Goal: Task Accomplishment & Management: Manage account settings

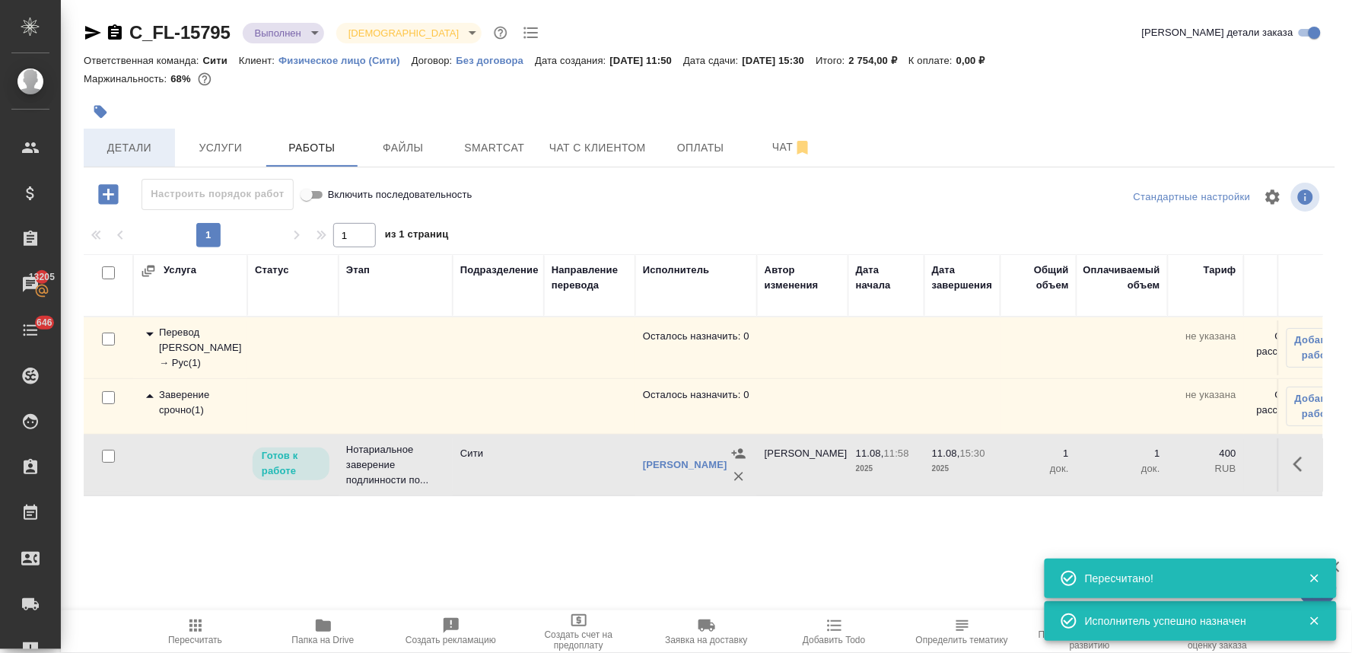
click at [142, 148] on span "Детали" at bounding box center [129, 147] width 73 height 19
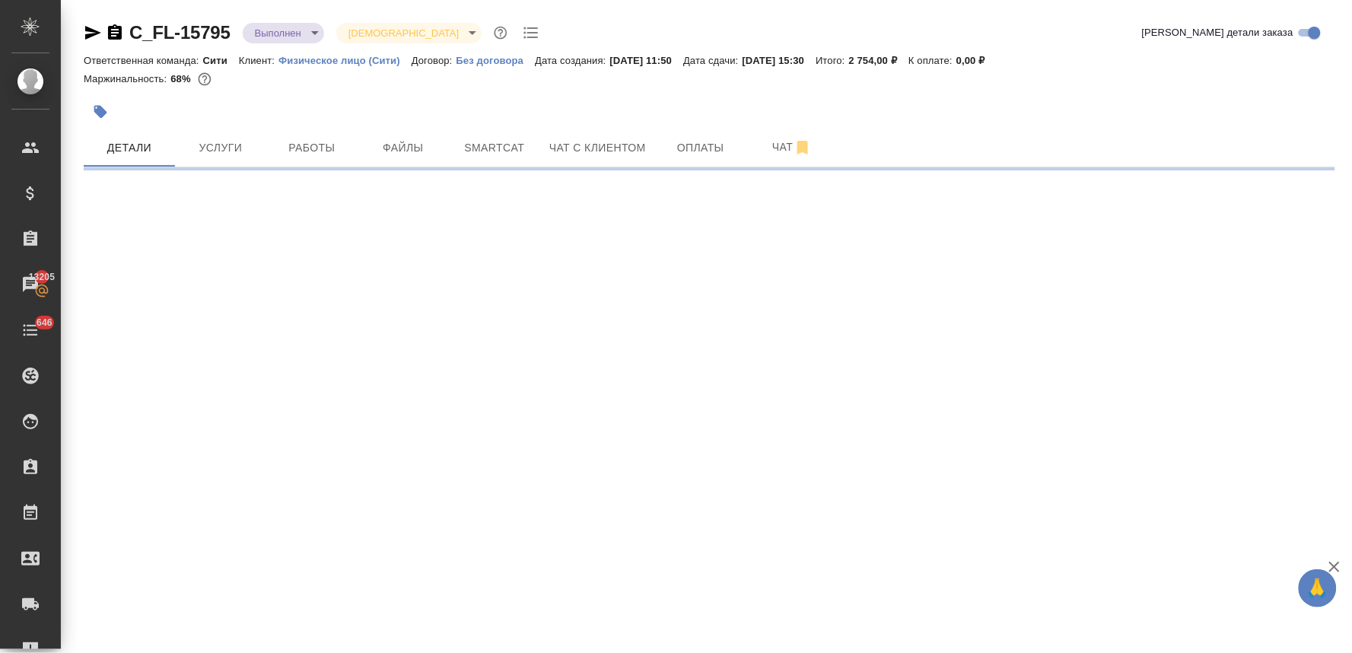
select select "RU"
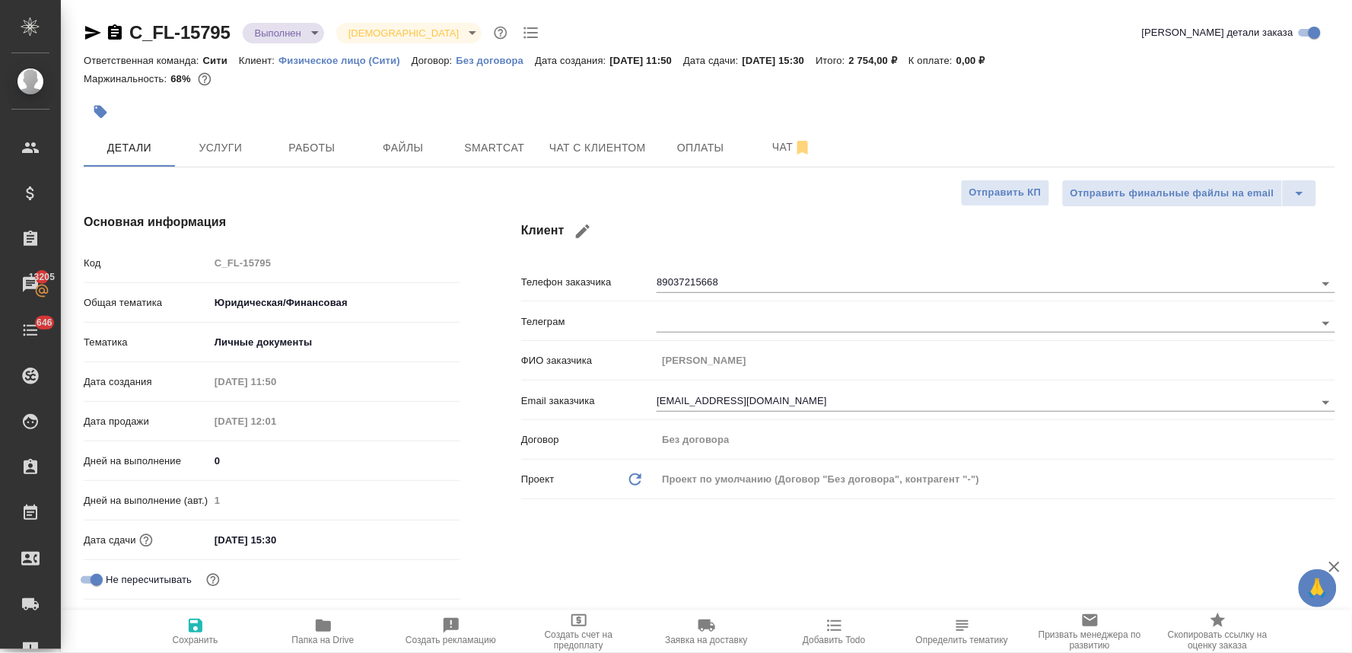
type textarea "x"
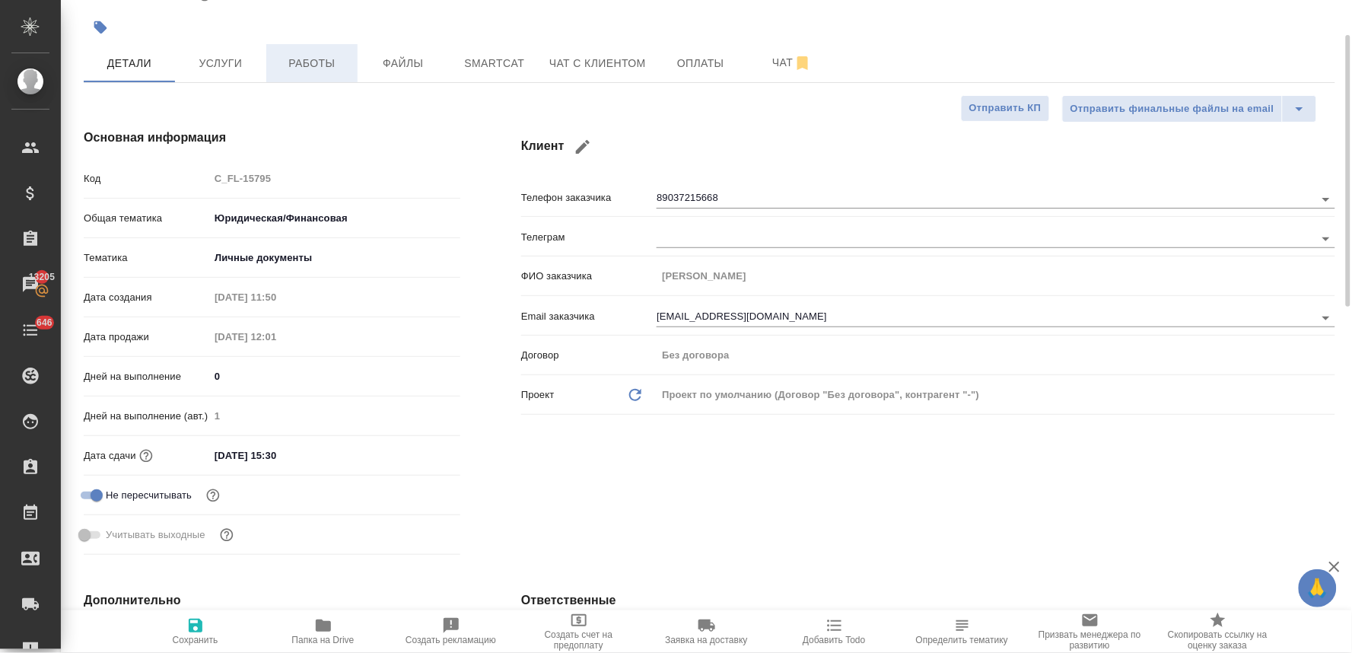
click at [331, 52] on button "Работы" at bounding box center [311, 63] width 91 height 38
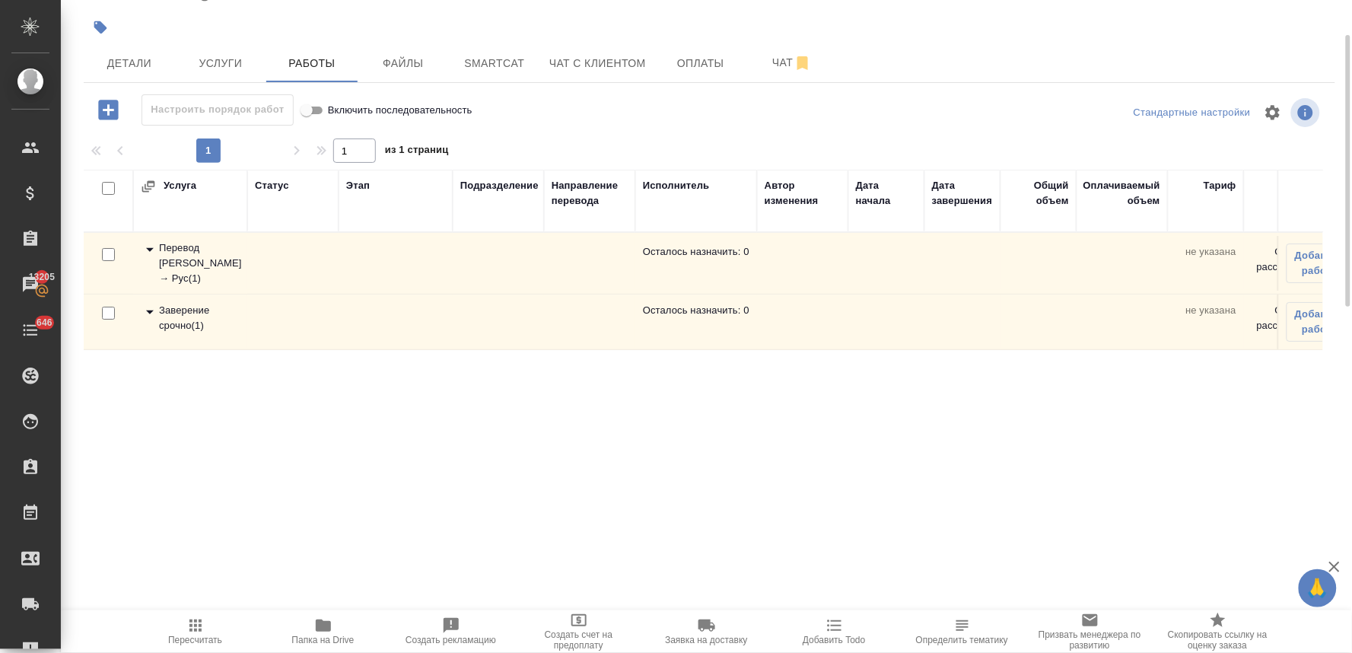
click at [212, 324] on div "Заверение срочно ( 1 )" at bounding box center [190, 318] width 99 height 30
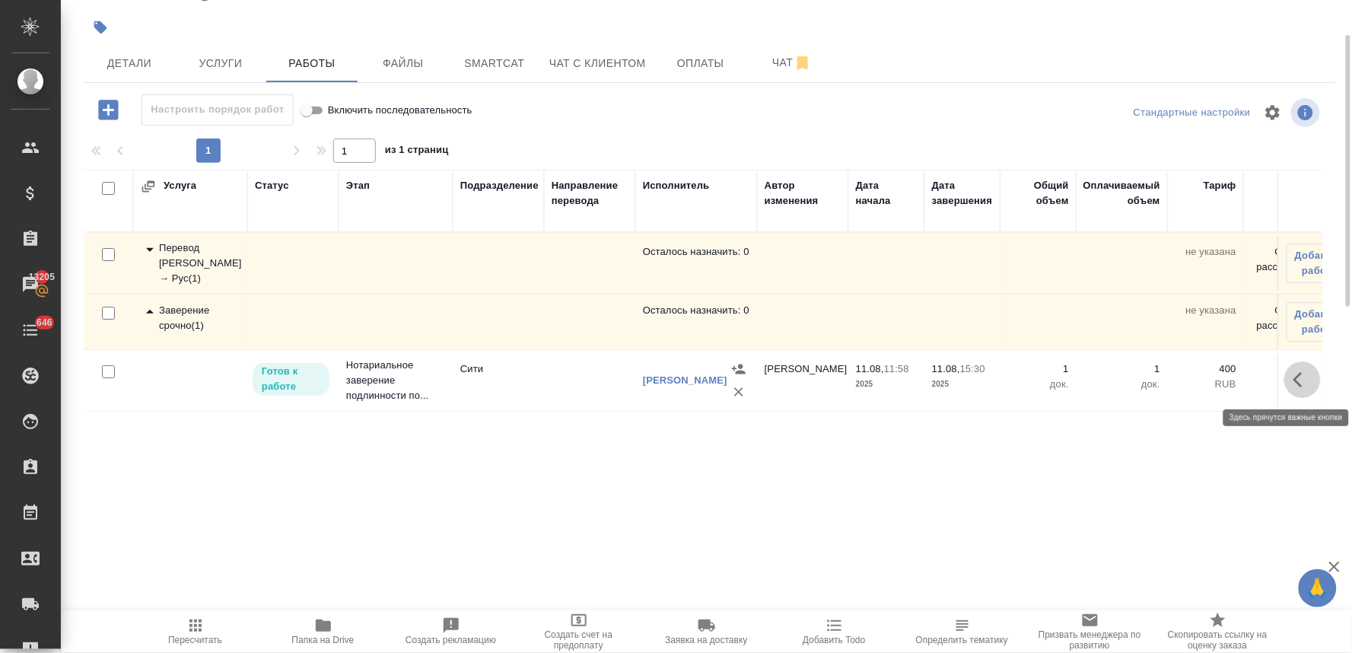
click at [1301, 384] on icon "button" at bounding box center [1297, 379] width 9 height 15
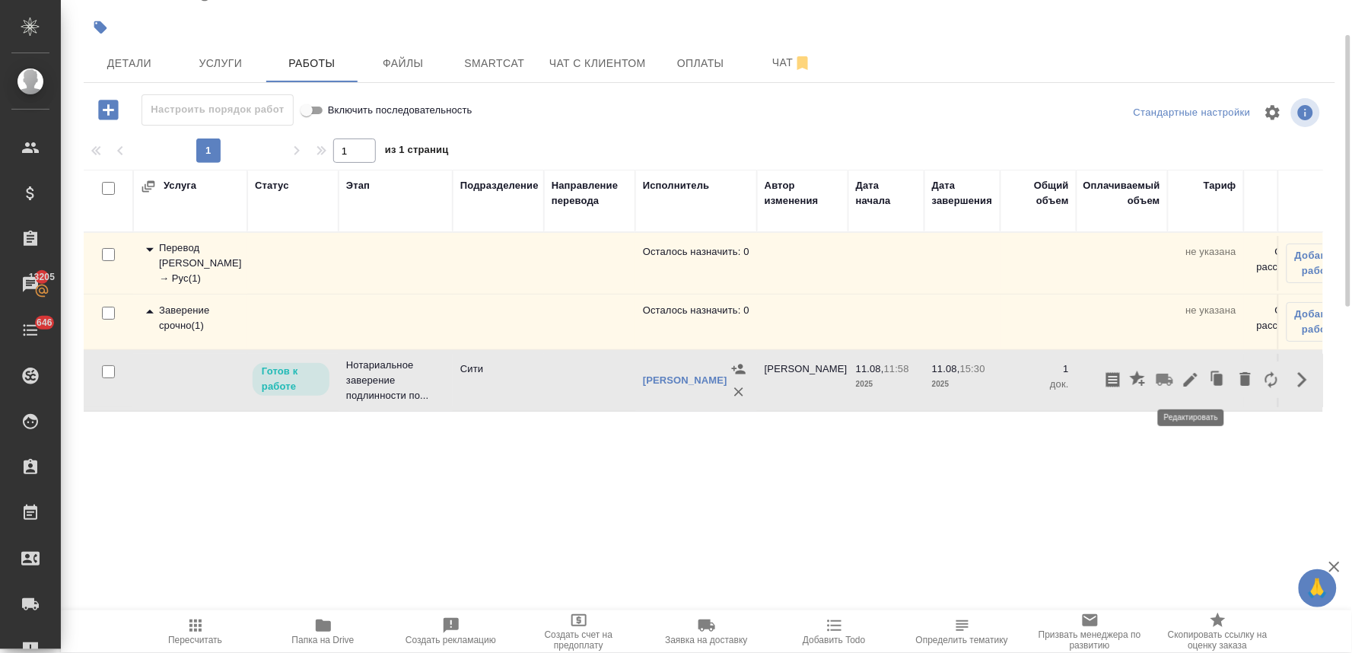
click at [1187, 386] on icon "button" at bounding box center [1191, 380] width 14 height 14
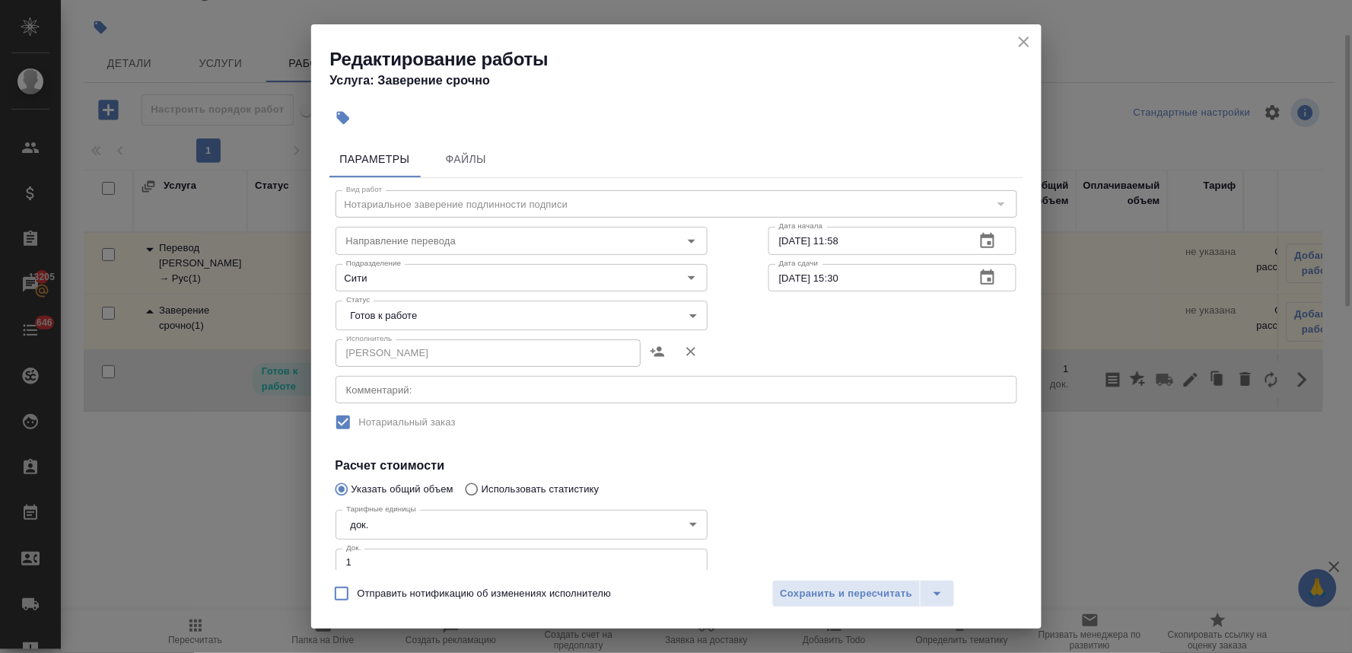
click at [439, 317] on body "🙏 .cls-1 fill:#fff; AWATERA Lyamina Nadezhda Клиенты Спецификации Заказы 13205 …" at bounding box center [676, 326] width 1352 height 653
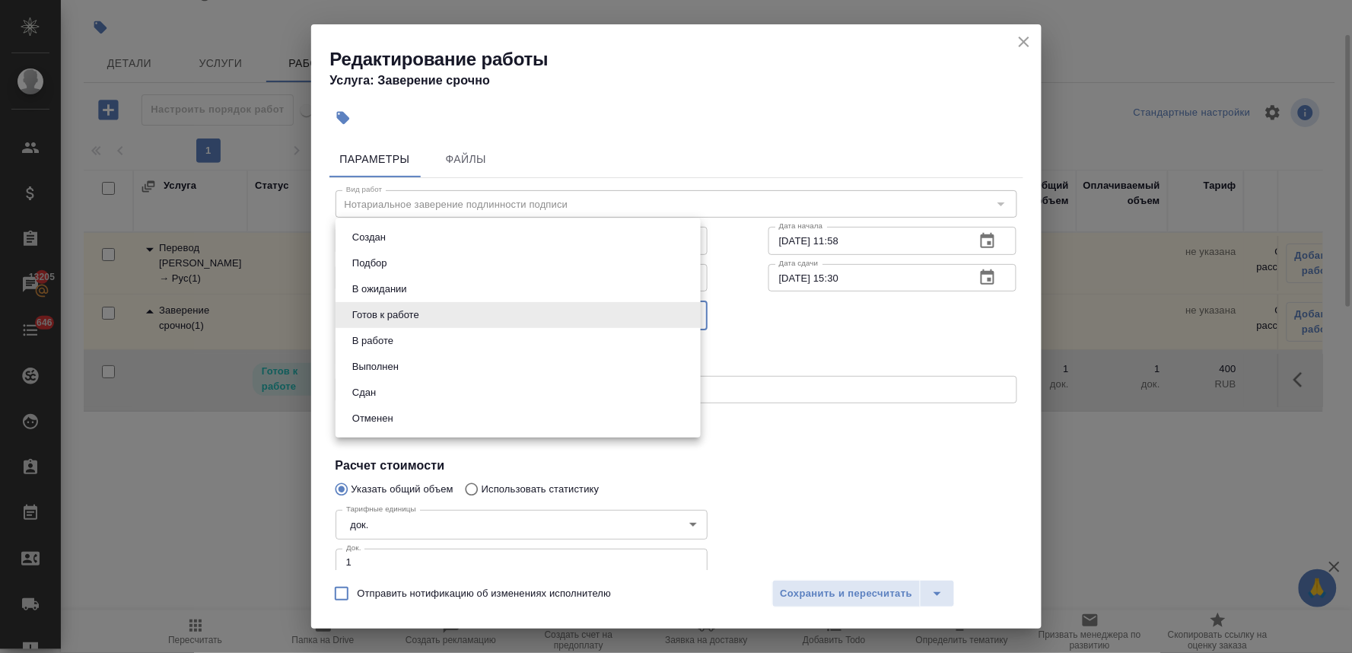
click at [425, 389] on li "Сдан" at bounding box center [518, 393] width 365 height 26
type input "closed"
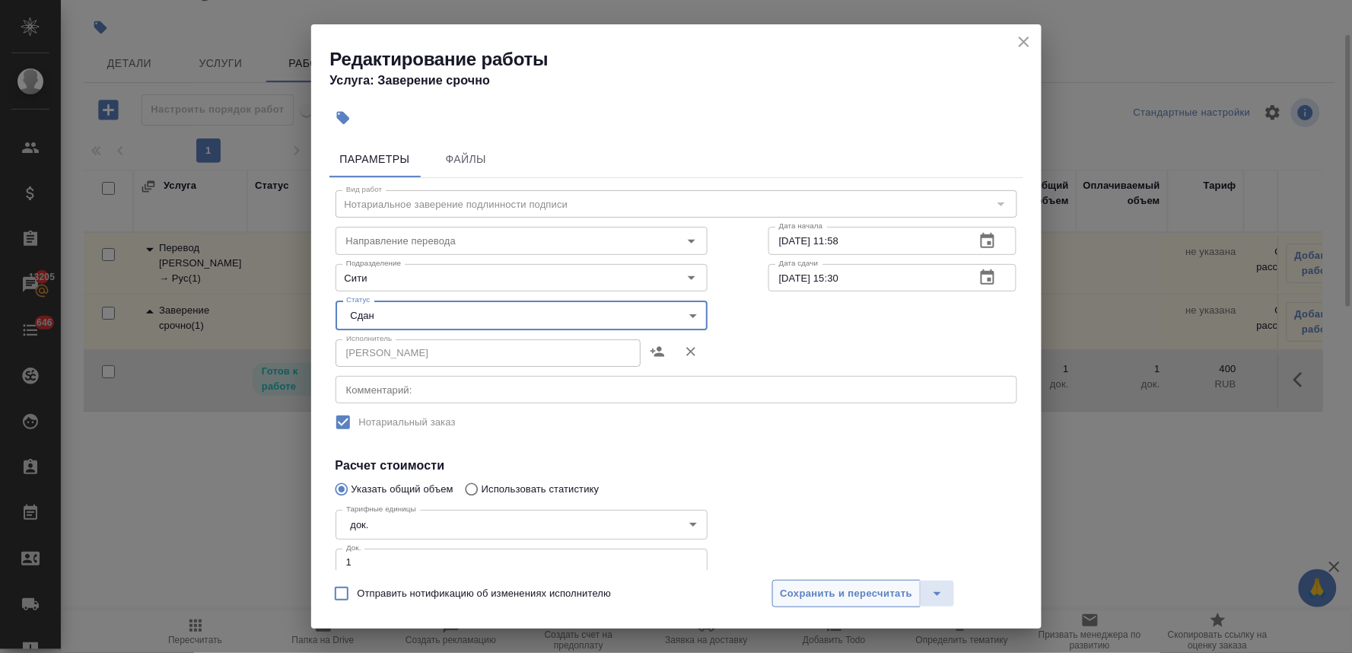
click at [822, 602] on span "Сохранить и пересчитать" at bounding box center [847, 593] width 132 height 17
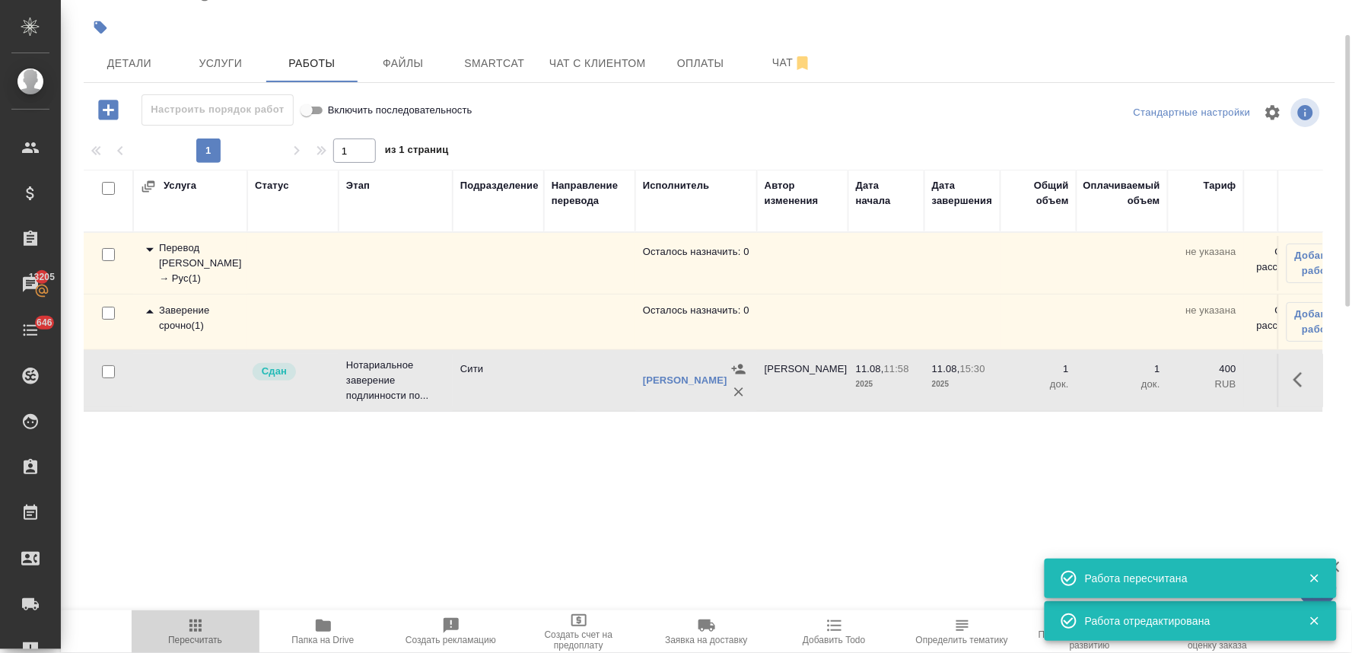
drag, startPoint x: 221, startPoint y: 633, endPoint x: 210, endPoint y: 614, distance: 21.8
click at [218, 634] on span "Пересчитать" at bounding box center [196, 630] width 110 height 29
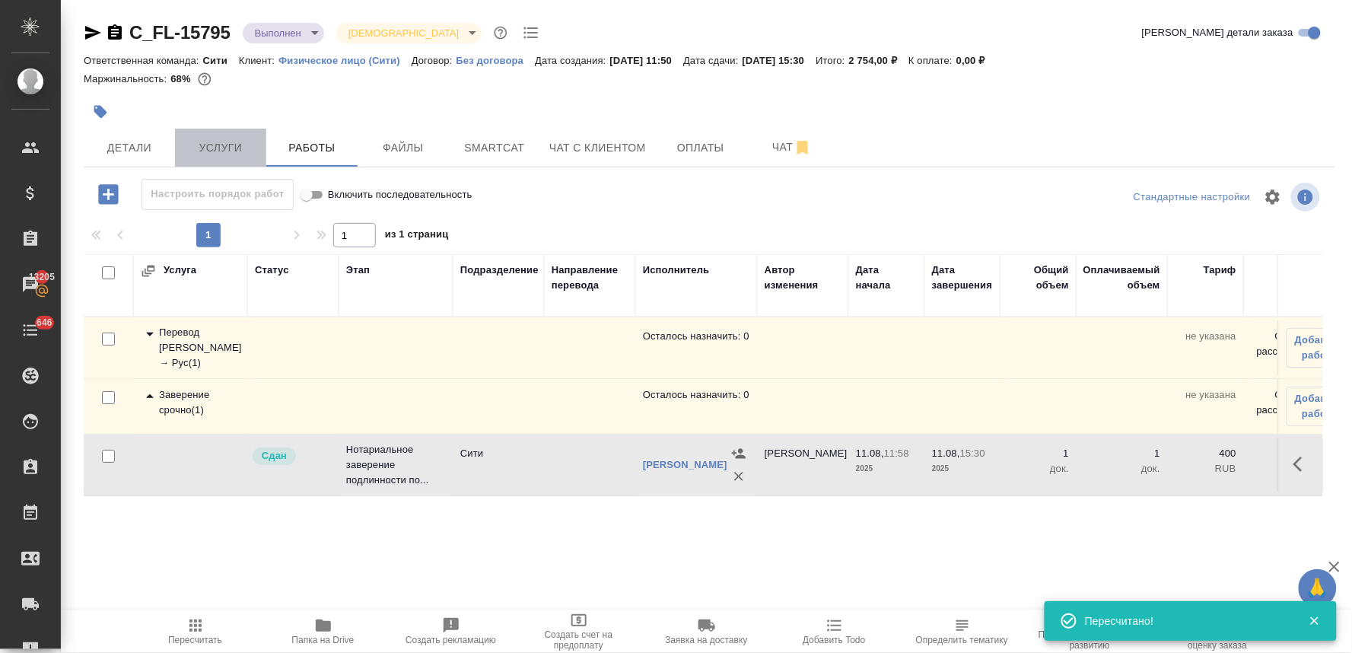
click at [229, 148] on span "Услуги" at bounding box center [220, 147] width 73 height 19
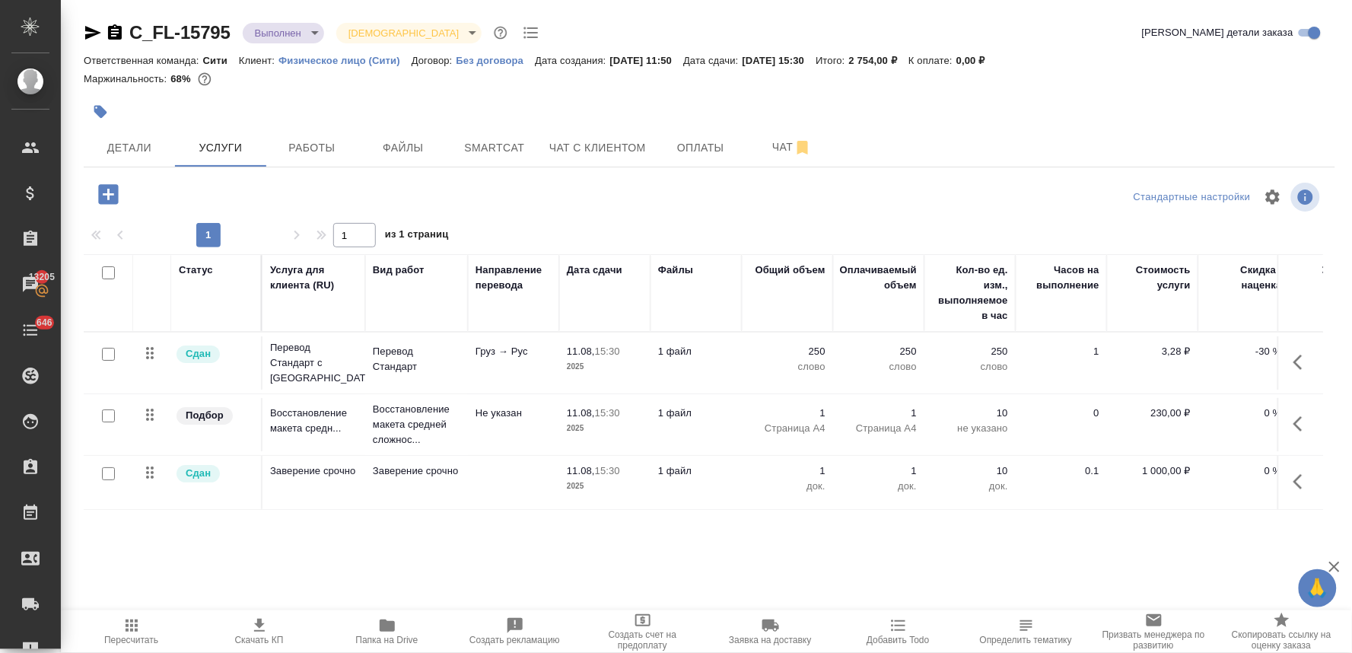
scroll to position [0, 193]
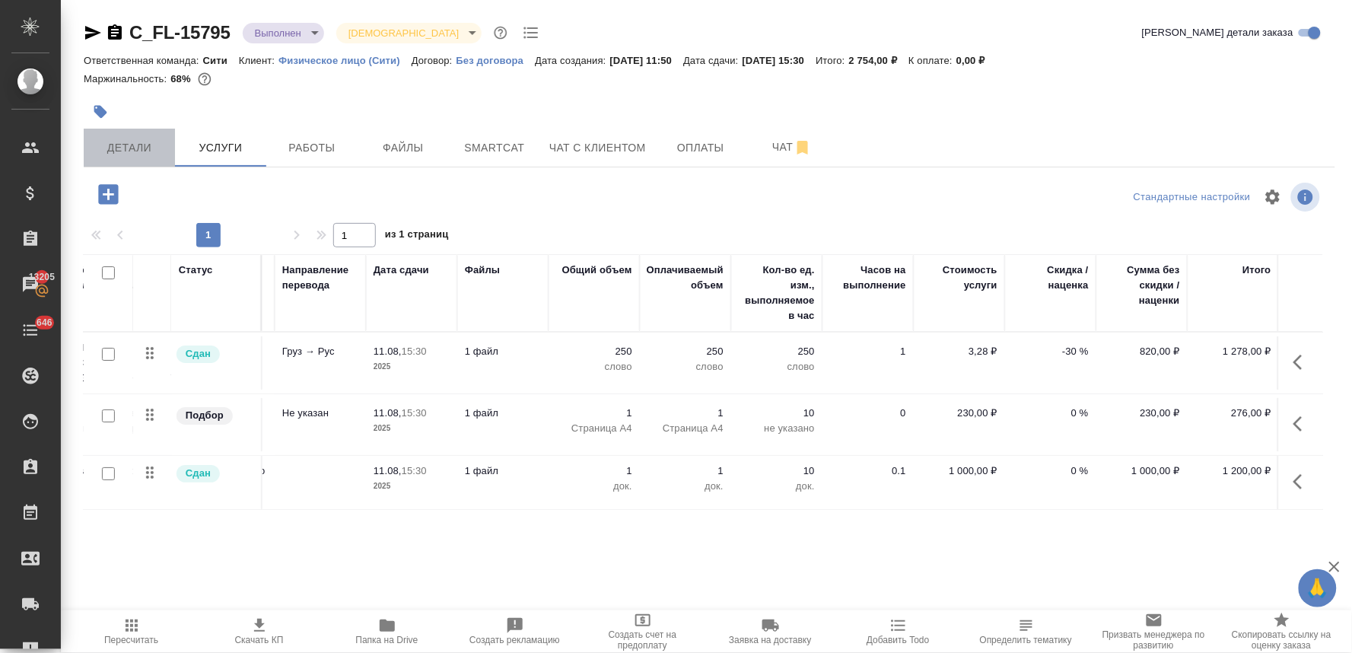
click at [132, 158] on button "Детали" at bounding box center [129, 148] width 91 height 38
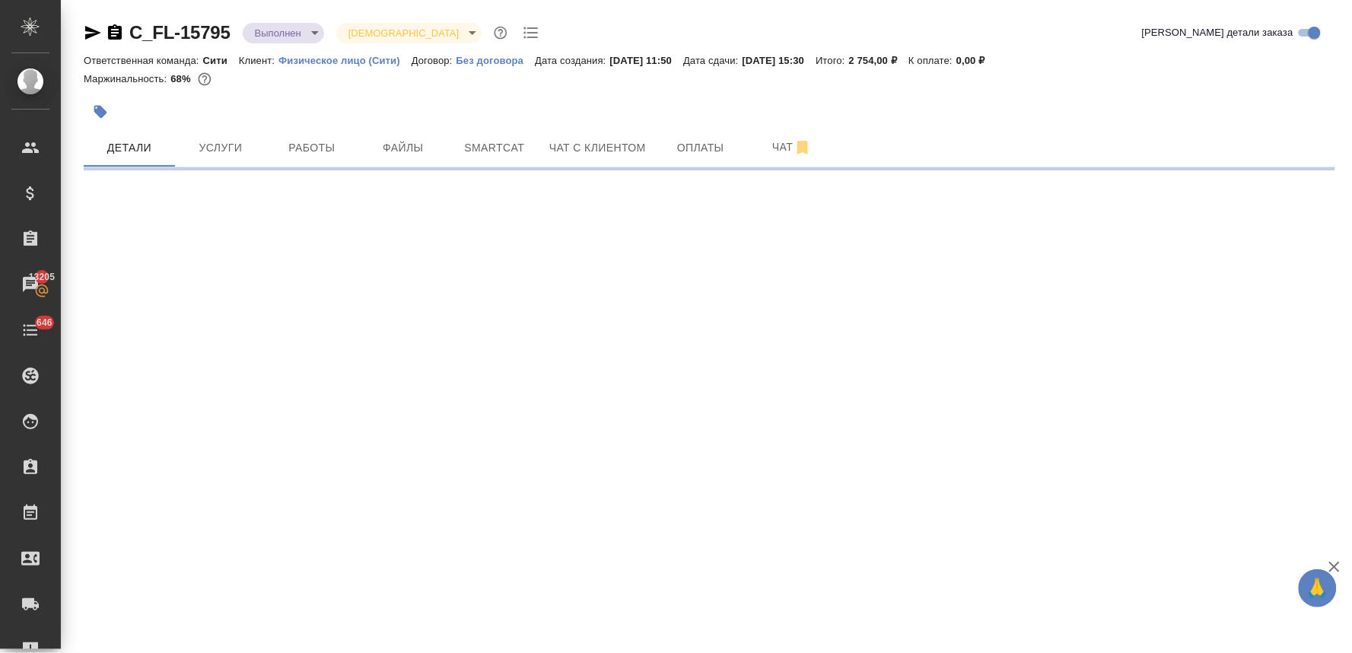
select select "RU"
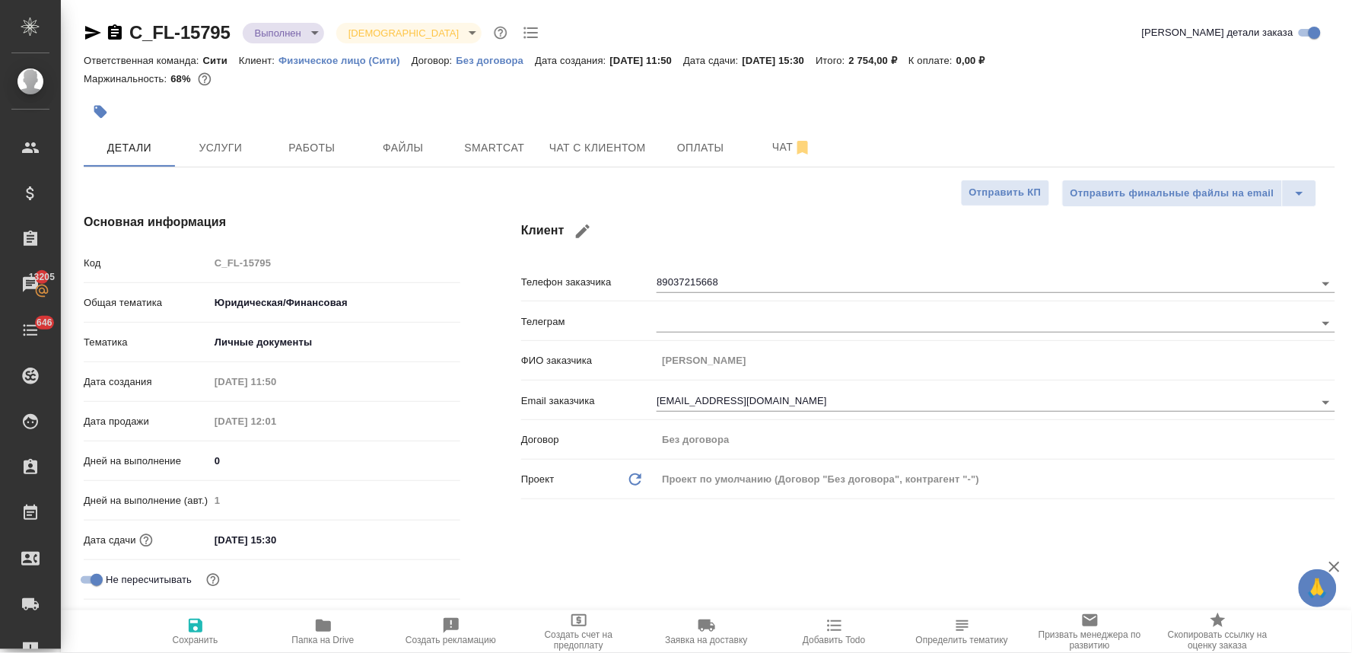
type textarea "x"
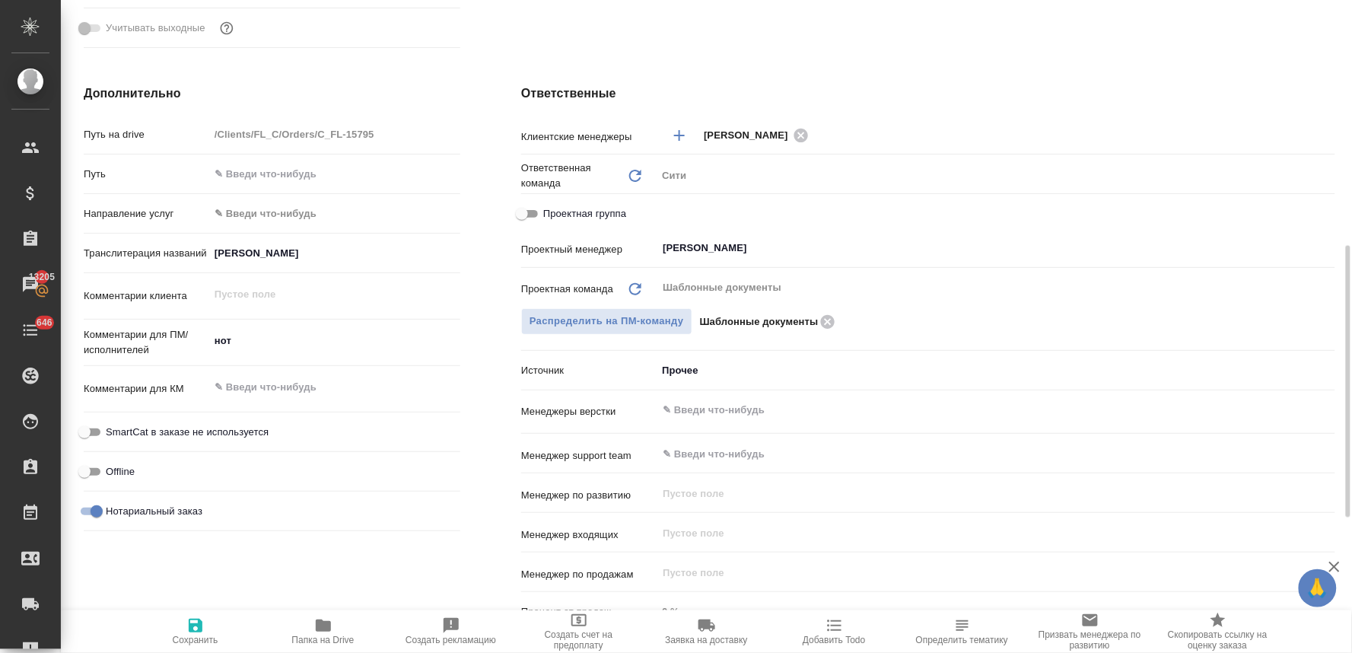
scroll to position [507, 0]
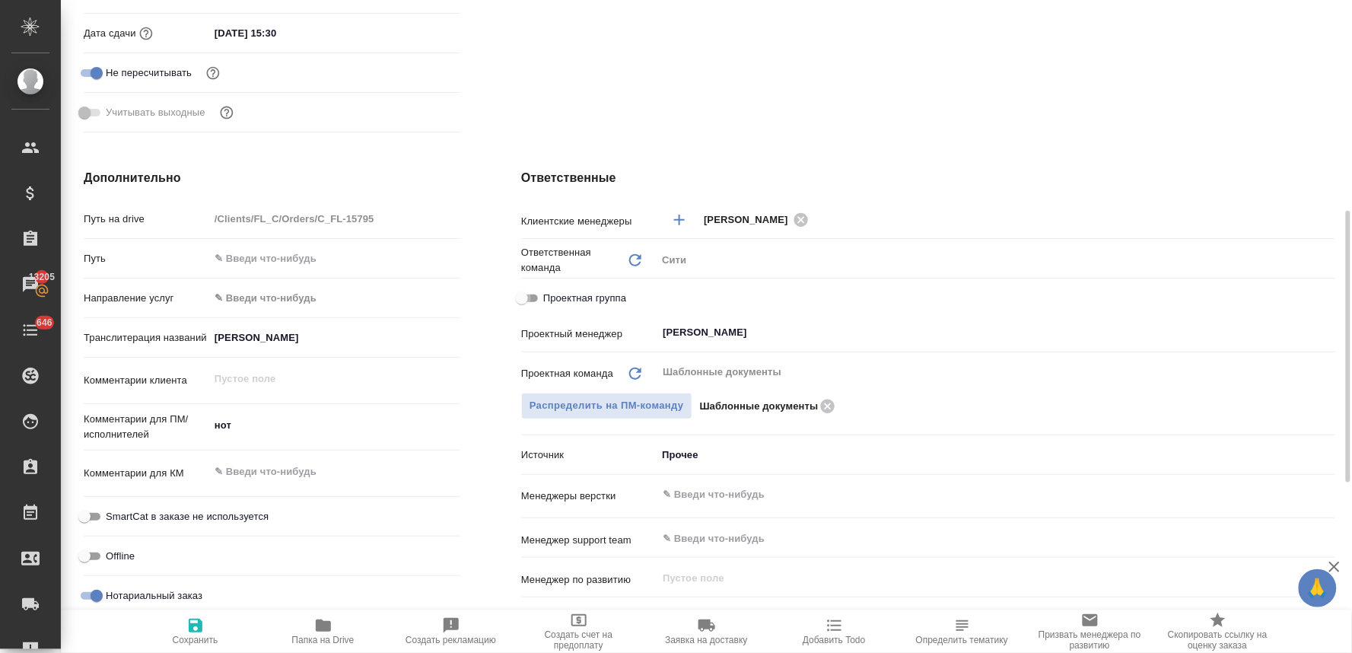
click at [528, 294] on input "Проектная группа" at bounding box center [522, 298] width 55 height 18
checkbox input "true"
type textarea "x"
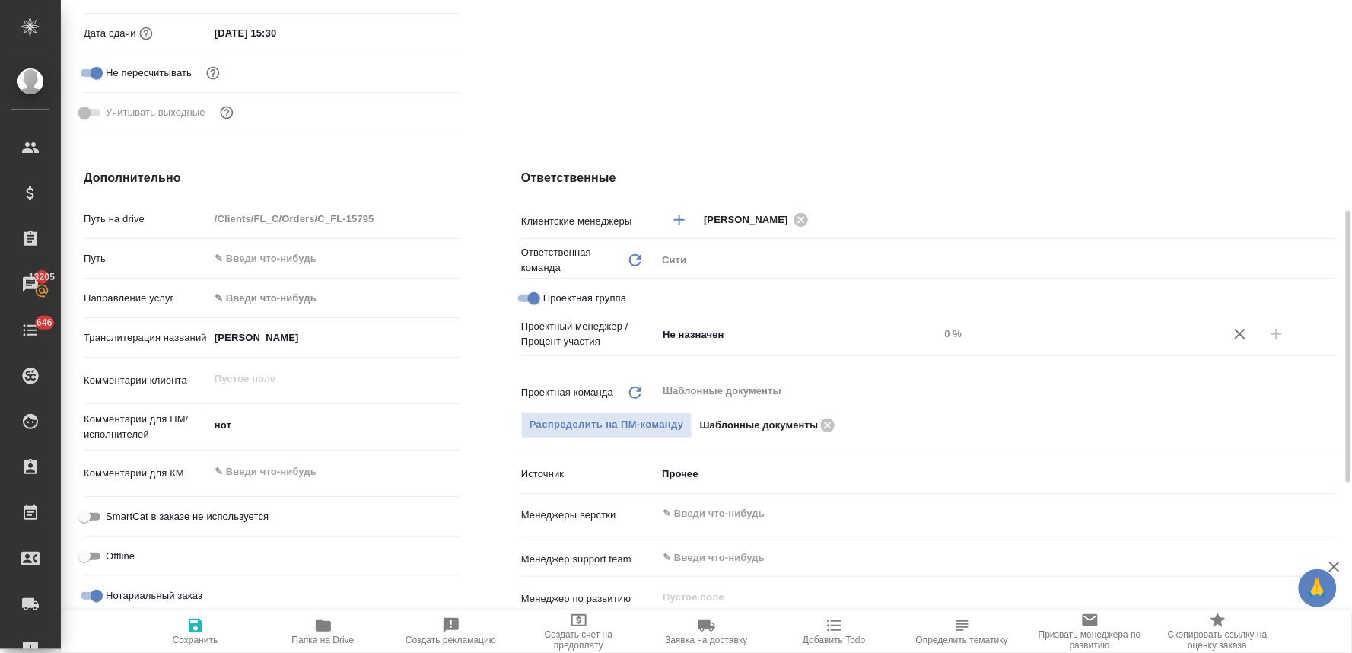
click at [762, 327] on input "Не назначен" at bounding box center [772, 334] width 223 height 18
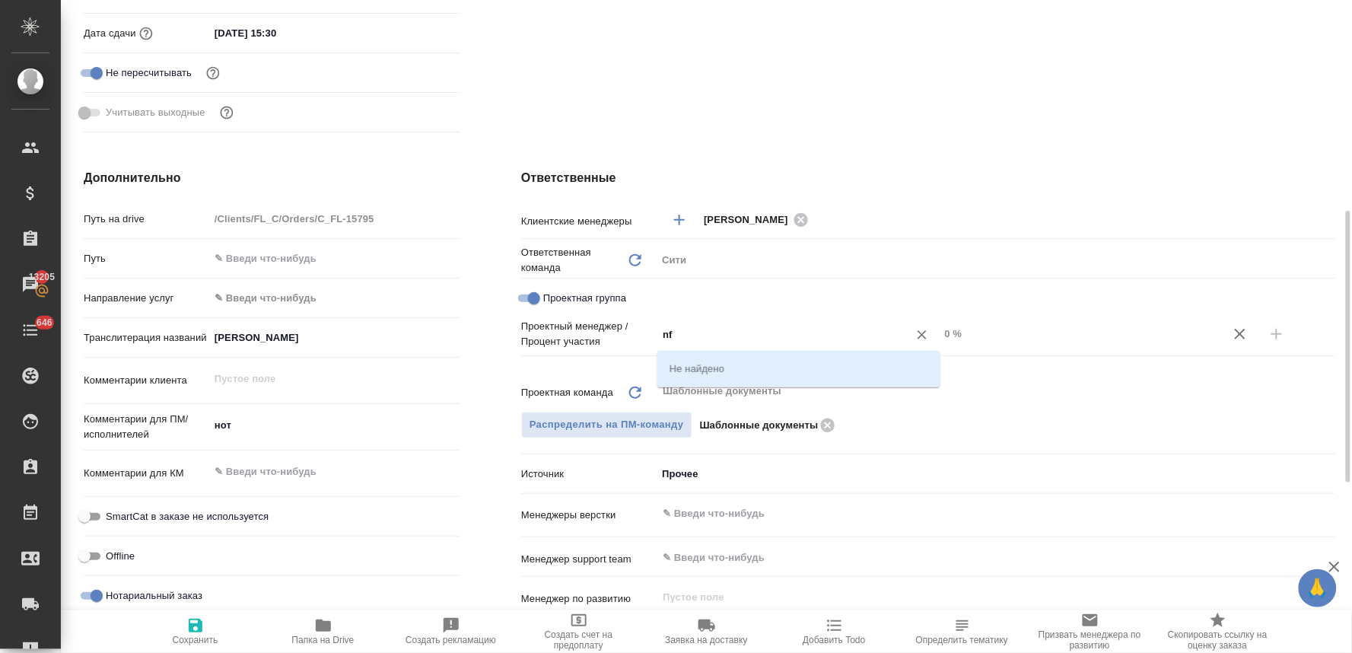
type input "n"
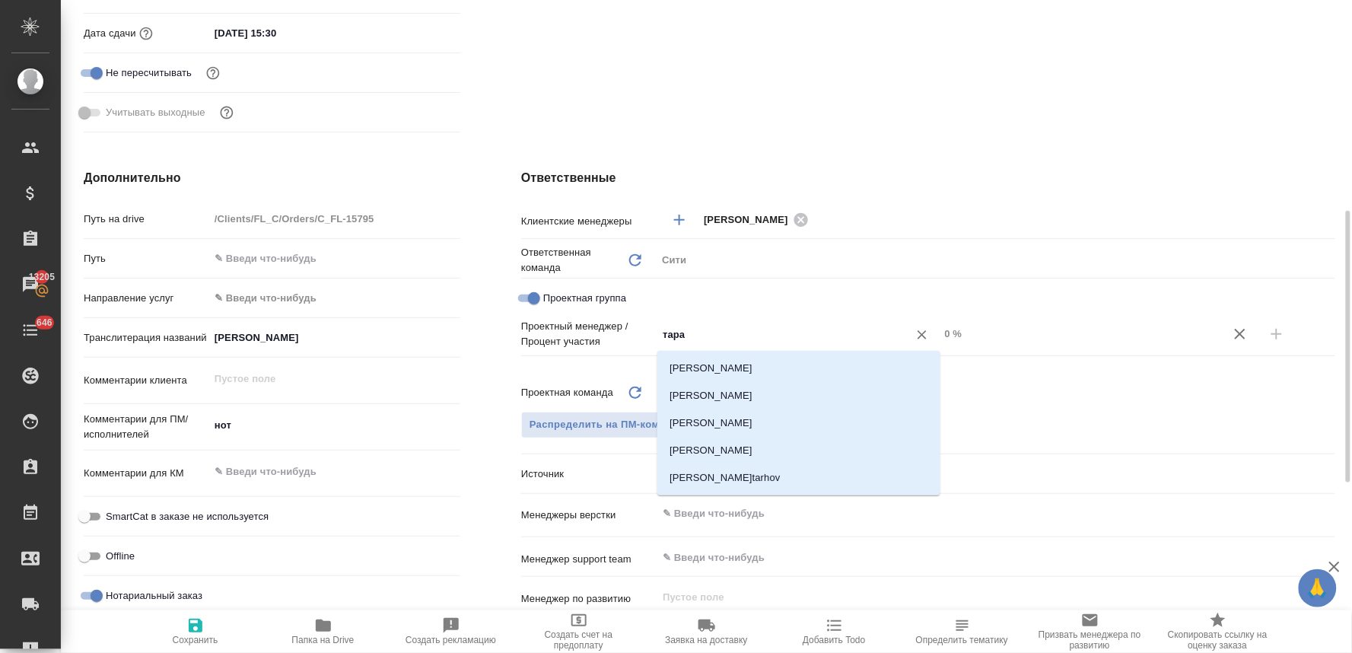
type input "тараб"
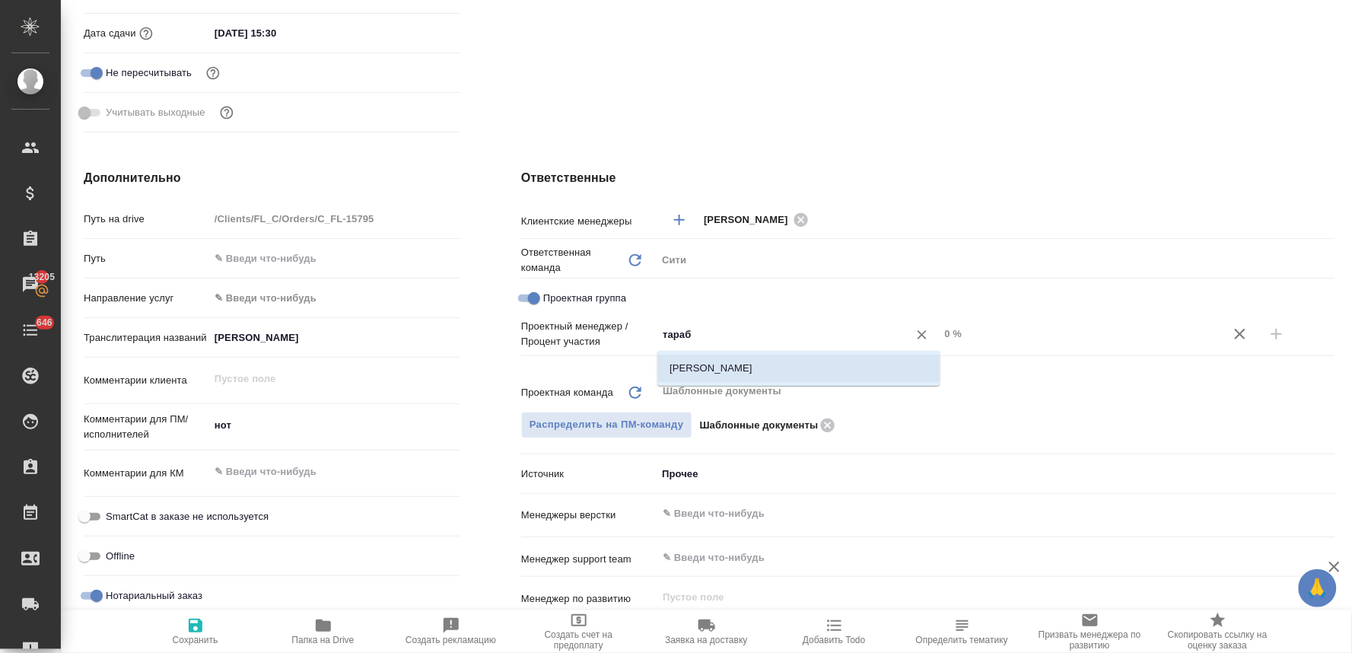
click at [778, 362] on li "Тарабановская Анастасия" at bounding box center [798, 368] width 283 height 27
type textarea "x"
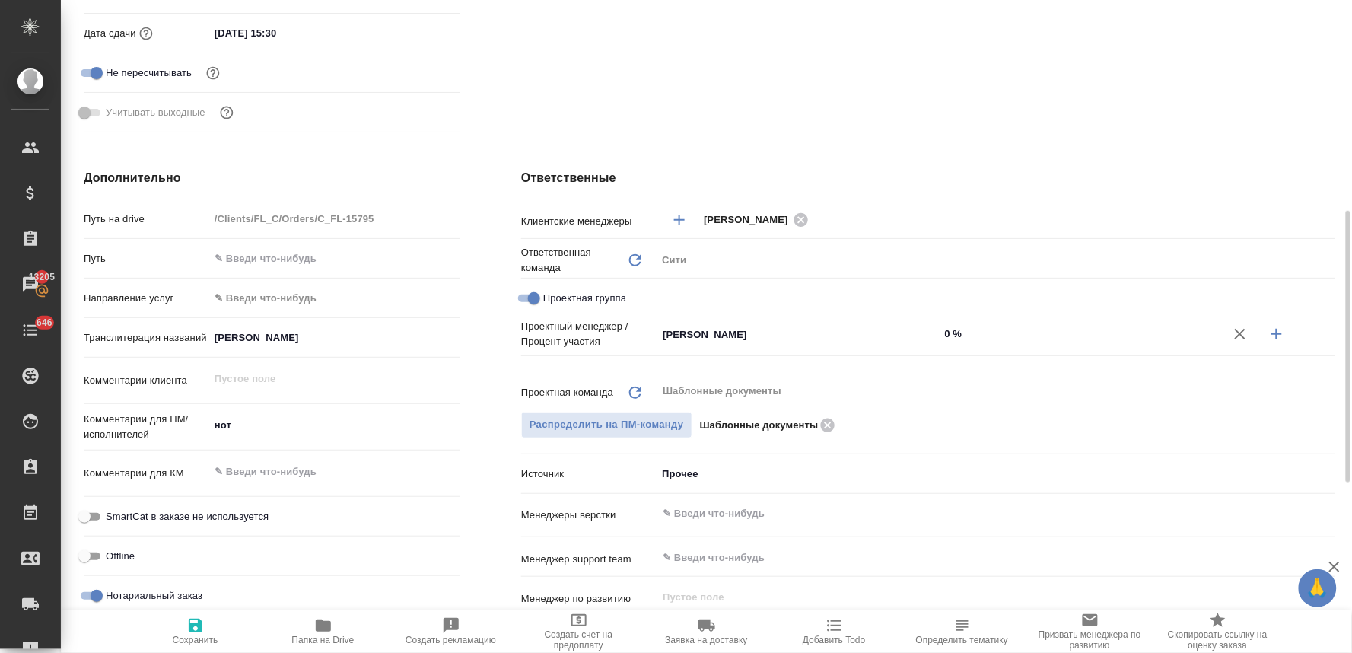
click at [1279, 335] on icon "button" at bounding box center [1277, 334] width 18 height 18
type textarea "x"
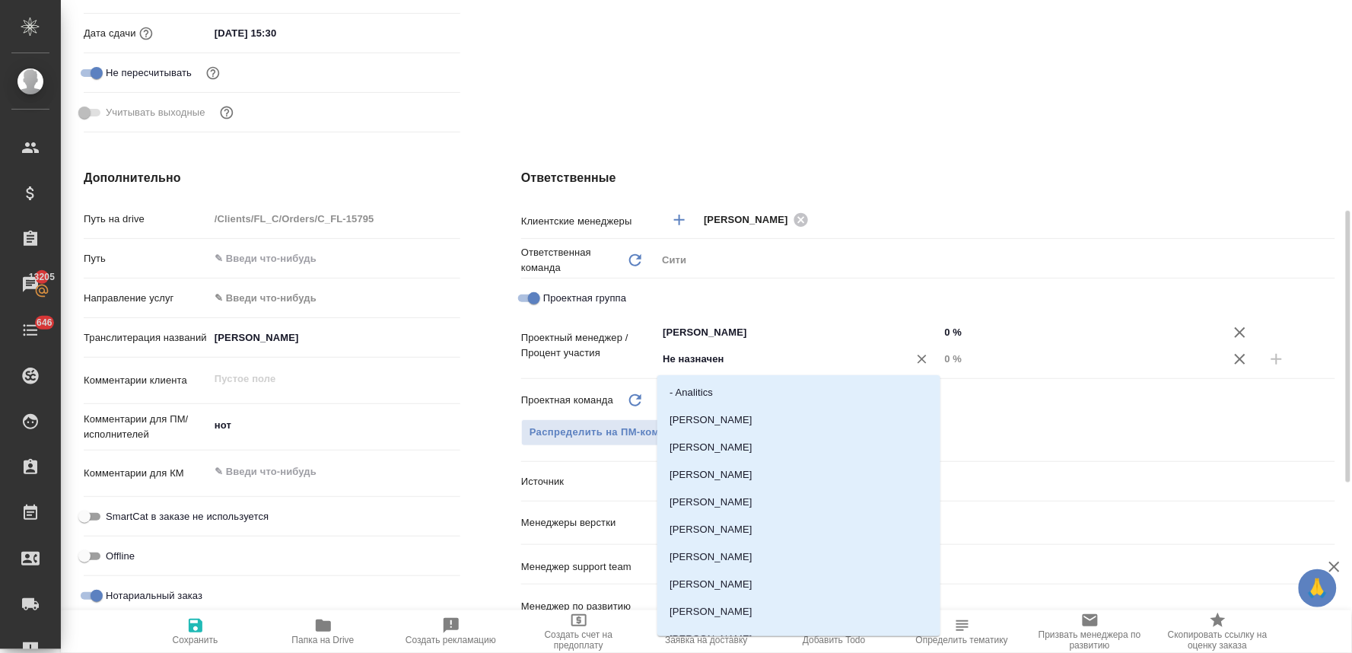
click at [795, 355] on input "Не назначен" at bounding box center [772, 359] width 223 height 18
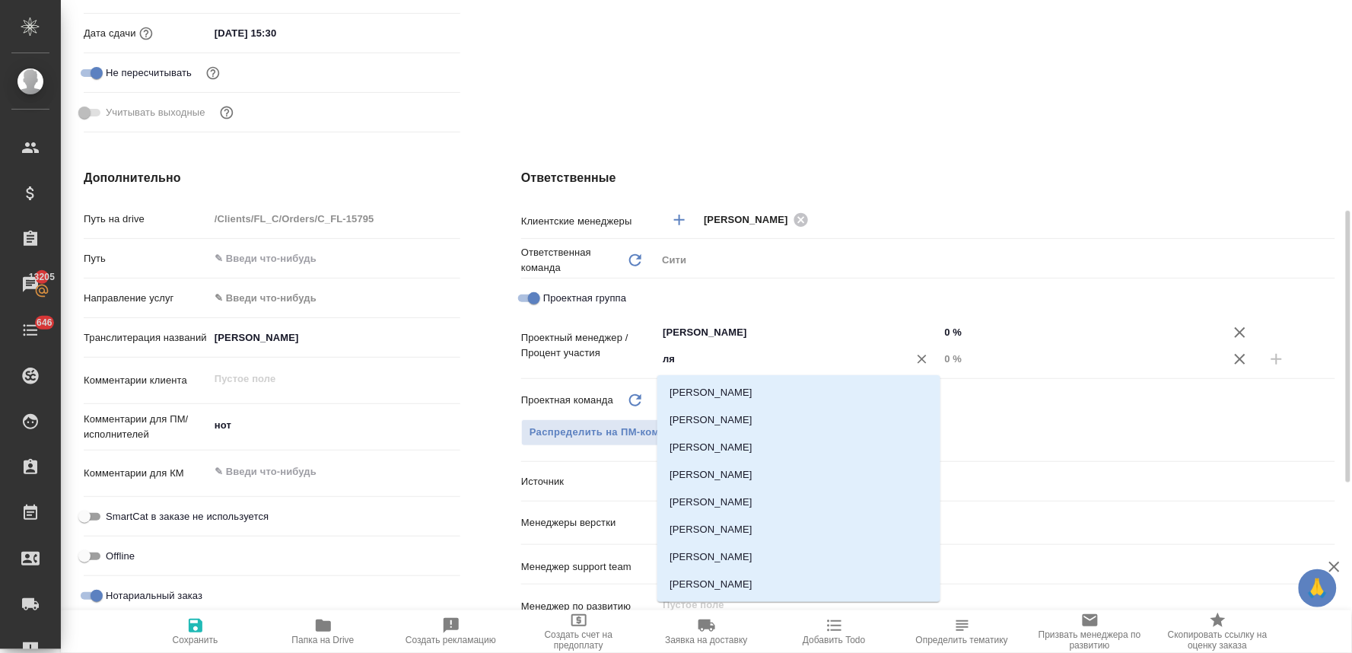
type input "лям"
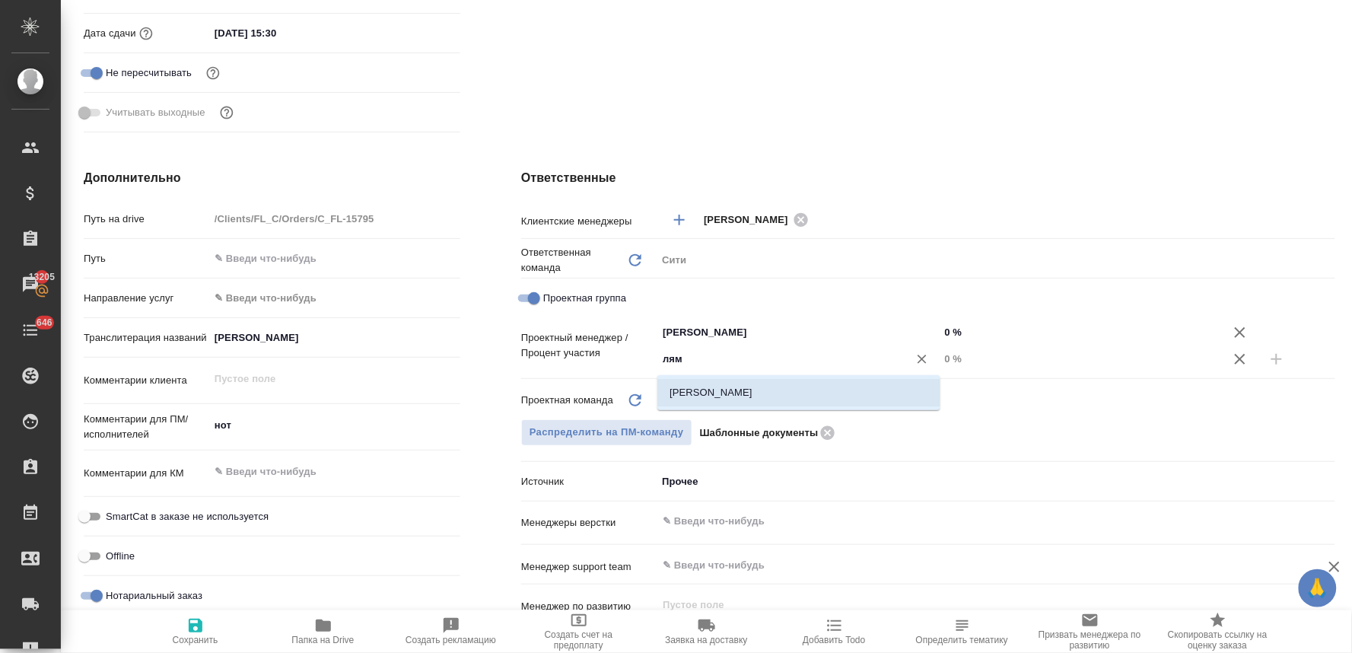
click at [785, 393] on li "[PERSON_NAME]" at bounding box center [798, 392] width 283 height 27
type textarea "x"
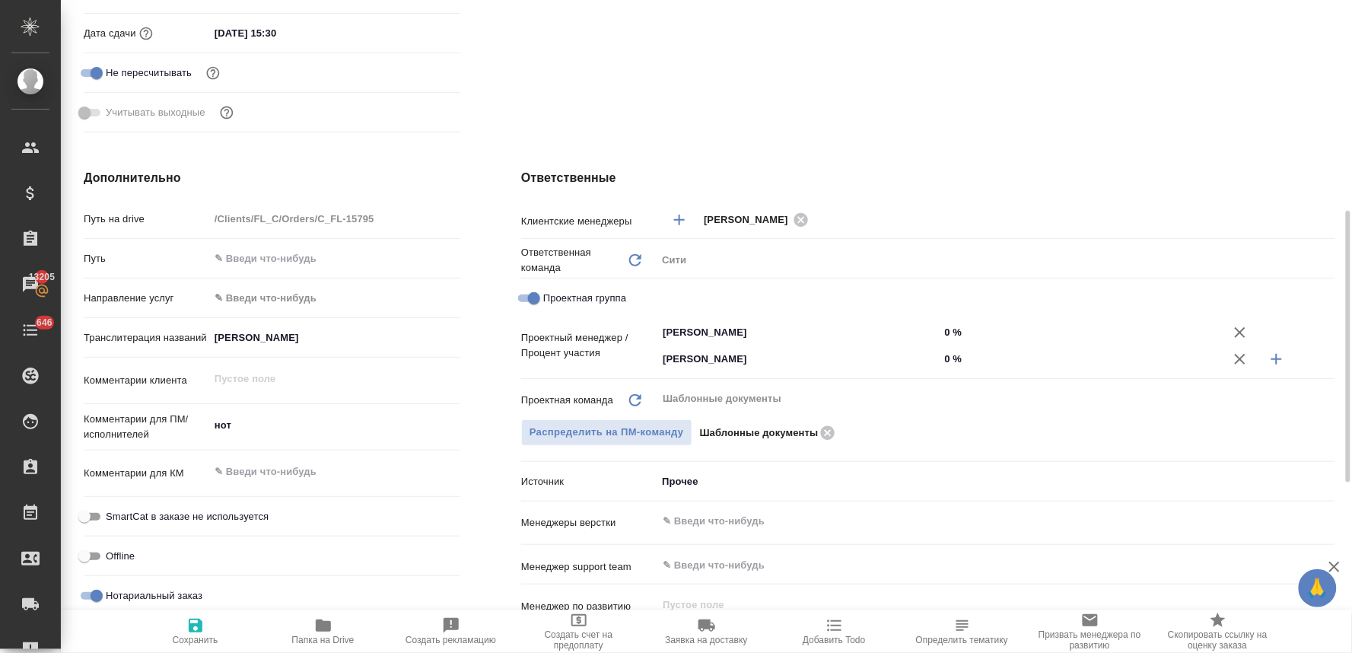
click at [952, 358] on input "0 %" at bounding box center [1081, 359] width 283 height 22
type textarea "x"
type input "4 %"
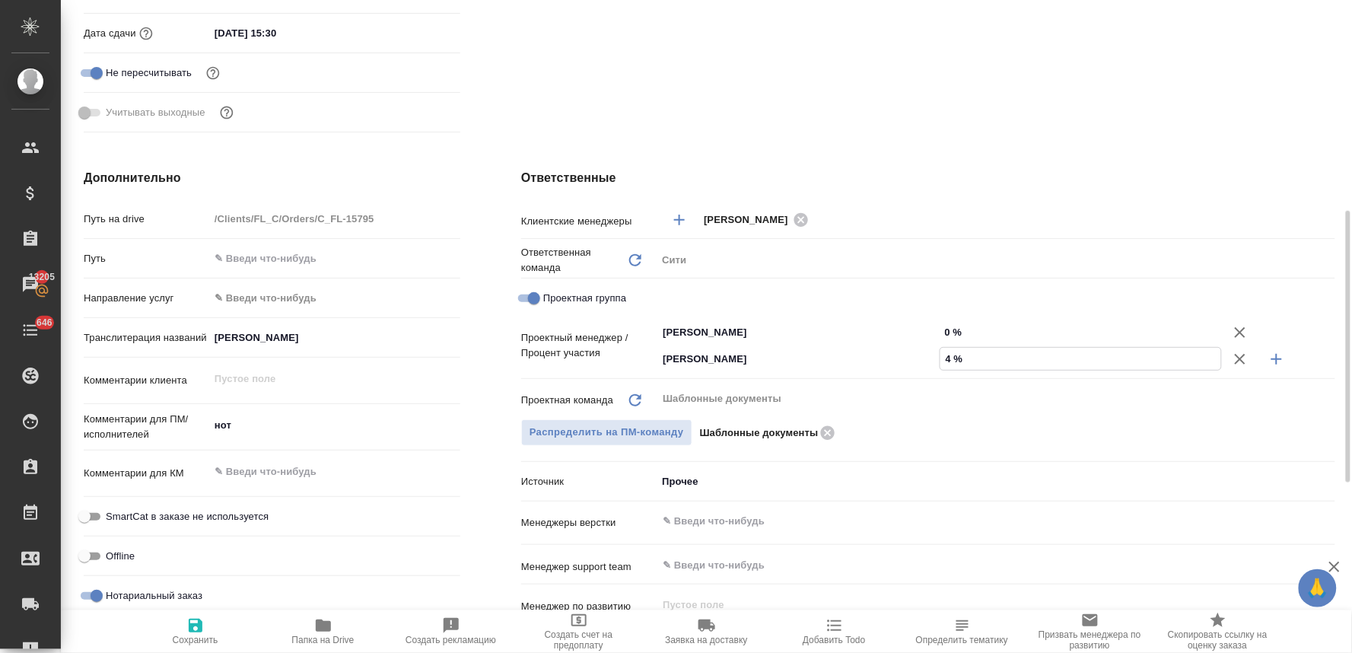
type textarea "x"
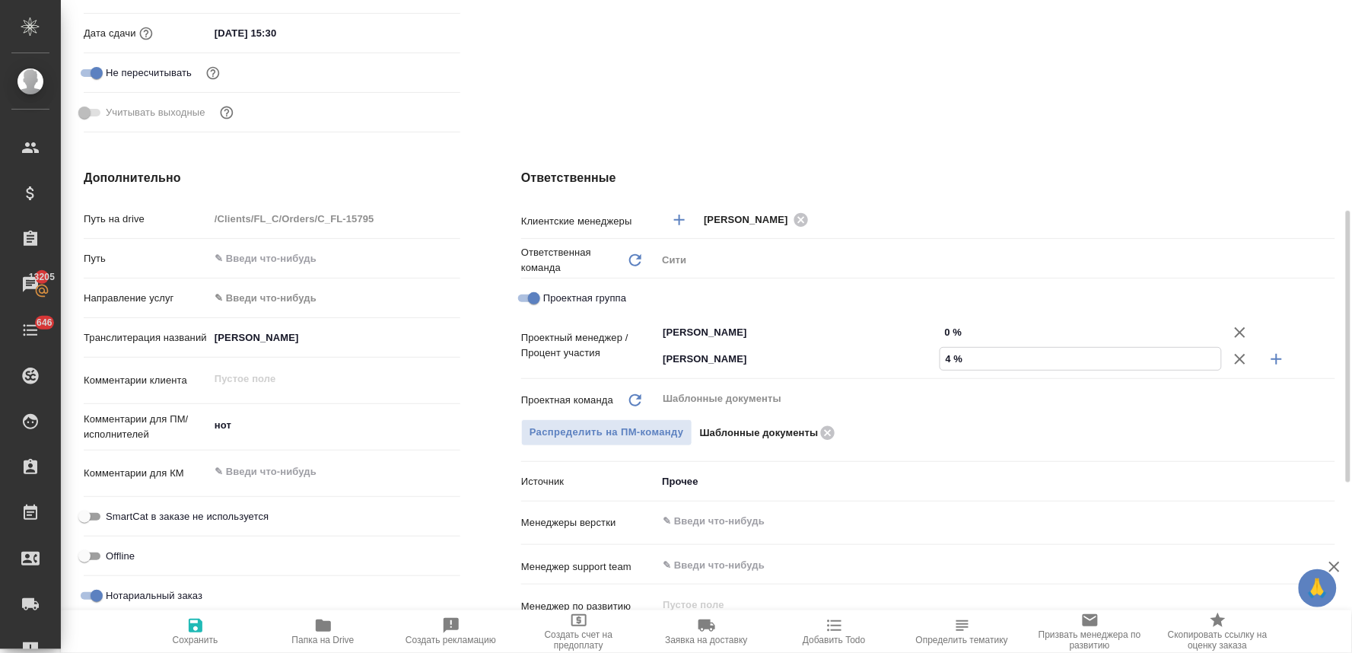
type textarea "x"
type input "43 %"
click at [956, 333] on input "0 %" at bounding box center [1081, 332] width 283 height 22
type textarea "x"
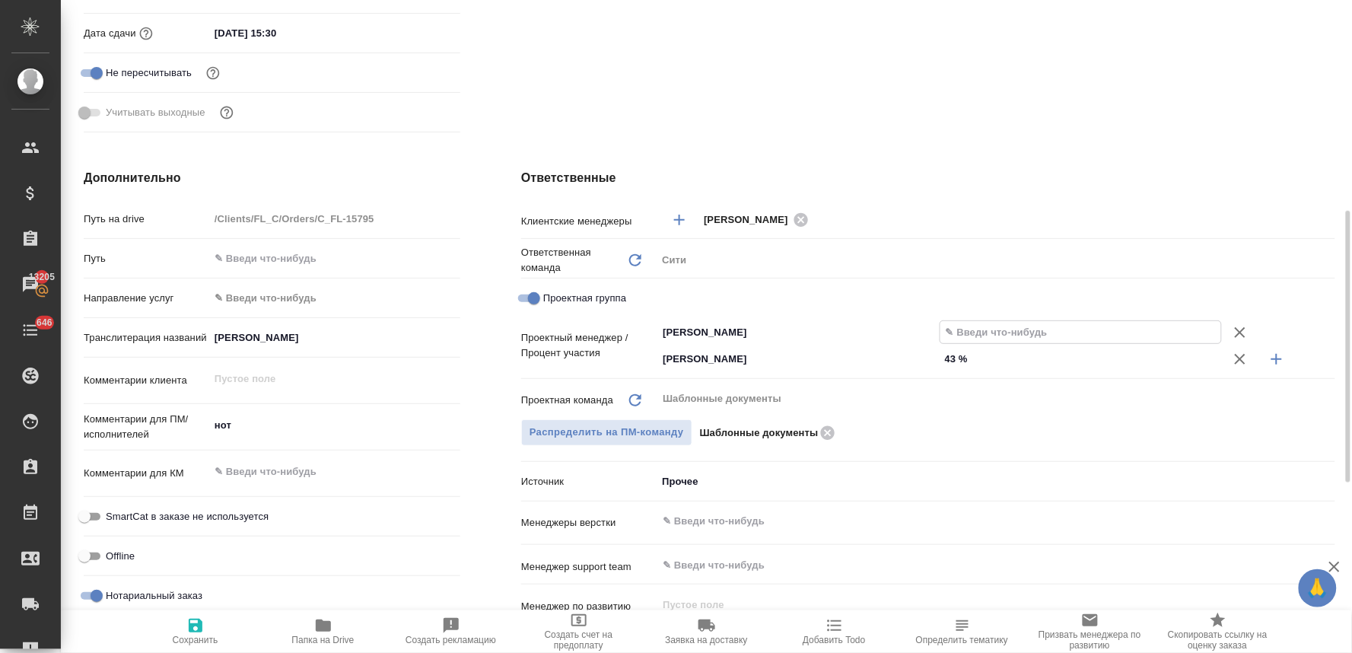
type textarea "x"
type input "5 %"
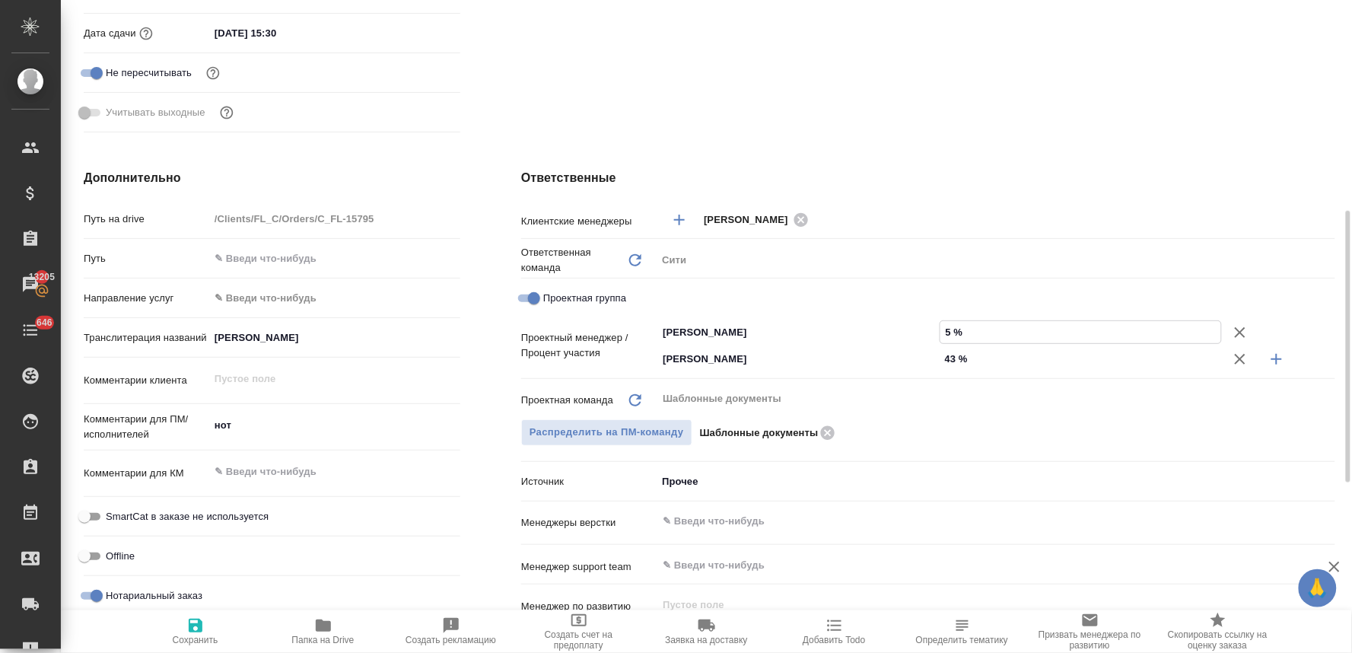
type textarea "x"
type input "57 %"
click at [200, 636] on span "Сохранить" at bounding box center [196, 640] width 46 height 11
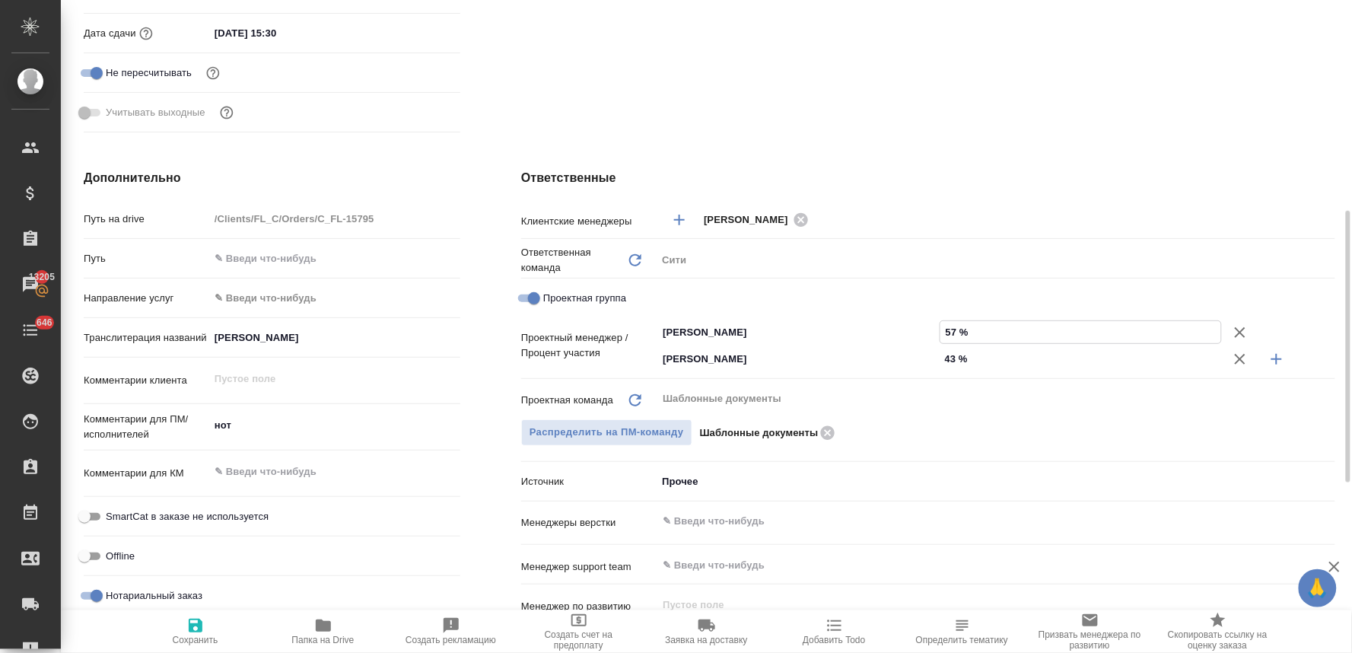
type textarea "x"
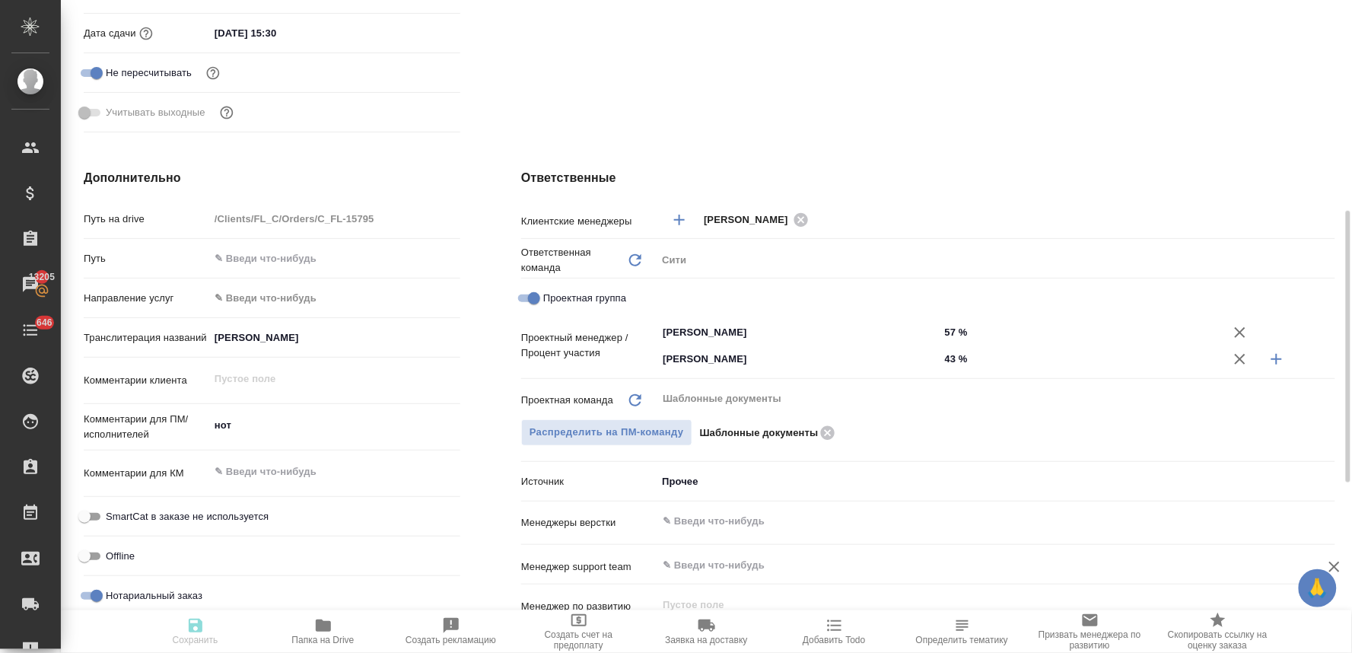
type textarea "x"
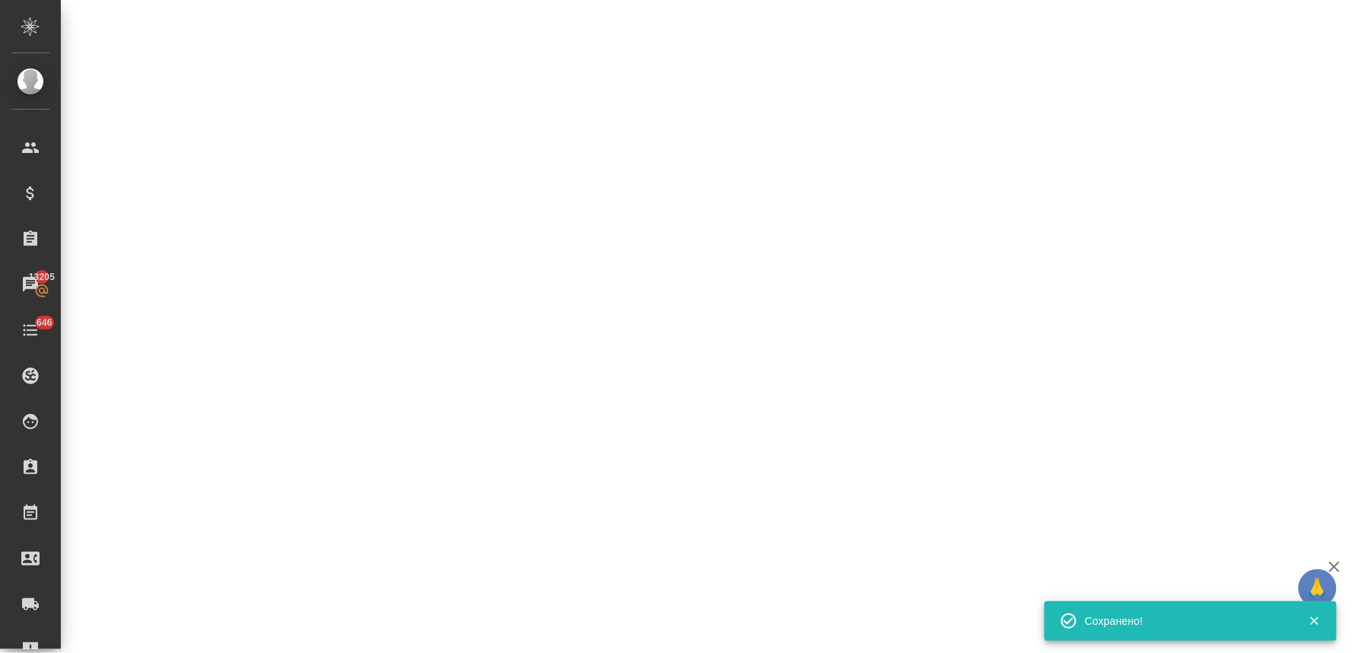
select select "RU"
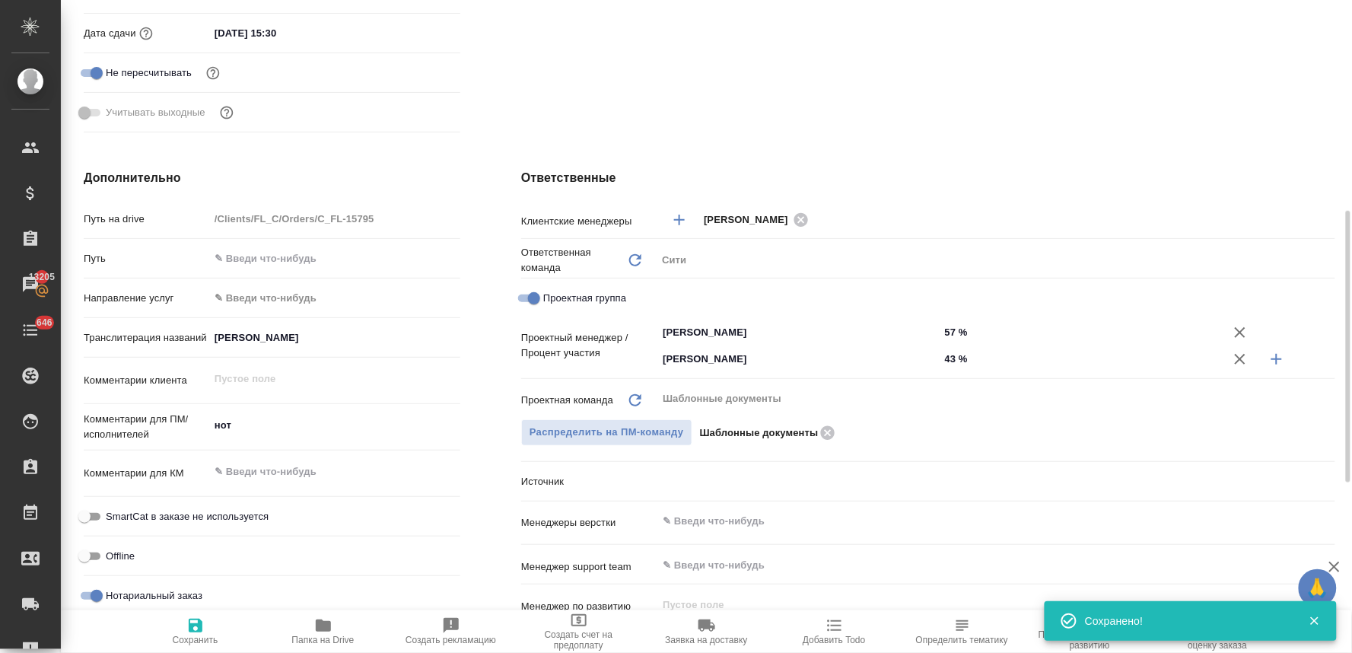
type textarea "x"
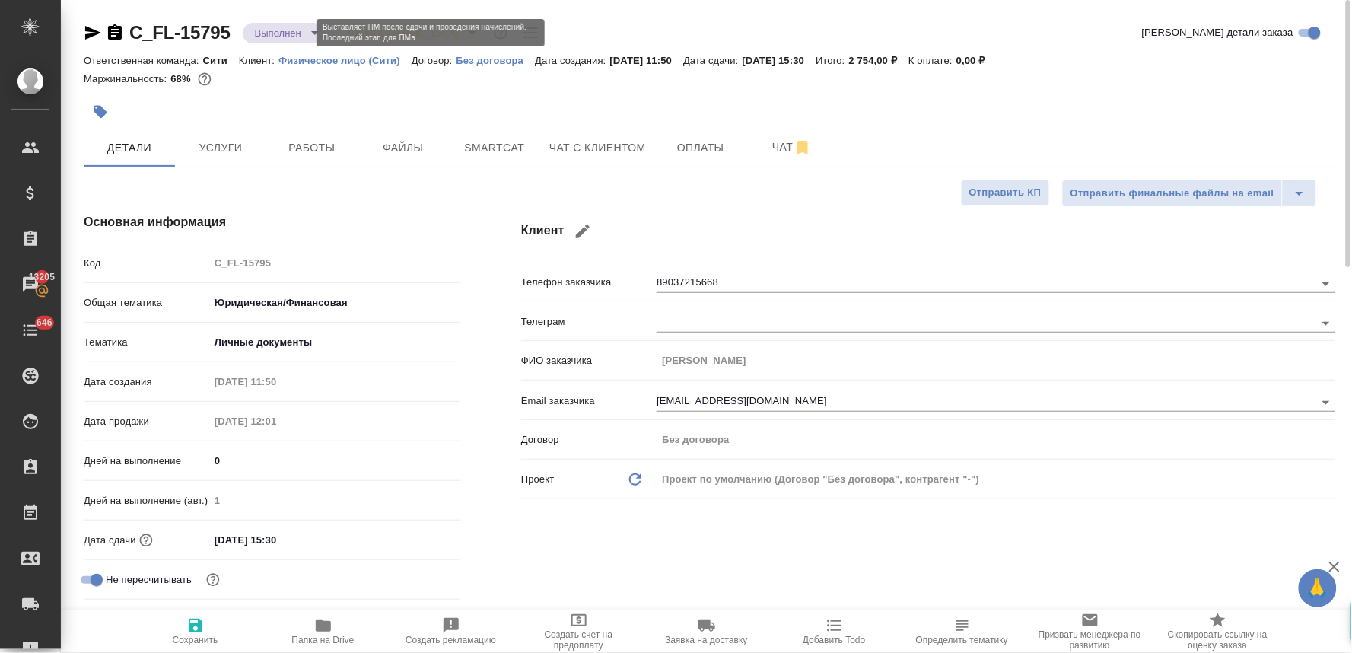
click at [282, 36] on body "🙏 .cls-1 fill:#fff; AWATERA Lyamina Nadezhda Клиенты Спецификации Заказы 13205 …" at bounding box center [676, 326] width 1352 height 653
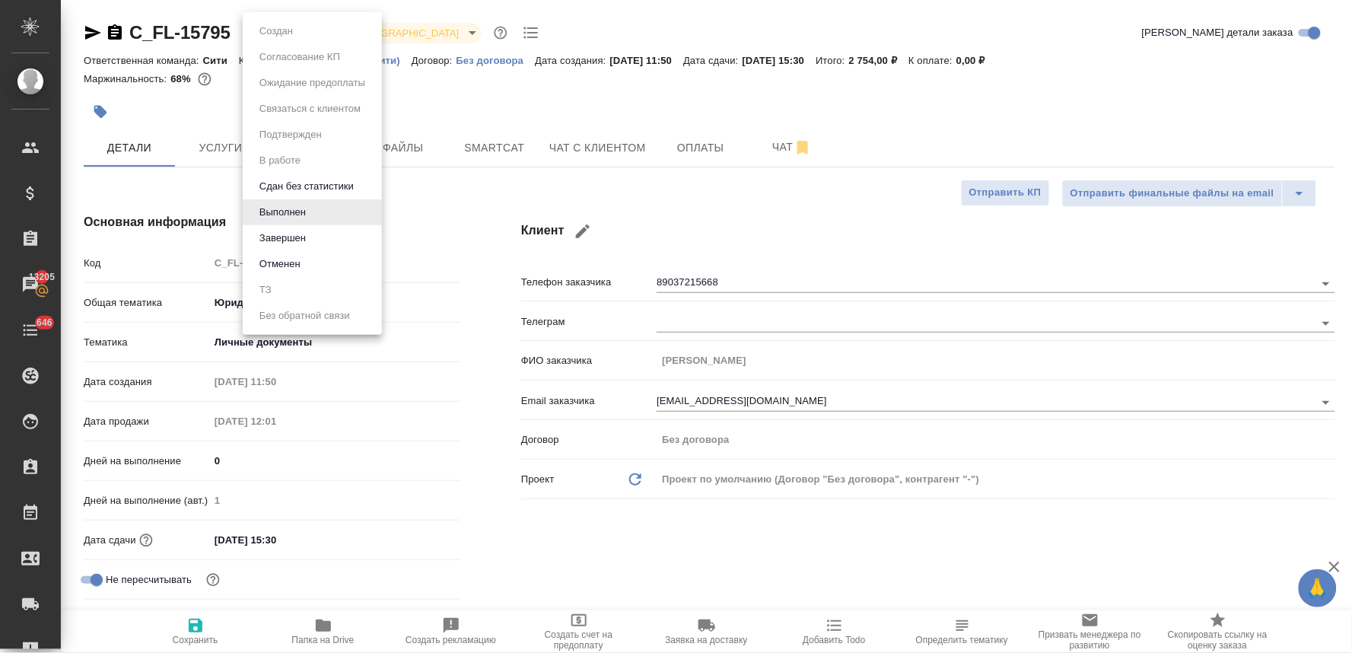
click at [310, 241] on li "Завершен" at bounding box center [312, 238] width 139 height 26
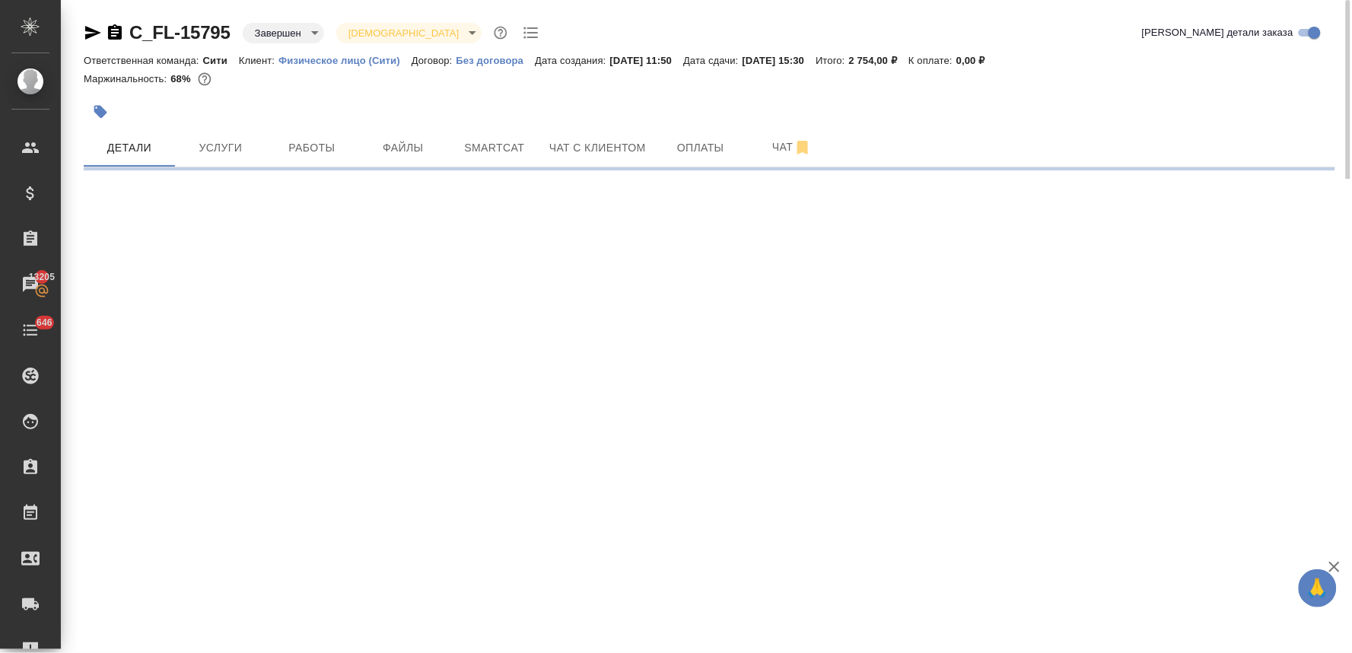
select select "RU"
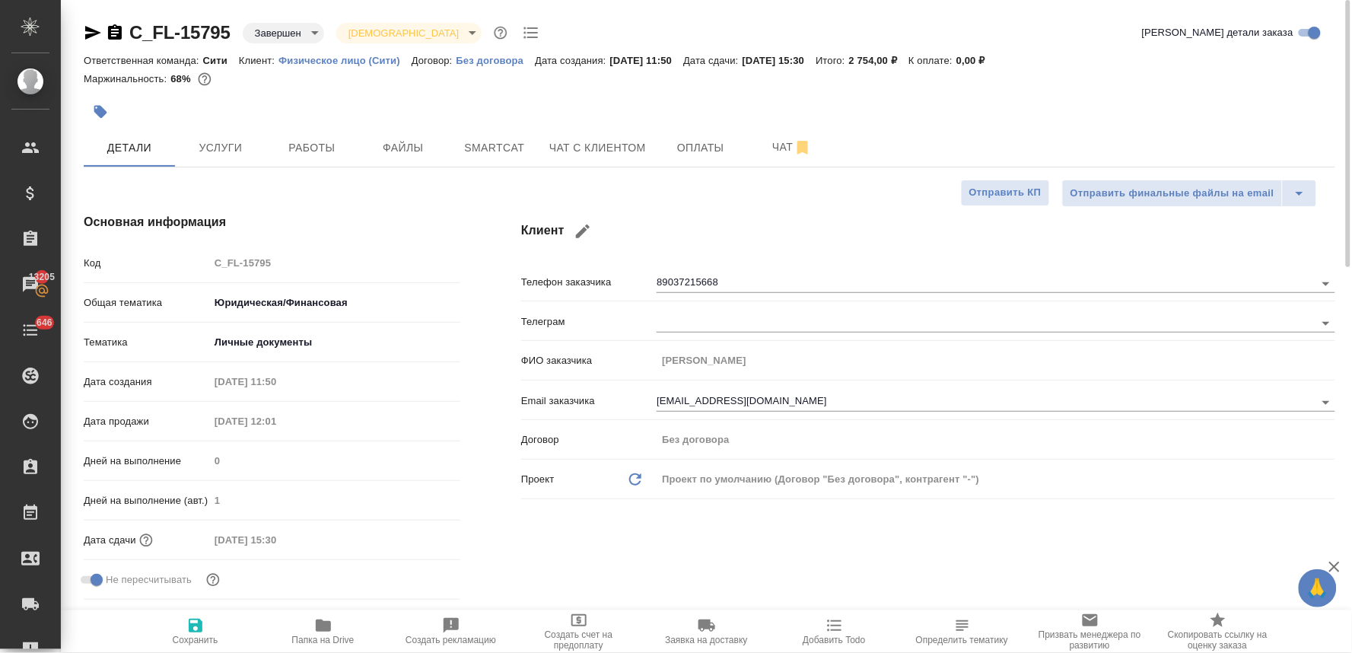
type textarea "x"
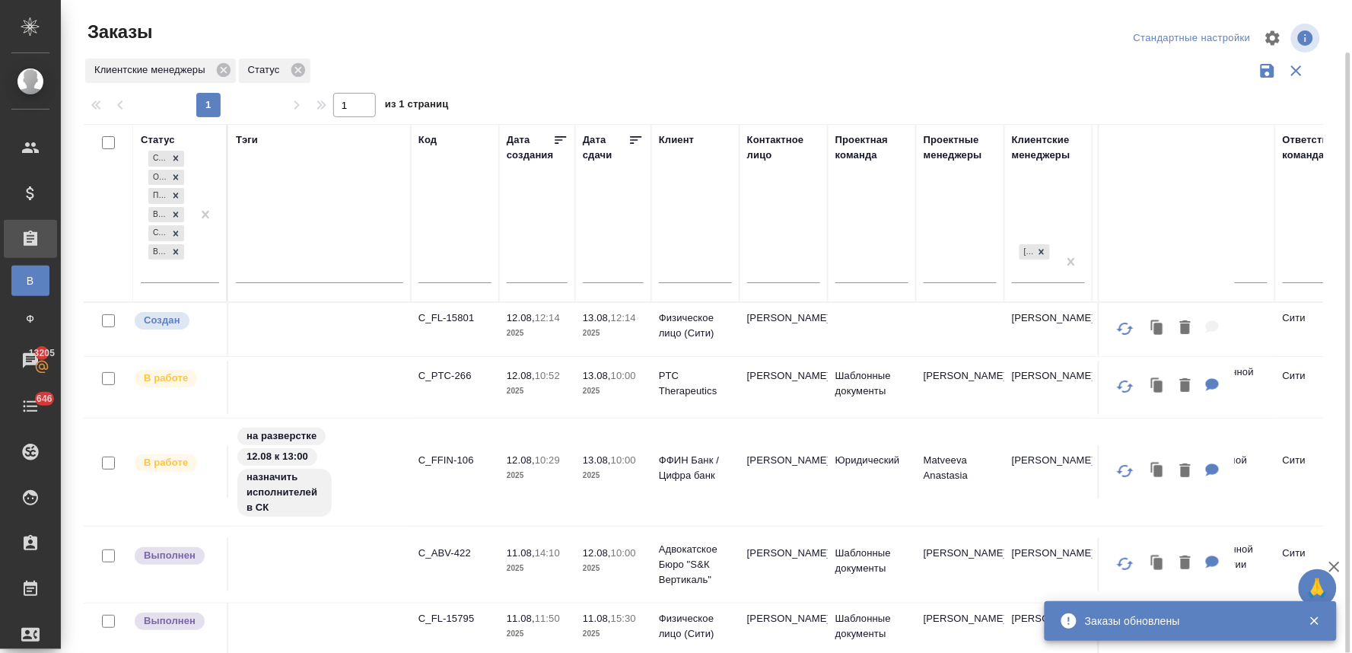
scroll to position [27, 0]
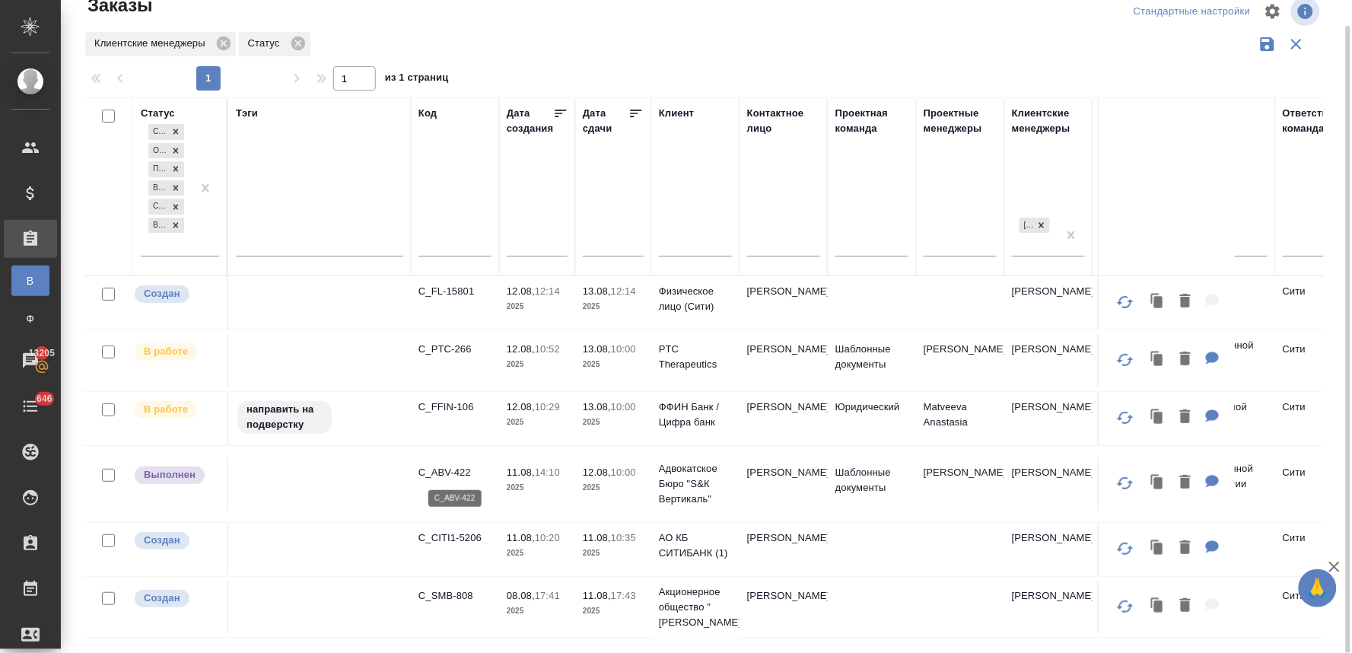
click at [446, 467] on p "C_ABV-422" at bounding box center [454, 472] width 73 height 15
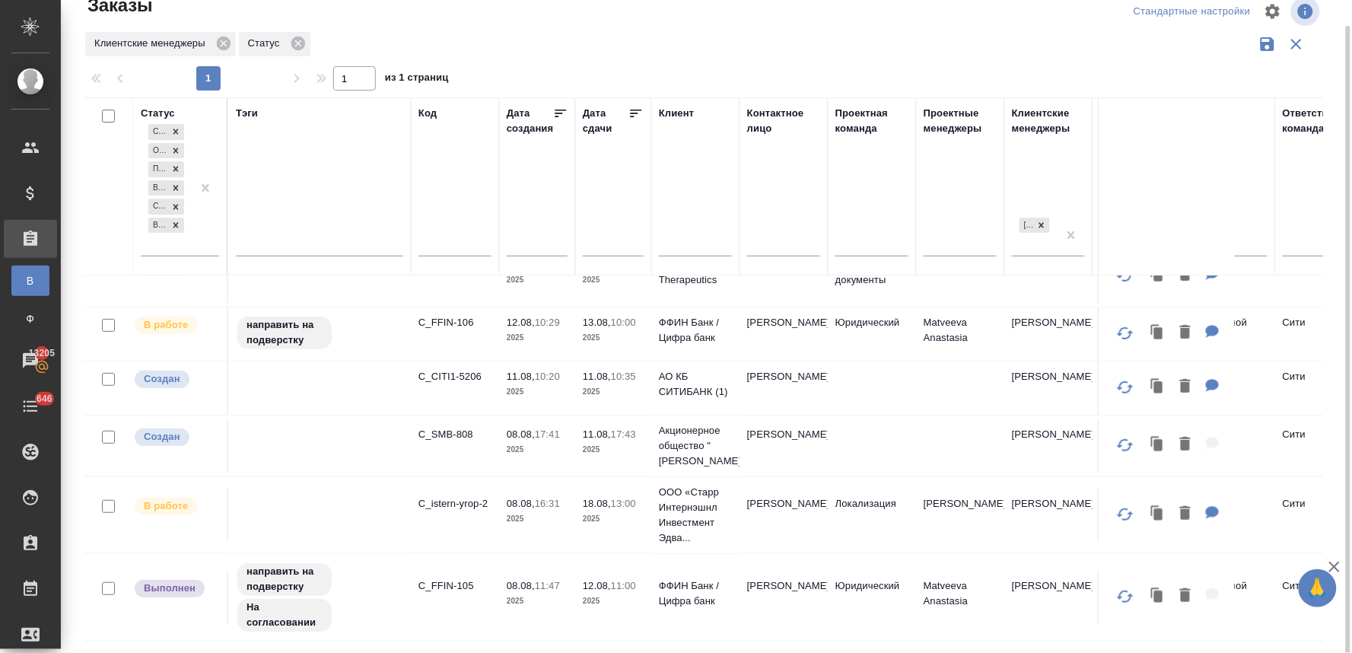
scroll to position [169, 0]
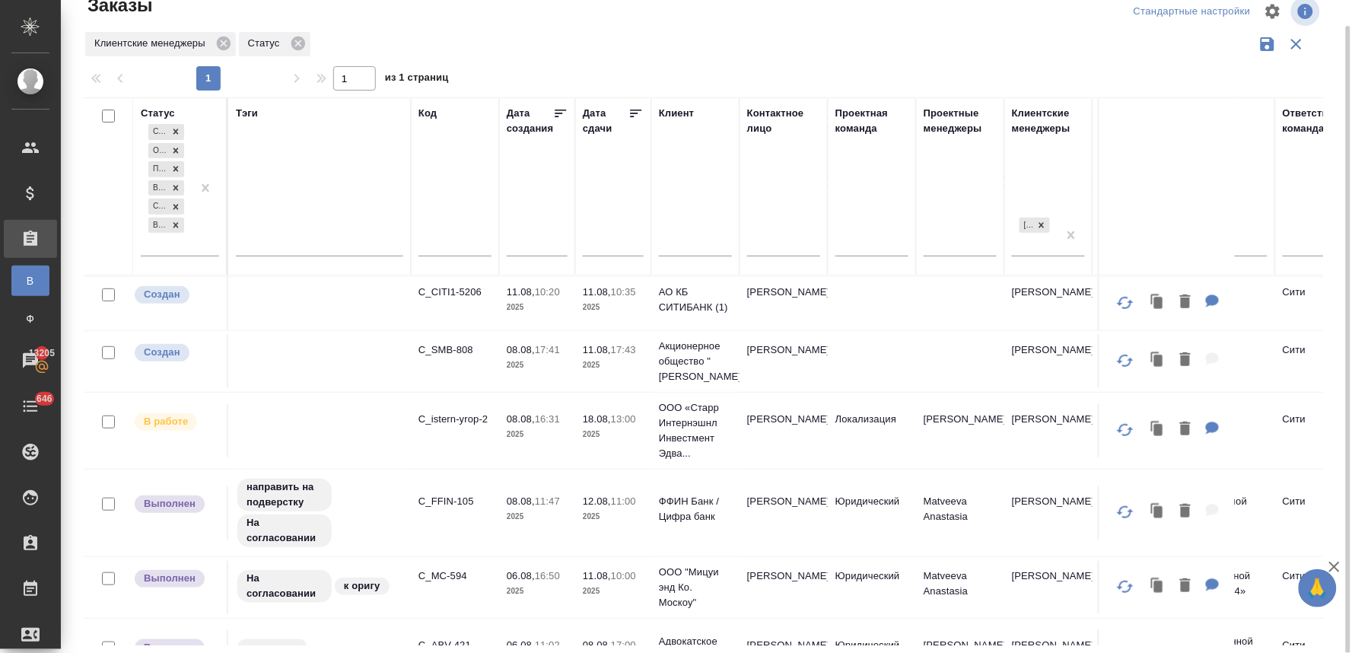
click at [441, 509] on p "C_FFIN-105" at bounding box center [454, 501] width 73 height 15
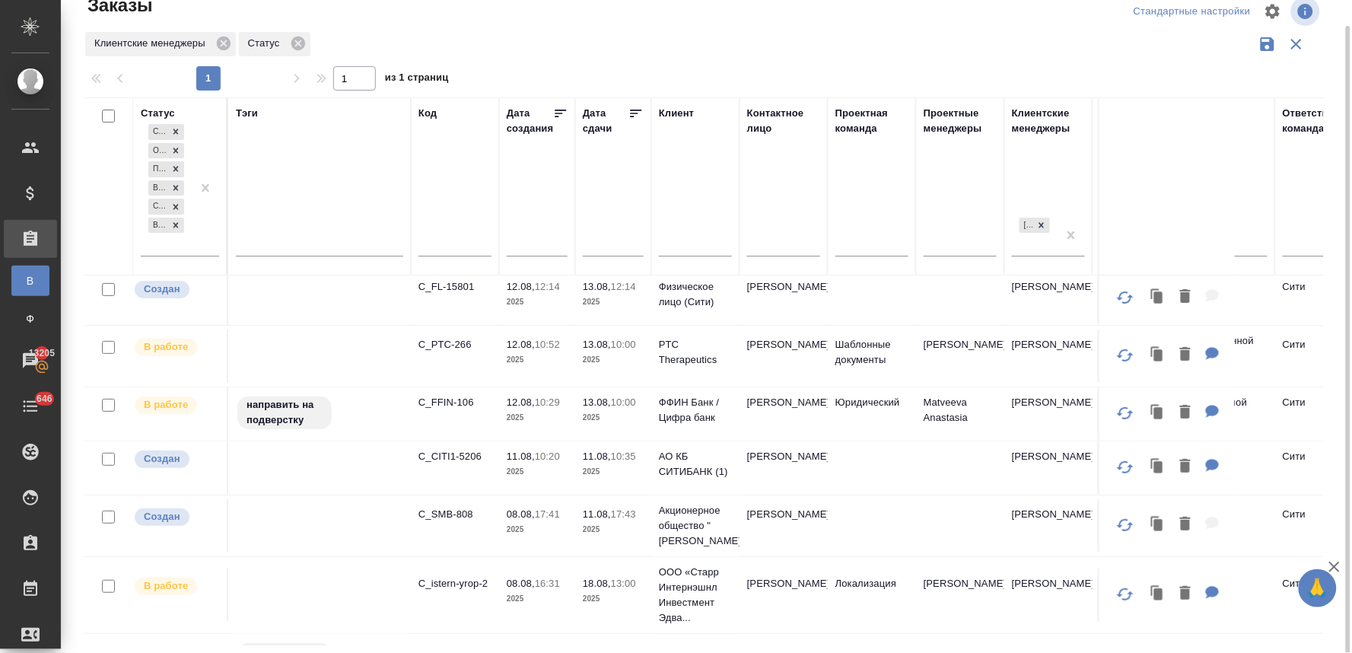
scroll to position [0, 0]
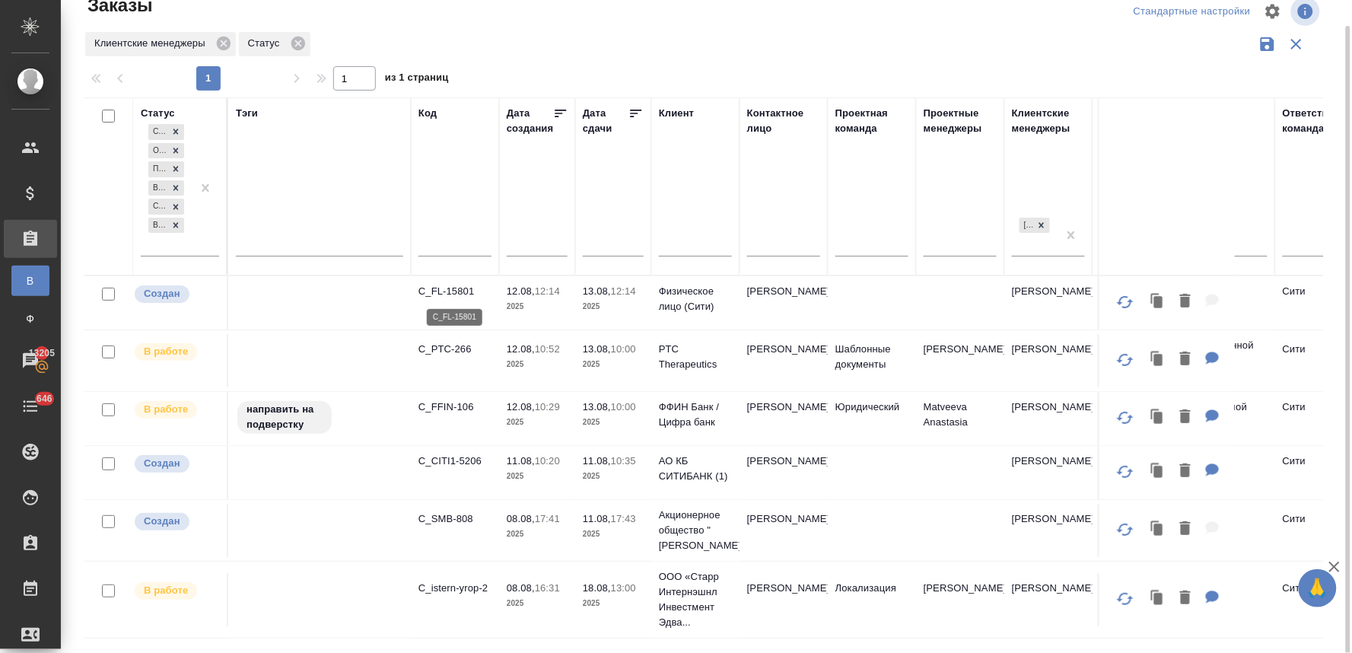
click at [445, 294] on p "C_FL-15801" at bounding box center [454, 291] width 73 height 15
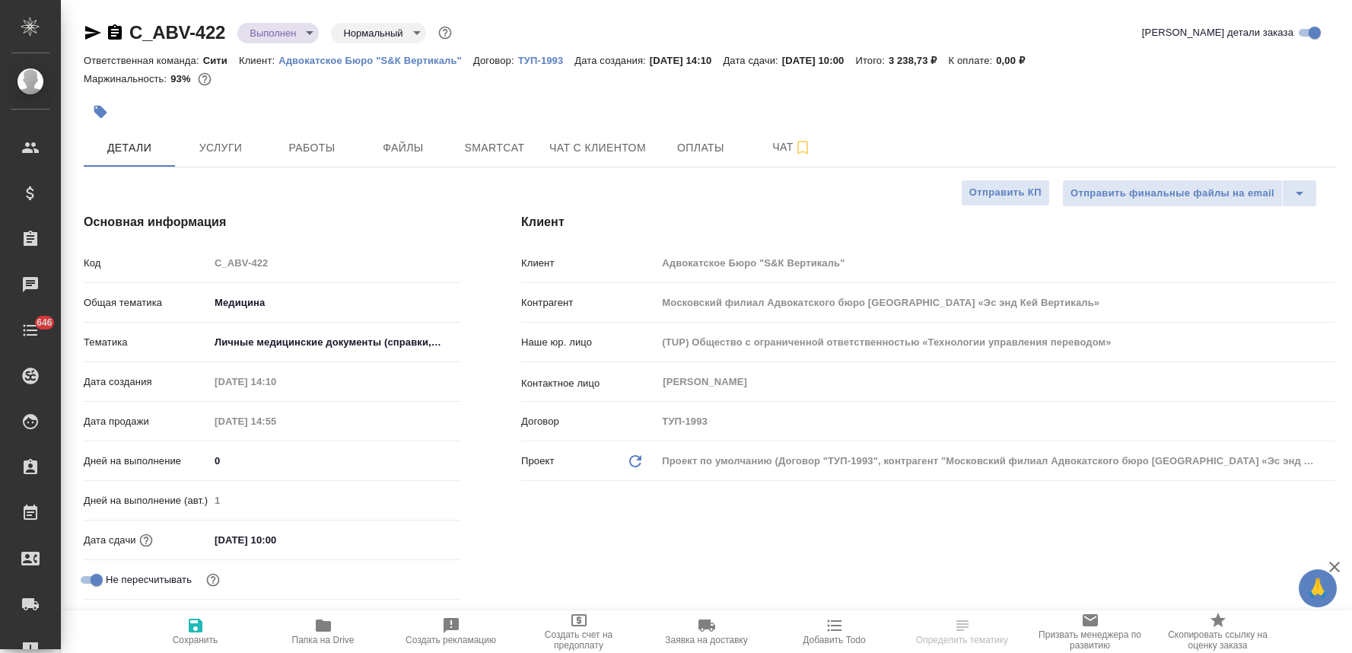
select select "RU"
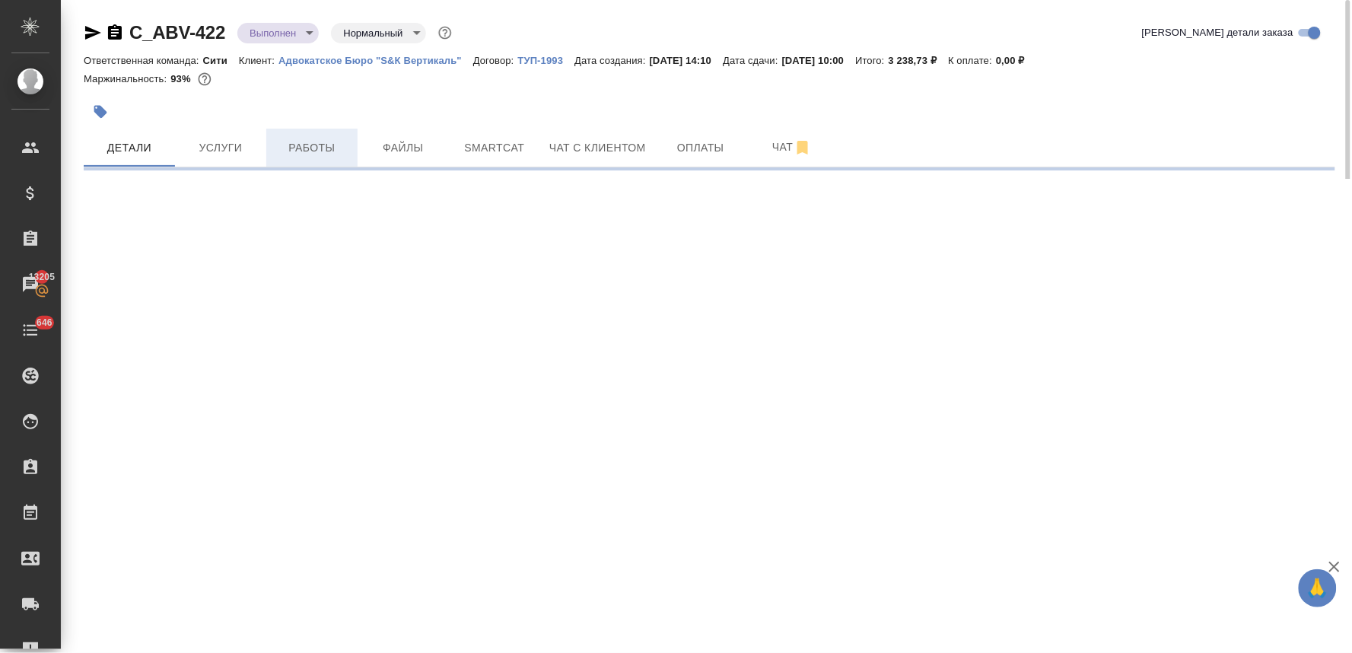
click at [302, 140] on span "Работы" at bounding box center [311, 147] width 73 height 19
select select "RU"
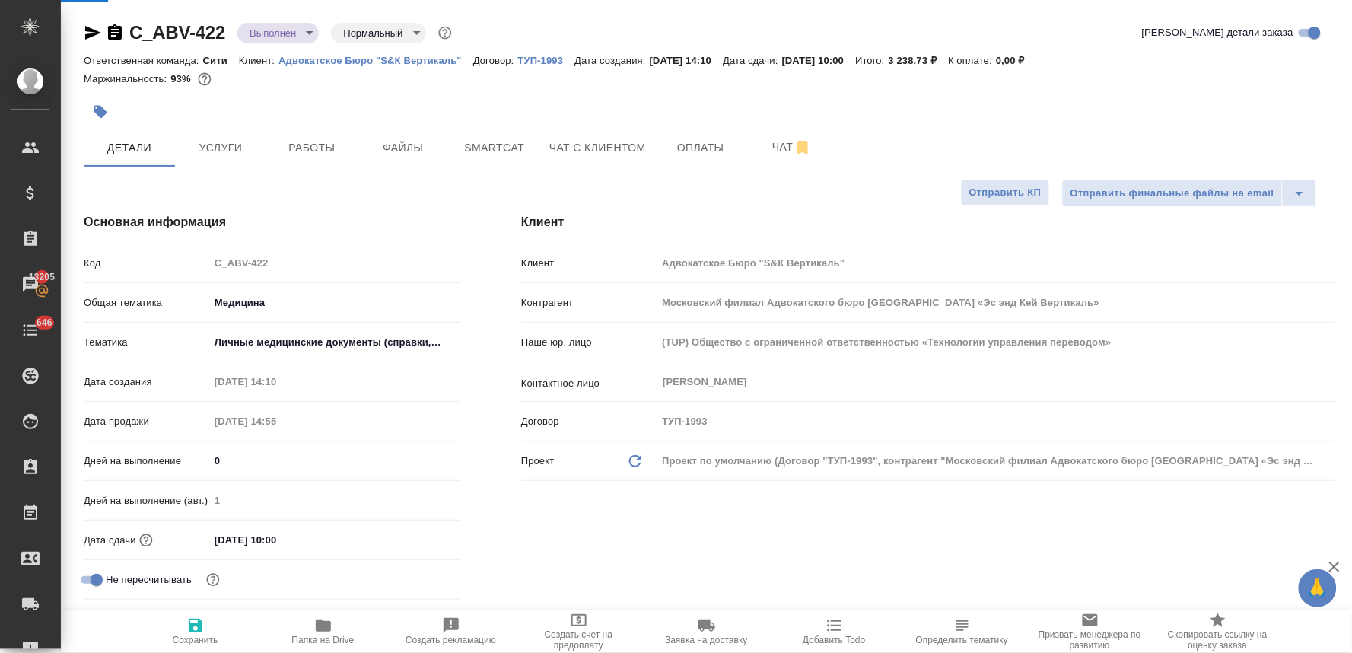
type textarea "x"
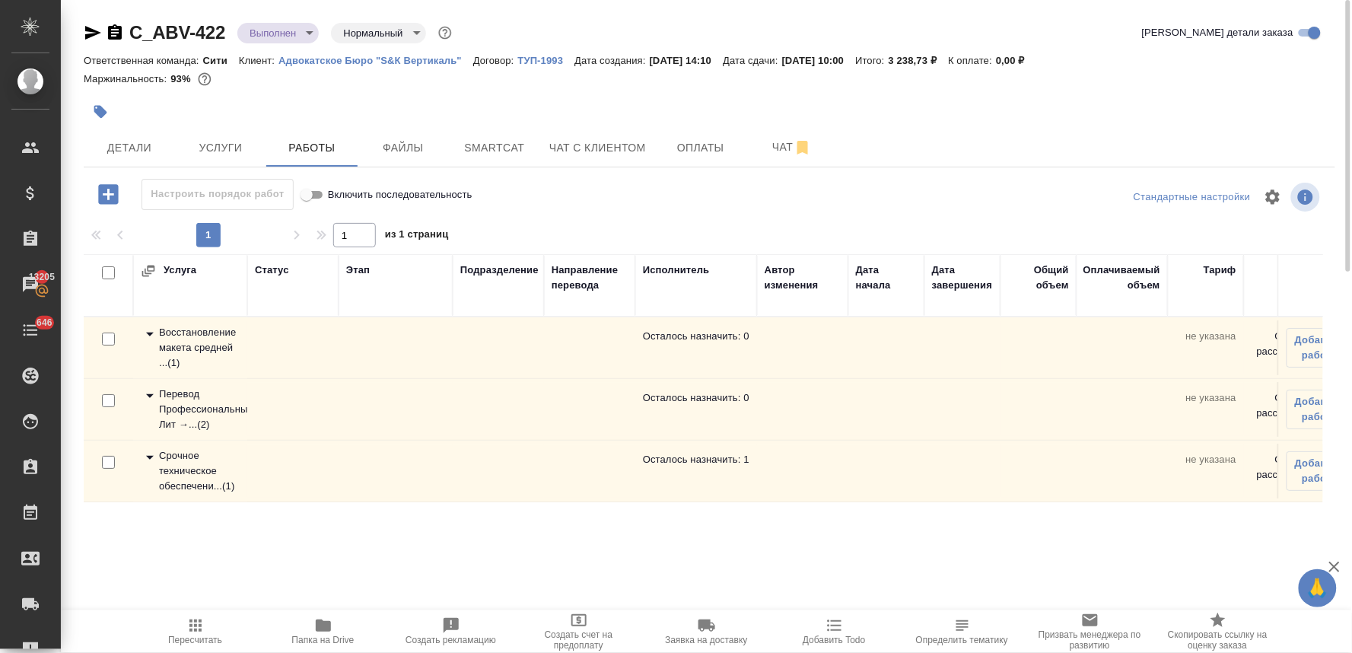
click at [164, 460] on div "Срочное техническое обеспечени... ( 1 )" at bounding box center [190, 471] width 99 height 46
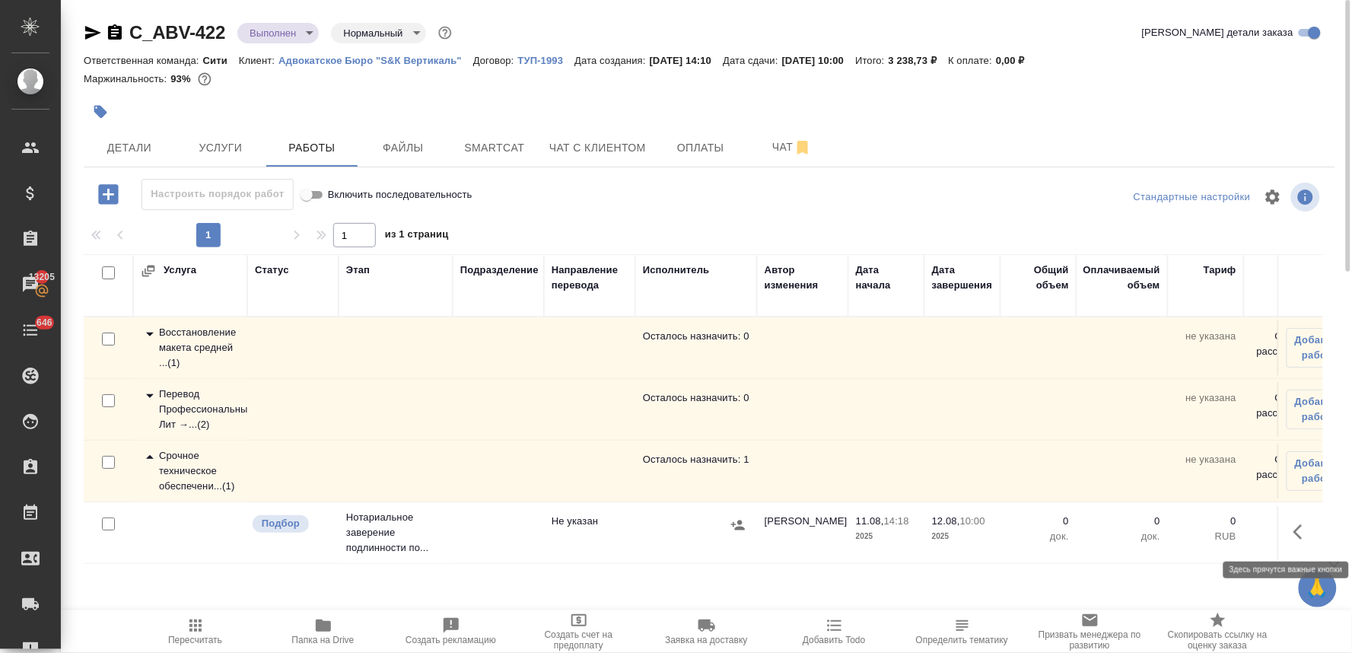
click at [1303, 534] on icon "button" at bounding box center [1302, 532] width 18 height 18
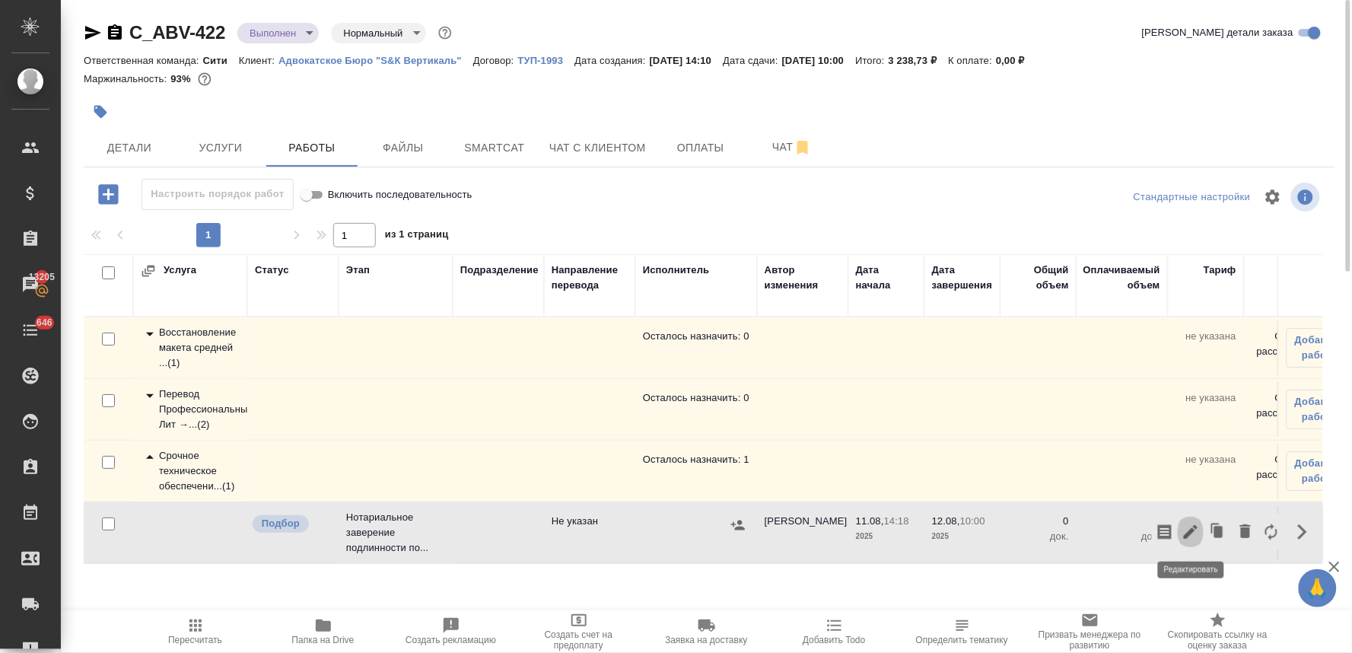
click at [1184, 529] on icon "button" at bounding box center [1191, 532] width 18 height 18
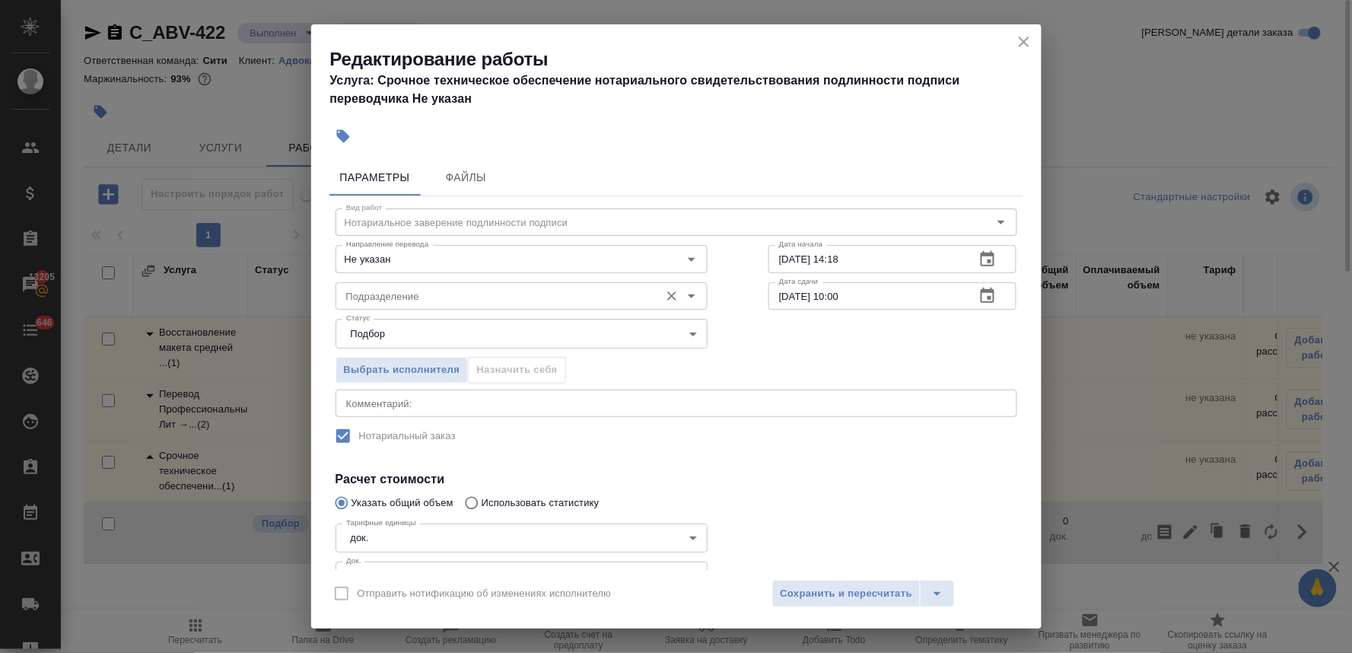
click at [488, 300] on input "Подразделение" at bounding box center [496, 296] width 312 height 18
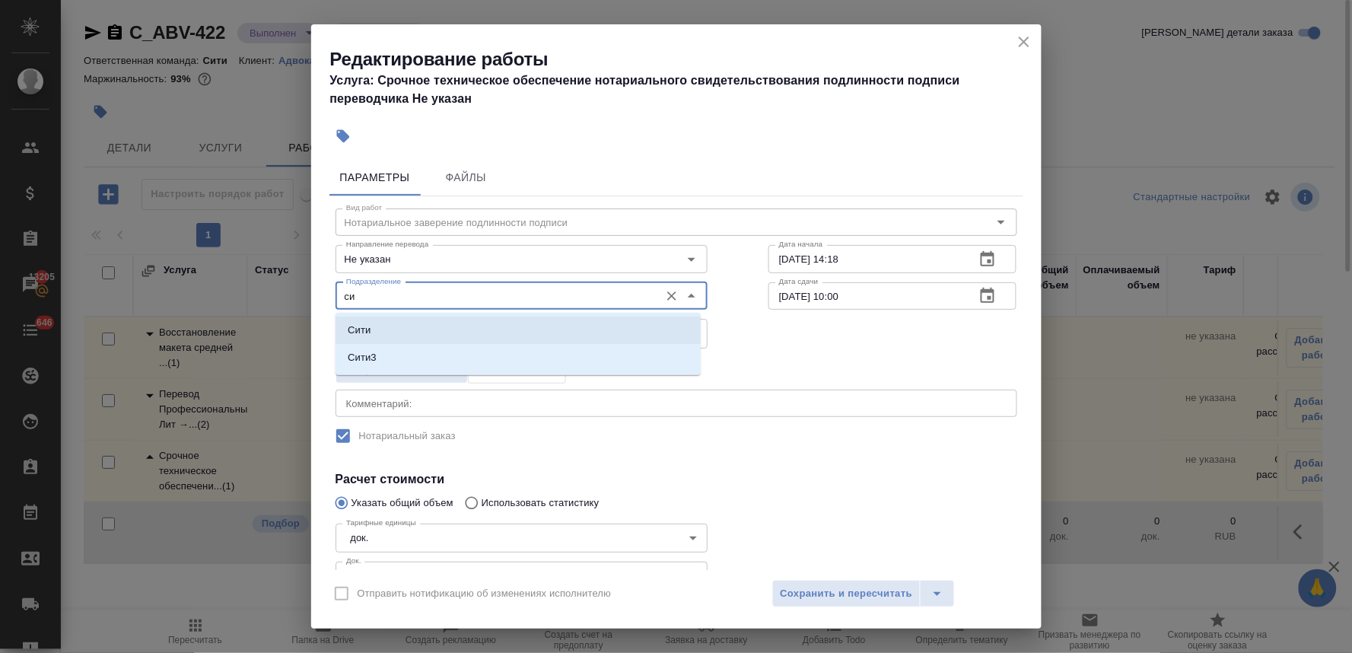
click at [457, 326] on li "Сити" at bounding box center [518, 330] width 365 height 27
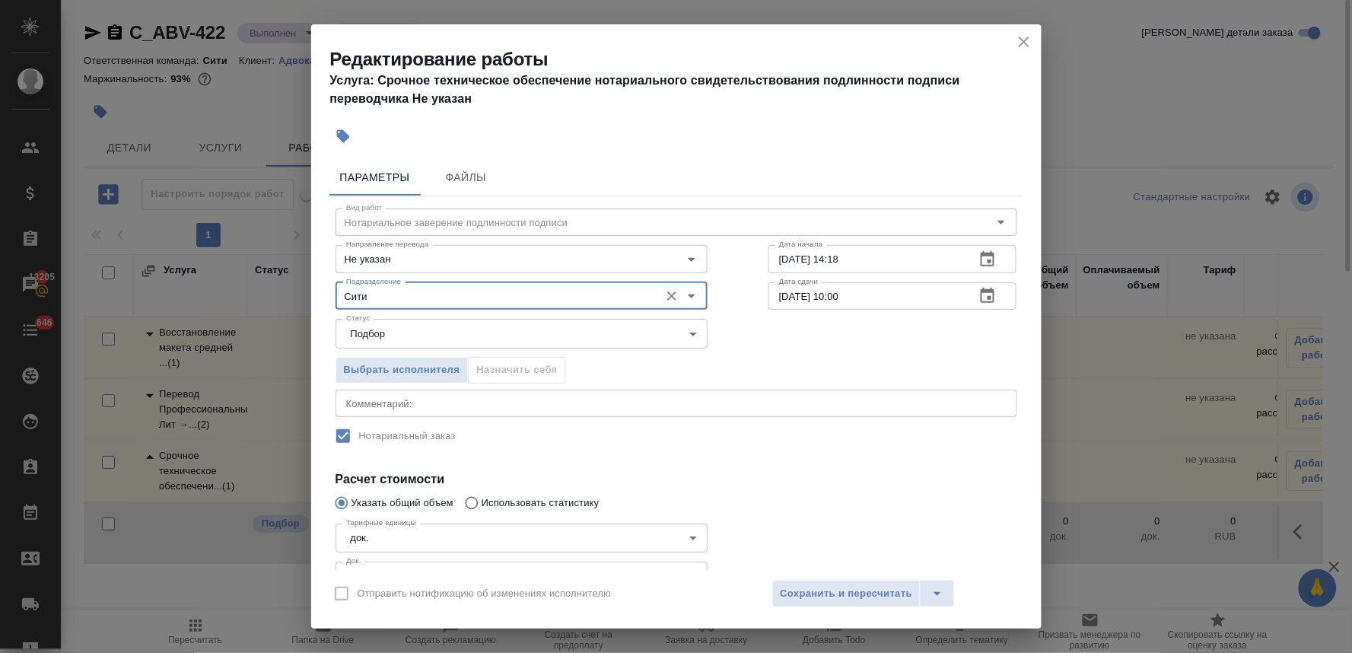
type input "Сити"
click at [880, 489] on div at bounding box center [893, 555] width 310 height 136
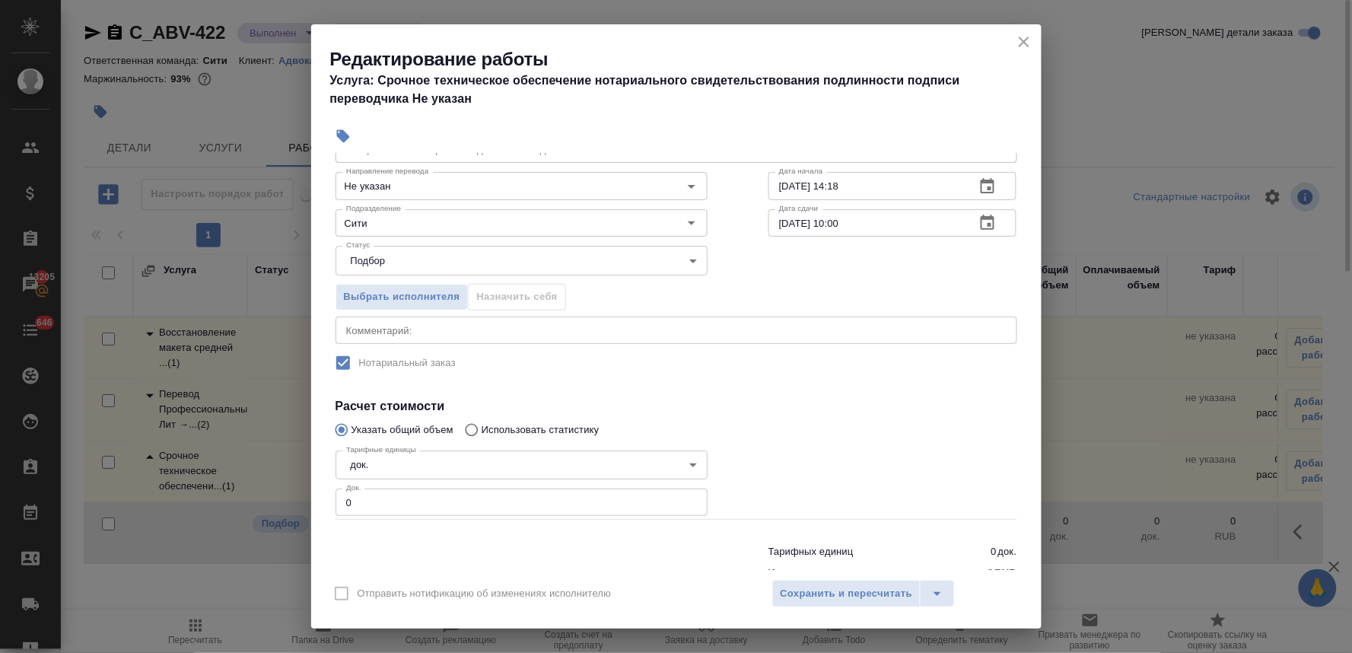
scroll to position [113, 0]
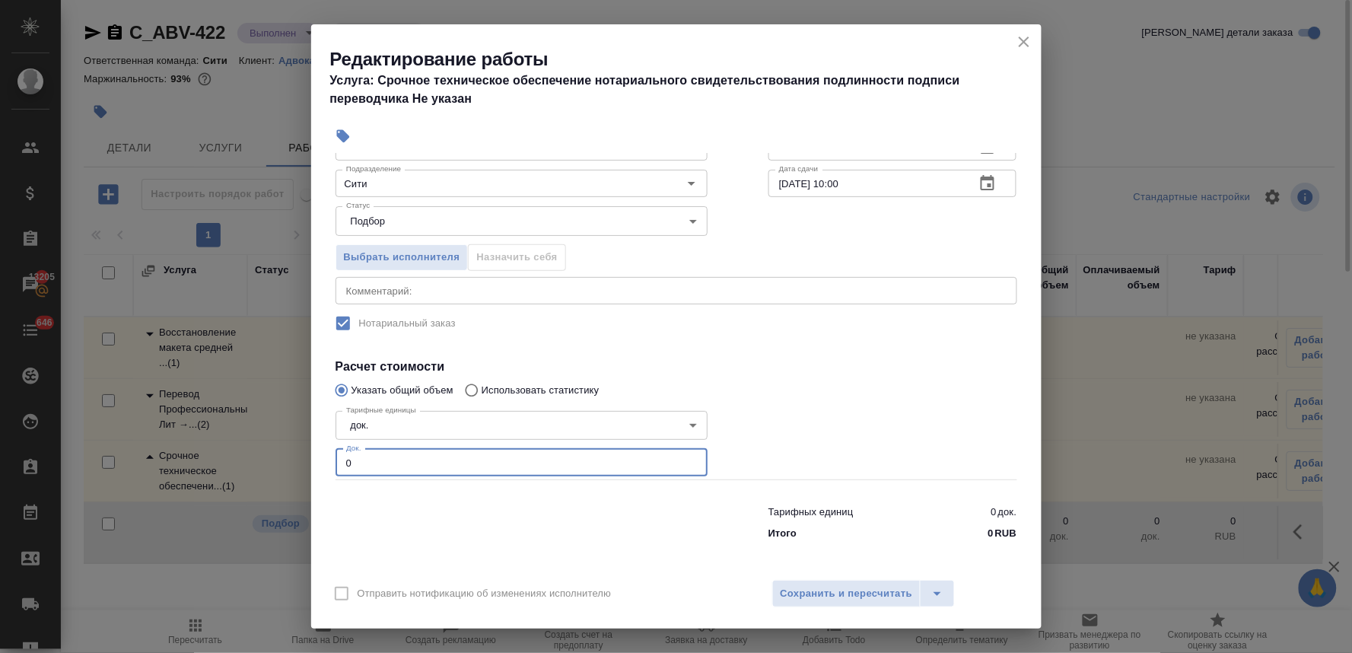
drag, startPoint x: 360, startPoint y: 456, endPoint x: 292, endPoint y: 458, distance: 67.7
click at [292, 458] on div "Редактирование работы Услуга: Срочное техническое обеспечение нотариального сви…" at bounding box center [676, 326] width 1352 height 653
type input "1"
drag, startPoint x: 822, startPoint y: 593, endPoint x: 797, endPoint y: 566, distance: 37.2
click at [823, 593] on span "Сохранить и пересчитать" at bounding box center [847, 593] width 132 height 17
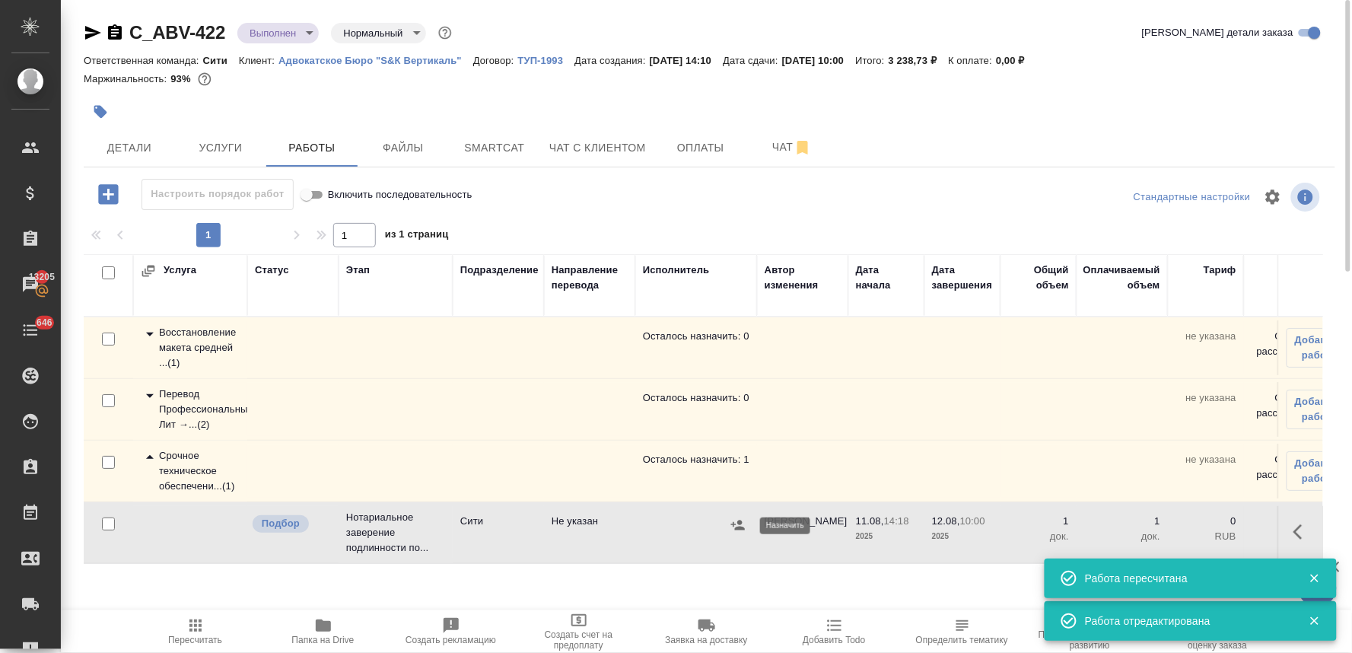
click at [734, 526] on icon "button" at bounding box center [737, 524] width 15 height 15
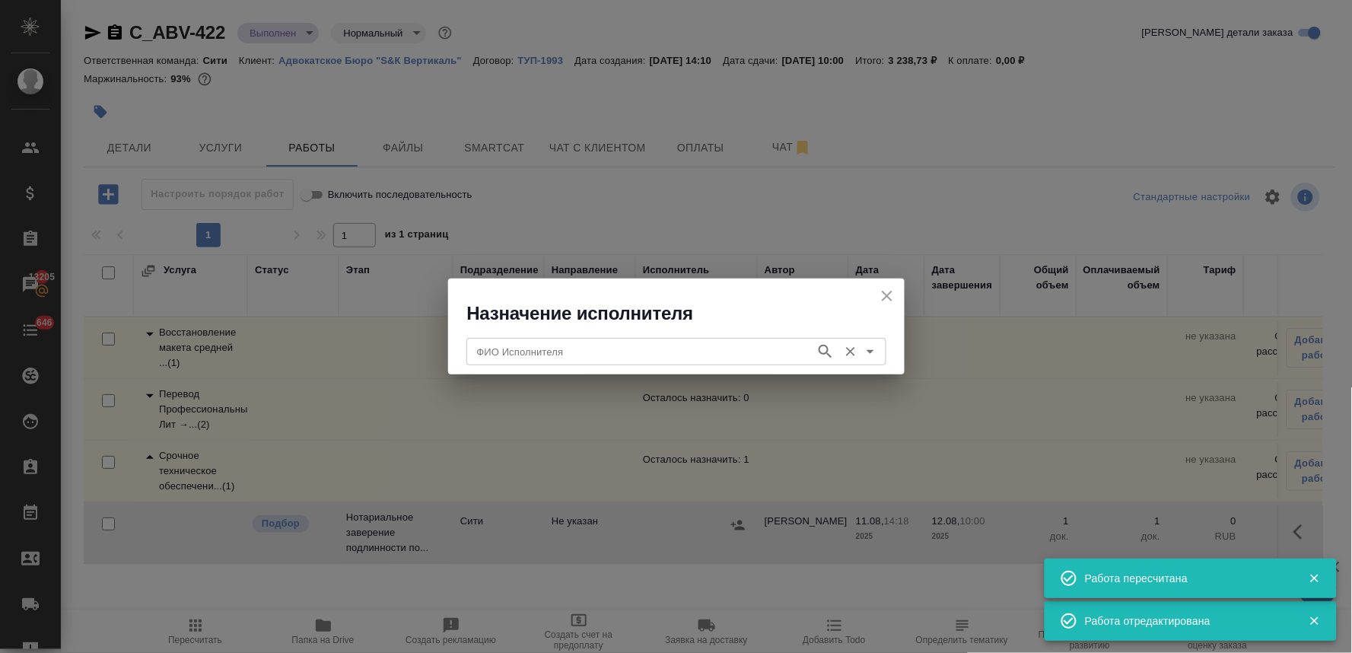
click at [620, 354] on input "ФИО Исполнителя" at bounding box center [639, 351] width 337 height 18
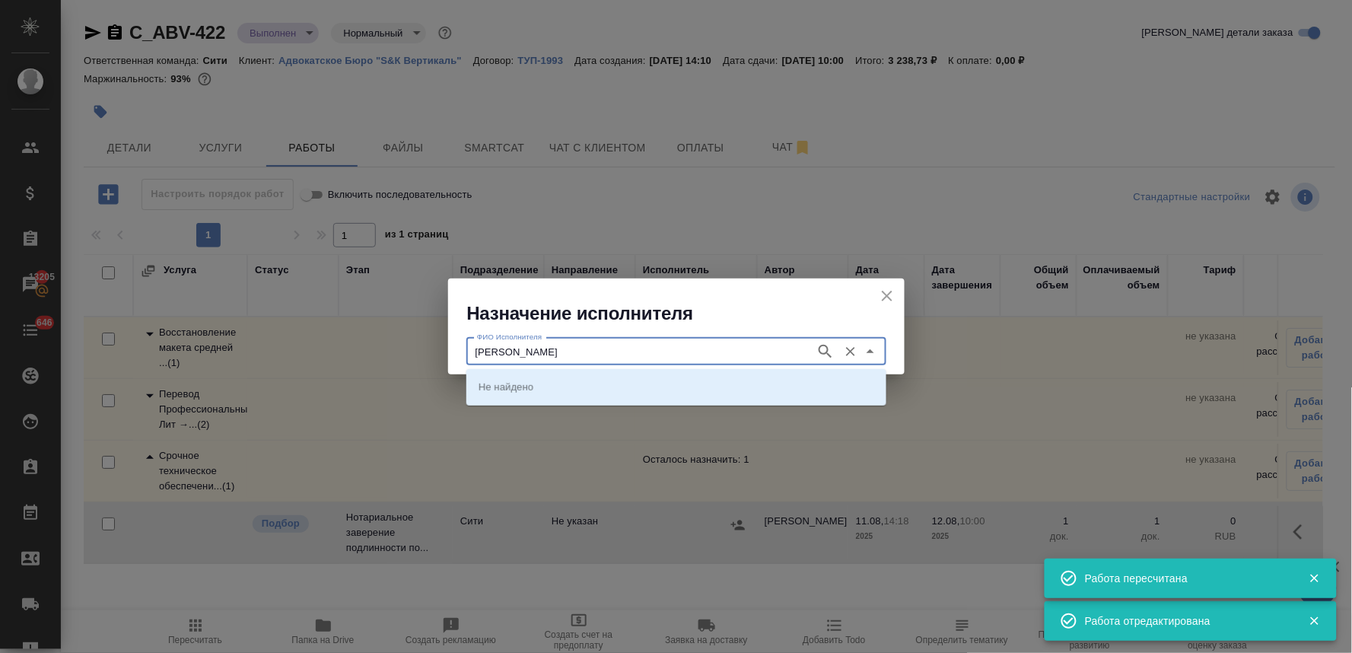
type input "крылова"
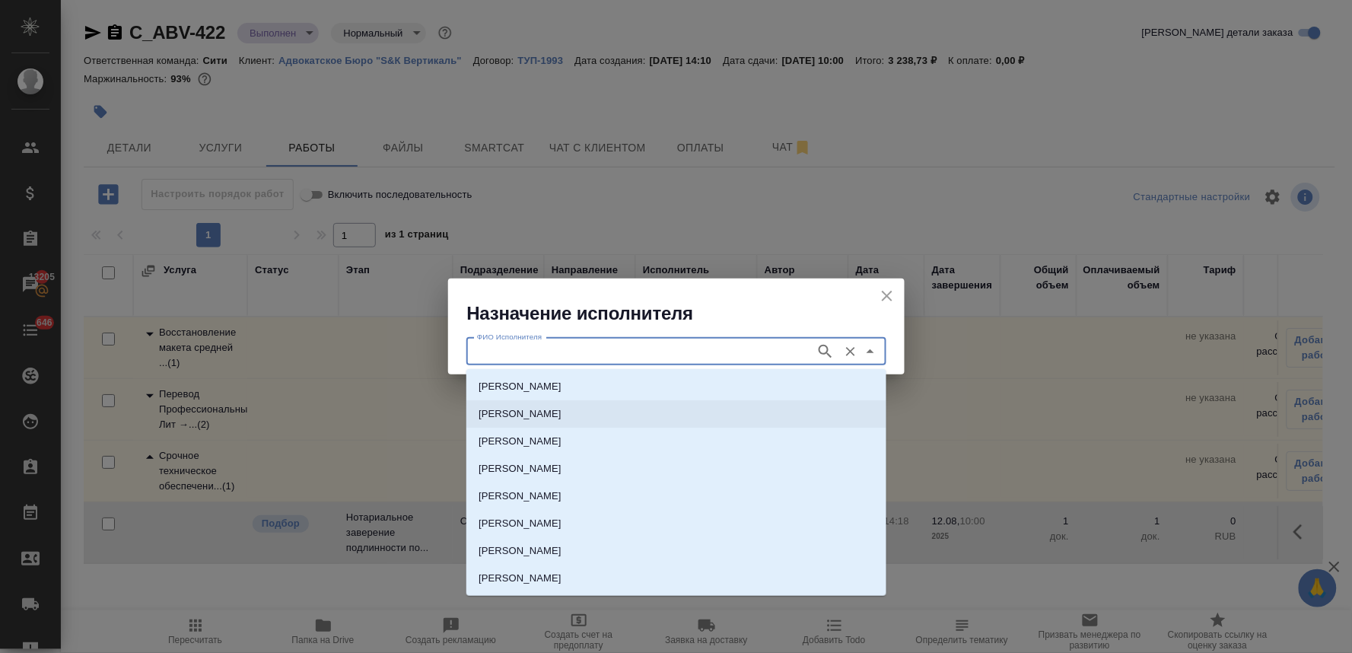
click at [619, 402] on li "НОТАРИУС Крылова Юлия Владимировна" at bounding box center [676, 413] width 420 height 27
type input "НОТАРИУС Крылова Юлия Владимировна"
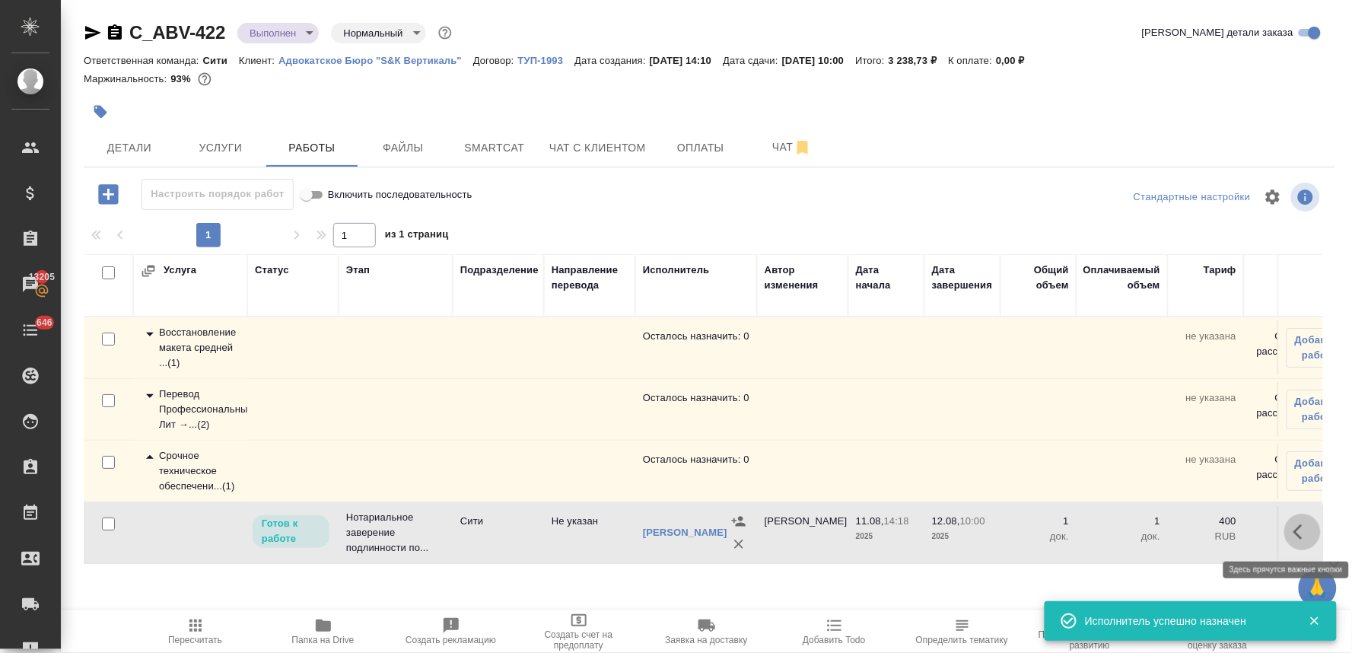
click at [1298, 542] on button "button" at bounding box center [1302, 532] width 37 height 37
click at [1195, 534] on icon "button" at bounding box center [1191, 532] width 18 height 18
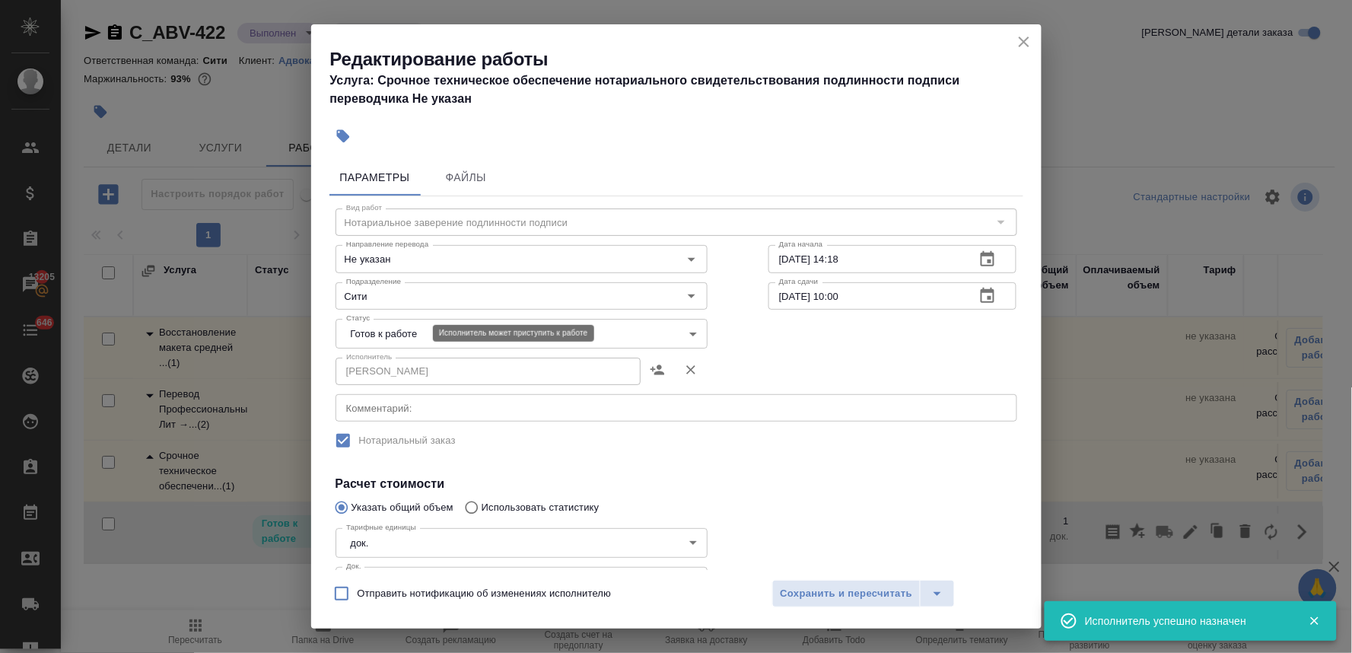
click at [383, 328] on body "🙏 .cls-1 fill:#fff; AWATERA Lyamina Nadezhda Клиенты Спецификации Заказы 13205 …" at bounding box center [676, 326] width 1352 height 653
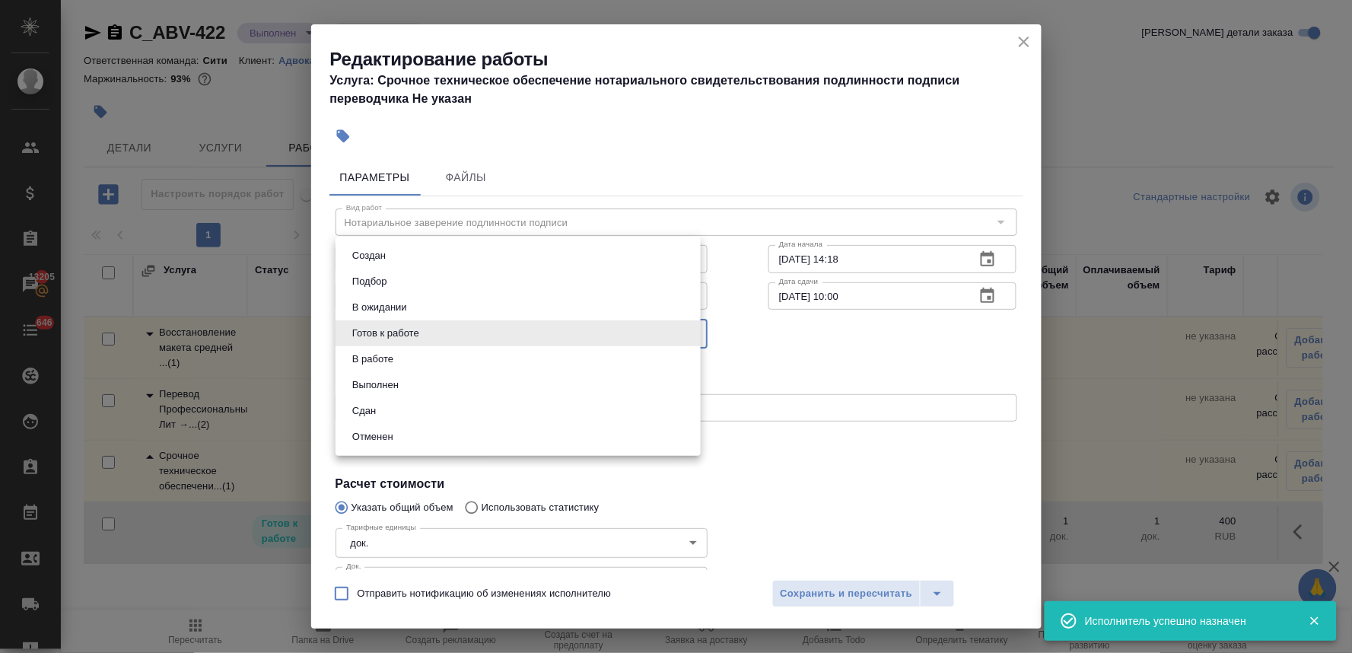
click at [382, 403] on li "Сдан" at bounding box center [518, 411] width 365 height 26
type input "closed"
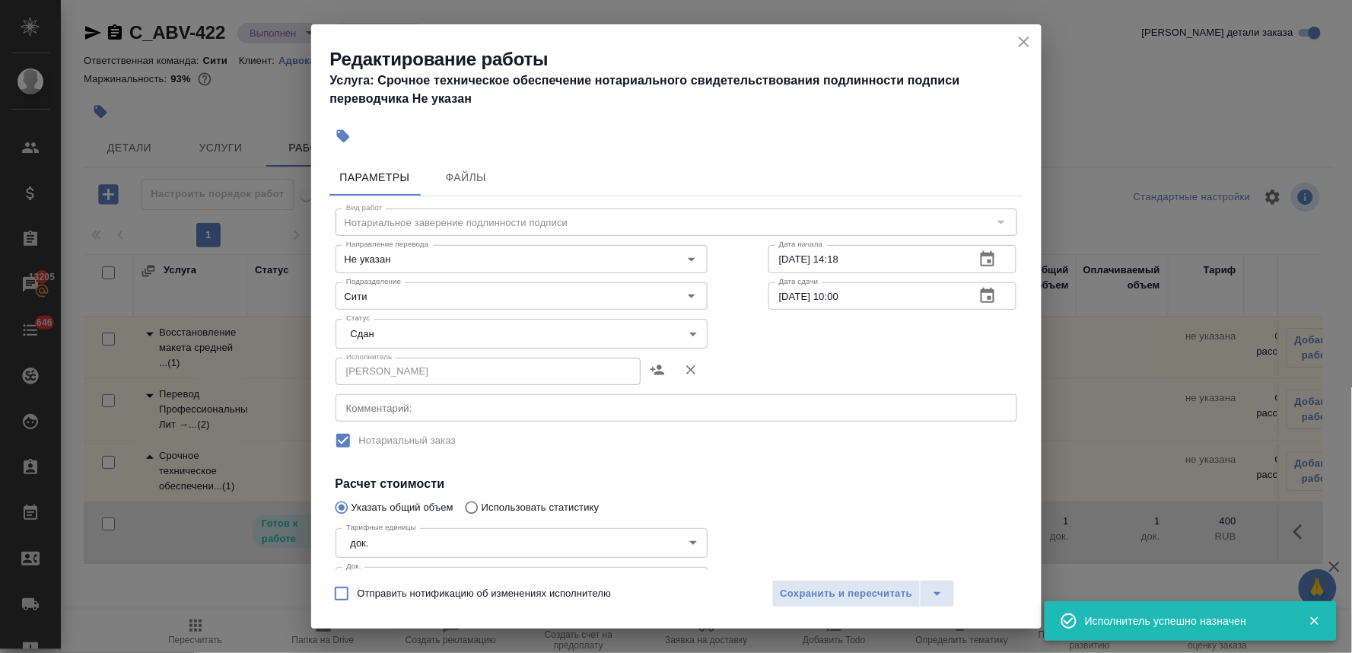
click at [809, 477] on h4 "Расчет стоимости" at bounding box center [677, 484] width 682 height 18
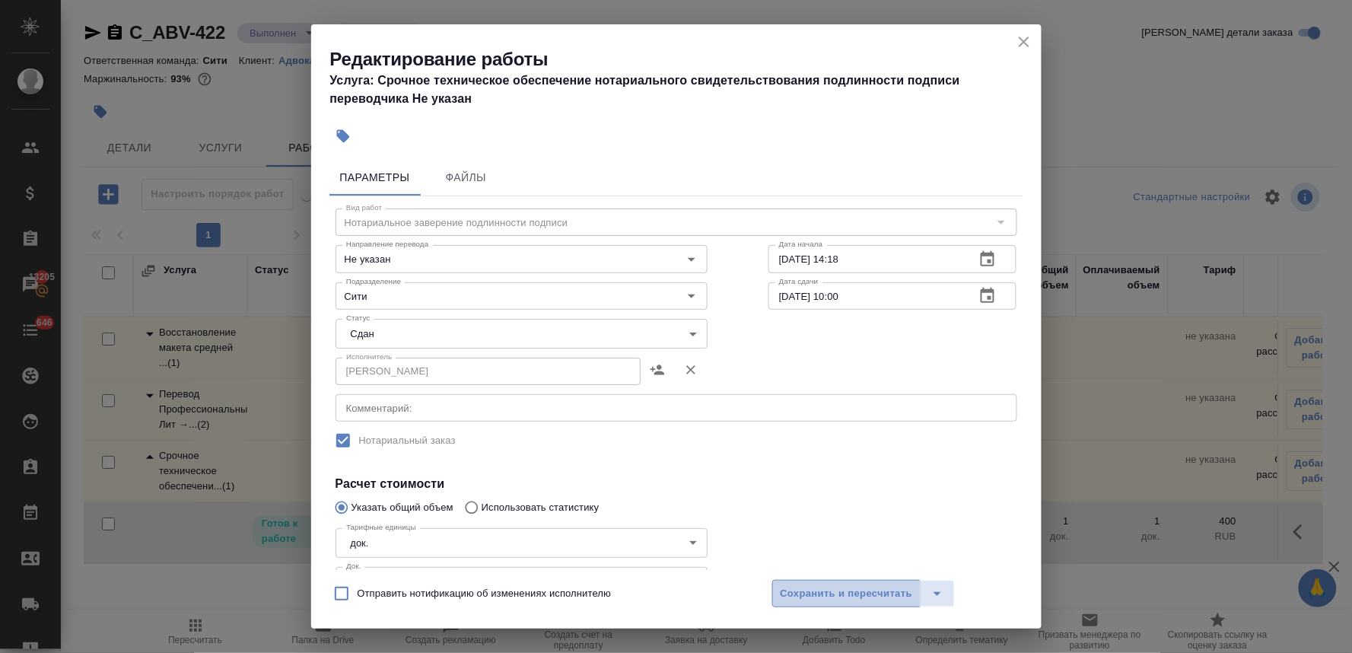
click at [845, 588] on span "Сохранить и пересчитать" at bounding box center [847, 593] width 132 height 17
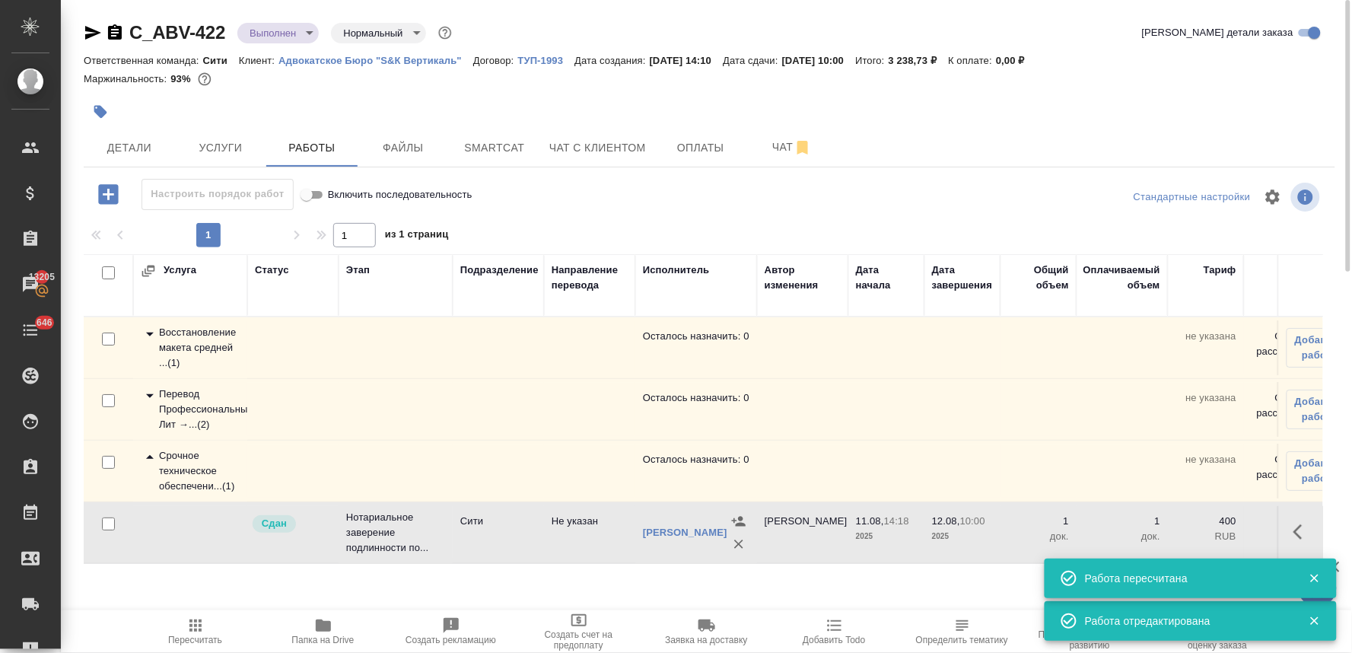
click at [198, 640] on span "Пересчитать" at bounding box center [195, 640] width 54 height 11
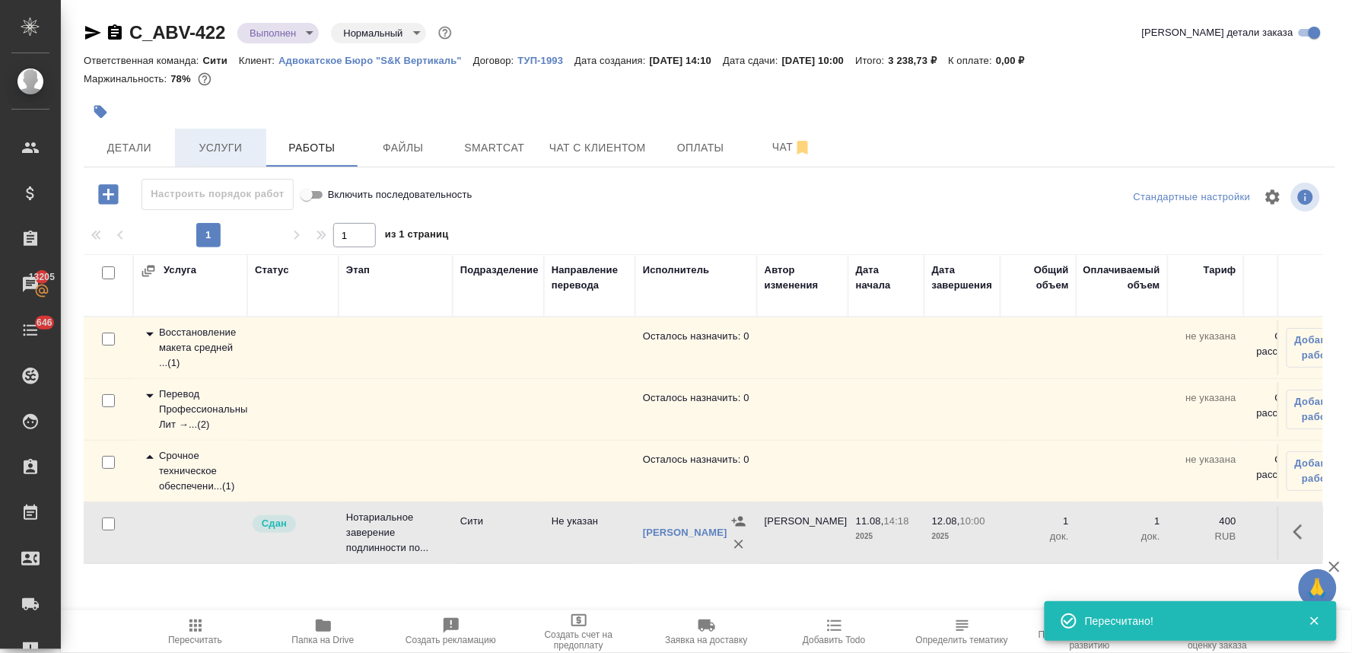
click at [243, 139] on span "Услуги" at bounding box center [220, 147] width 73 height 19
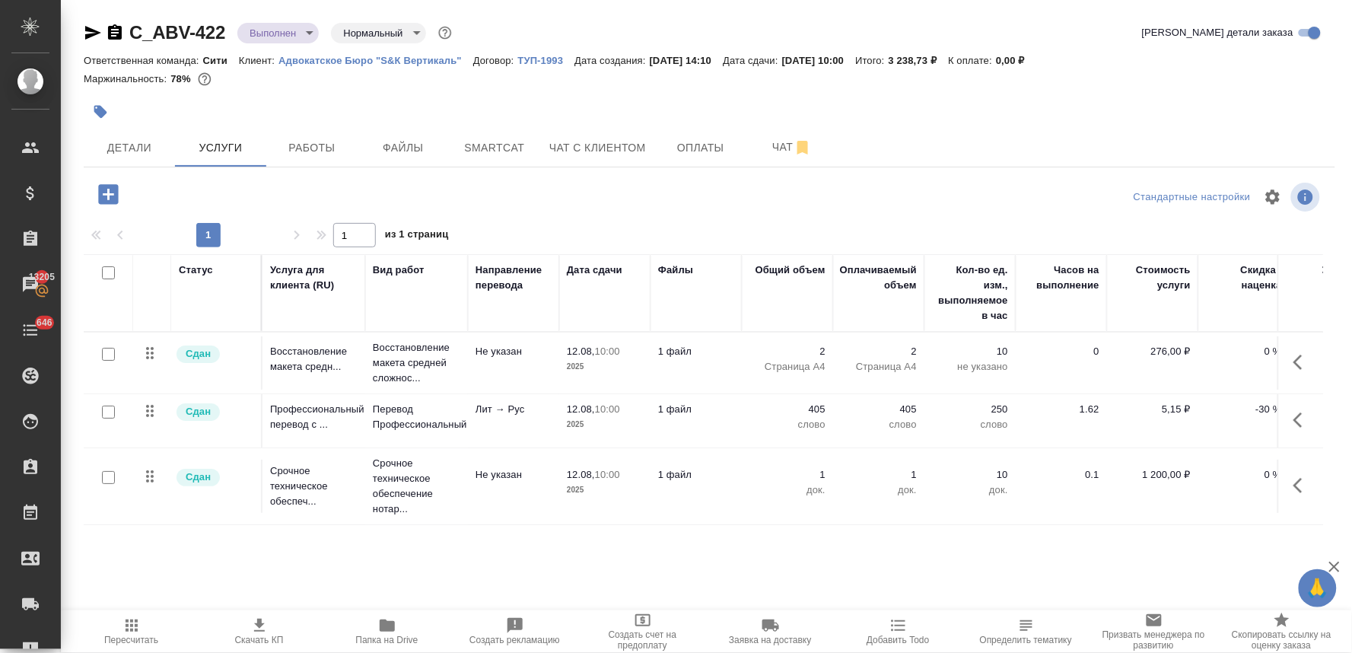
scroll to position [0, 193]
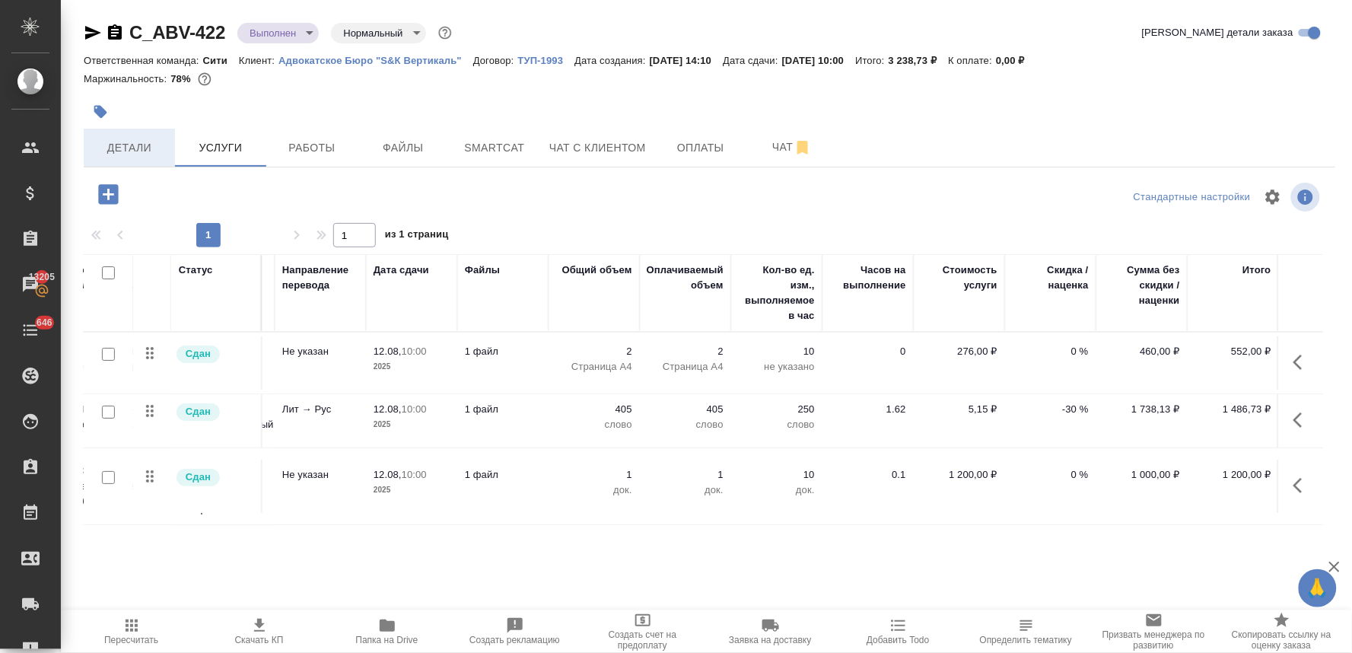
click at [120, 155] on span "Детали" at bounding box center [129, 147] width 73 height 19
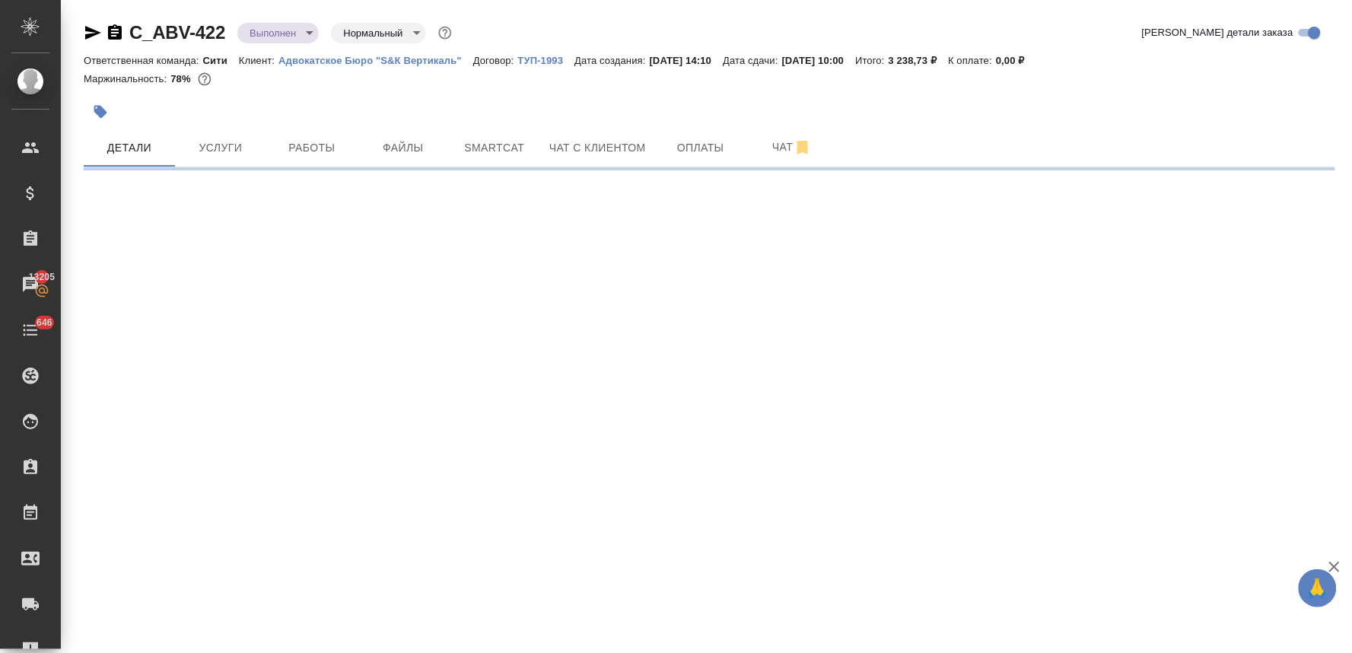
select select "RU"
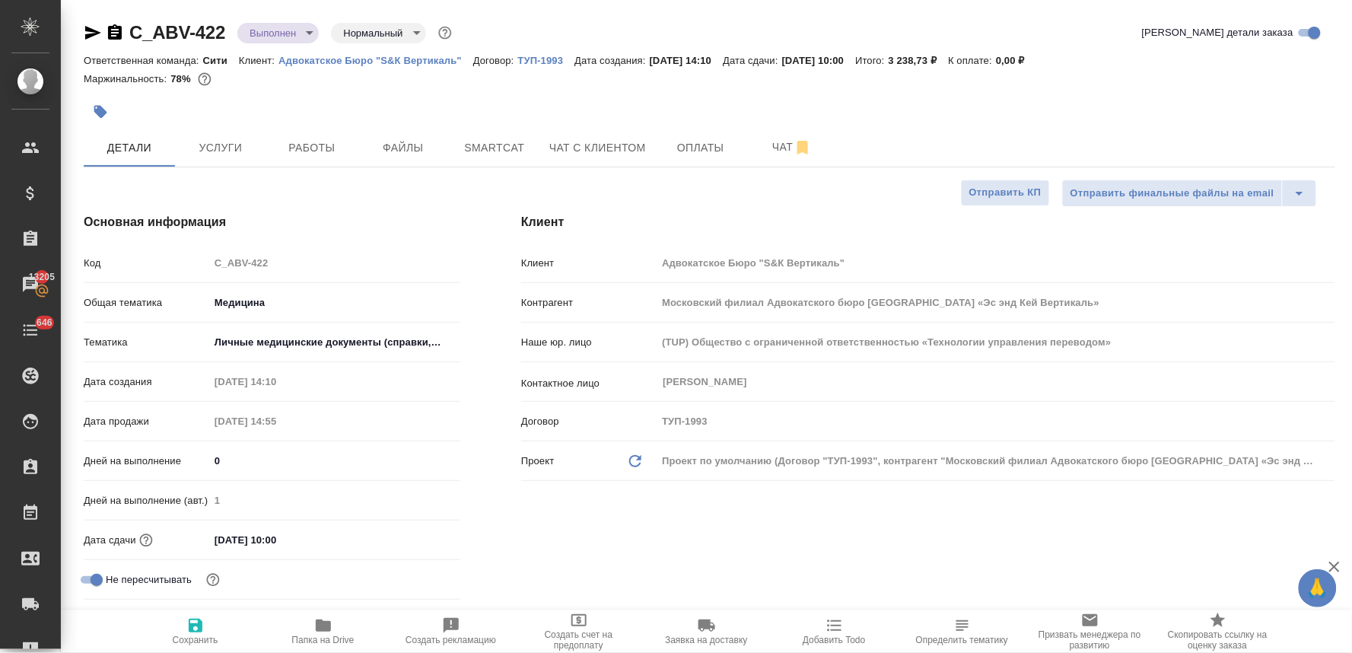
type textarea "x"
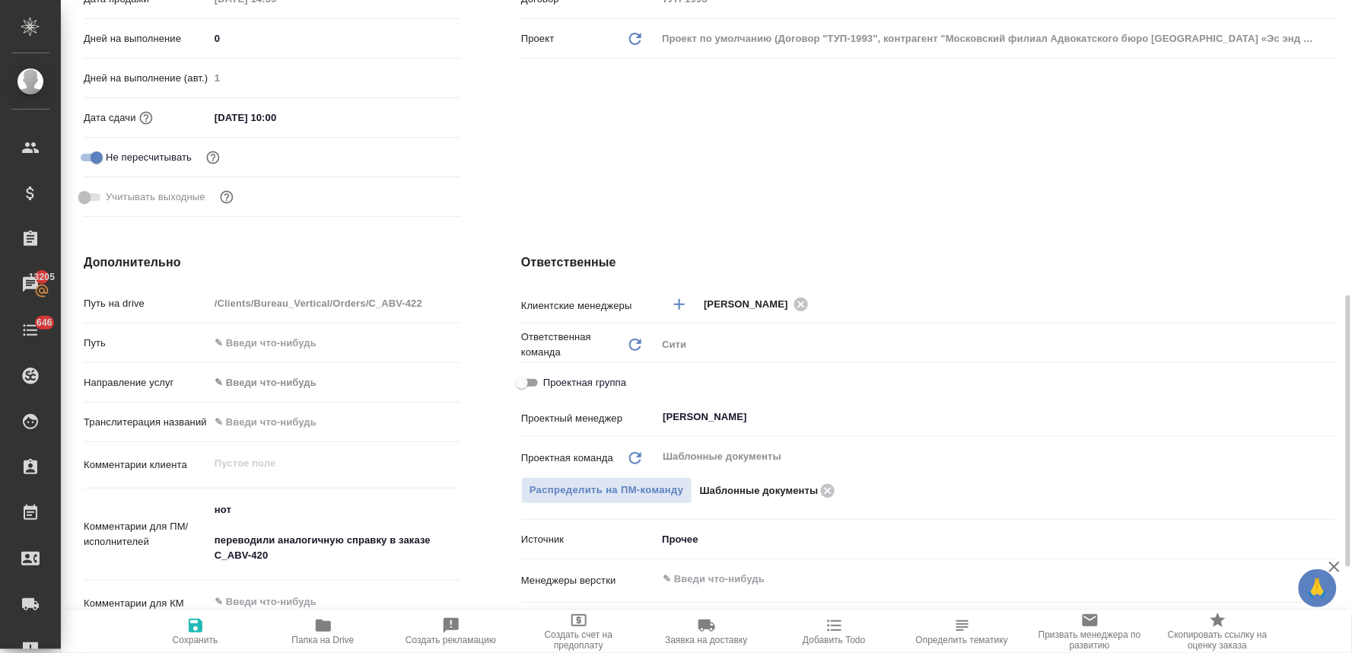
scroll to position [507, 0]
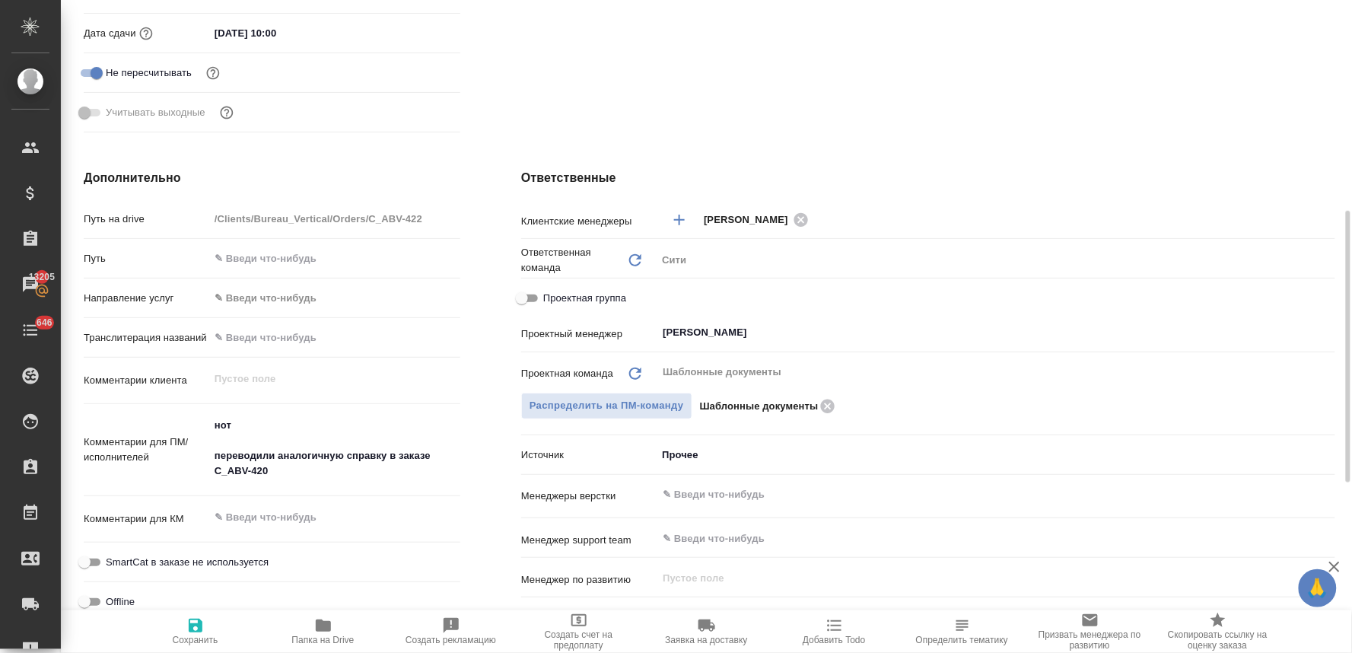
click at [543, 300] on span "Проектная группа" at bounding box center [584, 298] width 83 height 15
click at [543, 300] on input "Проектная группа" at bounding box center [522, 298] width 55 height 18
checkbox input "true"
type textarea "x"
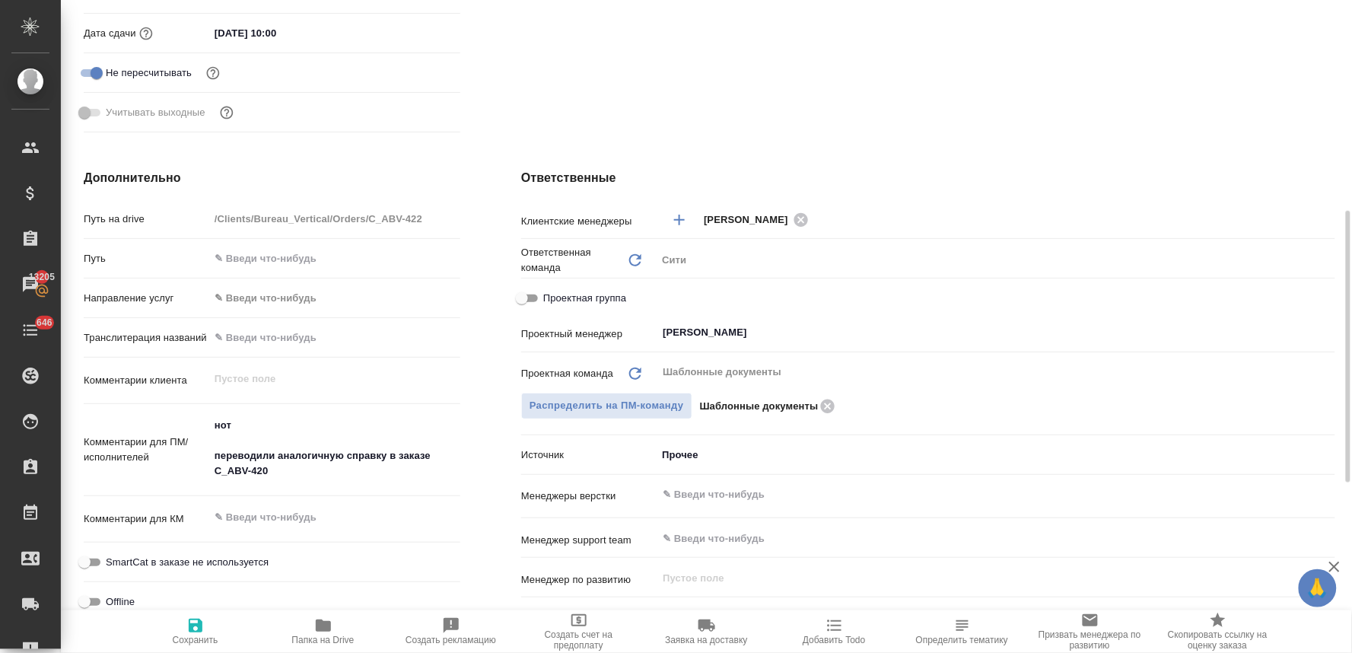
type textarea "x"
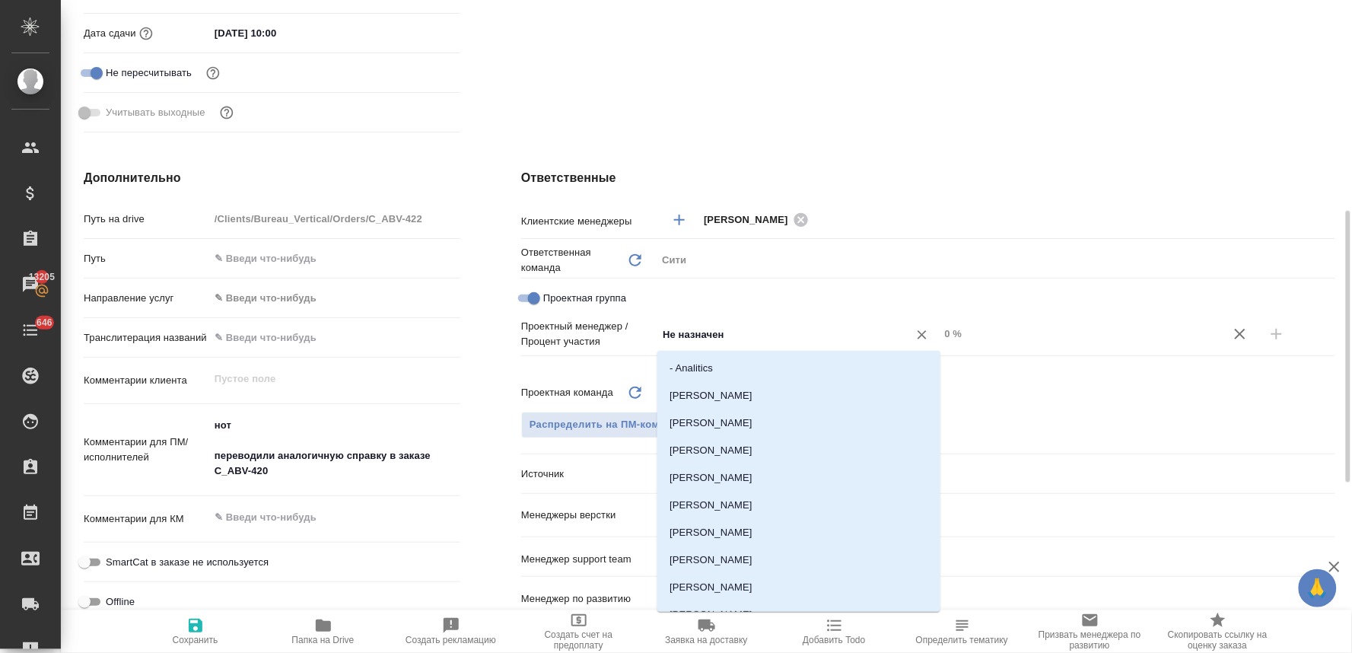
click at [689, 328] on input "Не назначен" at bounding box center [772, 334] width 223 height 18
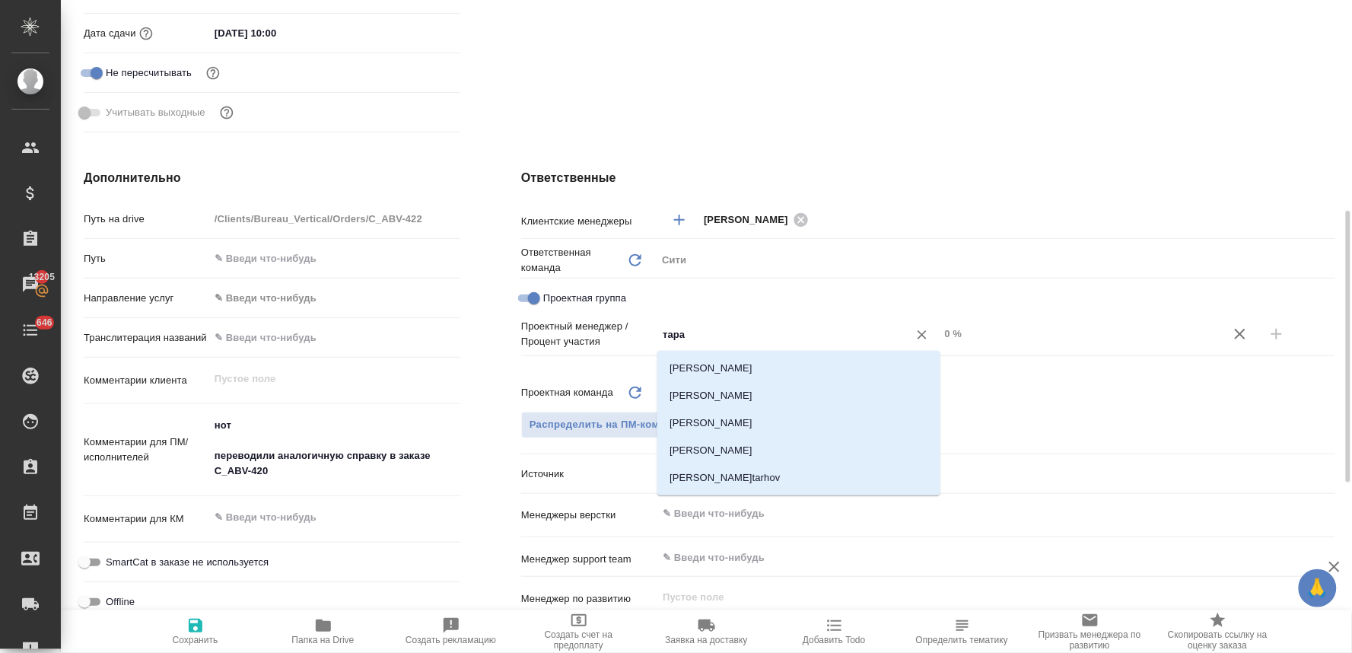
type input "тараб"
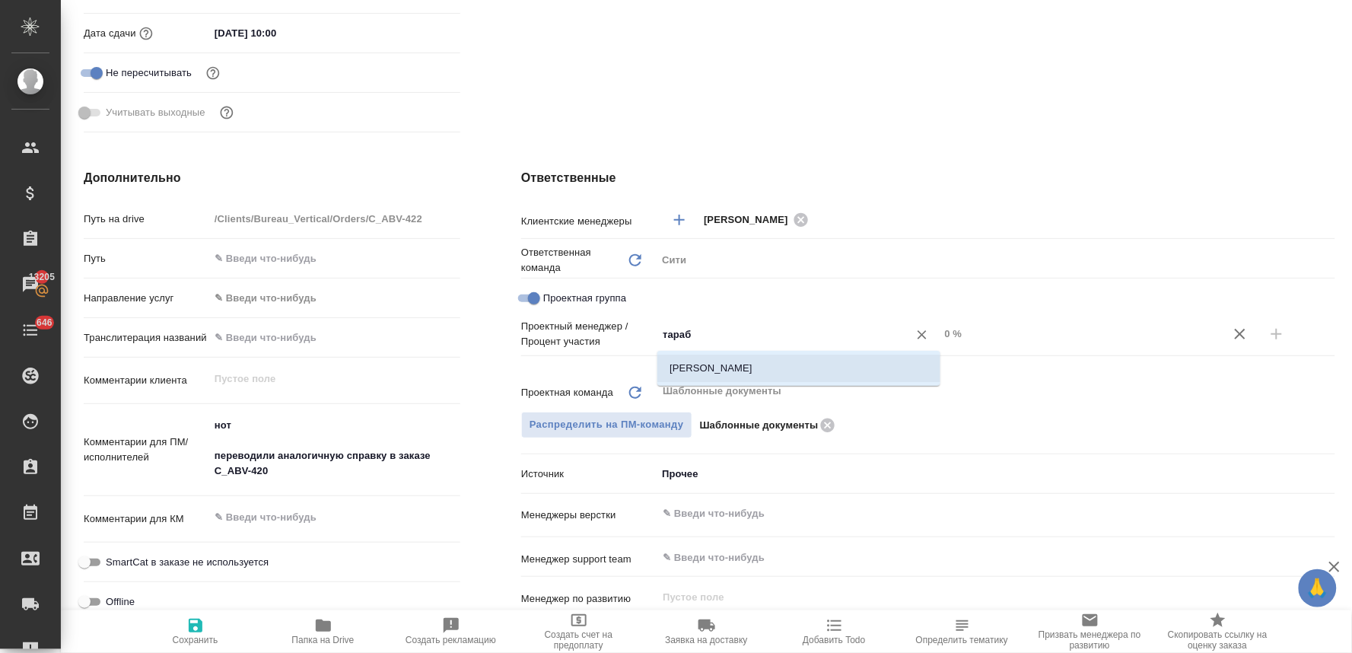
click at [705, 365] on li "Тарабановская Анастасия" at bounding box center [798, 368] width 283 height 27
type textarea "x"
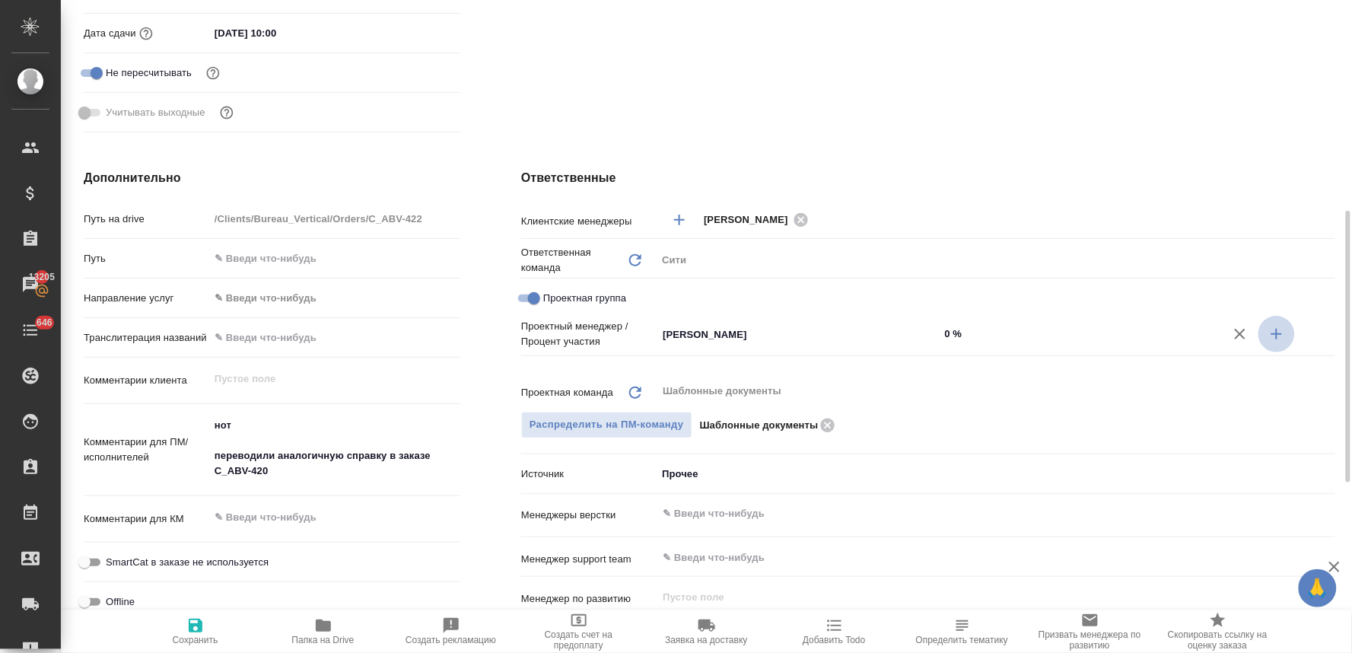
click at [1274, 335] on icon "button" at bounding box center [1277, 334] width 18 height 18
type textarea "x"
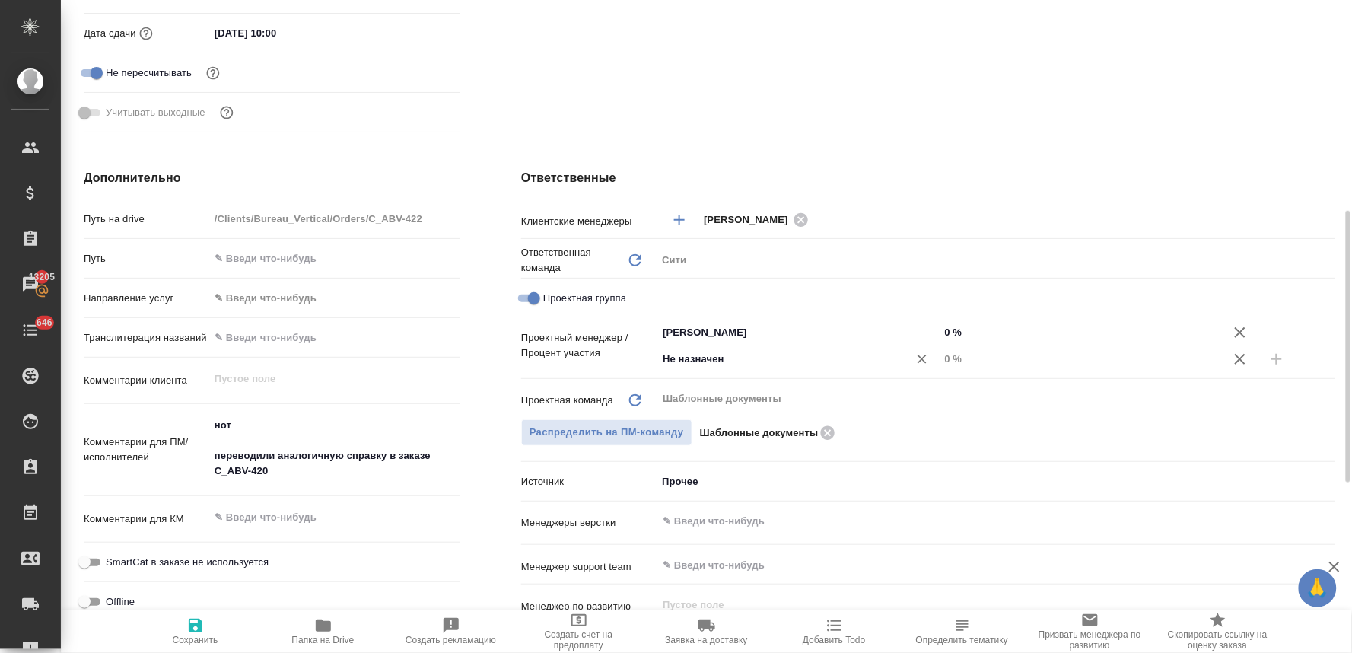
click at [731, 364] on input "Не назначен" at bounding box center [772, 359] width 223 height 18
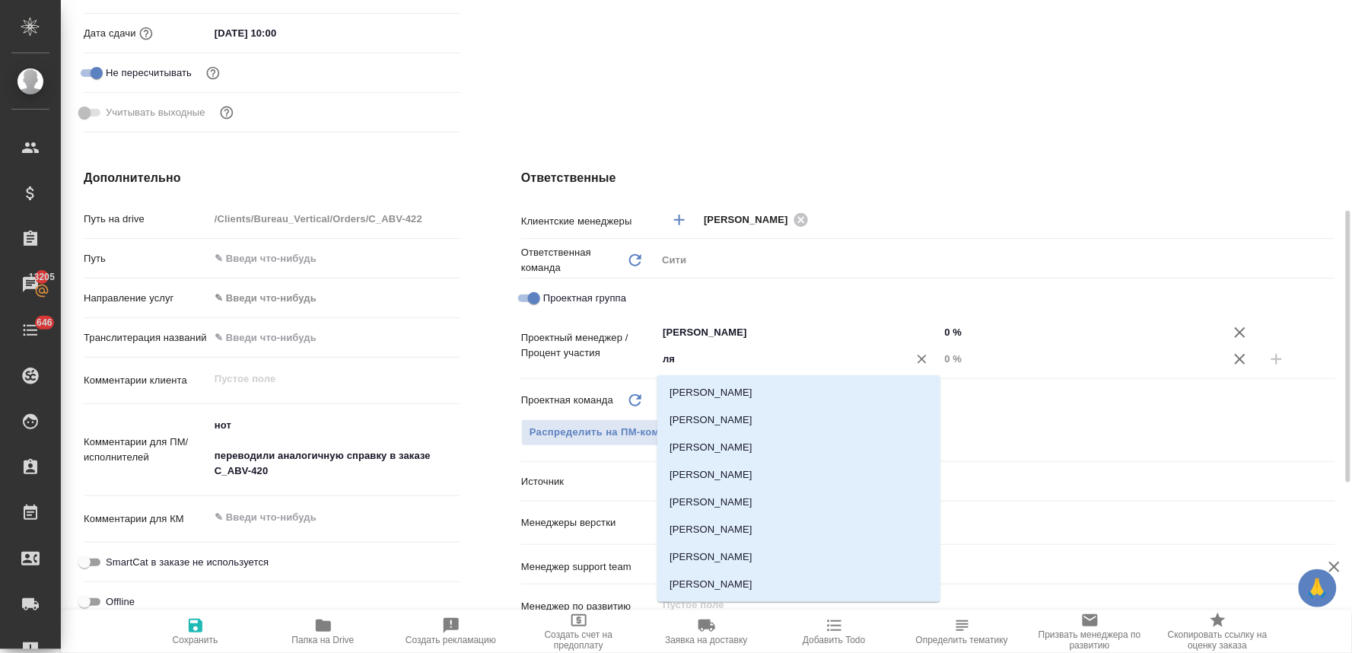
type input "лям"
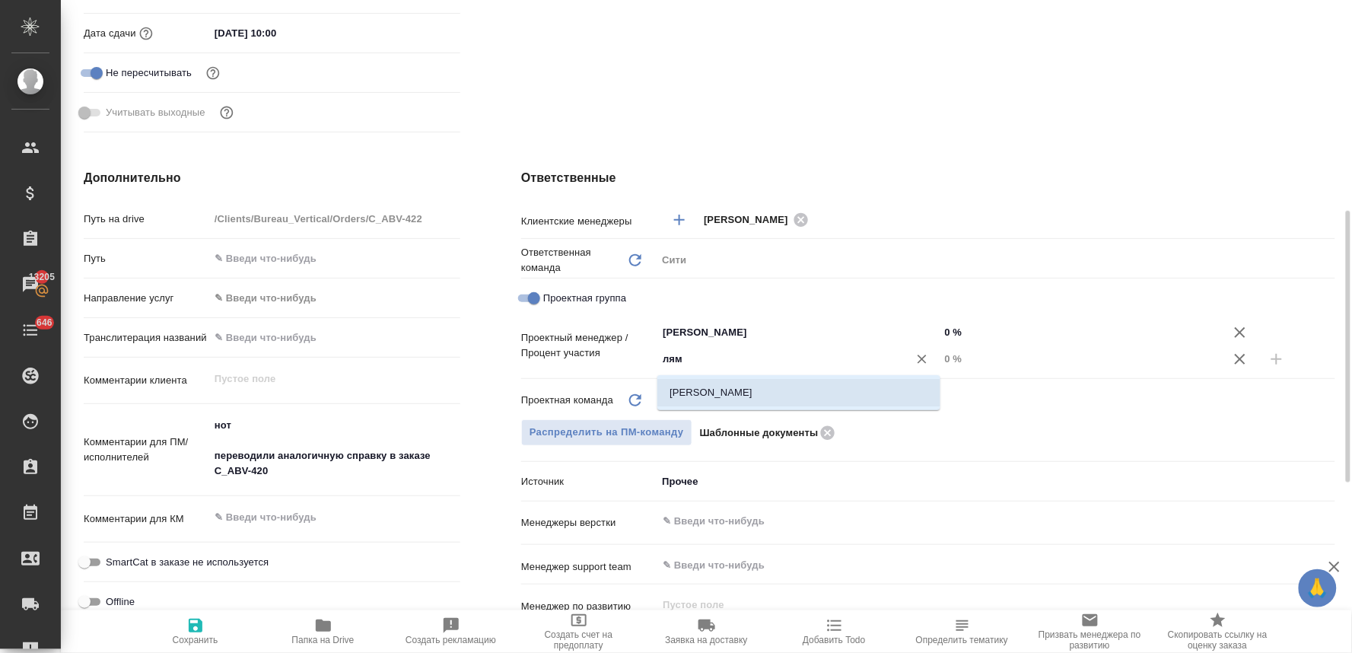
click at [734, 389] on li "[PERSON_NAME]" at bounding box center [798, 392] width 283 height 27
type textarea "x"
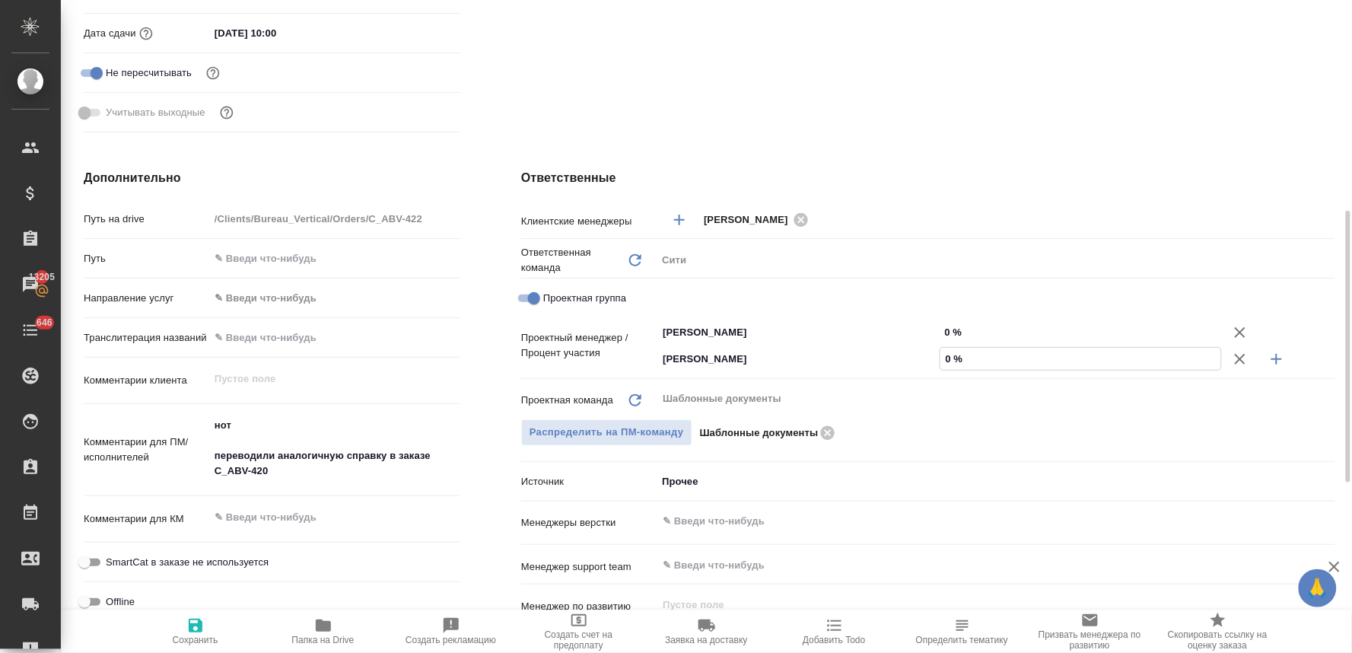
click at [952, 355] on input "0 %" at bounding box center [1081, 359] width 282 height 22
type textarea "x"
type input "3 %"
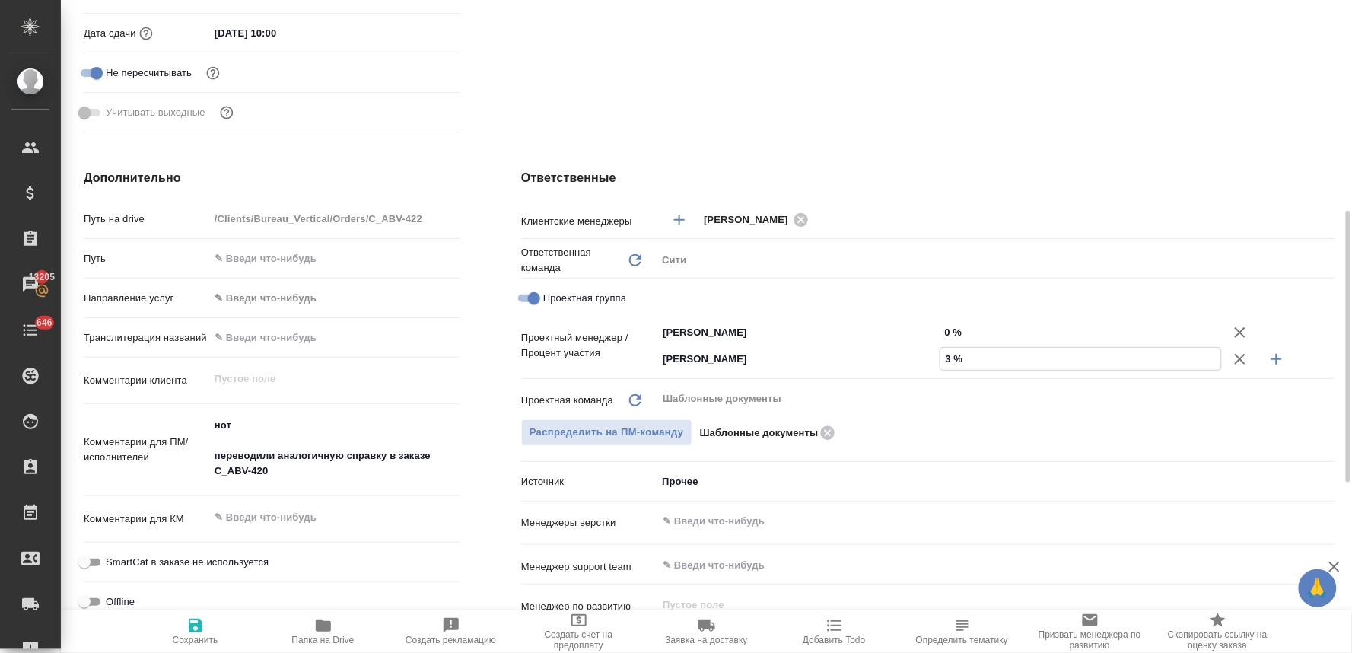
type textarea "x"
type input "37 %"
type textarea "x"
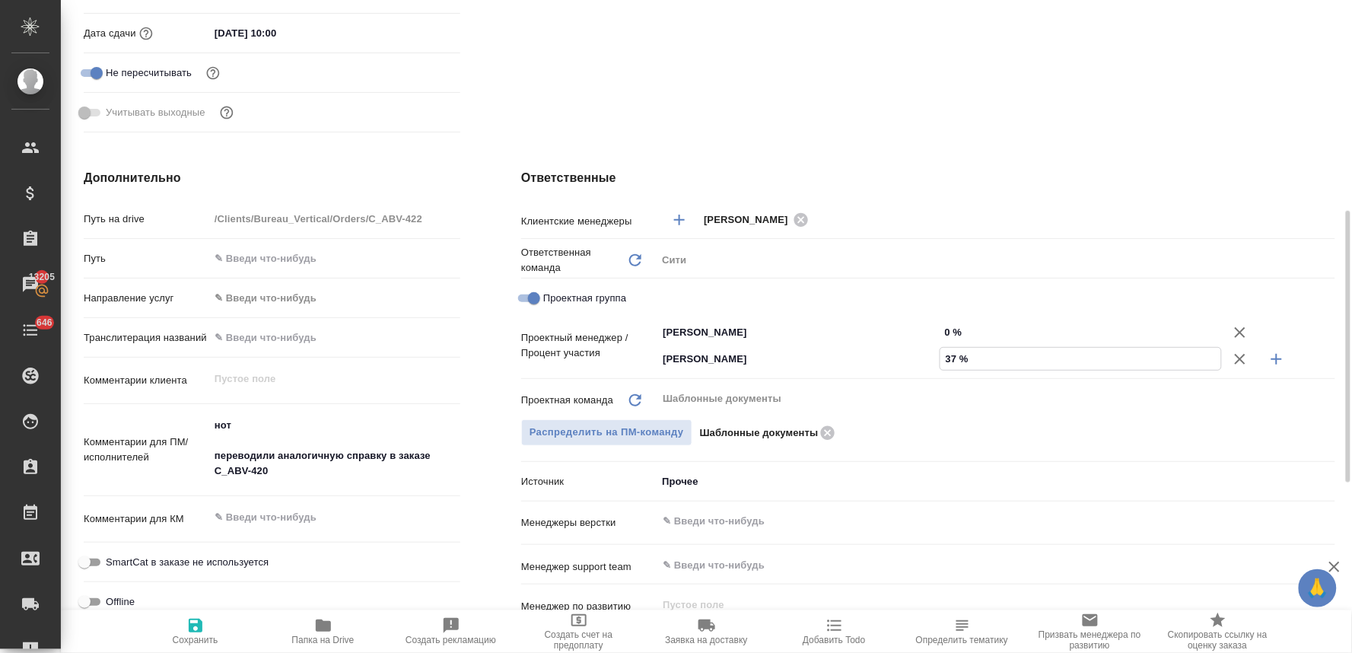
type textarea "x"
type input "37 %"
click at [954, 329] on input "0 %" at bounding box center [1081, 332] width 282 height 22
type textarea "x"
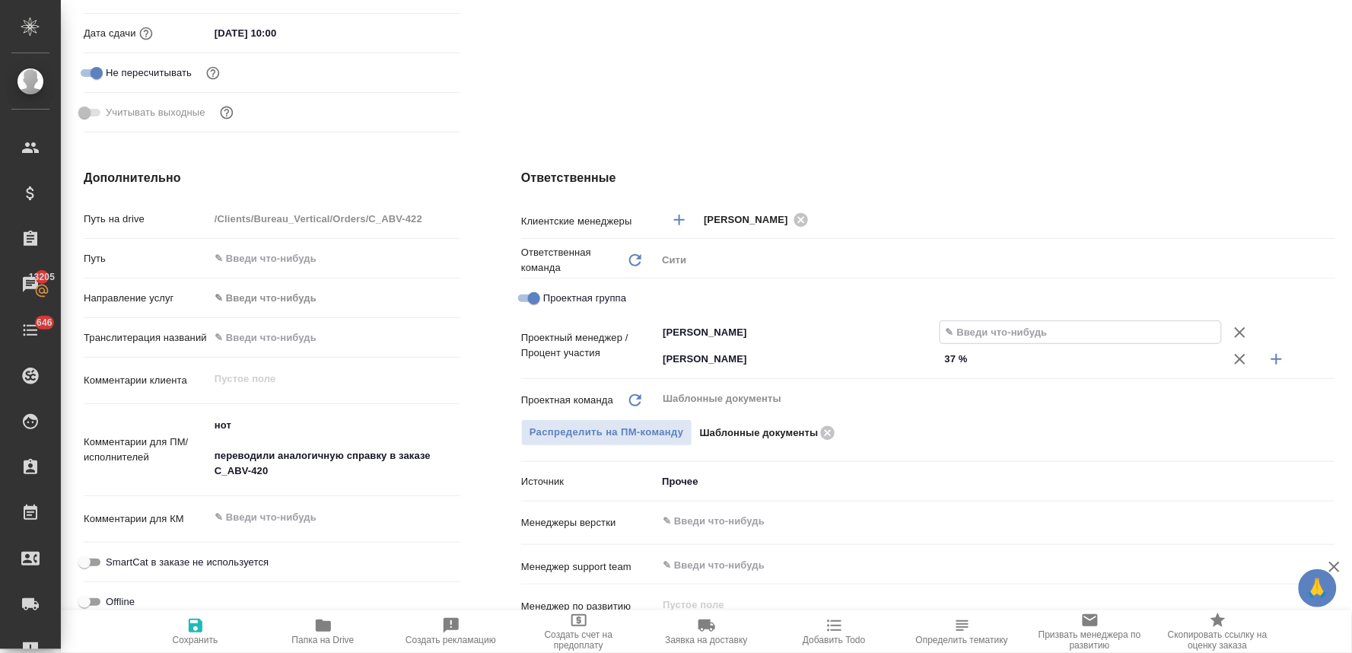
type textarea "x"
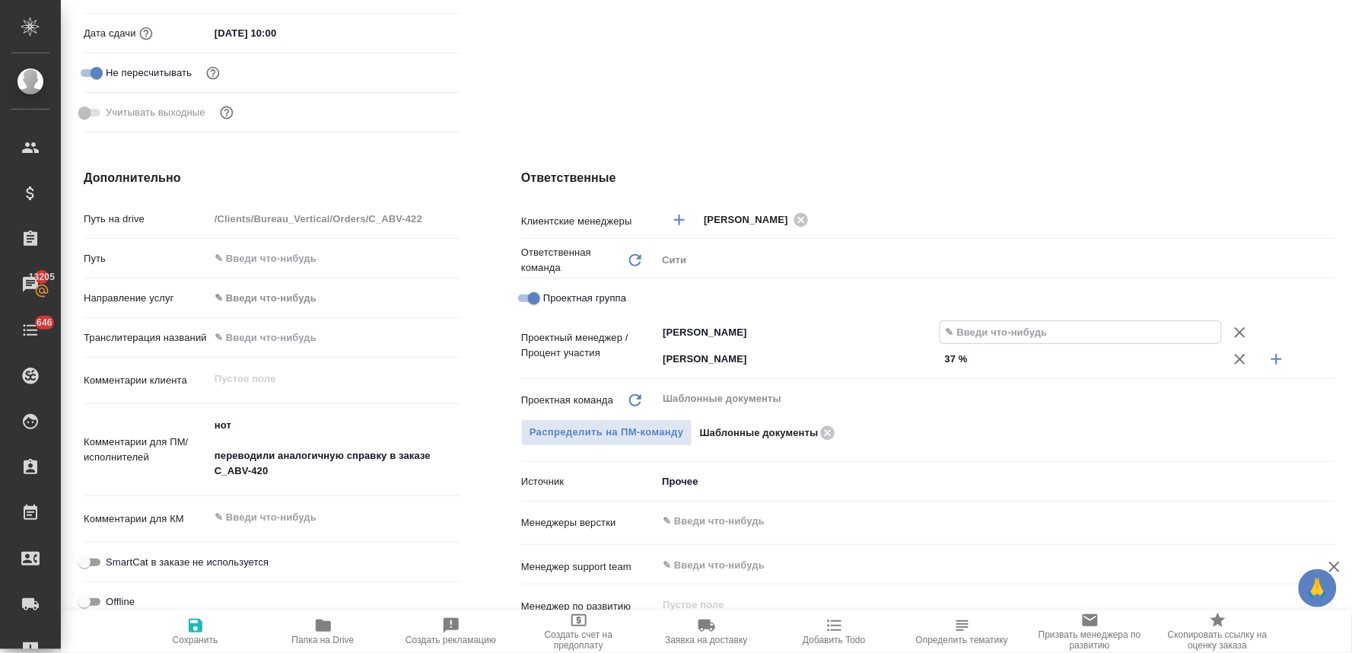
type input "6 %"
type textarea "x"
type input "63 %"
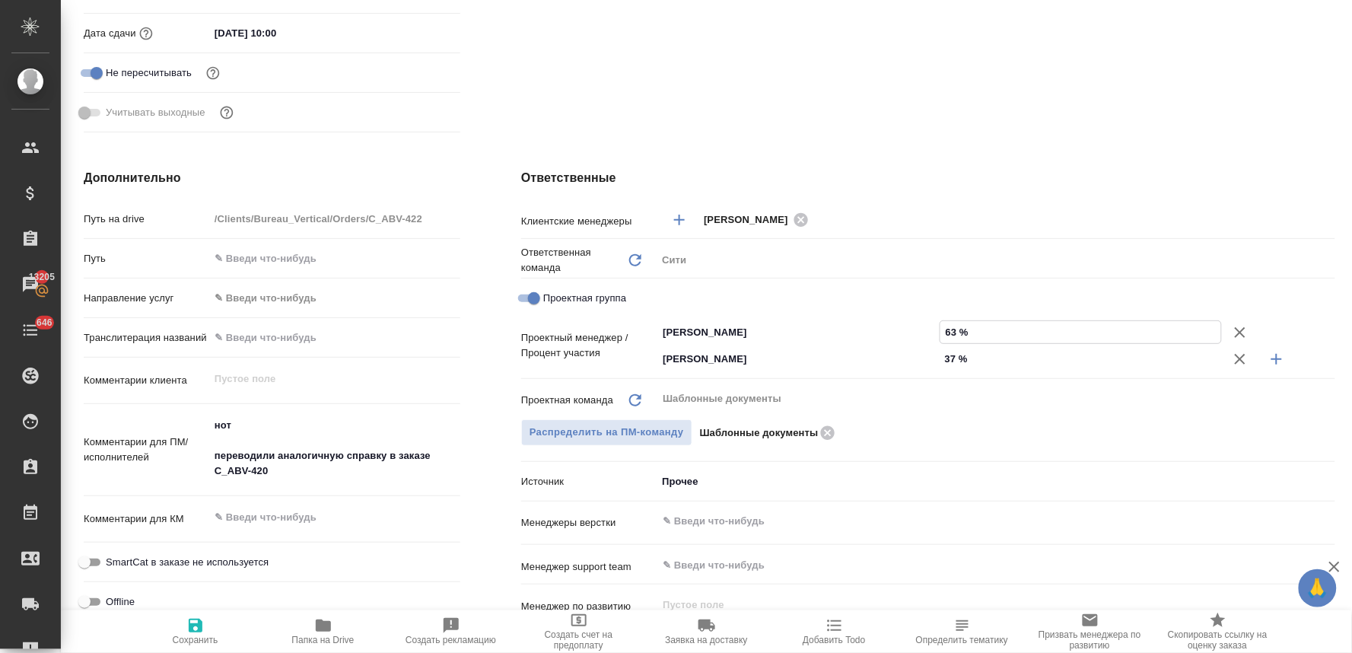
click at [196, 637] on span "Сохранить" at bounding box center [196, 640] width 46 height 11
type textarea "x"
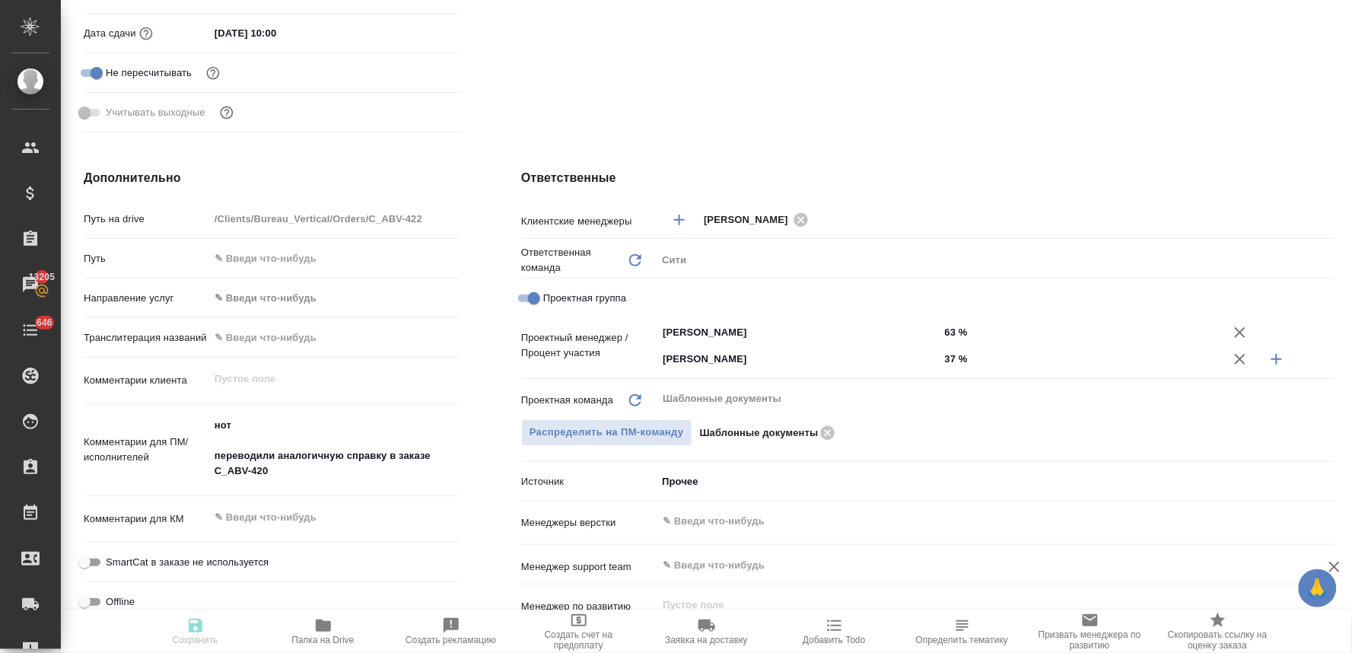
type textarea "x"
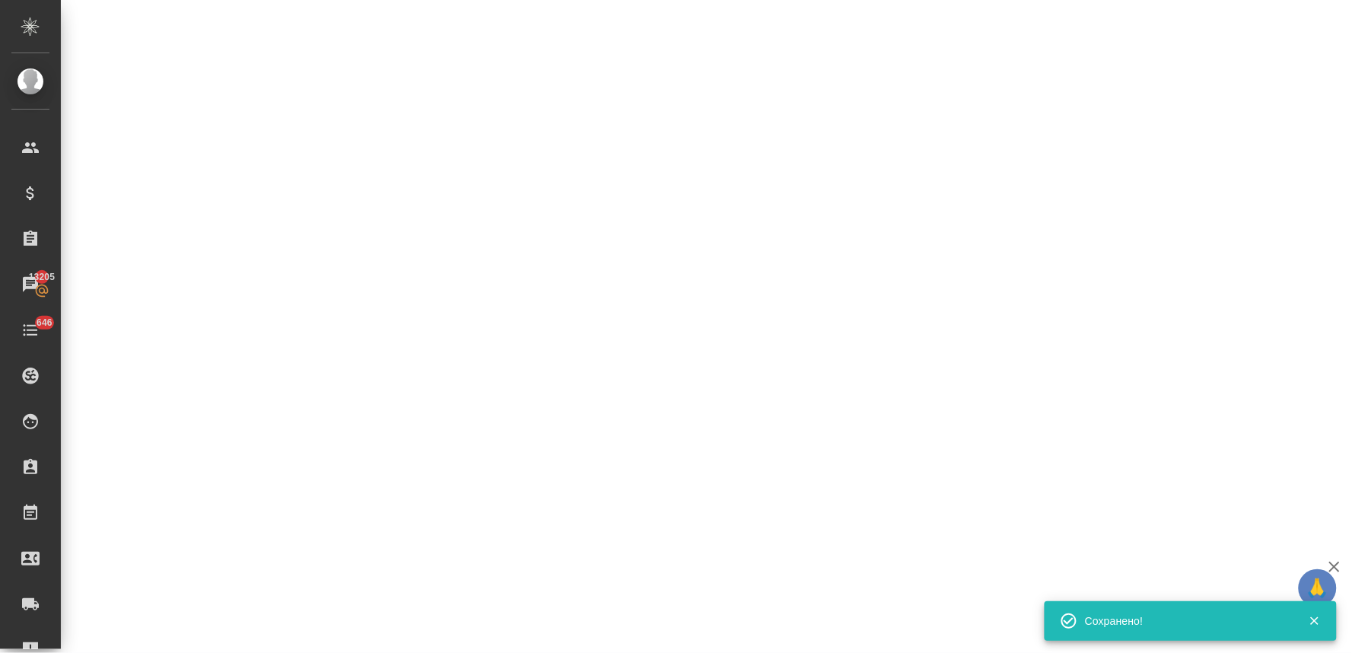
select select "RU"
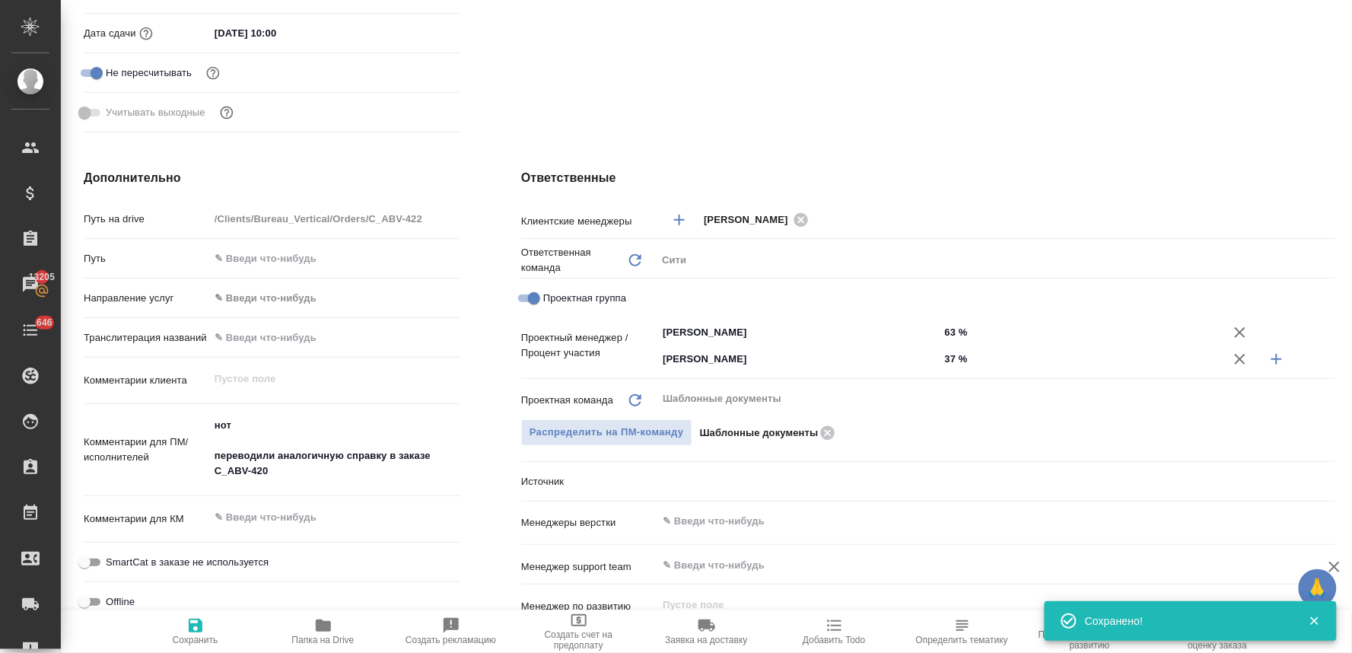
type textarea "x"
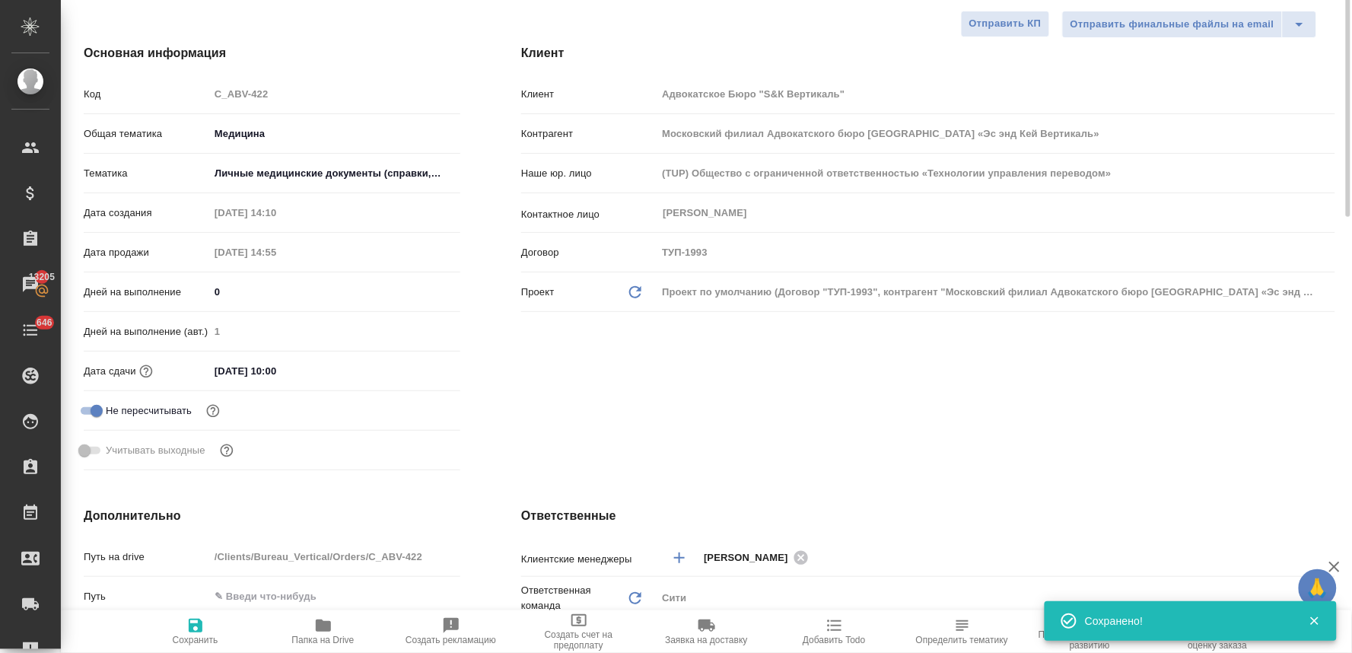
scroll to position [0, 0]
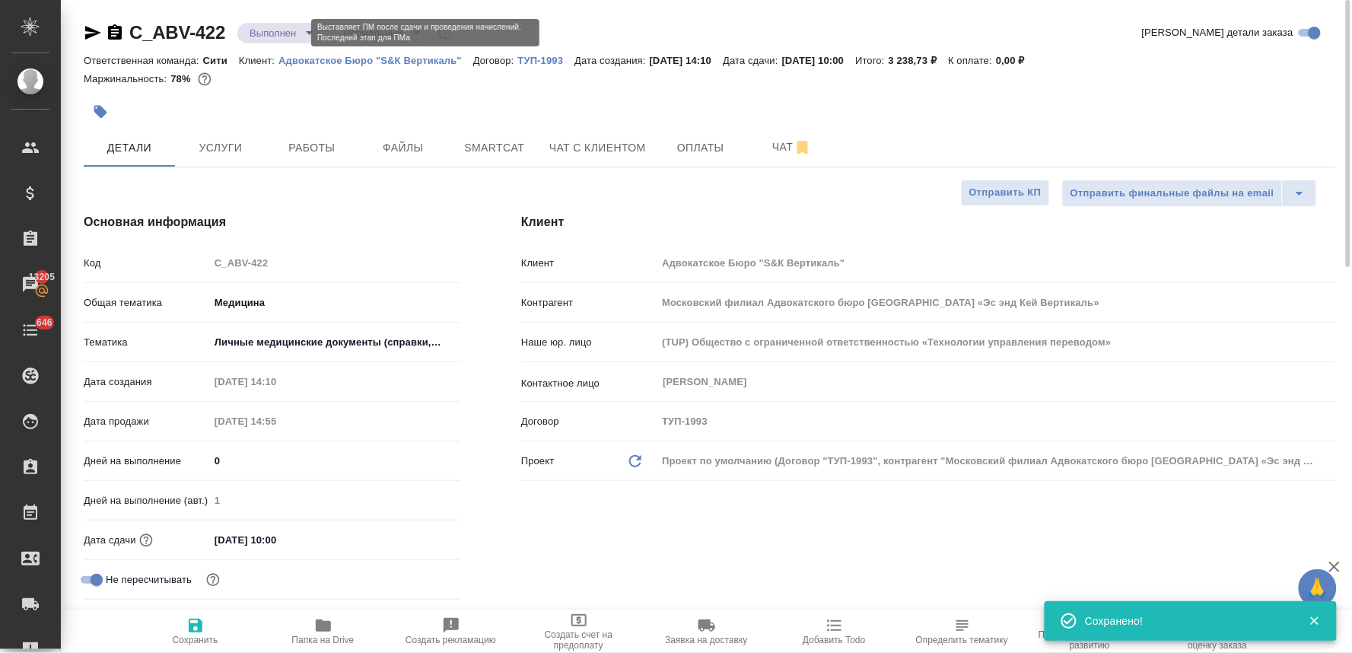
click at [278, 27] on body "🙏 .cls-1 fill:#fff; AWATERA Lyamina Nadezhda Клиенты Спецификации Заказы 13205 …" at bounding box center [676, 326] width 1352 height 653
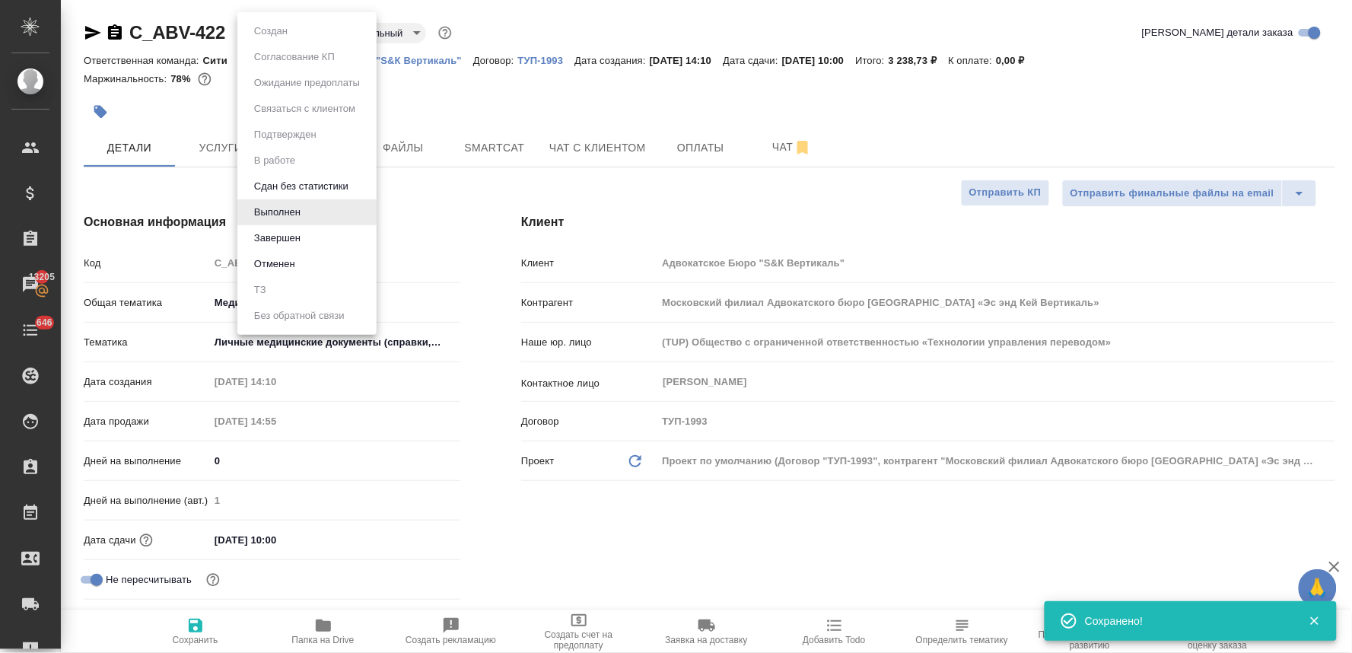
click at [308, 240] on li "Завершен" at bounding box center [306, 238] width 139 height 26
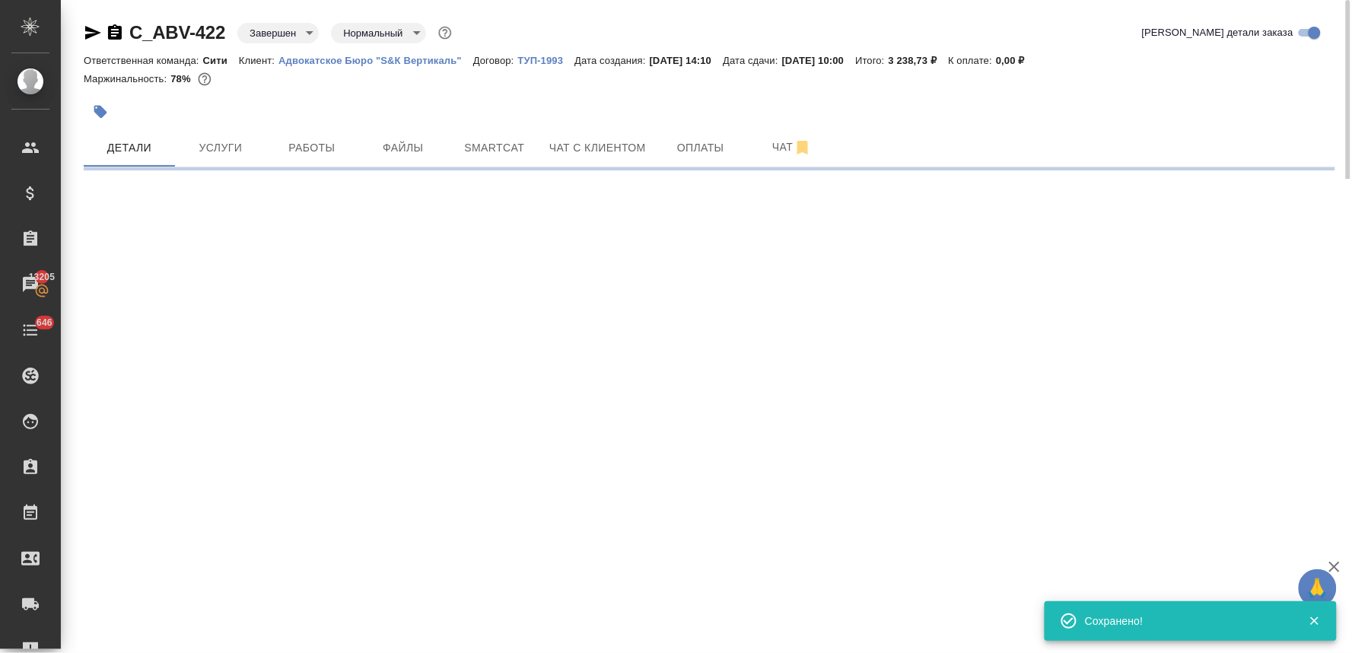
select select "RU"
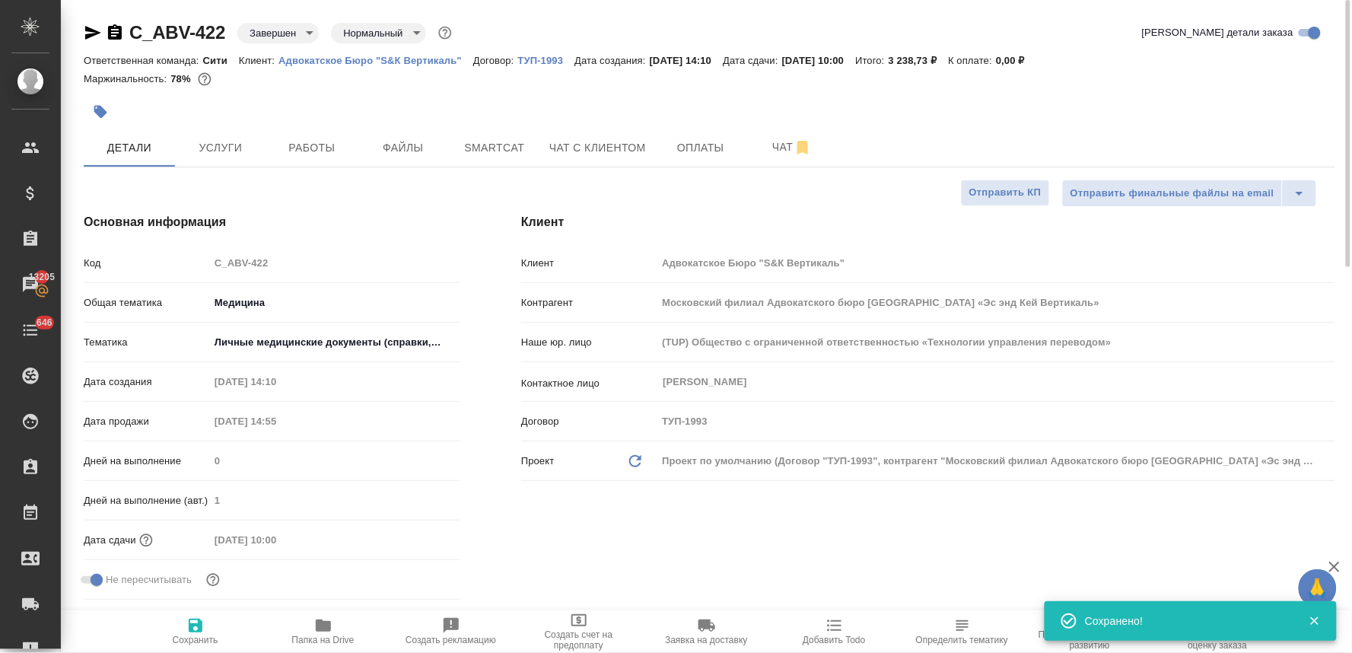
type textarea "x"
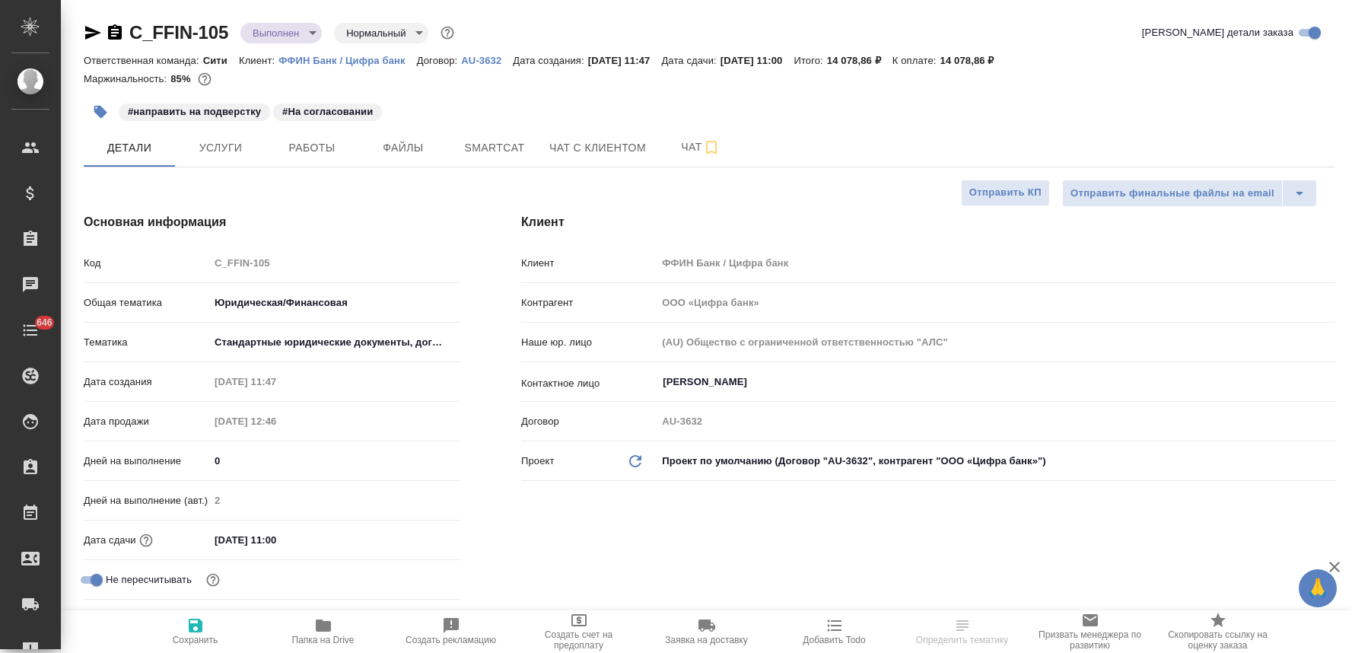
select select "RU"
click at [324, 149] on span "Работы" at bounding box center [311, 147] width 73 height 19
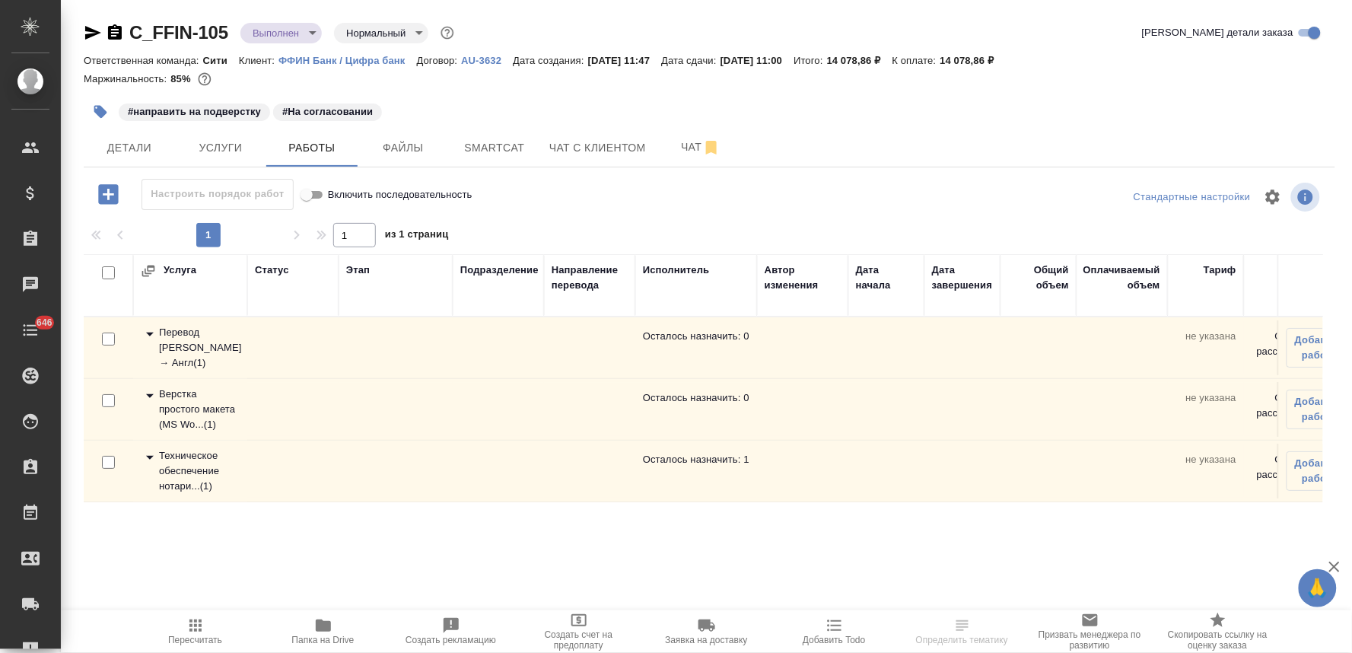
click at [191, 457] on div "Техническое обеспечение нотари... ( 1 )" at bounding box center [190, 471] width 99 height 46
click at [1309, 527] on icon "button" at bounding box center [1302, 532] width 18 height 18
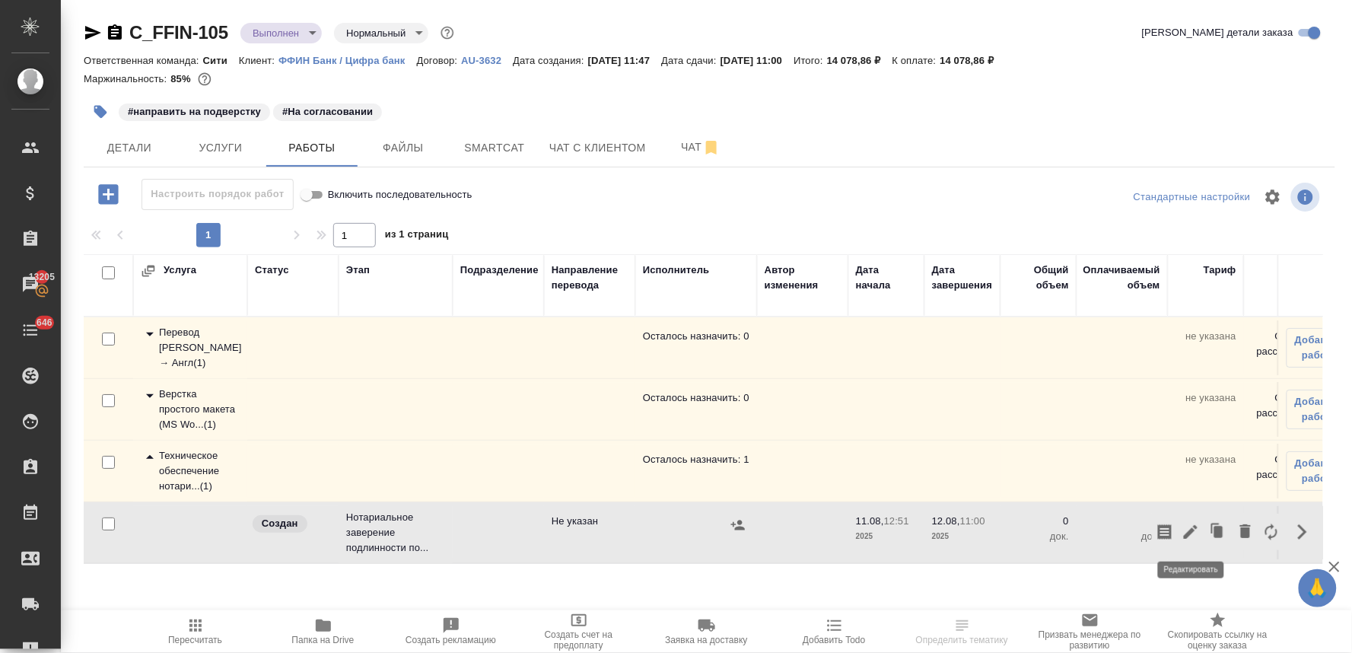
click at [1183, 533] on icon "button" at bounding box center [1191, 532] width 18 height 18
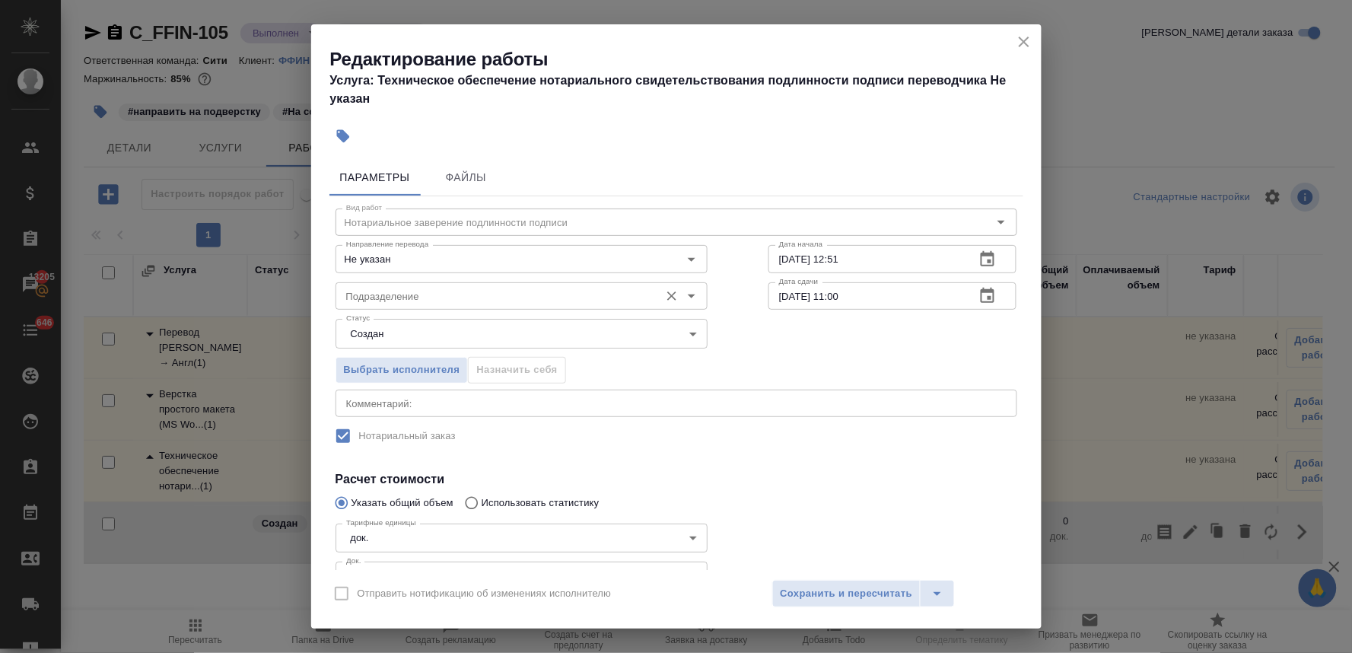
click at [429, 303] on input "Подразделение" at bounding box center [496, 296] width 312 height 18
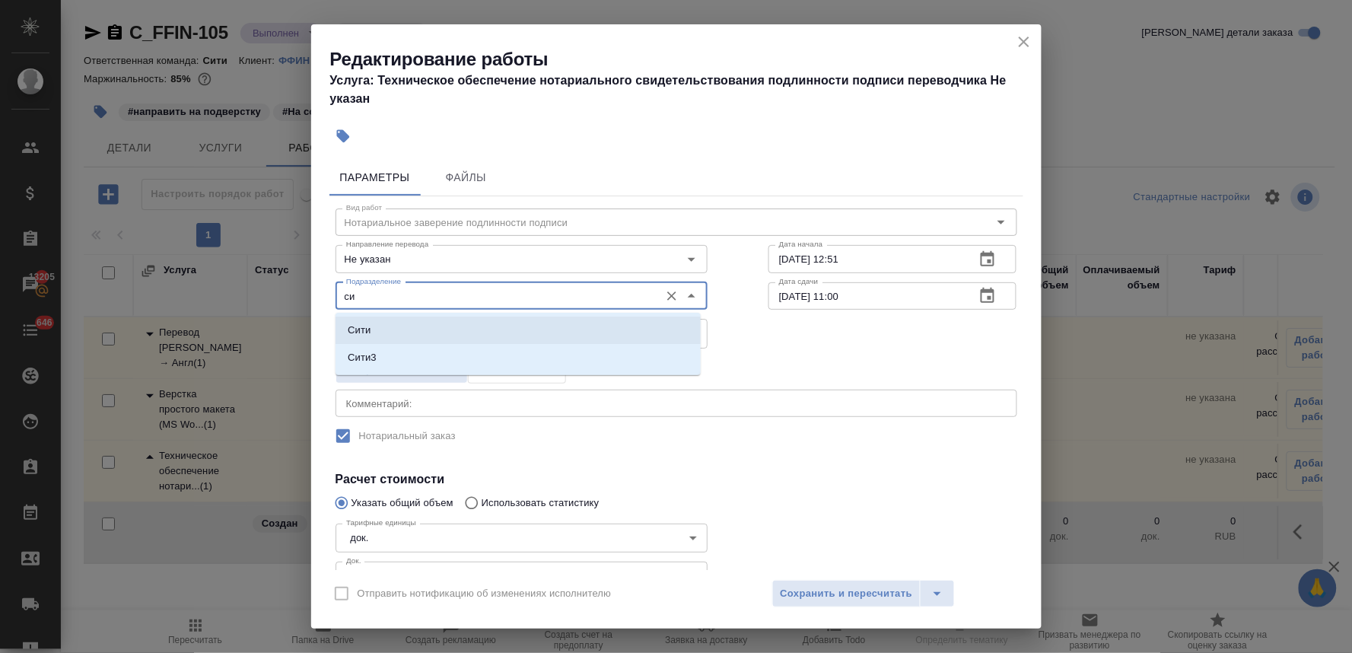
click at [412, 336] on li "Сити" at bounding box center [518, 330] width 365 height 27
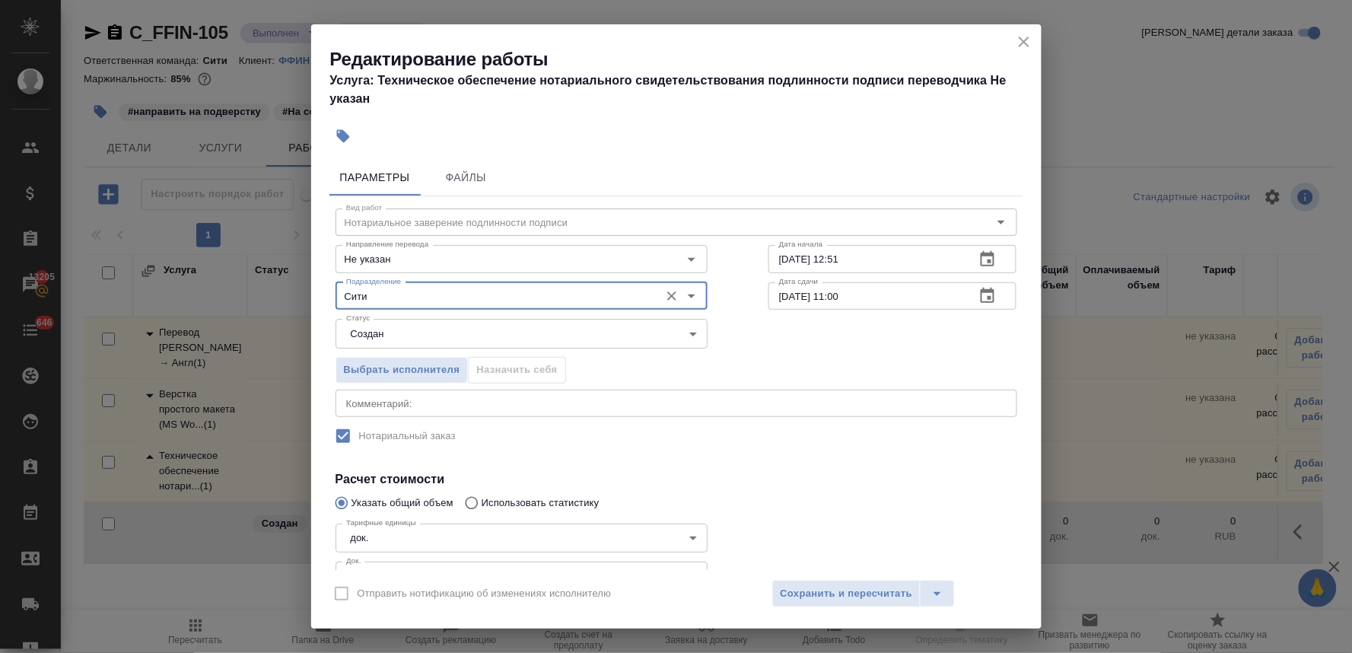
type input "Сити"
click at [781, 483] on h4 "Расчет стоимости" at bounding box center [677, 479] width 682 height 18
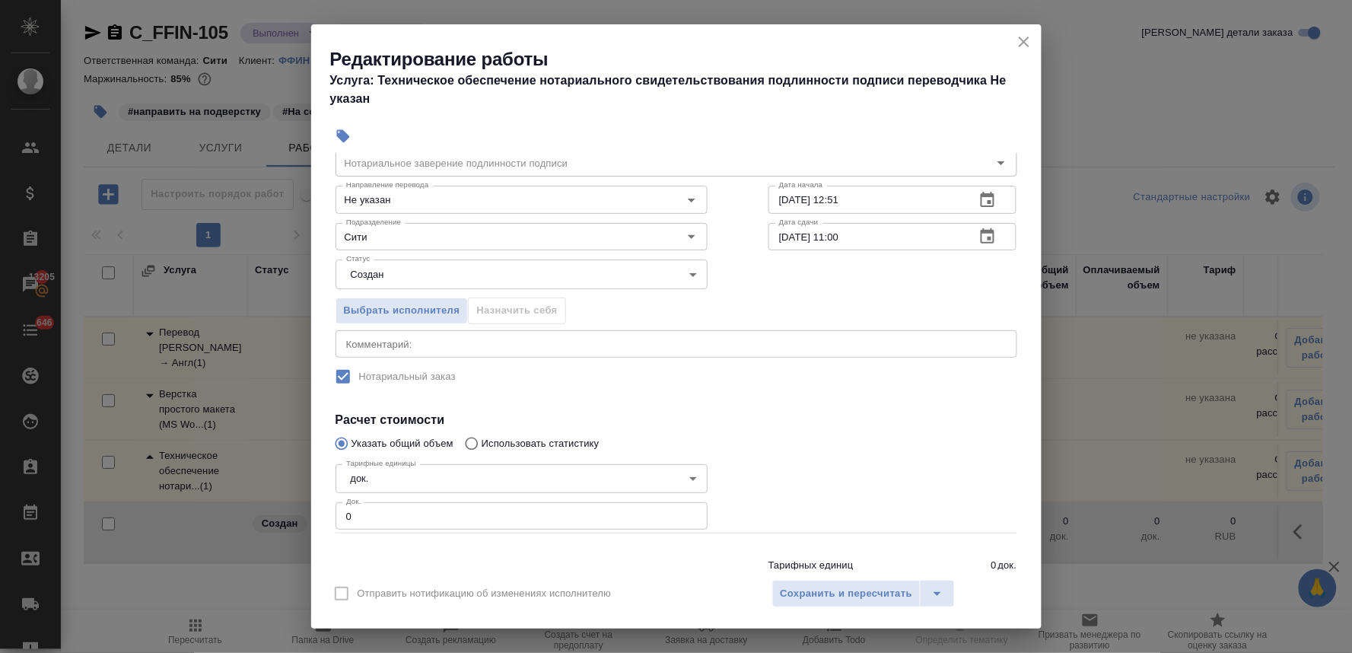
scroll to position [84, 0]
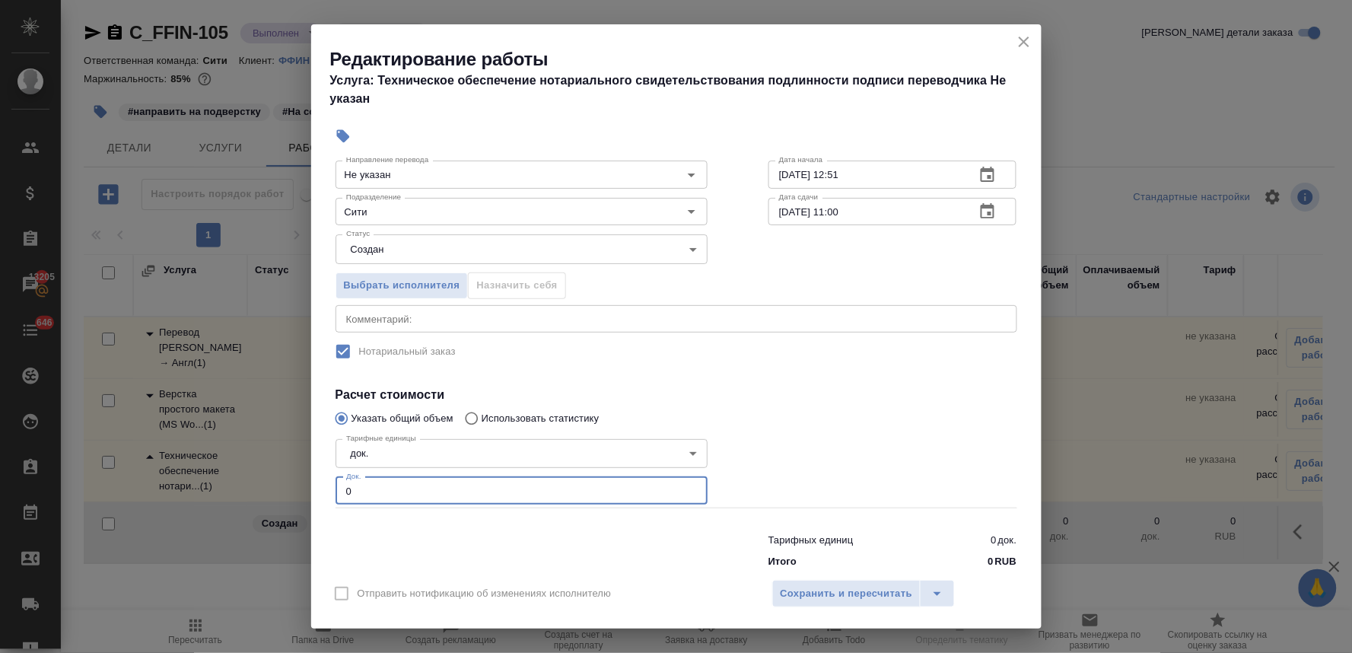
drag, startPoint x: 370, startPoint y: 498, endPoint x: 323, endPoint y: 500, distance: 46.5
click at [325, 500] on div "Параметры Файлы Вид работ Нотариальное заверение подлинности подписи Вид работ …" at bounding box center [676, 361] width 730 height 417
type input "1"
click at [876, 587] on span "Сохранить и пересчитать" at bounding box center [847, 593] width 132 height 17
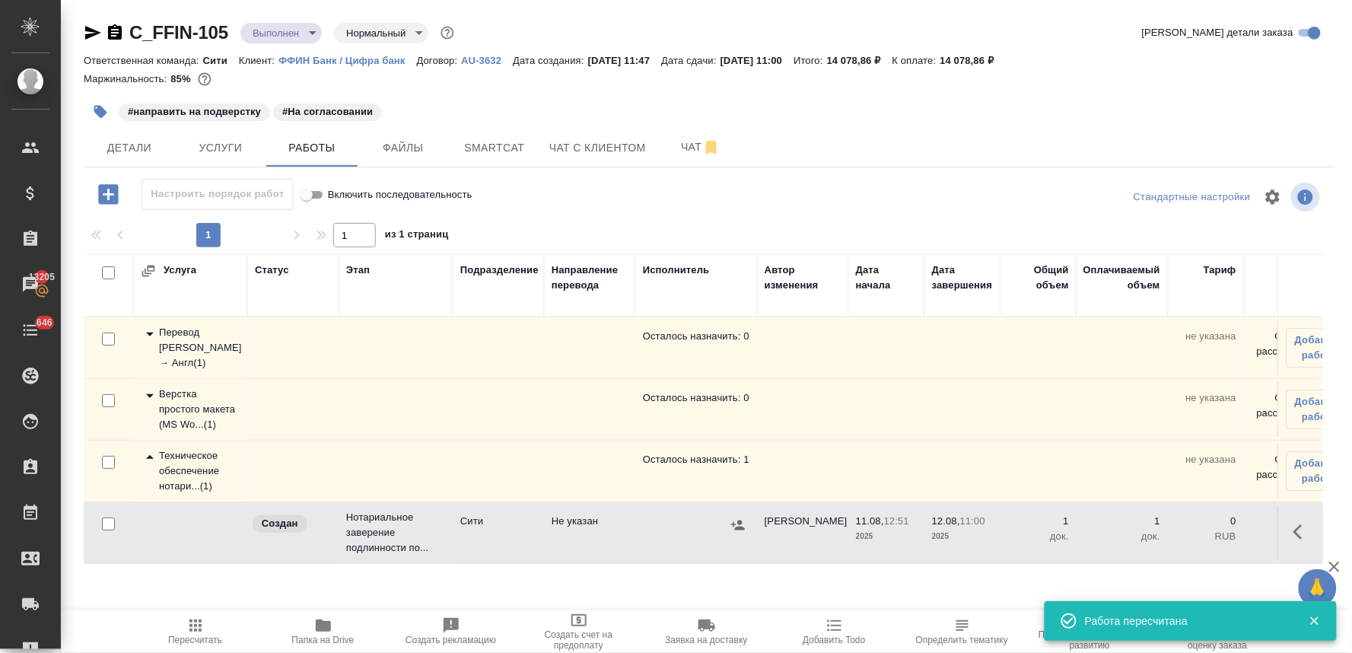
click at [736, 525] on icon "button" at bounding box center [737, 524] width 15 height 15
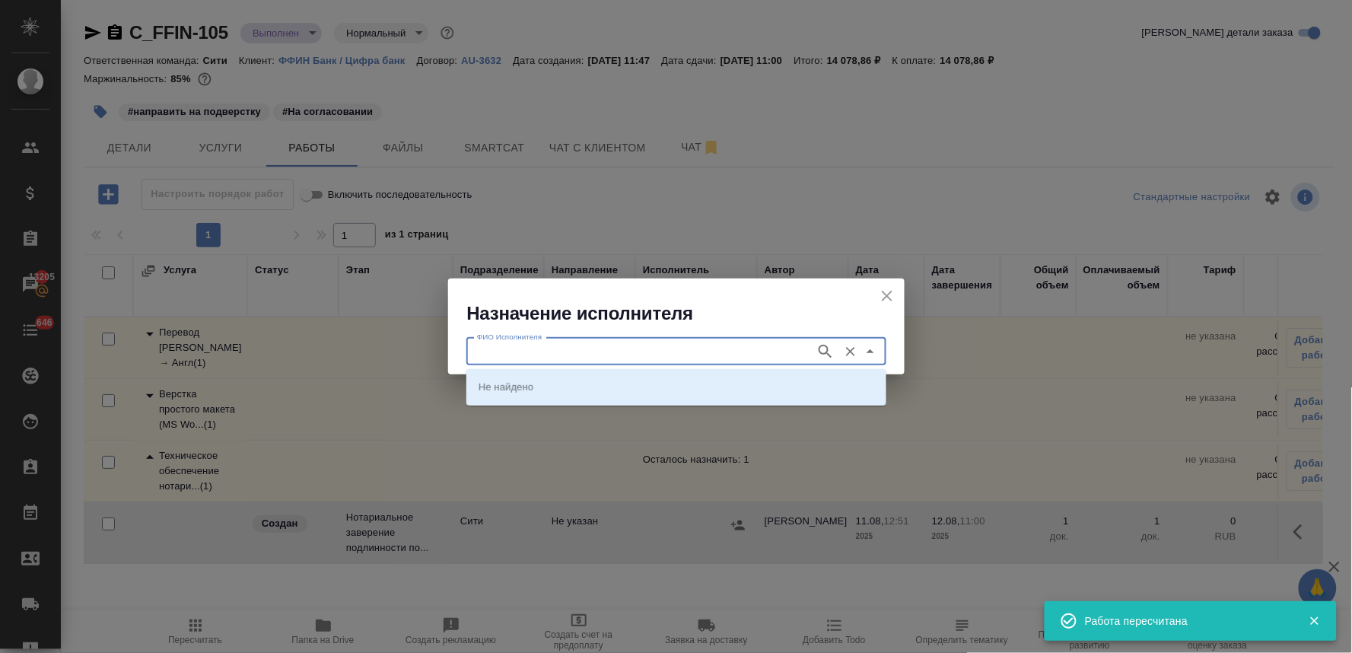
click at [565, 351] on input "ФИО Исполнителя" at bounding box center [639, 351] width 337 height 18
type input "крылова"
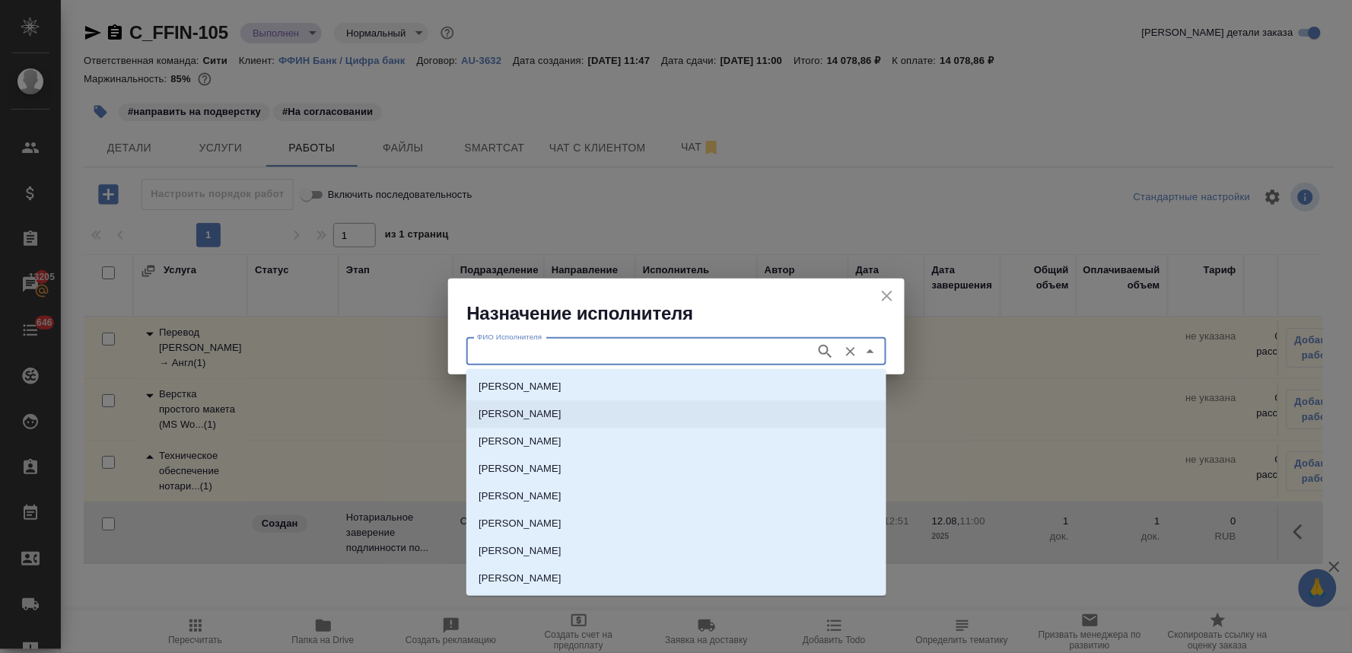
click at [561, 411] on p "НОТАРИУС Крылова Юлия Владимировна" at bounding box center [520, 413] width 83 height 15
type input "НОТАРИУС Крылова Юлия Владимировна"
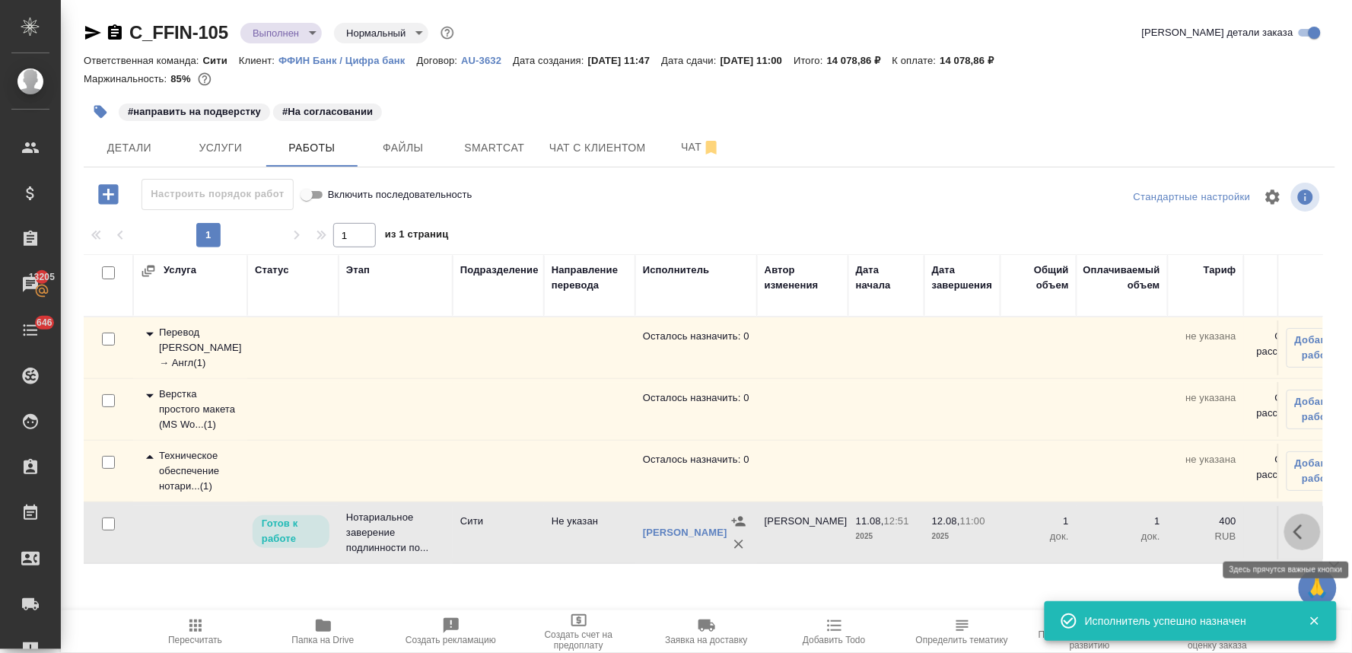
click at [1299, 534] on icon "button" at bounding box center [1302, 532] width 18 height 18
click at [1185, 533] on icon "button" at bounding box center [1191, 532] width 18 height 18
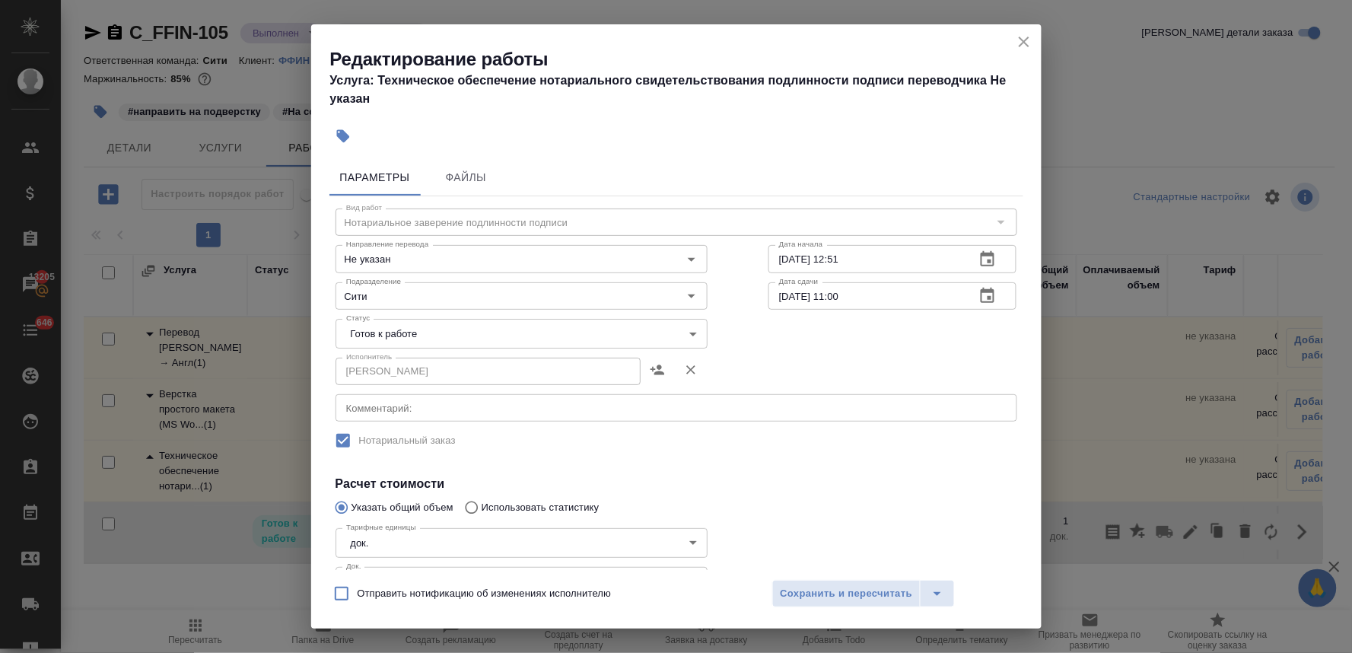
click at [435, 326] on body "🙏 .cls-1 fill:#fff; AWATERA Lyamina Nadezhda Клиенты Спецификации Заказы 13205 …" at bounding box center [676, 326] width 1352 height 653
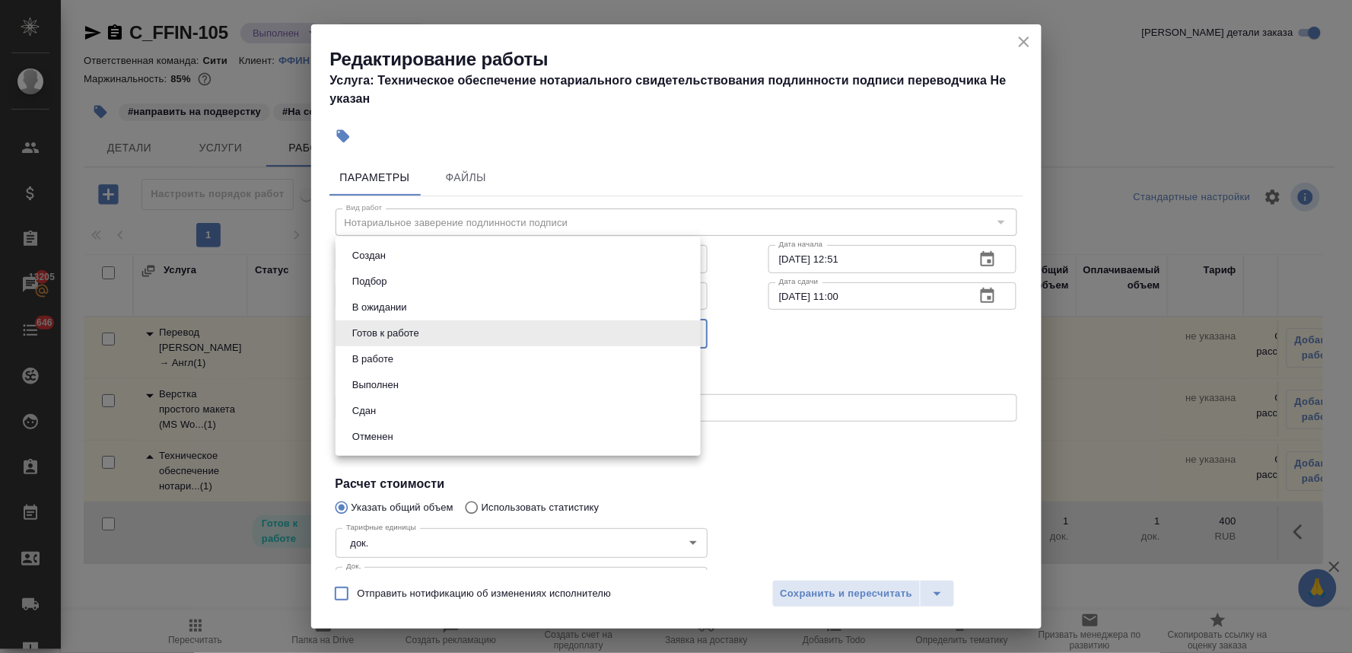
click at [409, 409] on li "Сдан" at bounding box center [518, 411] width 365 height 26
type input "closed"
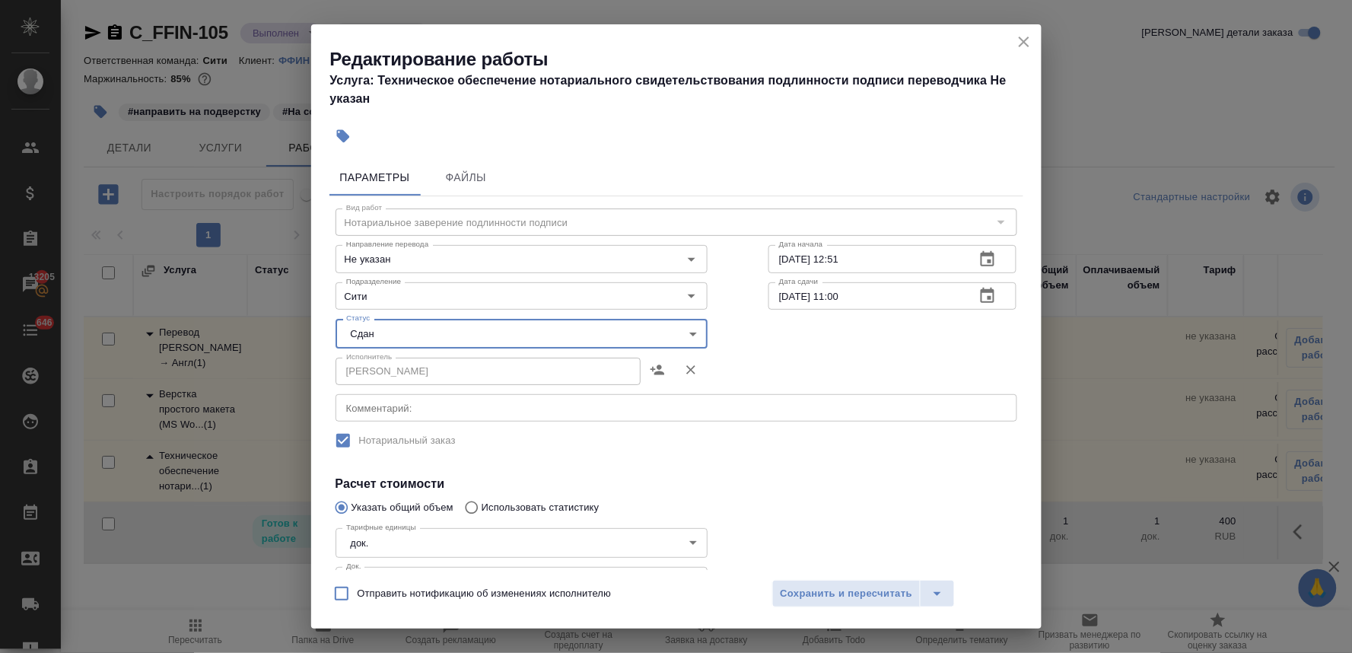
click at [1018, 43] on icon "close" at bounding box center [1024, 42] width 18 height 18
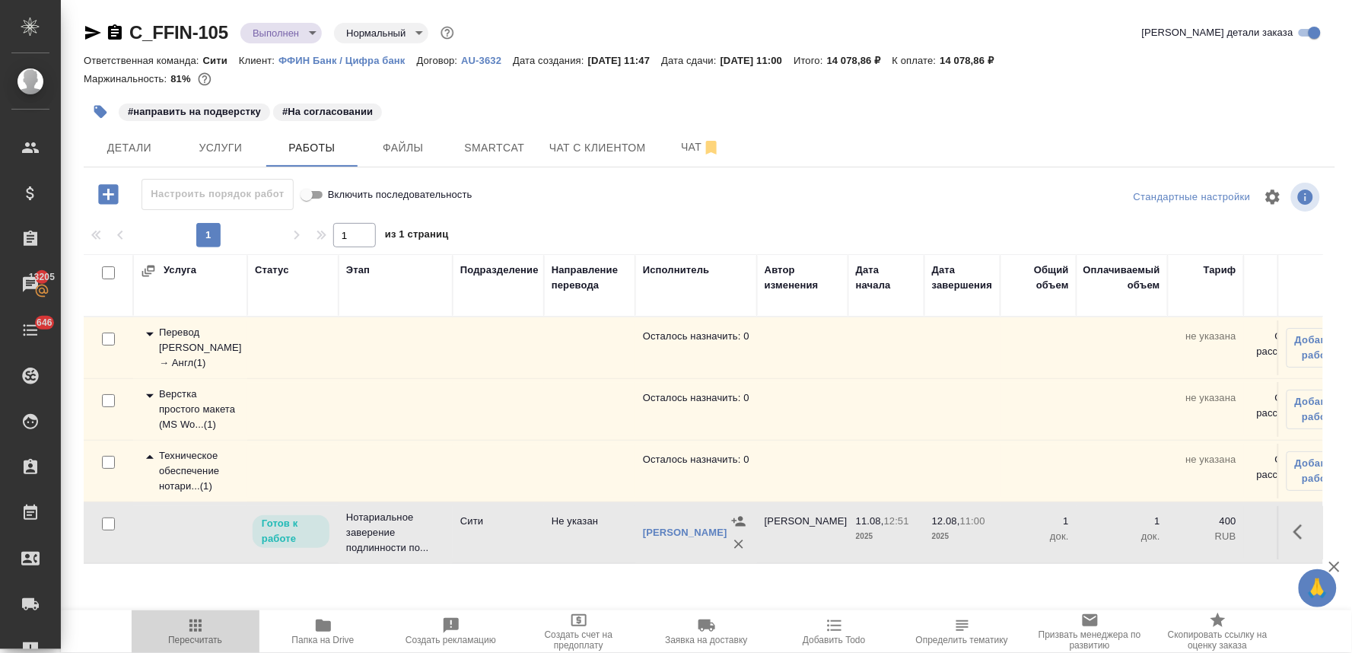
click at [198, 634] on icon "button" at bounding box center [195, 625] width 18 height 18
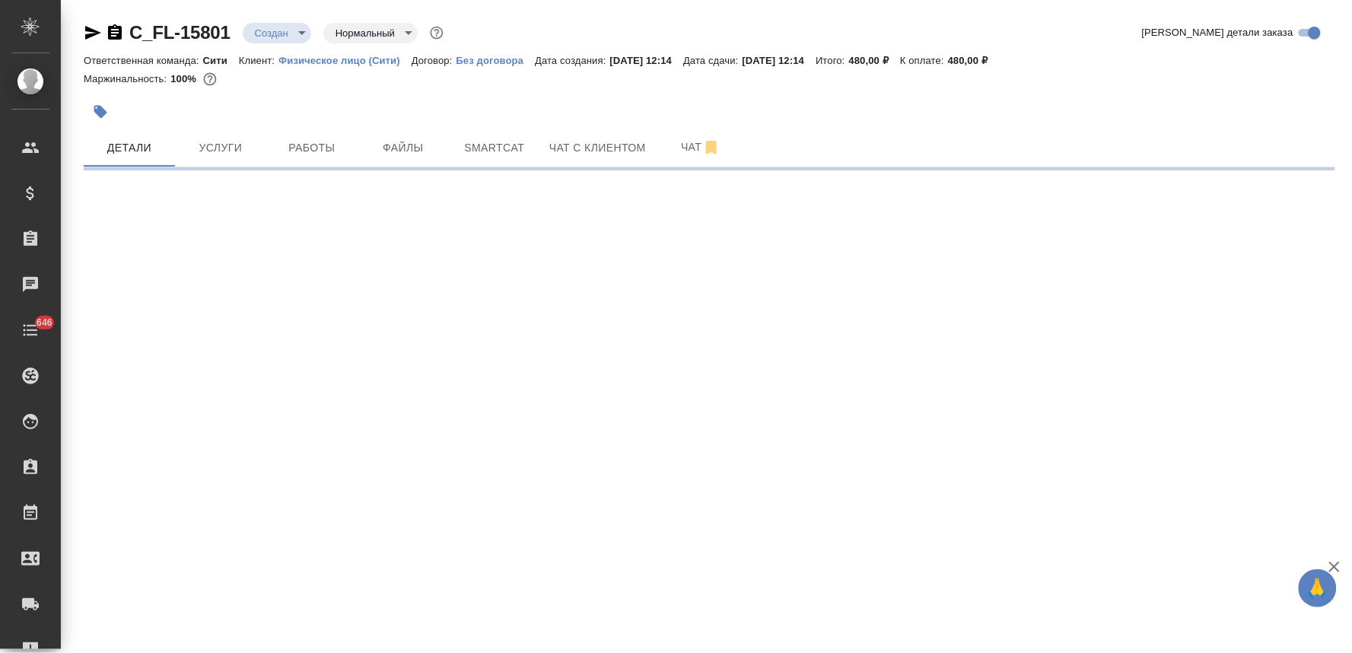
select select "RU"
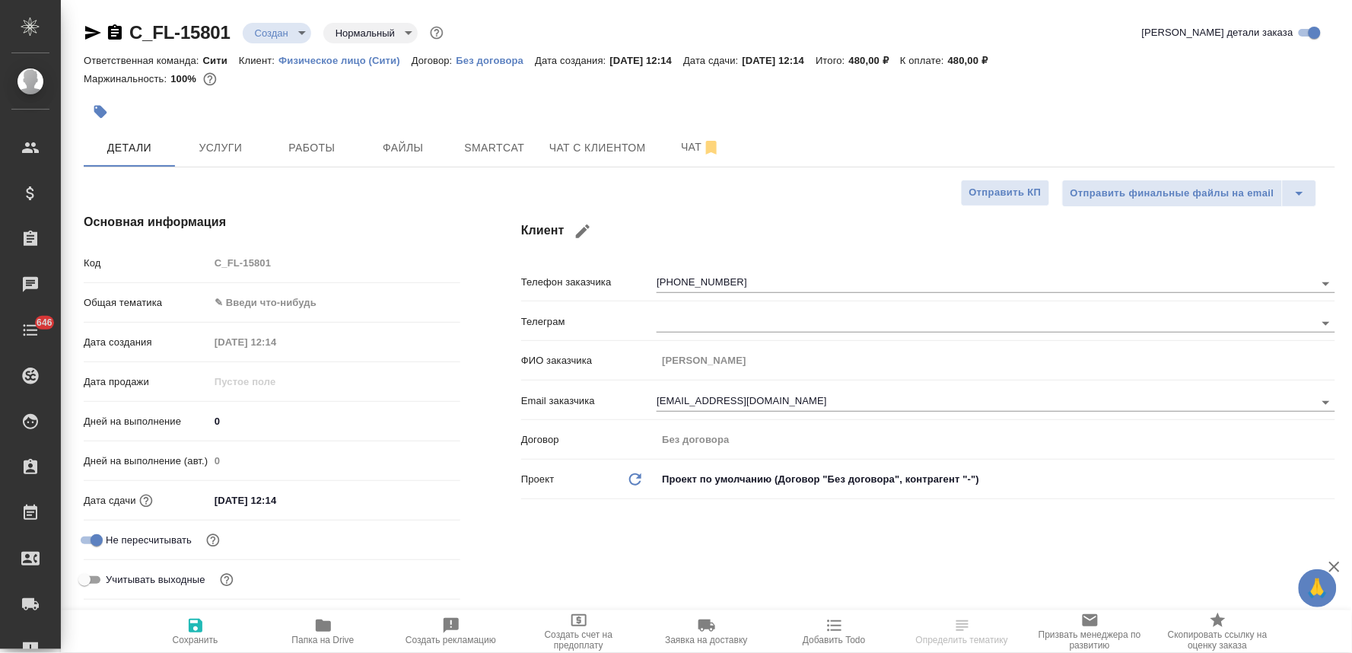
type textarea "x"
click at [278, 307] on body "🙏 .cls-1 fill:#fff; AWATERA [PERSON_NAME] Спецификации Заказы 13205 Чаты 646 To…" at bounding box center [676, 326] width 1352 height 653
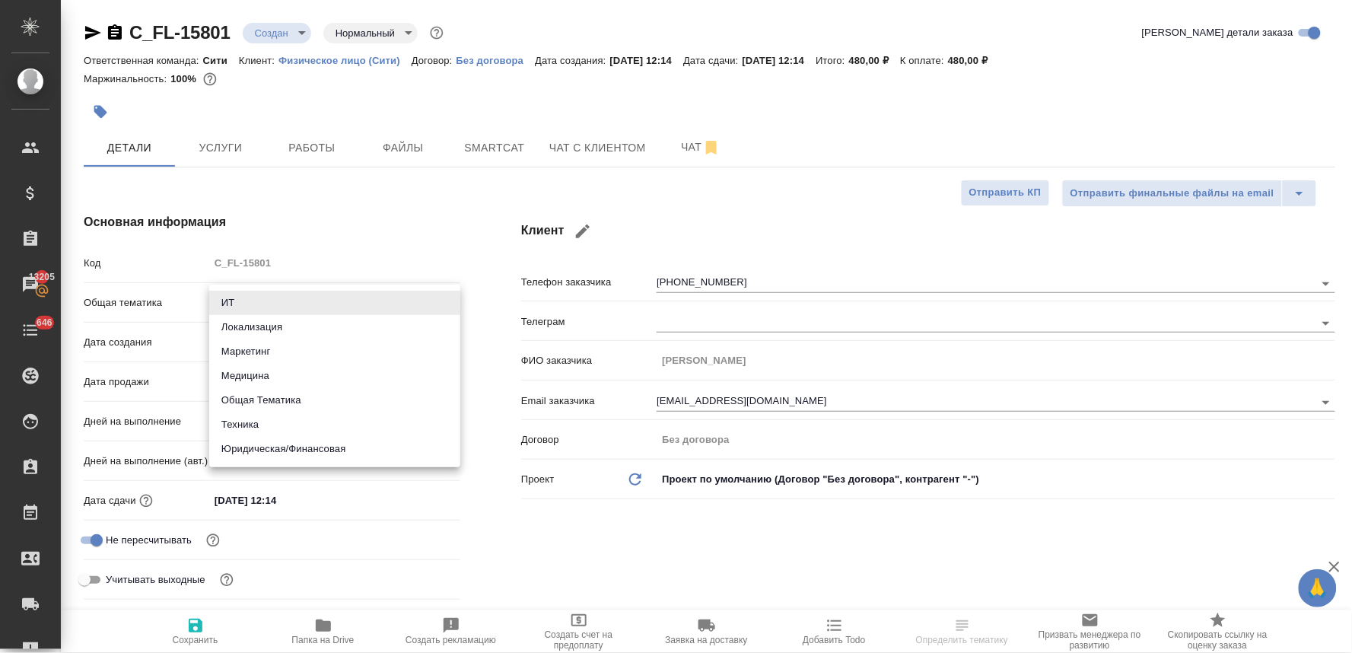
click at [309, 399] on li "Общая Тематика" at bounding box center [334, 400] width 251 height 24
type input "obtem"
type textarea "x"
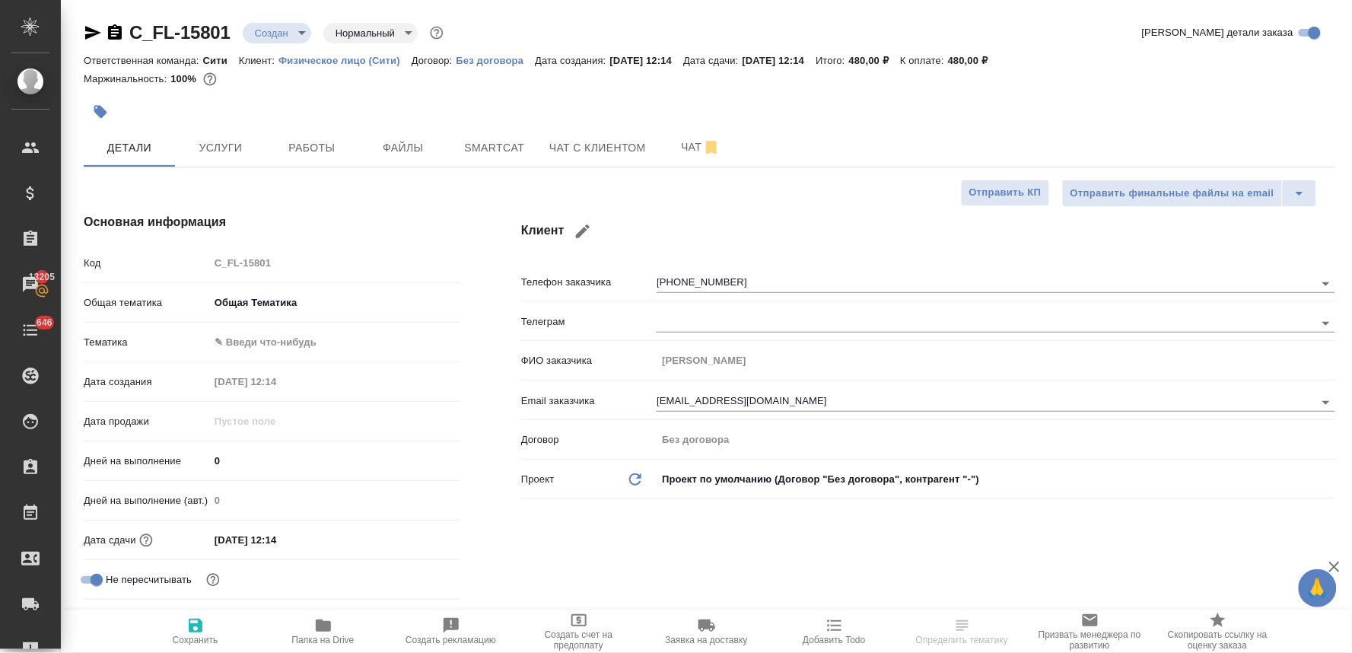
click at [287, 340] on body "🙏 .cls-1 fill:#fff; AWATERA [PERSON_NAME] Спецификации Заказы 13205 Чаты 646 To…" at bounding box center [676, 326] width 1352 height 653
click at [287, 340] on li "Общая Тематика" at bounding box center [334, 341] width 251 height 24
type textarea "x"
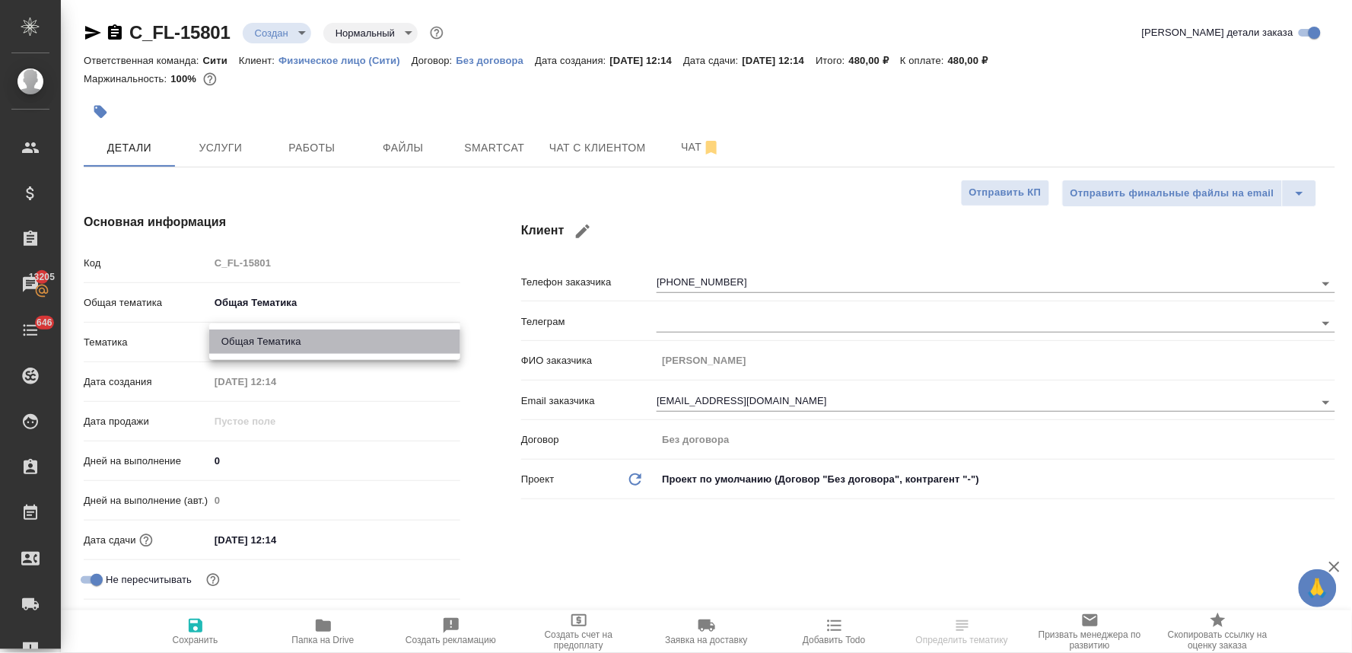
type input "6012b1ca196b0e5c9229a120"
click at [571, 526] on div "Клиент Телефон заказчика [PHONE_NUMBER] Телеграм ФИО заказчика [PERSON_NAME] за…" at bounding box center [928, 429] width 875 height 493
click at [315, 534] on input "[DATE] 12:14" at bounding box center [275, 540] width 133 height 22
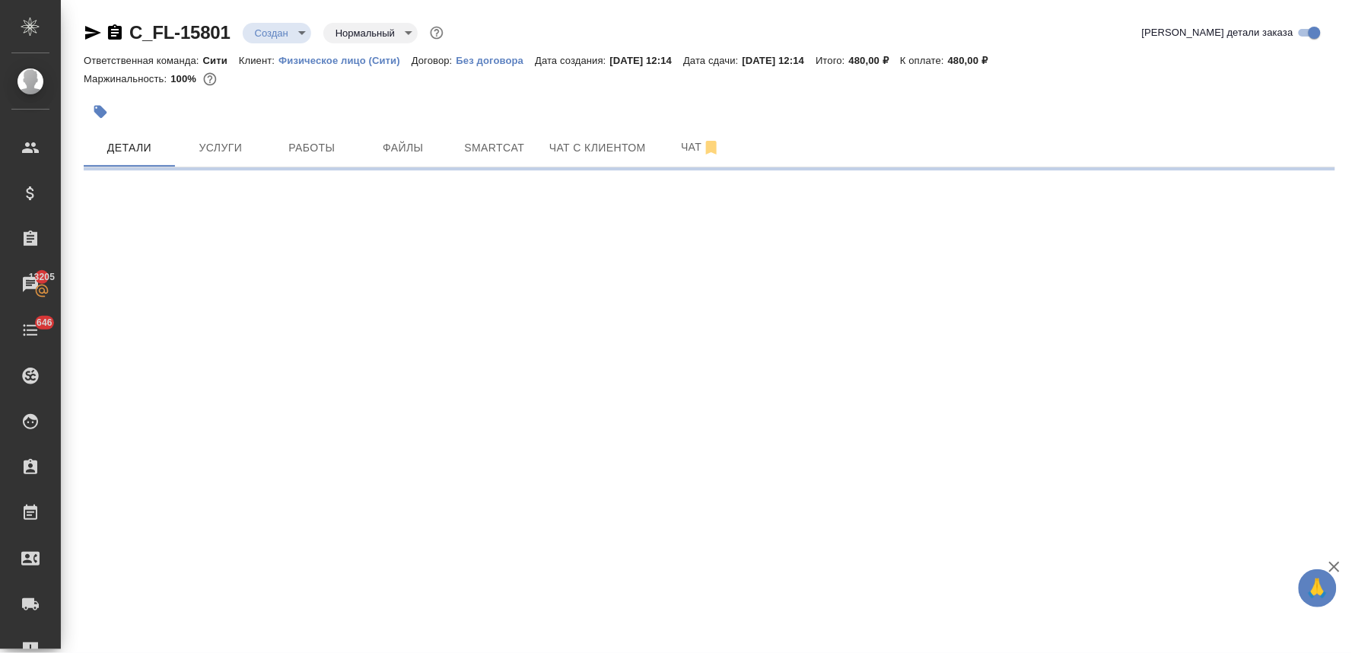
select select "RU"
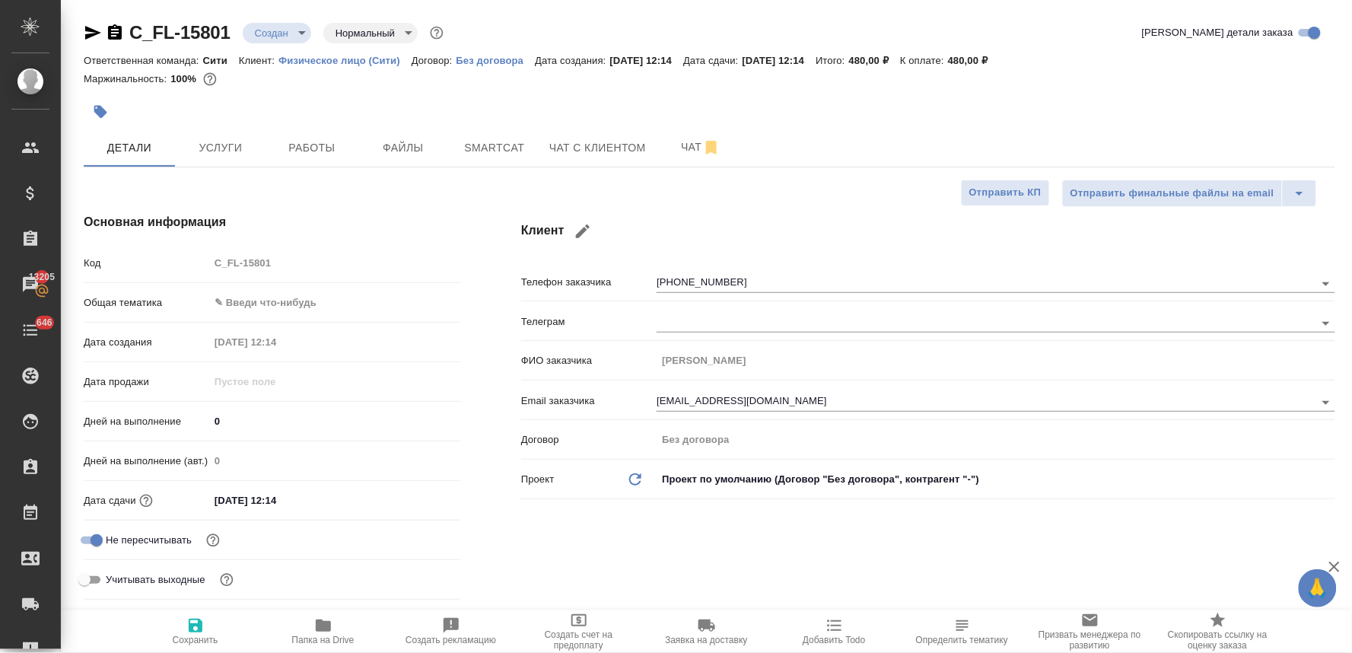
type textarea "x"
click at [328, 302] on body "🙏 .cls-1 fill:#fff; AWATERA [PERSON_NAME] Спецификации Заказы 13205 Чаты 646 To…" at bounding box center [676, 326] width 1352 height 653
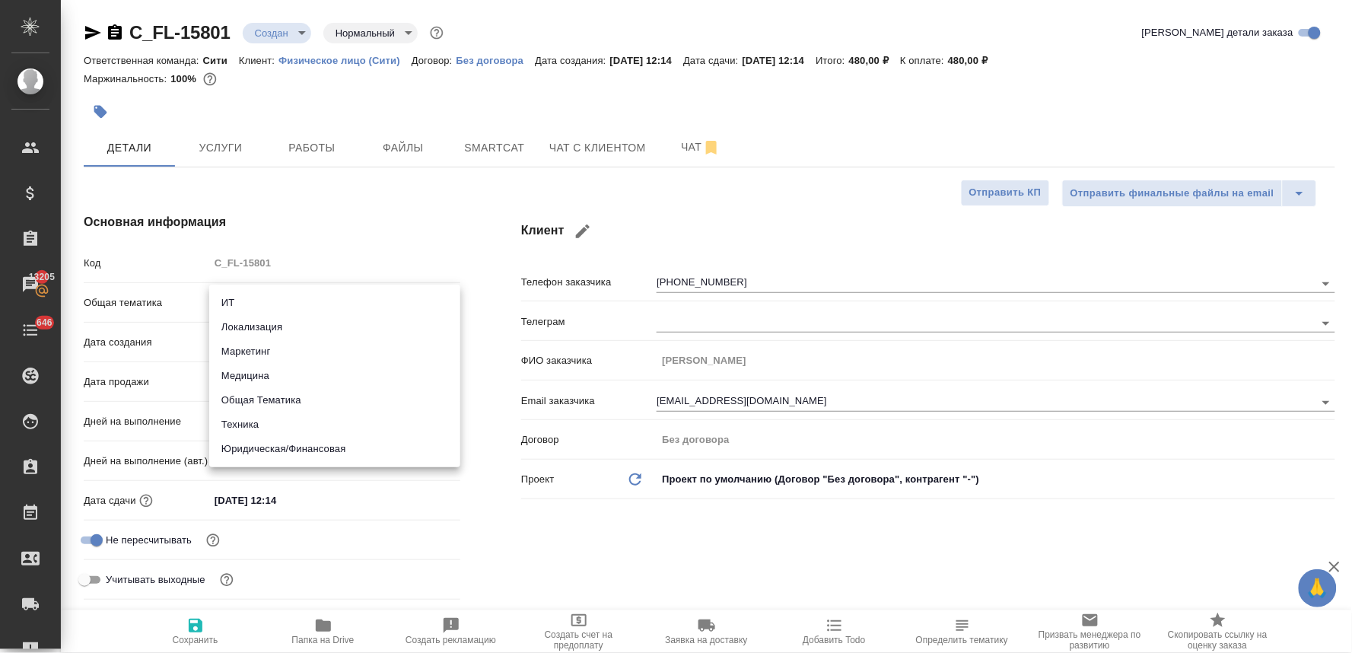
click at [330, 386] on li "Медицина" at bounding box center [334, 376] width 251 height 24
type input "med"
type textarea "x"
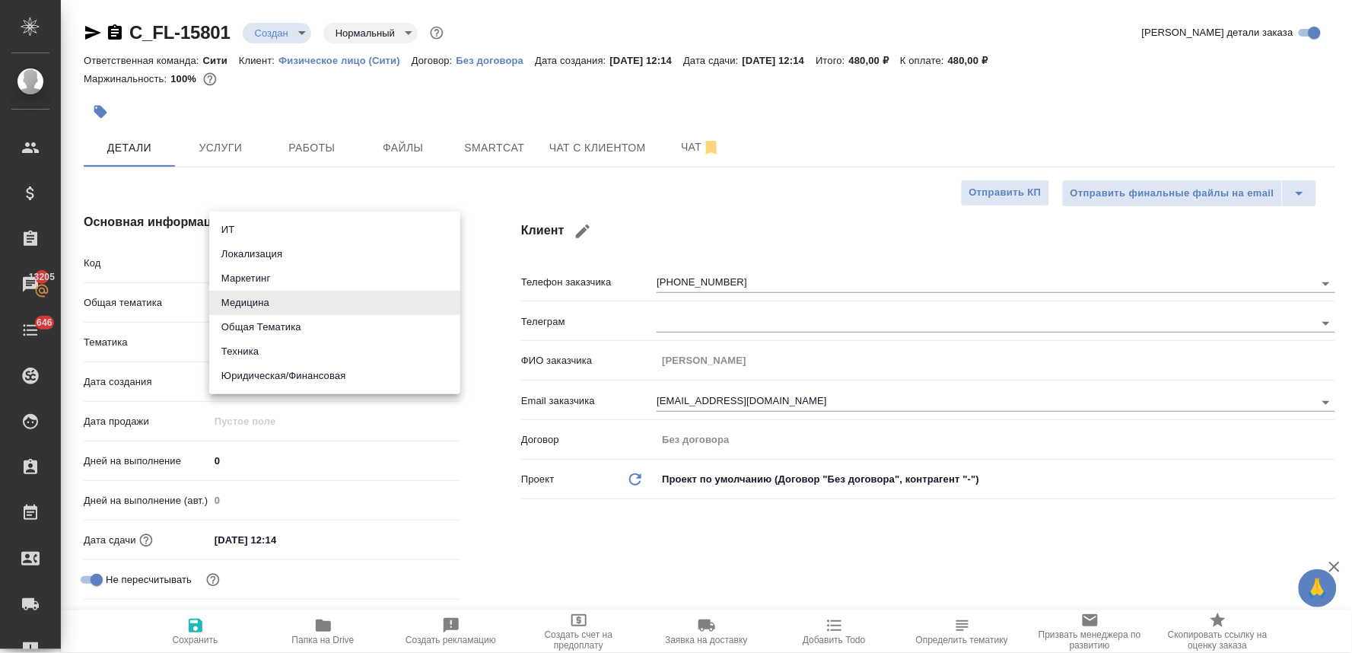
click at [294, 294] on body "🙏 .cls-1 fill:#fff; AWATERA [PERSON_NAME] Спецификации Заказы 13205 Чаты 646 To…" at bounding box center [676, 326] width 1352 height 653
click at [294, 335] on li "Общая Тематика" at bounding box center [334, 327] width 251 height 24
type input "obtem"
type textarea "x"
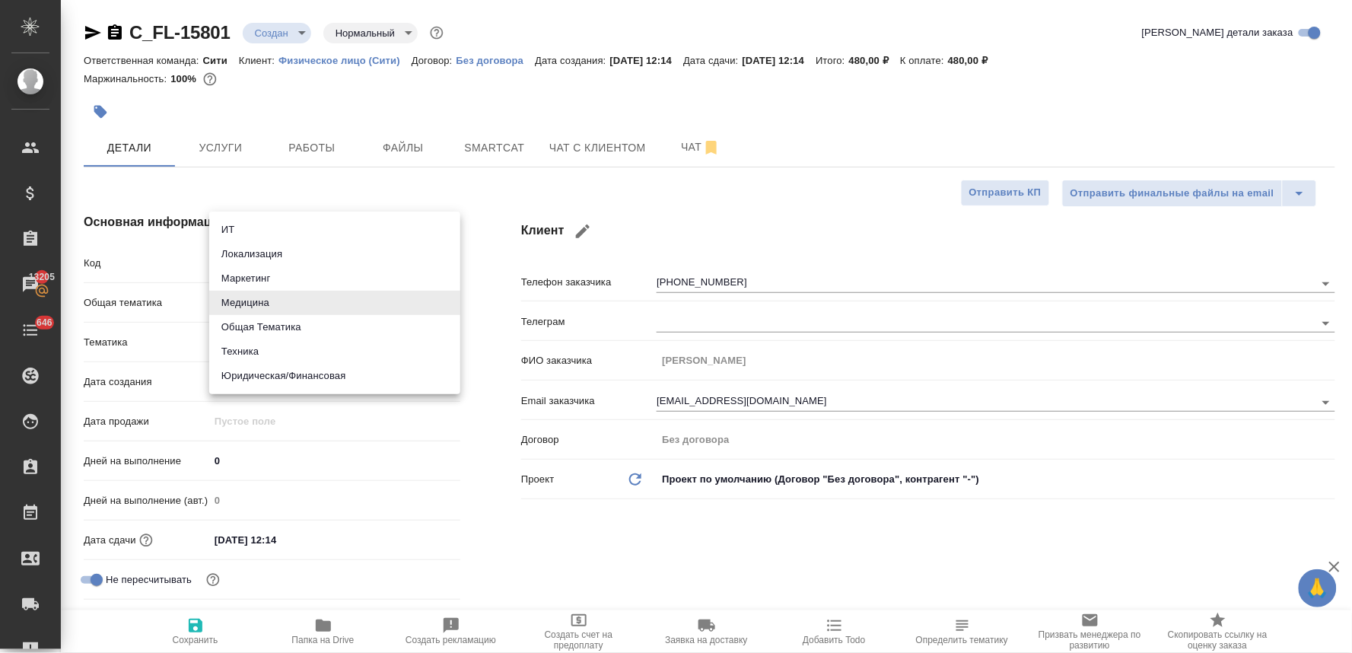
type textarea "x"
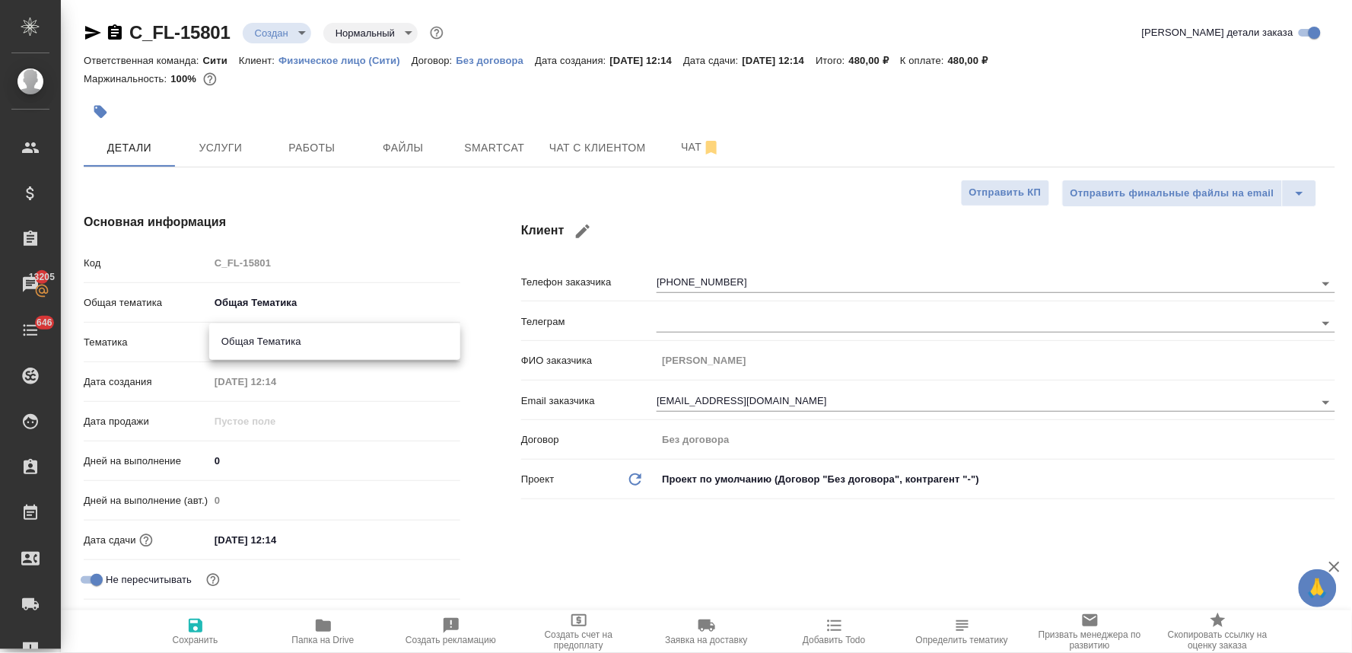
click at [284, 331] on body "🙏 .cls-1 fill:#fff; AWATERA [PERSON_NAME] Спецификации Заказы 13205 Чаты 646 To…" at bounding box center [676, 326] width 1352 height 653
click at [283, 344] on li "Общая Тематика" at bounding box center [334, 341] width 251 height 24
type textarea "x"
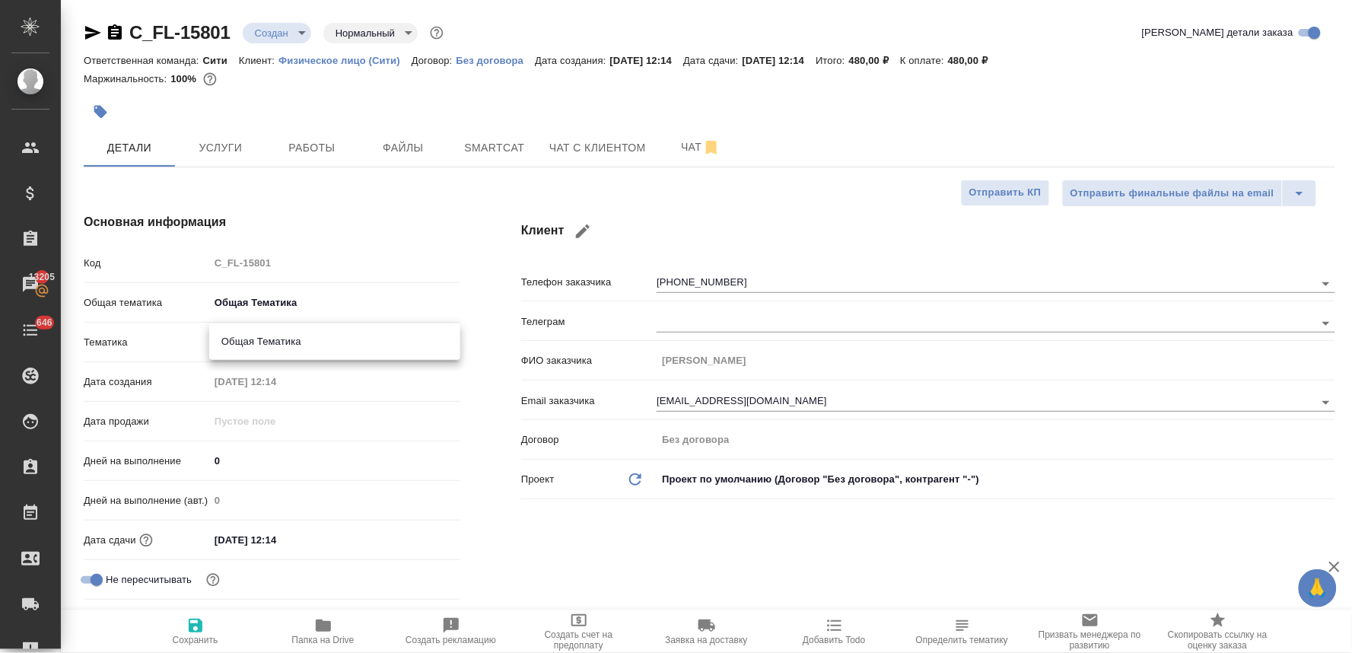
type input "6012b1ca196b0e5c9229a120"
click at [682, 555] on div "Клиент Телефон заказчика [PHONE_NUMBER] Телеграм ФИО заказчика [PERSON_NAME] за…" at bounding box center [928, 429] width 875 height 493
click at [342, 529] on input "[DATE] 12:14" at bounding box center [275, 540] width 133 height 22
click at [425, 531] on icon "button" at bounding box center [416, 539] width 18 height 18
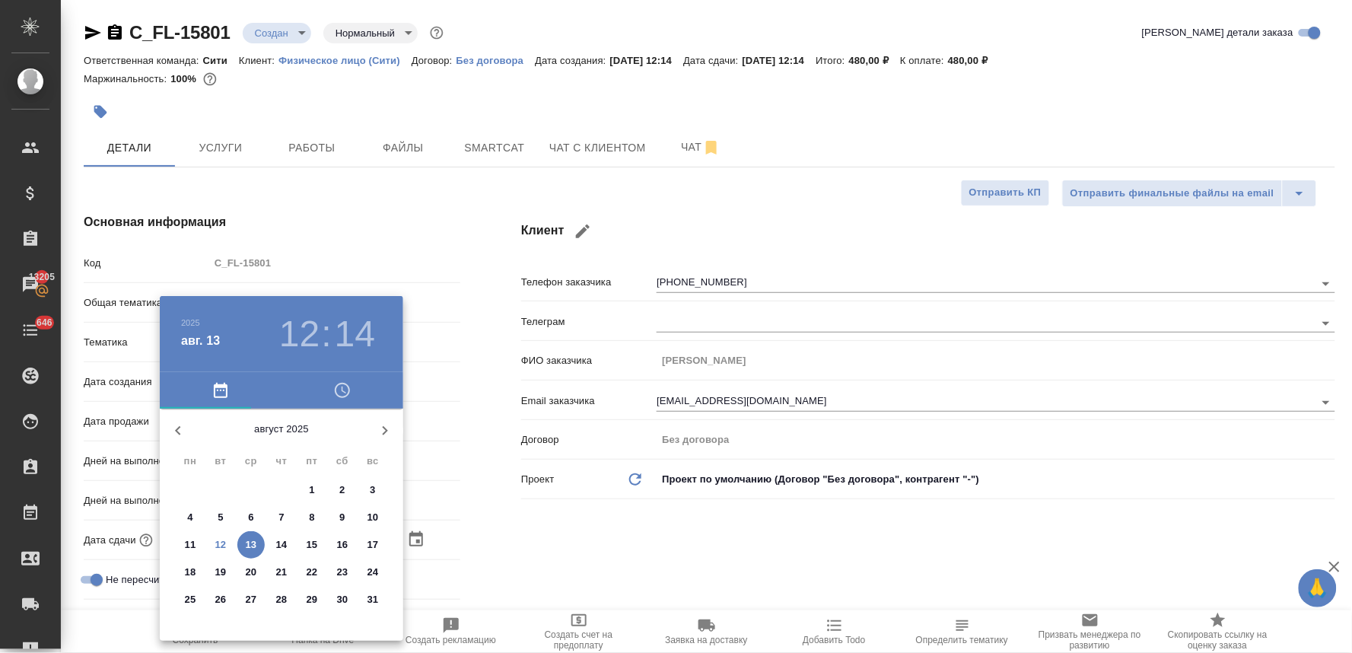
click at [218, 545] on p "12" at bounding box center [220, 544] width 11 height 15
type input "[DATE] 12:14"
type textarea "x"
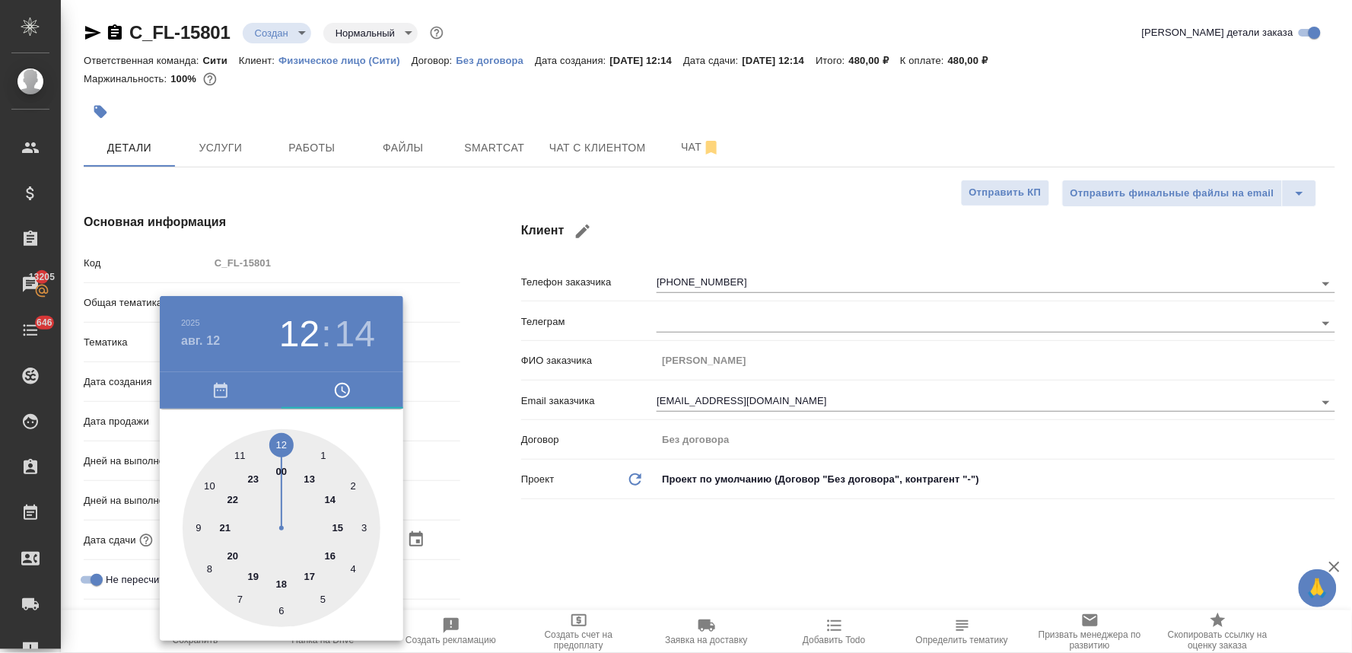
click at [282, 445] on div at bounding box center [282, 528] width 198 height 198
type textarea "x"
click at [278, 609] on div at bounding box center [282, 528] width 198 height 198
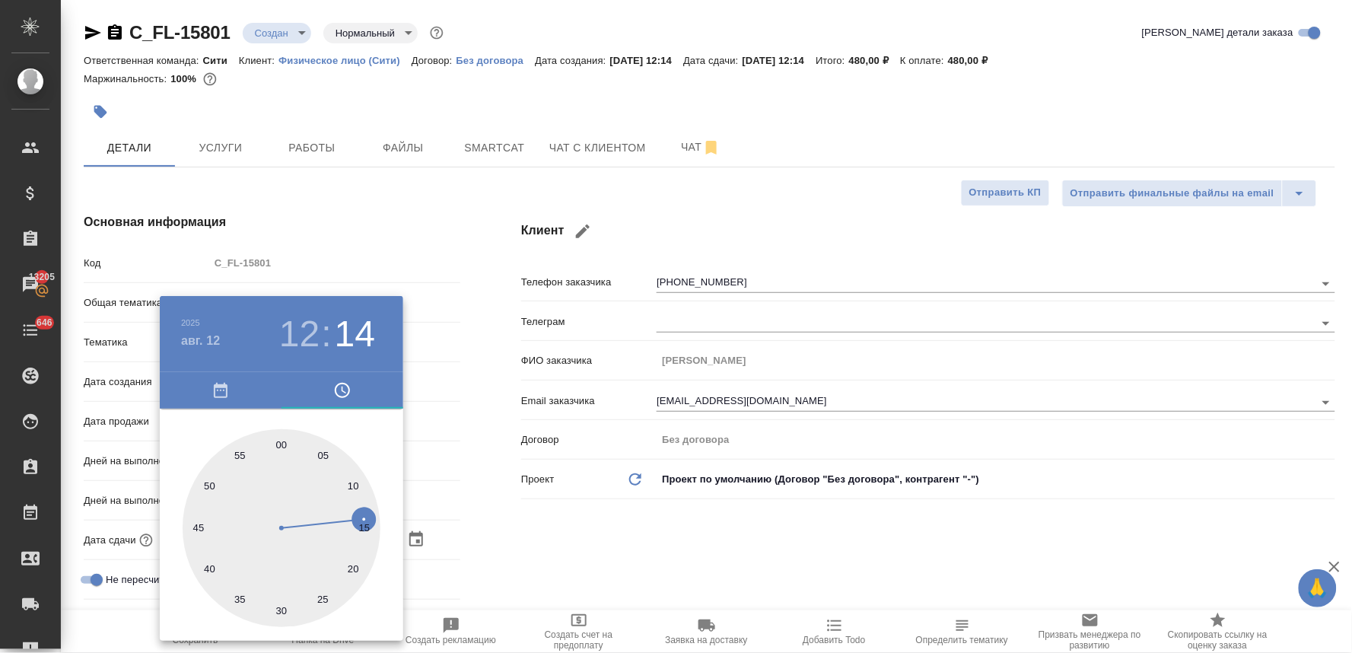
type input "[DATE] 12:30"
type textarea "x"
click at [610, 558] on div at bounding box center [676, 326] width 1352 height 653
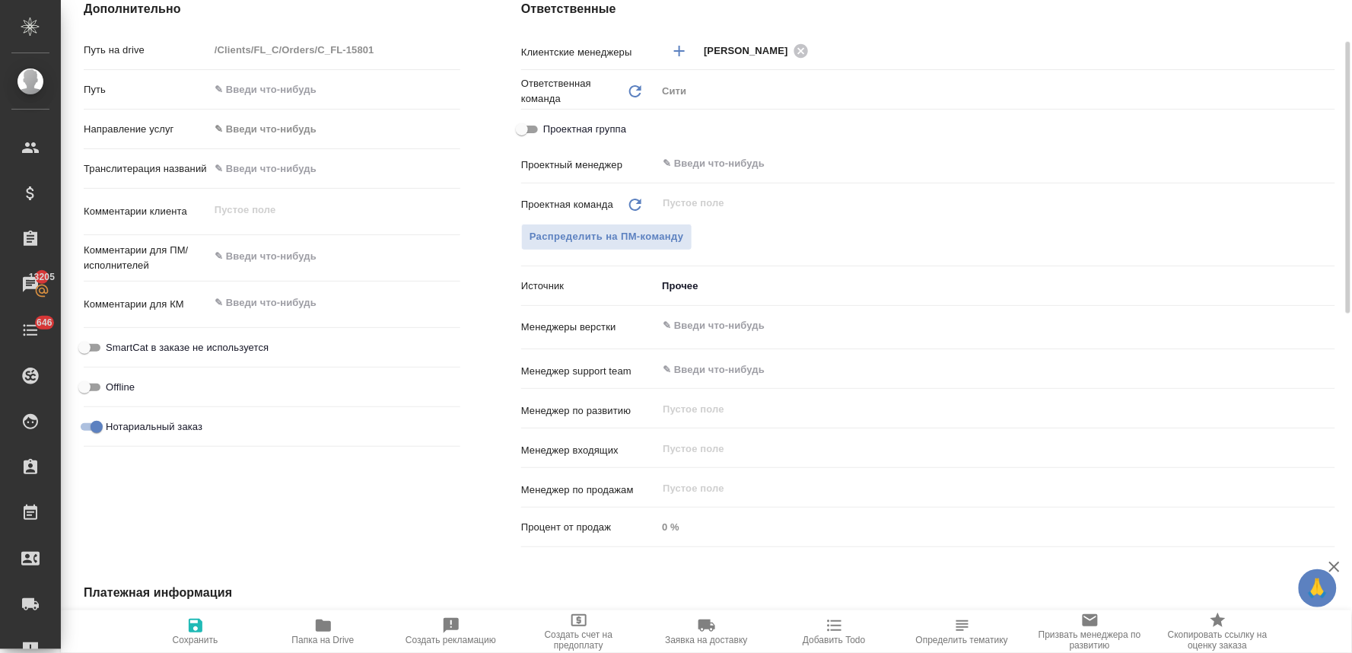
scroll to position [918, 0]
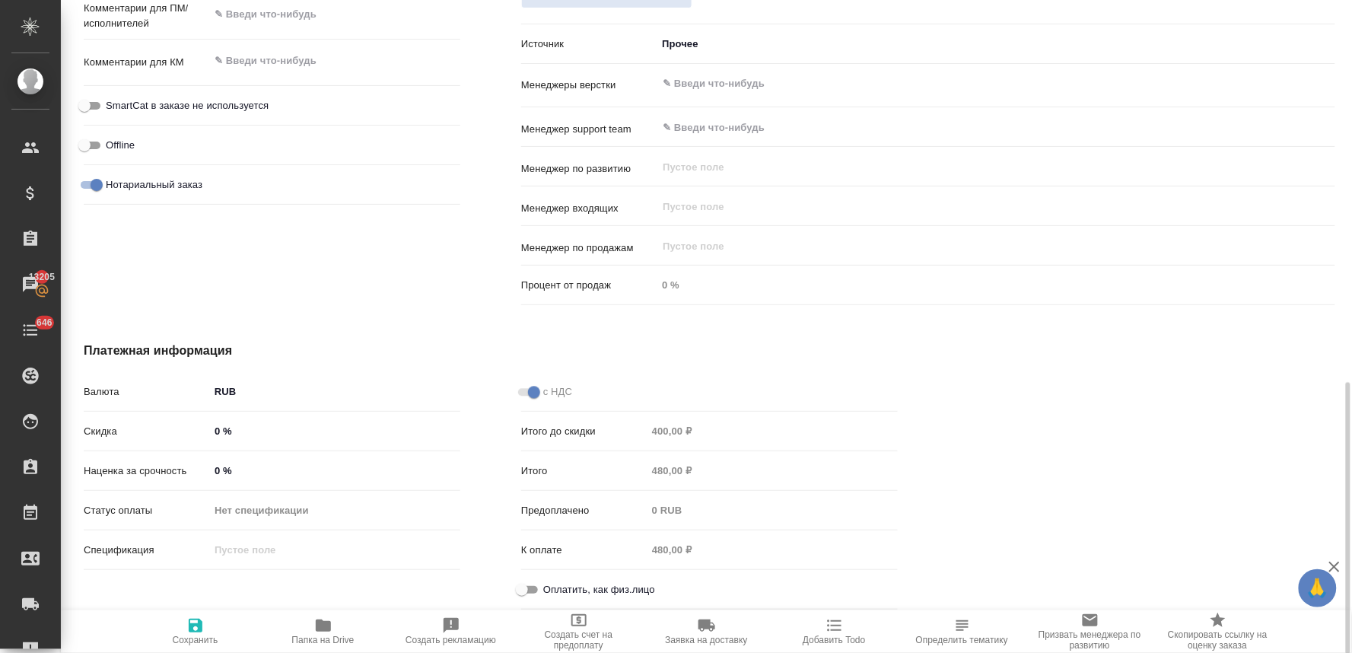
click at [587, 590] on span "Оплатить, как физ.лицо" at bounding box center [599, 589] width 112 height 15
click at [549, 590] on input "Оплатить, как физ.лицо" at bounding box center [522, 590] width 55 height 18
checkbox input "true"
type textarea "x"
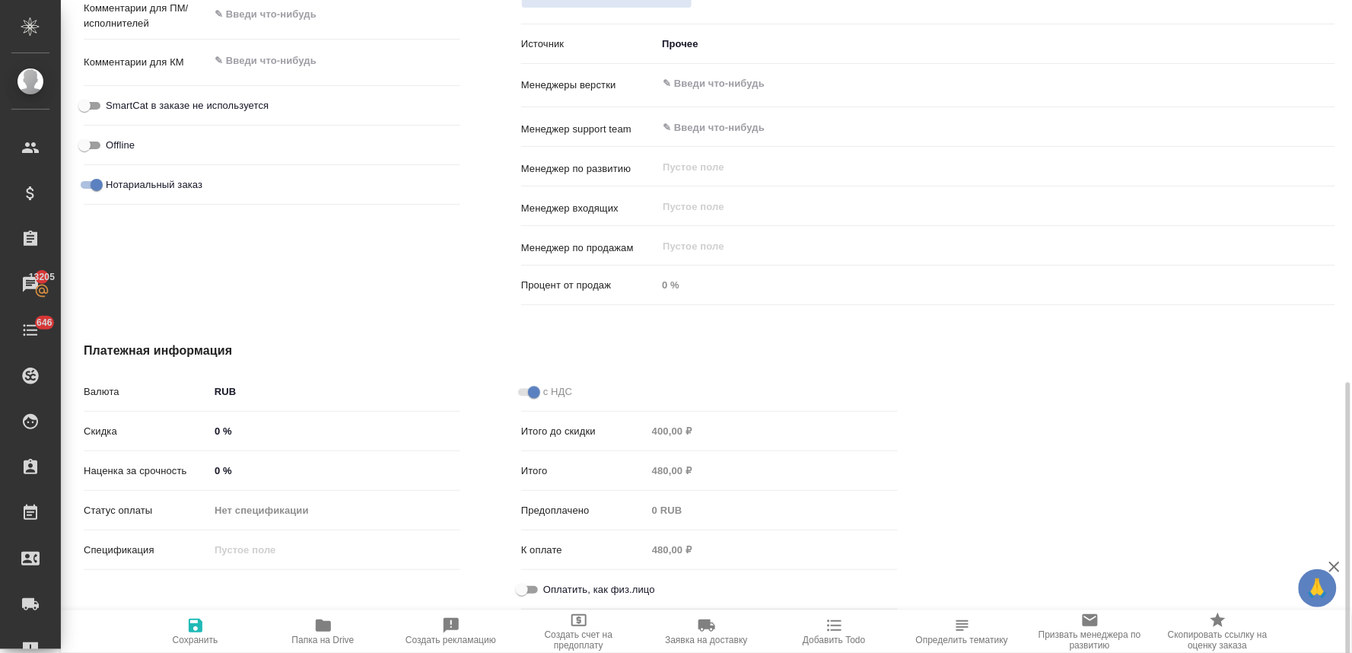
type textarea "x"
click at [192, 625] on icon "button" at bounding box center [196, 626] width 14 height 14
type textarea "x"
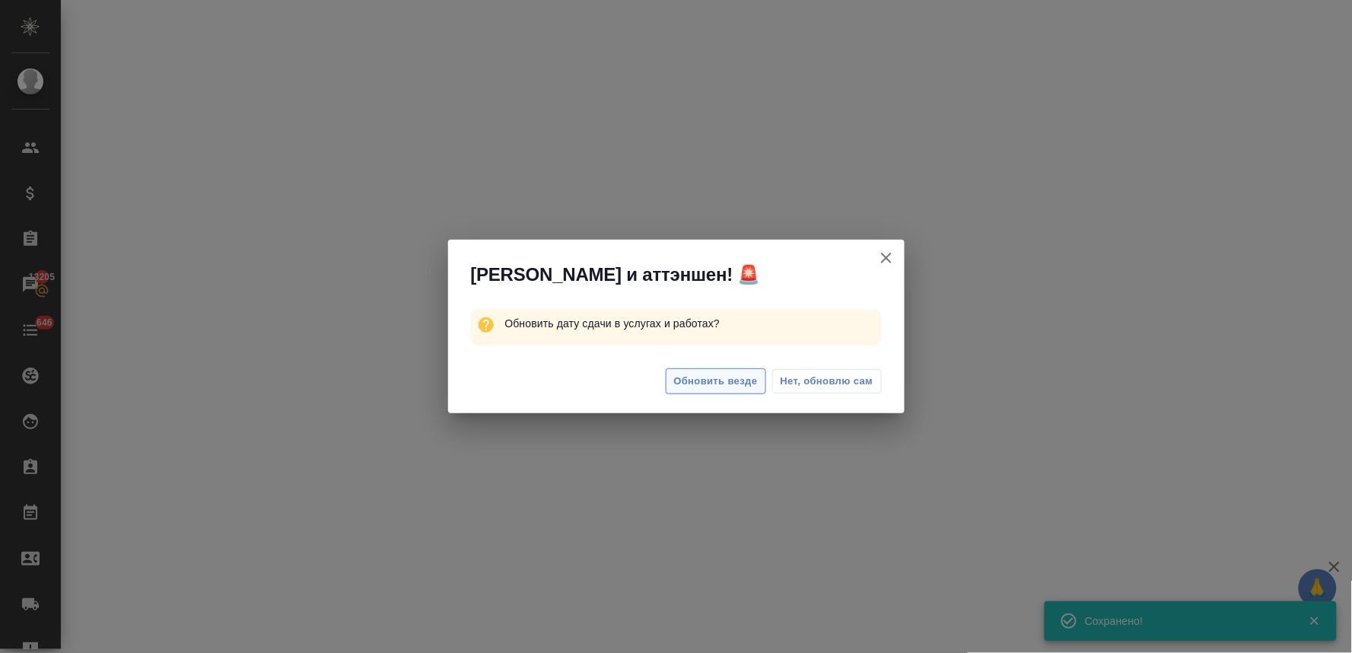
click at [729, 385] on span "Обновить везде" at bounding box center [716, 381] width 84 height 17
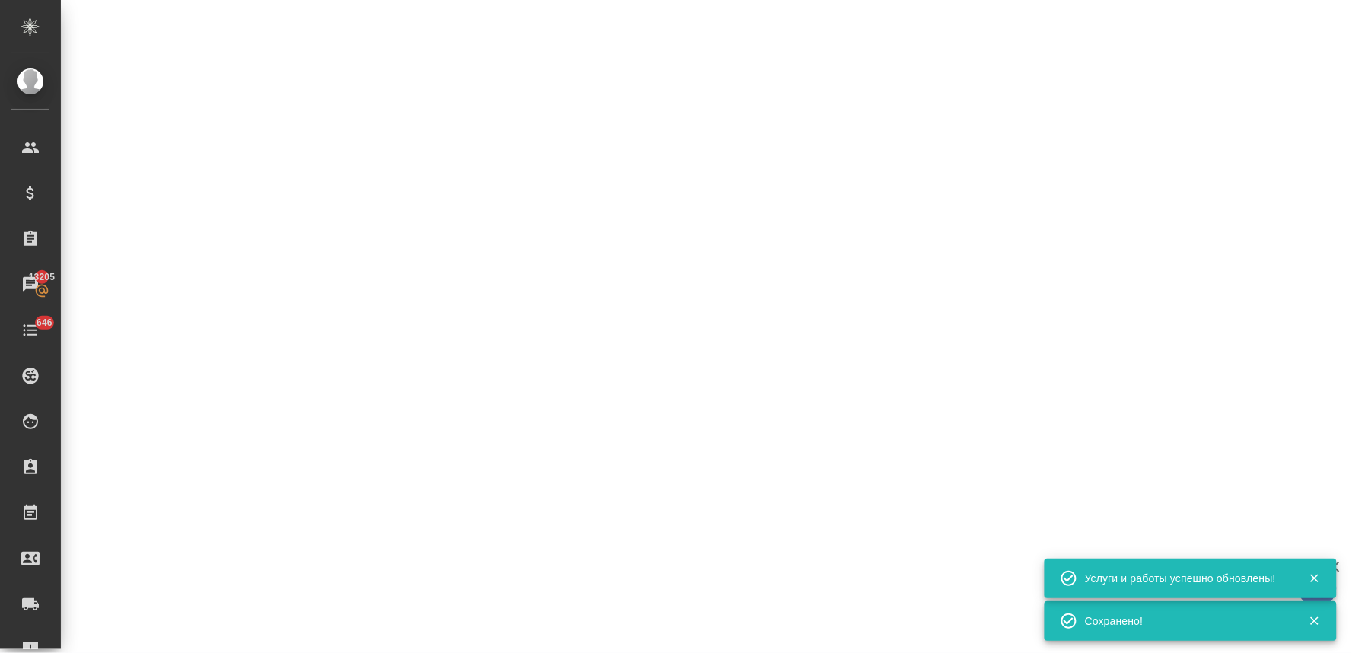
select select "RU"
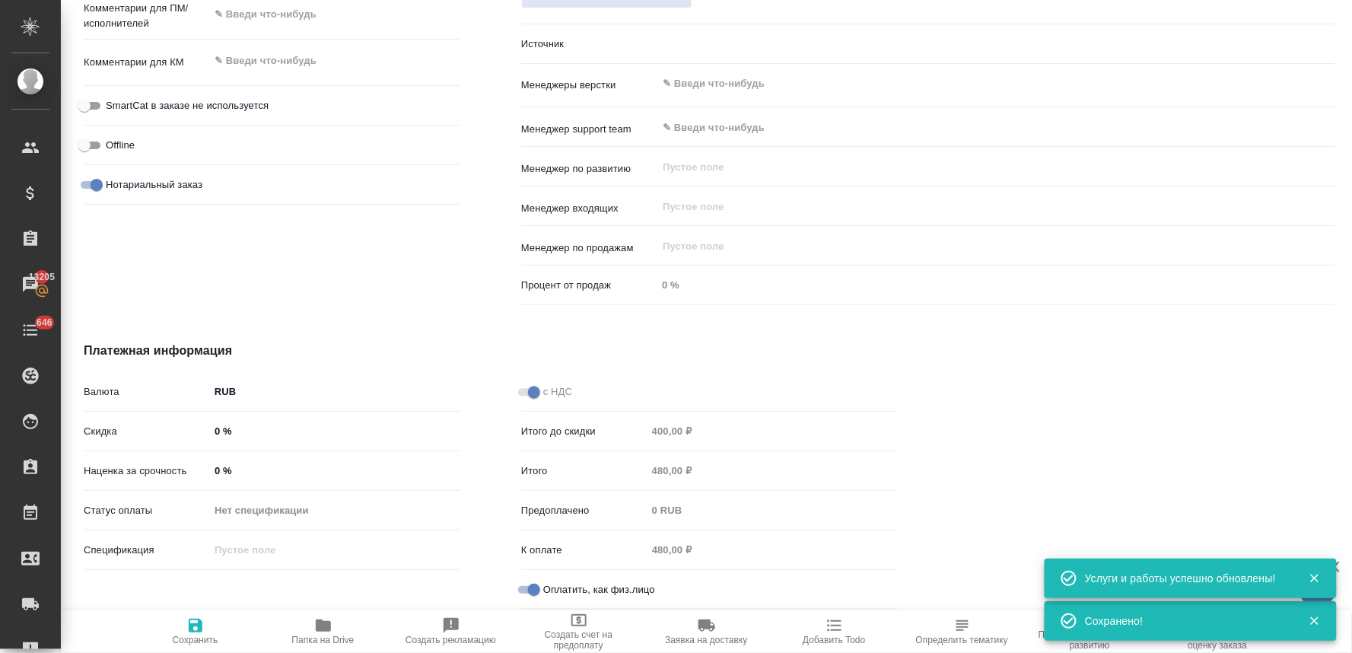
type textarea "x"
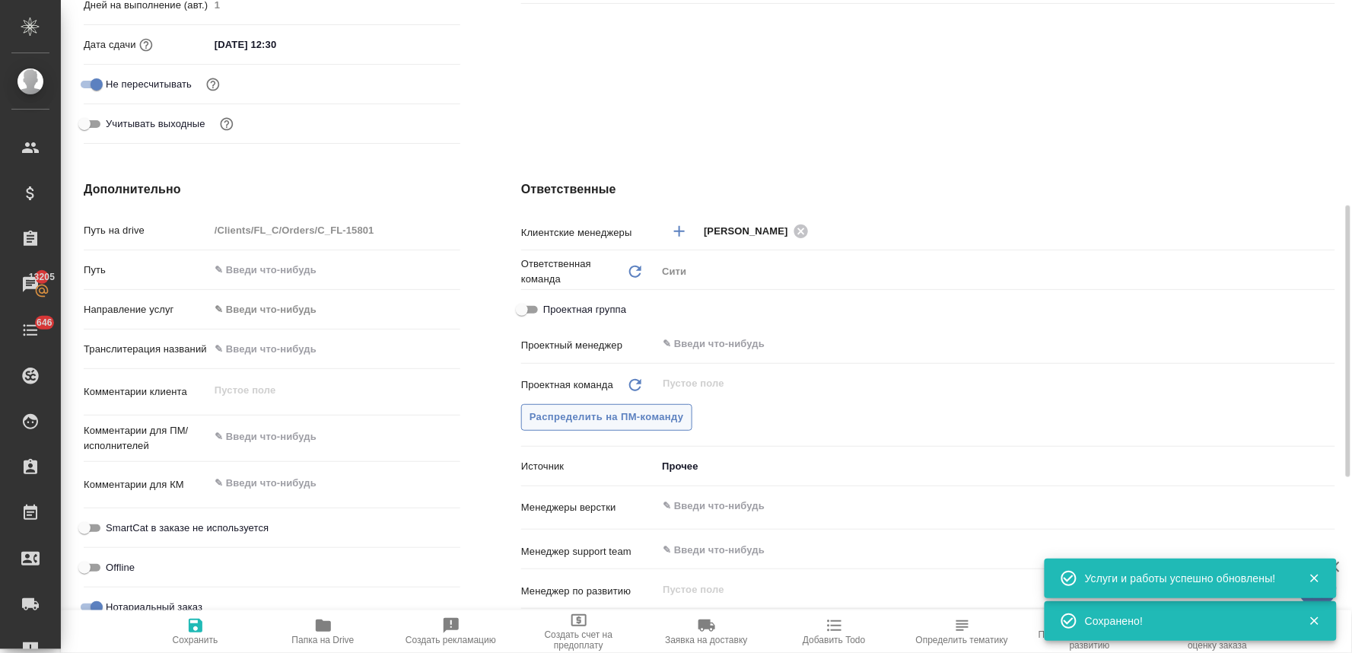
click at [656, 415] on span "Распределить на ПМ-команду" at bounding box center [607, 417] width 154 height 17
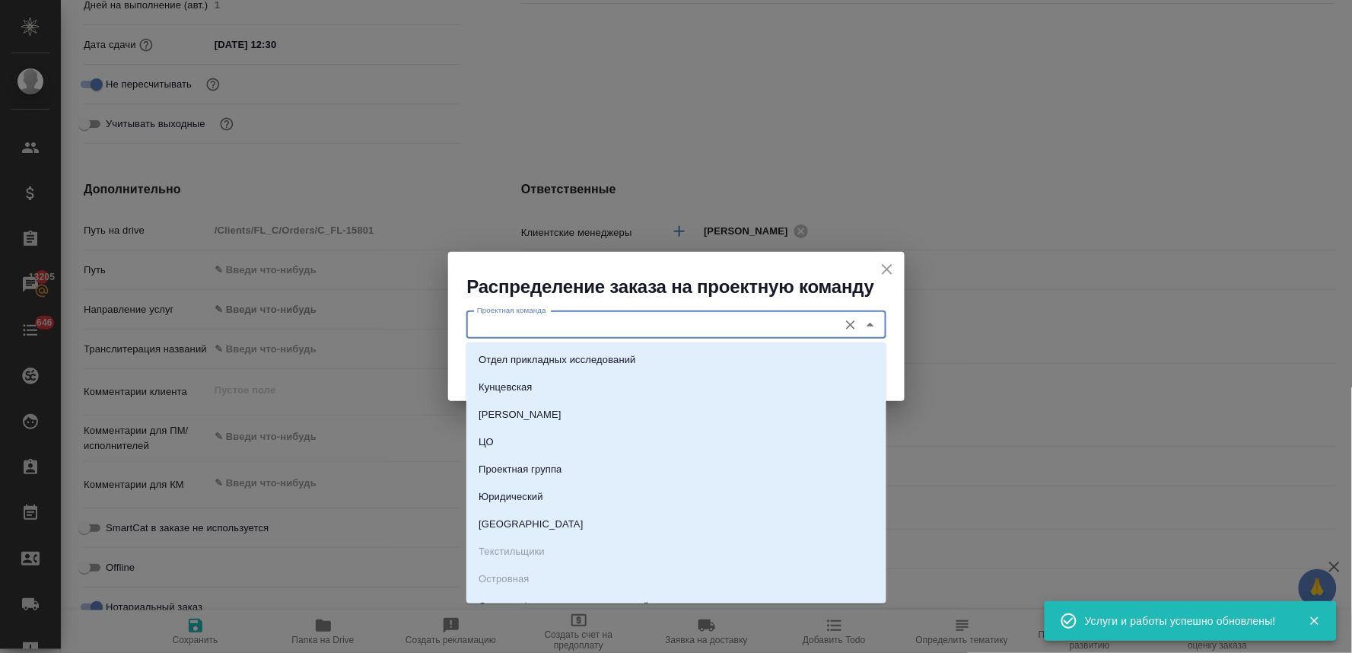
click at [636, 332] on input "Проектная команда" at bounding box center [651, 325] width 360 height 18
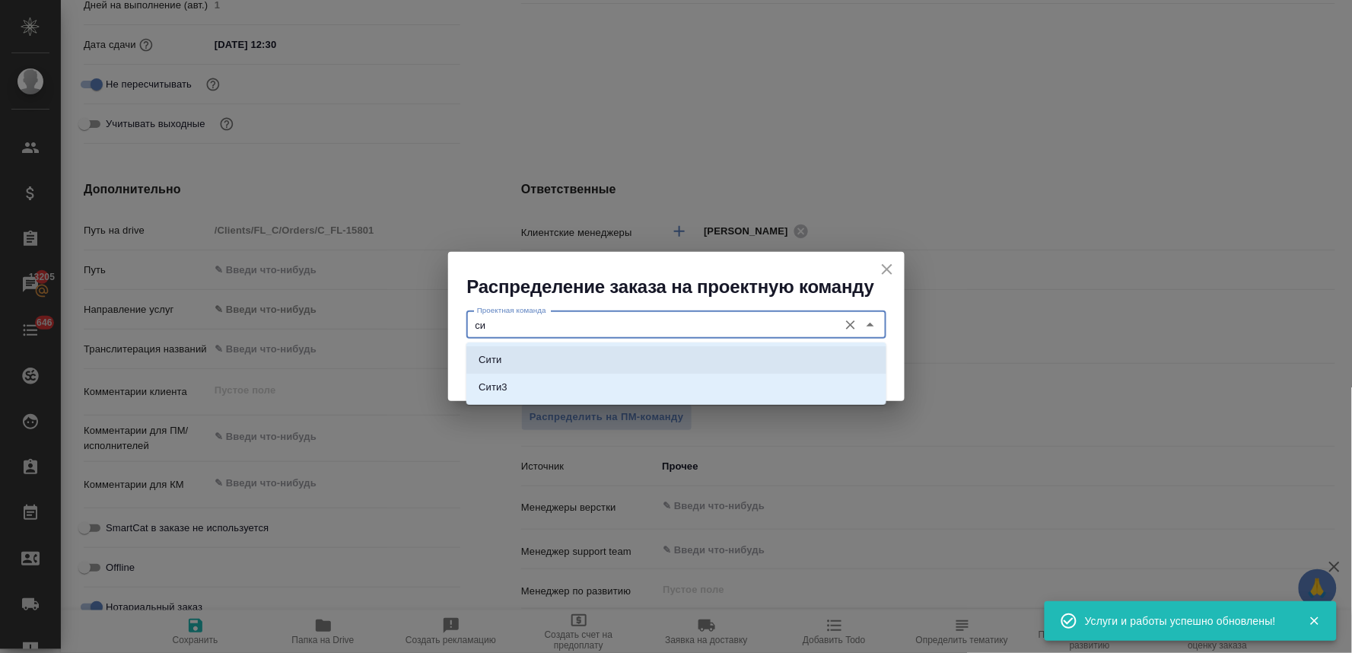
click at [611, 361] on li "Сити" at bounding box center [676, 359] width 420 height 27
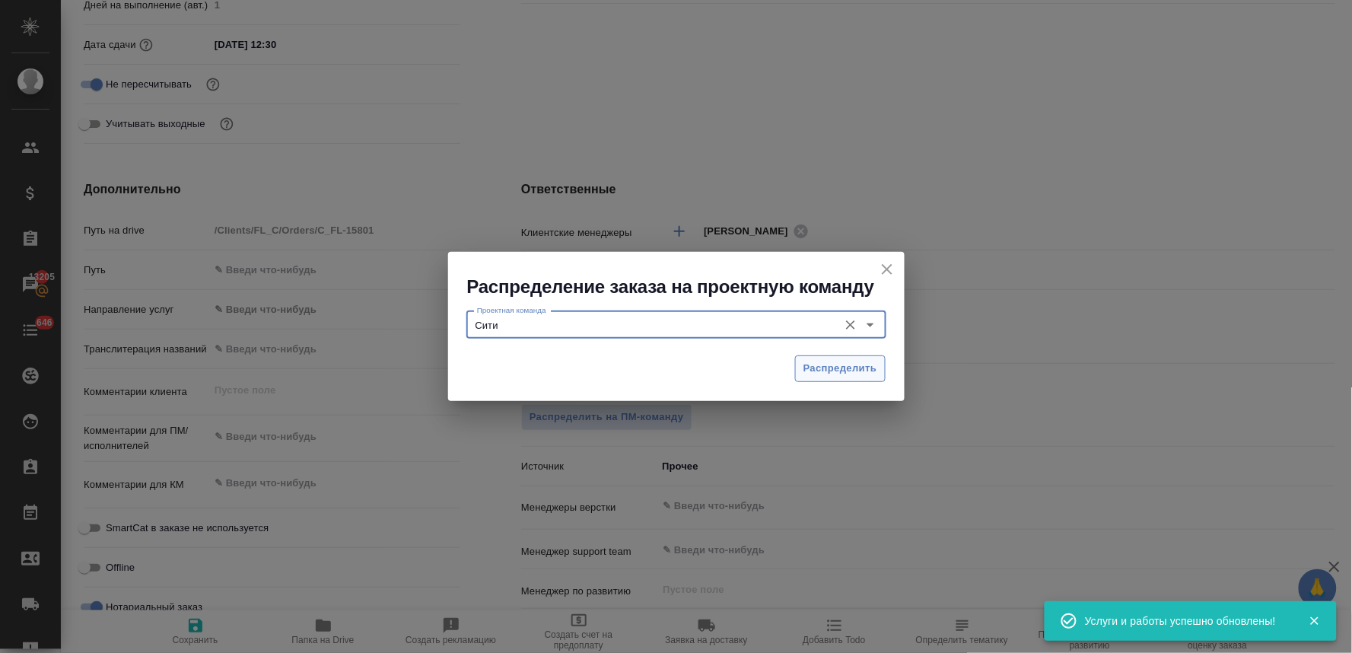
type input "Сити"
click at [826, 364] on span "Распределить" at bounding box center [840, 368] width 74 height 17
type textarea "x"
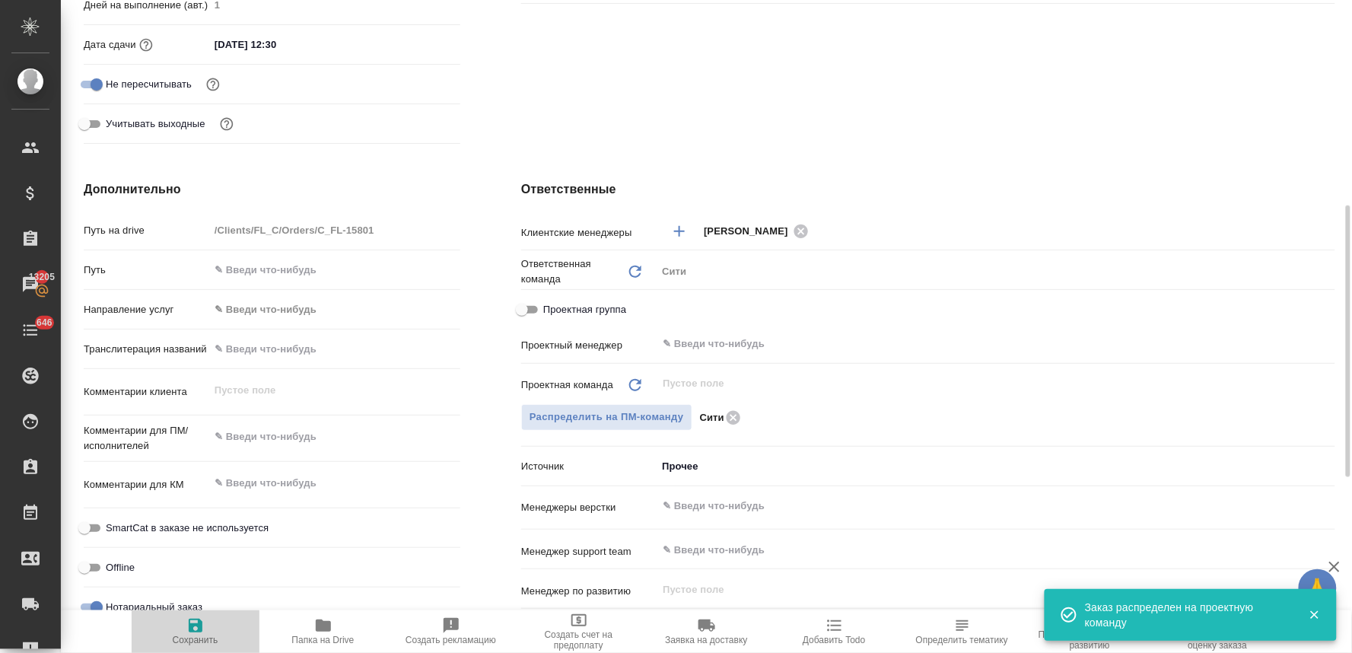
click at [184, 626] on span "Сохранить" at bounding box center [196, 630] width 110 height 29
type textarea "x"
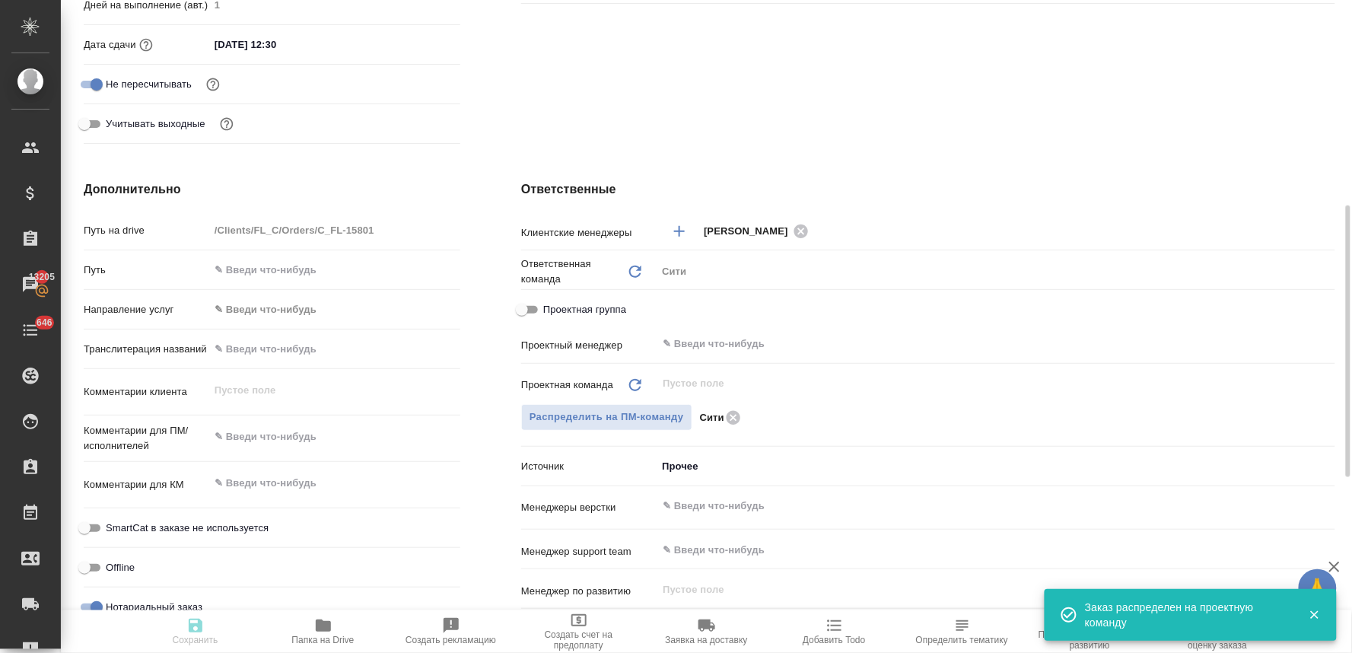
type textarea "x"
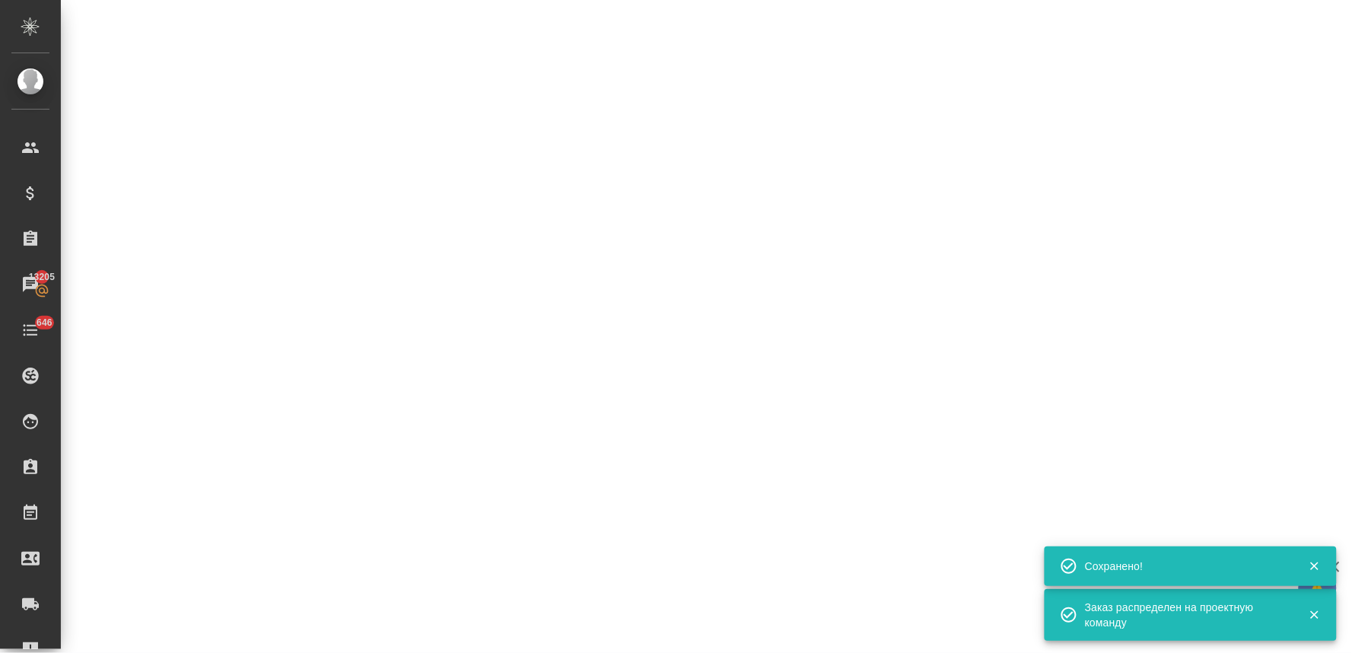
select select "RU"
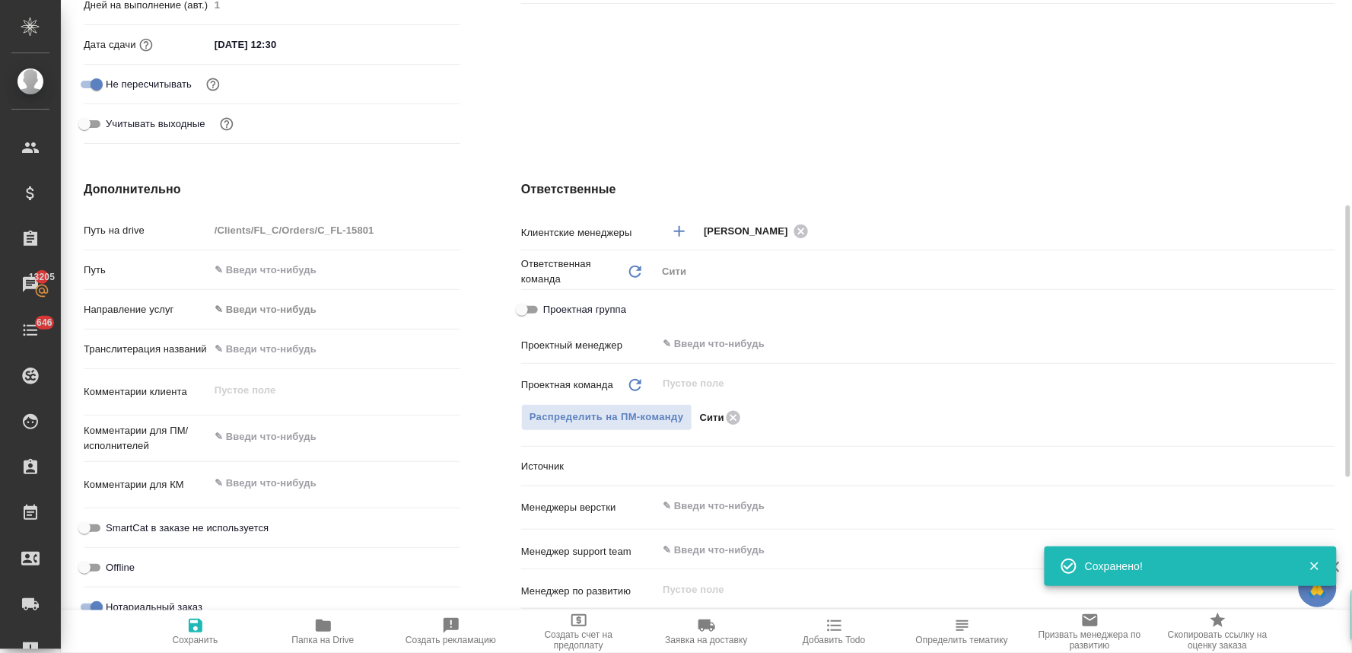
type textarea "x"
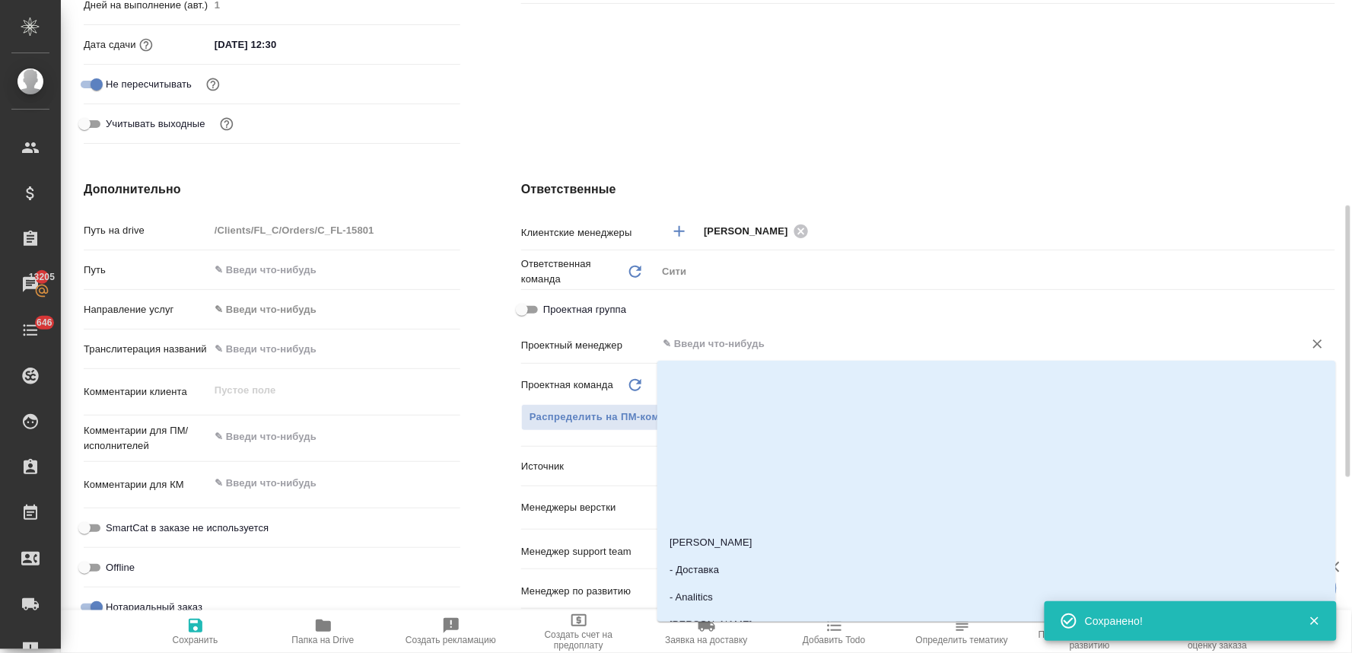
click at [723, 338] on input "text" at bounding box center [970, 344] width 619 height 18
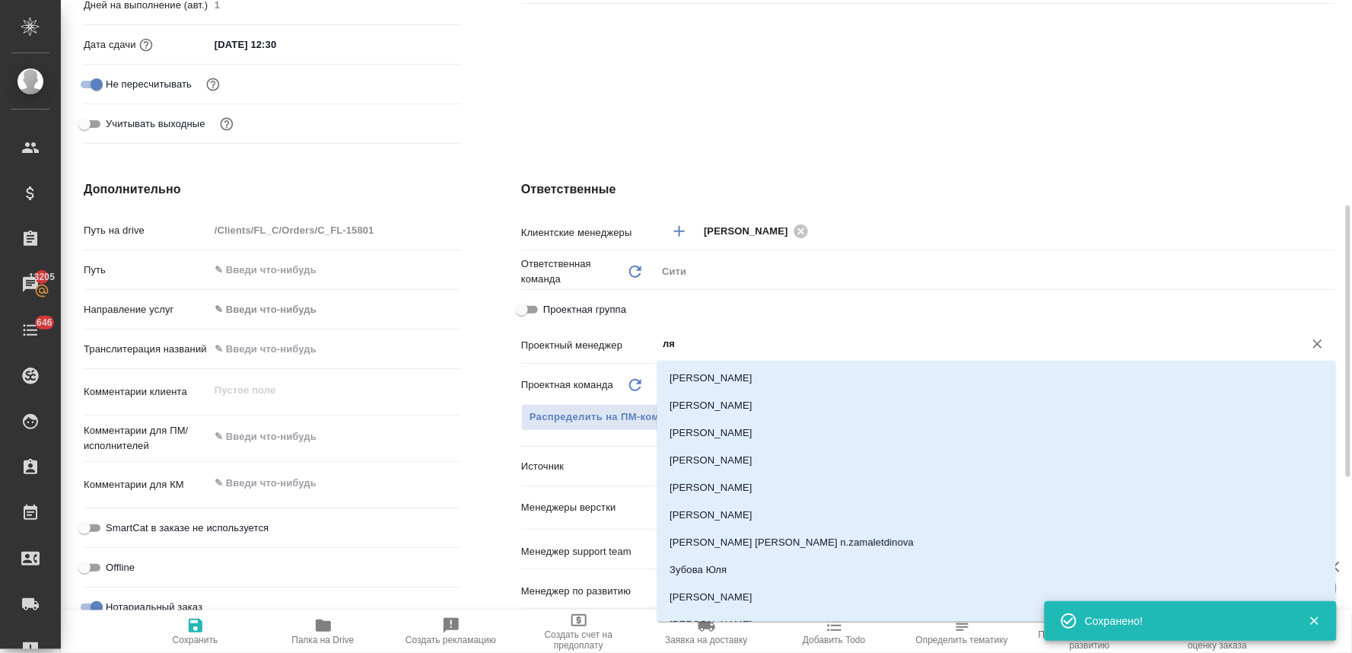
type input "лям"
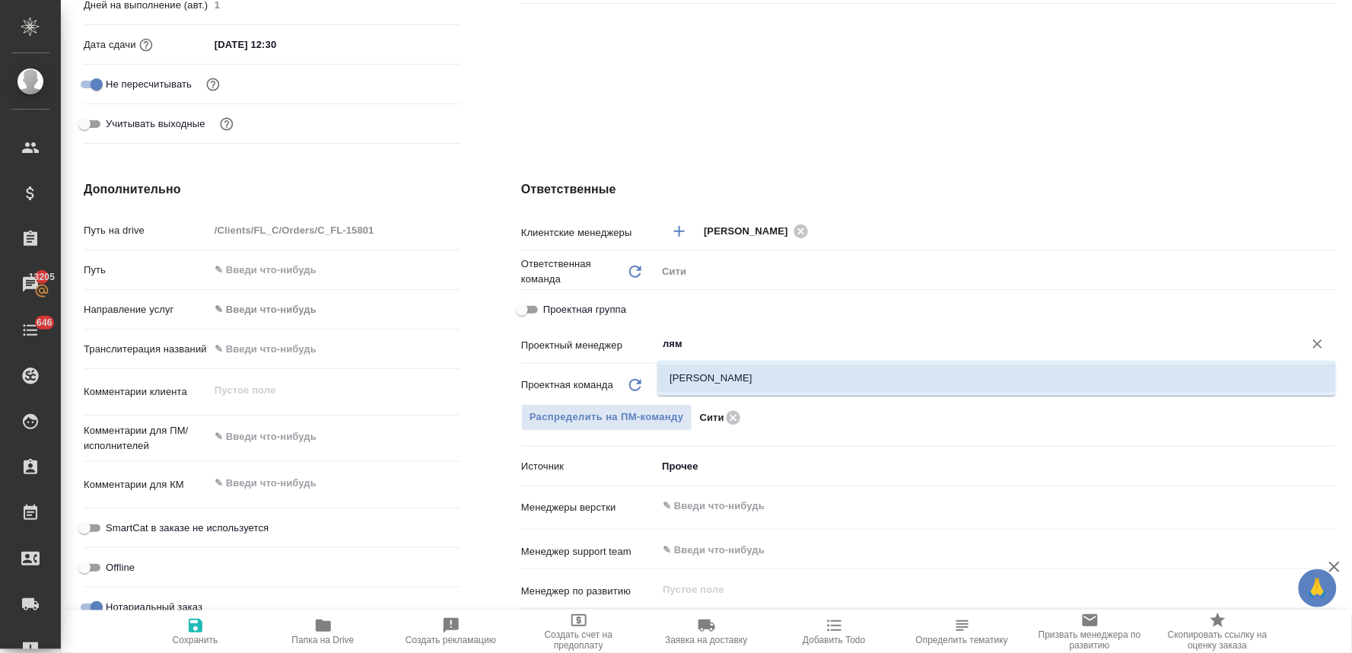
click at [739, 388] on li "[PERSON_NAME]" at bounding box center [996, 377] width 679 height 27
type textarea "x"
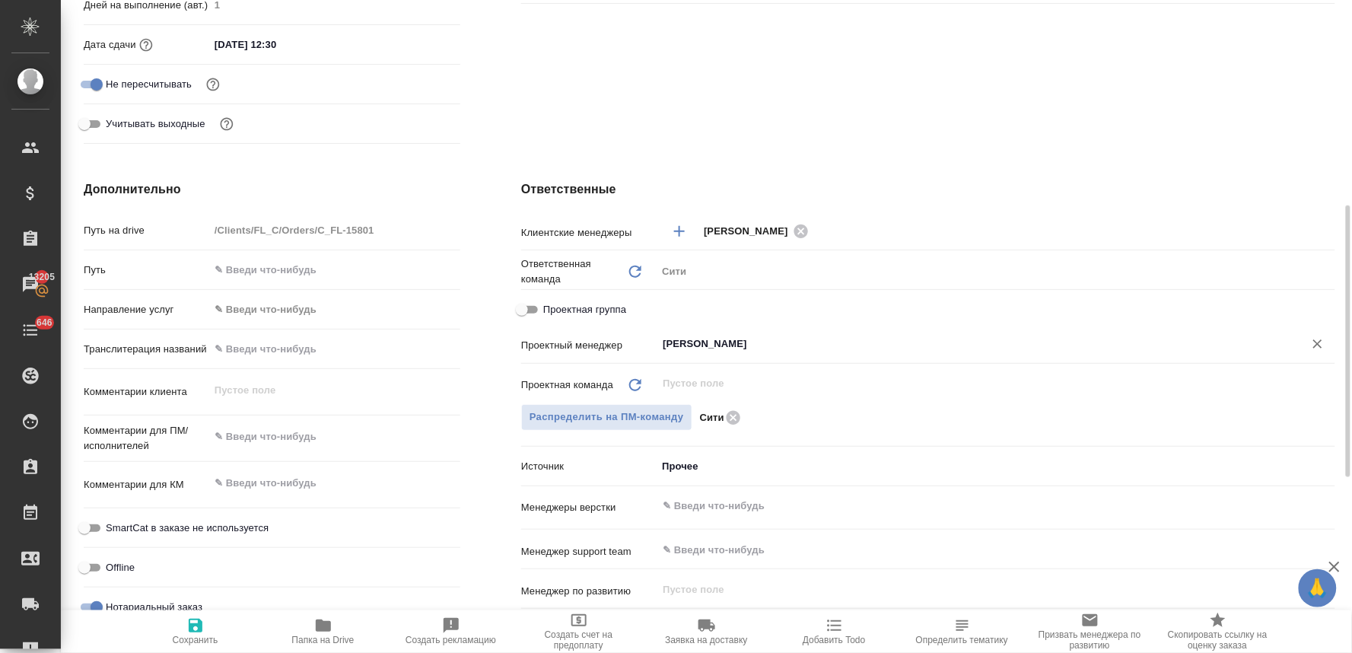
type input "[PERSON_NAME]"
click at [185, 622] on span "Сохранить" at bounding box center [196, 630] width 110 height 29
type textarea "x"
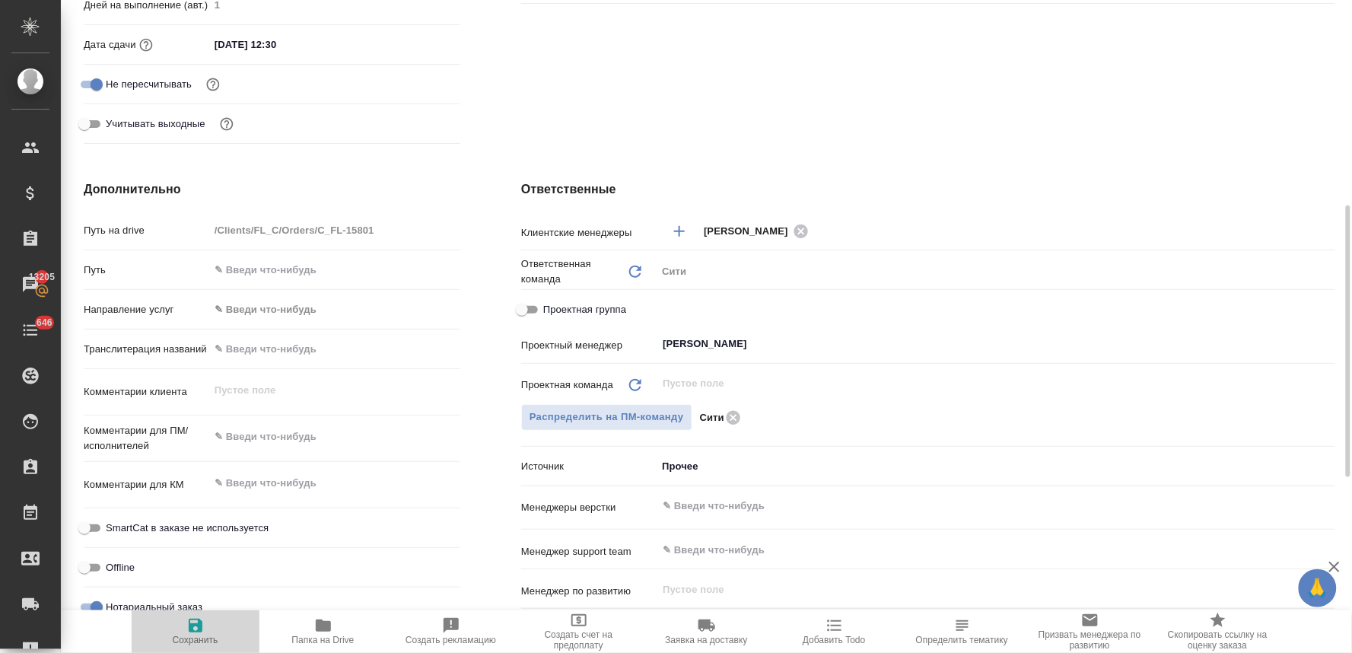
type textarea "x"
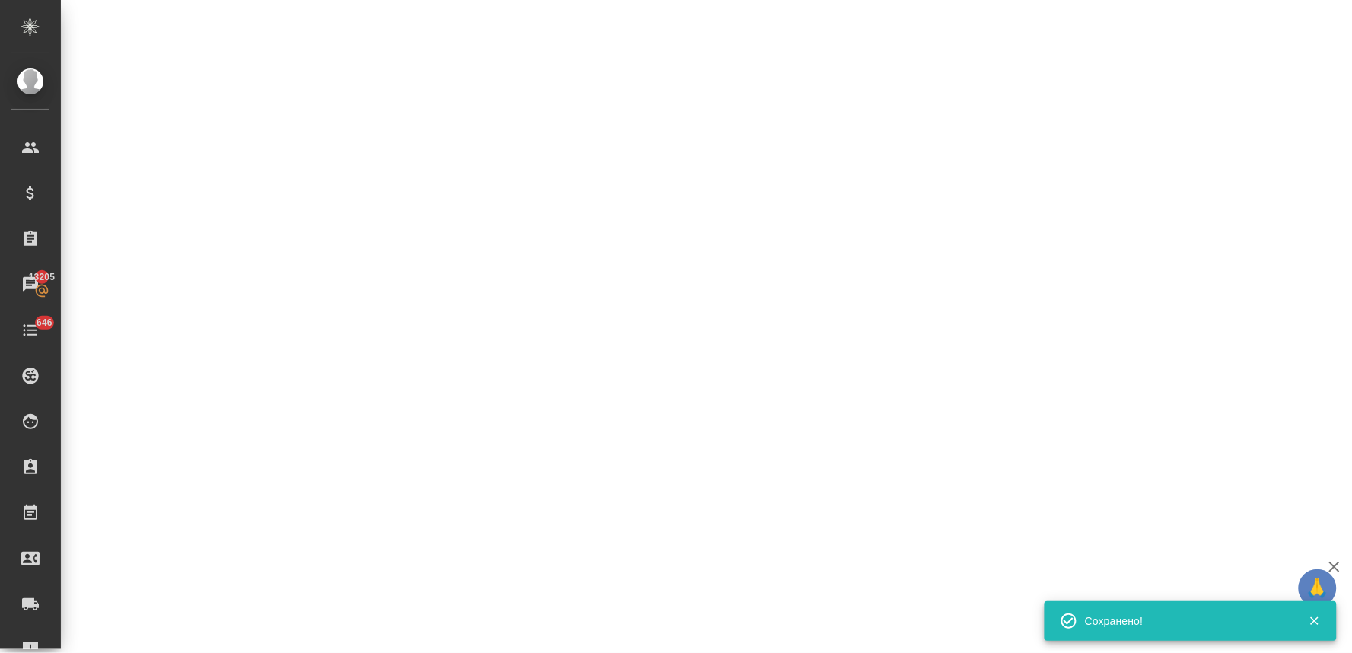
select select "RU"
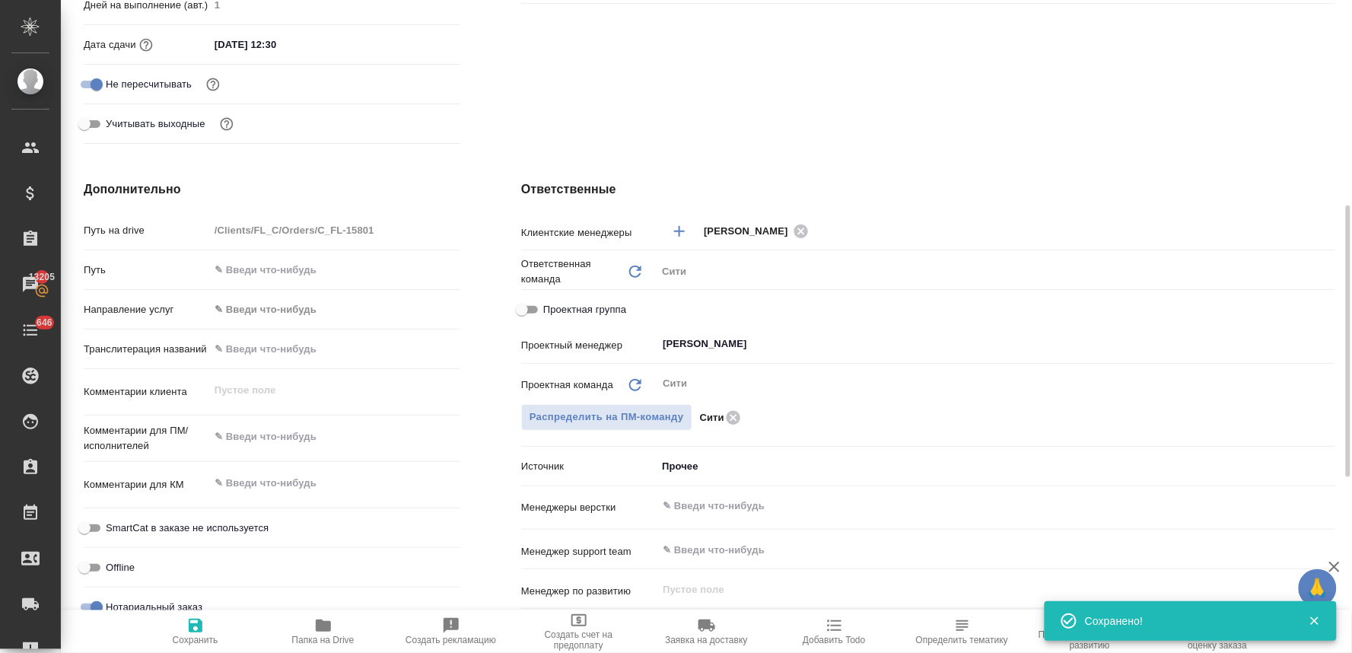
type textarea "x"
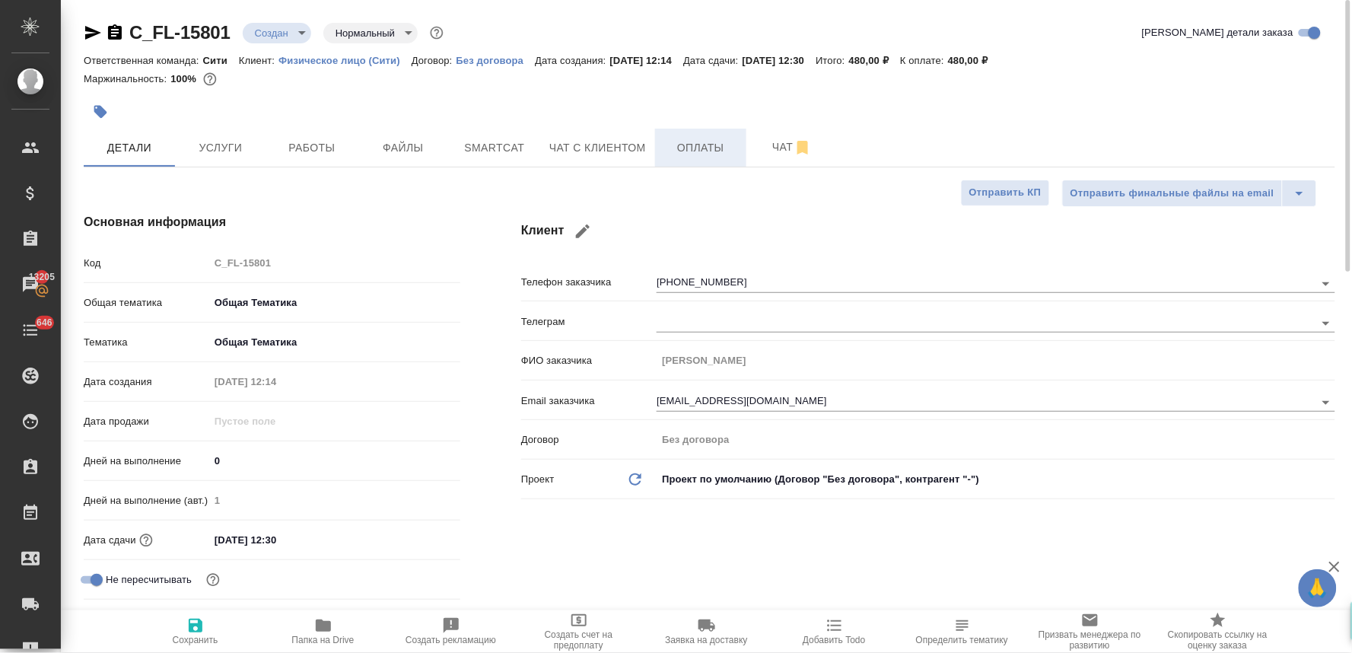
click at [689, 133] on button "Оплаты" at bounding box center [700, 148] width 91 height 38
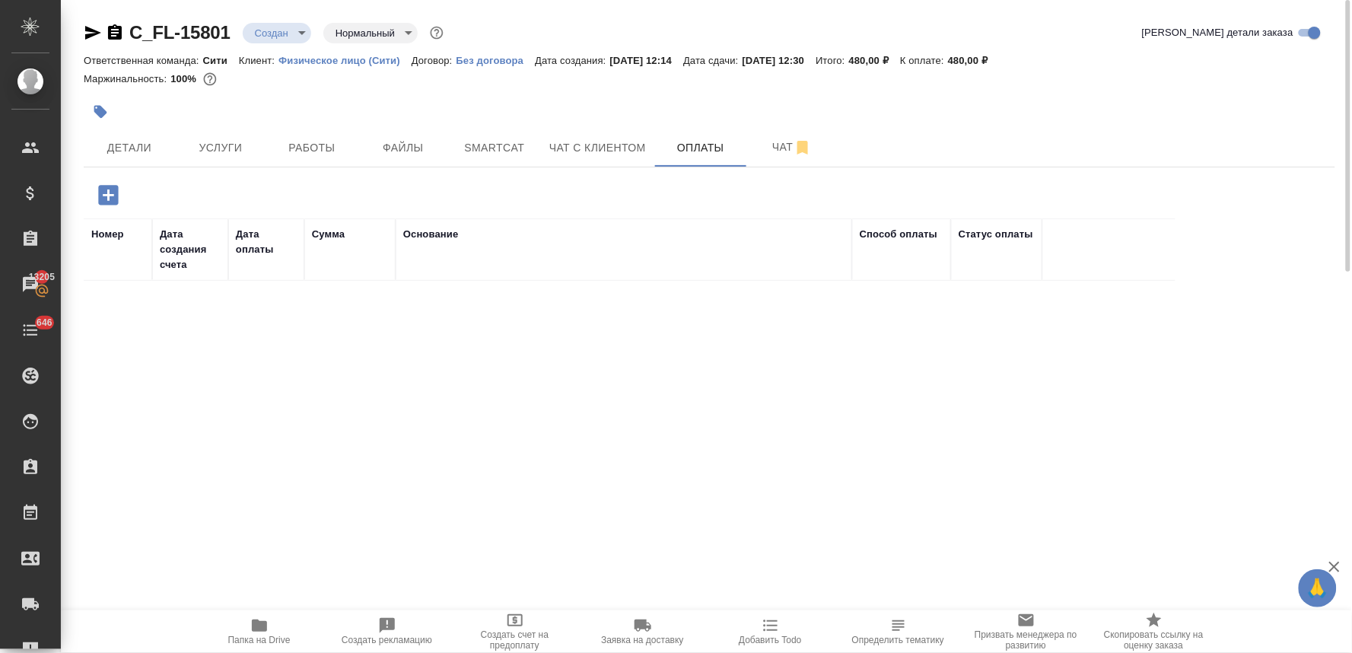
click at [100, 196] on icon "button" at bounding box center [108, 195] width 20 height 20
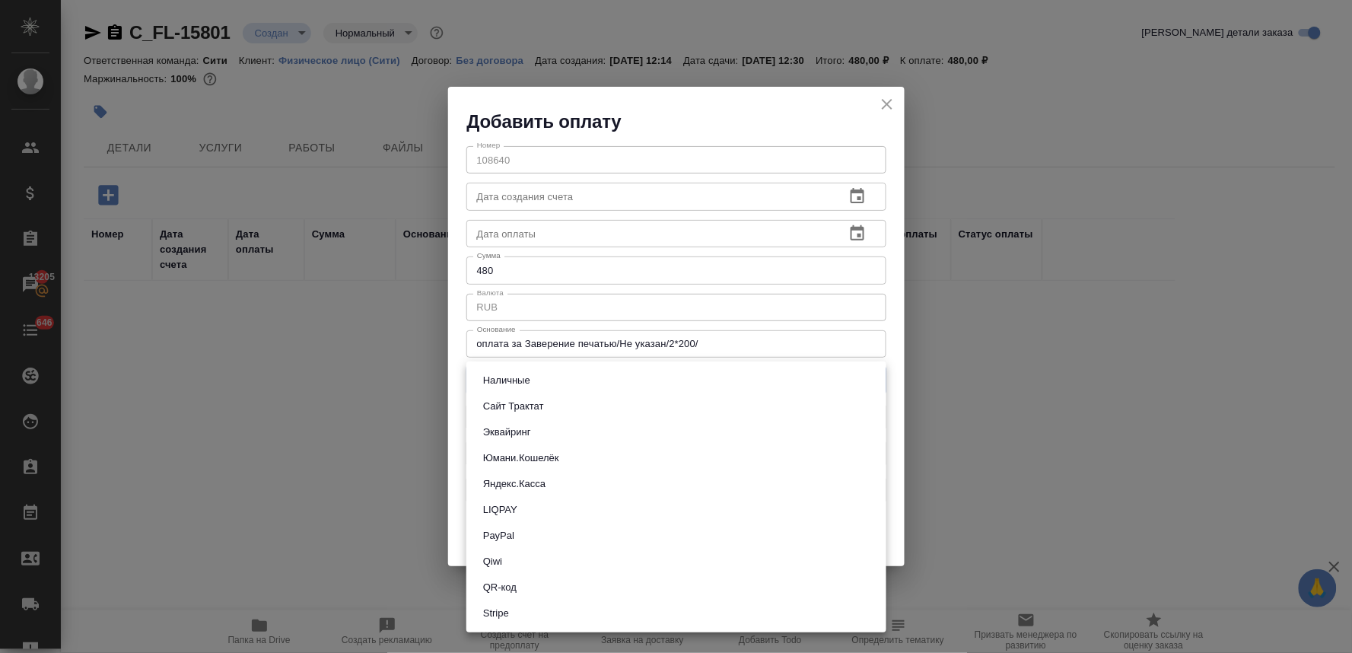
click at [528, 377] on body "🙏 .cls-1 fill:#fff; AWATERA Lyamina Nadezhda Клиенты Спецификации Заказы 13205 …" at bounding box center [676, 326] width 1352 height 653
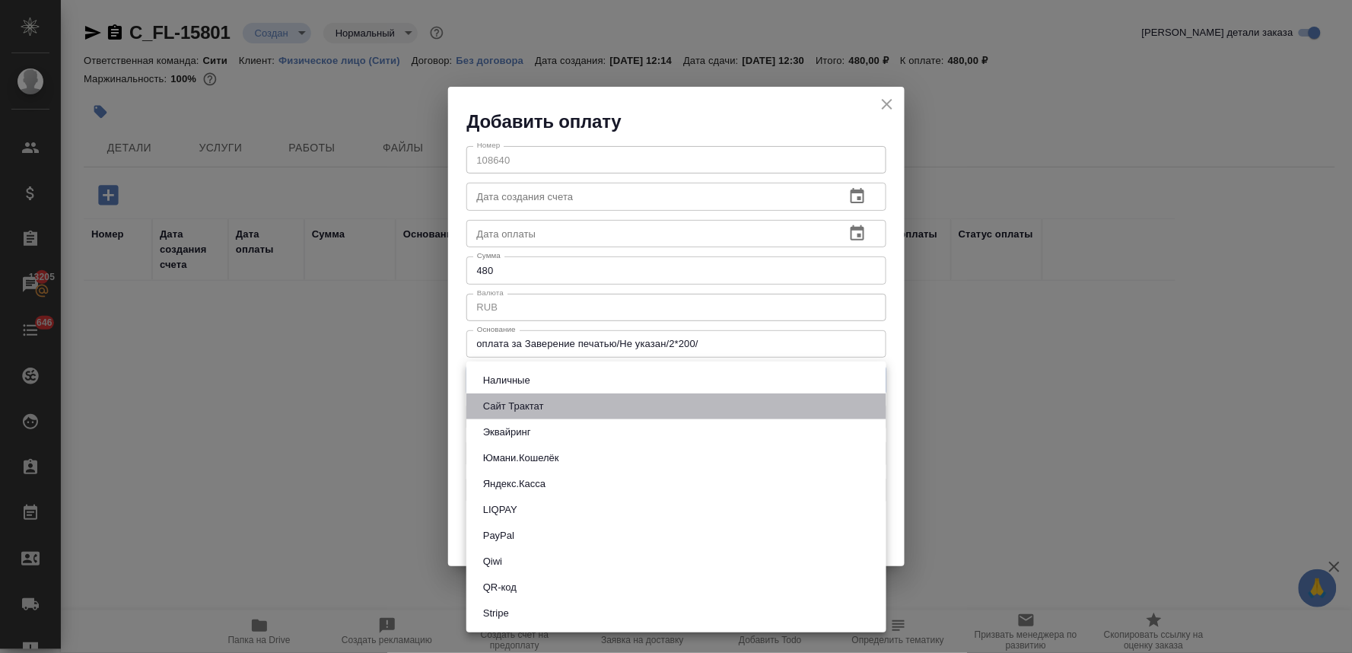
click at [520, 394] on li "Сайт Трактат" at bounding box center [676, 406] width 420 height 26
type input "site-traktat"
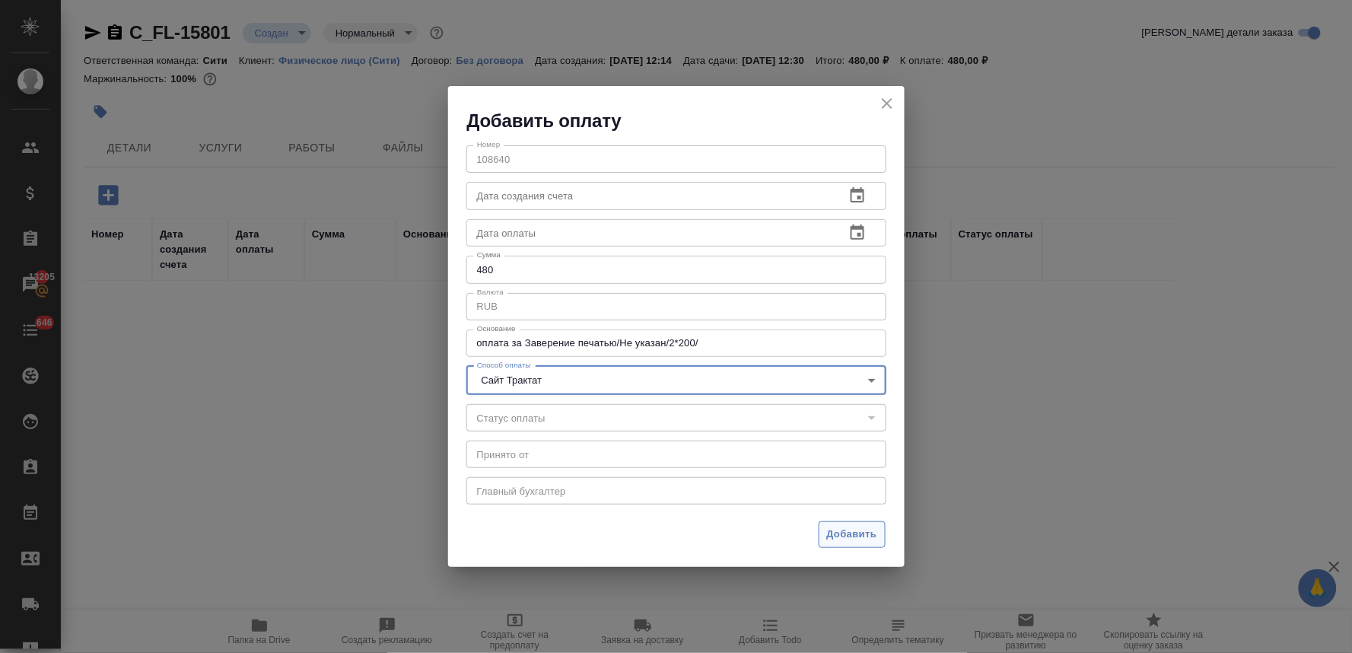
click at [854, 529] on span "Добавить" at bounding box center [852, 534] width 50 height 17
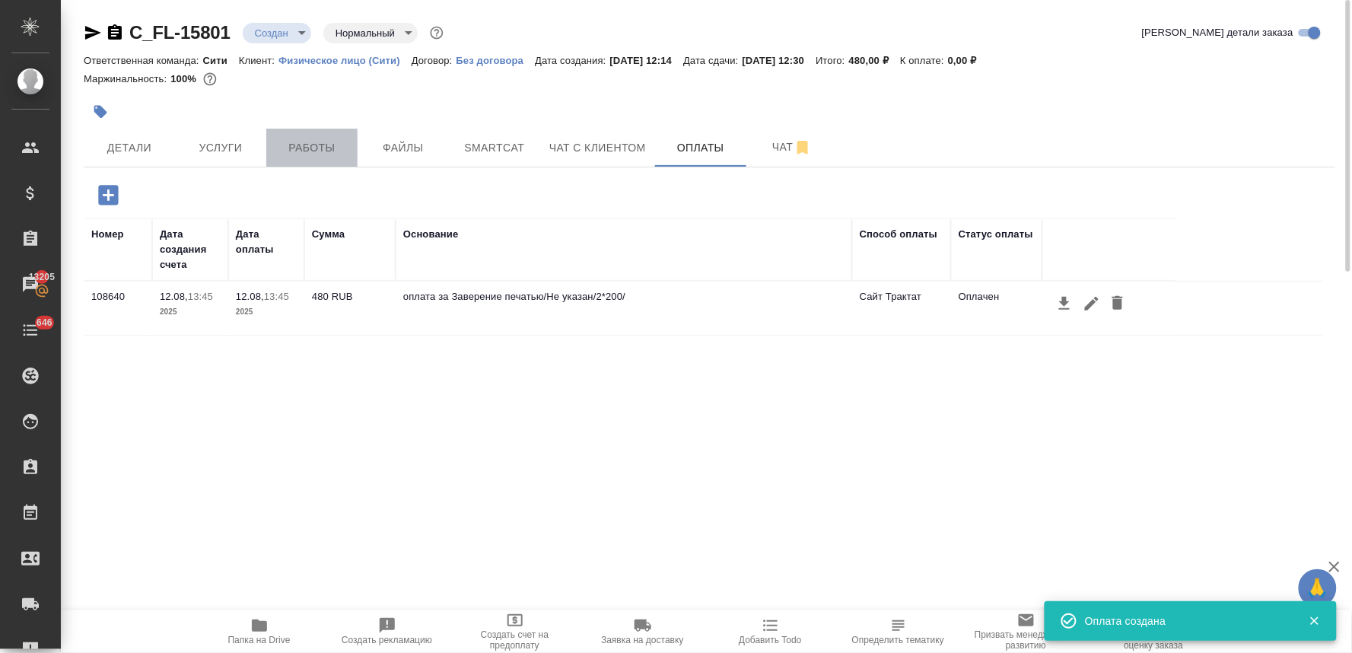
click at [307, 157] on button "Работы" at bounding box center [311, 148] width 91 height 38
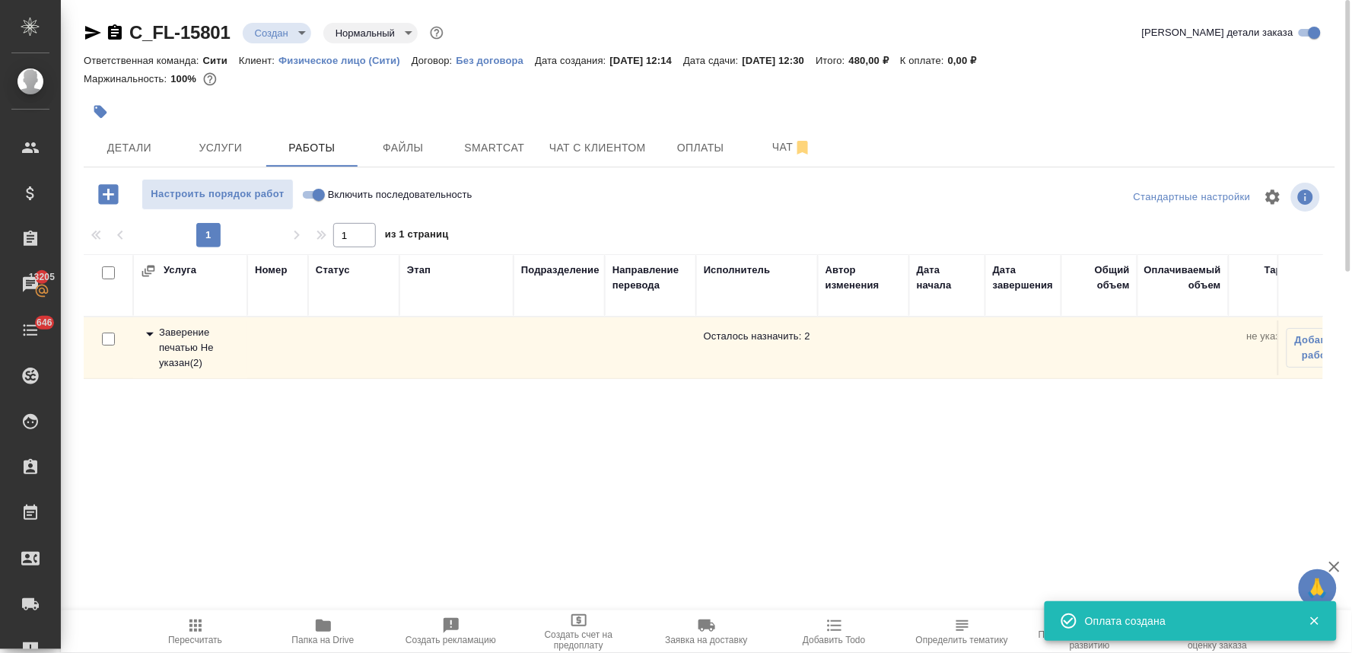
click at [107, 268] on input "checkbox" at bounding box center [108, 272] width 13 height 13
checkbox input "true"
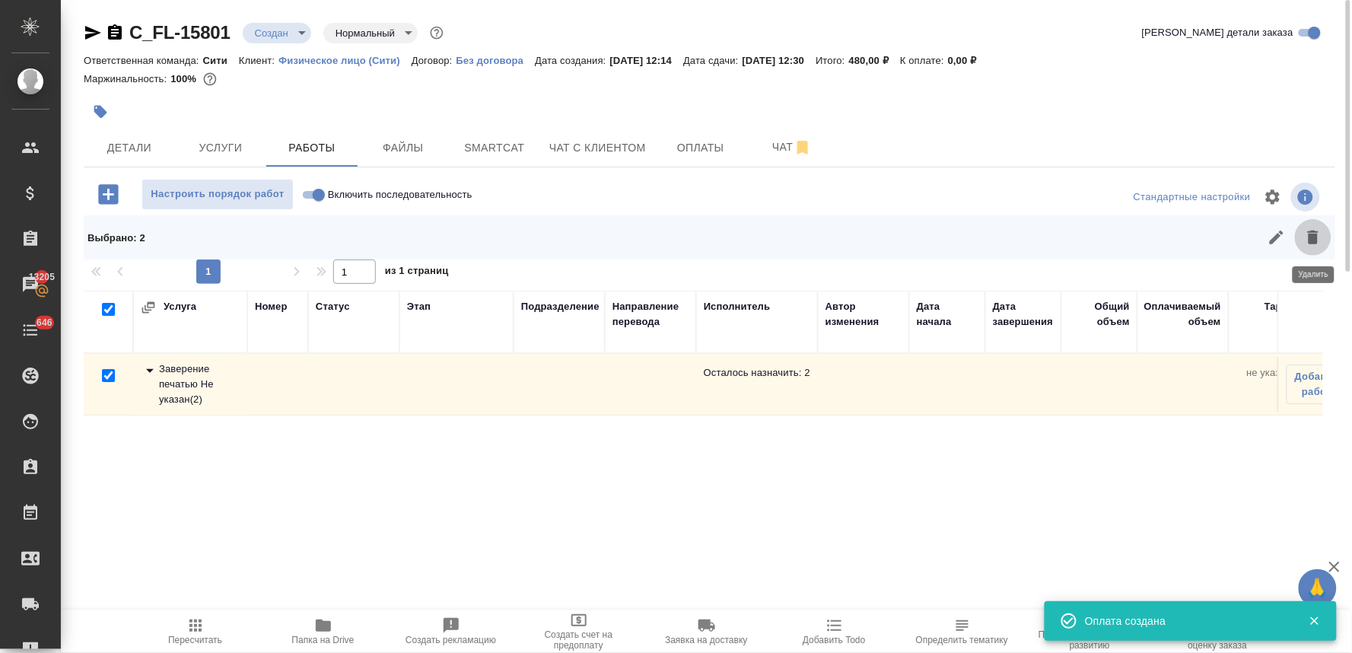
click at [1313, 234] on icon "button" at bounding box center [1313, 238] width 11 height 14
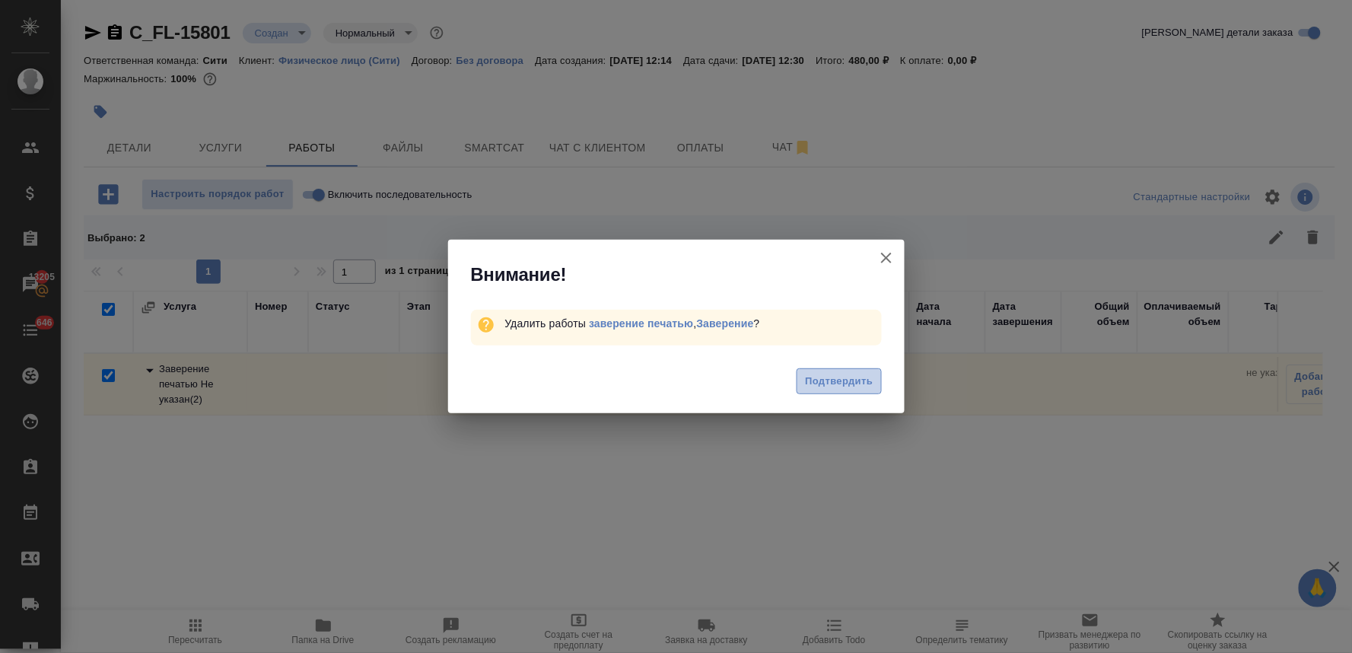
click at [839, 374] on span "Подтвердить" at bounding box center [839, 381] width 68 height 17
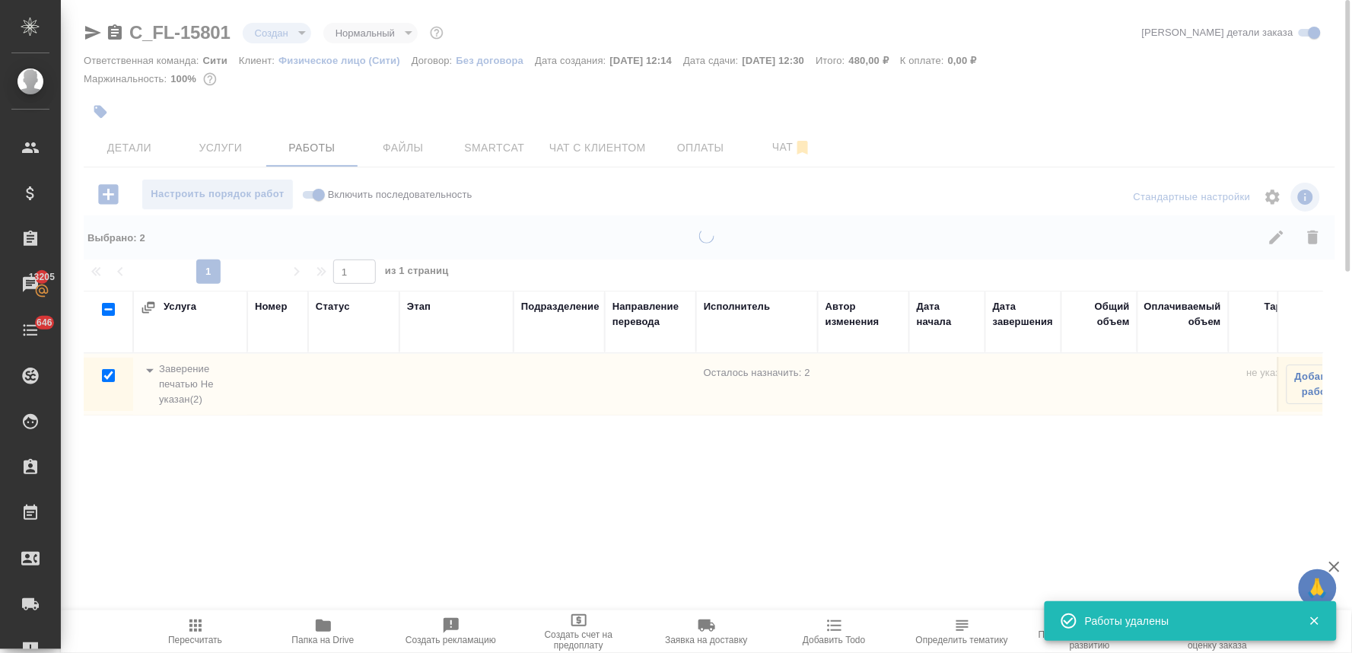
checkbox input "false"
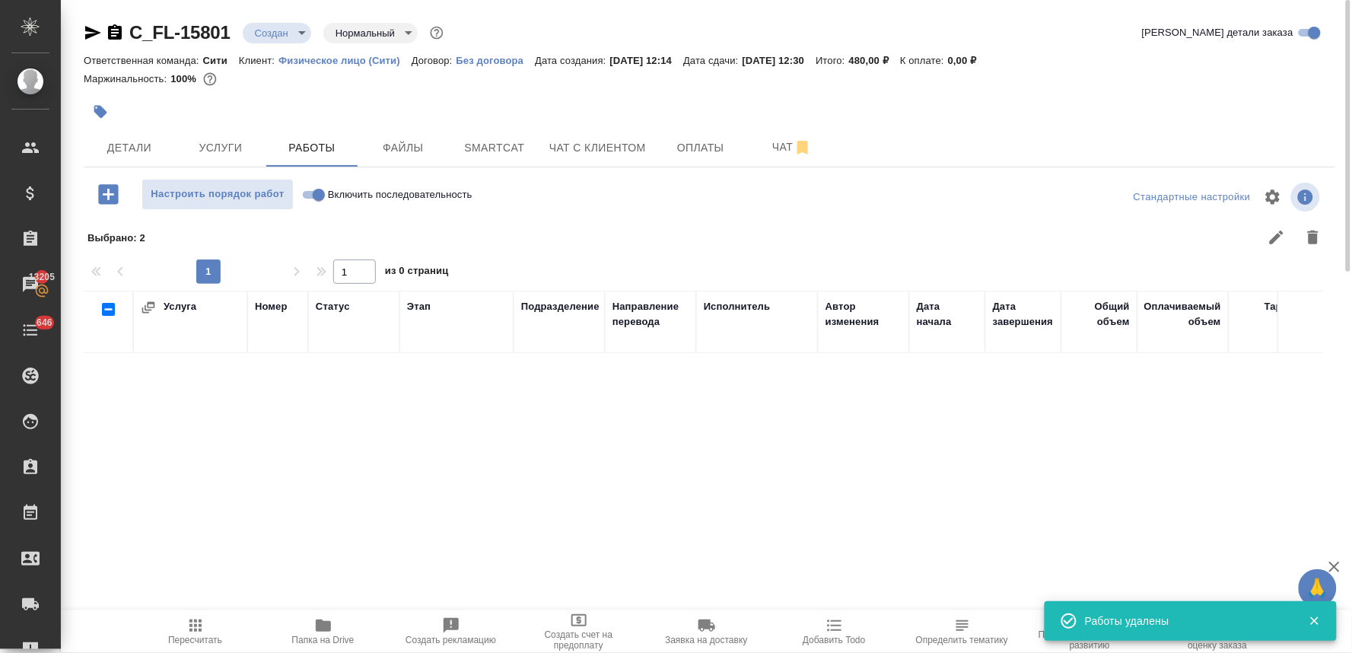
click at [272, 24] on body "🙏 .cls-1 fill:#fff; AWATERA Lyamina Nadezhda Клиенты Спецификации Заказы 13205 …" at bounding box center [676, 326] width 1352 height 653
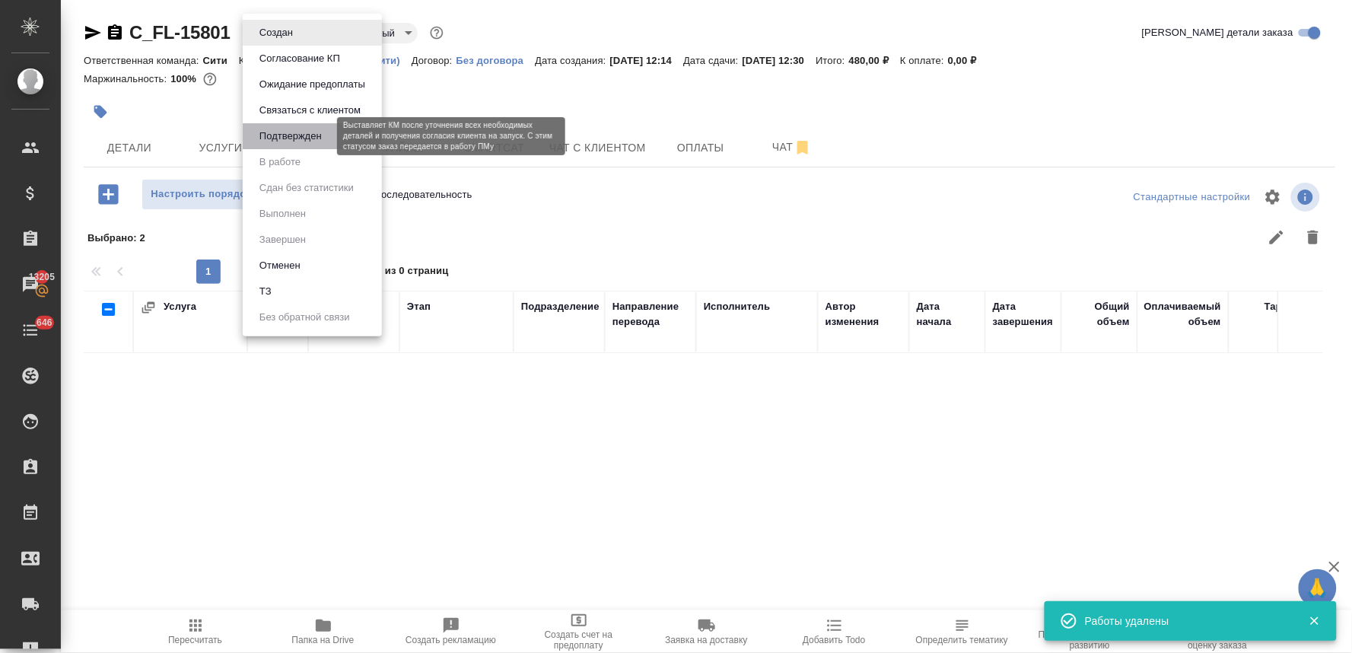
click at [299, 138] on button "Подтвержден" at bounding box center [291, 136] width 72 height 17
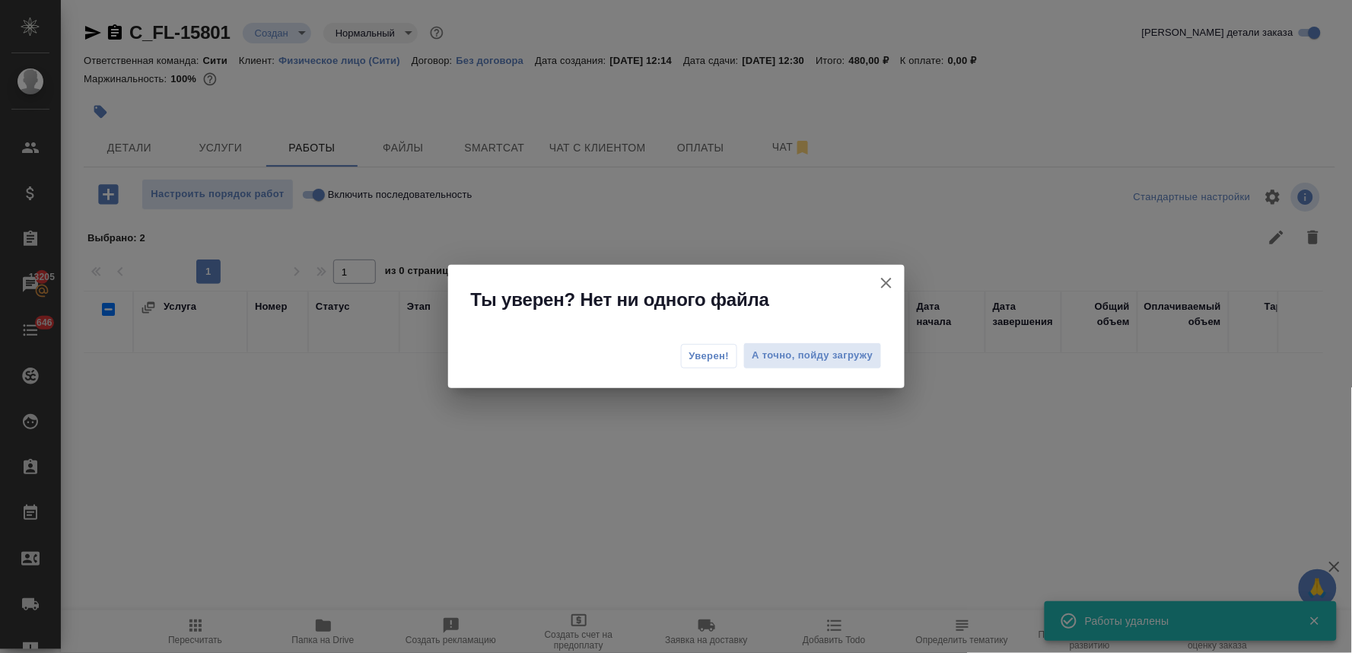
click at [731, 361] on button "Уверен!" at bounding box center [709, 356] width 57 height 24
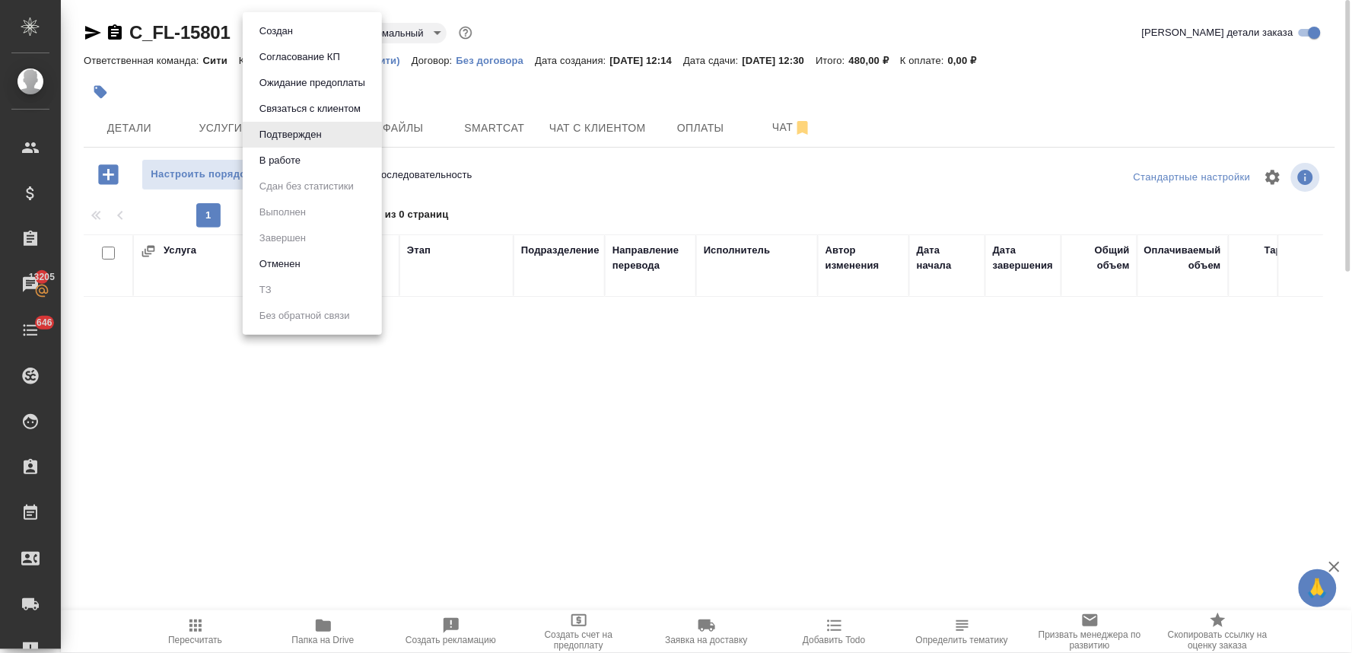
click at [306, 36] on body "🙏 .cls-1 fill:#fff; AWATERA Lyamina Nadezhda Клиенты Спецификации Заказы 13205 …" at bounding box center [676, 326] width 1352 height 653
click at [310, 163] on li "В работе" at bounding box center [312, 161] width 139 height 26
click at [285, 32] on body "🙏 .cls-1 fill:#fff; AWATERA Lyamina Nadezhda Клиенты Спецификации Заказы 13205 …" at bounding box center [676, 326] width 1352 height 653
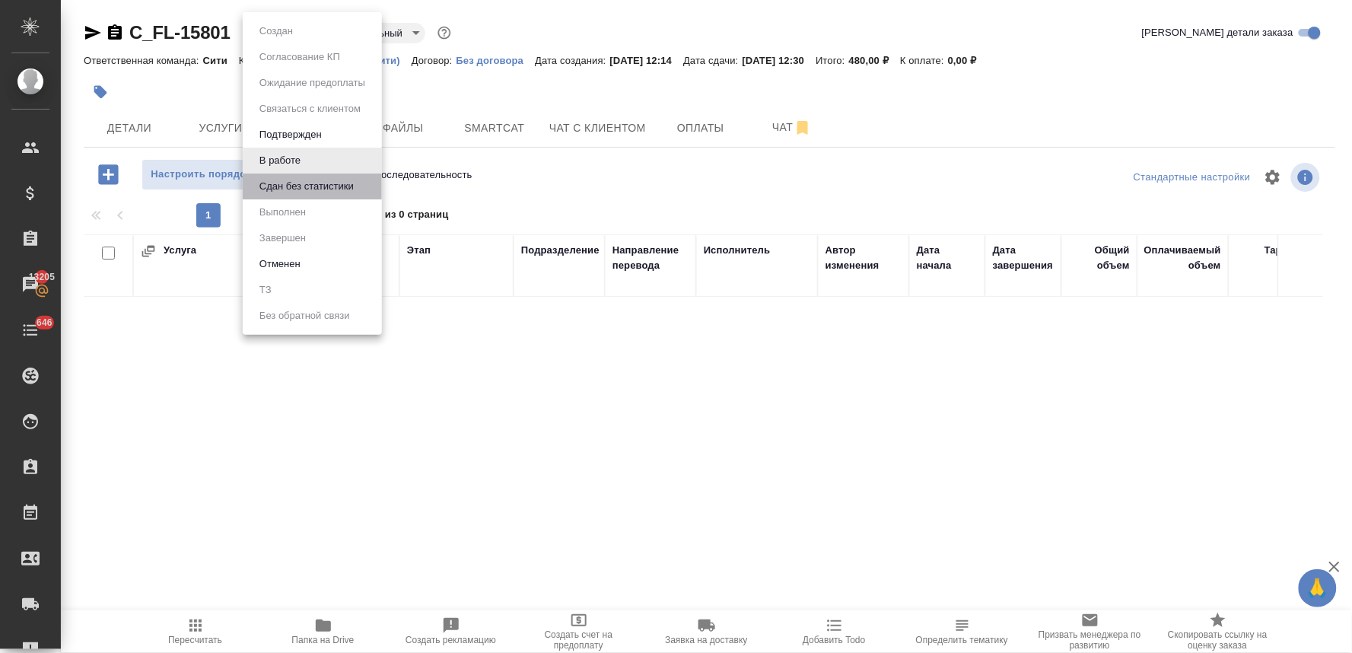
click at [295, 195] on li "Сдан без статистики" at bounding box center [312, 186] width 139 height 26
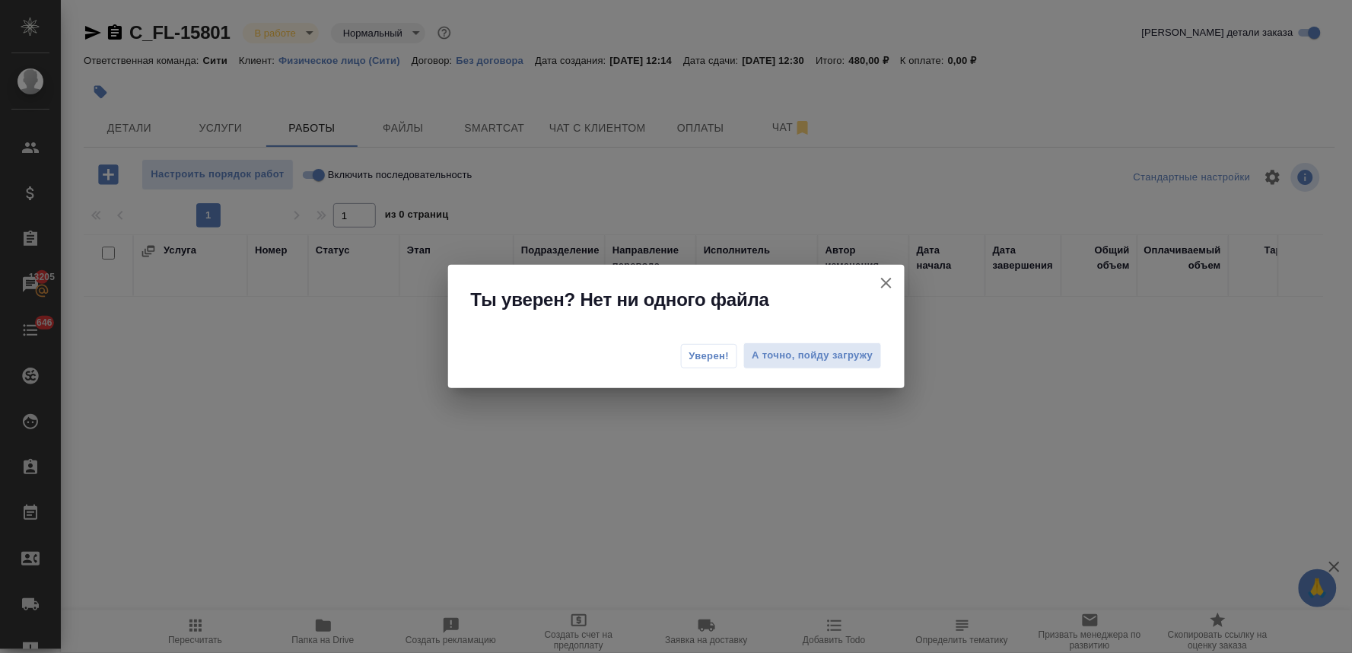
click at [714, 354] on span "Уверен!" at bounding box center [709, 355] width 40 height 15
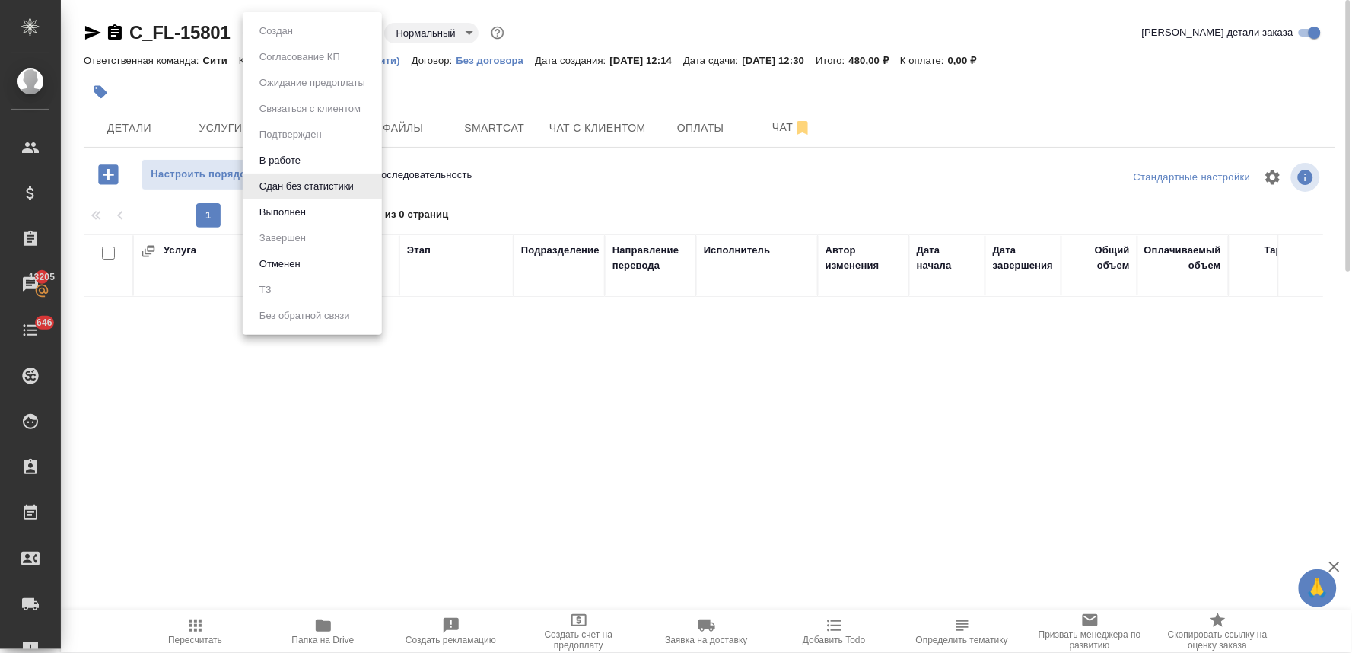
click at [290, 39] on body "🙏 .cls-1 fill:#fff; AWATERA Lyamina Nadezhda Клиенты Спецификации Заказы 13205 …" at bounding box center [676, 326] width 1352 height 653
click at [275, 40] on button "Выполнен" at bounding box center [276, 31] width 43 height 17
click at [294, 34] on body "🙏 .cls-1 fill:#fff; AWATERA Lyamina Nadezhda Клиенты Спецификации Заказы 13205 …" at bounding box center [676, 326] width 1352 height 653
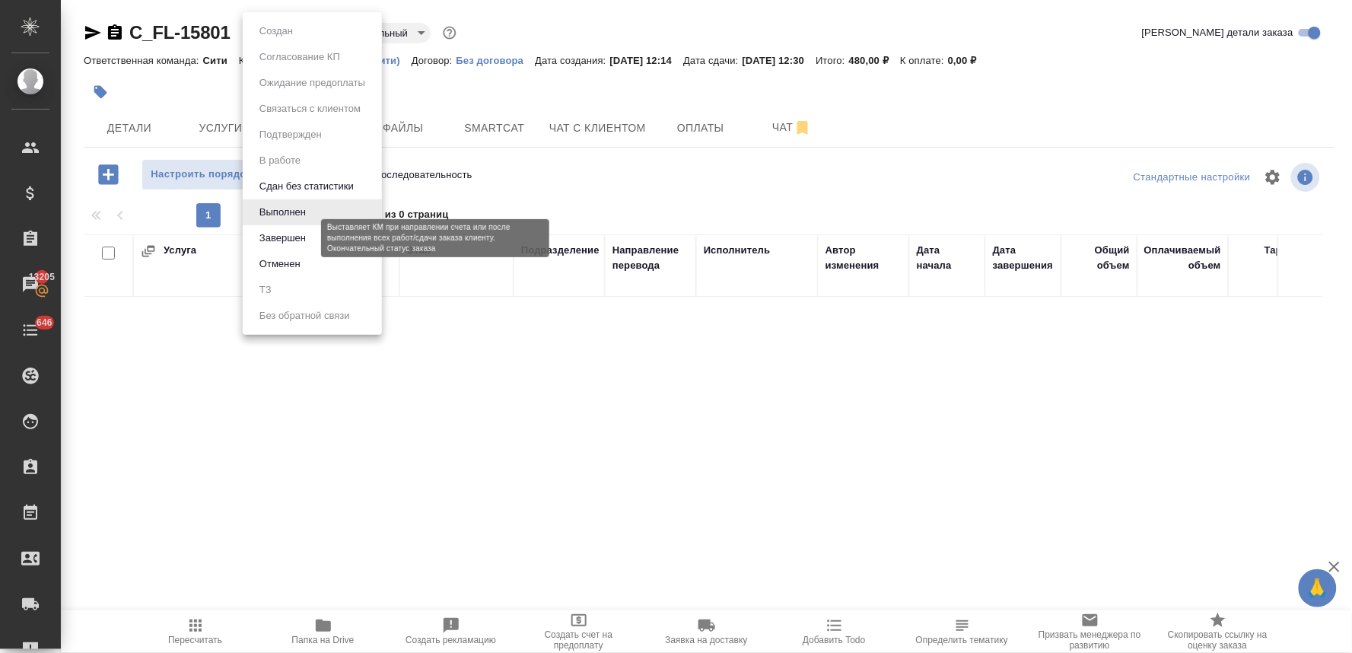
click at [298, 240] on button "Завершен" at bounding box center [283, 238] width 56 height 17
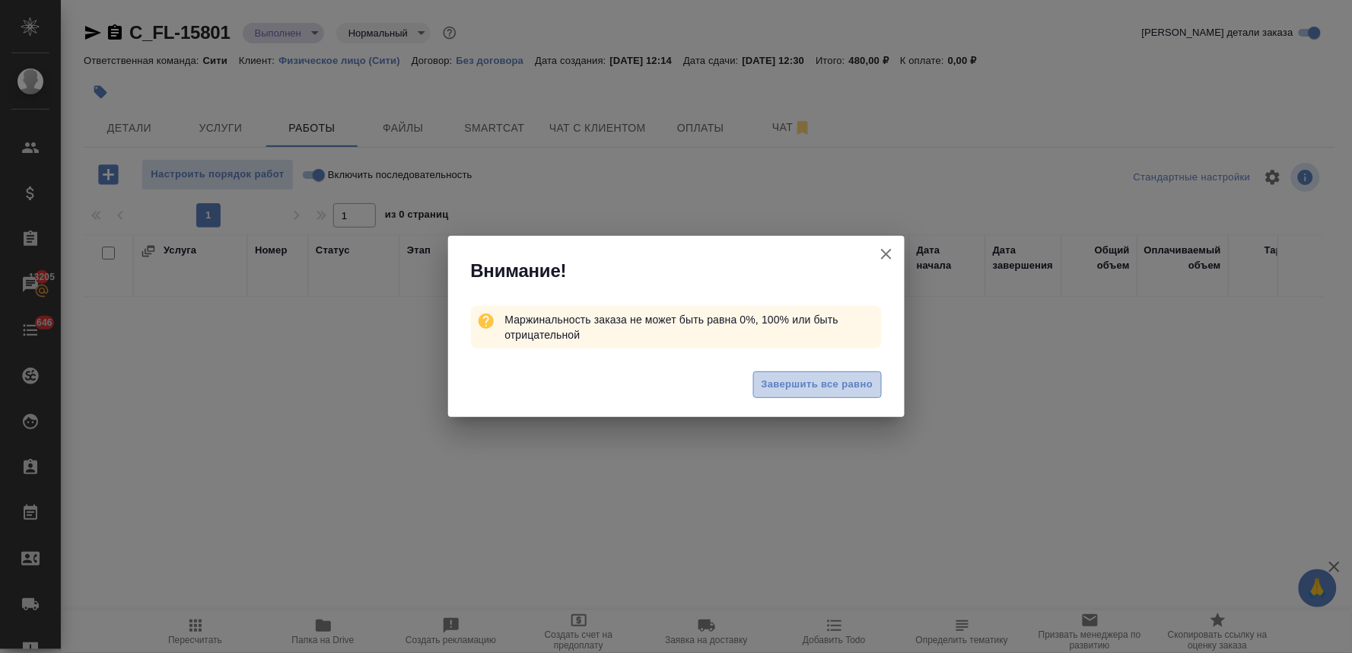
click at [788, 379] on span "Завершить все равно" at bounding box center [818, 384] width 112 height 17
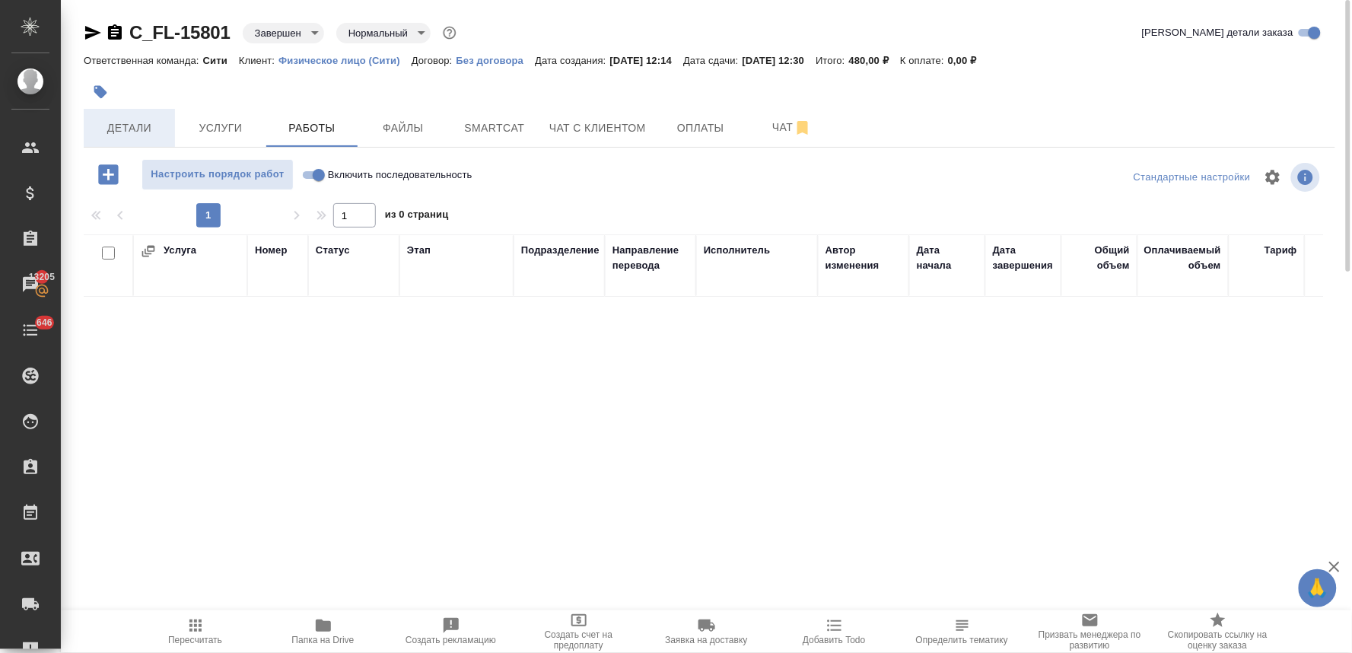
click at [129, 120] on span "Детали" at bounding box center [129, 128] width 73 height 19
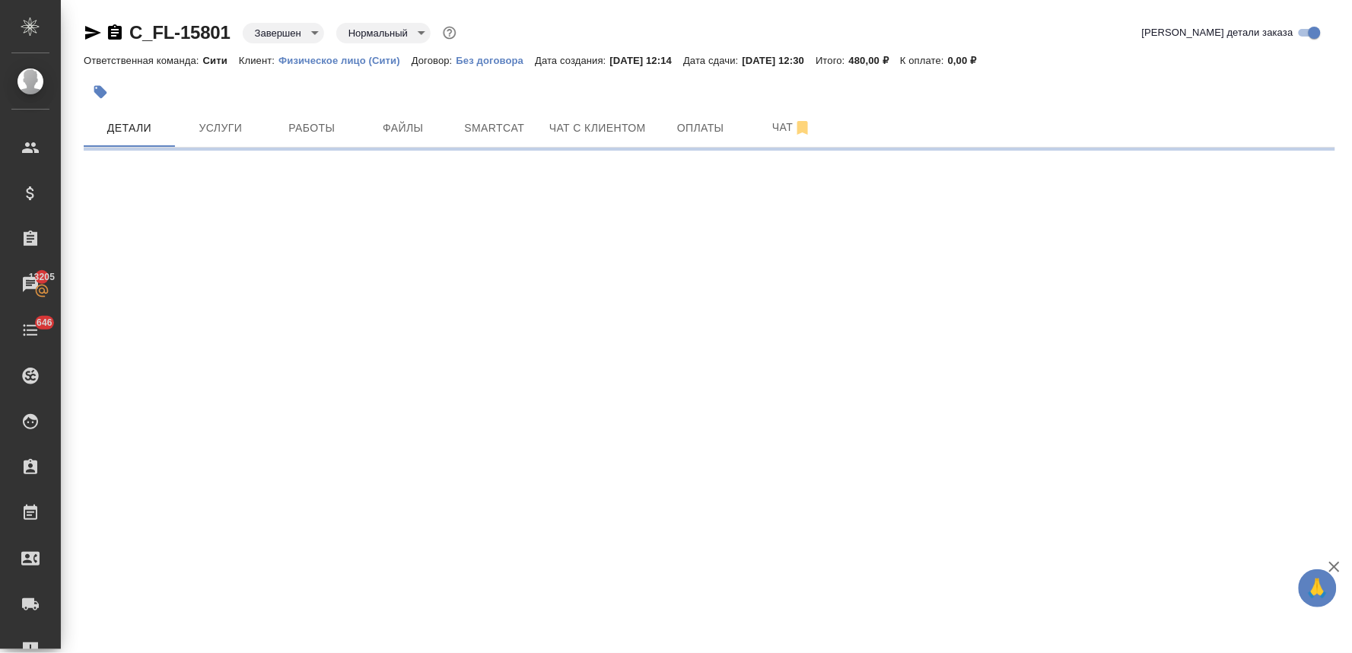
select select "RU"
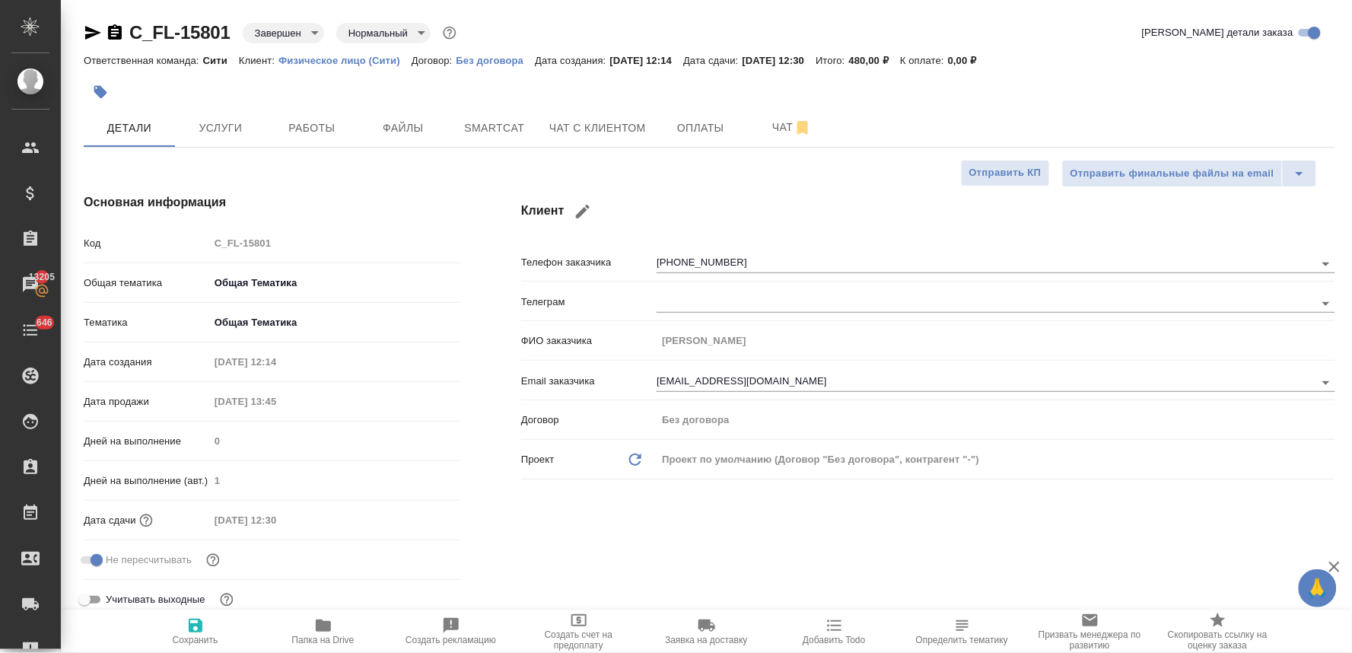
type textarea "x"
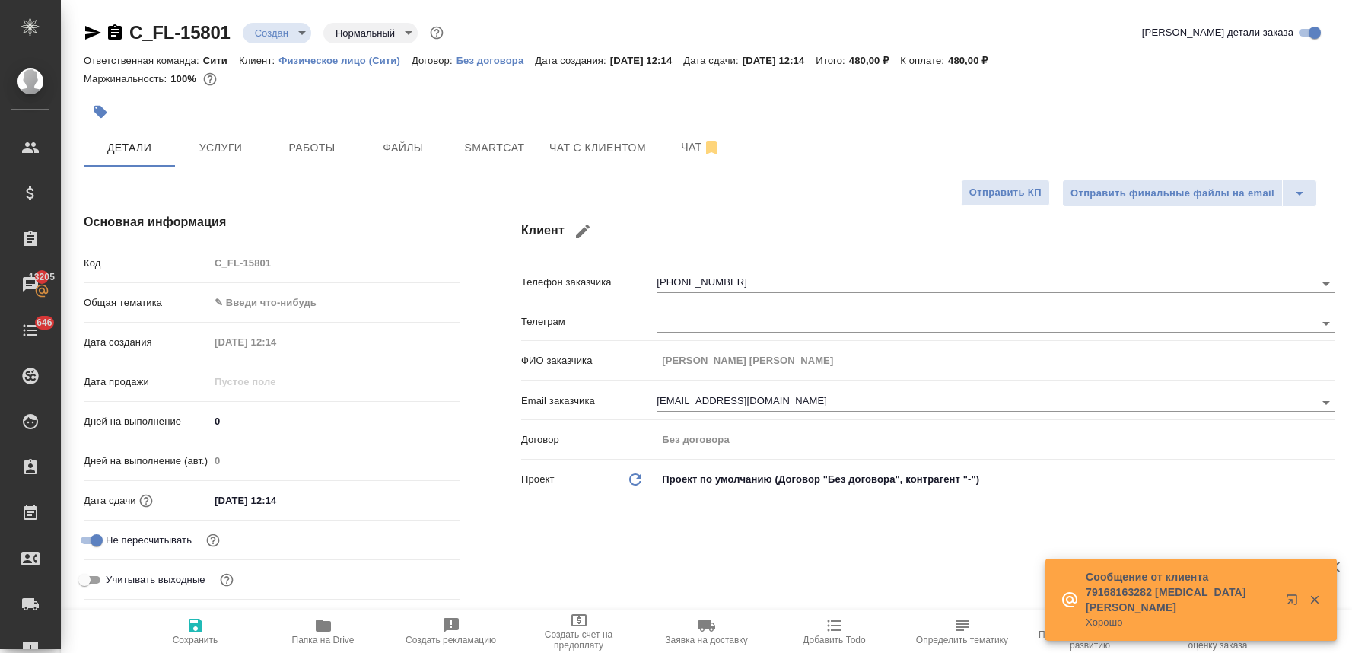
select select "RU"
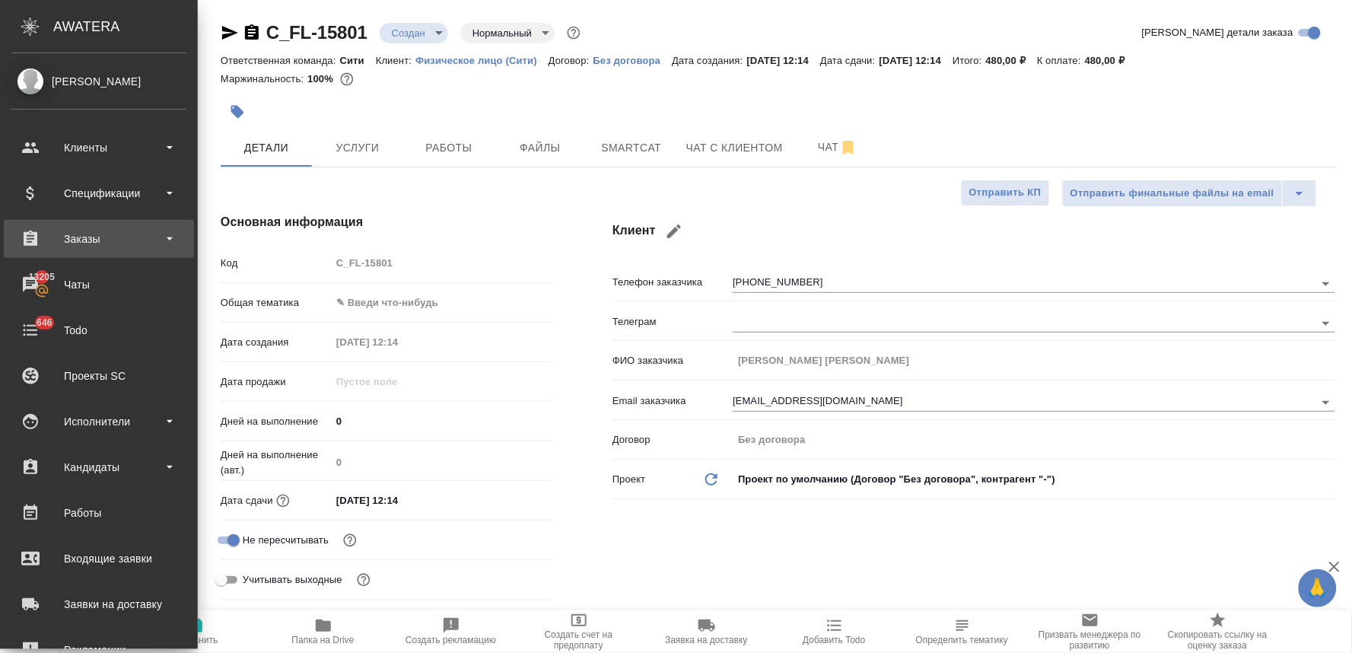
click at [91, 231] on div "Заказы" at bounding box center [98, 238] width 175 height 23
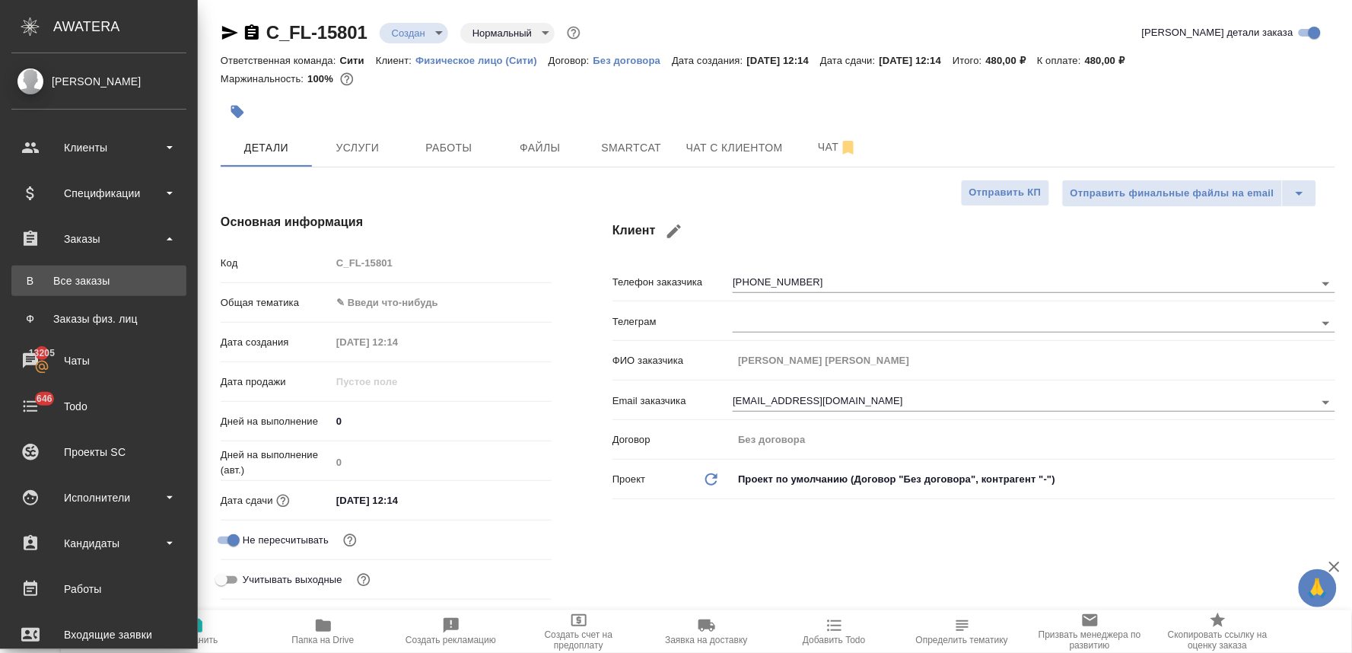
click at [94, 287] on div "Все заказы" at bounding box center [99, 280] width 160 height 15
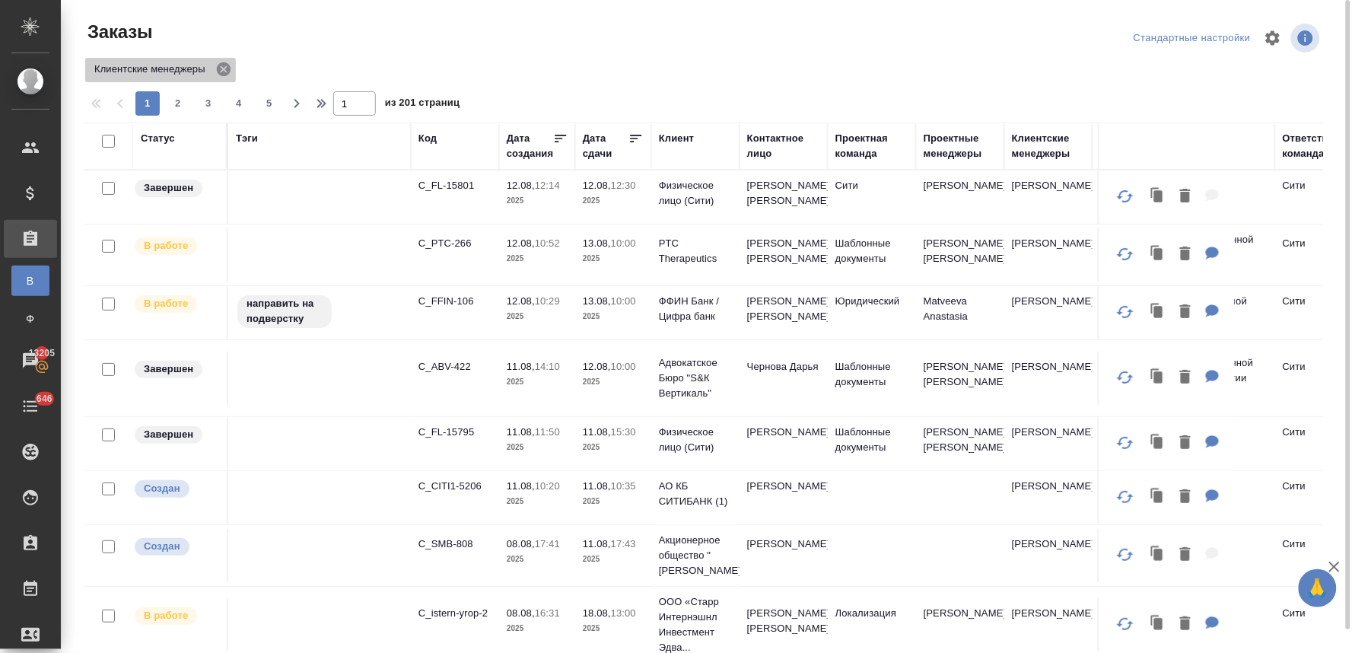
click at [224, 65] on icon at bounding box center [224, 69] width 14 height 14
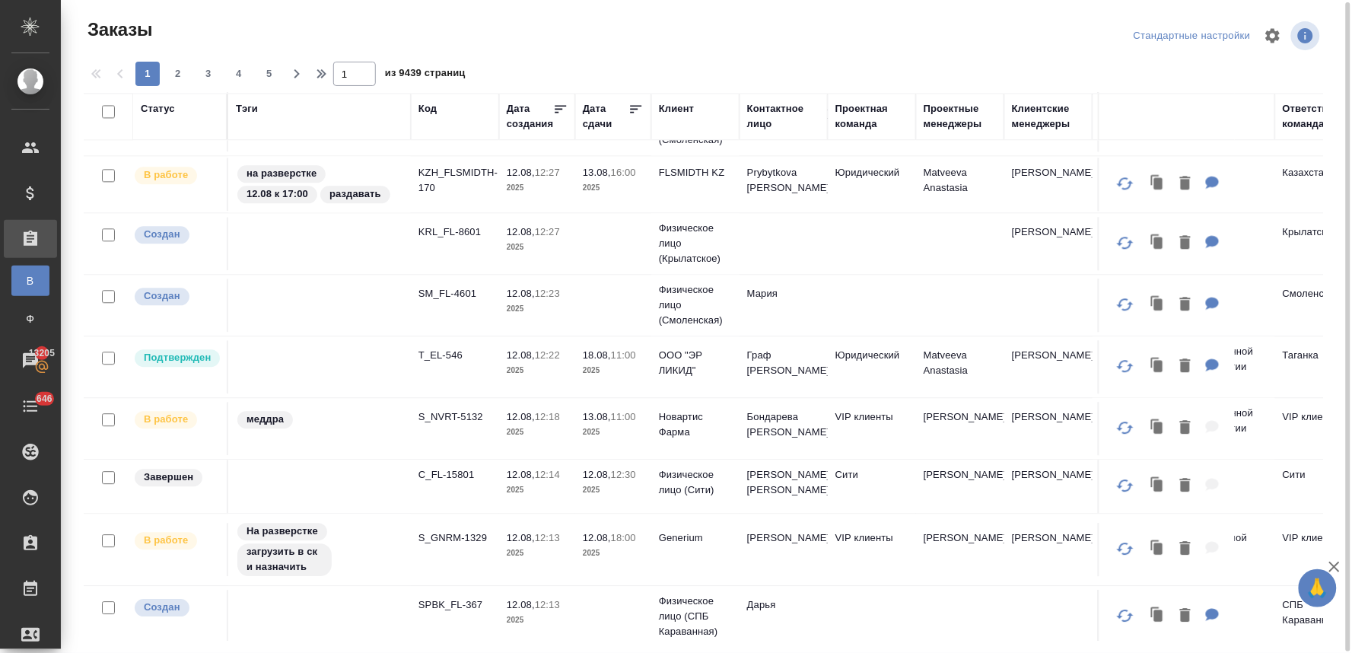
scroll to position [1084, 0]
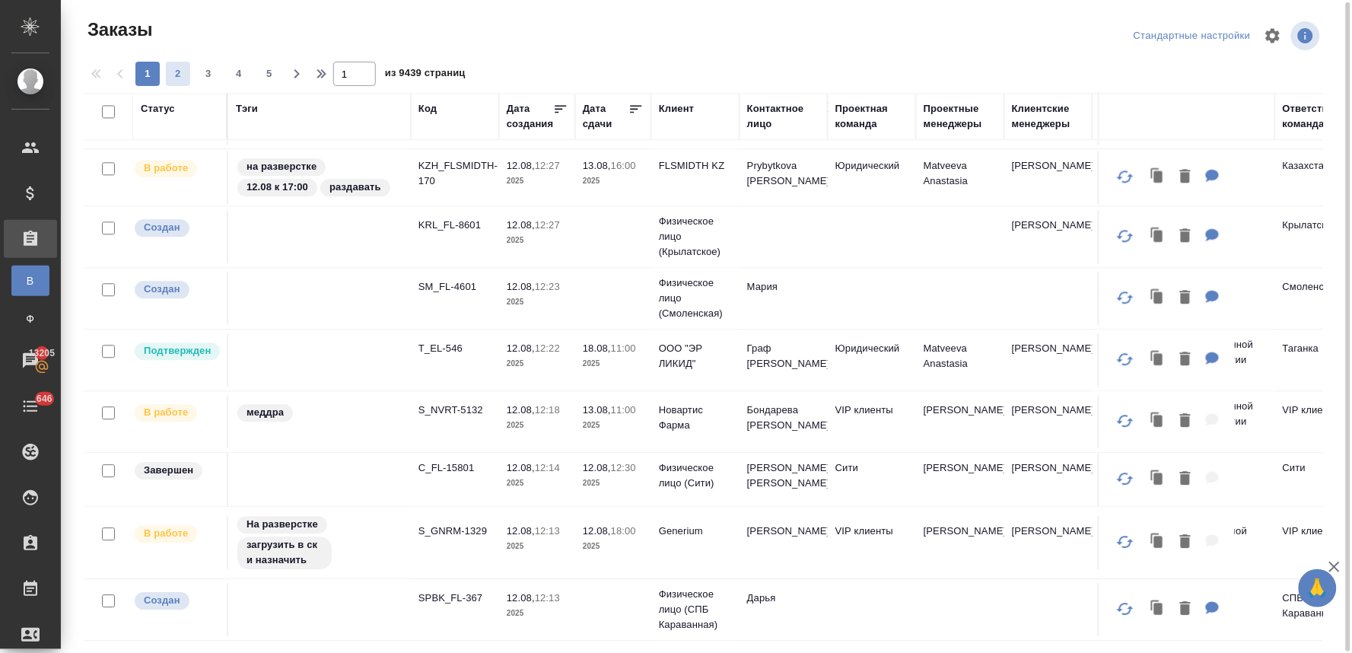
click at [173, 72] on span "2" at bounding box center [178, 73] width 24 height 15
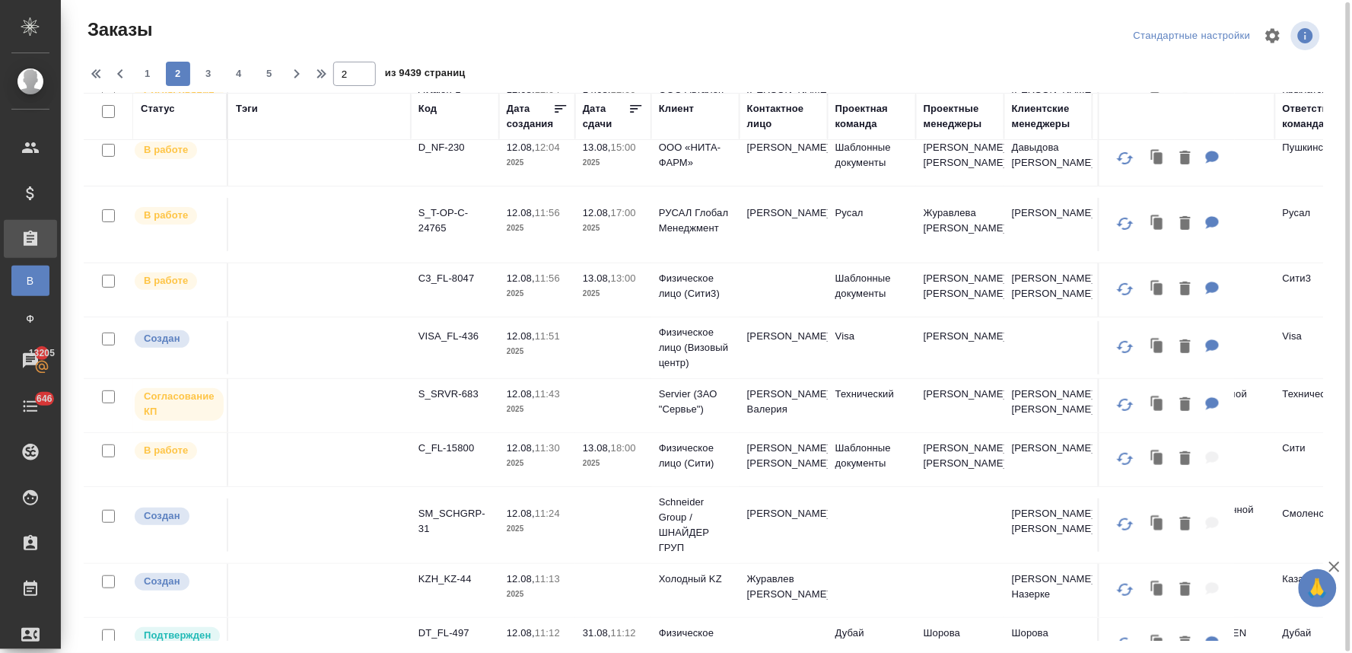
scroll to position [0, 0]
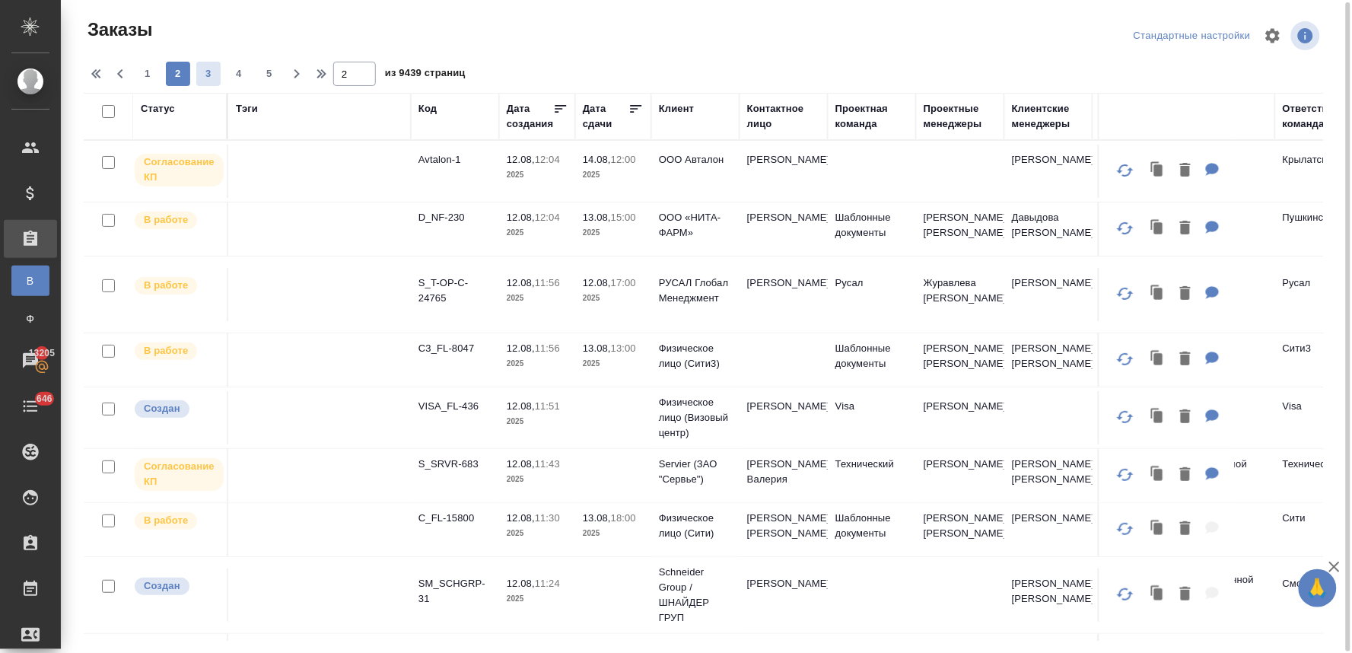
click at [214, 73] on span "3" at bounding box center [208, 73] width 24 height 15
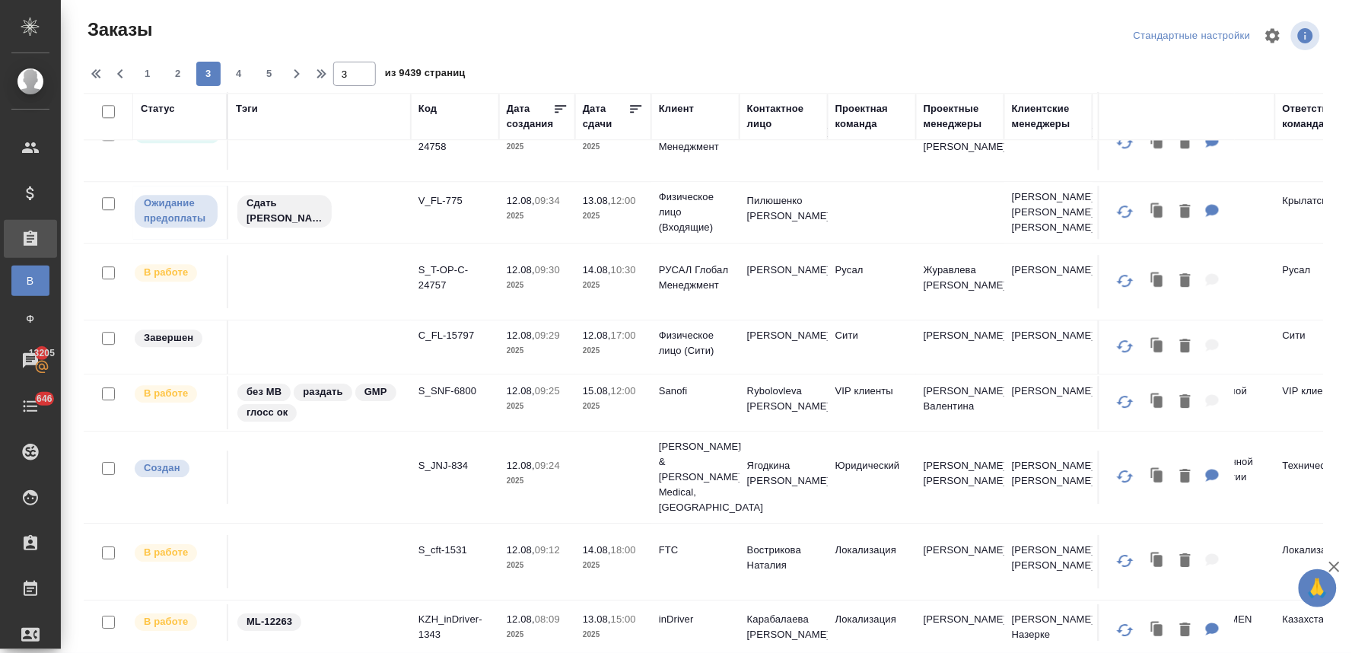
scroll to position [1231, 0]
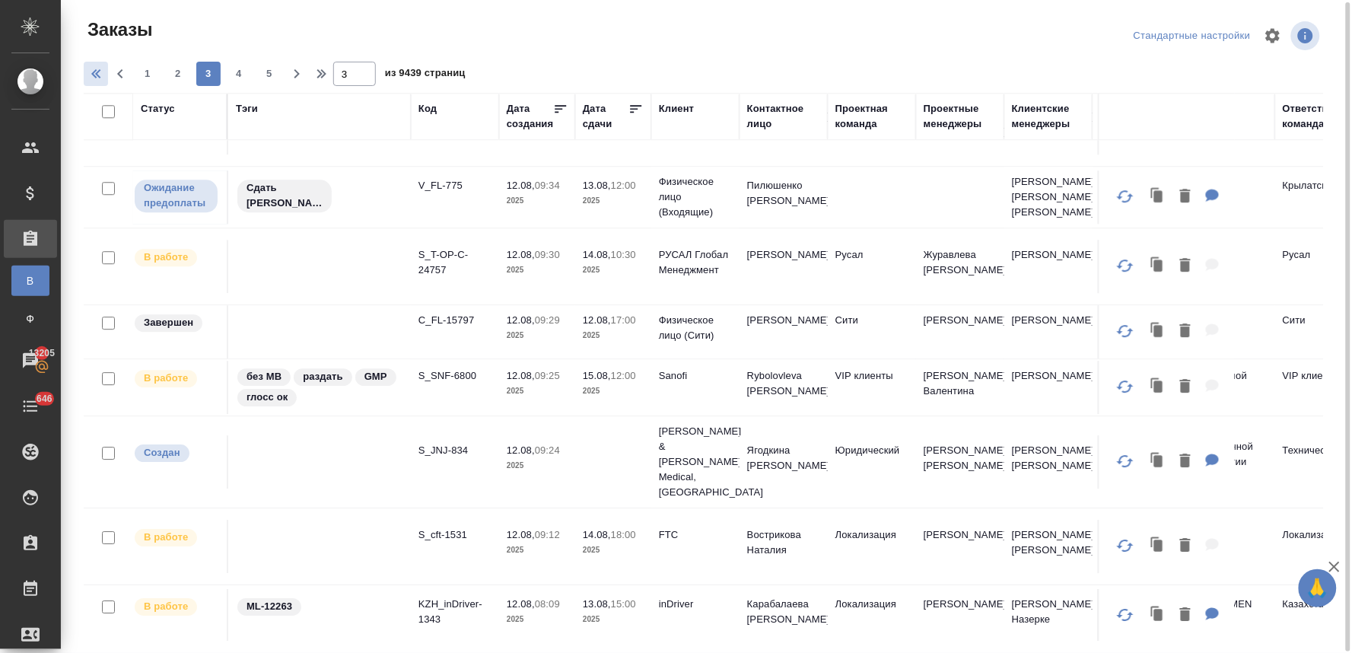
click at [100, 72] on icon "button" at bounding box center [98, 74] width 18 height 18
type input "1"
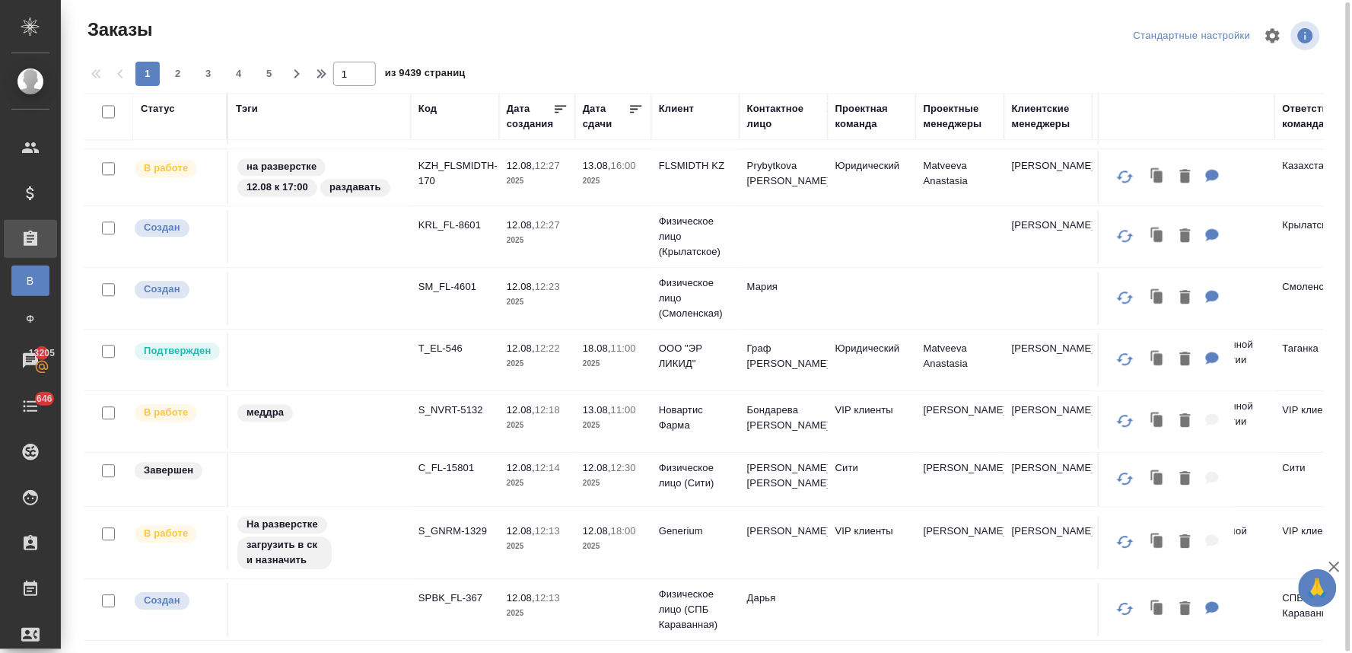
scroll to position [577, 0]
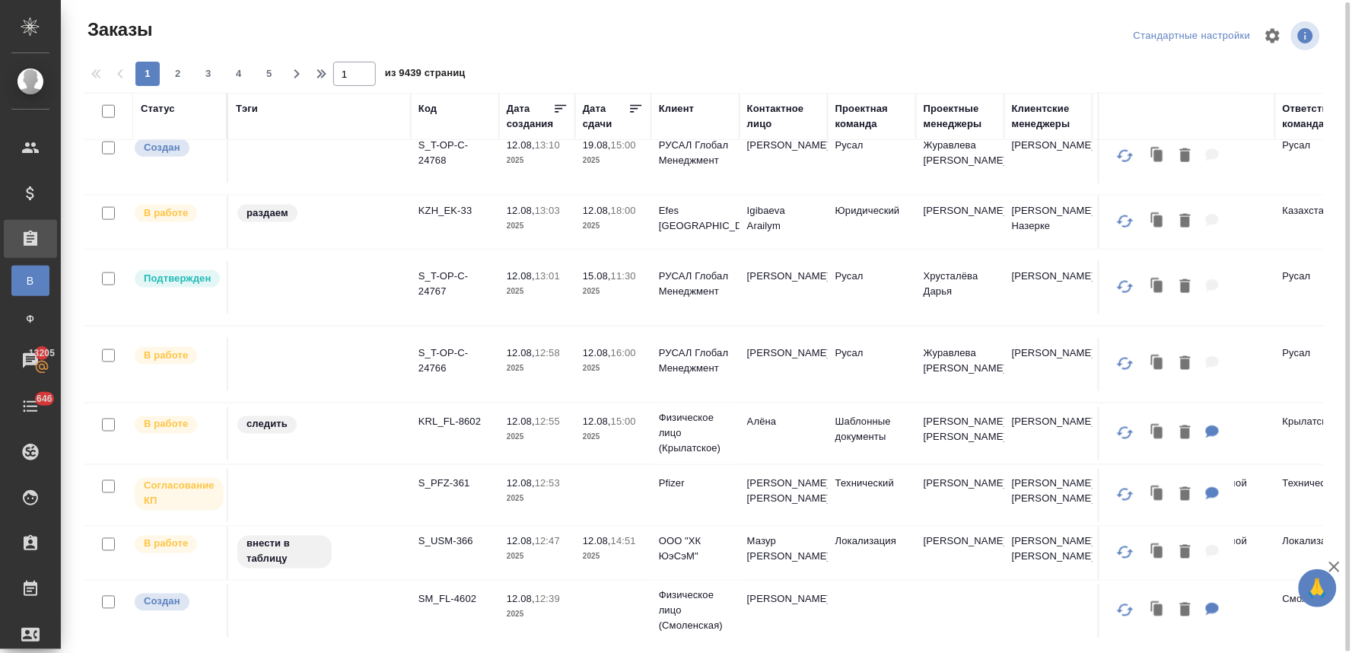
click at [673, 103] on div "Клиент" at bounding box center [676, 108] width 35 height 15
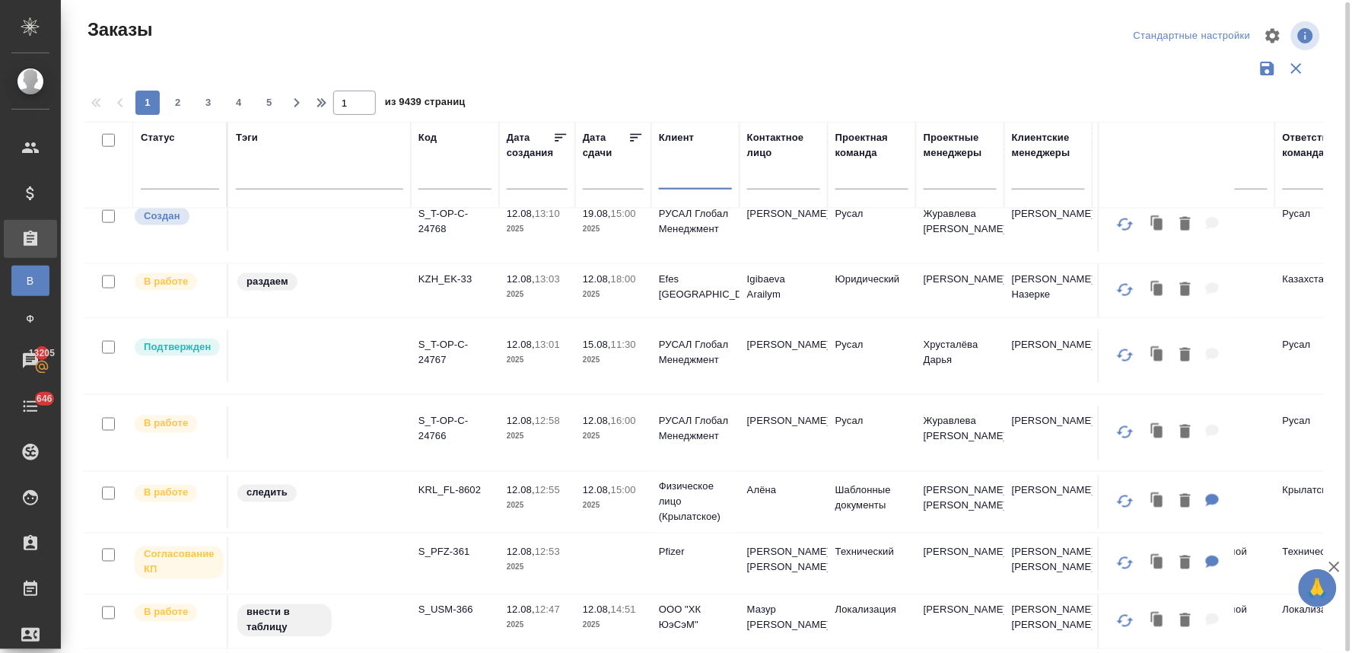
click at [701, 173] on input "text" at bounding box center [695, 179] width 73 height 19
type input "эрси"
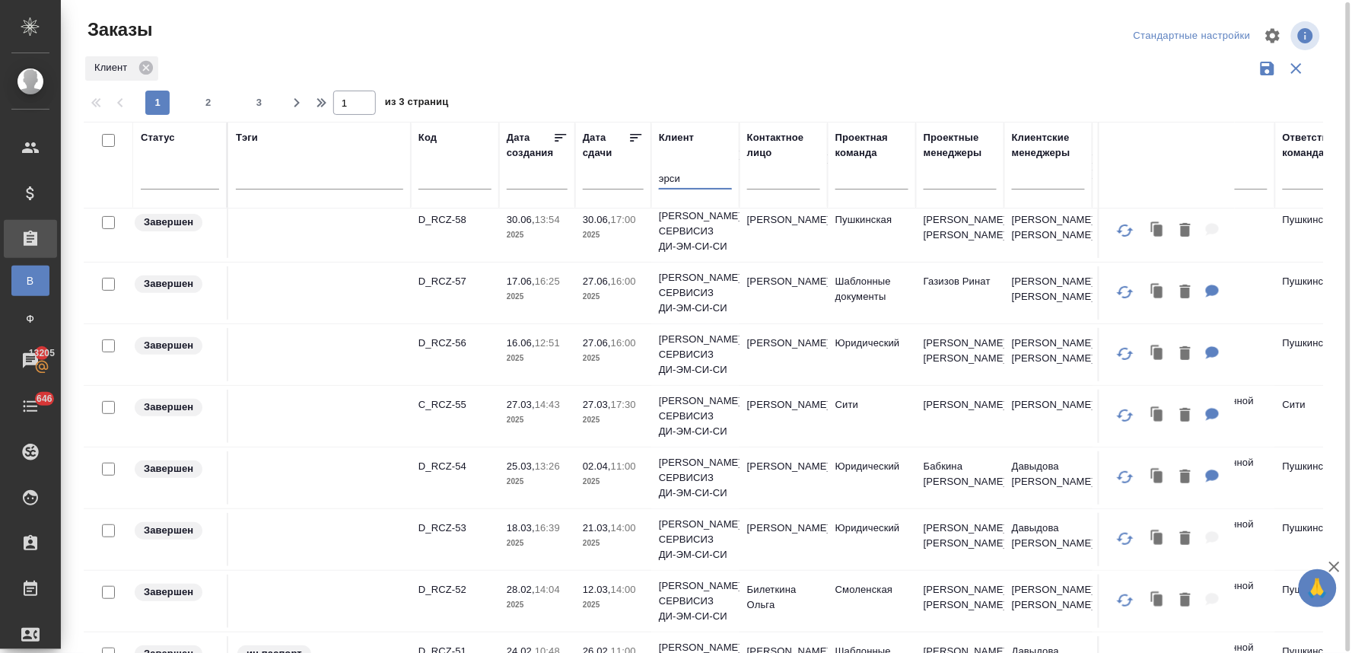
scroll to position [0, 0]
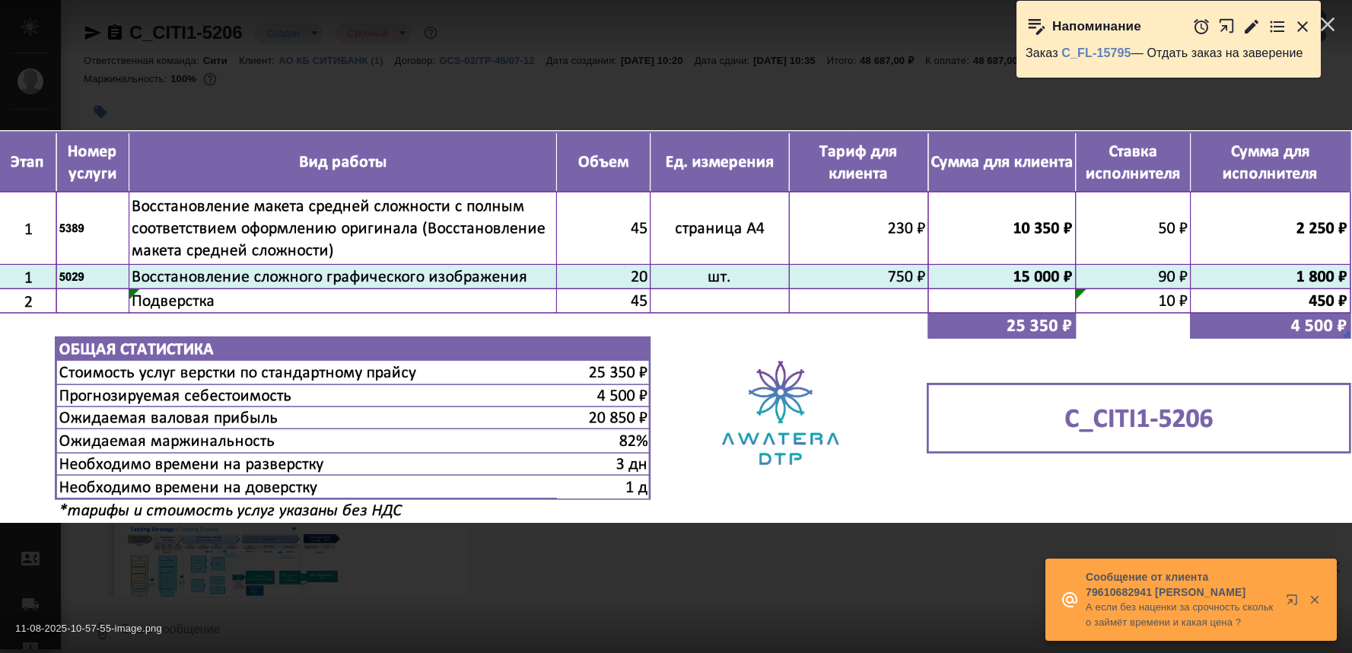
click at [518, 73] on div "11-08-2025-10-57-55-image.png 1 of 1" at bounding box center [676, 326] width 1352 height 653
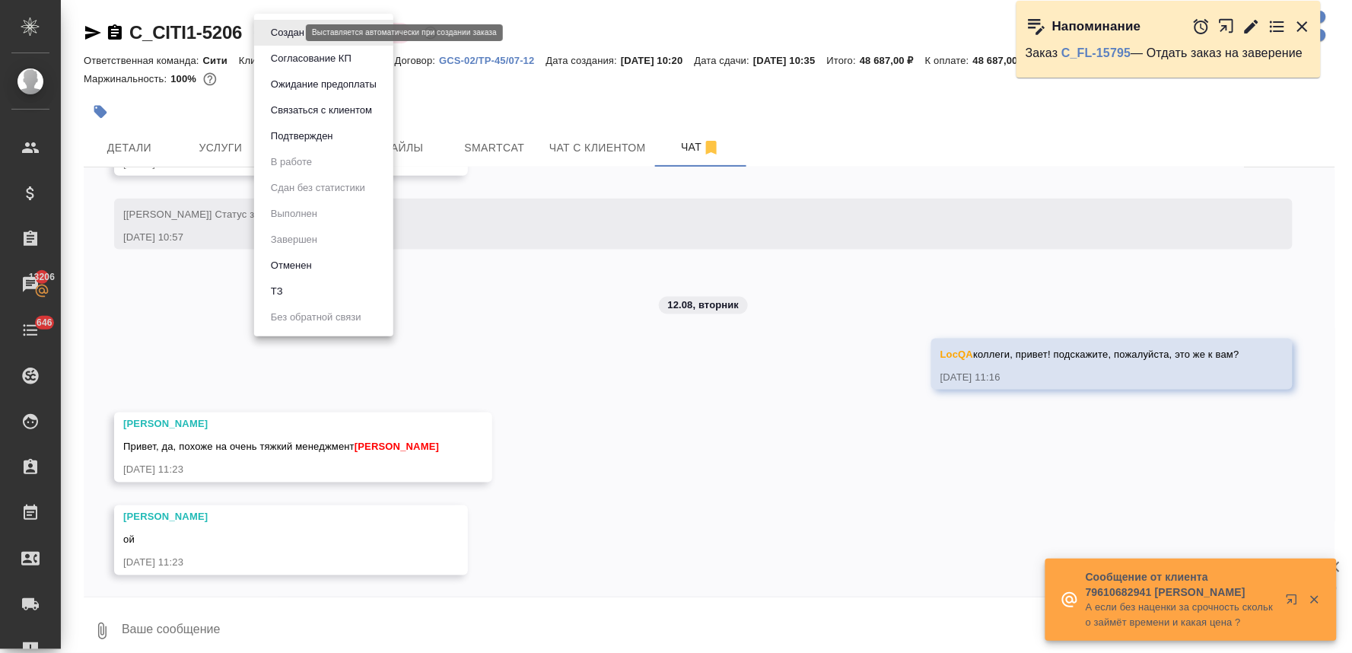
click at [283, 28] on body "🙏 .cls-1 fill:#fff; AWATERA Lyamina Nadezhda Клиенты Спецификации Заказы 13206 …" at bounding box center [676, 326] width 1352 height 653
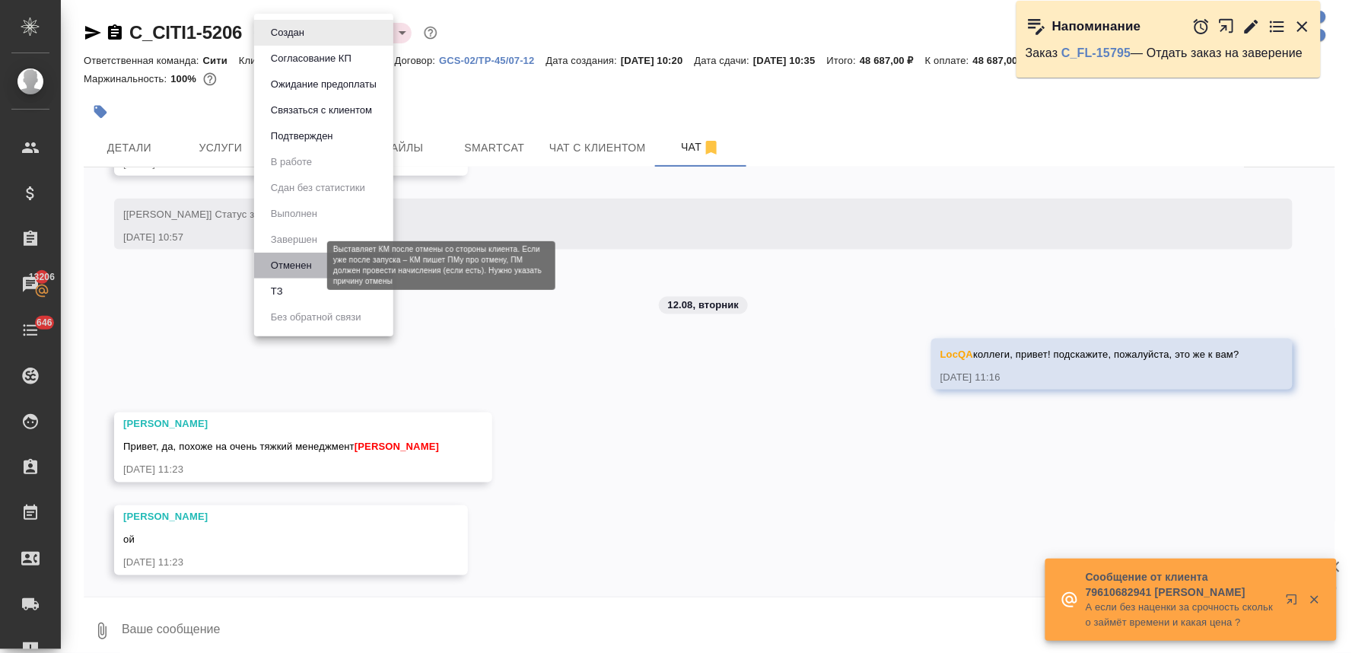
click at [308, 264] on button "Отменен" at bounding box center [291, 265] width 50 height 17
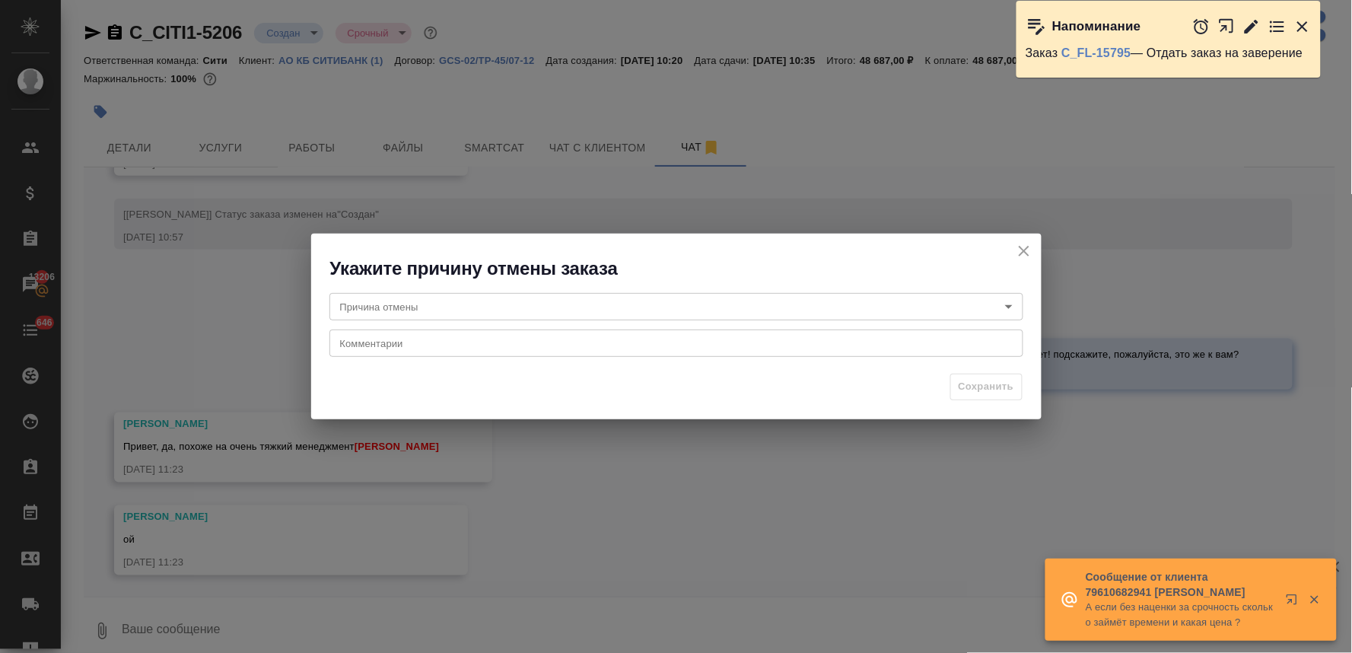
click at [408, 313] on body "🙏 .cls-1 fill:#fff; AWATERA Lyamina Nadezhda Клиенты Спецификации Заказы 13206 …" at bounding box center [676, 326] width 1352 height 653
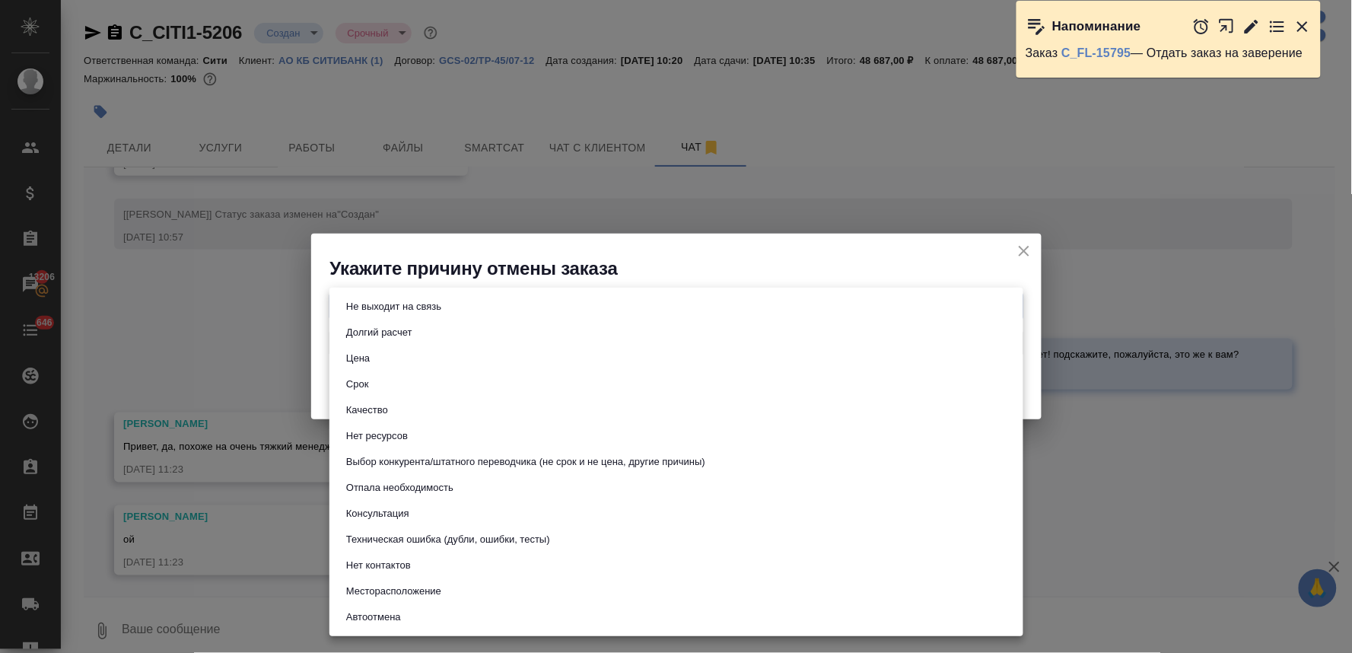
click at [404, 385] on li "Срок" at bounding box center [676, 384] width 694 height 26
type input "term"
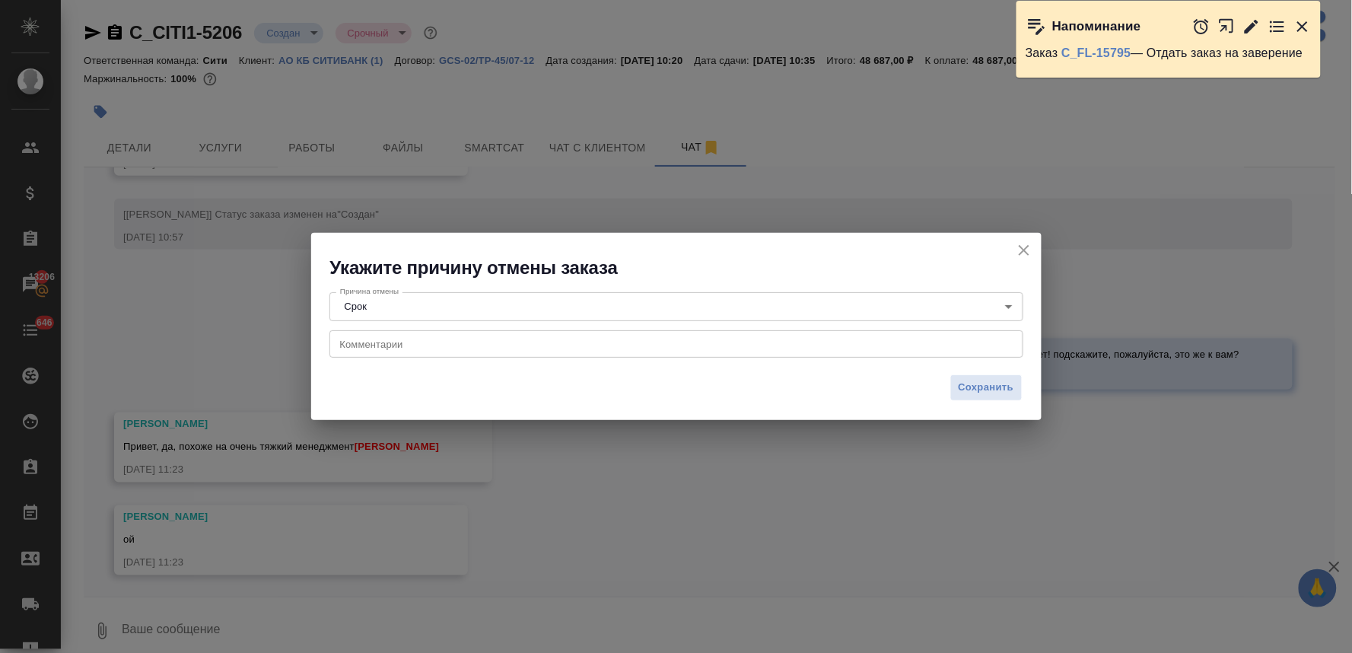
click at [376, 337] on div "x Комментарии" at bounding box center [676, 343] width 694 height 27
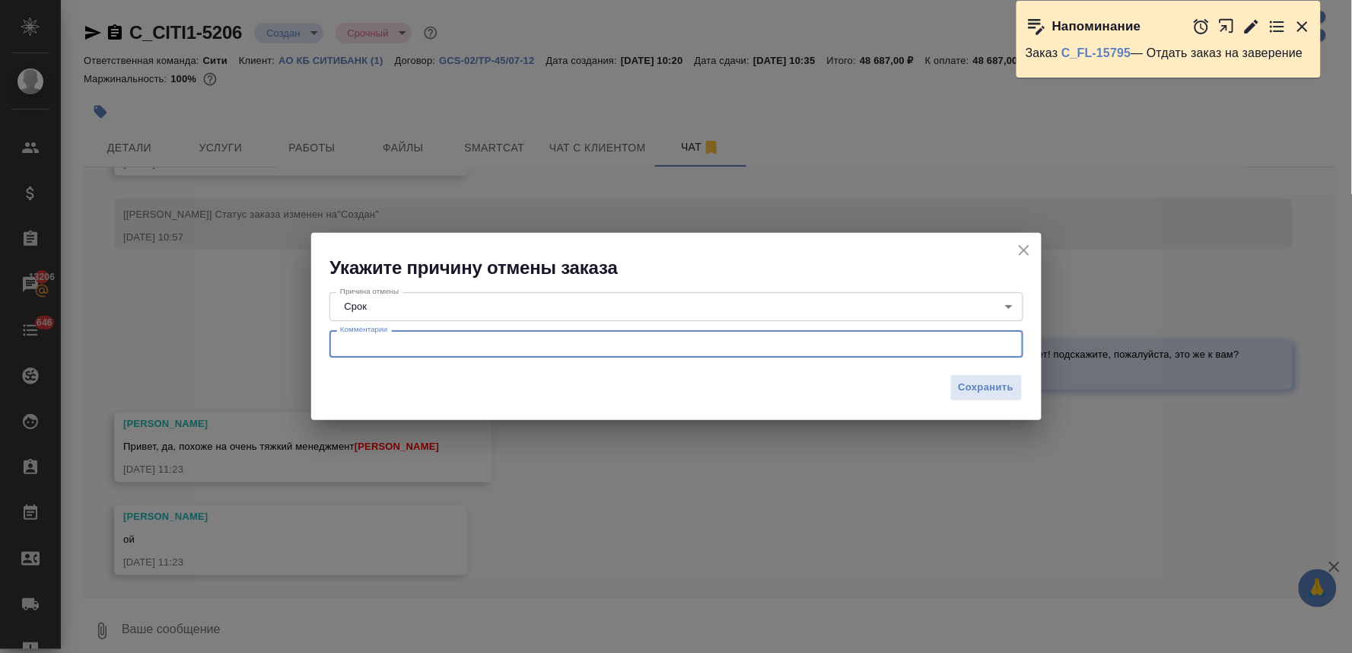
paste textarea "Надежда, добрый день. К сожалению, мы очень ограничены сроками. Предлагаемые ус…"
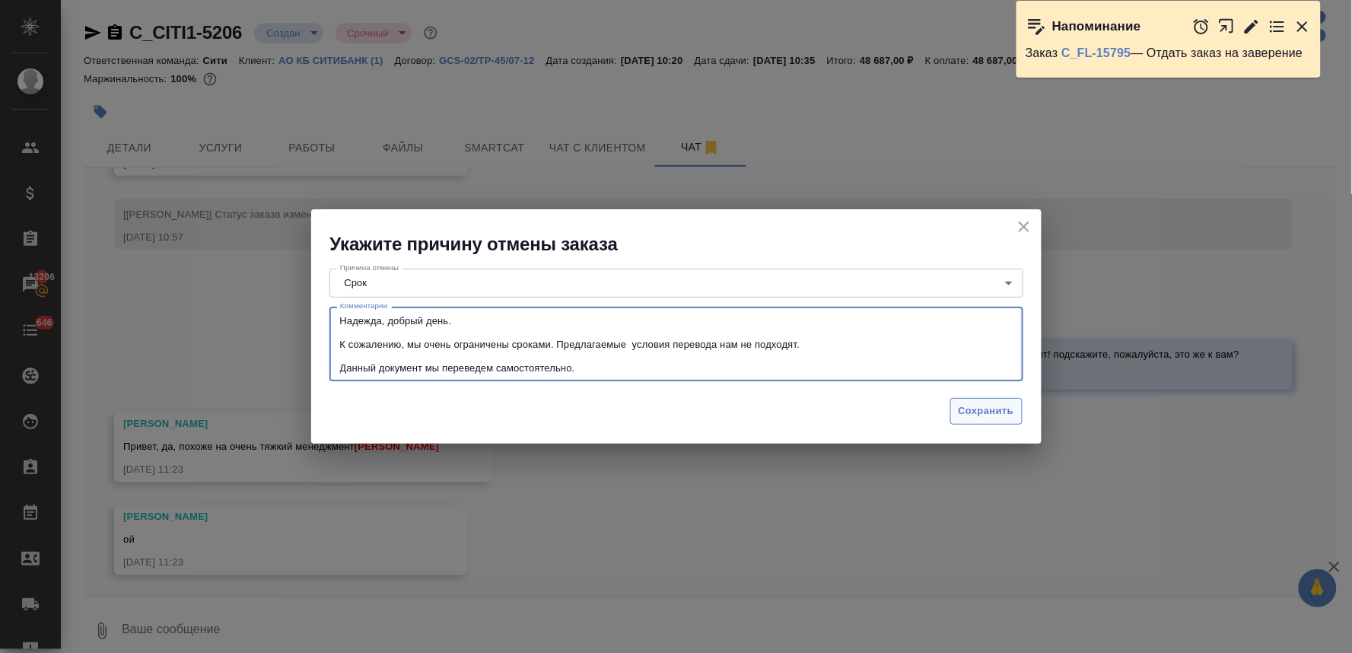
type textarea "Надежда, добрый день. К сожалению, мы очень ограничены сроками. Предлагаемые ус…"
click at [970, 401] on button "Сохранить" at bounding box center [986, 411] width 72 height 27
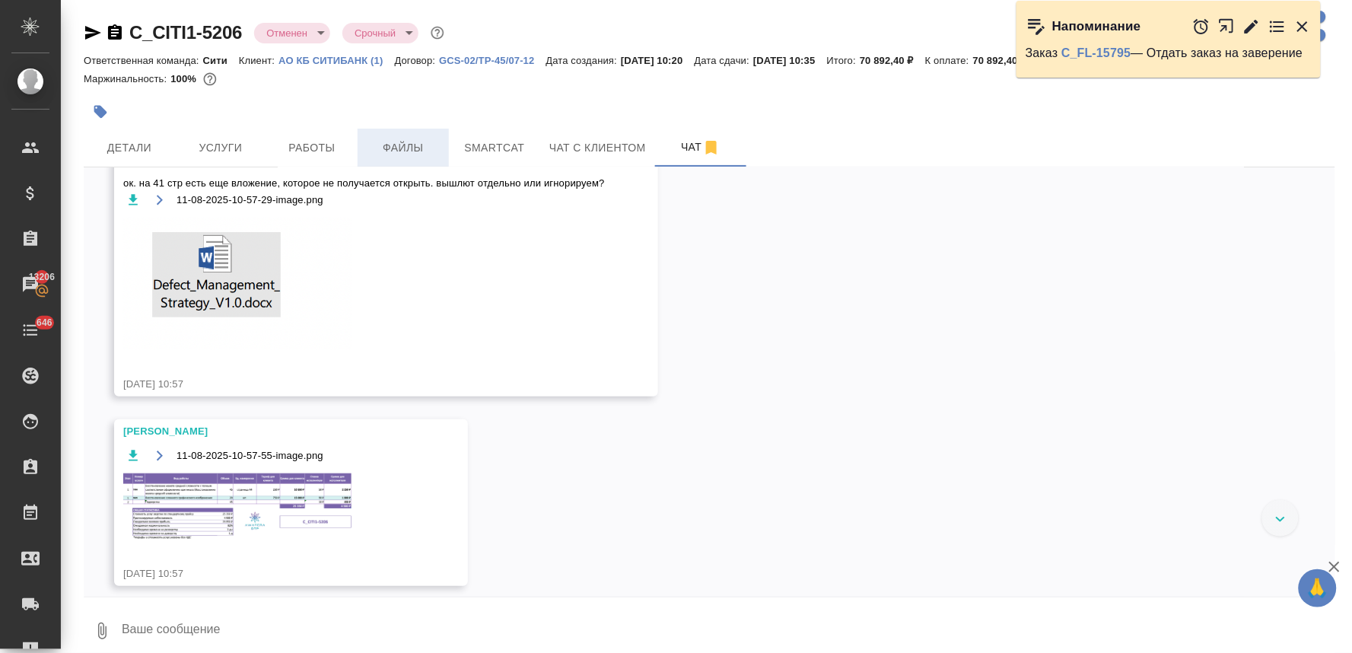
scroll to position [2428, 0]
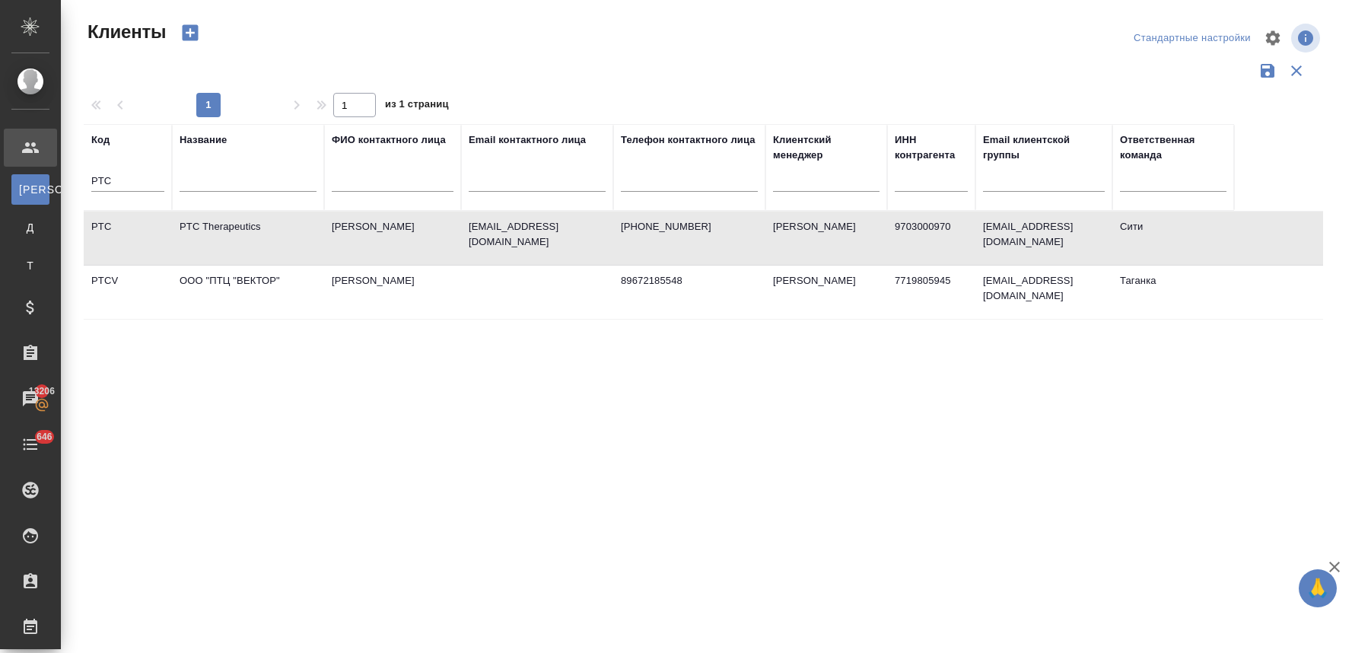
select select "RU"
drag, startPoint x: 126, startPoint y: 186, endPoint x: 75, endPoint y: 188, distance: 51.0
click at [75, 188] on div "Клиенты Стандартные настройки 1 1 из 1 страниц Код PTC Название ФИО контактного…" at bounding box center [709, 340] width 1268 height 680
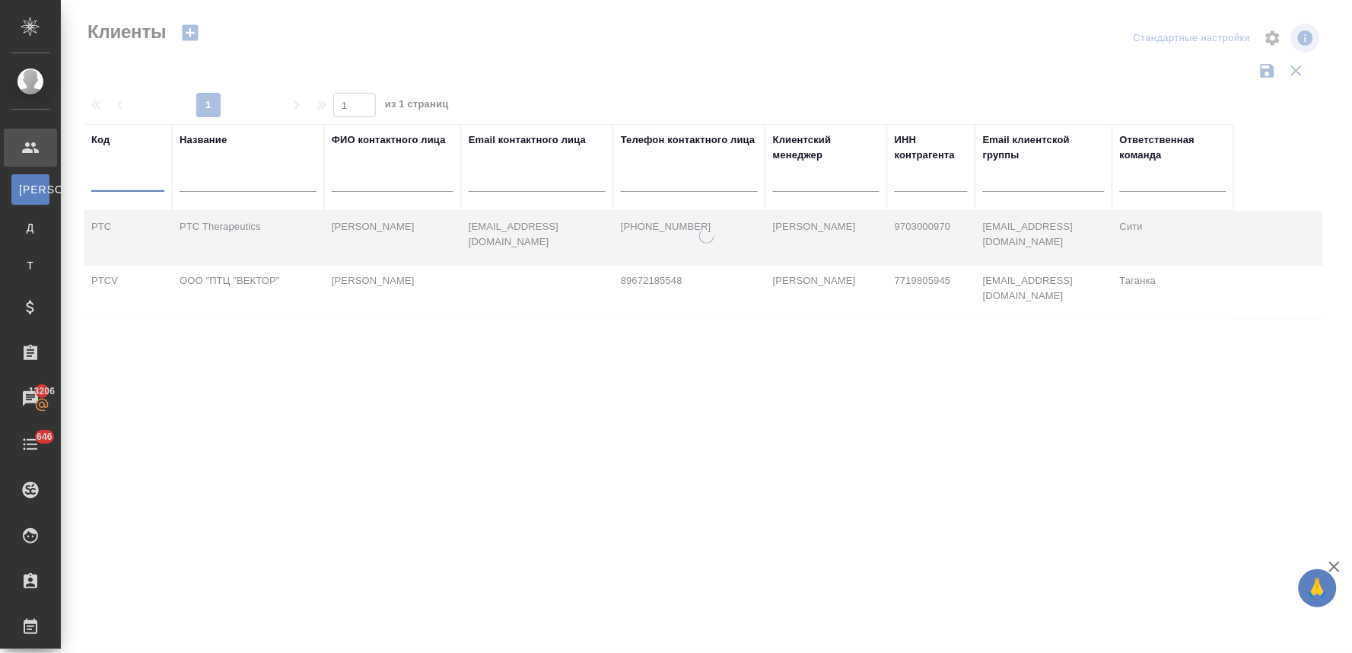
click at [224, 177] on input "text" at bounding box center [248, 182] width 137 height 19
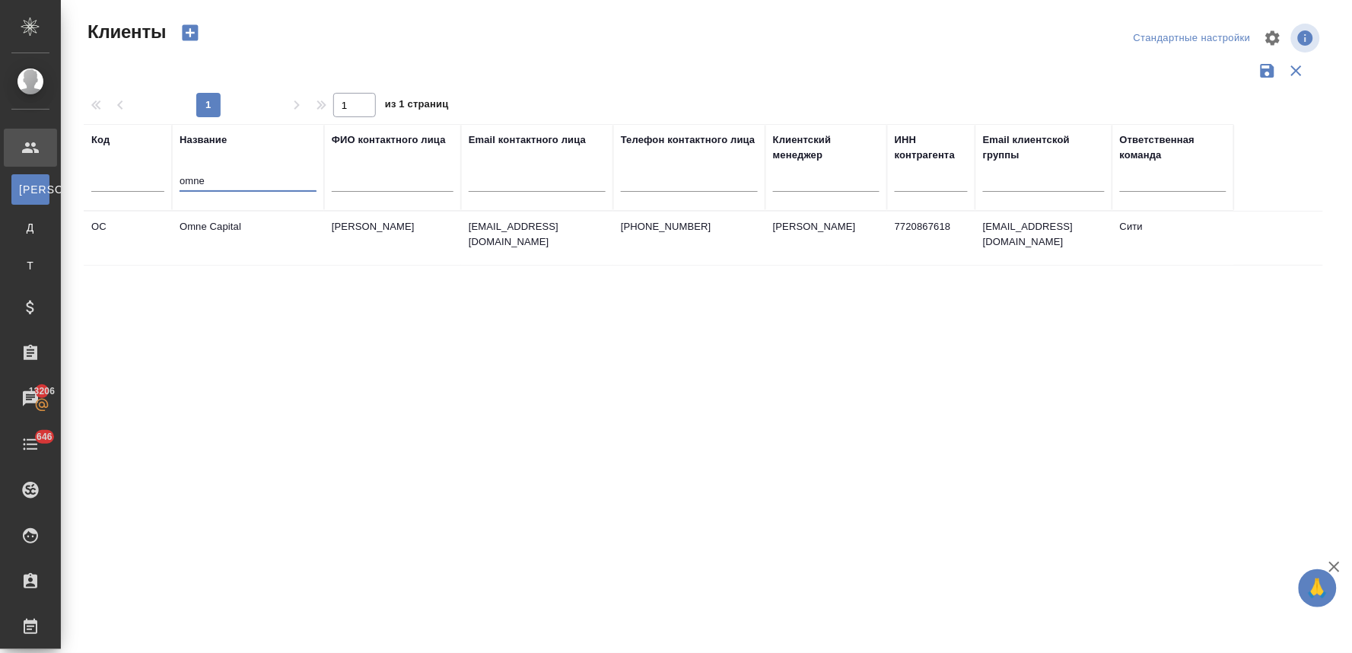
type input "omne"
click at [215, 223] on td "Omne Capital" at bounding box center [248, 238] width 152 height 53
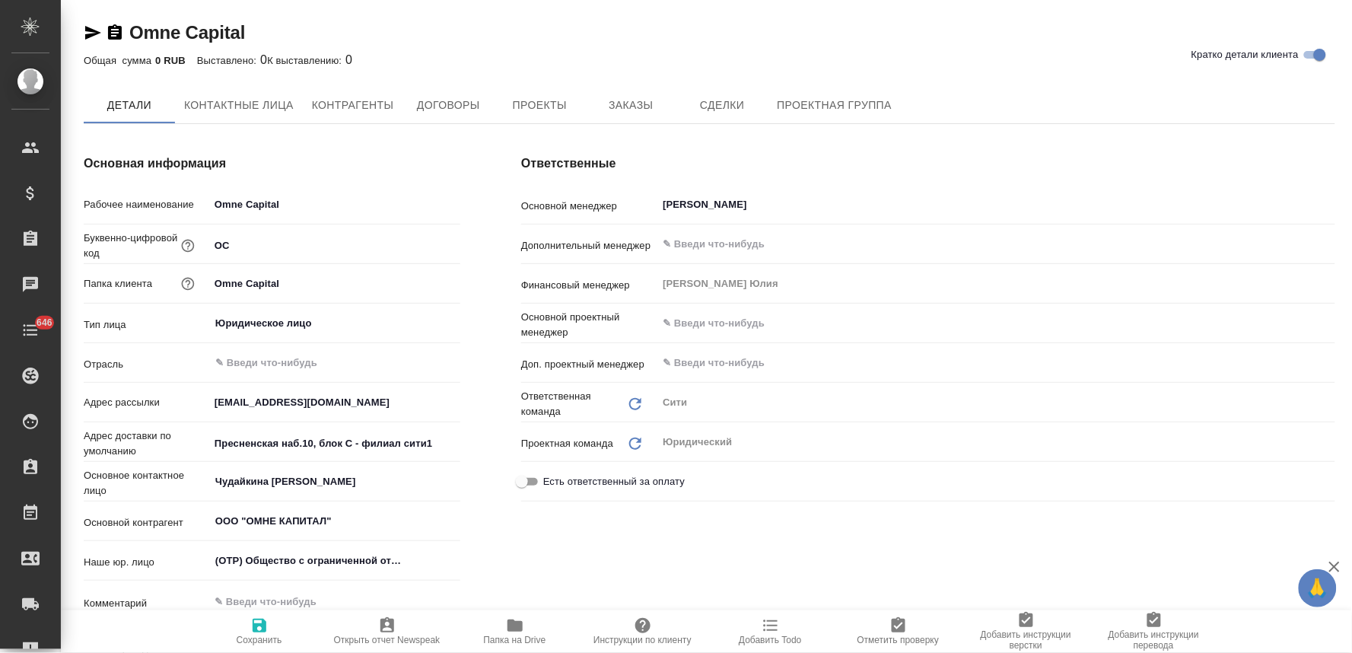
type textarea "x"
click at [638, 111] on span "Заказы" at bounding box center [630, 106] width 73 height 19
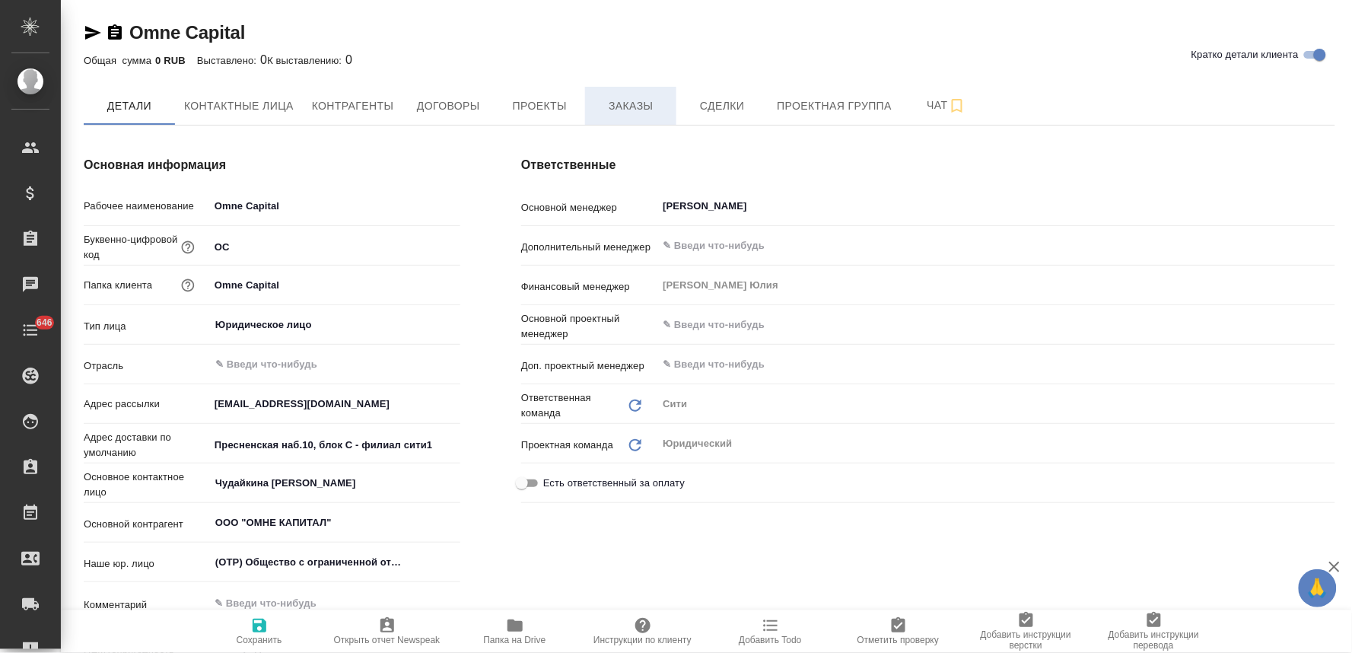
type textarea "x"
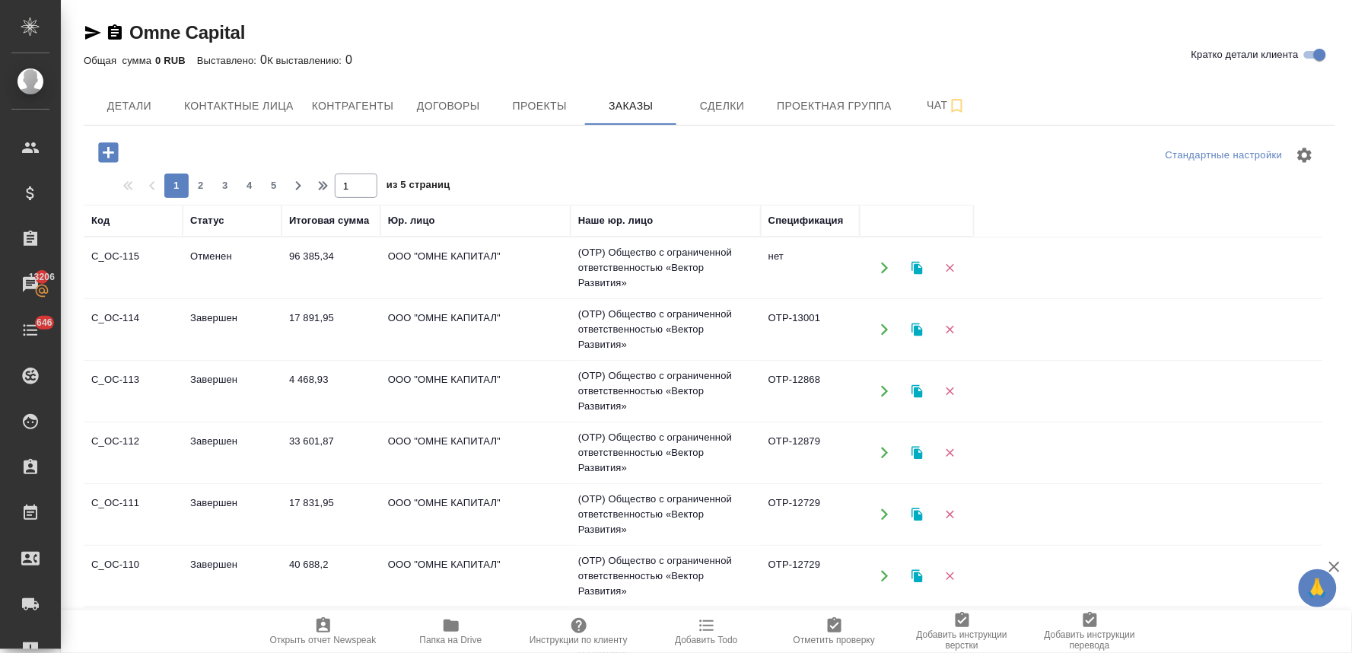
click at [114, 149] on icon "button" at bounding box center [108, 152] width 20 height 20
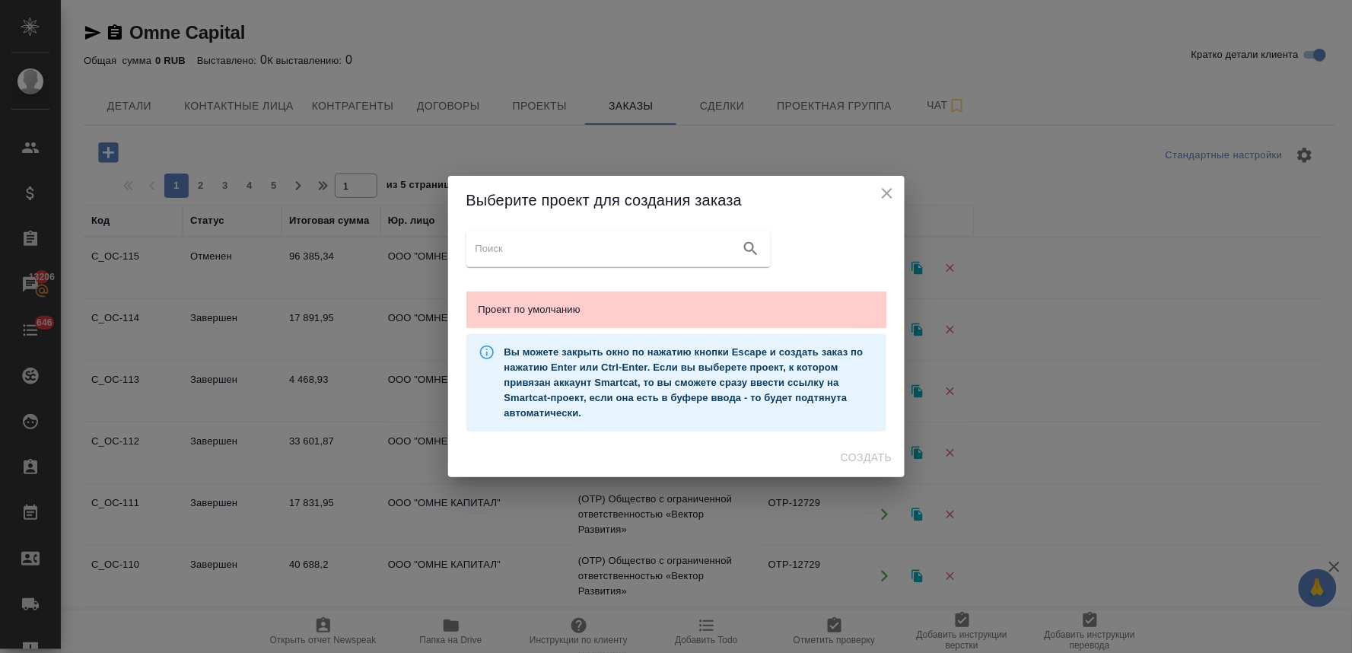
click at [573, 290] on ul "Проект по умолчанию" at bounding box center [676, 309] width 420 height 49
click at [573, 309] on span "Проект по умолчанию" at bounding box center [677, 309] width 396 height 15
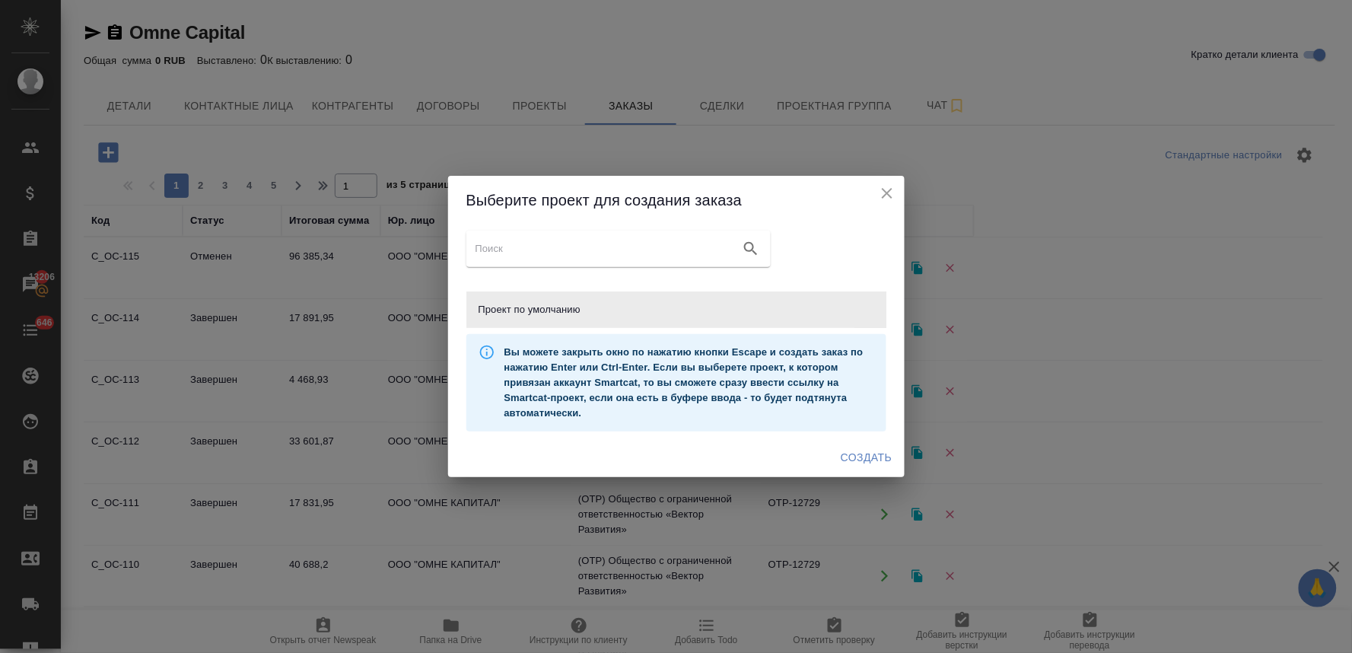
click at [860, 453] on span "Создать" at bounding box center [866, 457] width 51 height 19
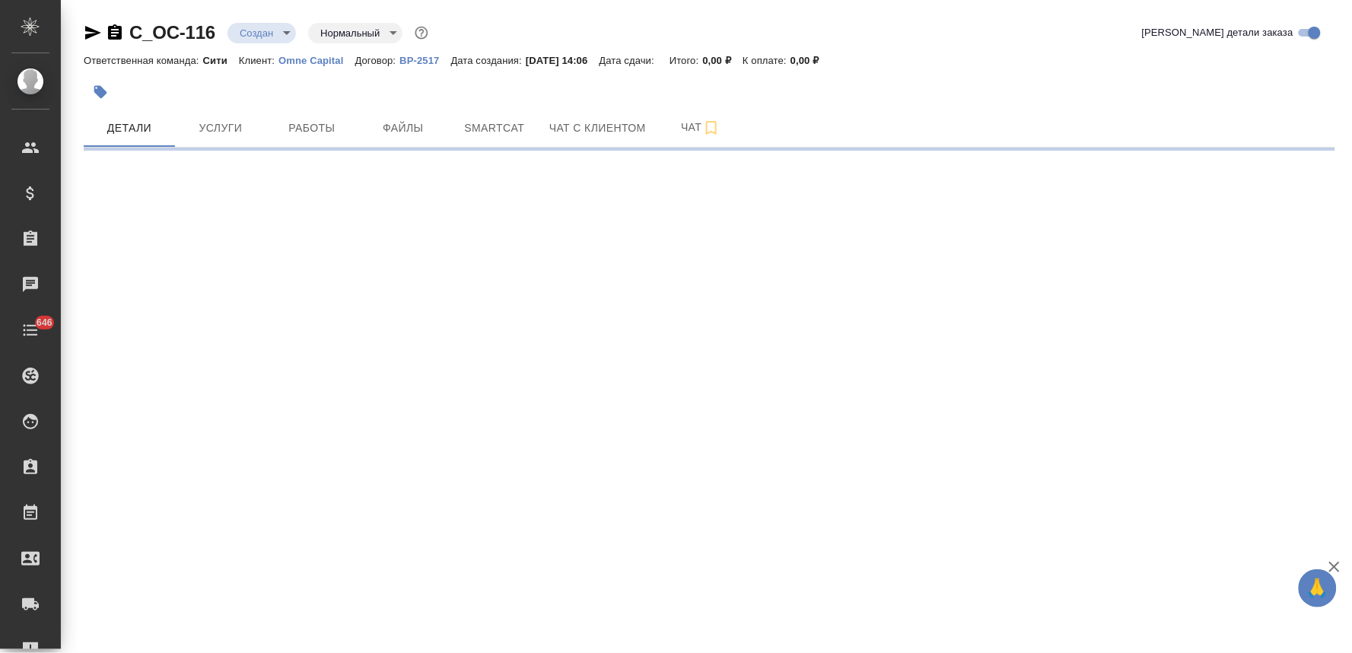
select select "RU"
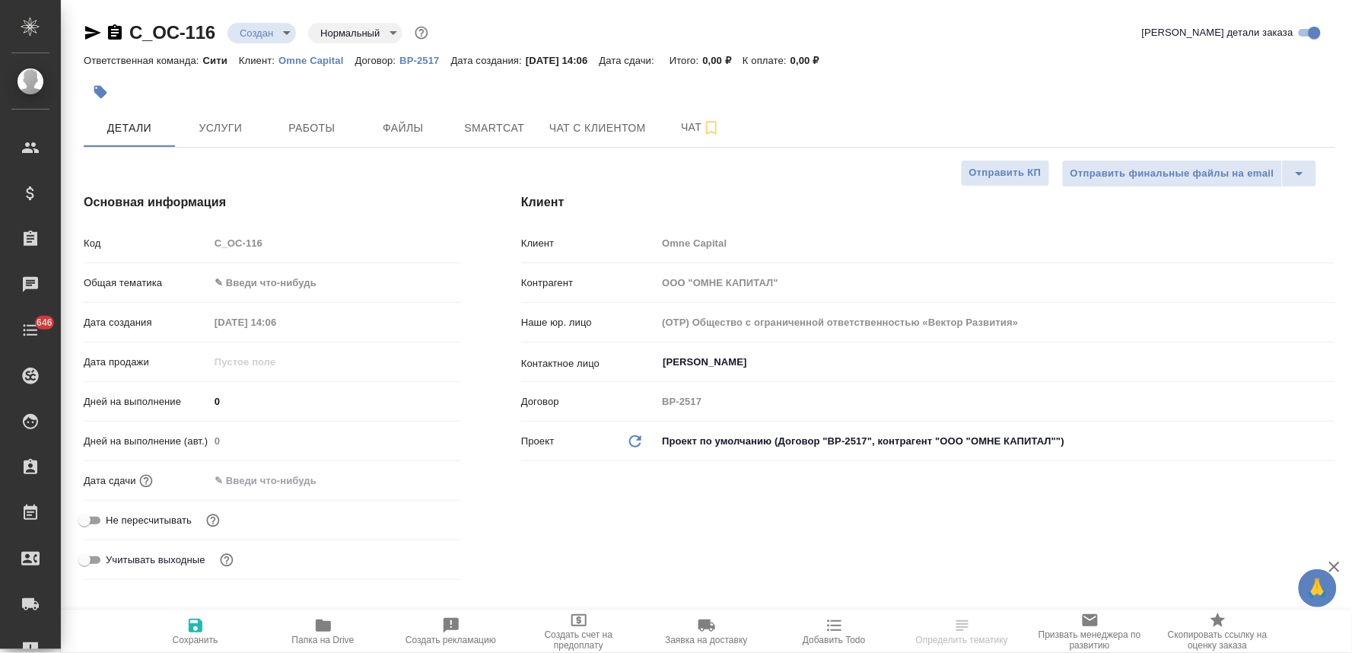
type textarea "x"
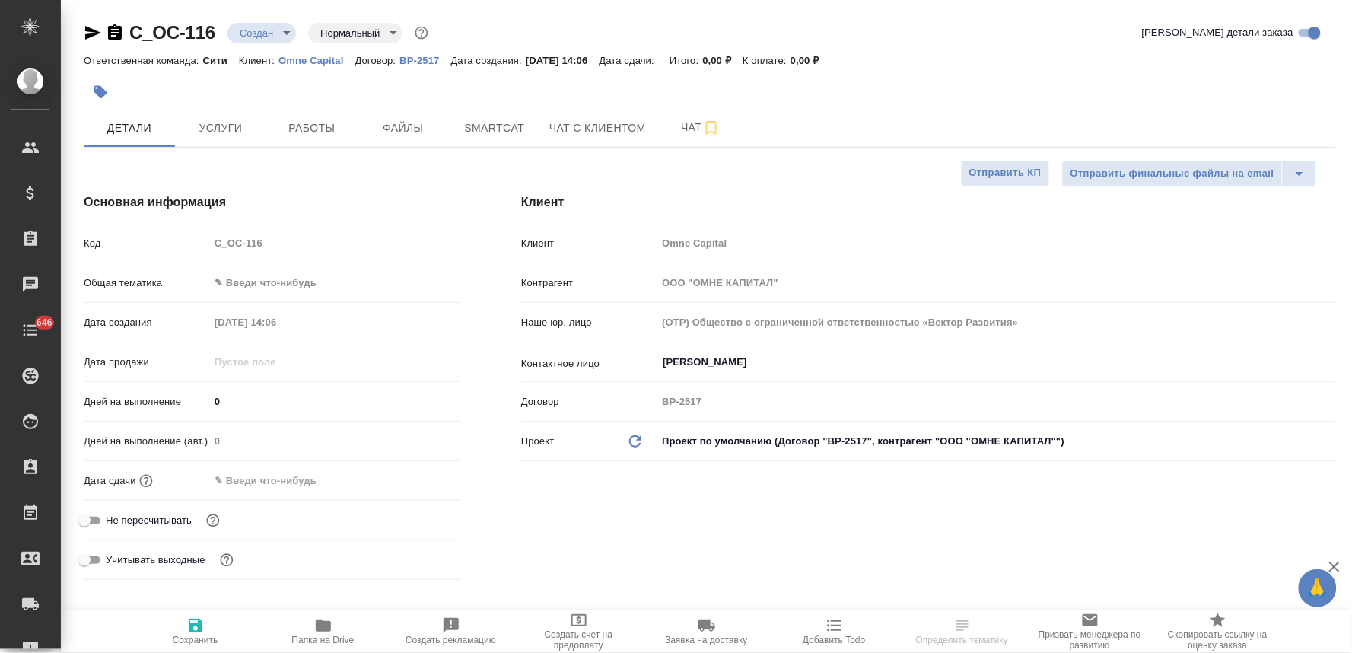
type textarea "x"
click at [732, 355] on input "[PERSON_NAME]" at bounding box center [970, 362] width 619 height 18
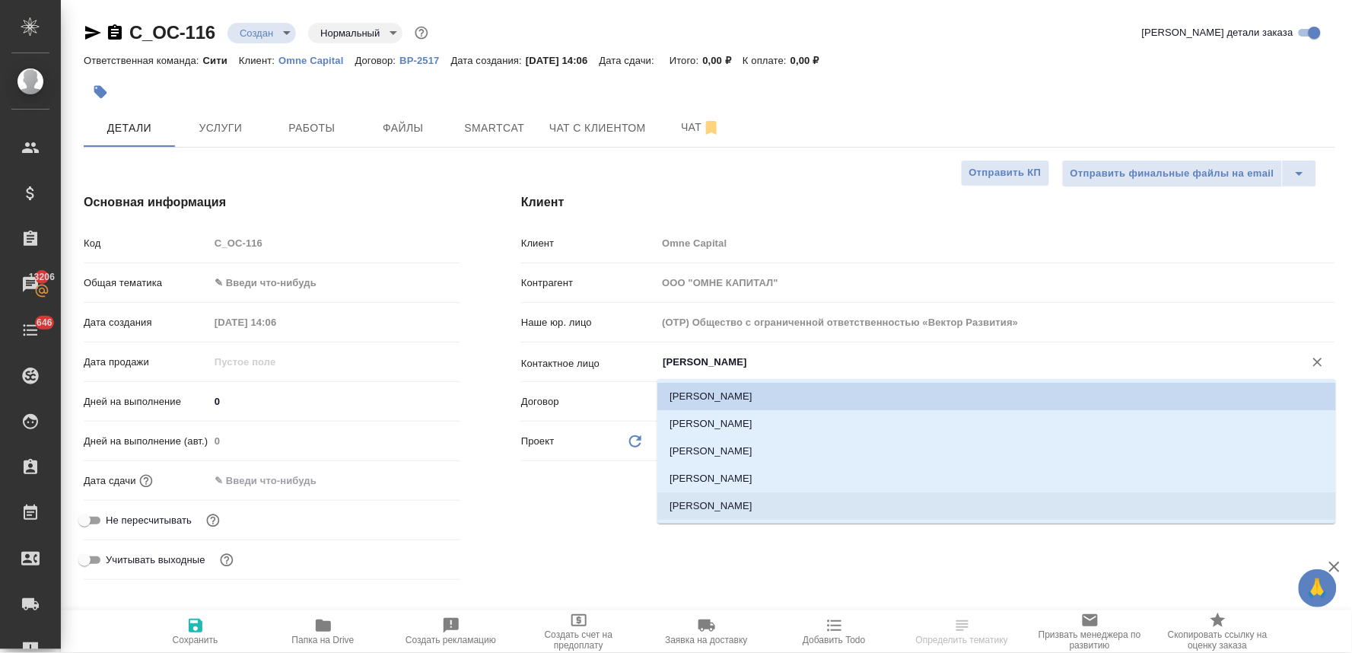
click at [718, 512] on li "[PERSON_NAME]" at bounding box center [996, 505] width 679 height 27
type input "[PERSON_NAME]"
type textarea "x"
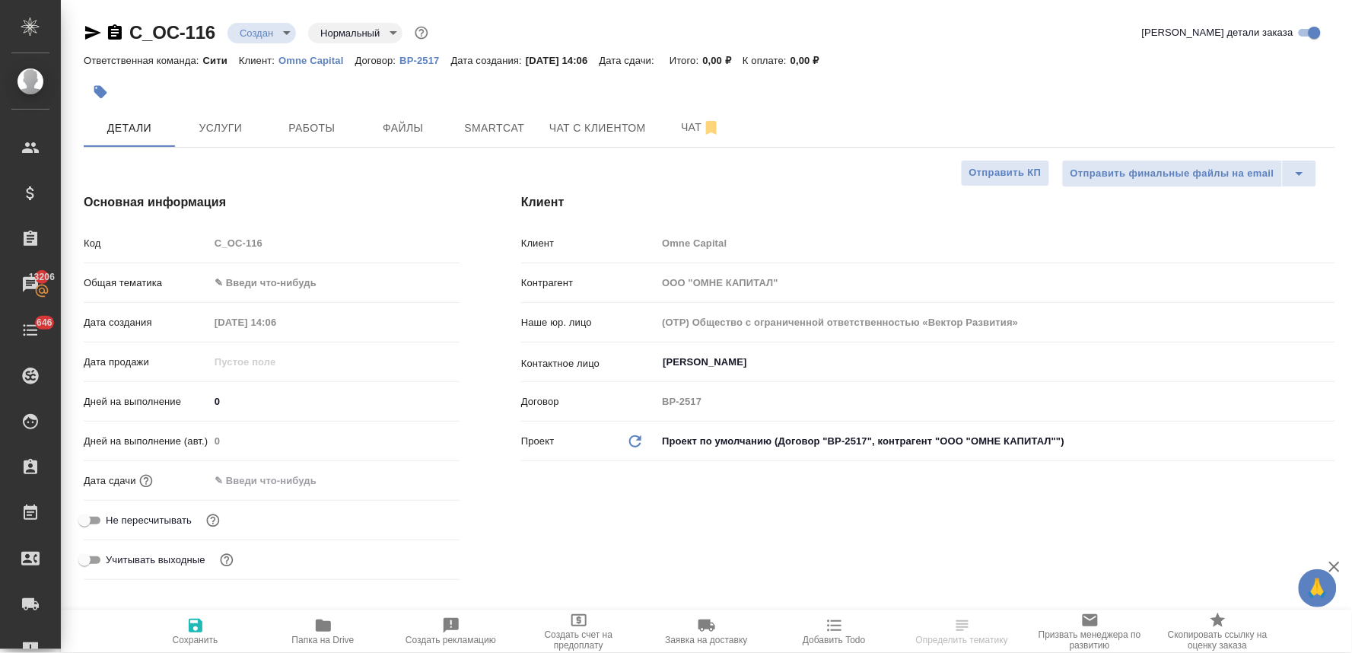
click at [766, 557] on div "Клиент Клиент Omne Capital Контрагент ООО "ОМНЕ КАПИТАЛ" Наше юр. лицо (OTP) Об…" at bounding box center [928, 389] width 875 height 453
click at [163, 515] on span "Не пересчитывать" at bounding box center [149, 520] width 86 height 15
click at [112, 515] on input "Не пересчитывать" at bounding box center [84, 520] width 55 height 18
checkbox input "true"
type textarea "x"
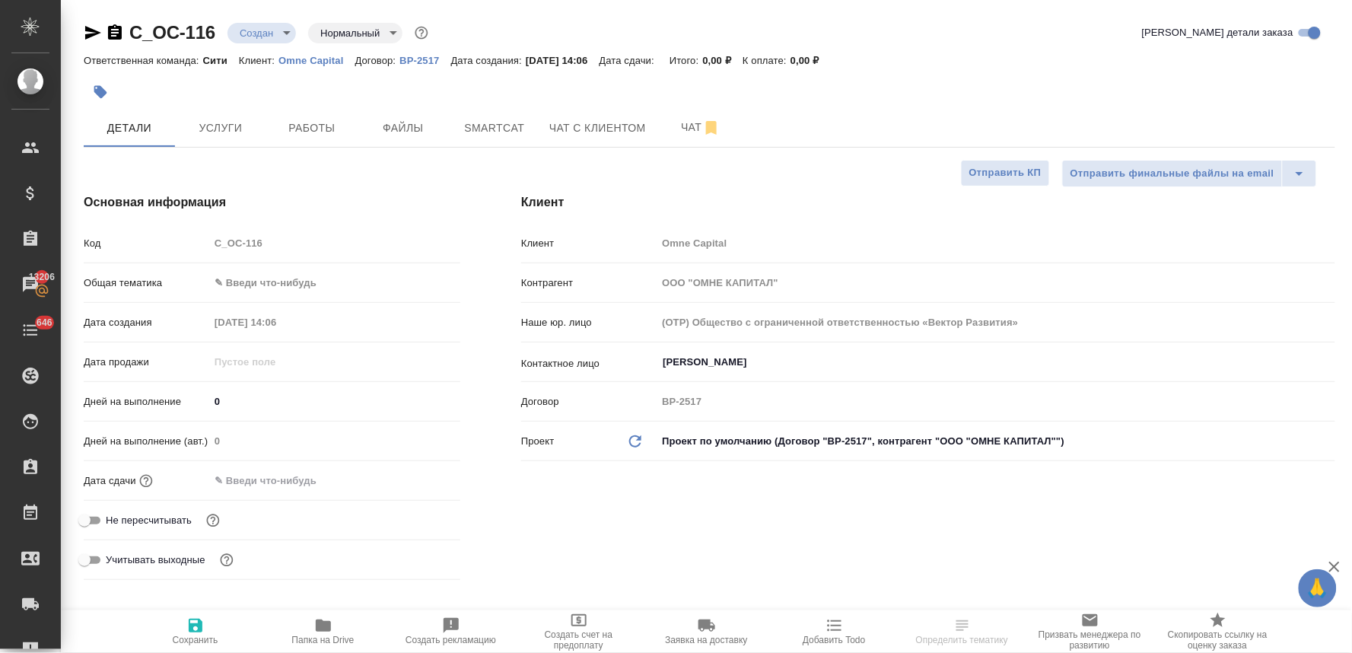
type textarea "x"
click at [202, 645] on button "Сохранить" at bounding box center [196, 631] width 128 height 43
type textarea "x"
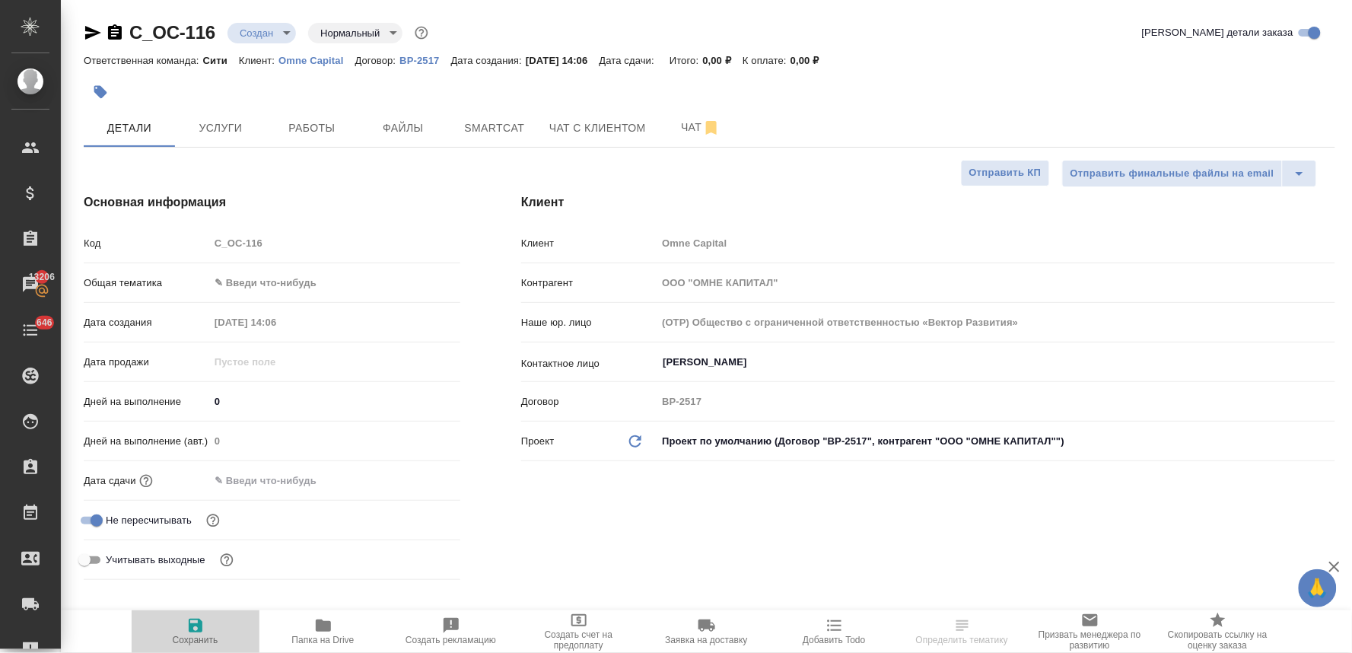
type textarea "x"
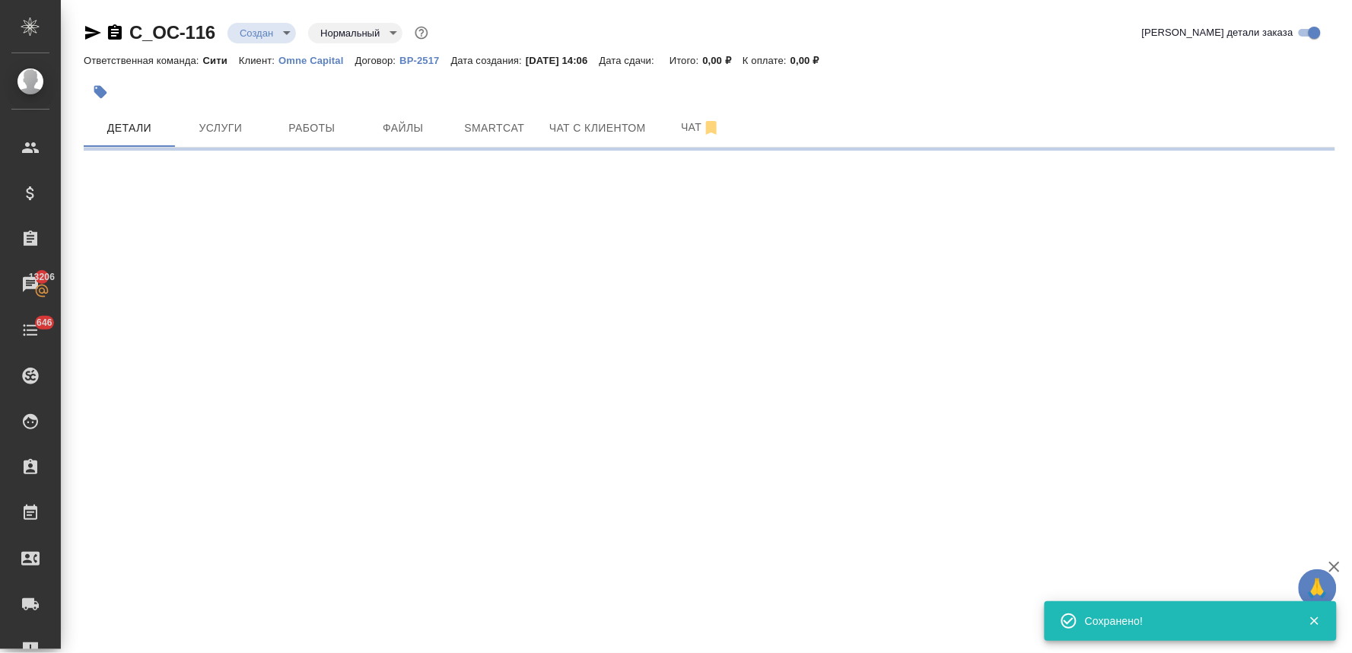
select select "RU"
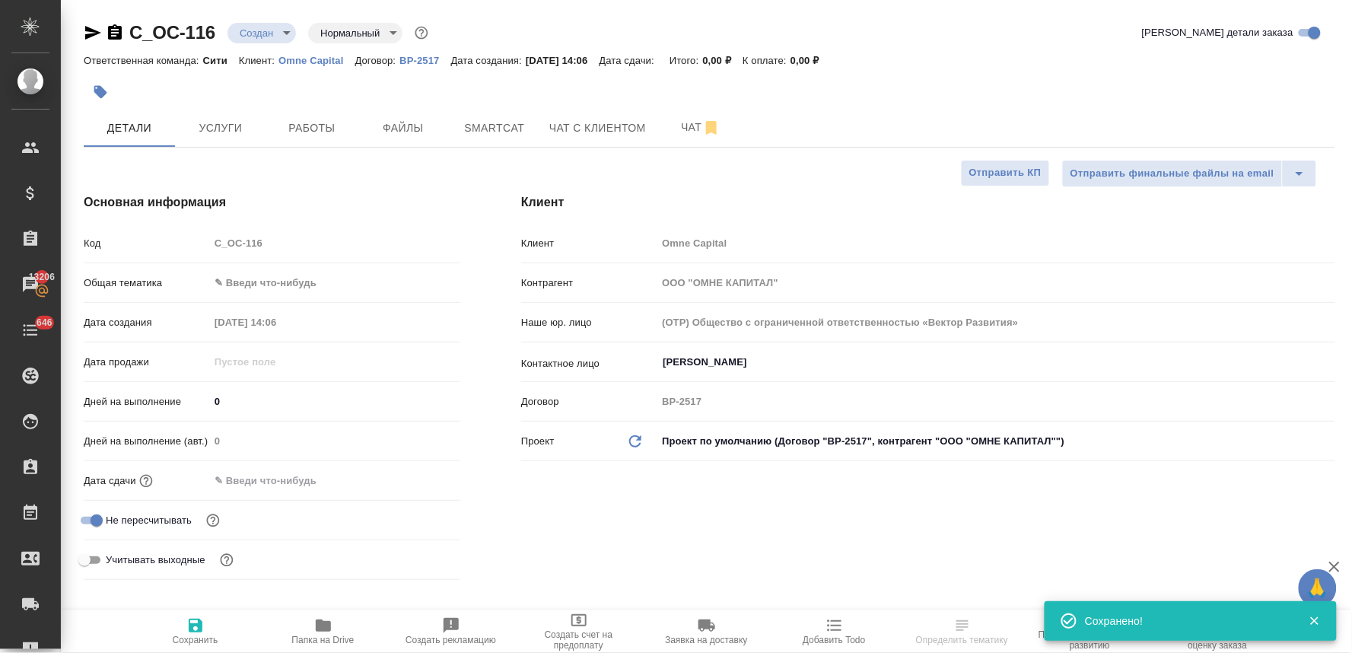
type textarea "x"
click at [188, 251] on div "Код C_OC-116" at bounding box center [272, 243] width 377 height 27
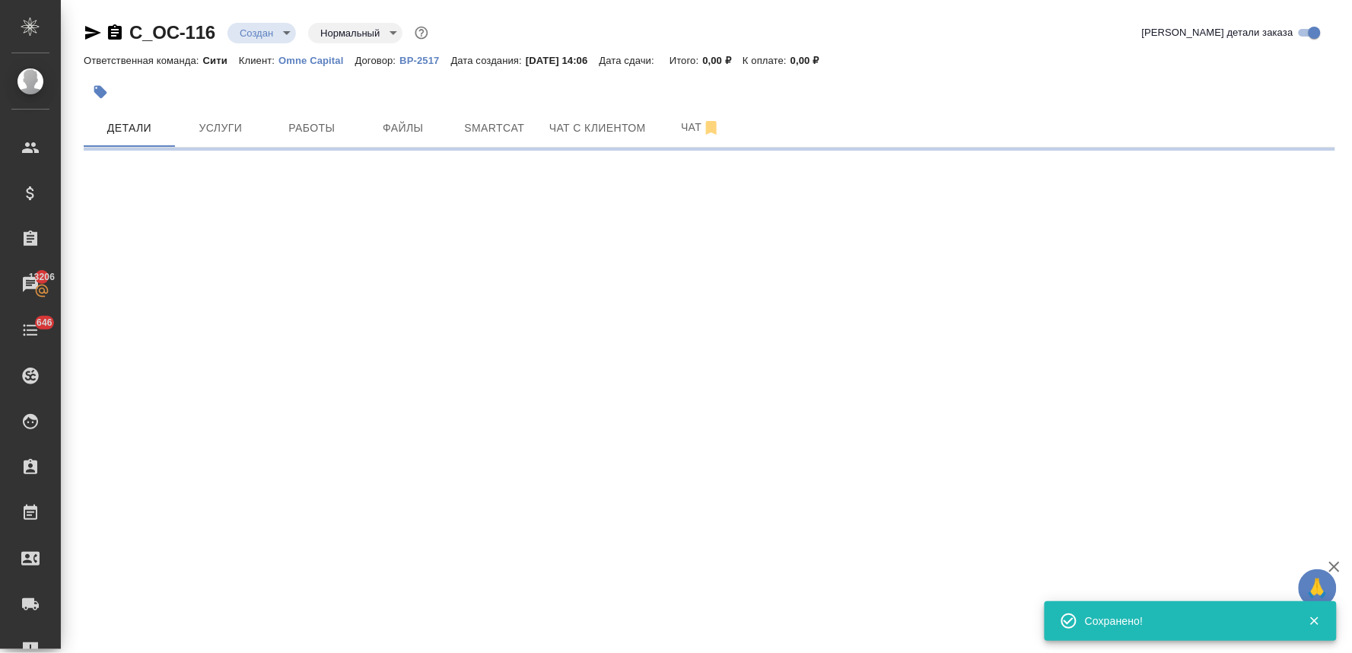
select select "RU"
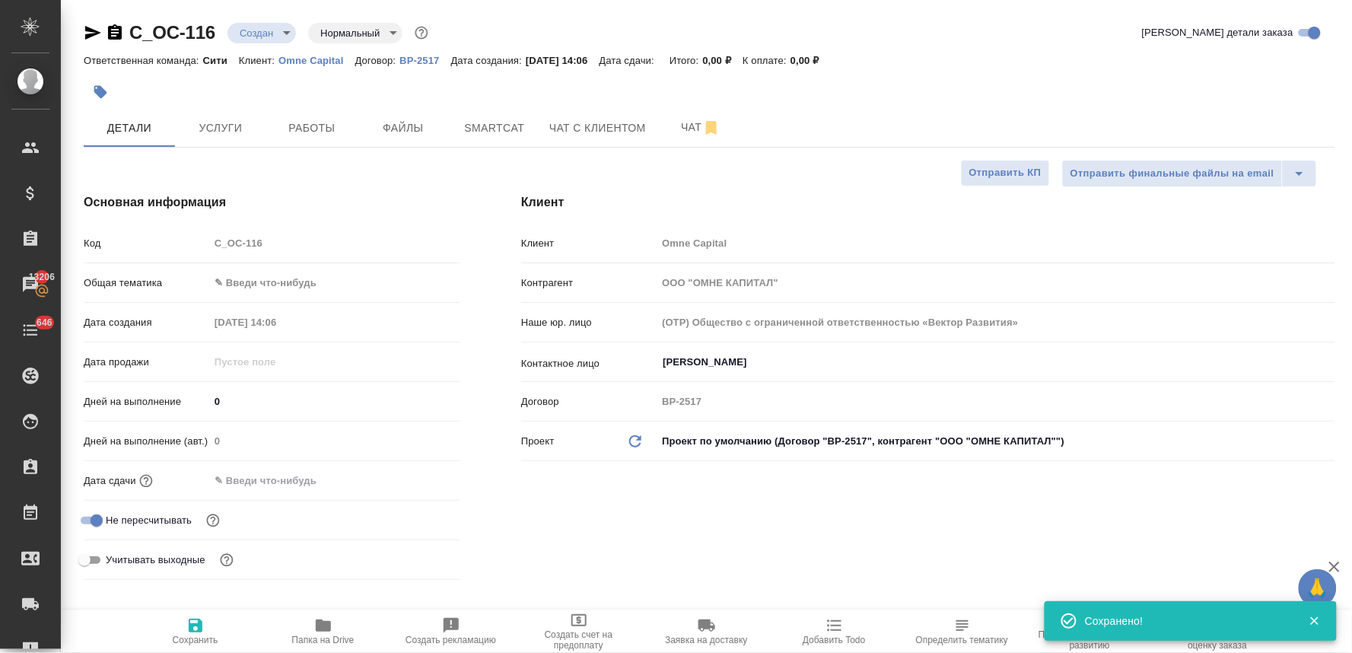
type textarea "x"
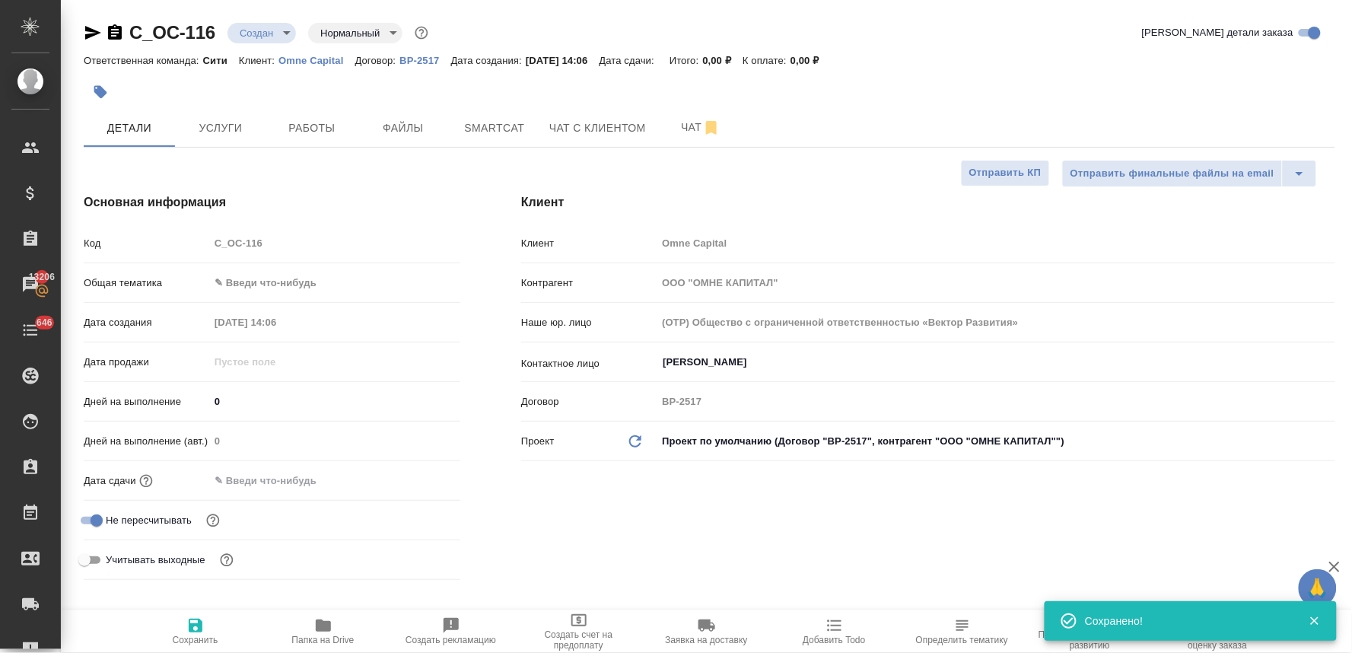
type textarea "x"
click at [417, 133] on span "Файлы" at bounding box center [403, 128] width 73 height 19
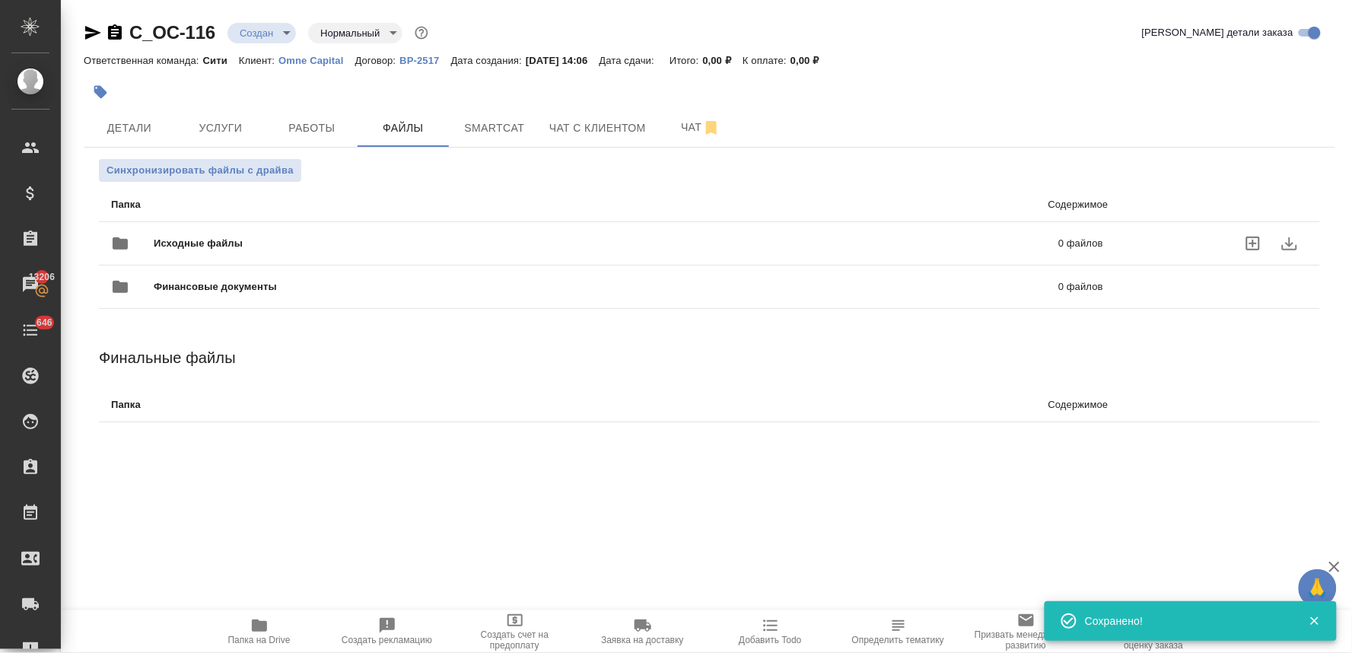
click at [1253, 244] on icon "uploadFiles" at bounding box center [1253, 244] width 14 height 14
click at [0, 0] on input "uploadFiles" at bounding box center [0, 0] width 0 height 0
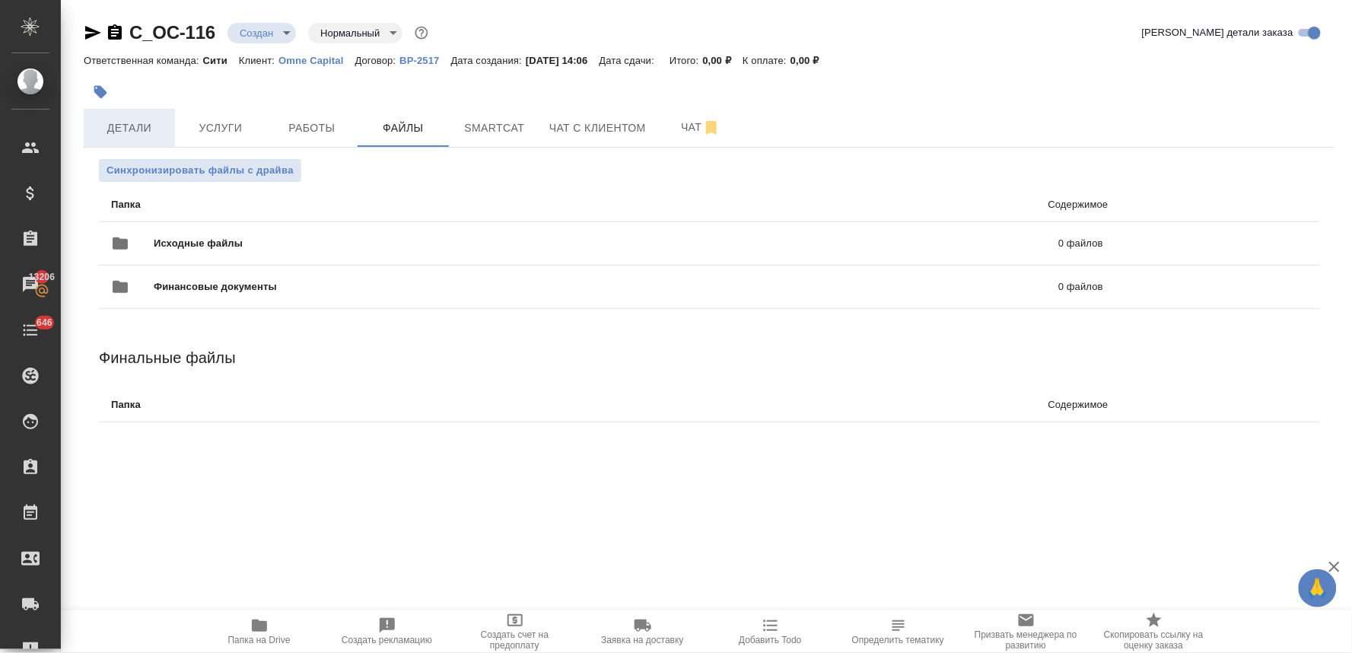
click at [132, 122] on span "Детали" at bounding box center [129, 128] width 73 height 19
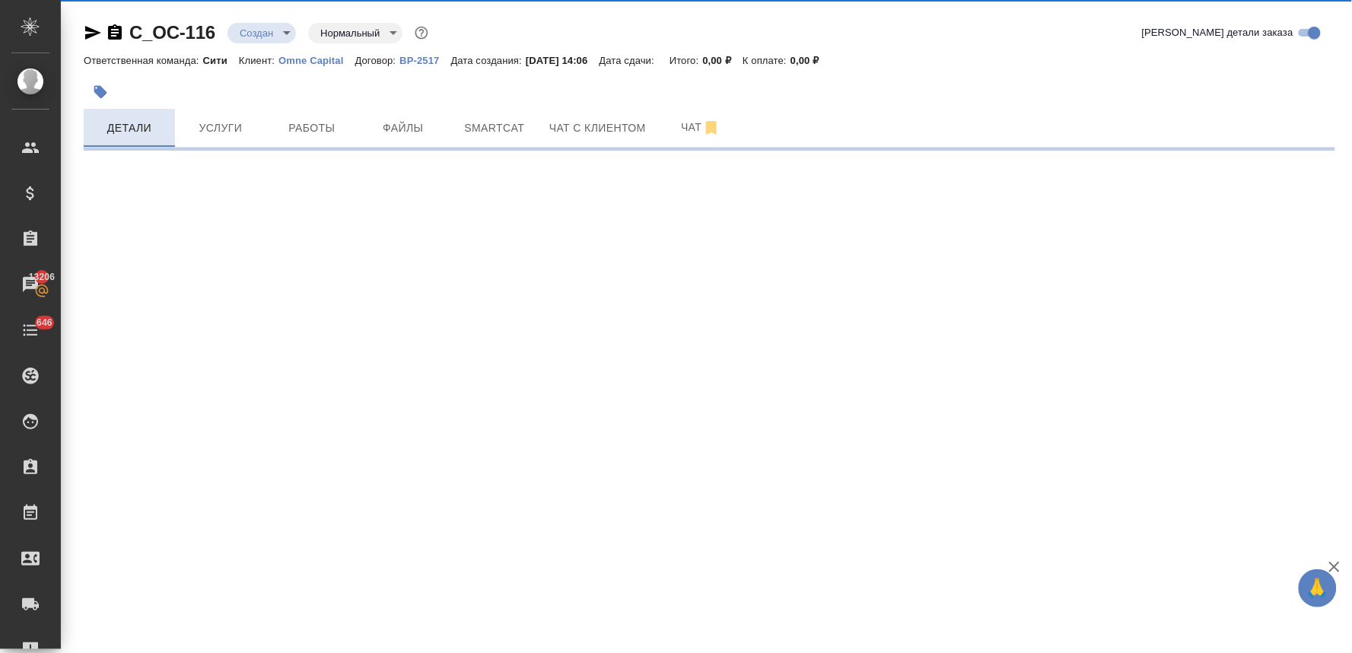
select select "RU"
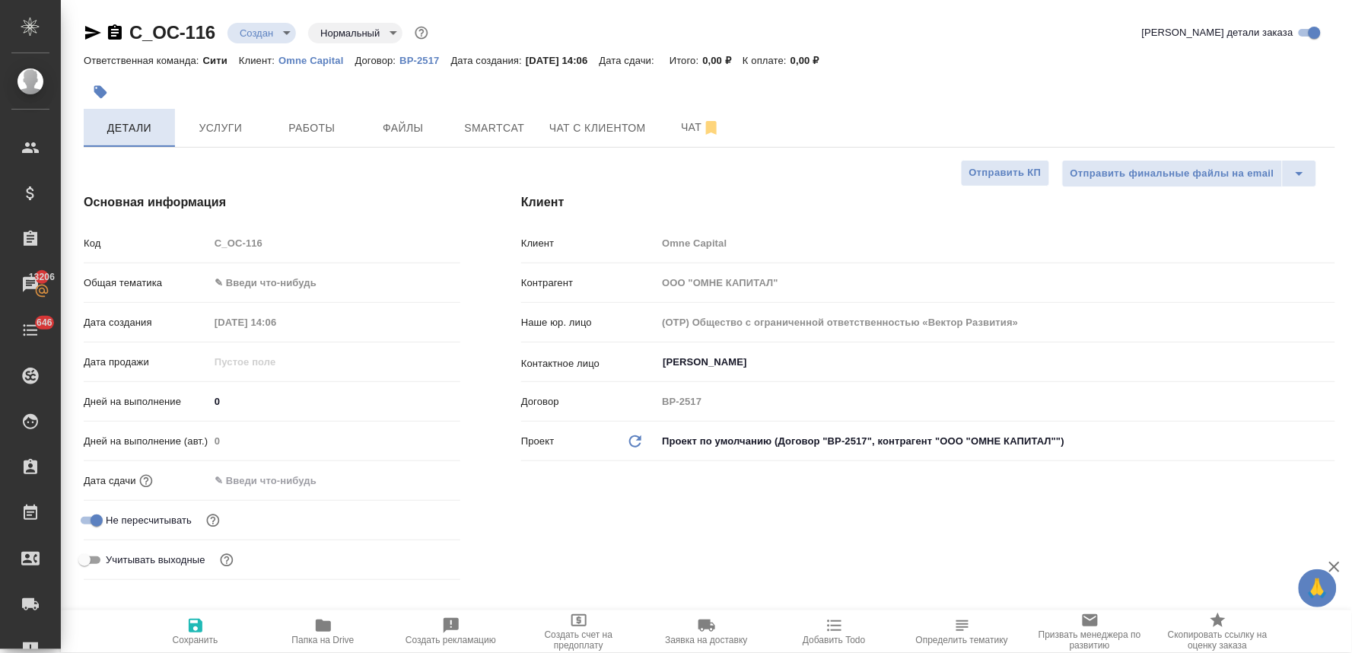
type textarea "x"
click at [259, 483] on input "text" at bounding box center [276, 480] width 133 height 22
click at [416, 475] on icon "button" at bounding box center [416, 478] width 14 height 15
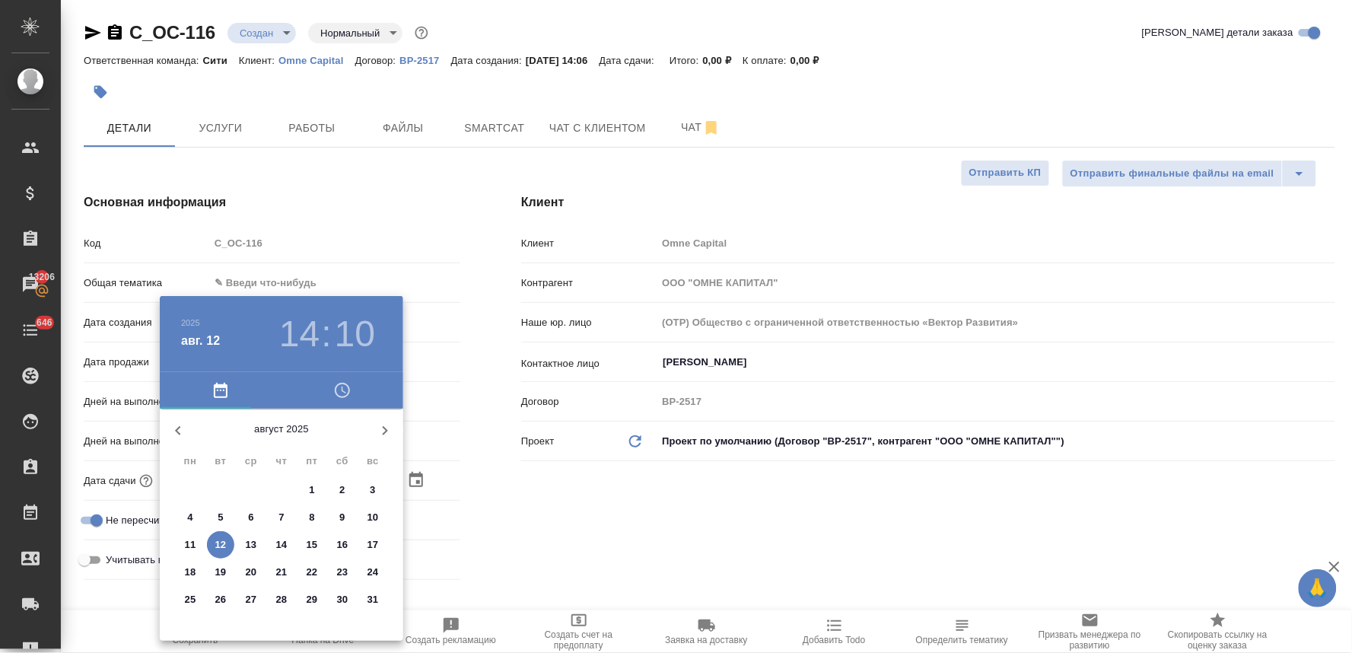
click at [347, 396] on icon "button" at bounding box center [342, 390] width 18 height 18
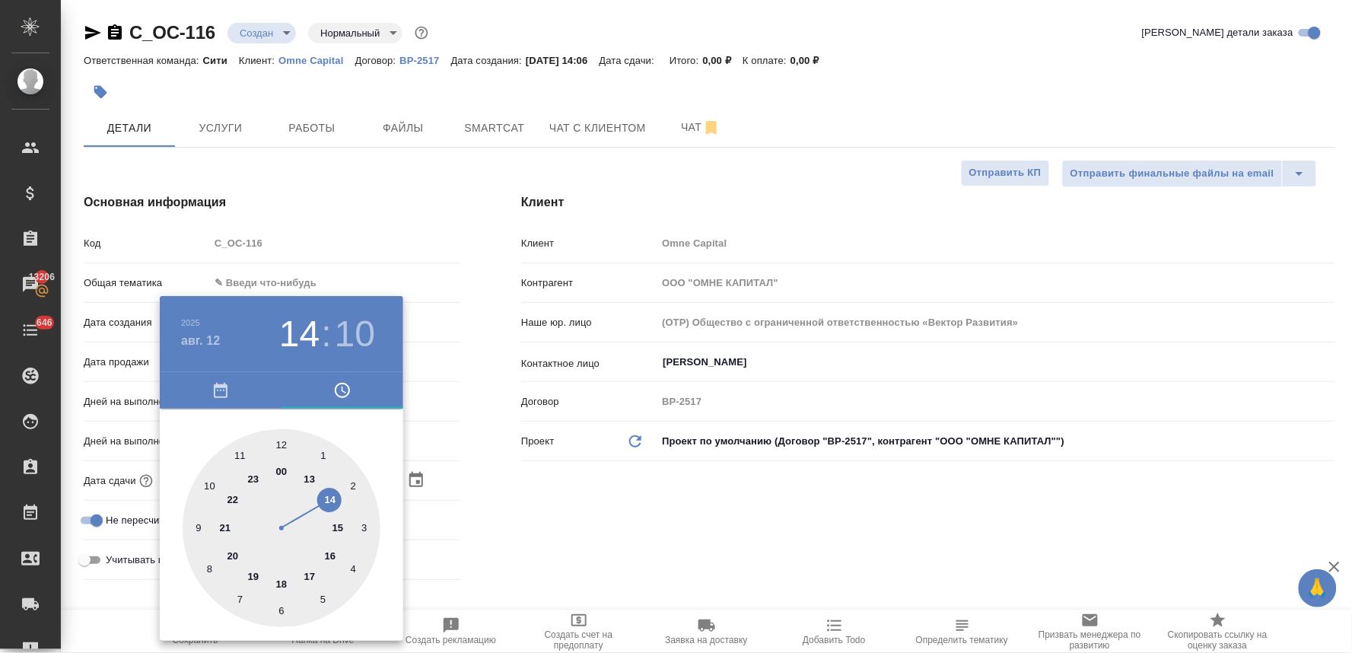
click at [330, 496] on div at bounding box center [282, 528] width 198 height 198
type input "[DATE] 14:10"
type textarea "x"
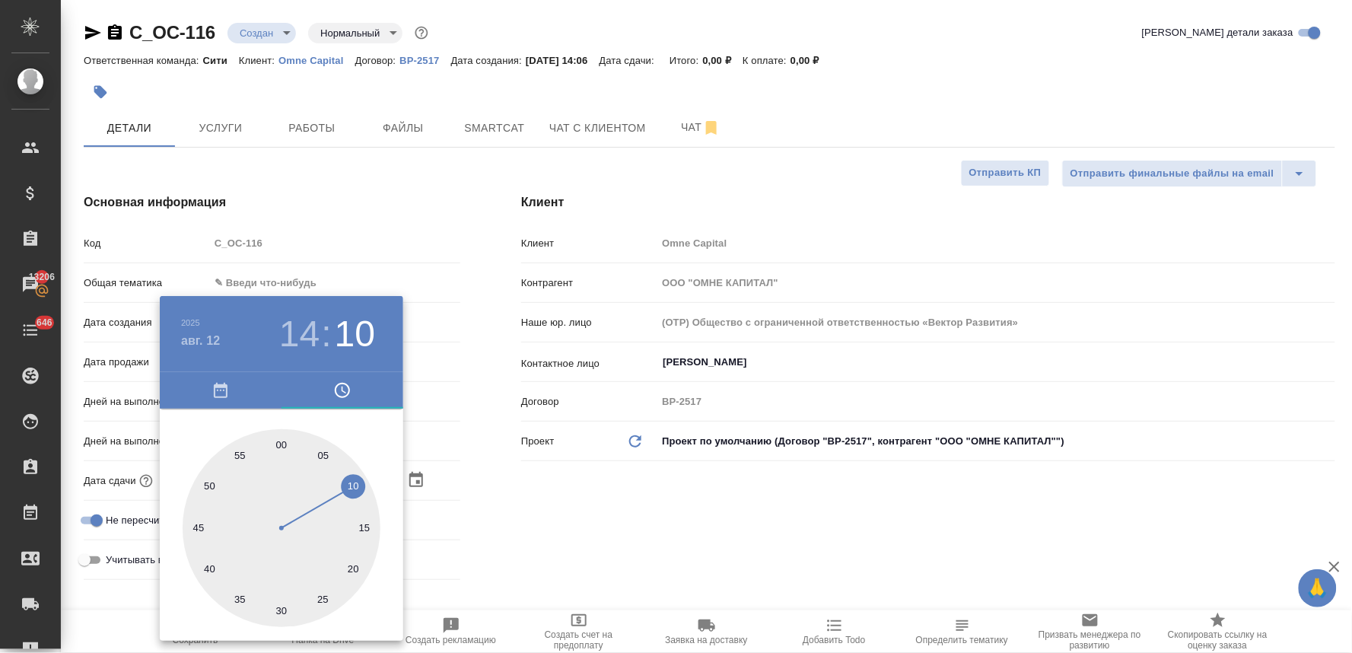
click at [323, 603] on div at bounding box center [282, 528] width 198 height 198
type input "[DATE] 14:25"
type textarea "x"
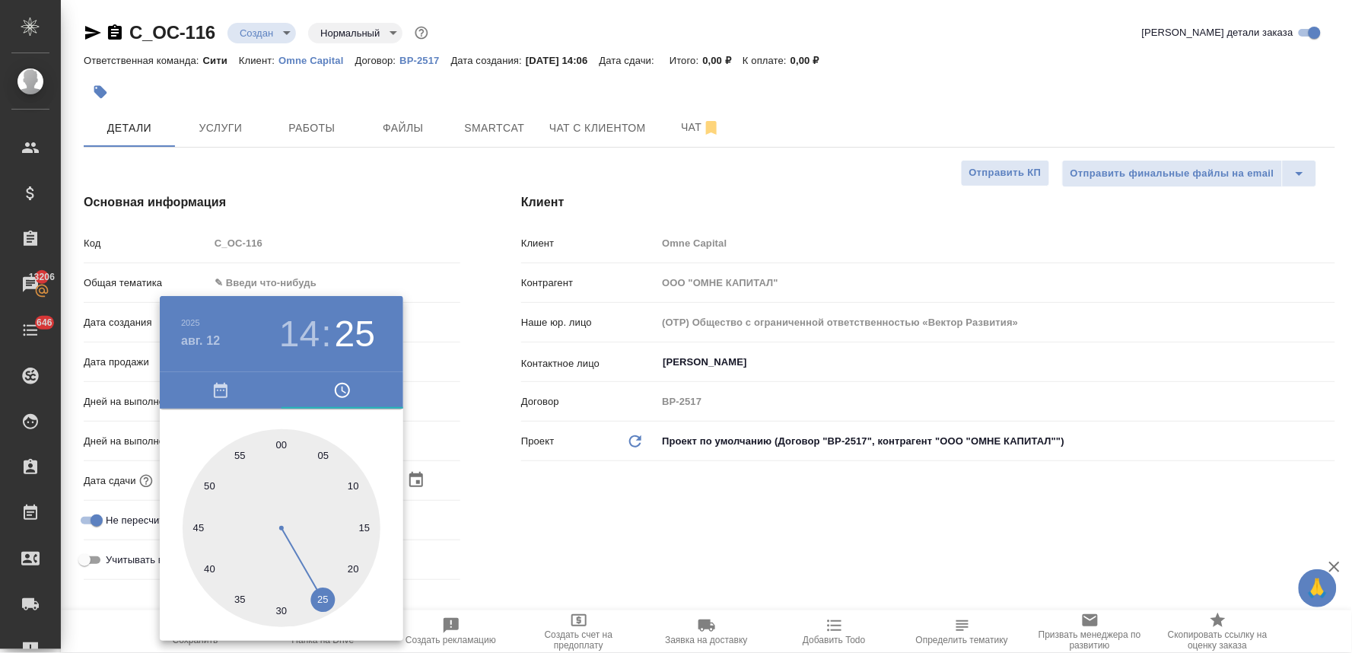
click at [590, 542] on div at bounding box center [676, 326] width 1352 height 653
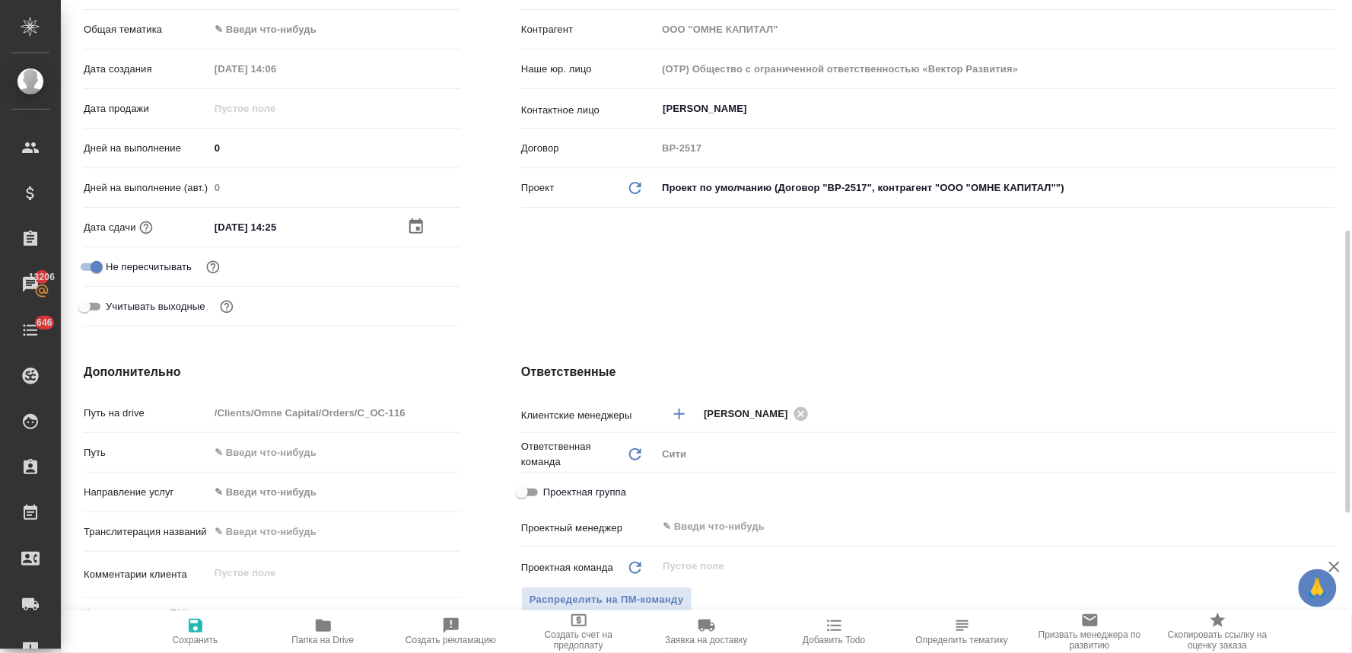
scroll to position [338, 0]
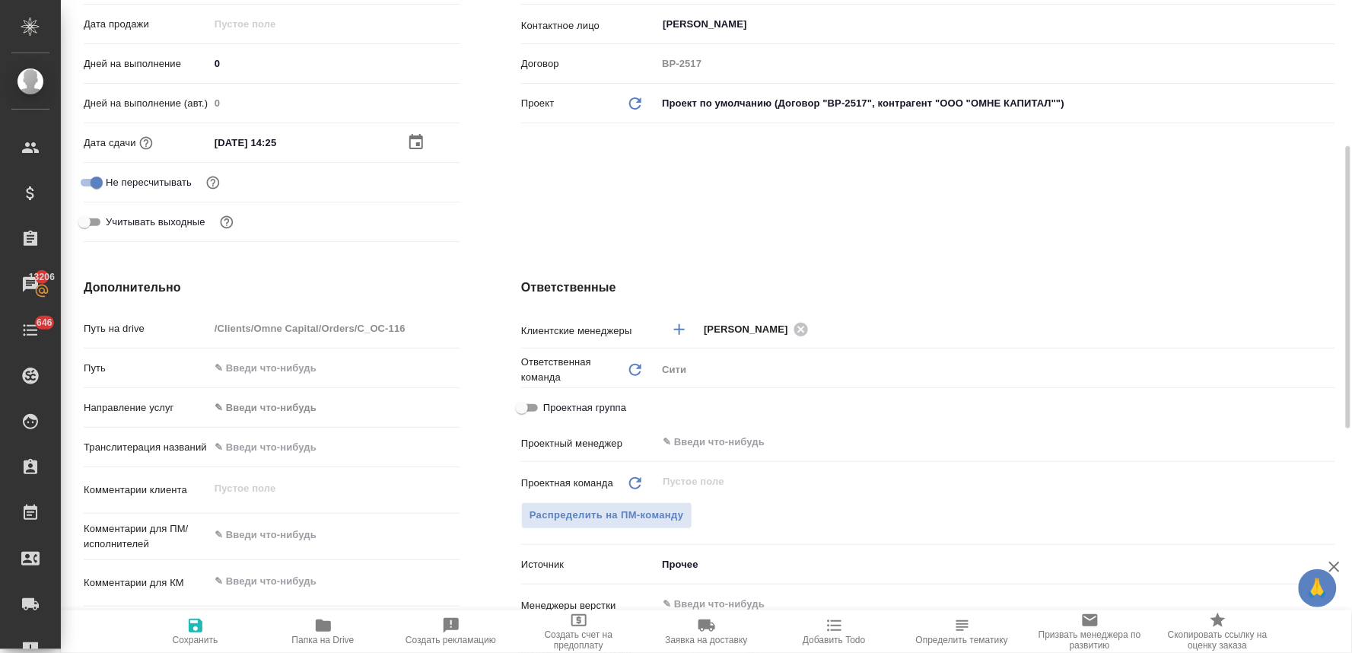
type textarea "x"
click at [263, 526] on textarea at bounding box center [334, 535] width 251 height 26
type textarea "x"
type textarea "п"
type textarea "x"
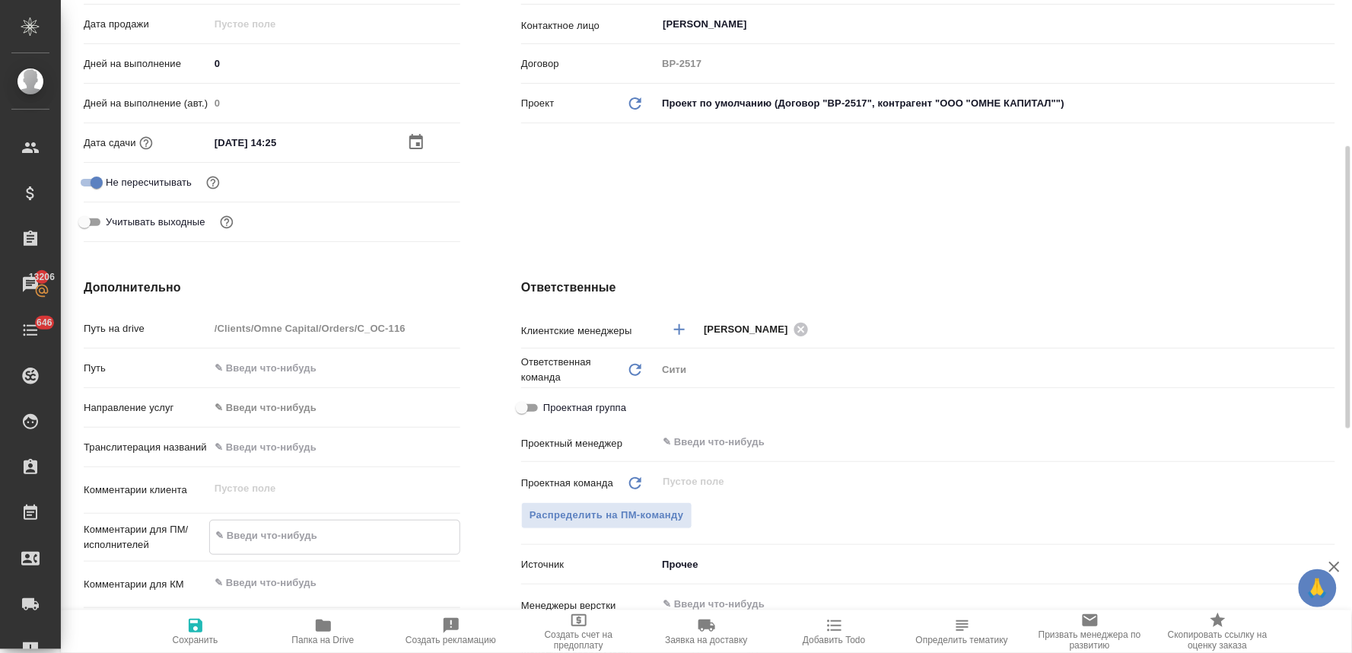
type textarea "x"
type textarea "по"
type textarea "x"
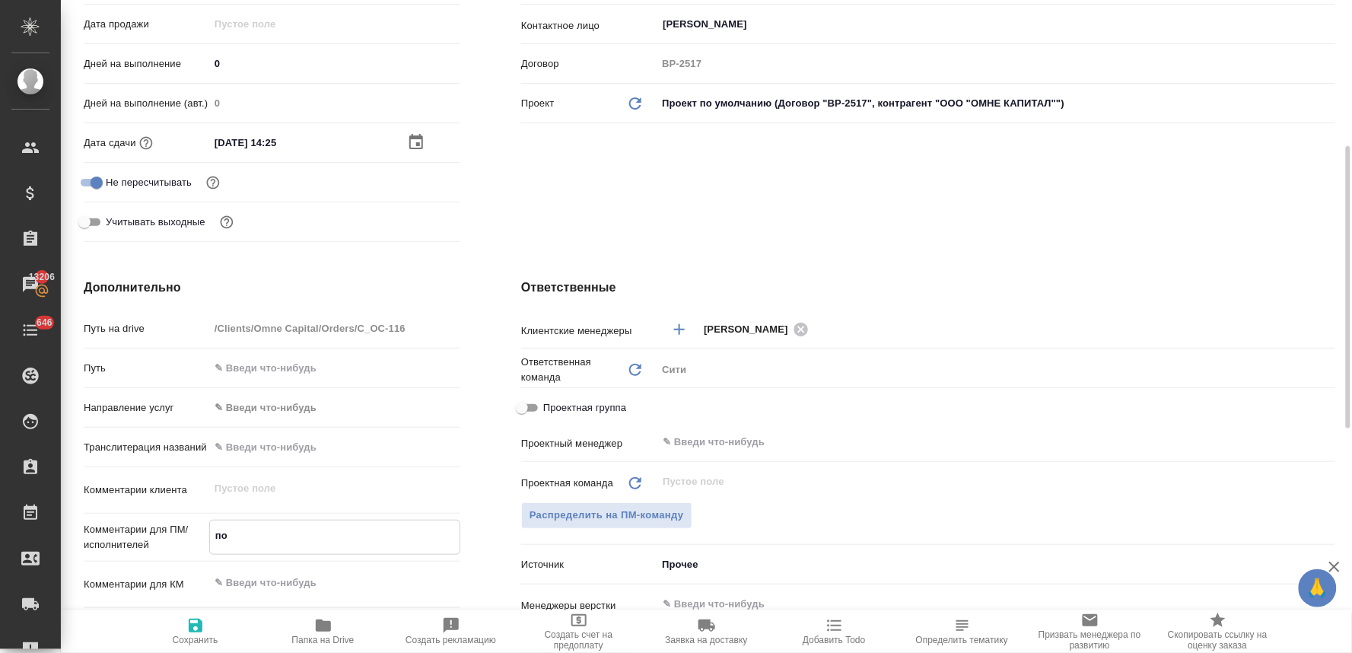
type textarea "x"
type textarea "пос"
type textarea "x"
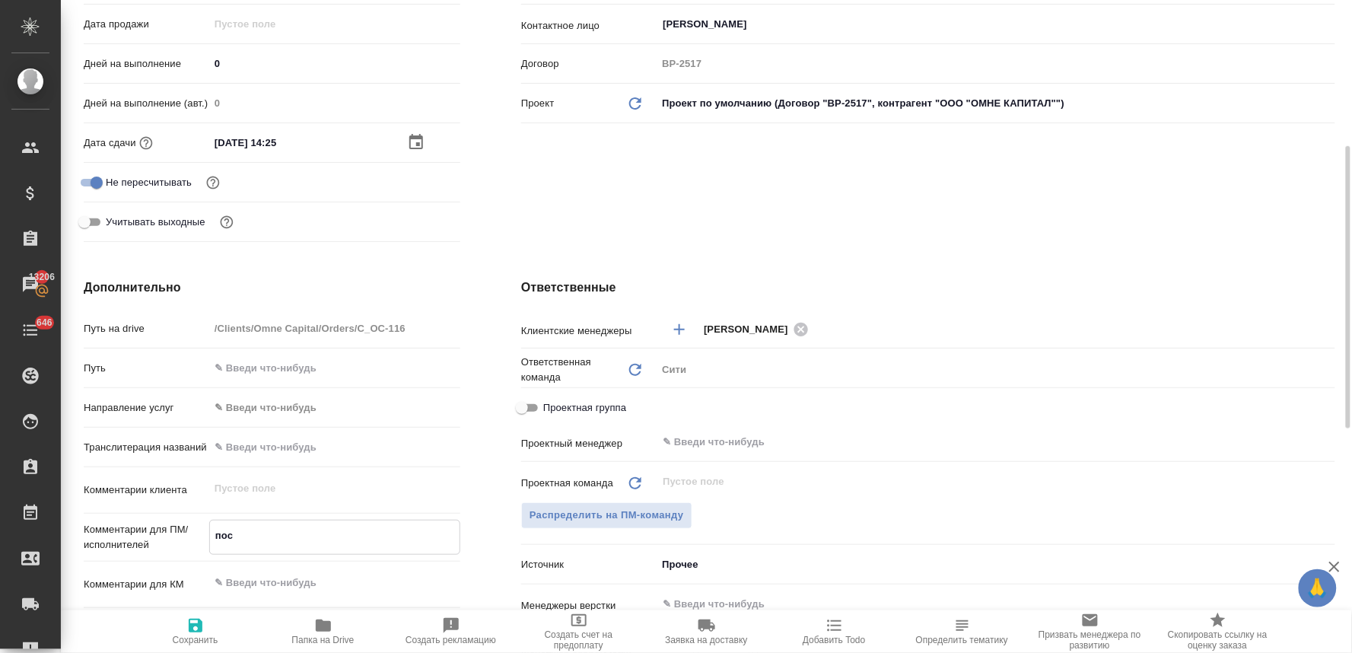
type textarea "посч"
type textarea "x"
type textarea "посчи"
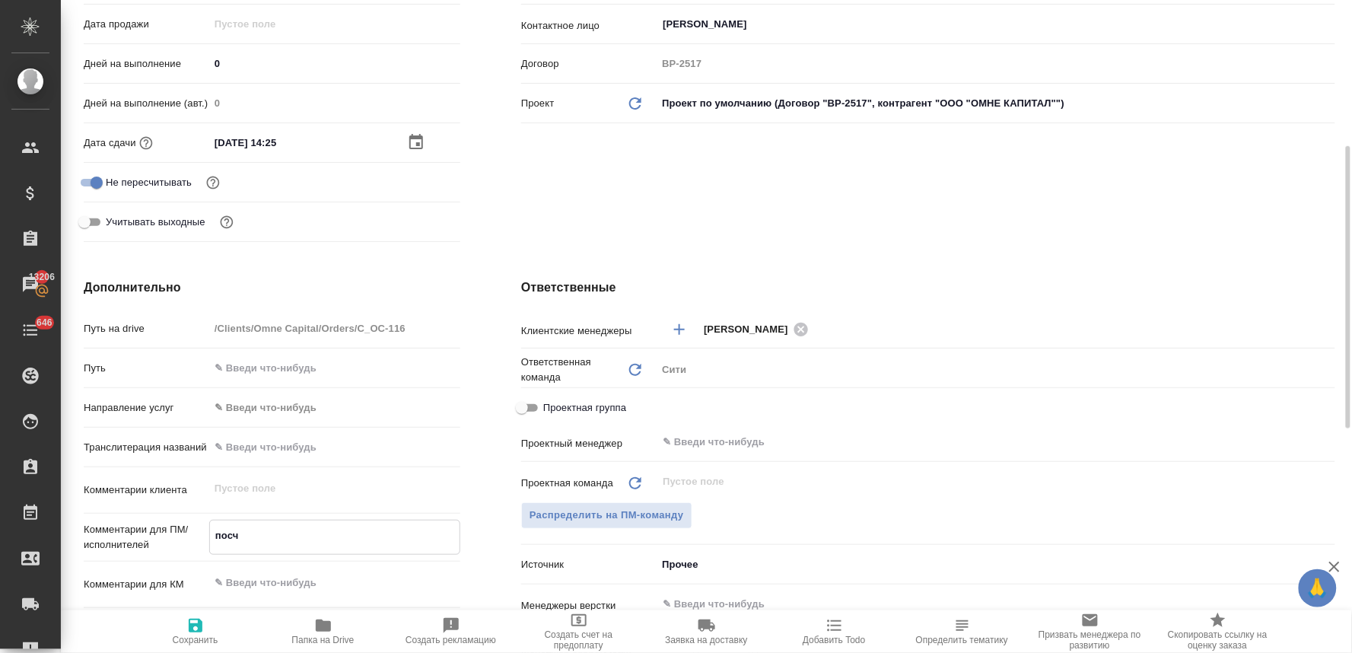
type textarea "x"
type textarea "посчит"
type textarea "x"
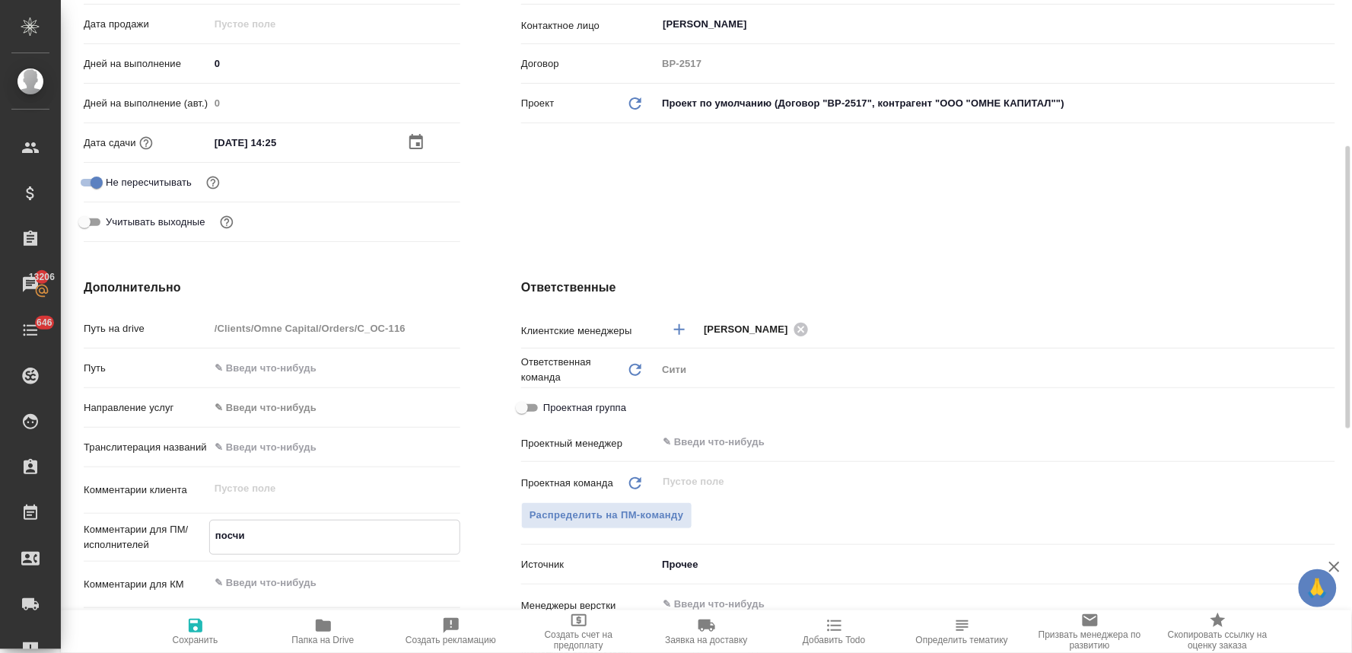
type textarea "x"
type textarea "посчита"
type textarea "x"
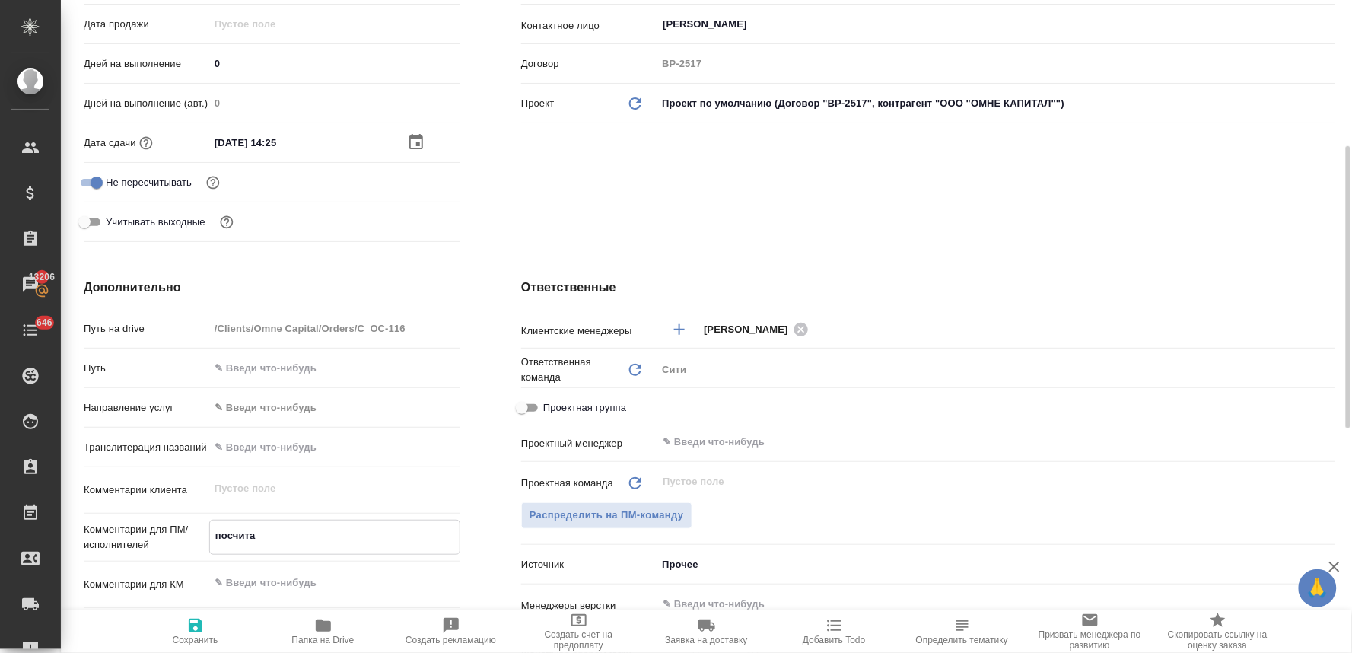
type textarea "x"
type textarea "посчитай"
type textarea "x"
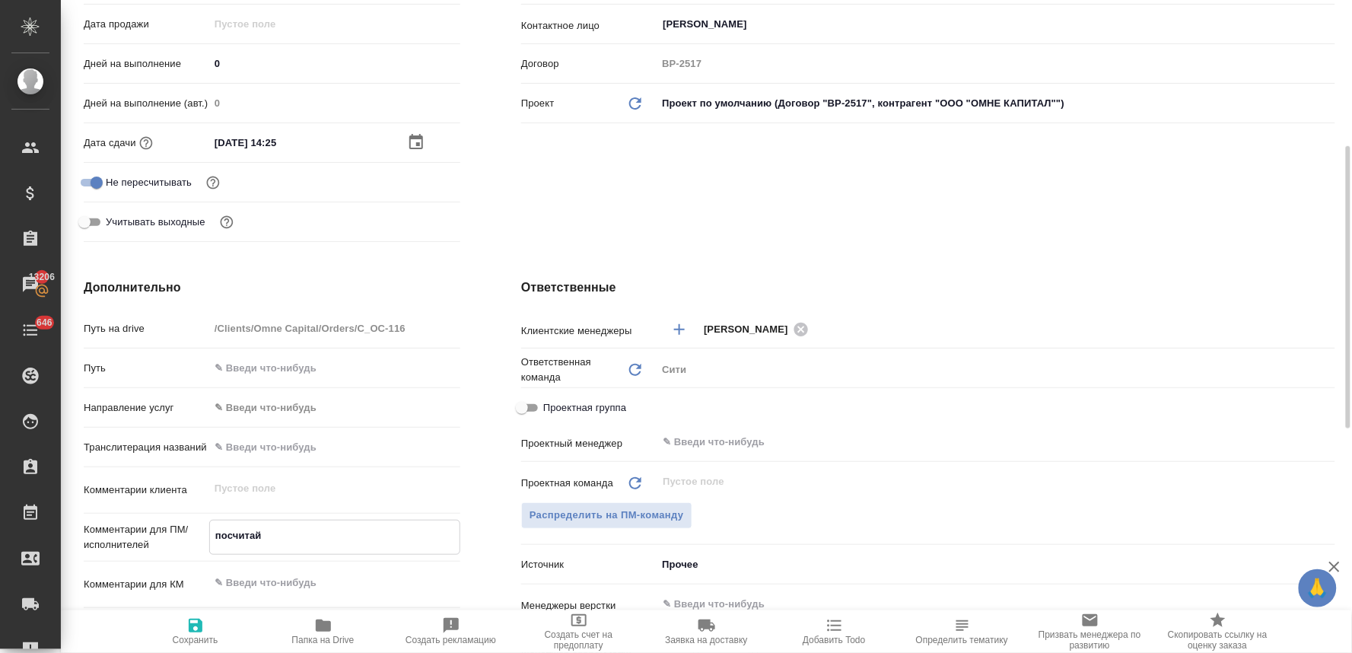
type textarea "посчитайт"
type textarea "x"
type textarea "посчитайте"
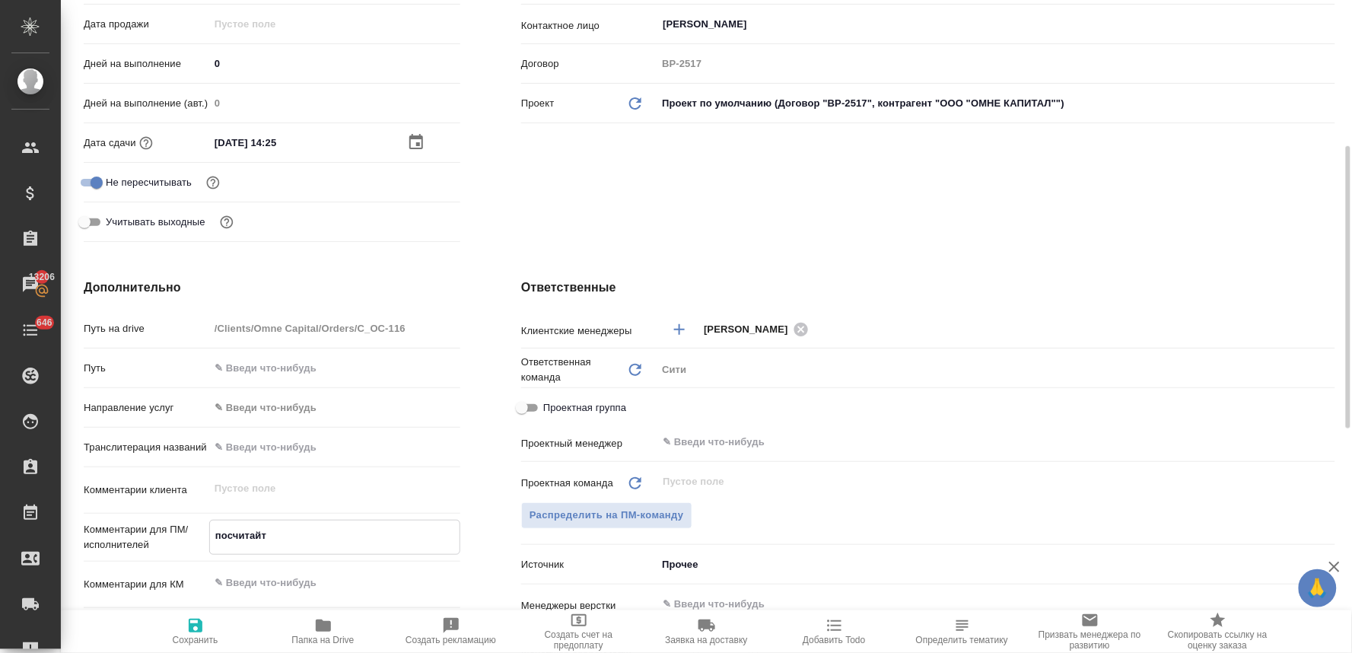
type textarea "x"
type textarea "посчитайте"
type textarea "x"
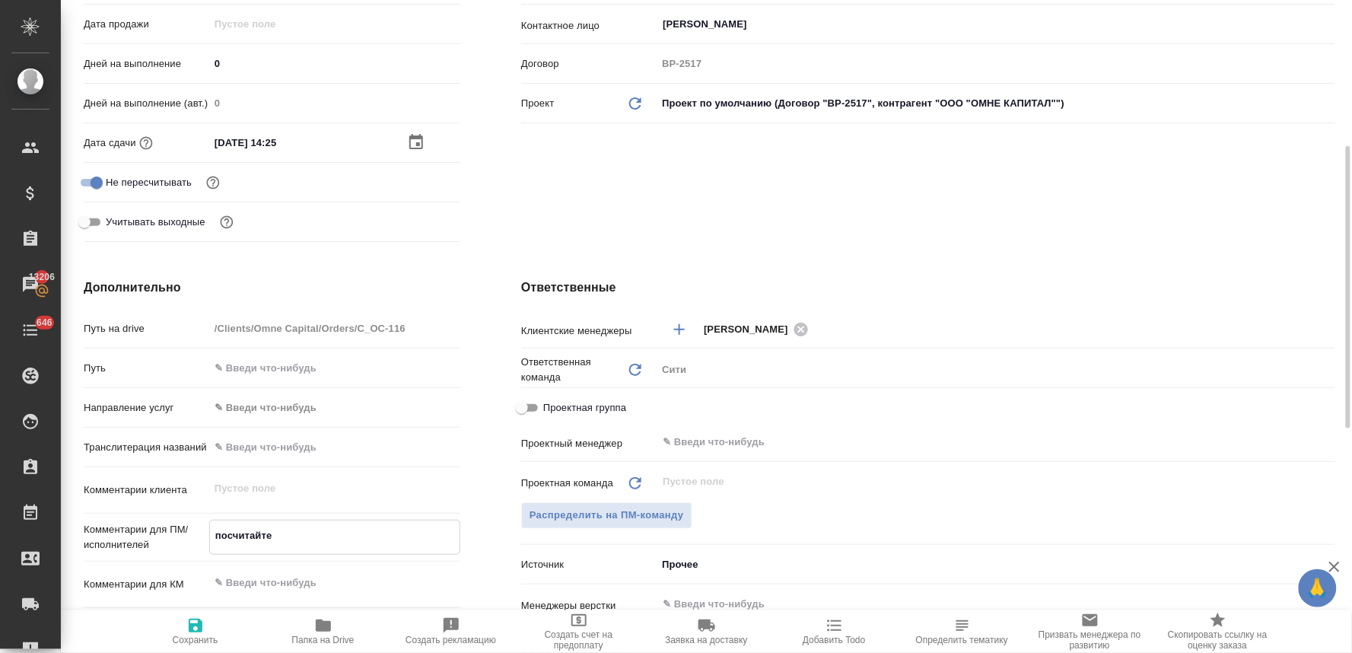
type textarea "x"
type textarea "посчитайте в"
type textarea "x"
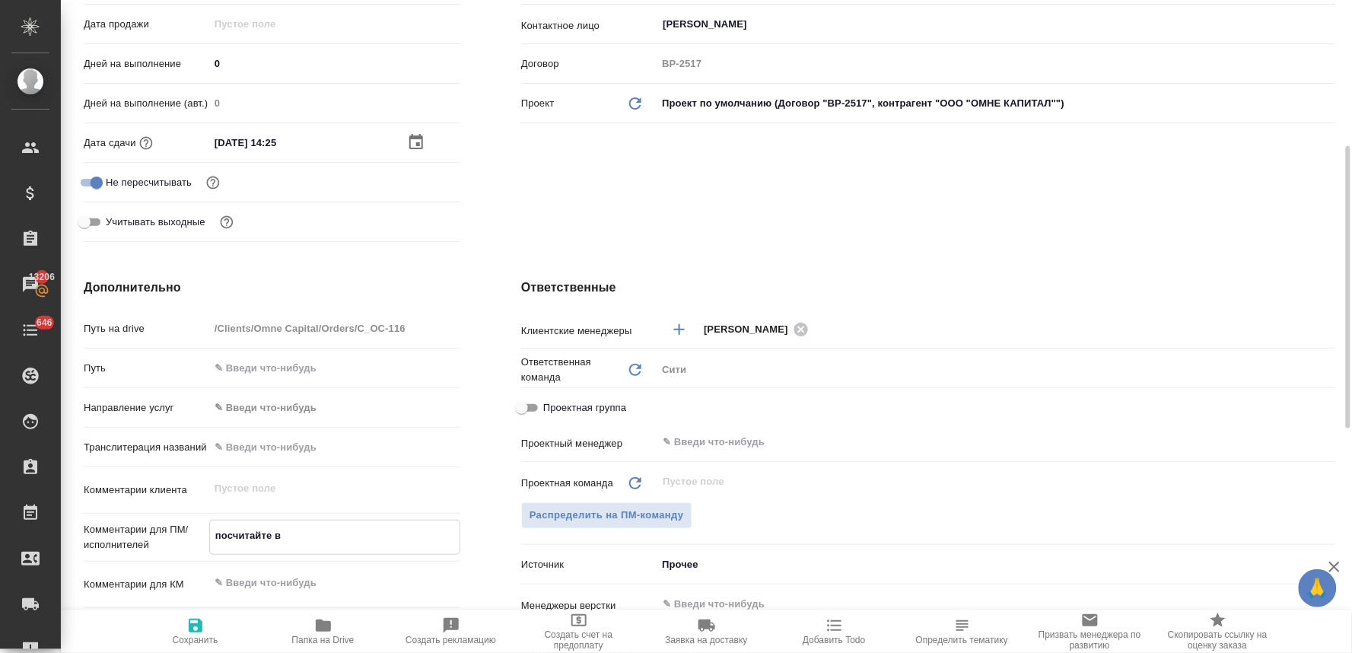
type textarea "x"
type textarea "посчитайте ве"
type textarea "x"
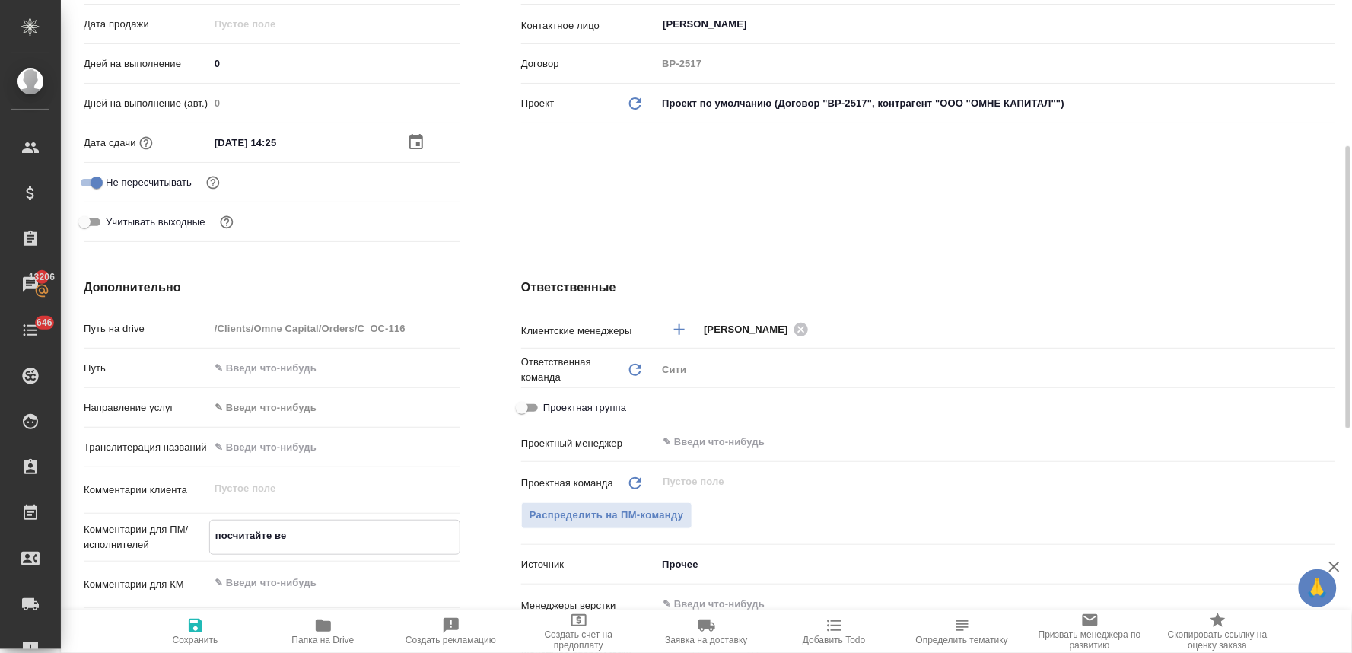
type textarea "посчитайте вер"
type textarea "x"
type textarea "посчитайте верс"
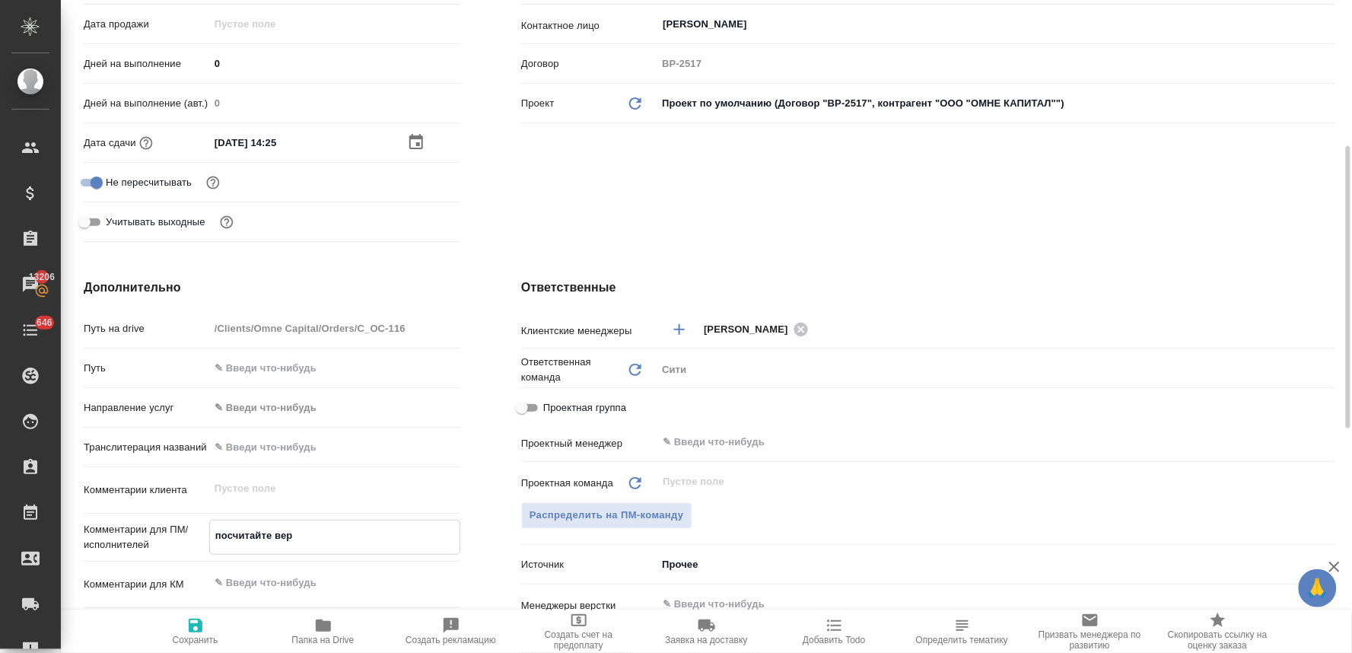
type textarea "x"
type textarea "посчитайте верст"
type textarea "x"
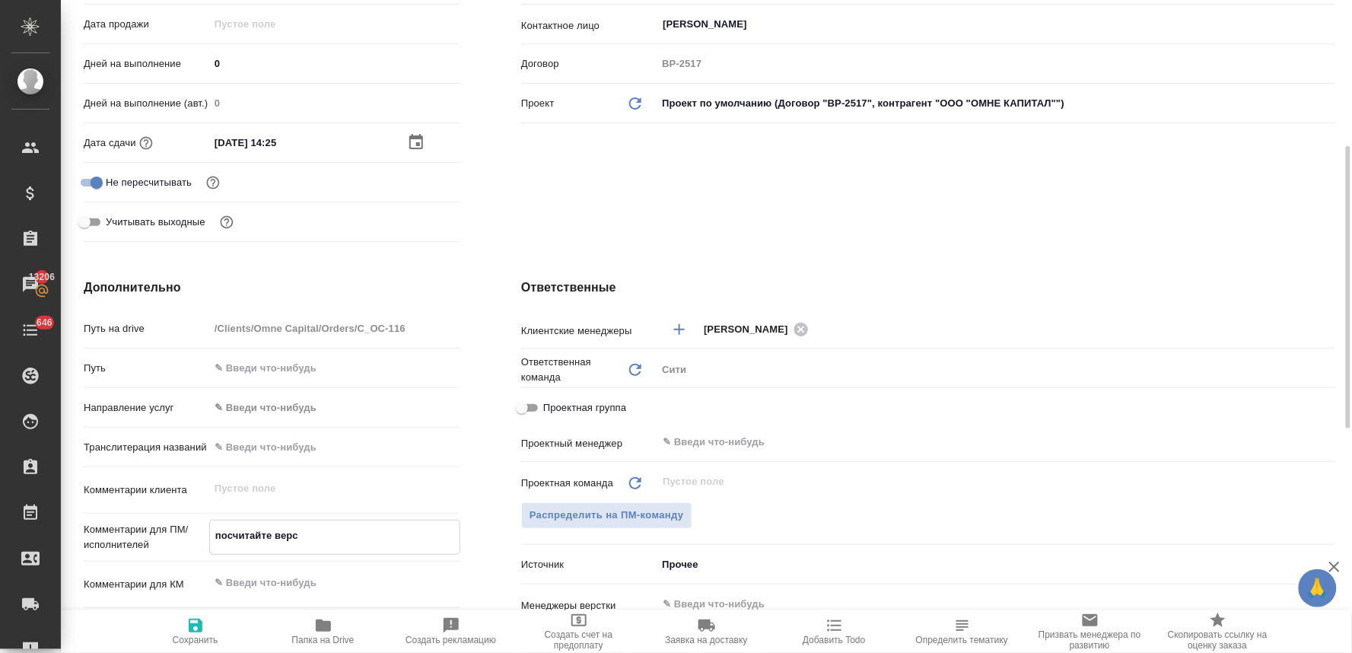
type textarea "x"
type textarea "посчитайте верстк"
type textarea "x"
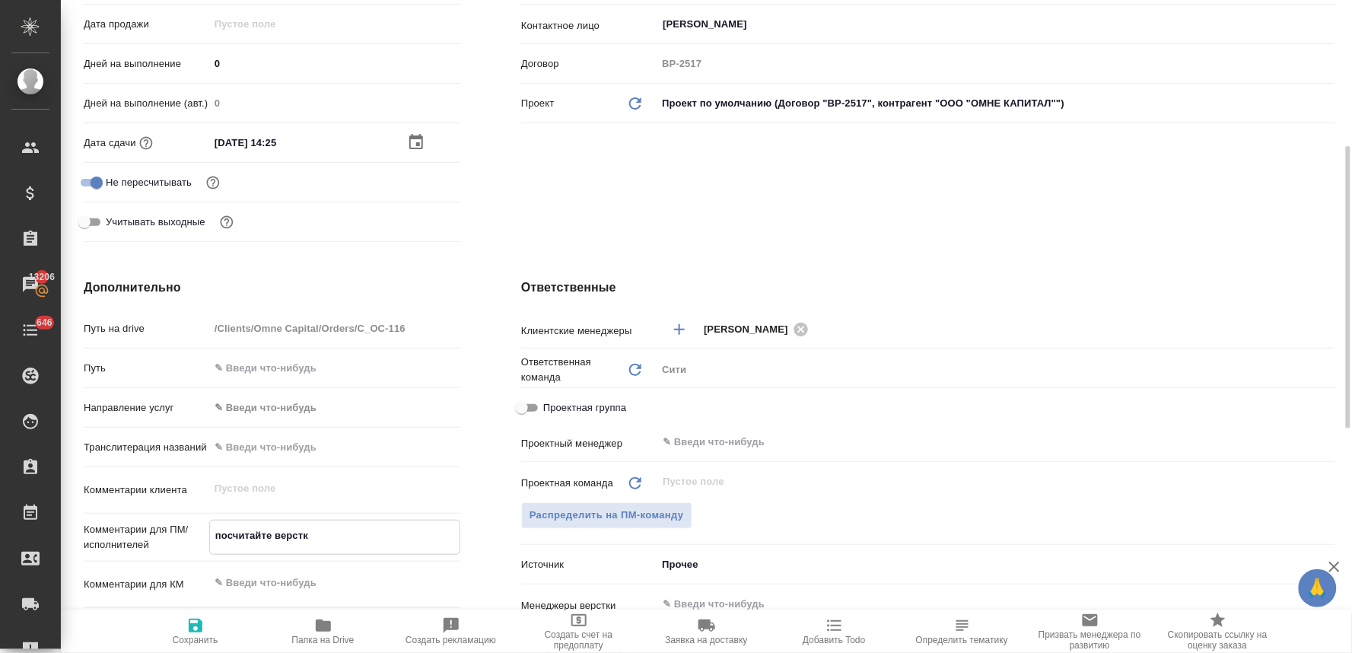
type textarea "x"
type textarea "посчитайте верстку"
type textarea "x"
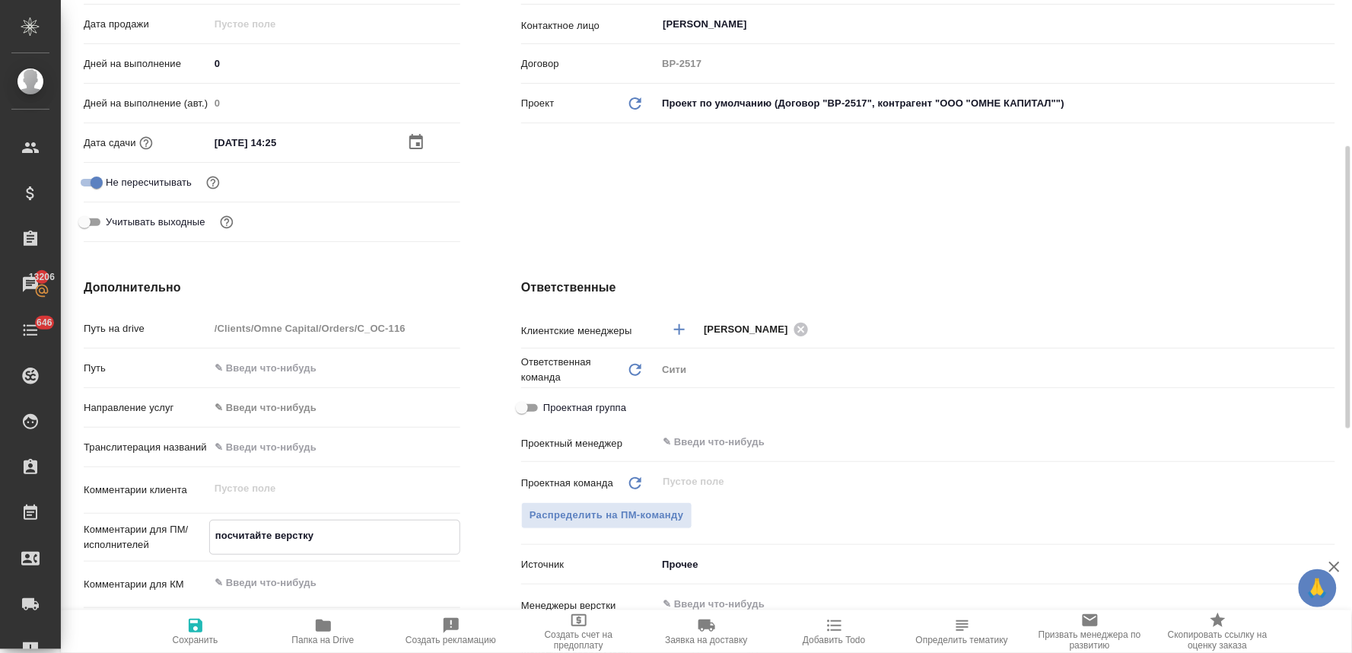
type textarea "посчитайте верстку,"
type textarea "x"
type textarea "посчитайте верстку,"
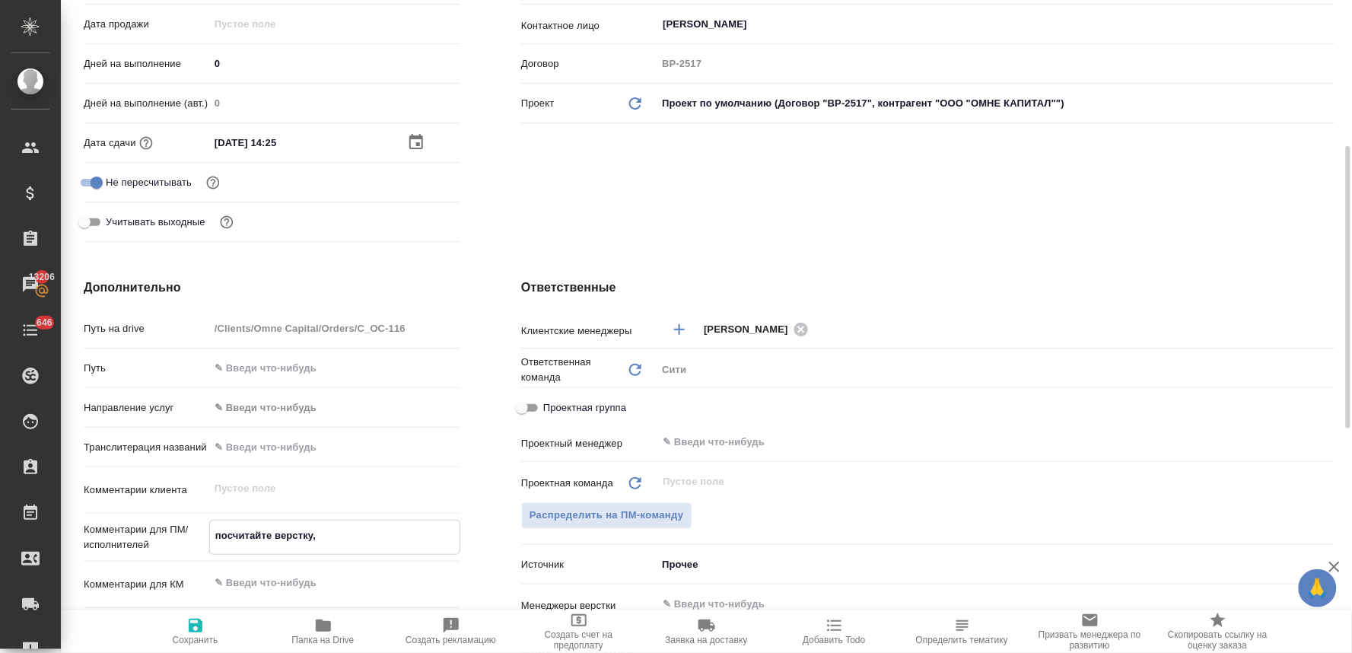
type textarea "x"
type textarea "посчитайте верстку, п"
type textarea "x"
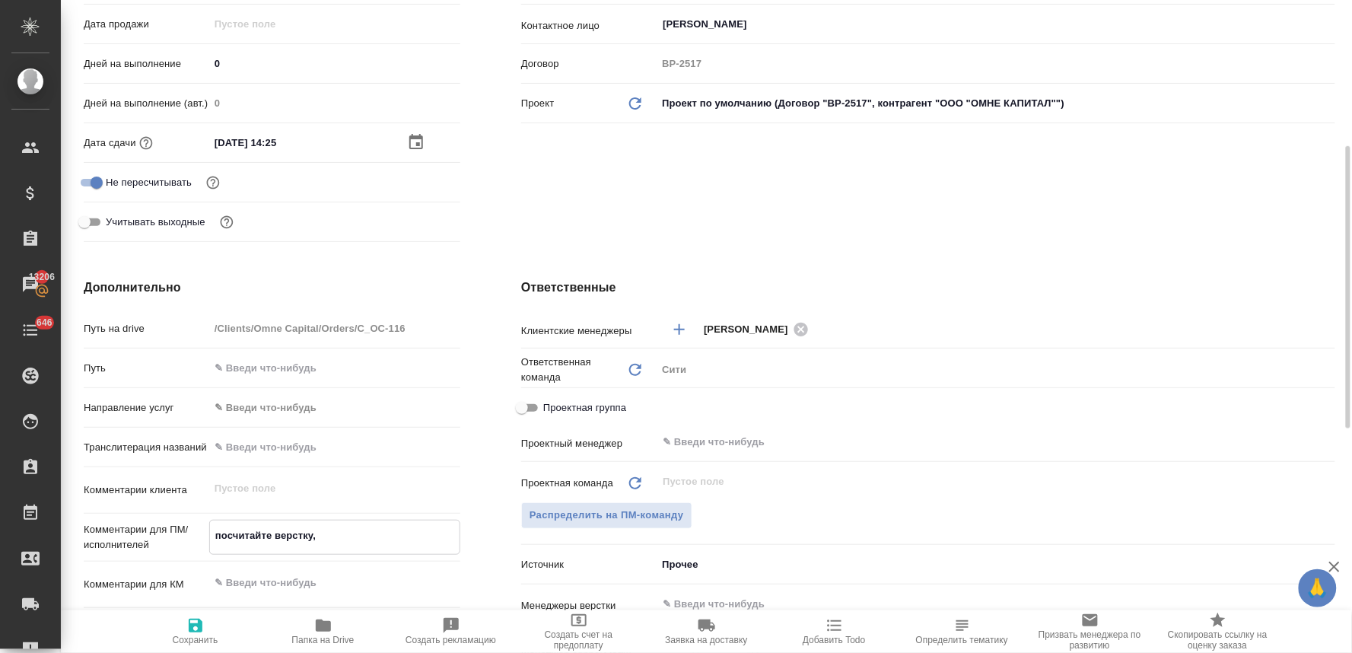
type textarea "x"
type textarea "посчитайте верстку, по"
type textarea "x"
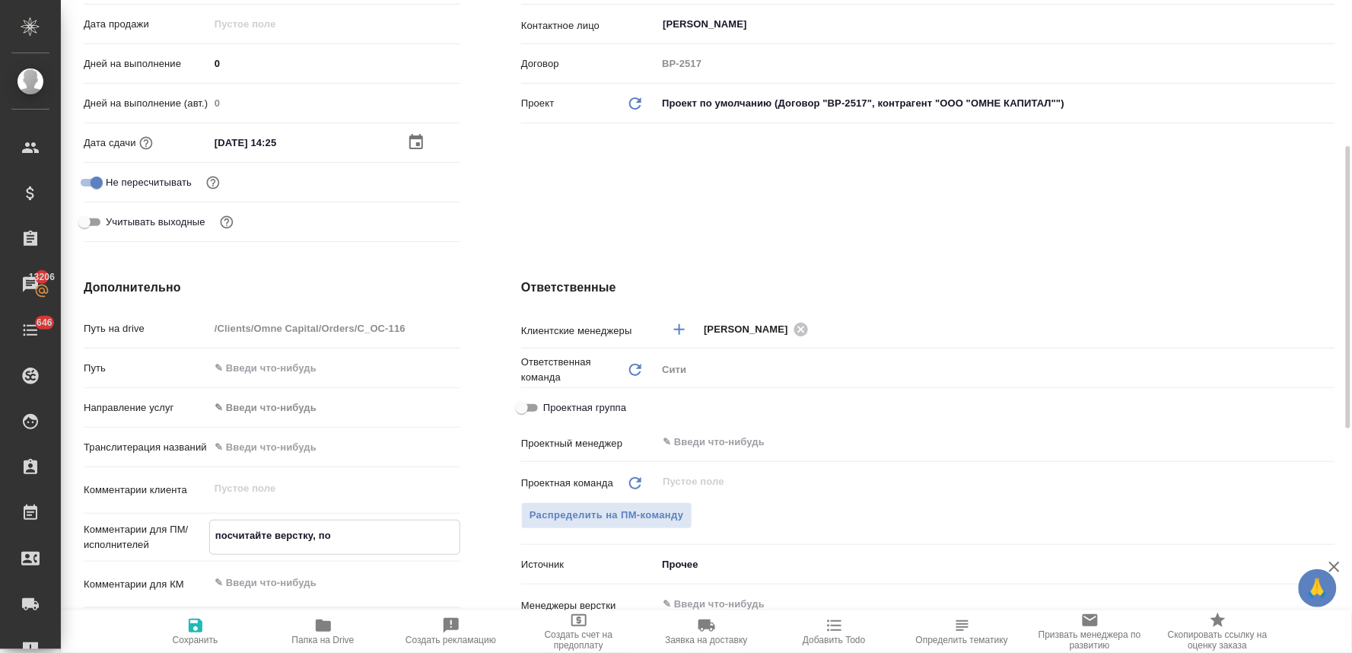
type textarea "x"
type textarea "посчитайте верстку, пож"
type textarea "x"
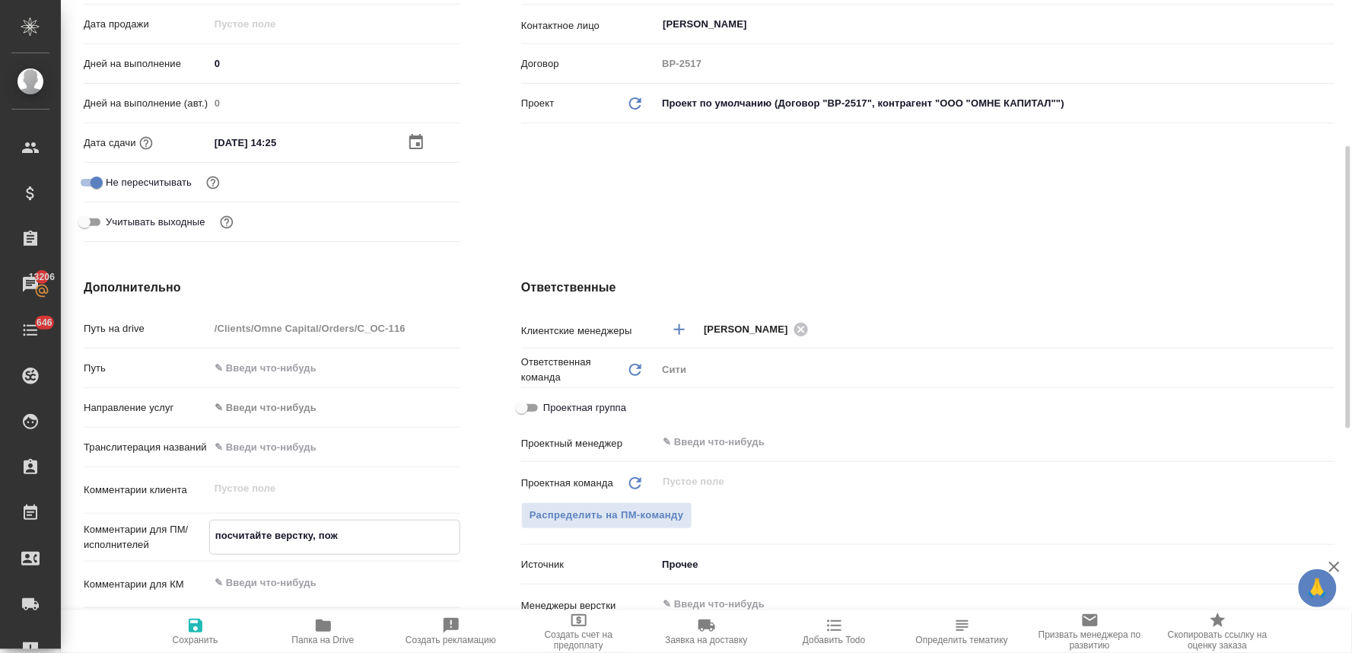
type textarea "посчитайте верстку, пожа"
type textarea "x"
type textarea "посчитайте верстку, пожал"
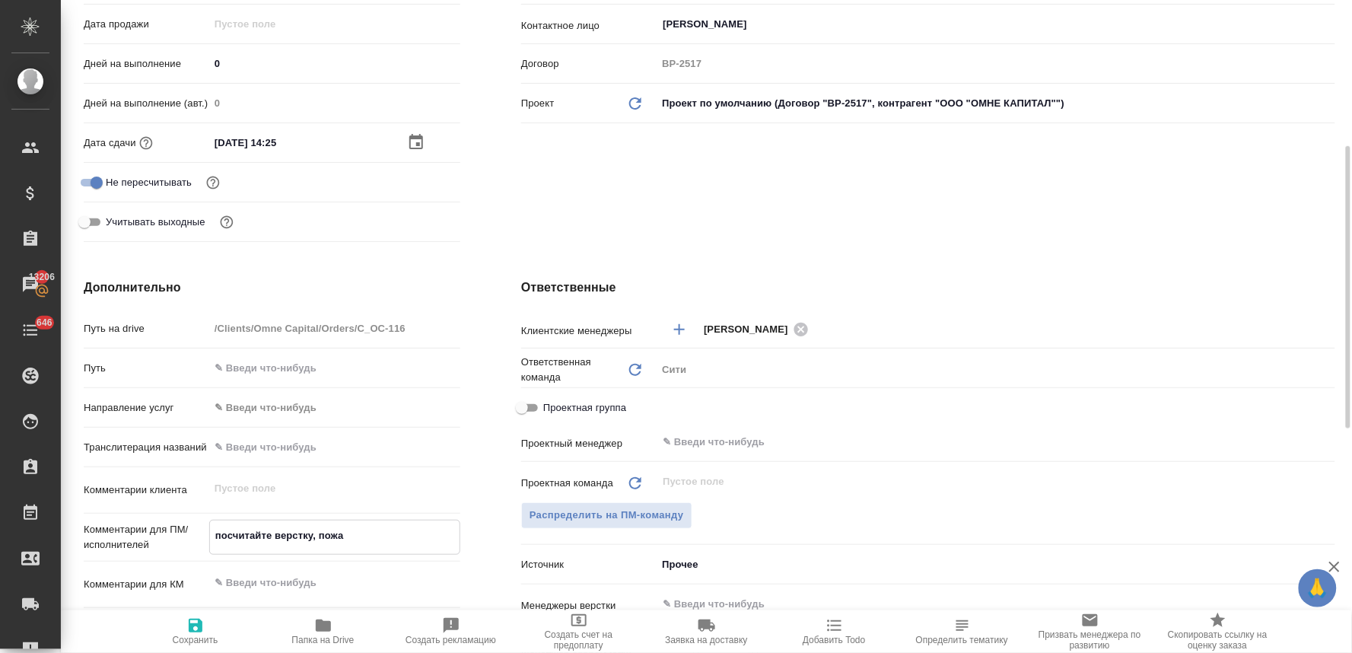
type textarea "x"
type textarea "посчитайте верстку, пожалу"
type textarea "x"
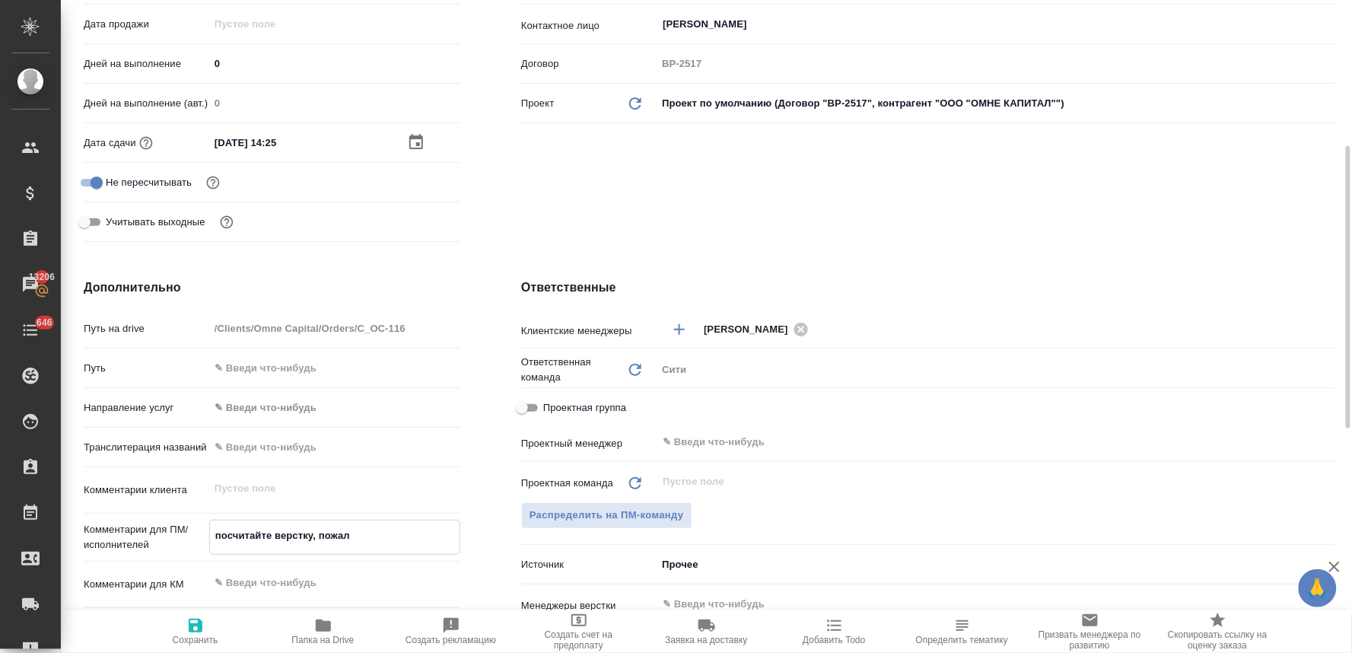
type textarea "x"
type textarea "посчитайте верстку, пожалуй"
type textarea "x"
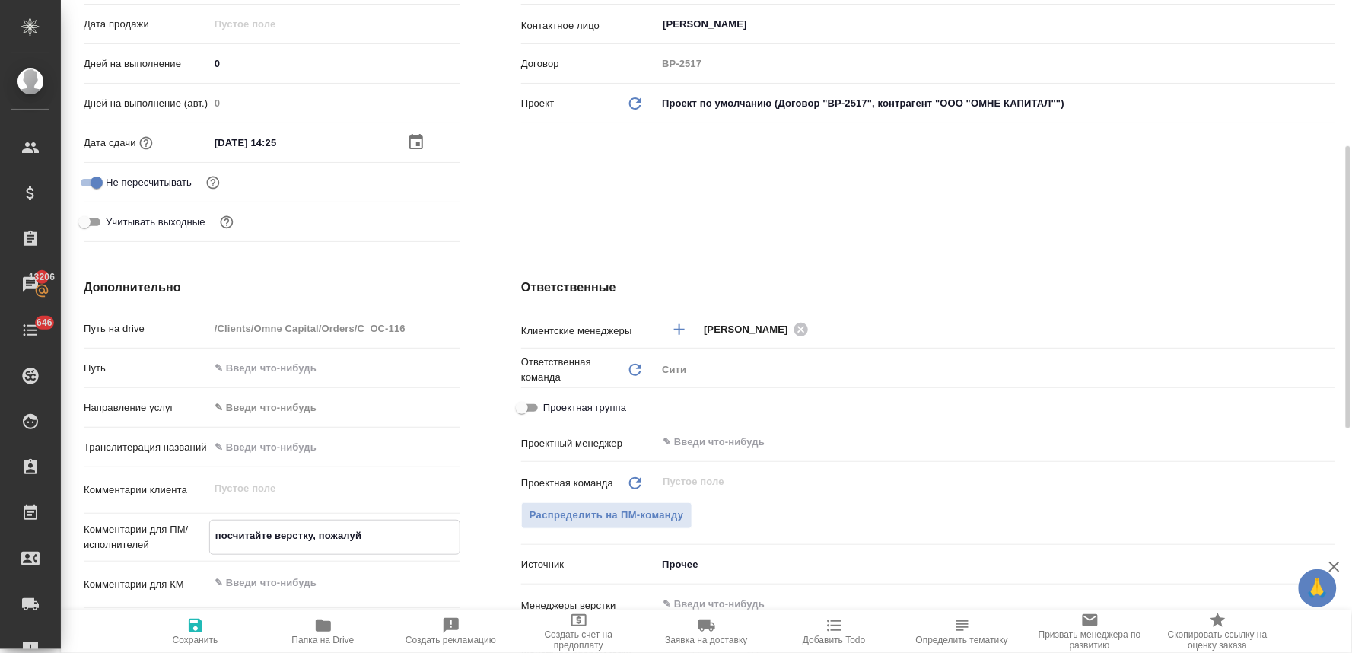
type textarea "x"
type textarea "посчитайте верстку, пожалуйс"
type textarea "x"
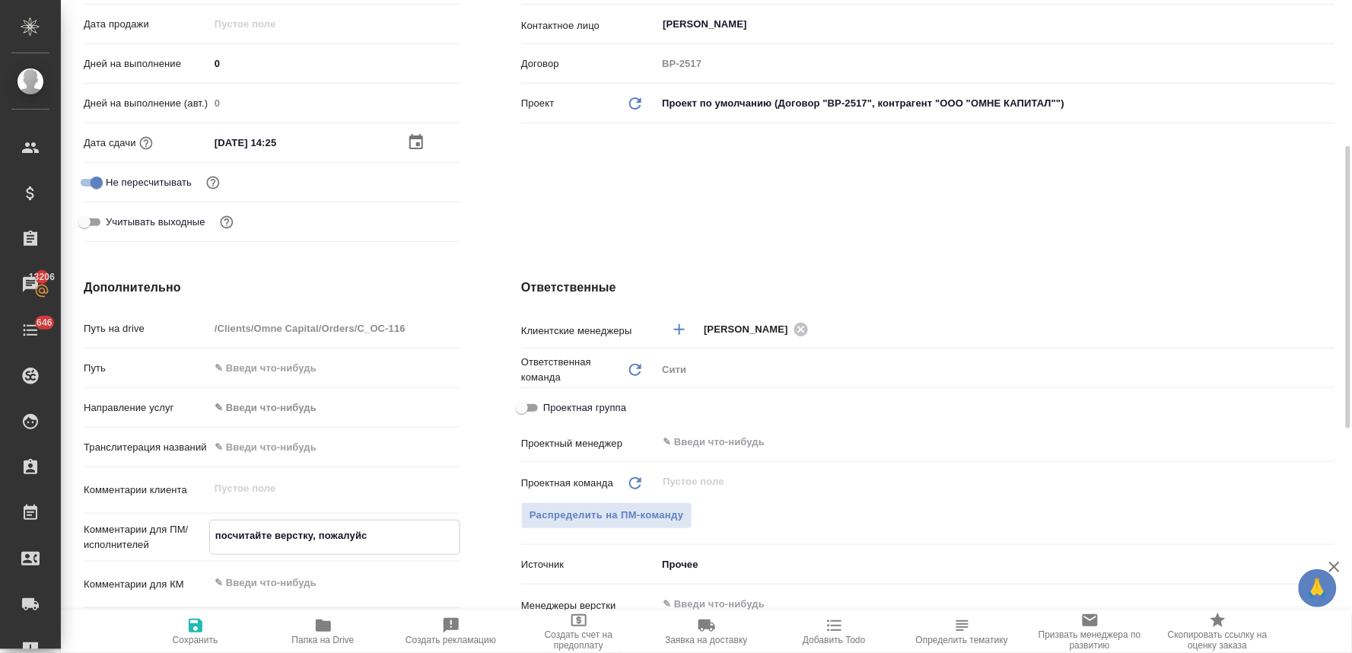
type textarea "посчитайте верстку, пожалуйст"
type textarea "x"
type textarea "посчитайте верстку, пожалуйста"
type textarea "x"
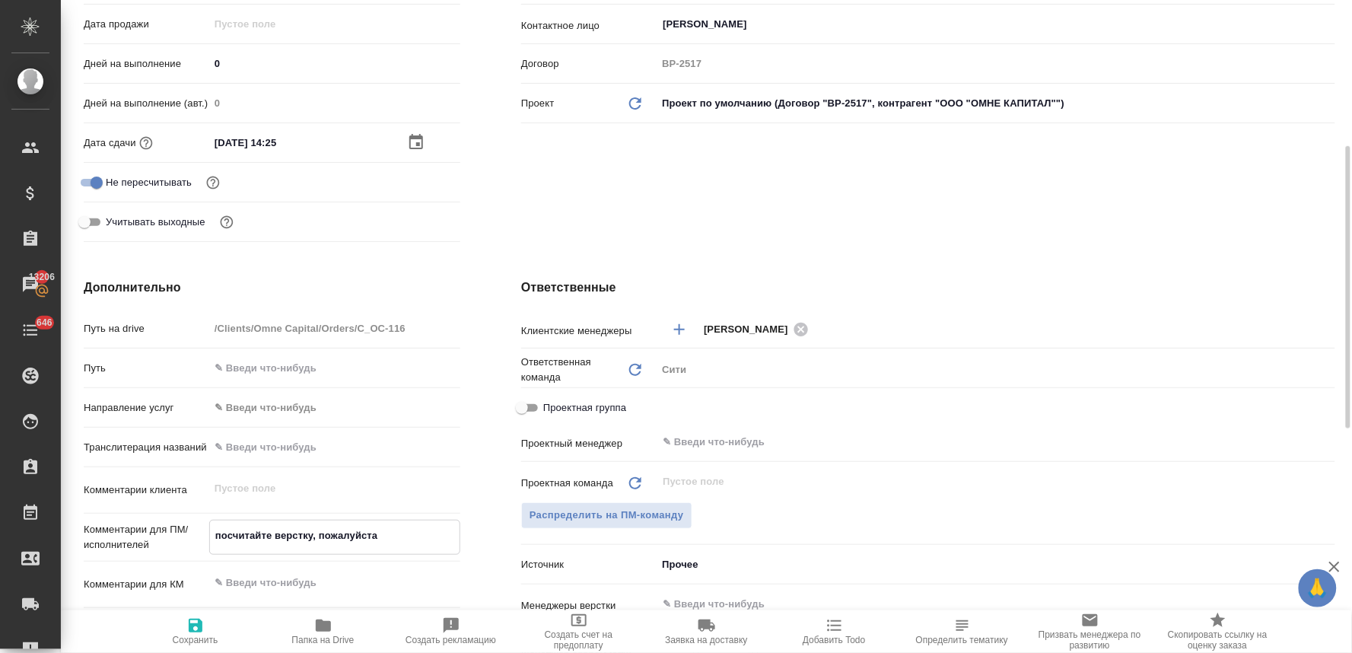
type textarea "x"
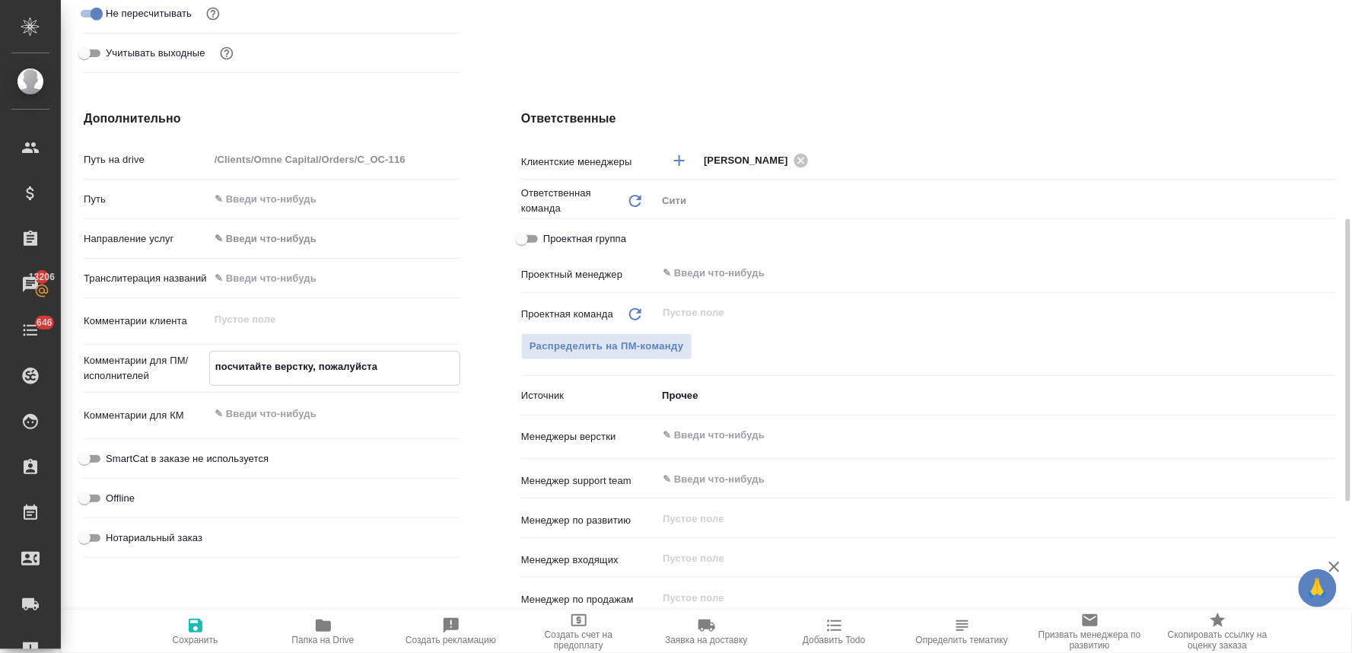
type textarea "посчитайте верстку, пожалуйста"
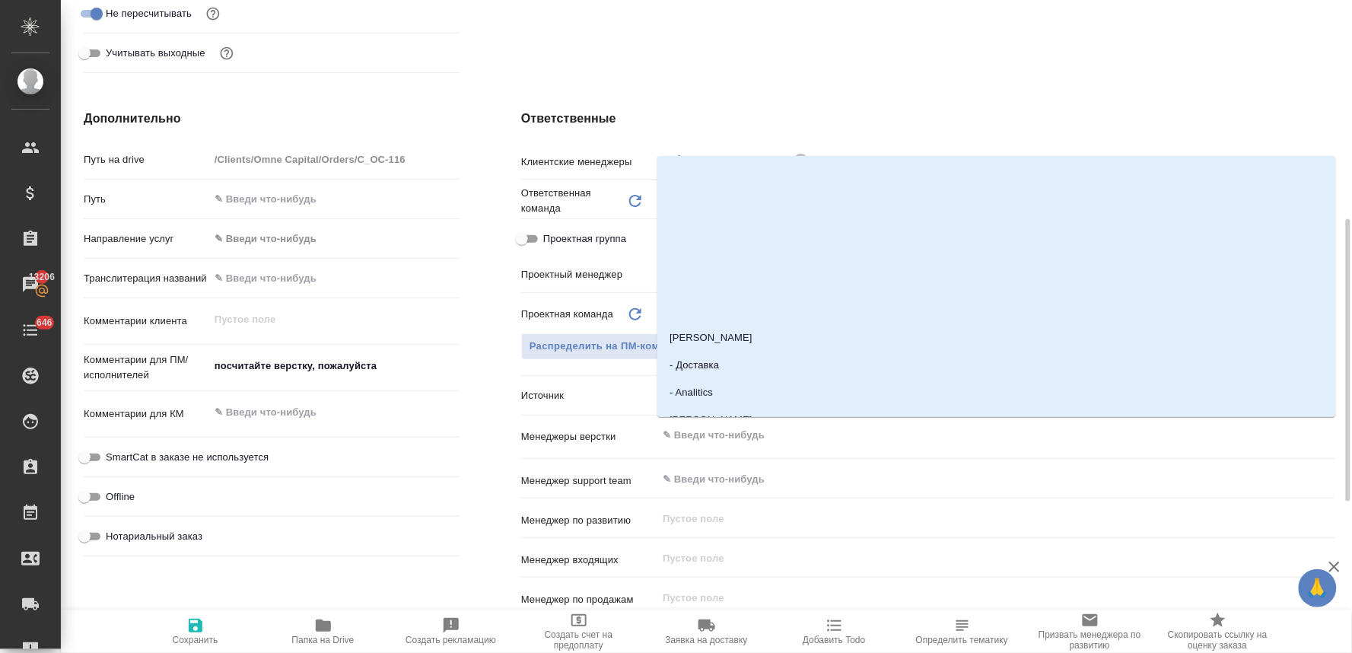
type textarea "x"
click at [750, 437] on input "text" at bounding box center [970, 435] width 619 height 18
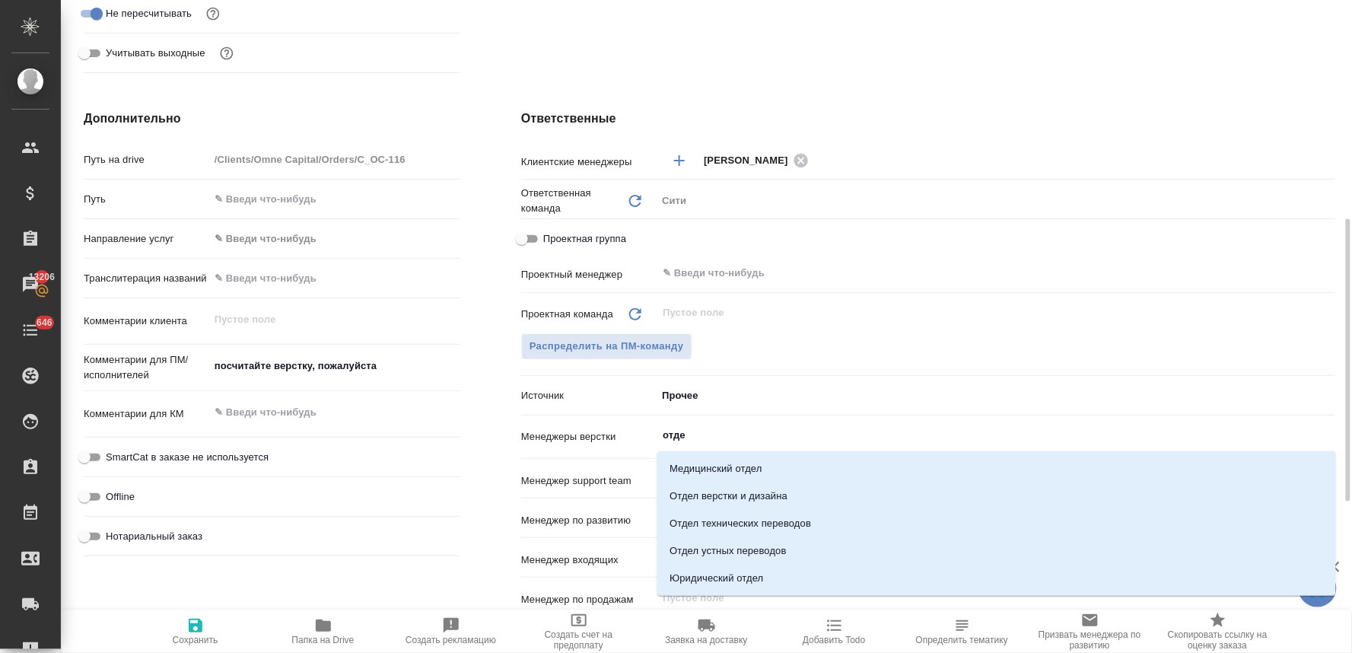
type input "отдел"
click at [747, 499] on li "Отдел верстки и дизайна" at bounding box center [996, 495] width 679 height 27
type textarea "x"
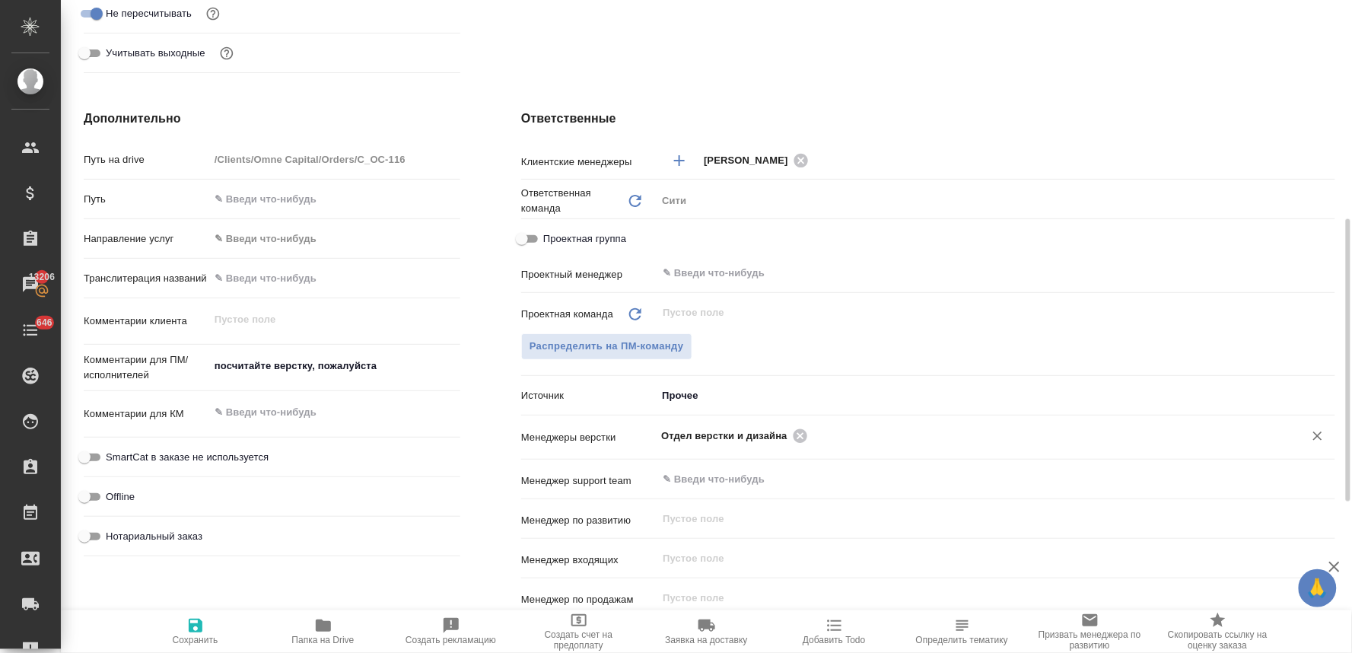
click at [186, 625] on icon "button" at bounding box center [195, 625] width 18 height 18
type textarea "x"
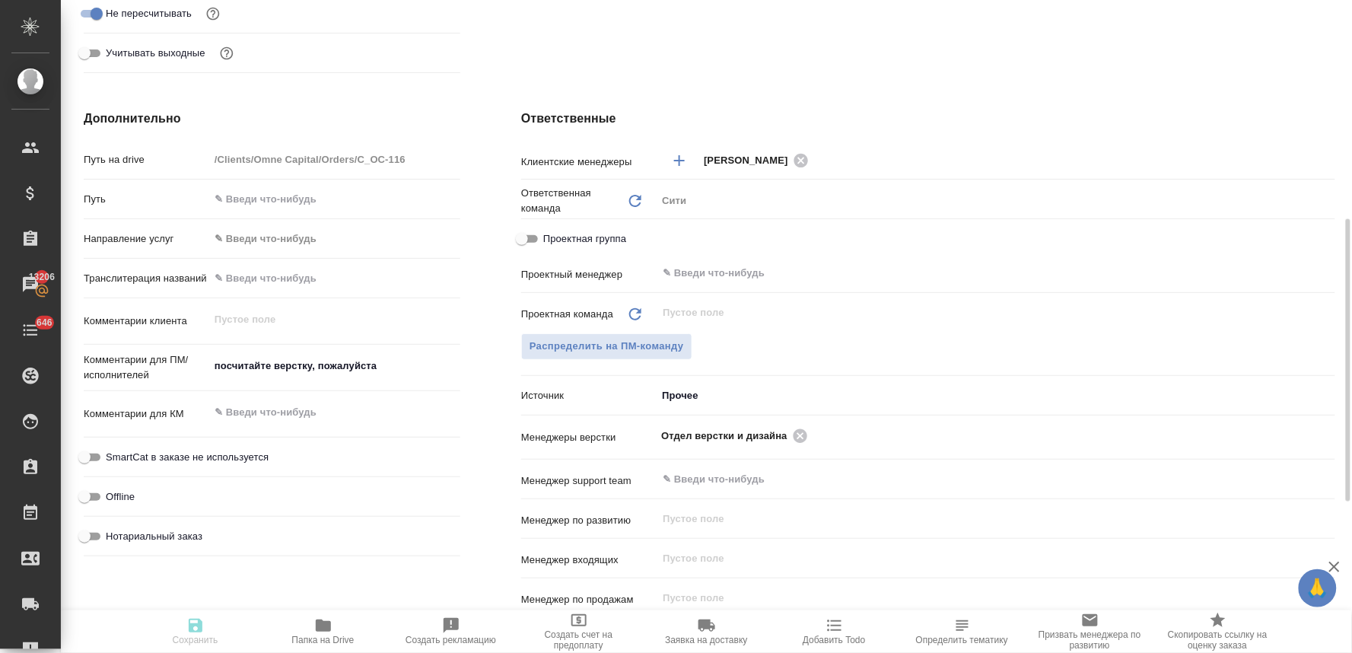
type textarea "x"
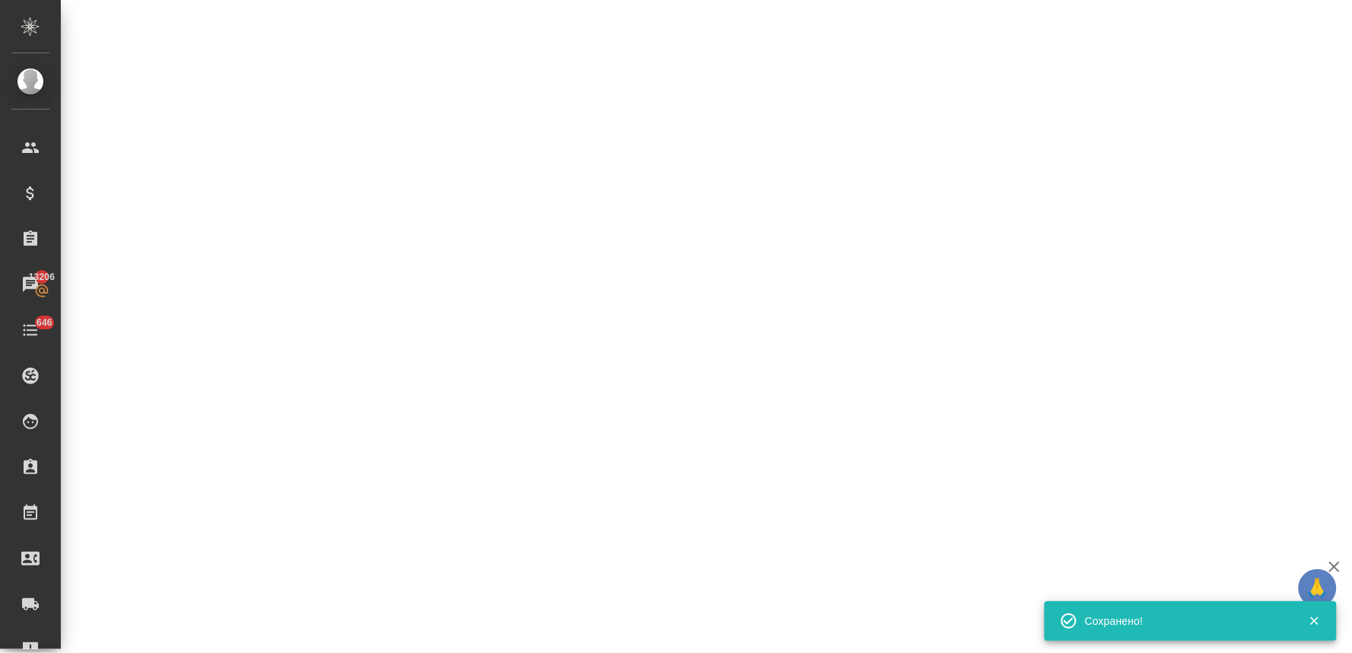
select select "RU"
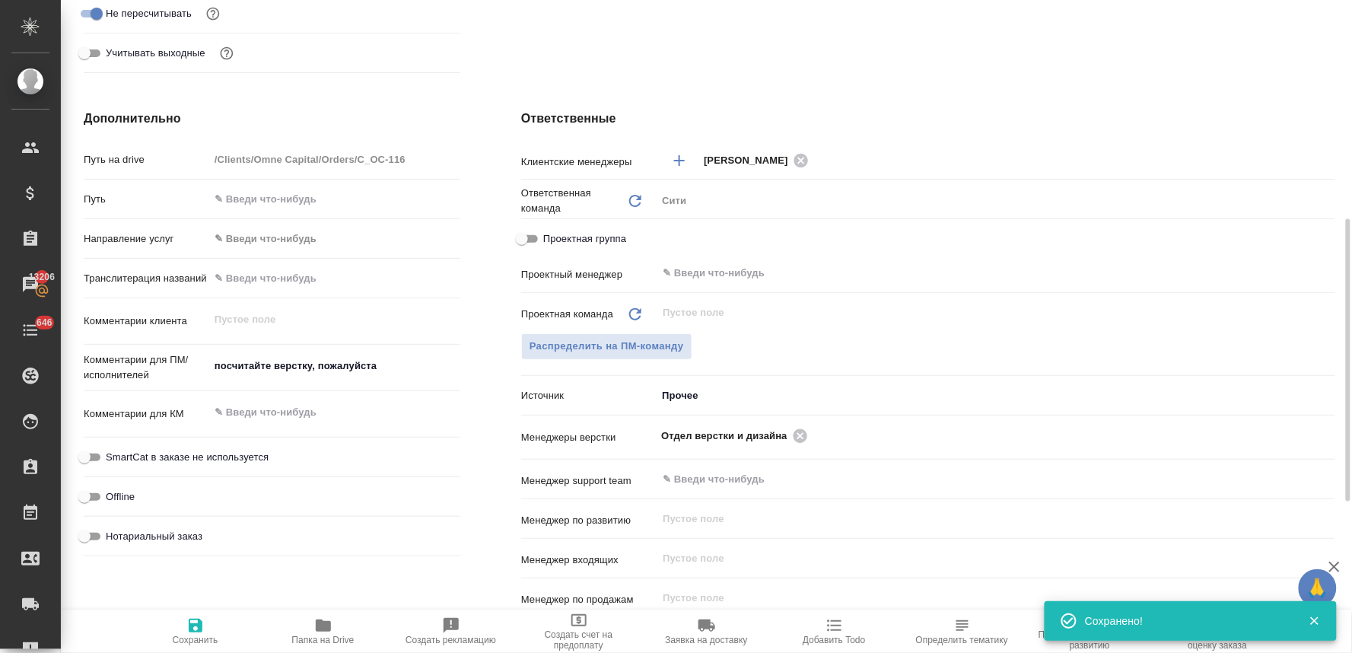
type textarea "x"
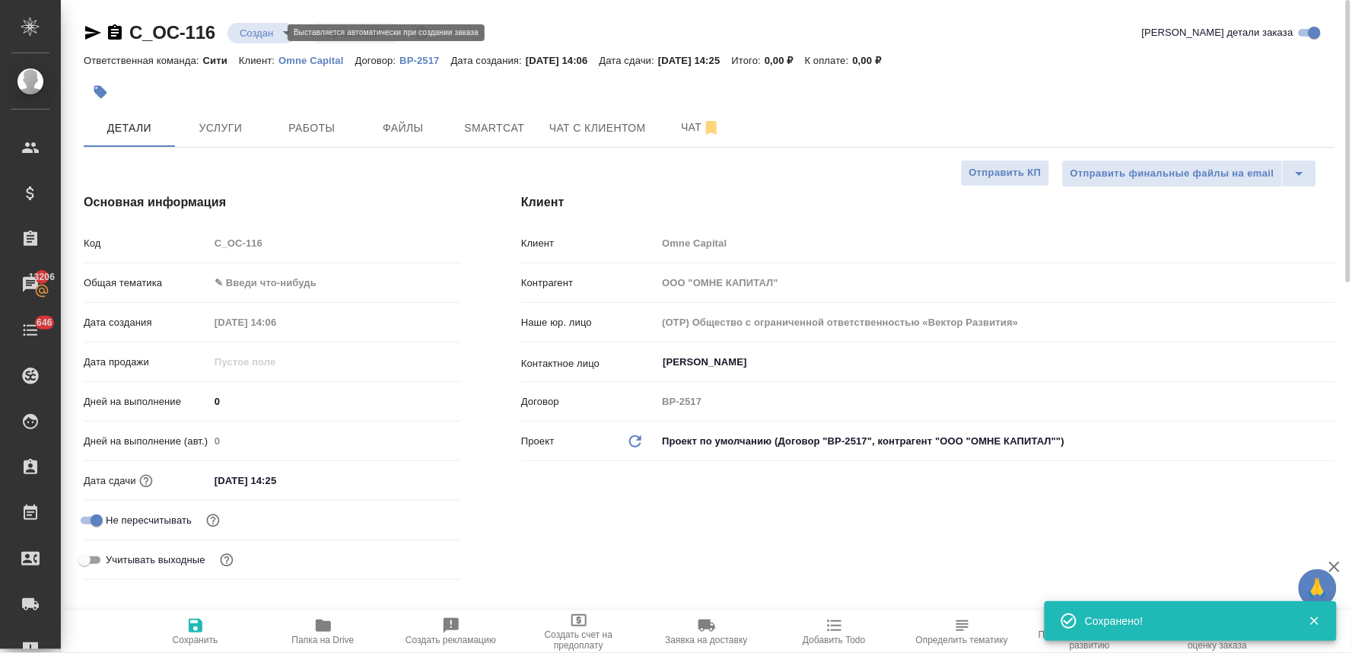
click at [272, 38] on body "🙏 .cls-1 fill:#fff; AWATERA Lyamina Nadezhda Клиенты Спецификации Заказы 13206 …" at bounding box center [676, 326] width 1352 height 653
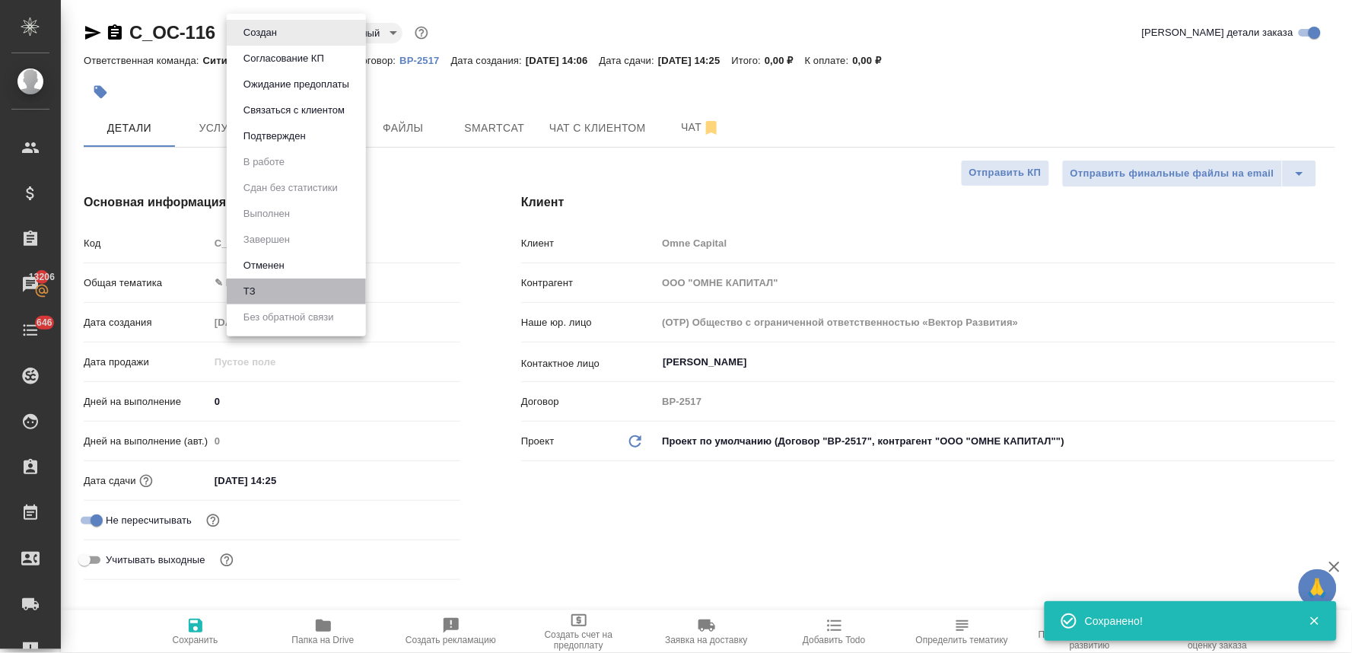
click at [263, 291] on li "ТЗ" at bounding box center [296, 291] width 139 height 26
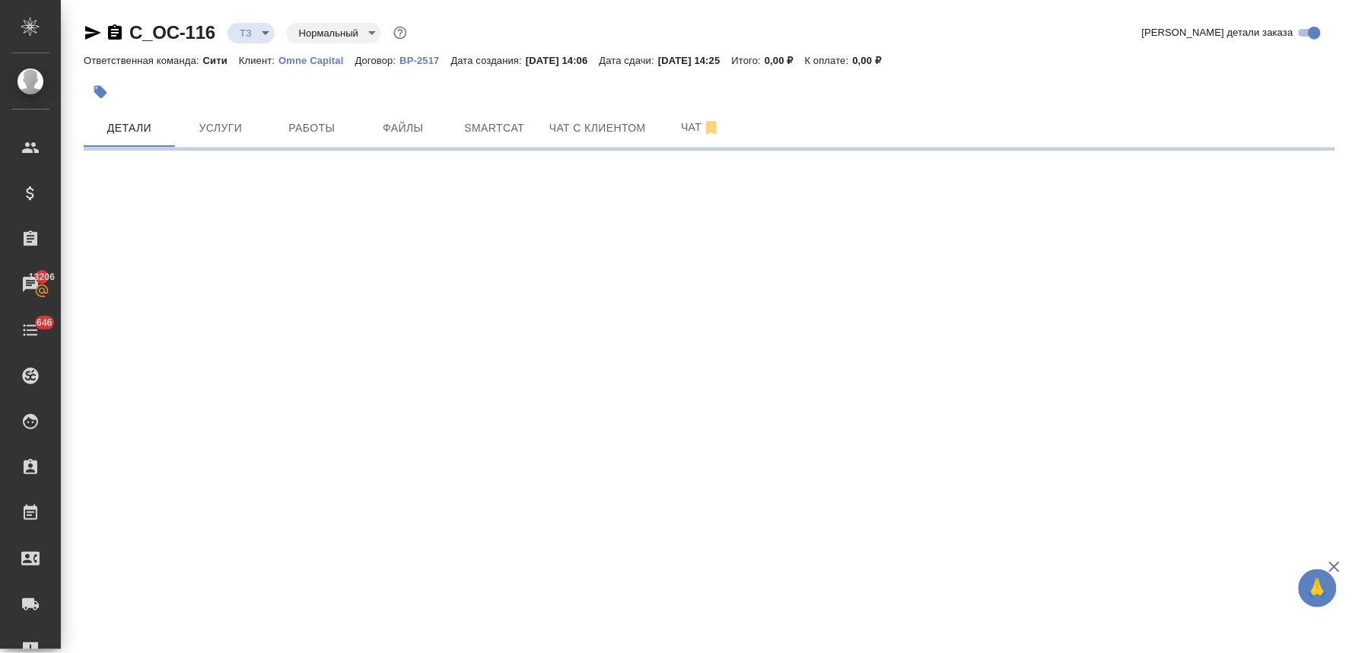
select select "RU"
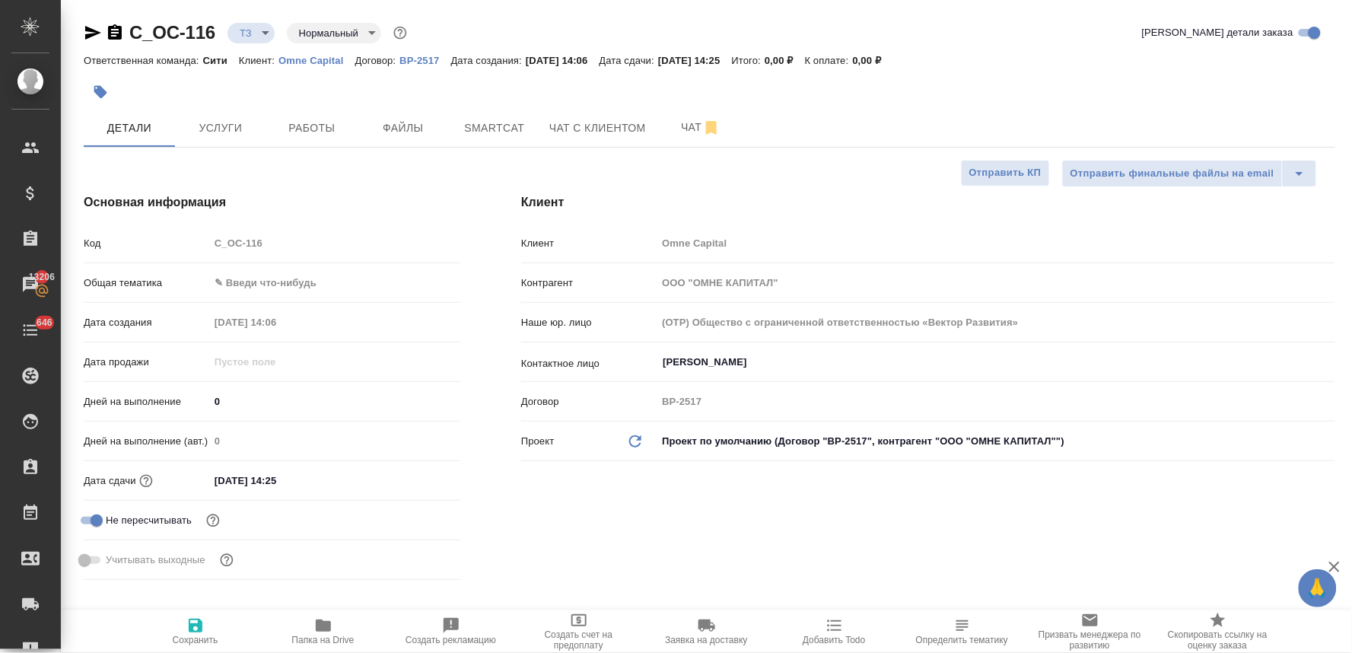
type textarea "x"
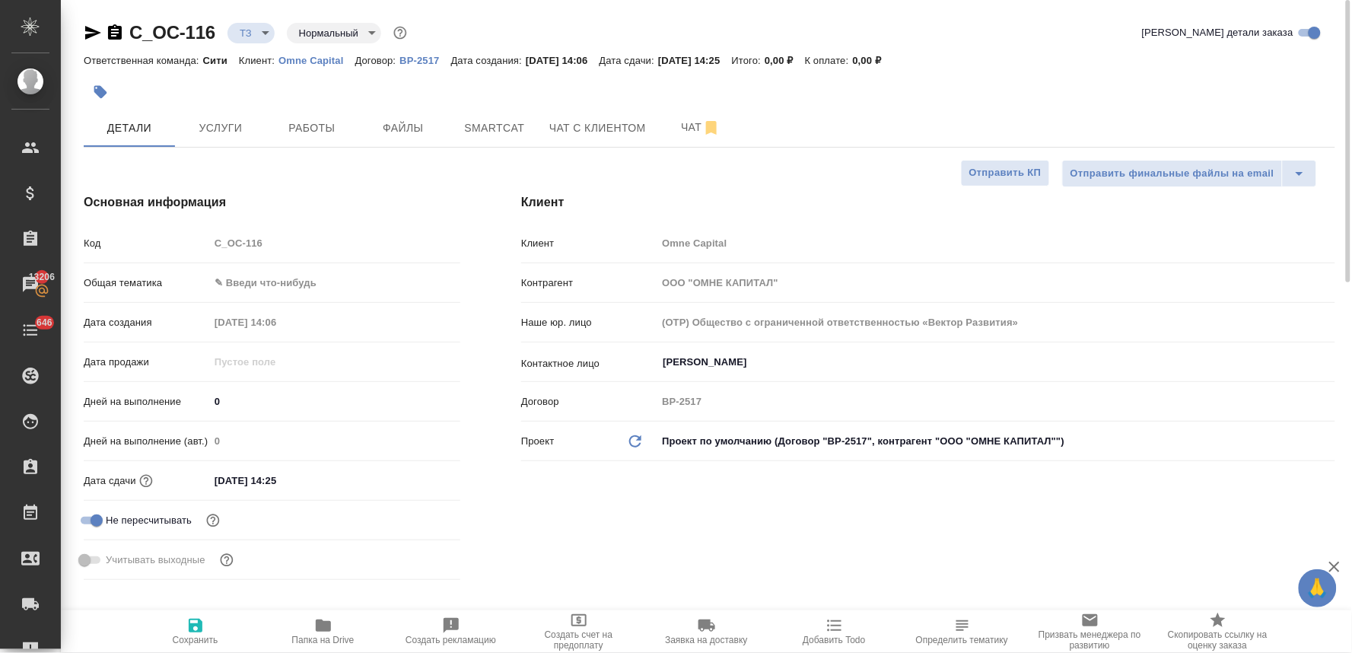
type textarea "x"
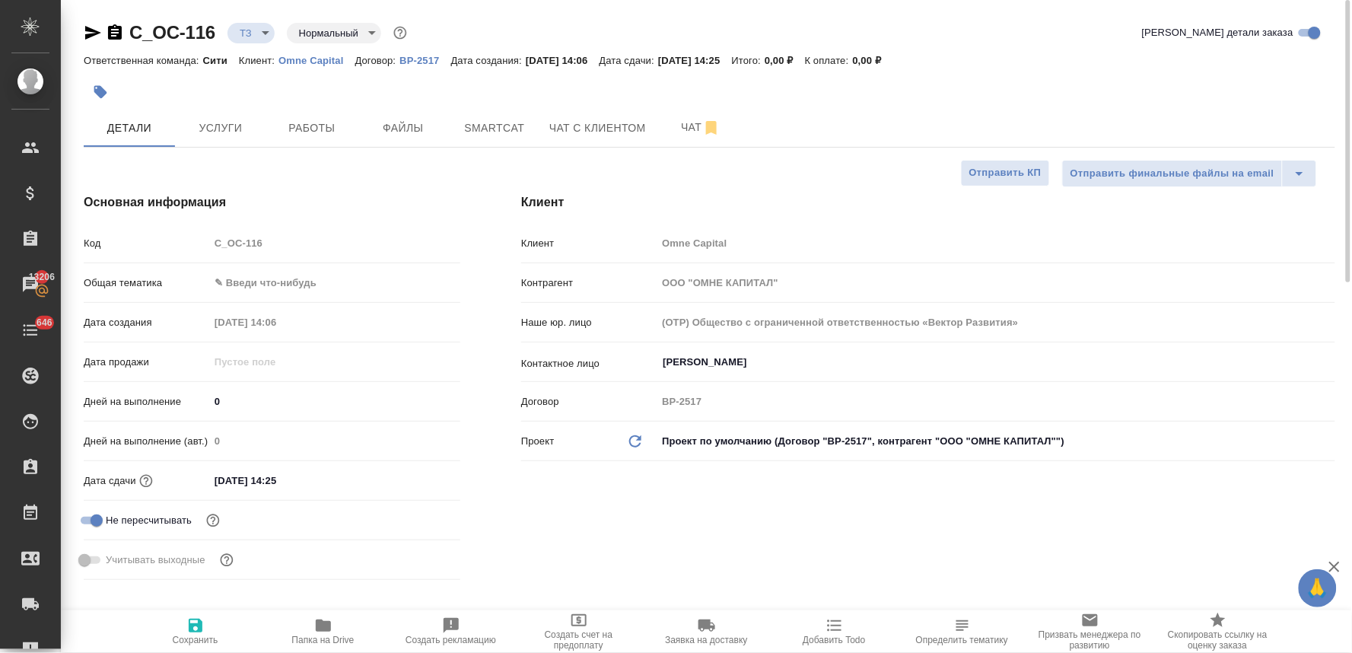
type textarea "x"
click at [693, 129] on span "Чат" at bounding box center [700, 127] width 73 height 19
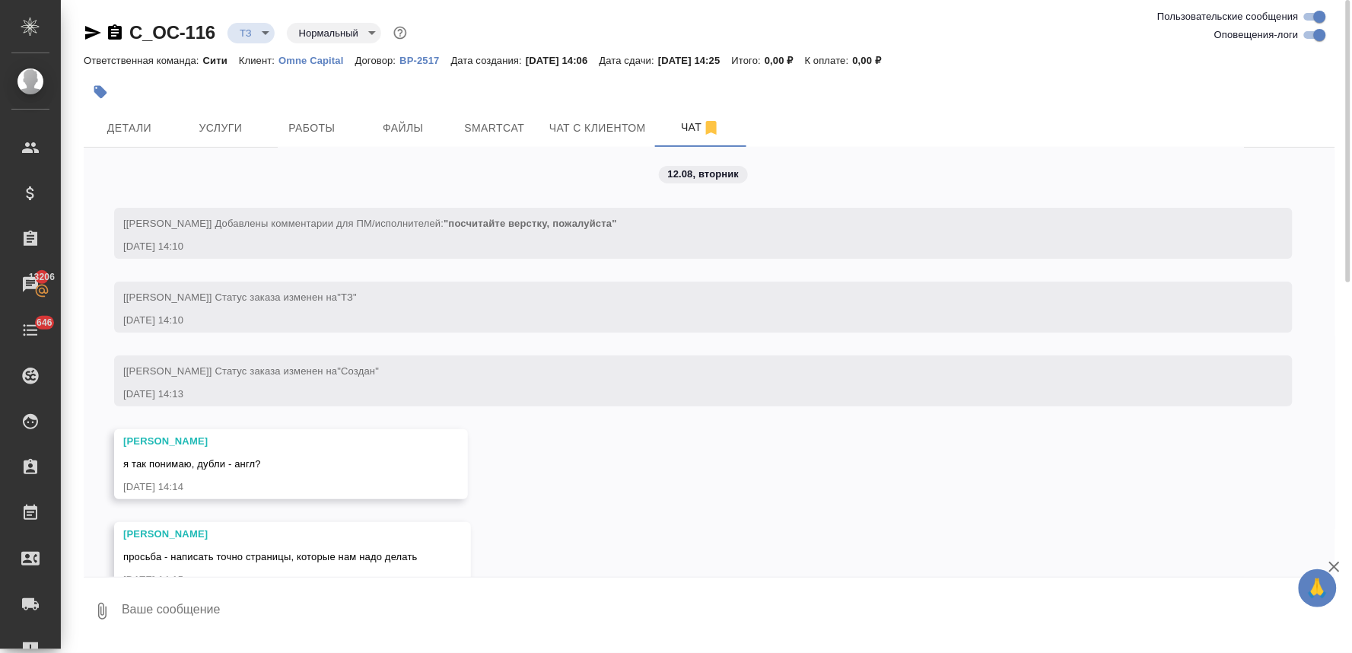
scroll to position [43, 0]
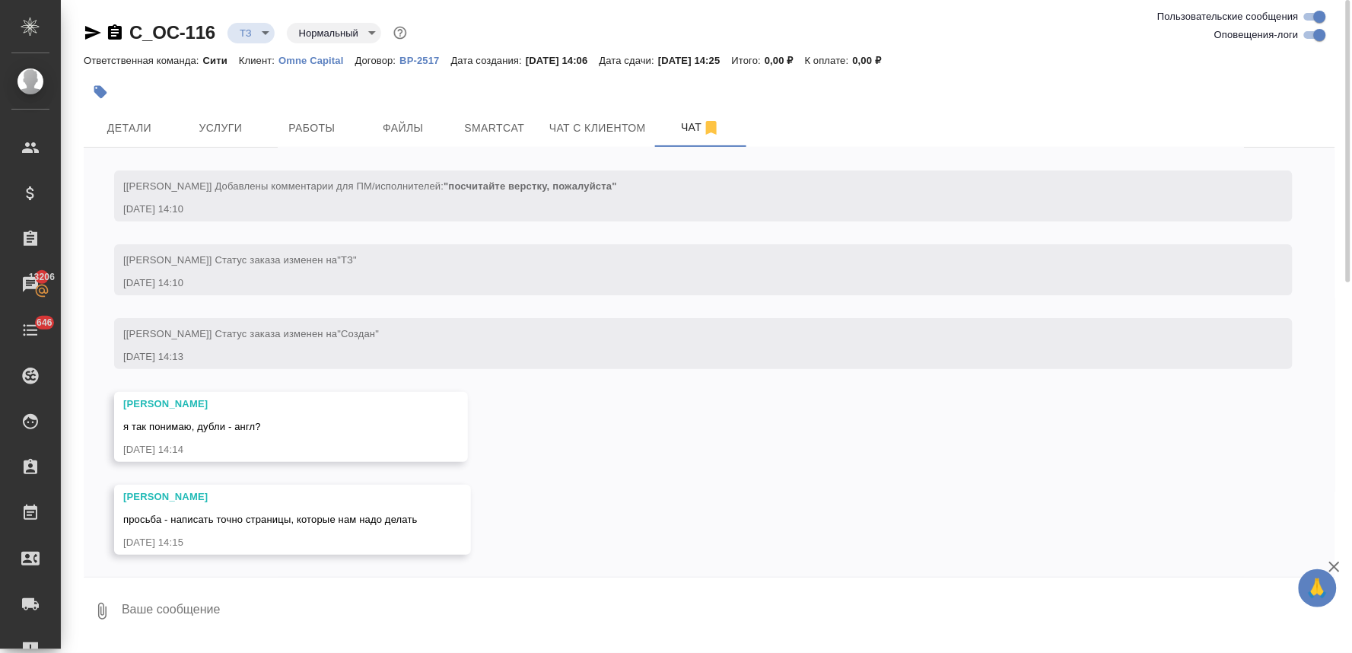
click at [228, 604] on textarea at bounding box center [727, 611] width 1215 height 52
type textarea "привет! переводим с азербайджанского"
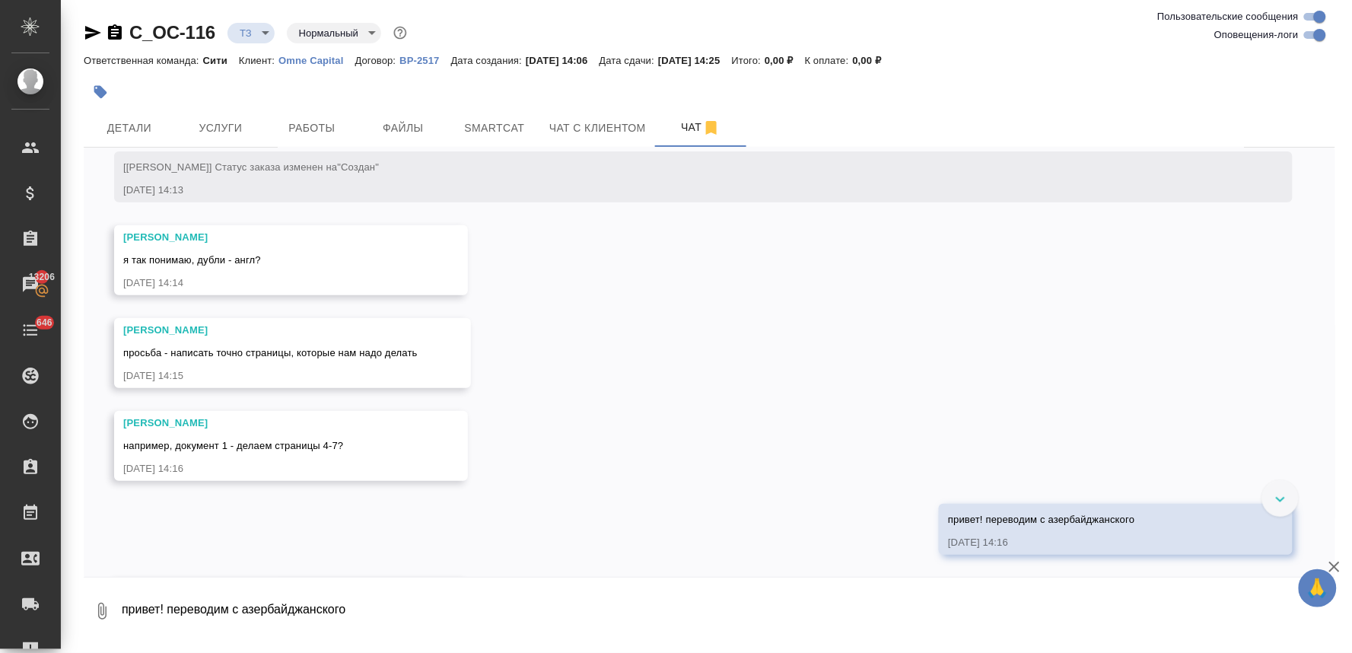
scroll to position [303, 0]
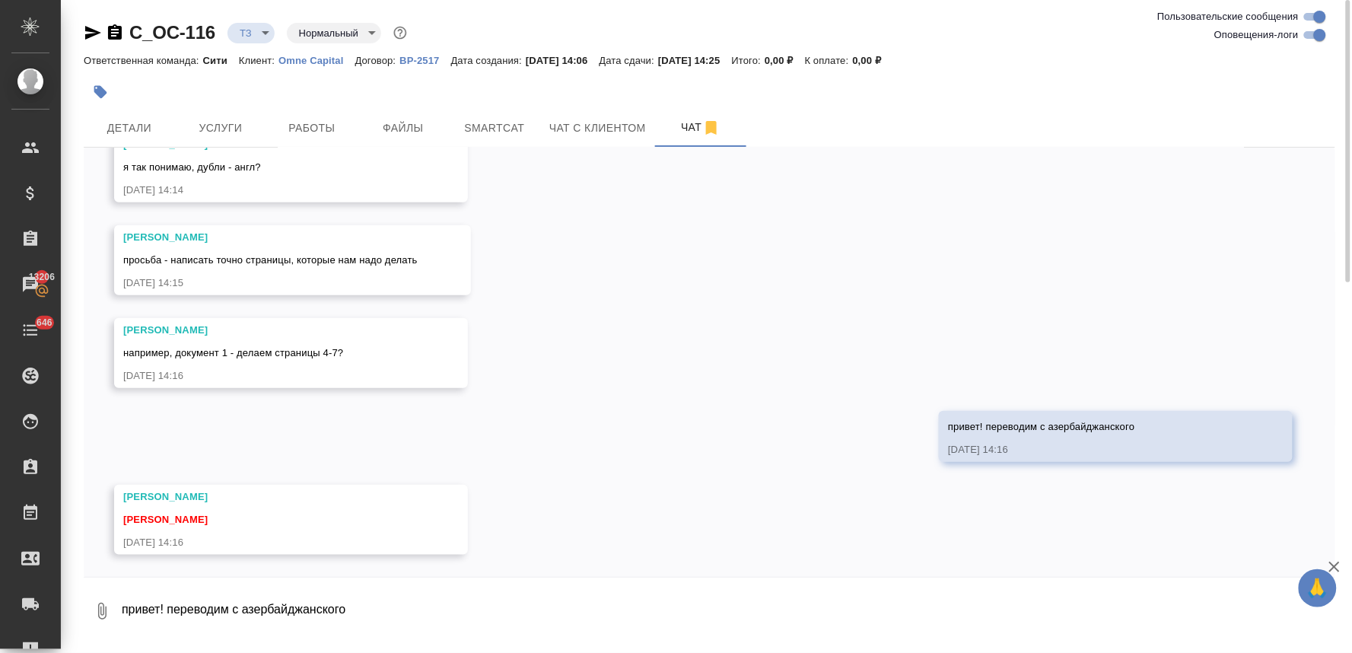
click at [622, 367] on div "12.08, вторник [Лямина Надежда] Добавлены комментарии для ПМ/исполнителей: "пос…" at bounding box center [710, 362] width 1252 height 429
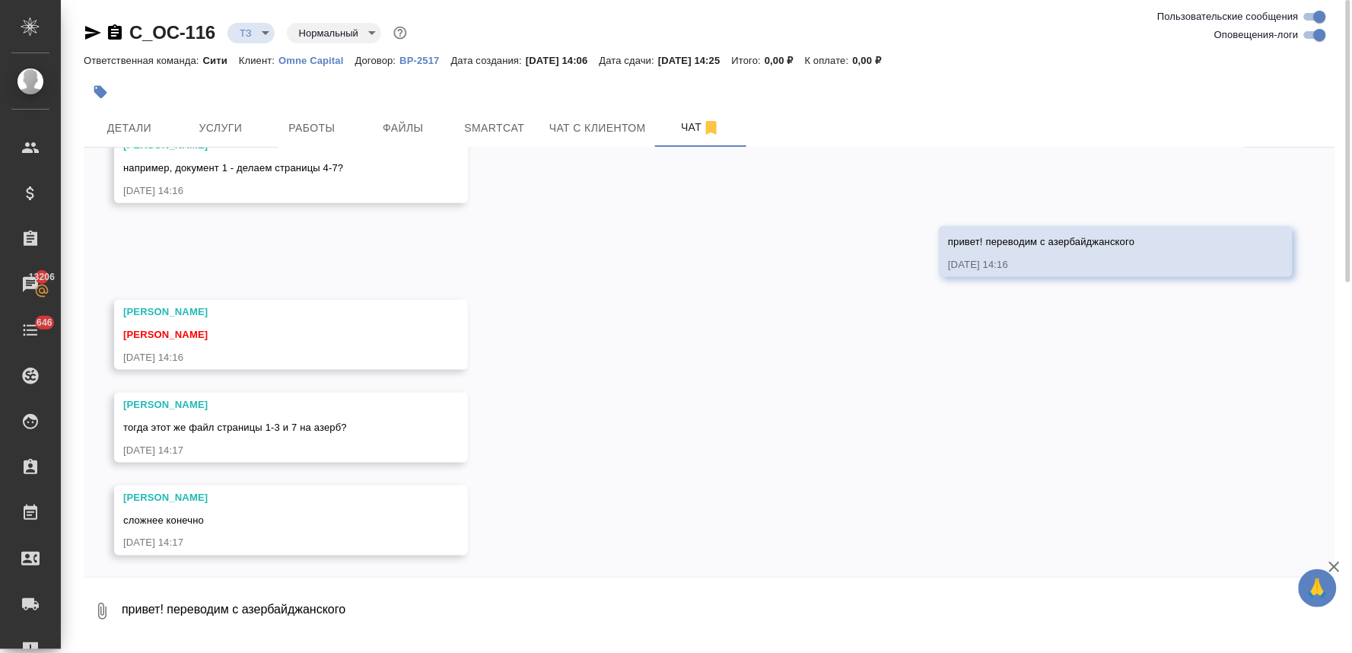
scroll to position [488, 0]
click at [463, 603] on textarea "привет! переводим с азербайджанского" at bounding box center [727, 611] width 1215 height 52
type textarea "сейчас напишу. звонки один за другим отвлекают"
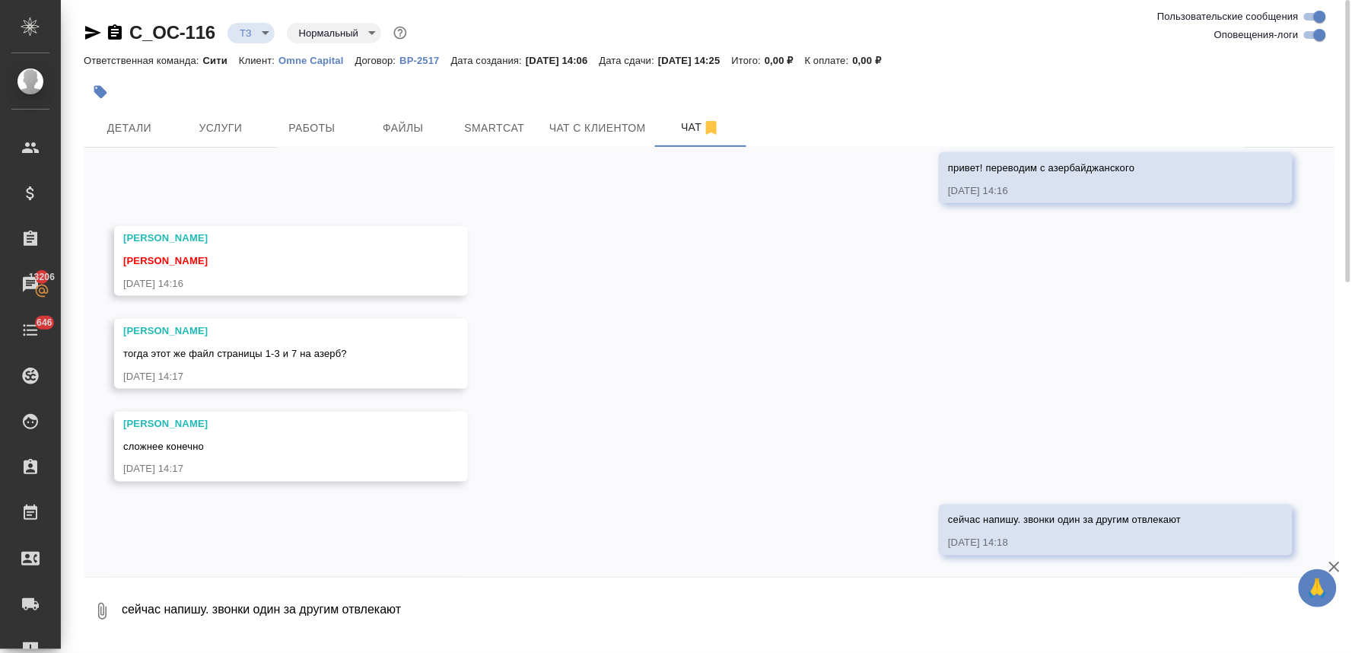
scroll to position [655, 0]
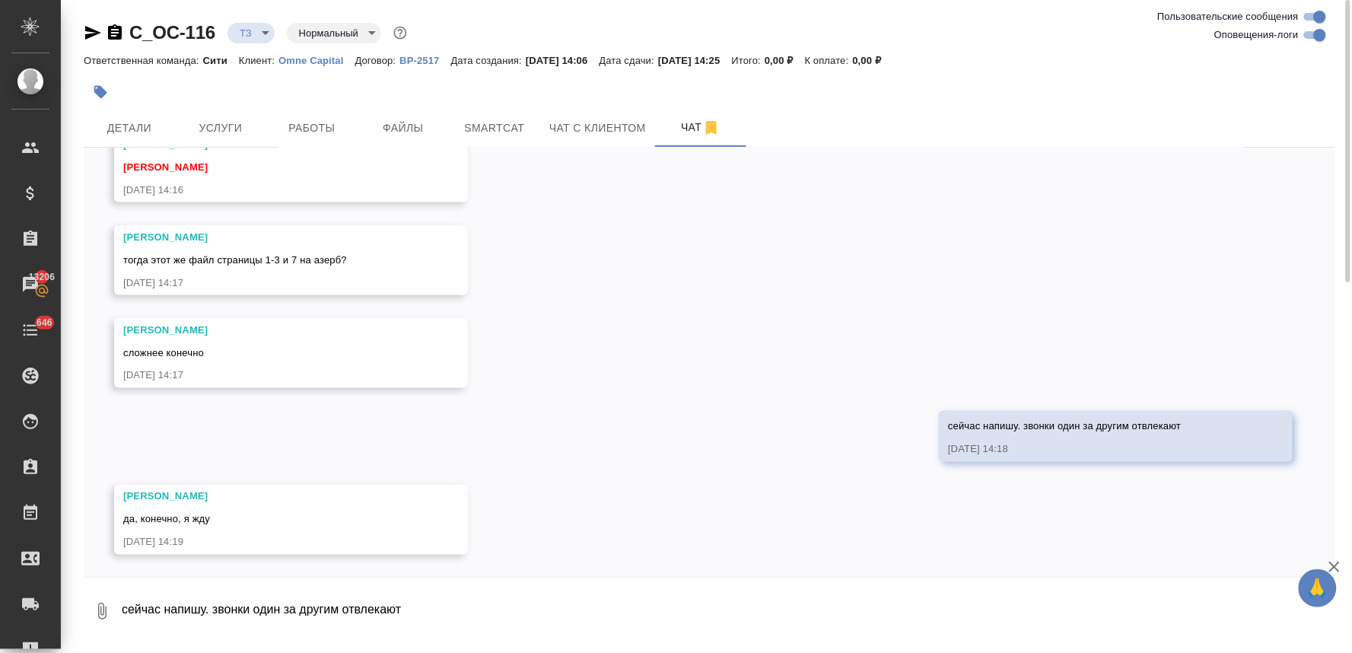
drag, startPoint x: 690, startPoint y: 559, endPoint x: 503, endPoint y: 587, distance: 189.3
click at [690, 559] on div "12.08, вторник [Лямина Надежда] Добавлены комментарии для ПМ/исполнителей: "пос…" at bounding box center [710, 362] width 1252 height 429
click at [403, 593] on textarea "сейчас напишу. звонки один за другим отвлекают" at bounding box center [727, 611] width 1215 height 52
click at [156, 604] on textarea "док 1: 1-3,7" at bounding box center [715, 611] width 1190 height 52
click at [239, 603] on textarea "док 1: стр 1-3,7" at bounding box center [715, 611] width 1190 height 52
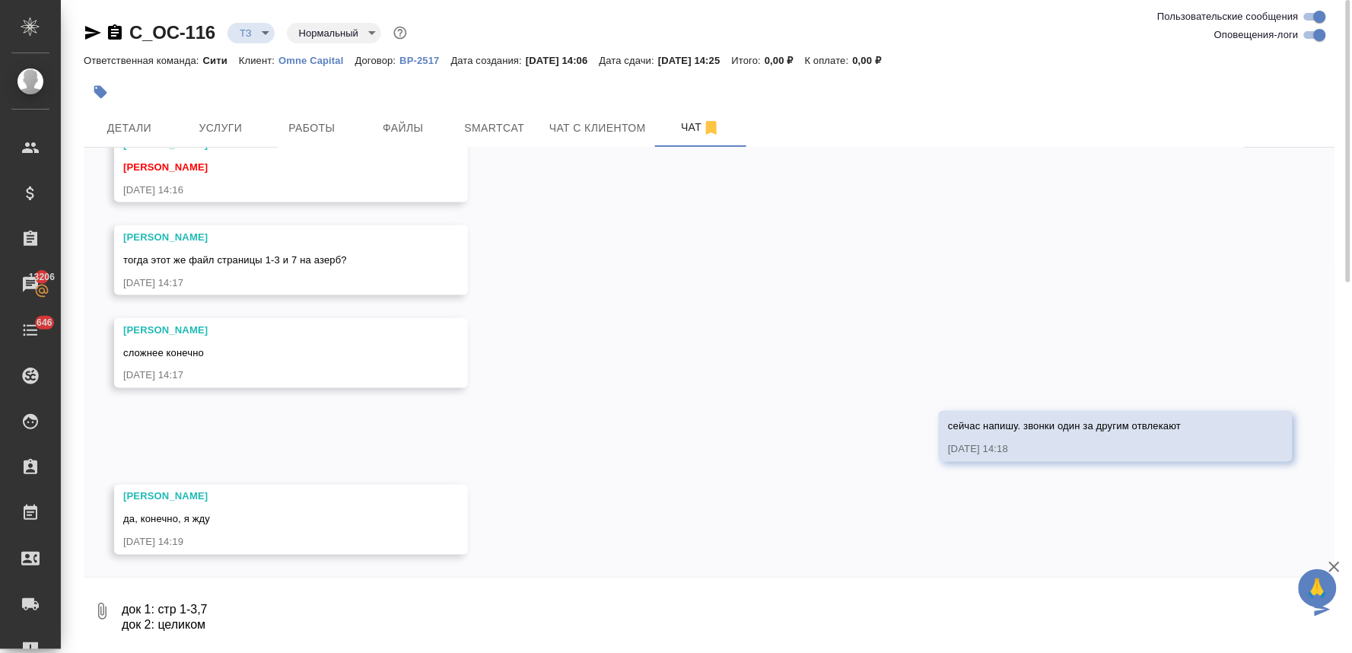
scroll to position [11, 0]
click at [155, 632] on textarea "док 1: стр 1-3,7 док 2: целиком док 3: 1-6, 13" at bounding box center [715, 611] width 1190 height 52
drag, startPoint x: 526, startPoint y: 626, endPoint x: 518, endPoint y: 628, distance: 8.7
click at [526, 626] on textarea "док 1: стр 1-3,7 док 2: целиком док 3: стр 1-6, 13" at bounding box center [715, 611] width 1190 height 52
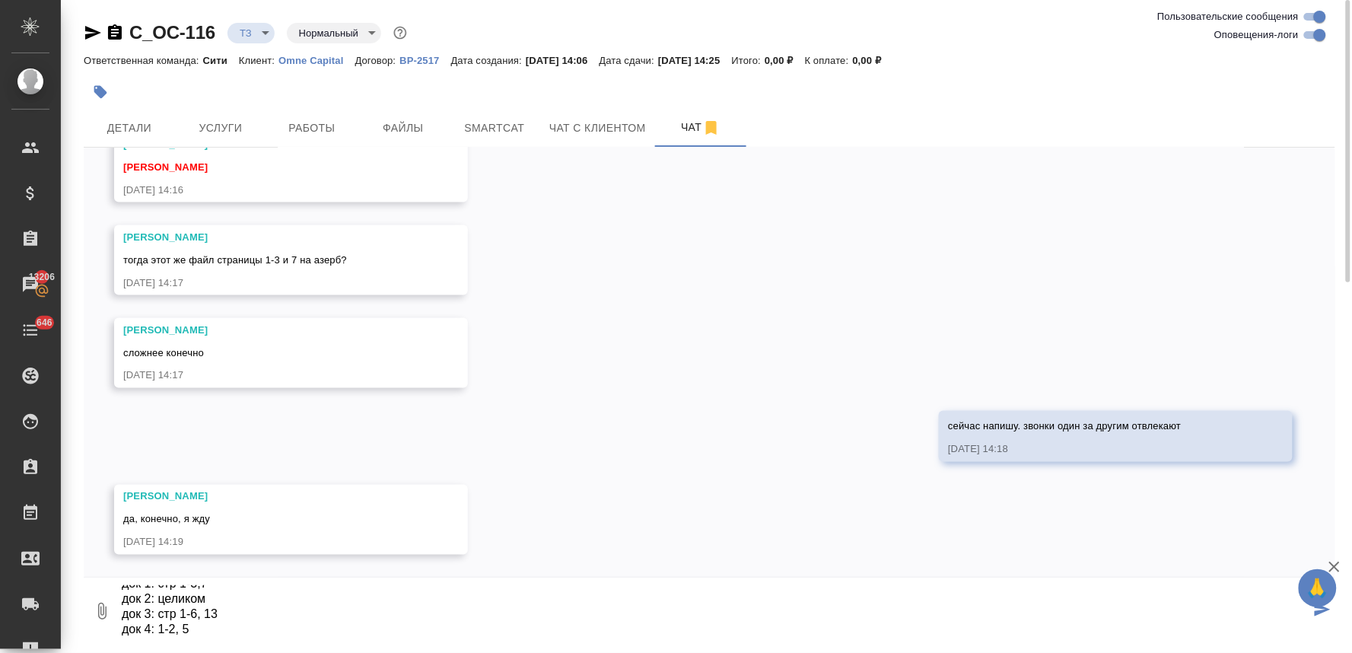
click at [157, 628] on textarea "док 1: стр 1-3,7 док 2: целиком док 3: стр 1-6, 13 док 4: 1-2, 5" at bounding box center [715, 611] width 1190 height 52
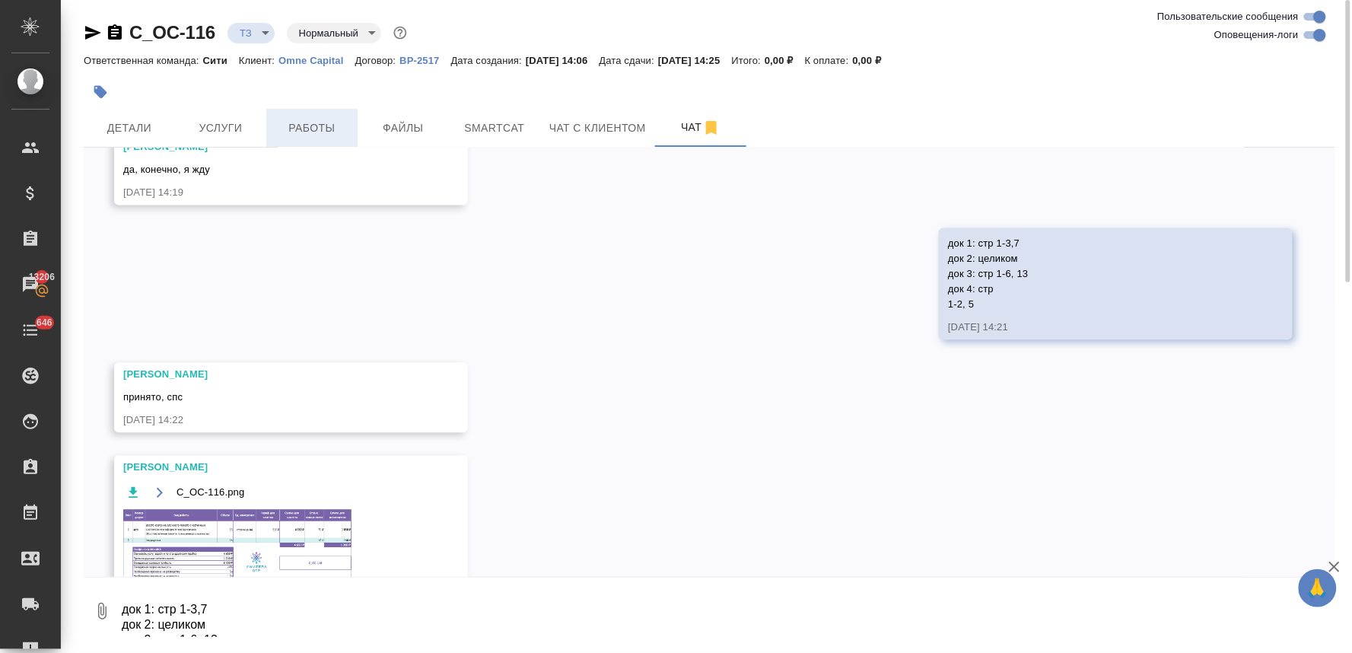
scroll to position [1006, 0]
click at [96, 131] on span "Детали" at bounding box center [129, 128] width 73 height 19
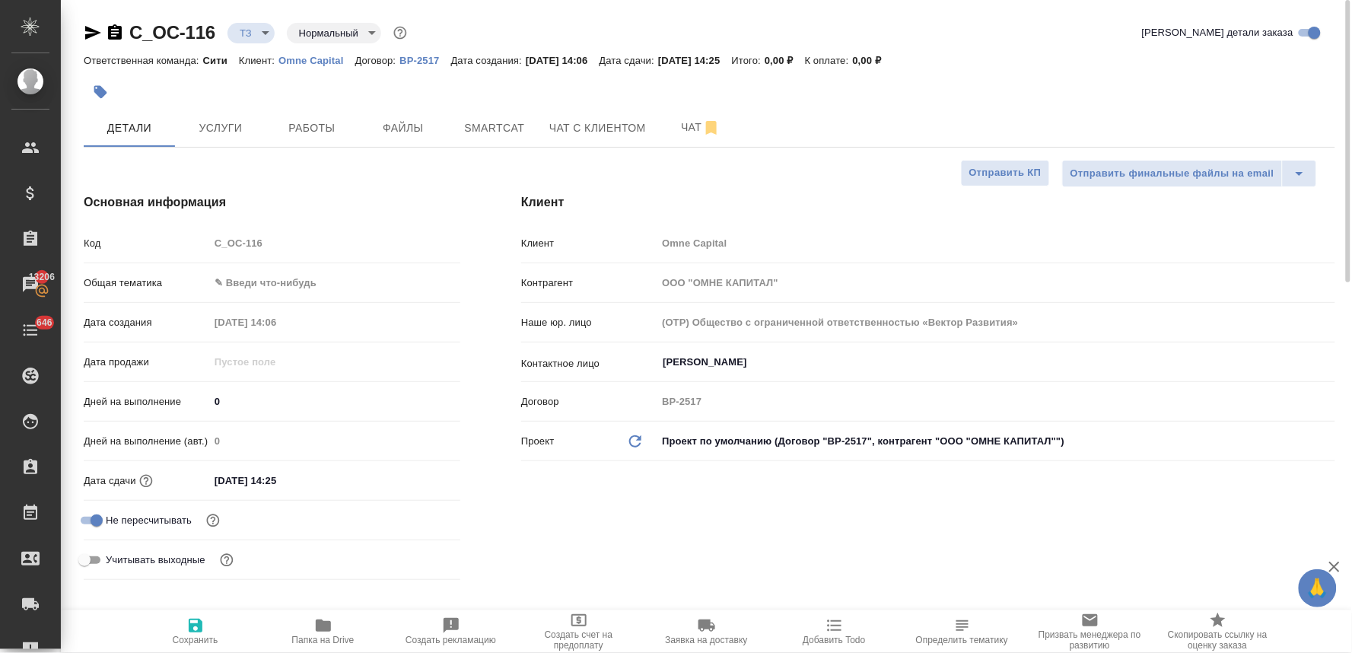
click at [184, 255] on div "Код C_OC-116" at bounding box center [272, 243] width 377 height 27
click at [237, 126] on span "Услуги" at bounding box center [220, 128] width 73 height 19
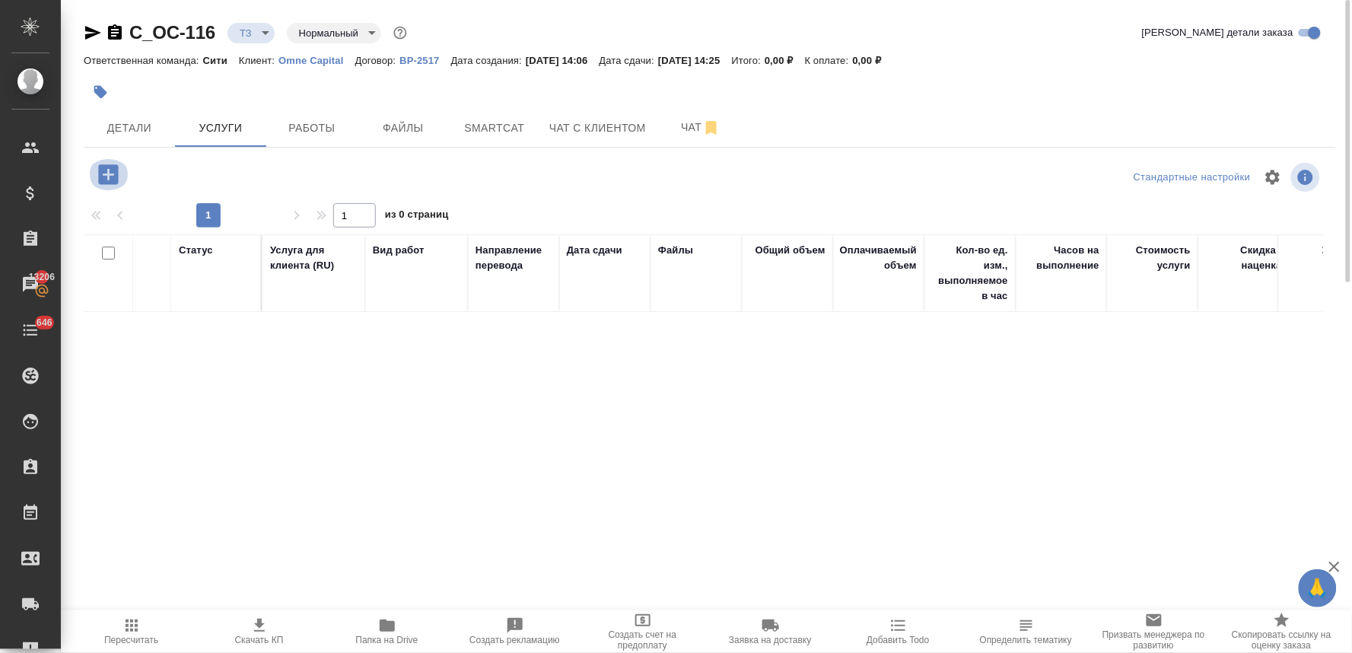
click at [107, 179] on icon "button" at bounding box center [108, 174] width 20 height 20
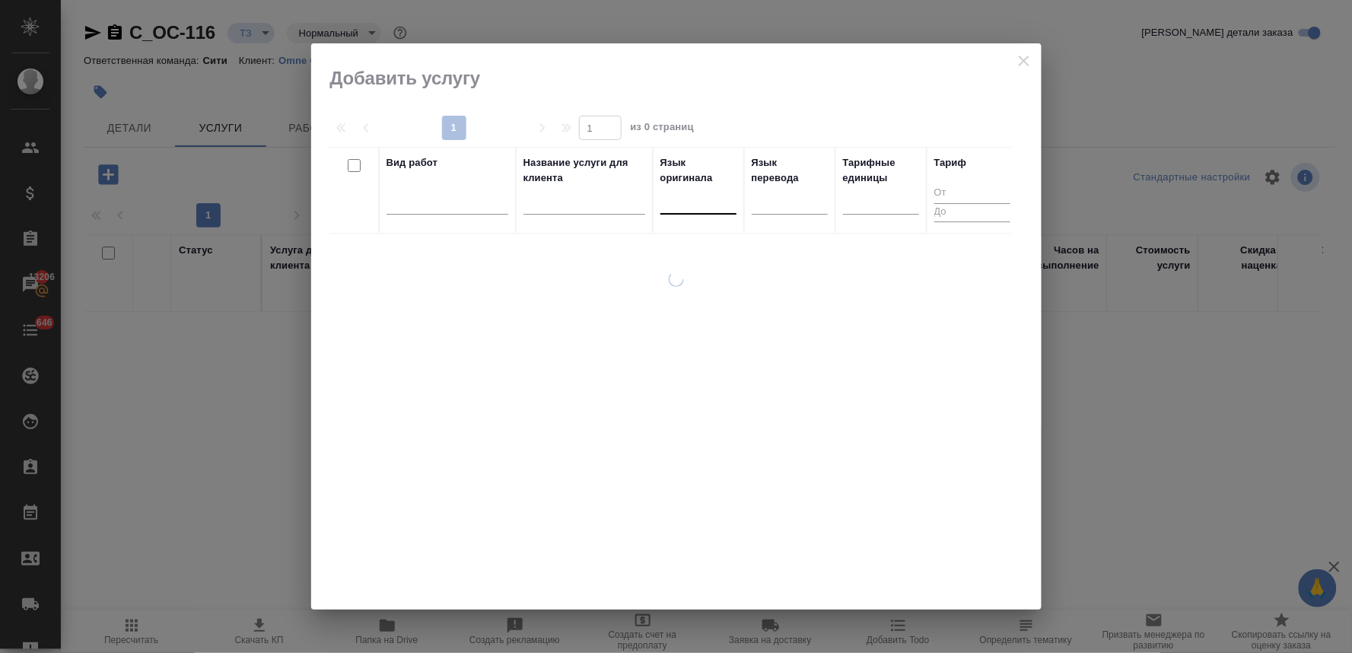
click at [686, 202] on div at bounding box center [698, 199] width 76 height 22
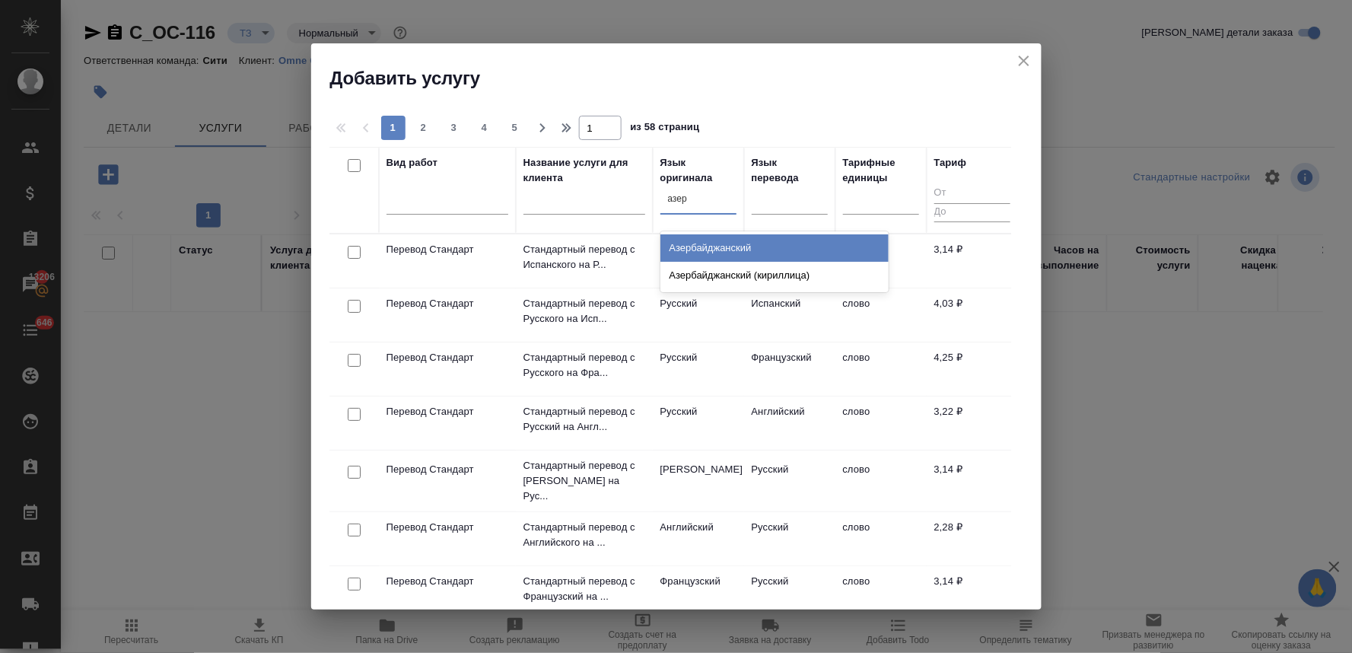
click at [705, 249] on div "Азербайджанский" at bounding box center [774, 247] width 228 height 27
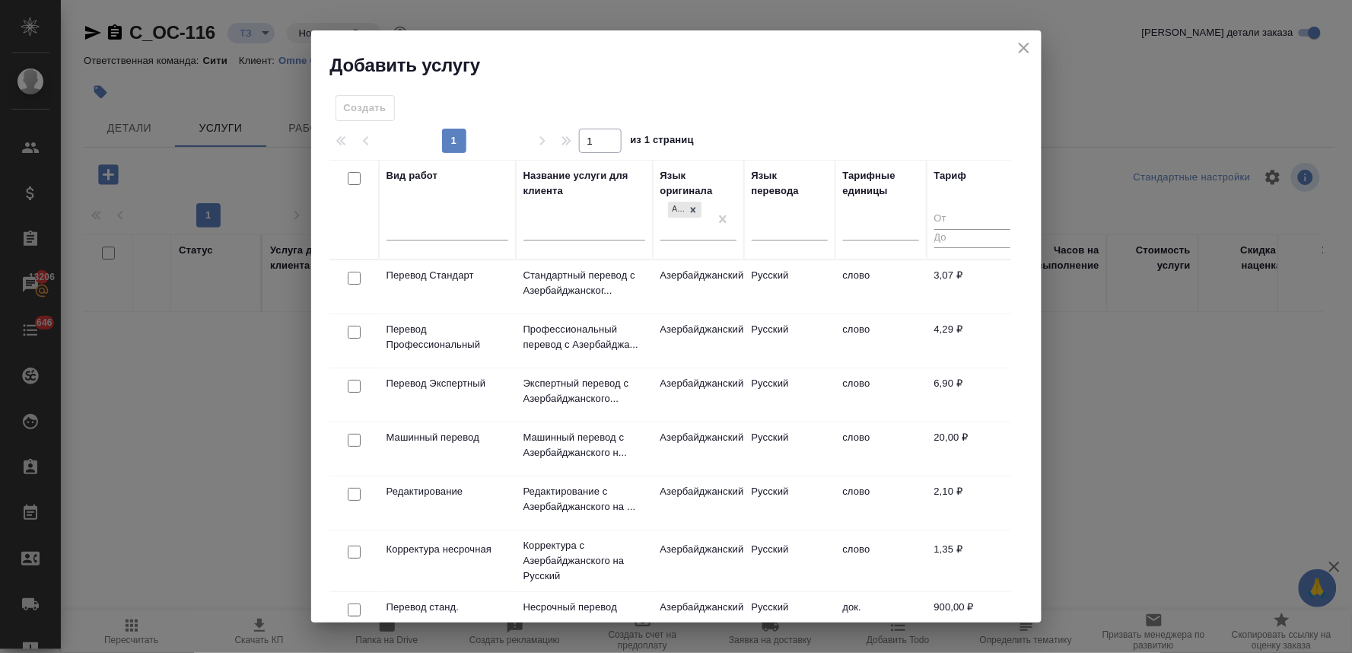
click at [350, 275] on input "checkbox" at bounding box center [354, 278] width 13 height 13
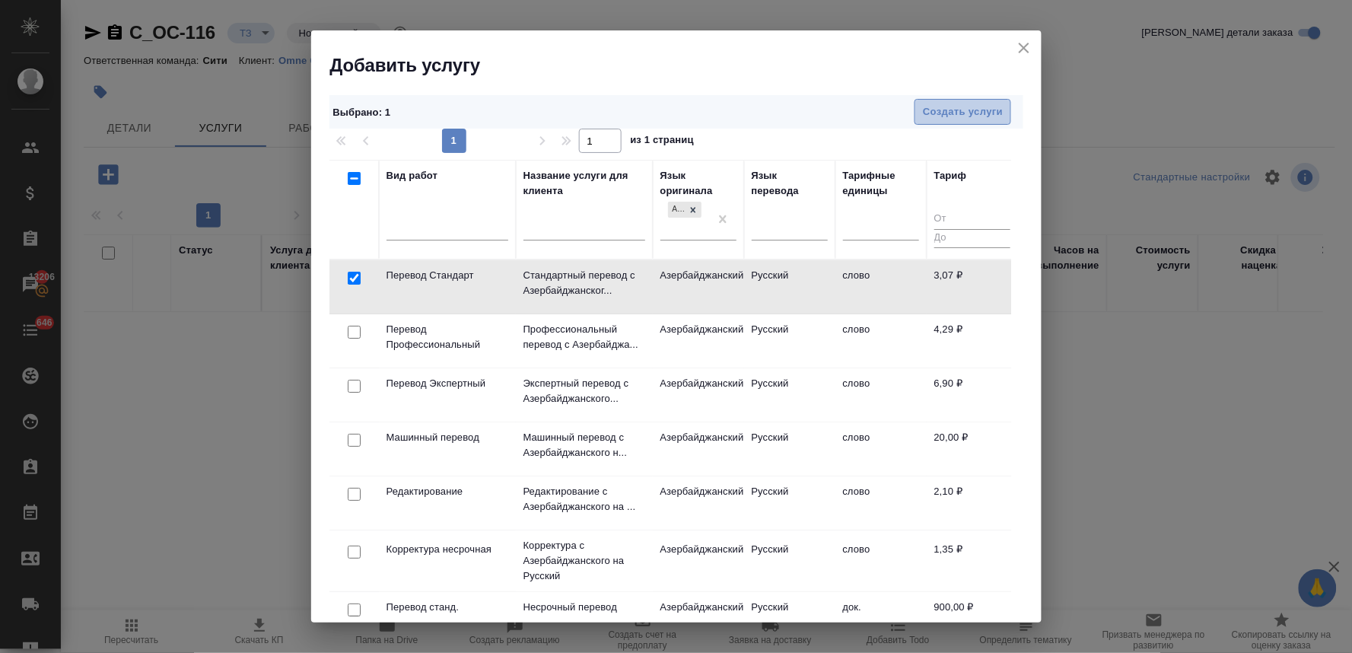
click at [941, 108] on span "Создать услуги" at bounding box center [963, 111] width 80 height 17
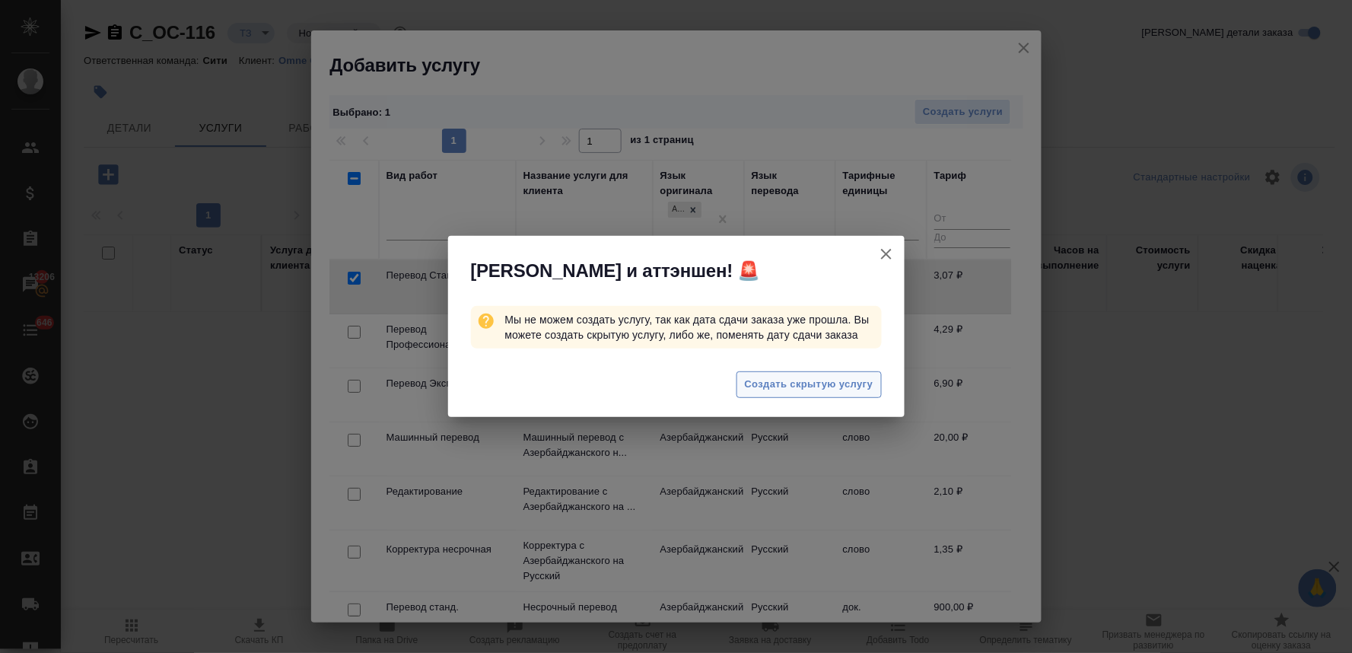
click at [825, 389] on span "Создать скрытую услугу" at bounding box center [809, 384] width 129 height 17
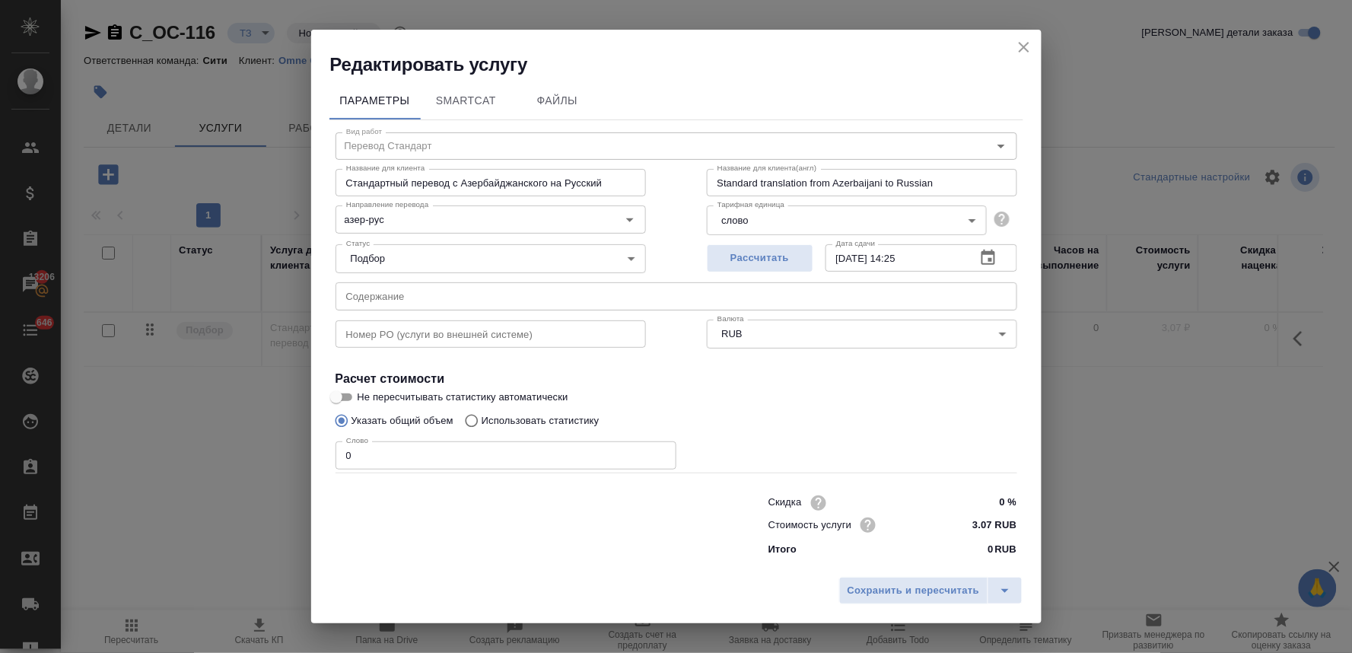
click at [406, 298] on input "text" at bounding box center [677, 295] width 682 height 27
paste input "Перевод на русский язык с заверением"
click at [497, 420] on p "Использовать статистику" at bounding box center [541, 420] width 118 height 15
click at [482, 420] on input "Использовать статистику" at bounding box center [469, 420] width 24 height 29
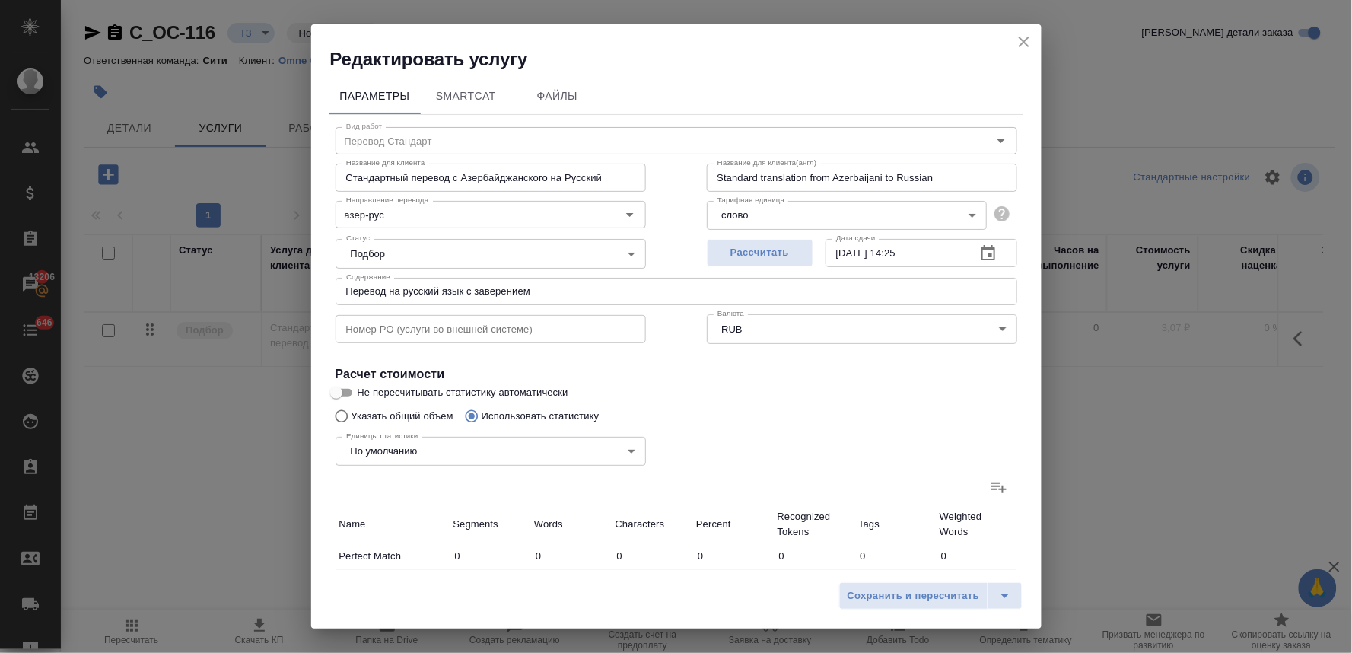
click at [990, 484] on icon at bounding box center [999, 487] width 18 height 18
click at [0, 0] on input "file" at bounding box center [0, 0] width 0 height 0
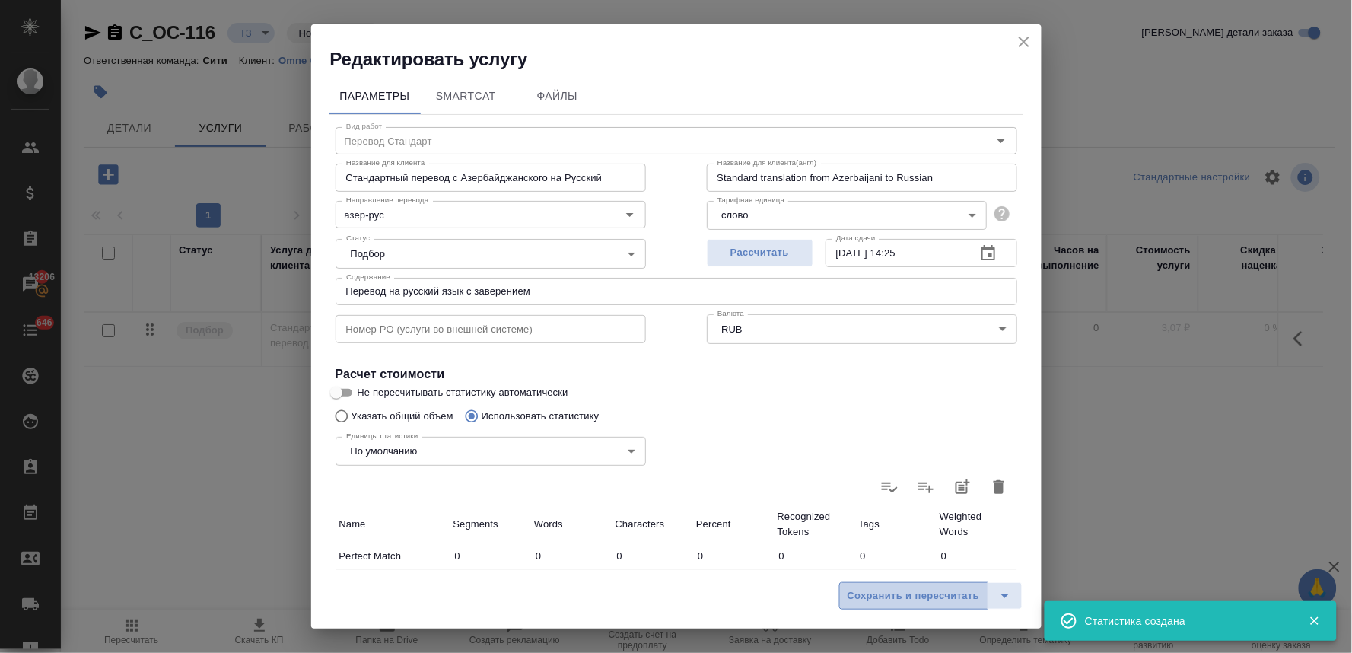
click at [963, 598] on span "Сохранить и пересчитать" at bounding box center [914, 595] width 132 height 17
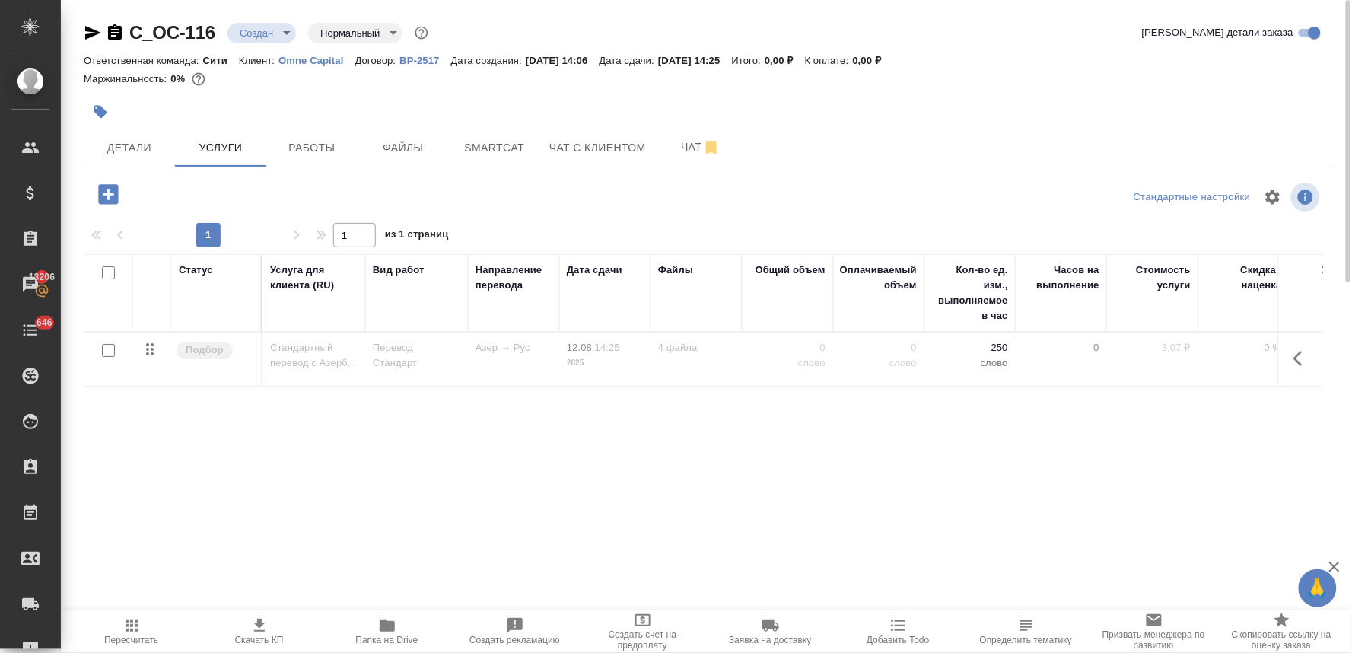
click at [1299, 351] on icon "button" at bounding box center [1302, 358] width 18 height 18
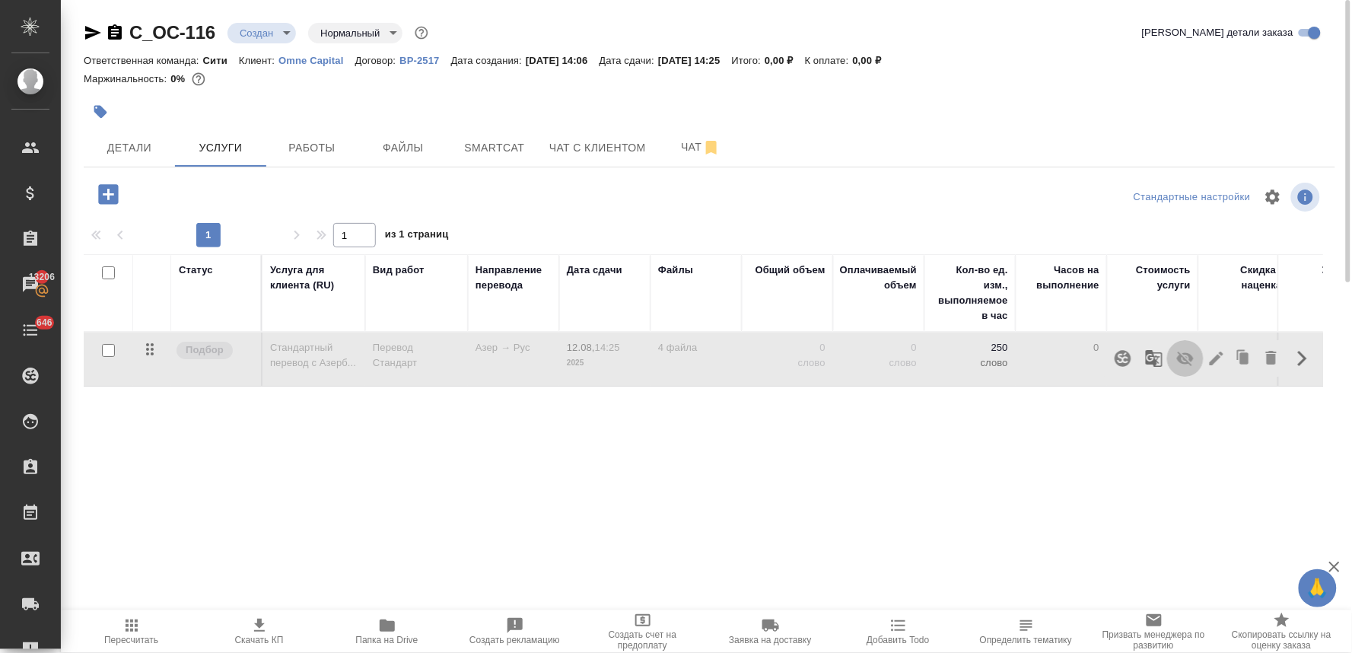
click at [1185, 352] on icon "button" at bounding box center [1185, 358] width 18 height 18
click at [674, 149] on span "Чат" at bounding box center [700, 147] width 73 height 19
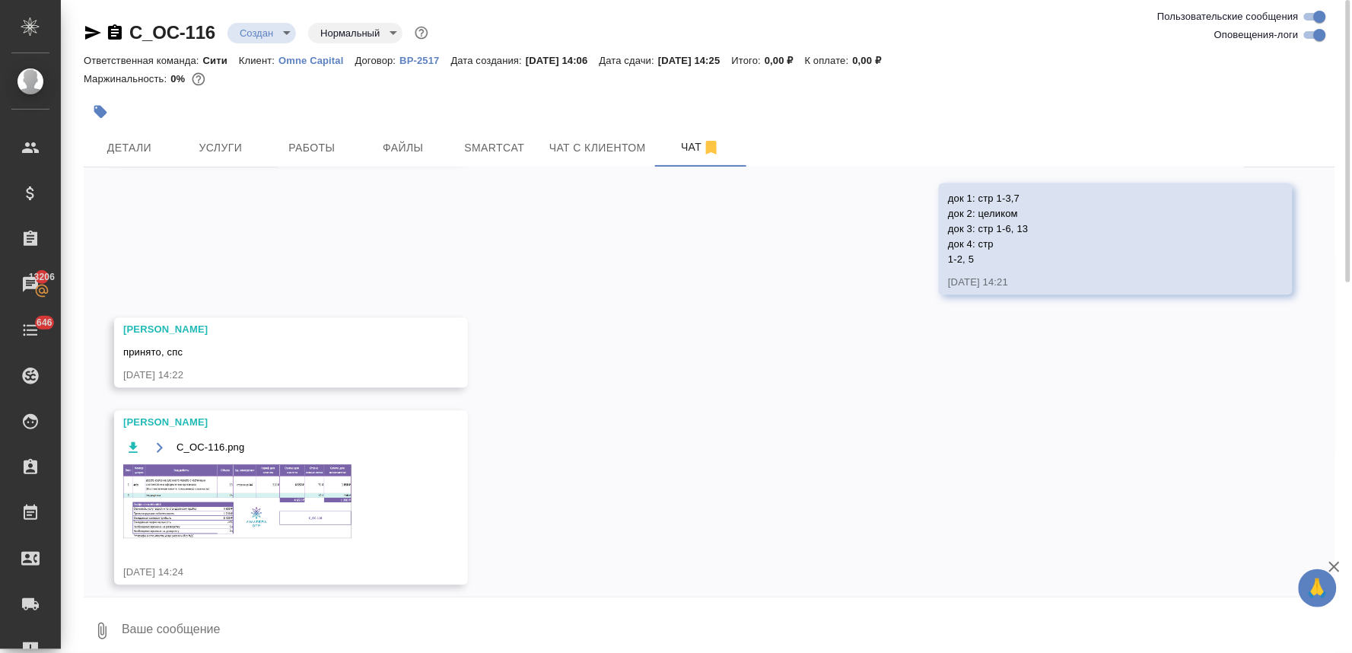
scroll to position [1153, 0]
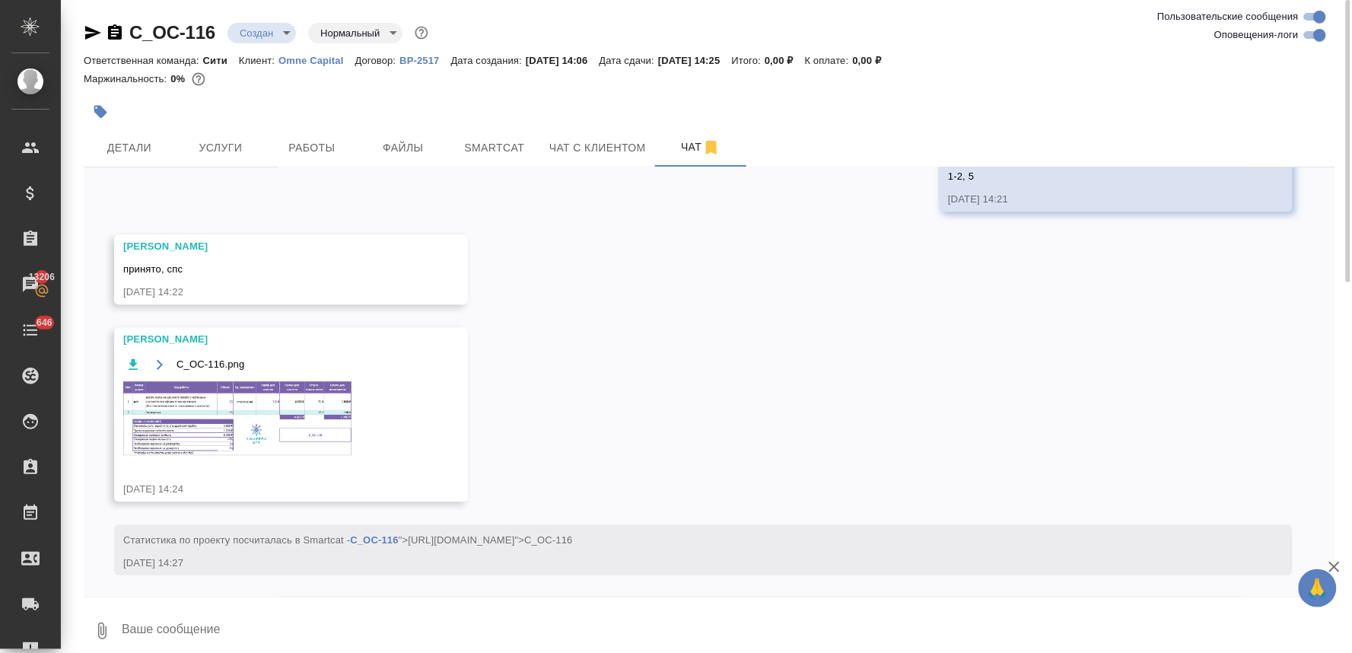
click at [259, 402] on img at bounding box center [237, 418] width 228 height 74
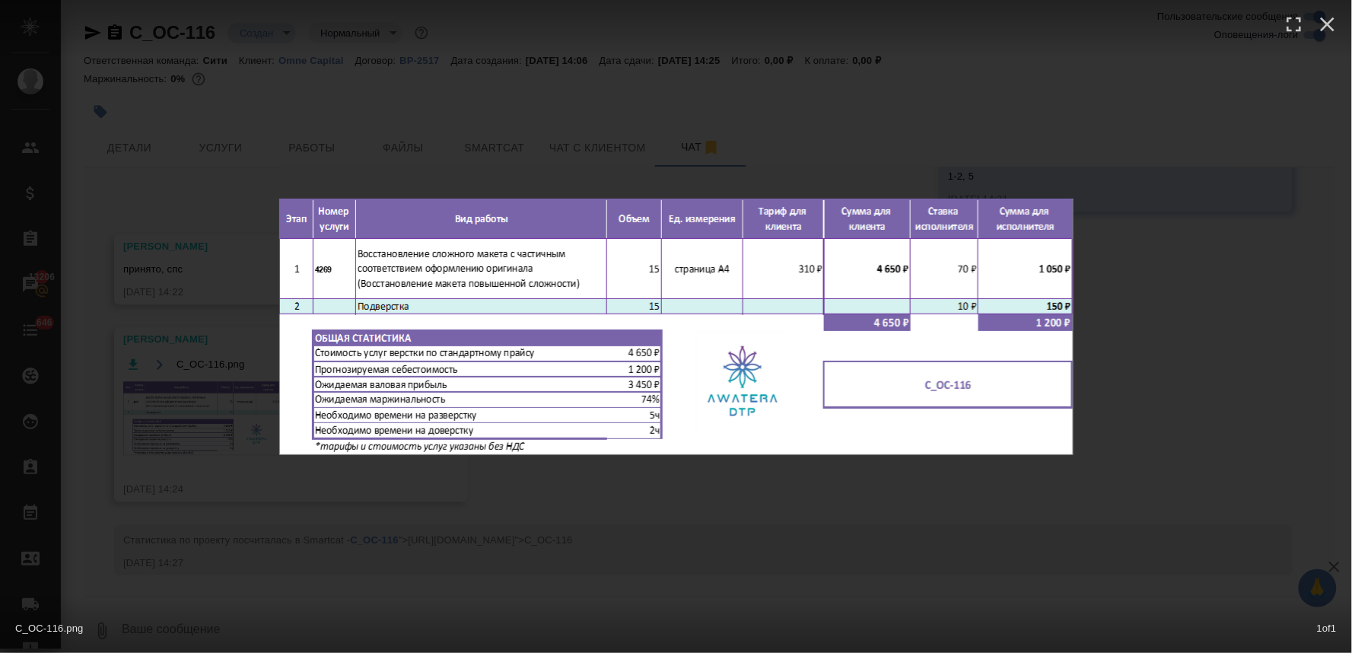
click at [437, 575] on div "C_OC-116.png 1 of 1" at bounding box center [676, 326] width 1352 height 653
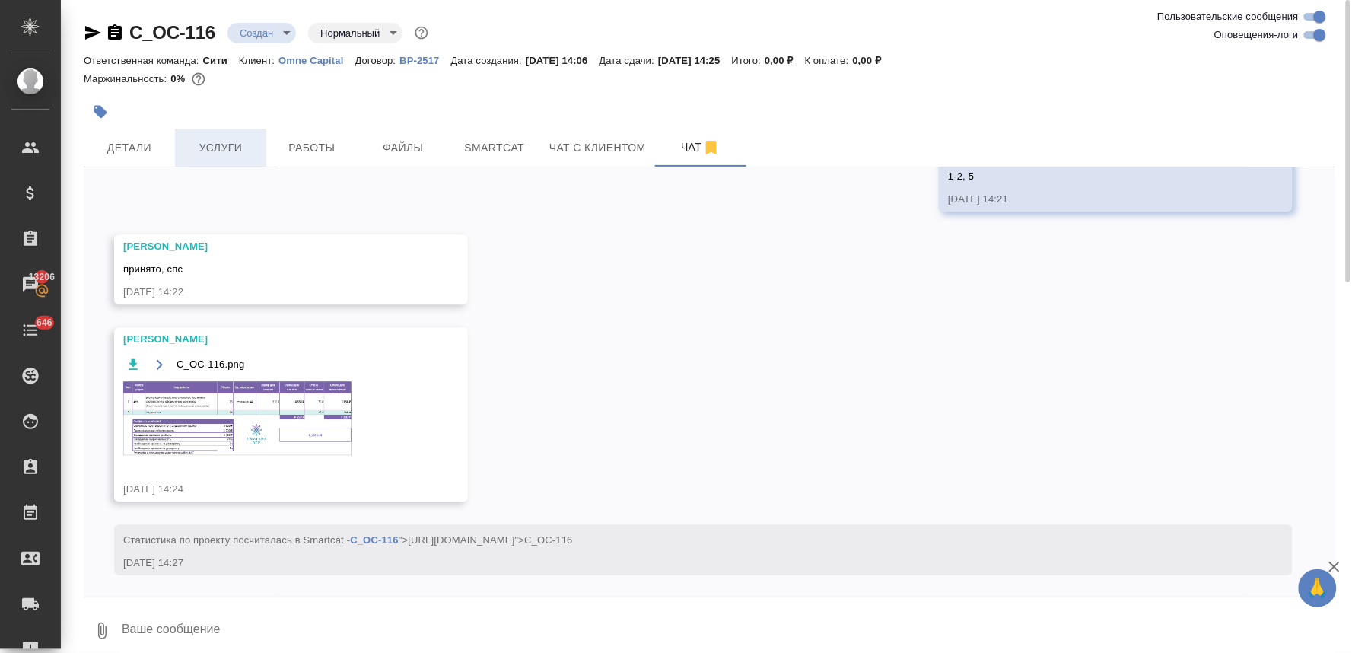
click at [231, 149] on span "Услуги" at bounding box center [220, 147] width 73 height 19
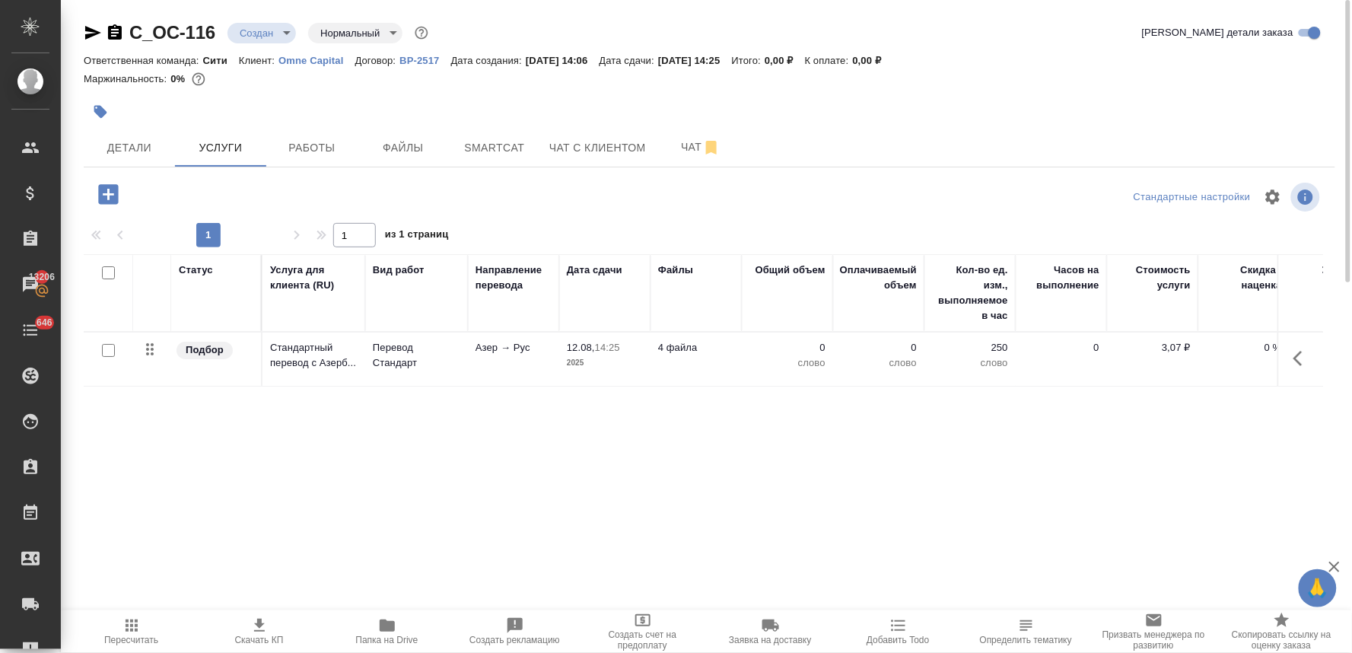
click at [107, 192] on icon "button" at bounding box center [108, 194] width 27 height 27
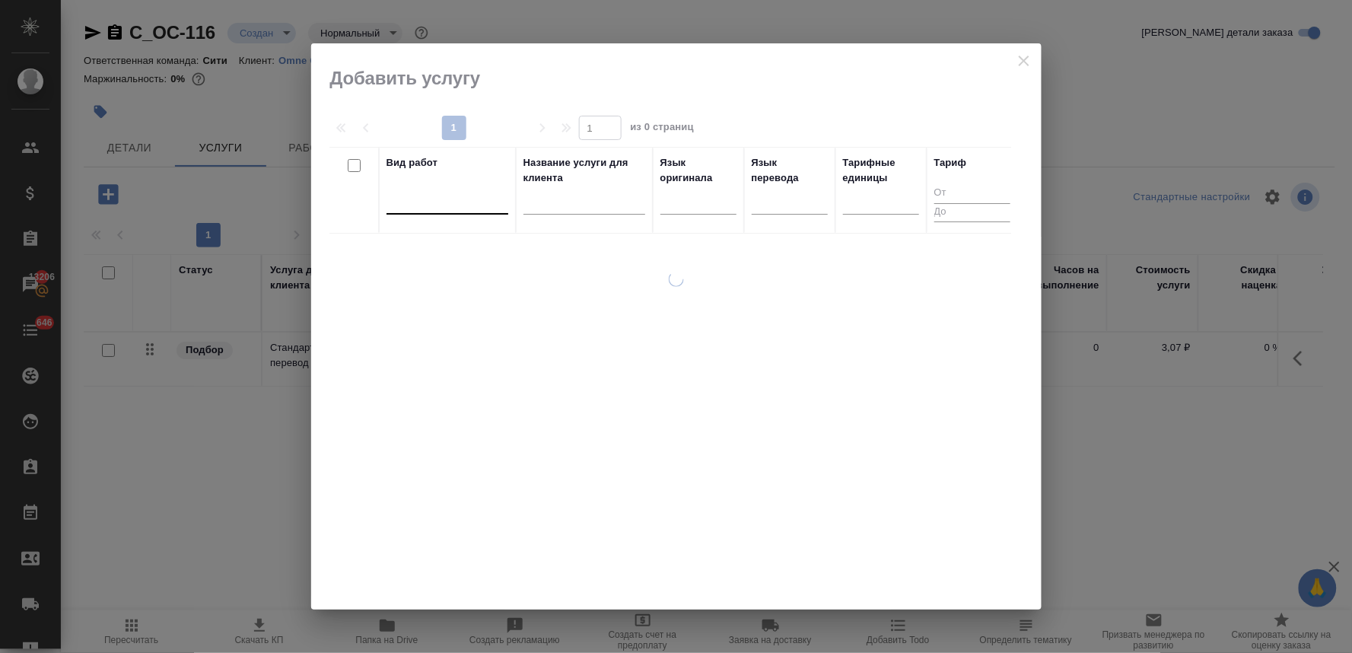
click at [482, 209] on div at bounding box center [447, 199] width 122 height 22
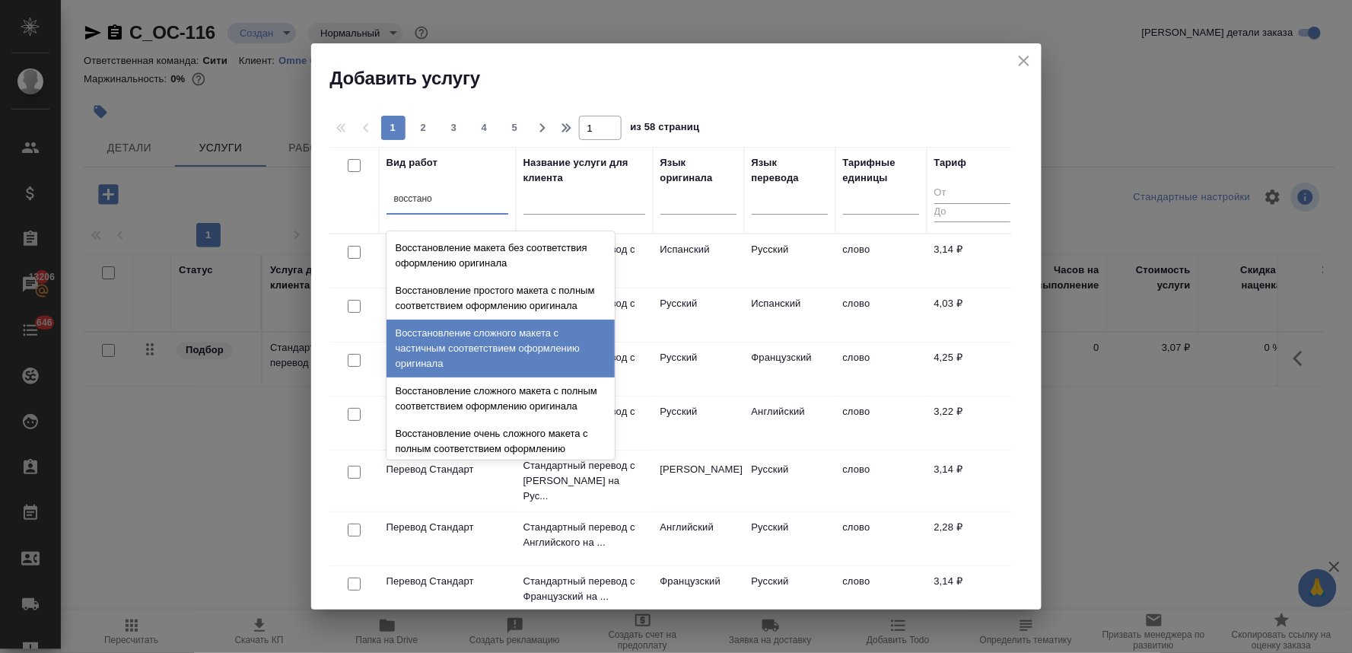
click at [485, 352] on div "Восстановление сложного макета с частичным соответствием оформлению оригинала" at bounding box center [500, 349] width 228 height 58
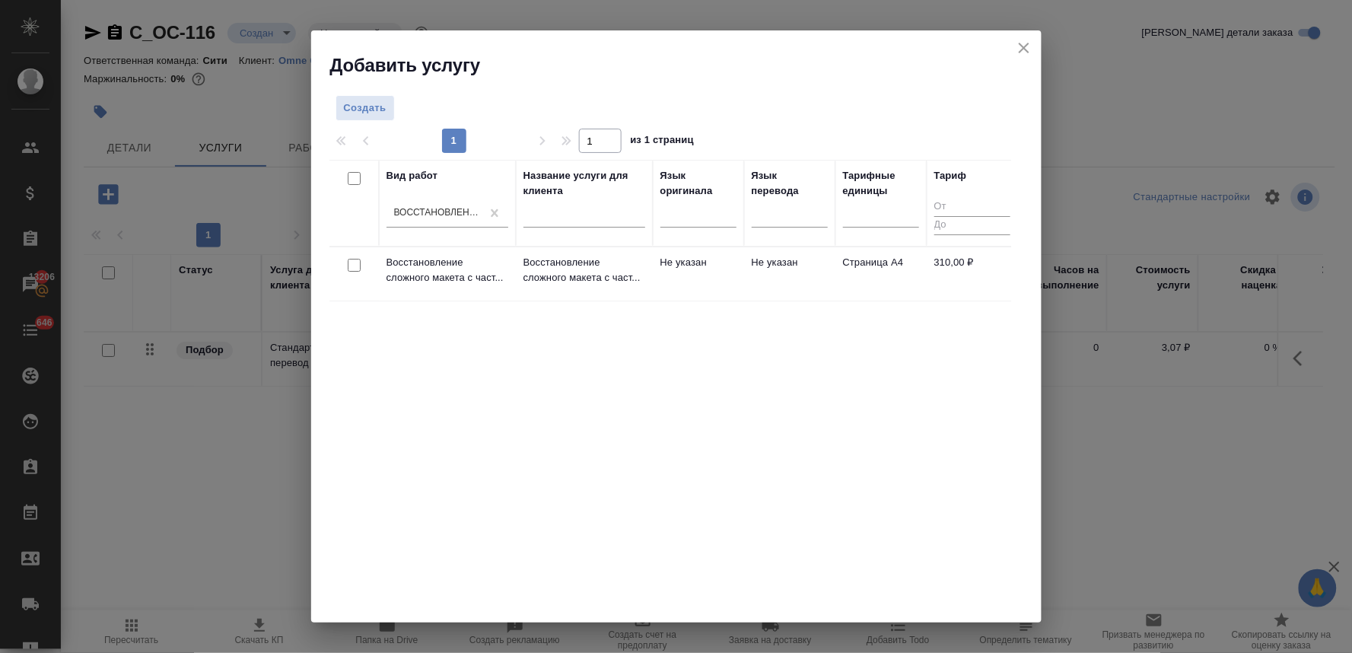
click at [354, 265] on input "checkbox" at bounding box center [354, 265] width 13 height 13
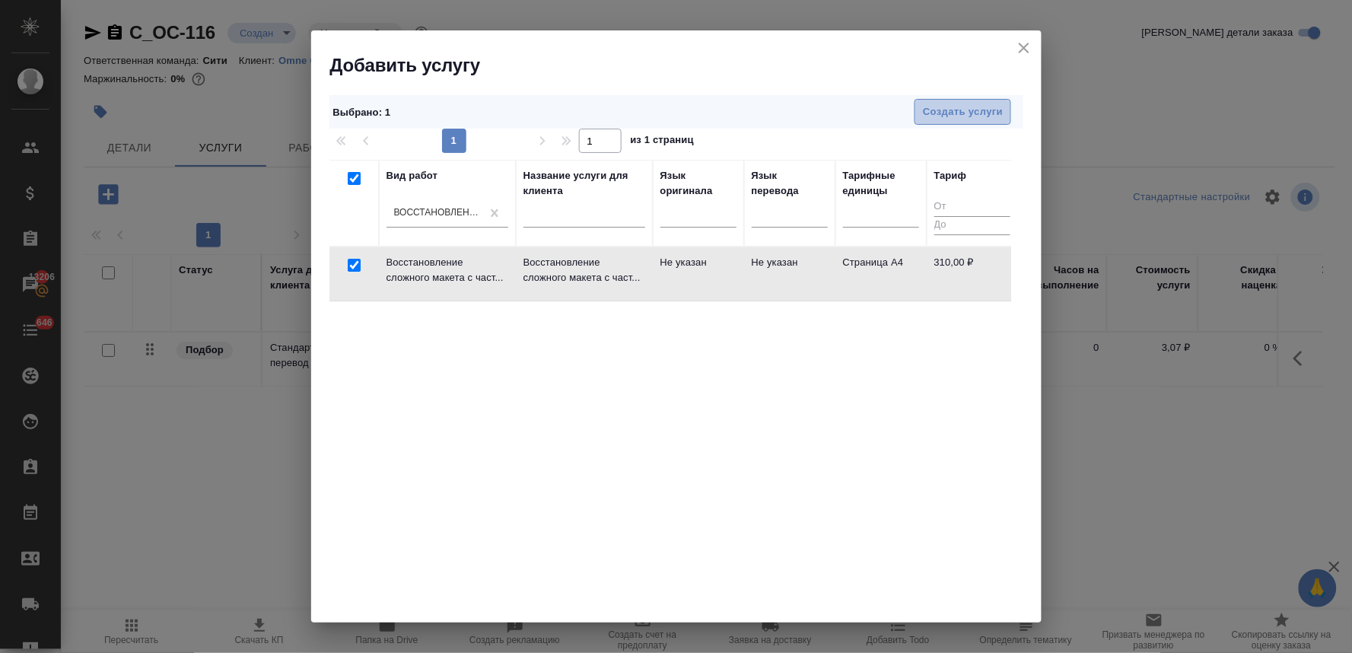
click at [953, 100] on button "Создать услуги" at bounding box center [963, 112] width 97 height 27
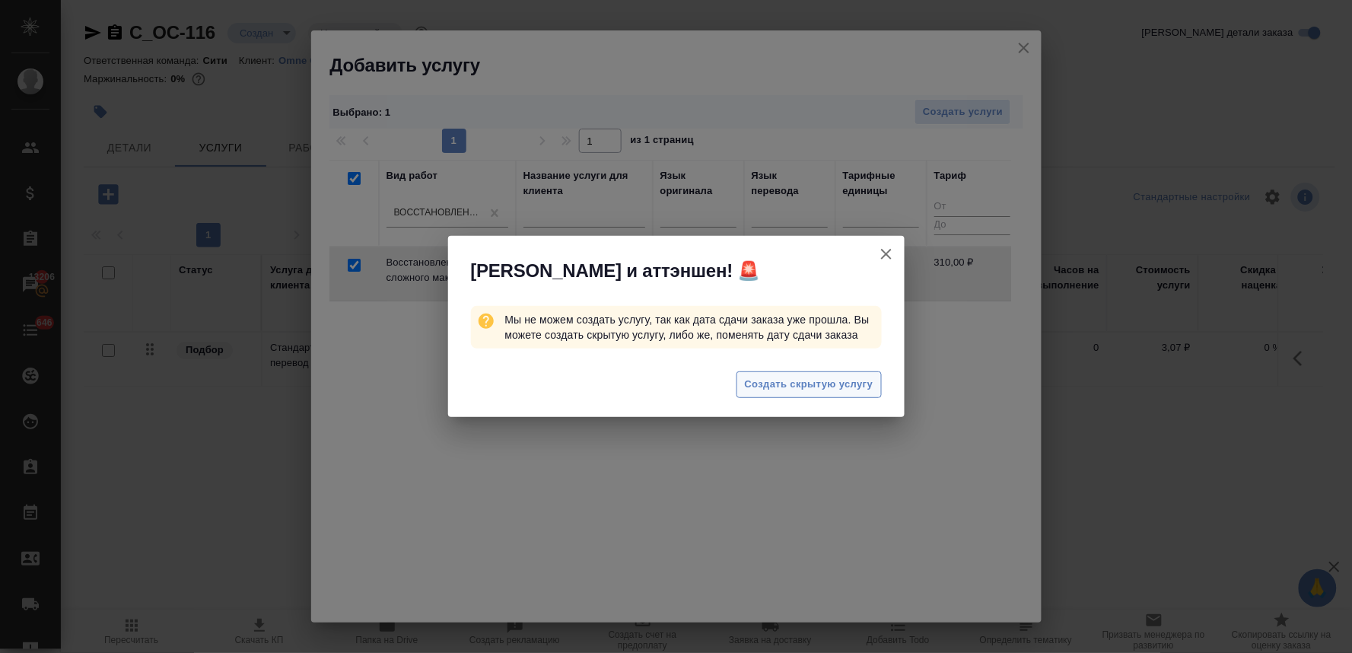
click at [811, 381] on span "Создать скрытую услугу" at bounding box center [809, 384] width 129 height 17
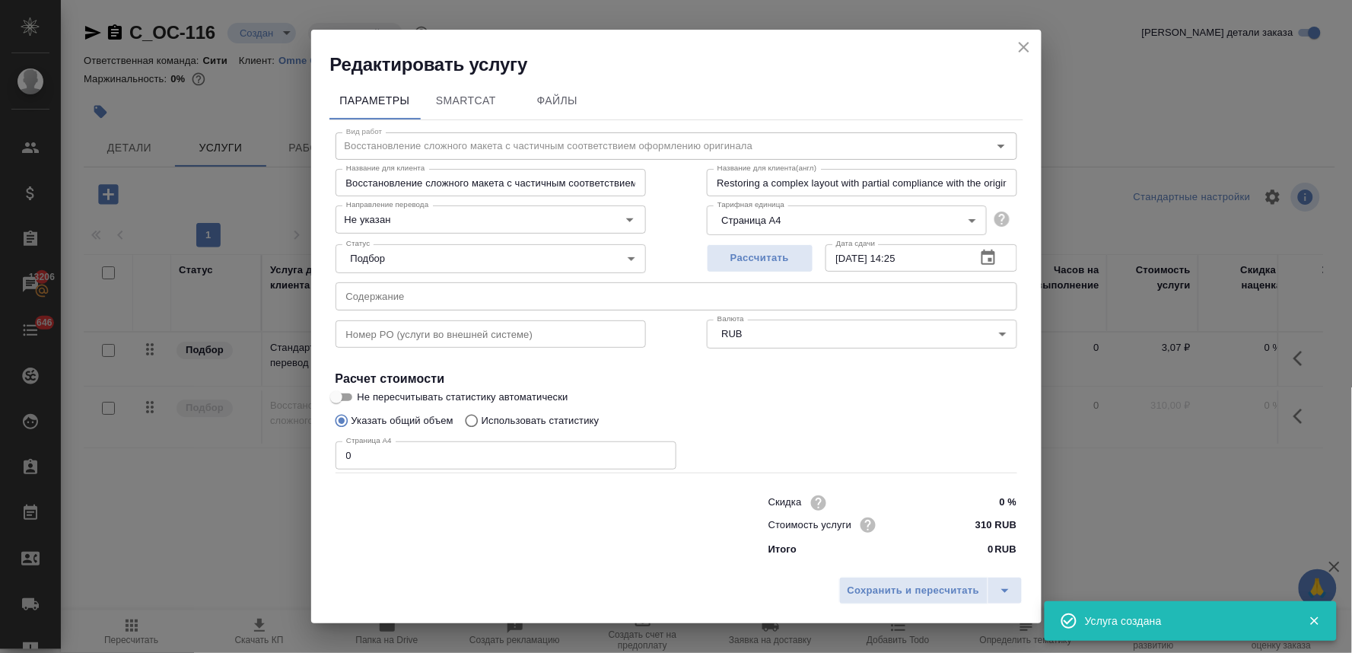
drag, startPoint x: 339, startPoint y: 459, endPoint x: 327, endPoint y: 459, distance: 11.4
click at [327, 459] on div "Параметры SmartCat Файлы Вид работ Восстановление сложного макета с частичным с…" at bounding box center [676, 323] width 730 height 493
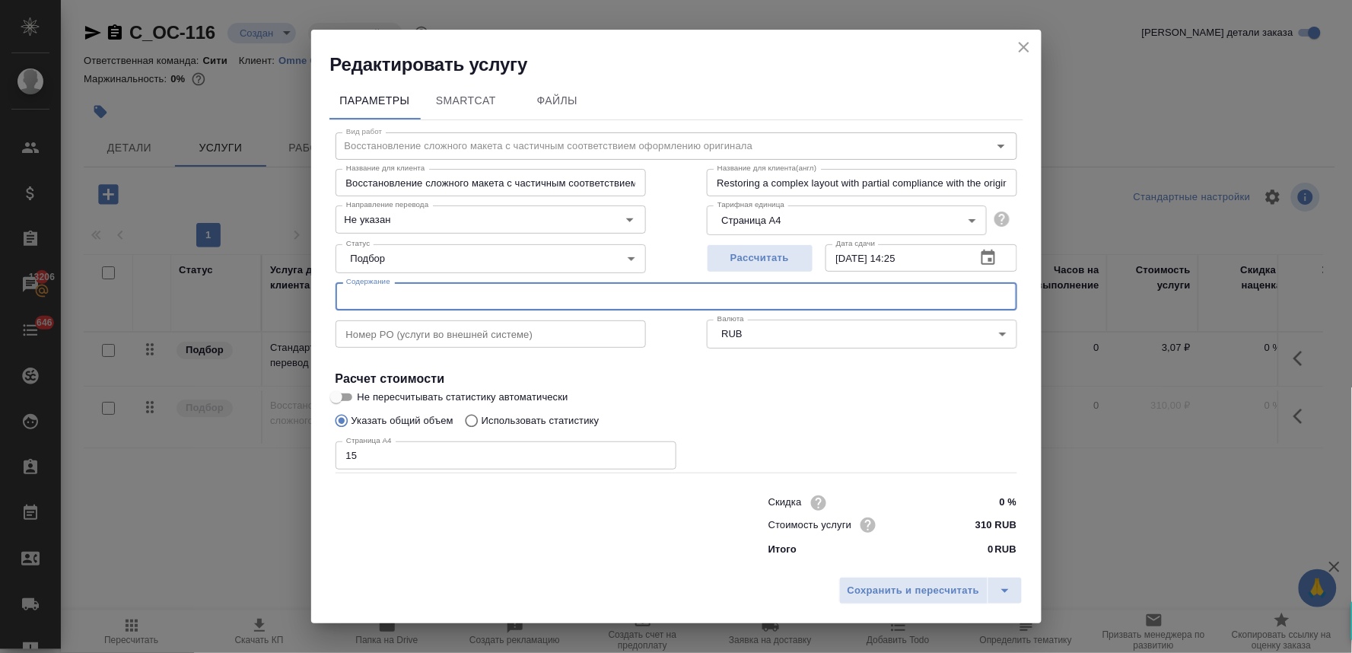
click at [505, 295] on input "text" at bounding box center [677, 295] width 682 height 27
paste input "Перевод на русский язык с заверением"
click at [928, 587] on span "Сохранить и пересчитать" at bounding box center [914, 590] width 132 height 17
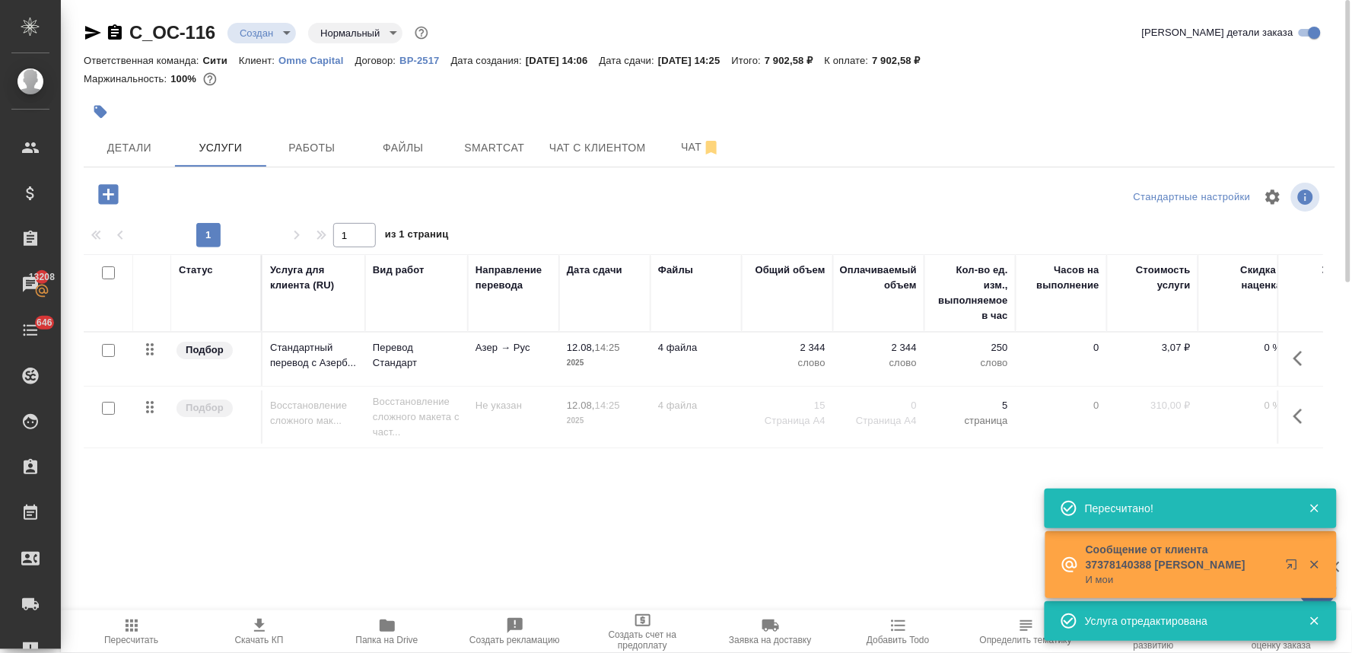
click at [1306, 417] on icon "button" at bounding box center [1302, 416] width 18 height 18
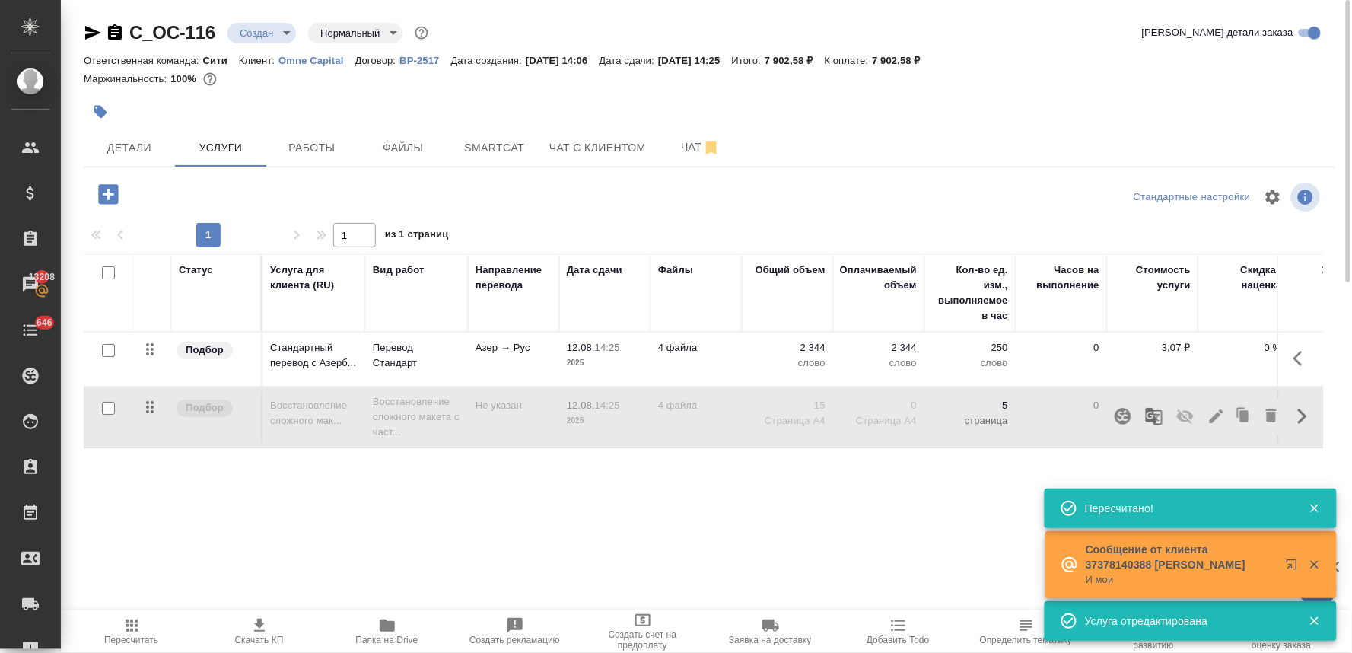
click at [1182, 415] on icon "button" at bounding box center [1185, 416] width 17 height 14
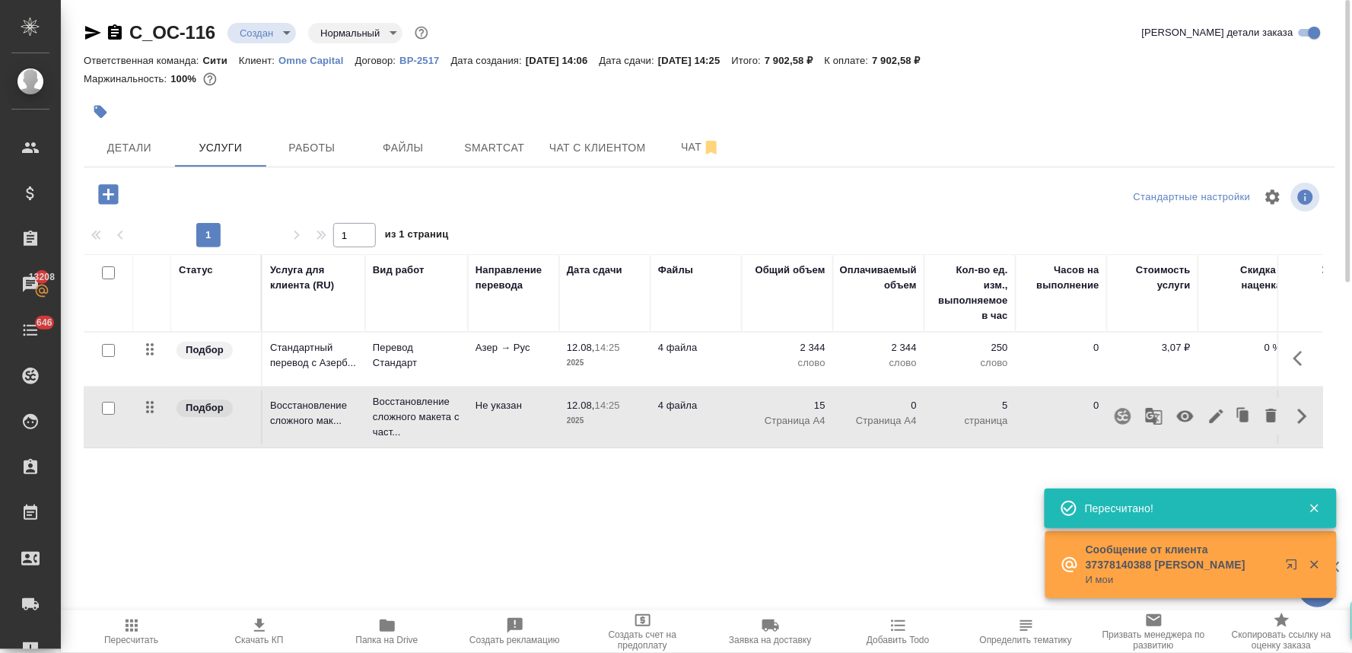
click at [825, 498] on div "Статус Услуга для клиента (RU) Вид работ Направление перевода Дата сдачи Файлы …" at bounding box center [703, 417] width 1239 height 327
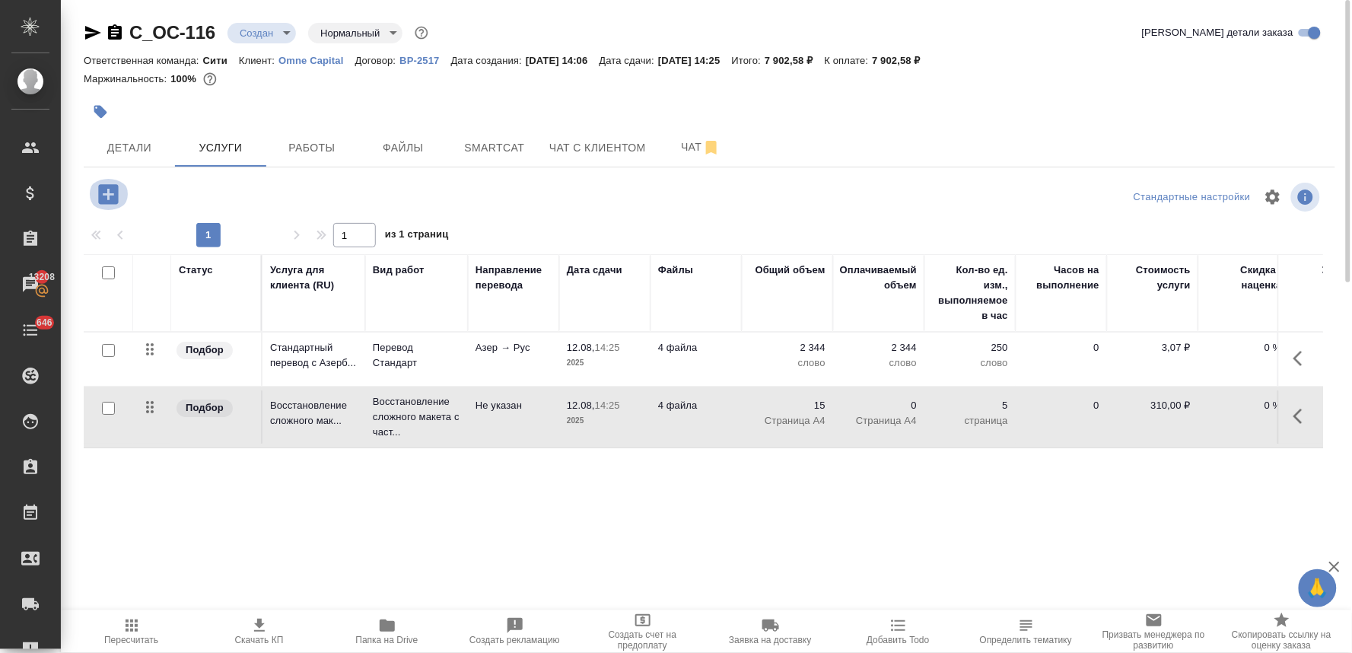
click at [105, 199] on icon "button" at bounding box center [108, 194] width 20 height 20
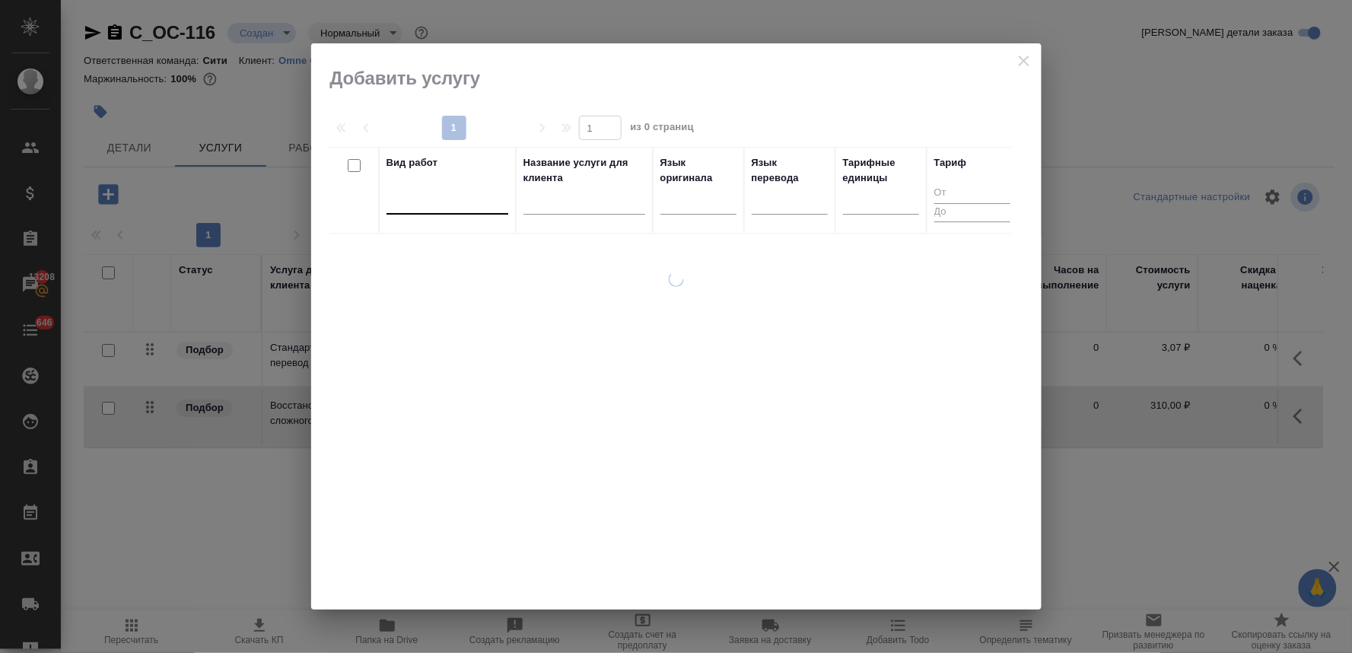
click at [454, 195] on div at bounding box center [447, 199] width 122 height 22
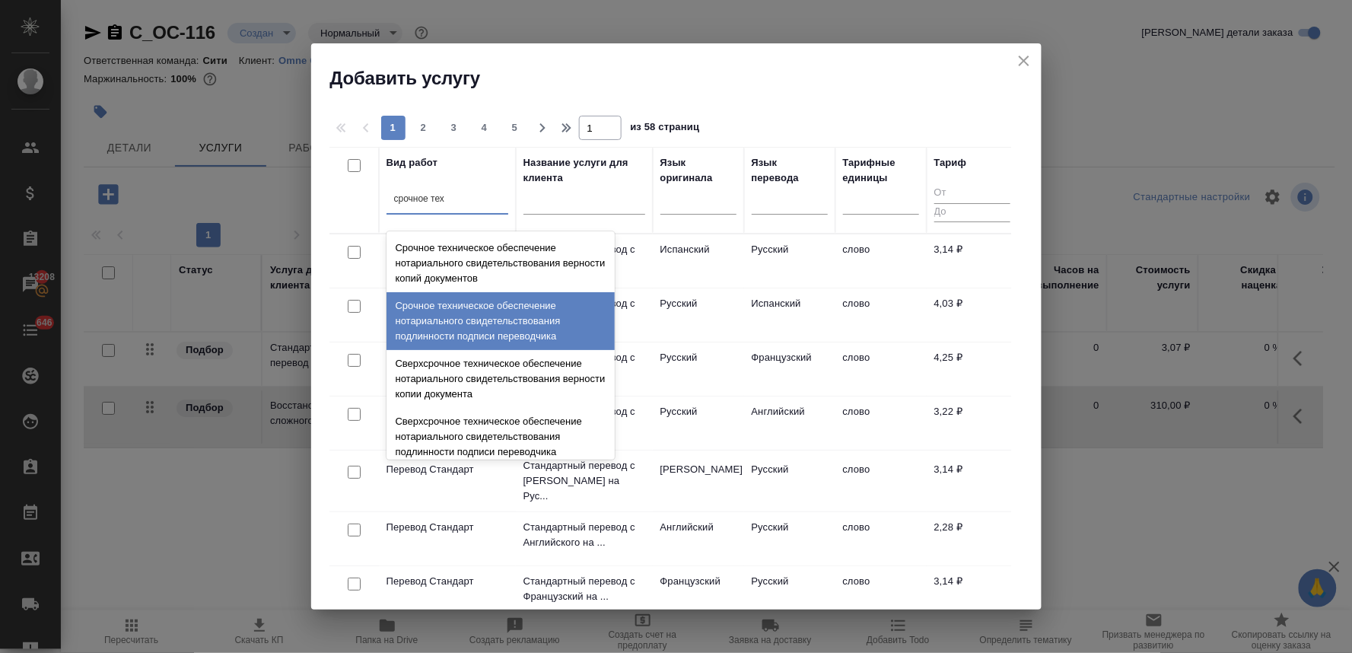
click at [504, 309] on div "Срочное техническое обеспечение нотариального свидетельствования подлинности по…" at bounding box center [500, 321] width 228 height 58
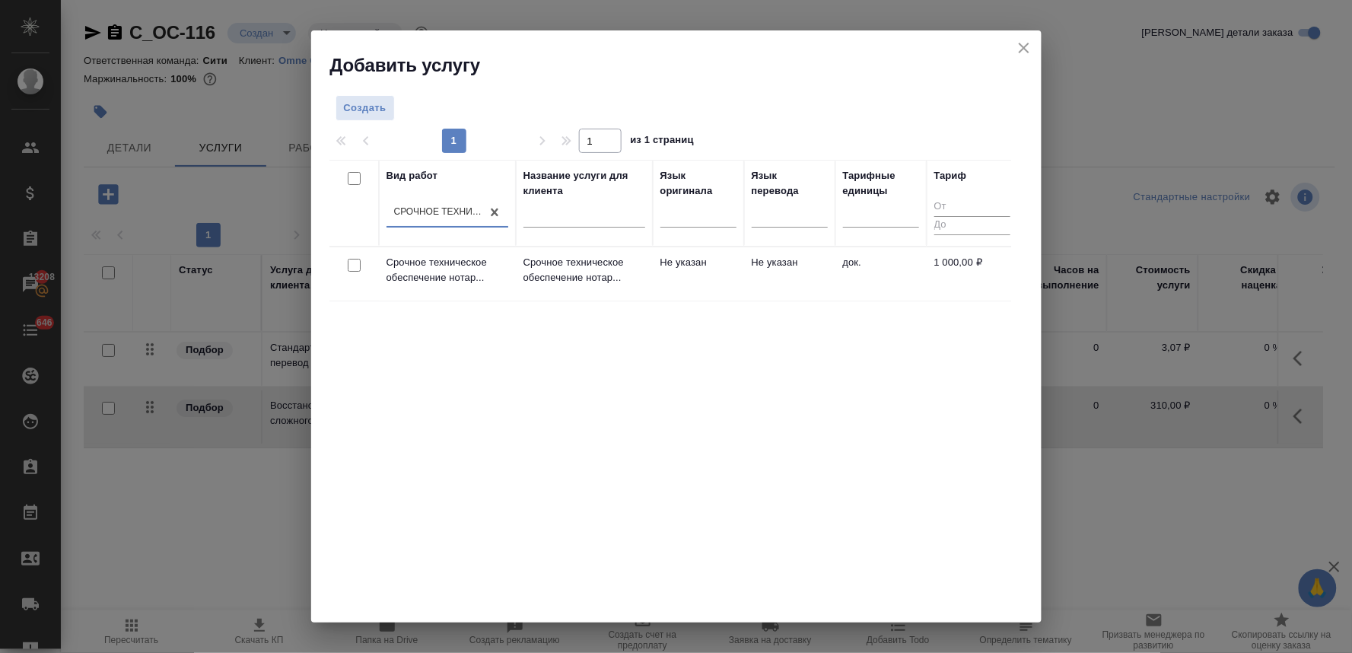
click at [353, 262] on input "checkbox" at bounding box center [354, 265] width 13 height 13
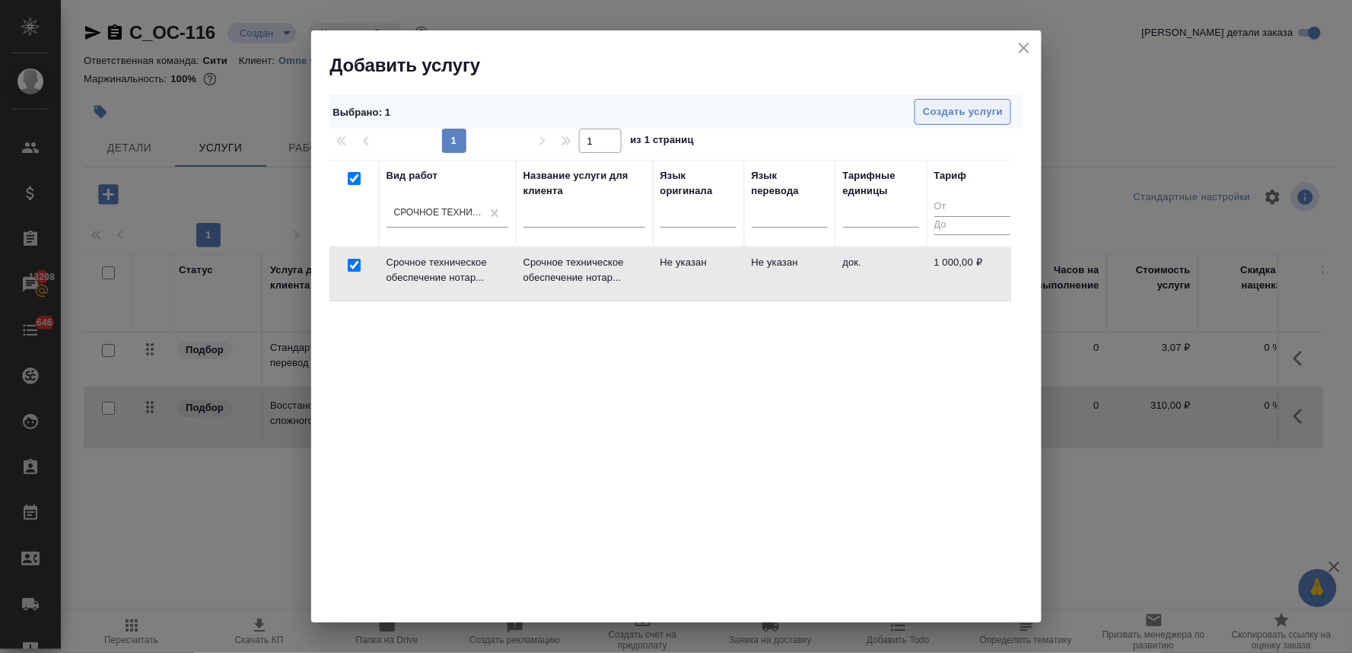
click at [983, 115] on span "Создать услуги" at bounding box center [963, 111] width 80 height 17
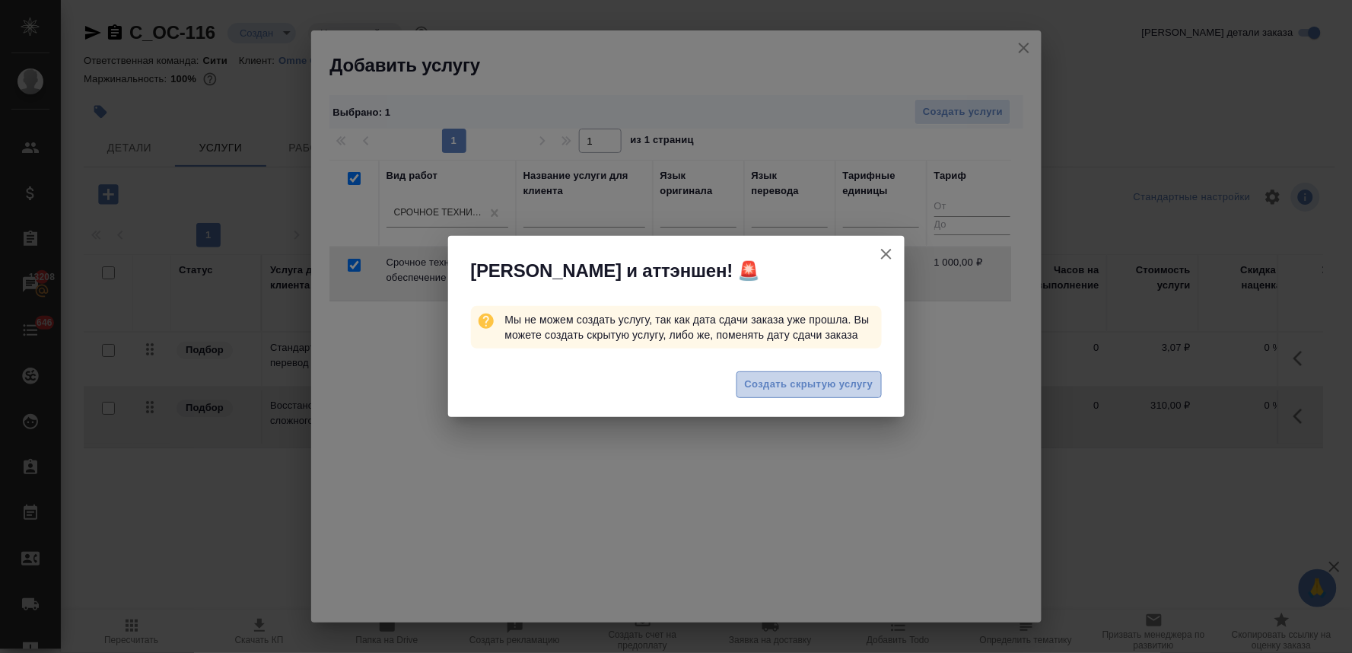
click at [812, 382] on span "Создать скрытую услугу" at bounding box center [809, 384] width 129 height 17
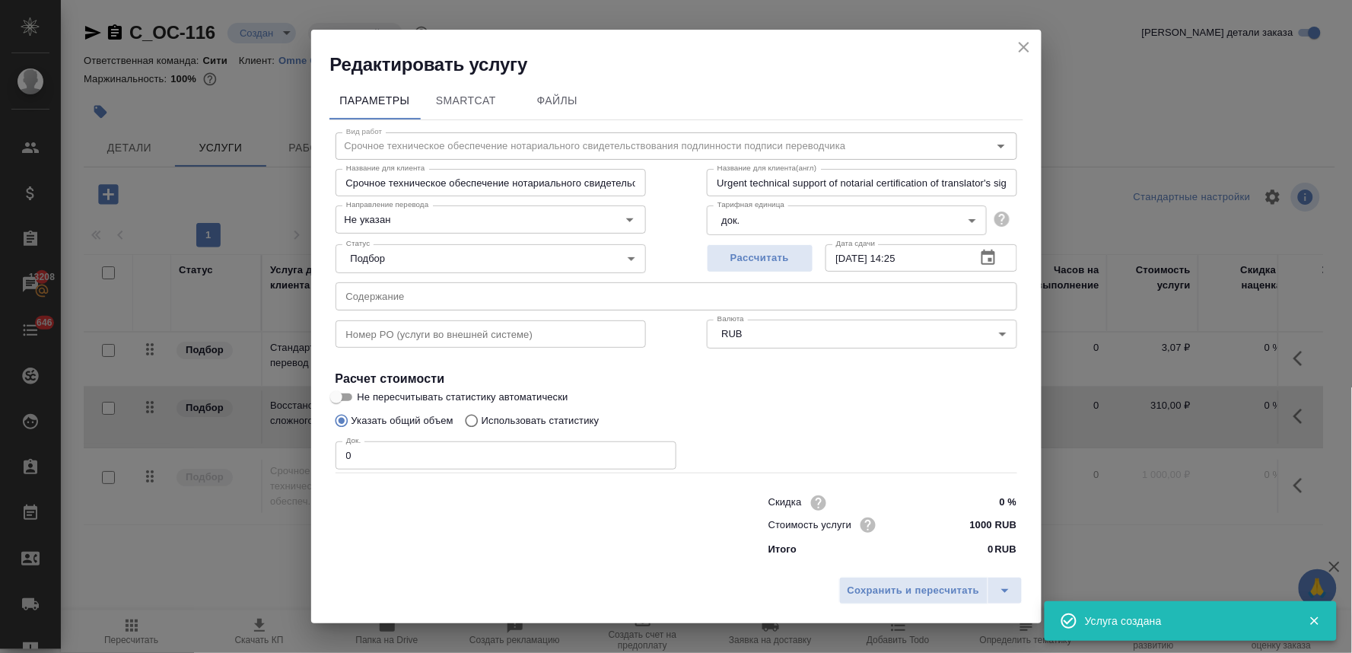
click at [457, 286] on input "text" at bounding box center [677, 295] width 682 height 27
paste input "Перевод на русский язык с заверением"
drag, startPoint x: 369, startPoint y: 455, endPoint x: 278, endPoint y: 468, distance: 91.5
click at [285, 457] on div "Редактировать услугу Параметры SmartCat Файлы Вид работ Срочное техническое обе…" at bounding box center [676, 326] width 1352 height 653
click at [620, 556] on div "Скидка 0 % Стоимость услуги 1000 RUB Итого 0 RUB" at bounding box center [676, 524] width 743 height 127
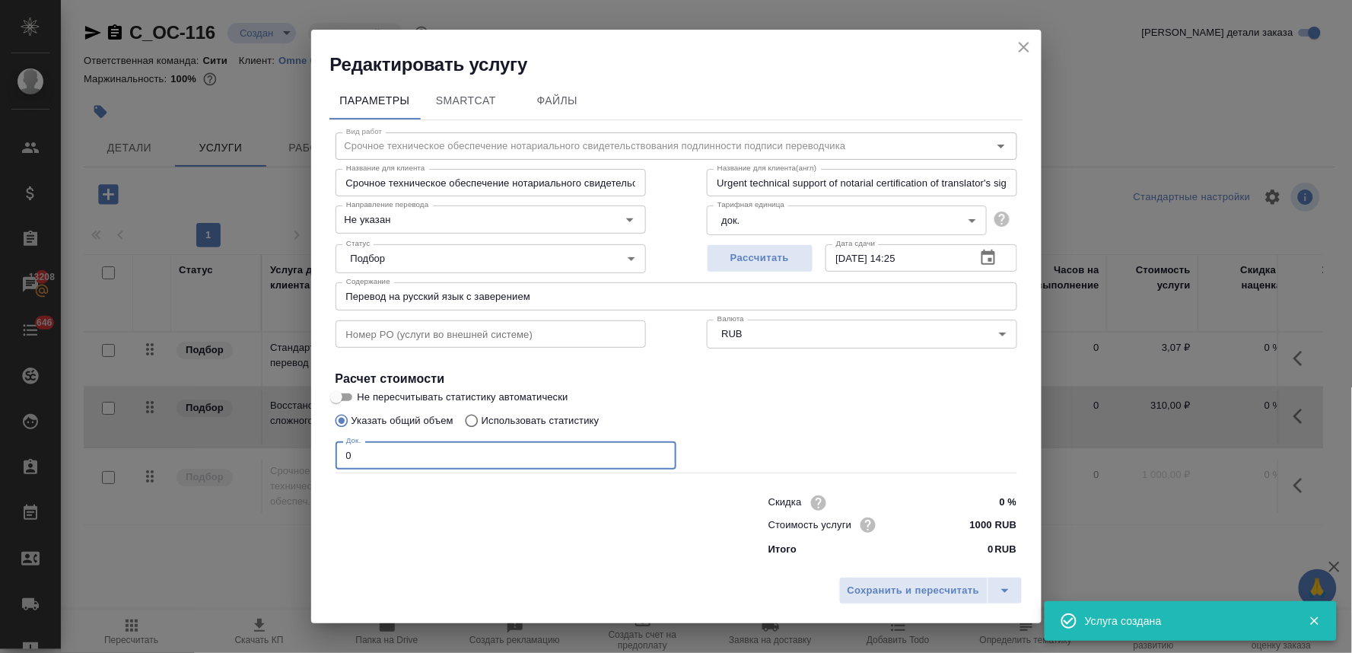
drag, startPoint x: 300, startPoint y: 463, endPoint x: 284, endPoint y: 464, distance: 16.0
click at [287, 464] on div "Редактировать услугу Параметры SmartCat Файлы Вид работ Срочное техническое обе…" at bounding box center [676, 326] width 1352 height 653
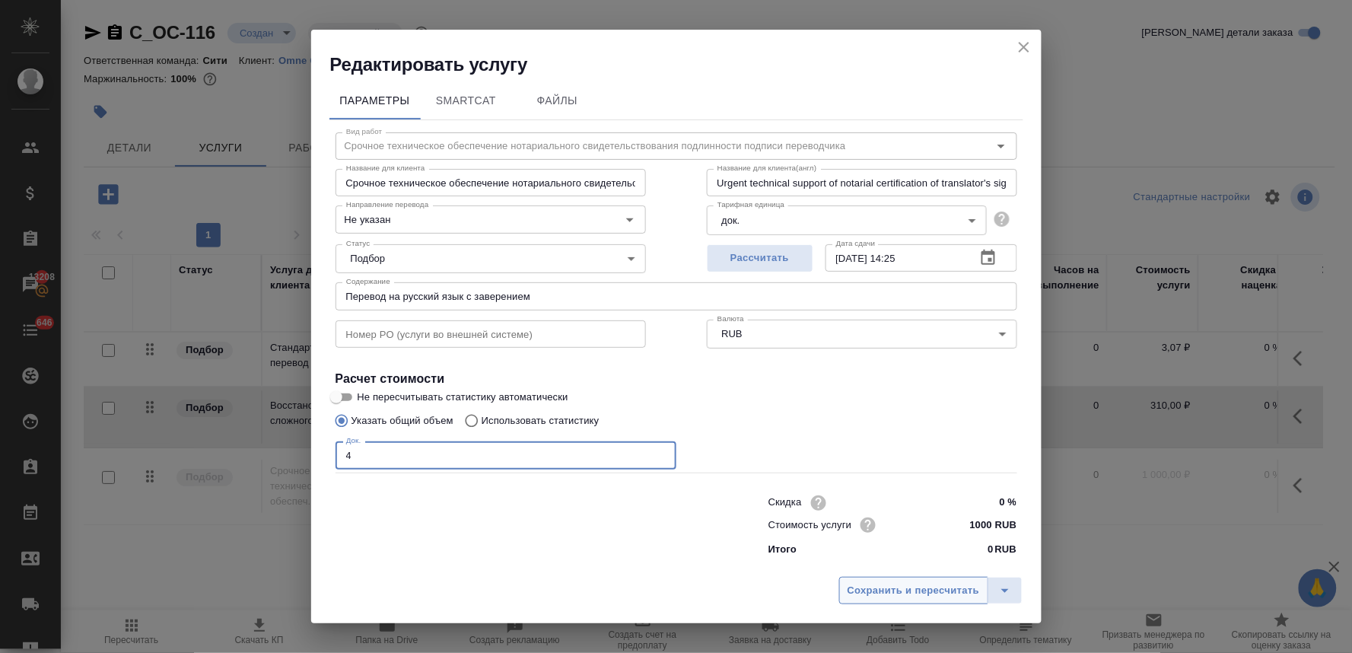
click at [934, 587] on span "Сохранить и пересчитать" at bounding box center [914, 590] width 132 height 17
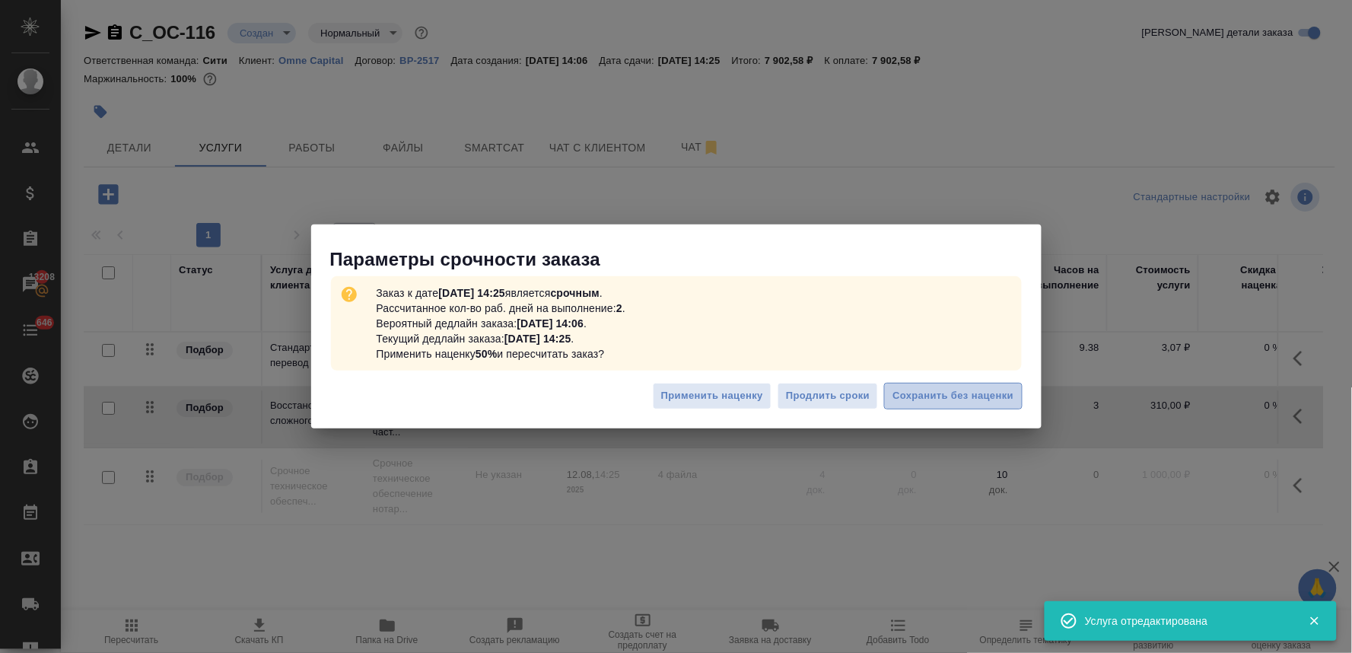
click at [942, 396] on span "Сохранить без наценки" at bounding box center [952, 395] width 121 height 17
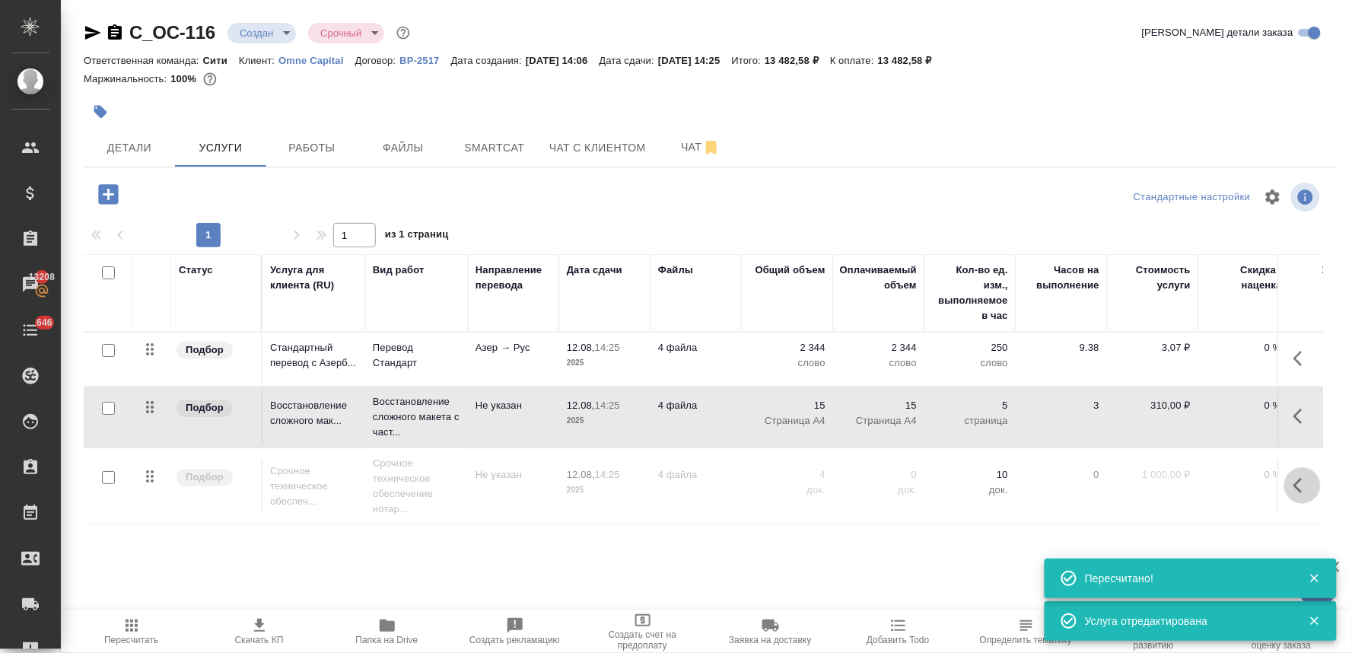
click at [1295, 485] on icon "button" at bounding box center [1297, 485] width 9 height 15
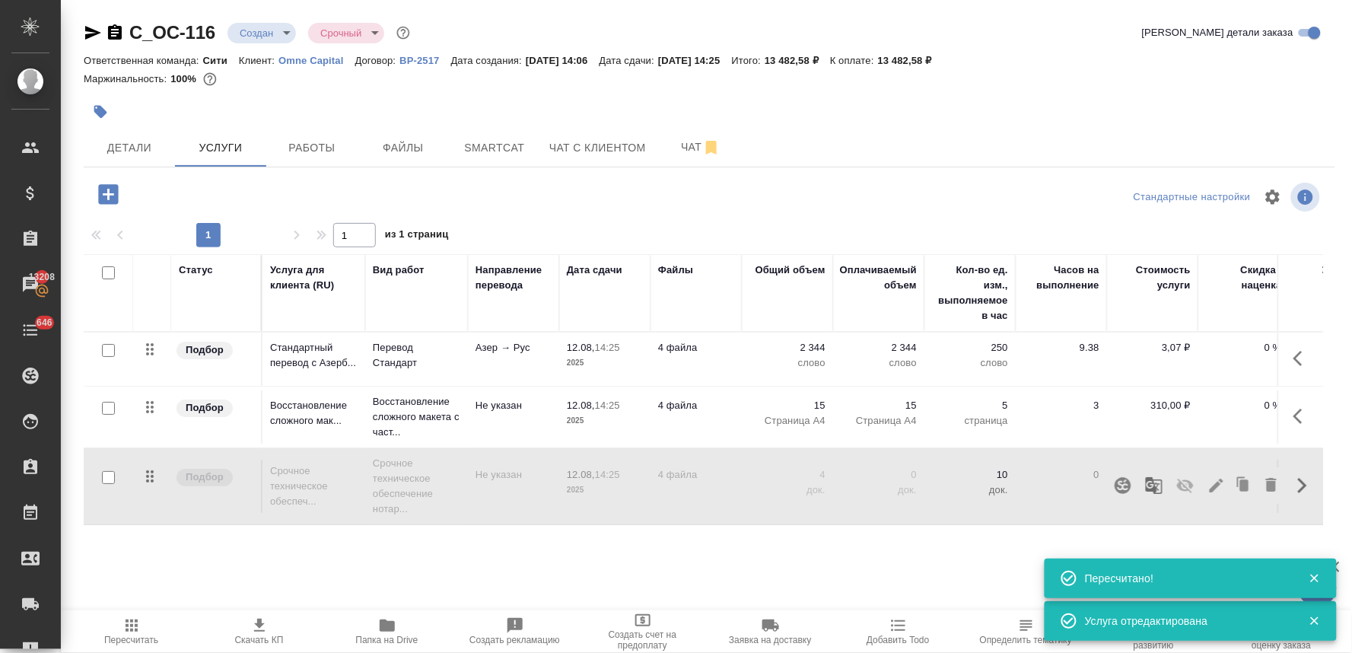
click at [1184, 483] on icon "button" at bounding box center [1185, 485] width 18 height 18
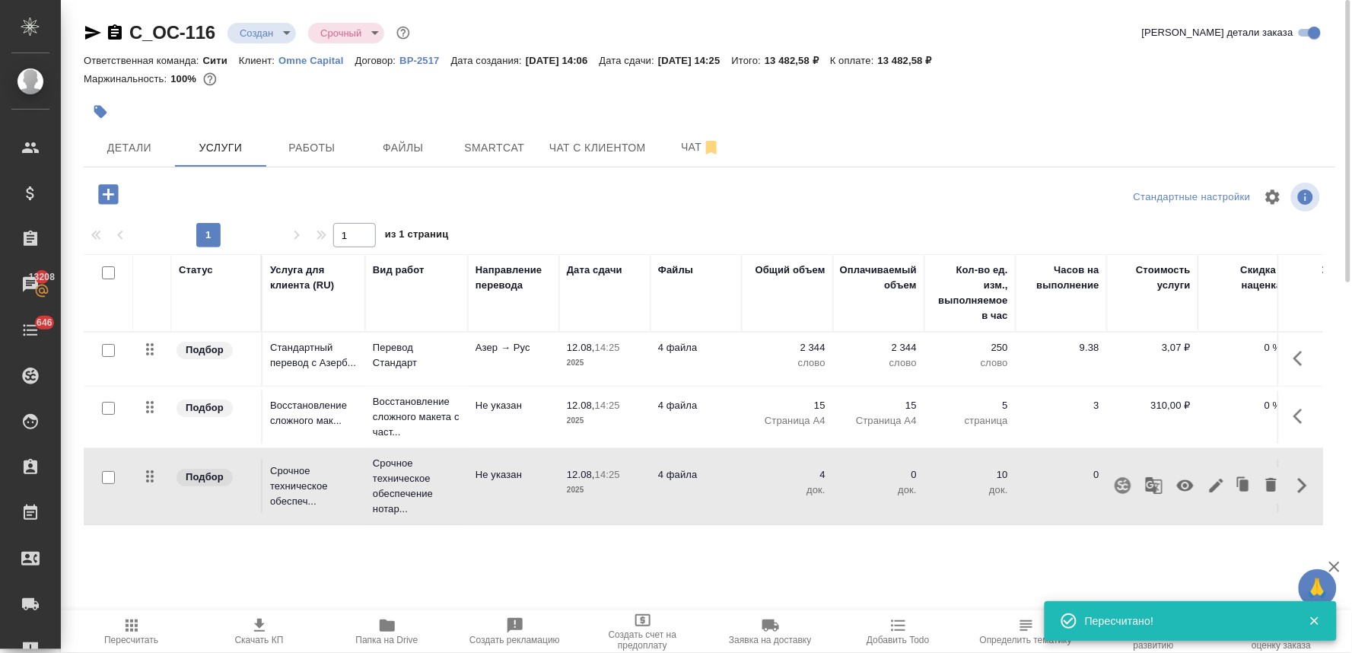
scroll to position [0, 193]
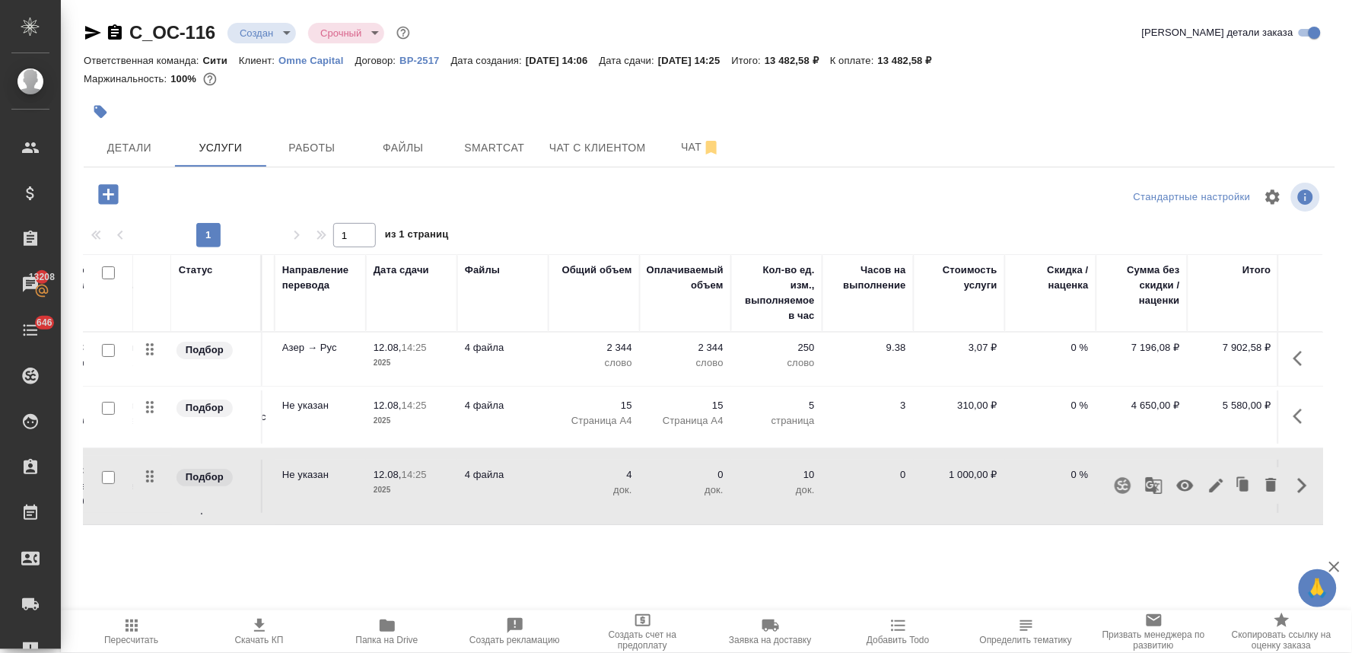
click at [1073, 345] on p "0 %" at bounding box center [1051, 347] width 76 height 15
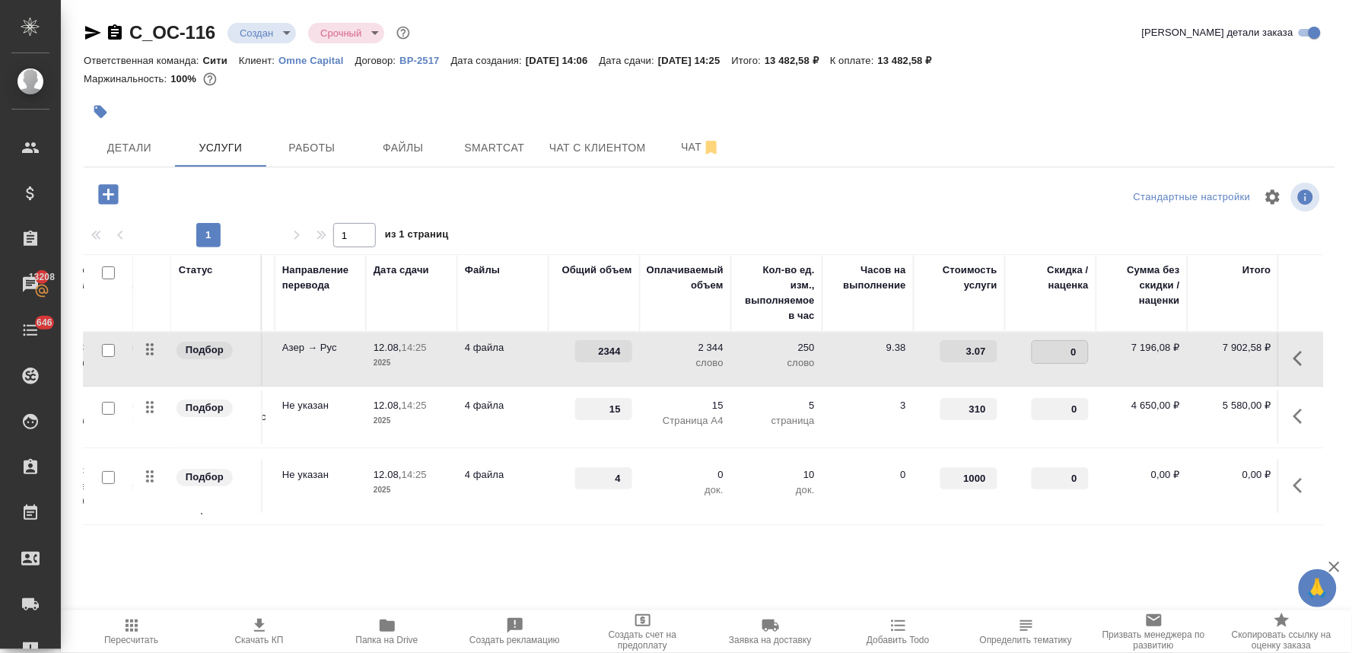
click at [1050, 355] on input "0" at bounding box center [1060, 352] width 56 height 22
click at [940, 210] on div "Стандартные настройки" at bounding box center [1120, 197] width 405 height 37
click at [278, 188] on span "Сохранить и пересчитать" at bounding box center [216, 192] width 132 height 17
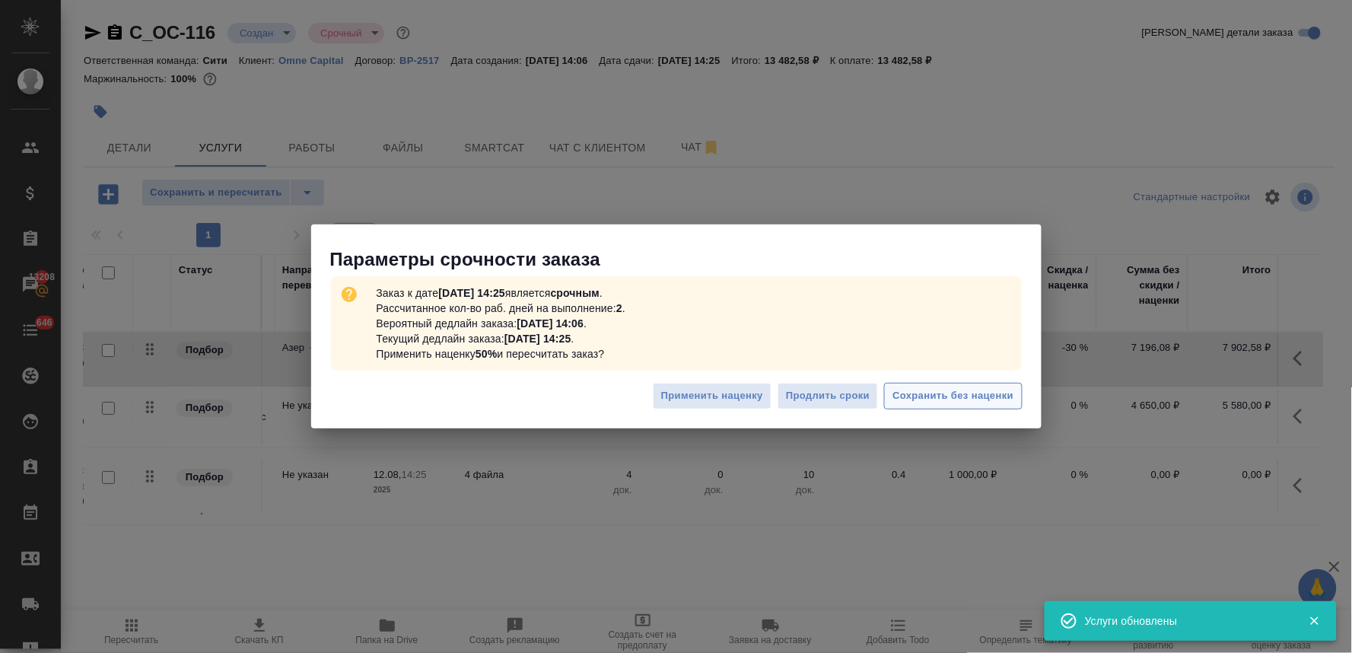
click at [975, 399] on span "Сохранить без наценки" at bounding box center [952, 395] width 121 height 17
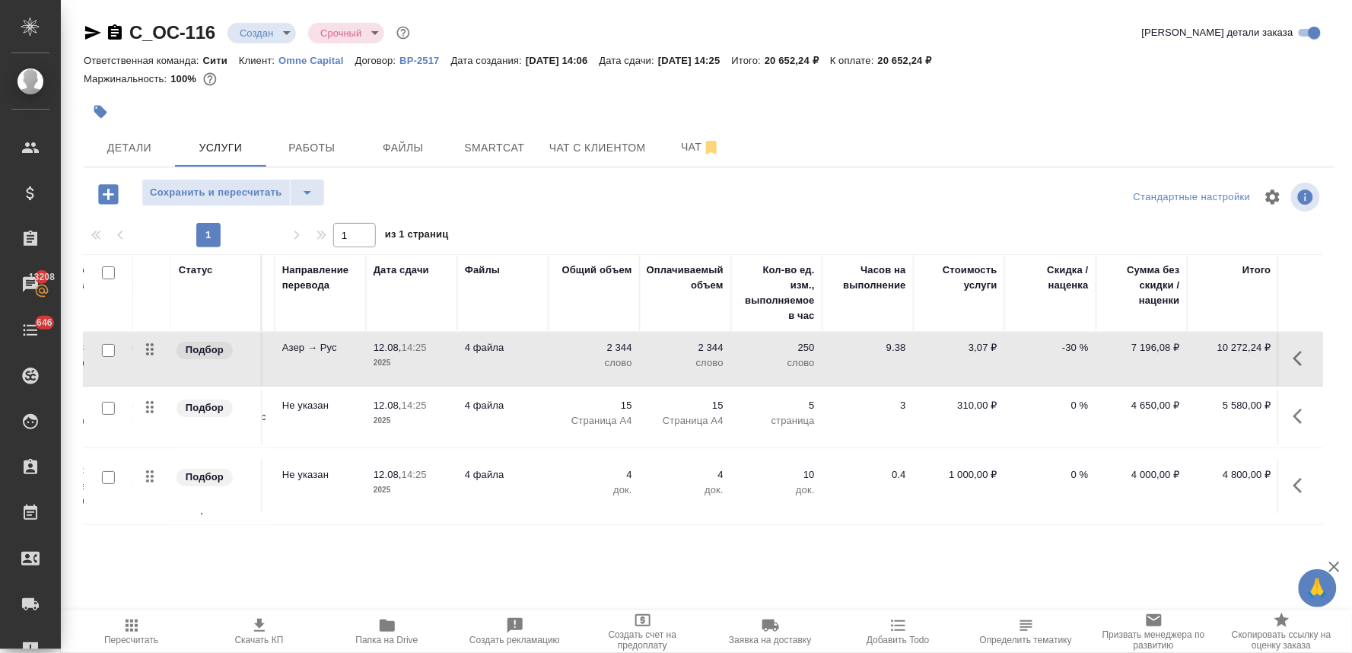
click at [511, 520] on tr "Подбор Срочное техническое обеспеч... Срочное техническое обеспечение нотар... …" at bounding box center [607, 486] width 1434 height 77
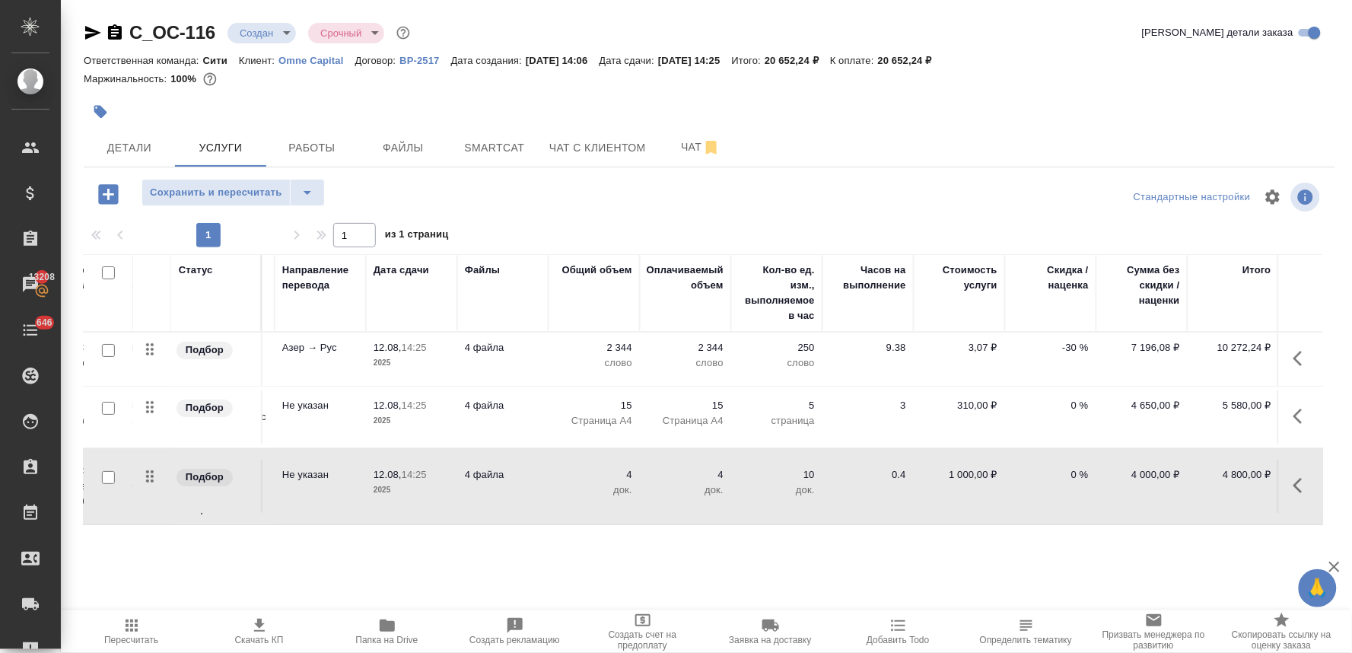
click at [140, 625] on icon "button" at bounding box center [131, 625] width 18 height 18
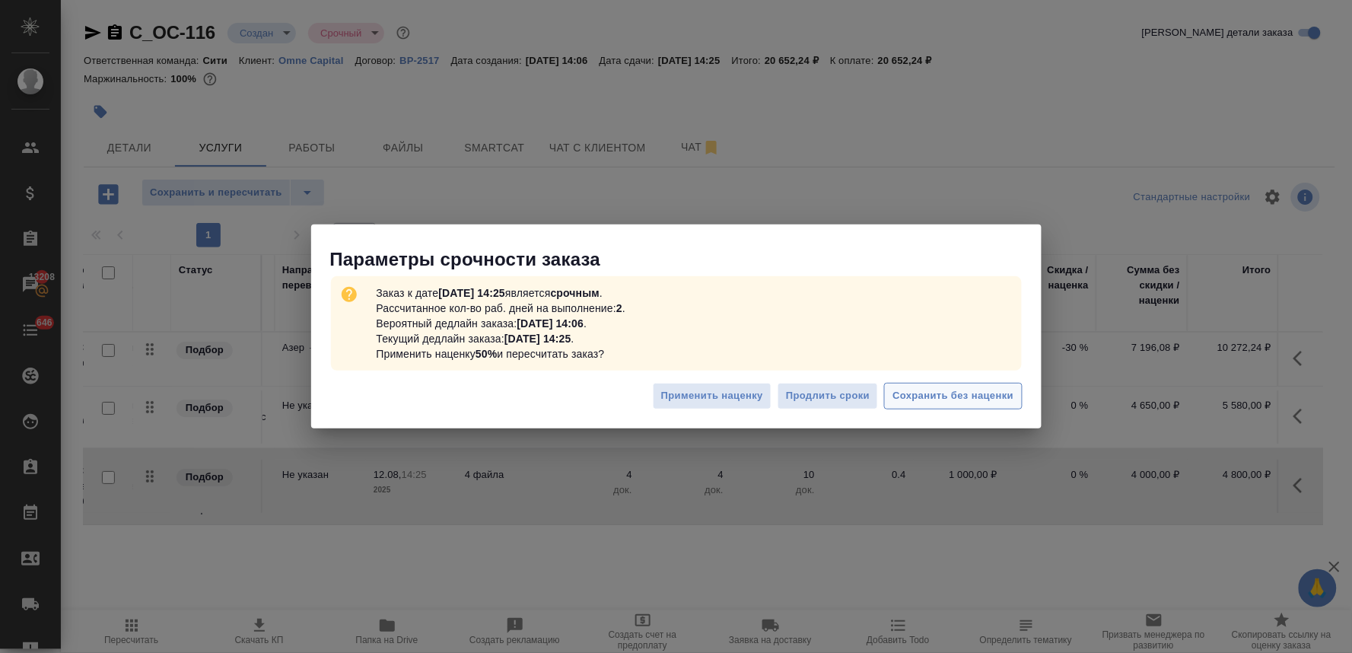
click at [978, 390] on span "Сохранить без наценки" at bounding box center [952, 395] width 121 height 17
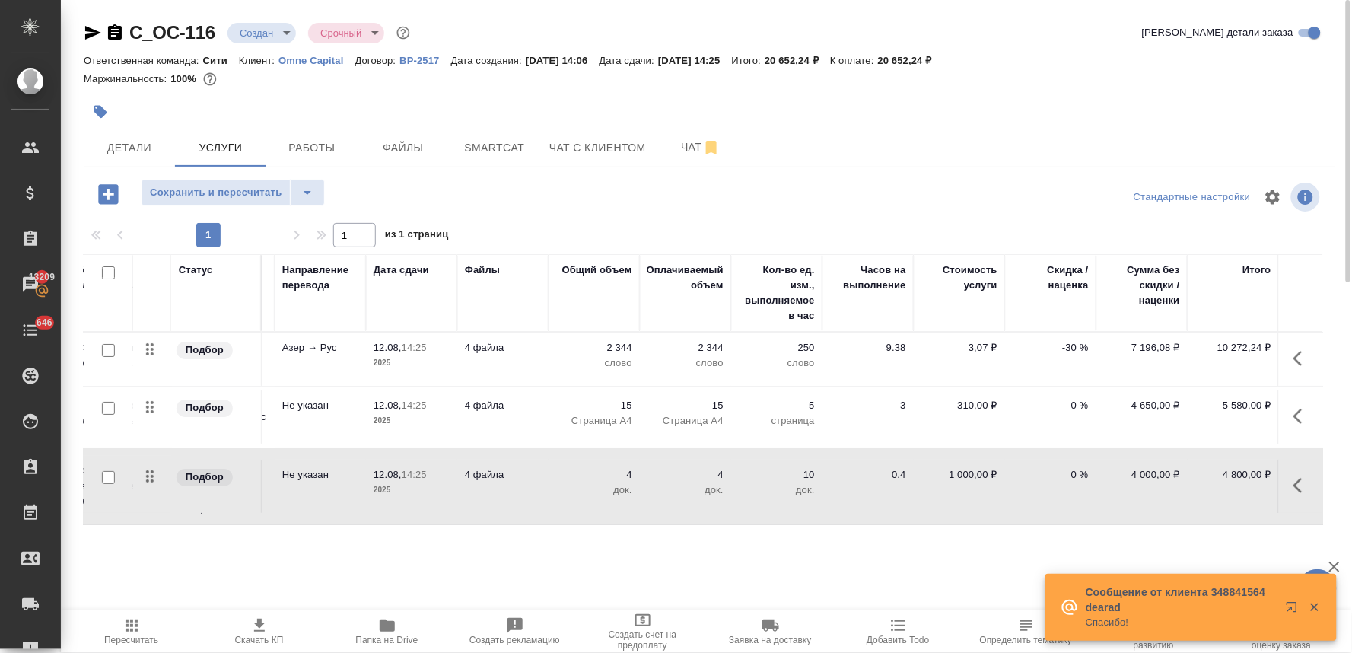
click at [270, 633] on span "Скачать КП" at bounding box center [260, 630] width 110 height 29
click at [1134, 81] on div "Маржинальность: 100%" at bounding box center [710, 79] width 1252 height 20
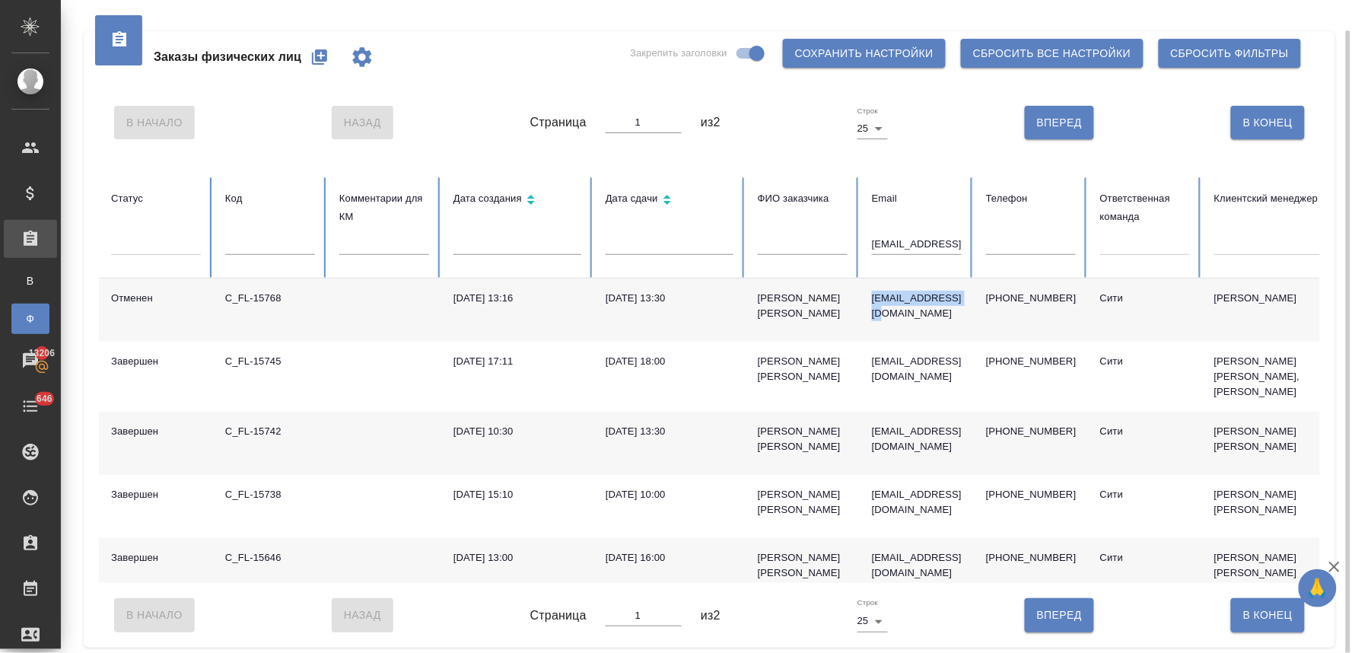
scroll to position [15, 0]
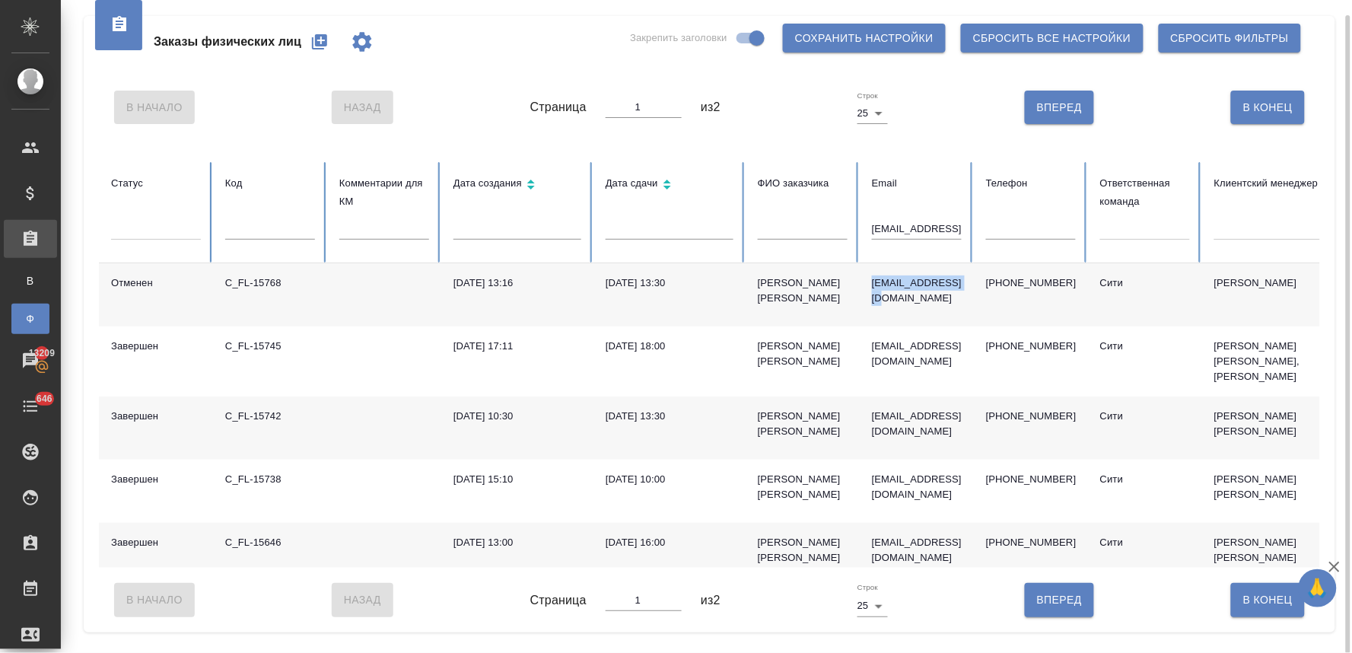
click at [318, 35] on icon "button" at bounding box center [319, 41] width 15 height 15
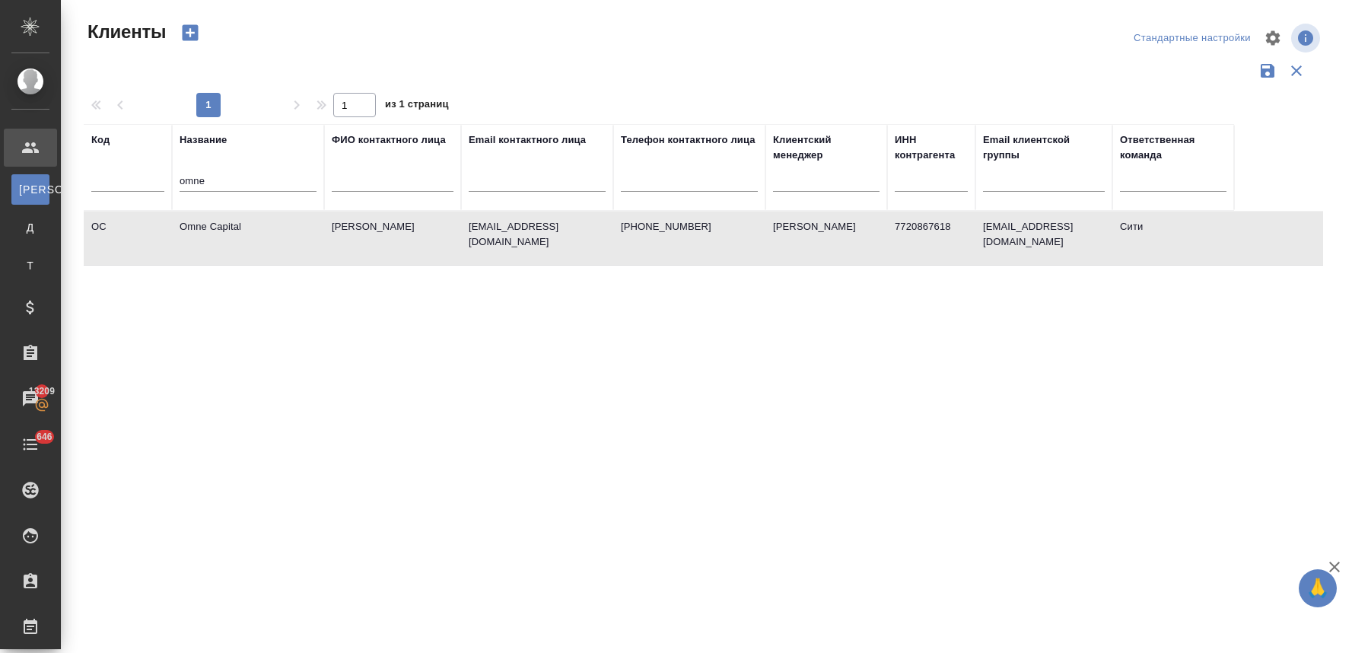
select select "RU"
drag, startPoint x: 240, startPoint y: 180, endPoint x: 154, endPoint y: 186, distance: 85.4
click at [154, 186] on tr "Код Название omne ФИО контактного лица Email контактного лица Телефон контактно…" at bounding box center [659, 167] width 1150 height 87
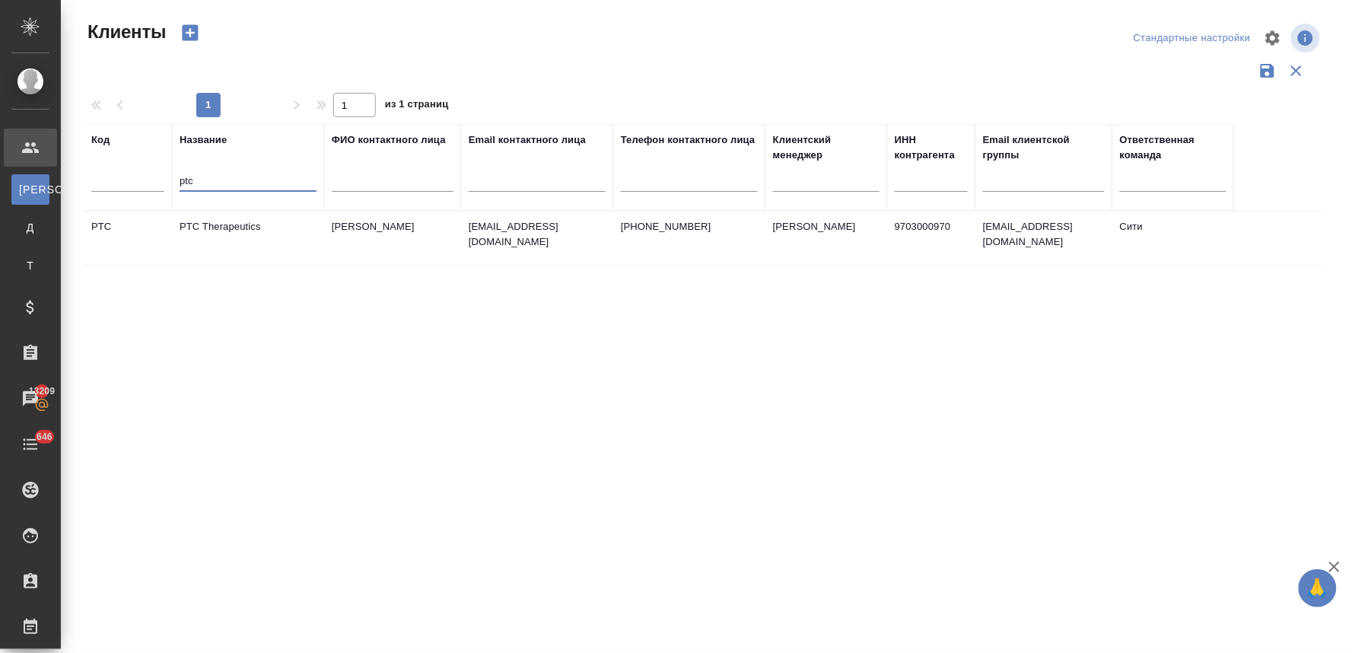
type input "ptc"
click at [231, 226] on td "PTC Therapeutics" at bounding box center [248, 238] width 152 height 53
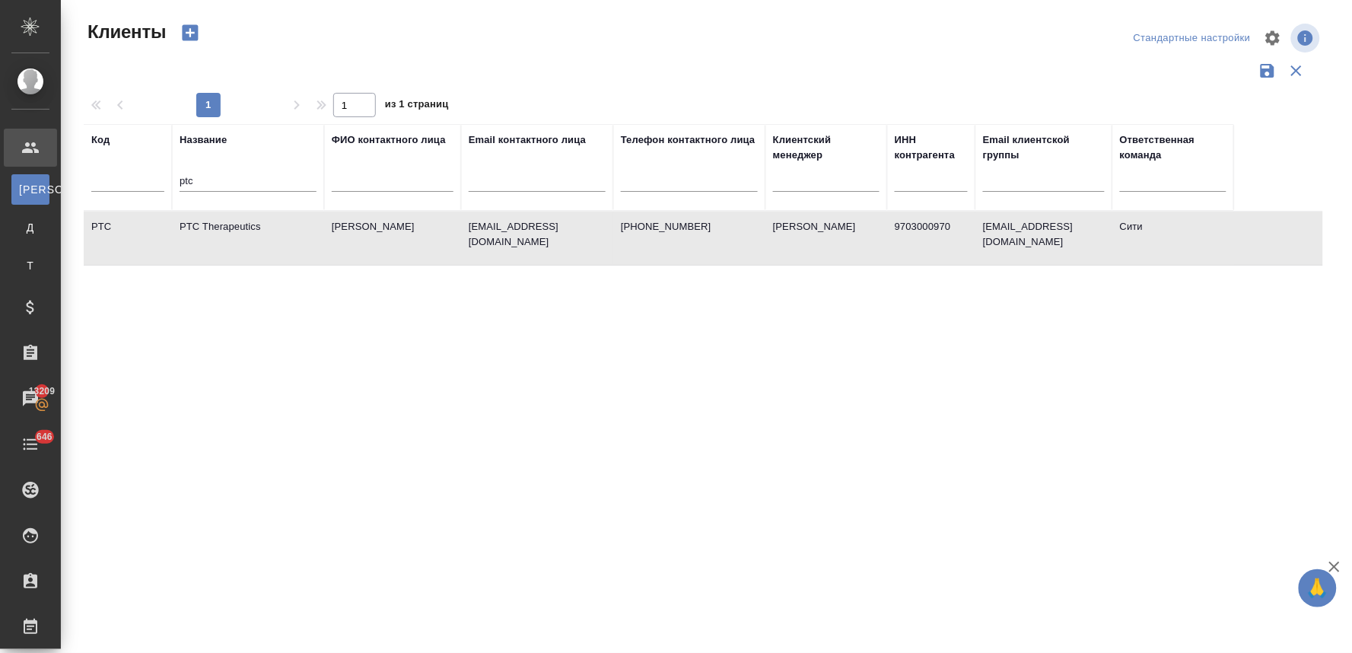
click at [231, 226] on td "PTC Therapeutics" at bounding box center [248, 238] width 152 height 53
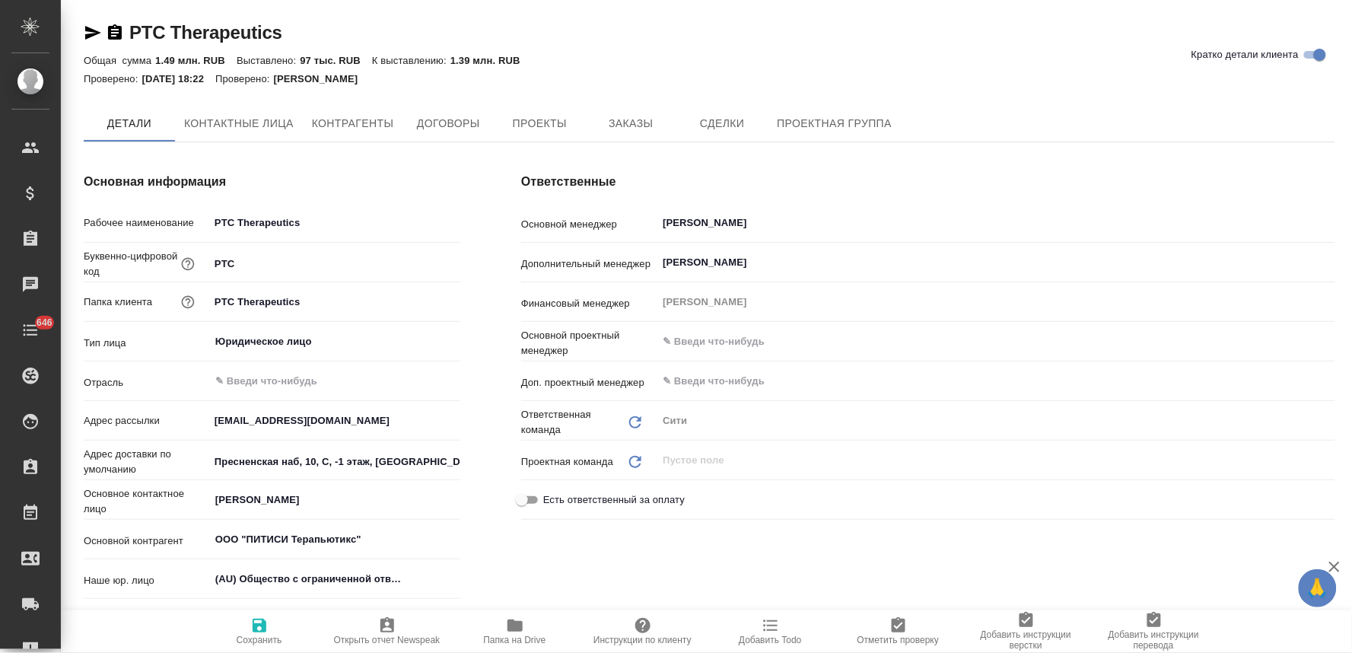
type textarea "x"
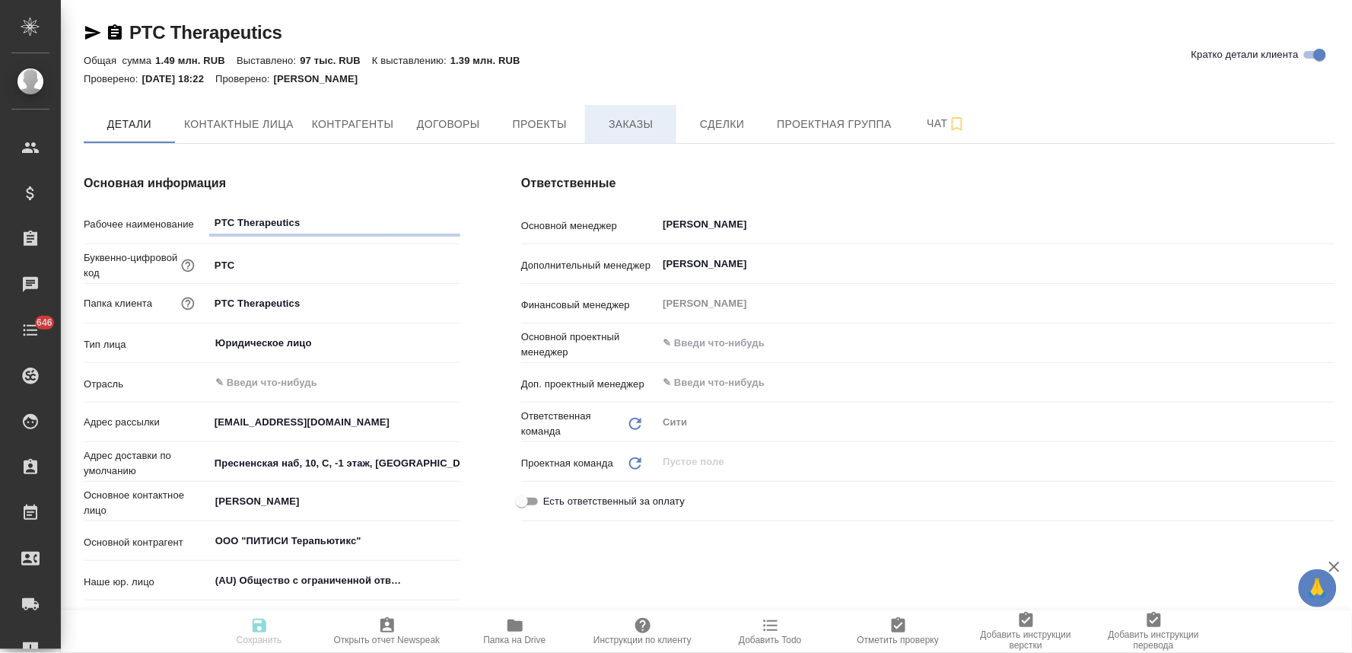
type textarea "x"
click at [652, 131] on span "Заказы" at bounding box center [630, 124] width 73 height 19
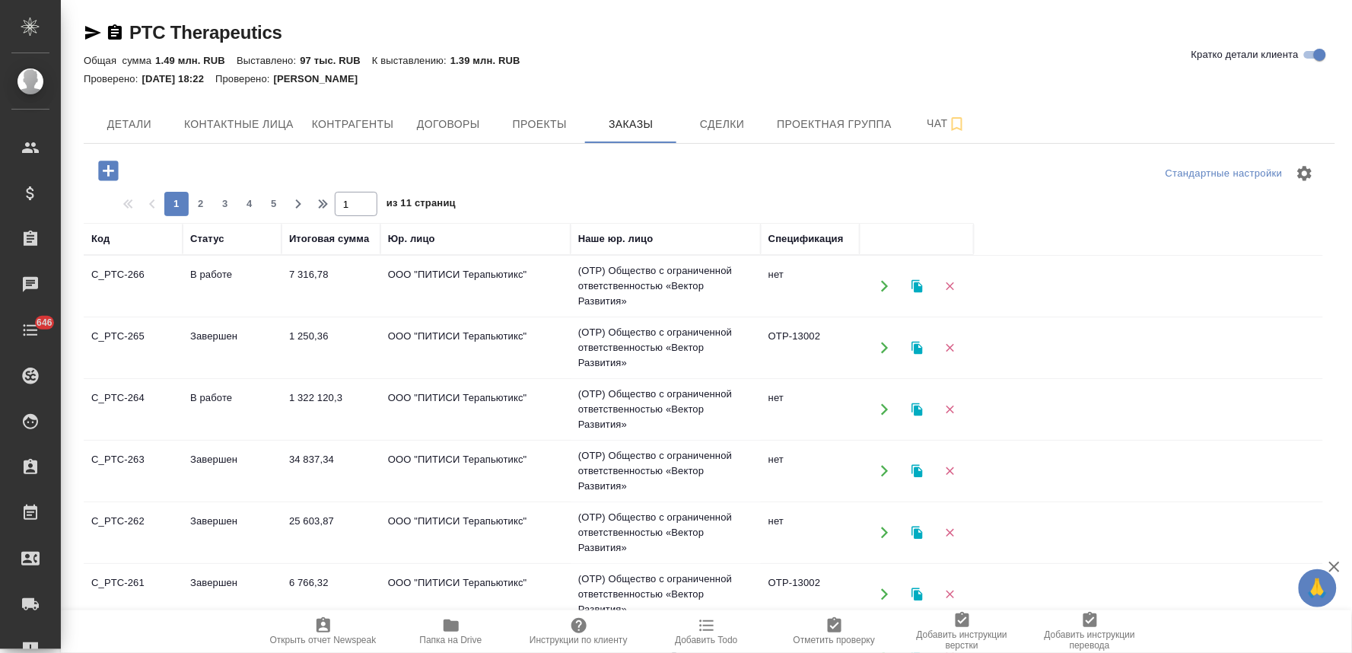
click at [118, 162] on icon "button" at bounding box center [108, 170] width 27 height 27
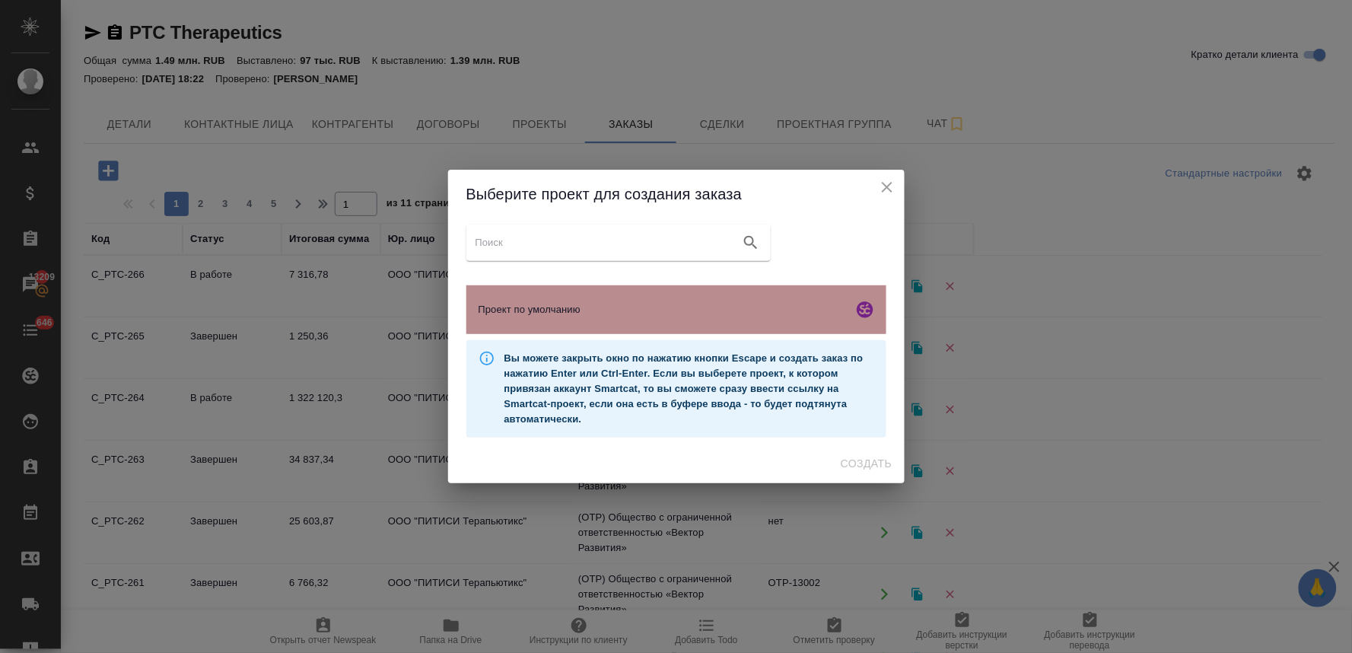
click at [630, 308] on span "Проект по умолчанию" at bounding box center [663, 309] width 368 height 15
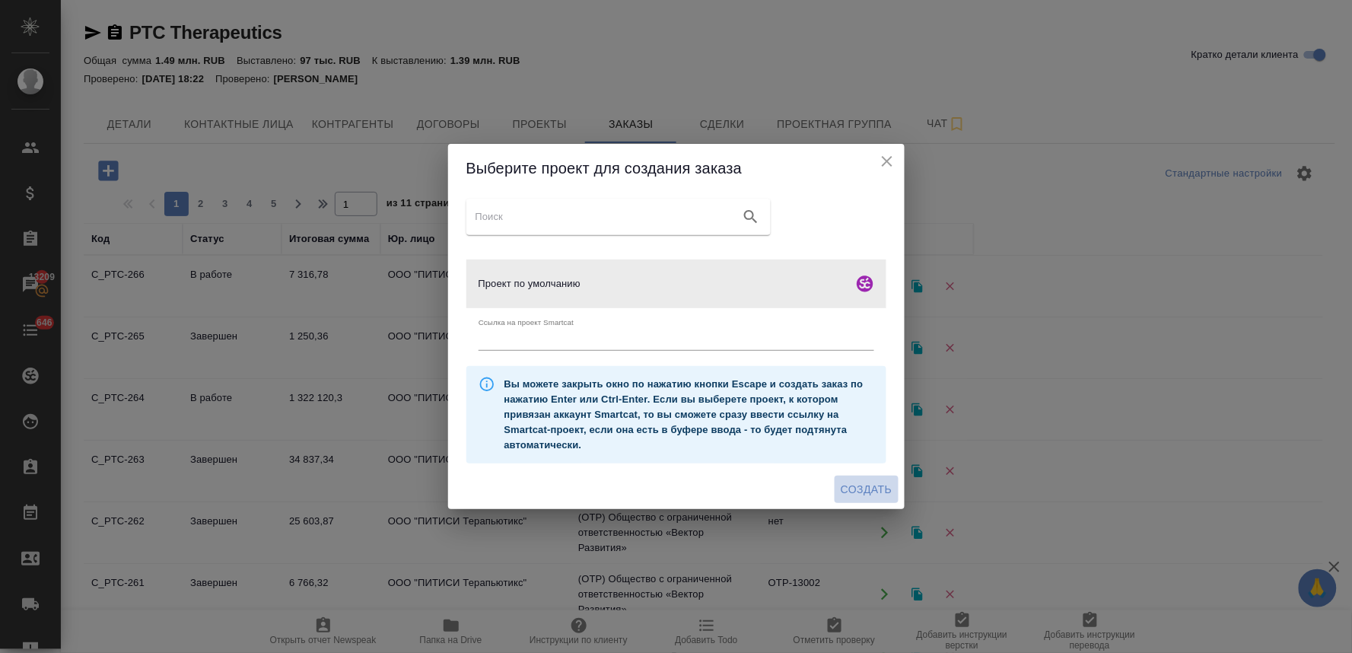
drag, startPoint x: 876, startPoint y: 488, endPoint x: 867, endPoint y: 482, distance: 11.0
click at [877, 488] on span "Создать" at bounding box center [866, 489] width 51 height 19
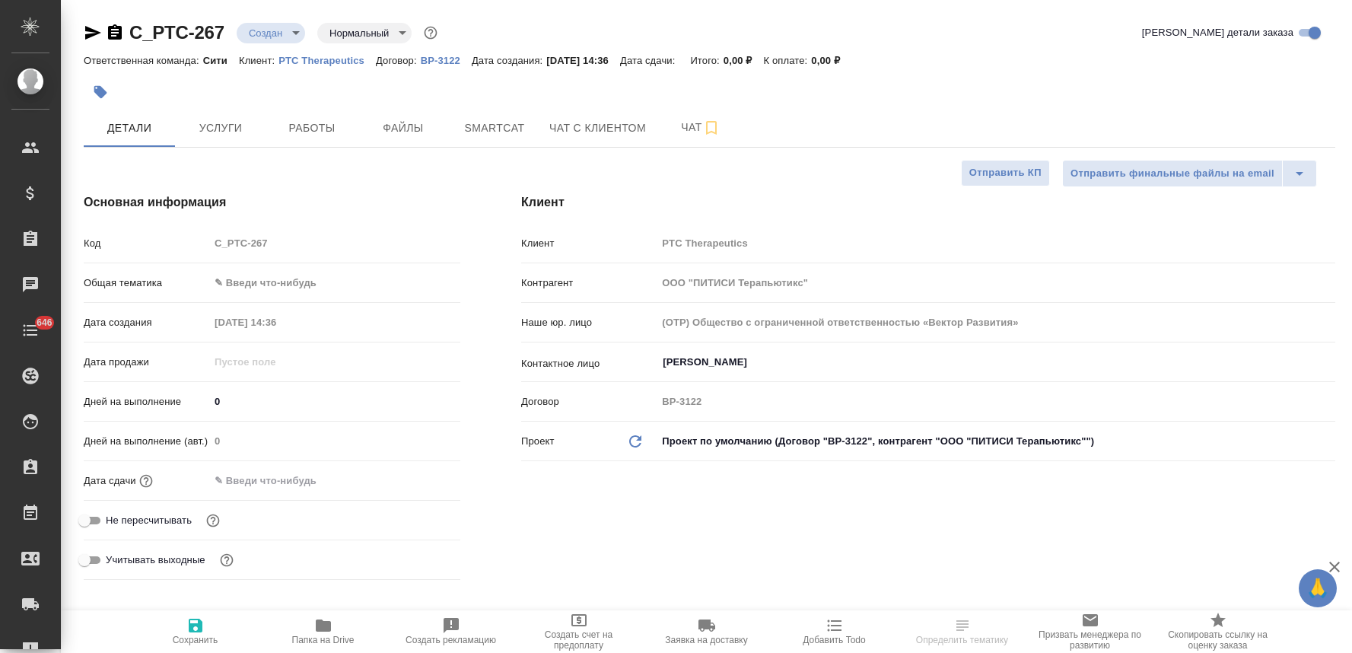
select select "RU"
click at [176, 518] on span "Не пересчитывать" at bounding box center [149, 520] width 86 height 15
click at [112, 518] on input "Не пересчитывать" at bounding box center [84, 520] width 55 height 18
checkbox input "true"
drag, startPoint x: 317, startPoint y: 478, endPoint x: 342, endPoint y: 476, distance: 25.2
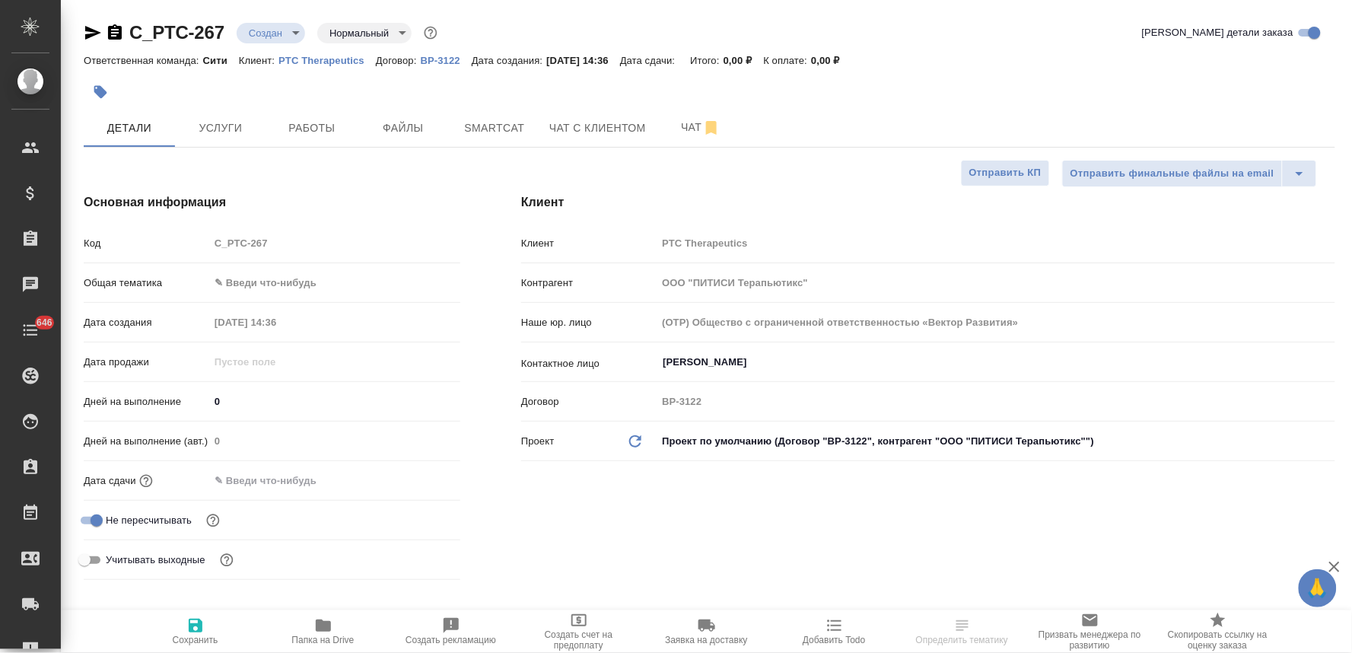
click at [322, 478] on input "text" at bounding box center [275, 480] width 133 height 22
click at [417, 472] on icon "button" at bounding box center [416, 479] width 18 height 18
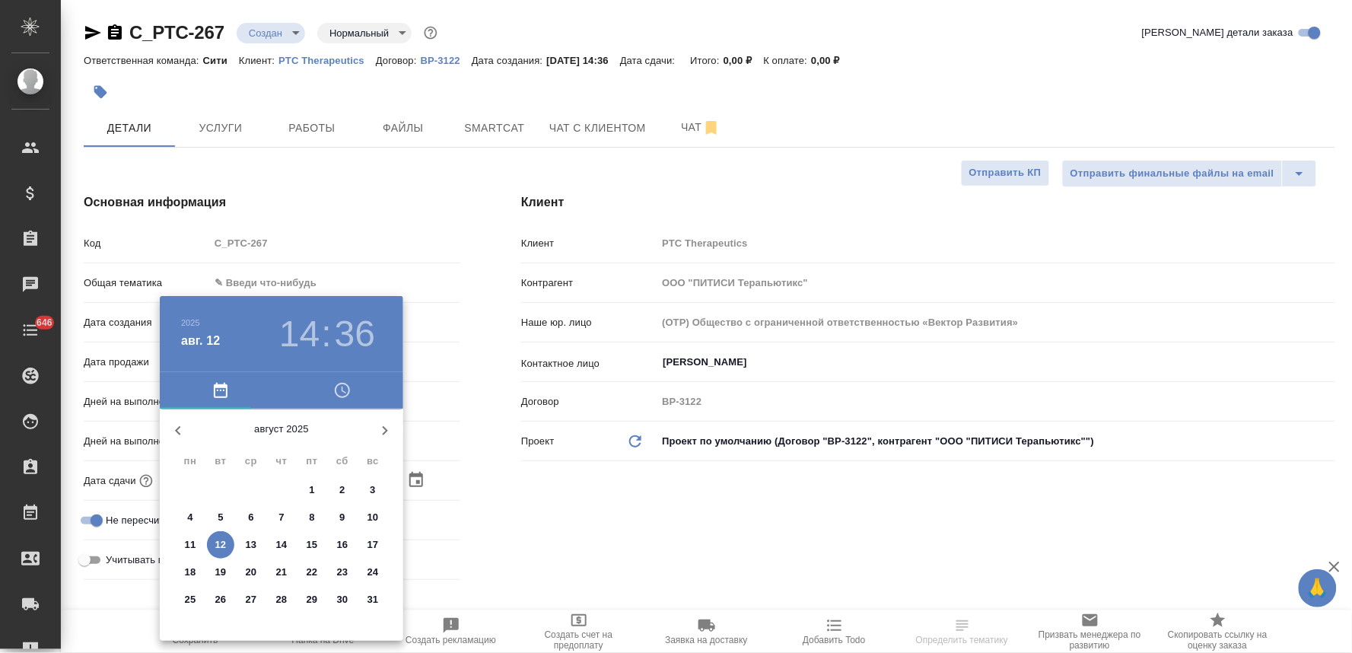
click at [248, 544] on p "13" at bounding box center [251, 544] width 11 height 15
type input "[DATE] 14:36"
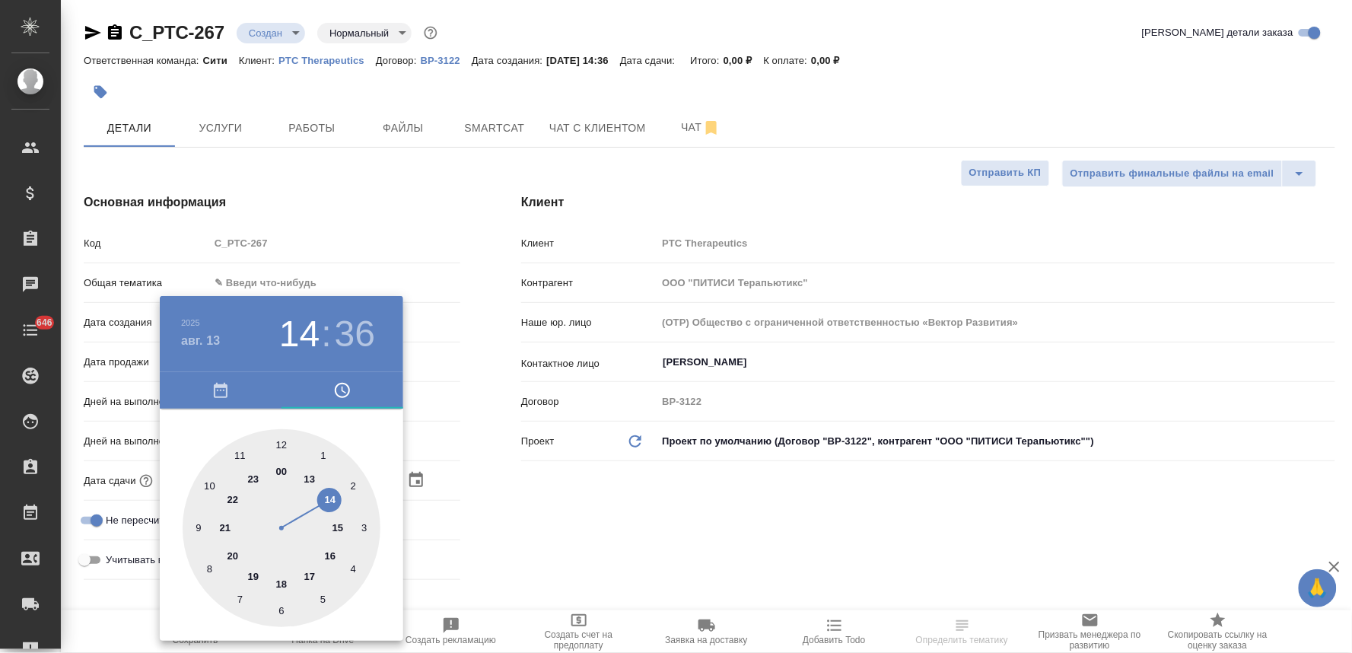
click at [557, 528] on div at bounding box center [676, 326] width 1352 height 653
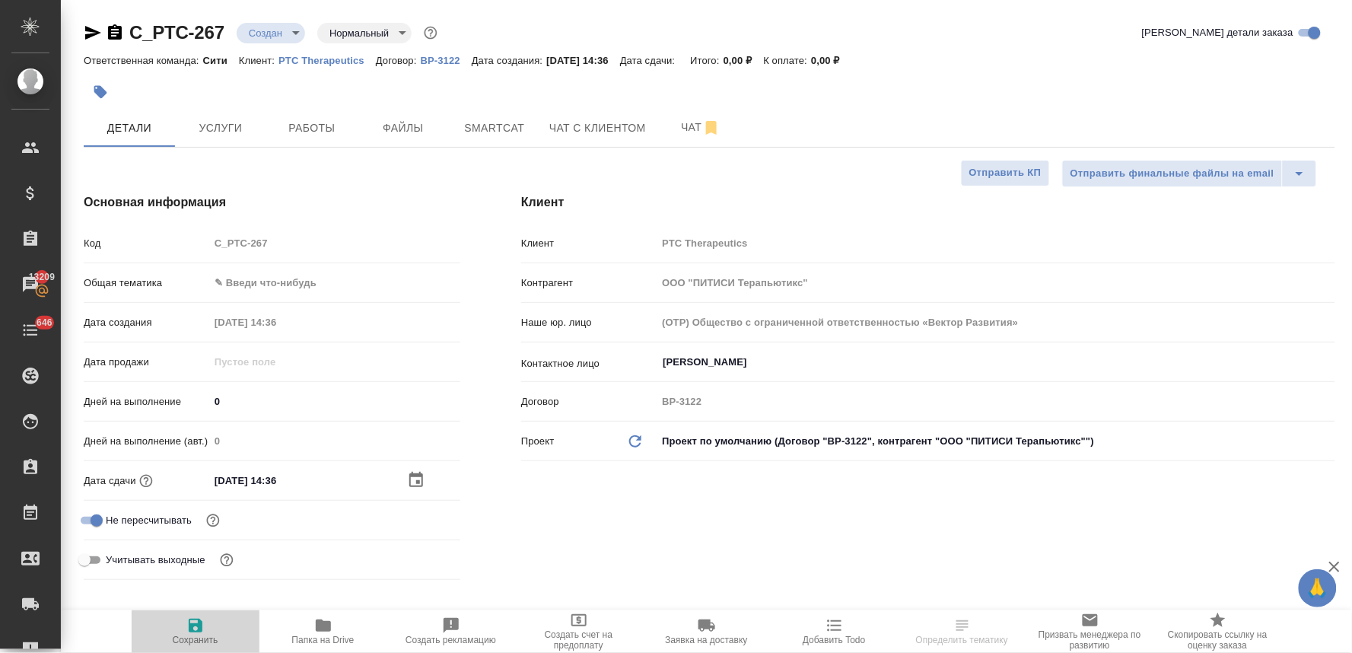
click at [202, 630] on icon "button" at bounding box center [195, 625] width 18 height 18
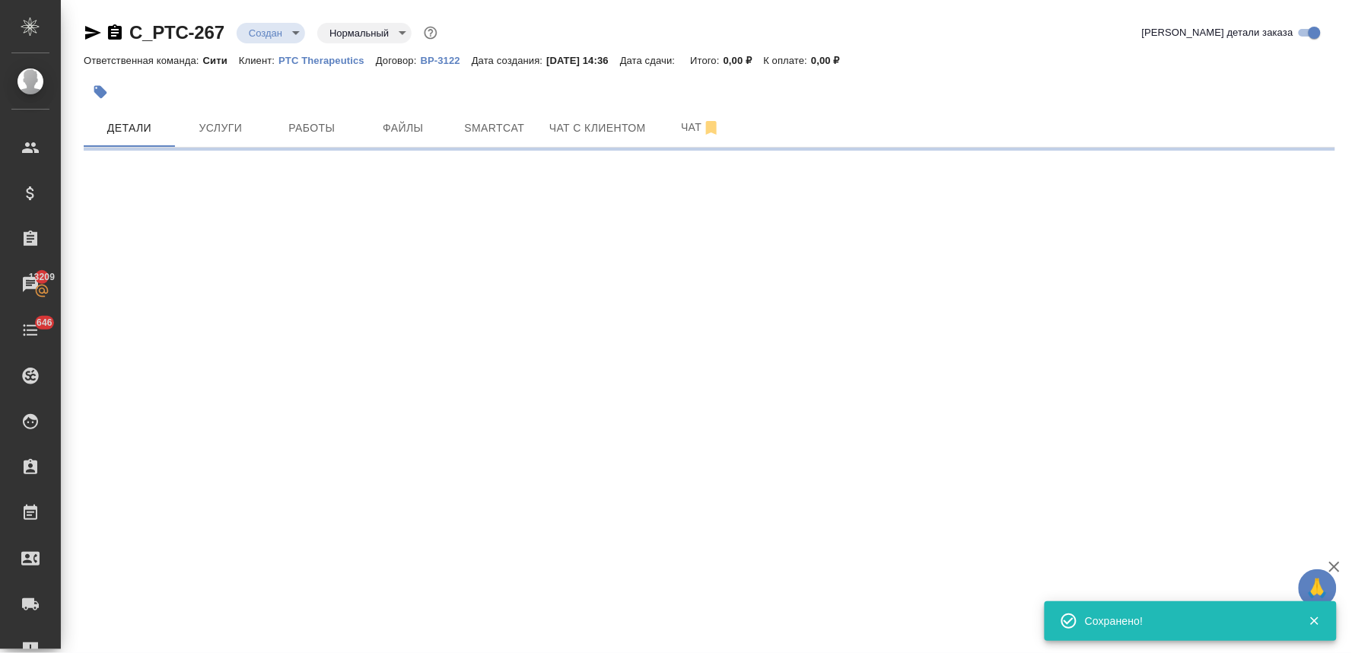
select select "RU"
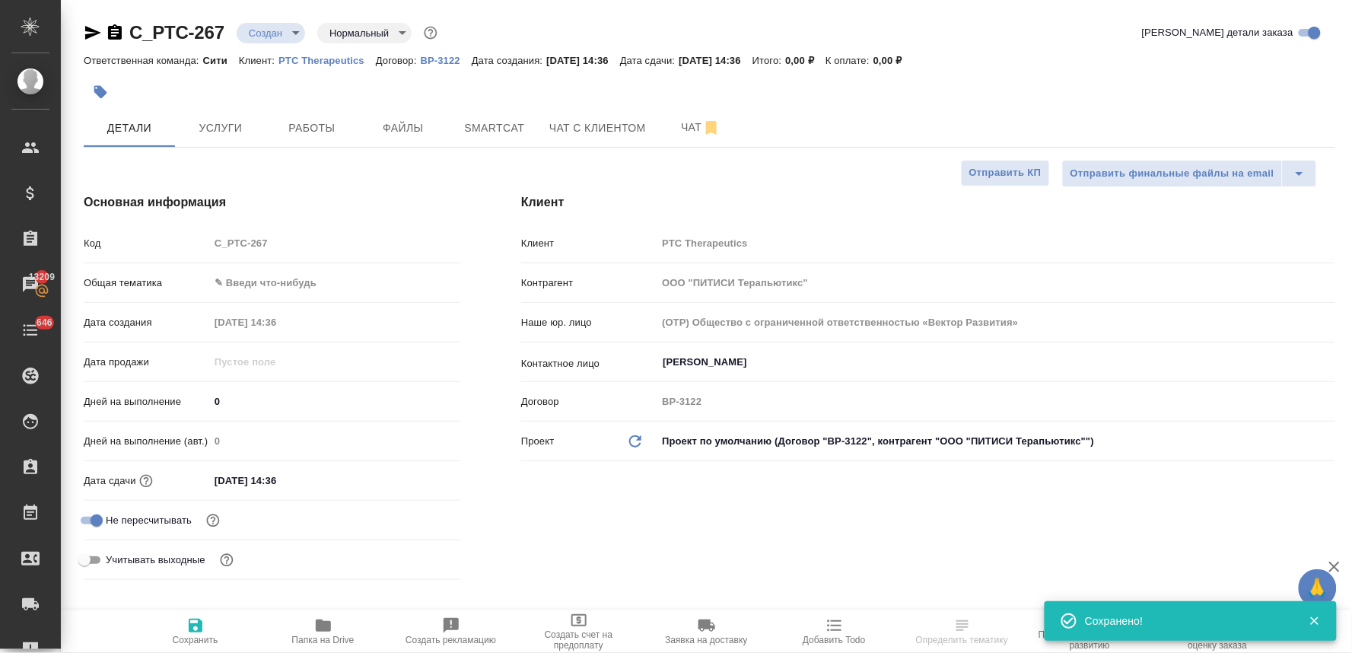
type textarea "x"
click at [196, 259] on div "Код C_PTC-267" at bounding box center [272, 250] width 377 height 40
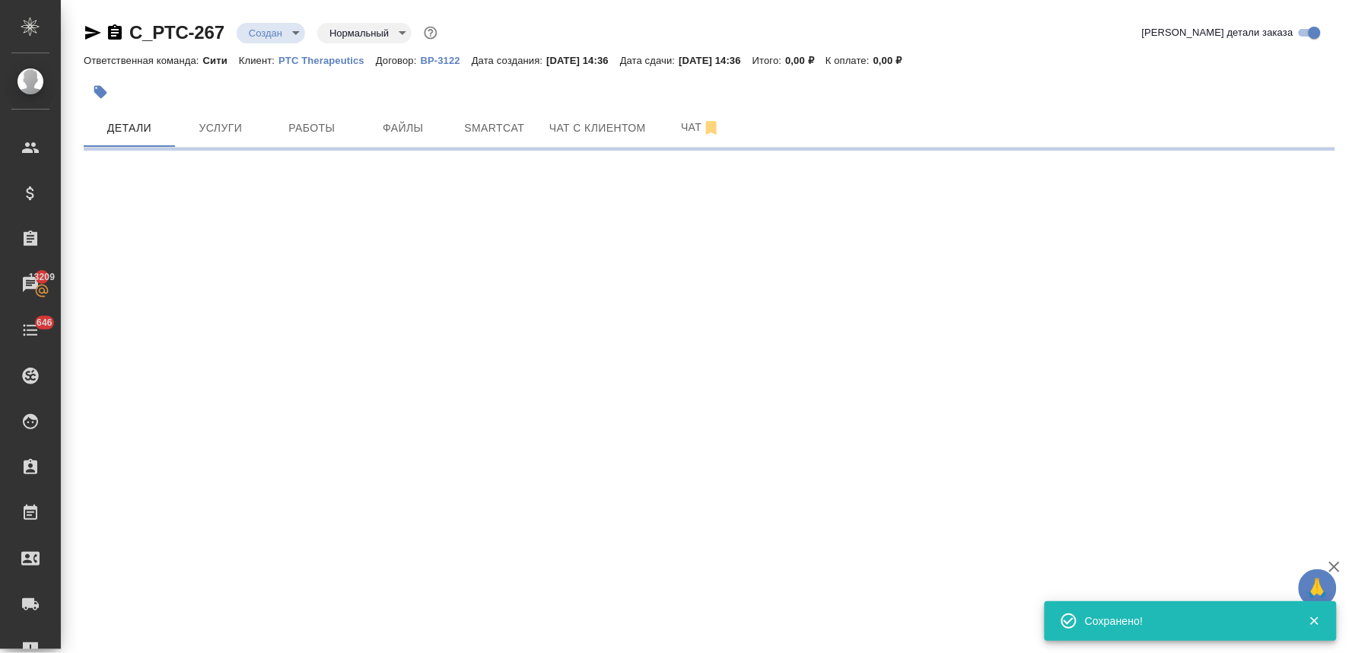
select select "RU"
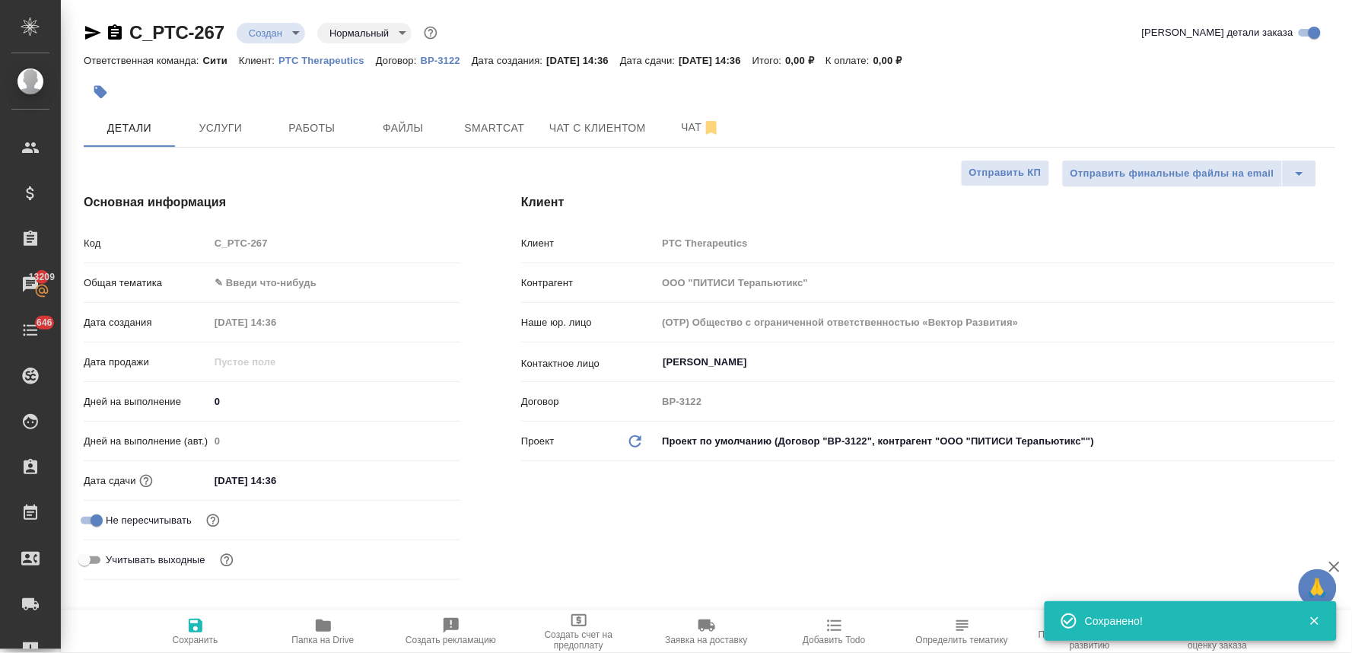
type textarea "x"
click at [659, 557] on div "Клиент Клиент PTC Therapeutics Контрагент ООО "ПИТИСИ Терапьютикс" Наше юр. лиц…" at bounding box center [928, 389] width 875 height 453
click at [406, 123] on span "Файлы" at bounding box center [403, 128] width 73 height 19
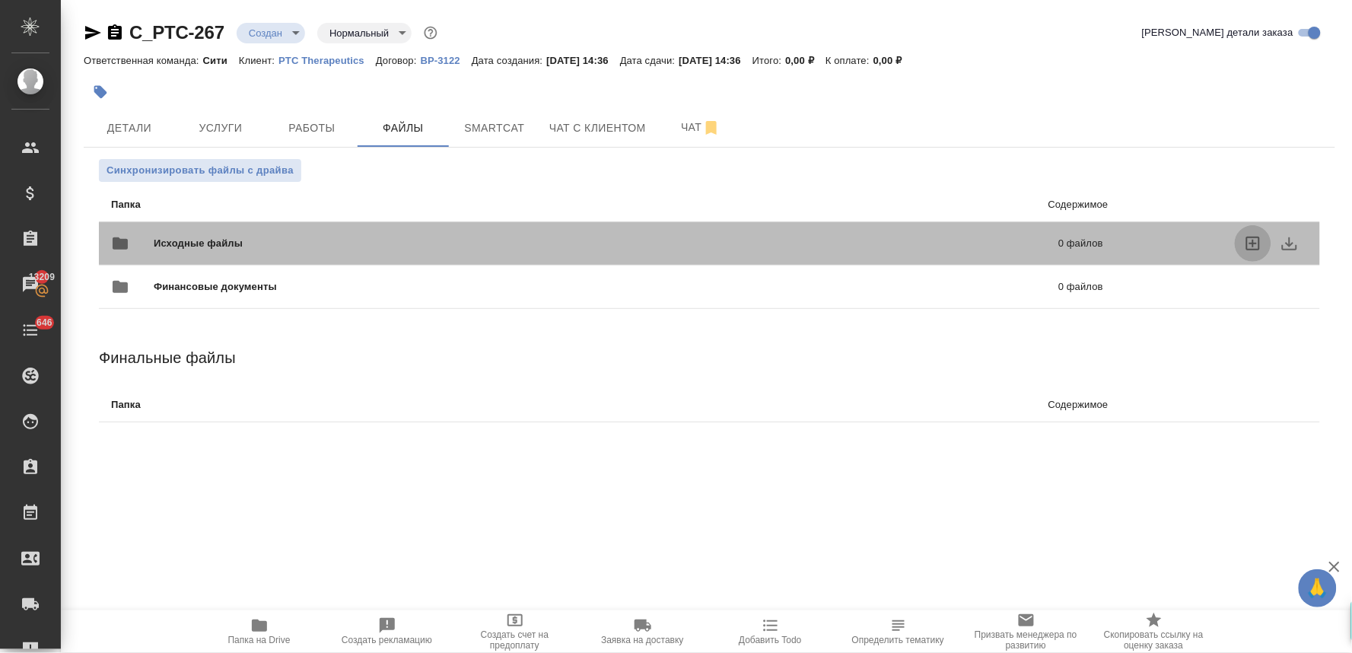
click at [1246, 240] on icon "uploadFiles" at bounding box center [1253, 244] width 14 height 14
click at [0, 0] on input "uploadFiles" at bounding box center [0, 0] width 0 height 0
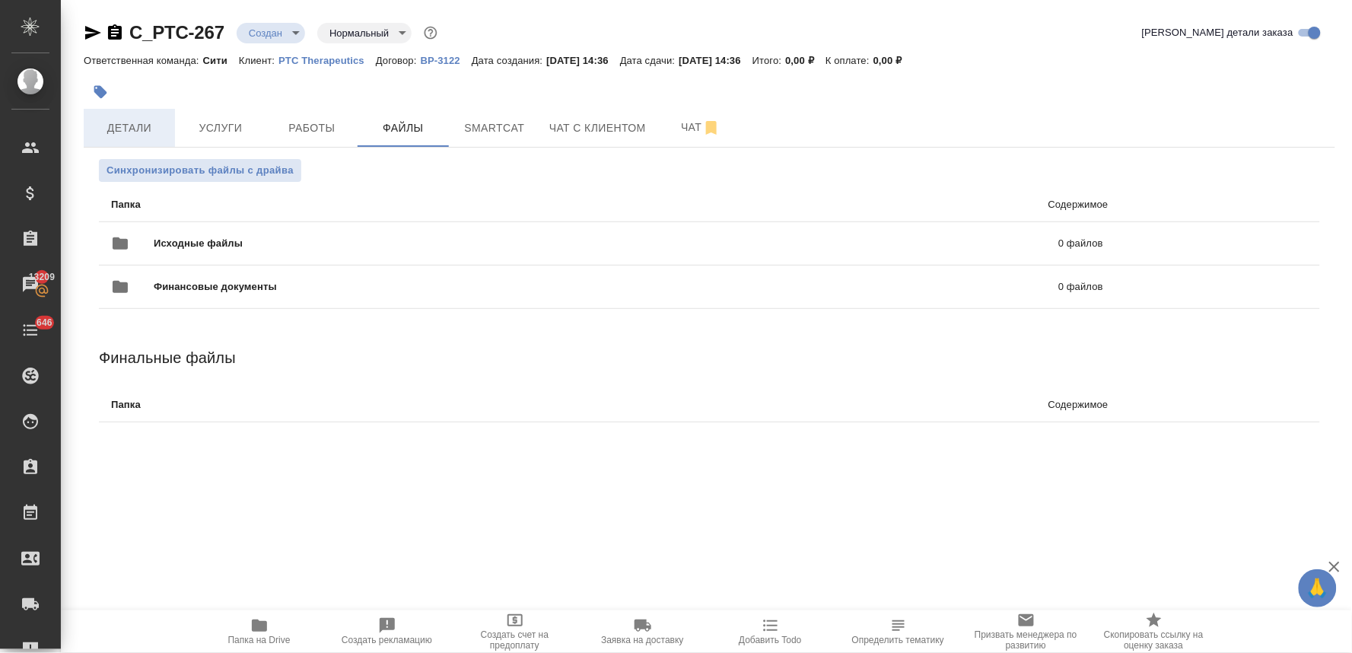
click at [135, 116] on button "Детали" at bounding box center [129, 128] width 91 height 38
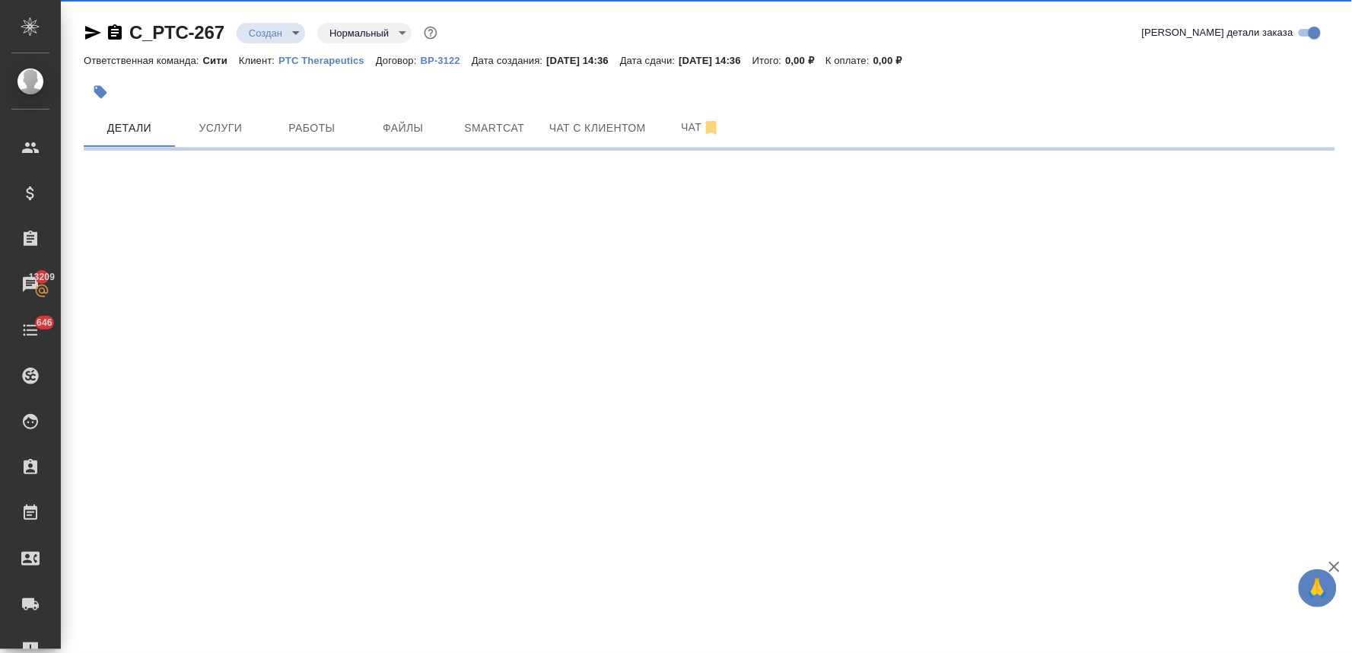
select select "RU"
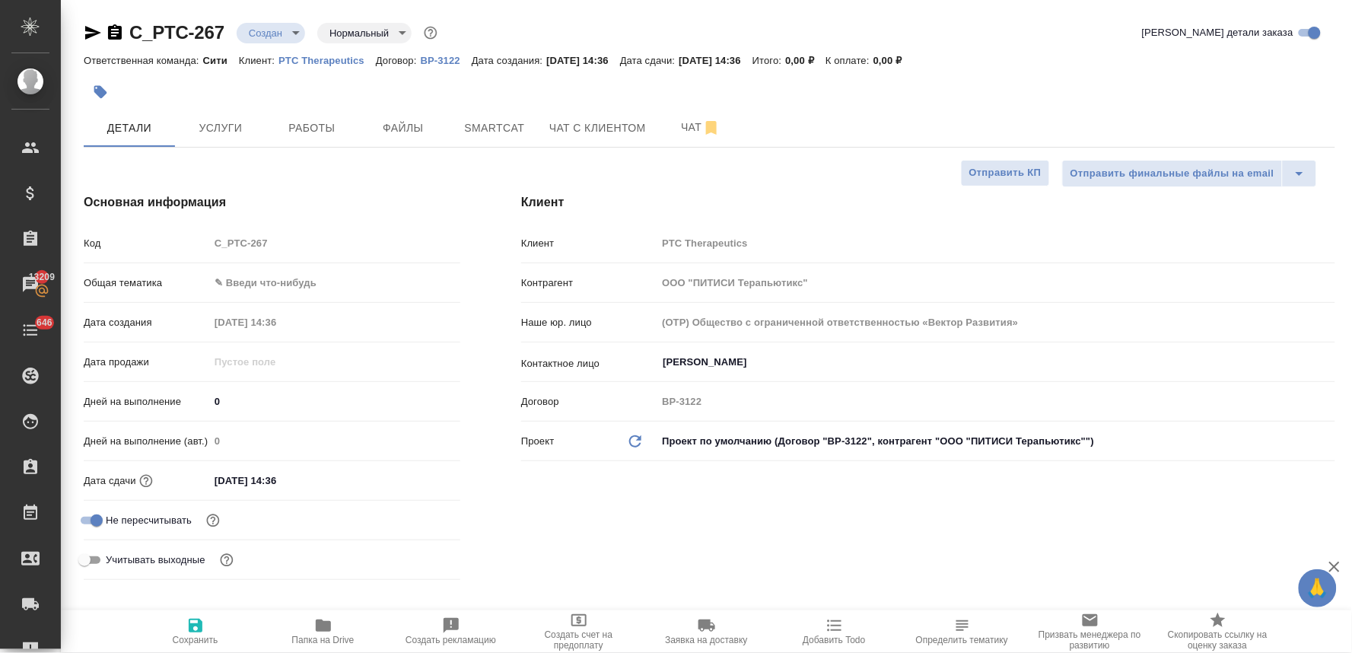
type textarea "x"
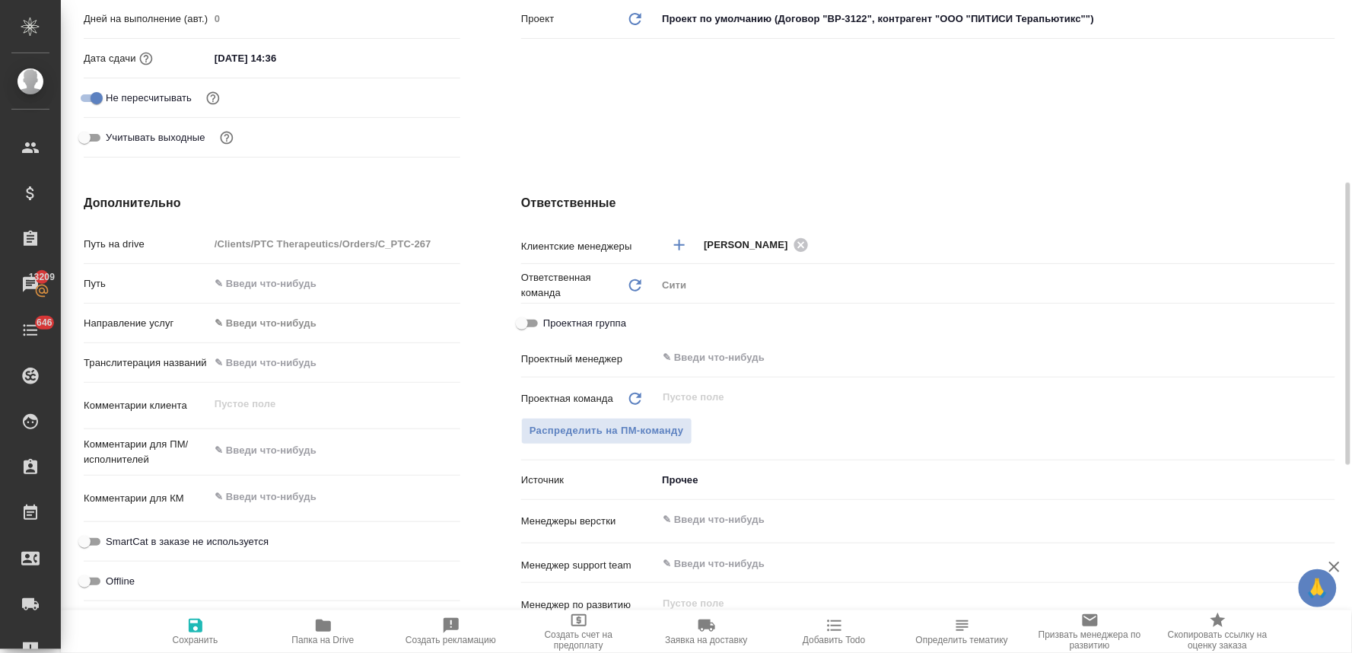
type textarea "x"
click at [317, 446] on textarea at bounding box center [334, 450] width 251 height 26
type textarea "п"
type textarea "x"
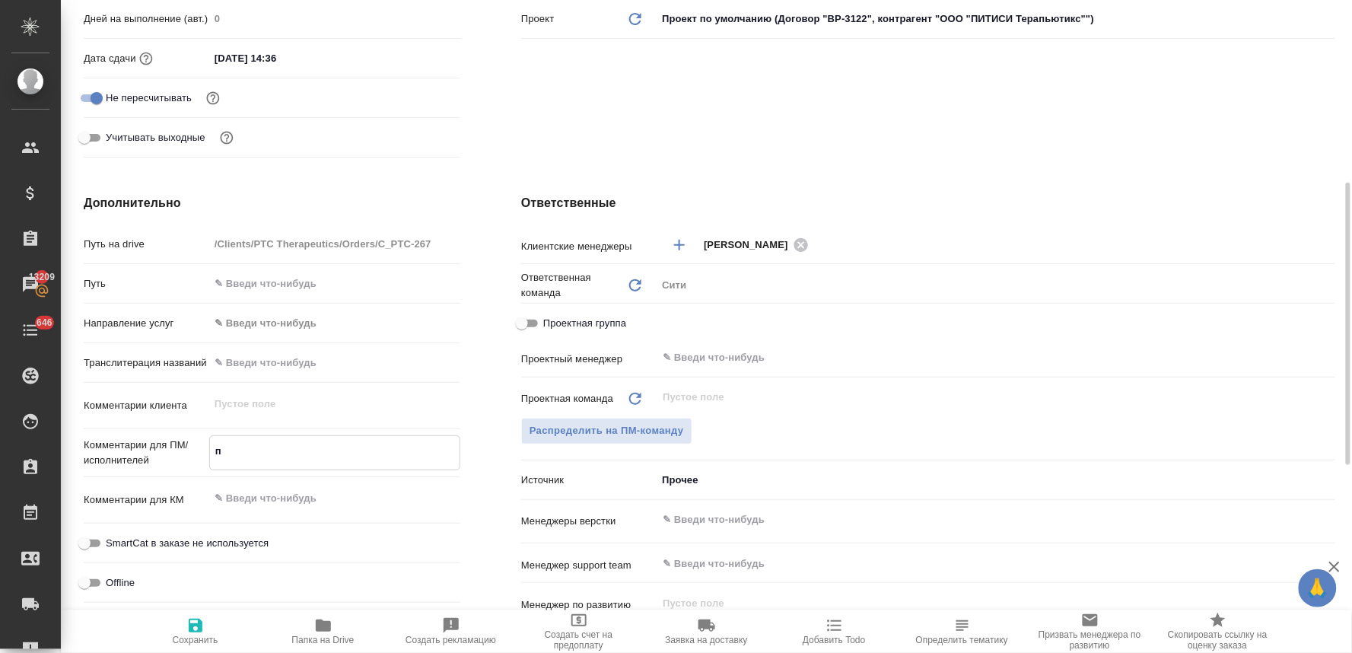
type textarea "x"
type textarea "по"
type textarea "x"
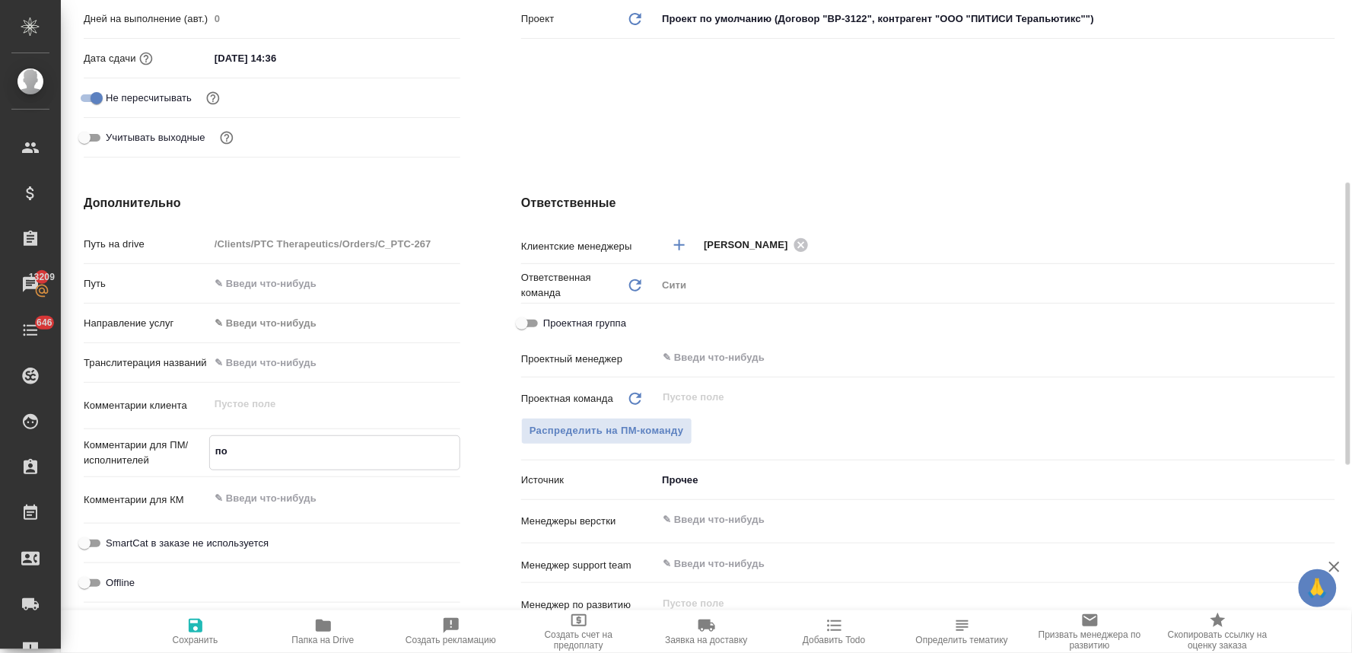
type textarea "x"
type textarea "пос"
type textarea "x"
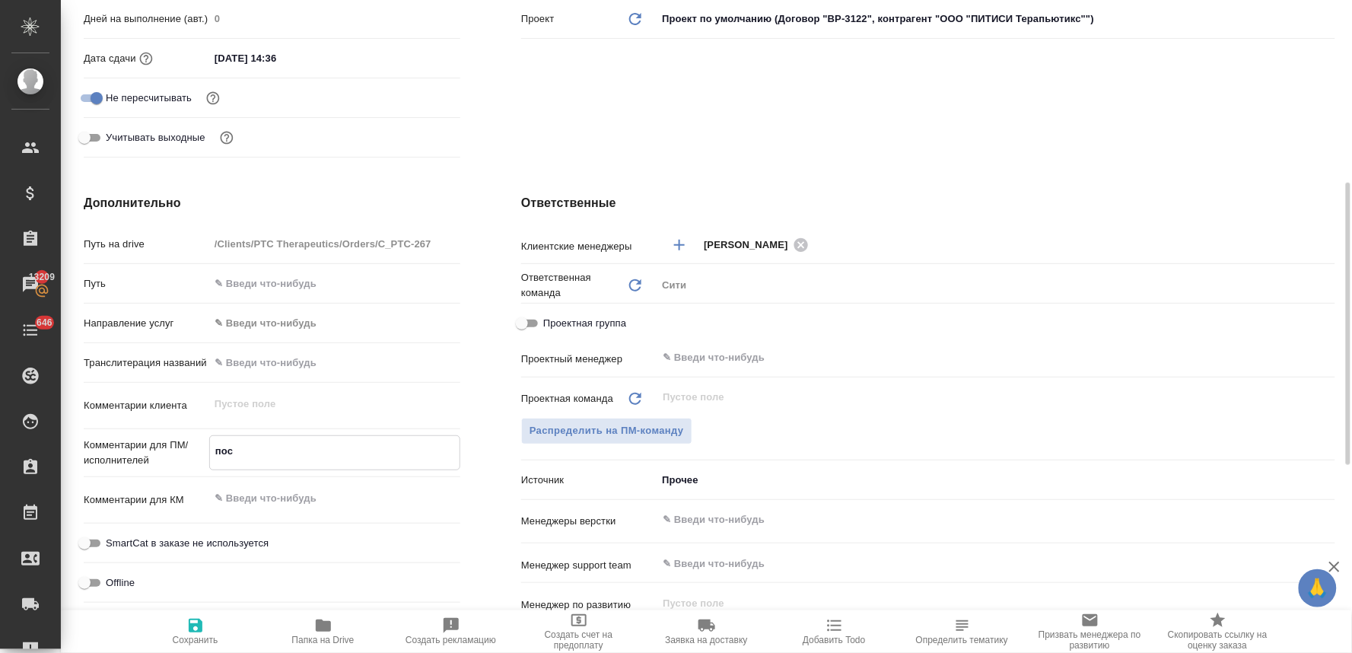
type textarea "посч"
type textarea "x"
type textarea "посчи"
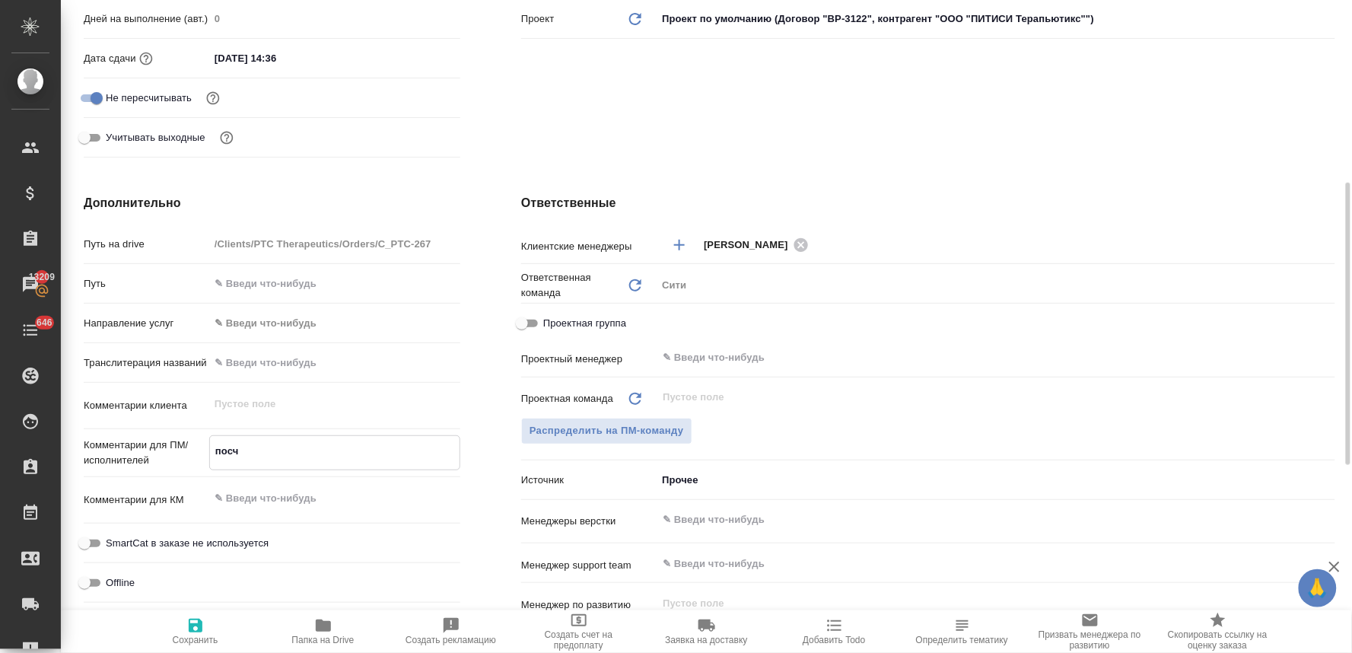
type textarea "x"
type textarea "посчит"
type textarea "x"
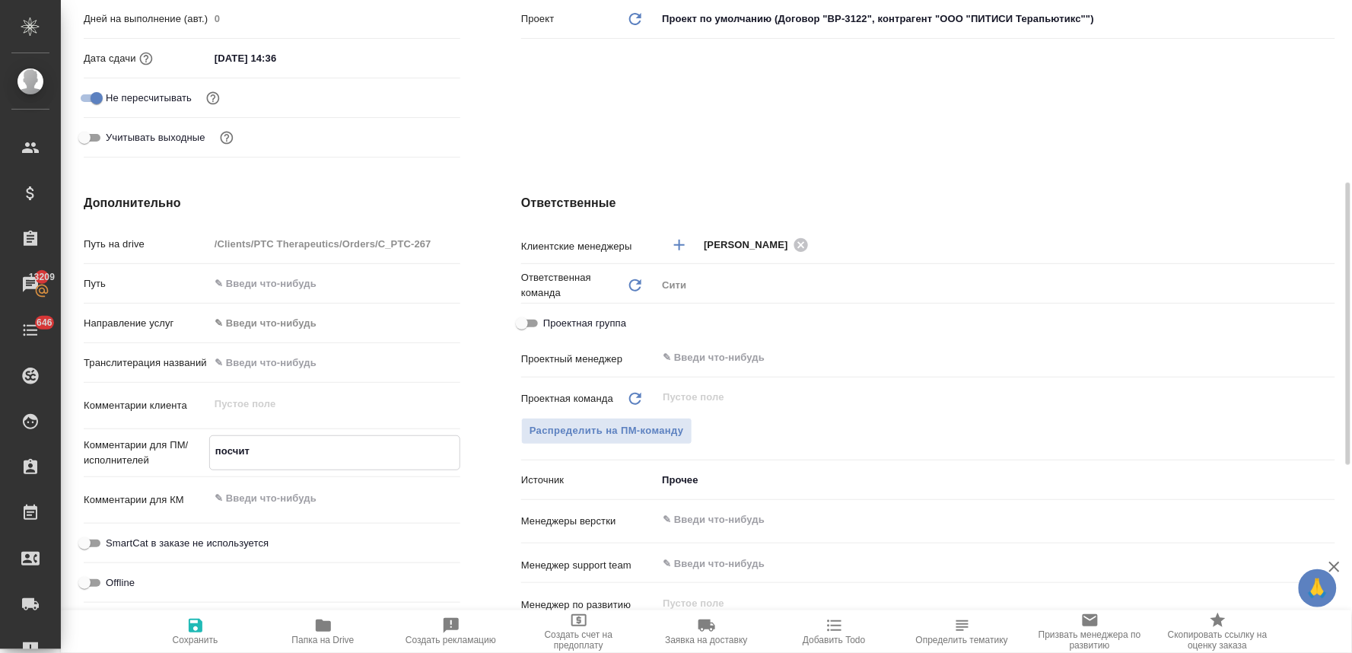
type textarea "x"
type textarea "посчита"
type textarea "x"
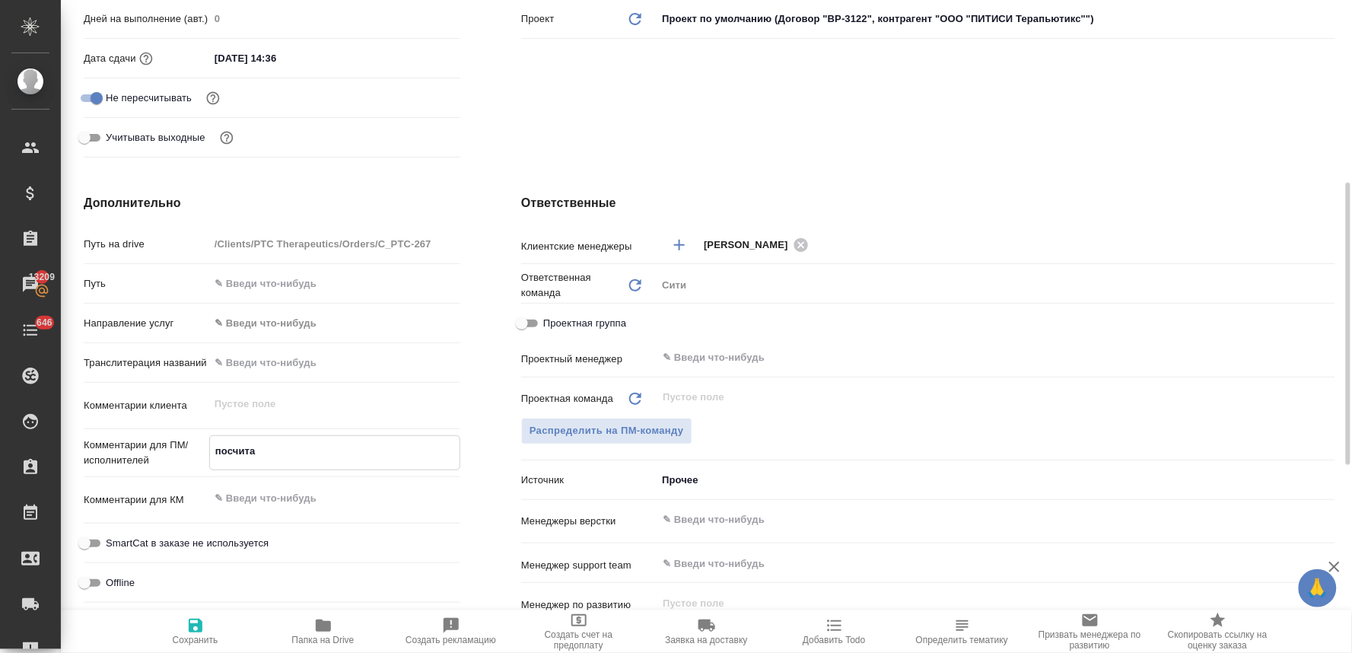
type textarea "x"
type textarea "посчитай"
type textarea "x"
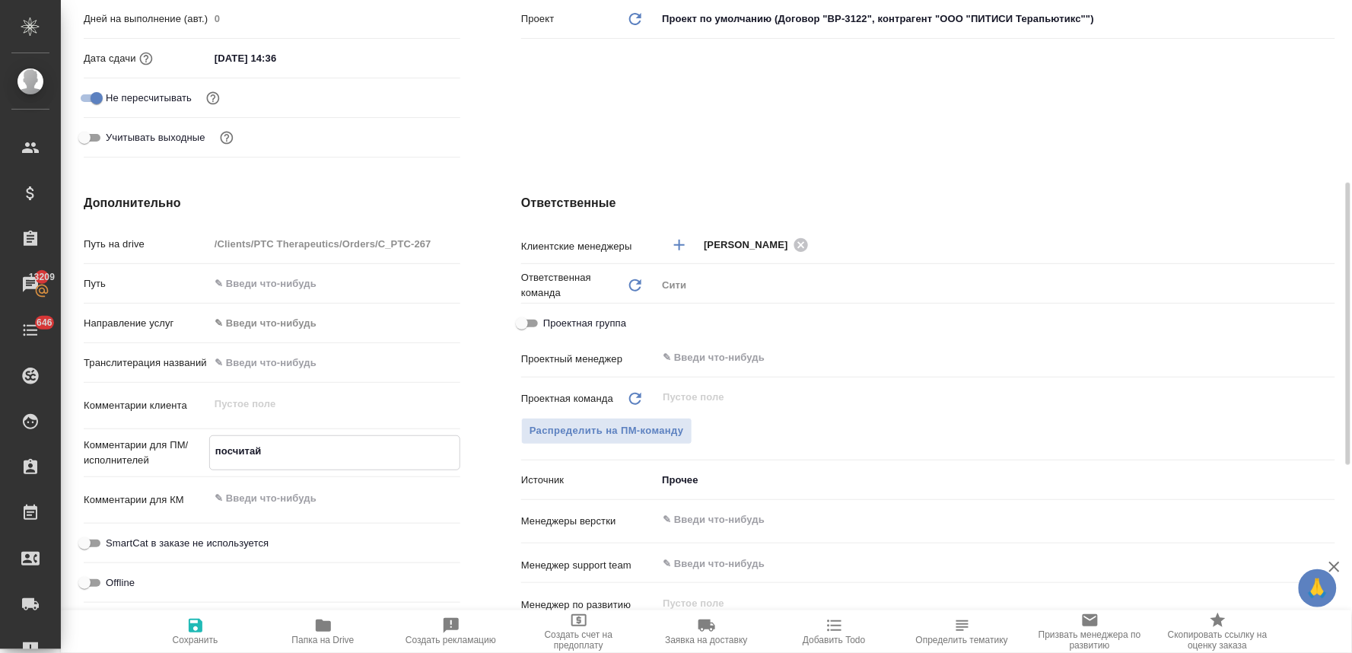
type textarea "x"
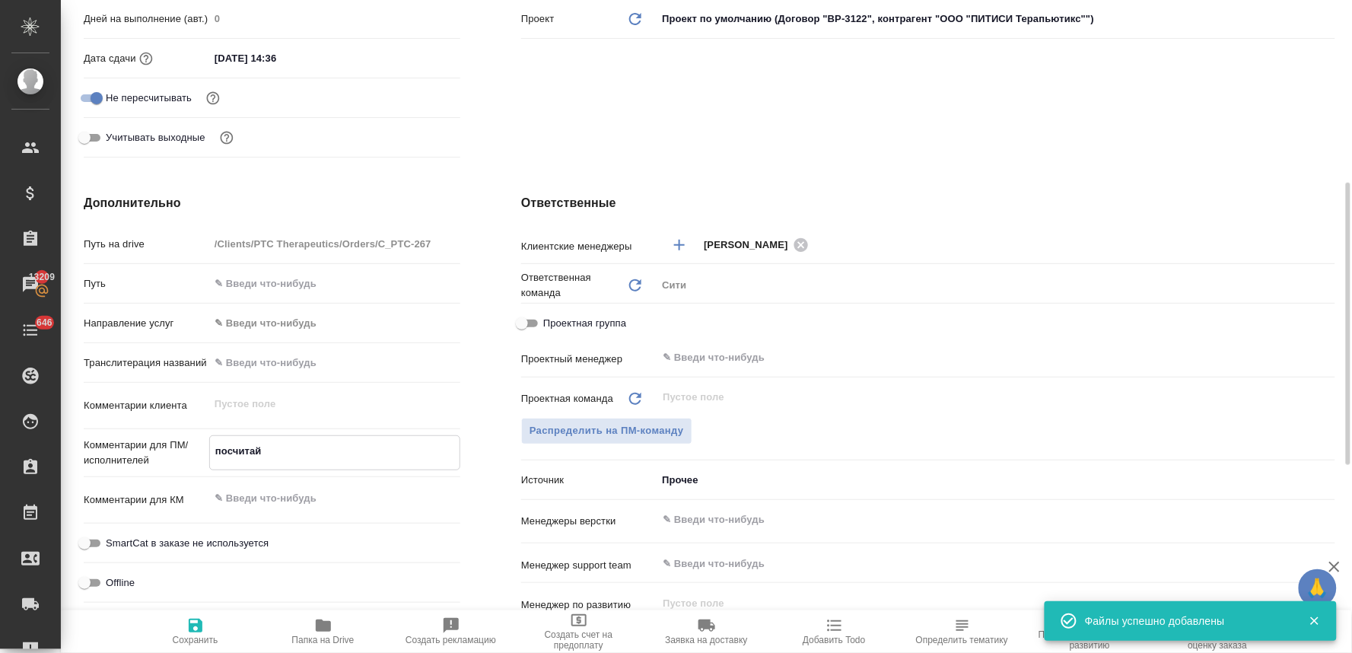
type textarea "x"
type textarea "посчитайт"
type textarea "x"
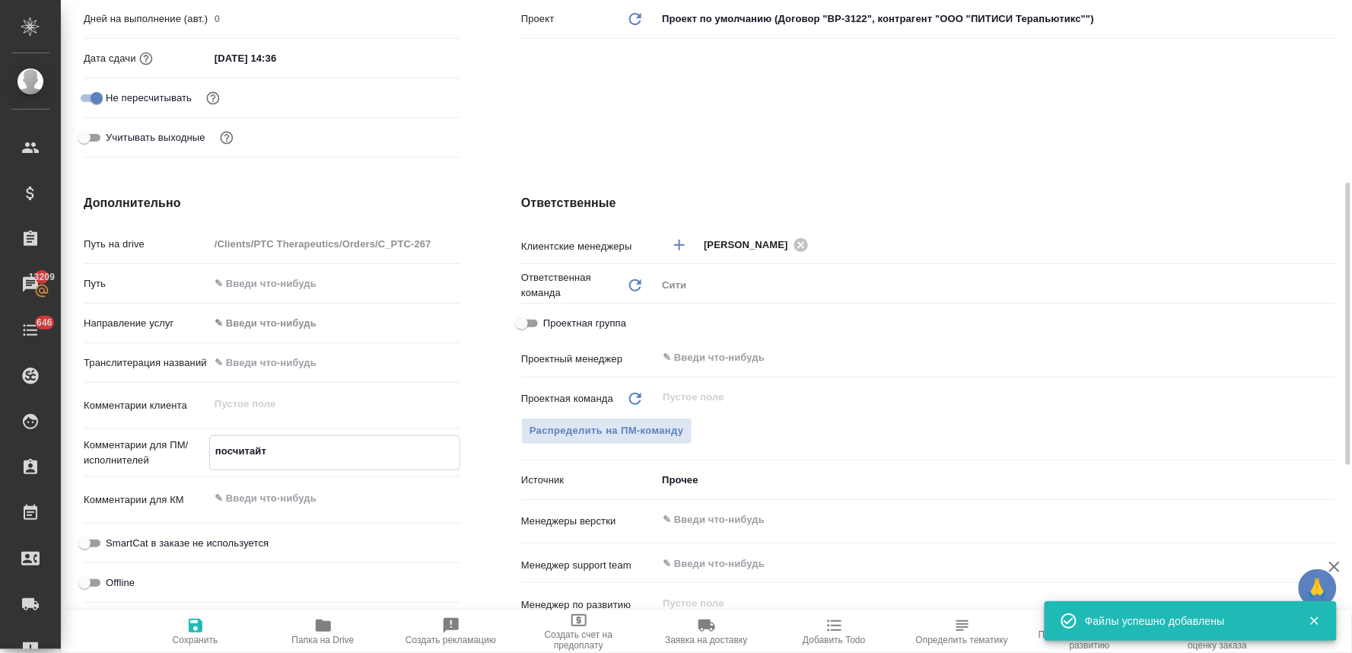
type textarea "посчитайте"
type textarea "x"
type textarea "посчитайте"
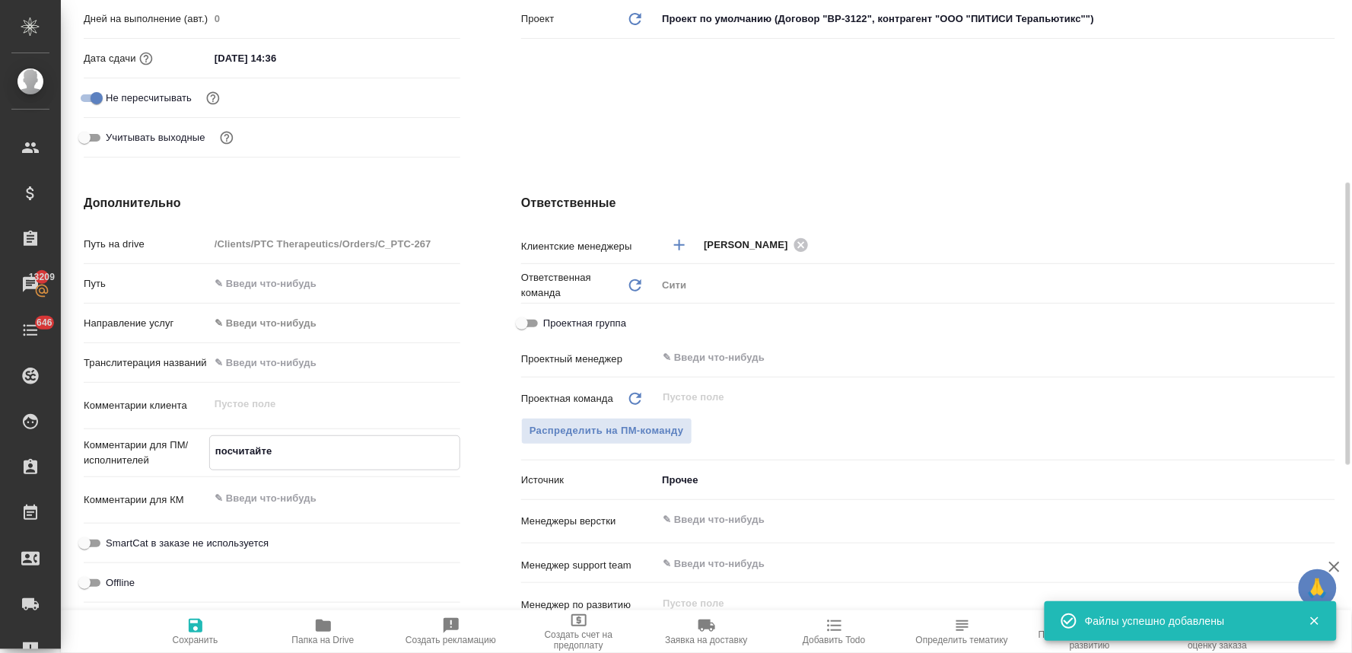
type textarea "x"
type textarea "посчитайте в"
type textarea "x"
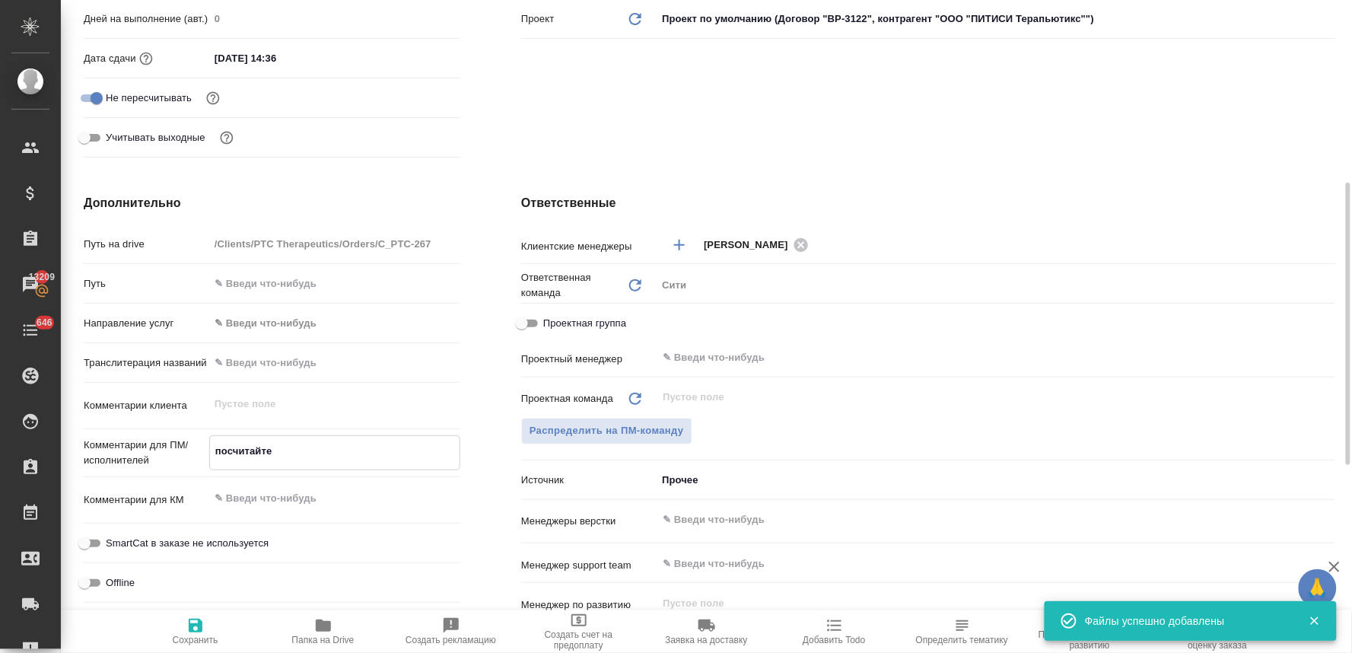
type textarea "x"
type textarea "посчитайте ве"
type textarea "x"
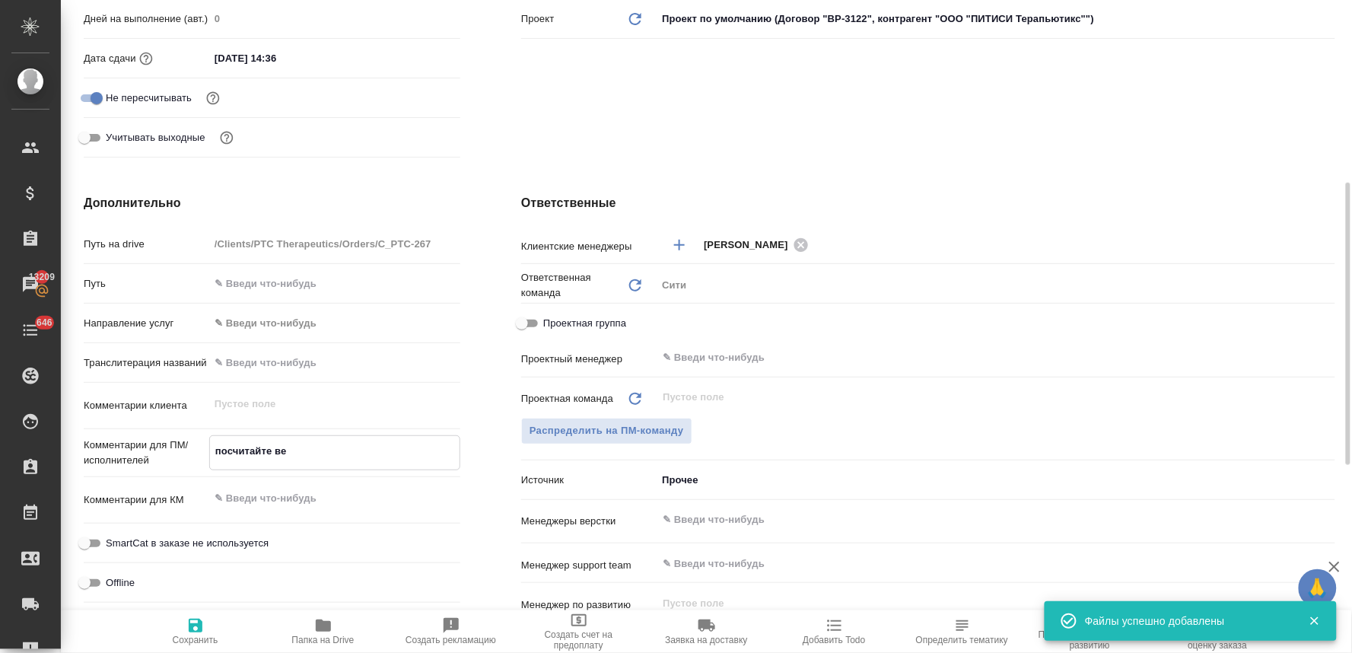
type textarea "x"
type textarea "посчитайте вер"
type textarea "x"
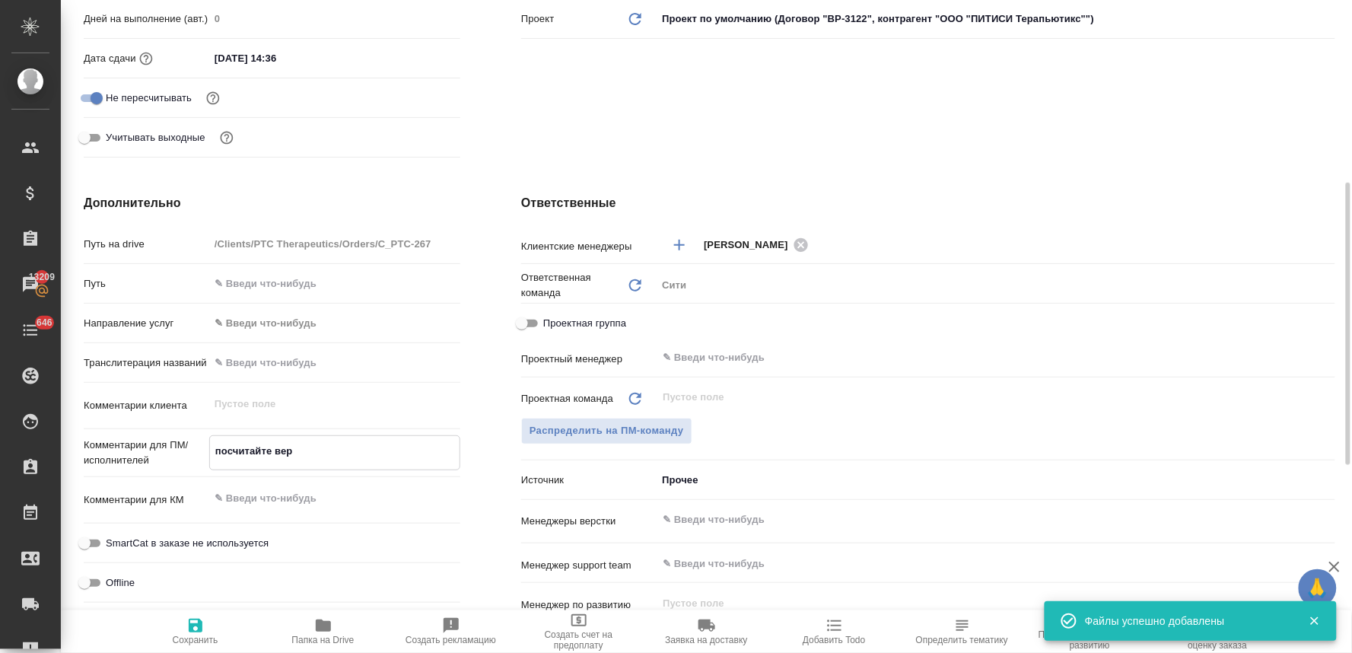
type textarea "посчитайте верс"
type textarea "x"
type textarea "посчитайте верст"
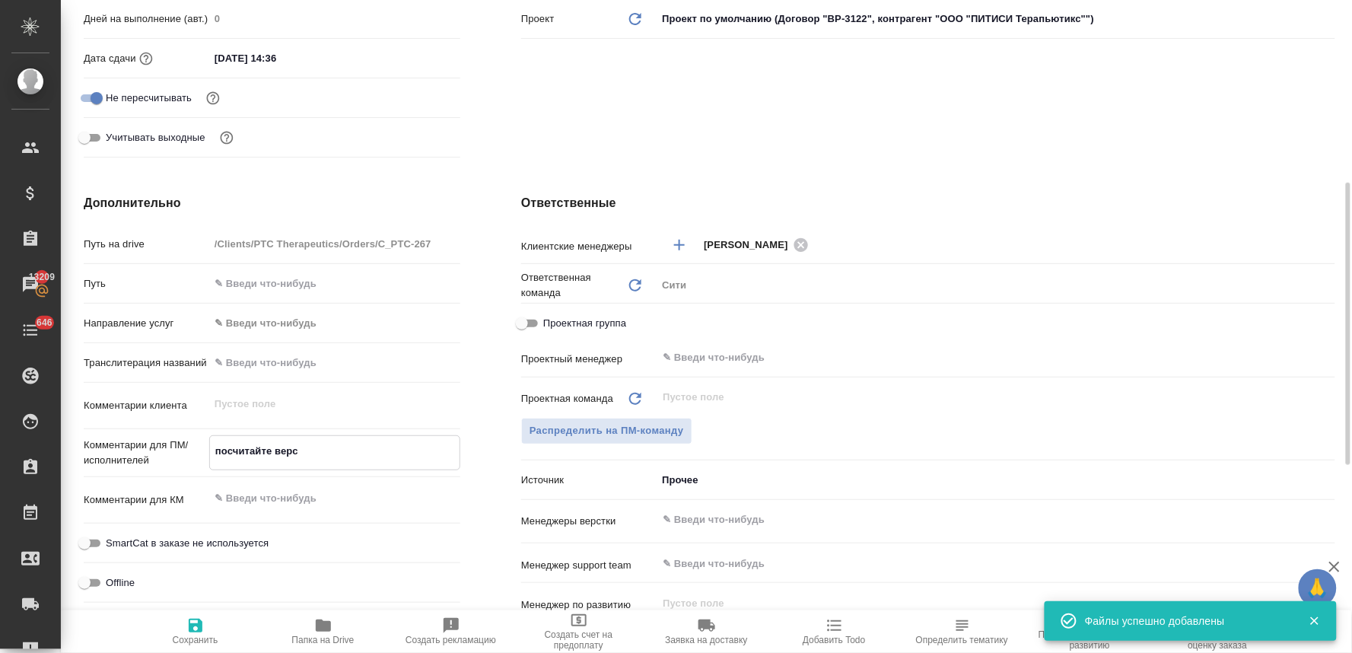
type textarea "x"
type textarea "посчитайте верстк"
type textarea "x"
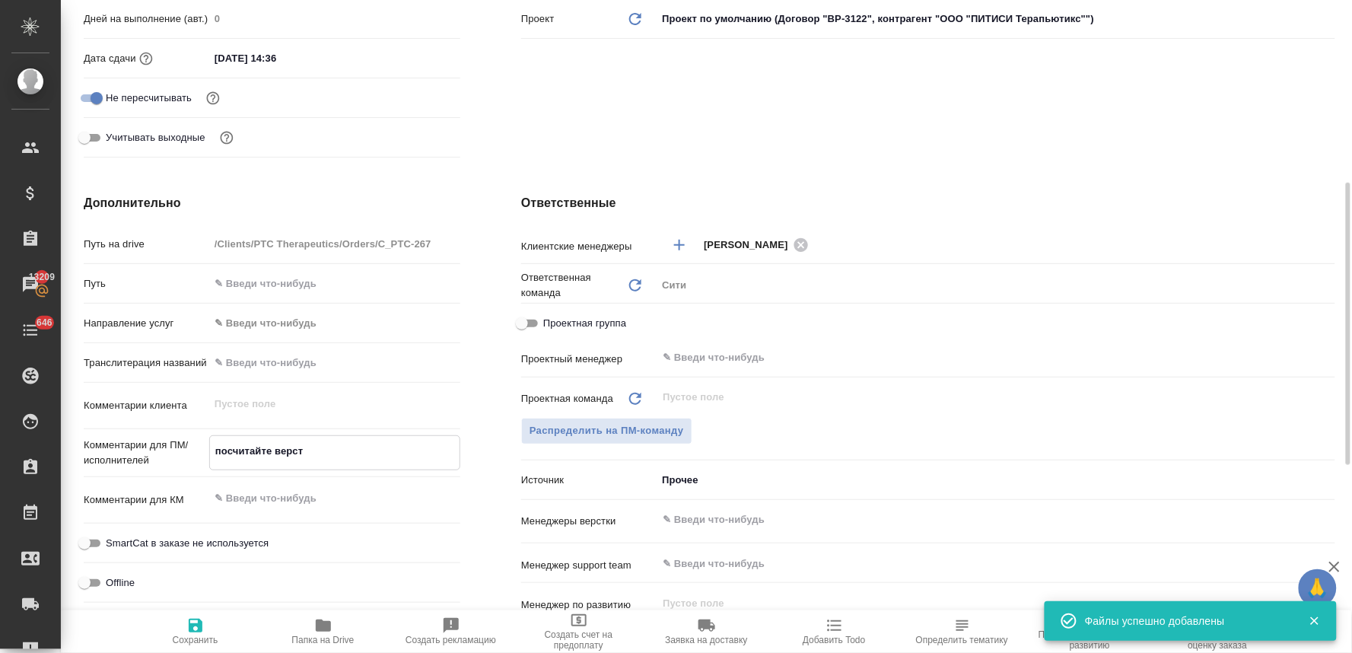
type textarea "x"
type textarea "посчитайте верстку"
type textarea "x"
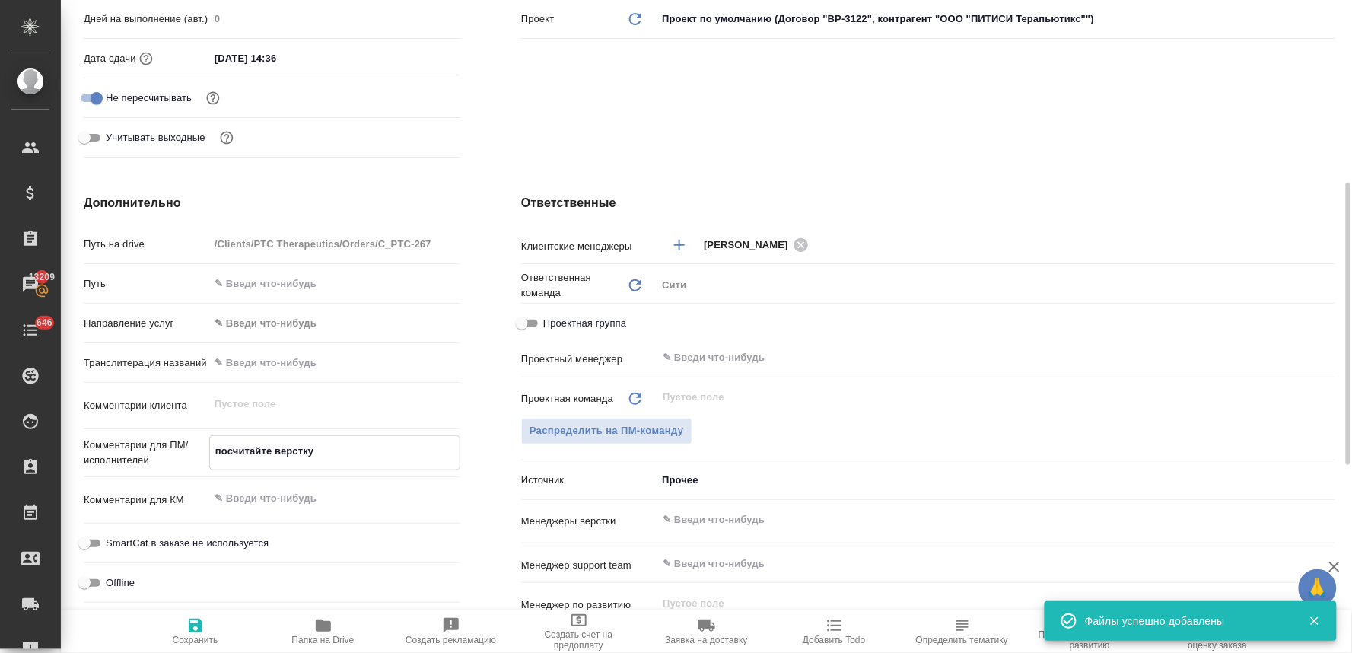
type textarea "x"
type textarea "посчитайте верстку,"
type textarea "x"
type textarea "посчитайте верстку,"
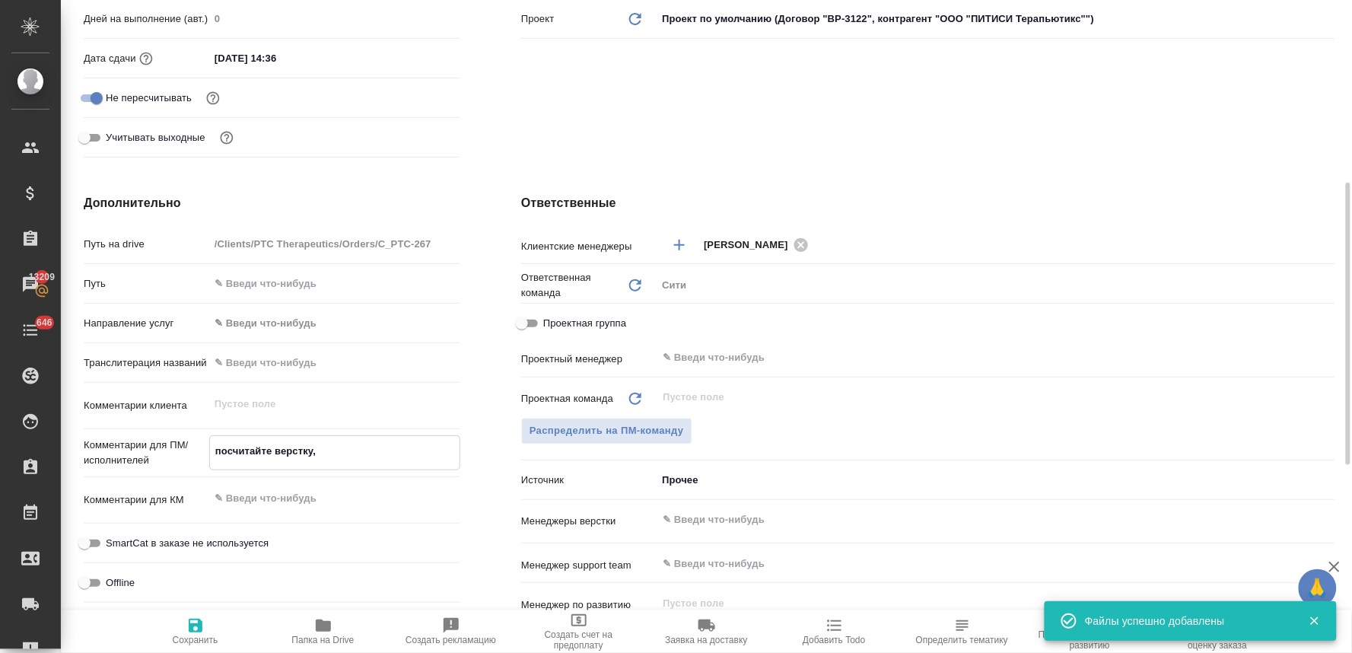
type textarea "x"
type textarea "посчитайте верстку, п"
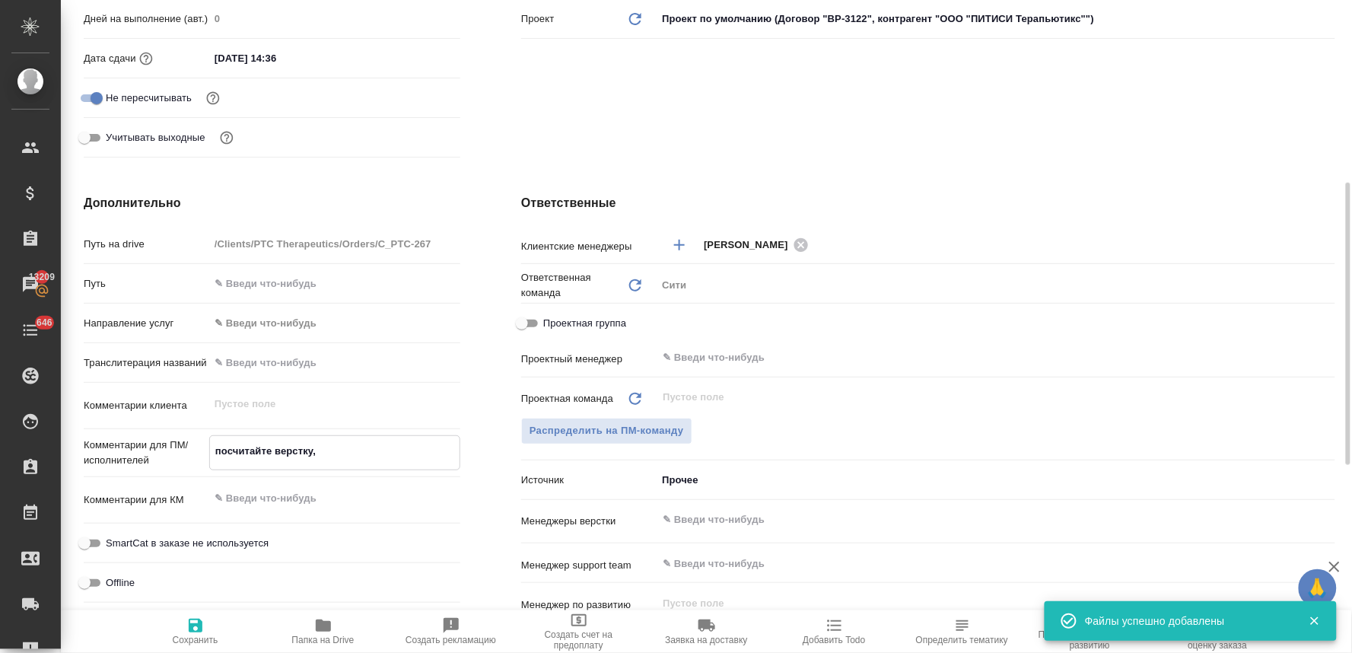
type textarea "x"
type textarea "посчитайте верстку, по"
type textarea "x"
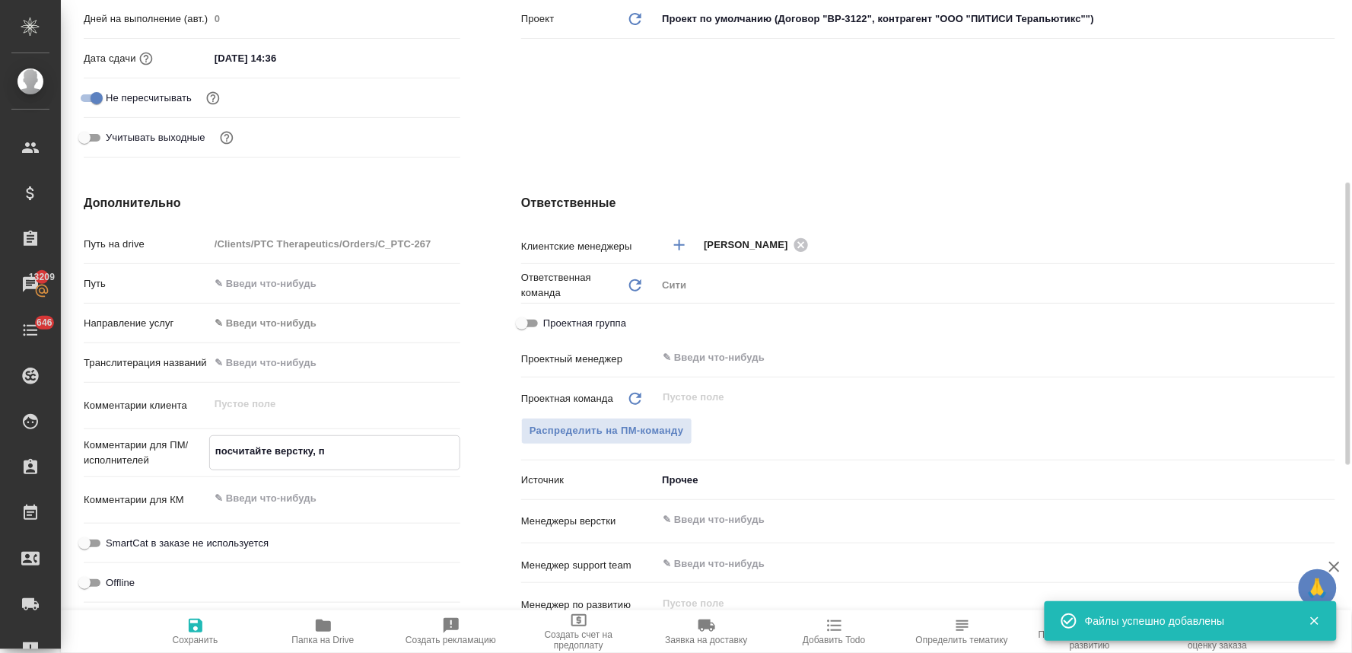
type textarea "x"
type textarea "посчитайте верстку, пож"
type textarea "x"
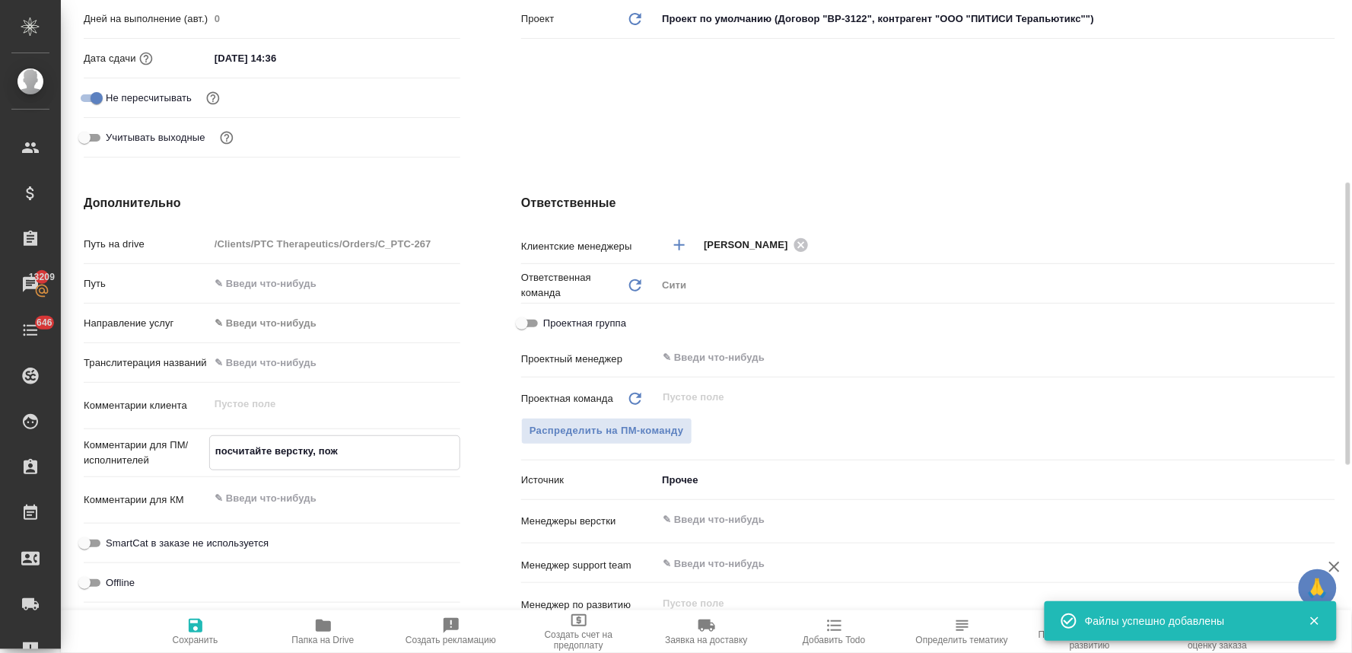
type textarea "x"
type textarea "посчитайте верстку, пожа"
type textarea "x"
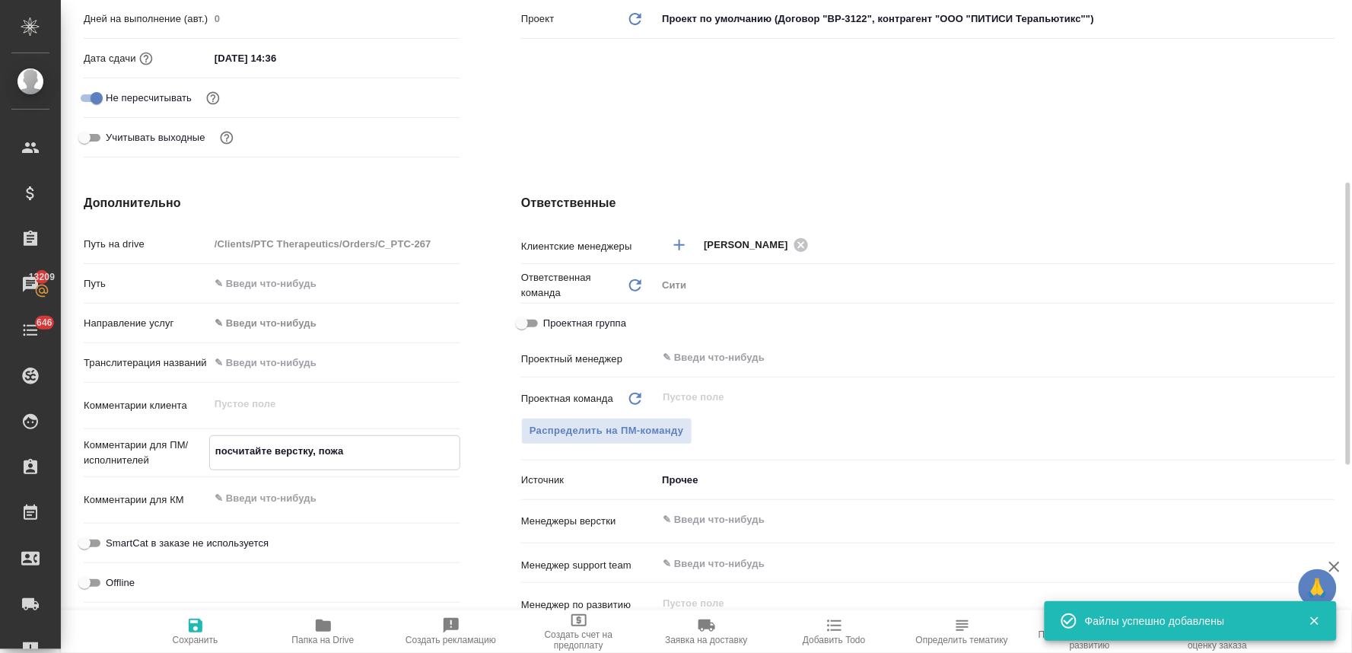
type textarea "посчитайте верстку, пожал"
type textarea "x"
type textarea "посчитайте верстку, пожалу"
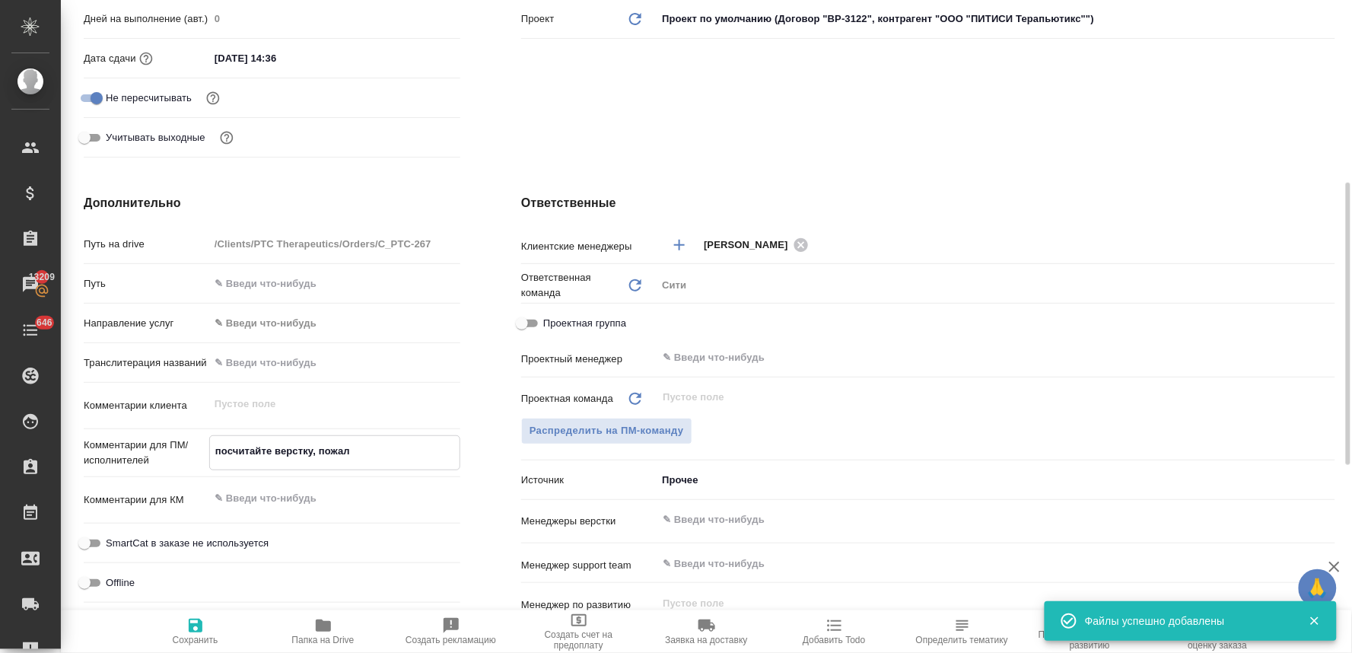
type textarea "x"
type textarea "посчитайте верстку, пожалуй"
type textarea "x"
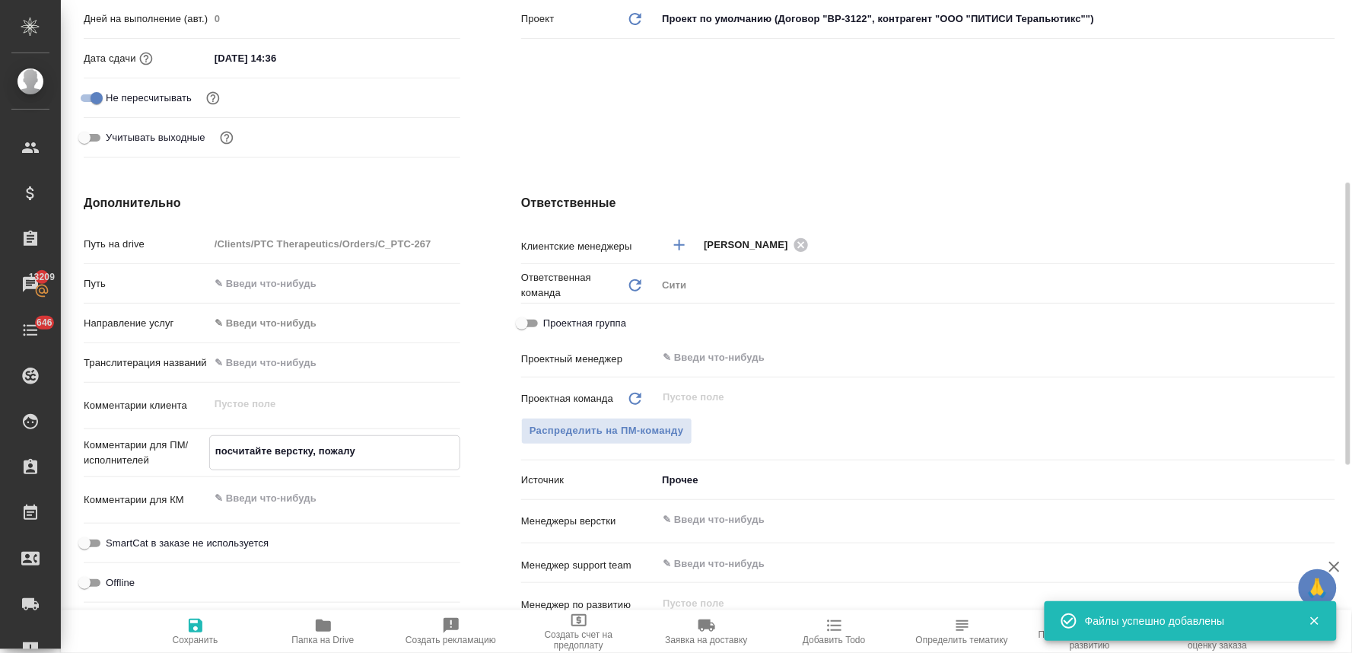
type textarea "x"
type textarea "посчитайте верстку, пожалуйс"
type textarea "x"
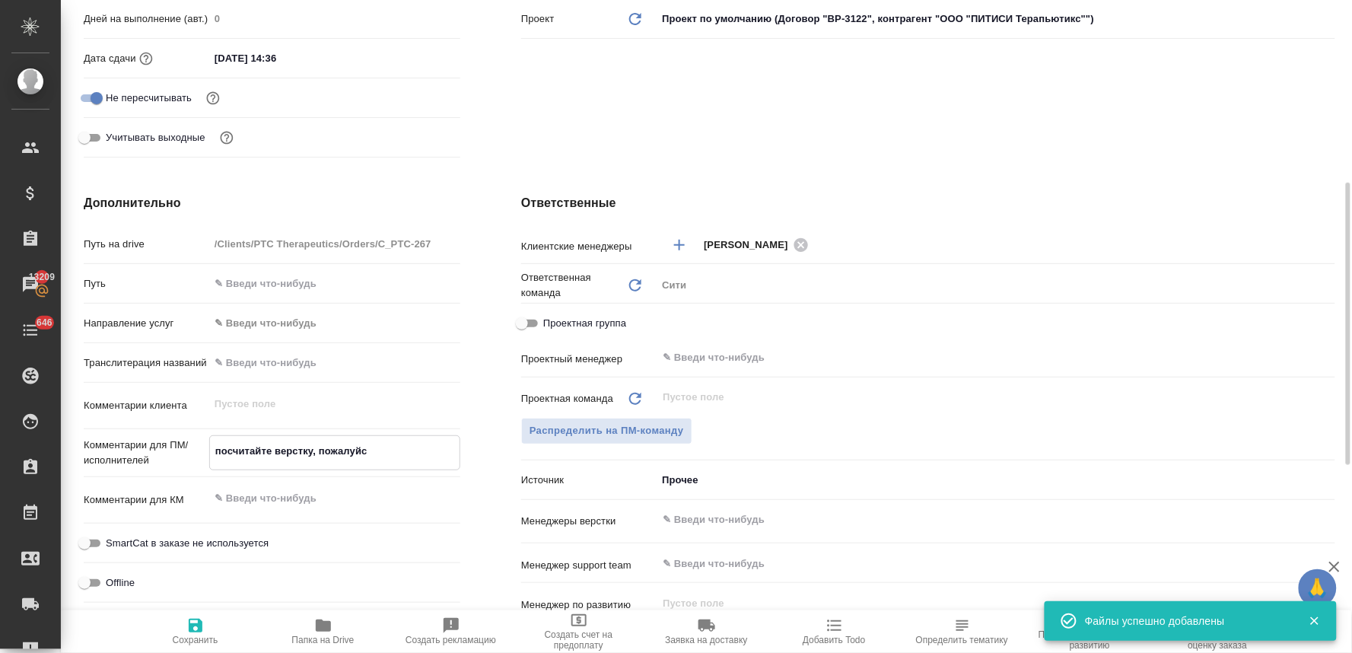
type textarea "x"
type textarea "посчитайте верстку, пожалуйст"
type textarea "x"
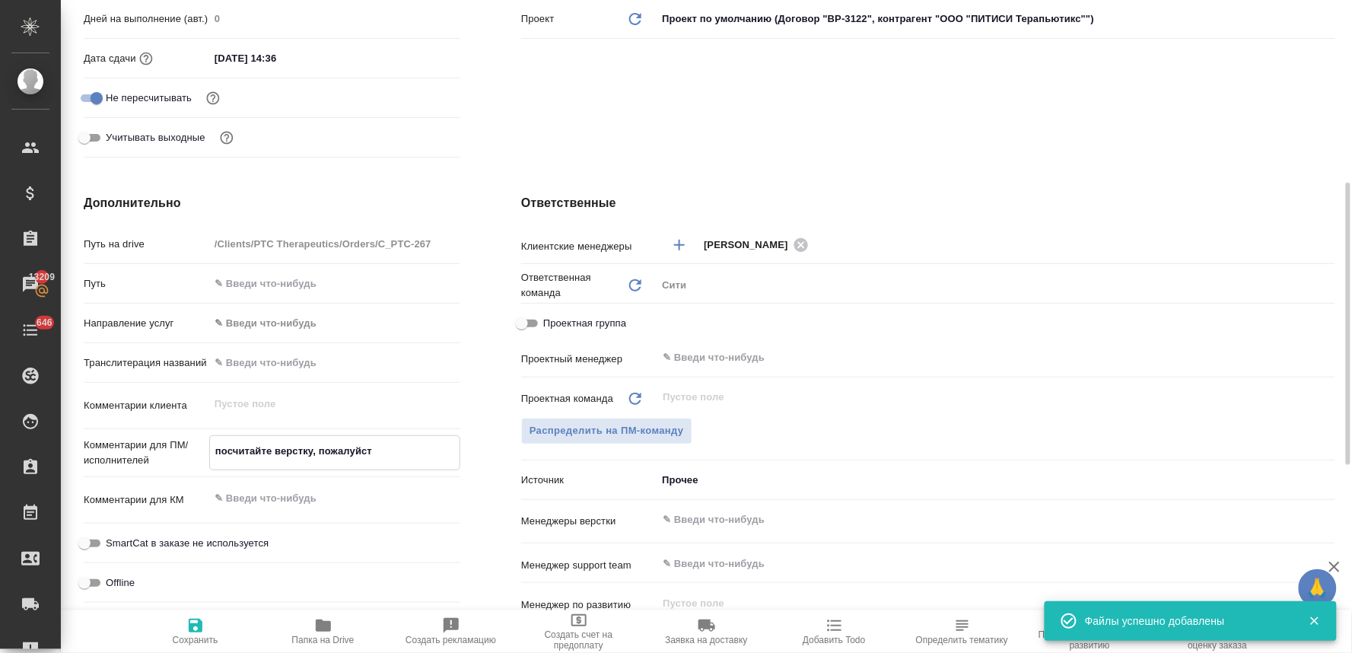
type textarea "посчитайте верстку, пожалуйста"
type textarea "x"
type textarea "посчитайте верстку, пожалуйста"
type textarea "x"
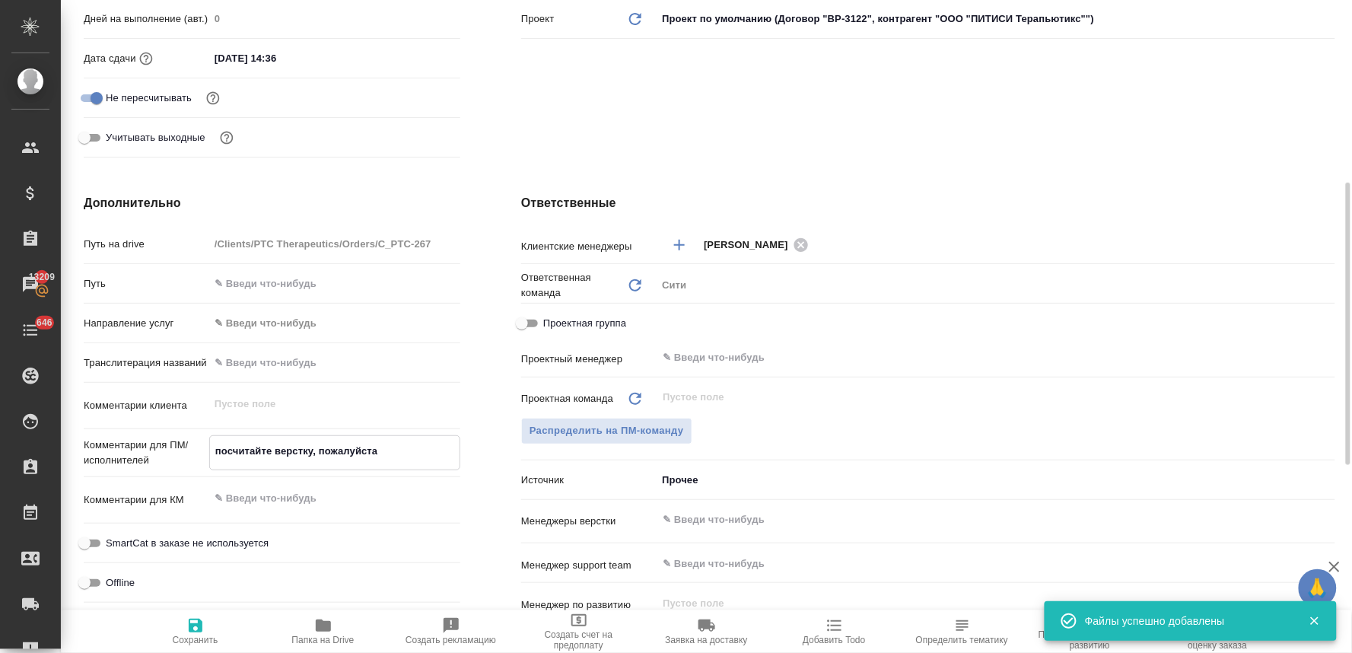
type textarea "x"
type textarea "посчитайте верстку, пожалуйста"
type textarea "x"
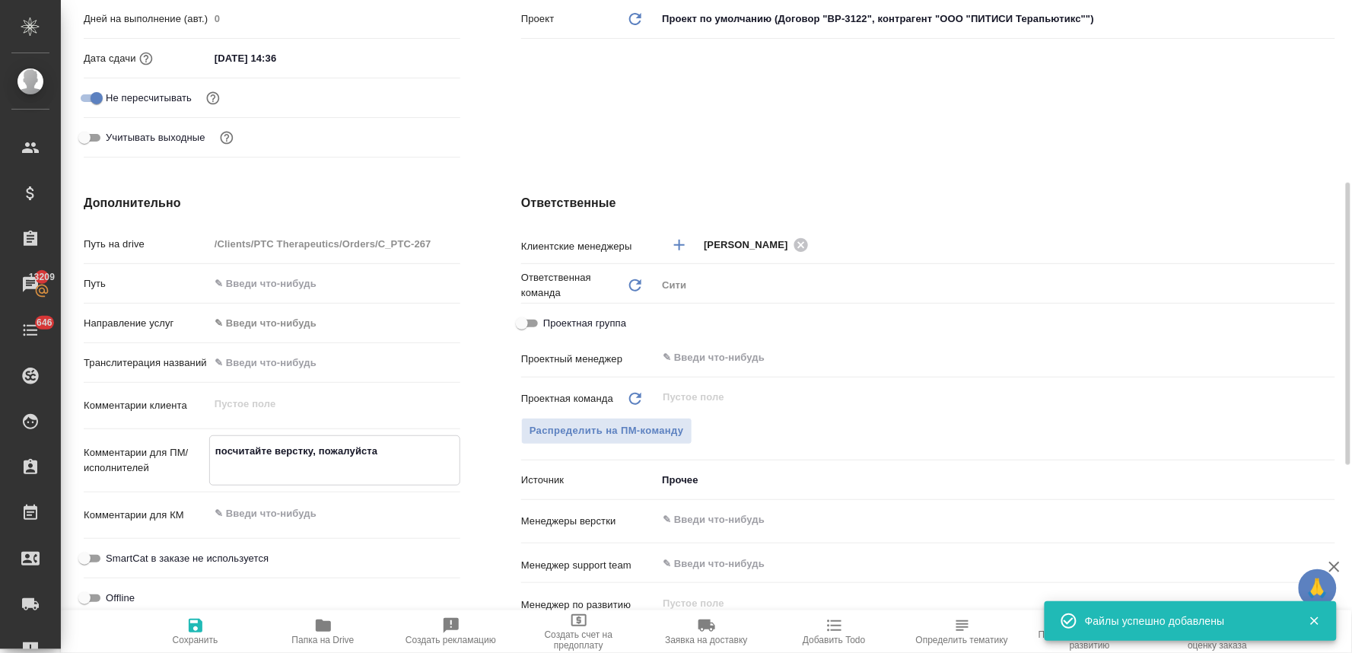
type textarea "x"
type textarea "посчитайте верстку, пожалуйста н"
type textarea "x"
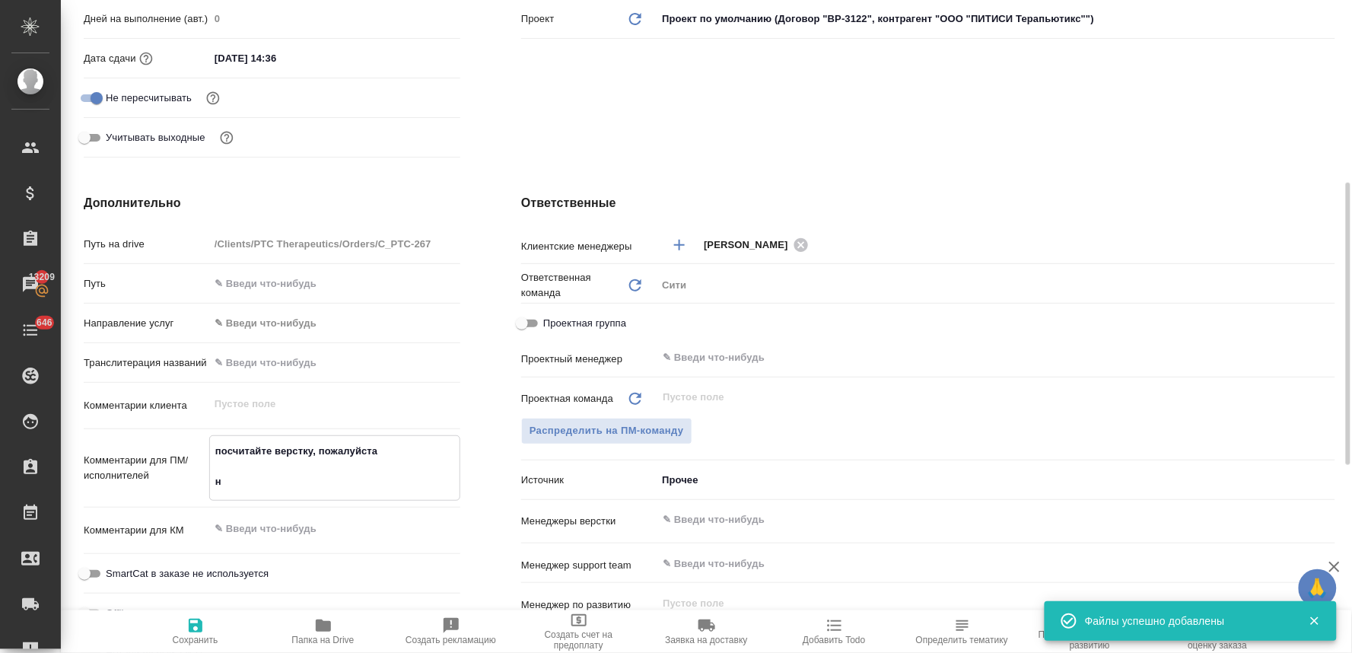
type textarea "x"
type textarea "посчитайте верстку, пожалуйста но"
type textarea "x"
type textarea "посчитайте верстку, пожалуйста нот"
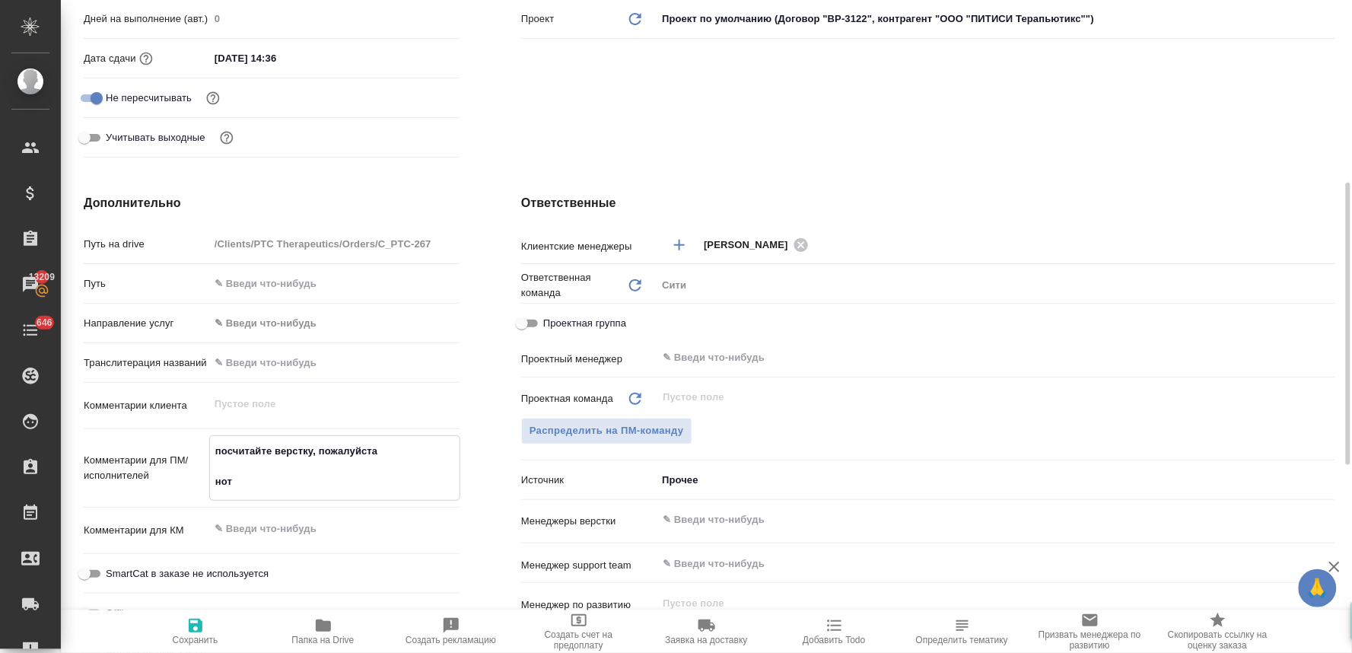
type textarea "x"
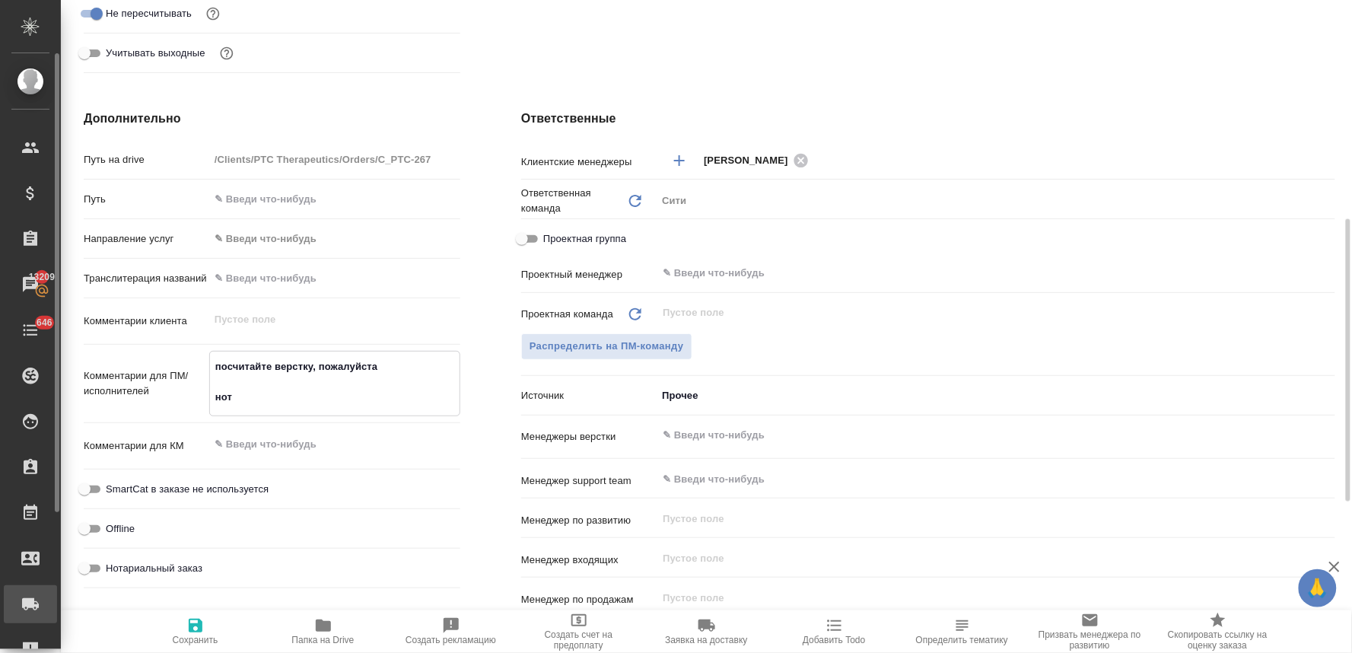
type textarea "x"
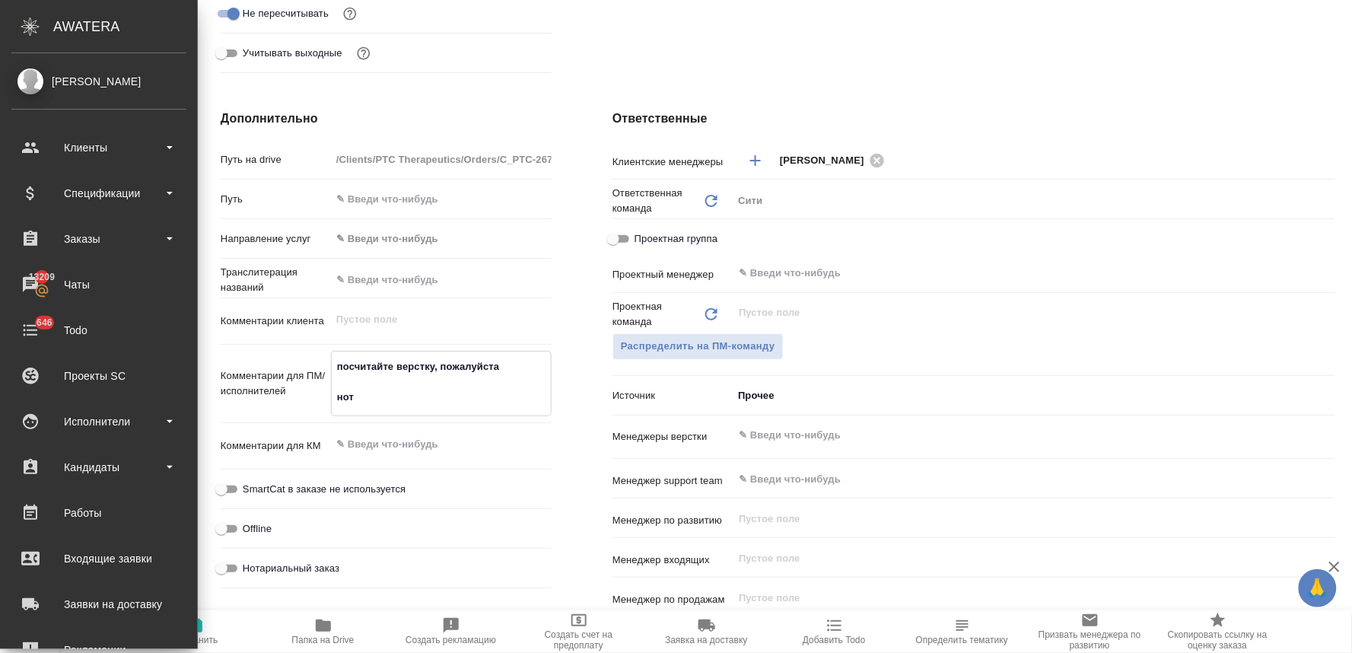
type textarea "x"
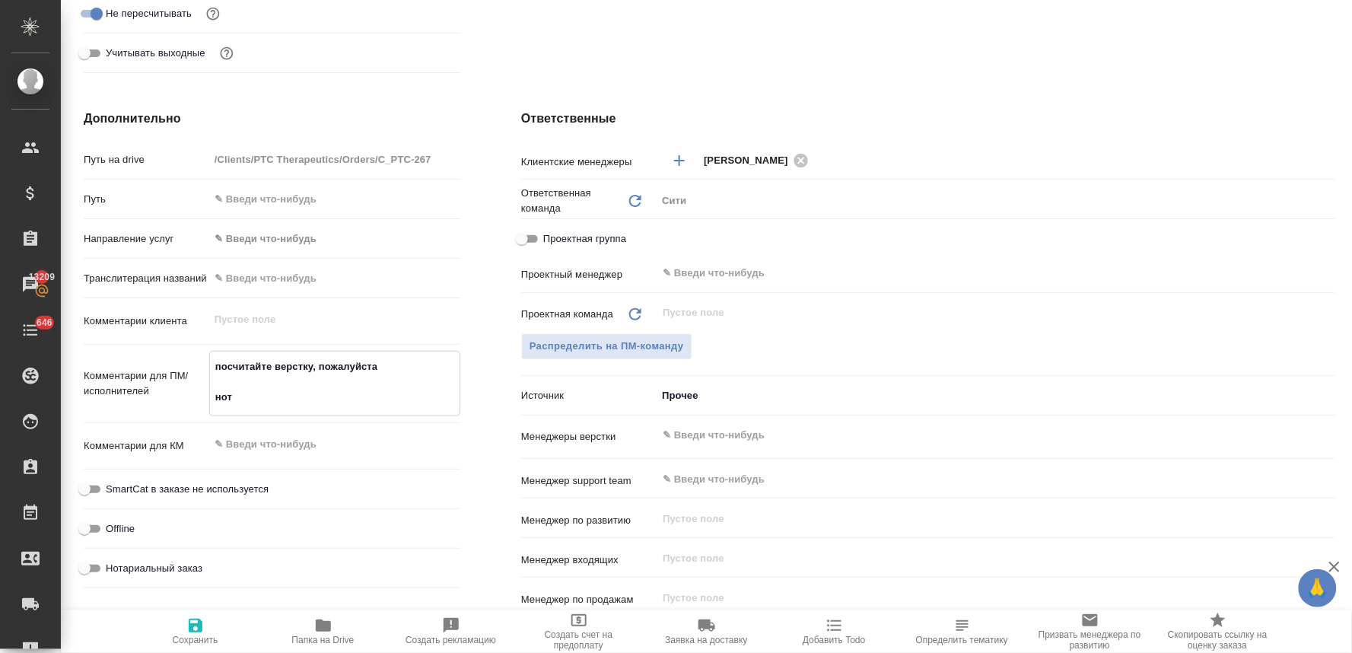
type textarea "посчитайте верстку, пожалуйста нот"
type textarea "x"
click at [201, 565] on span "Нотариальный заказ" at bounding box center [154, 566] width 97 height 15
click at [112, 565] on input "Нотариальный заказ" at bounding box center [84, 567] width 55 height 18
checkbox input "true"
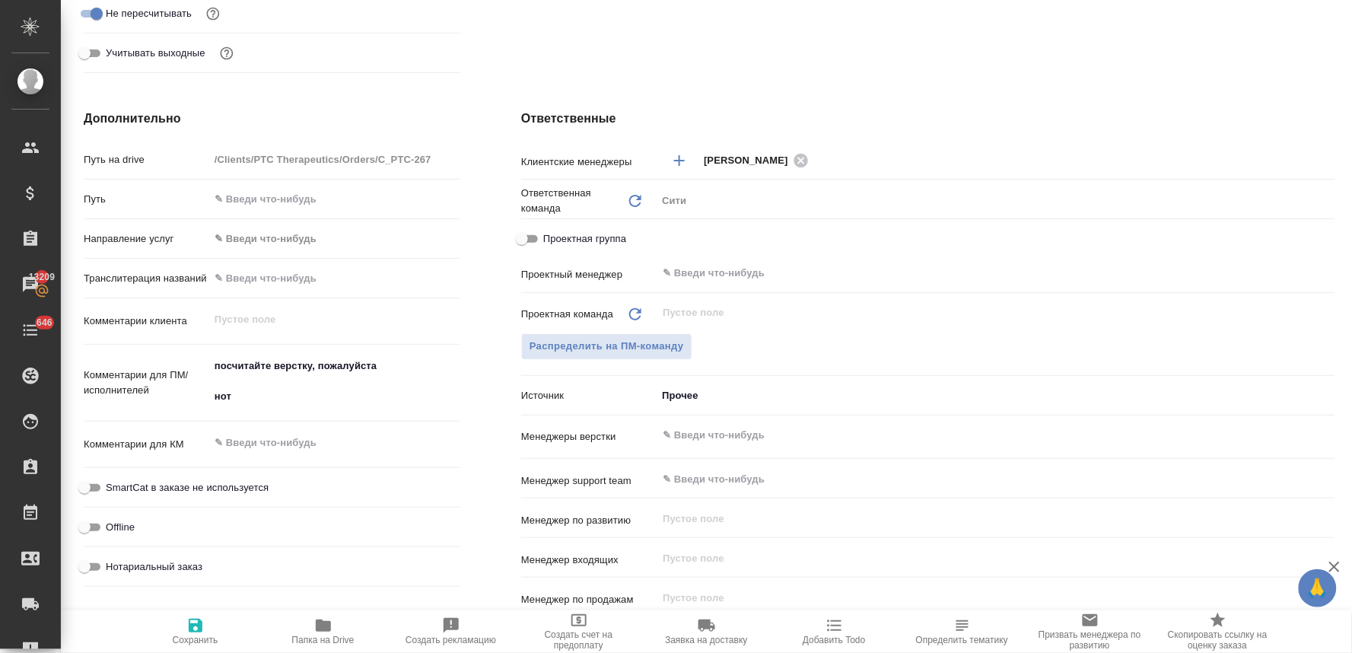
type textarea "x"
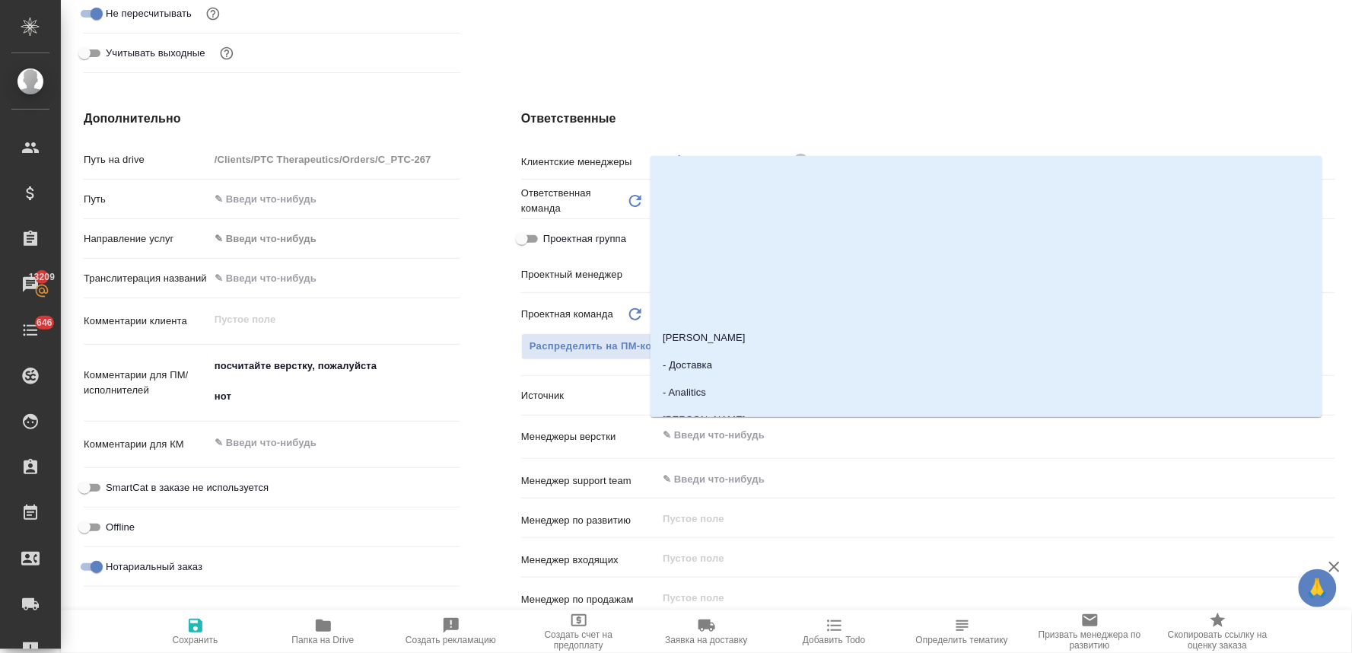
click at [733, 436] on input "text" at bounding box center [970, 435] width 619 height 18
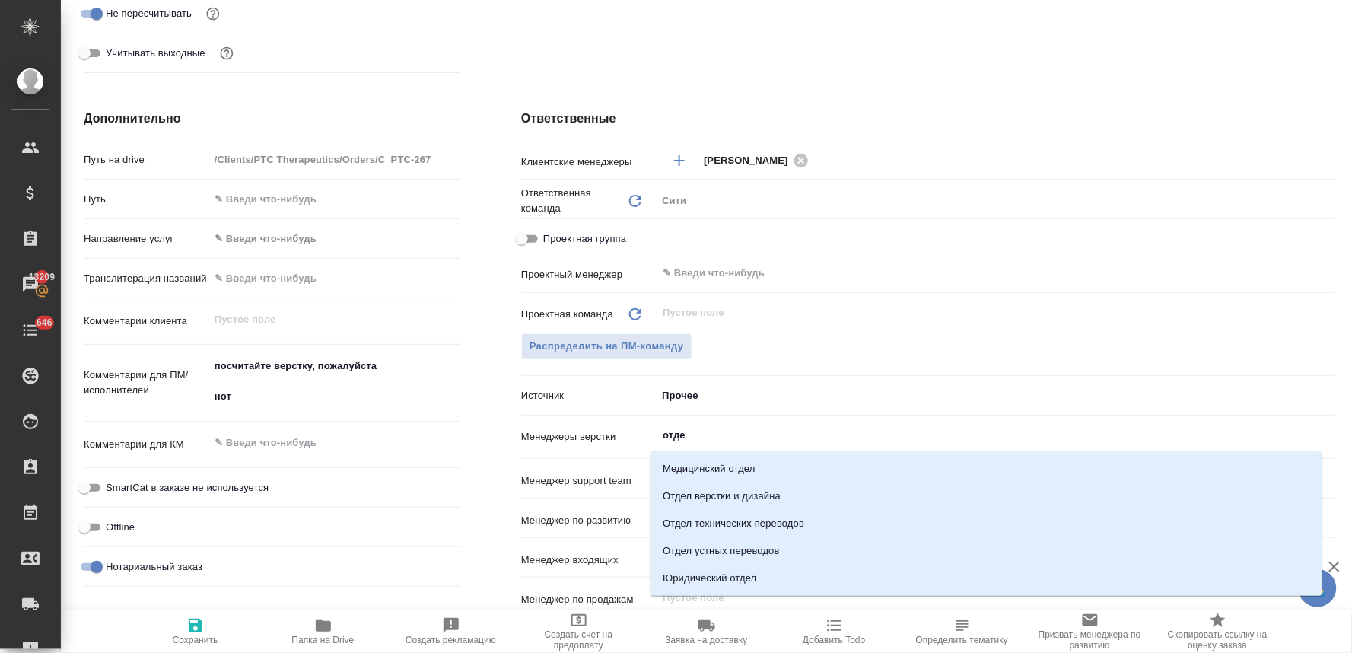
type input "отдел"
click at [762, 498] on li "Отдел верстки и дизайна" at bounding box center [987, 495] width 672 height 27
type textarea "x"
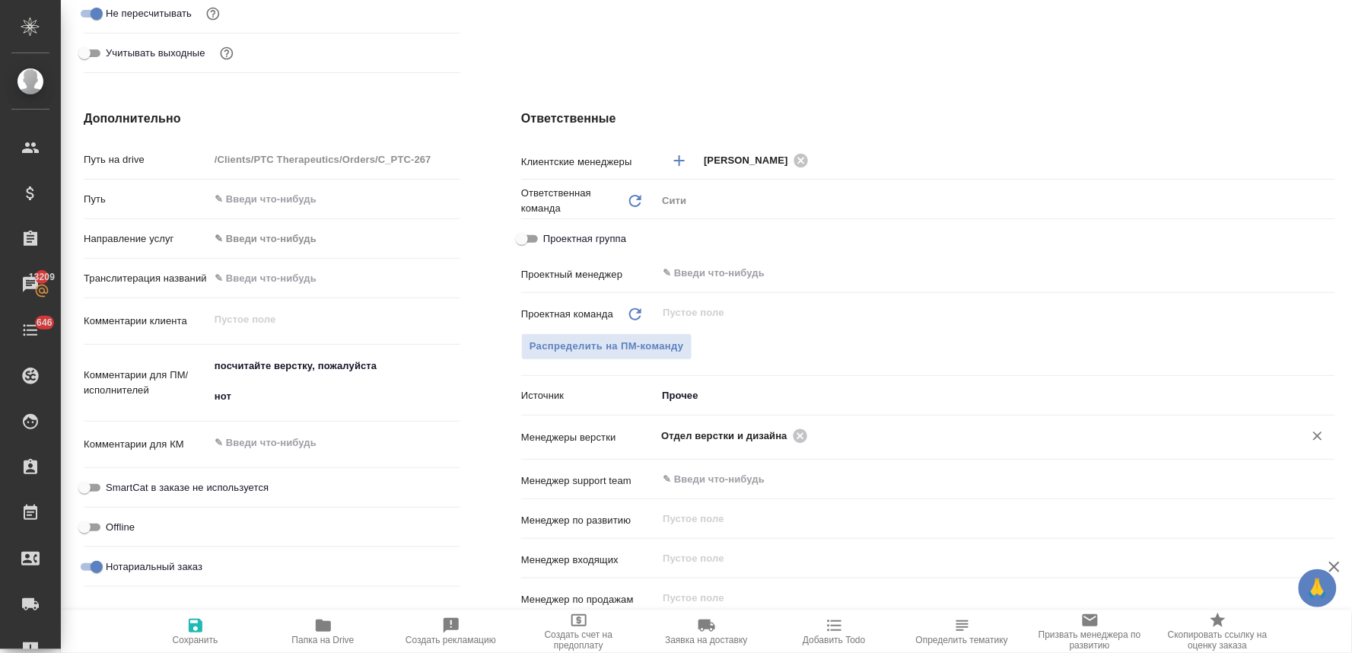
click at [206, 625] on span "Сохранить" at bounding box center [196, 630] width 110 height 29
type textarea "x"
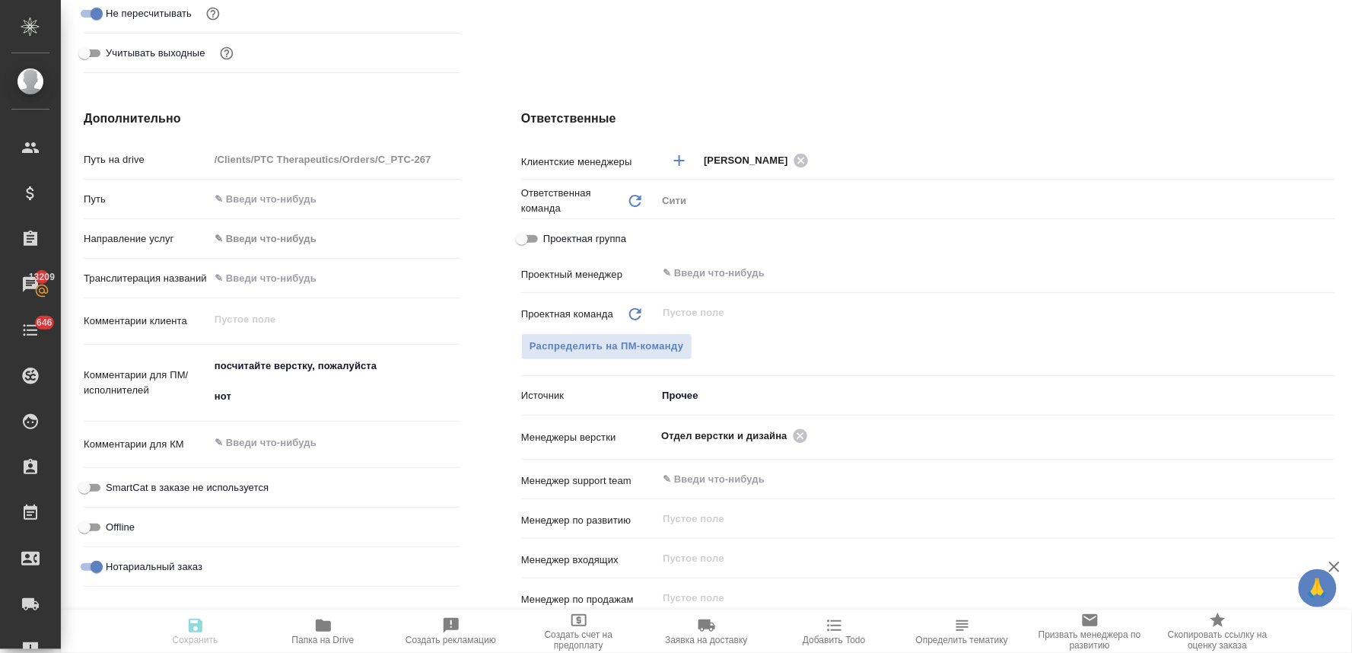
type textarea "x"
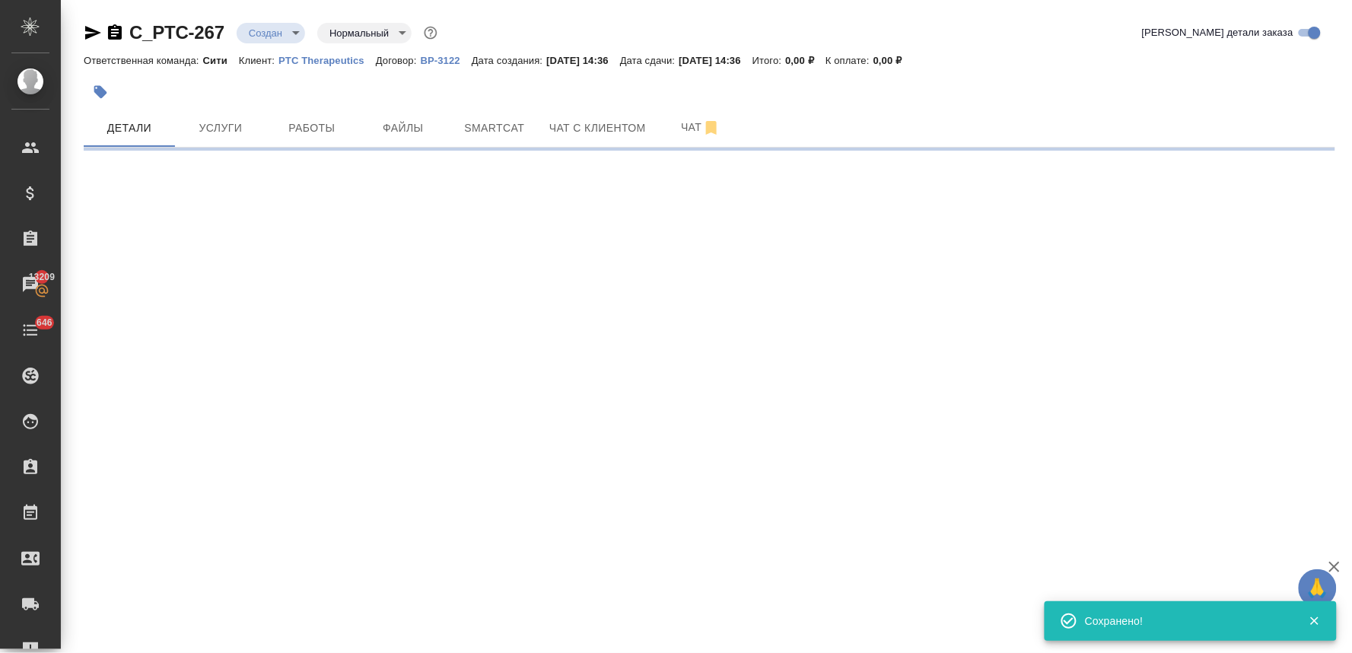
scroll to position [0, 0]
select select "RU"
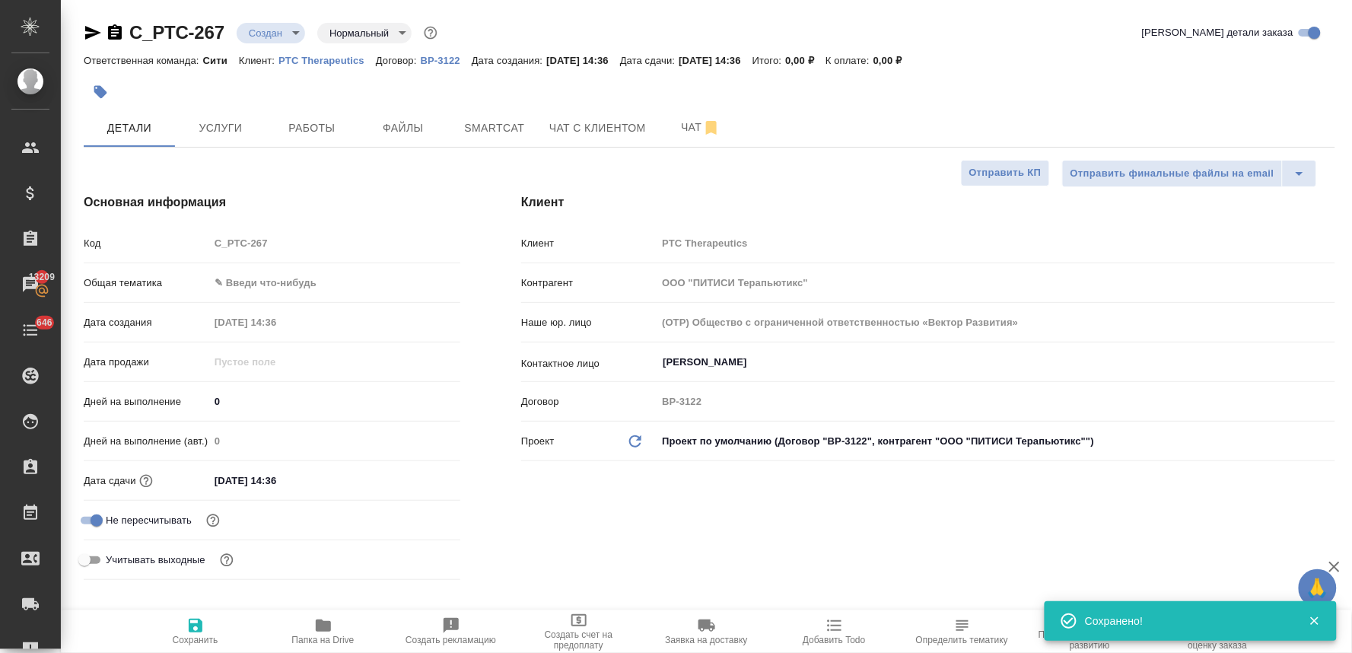
type textarea "x"
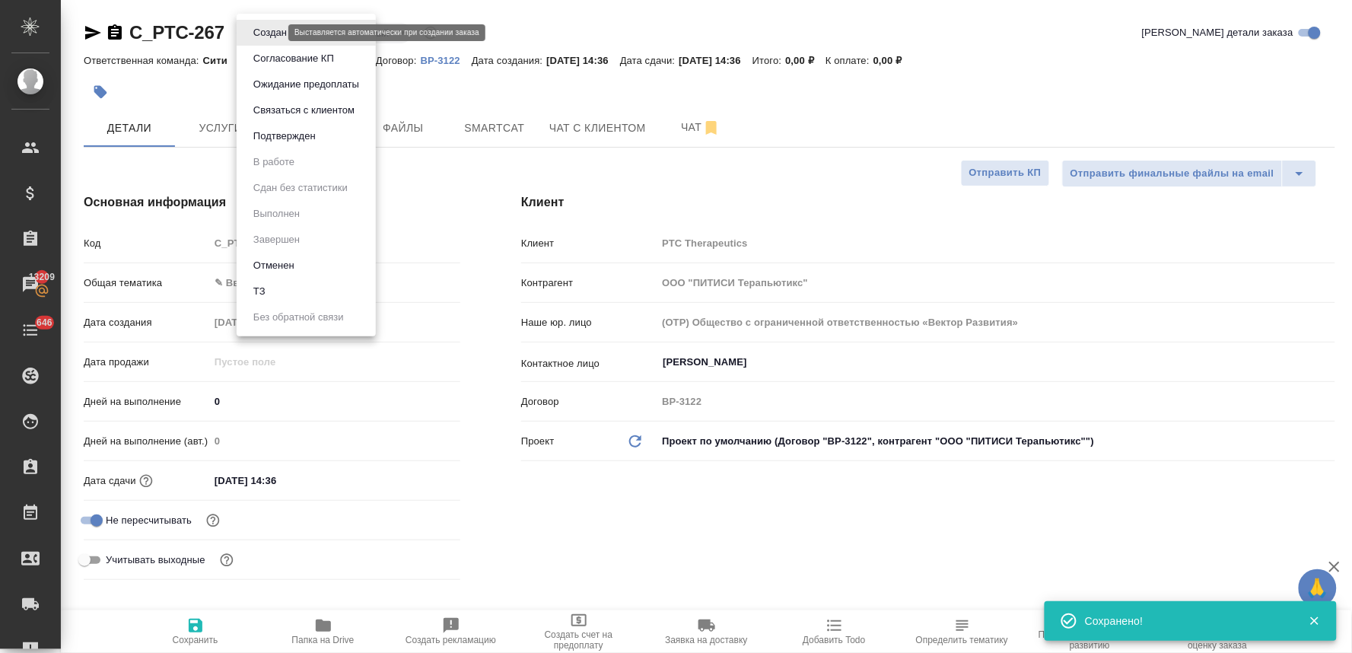
click at [274, 32] on body "🙏 .cls-1 fill:#fff; AWATERA Lyamina Nadezhda Клиенты Спецификации Заказы 13209 …" at bounding box center [676, 326] width 1352 height 653
click at [297, 283] on li "ТЗ" at bounding box center [306, 291] width 139 height 26
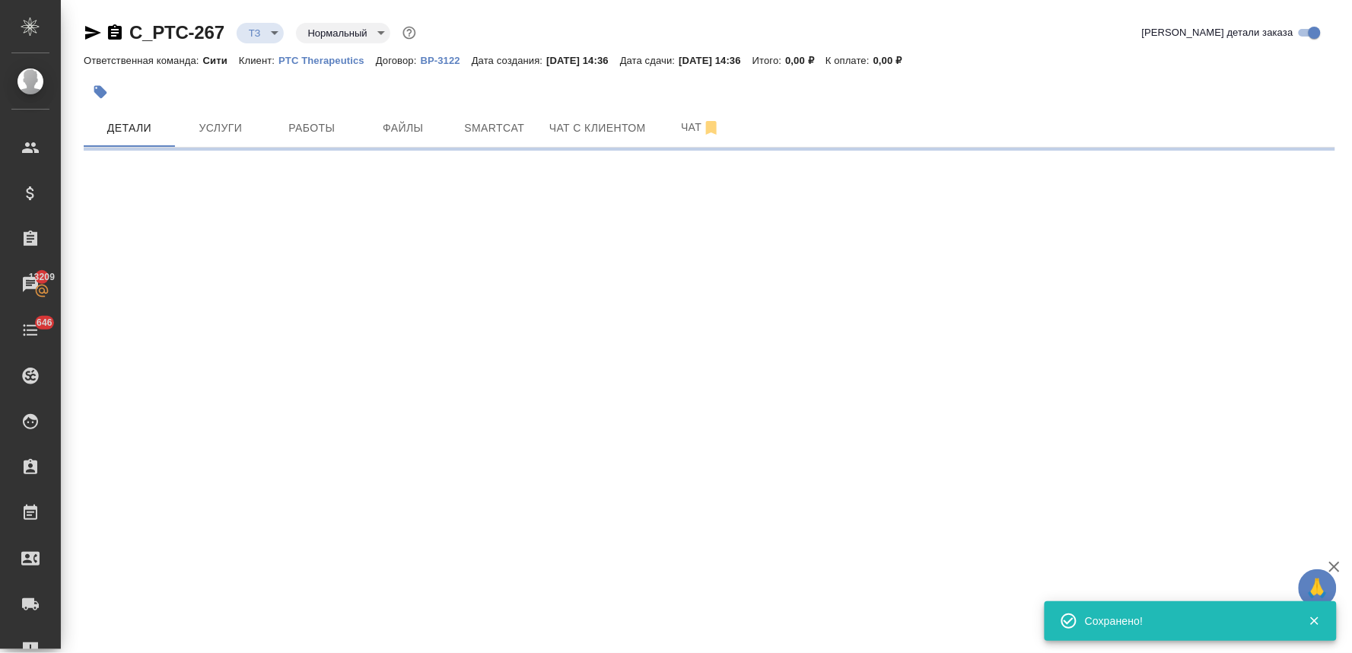
select select "RU"
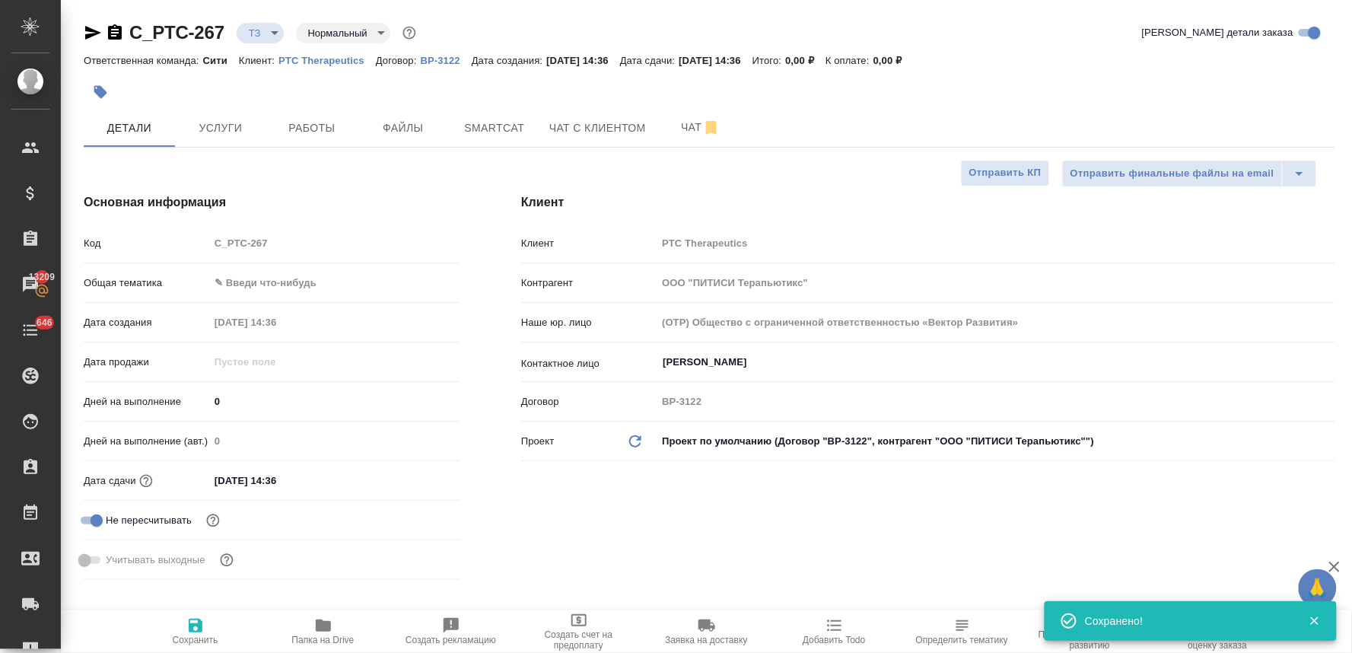
type textarea "x"
click at [406, 124] on span "Файлы" at bounding box center [403, 128] width 73 height 19
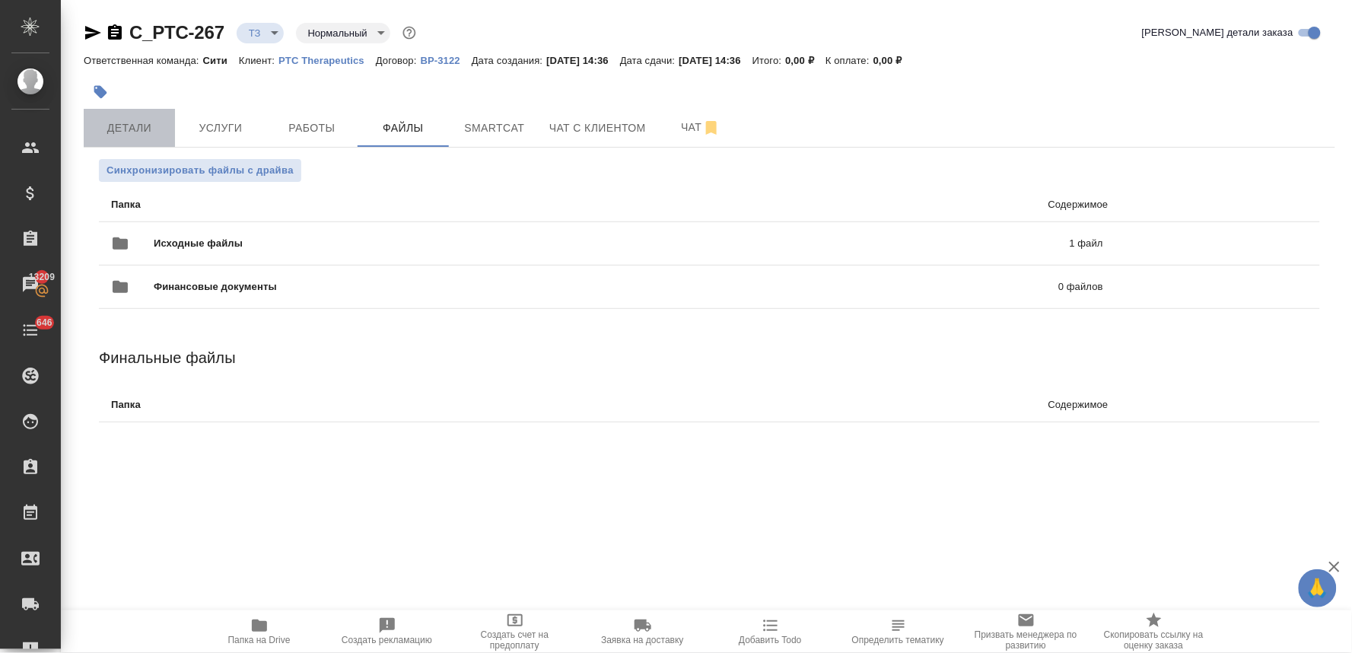
click at [125, 125] on span "Детали" at bounding box center [129, 128] width 73 height 19
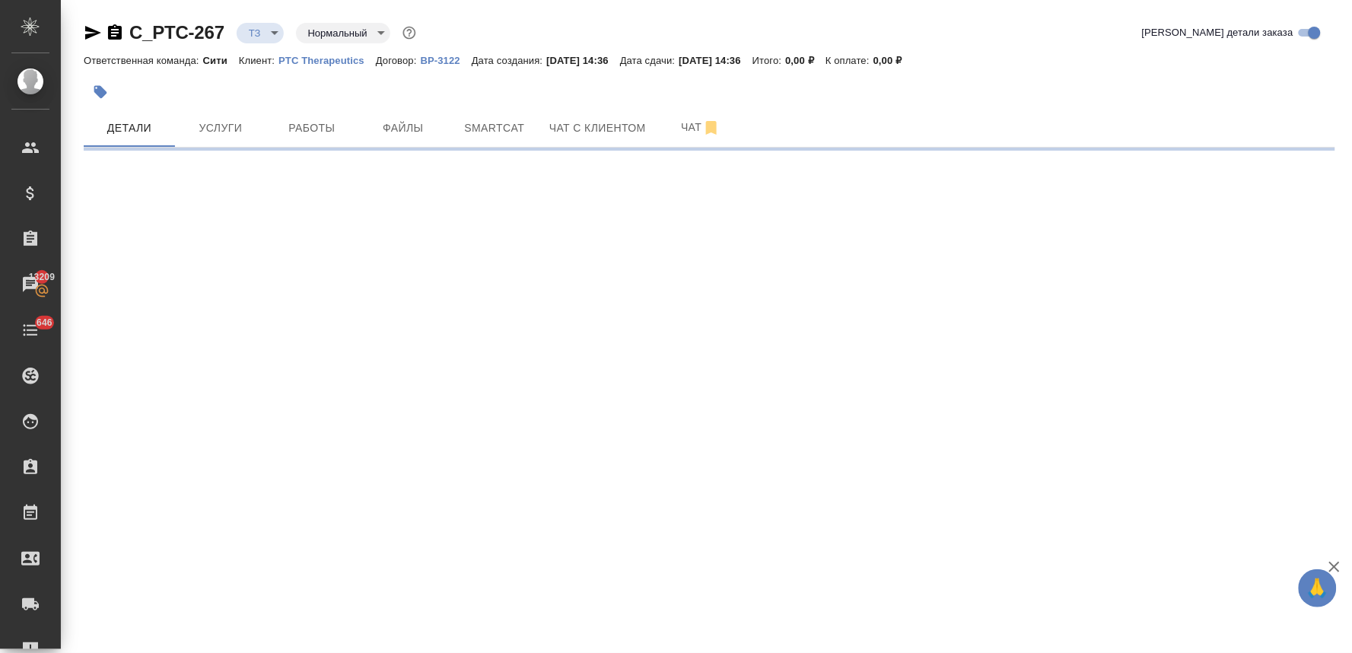
select select "RU"
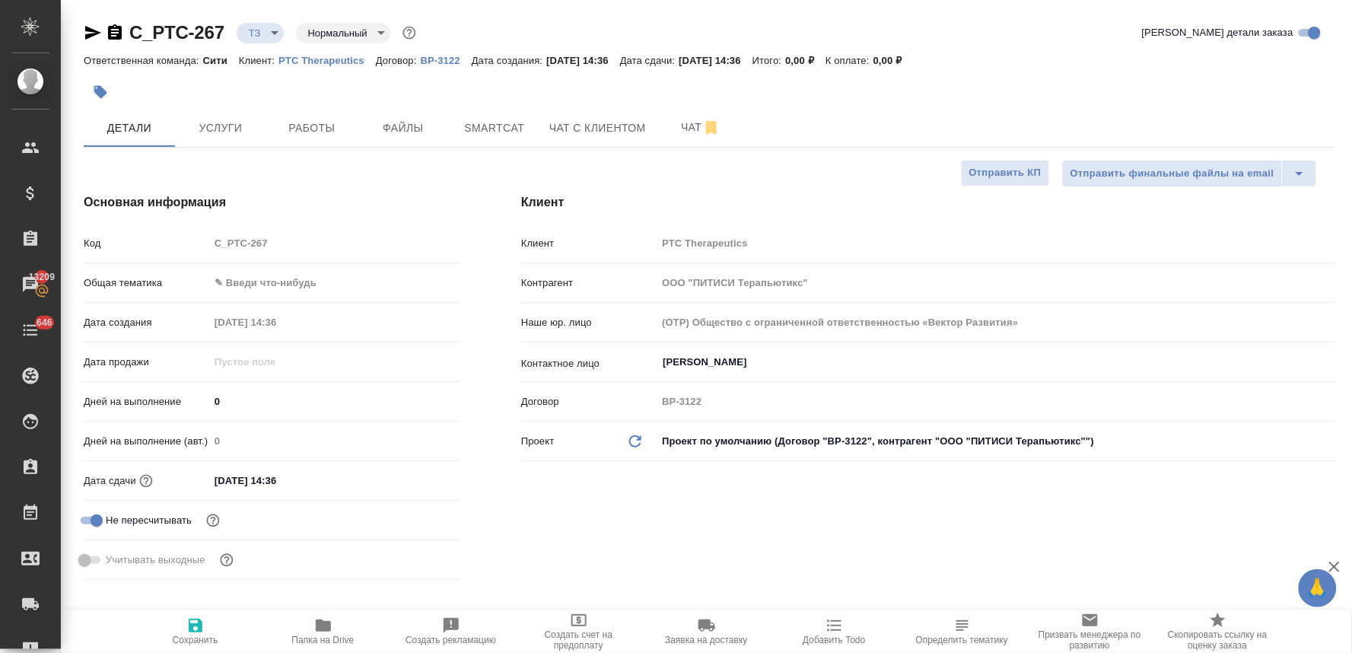
type textarea "x"
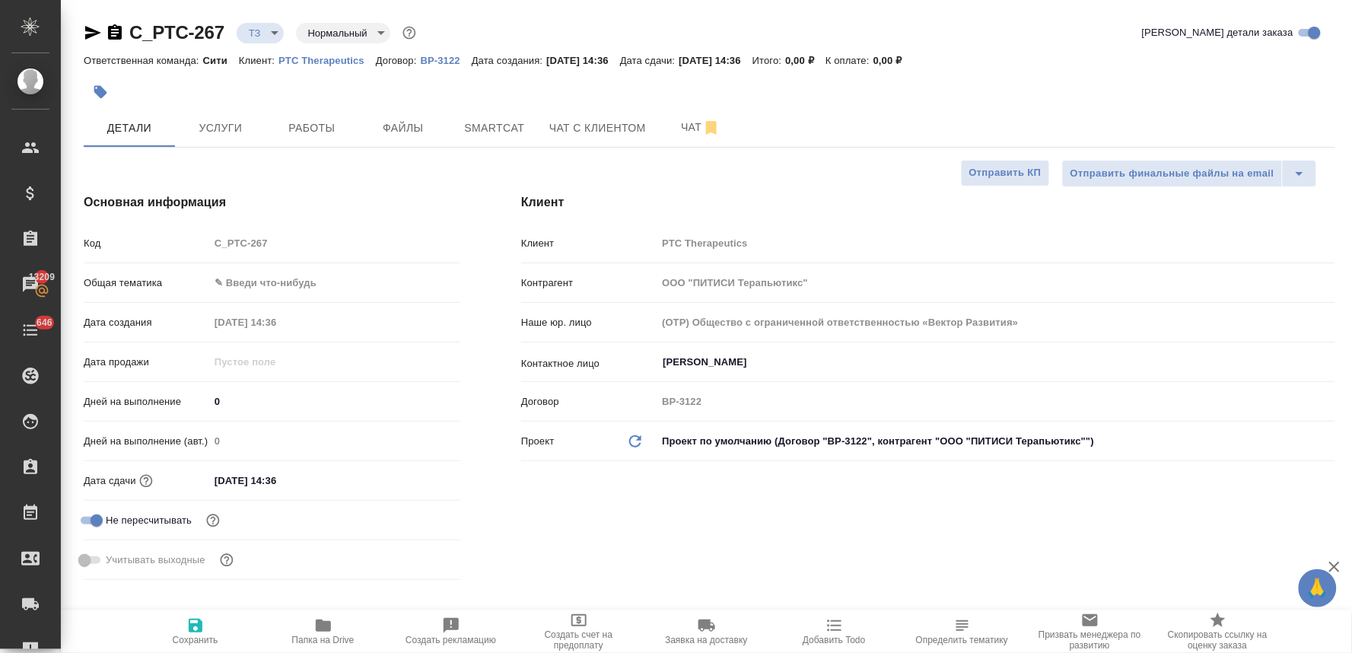
type textarea "x"
click at [743, 348] on div "Малыгина Екатерина ​" at bounding box center [996, 361] width 679 height 27
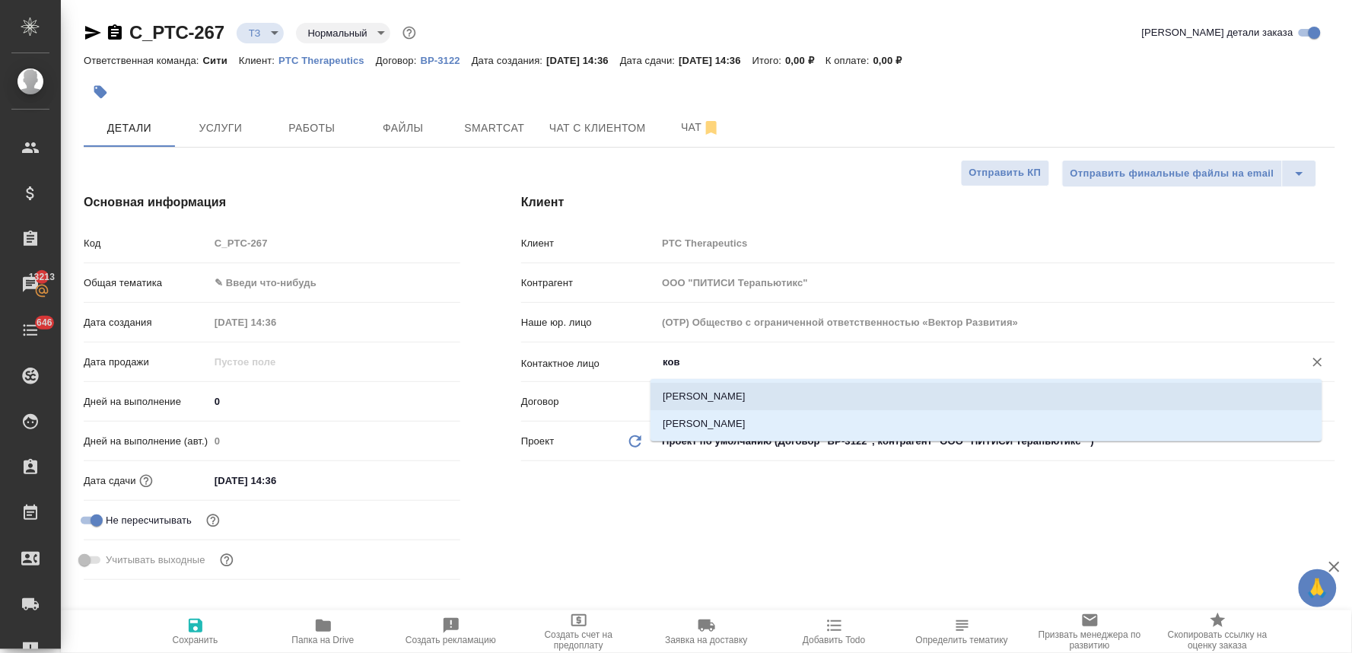
click at [730, 393] on li "Ковбасенко Ольга" at bounding box center [987, 396] width 672 height 27
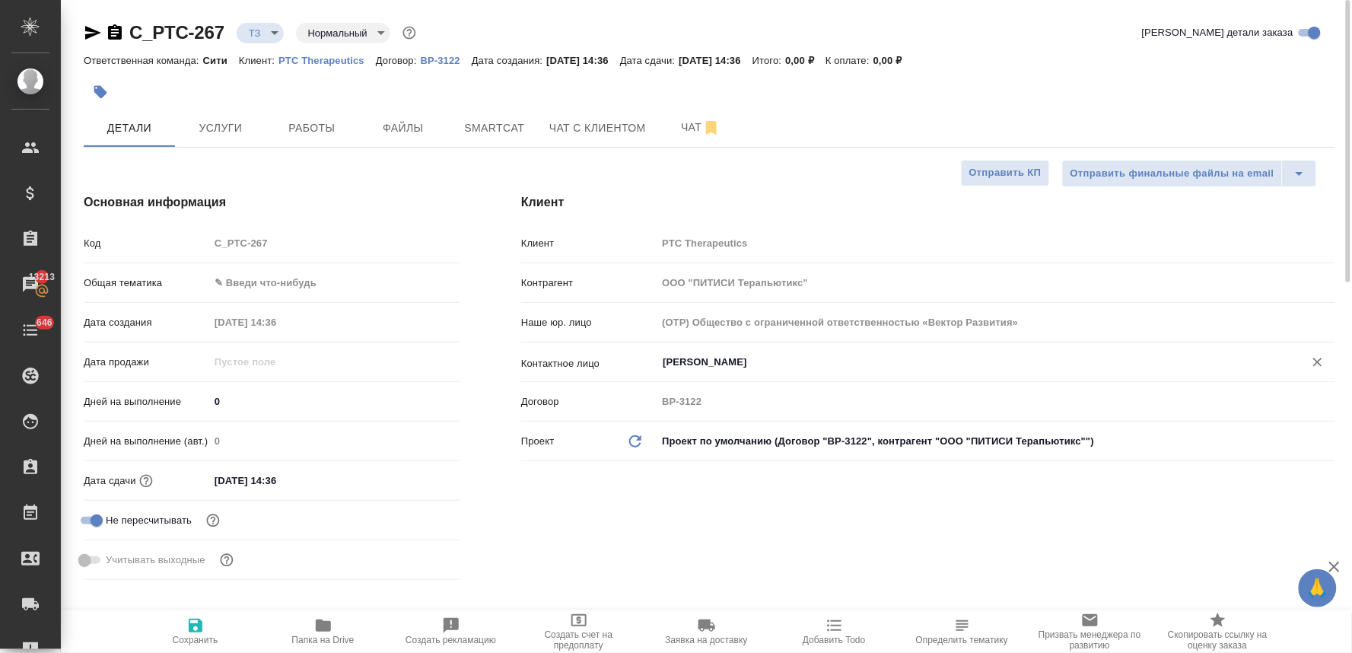
click at [185, 628] on span "Сохранить" at bounding box center [196, 630] width 110 height 29
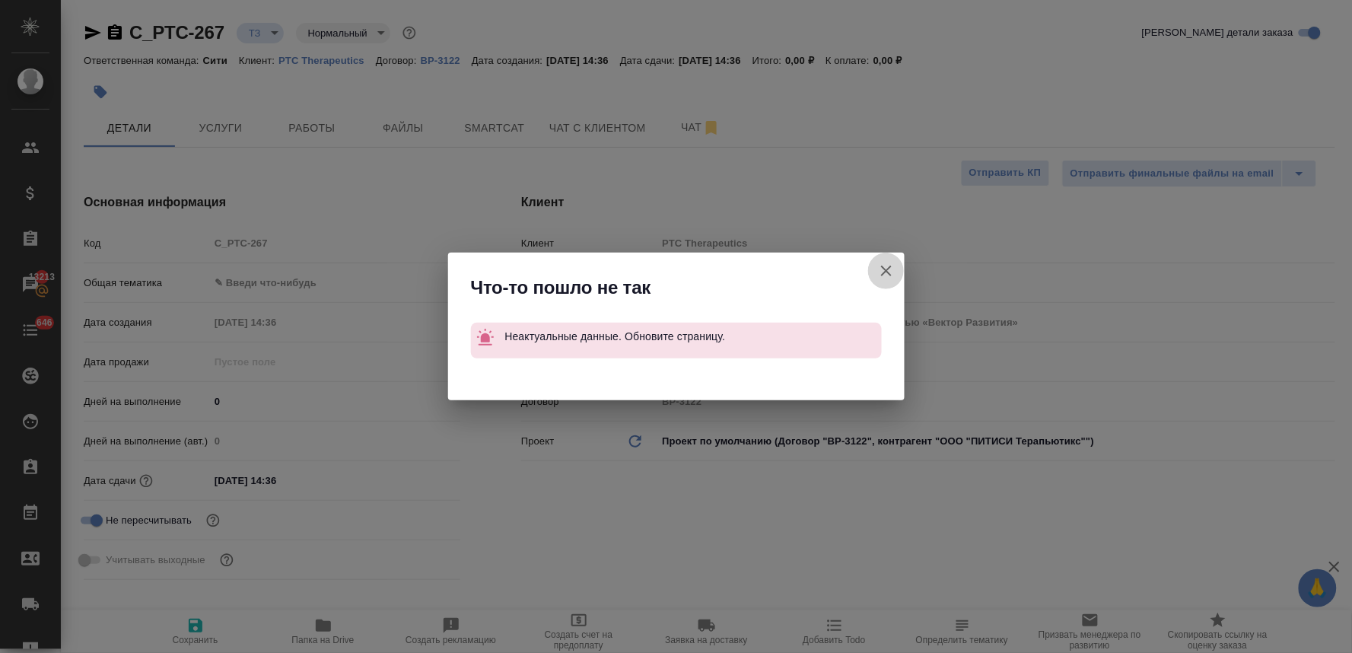
click at [886, 272] on icon "button" at bounding box center [886, 271] width 11 height 11
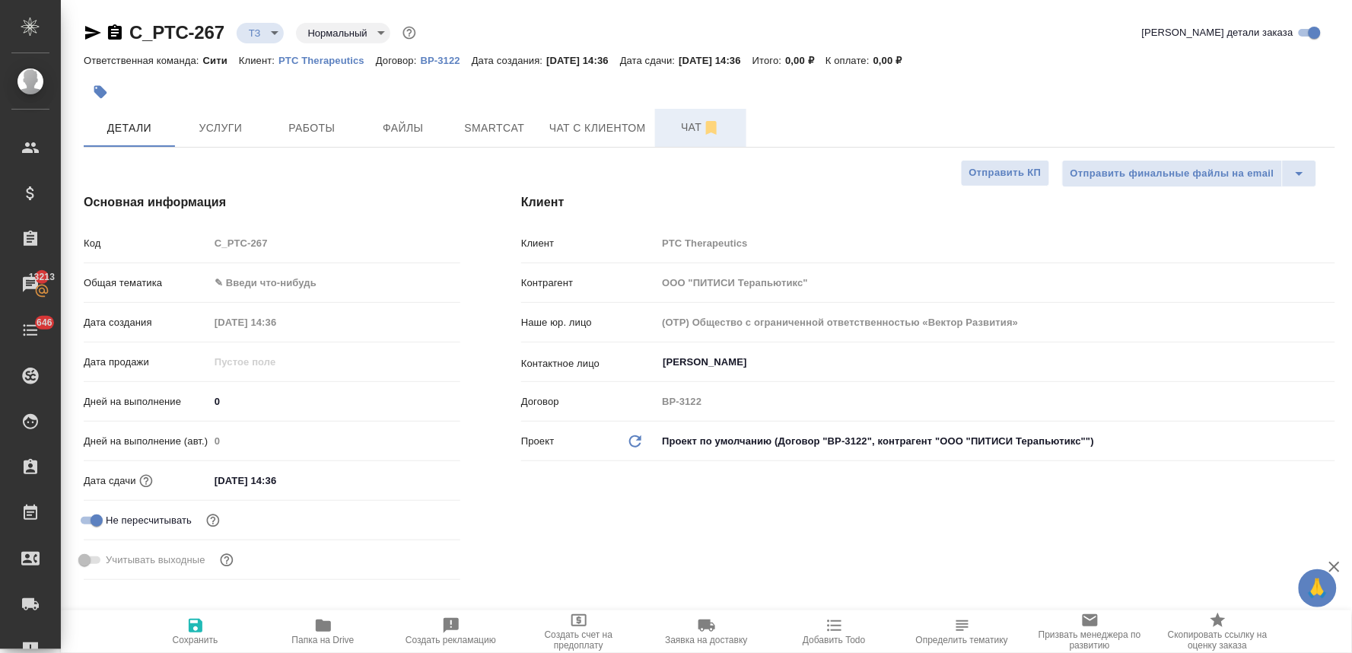
click at [685, 126] on span "Чат" at bounding box center [700, 127] width 73 height 19
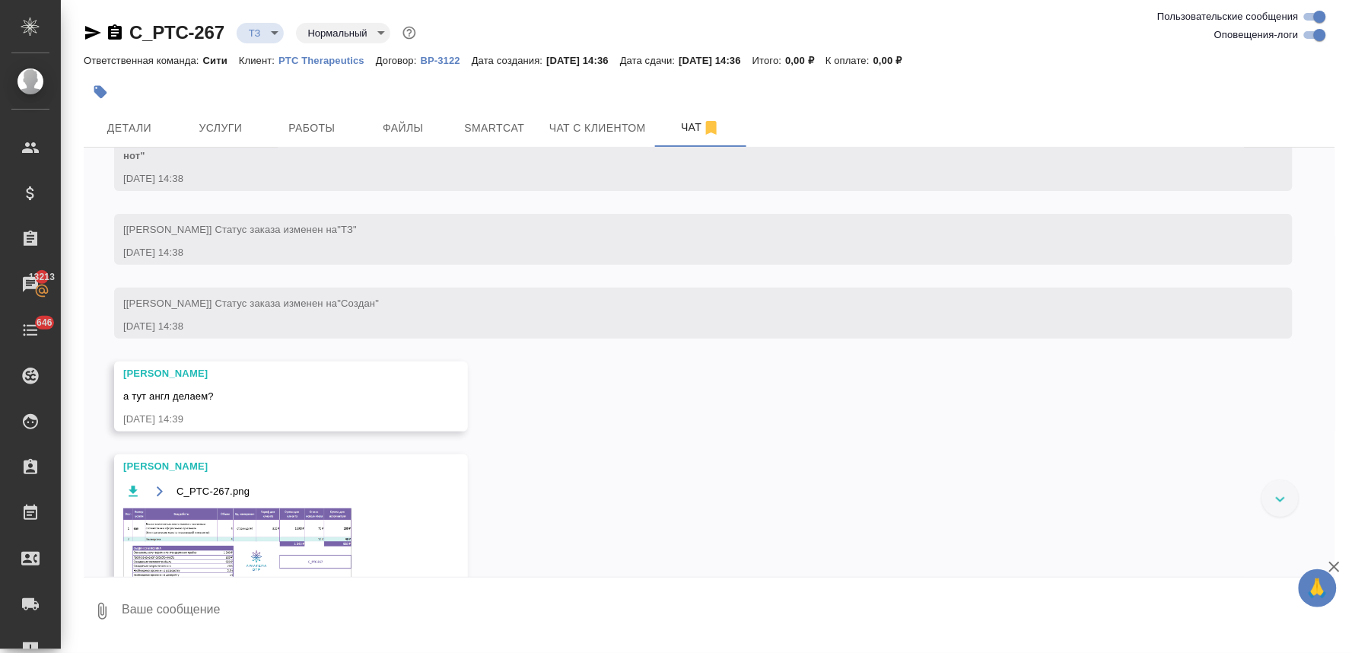
scroll to position [178, 0]
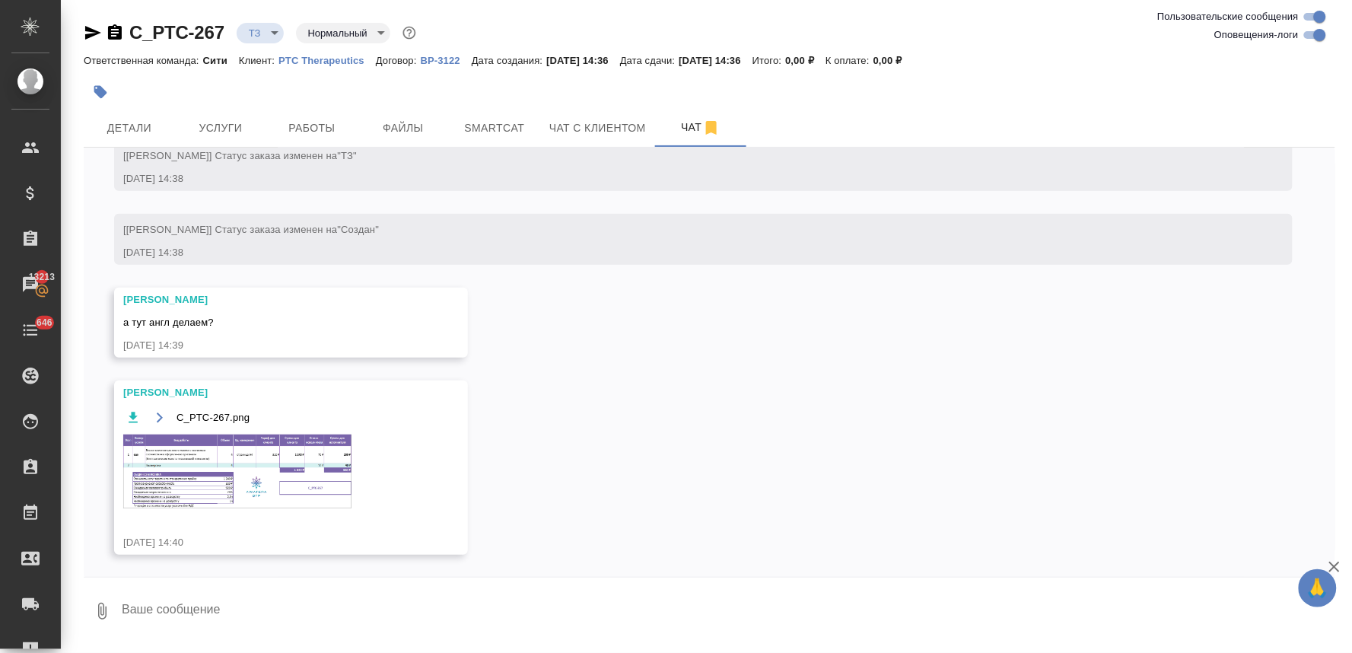
drag, startPoint x: 886, startPoint y: 542, endPoint x: 867, endPoint y: 541, distance: 19.1
click at [886, 542] on div "12.08, вторник [Лямина Надежда] Добавлены комментарии для ПМ/исполнителей: "пос…" at bounding box center [710, 362] width 1252 height 429
click at [280, 611] on textarea at bounding box center [727, 611] width 1215 height 52
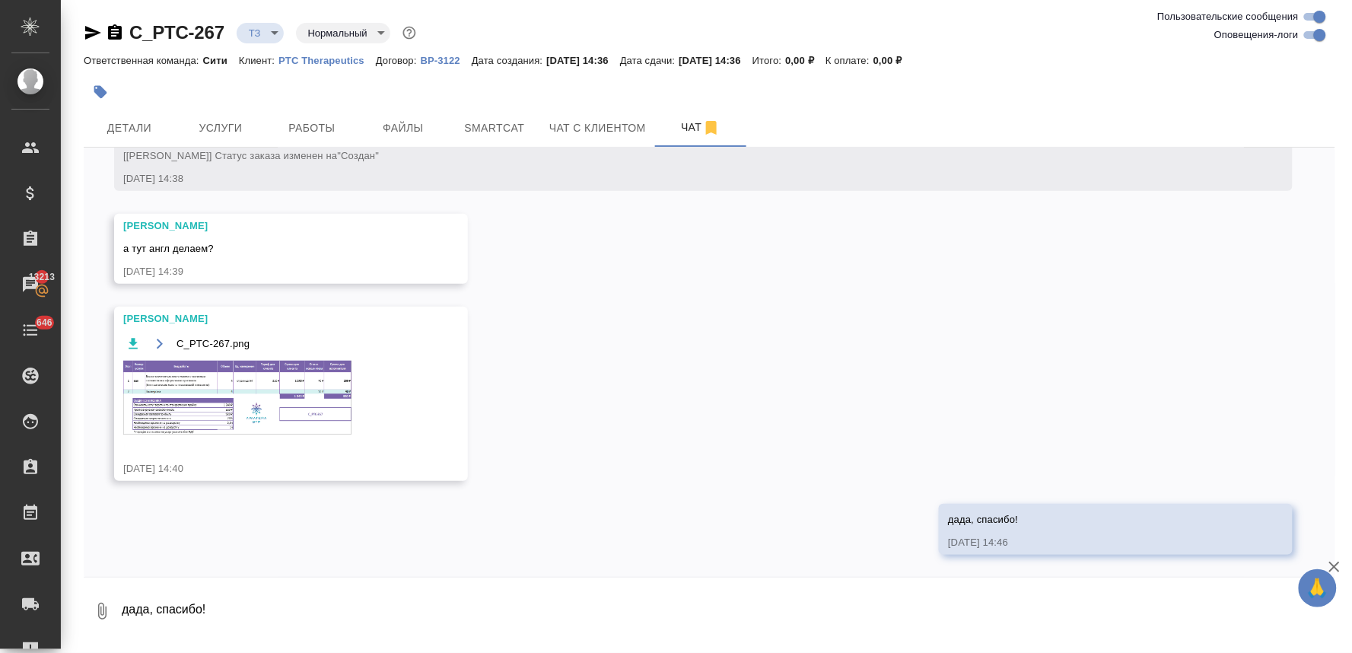
click at [266, 398] on img at bounding box center [237, 398] width 228 height 74
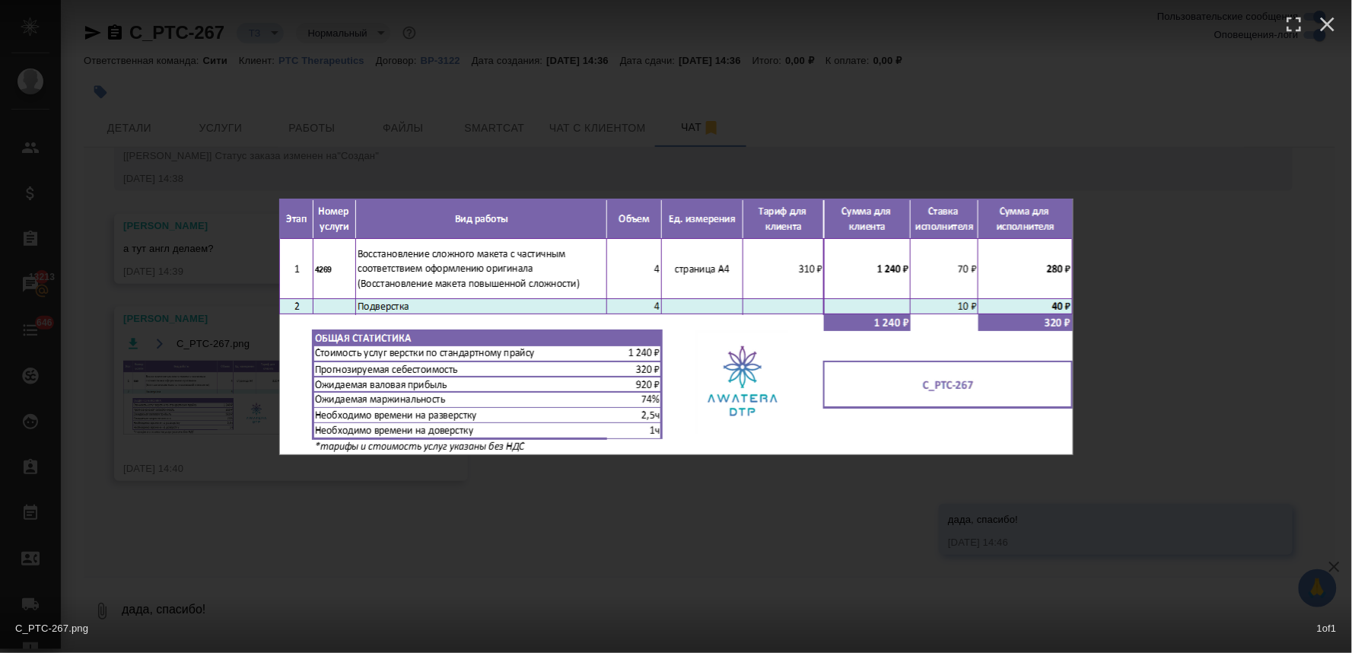
click at [355, 581] on div "C_PTC-267.png 1 of 1" at bounding box center [676, 326] width 1352 height 653
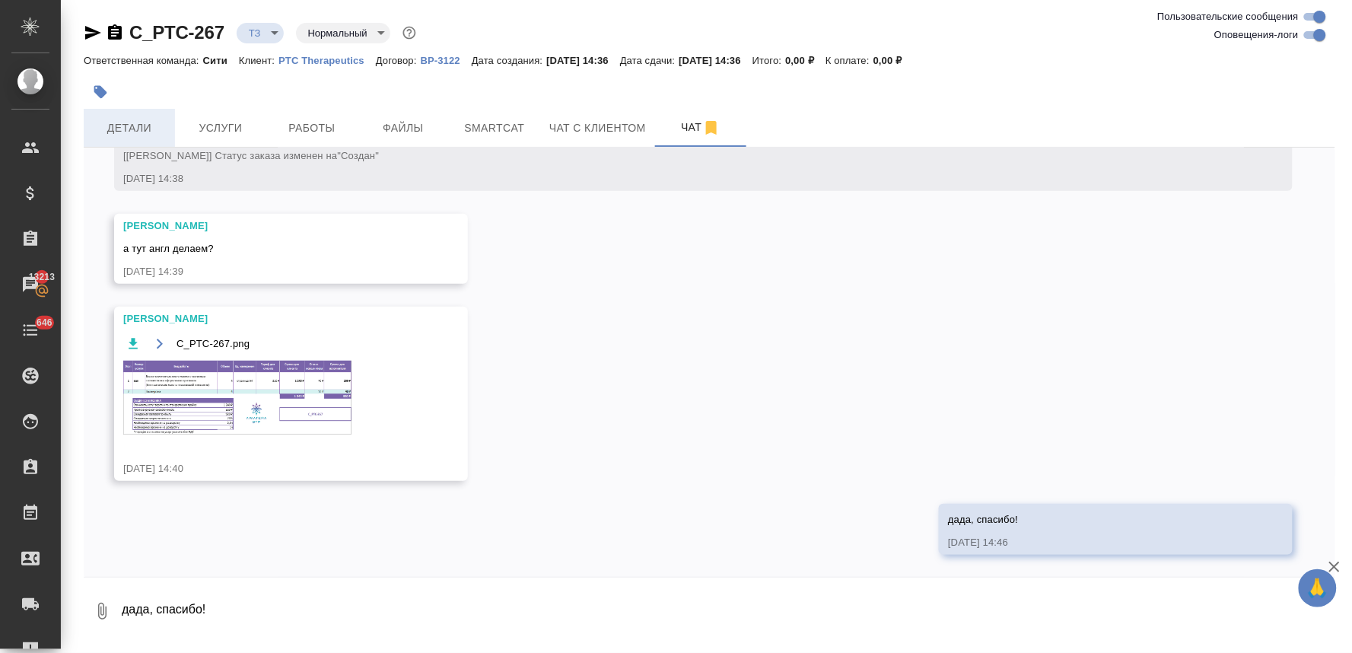
click at [138, 125] on span "Детали" at bounding box center [129, 128] width 73 height 19
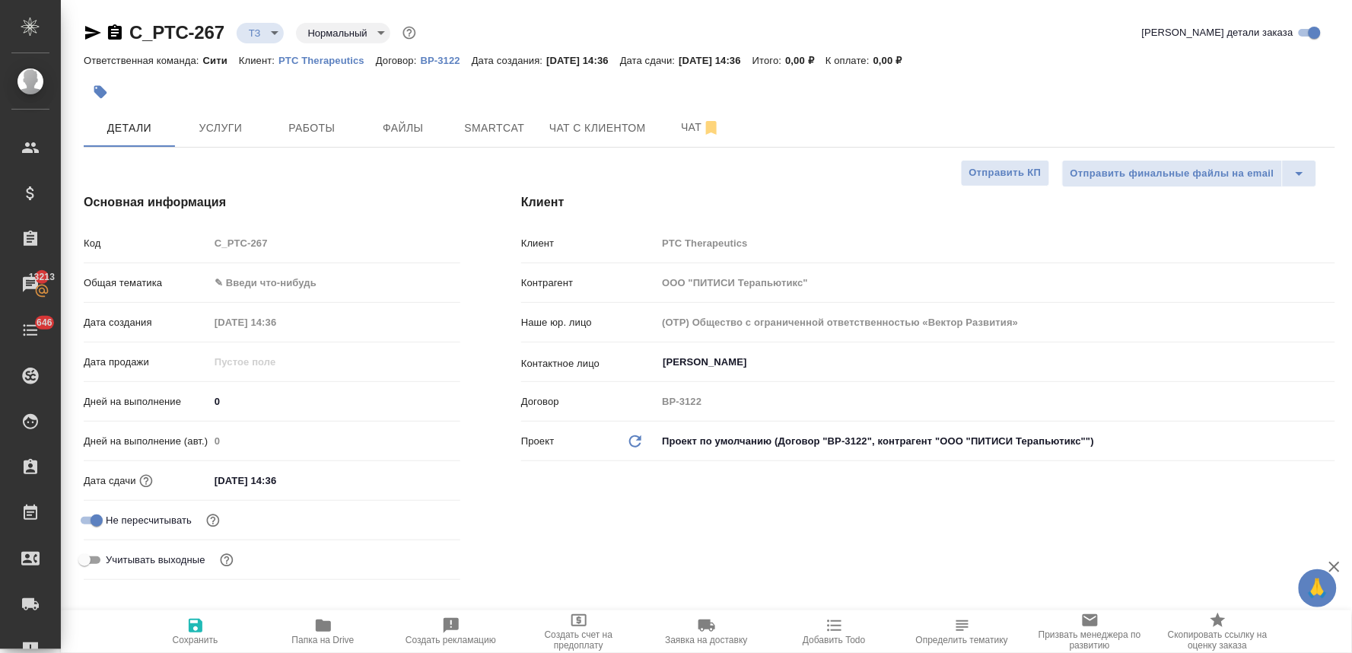
click at [317, 478] on input "13.08.2025 14:36" at bounding box center [275, 480] width 133 height 22
click at [218, 138] on button "Услуги" at bounding box center [220, 128] width 91 height 38
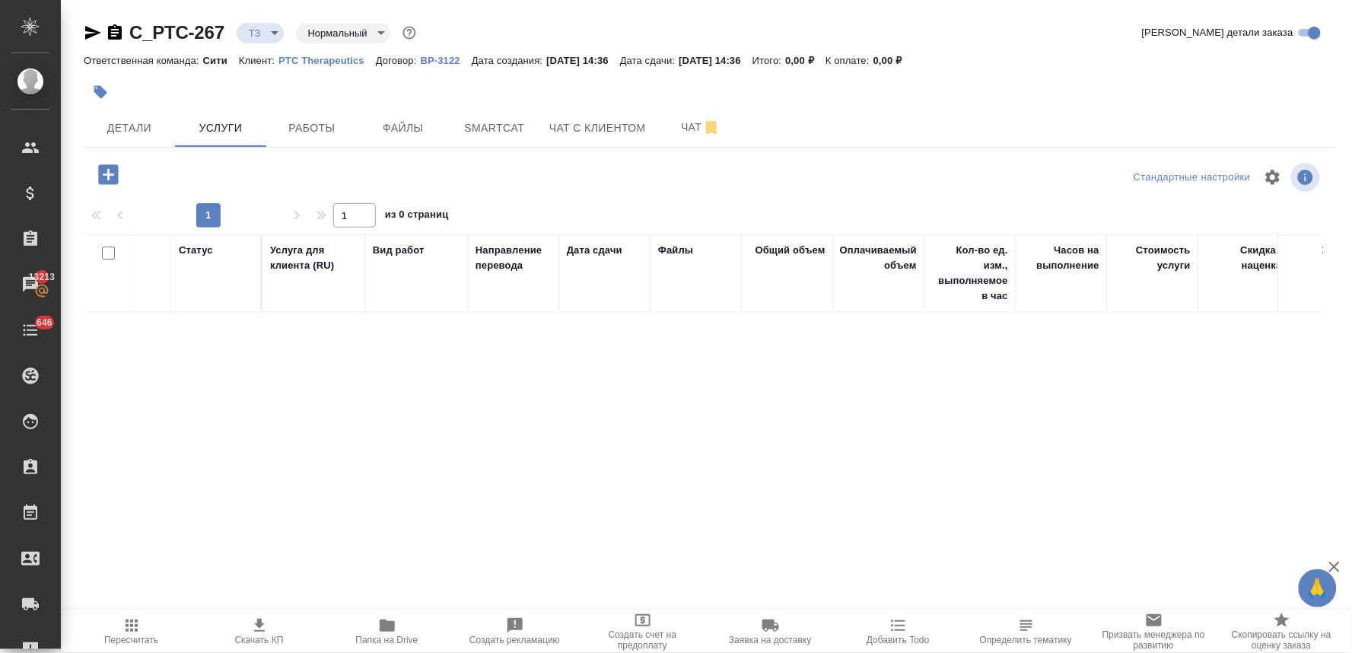
click at [103, 177] on icon "button" at bounding box center [108, 174] width 20 height 20
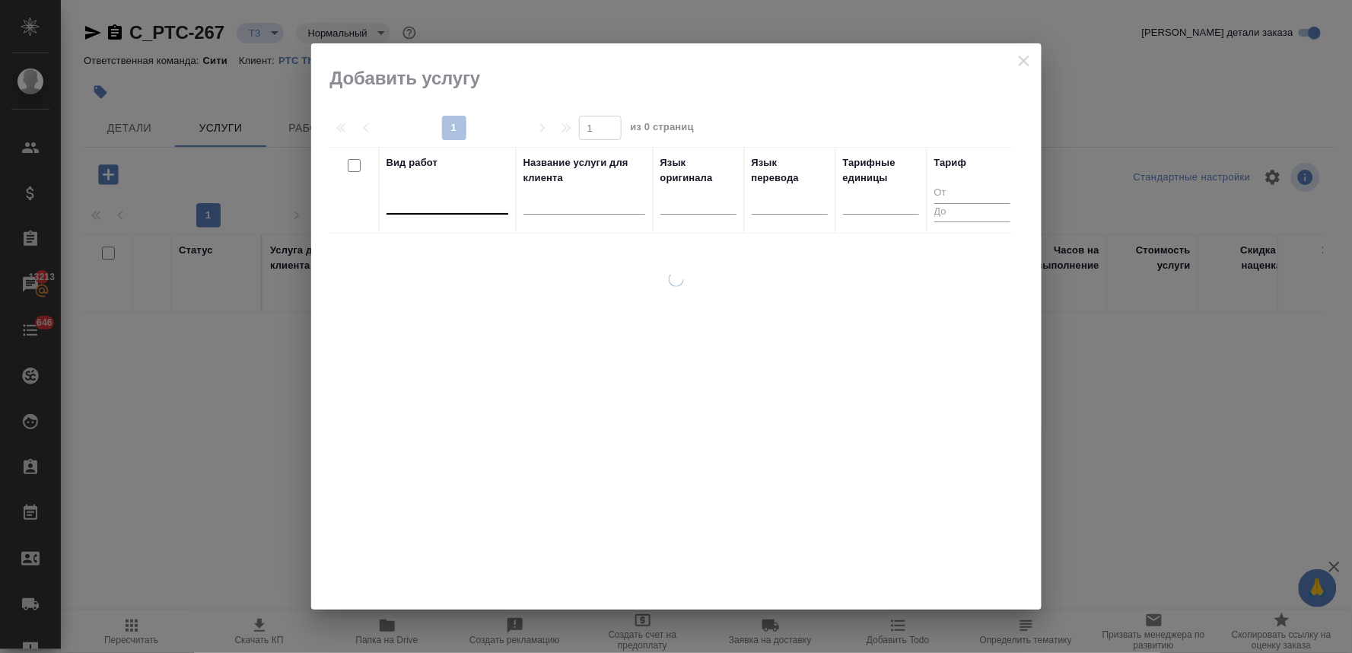
click at [453, 199] on div at bounding box center [447, 199] width 122 height 22
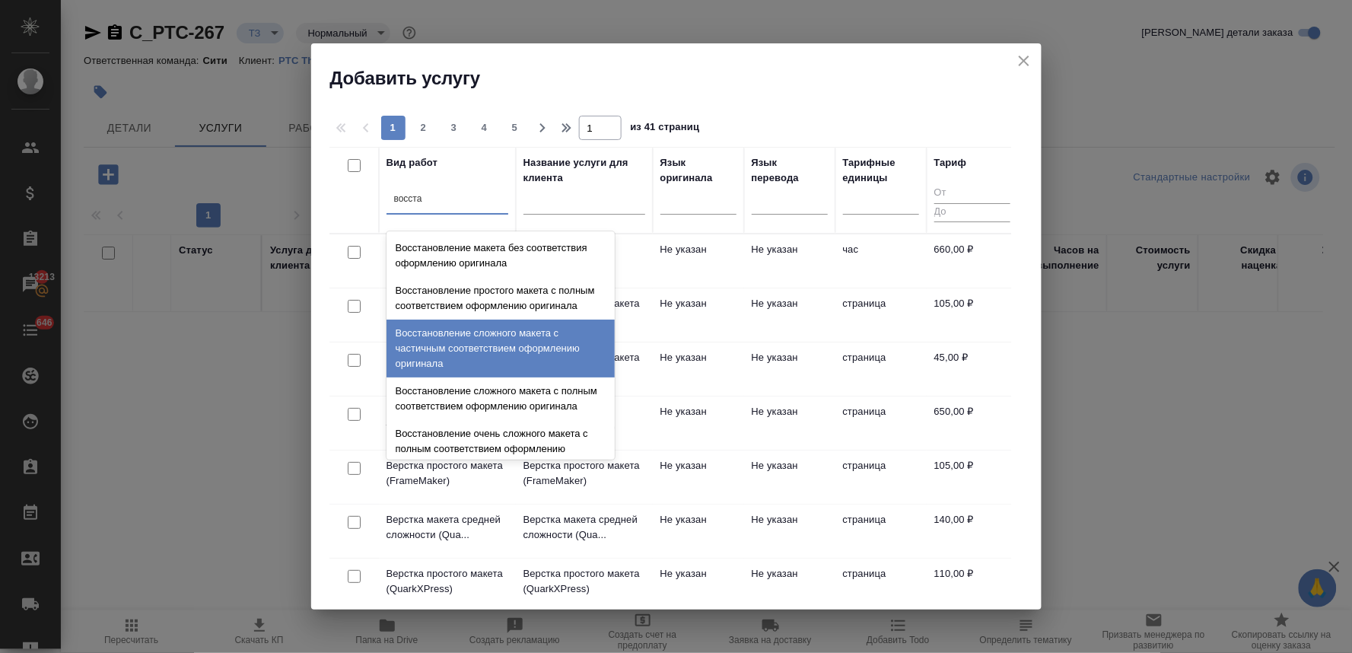
click at [482, 355] on div "Восстановление сложного макета с частичным соответствием оформлению оригинала" at bounding box center [500, 349] width 228 height 58
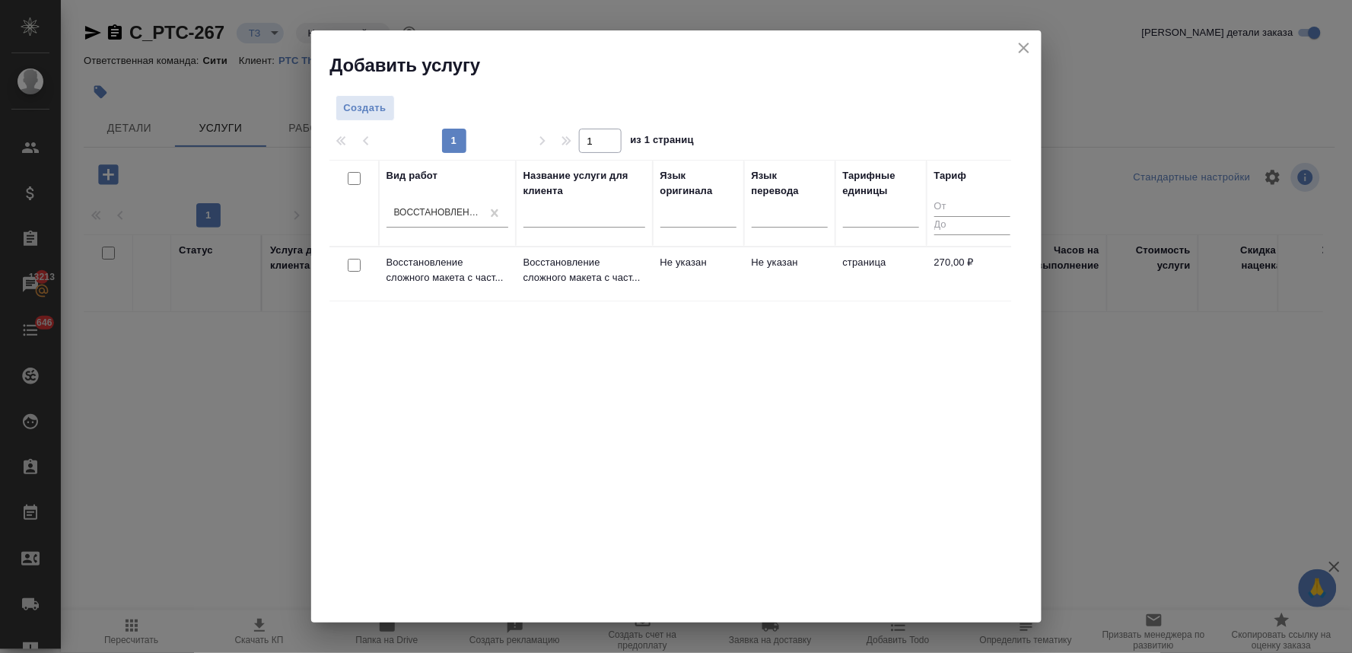
click at [356, 263] on input "checkbox" at bounding box center [354, 265] width 13 height 13
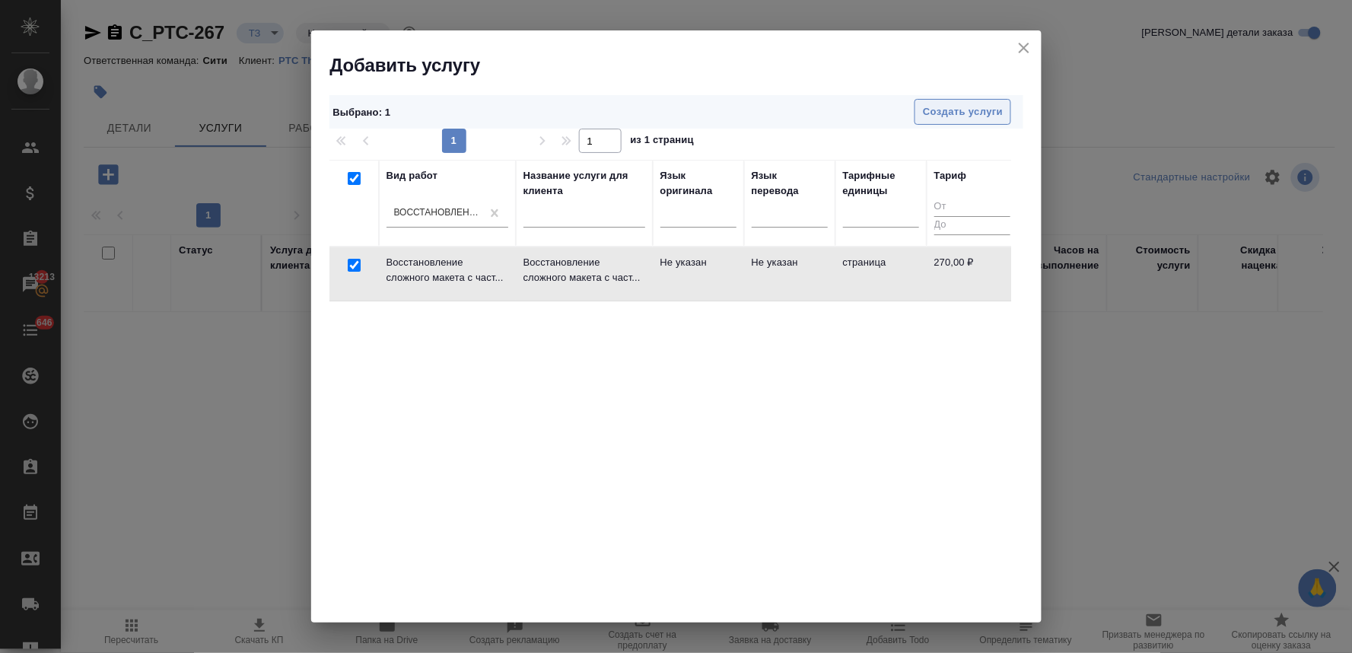
click at [976, 103] on span "Создать услуги" at bounding box center [963, 111] width 80 height 17
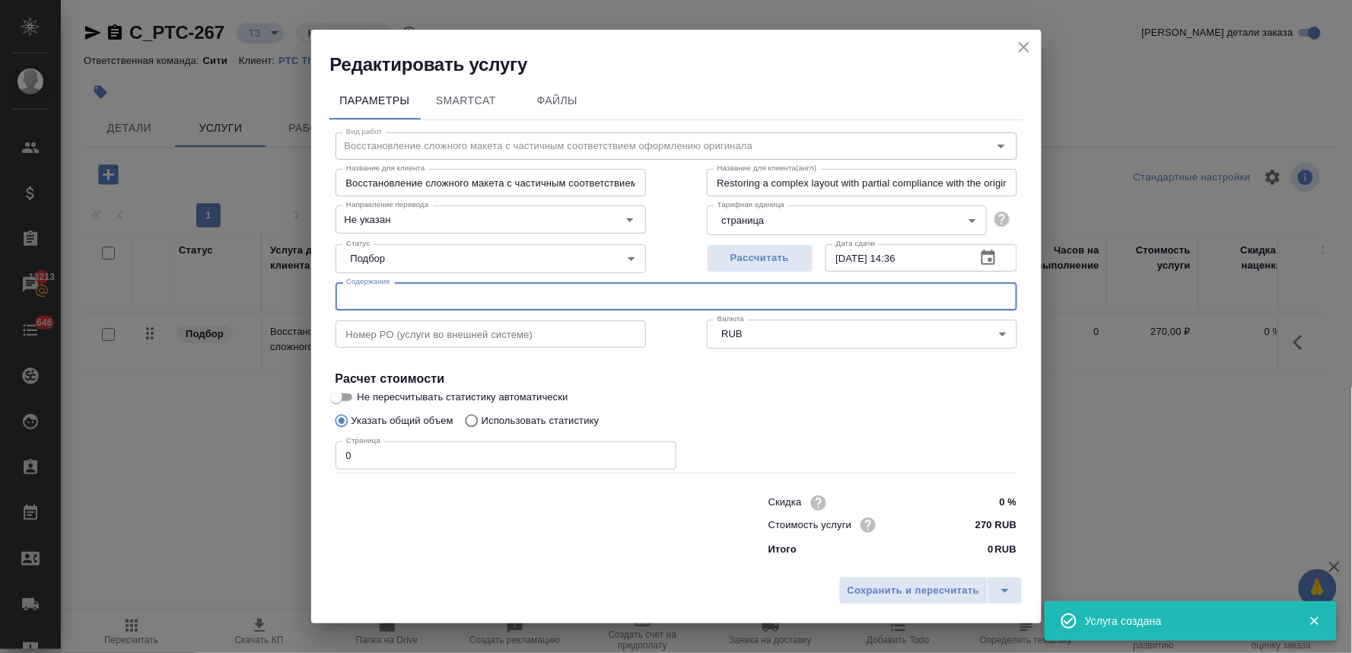
click at [453, 292] on input "text" at bounding box center [677, 295] width 682 height 27
paste input "PMRS_PoA"
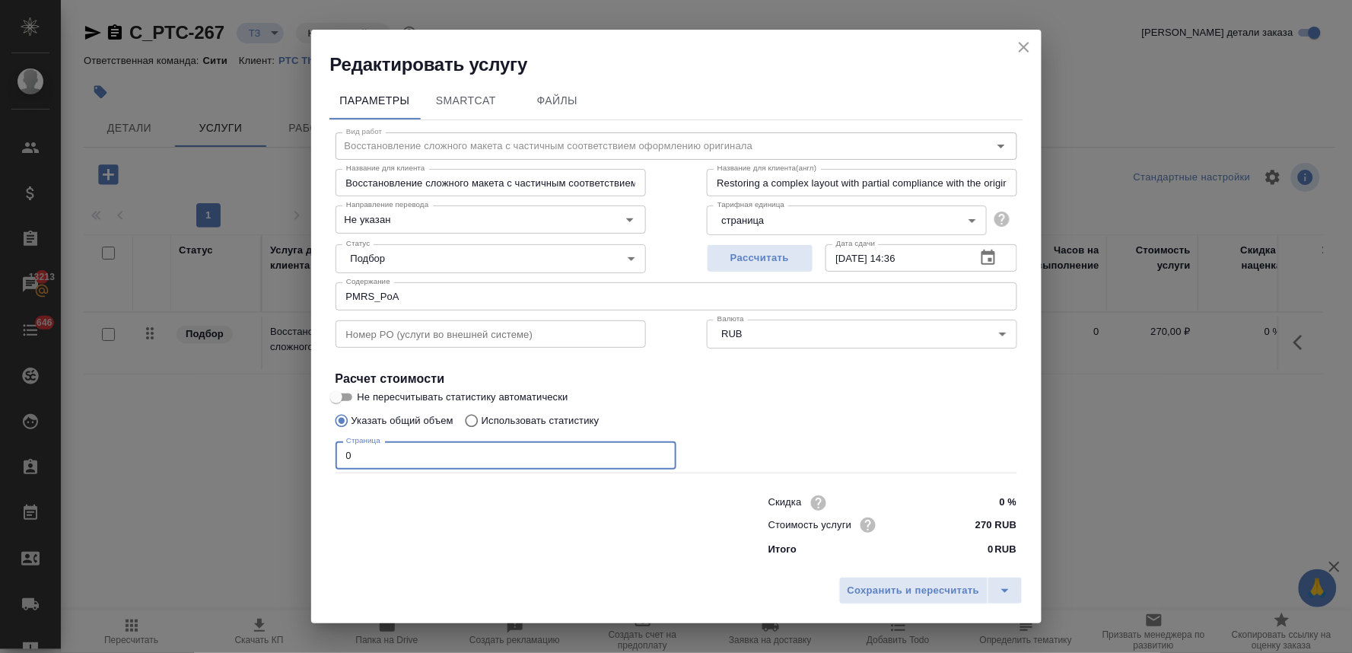
drag, startPoint x: 355, startPoint y: 458, endPoint x: 308, endPoint y: 456, distance: 47.2
click at [310, 456] on div "Редактировать услугу Параметры SmartCat Файлы Вид работ Восстановление сложного…" at bounding box center [676, 326] width 1352 height 653
click at [940, 587] on span "Сохранить и пересчитать" at bounding box center [914, 590] width 132 height 17
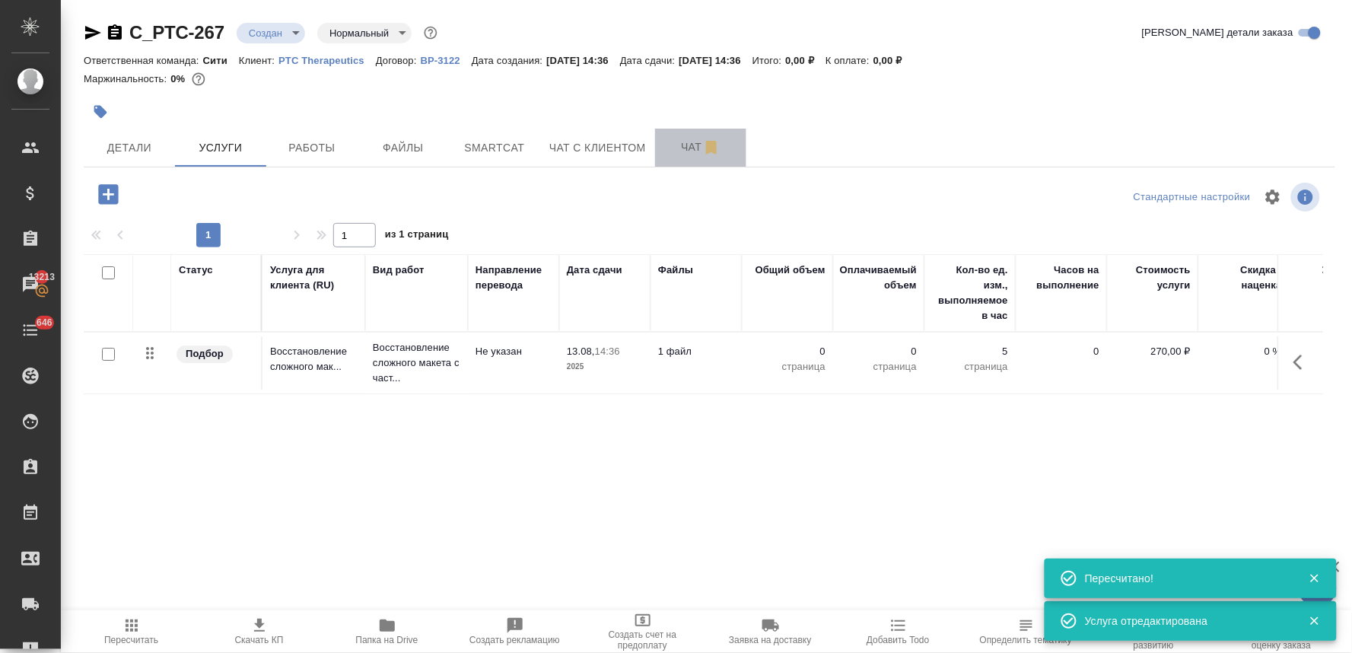
click at [687, 142] on span "Чат" at bounding box center [700, 147] width 73 height 19
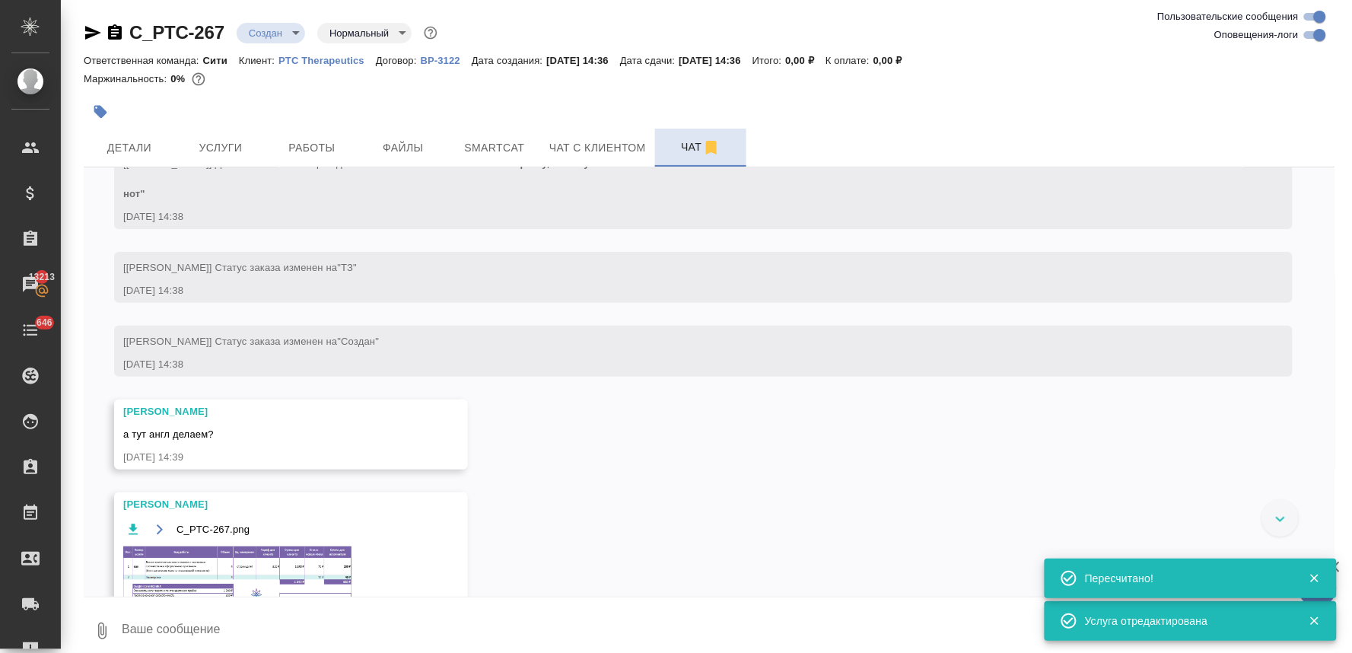
scroll to position [345, 0]
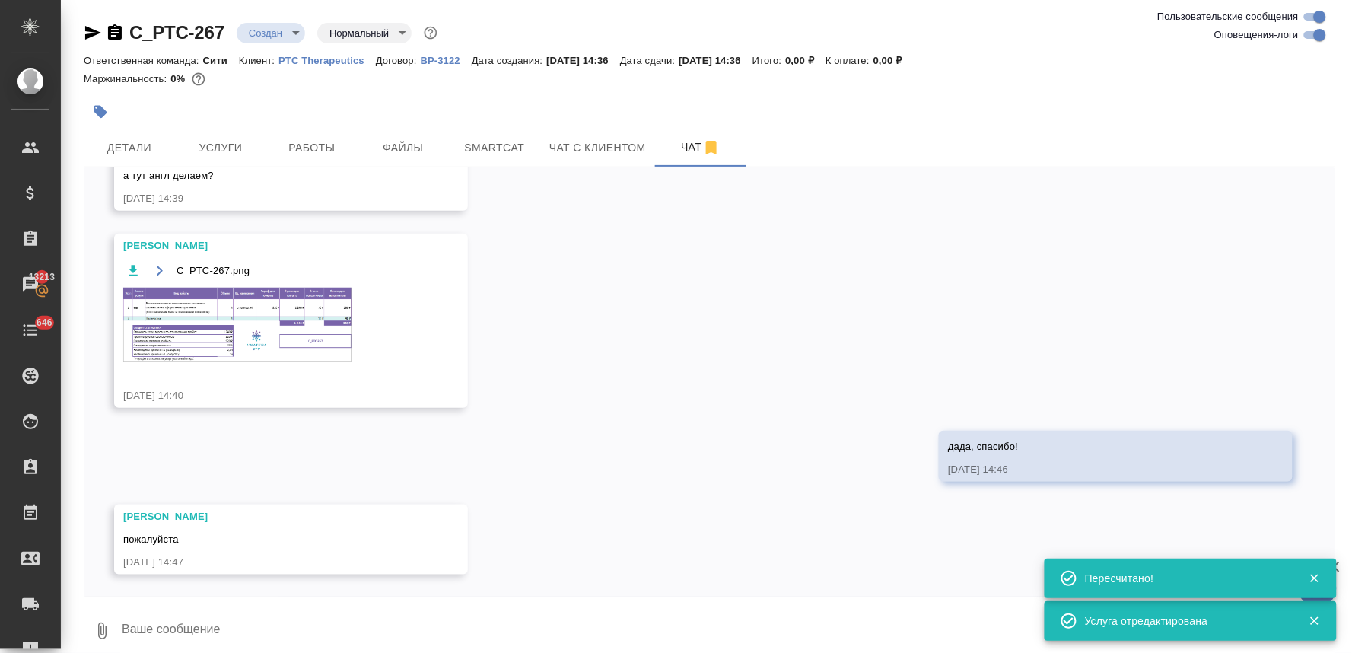
click at [185, 324] on img at bounding box center [237, 325] width 228 height 74
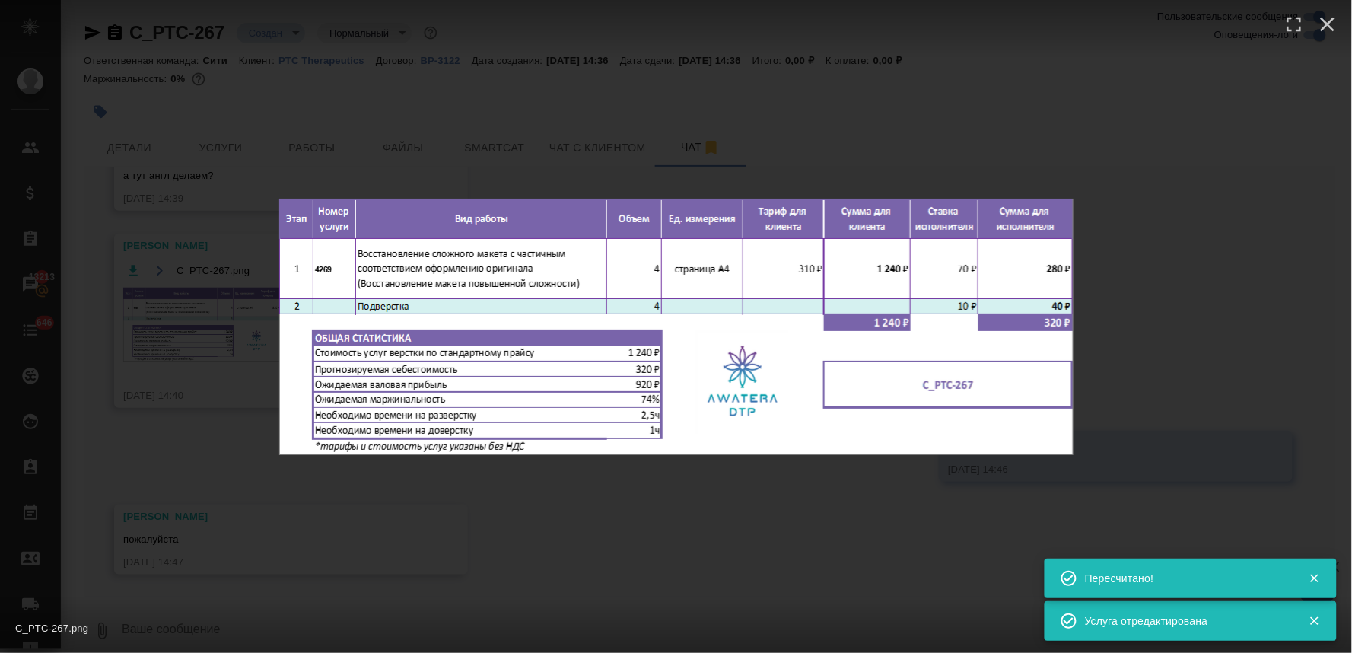
click at [419, 514] on div "C_PTC-267.png 1 of 1" at bounding box center [676, 326] width 1352 height 653
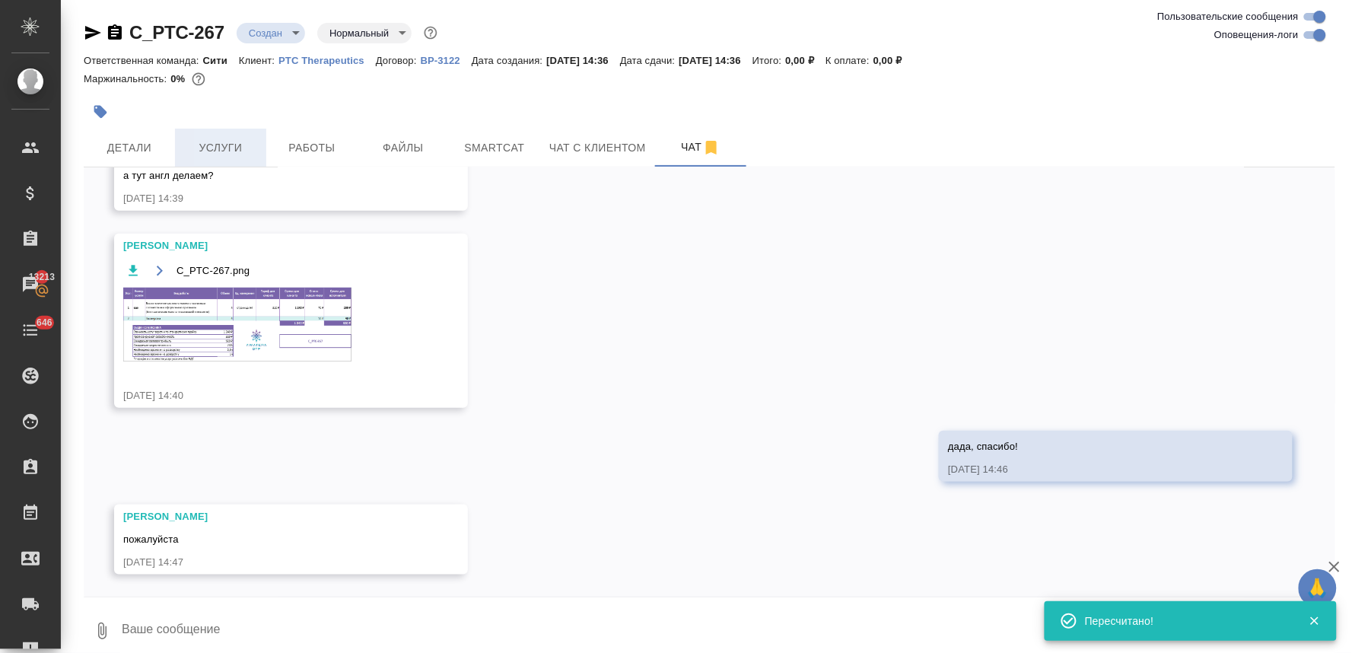
click at [214, 152] on span "Услуги" at bounding box center [220, 147] width 73 height 19
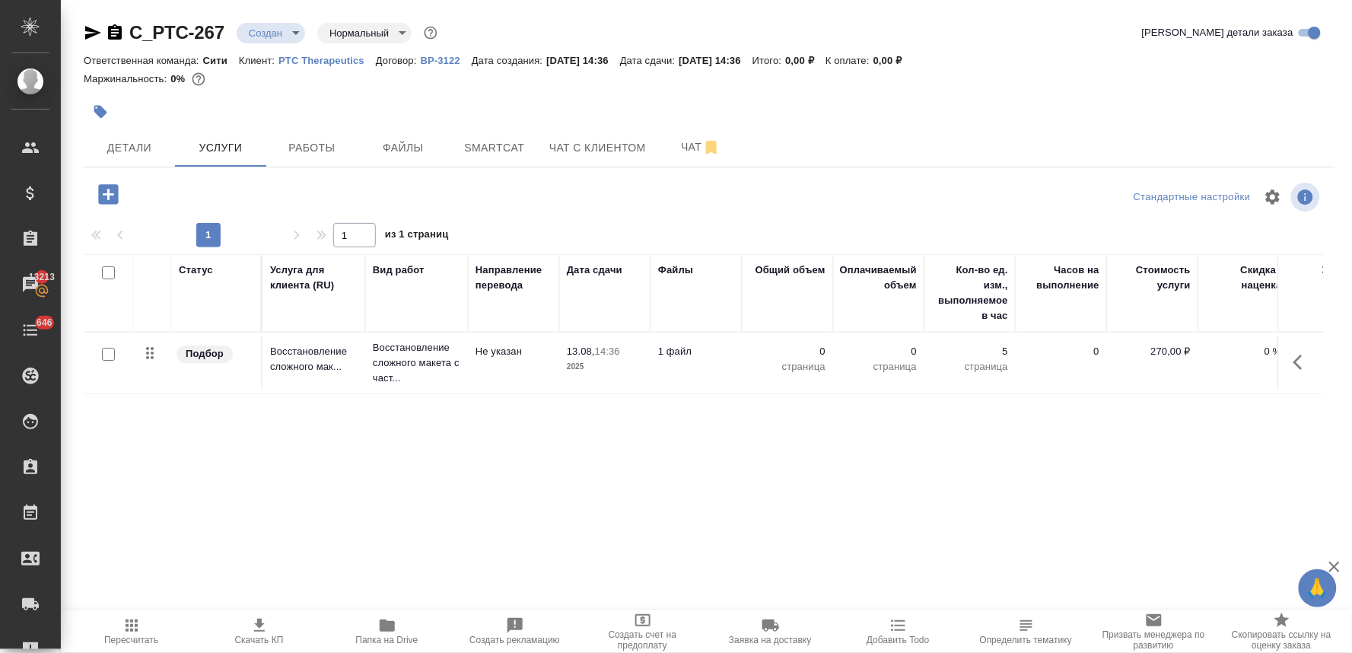
click at [820, 355] on p "0" at bounding box center [787, 351] width 76 height 15
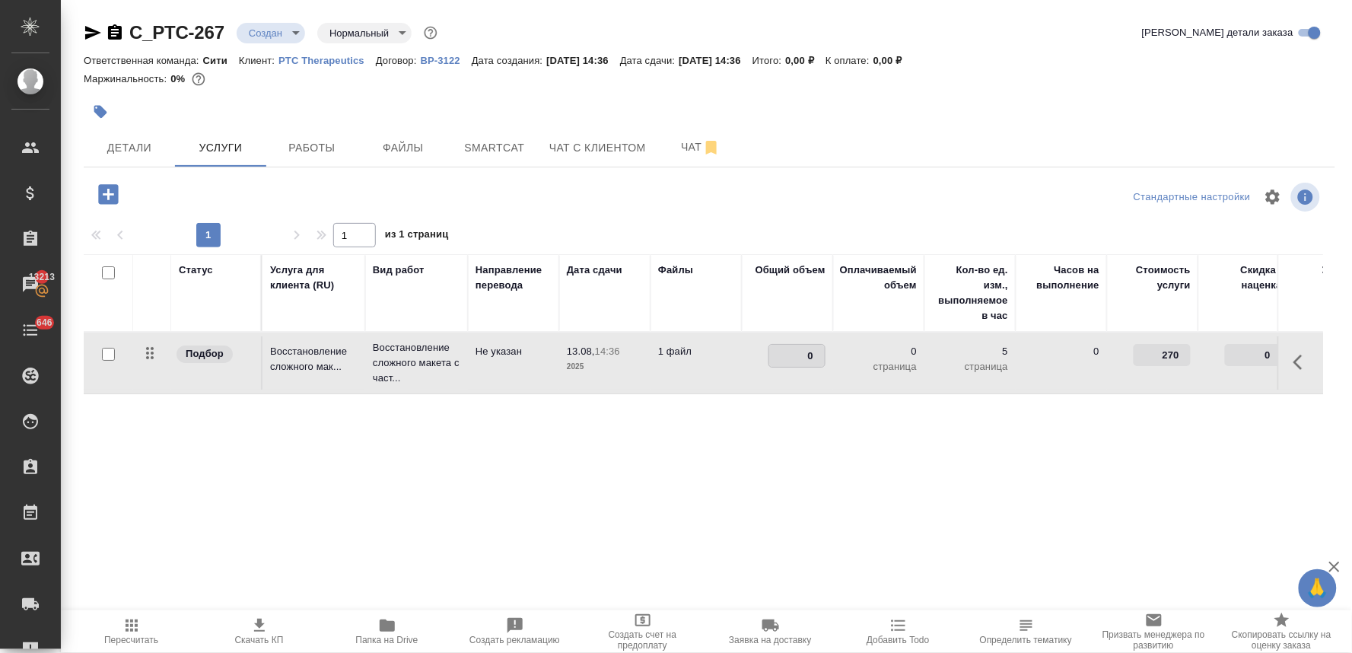
drag, startPoint x: 788, startPoint y: 355, endPoint x: 843, endPoint y: 350, distance: 55.0
click at [842, 351] on tr "Подбор Восстановление сложного мак... Восстановление сложного макета с част... …" at bounding box center [801, 363] width 1434 height 62
click at [829, 468] on div "Статус Услуга для клиента (RU) Вид работ Направление перевода Дата сдачи Файлы …" at bounding box center [703, 417] width 1239 height 327
click at [195, 191] on span "Сохранить и пересчитать" at bounding box center [216, 192] width 132 height 17
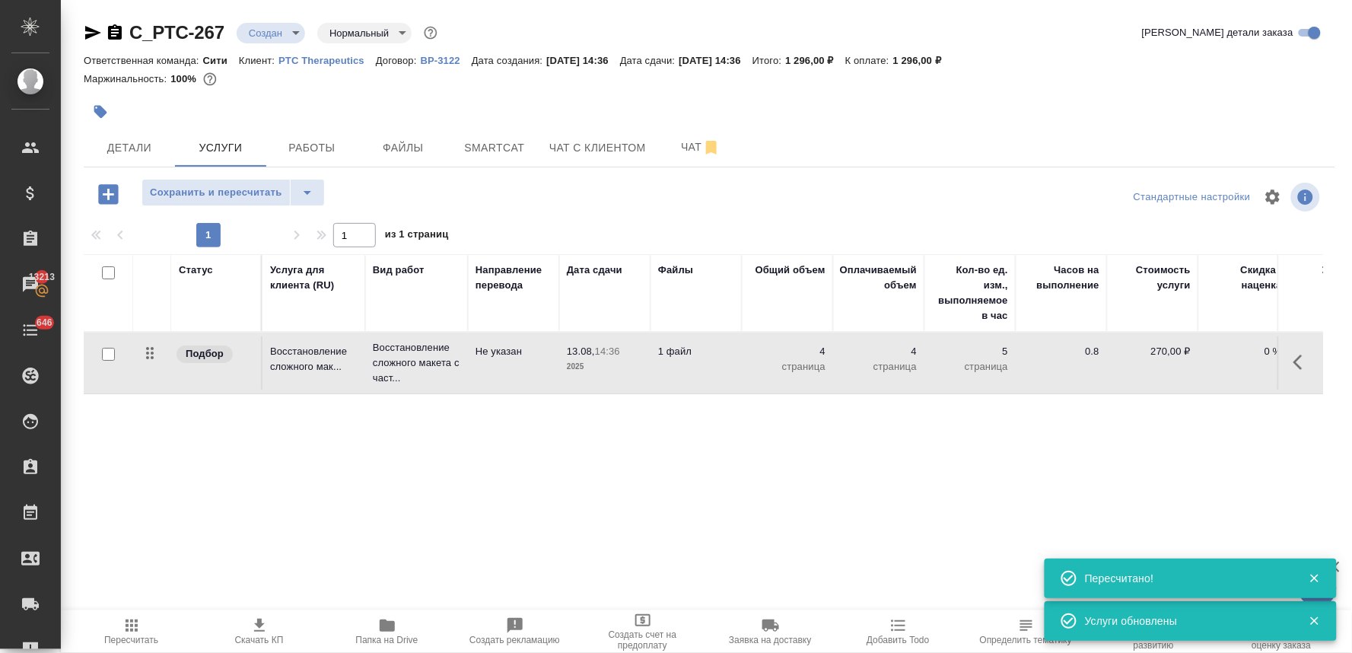
click at [103, 192] on icon "button" at bounding box center [108, 194] width 20 height 20
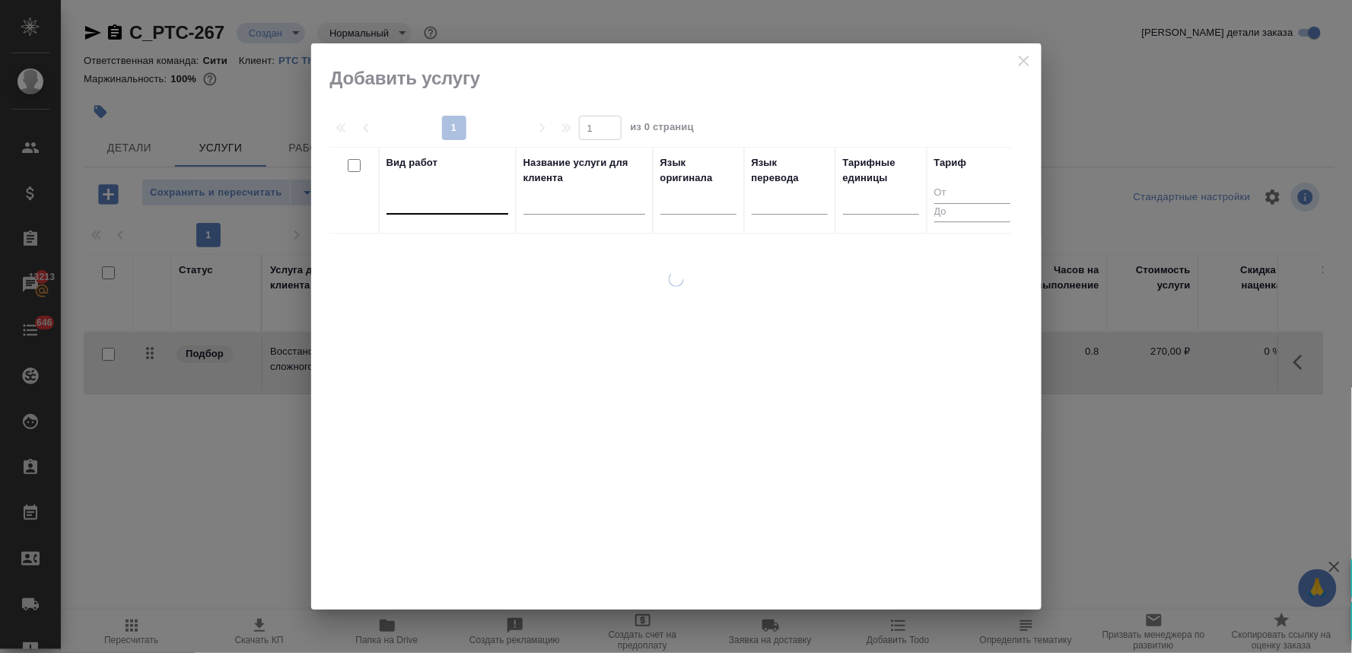
click at [476, 203] on div at bounding box center [447, 199] width 122 height 22
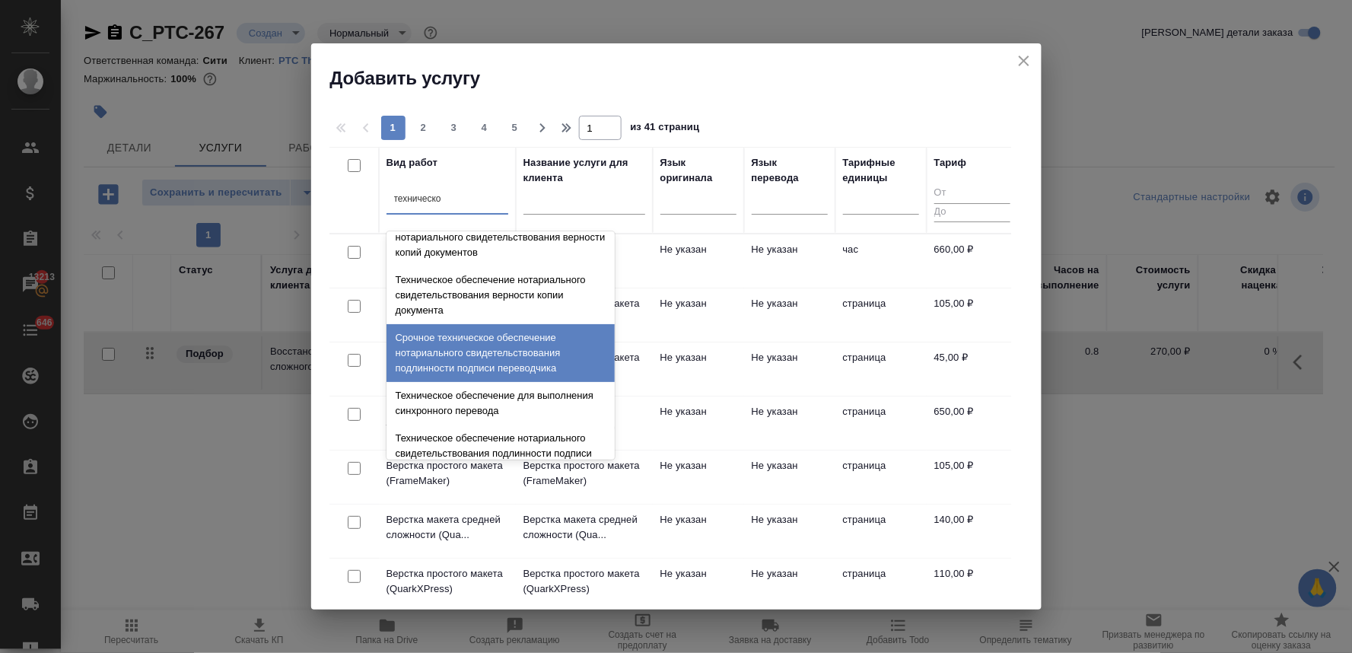
scroll to position [253, 0]
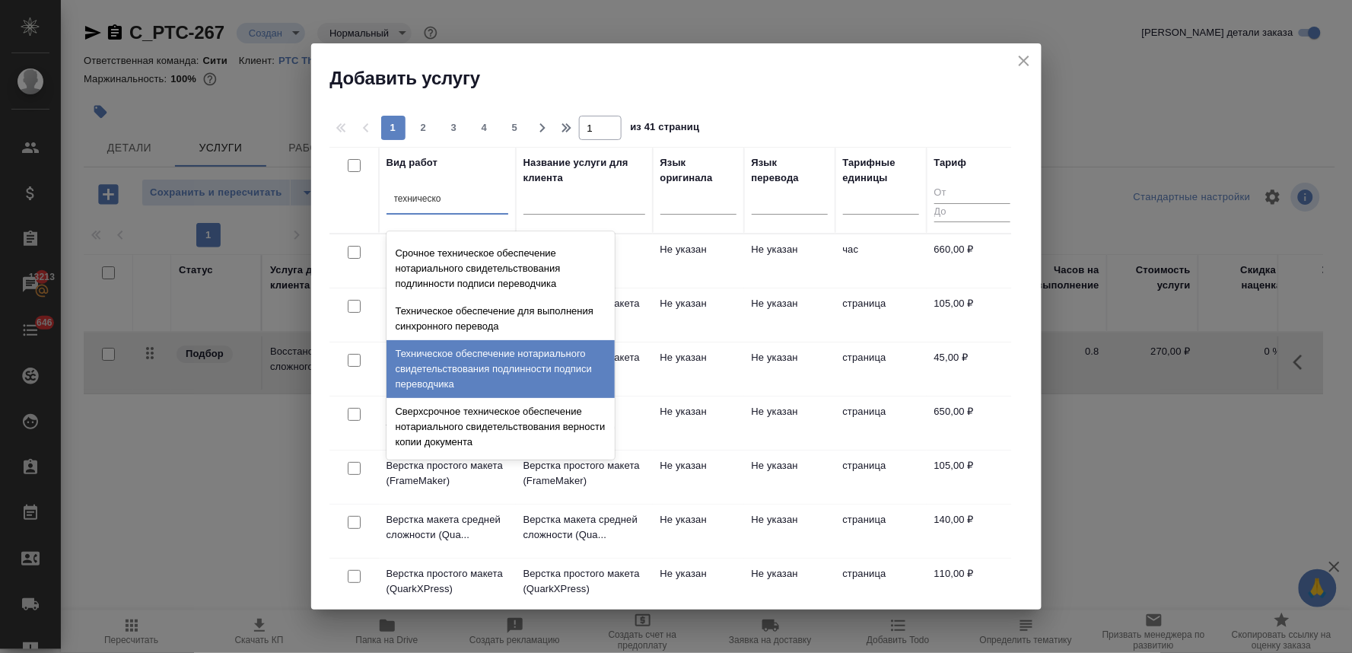
click at [527, 362] on div "Техническое обеспечение нотариального свидетельствования подлинности подписи пе…" at bounding box center [500, 369] width 228 height 58
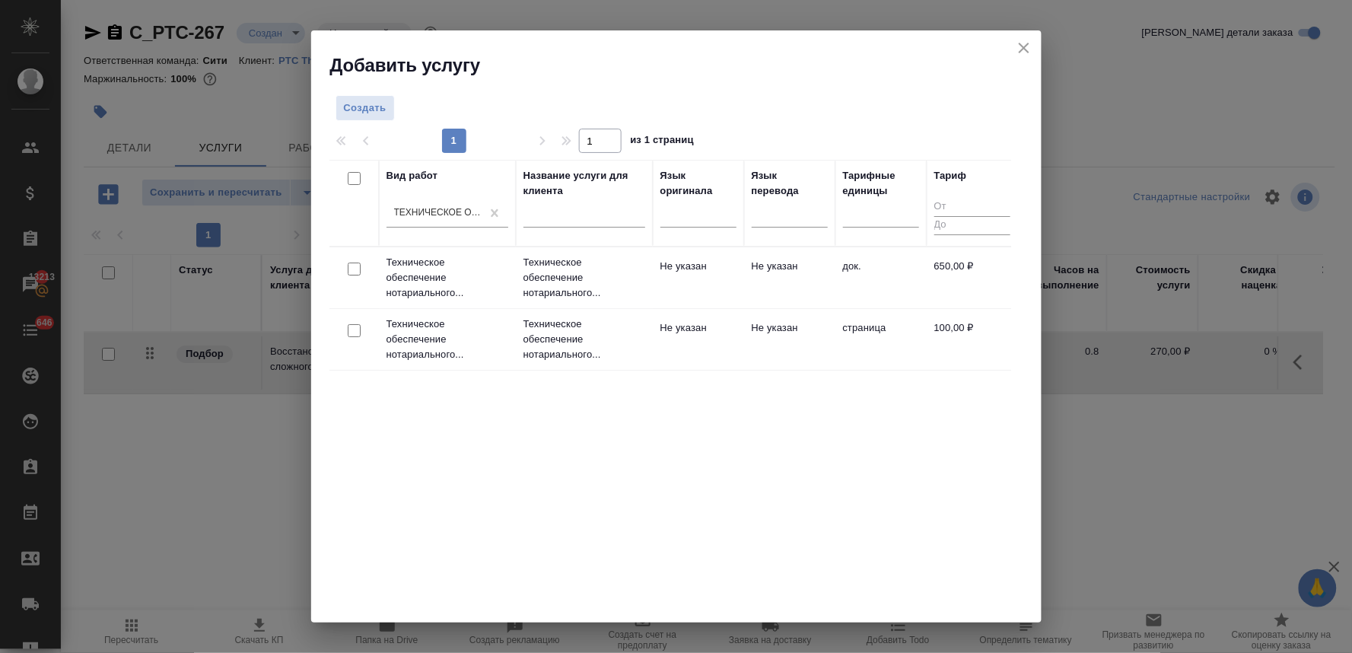
click at [356, 265] on input "checkbox" at bounding box center [354, 268] width 13 height 13
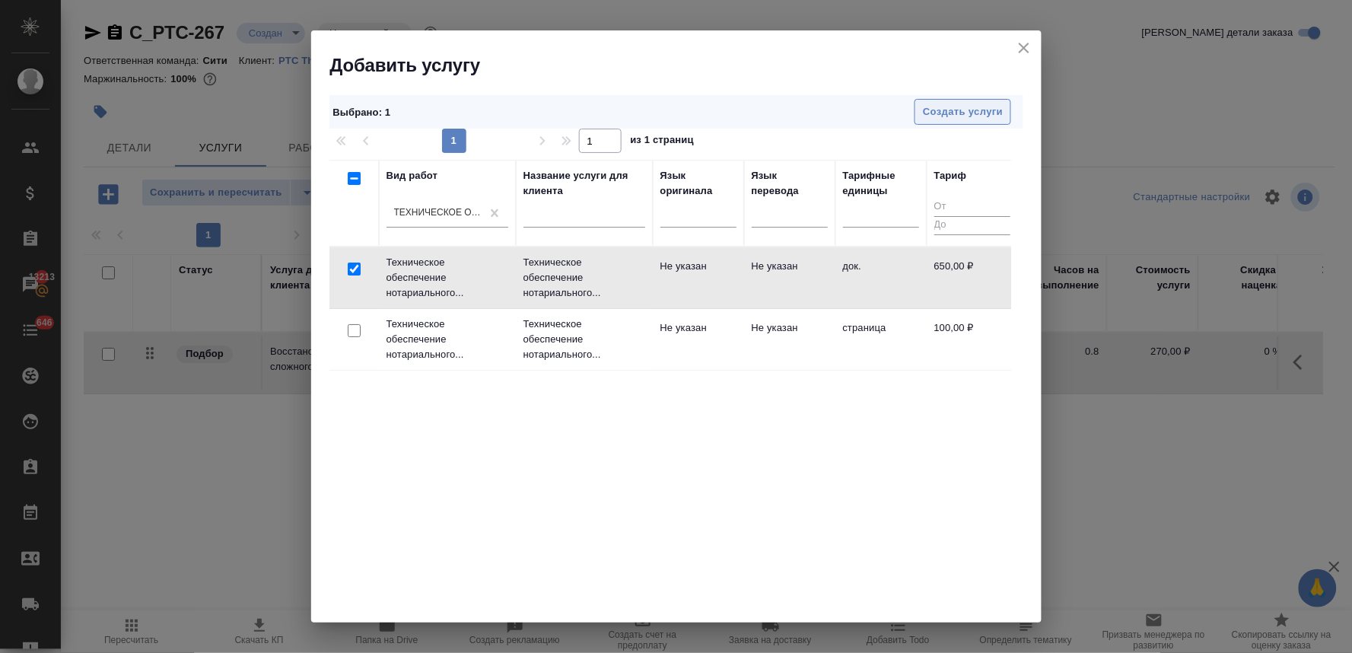
click at [975, 117] on span "Создать услуги" at bounding box center [963, 111] width 80 height 17
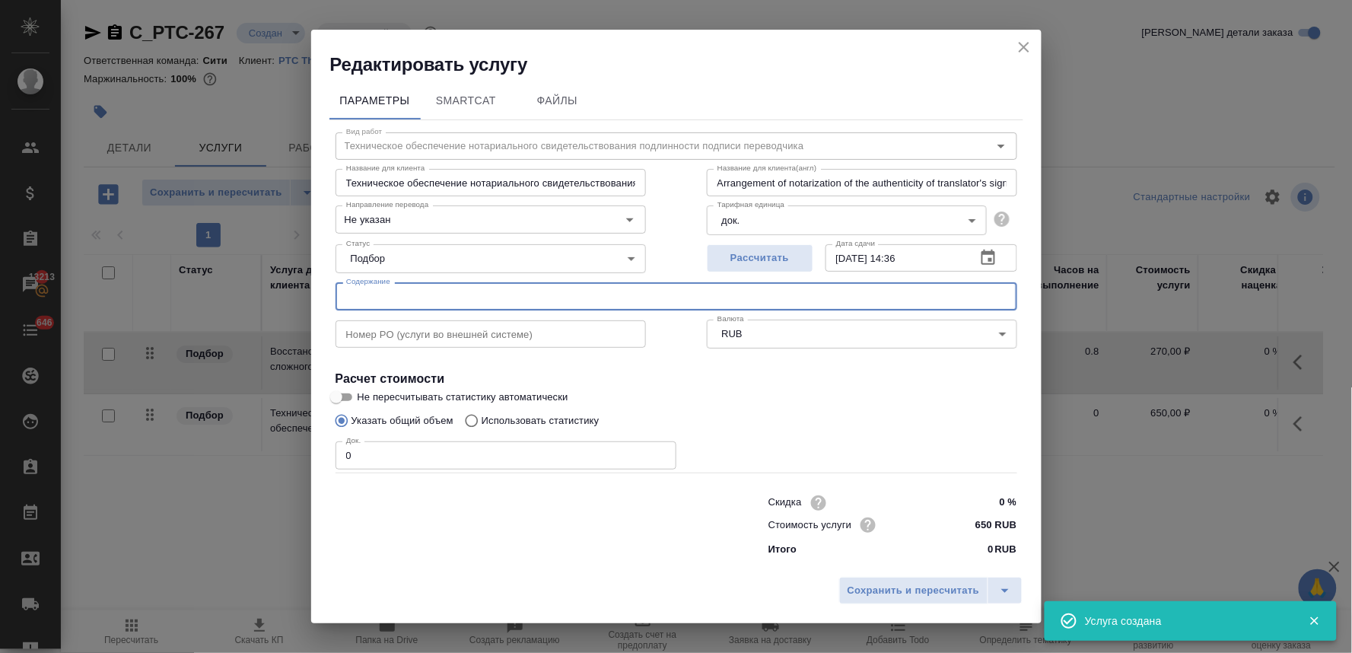
click at [552, 294] on input "text" at bounding box center [677, 295] width 682 height 27
paste input "PMRS_PoA"
drag, startPoint x: 358, startPoint y: 451, endPoint x: 298, endPoint y: 463, distance: 61.2
click at [298, 463] on div "Редактировать услугу Параметры SmartCat Файлы Вид работ Техническое обеспечение…" at bounding box center [676, 326] width 1352 height 653
click at [957, 587] on span "Сохранить и пересчитать" at bounding box center [914, 590] width 132 height 17
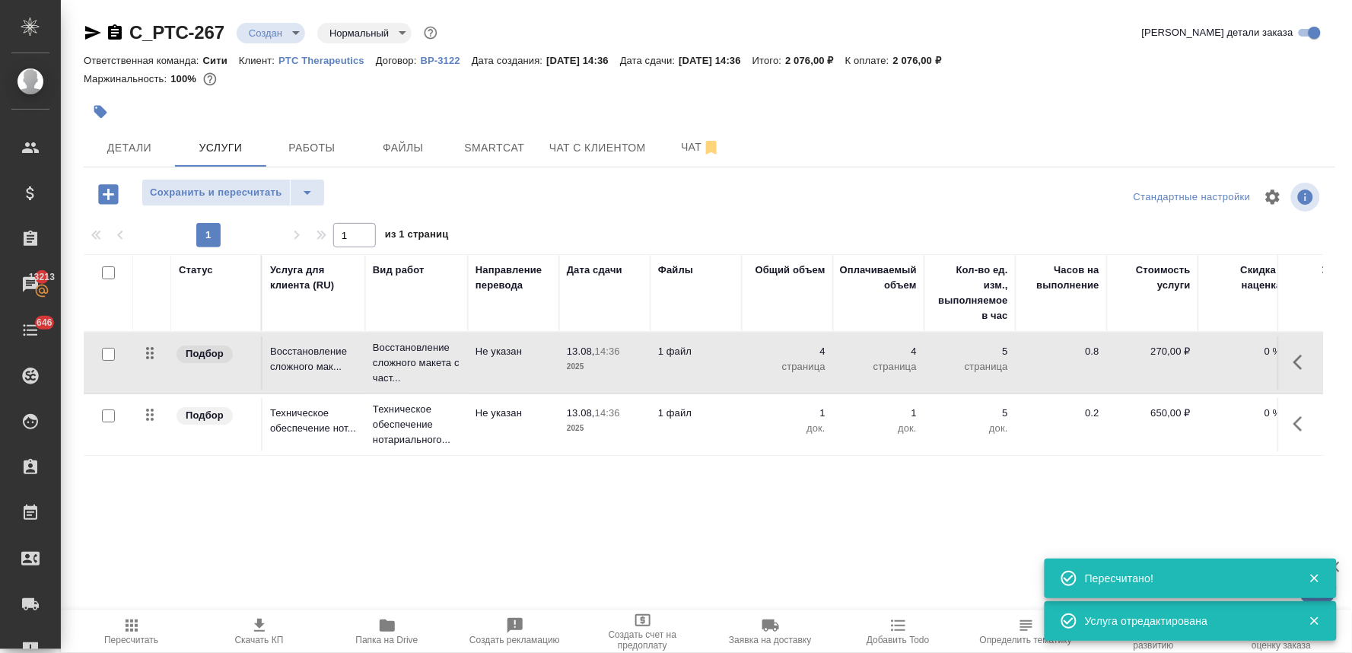
drag, startPoint x: 1284, startPoint y: 97, endPoint x: 871, endPoint y: 168, distance: 418.5
click at [1284, 97] on div at bounding box center [710, 111] width 1252 height 33
click at [101, 193] on icon "button" at bounding box center [108, 194] width 20 height 20
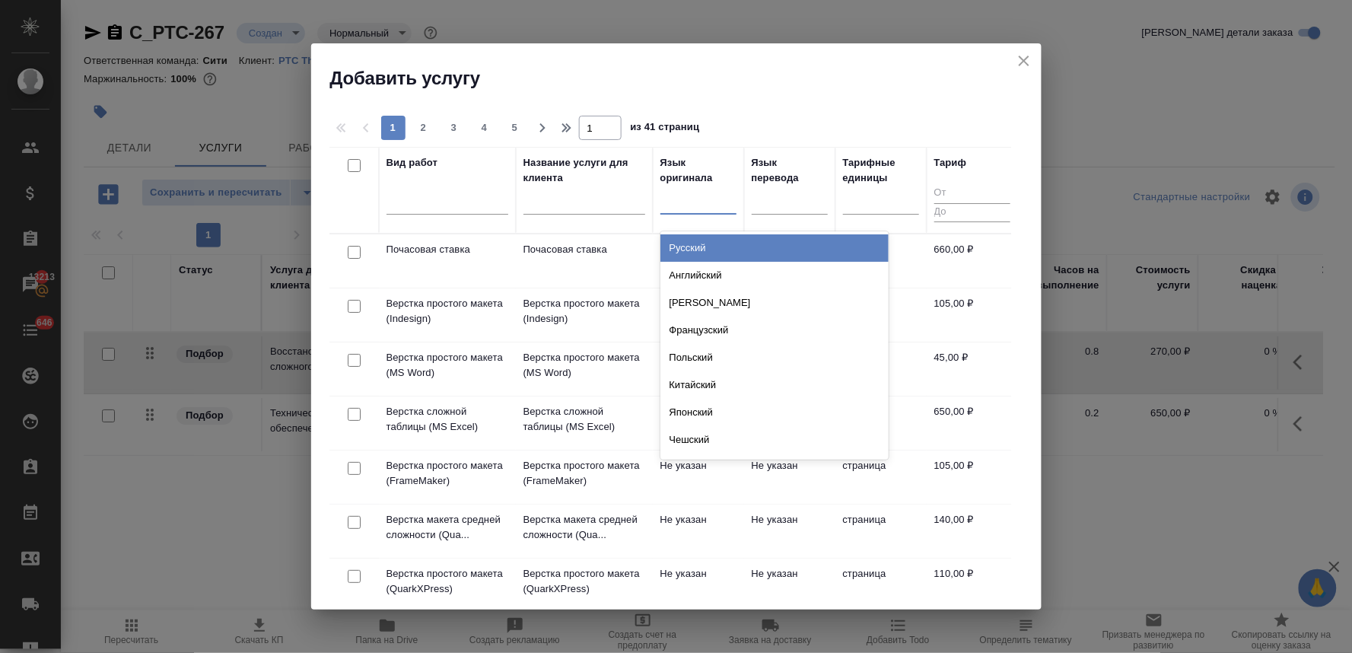
click at [715, 199] on div at bounding box center [698, 199] width 76 height 22
click at [716, 251] on div "Английский" at bounding box center [774, 247] width 228 height 27
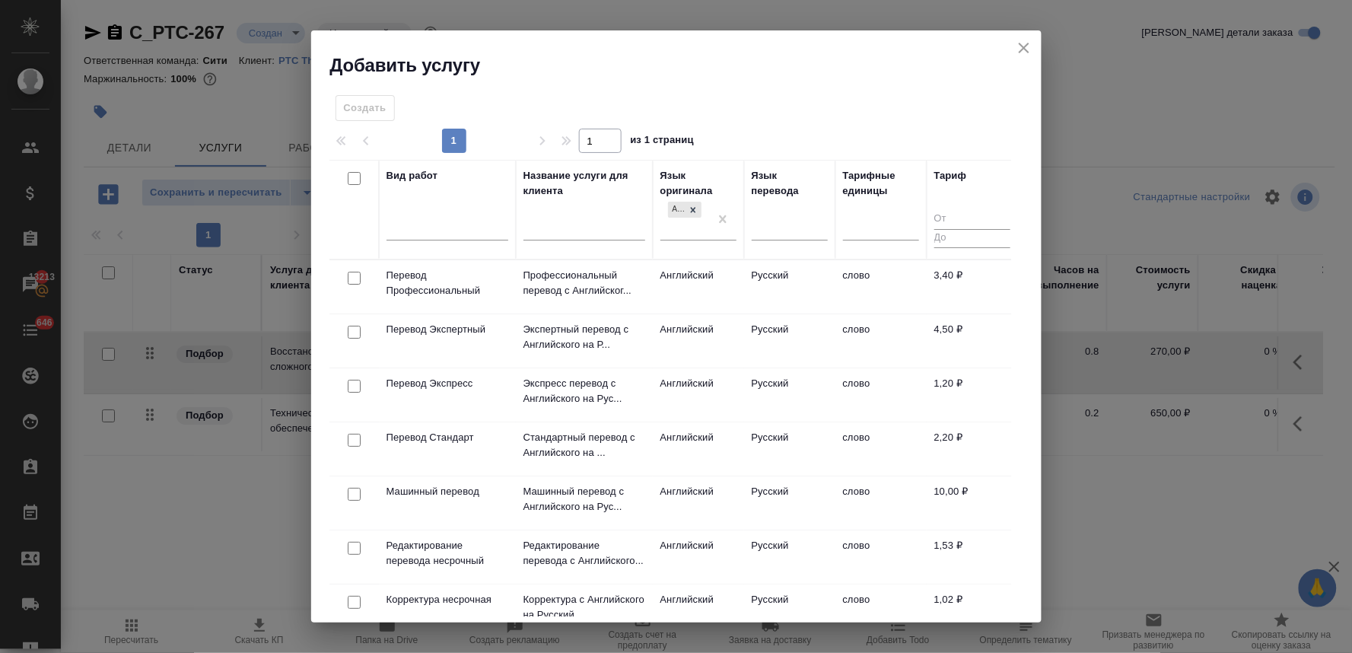
click at [355, 441] on input "checkbox" at bounding box center [354, 440] width 13 height 13
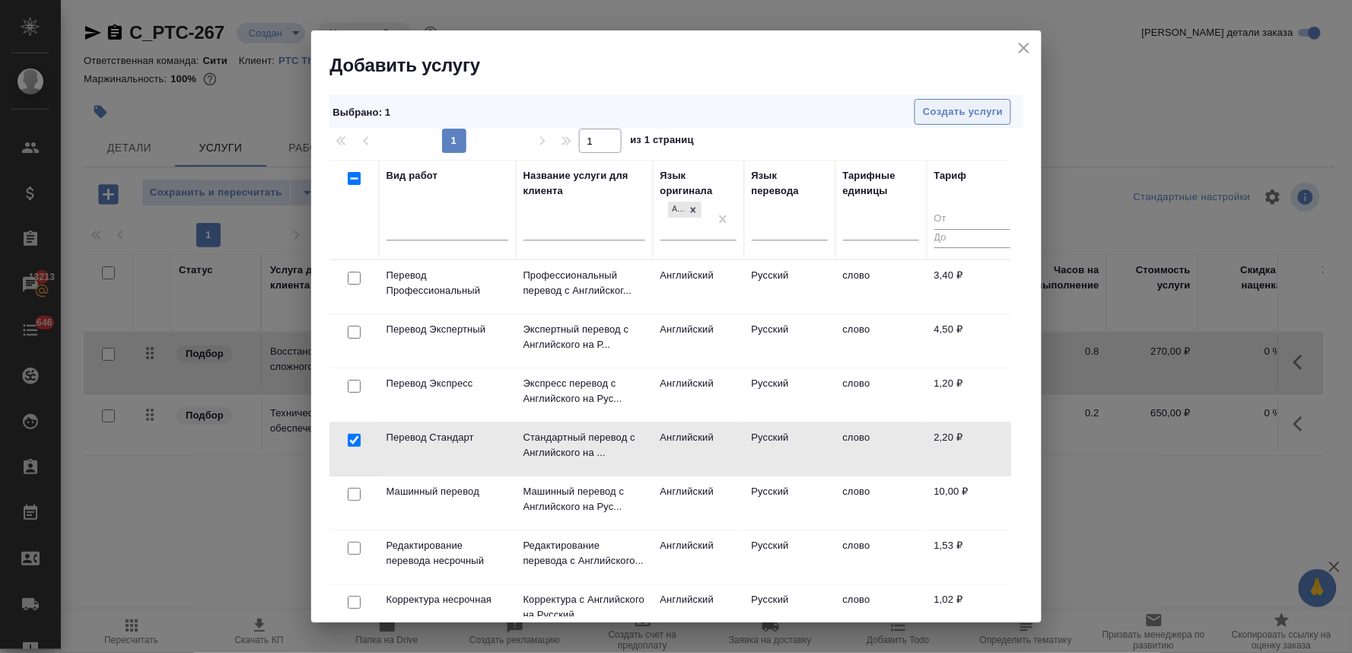
click at [928, 111] on span "Создать услуги" at bounding box center [963, 111] width 80 height 17
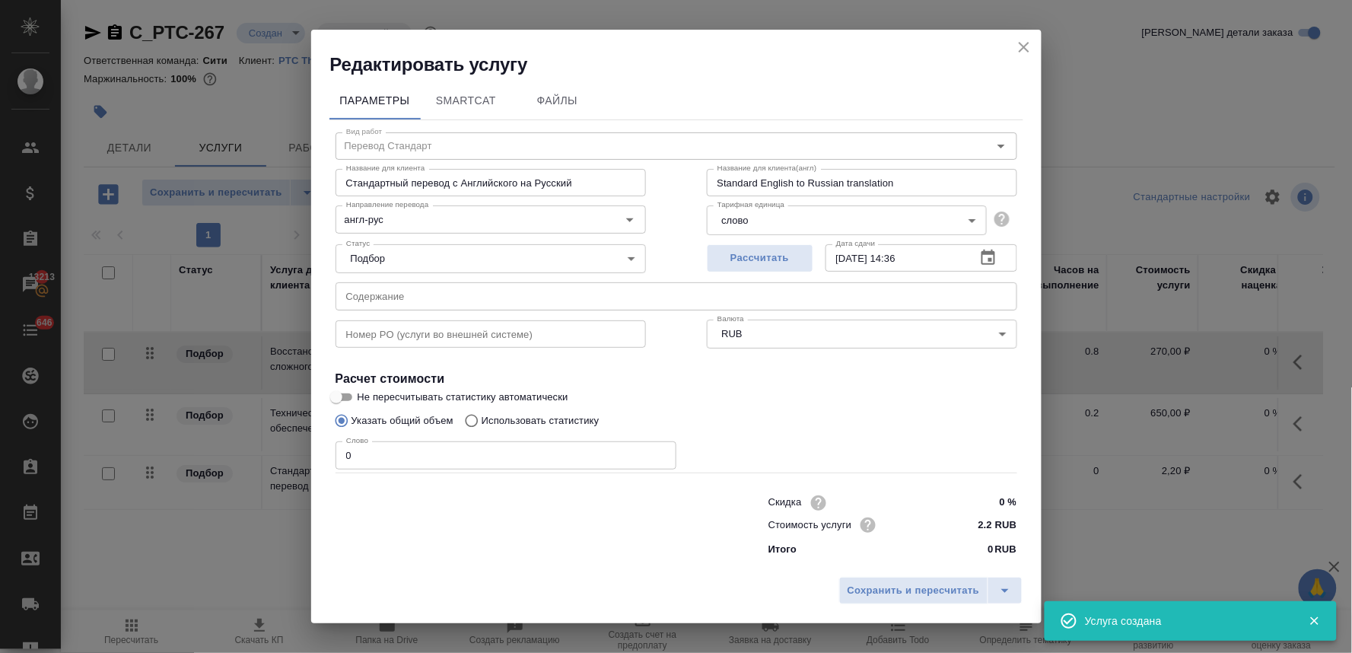
click at [405, 292] on input "text" at bounding box center [677, 295] width 682 height 27
paste input "PMRS_PoA"
click at [530, 420] on p "Использовать статистику" at bounding box center [541, 420] width 118 height 15
click at [482, 420] on input "Использовать статистику" at bounding box center [469, 420] width 24 height 29
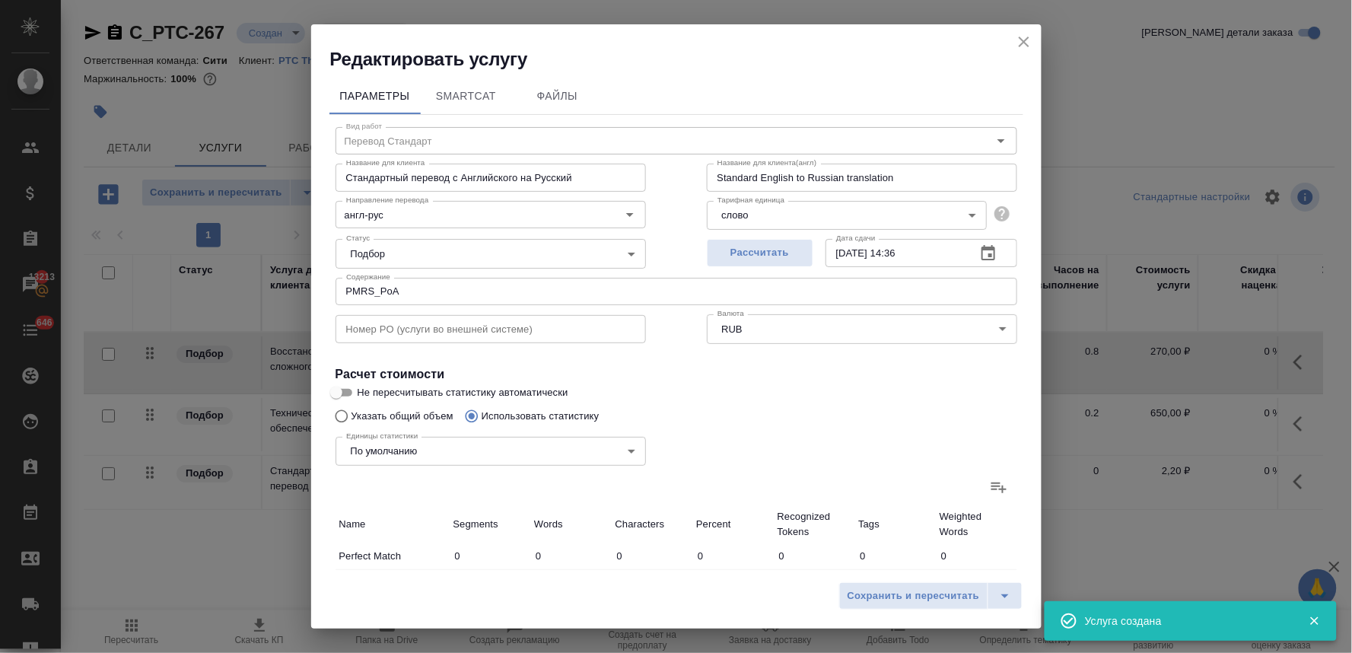
click at [990, 492] on icon at bounding box center [999, 487] width 18 height 18
click at [0, 0] on input "file" at bounding box center [0, 0] width 0 height 0
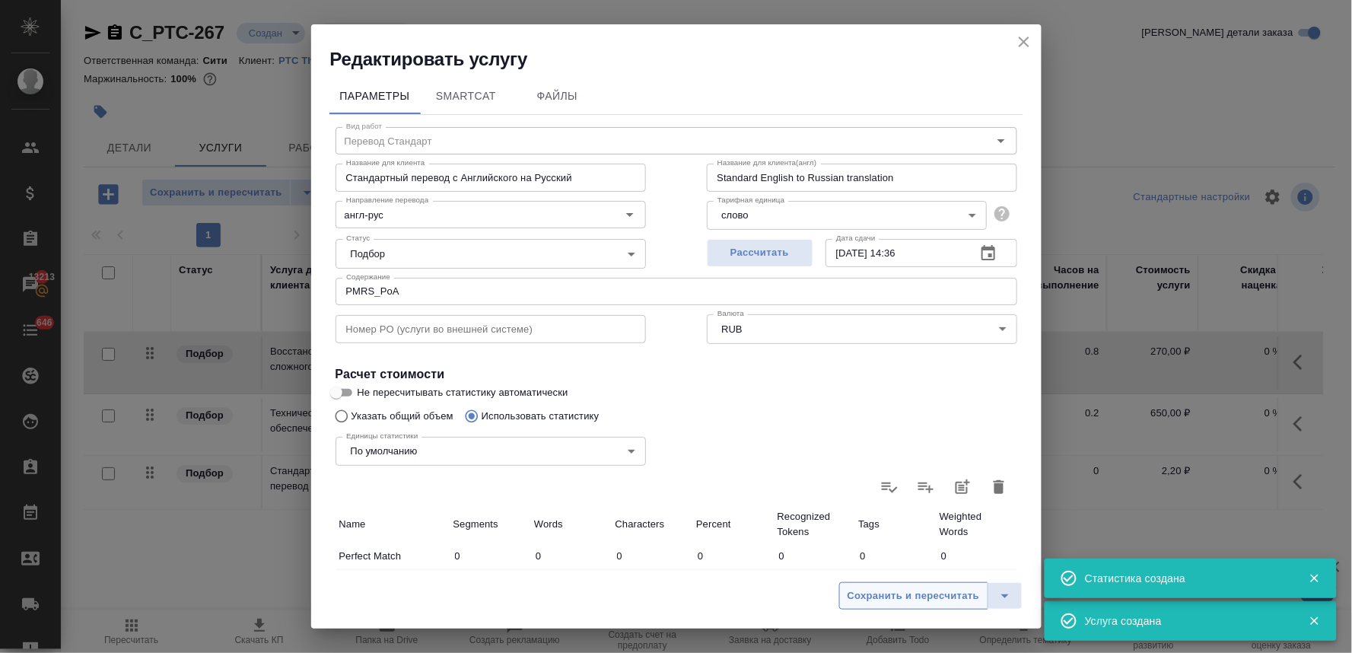
click at [915, 596] on span "Сохранить и пересчитать" at bounding box center [914, 595] width 132 height 17
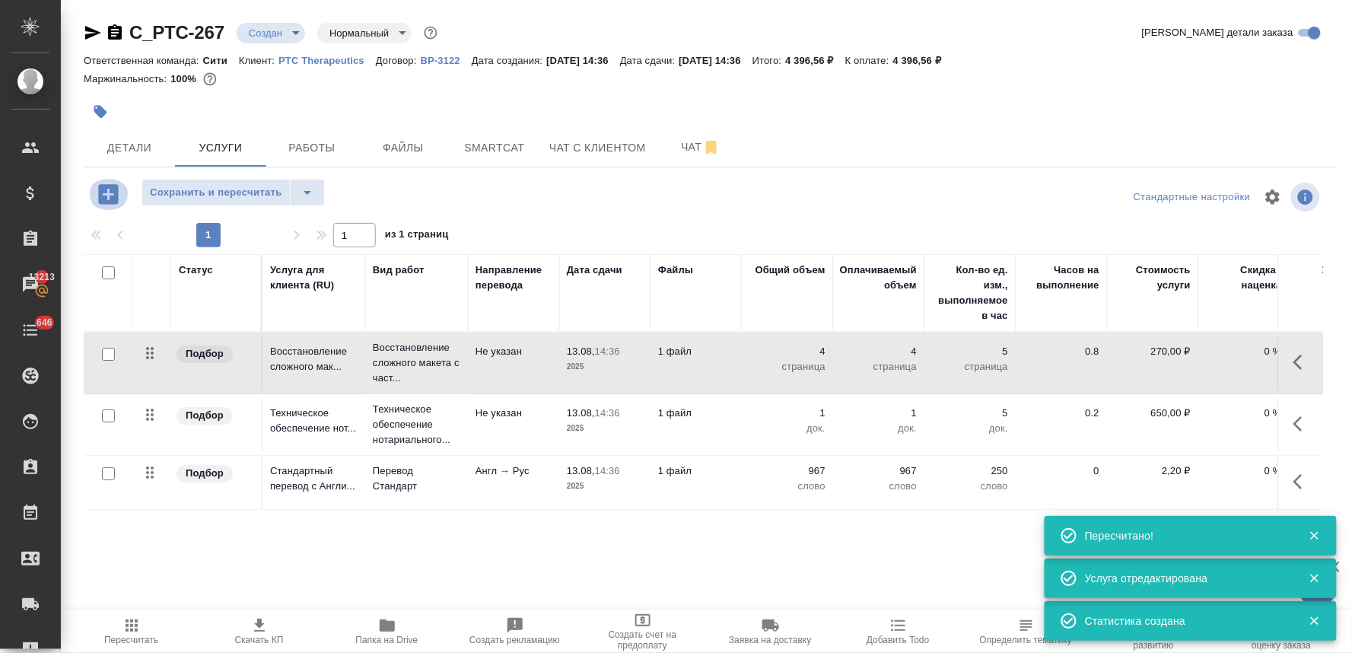
click at [100, 190] on icon "button" at bounding box center [108, 194] width 20 height 20
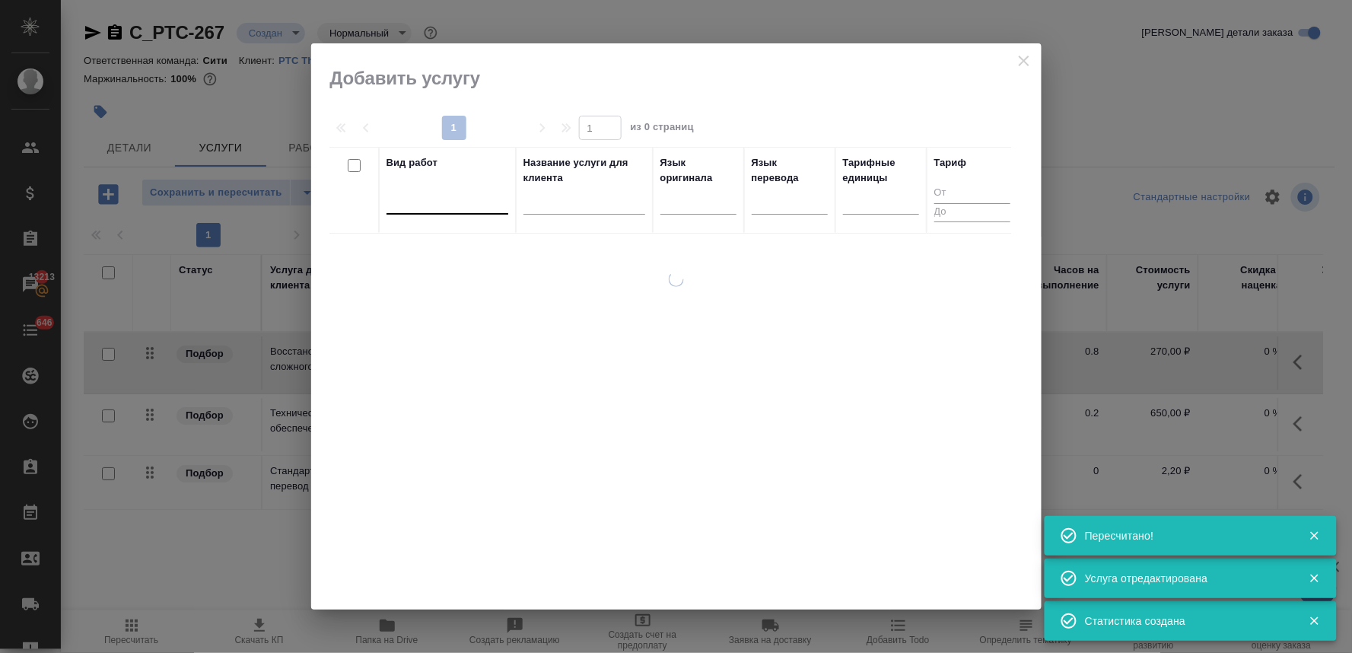
click at [456, 206] on div at bounding box center [447, 199] width 122 height 22
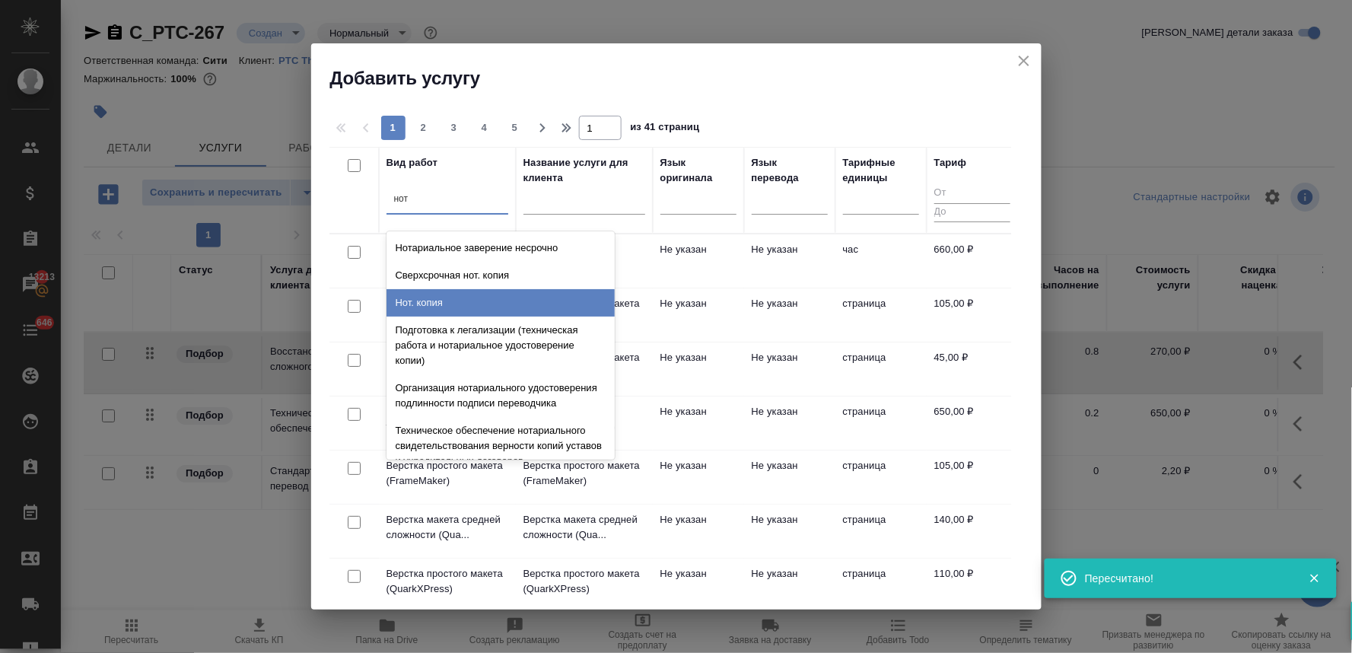
click at [463, 302] on div "Нот. копия" at bounding box center [500, 302] width 228 height 27
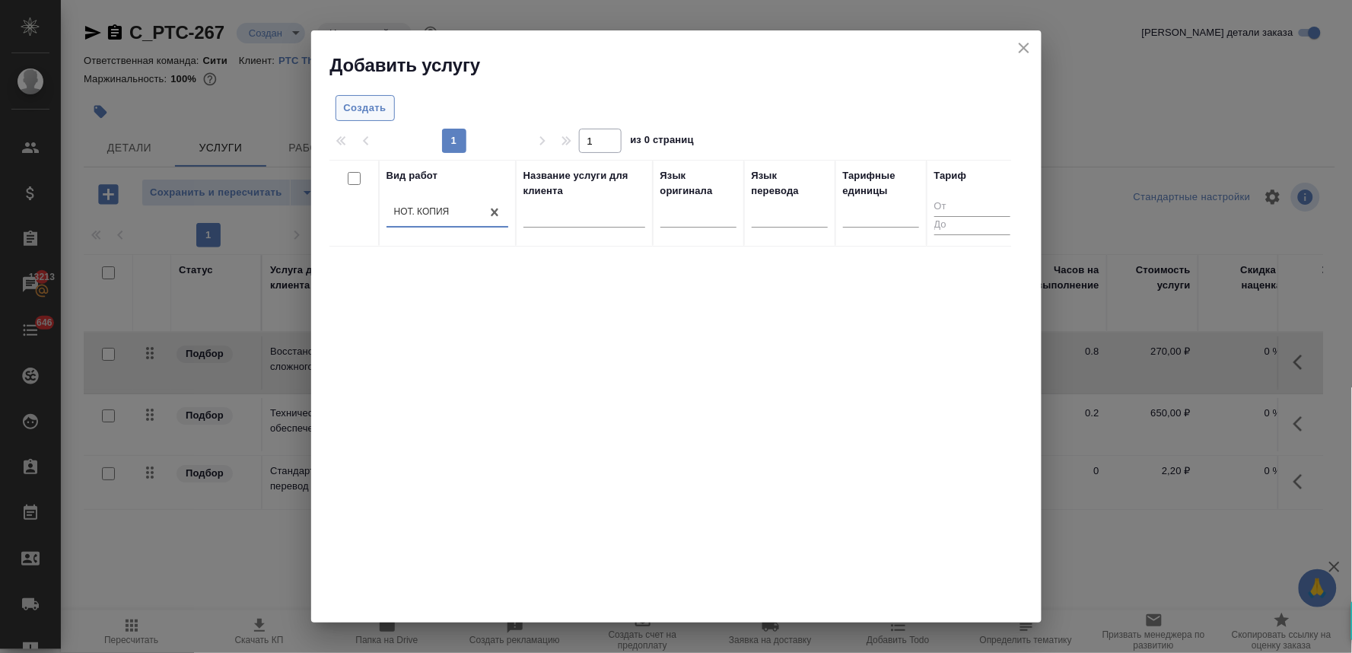
click at [370, 114] on span "Создать" at bounding box center [365, 108] width 43 height 17
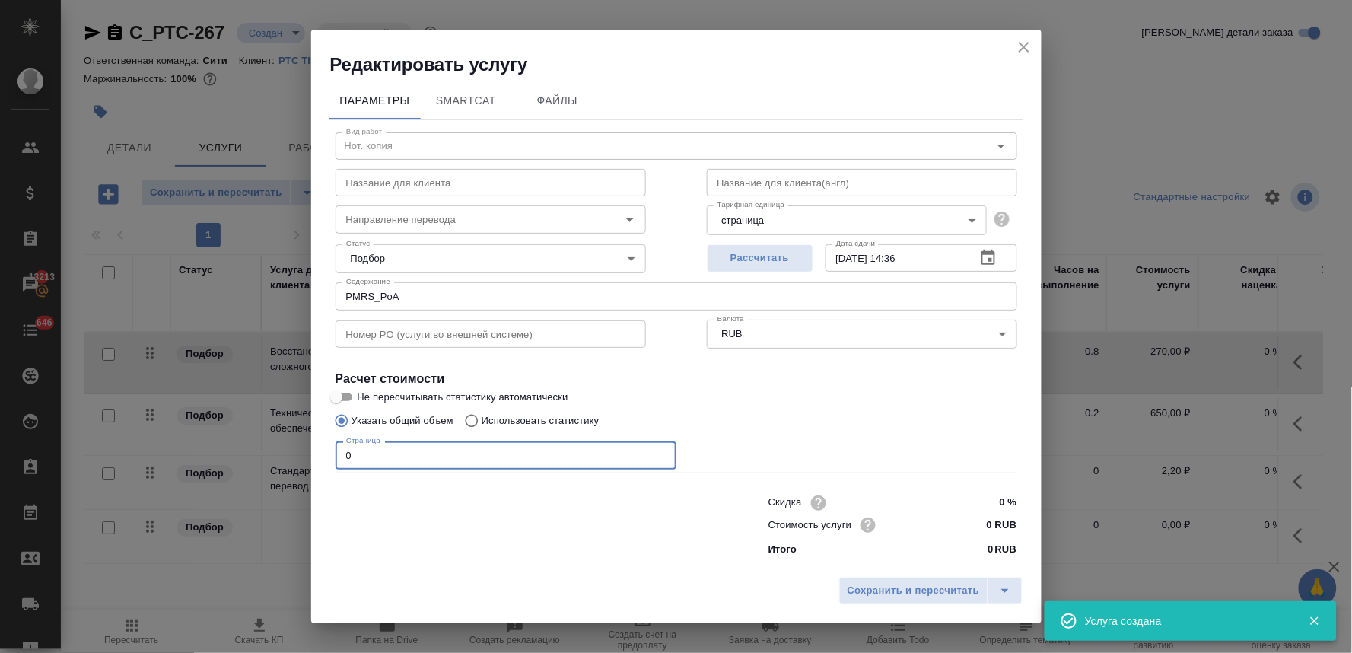
drag, startPoint x: 366, startPoint y: 457, endPoint x: 289, endPoint y: 452, distance: 77.0
click at [299, 453] on div "Редактировать услугу Параметры SmartCat Файлы Вид работ Нот. копия Вид работ На…" at bounding box center [676, 326] width 1352 height 653
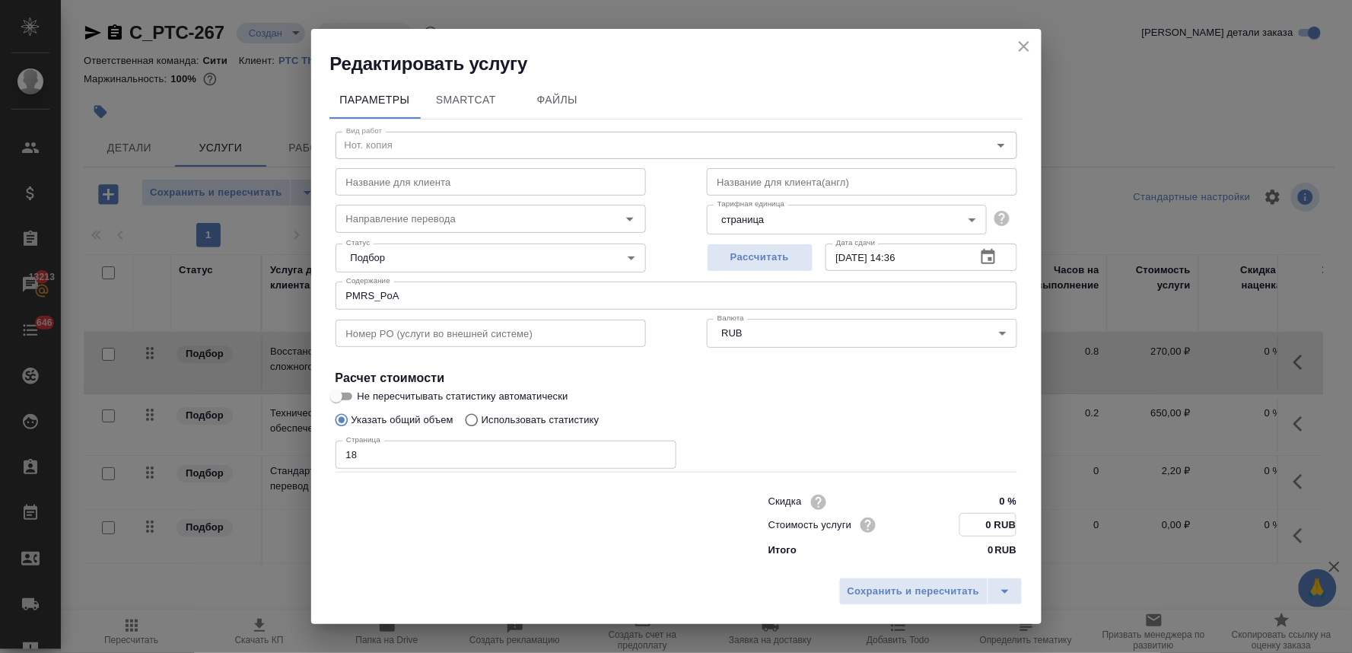
click at [977, 526] on input "0 RUB" at bounding box center [988, 525] width 56 height 22
click at [956, 591] on span "Сохранить и пересчитать" at bounding box center [914, 590] width 132 height 17
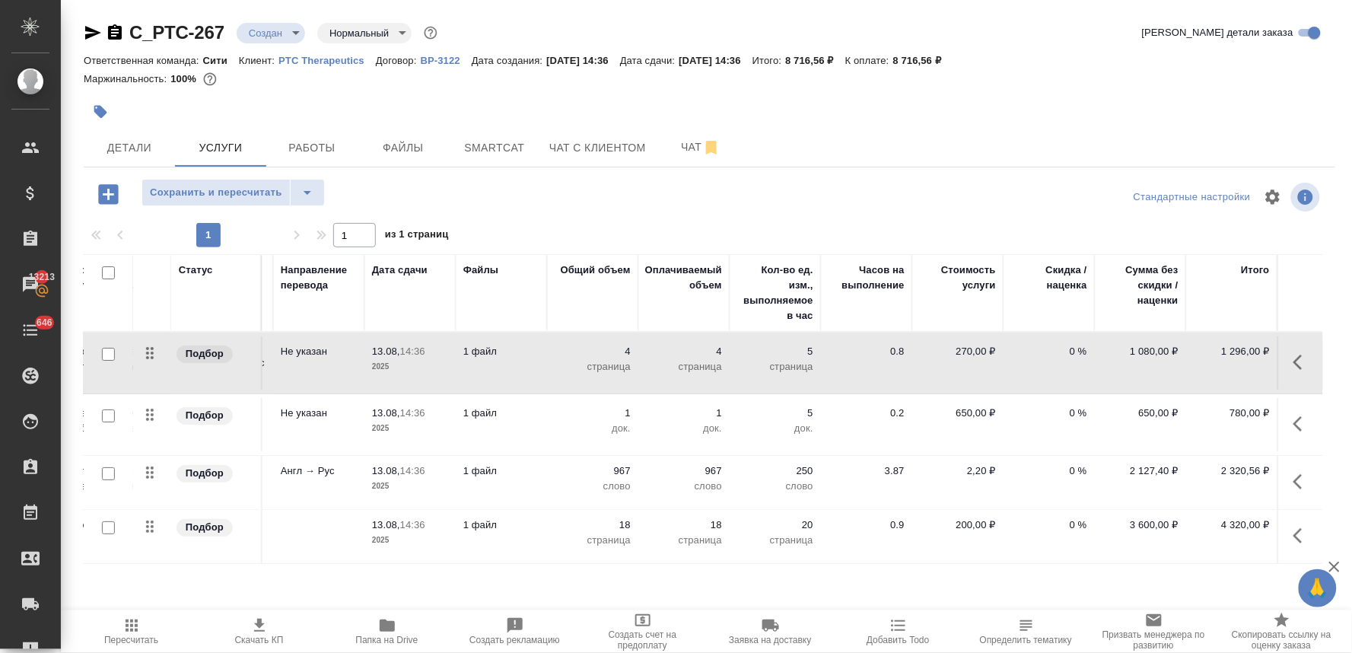
scroll to position [0, 0]
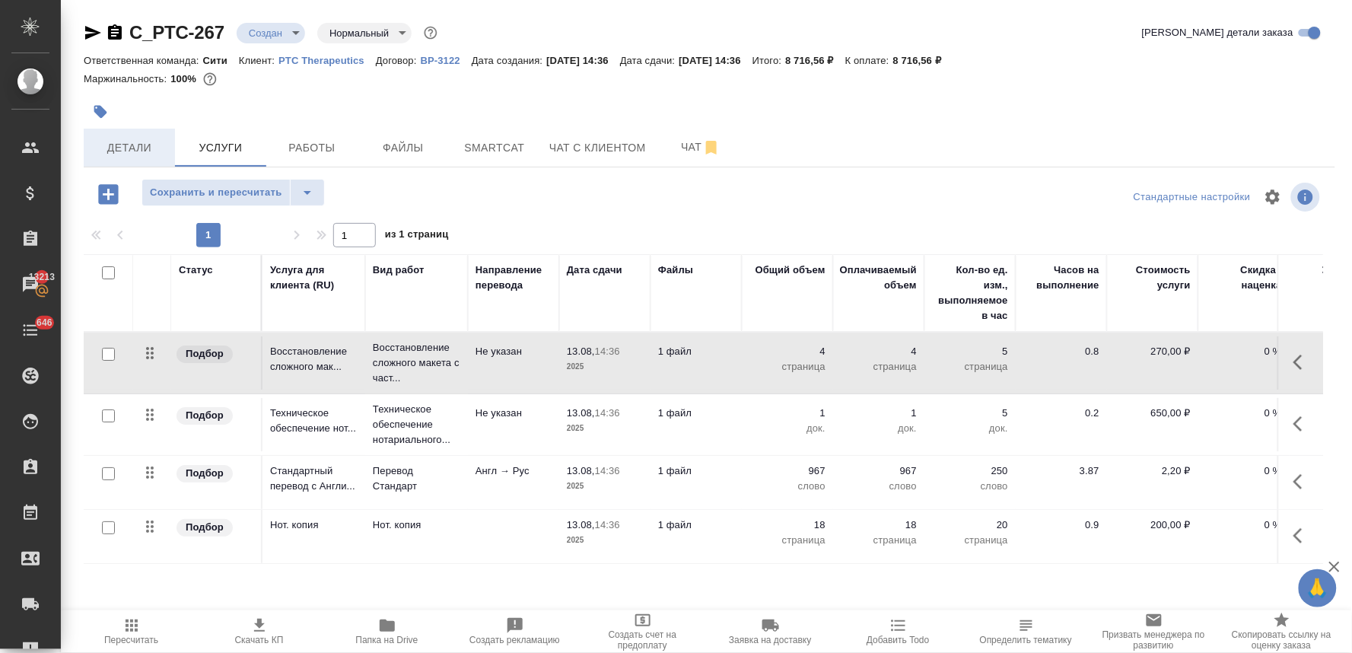
click at [135, 150] on span "Детали" at bounding box center [129, 147] width 73 height 19
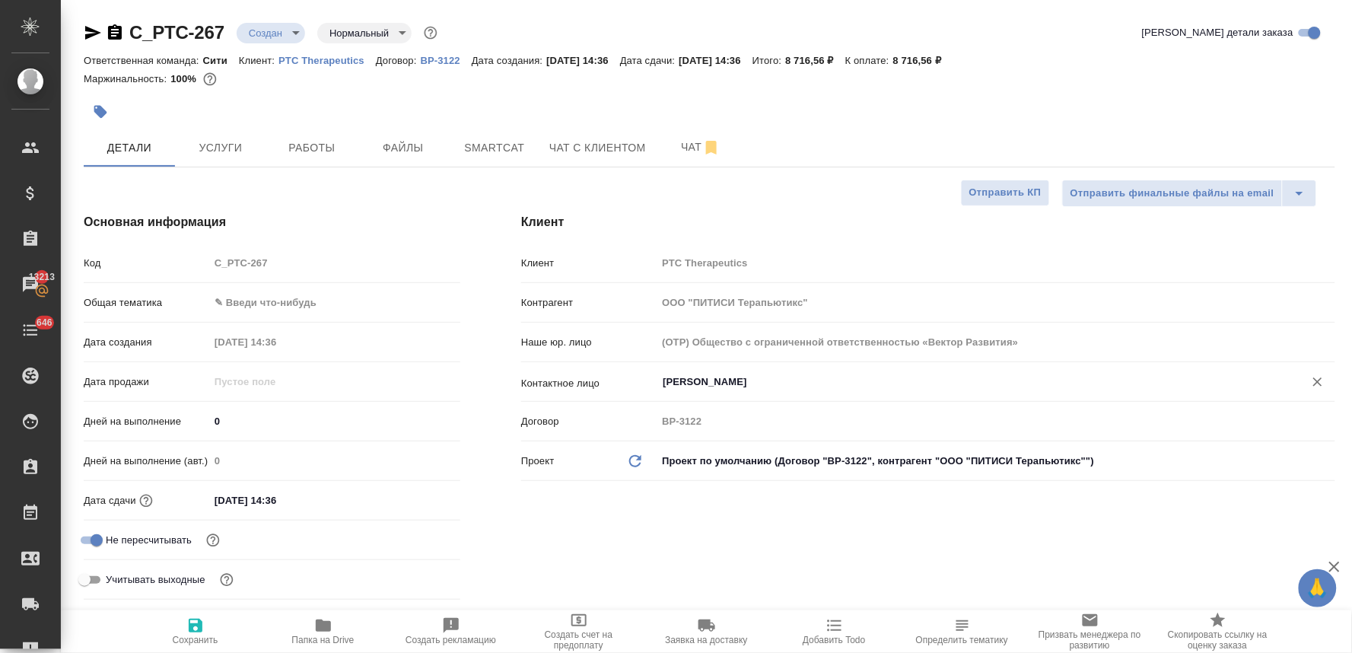
click at [685, 389] on input "Малыгина Екатерина" at bounding box center [970, 382] width 619 height 18
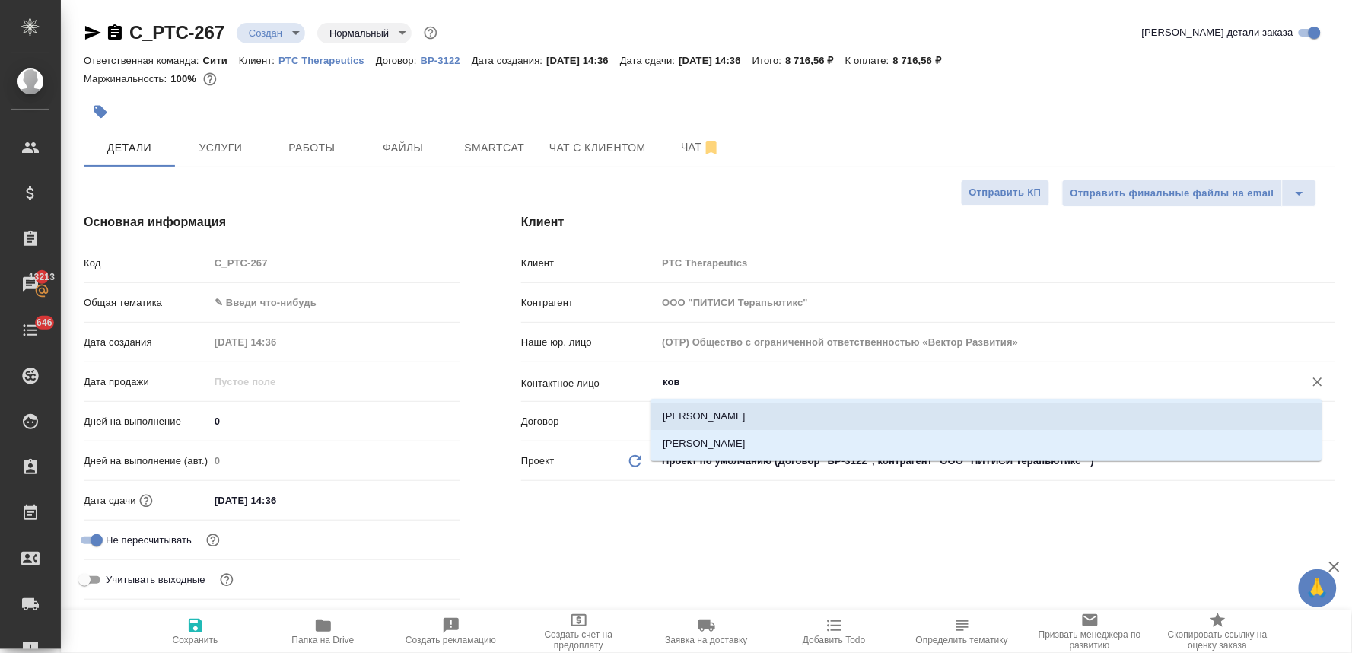
click at [689, 409] on li "[PERSON_NAME]" at bounding box center [987, 415] width 672 height 27
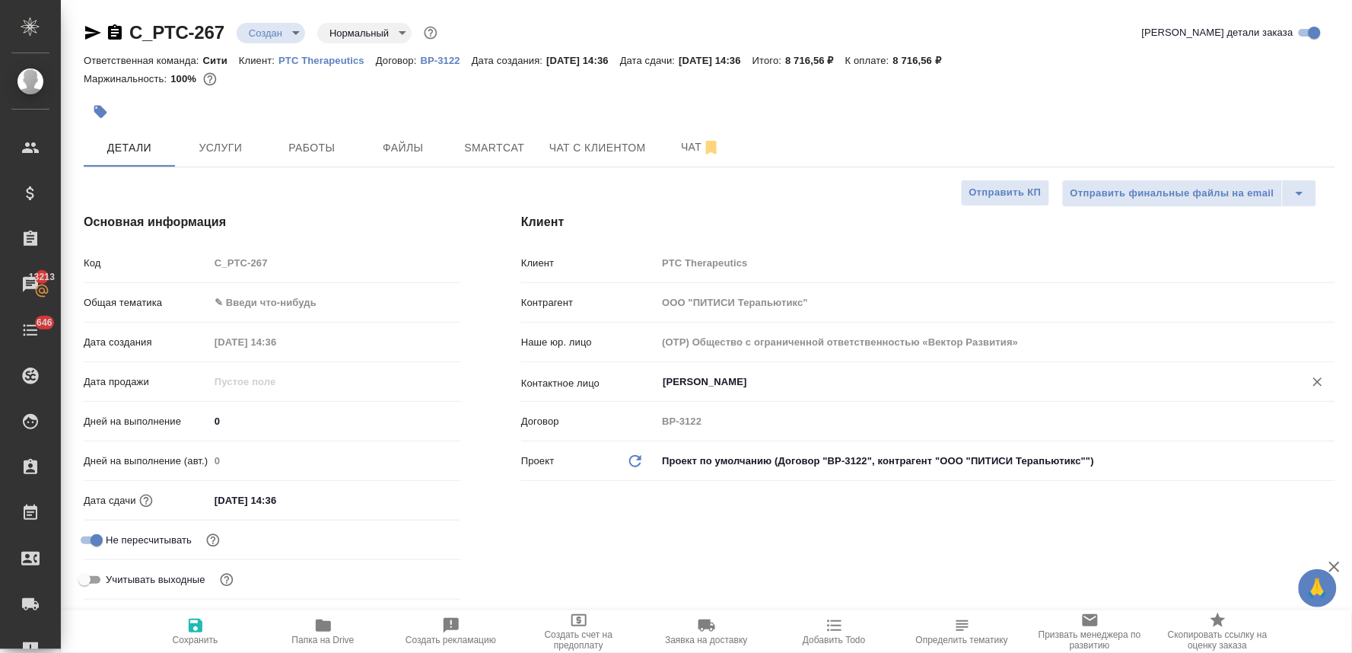
click at [193, 640] on span "Сохранить" at bounding box center [196, 640] width 46 height 11
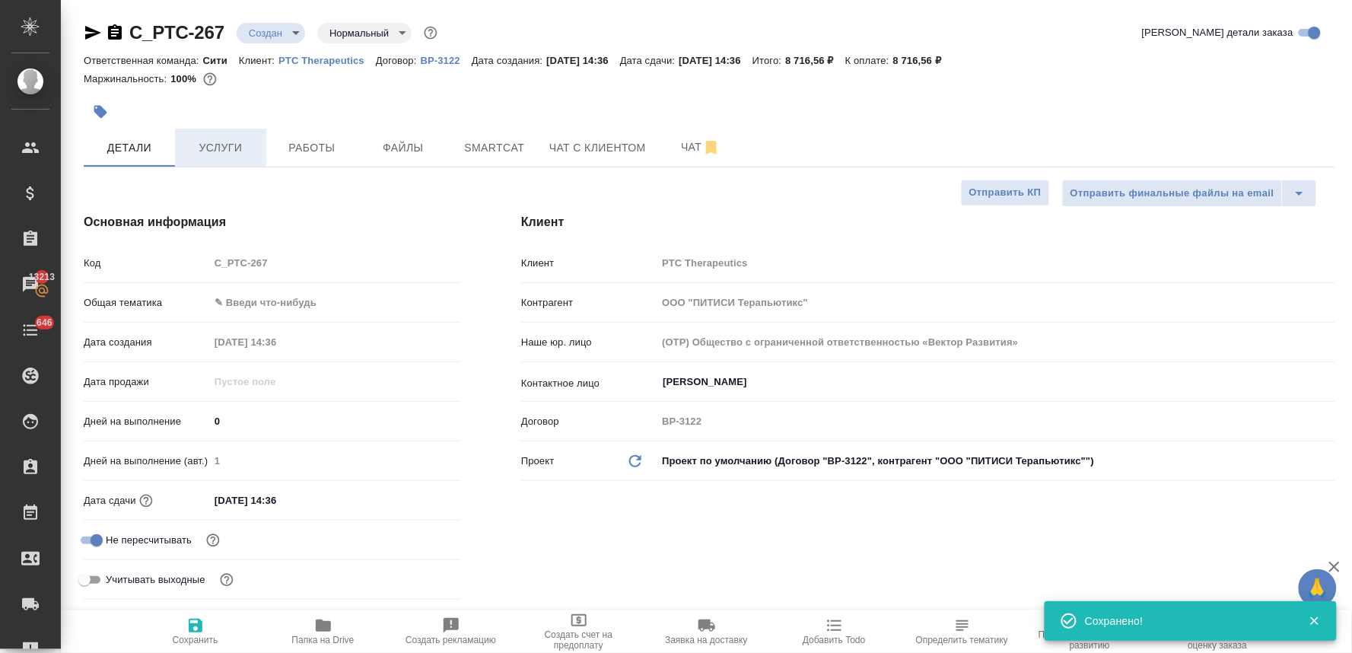
click at [208, 143] on span "Услуги" at bounding box center [220, 147] width 73 height 19
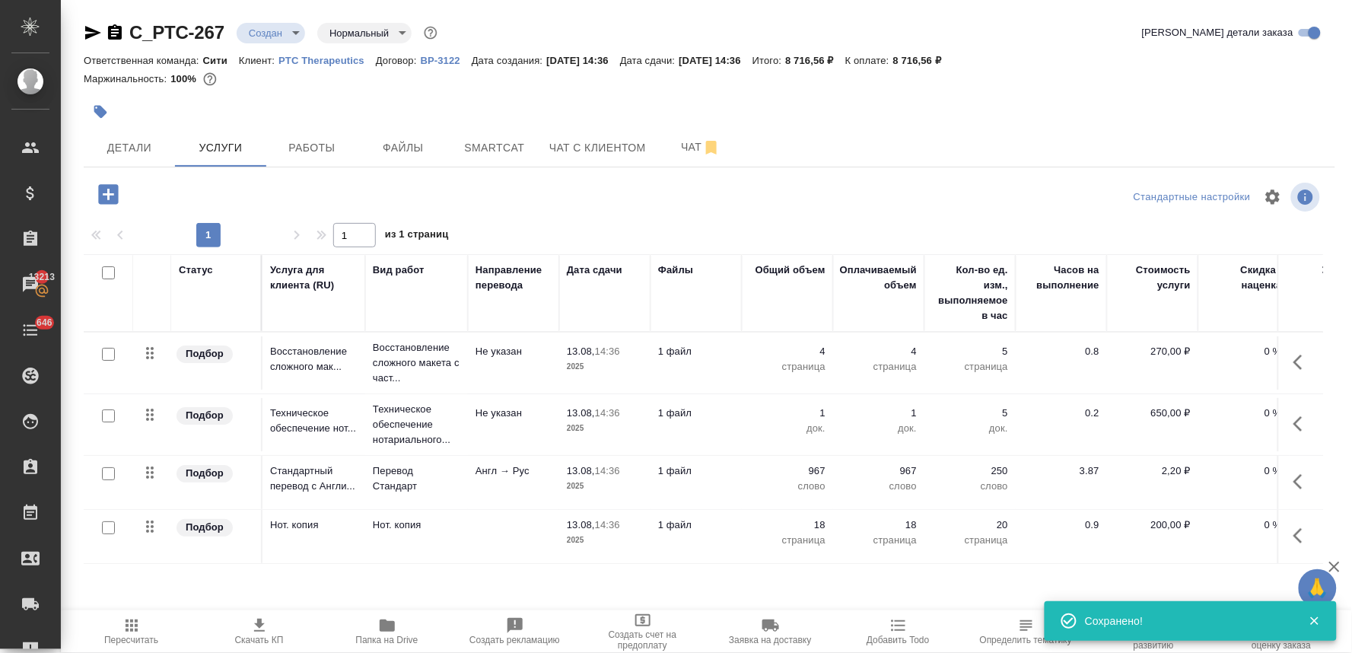
click at [270, 631] on span "Скачать КП" at bounding box center [260, 630] width 110 height 29
click at [1078, 55] on div "Ответственная команда: Сити Клиент: PTC Therapeutics Договор: ВР-3122 Дата созд…" at bounding box center [710, 60] width 1252 height 18
click at [1295, 427] on icon "button" at bounding box center [1302, 424] width 18 height 18
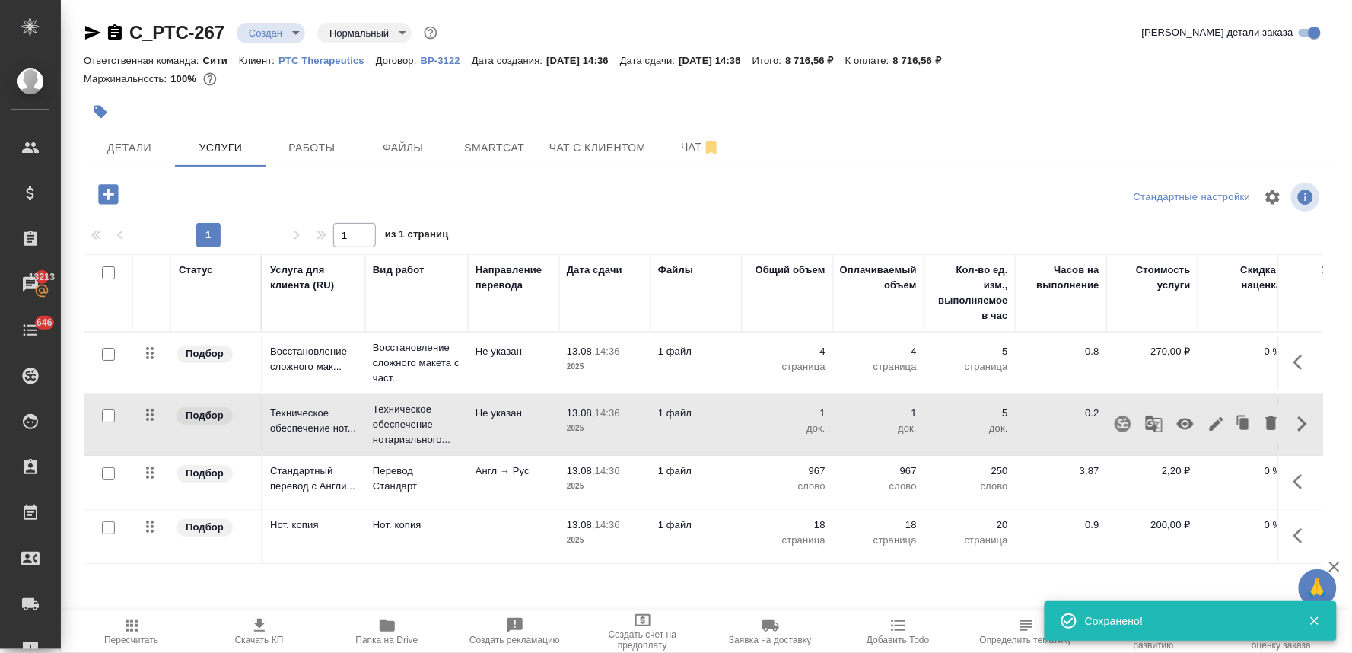
click at [1176, 425] on icon "button" at bounding box center [1185, 424] width 18 height 18
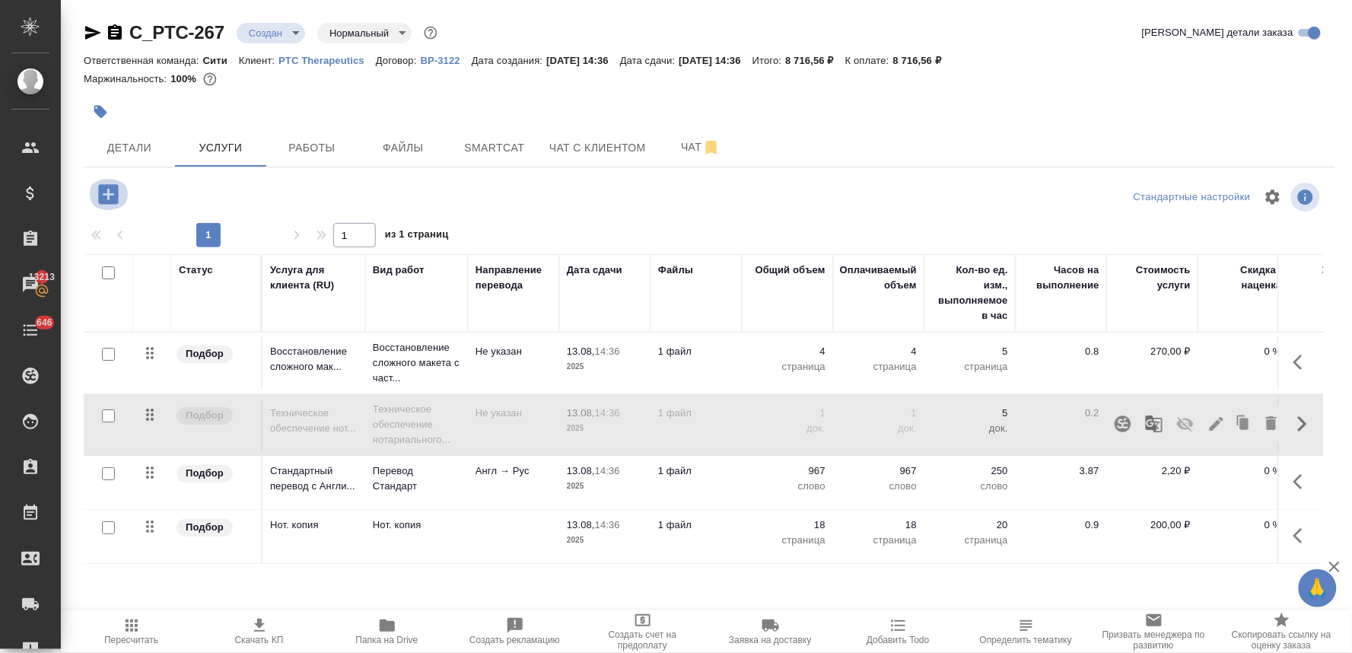
click at [109, 184] on icon "button" at bounding box center [108, 194] width 27 height 27
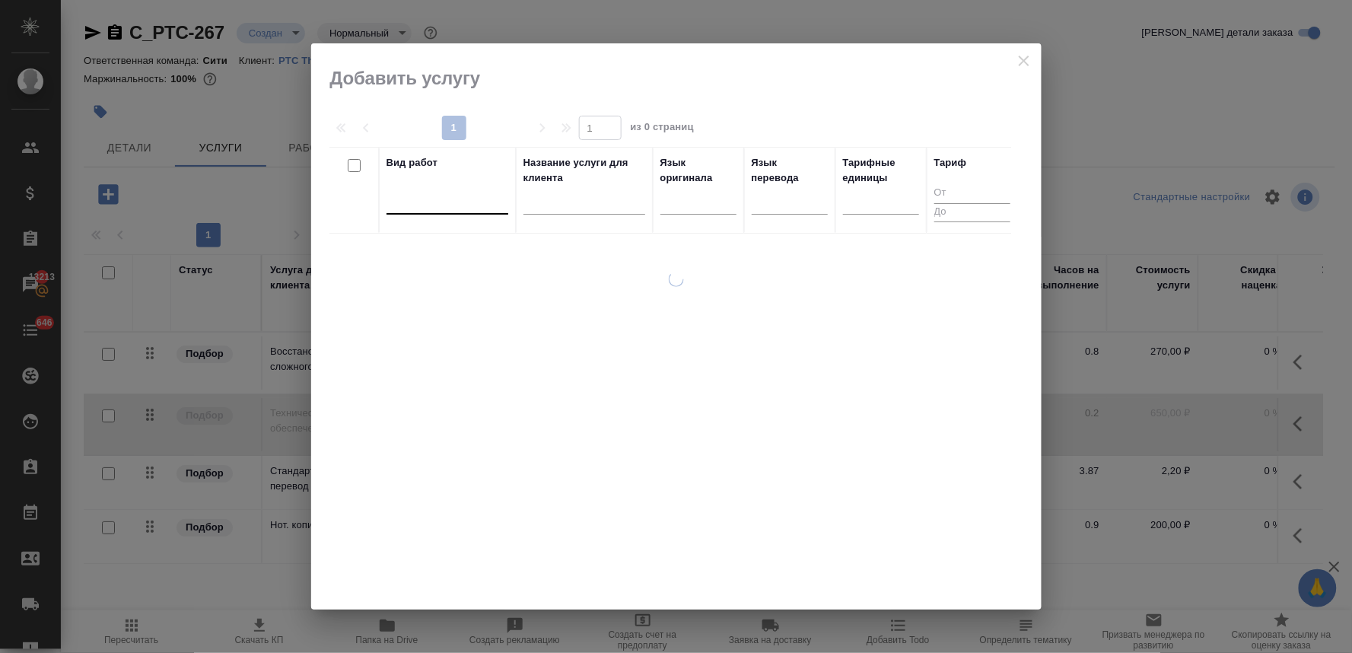
click at [492, 205] on div at bounding box center [447, 199] width 122 height 22
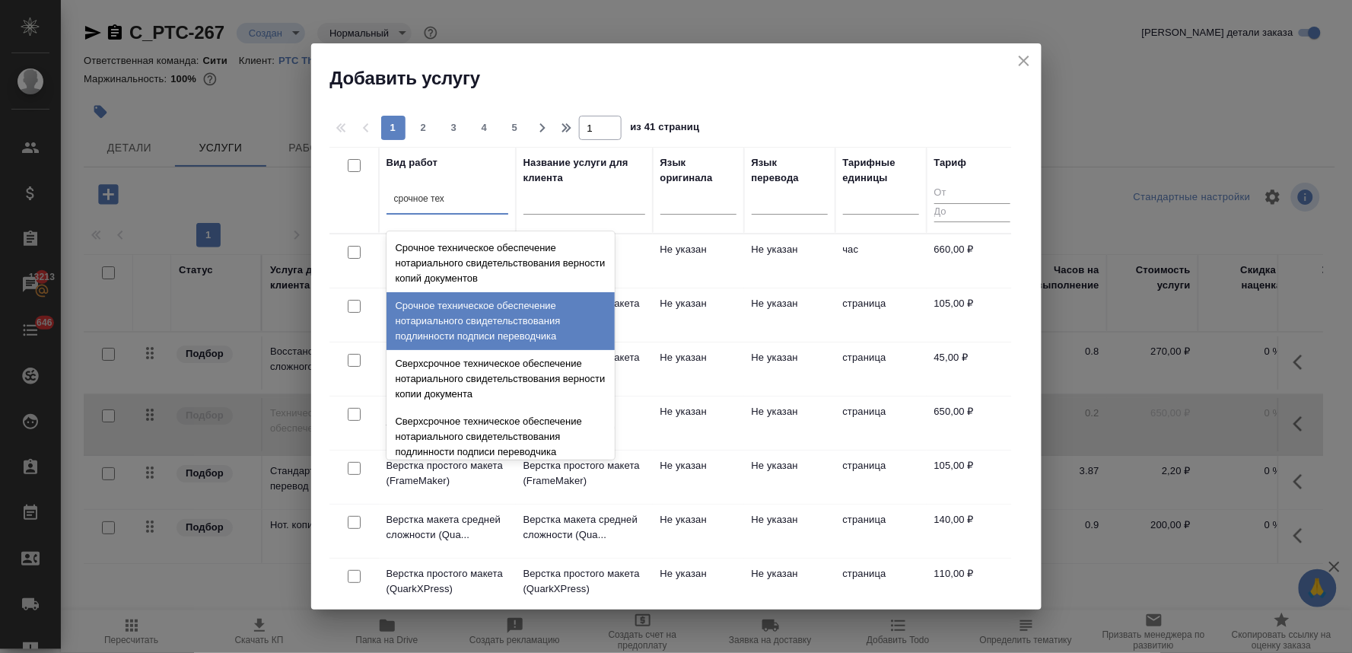
click at [495, 320] on div "Срочное техническое обеспечение нотариального свидетельствования подлинности по…" at bounding box center [500, 321] width 228 height 58
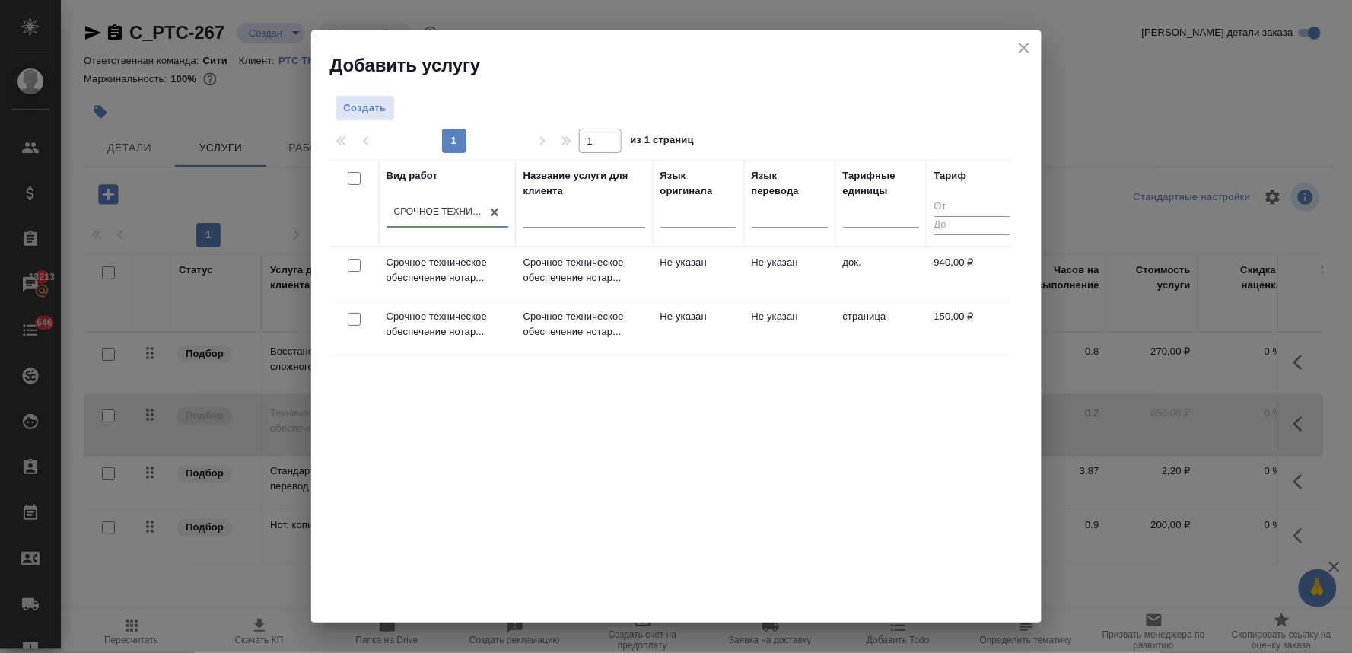
click at [355, 265] on input "checkbox" at bounding box center [354, 265] width 13 height 13
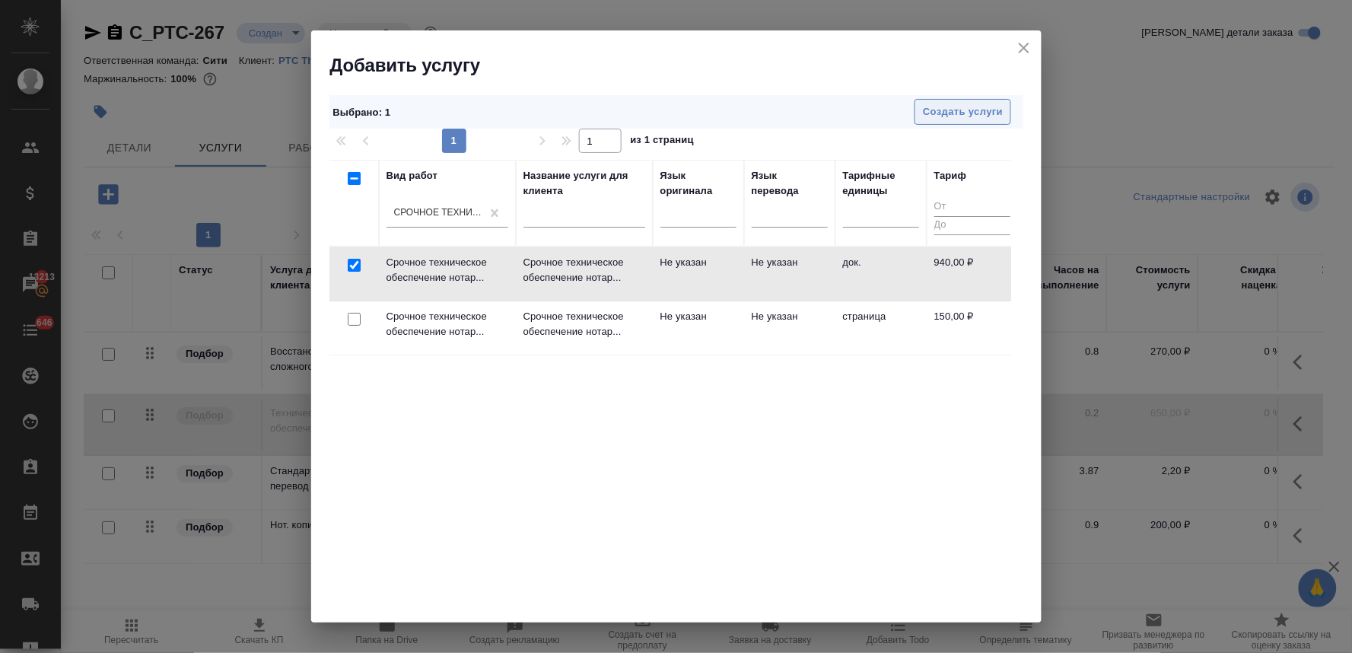
click at [956, 105] on span "Создать услуги" at bounding box center [963, 111] width 80 height 17
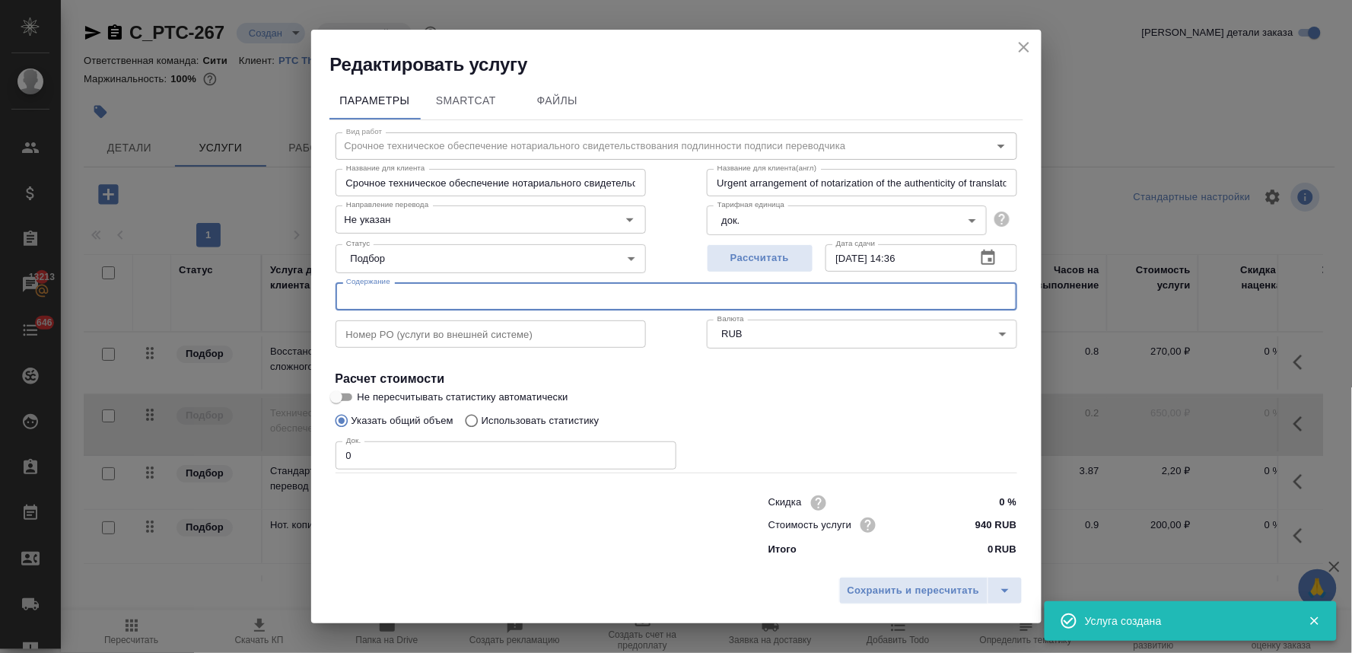
click at [465, 298] on input "text" at bounding box center [677, 295] width 682 height 27
paste input "PMRS_PoA"
drag, startPoint x: 383, startPoint y: 453, endPoint x: 361, endPoint y: 466, distance: 24.9
click at [294, 460] on div "Редактировать услугу Параметры SmartCat Файлы Вид работ Срочное техническое обе…" at bounding box center [676, 326] width 1352 height 653
click at [924, 590] on span "Сохранить и пересчитать" at bounding box center [914, 590] width 132 height 17
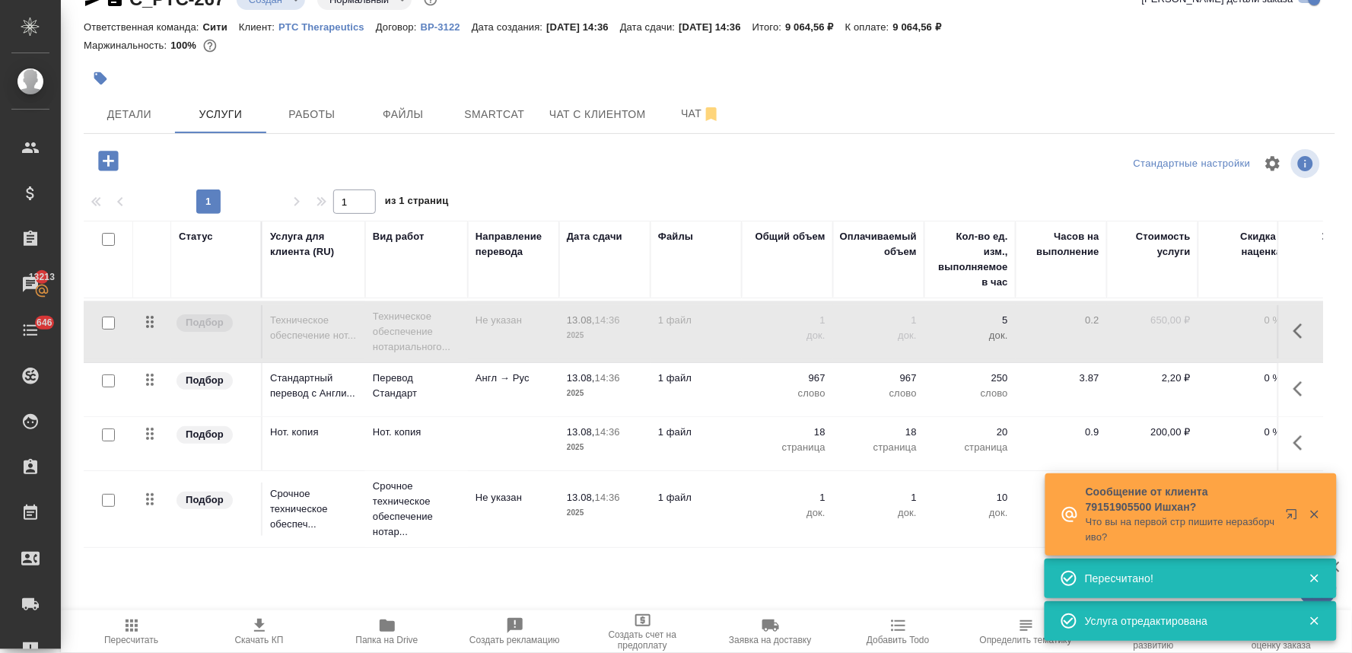
scroll to position [72, 218]
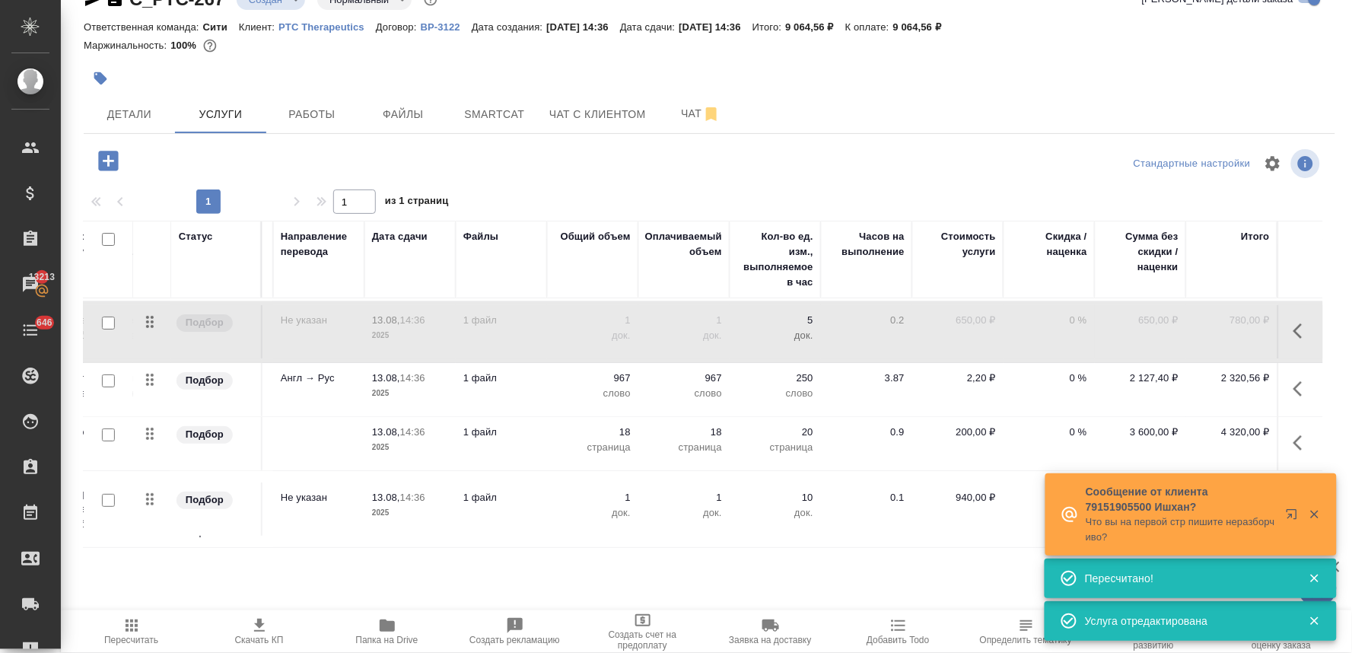
click at [1048, 266] on p "0 %" at bounding box center [1049, 258] width 76 height 15
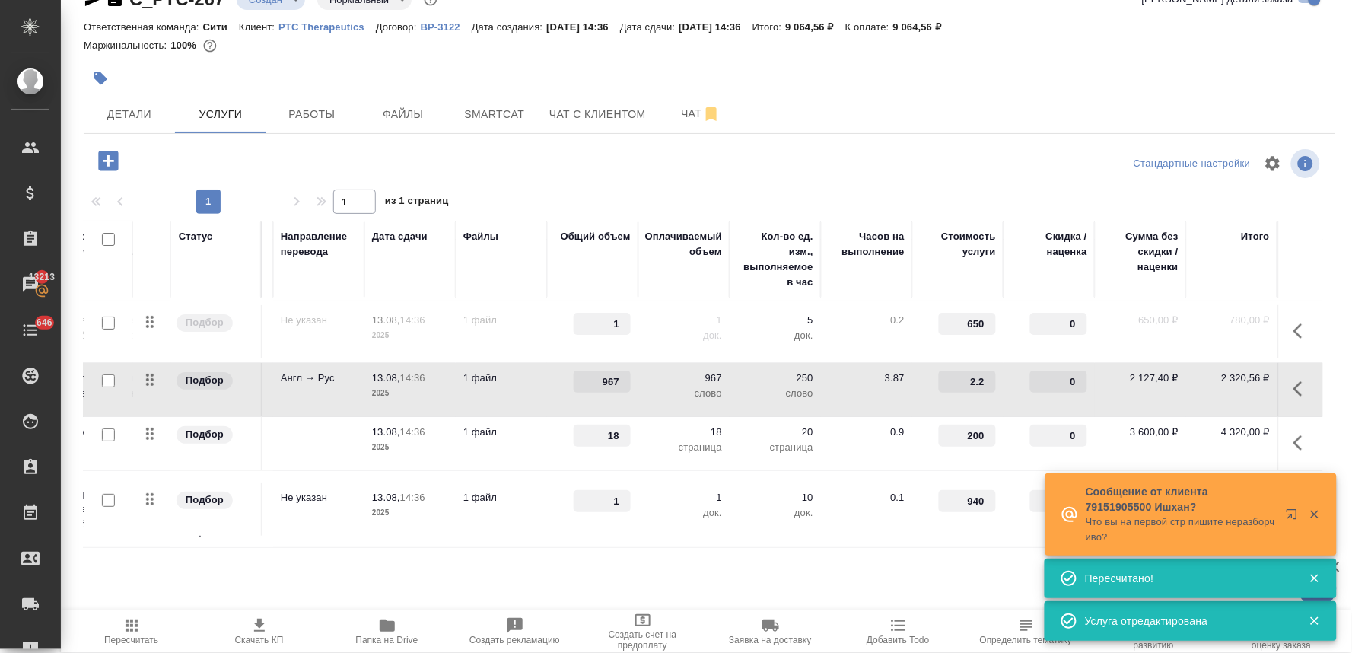
click at [1039, 371] on input "0" at bounding box center [1058, 382] width 57 height 22
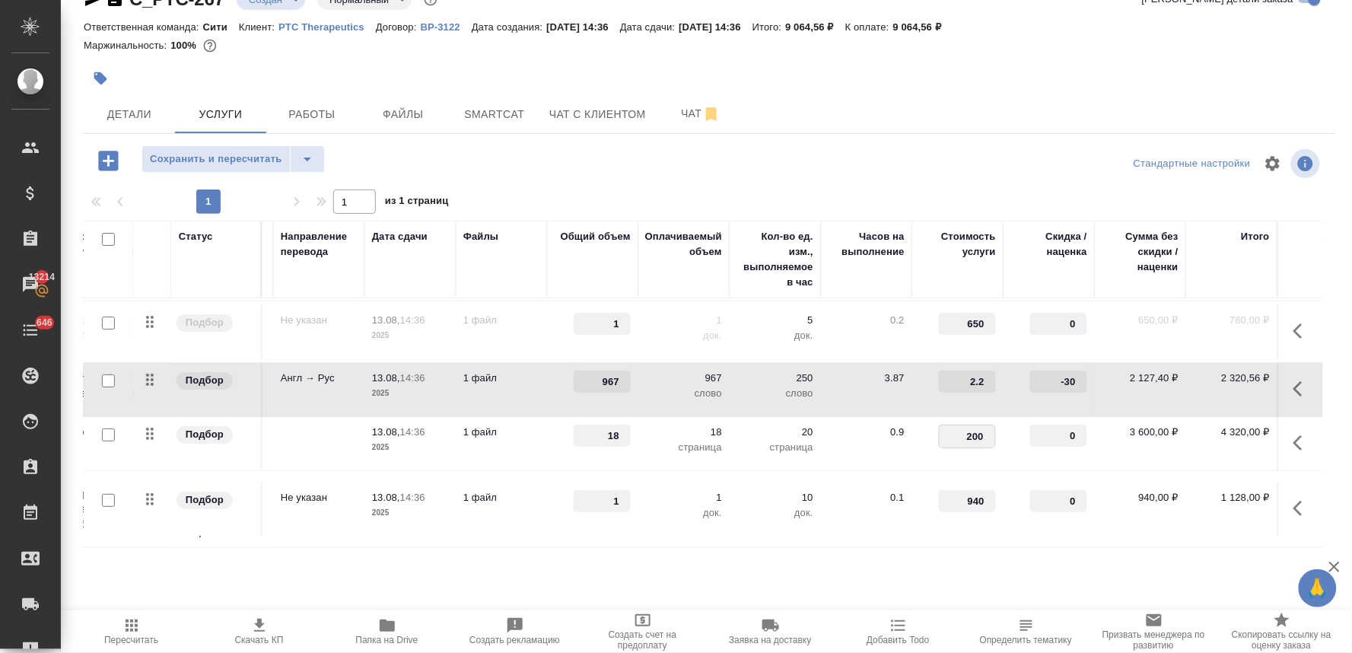
click at [955, 425] on input "200" at bounding box center [968, 436] width 56 height 22
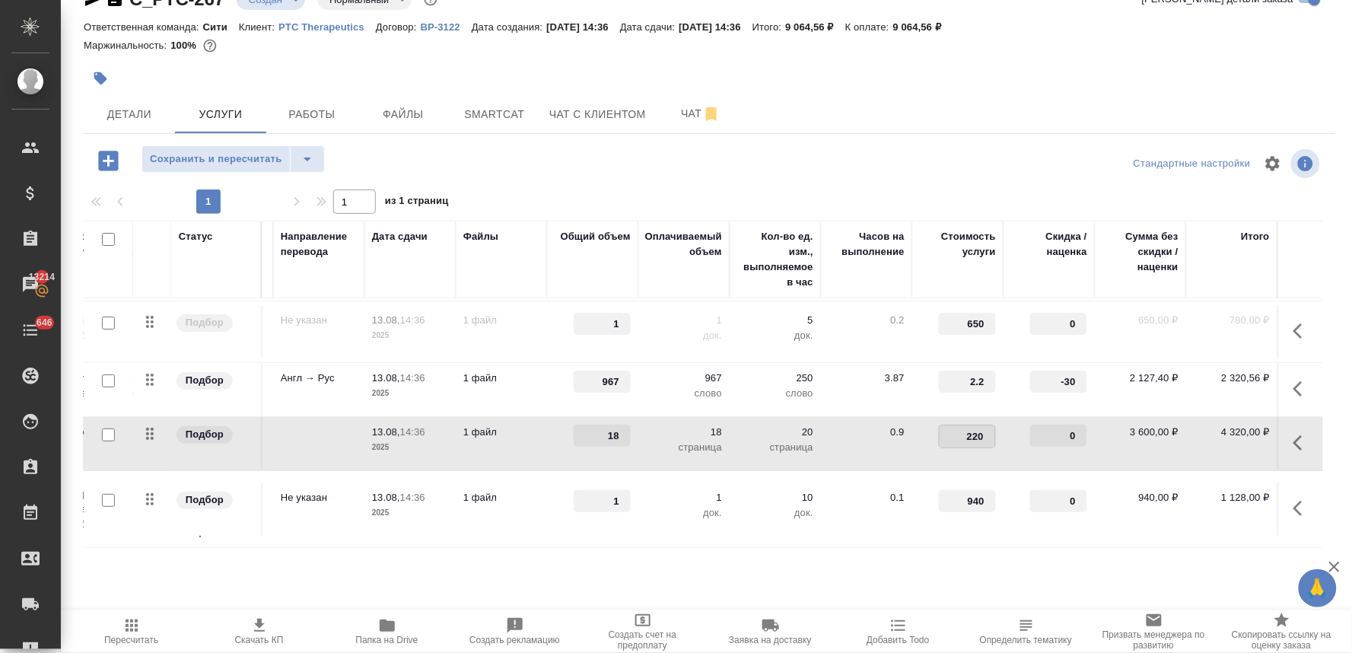
click at [1007, 170] on div "Стандартные настройки" at bounding box center [1120, 163] width 405 height 37
click at [255, 161] on span "Сохранить и пересчитать" at bounding box center [216, 159] width 132 height 17
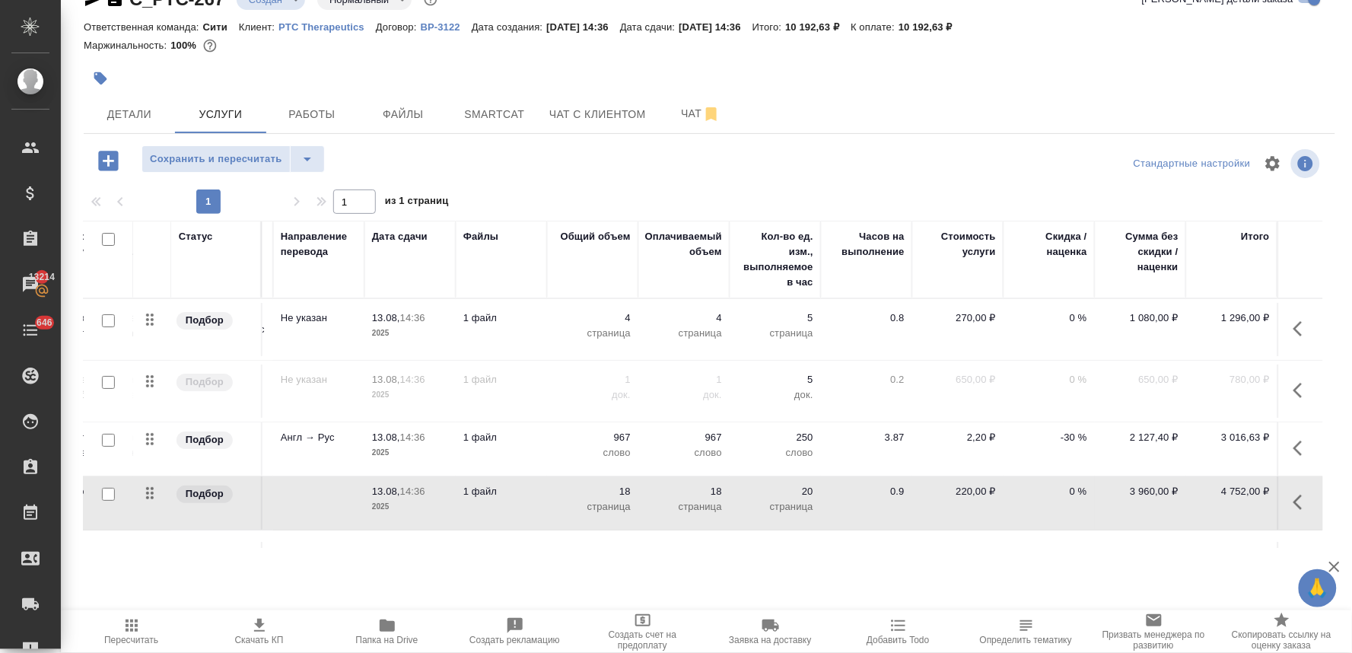
scroll to position [0, 0]
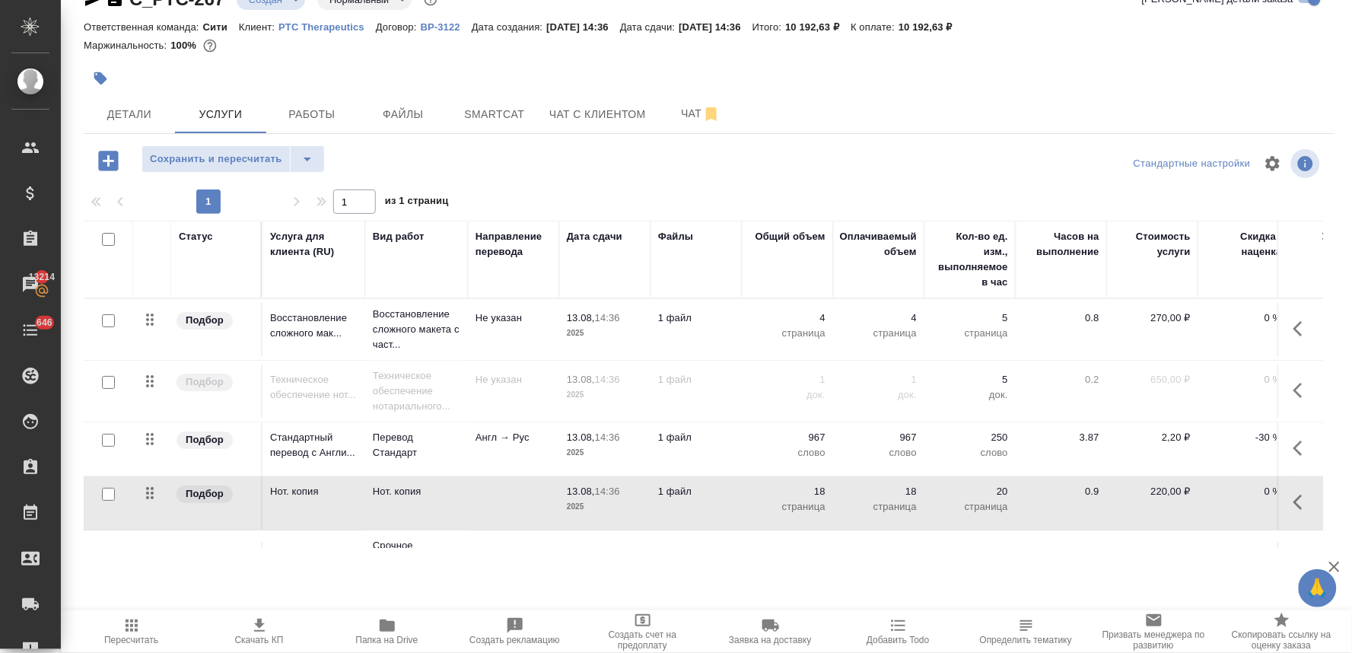
click at [708, 168] on div at bounding box center [709, 163] width 417 height 37
click at [267, 641] on span "Скачать КП" at bounding box center [259, 640] width 49 height 11
click at [1160, 110] on div "Детали Услуги Работы Файлы Smartcat Чат с клиентом Чат" at bounding box center [710, 114] width 1252 height 38
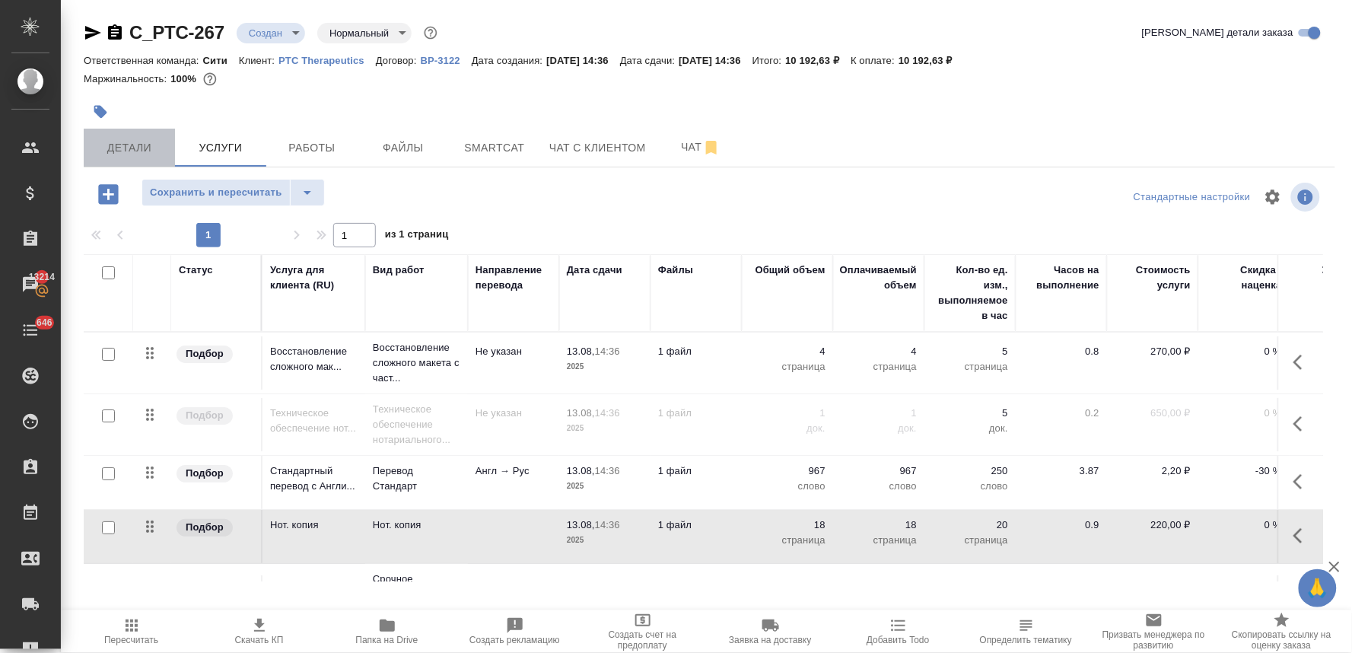
click at [126, 156] on span "Детали" at bounding box center [129, 147] width 73 height 19
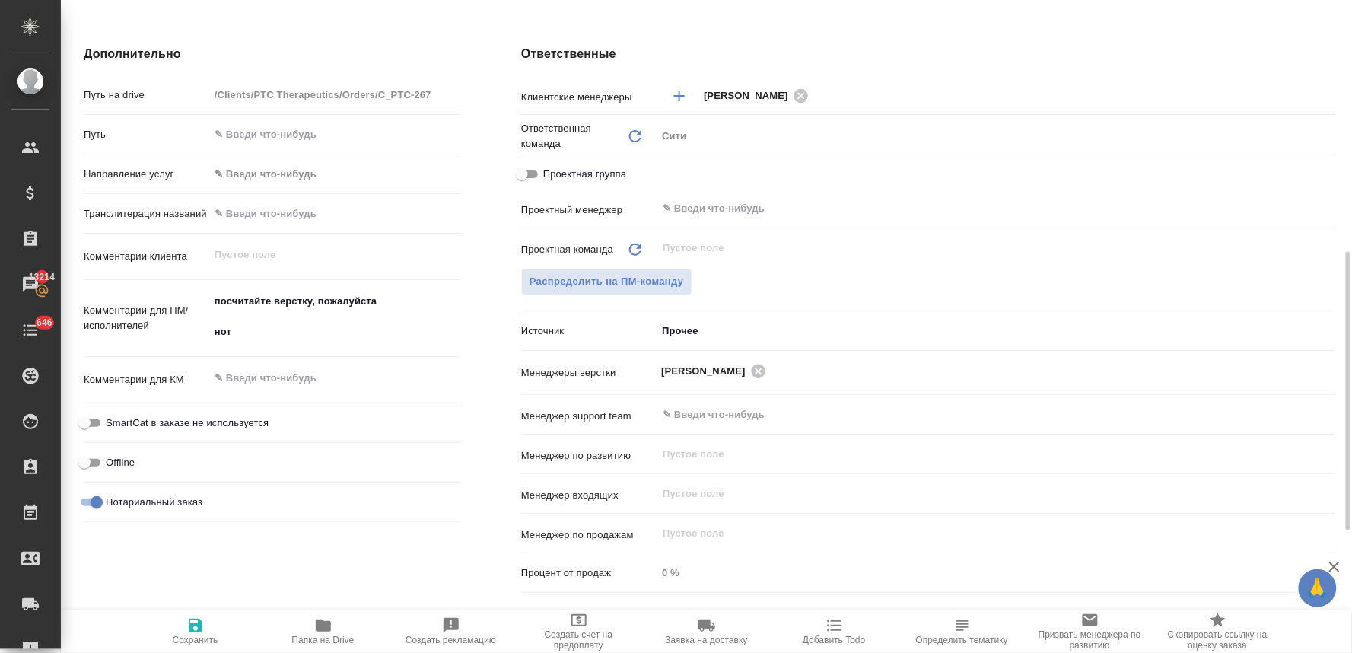
scroll to position [761, 0]
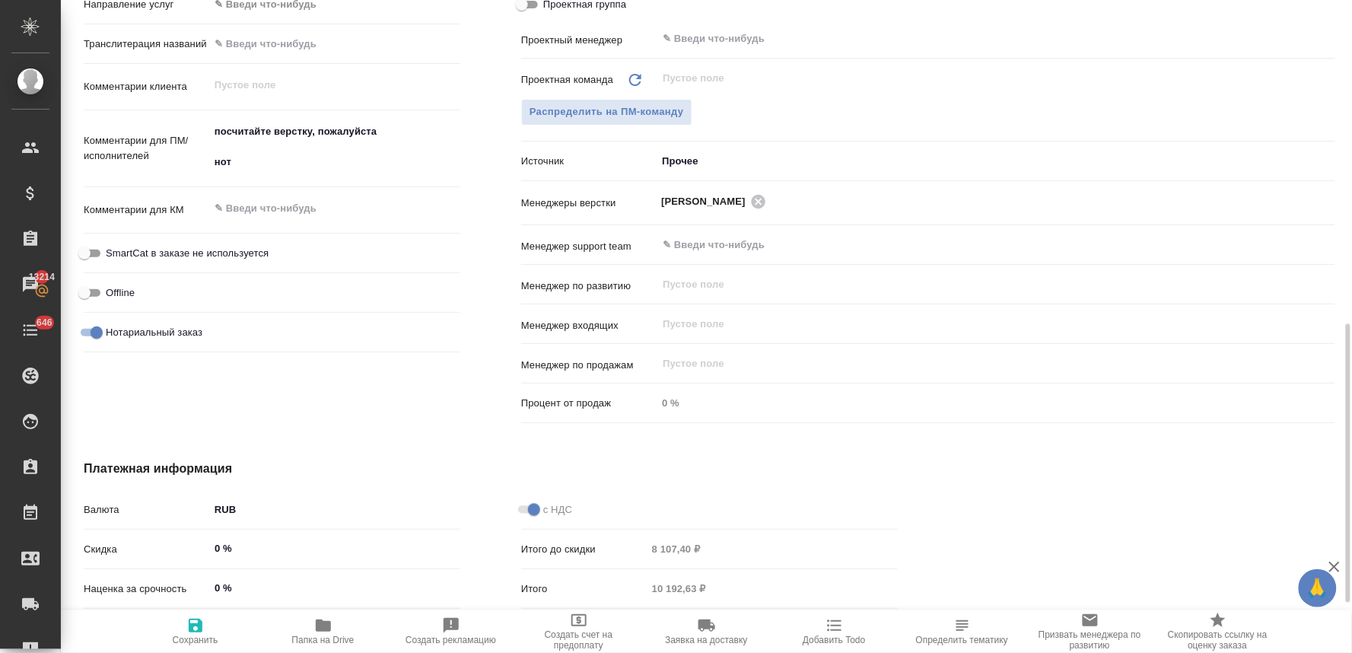
click at [261, 211] on textarea at bounding box center [334, 209] width 251 height 26
click at [201, 641] on span "Сохранить" at bounding box center [196, 640] width 46 height 11
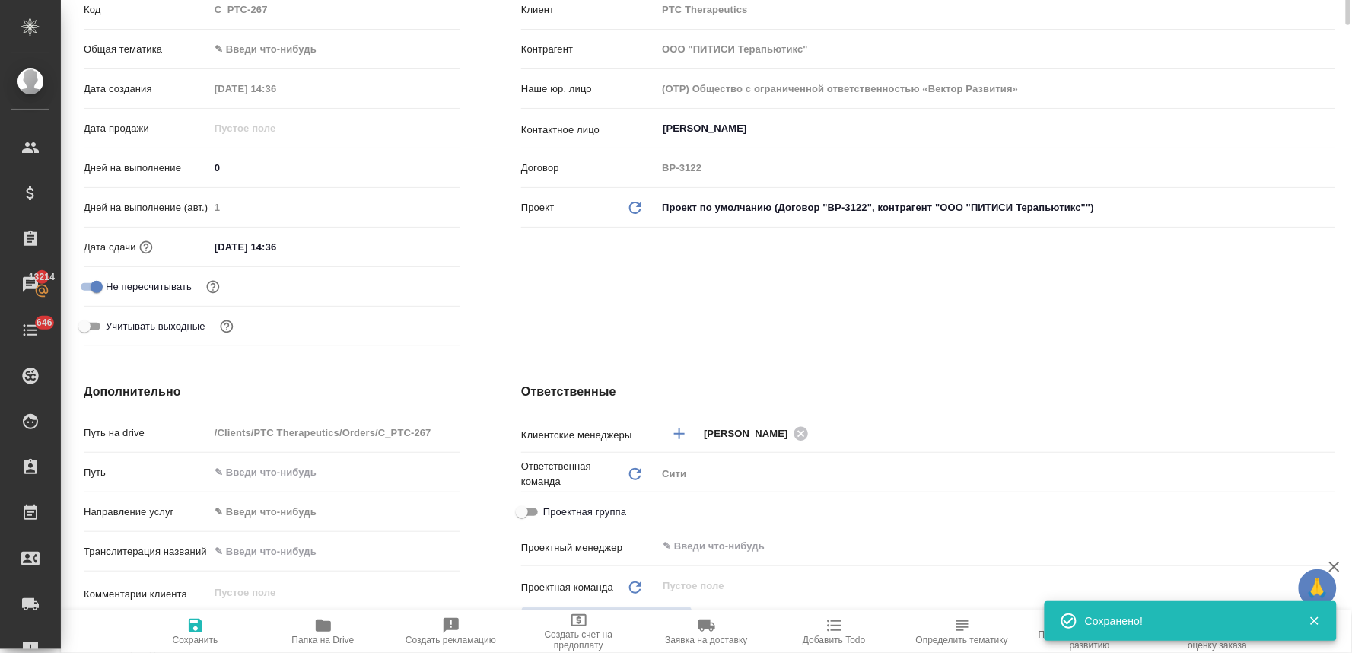
scroll to position [0, 0]
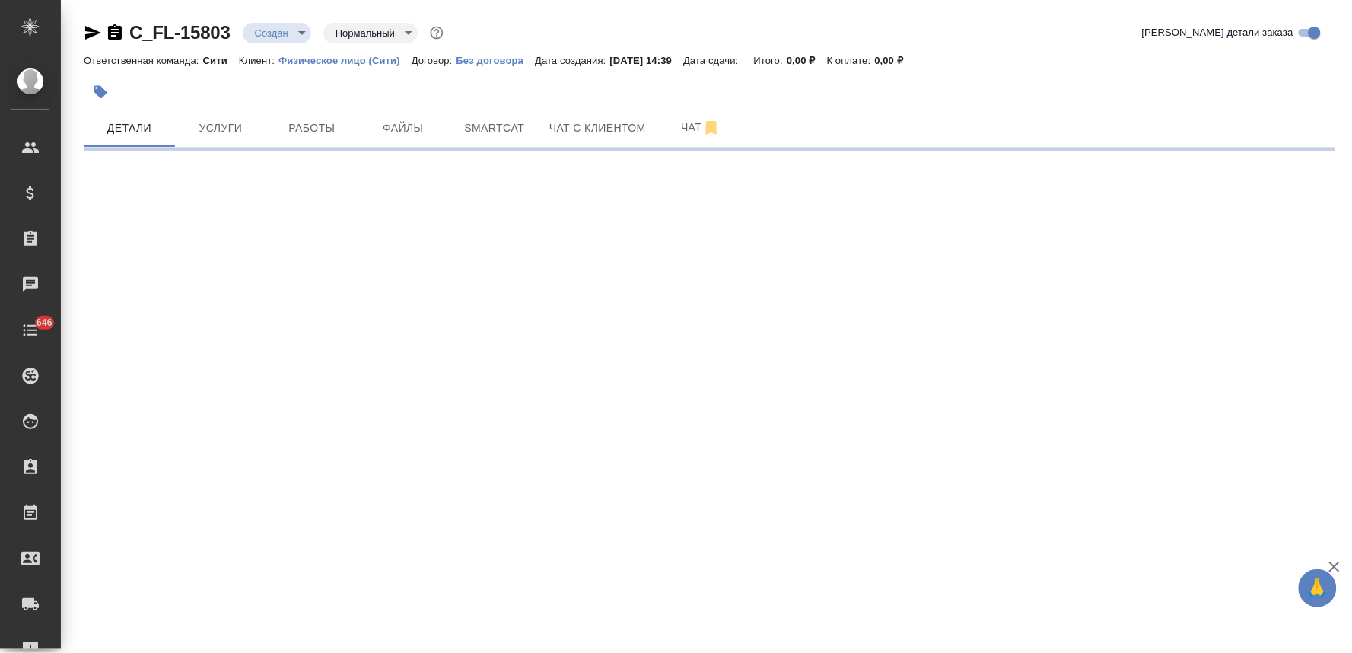
select select "RU"
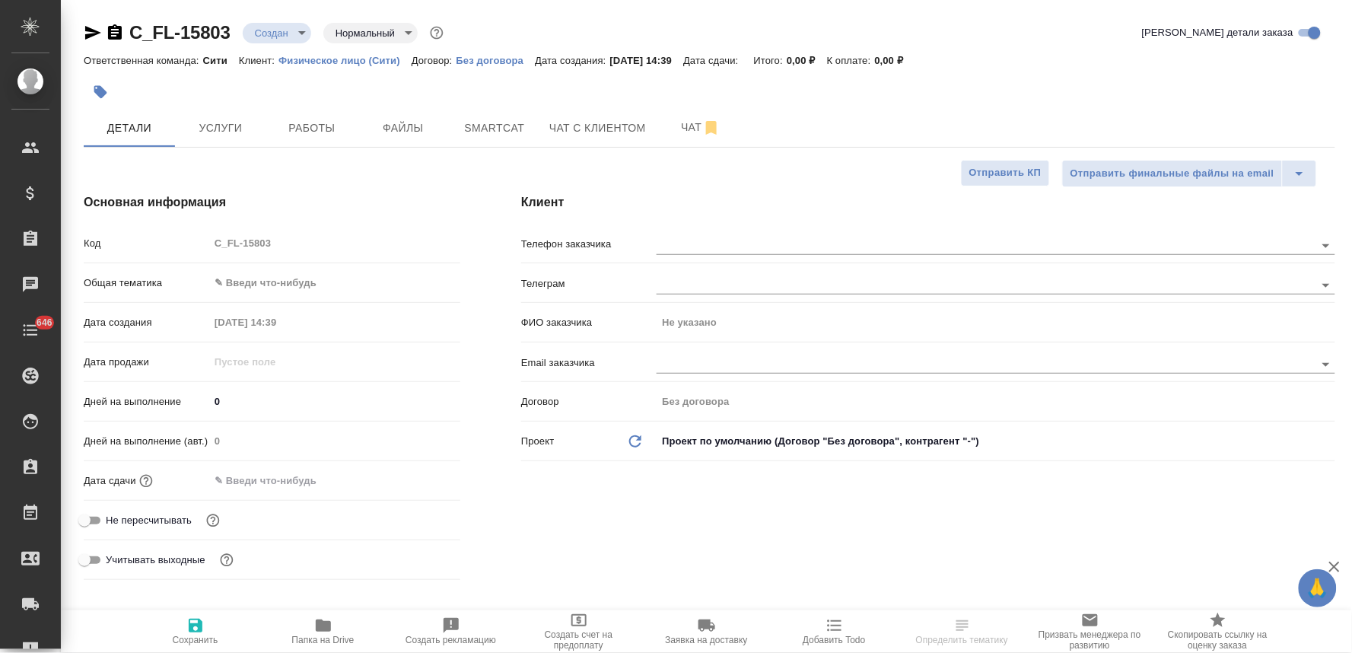
type textarea "x"
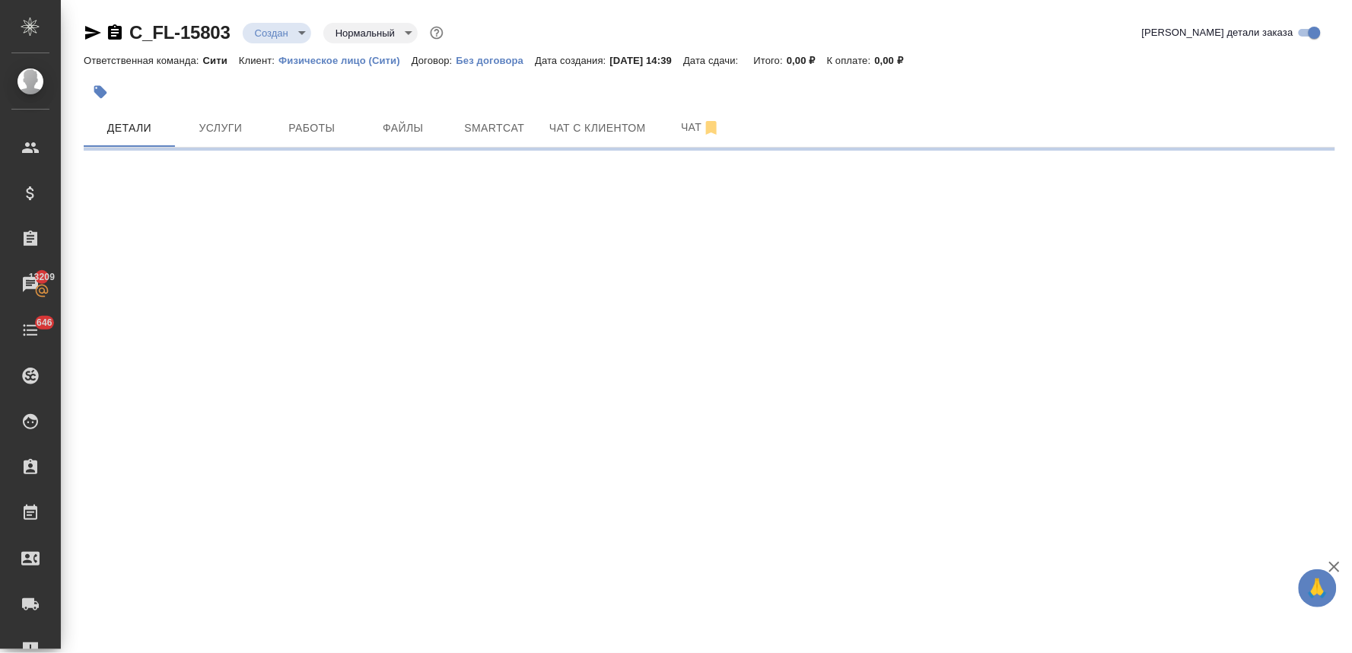
select select "RU"
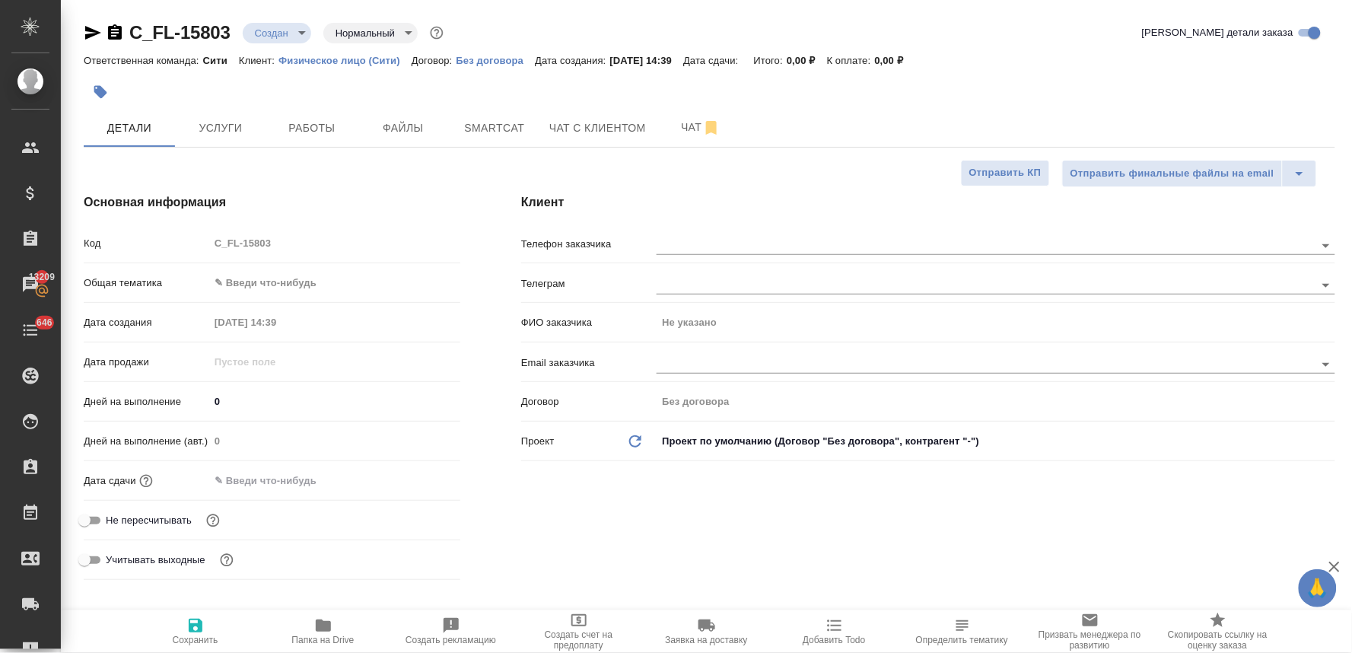
type textarea "x"
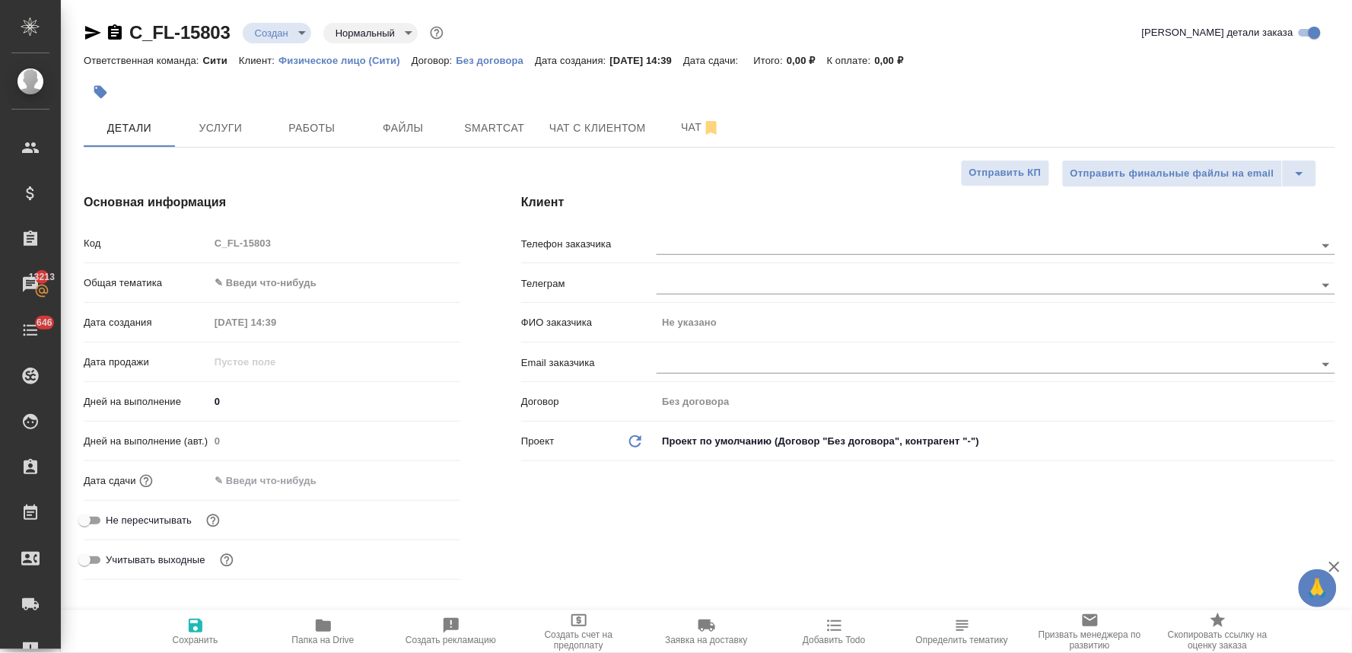
type textarea "x"
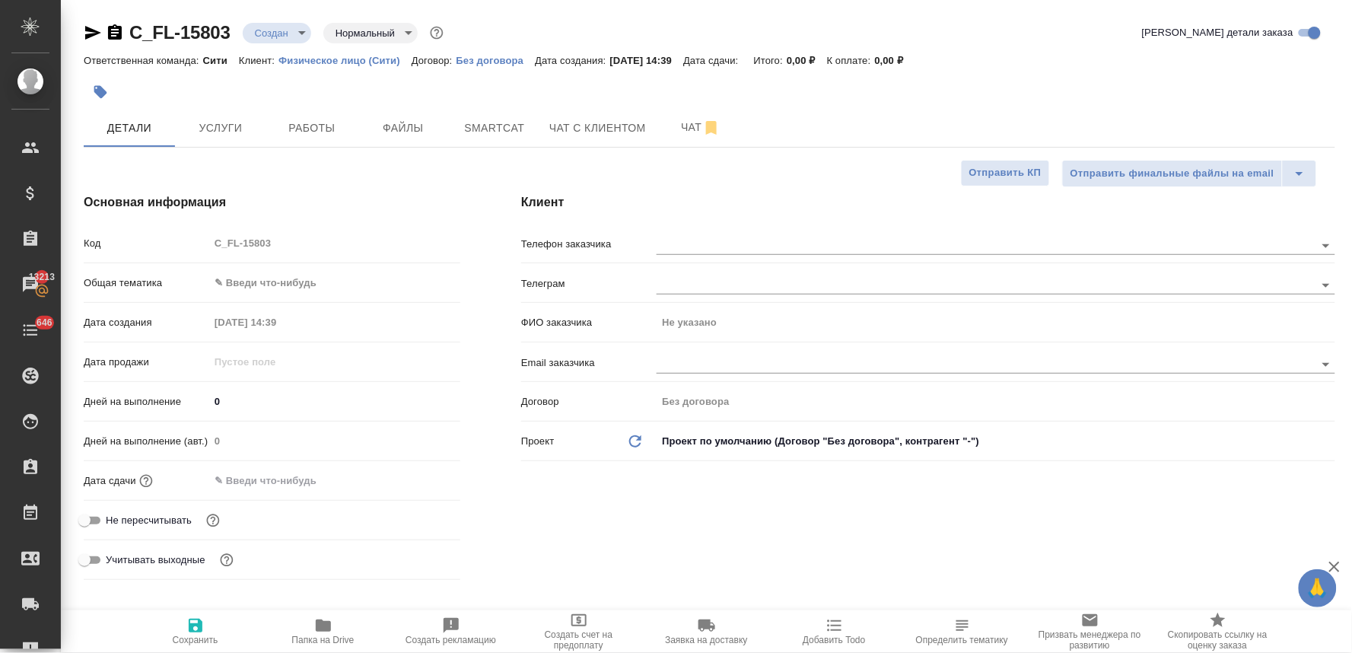
type textarea "x"
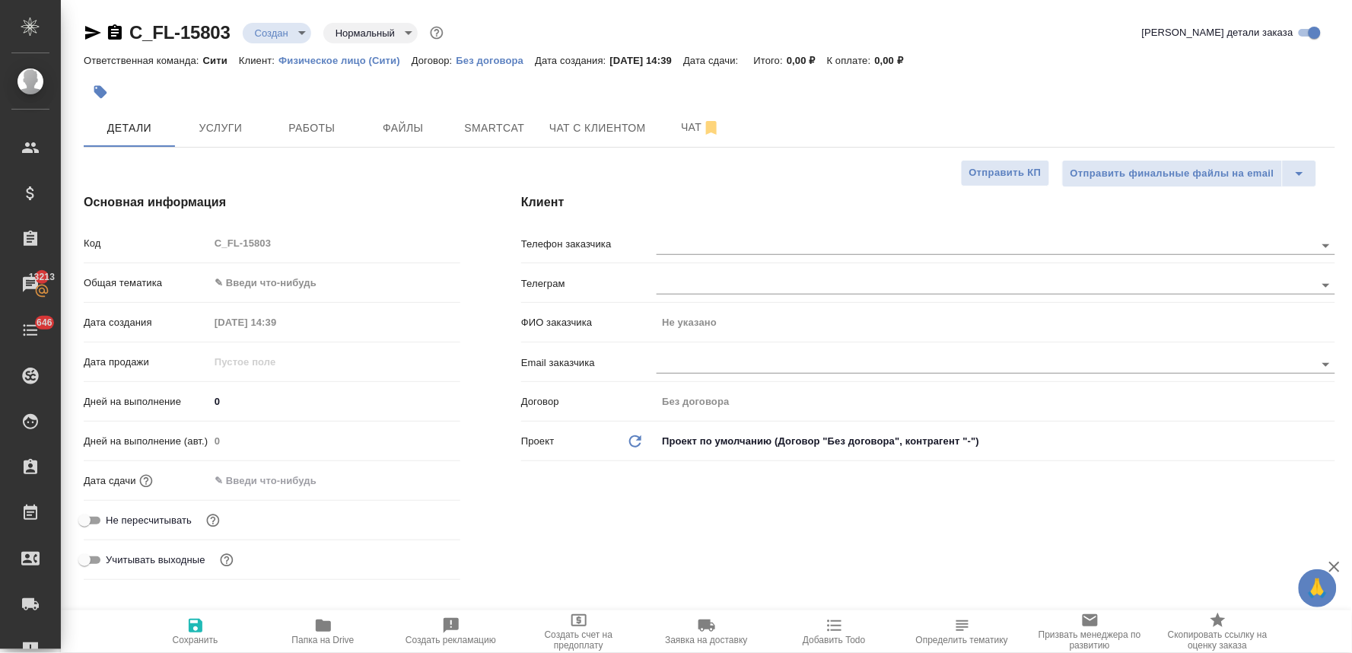
type textarea "x"
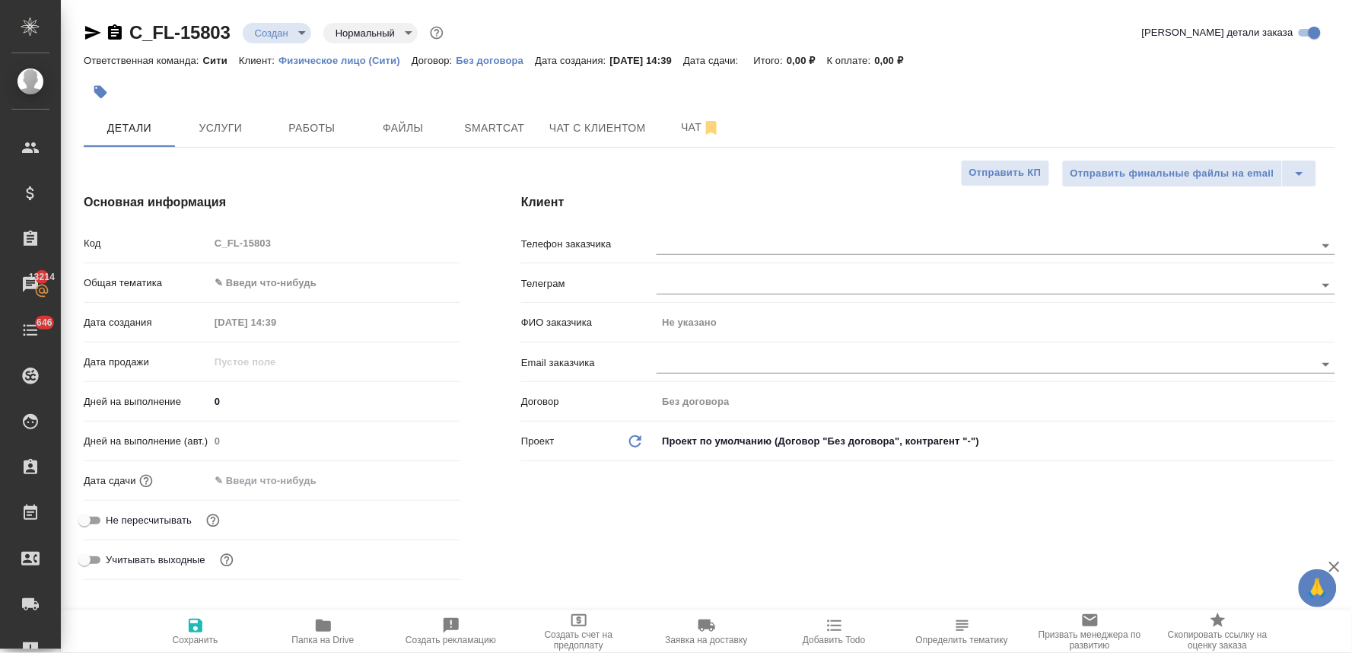
type textarea "x"
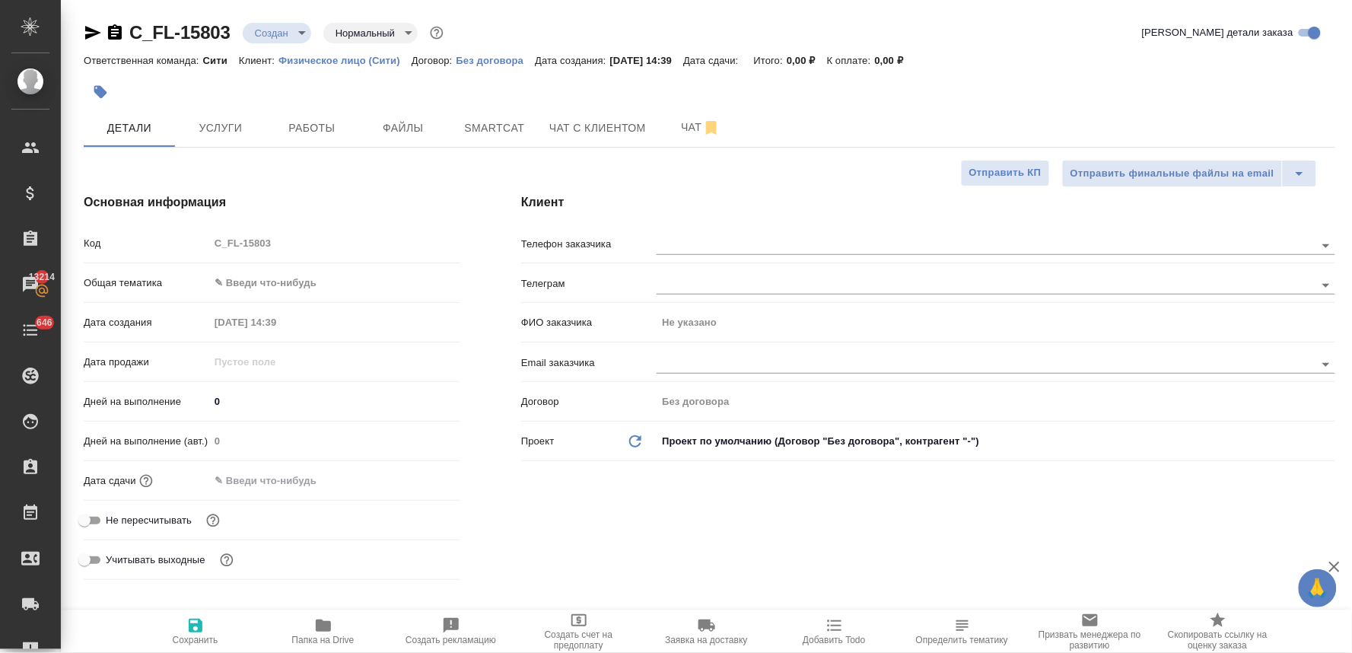
type textarea "x"
click at [200, 252] on div "Код C_FL-15803" at bounding box center [272, 243] width 377 height 27
type textarea "x"
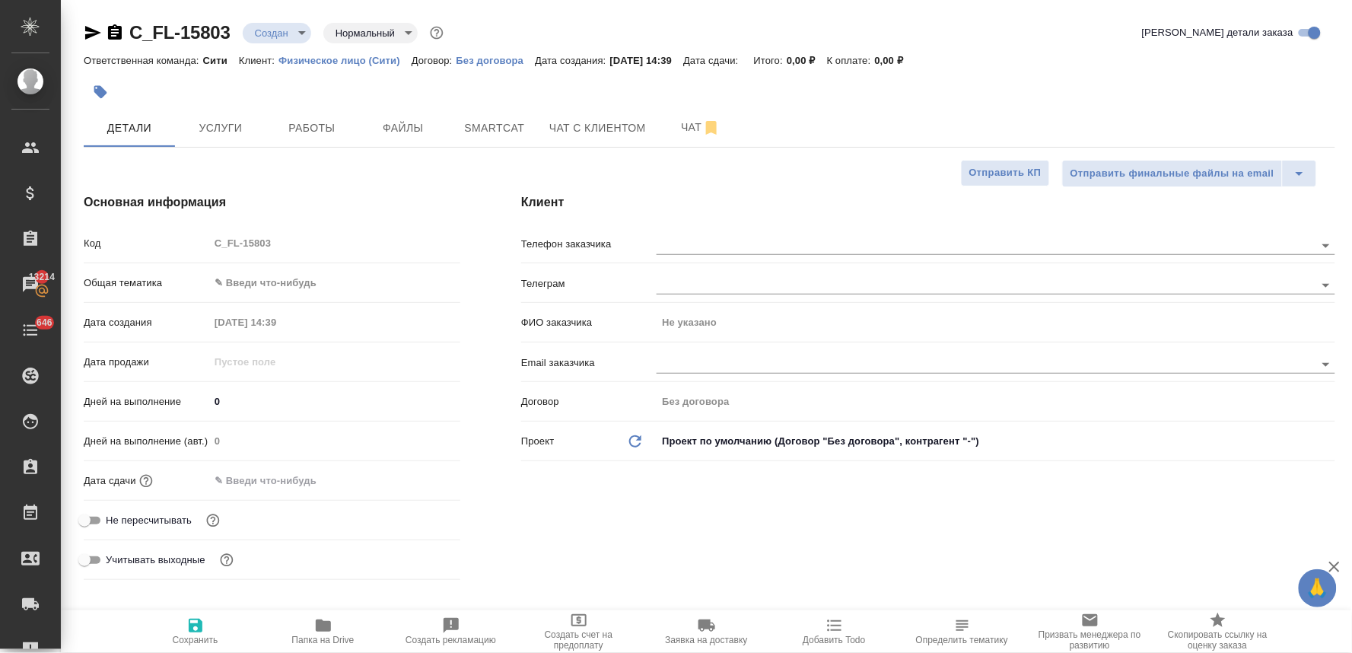
type textarea "x"
drag, startPoint x: 708, startPoint y: 560, endPoint x: 631, endPoint y: 434, distance: 147.4
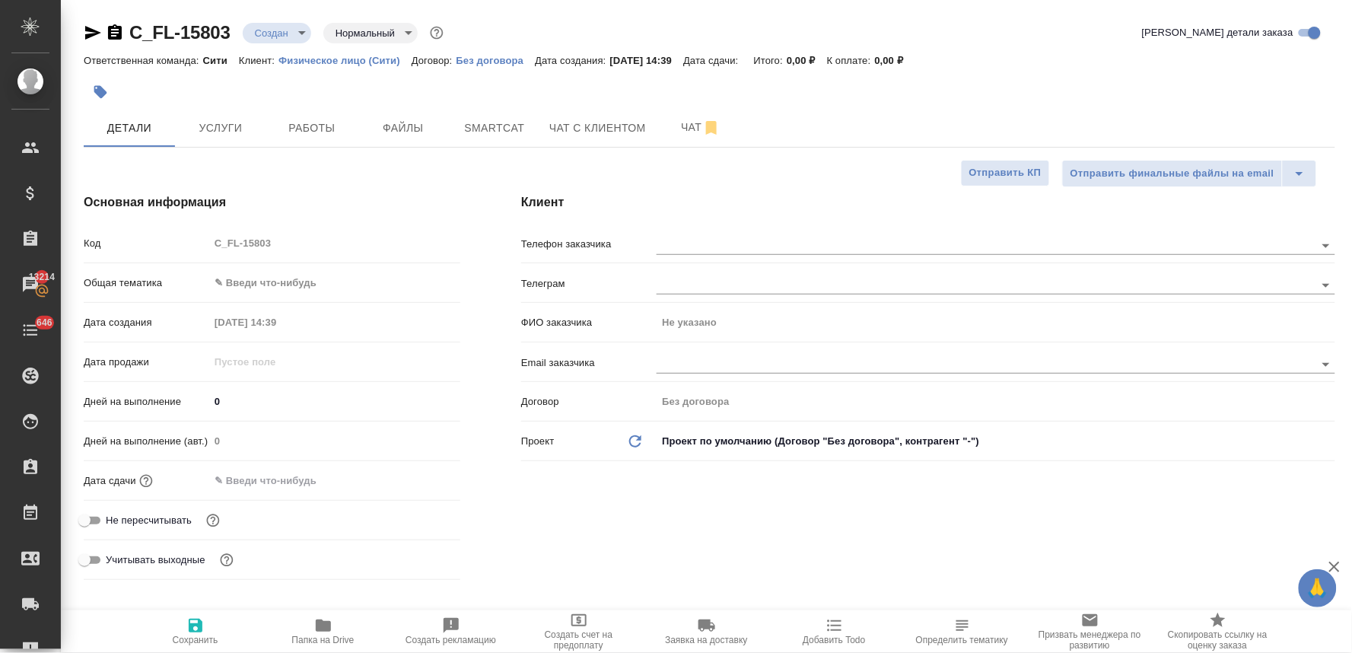
click at [708, 560] on div "Клиент Телефон заказчика [PERSON_NAME] ФИО заказчика Не указано Email заказчика…" at bounding box center [928, 389] width 875 height 453
click at [412, 124] on span "Файлы" at bounding box center [403, 128] width 73 height 19
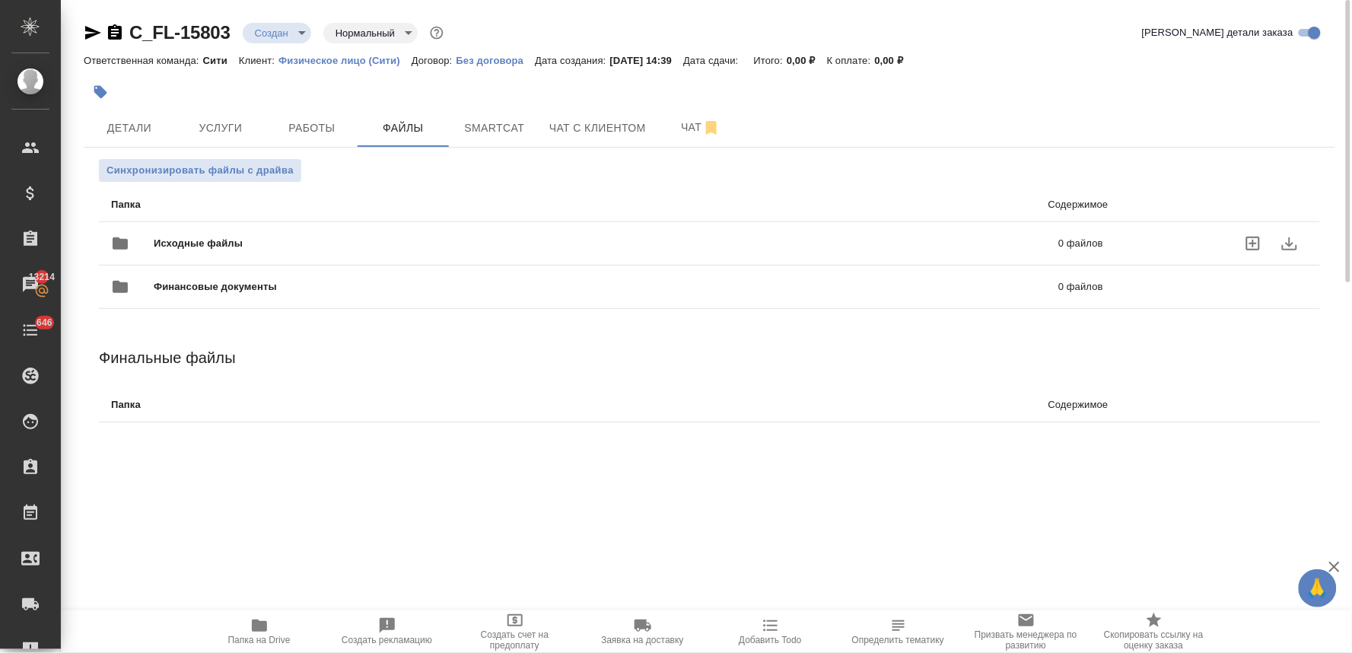
click at [1253, 236] on icon "uploadFiles" at bounding box center [1253, 243] width 18 height 18
click at [0, 0] on input "uploadFiles" at bounding box center [0, 0] width 0 height 0
click at [107, 135] on span "Детали" at bounding box center [129, 128] width 73 height 19
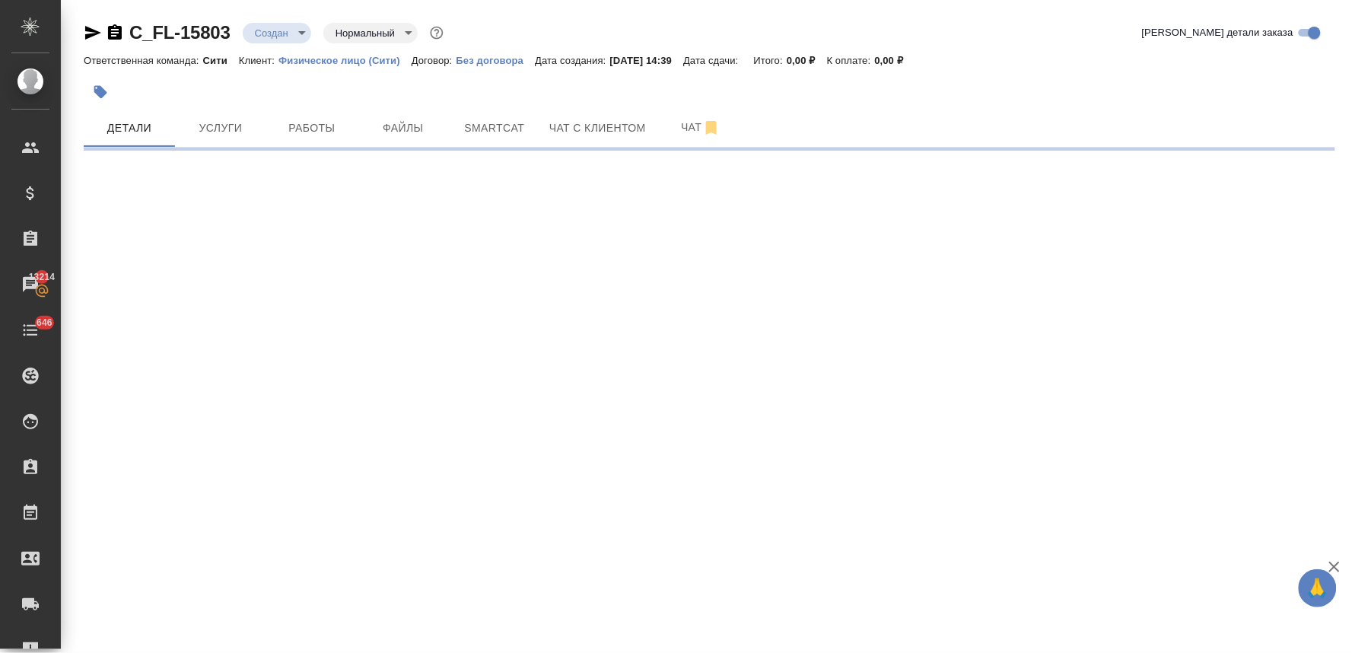
select select "RU"
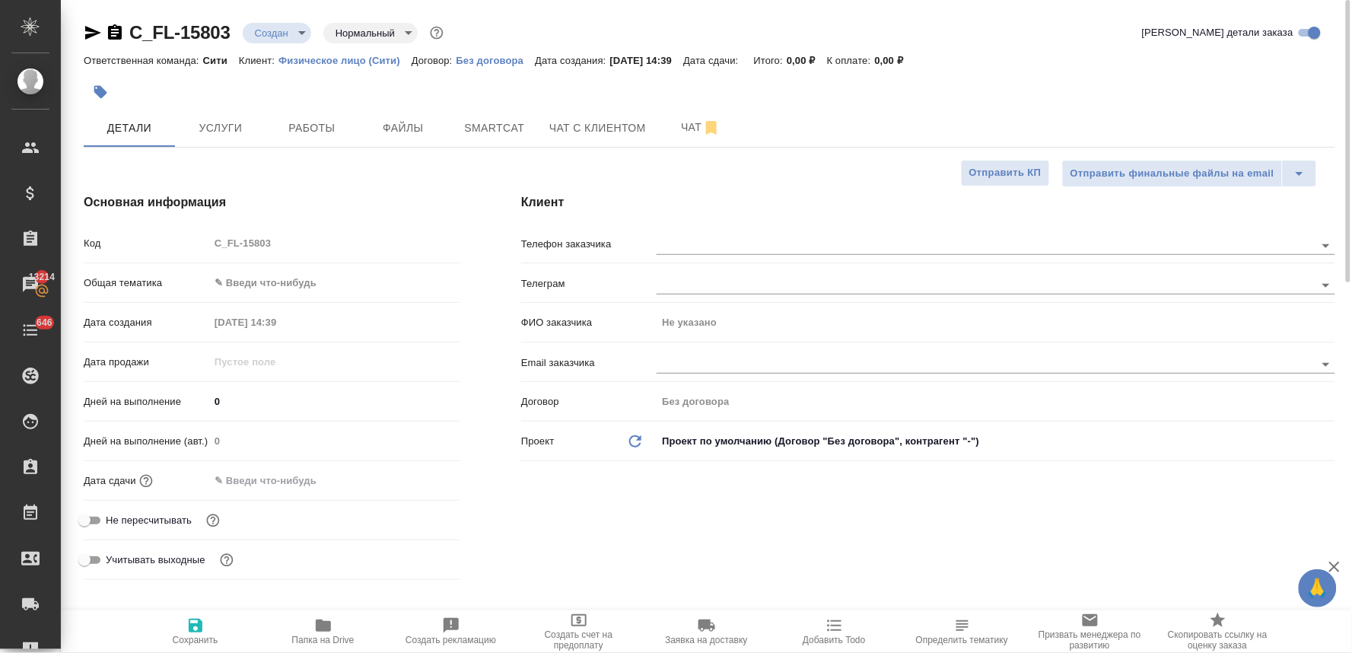
type textarea "x"
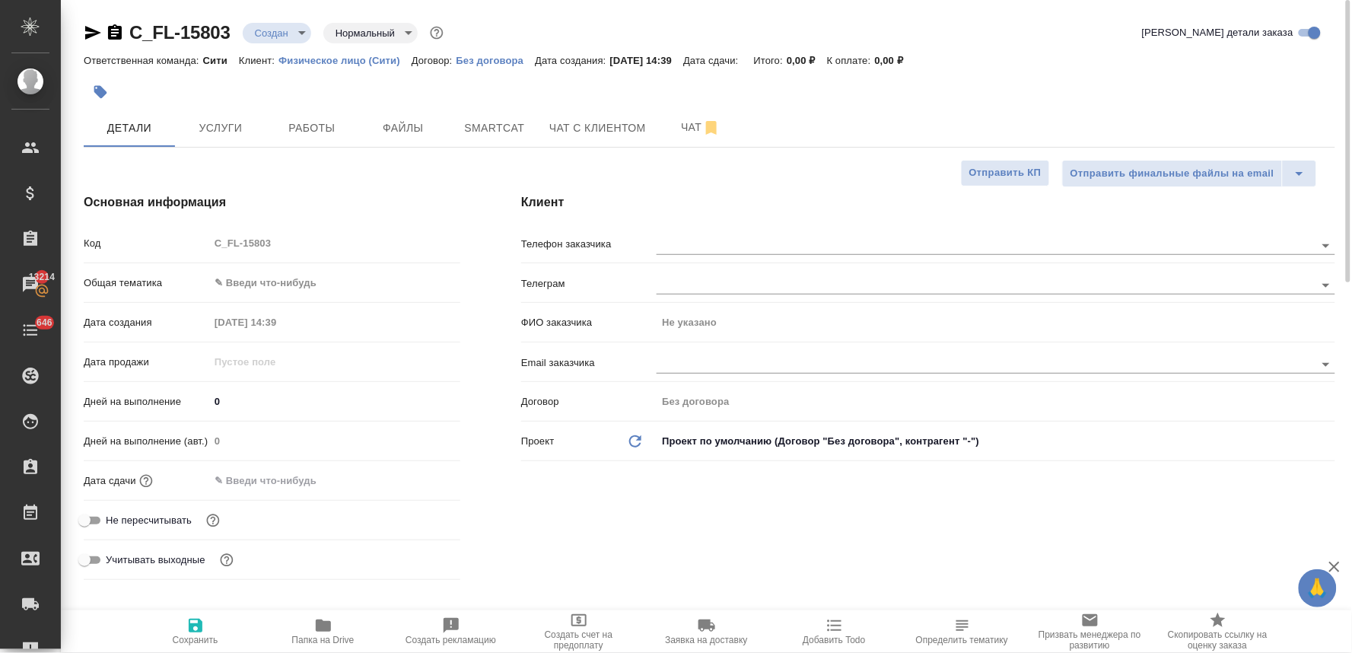
type textarea "x"
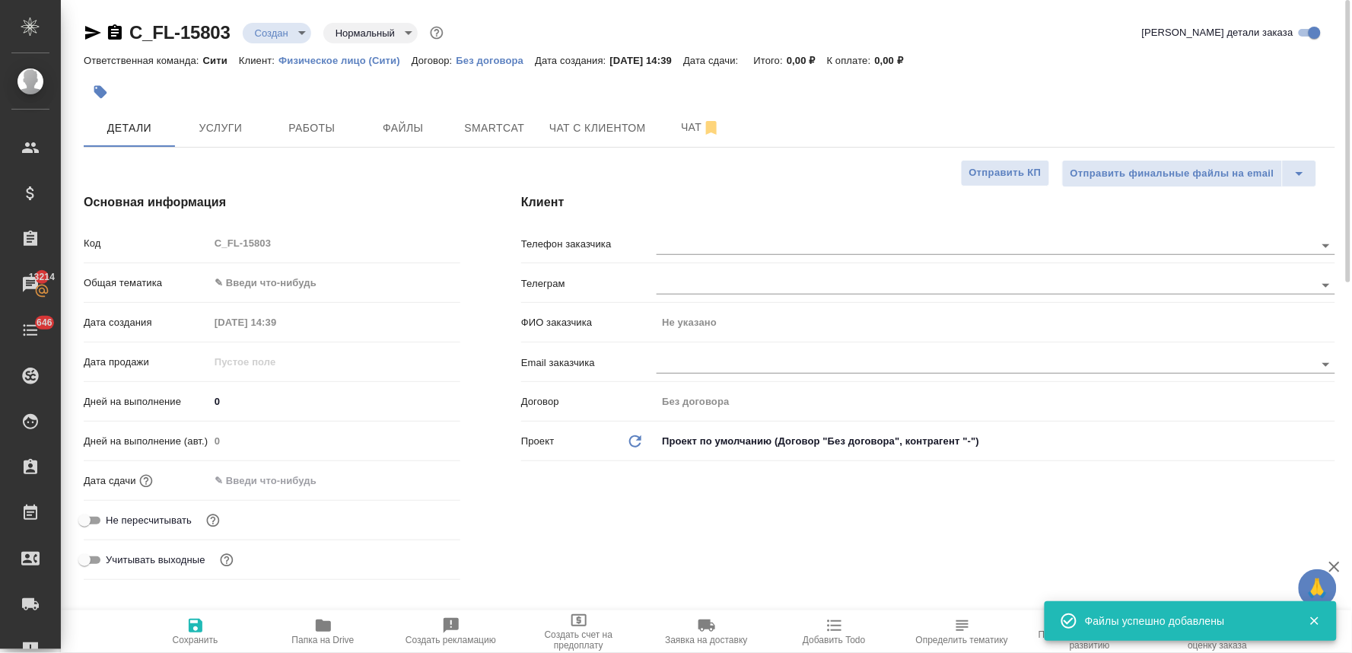
click at [118, 520] on span "Не пересчитывать" at bounding box center [149, 520] width 86 height 15
click at [112, 520] on input "Не пересчитывать" at bounding box center [84, 520] width 55 height 18
checkbox input "true"
type textarea "x"
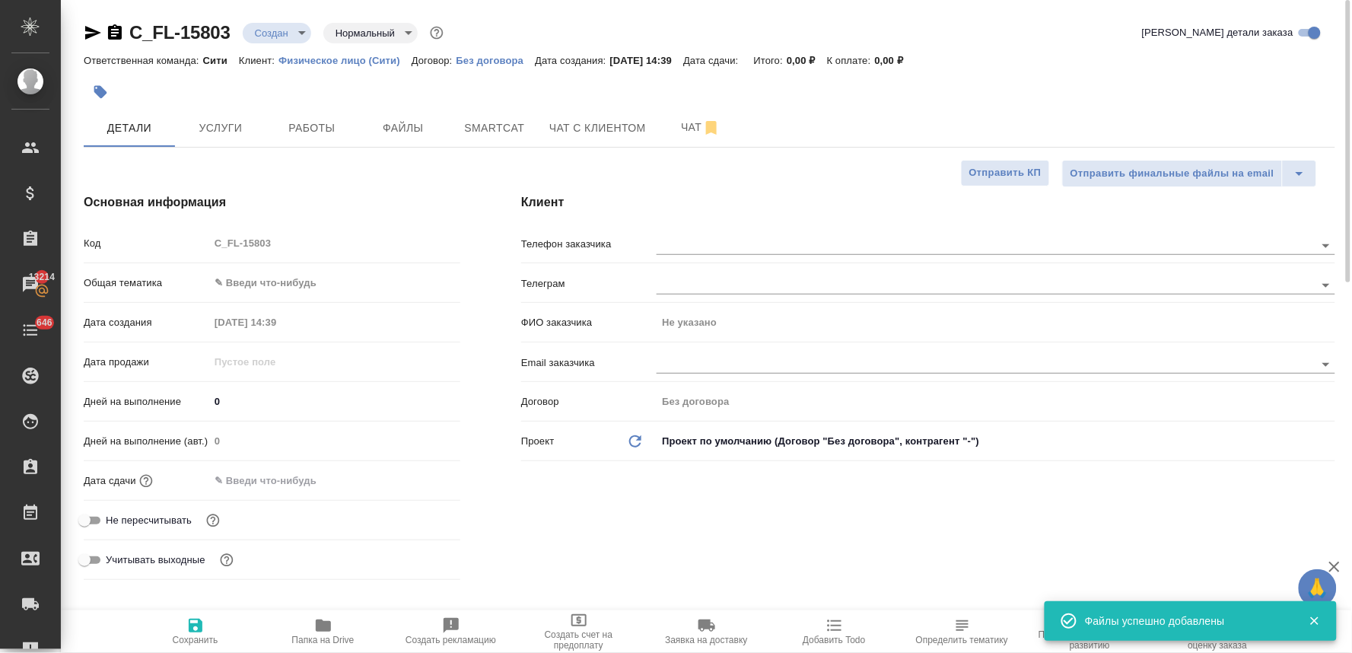
type textarea "x"
click at [240, 491] on div "Дата сдачи" at bounding box center [272, 480] width 377 height 27
click at [287, 481] on input "text" at bounding box center [276, 480] width 133 height 22
click at [420, 475] on icon "button" at bounding box center [416, 479] width 14 height 15
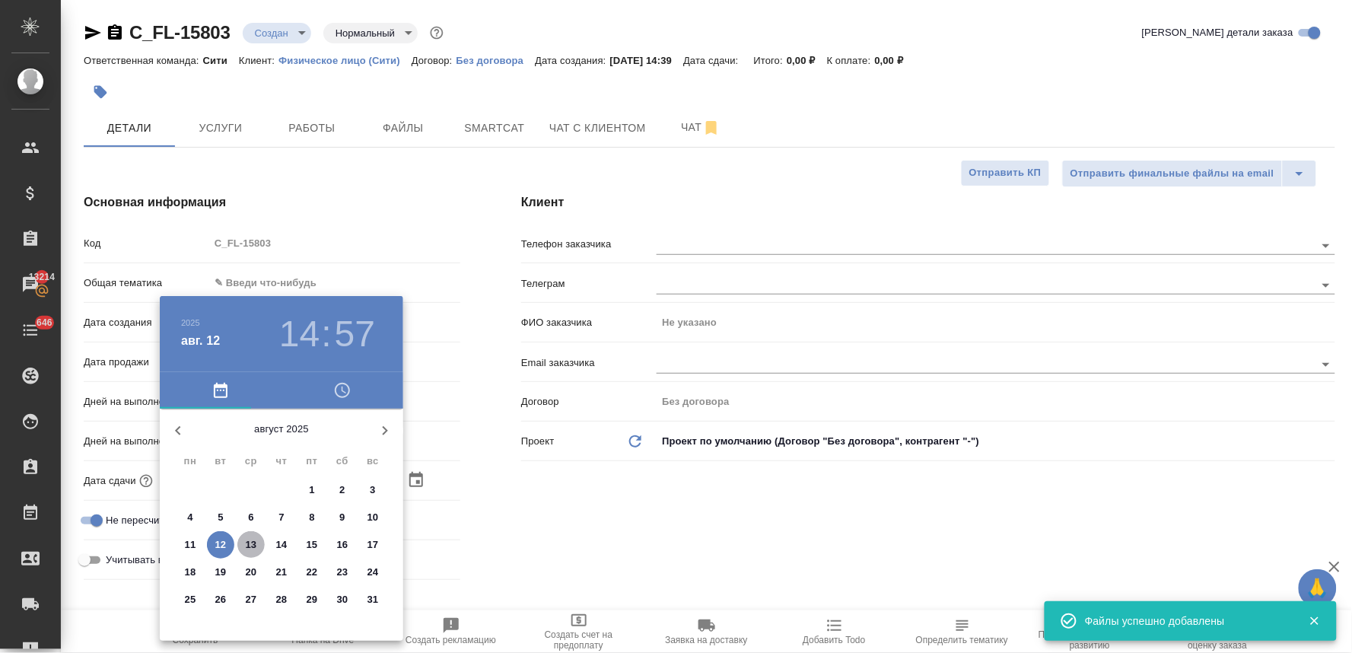
click at [248, 545] on p "13" at bounding box center [251, 544] width 11 height 15
type input "[DATE] 14:57"
type textarea "x"
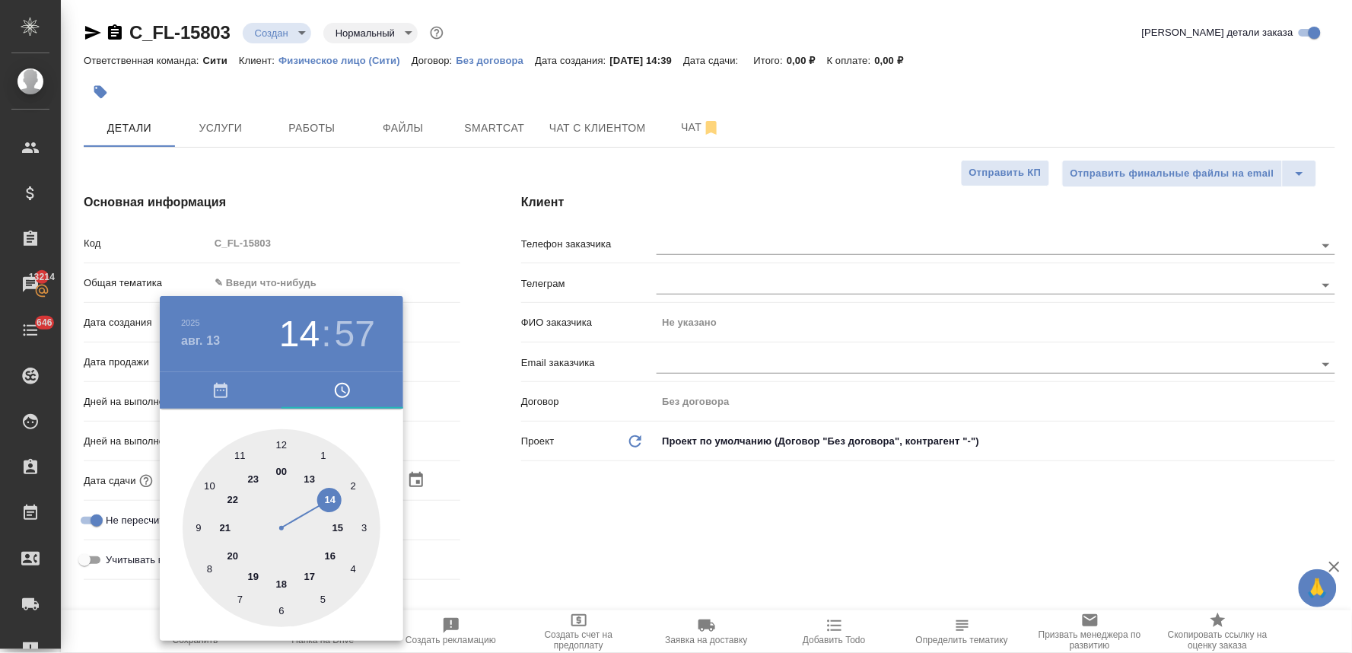
click at [205, 488] on div at bounding box center [282, 528] width 198 height 198
type input "[DATE] 10:57"
type textarea "x"
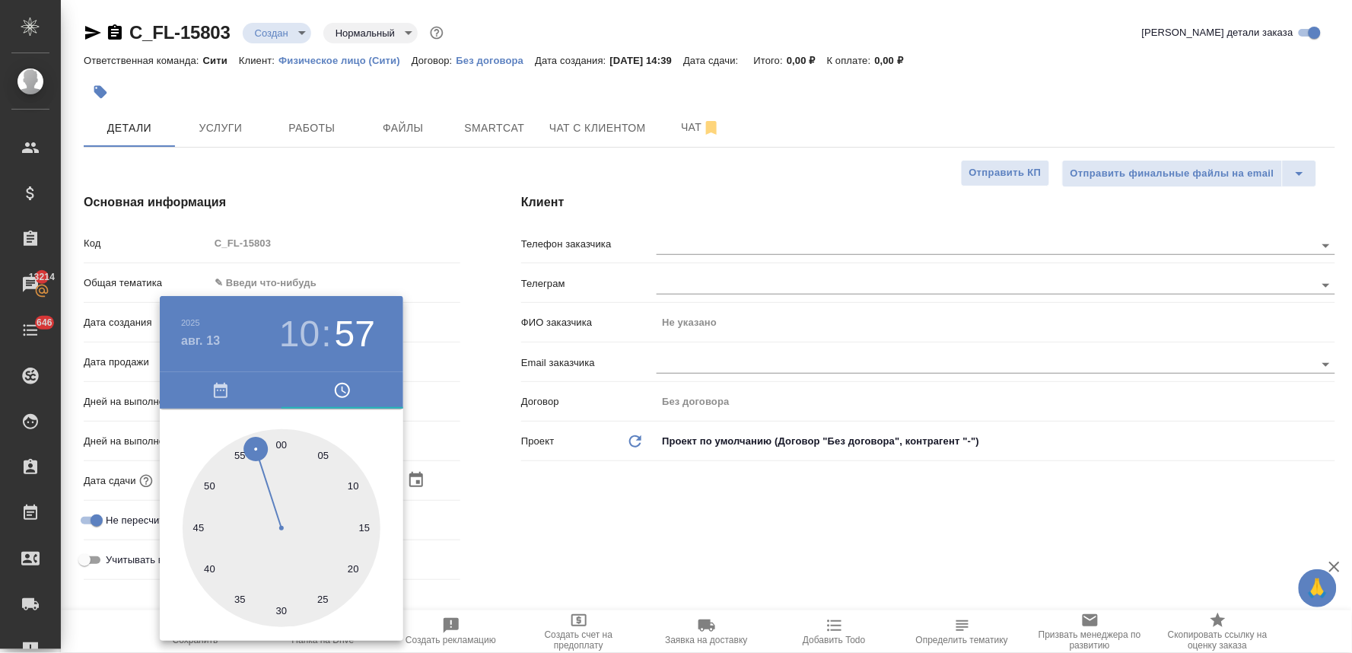
click at [283, 444] on div at bounding box center [282, 528] width 198 height 198
type input "[DATE] 10:00"
type textarea "x"
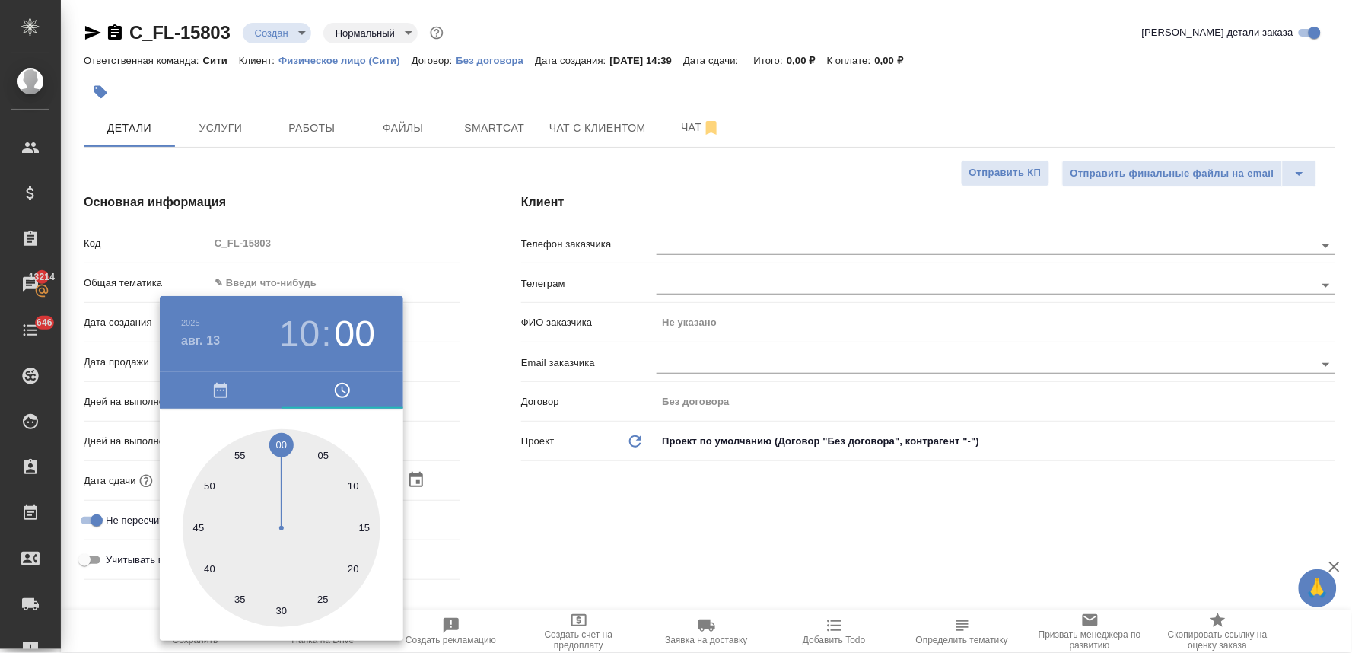
click at [701, 514] on div at bounding box center [676, 326] width 1352 height 653
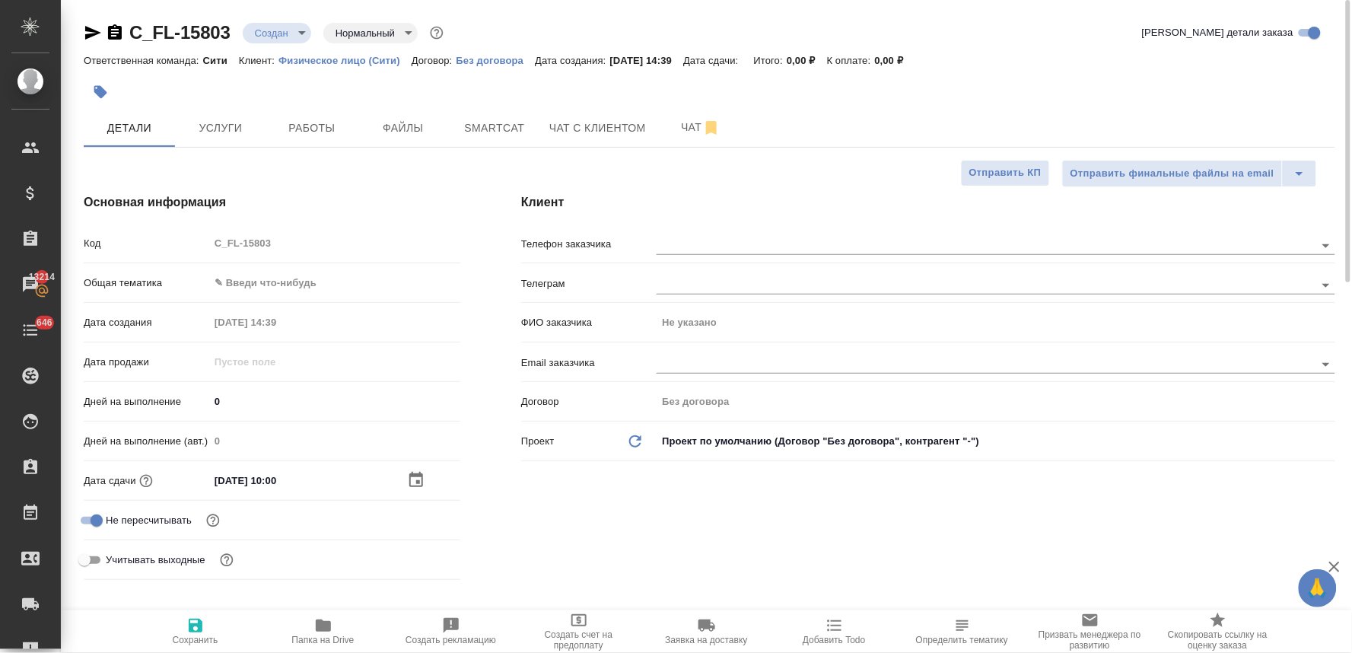
click at [275, 285] on body "🙏 .cls-1 fill:#fff; AWATERA [PERSON_NAME] Спецификации Заказы 13214 Чаты 646 To…" at bounding box center [676, 326] width 1352 height 653
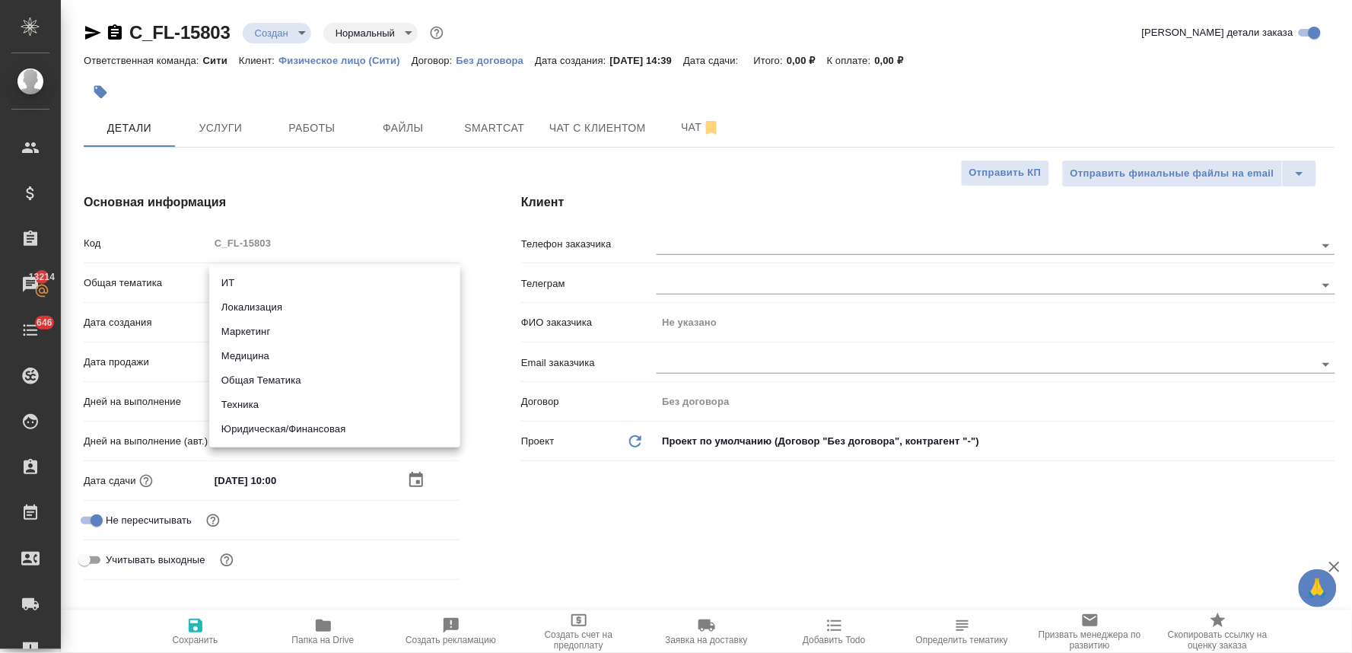
click at [278, 430] on li "Юридическая/Финансовая" at bounding box center [334, 429] width 251 height 24
type input "yr-fn"
type textarea "x"
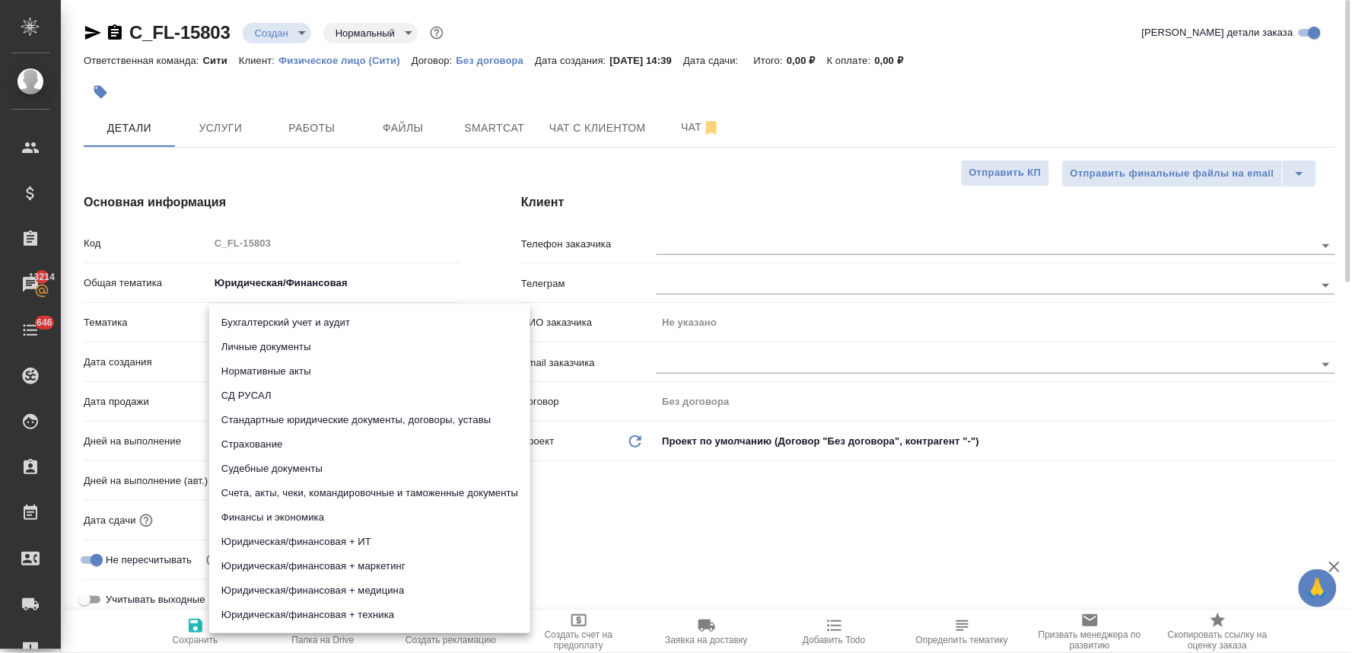
click at [270, 321] on body "🙏 .cls-1 fill:#fff; AWATERA [PERSON_NAME] Спецификации Заказы 13214 Чаты 646 To…" at bounding box center [676, 326] width 1352 height 653
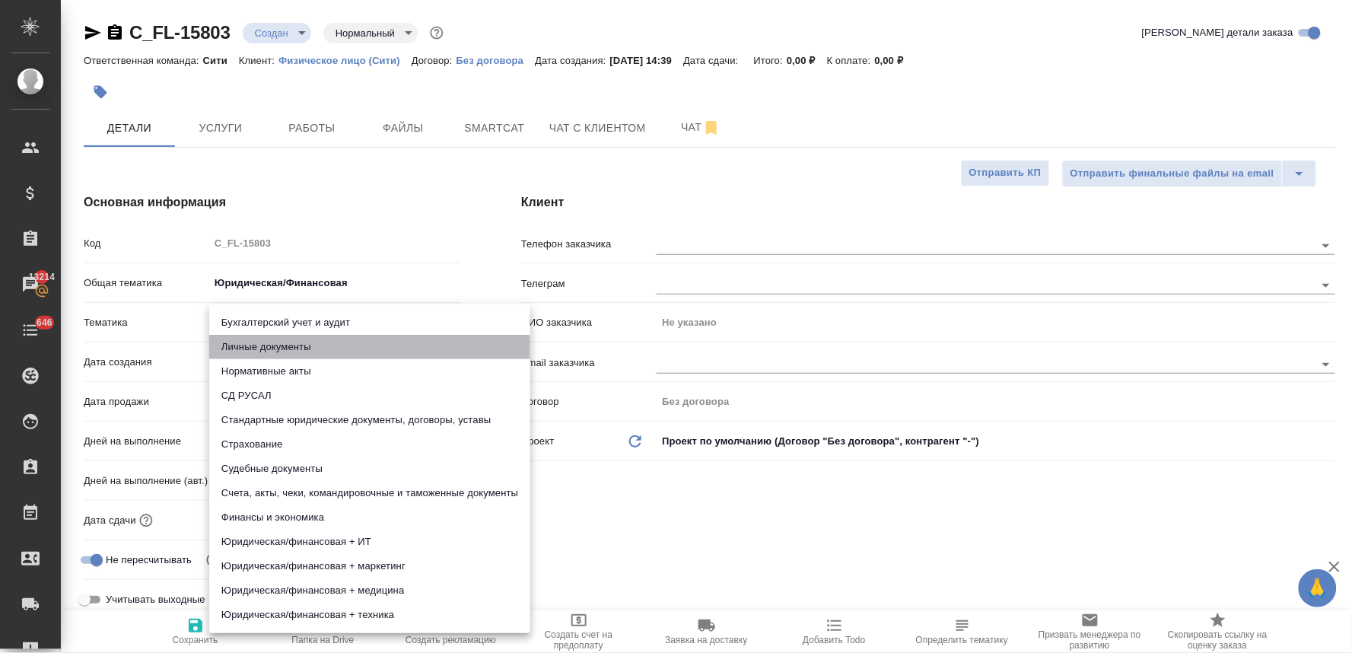
click at [271, 347] on li "Личные документы" at bounding box center [369, 347] width 321 height 24
type textarea "x"
type input "5a8b8b956a9677013d343cfe"
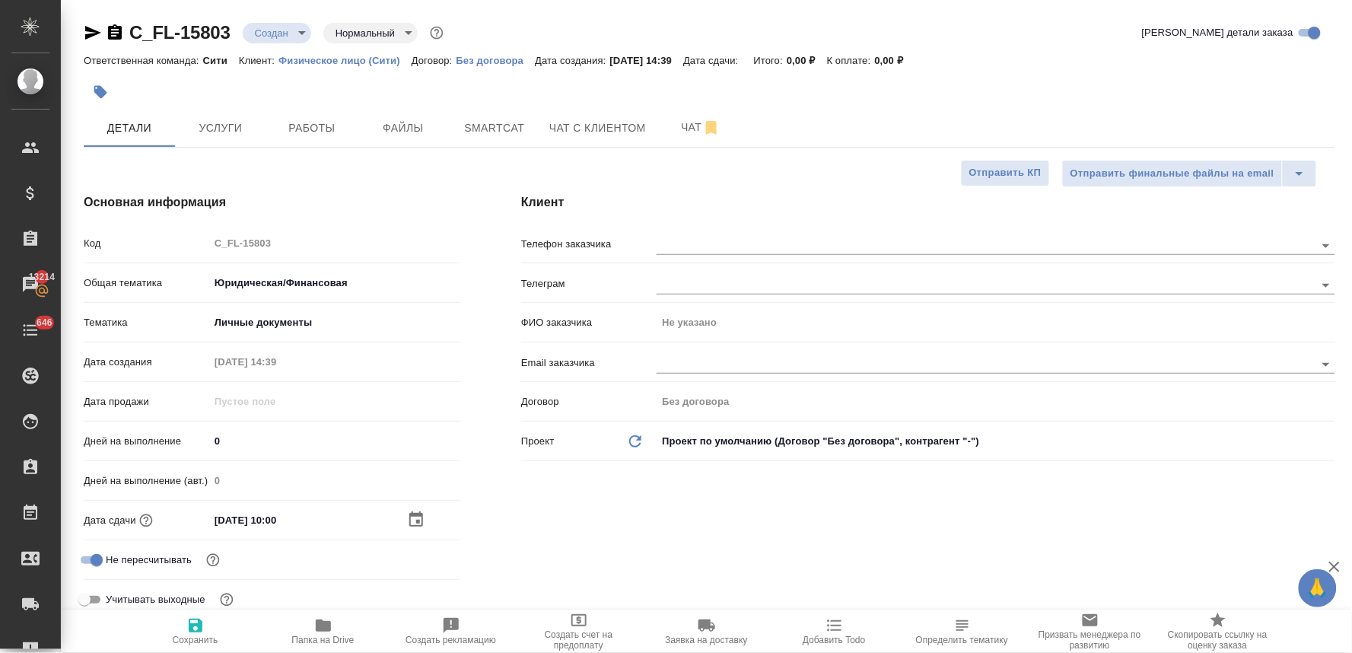
click at [804, 579] on div "Бухгалтерский учет и аудит Личные документы Нормативные акты СД РУСАЛ Стандартн…" at bounding box center [676, 326] width 1352 height 653
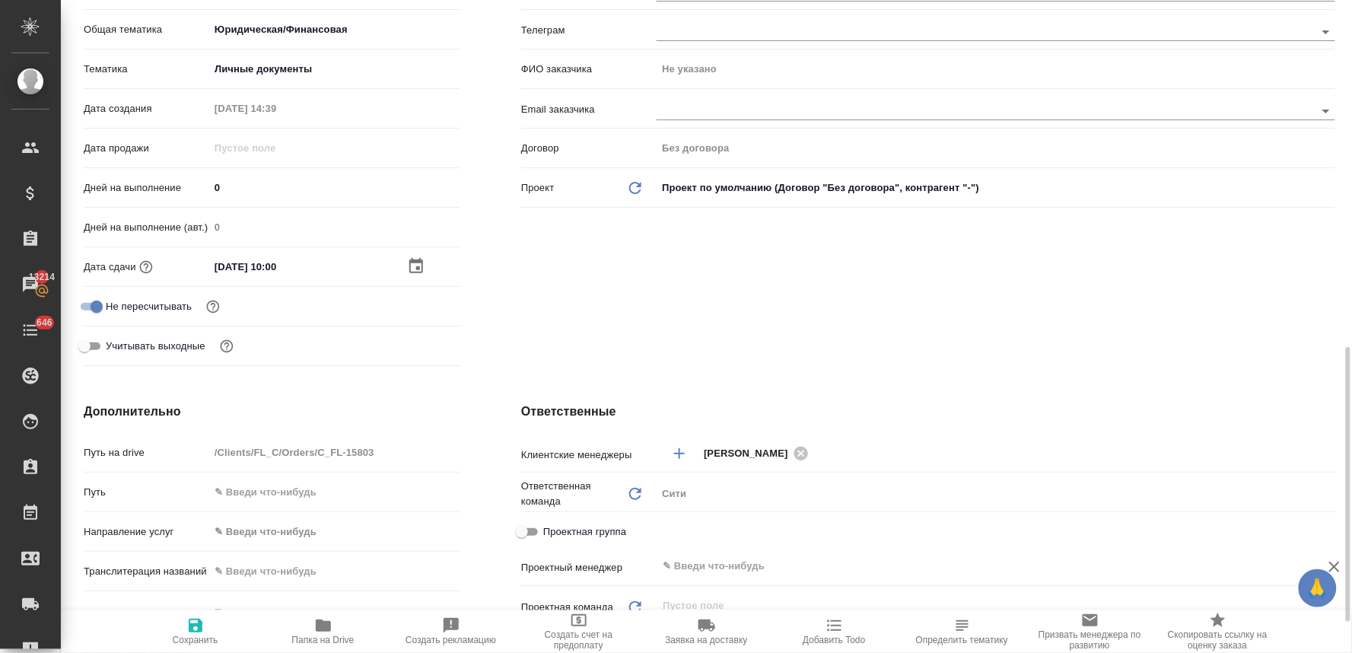
scroll to position [422, 0]
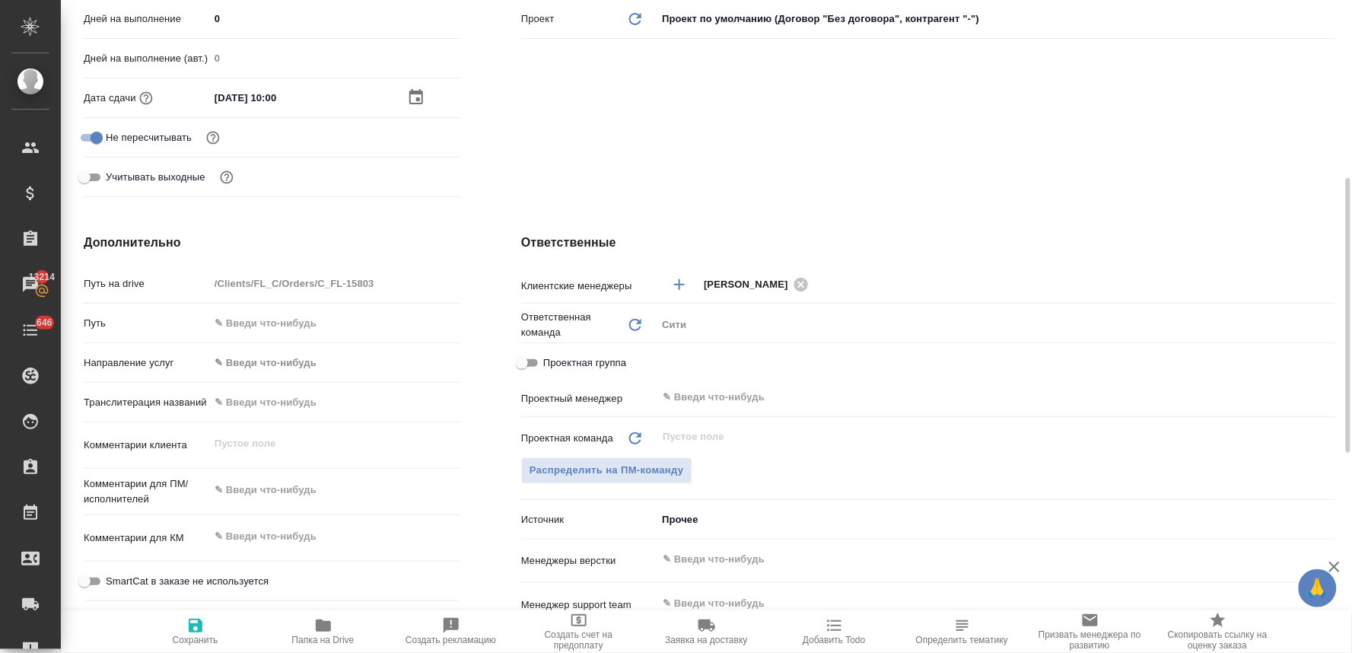
type textarea "x"
click at [262, 484] on textarea at bounding box center [335, 491] width 250 height 26
type textarea "x"
type textarea "н"
type textarea "x"
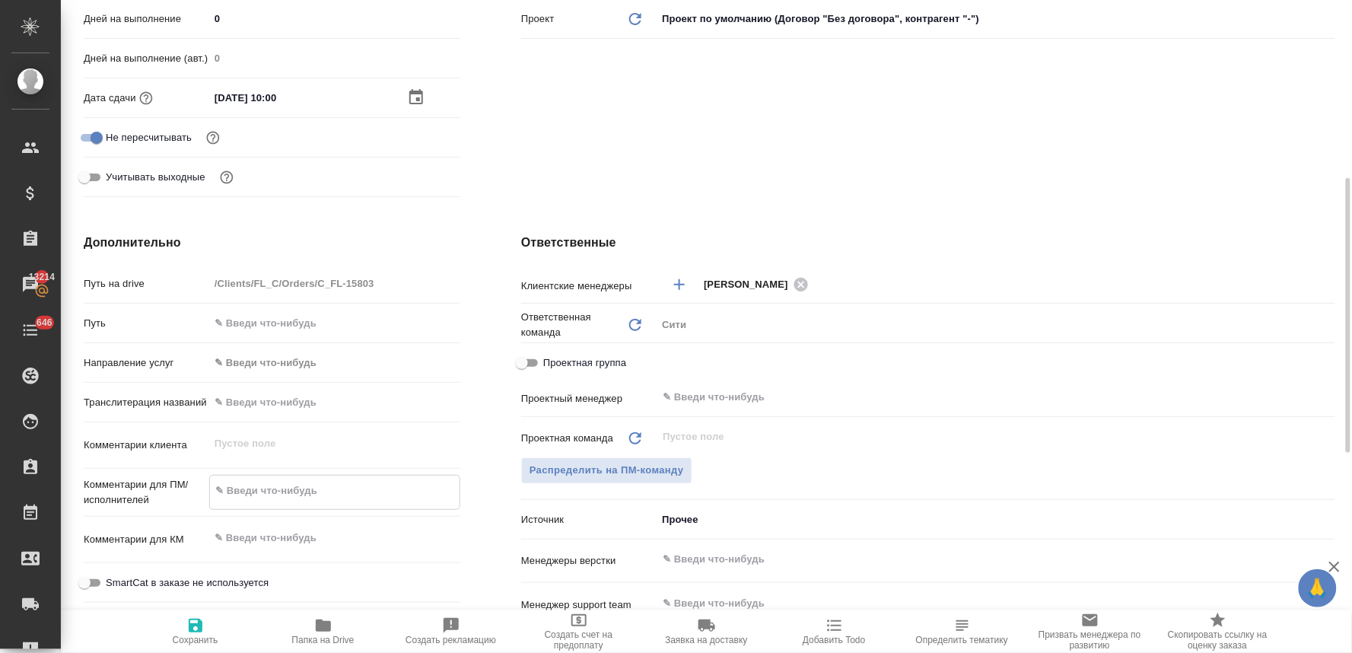
type textarea "x"
type textarea "но"
type textarea "x"
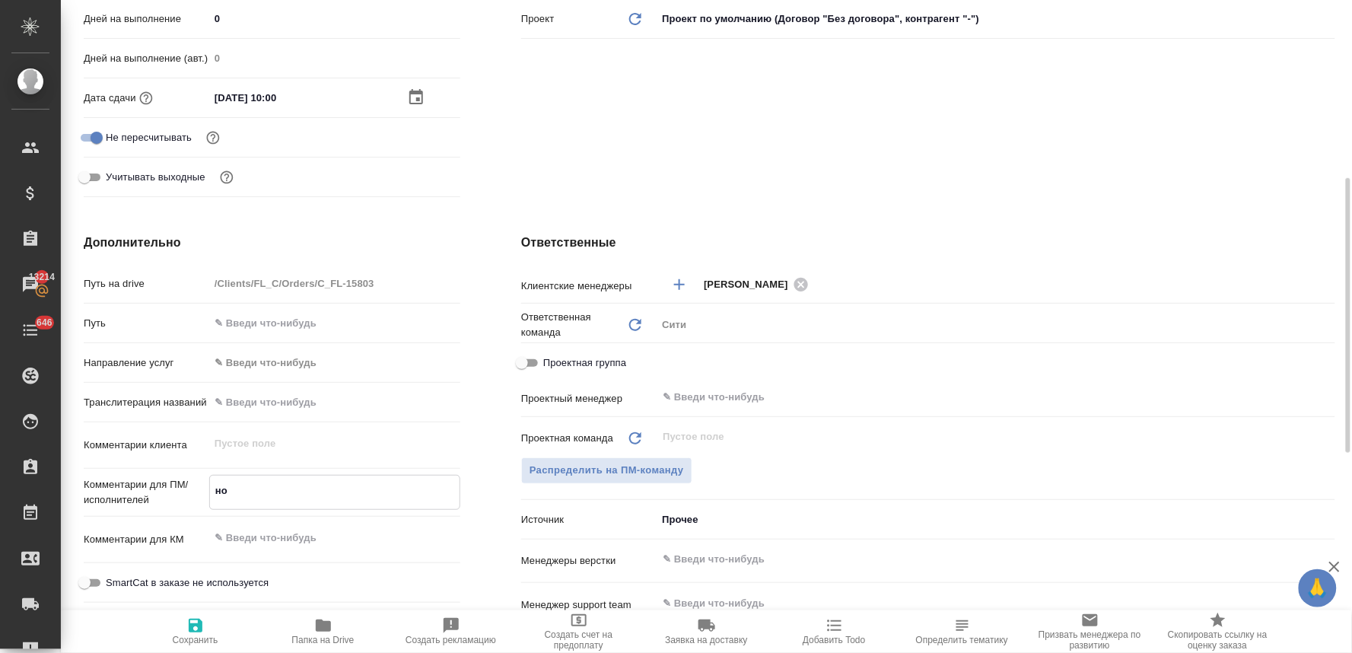
type textarea "x"
type textarea "нот"
type textarea "x"
type textarea "нот"
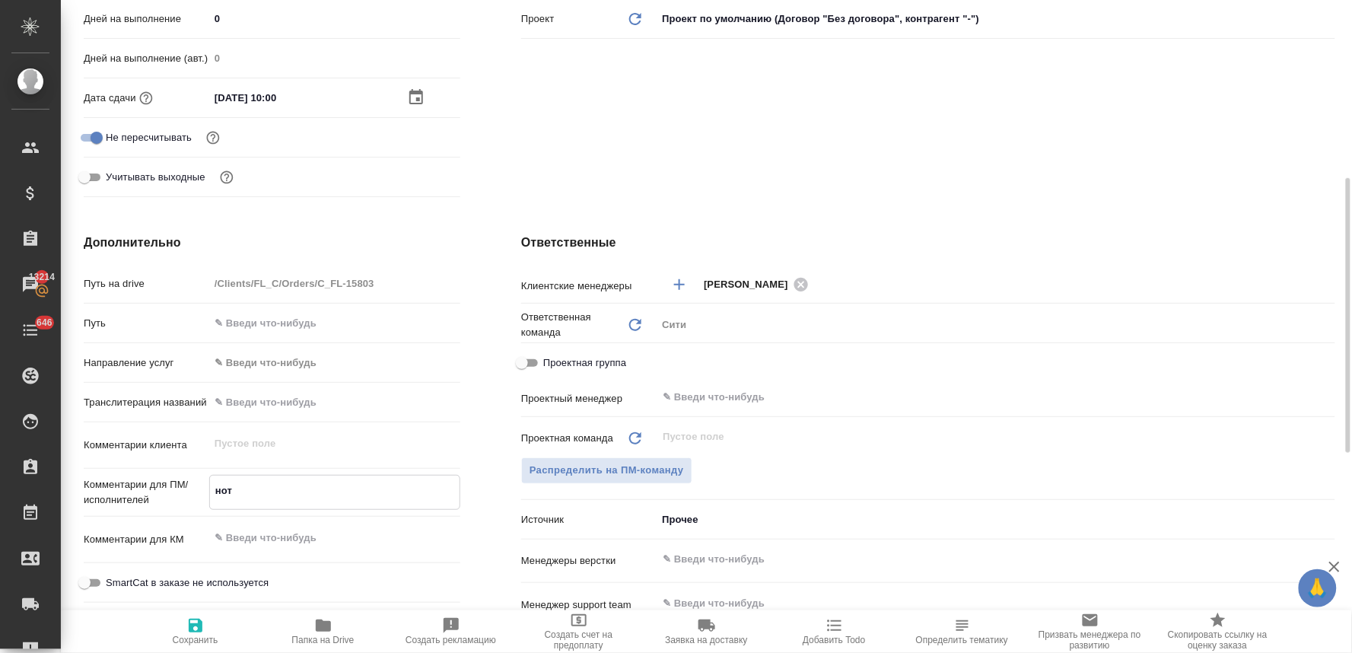
type textarea "x"
type textarea "нот"
type textarea "x"
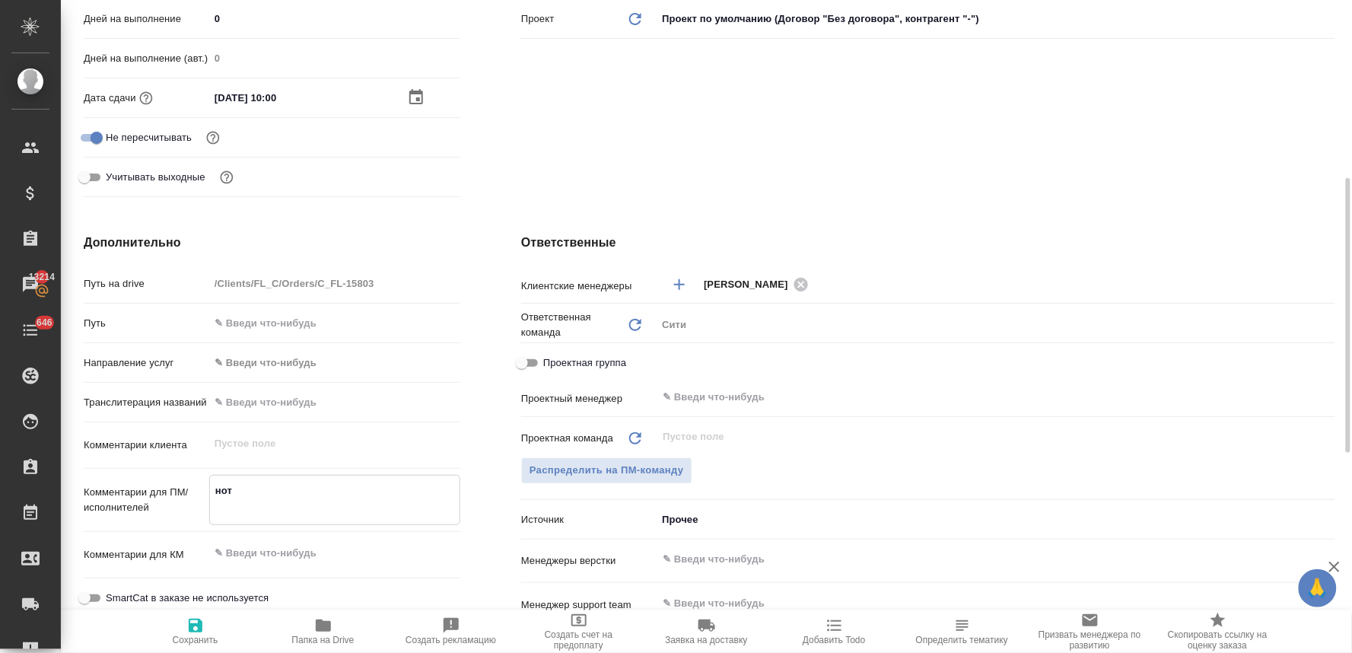
type textarea "x"
type textarea "нот в"
type textarea "x"
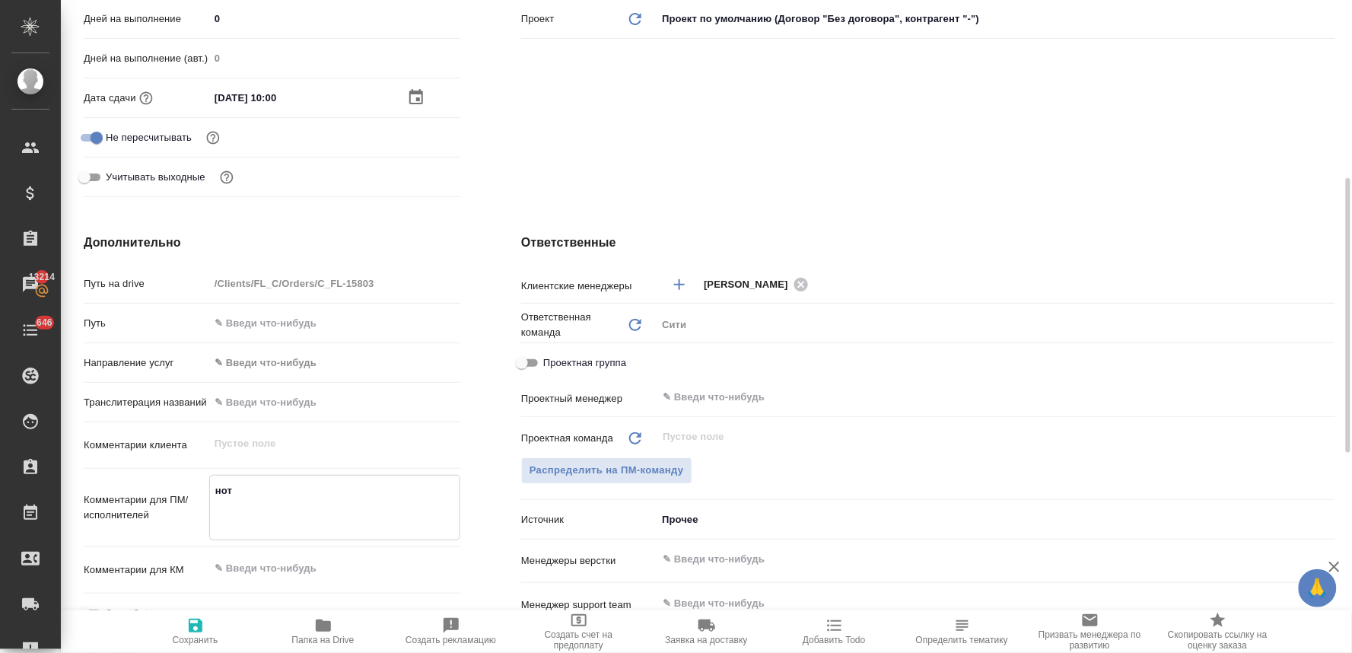
type textarea "x"
type textarea "нот в"
type textarea "x"
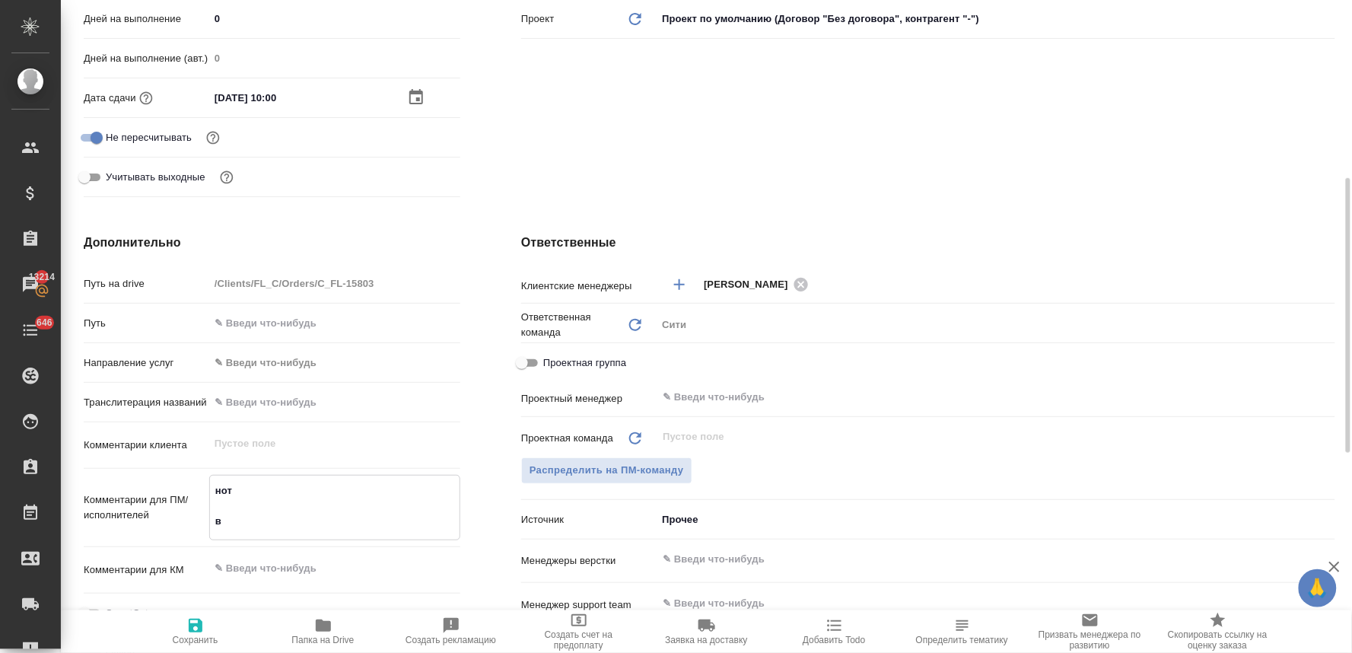
type textarea "x"
type textarea "нот в с"
type textarea "x"
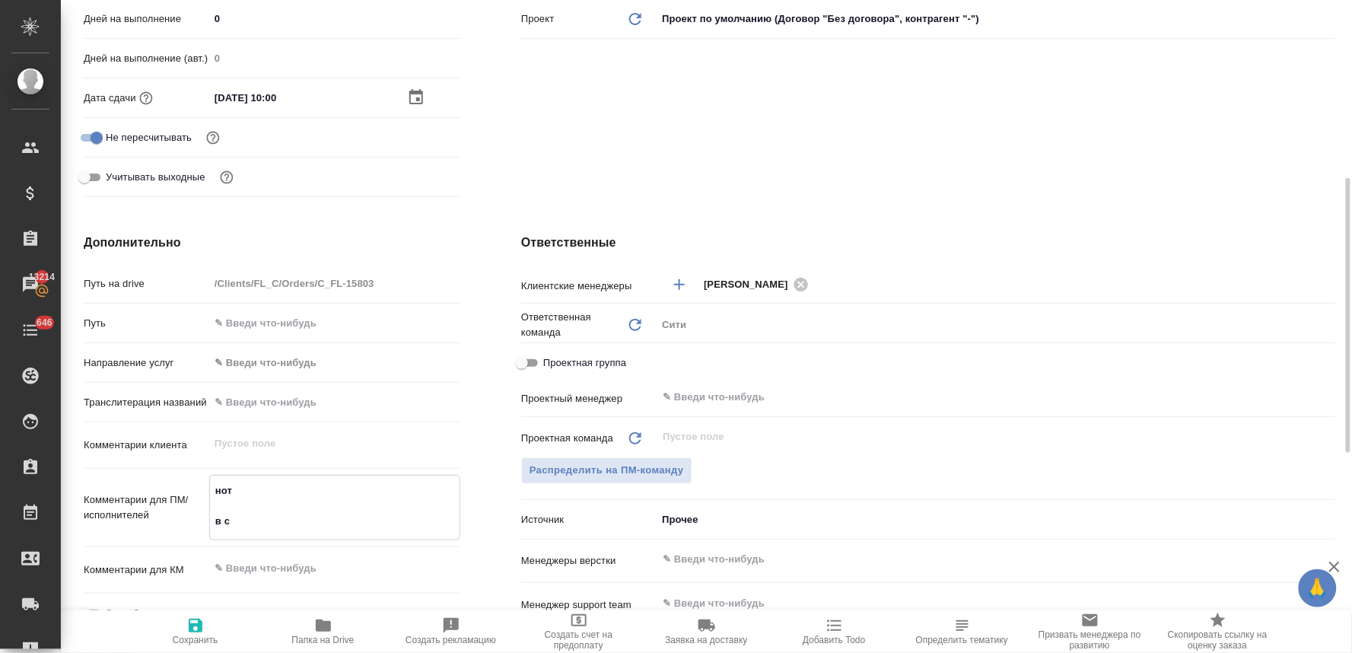
type textarea "нот в са"
type textarea "x"
type textarea "нот в [GEOGRAPHIC_DATA]"
type textarea "x"
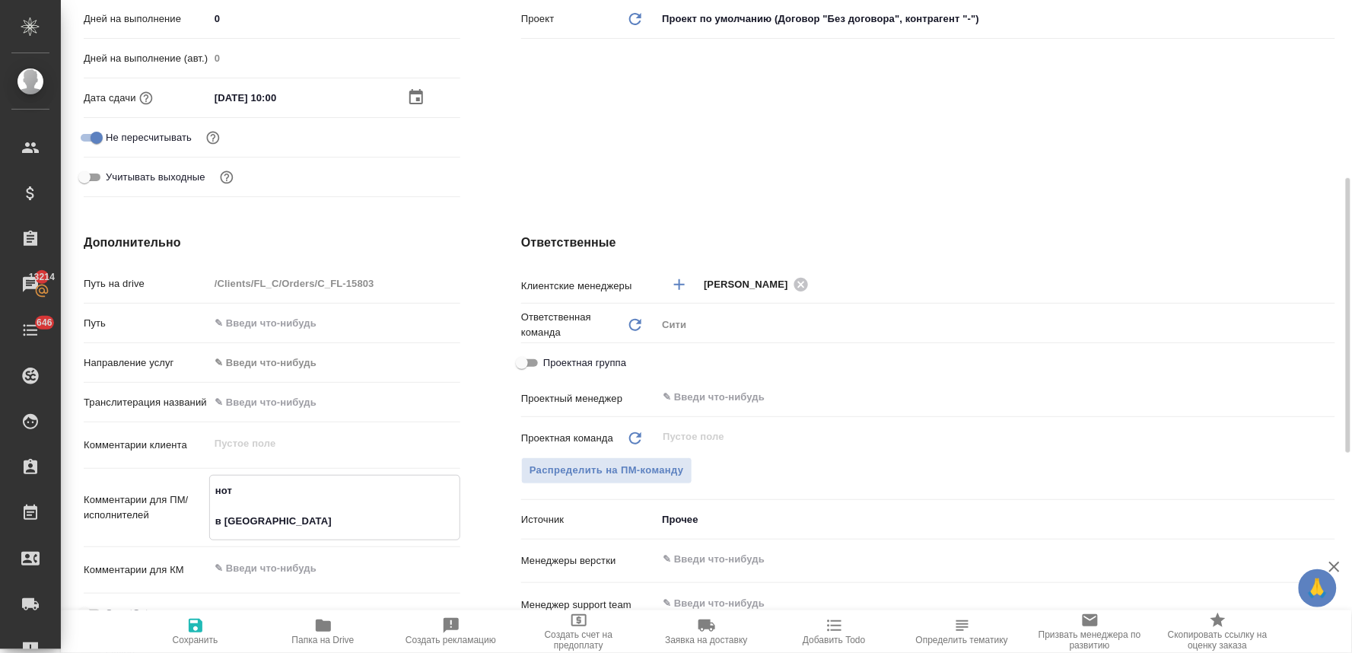
type textarea "нот в [GEOGRAPHIC_DATA]"
type textarea "x"
type textarea "нот в [GEOGRAPHIC_DATA]"
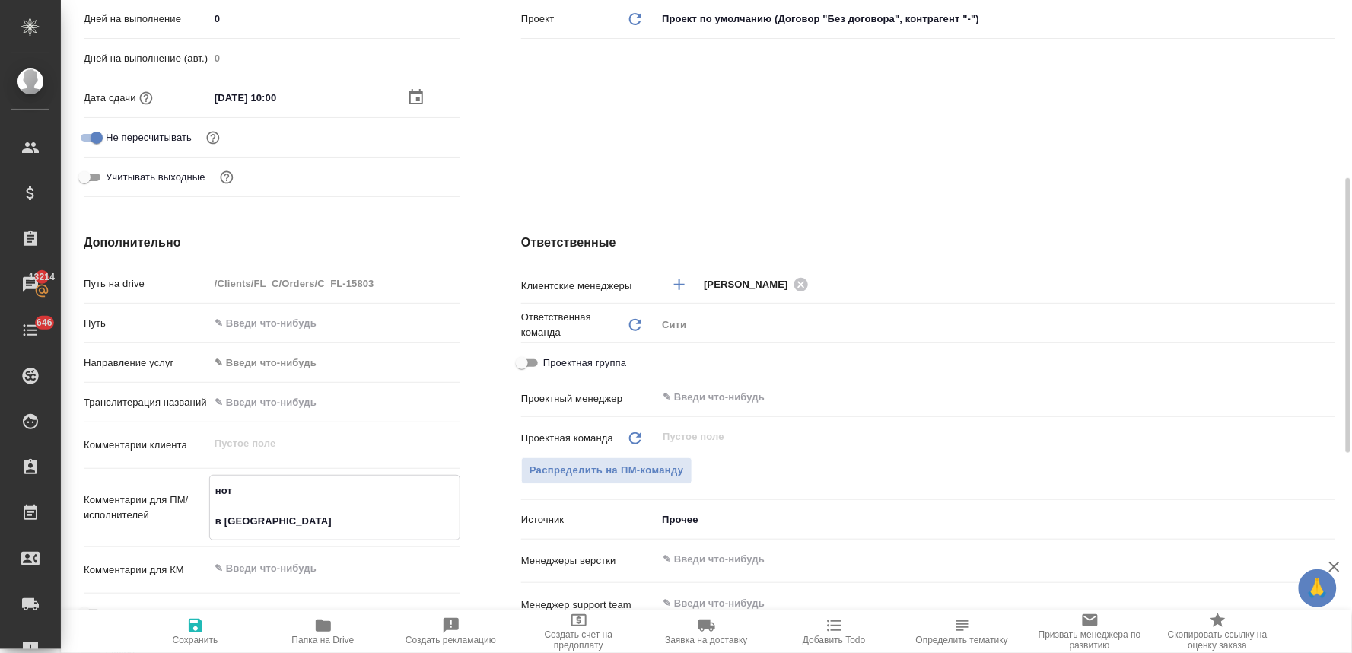
type textarea "x"
type textarea "нот в [GEOGRAPHIC_DATA]"
type textarea "x"
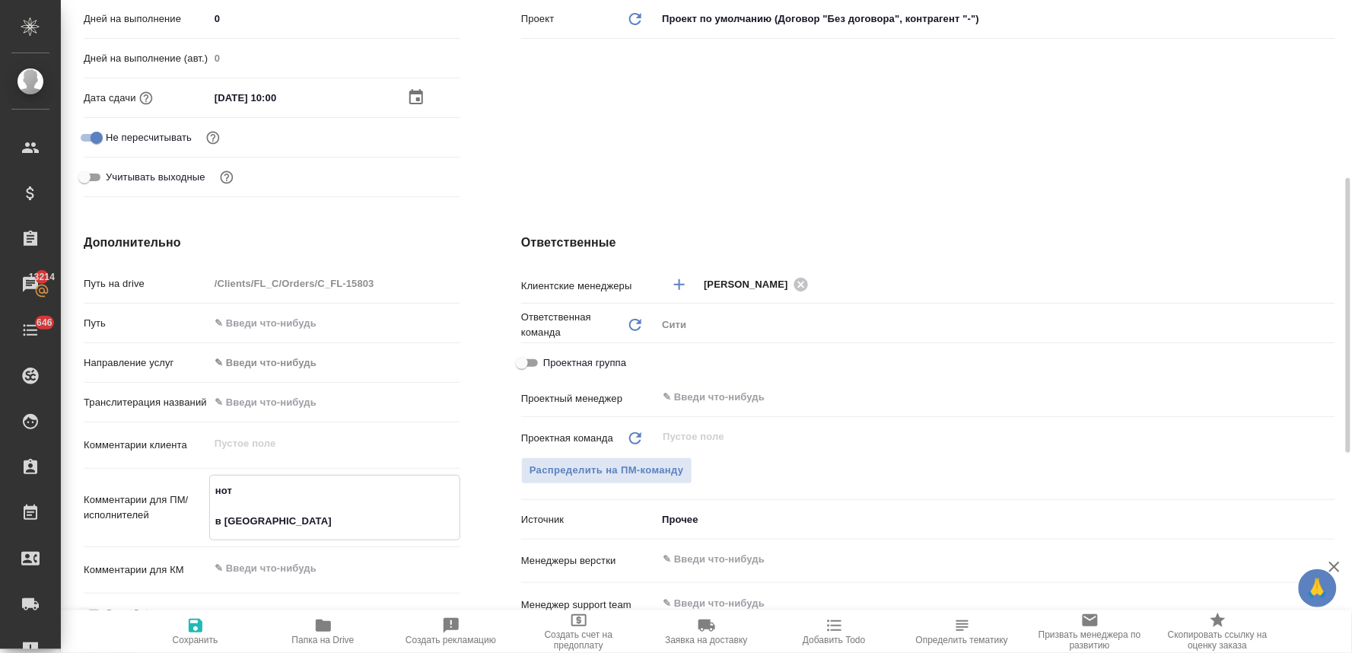
type textarea "x"
type textarea "нот в [PERSON_NAME]"
type textarea "x"
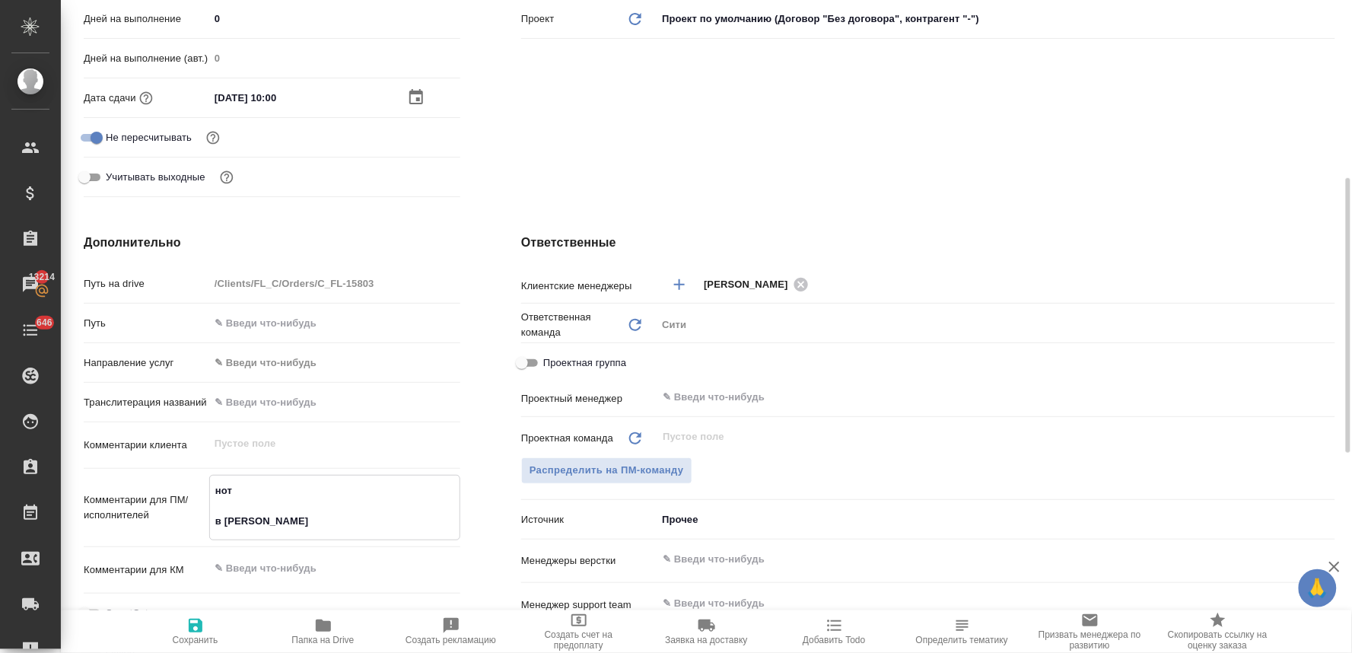
type textarea "x"
type textarea "нот в [GEOGRAPHIC_DATA]"
type textarea "x"
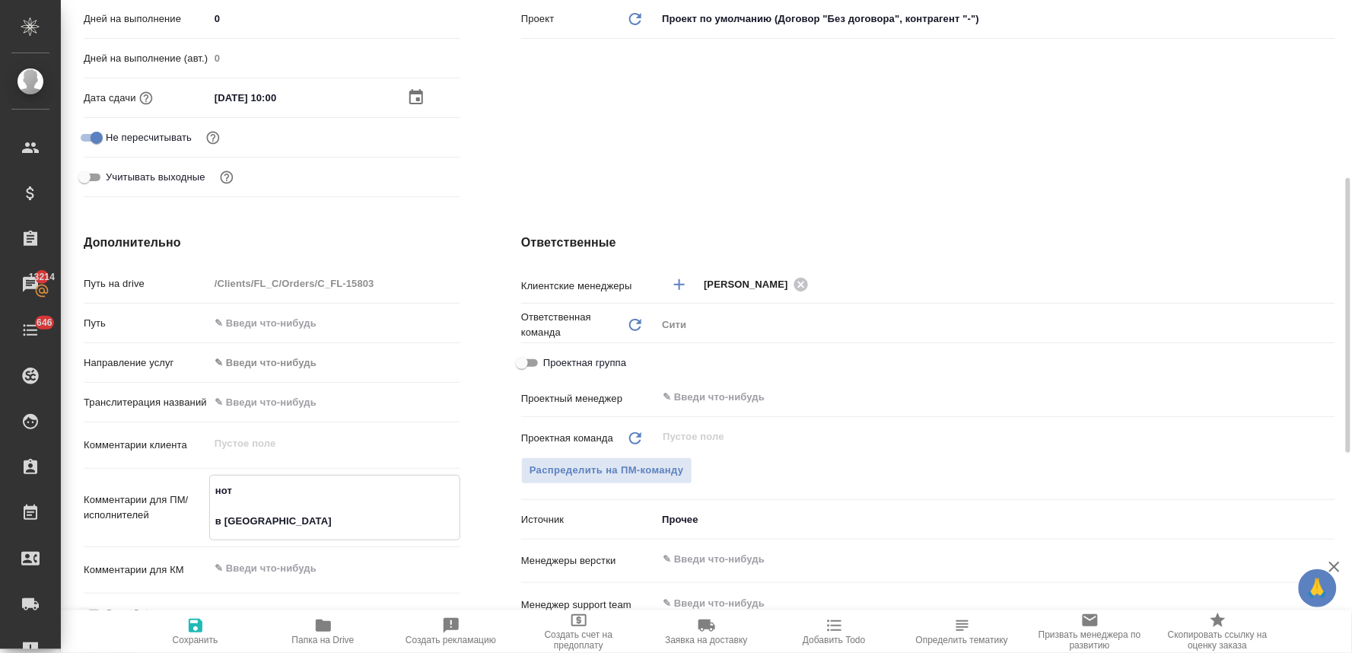
type textarea "нот в [GEOGRAPHIC_DATA]"
type textarea "x"
type textarea "нот в [GEOGRAPHIC_DATA] [PERSON_NAME]"
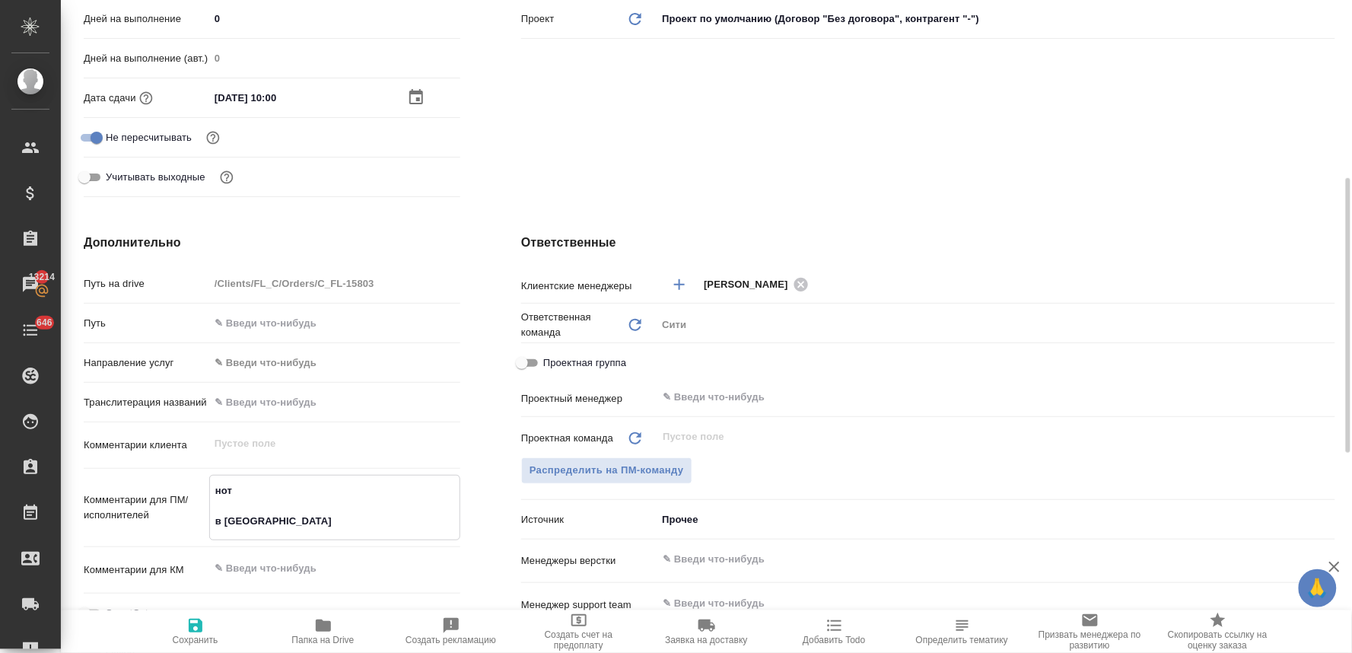
type textarea "x"
type textarea "нот в [GEOGRAPHIC_DATA] на"
type textarea "x"
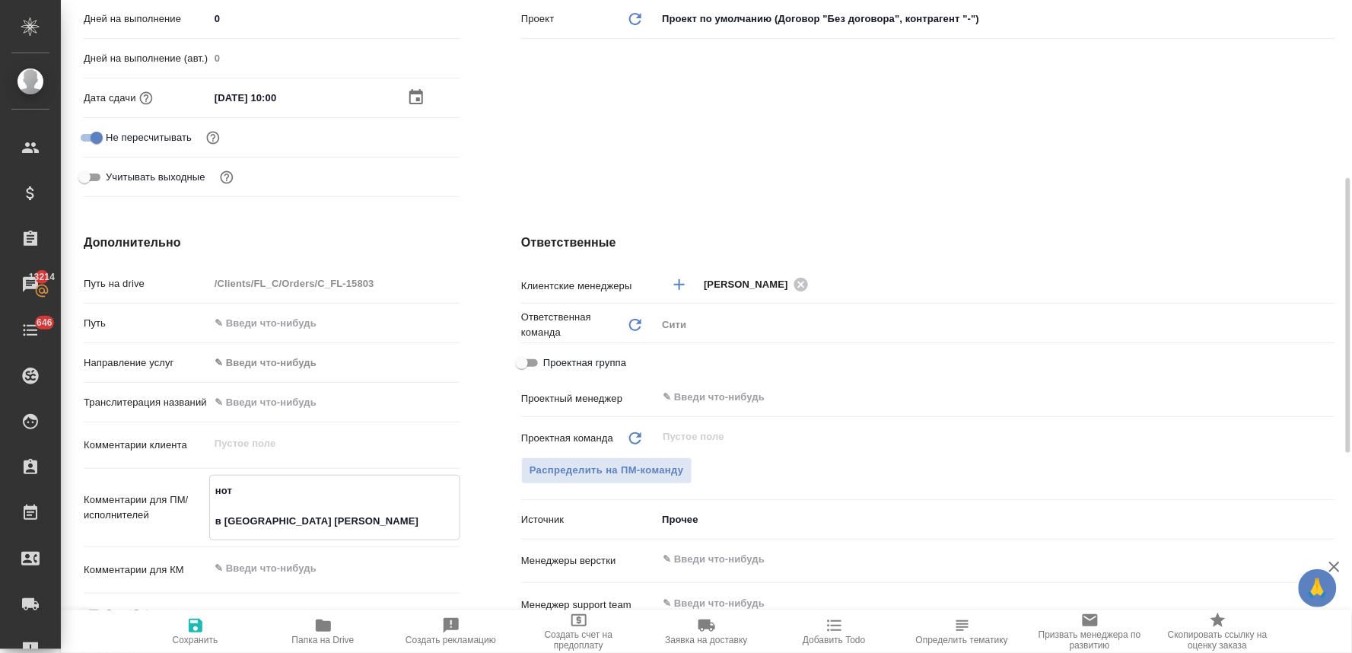
type textarea "x"
type textarea "нот в [GEOGRAPHIC_DATA] на"
type textarea "x"
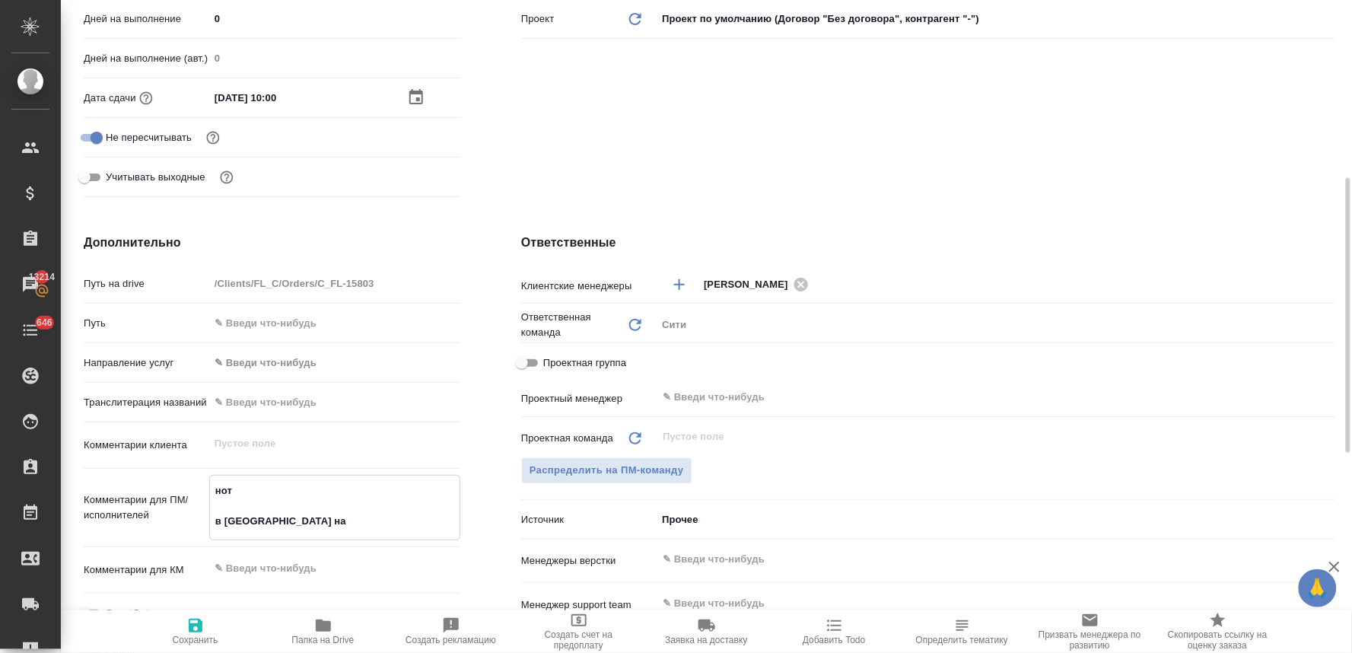
type textarea "x"
type textarea "нот в сахарово на п"
type textarea "x"
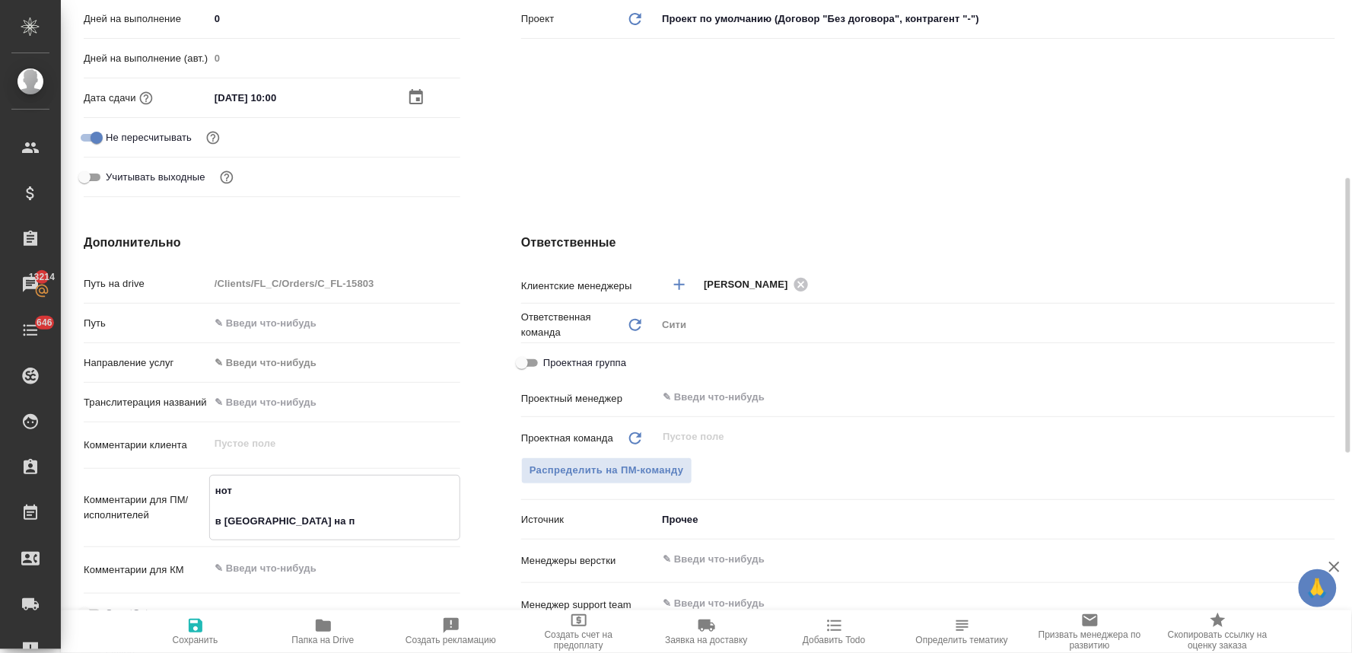
type textarea "нот в сахарово на па"
type textarea "x"
type textarea "нот в сахарово на пат"
type textarea "x"
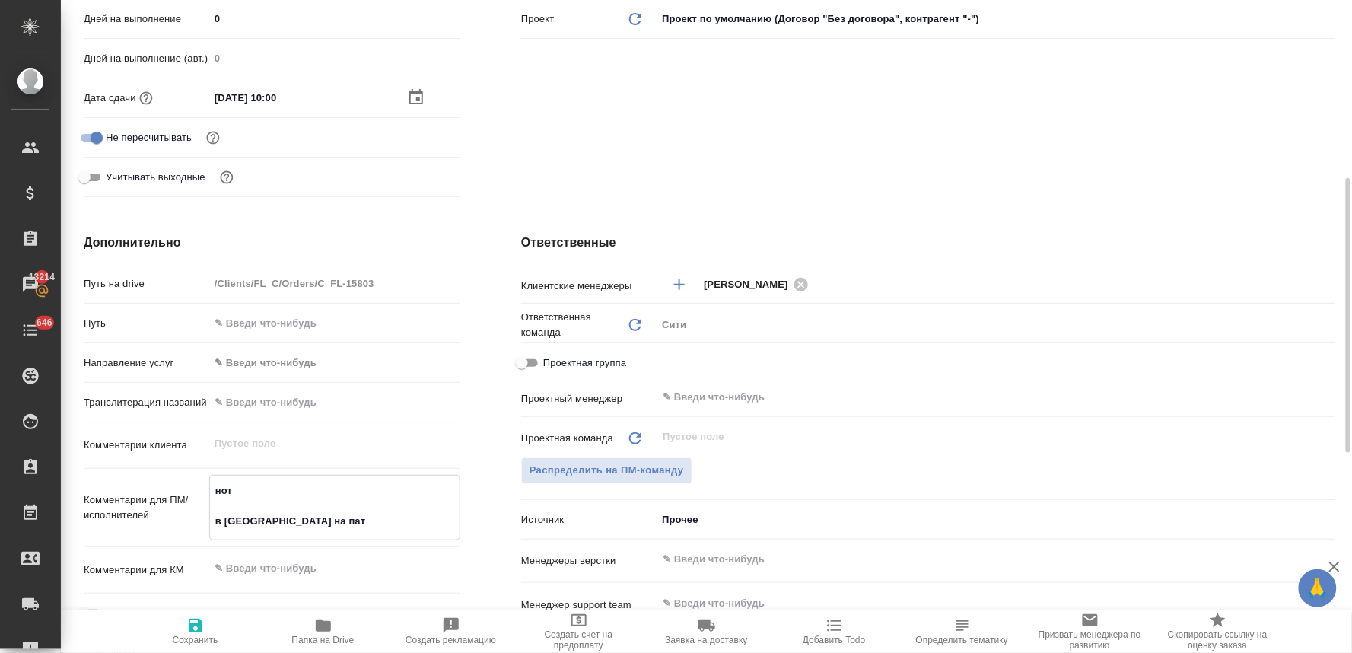
type textarea "нот в сахарово на пате"
type textarea "x"
type textarea "нот в сахарово на патен"
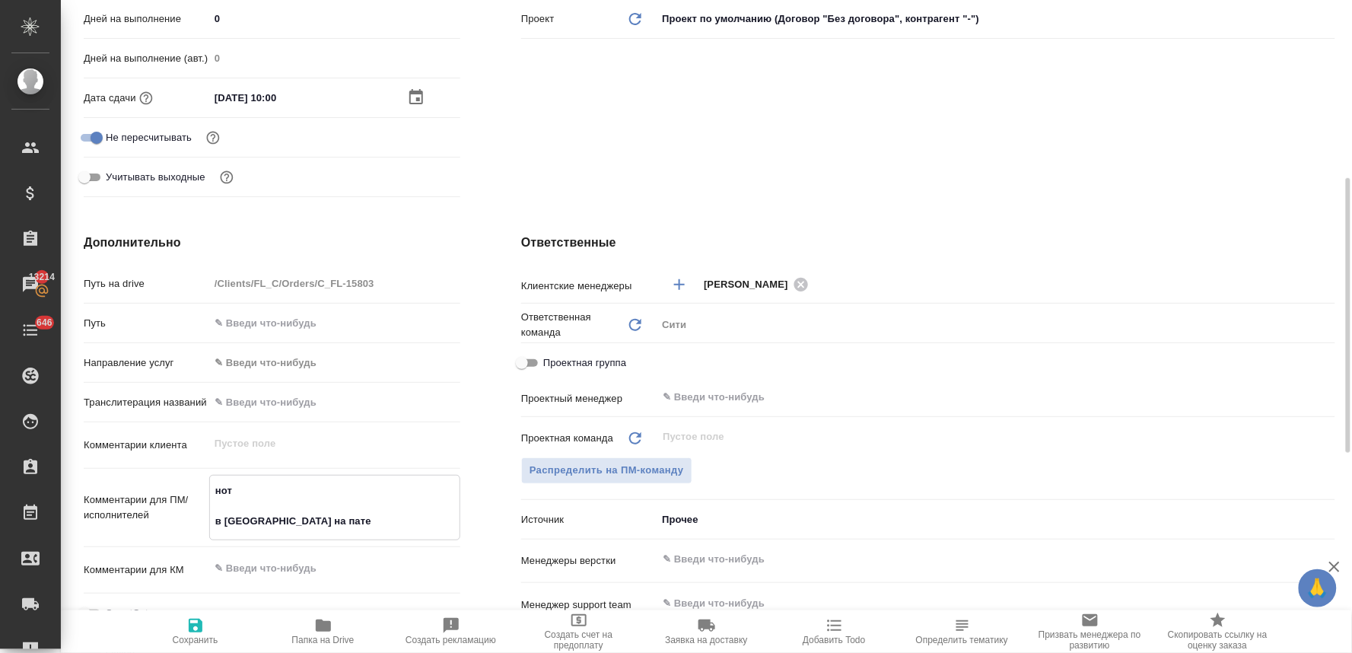
type textarea "x"
type textarea "нот в сахарово на патент"
type textarea "x"
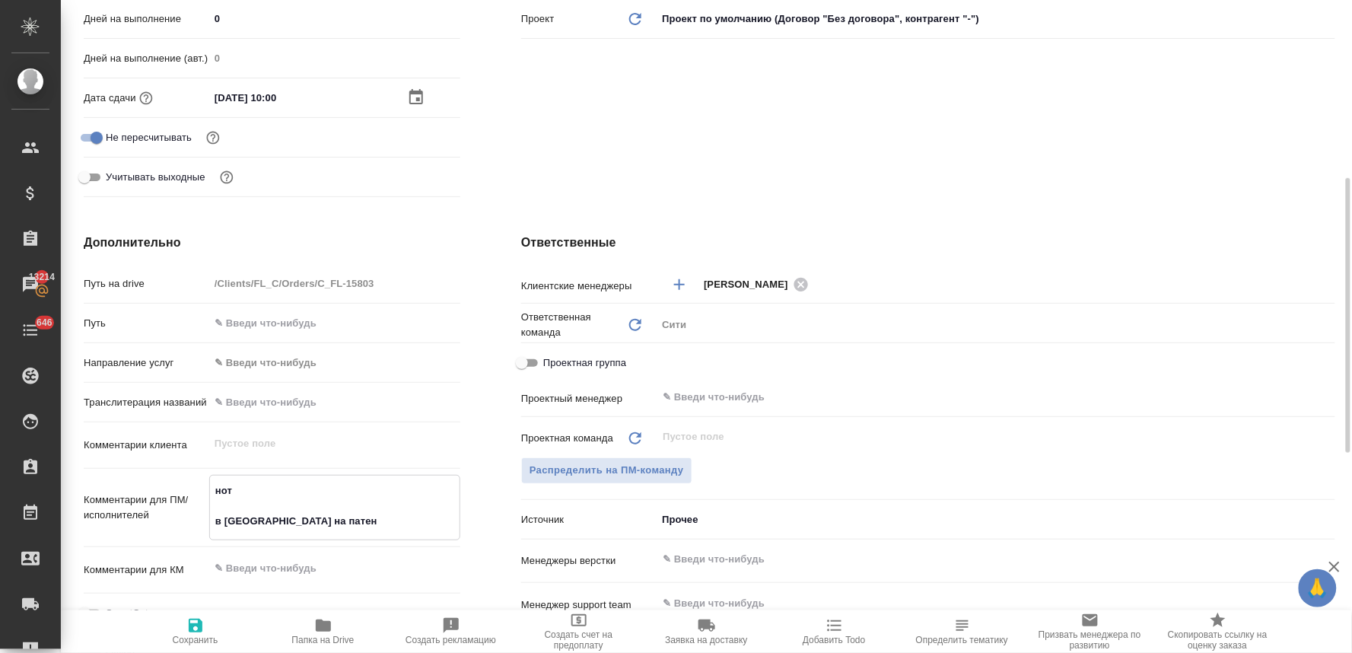
type textarea "x"
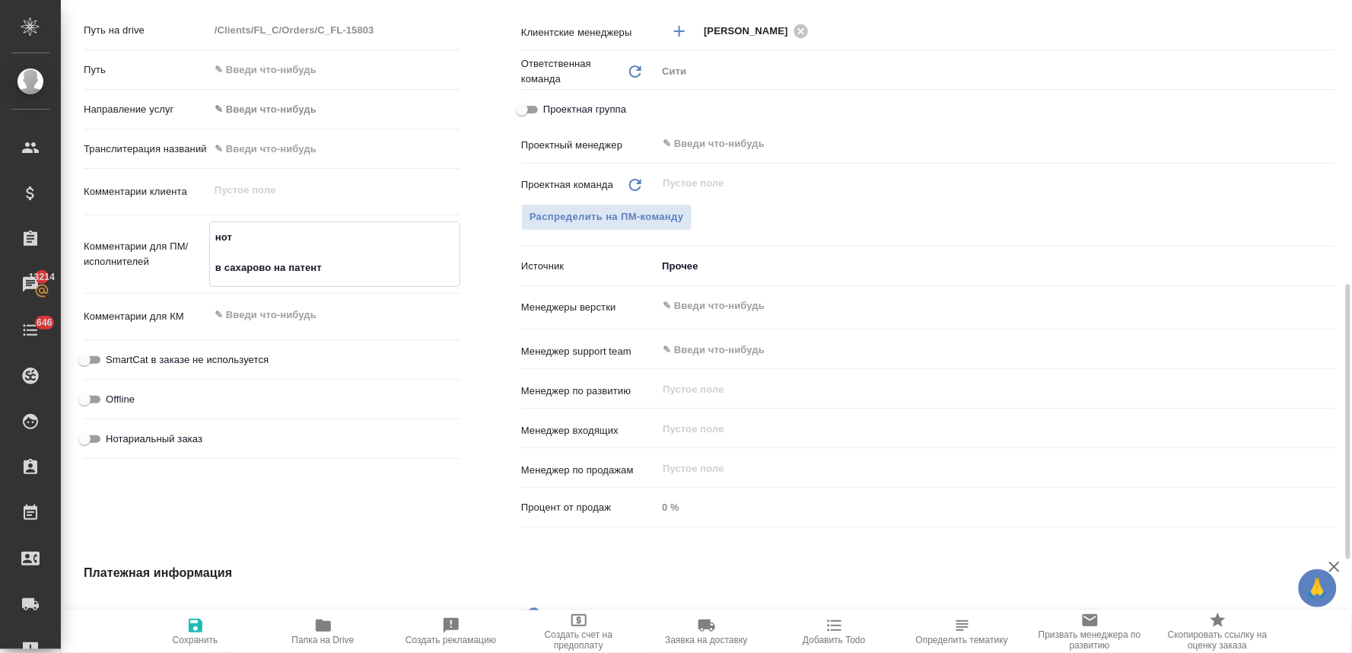
type textarea "нот в сахарово на патент"
type textarea "x"
click at [166, 442] on span "Нотариальный заказ" at bounding box center [154, 438] width 97 height 15
click at [112, 442] on input "Нотариальный заказ" at bounding box center [84, 439] width 55 height 18
checkbox input "true"
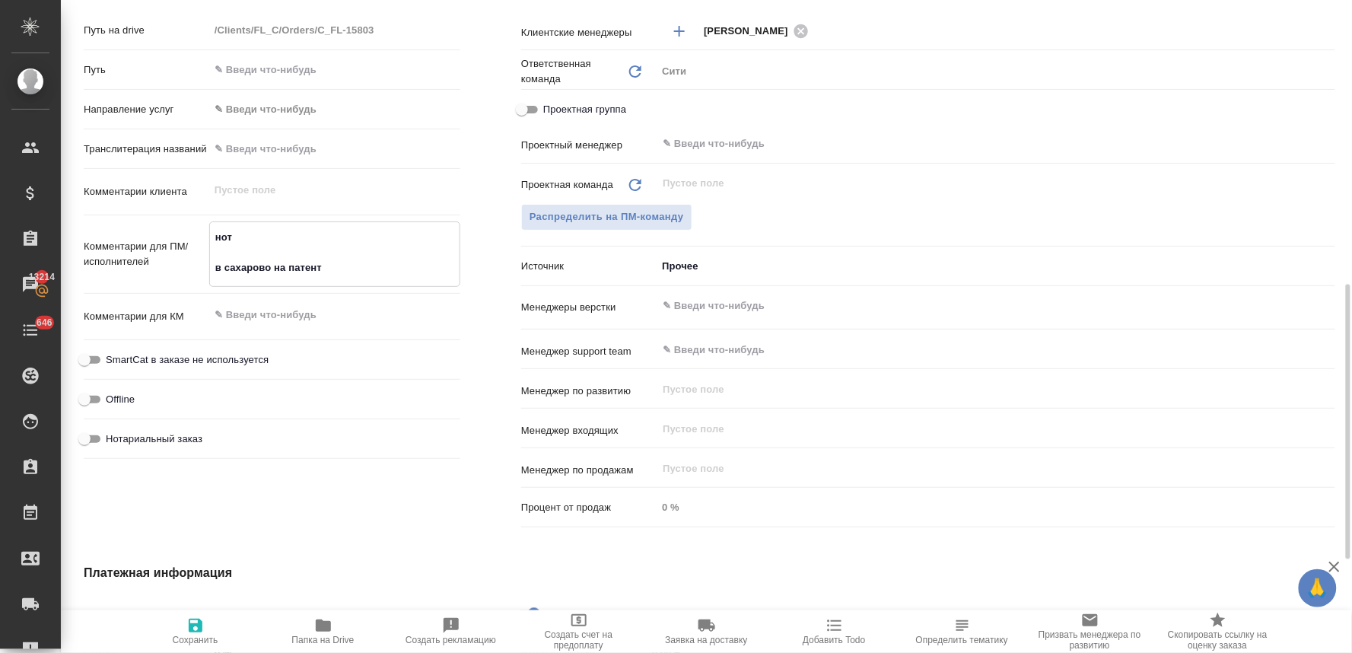
type textarea "x"
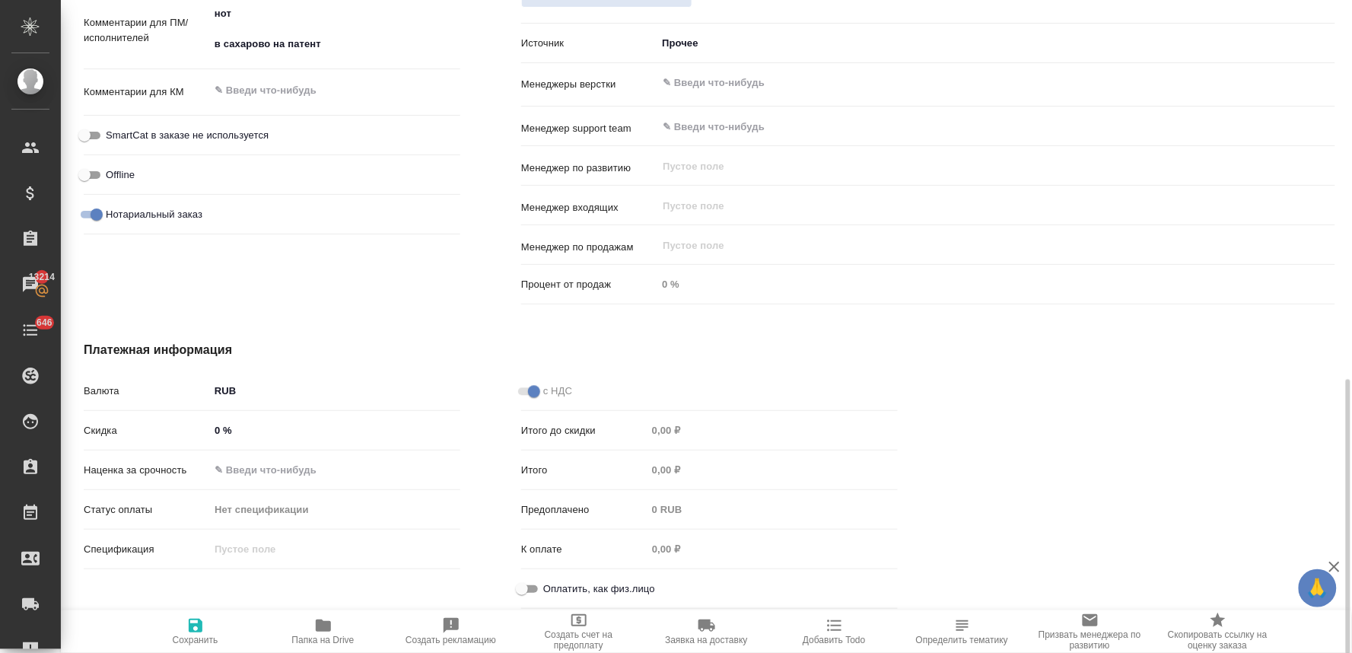
click at [606, 590] on span "Оплатить, как физ.лицо" at bounding box center [599, 588] width 112 height 15
click at [549, 590] on input "Оплатить, как физ.лицо" at bounding box center [522, 589] width 55 height 18
checkbox input "true"
type textarea "x"
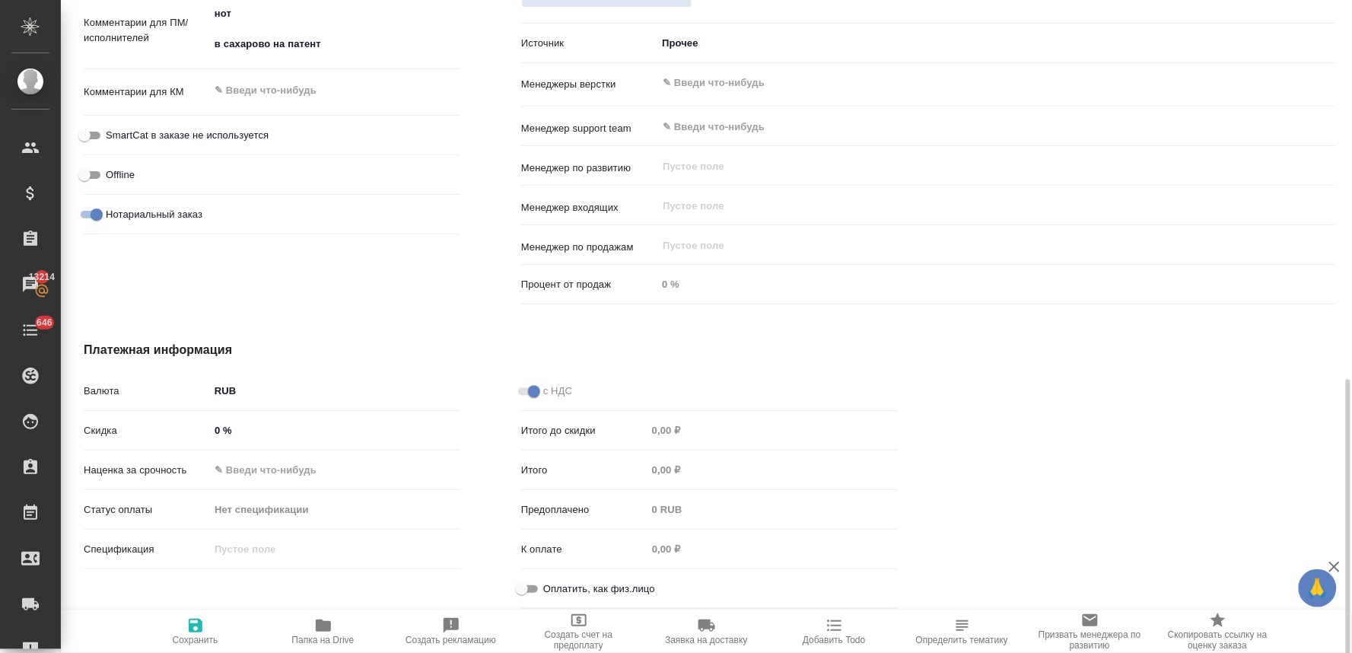
type textarea "x"
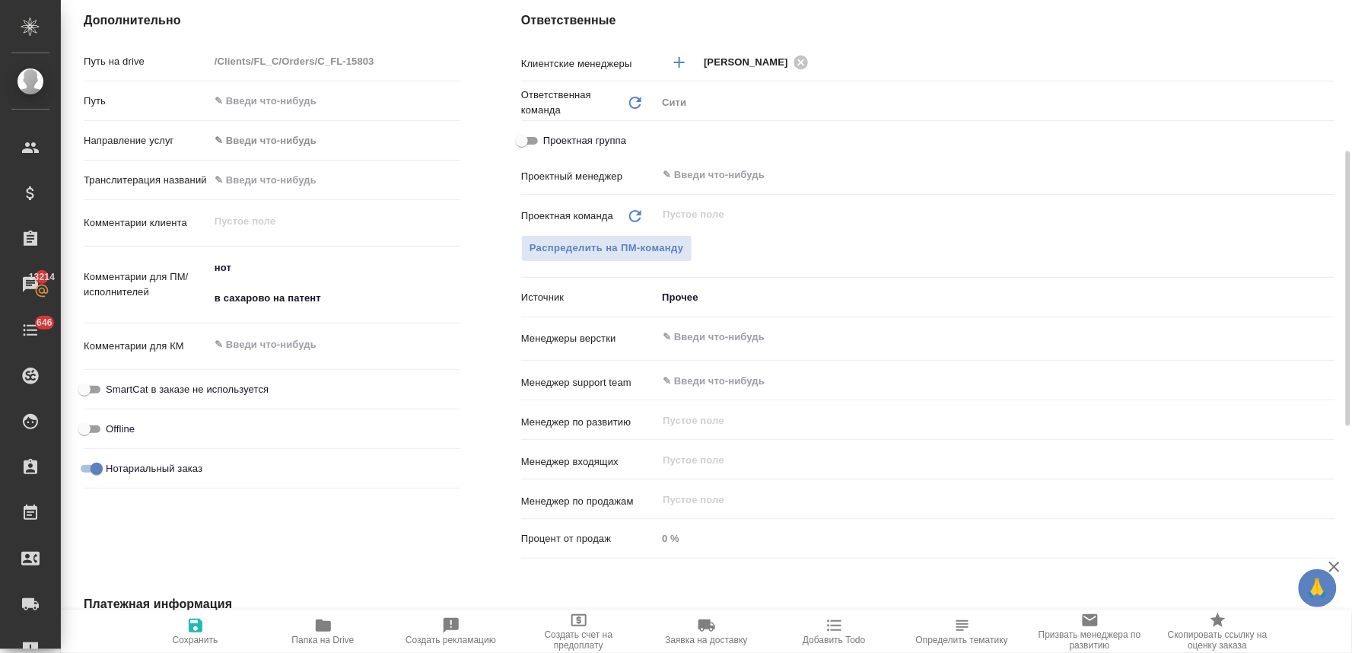
scroll to position [391, 0]
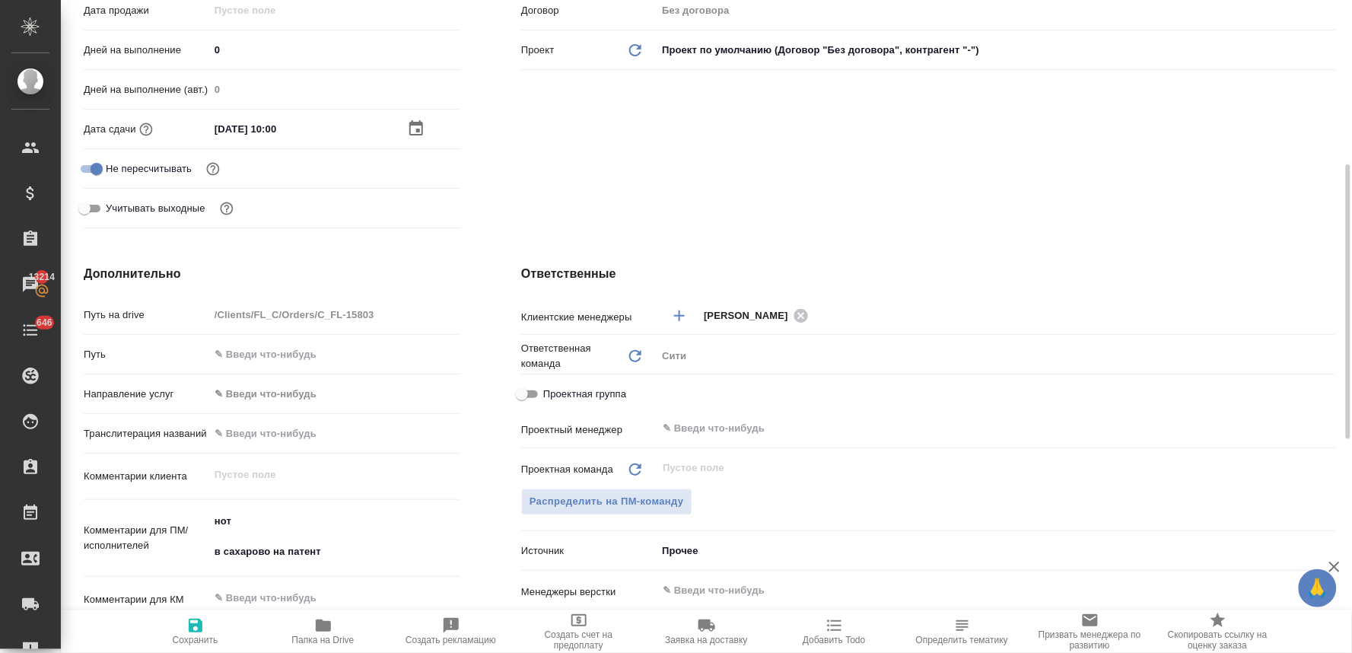
click at [199, 635] on span "Сохранить" at bounding box center [196, 640] width 46 height 11
type textarea "x"
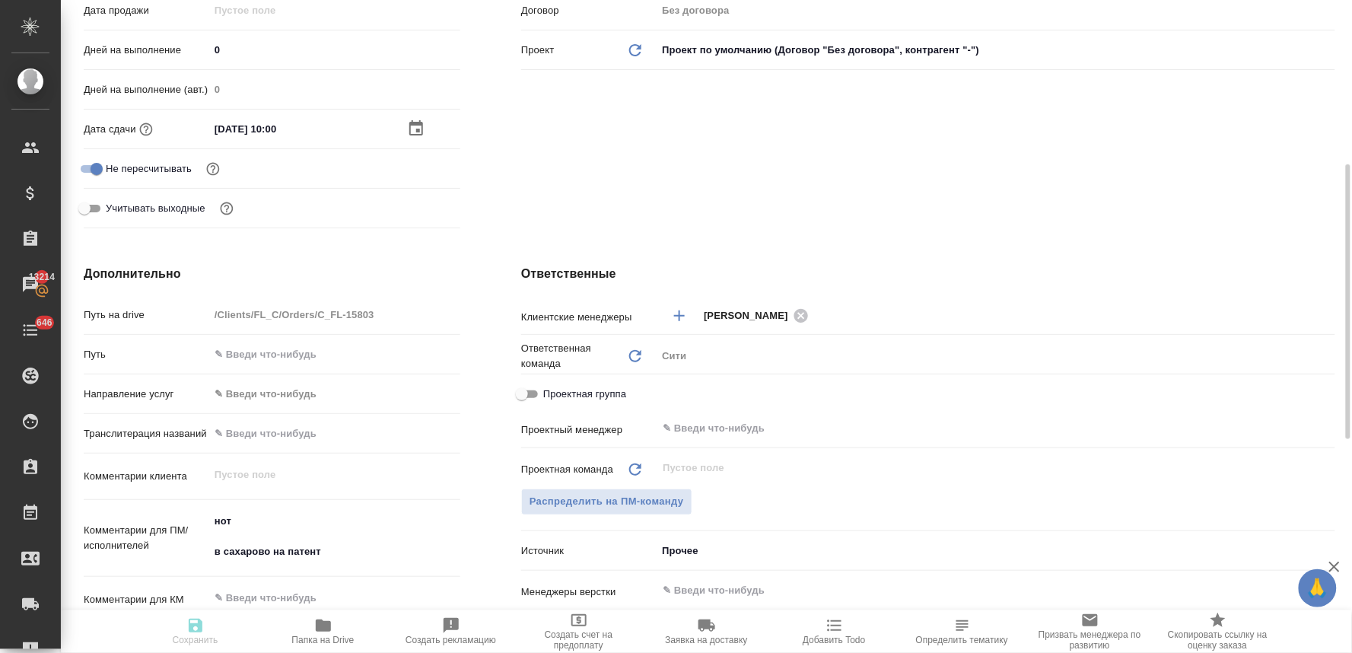
type textarea "x"
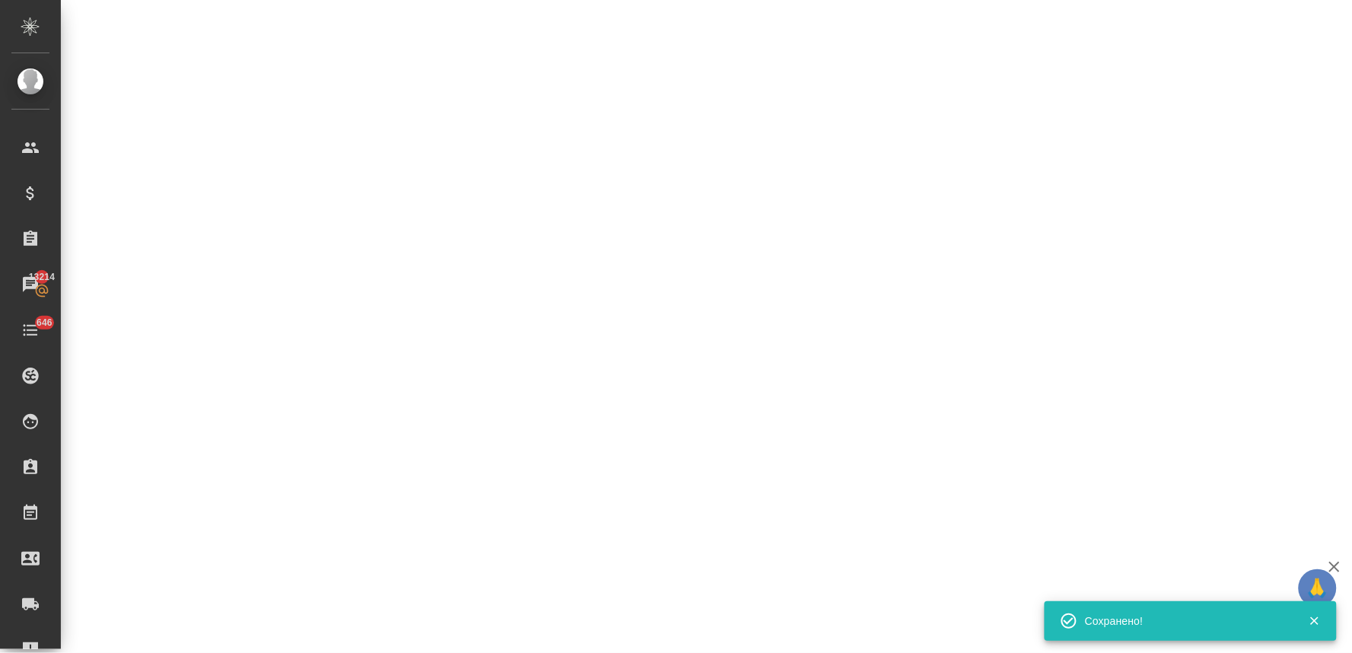
select select "RU"
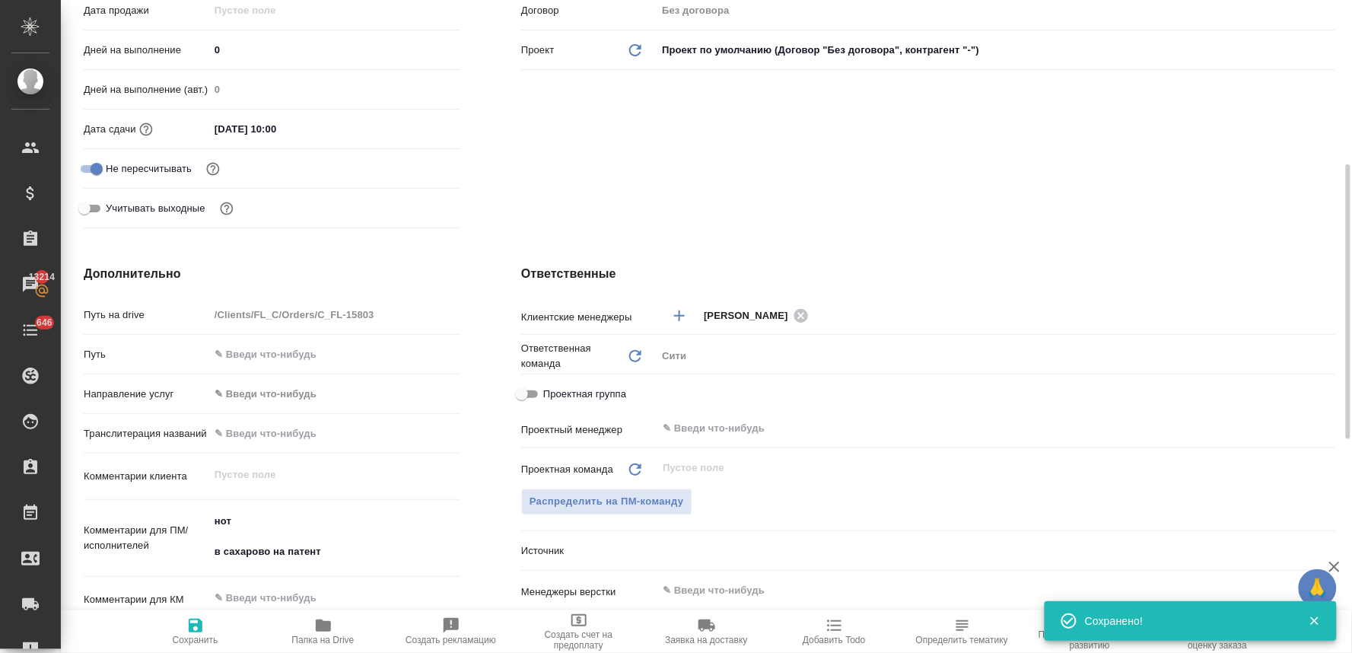
type textarea "x"
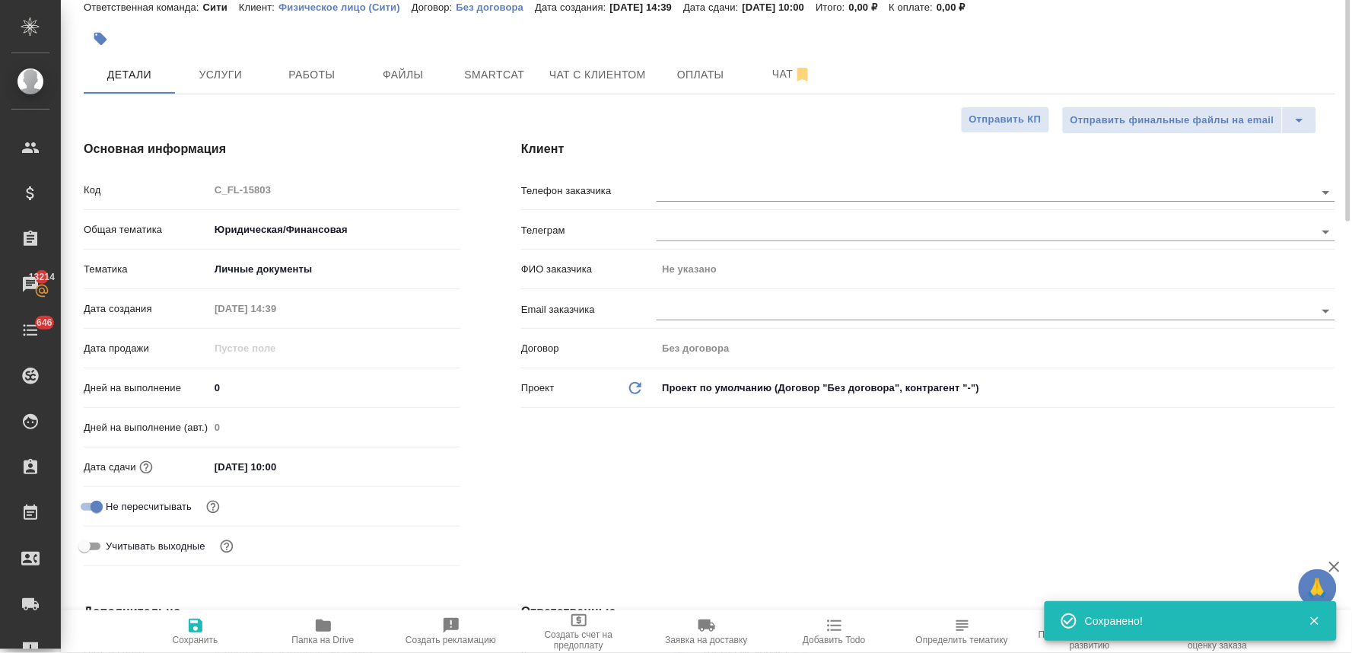
scroll to position [0, 0]
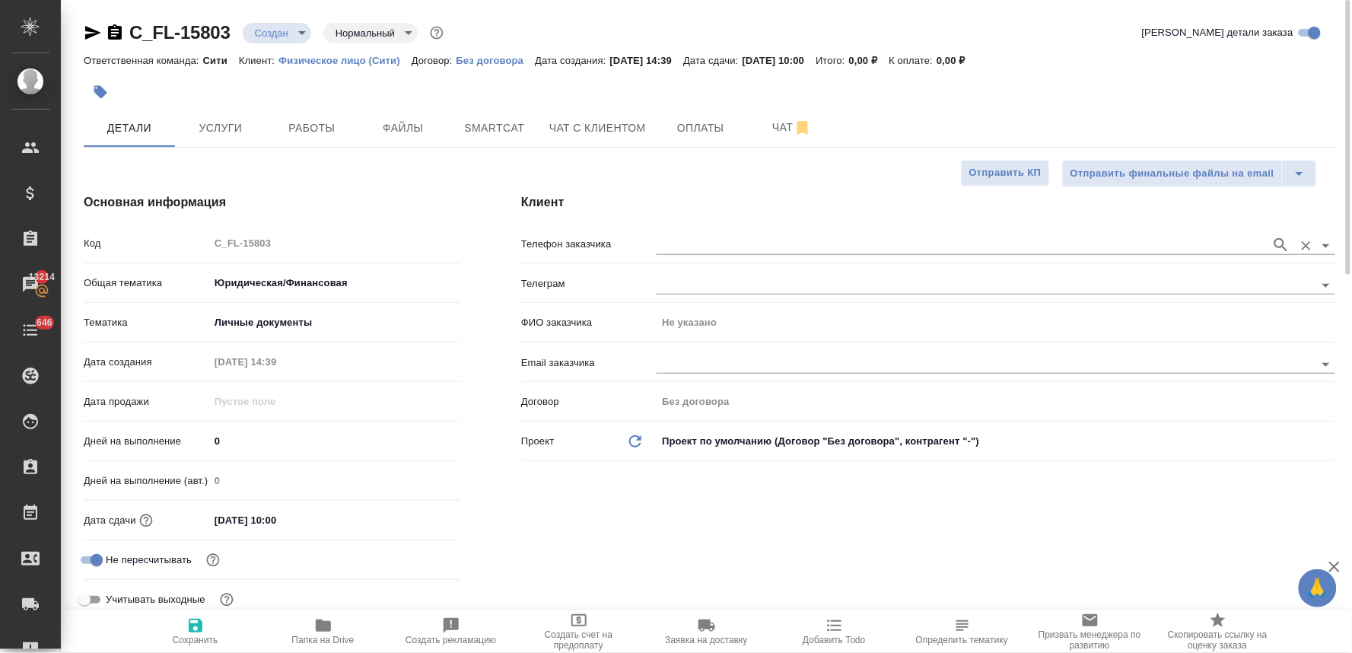
click at [705, 239] on input "text" at bounding box center [960, 245] width 607 height 18
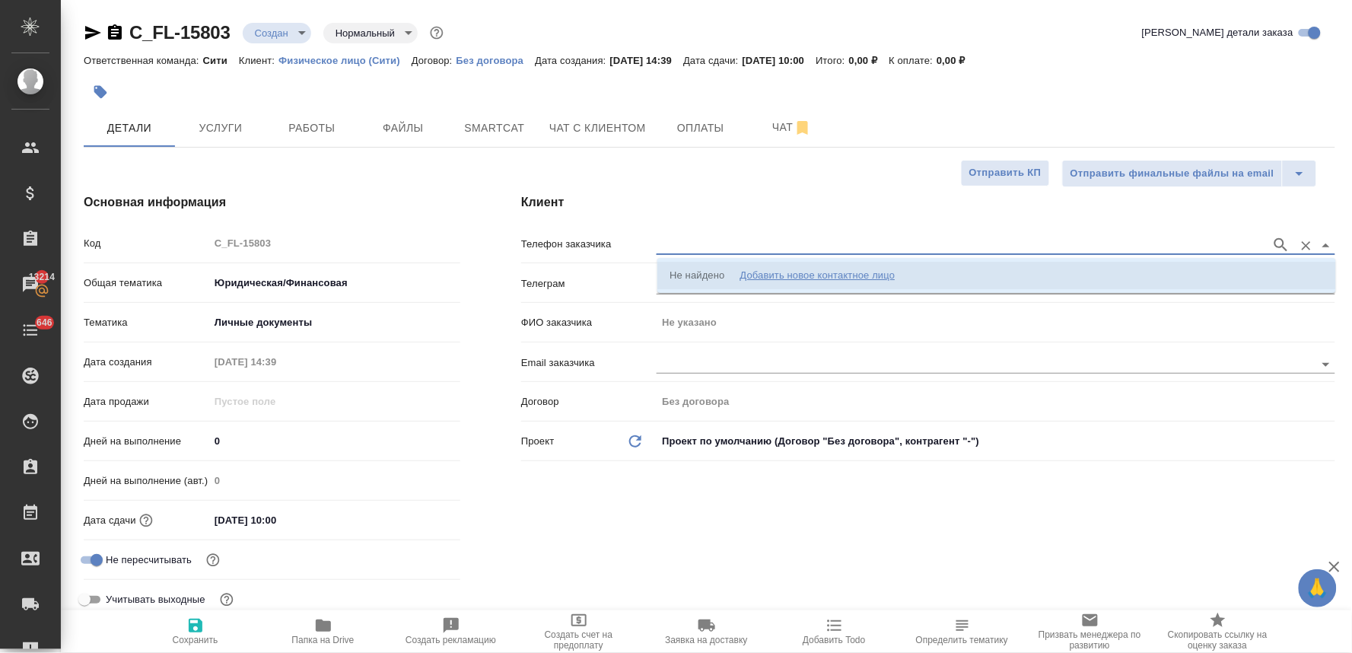
click at [767, 282] on div "Добавить новое контактное лицо" at bounding box center [817, 275] width 155 height 15
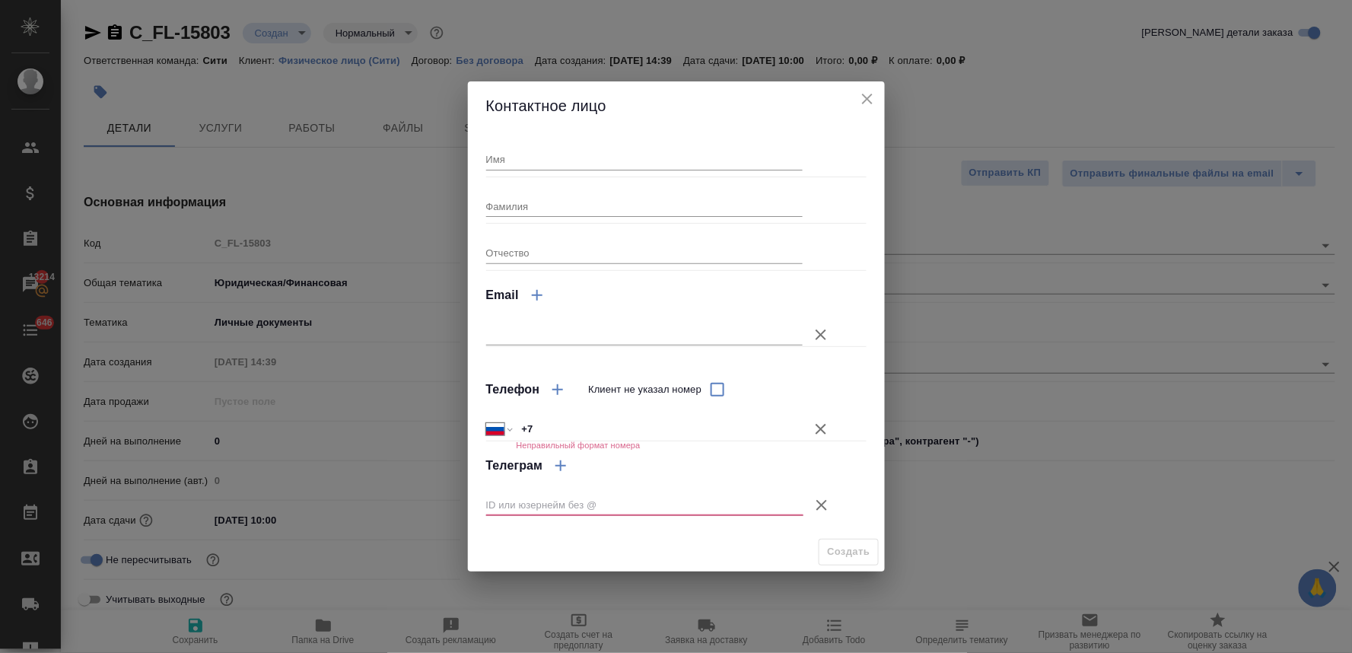
click at [542, 155] on input "Имя" at bounding box center [644, 158] width 317 height 21
type input "Сопхер"
click at [584, 435] on input "+7" at bounding box center [659, 429] width 285 height 22
type input "+7 991 227 85 59"
click at [819, 504] on icon "button" at bounding box center [822, 505] width 18 height 18
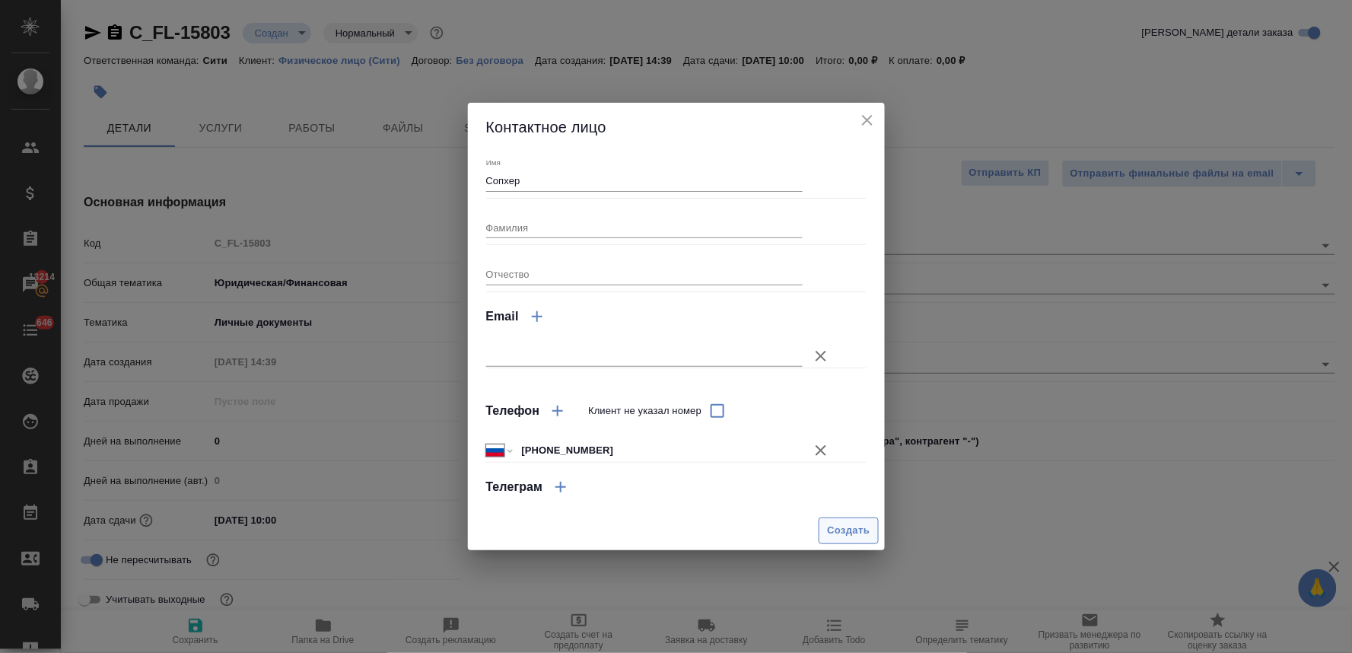
click at [845, 518] on button "Создать" at bounding box center [848, 530] width 59 height 27
type input "Сопхер"
type textarea "x"
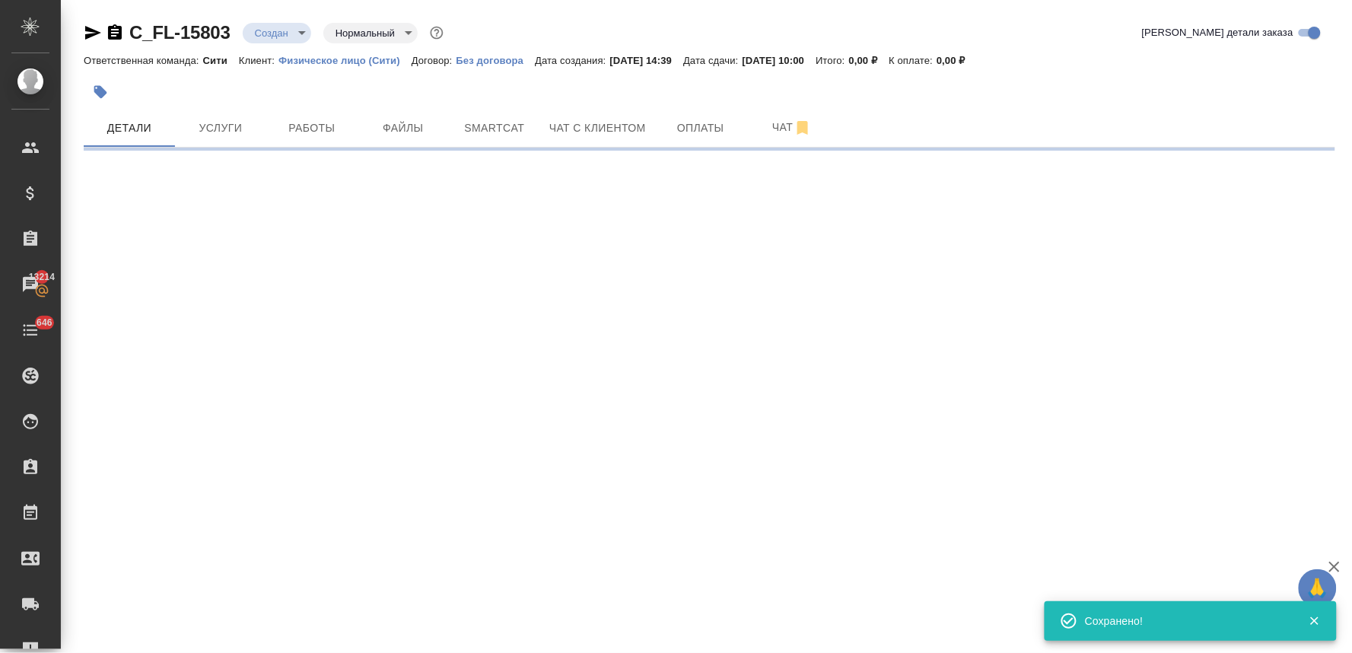
type input "holyTrinity"
select select "RU"
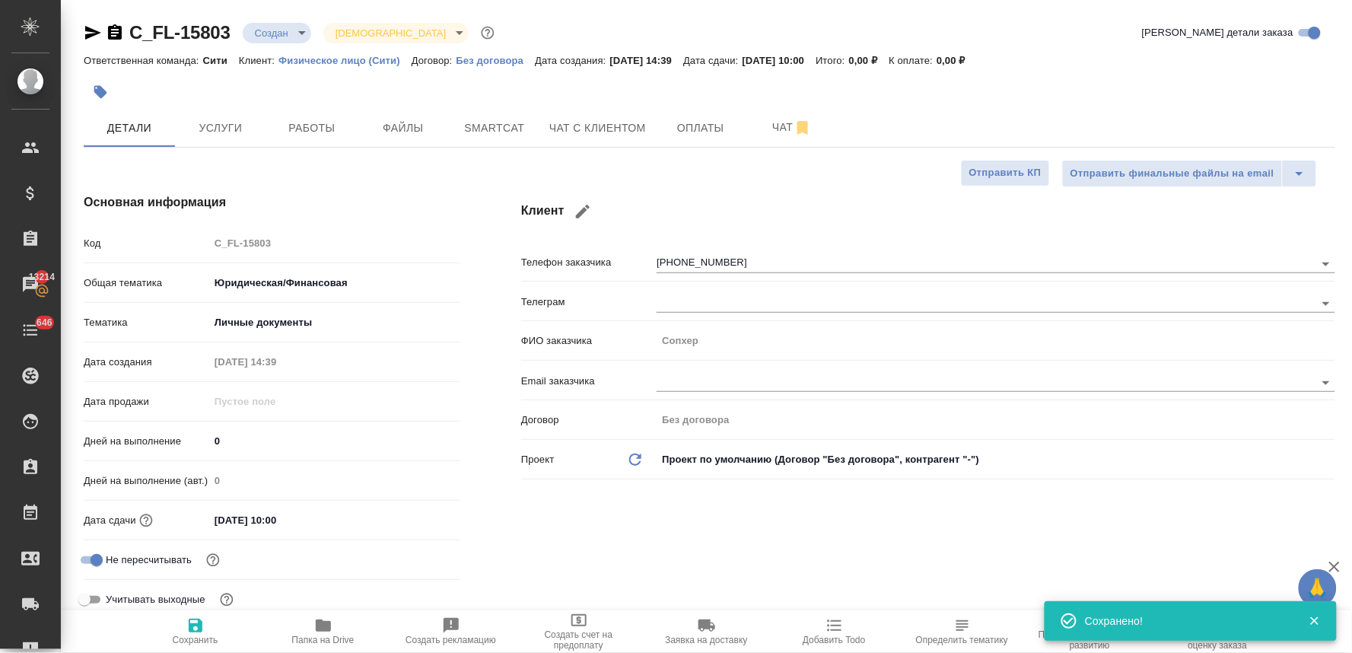
type textarea "x"
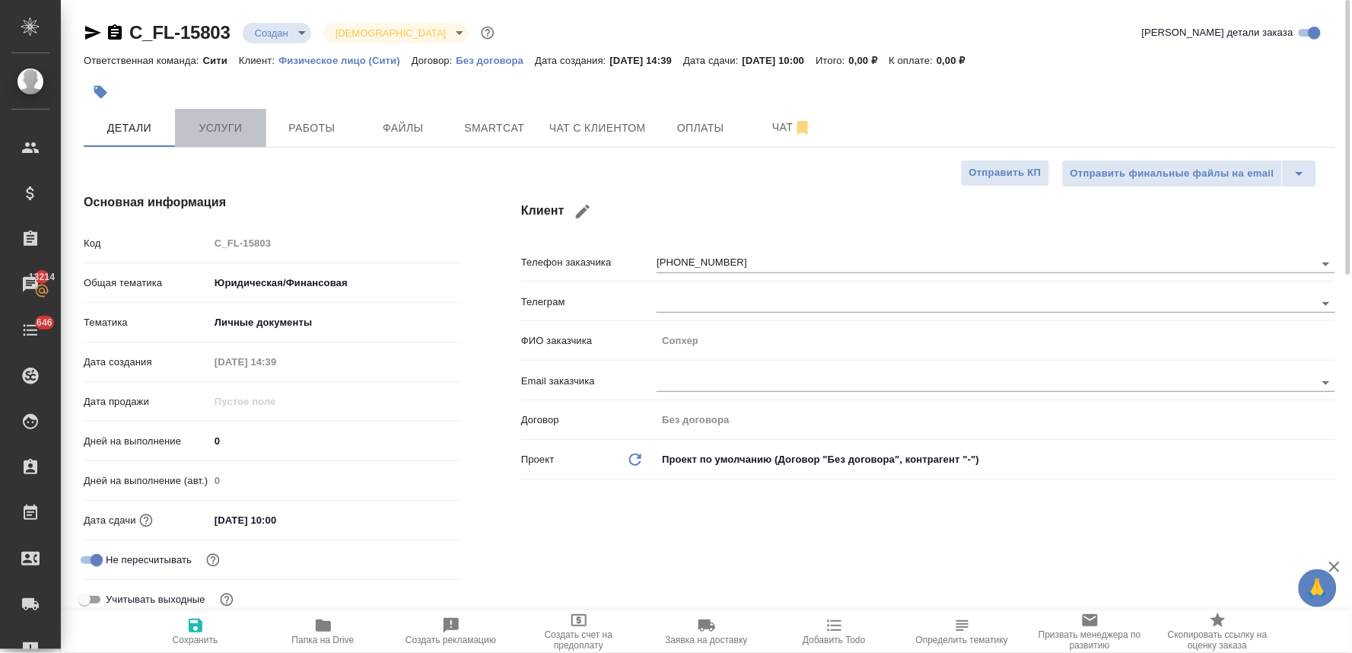
click at [233, 125] on span "Услуги" at bounding box center [220, 128] width 73 height 19
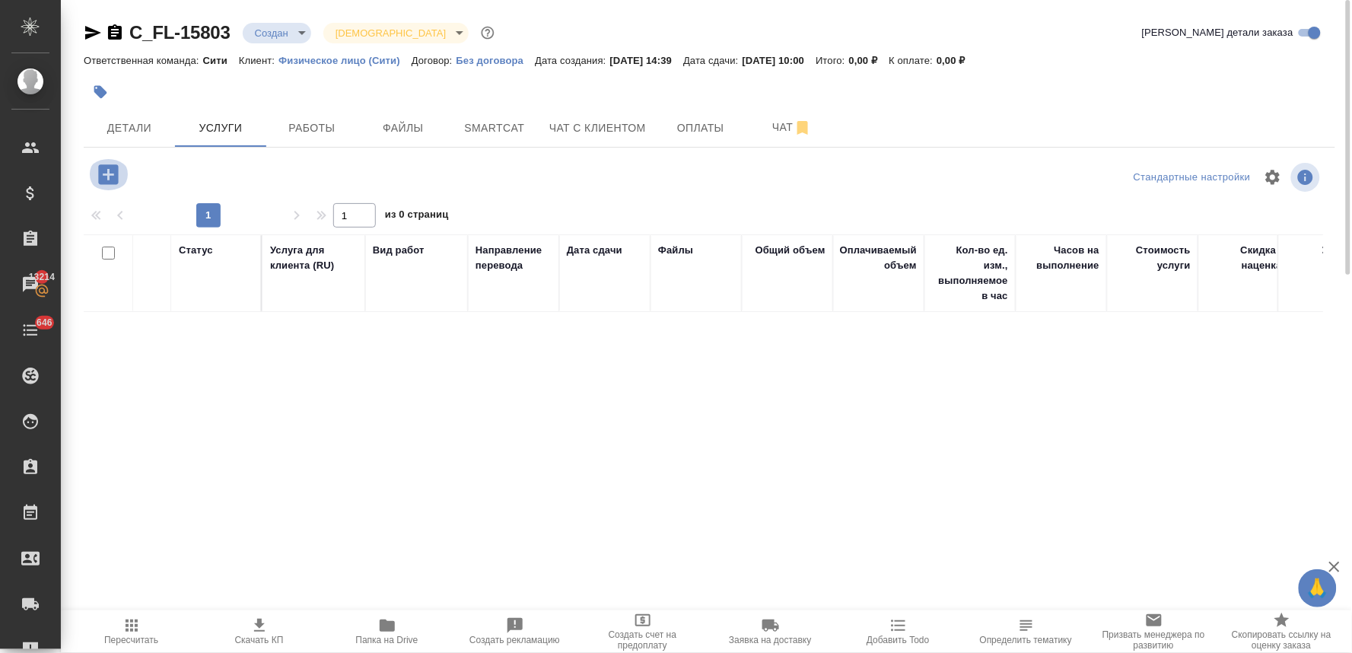
click at [113, 178] on icon "button" at bounding box center [108, 174] width 20 height 20
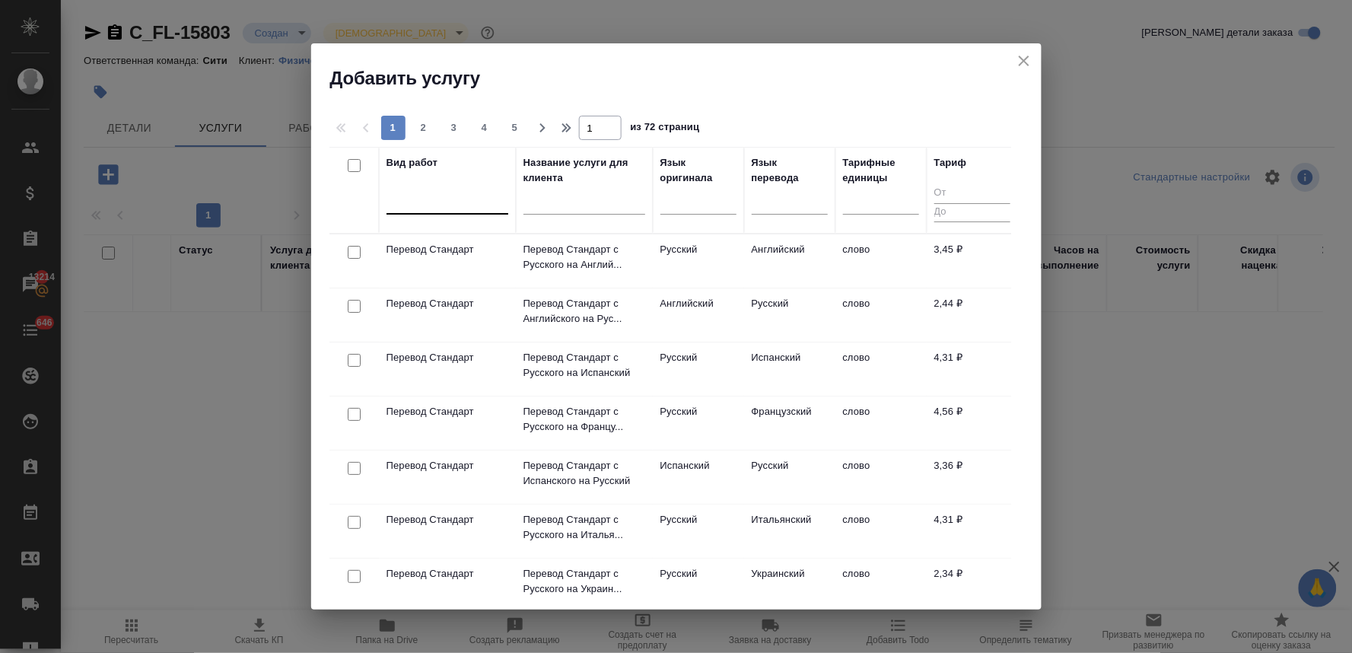
click at [441, 205] on div at bounding box center [447, 199] width 122 height 22
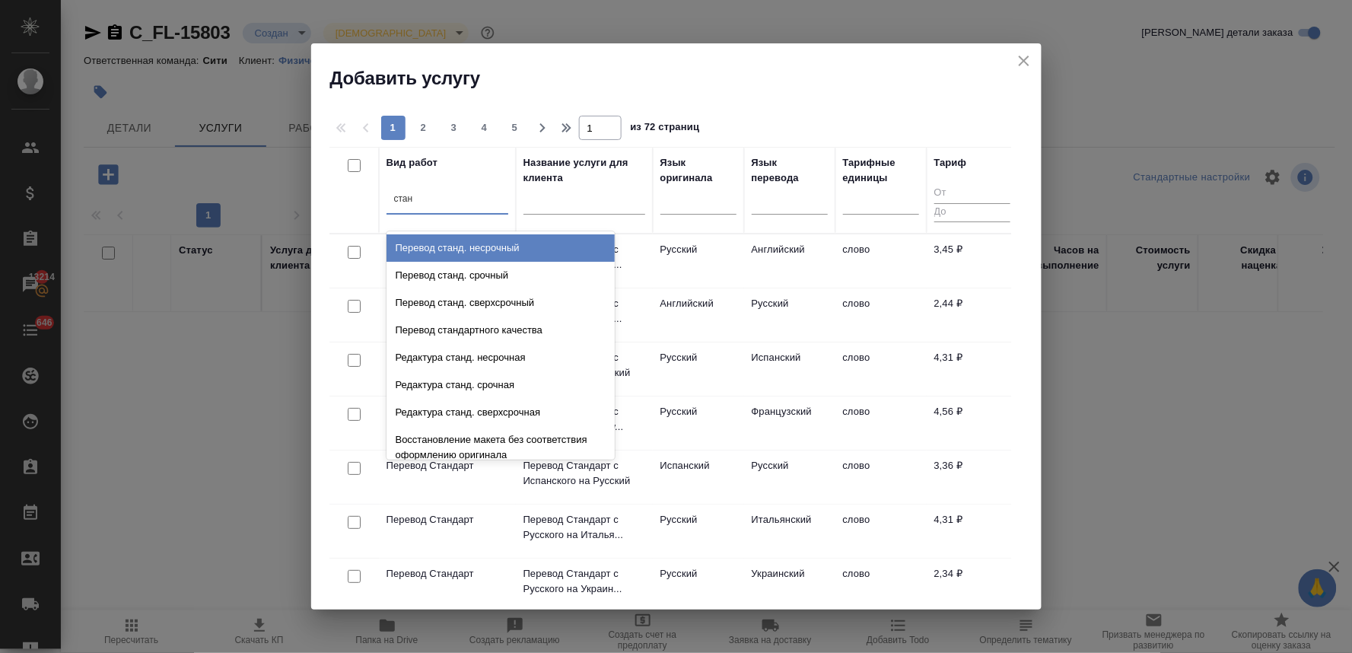
type input "станд"
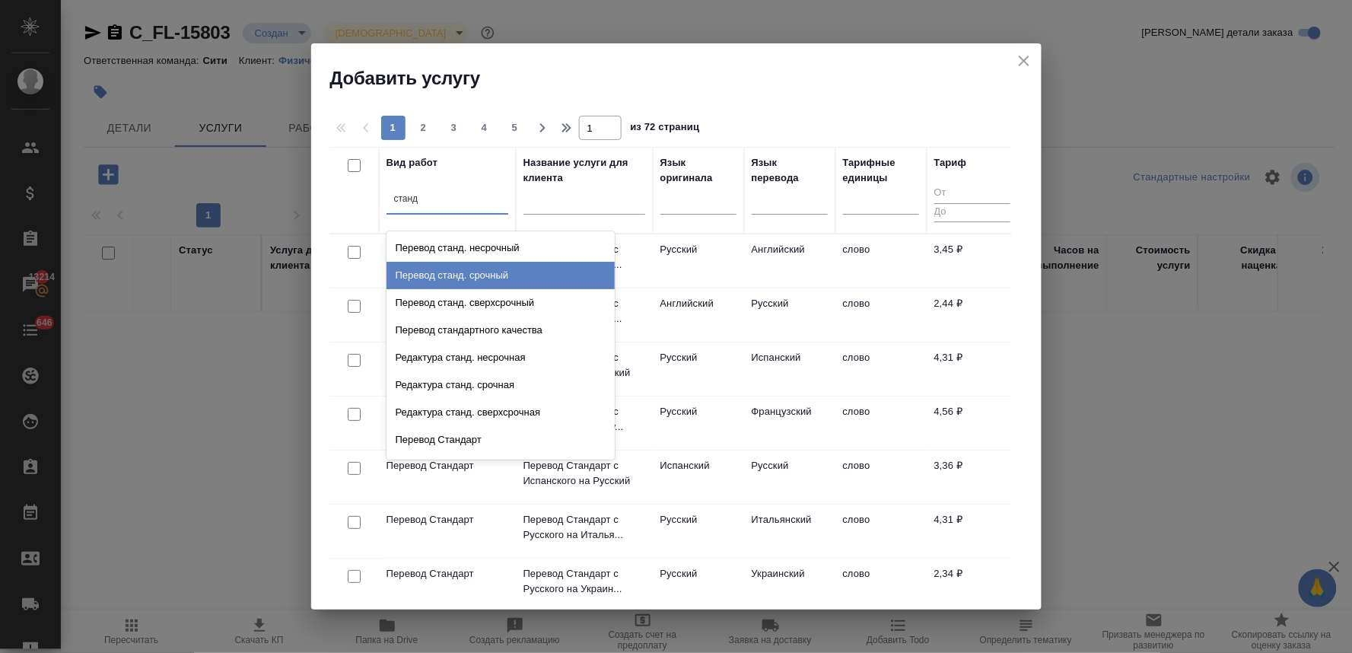
click at [447, 278] on div "Перевод станд. срочный" at bounding box center [500, 275] width 228 height 27
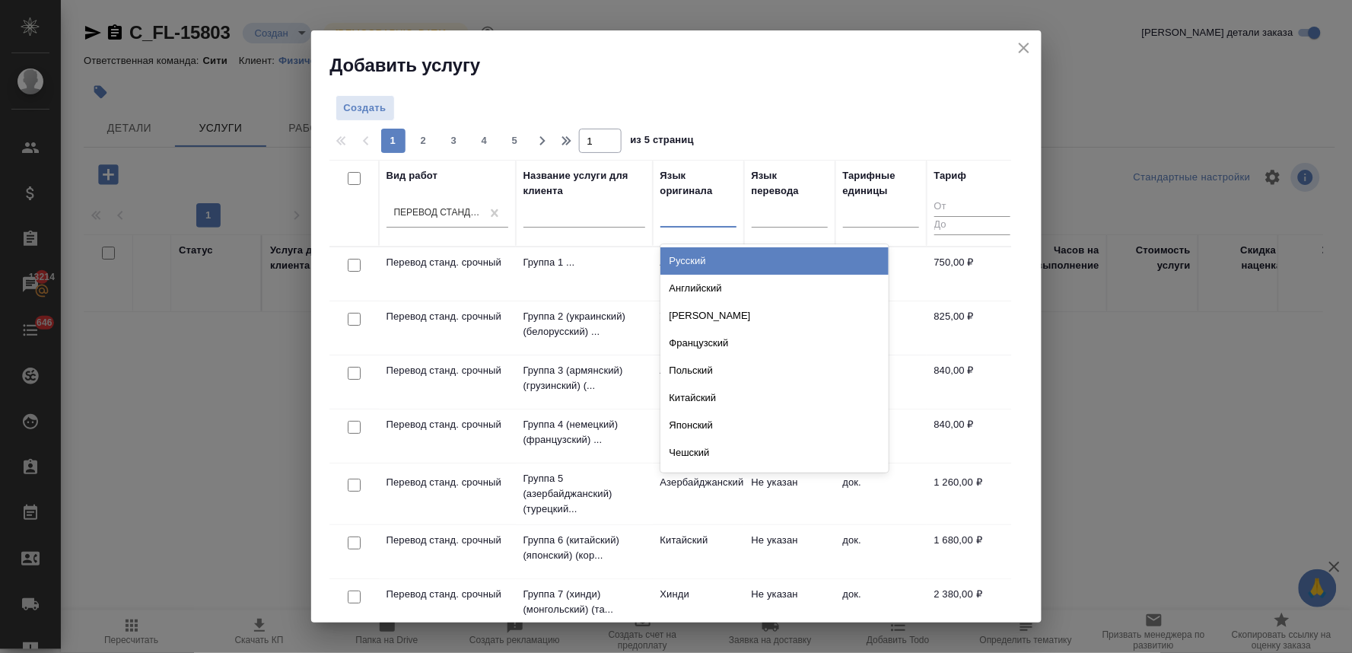
click at [686, 226] on div at bounding box center [698, 213] width 76 height 29
type input "анг"
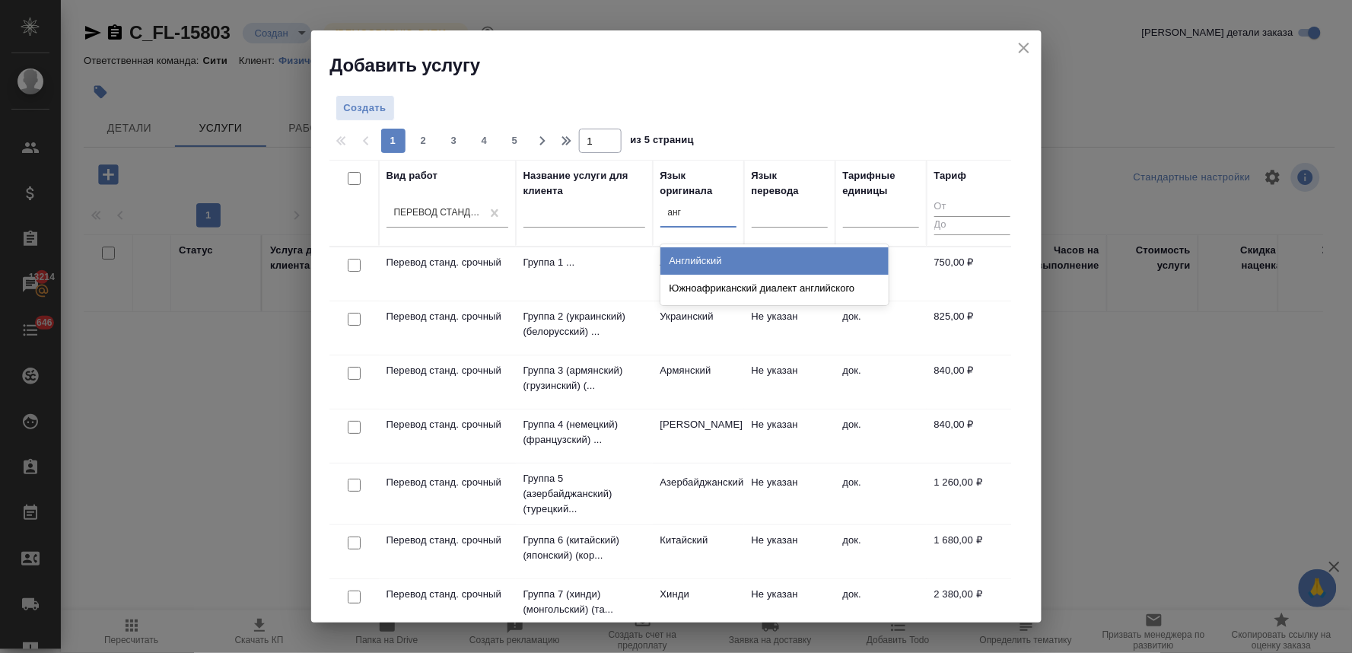
click at [685, 259] on div "Английский" at bounding box center [774, 260] width 228 height 27
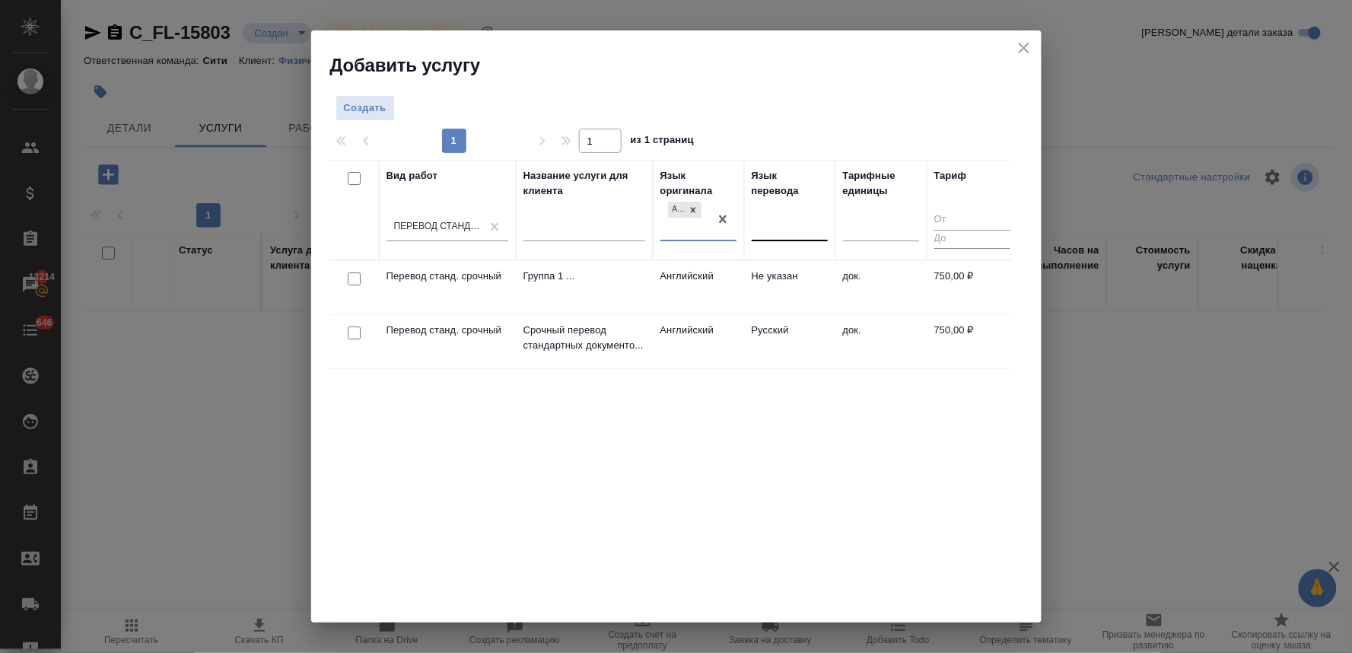
click at [756, 225] on div at bounding box center [790, 226] width 76 height 22
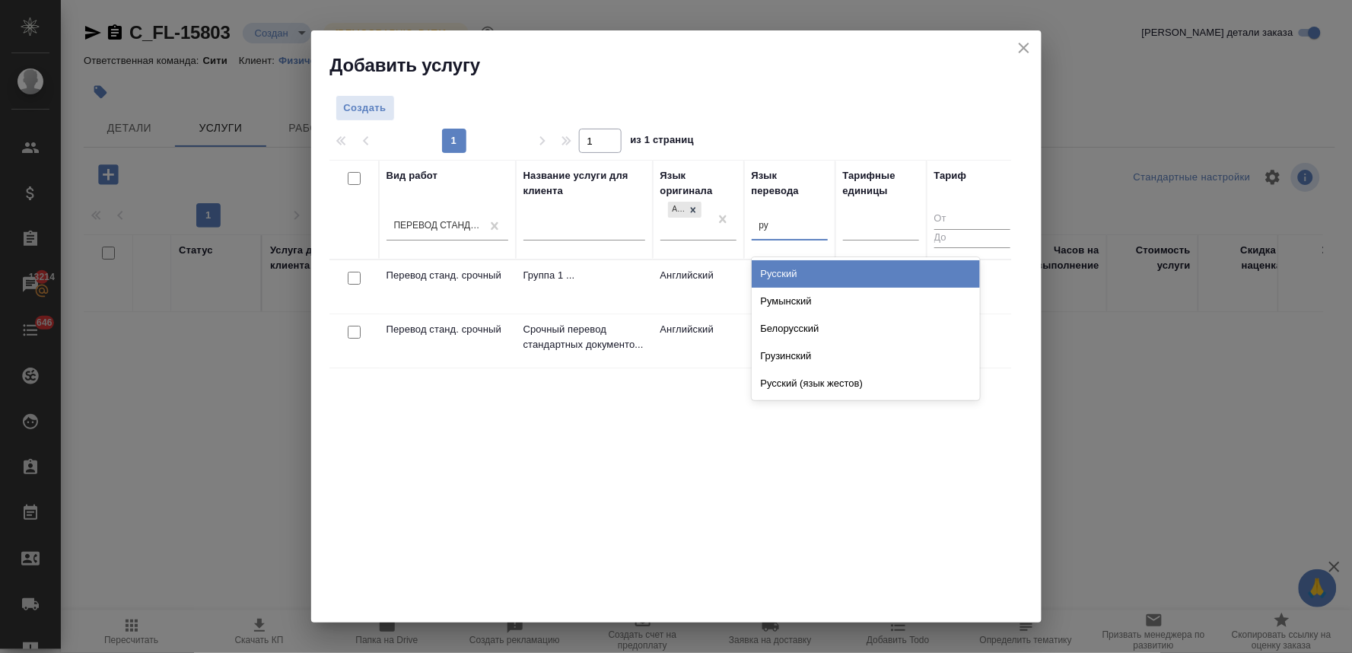
type input "рус"
click at [766, 279] on div "Русский" at bounding box center [866, 273] width 228 height 27
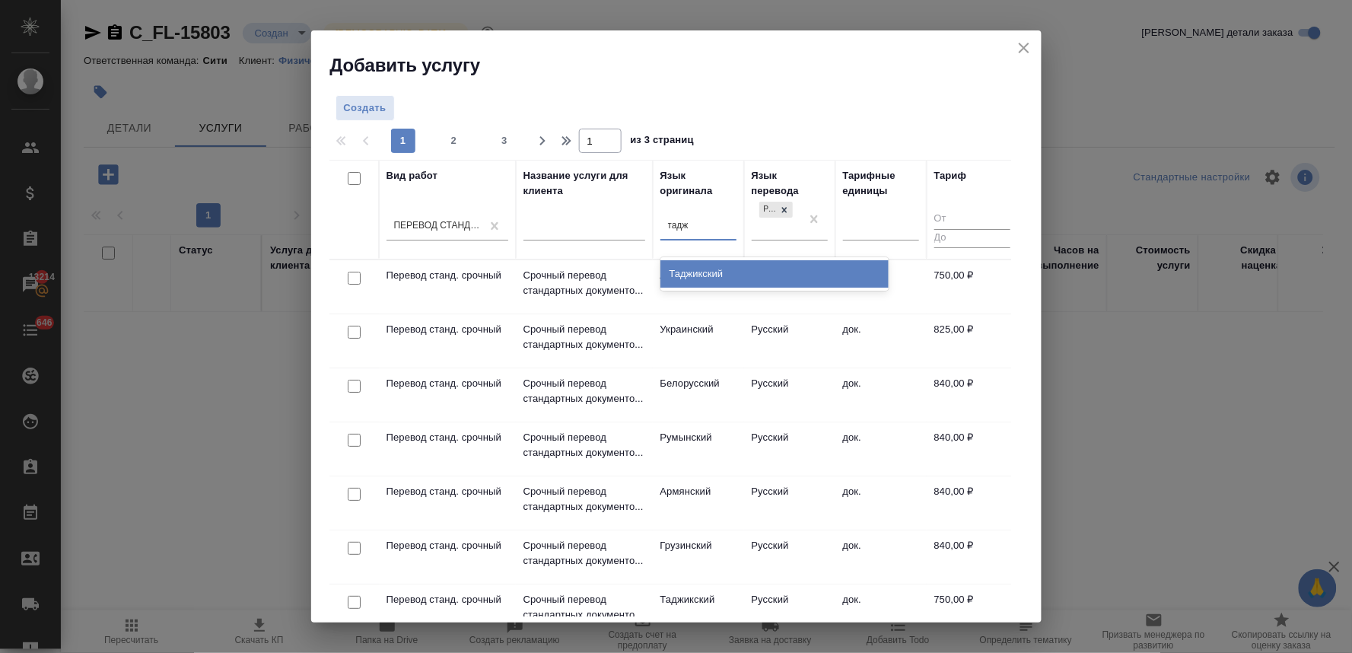
click at [823, 277] on div "Таджикский" at bounding box center [774, 273] width 228 height 27
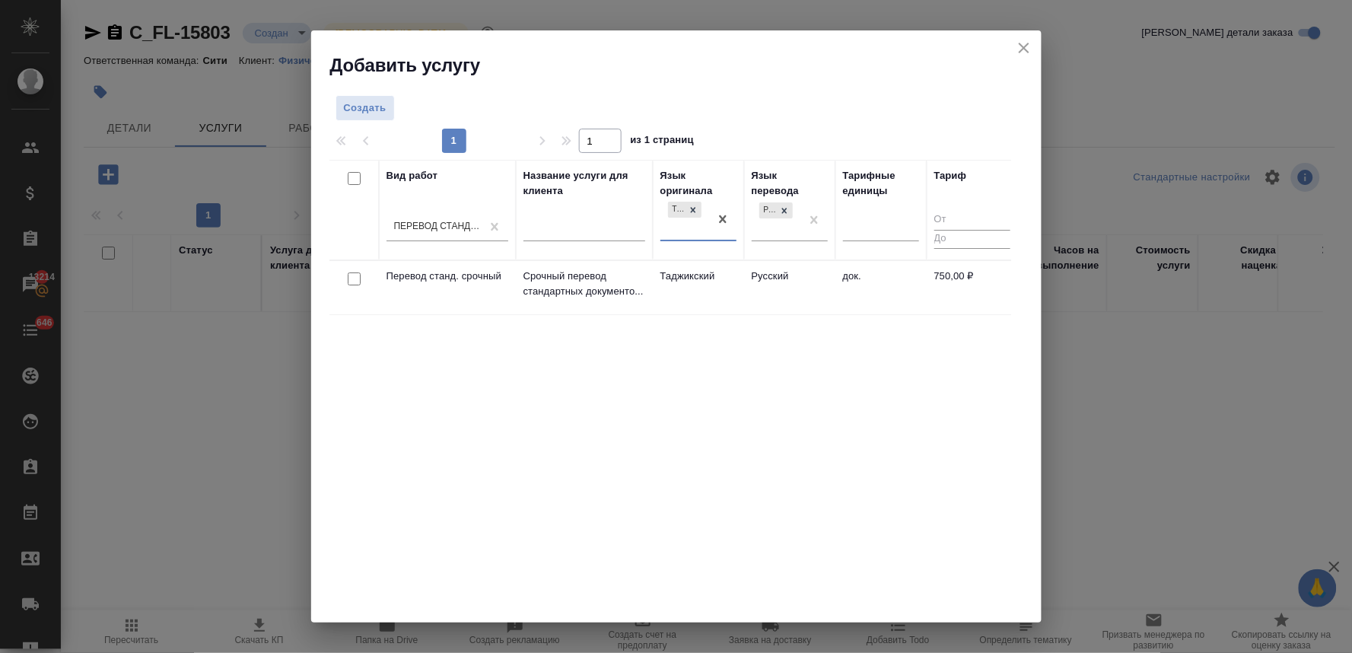
click at [351, 277] on input "checkbox" at bounding box center [354, 278] width 13 height 13
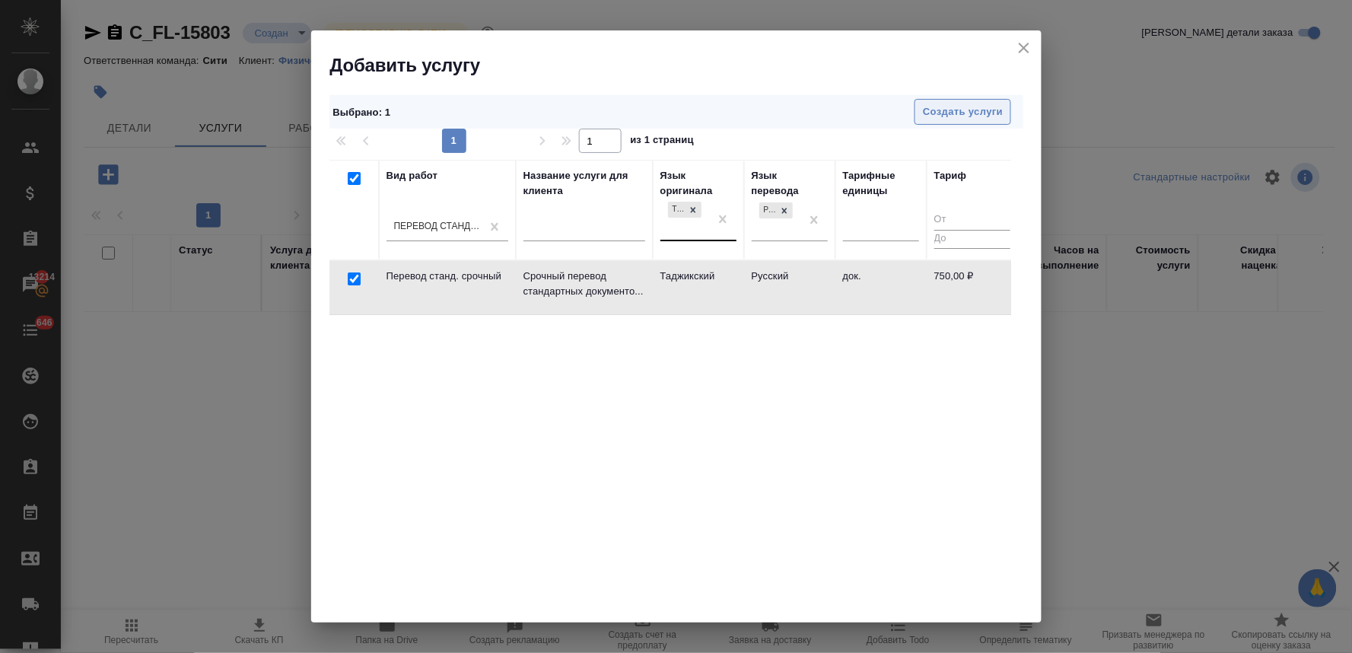
click at [976, 103] on span "Создать услуги" at bounding box center [963, 111] width 80 height 17
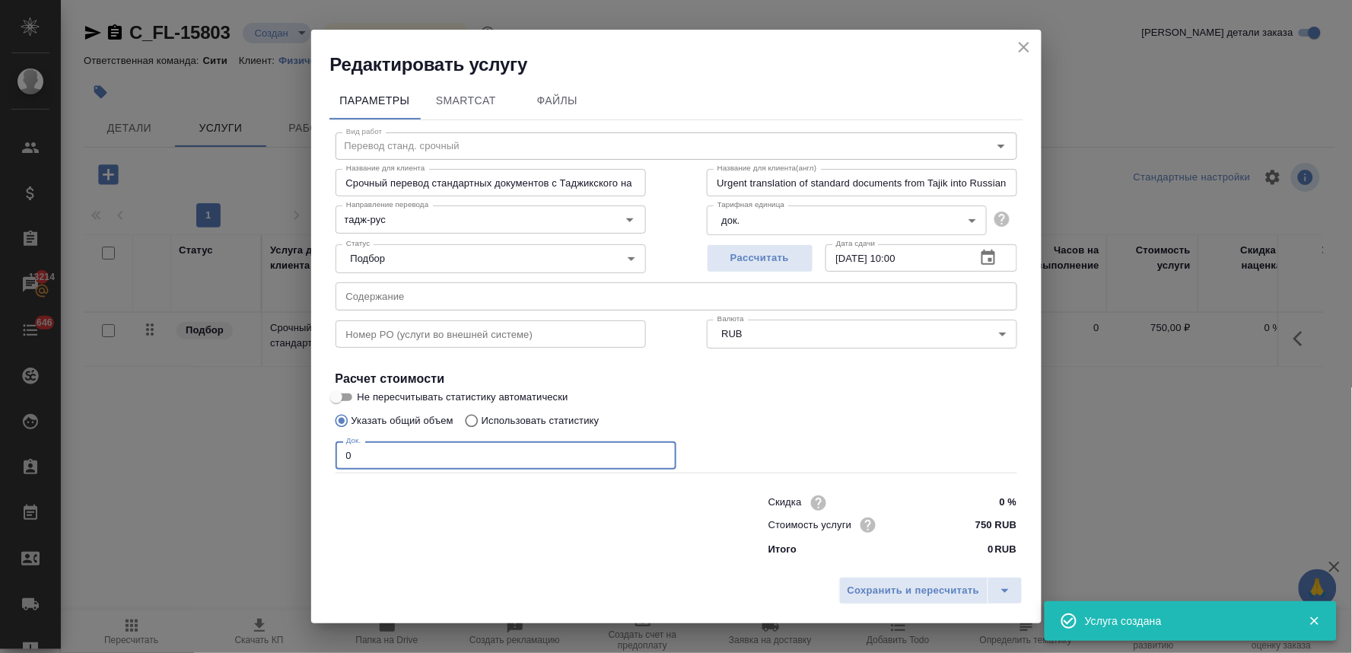
drag, startPoint x: 351, startPoint y: 453, endPoint x: 331, endPoint y: 456, distance: 20.1
click at [331, 456] on div "Вид работ Перевод станд. срочный Вид работ Название для клиента Срочный перевод…" at bounding box center [676, 342] width 694 height 444
click at [902, 586] on span "Сохранить и пересчитать" at bounding box center [914, 590] width 132 height 17
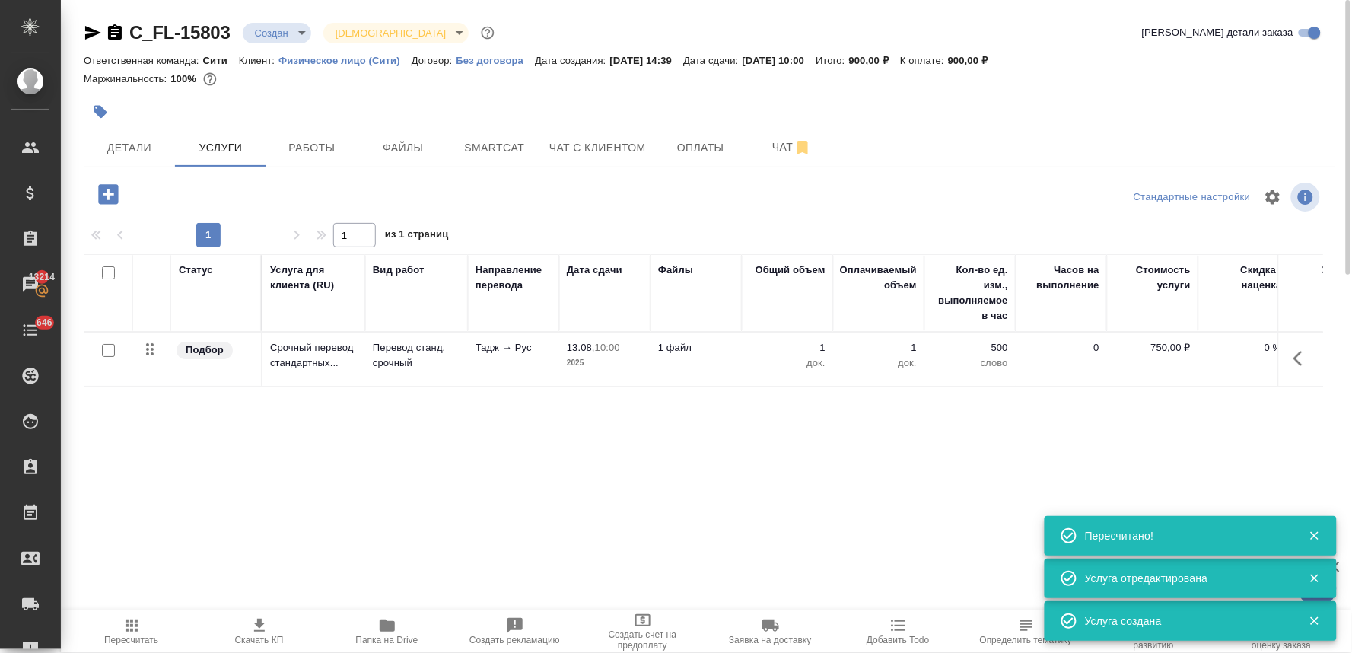
click at [105, 191] on icon "button" at bounding box center [108, 194] width 20 height 20
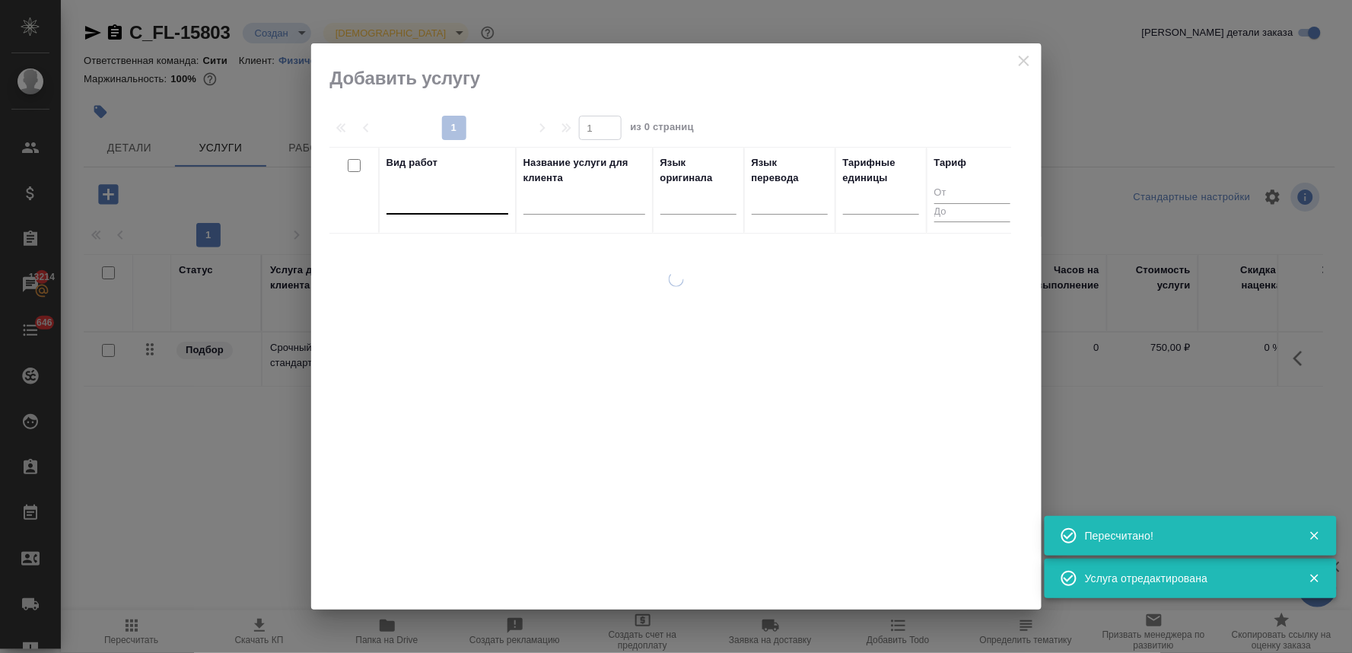
click at [482, 195] on div at bounding box center [447, 199] width 122 height 22
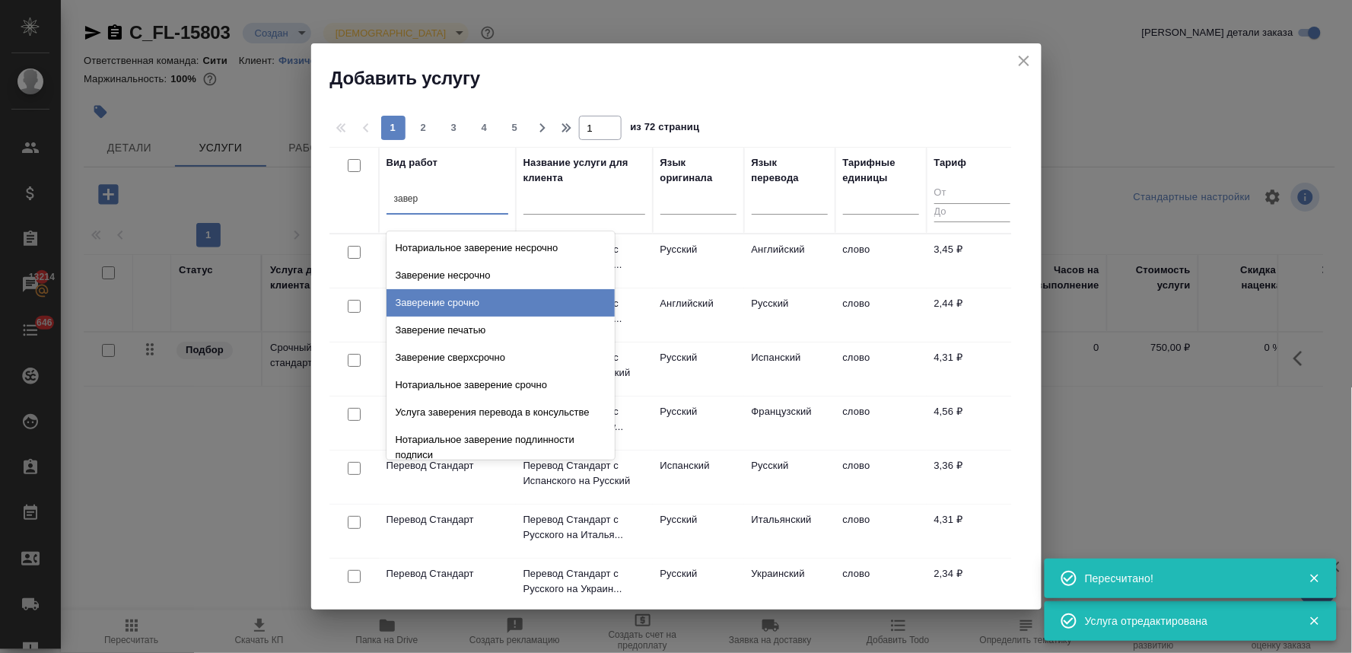
click at [464, 306] on div "Заверение срочно" at bounding box center [500, 302] width 228 height 27
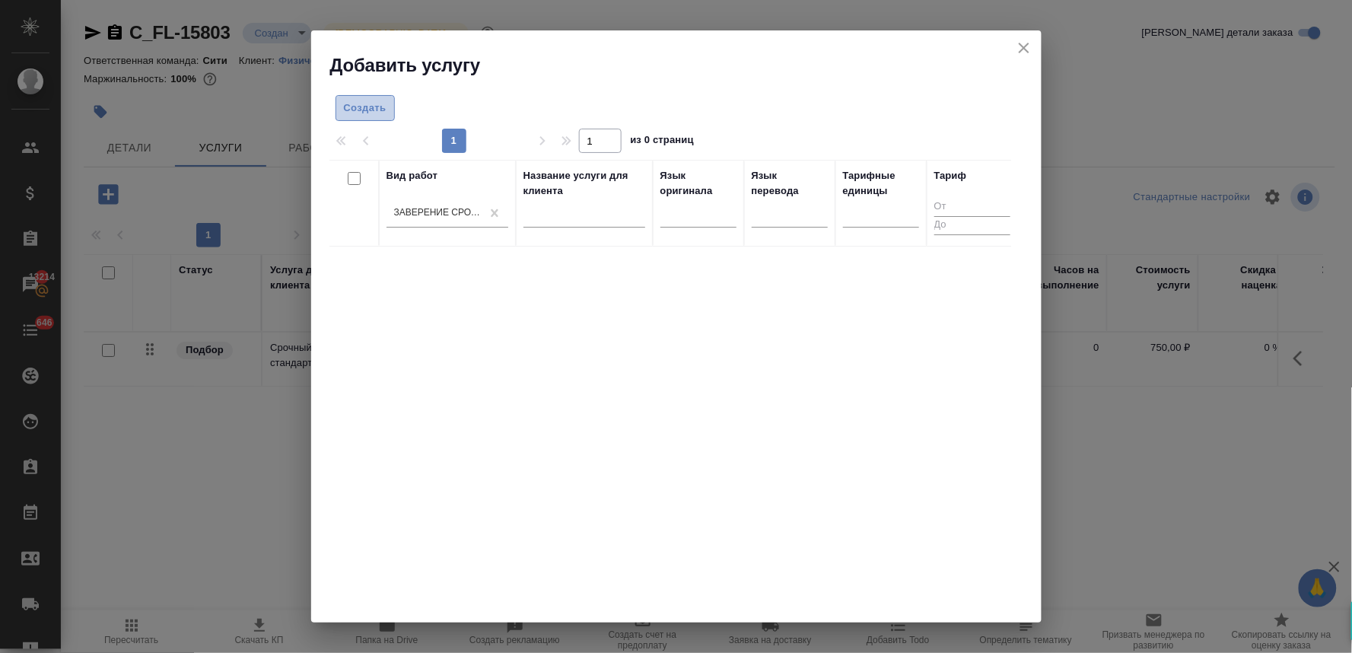
click at [347, 97] on button "Создать" at bounding box center [365, 108] width 59 height 27
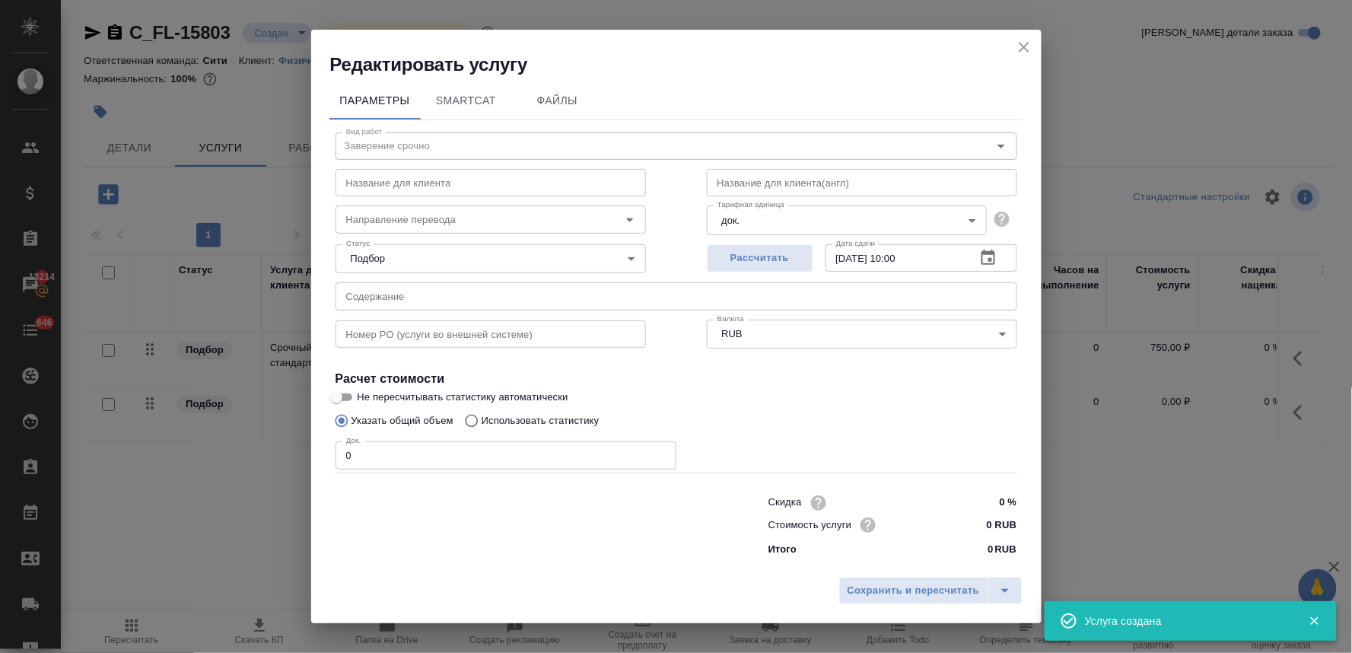
click at [291, 462] on div "Редактировать услугу Параметры SmartCat Файлы Вид работ Заверение срочно Вид ра…" at bounding box center [676, 326] width 1352 height 653
click at [926, 581] on button "Сохранить и пересчитать" at bounding box center [913, 590] width 149 height 27
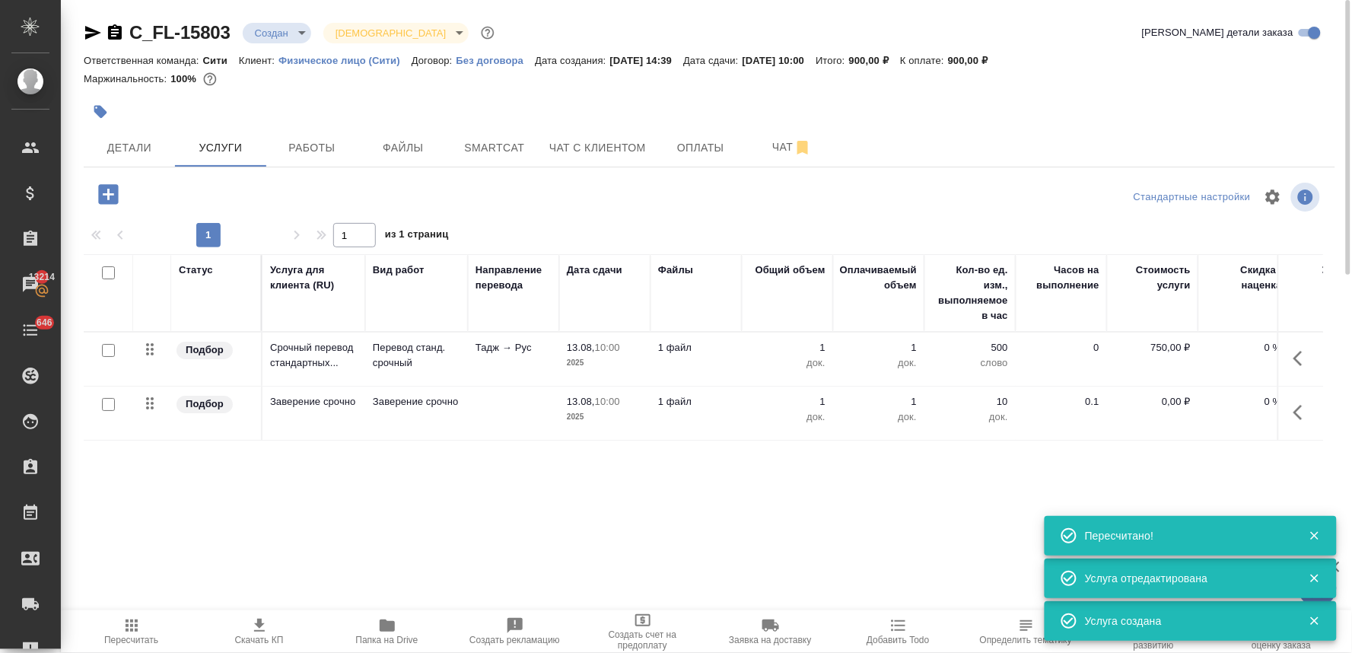
click at [1166, 401] on p "0,00 ₽" at bounding box center [1153, 401] width 76 height 15
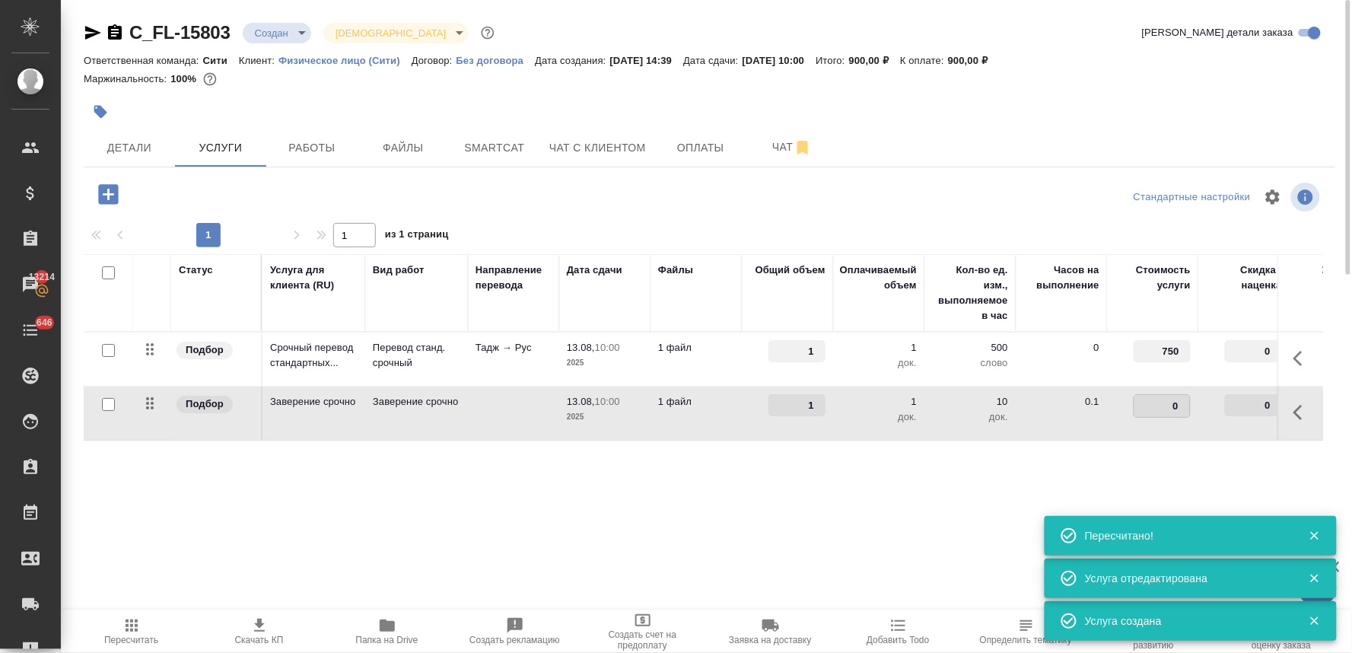
drag, startPoint x: 1156, startPoint y: 403, endPoint x: 1214, endPoint y: 401, distance: 57.1
click at [1214, 401] on tr "Подбор Заверение срочно Заверение срочно 13.08, 10:00 2025 1 файл 1 1 док. 10 д…" at bounding box center [801, 413] width 1434 height 54
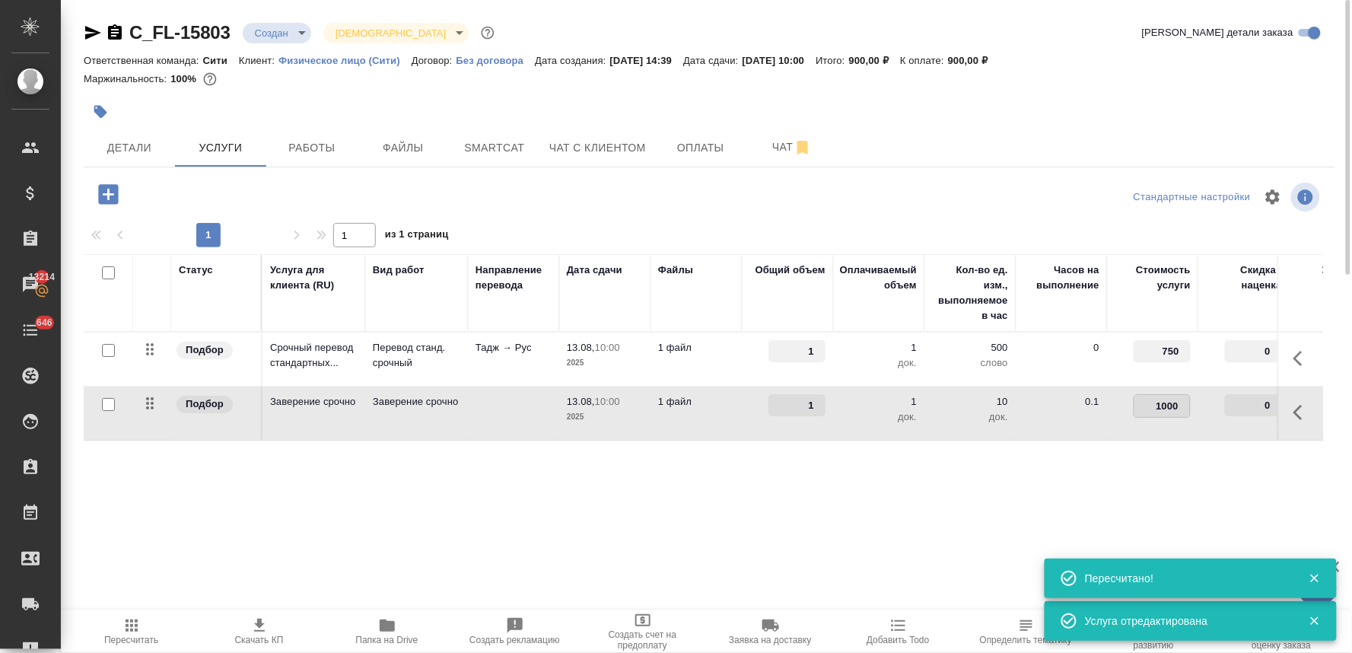
click at [1214, 495] on div "Статус Услуга для клиента (RU) Вид работ Направление перевода Дата сдачи Файлы …" at bounding box center [703, 417] width 1239 height 327
click at [247, 196] on span "Сохранить и пересчитать" at bounding box center [216, 192] width 132 height 17
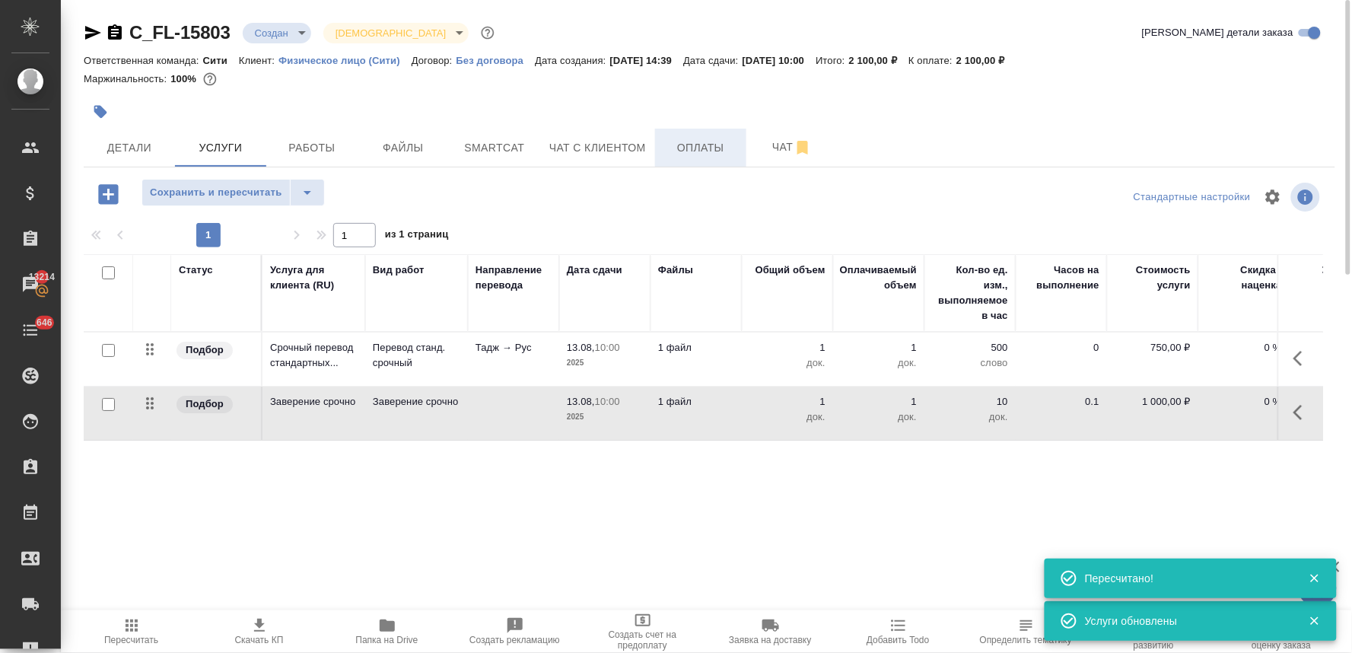
click at [702, 146] on span "Оплаты" at bounding box center [700, 147] width 73 height 19
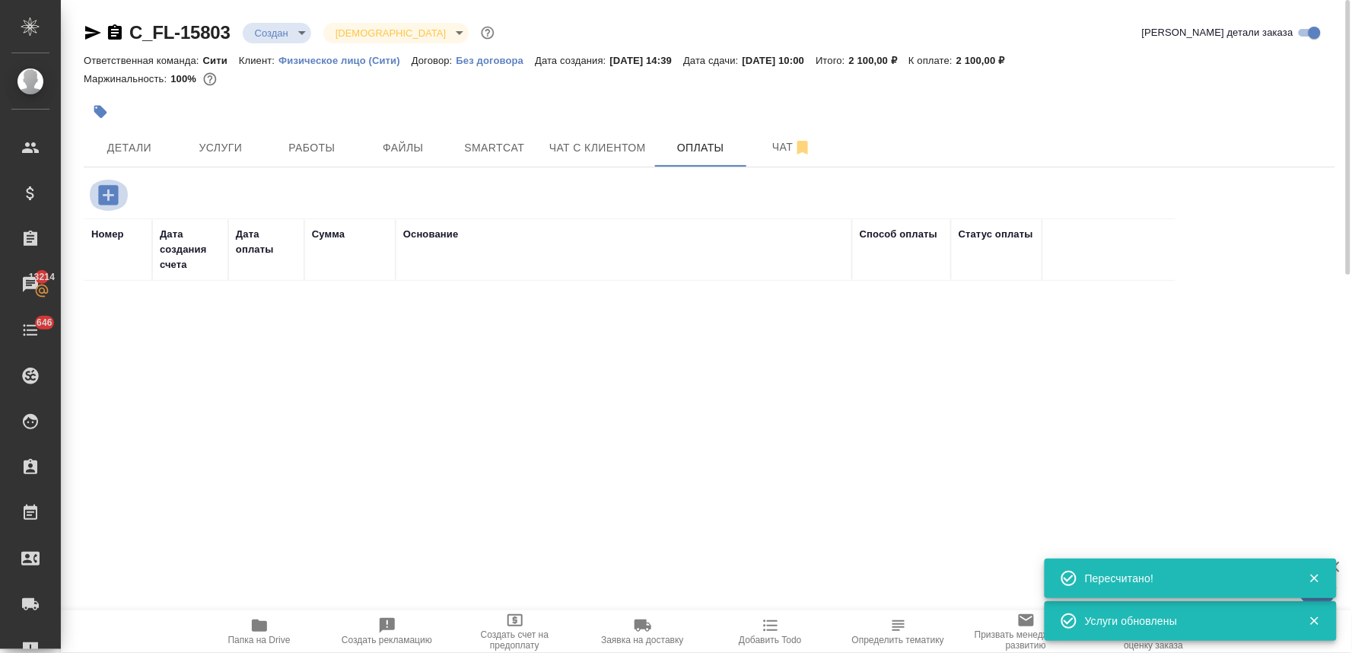
click at [113, 191] on icon "button" at bounding box center [108, 195] width 20 height 20
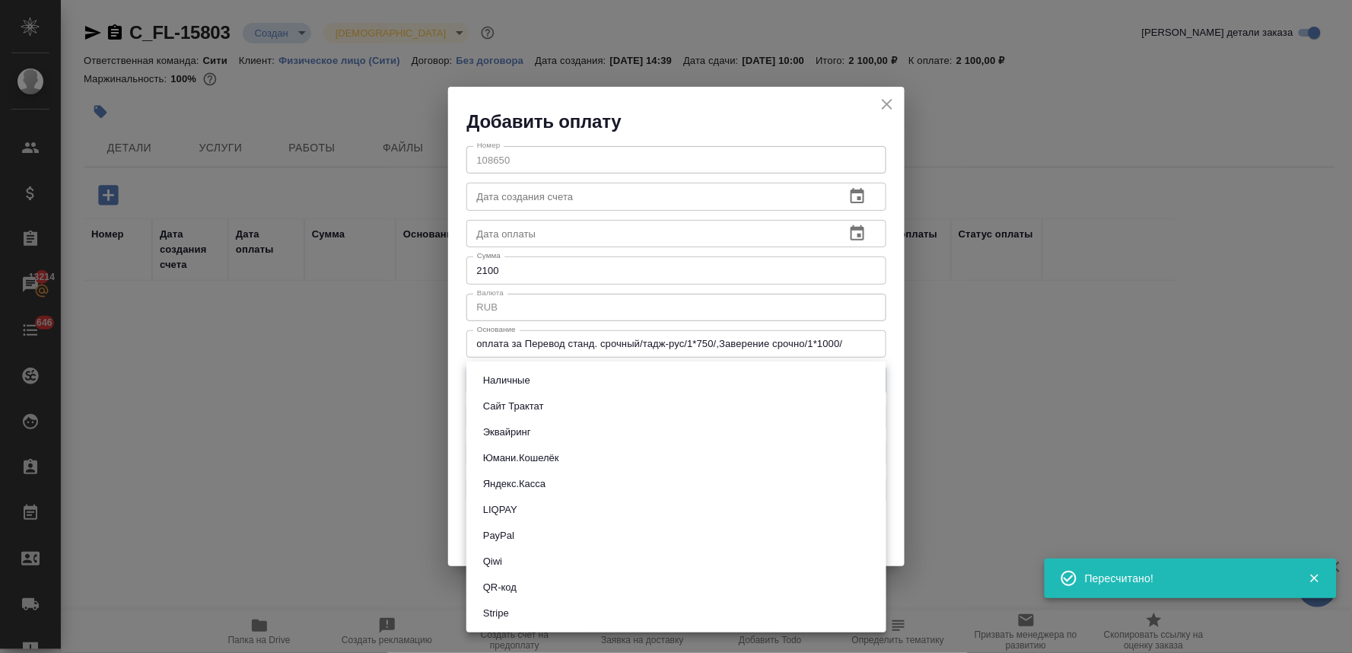
click at [557, 377] on body "🙏 .cls-1 fill:#fff; AWATERA Lyamina Nadezhda Клиенты Спецификации Заказы 13214 …" at bounding box center [676, 326] width 1352 height 653
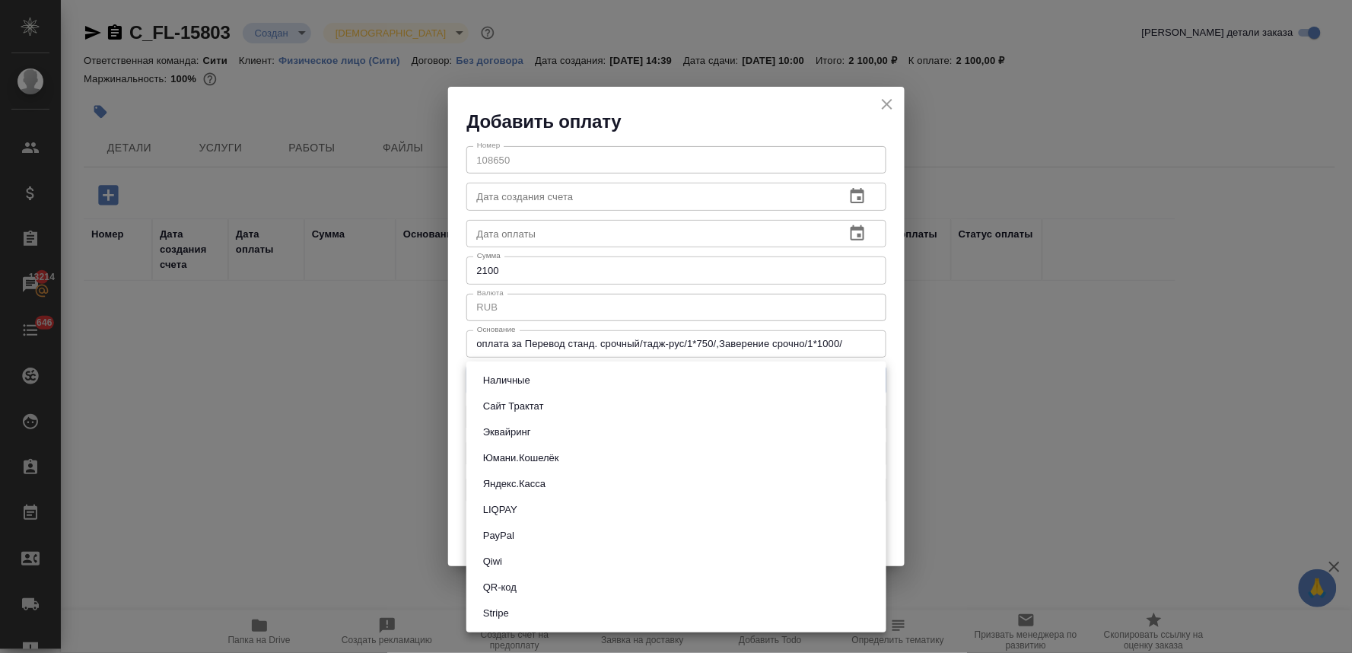
click at [538, 589] on li "QR-код" at bounding box center [676, 587] width 420 height 26
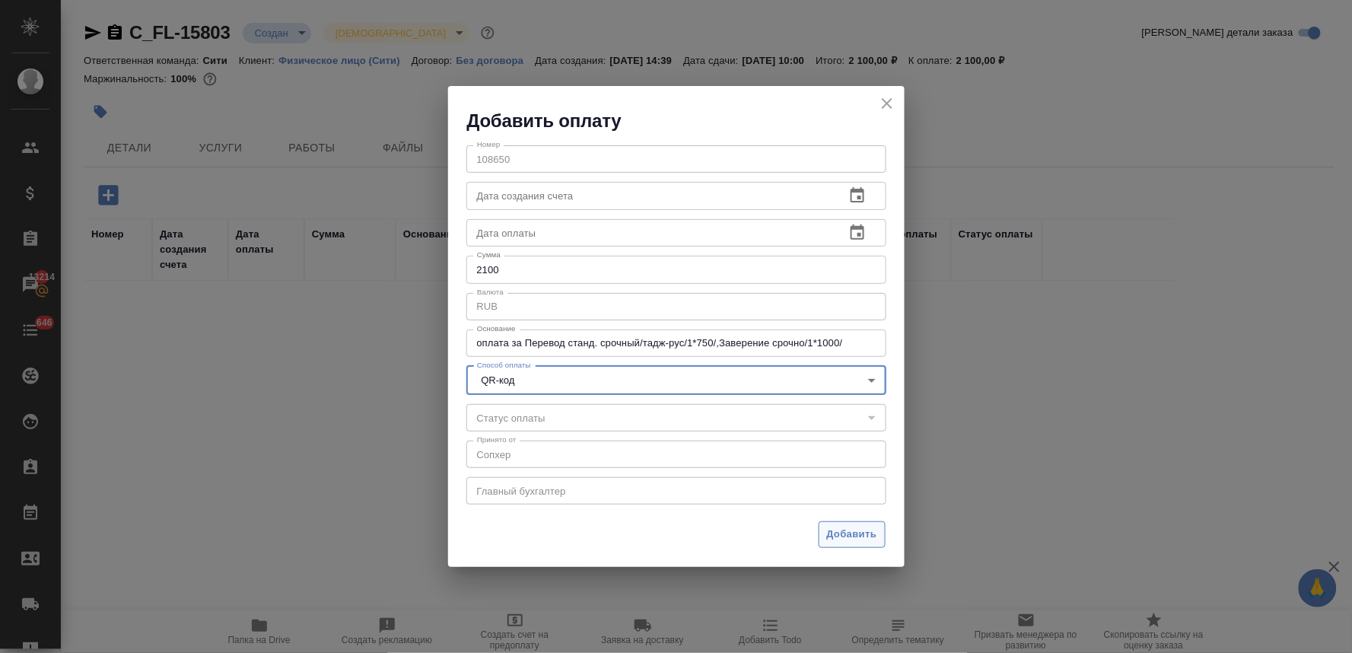
click at [832, 533] on span "Добавить" at bounding box center [852, 534] width 50 height 17
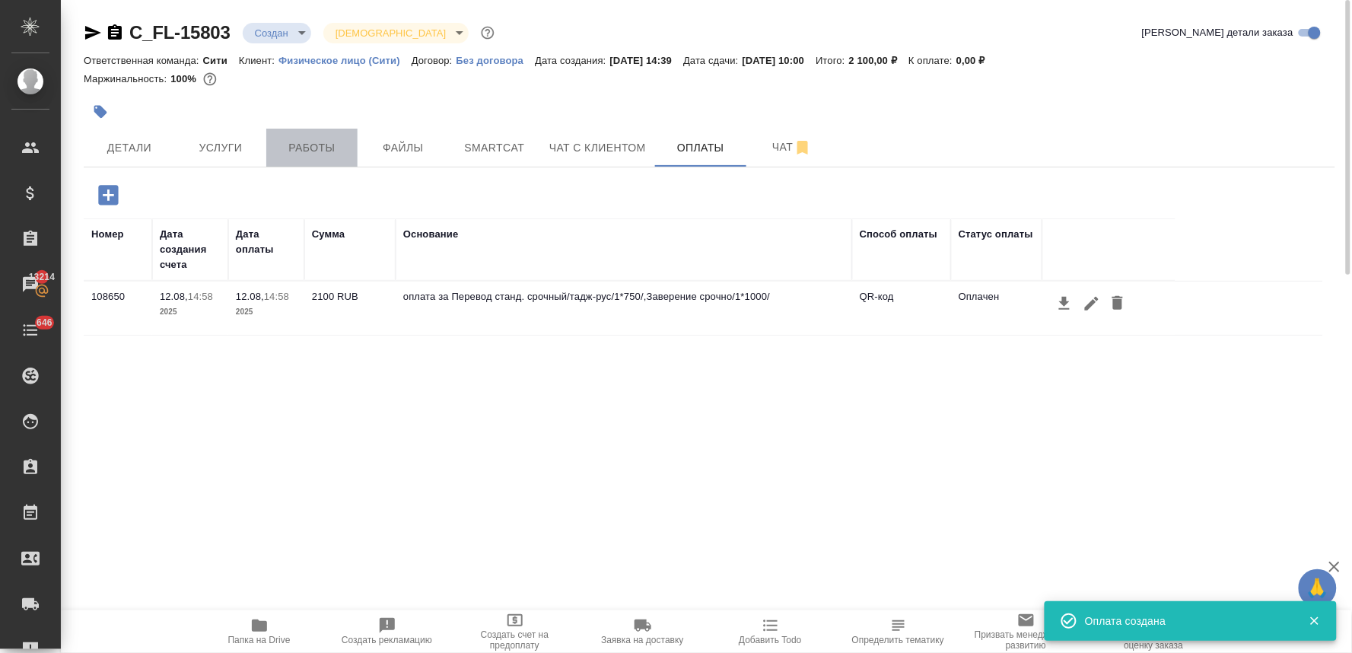
drag, startPoint x: 326, startPoint y: 142, endPoint x: 342, endPoint y: 148, distance: 17.6
click at [317, 140] on span "Работы" at bounding box center [311, 147] width 73 height 19
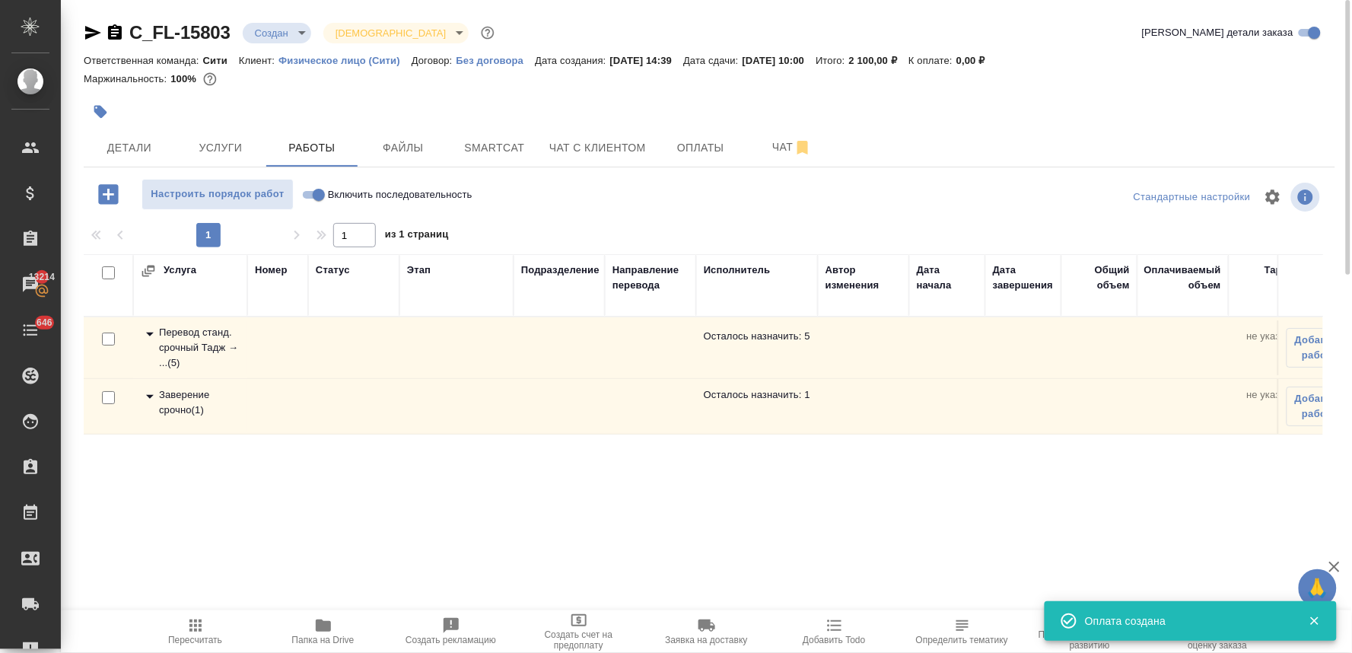
click at [198, 329] on div "Перевод станд. срочный Тадж → ... ( 5 )" at bounding box center [190, 348] width 99 height 46
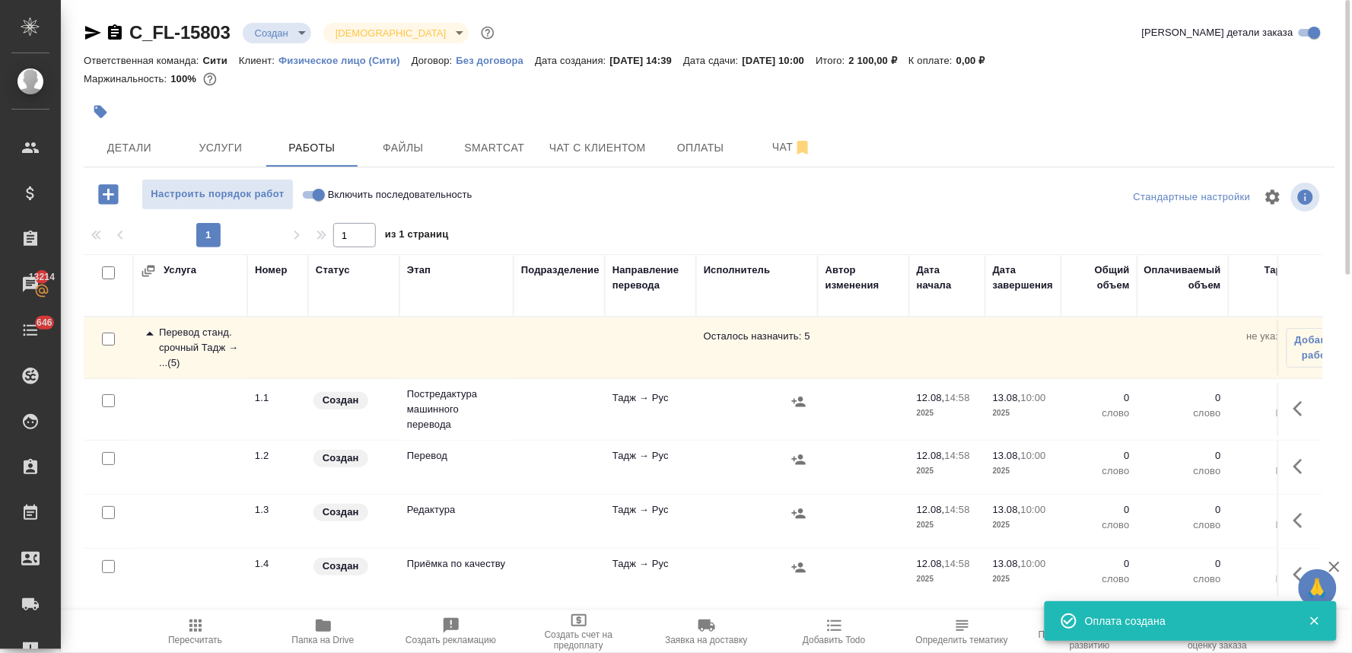
click at [109, 400] on input "checkbox" at bounding box center [108, 400] width 13 height 13
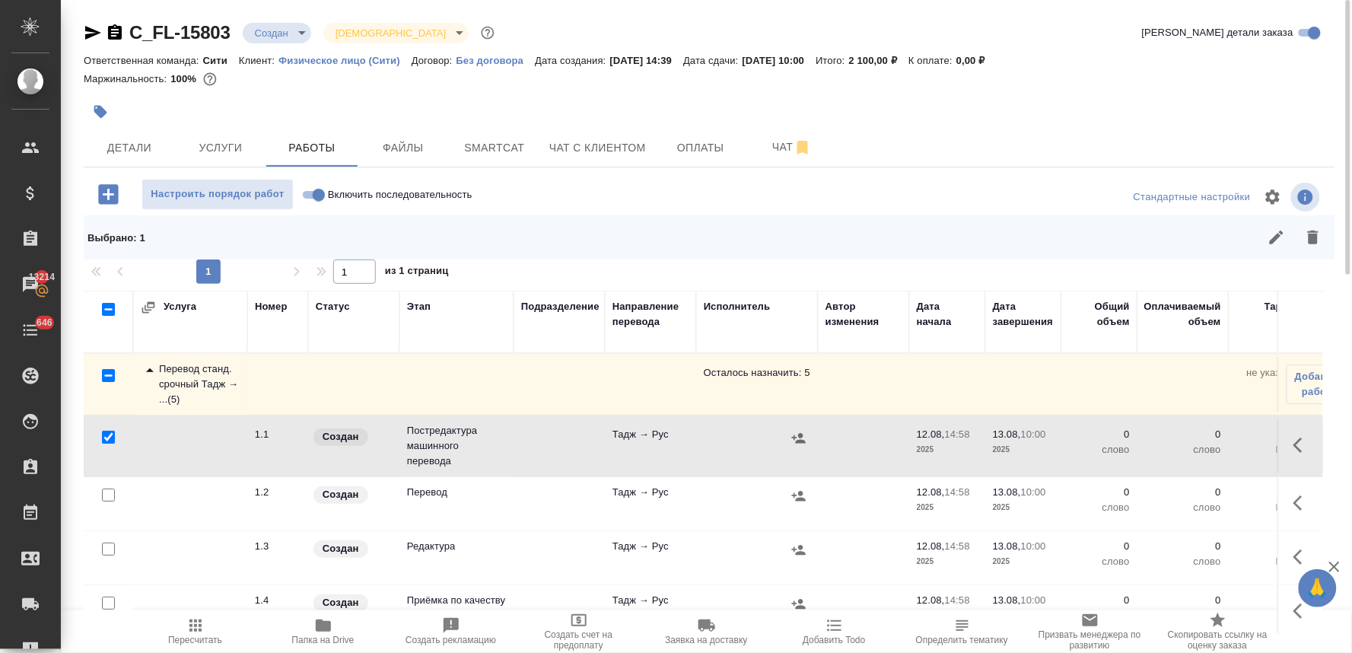
click at [107, 549] on input "checkbox" at bounding box center [108, 548] width 13 height 13
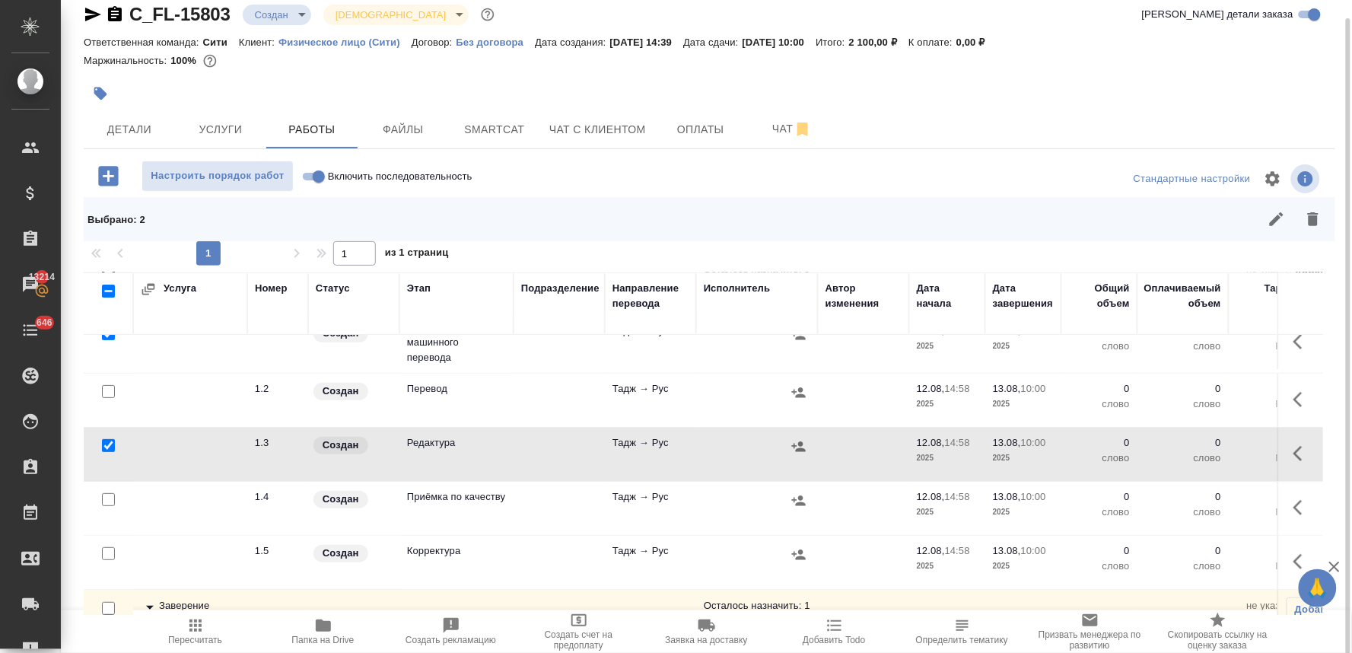
scroll to position [129, 0]
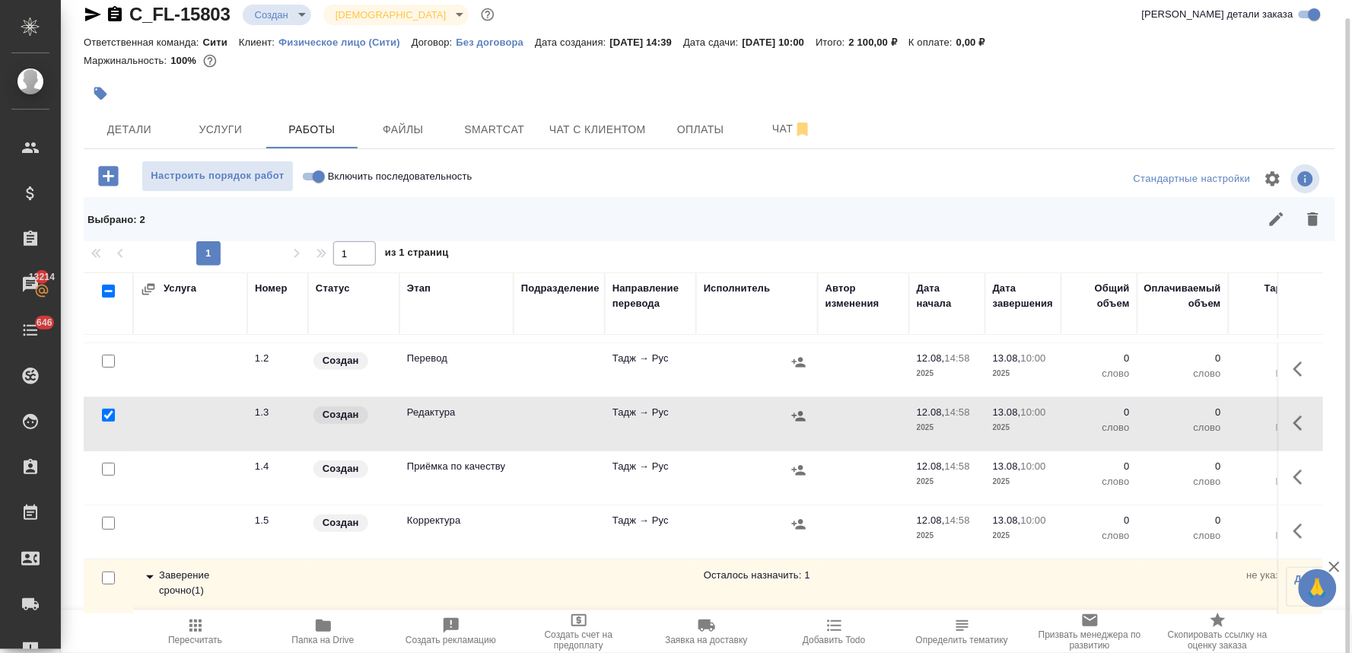
click at [112, 517] on input "checkbox" at bounding box center [108, 523] width 13 height 13
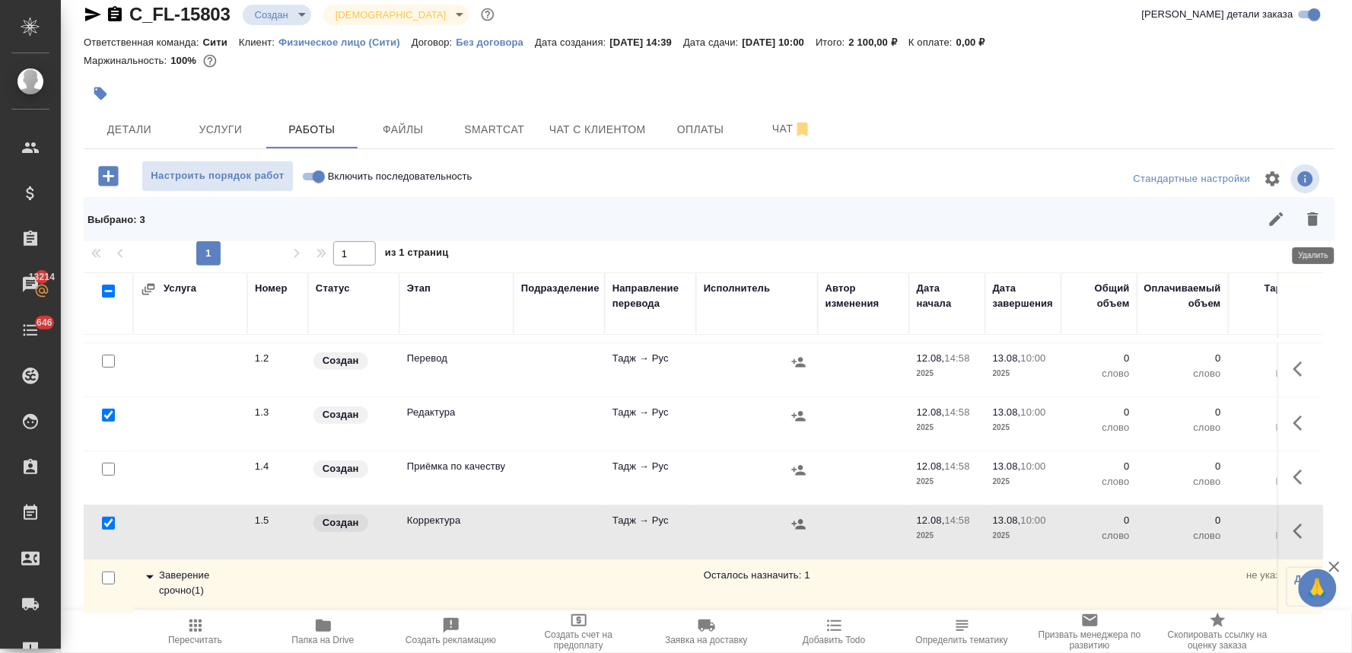
click at [1304, 212] on icon "button" at bounding box center [1313, 219] width 18 height 18
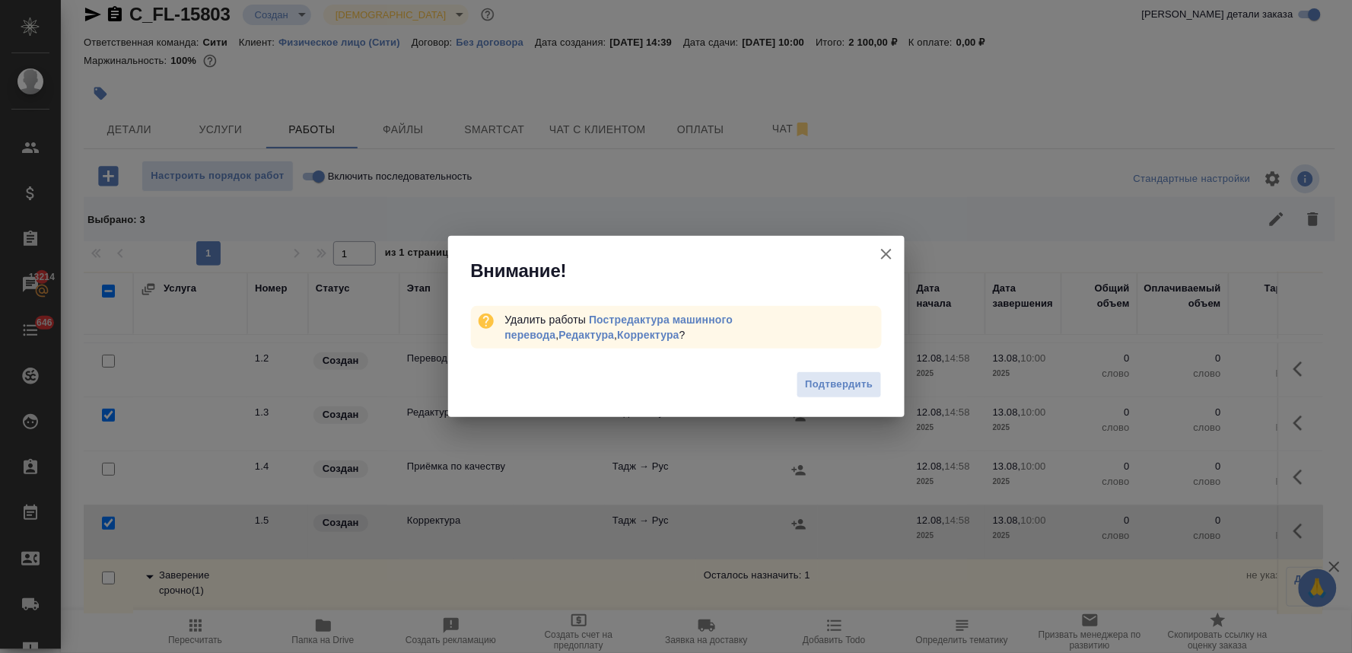
click at [881, 377] on div "Подтвердить" at bounding box center [676, 386] width 456 height 61
click at [849, 379] on span "Подтвердить" at bounding box center [839, 384] width 68 height 17
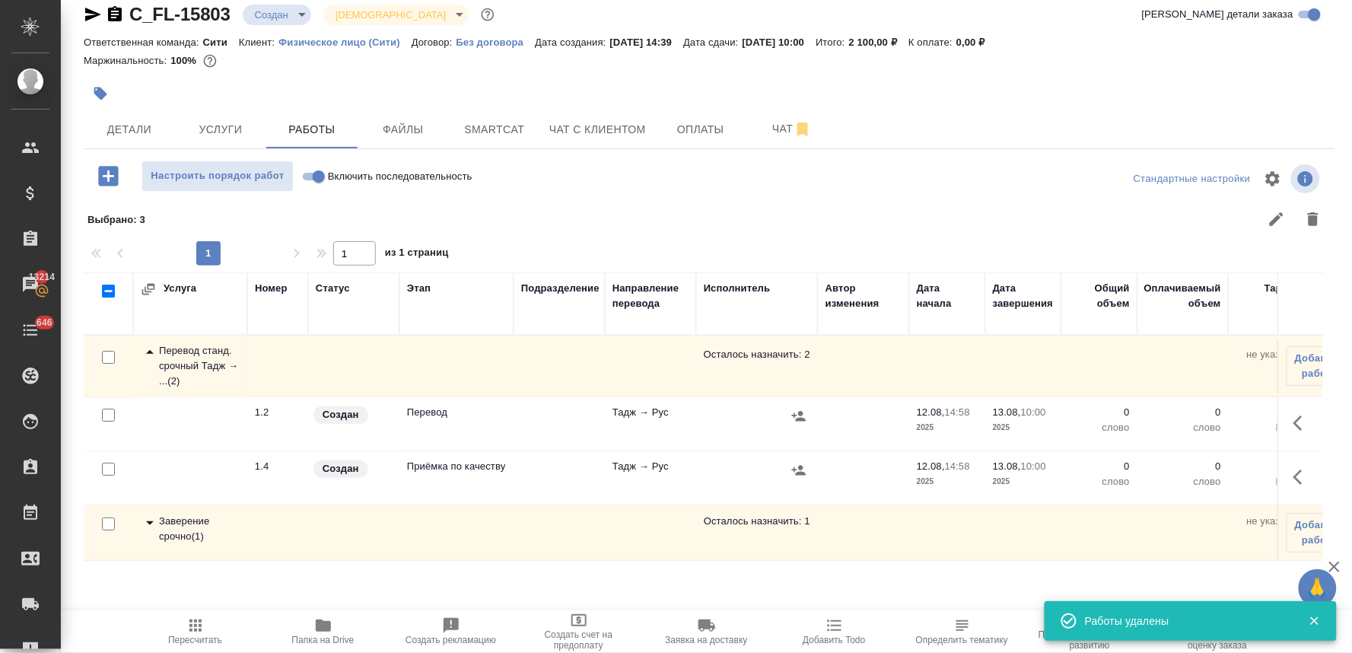
scroll to position [0, 0]
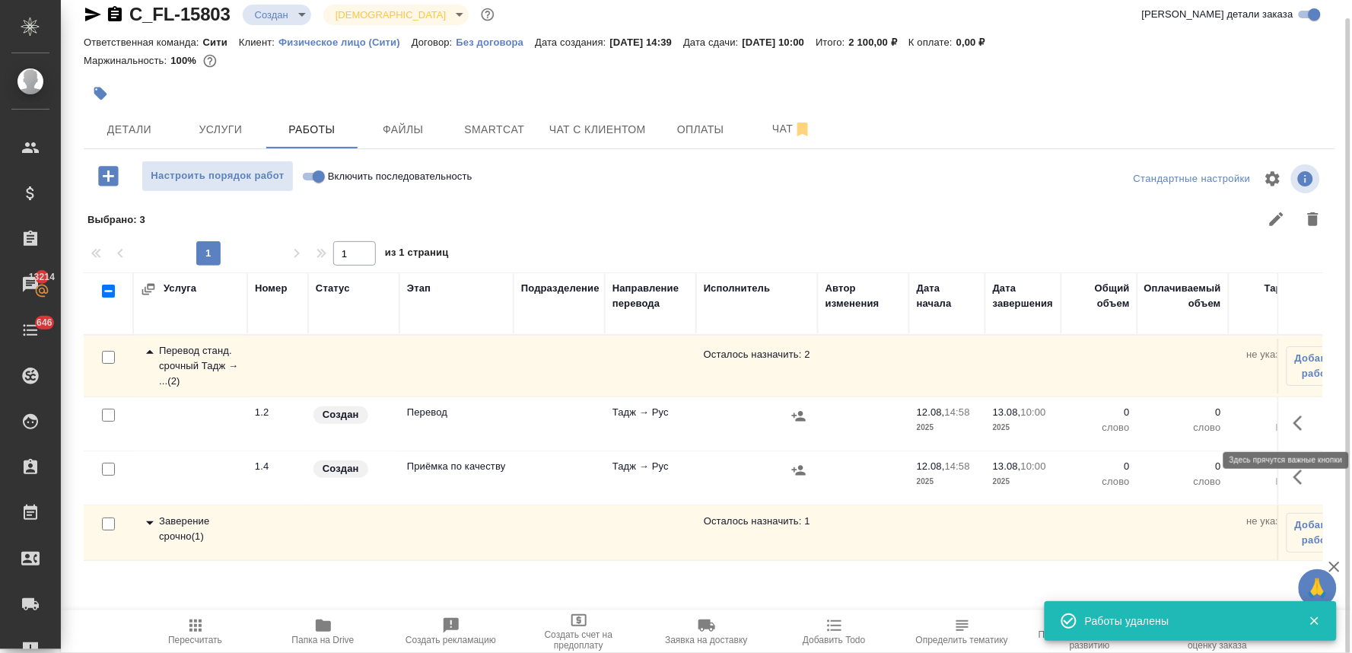
click at [1296, 423] on icon "button" at bounding box center [1297, 422] width 9 height 15
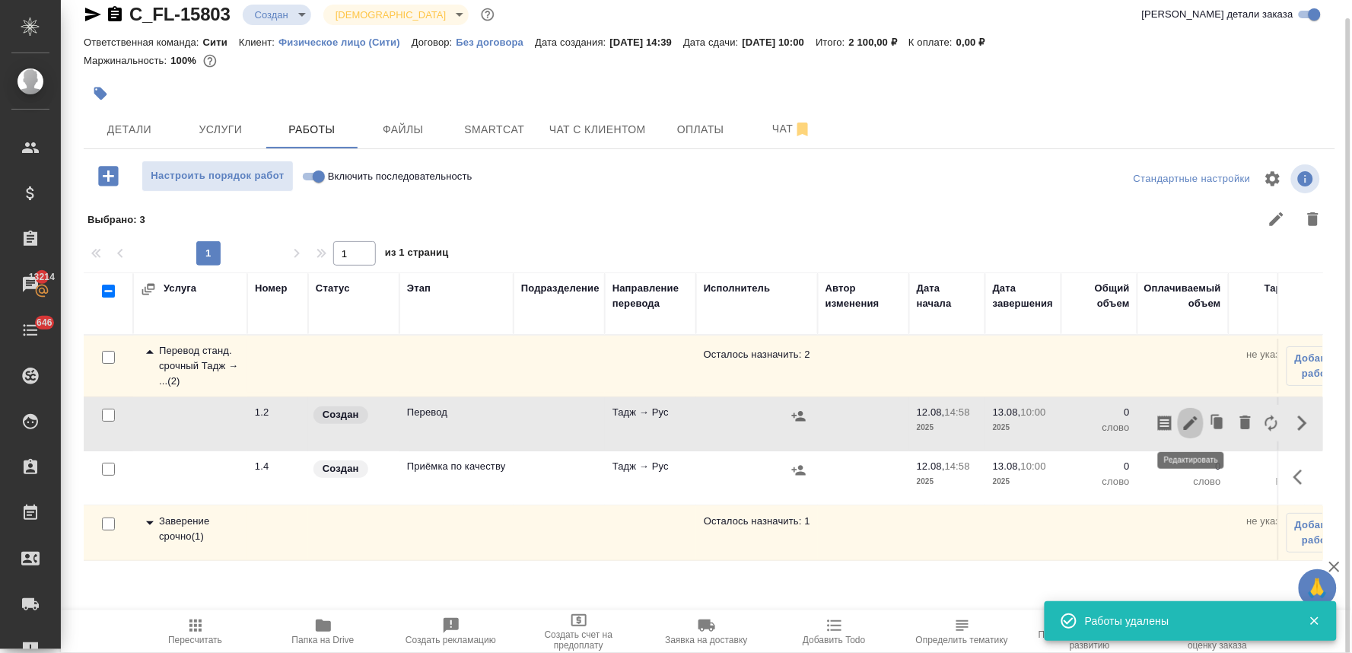
click at [1189, 430] on icon "button" at bounding box center [1191, 423] width 18 height 18
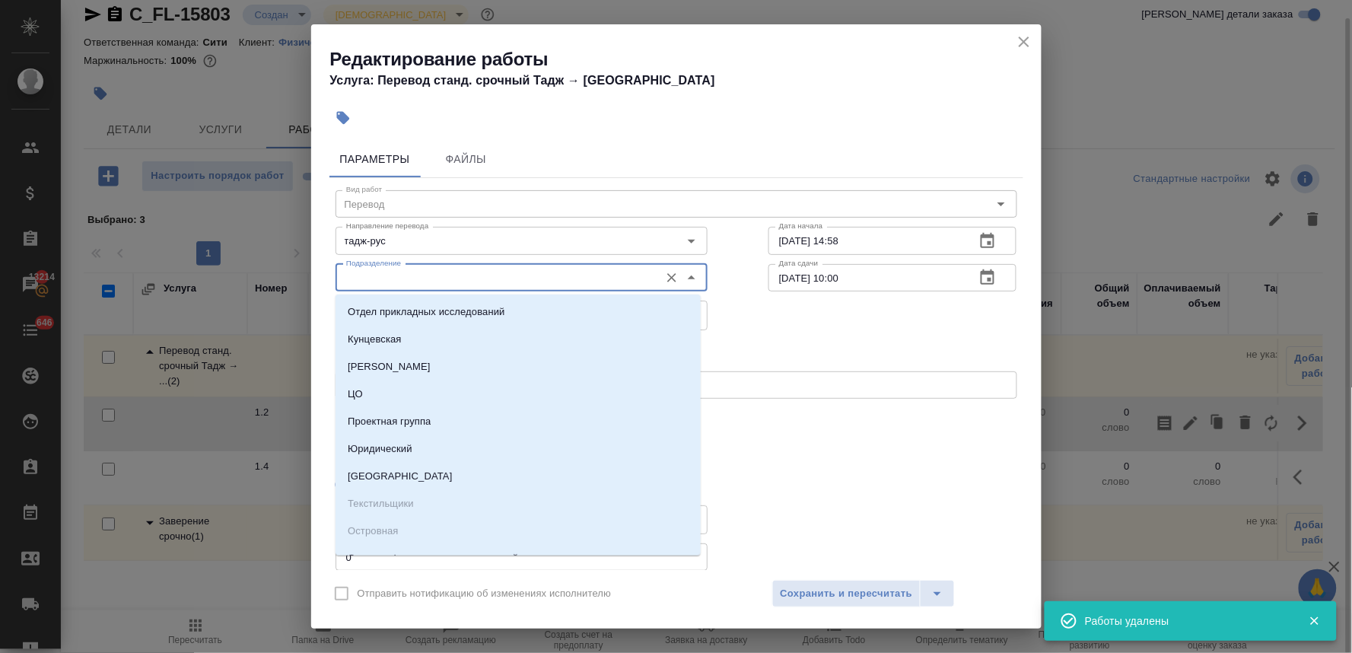
click at [472, 275] on input "Подразделение" at bounding box center [496, 278] width 312 height 18
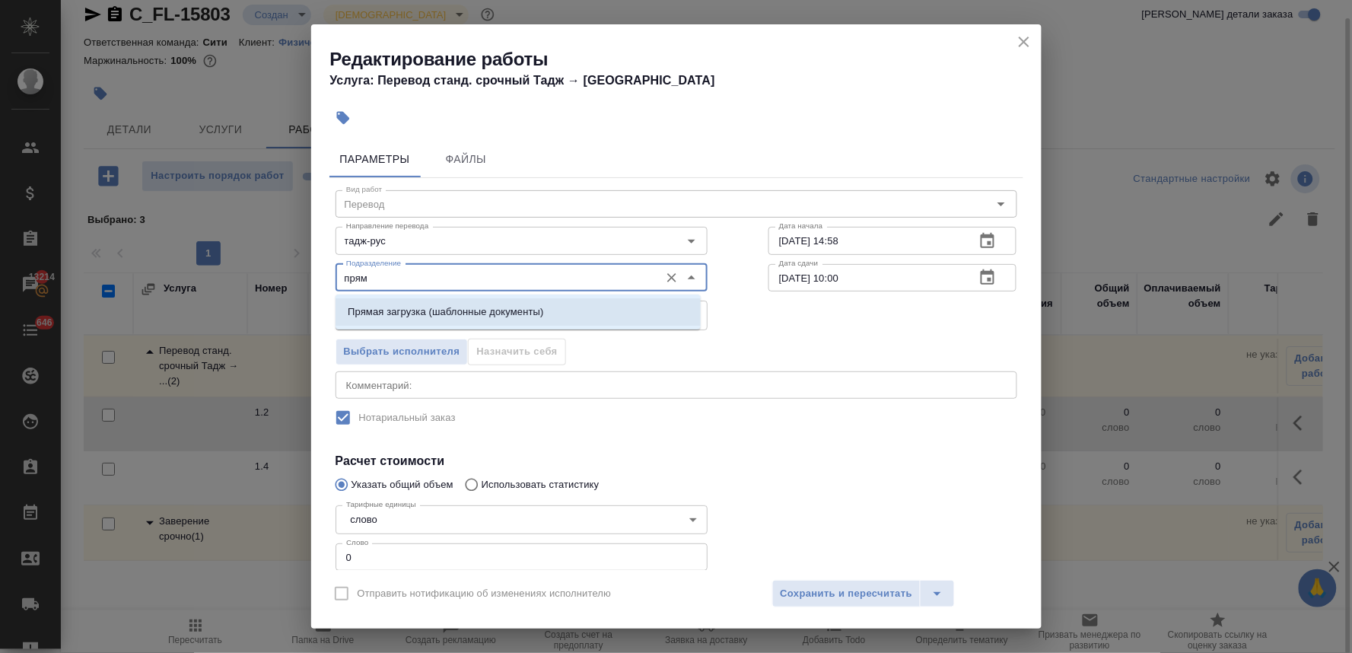
click at [467, 310] on p "Прямая загрузка (шаблонные документы)" at bounding box center [446, 311] width 196 height 15
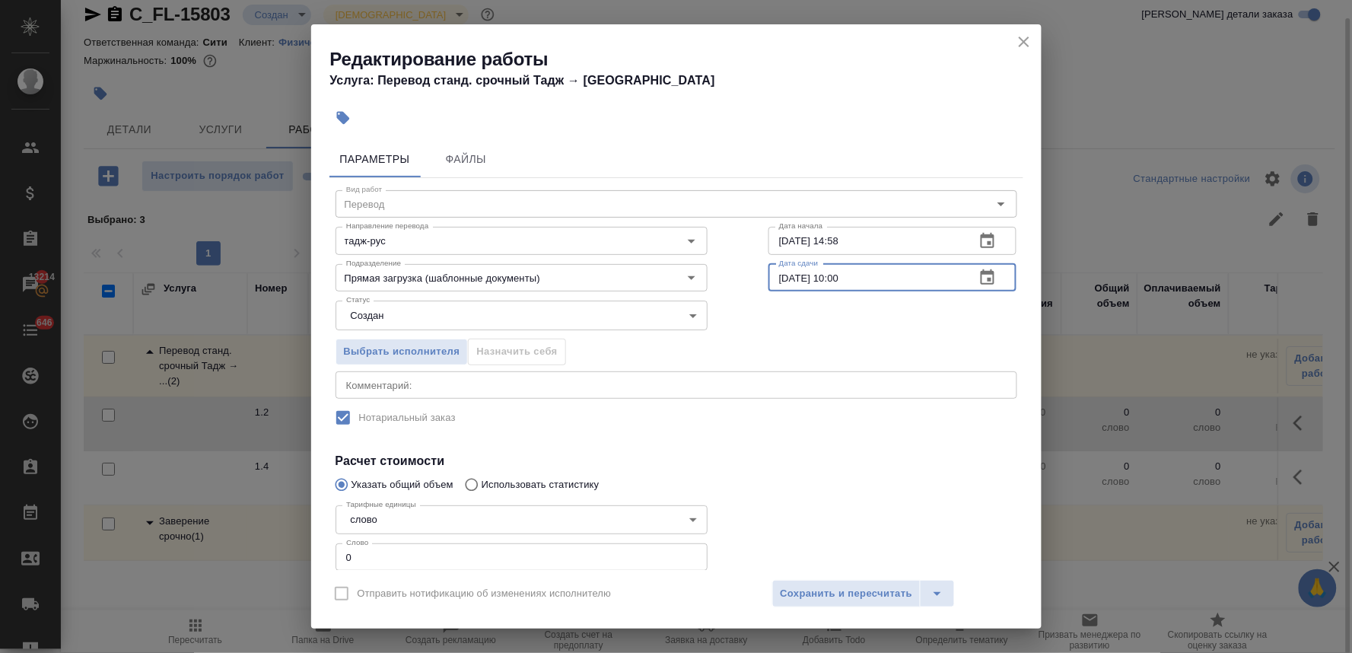
drag, startPoint x: 857, startPoint y: 276, endPoint x: 825, endPoint y: 278, distance: 32.0
click at [825, 278] on input "[DATE] 10:00" at bounding box center [866, 277] width 196 height 27
click at [862, 597] on span "Сохранить и пересчитать" at bounding box center [847, 593] width 132 height 17
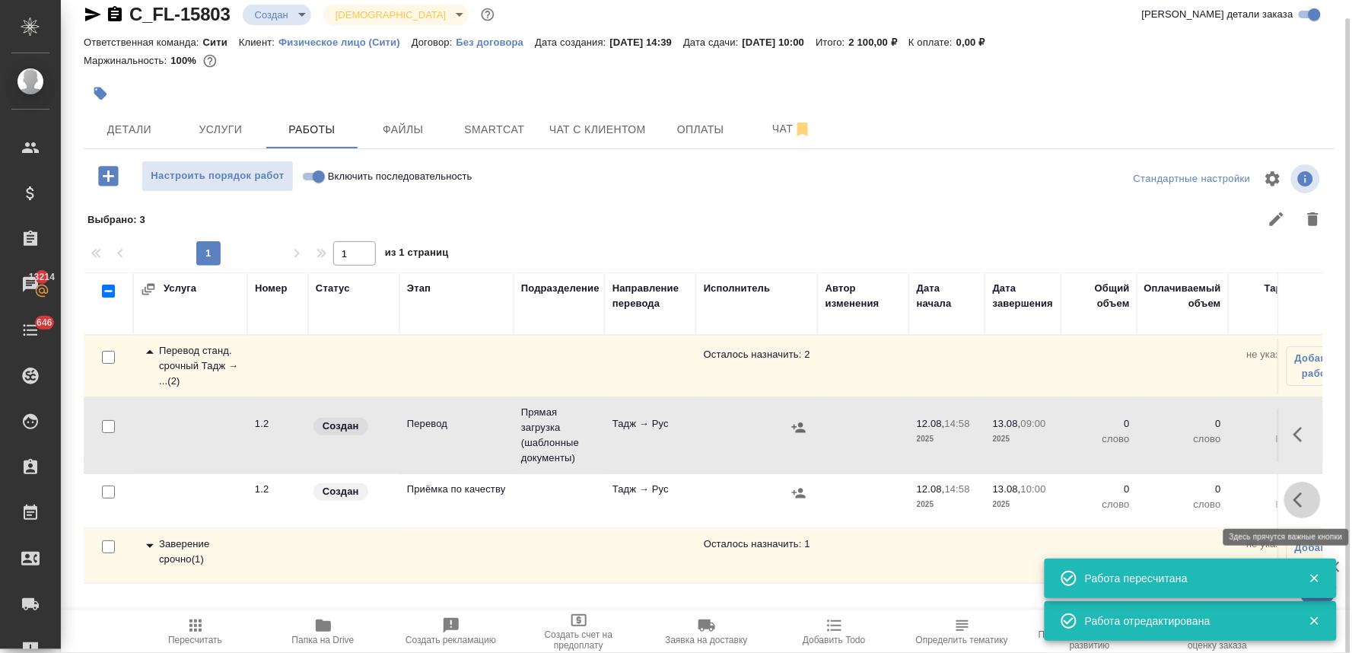
click at [1303, 498] on icon "button" at bounding box center [1302, 500] width 18 height 18
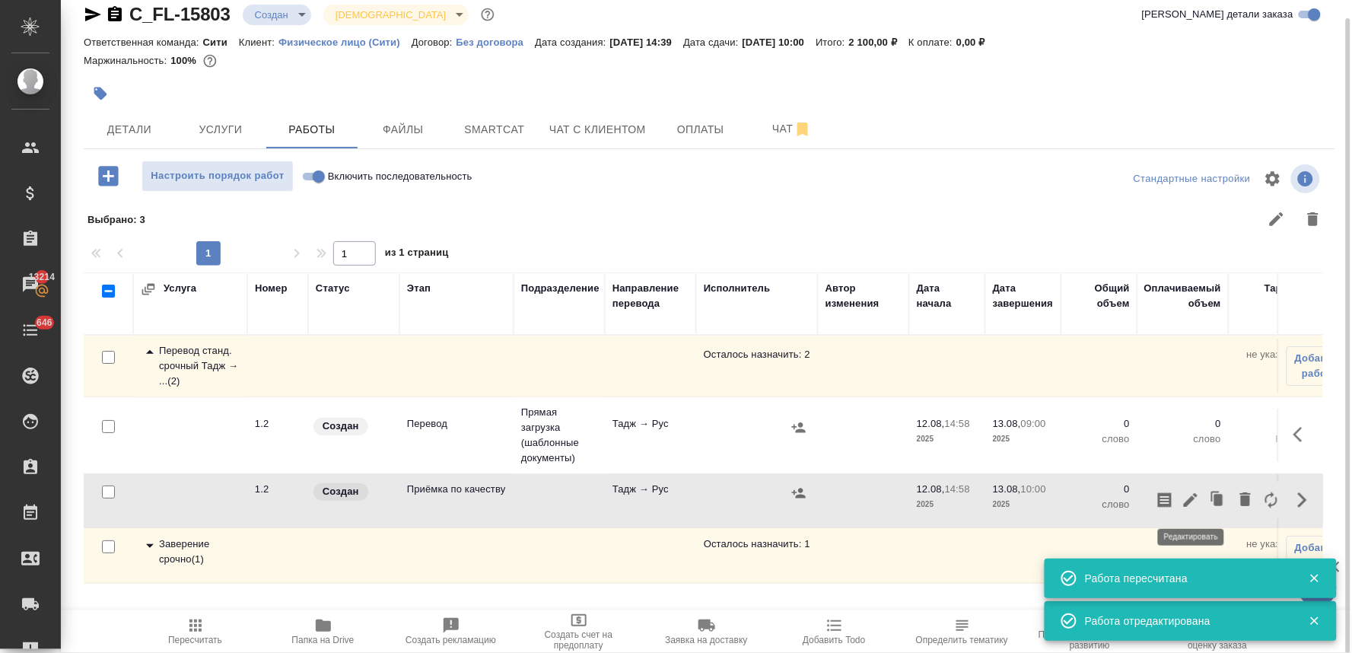
click at [1188, 497] on icon "button" at bounding box center [1191, 500] width 18 height 18
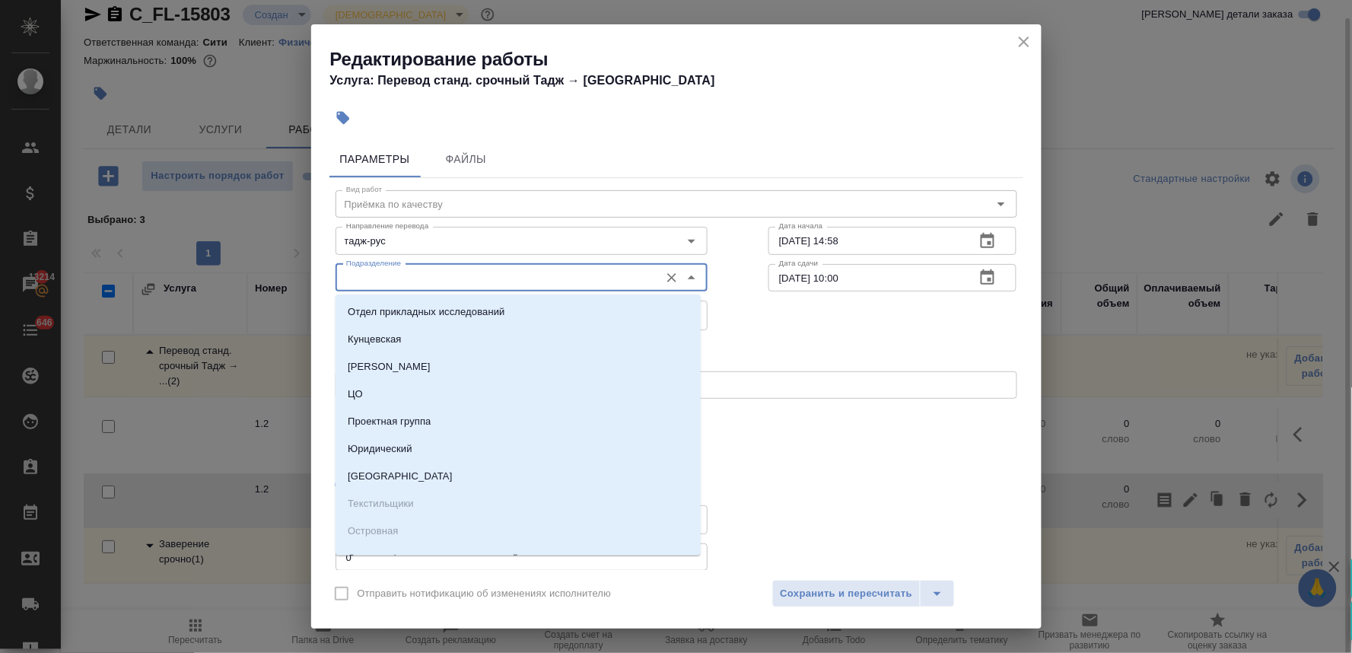
click at [464, 272] on input "Подразделение" at bounding box center [496, 278] width 312 height 18
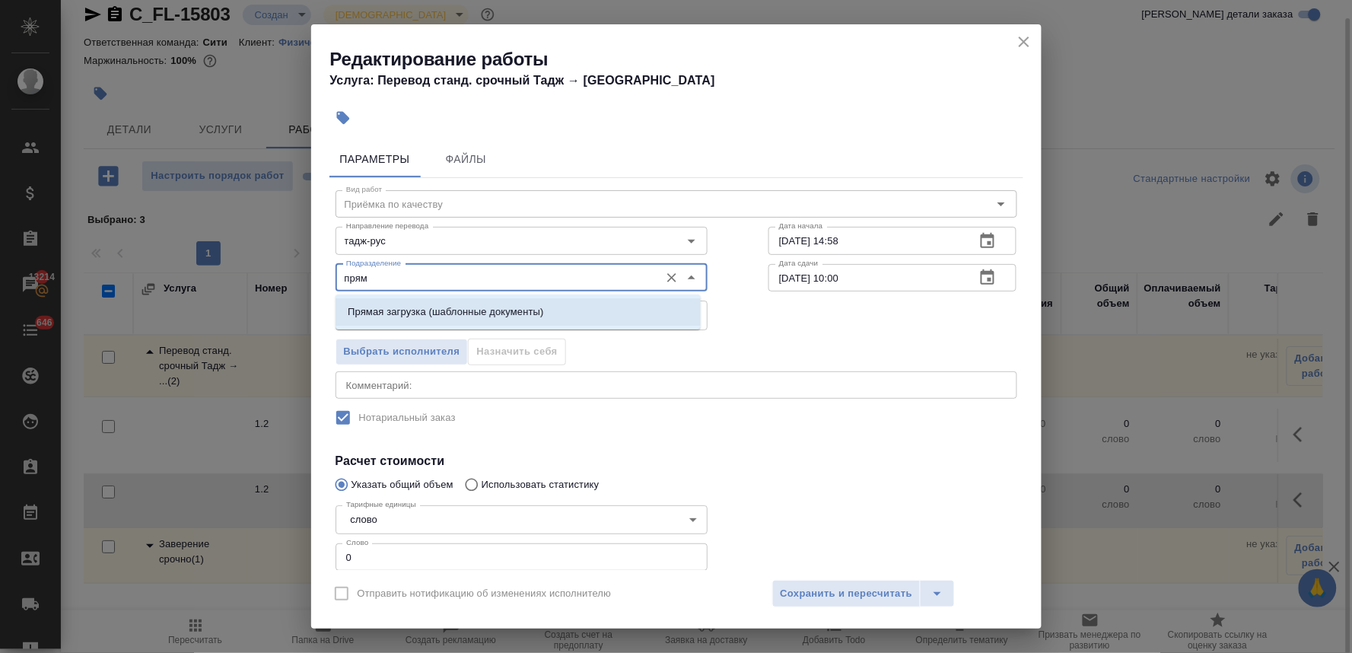
click at [466, 313] on p "Прямая загрузка (шаблонные документы)" at bounding box center [446, 311] width 196 height 15
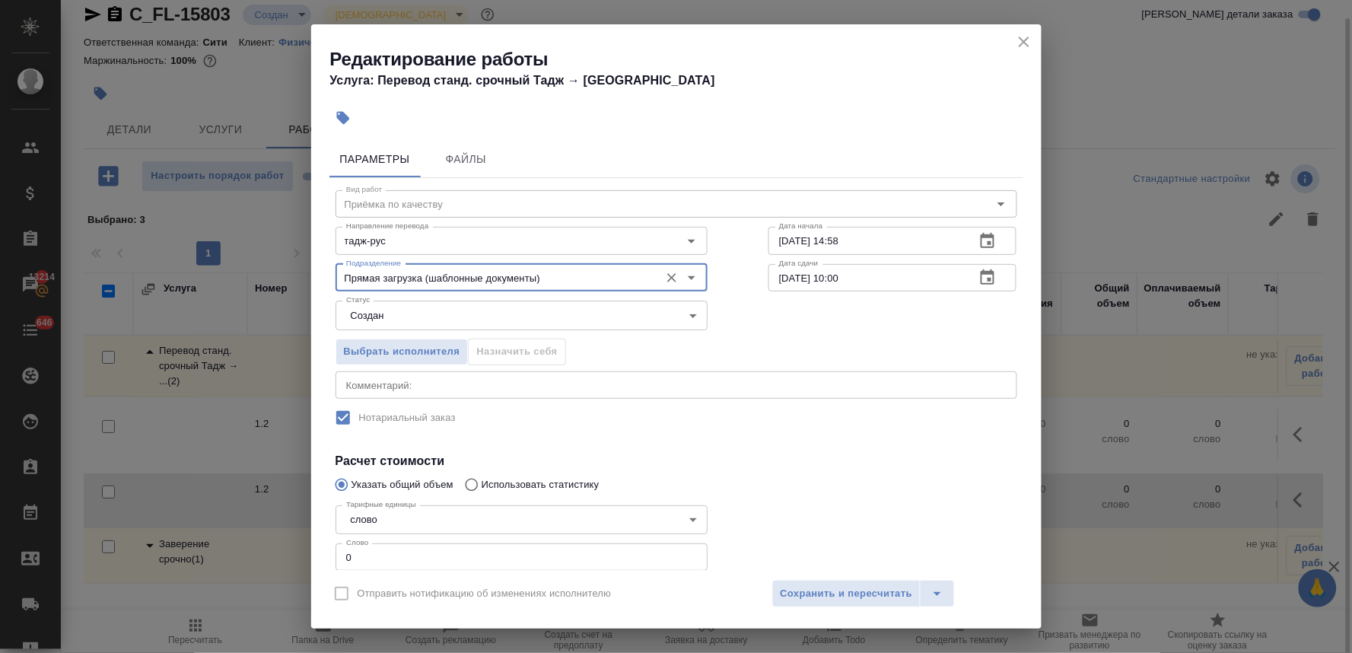
click at [978, 242] on icon "button" at bounding box center [987, 241] width 18 height 18
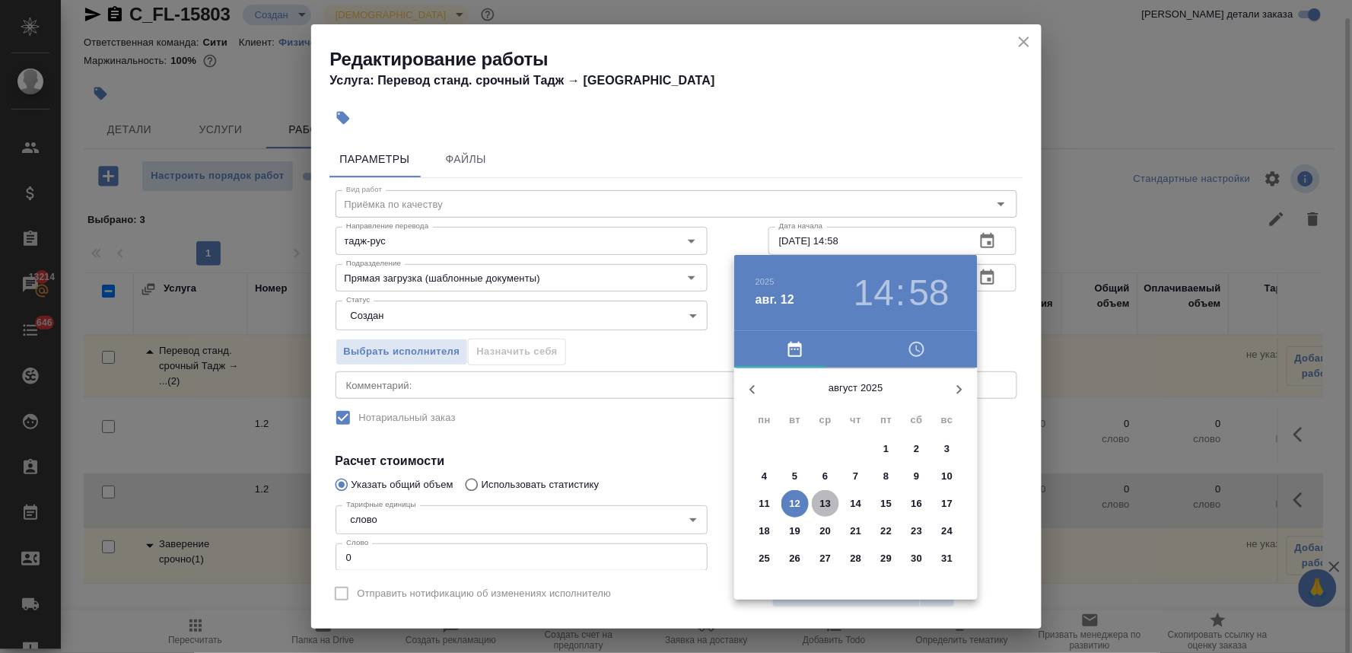
click at [819, 490] on button "13" at bounding box center [825, 503] width 27 height 27
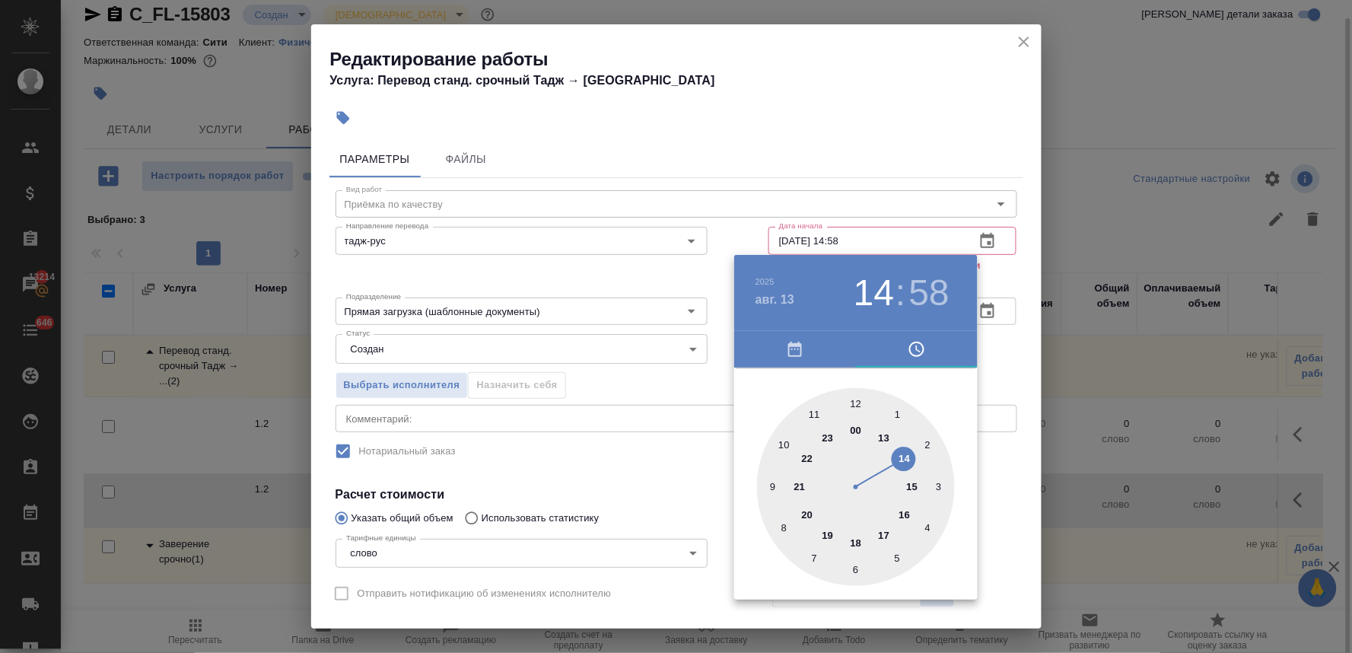
click at [770, 489] on div at bounding box center [856, 487] width 198 height 198
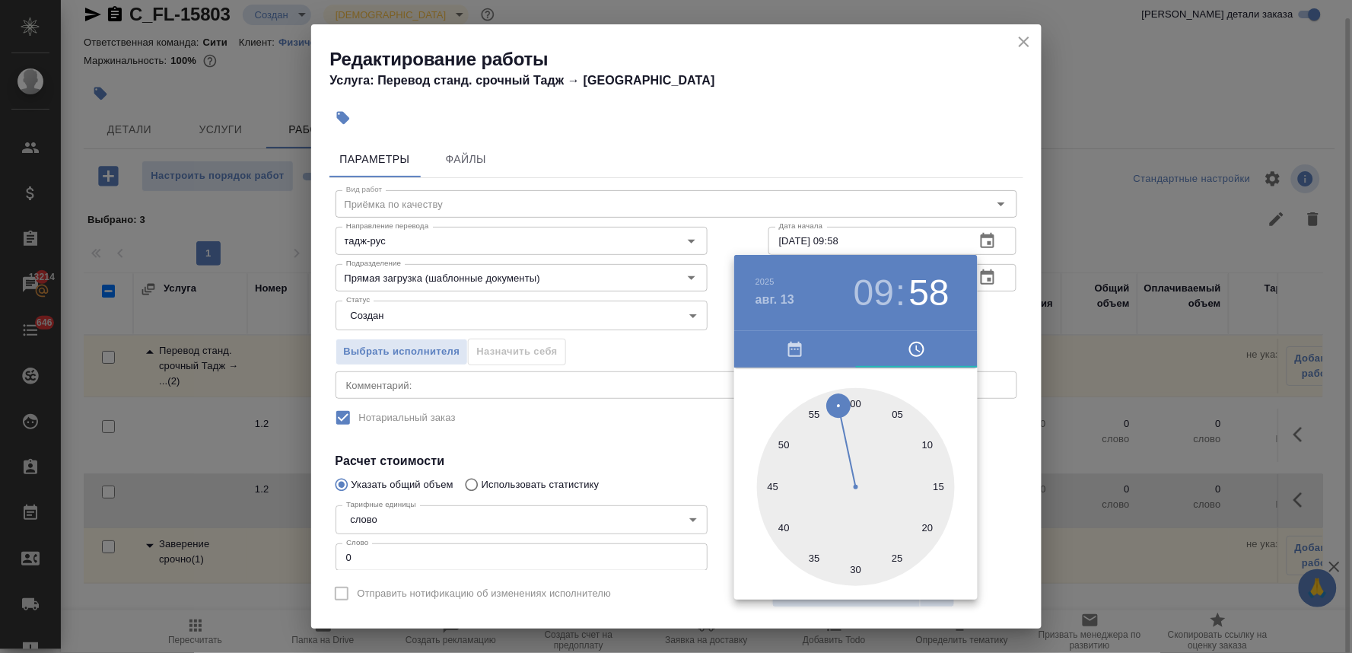
click at [854, 400] on div at bounding box center [856, 487] width 198 height 198
click at [673, 434] on div at bounding box center [676, 326] width 1352 height 653
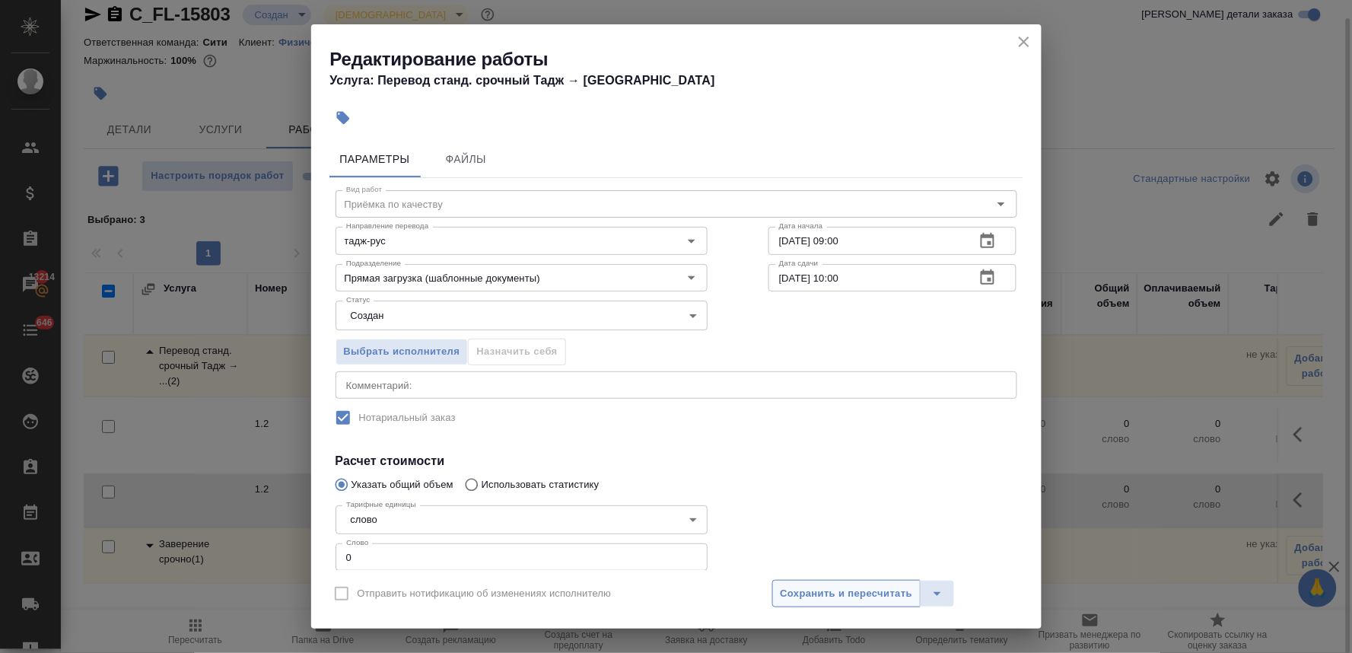
click at [869, 583] on button "Сохранить и пересчитать" at bounding box center [846, 593] width 149 height 27
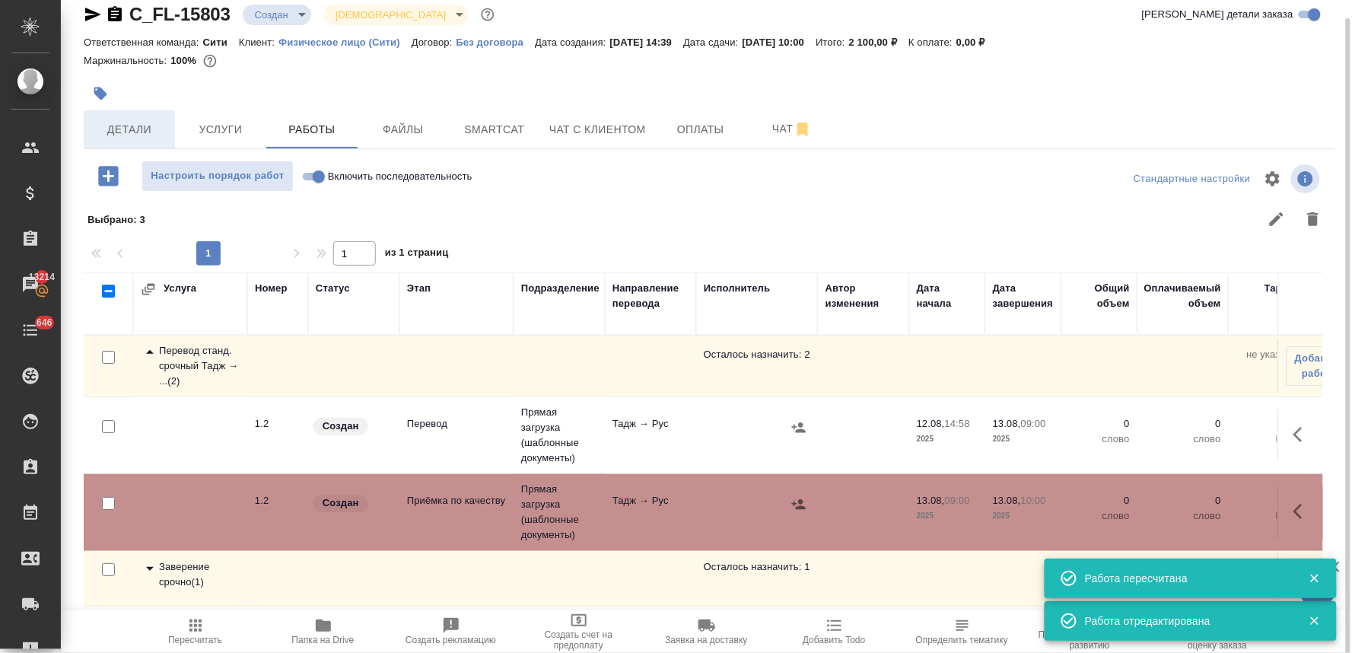
click at [145, 129] on span "Детали" at bounding box center [129, 129] width 73 height 19
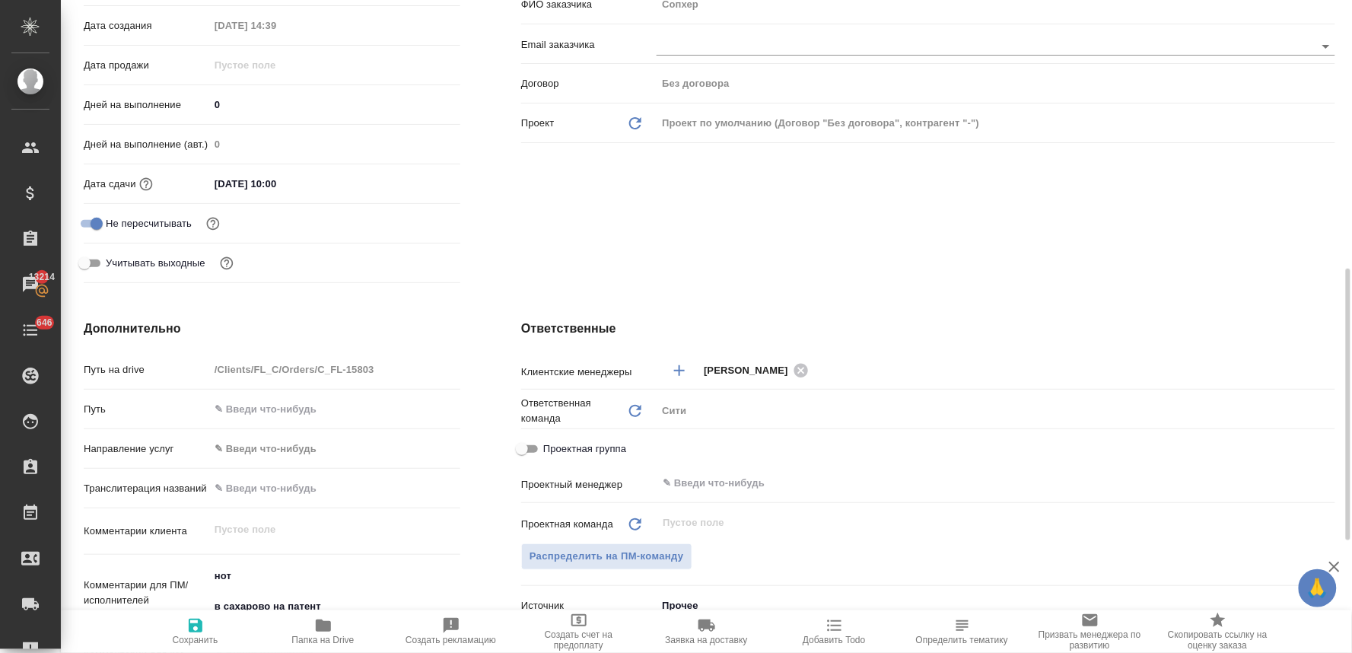
scroll to position [526, 0]
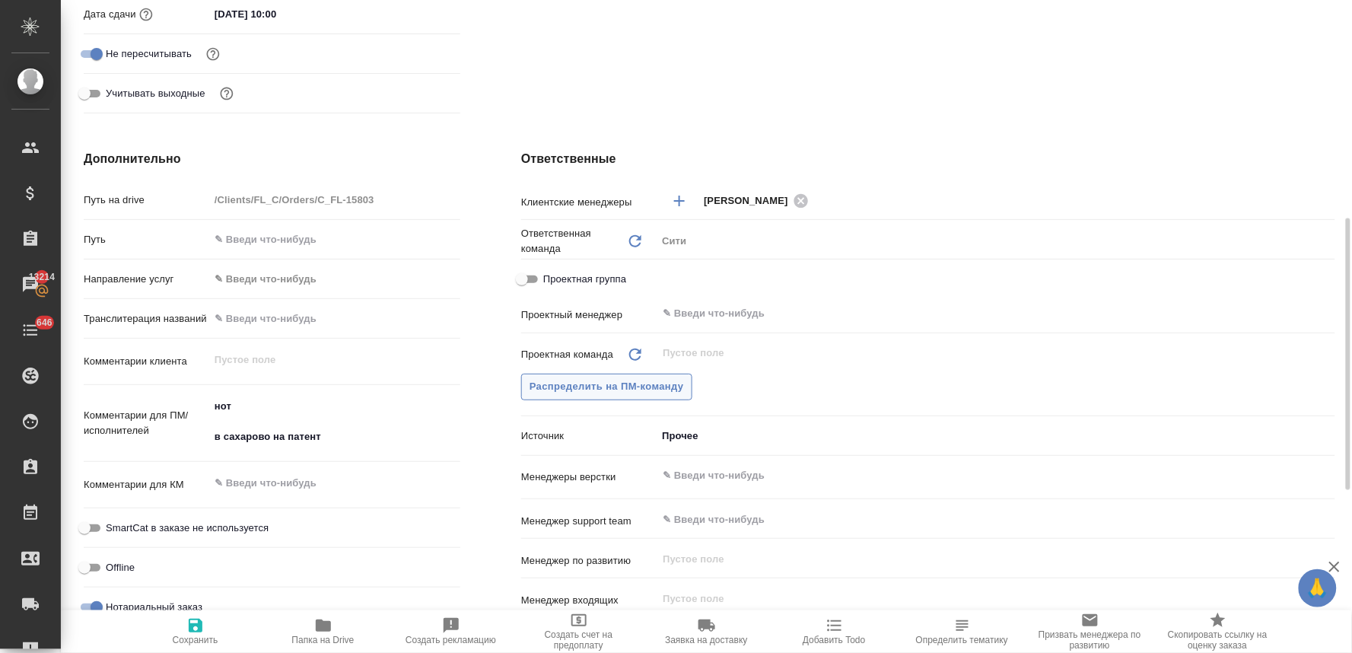
click at [610, 385] on span "Распределить на ПМ-команду" at bounding box center [607, 386] width 154 height 17
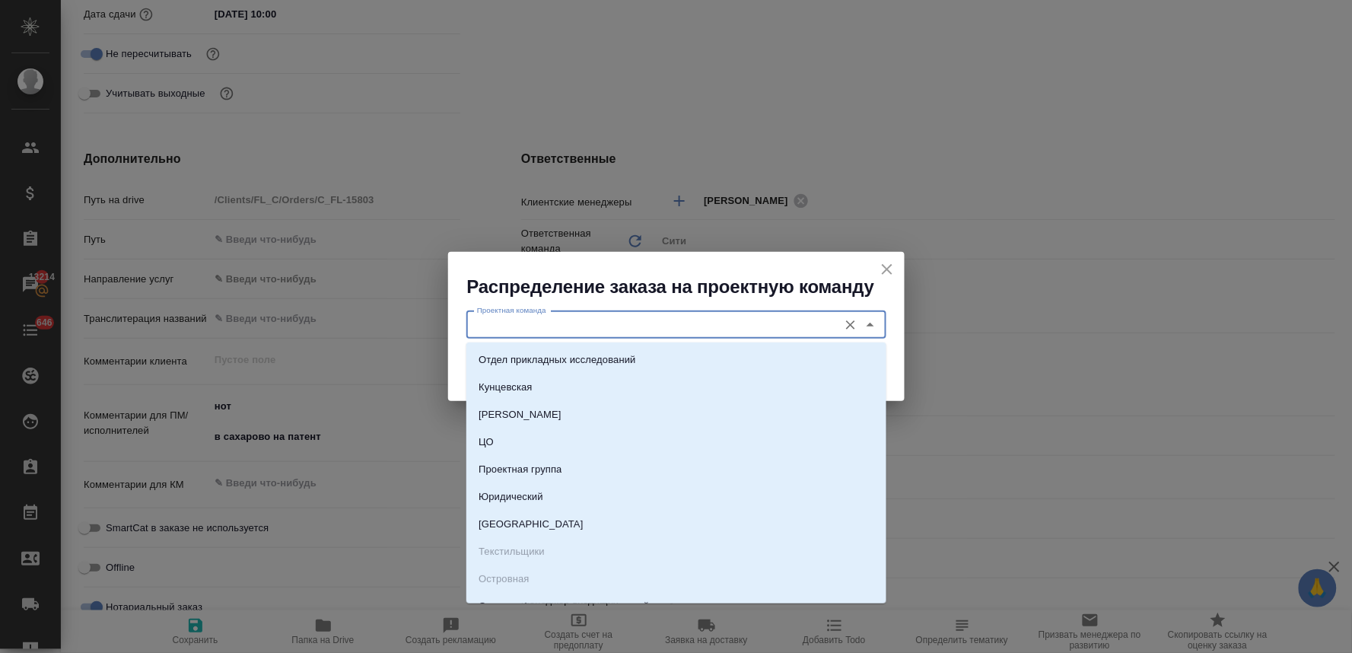
click at [576, 332] on input "Проектная команда" at bounding box center [651, 325] width 360 height 18
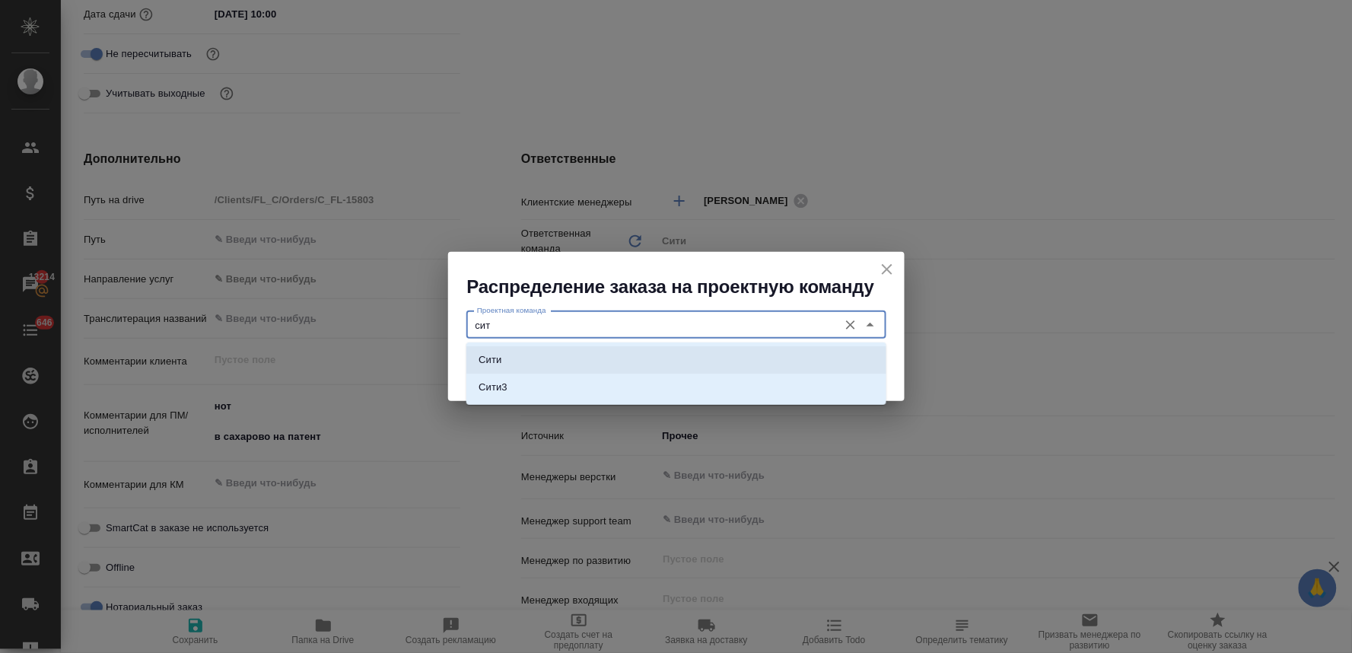
click at [573, 363] on li "Сити" at bounding box center [676, 359] width 420 height 27
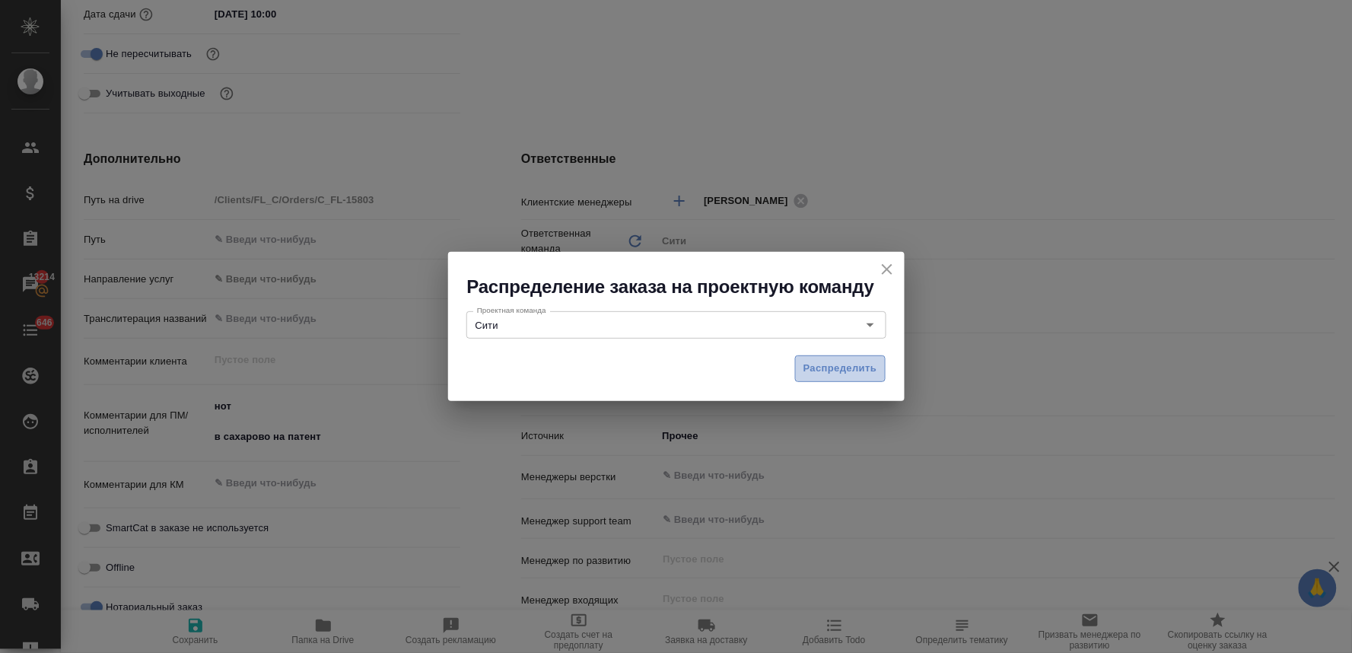
click at [840, 361] on span "Распределить" at bounding box center [840, 368] width 74 height 17
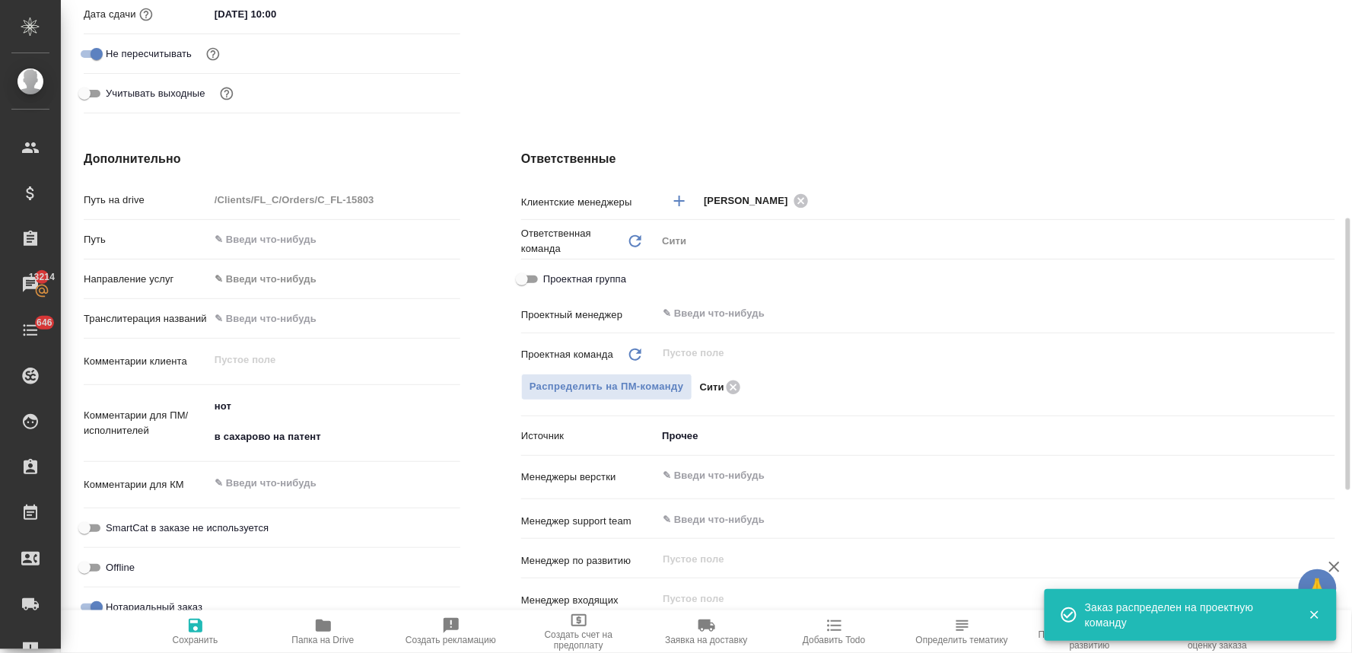
click at [204, 635] on span "Сохранить" at bounding box center [196, 640] width 46 height 11
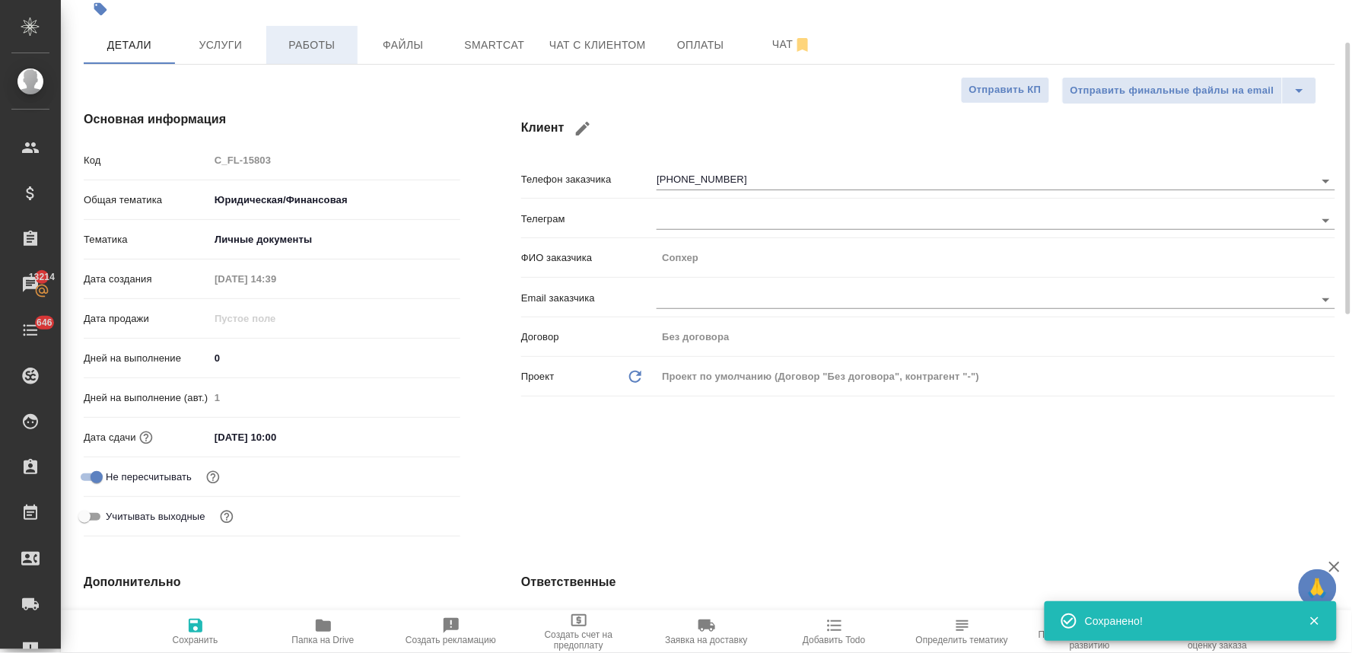
scroll to position [0, 0]
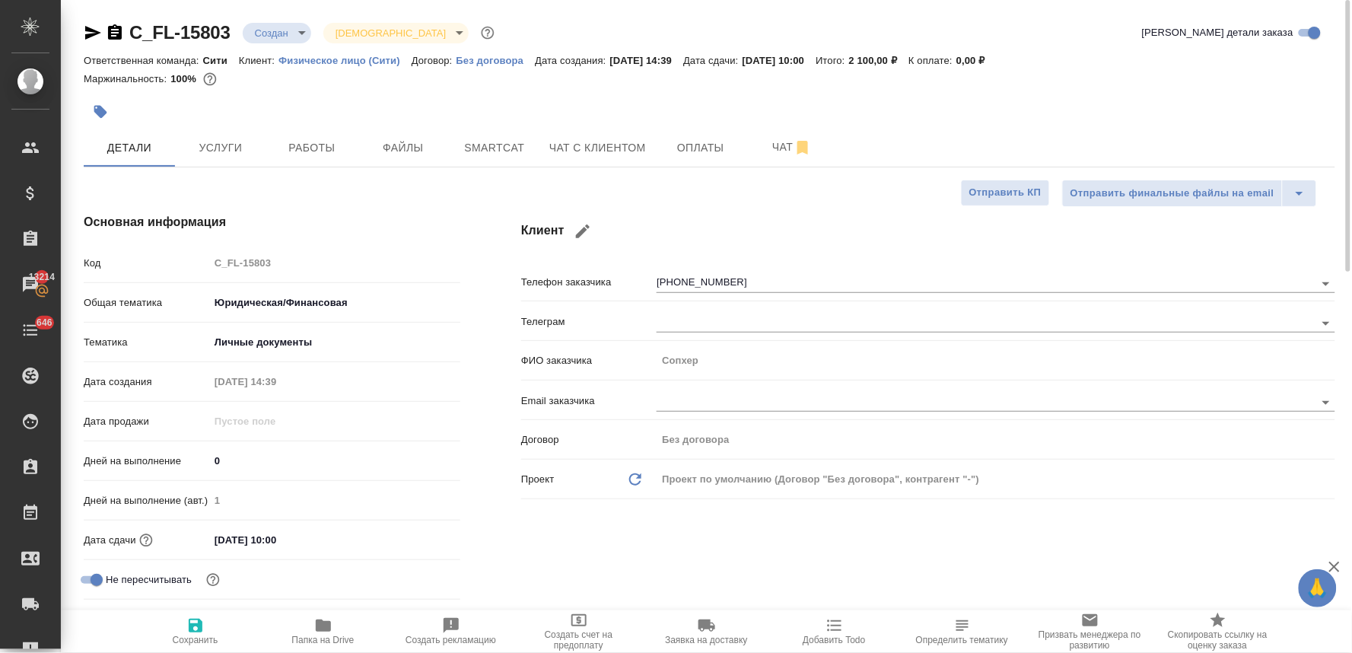
click at [290, 25] on body "🙏 .cls-1 fill:#fff; AWATERA Lyamina Nadezhda Клиенты Спецификации Заказы 13214 …" at bounding box center [676, 326] width 1352 height 653
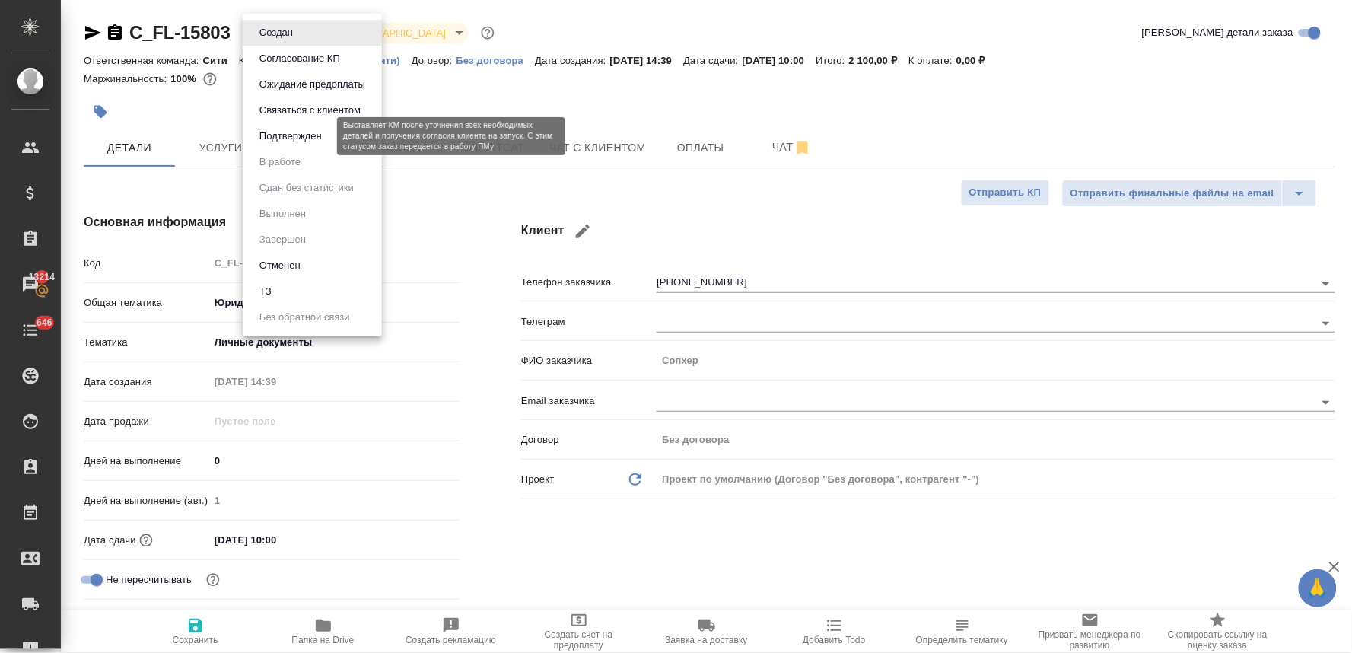
click at [286, 132] on button "Подтвержден" at bounding box center [291, 136] width 72 height 17
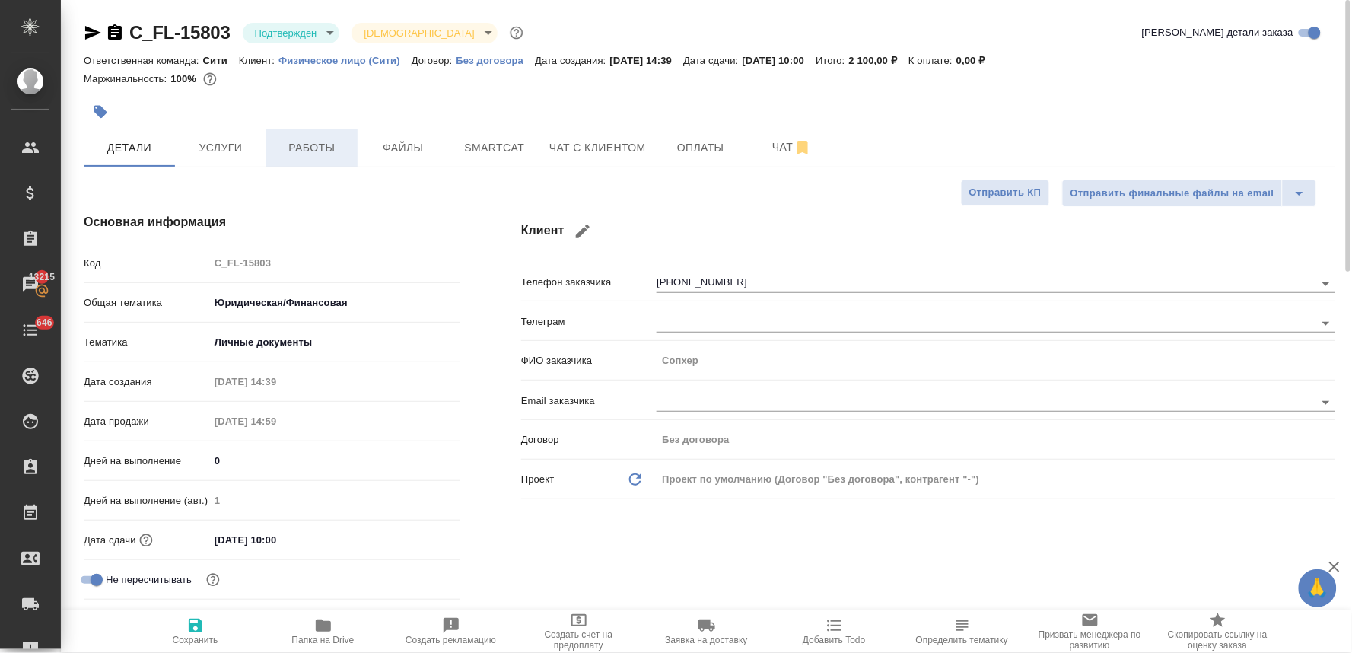
click at [328, 147] on span "Работы" at bounding box center [311, 147] width 73 height 19
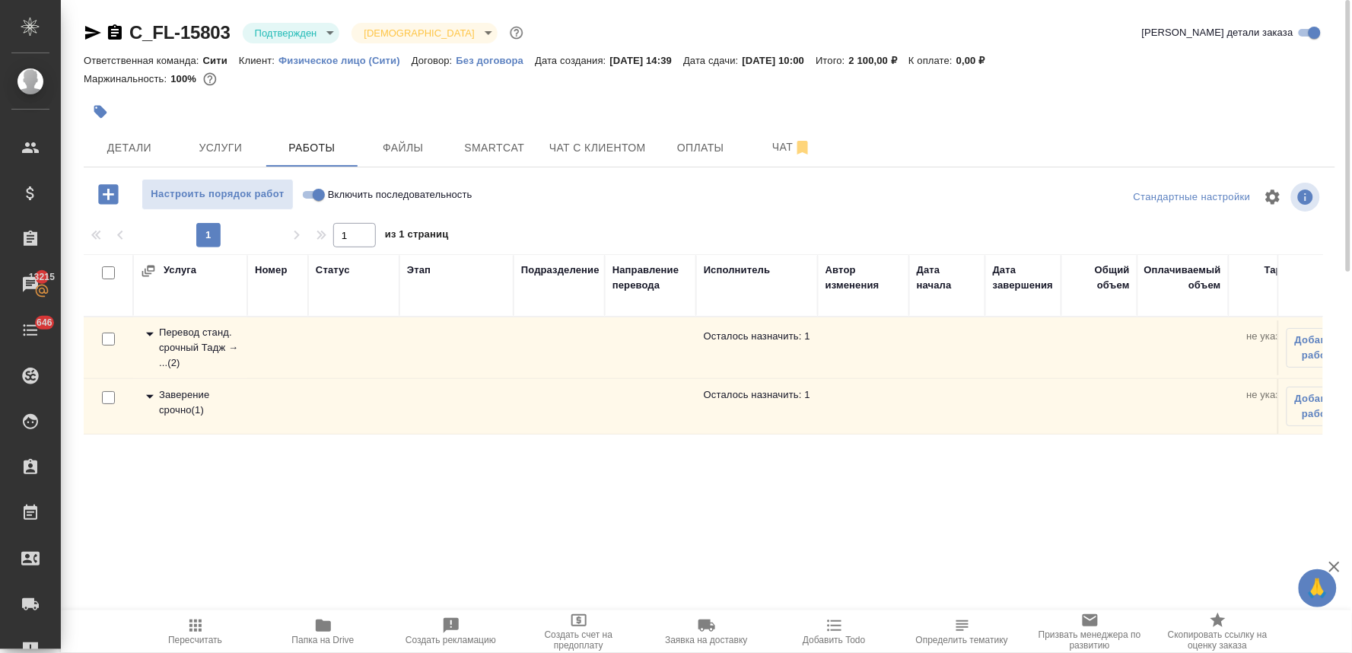
click at [213, 340] on div "Перевод станд. срочный Тадж → ... ( 2 )" at bounding box center [190, 348] width 99 height 46
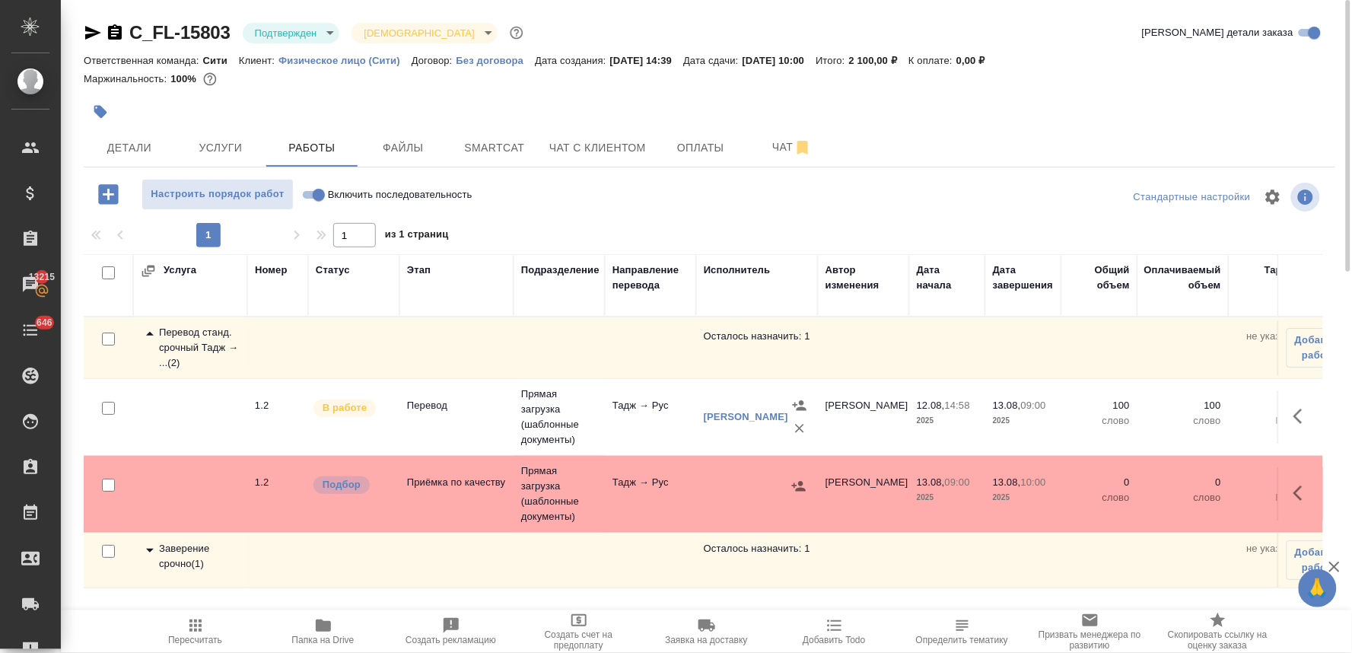
click at [284, 31] on body "🙏 .cls-1 fill:#fff; AWATERA Lyamina Nadezhda Клиенты Спецификации Заказы 13215 …" at bounding box center [676, 326] width 1352 height 653
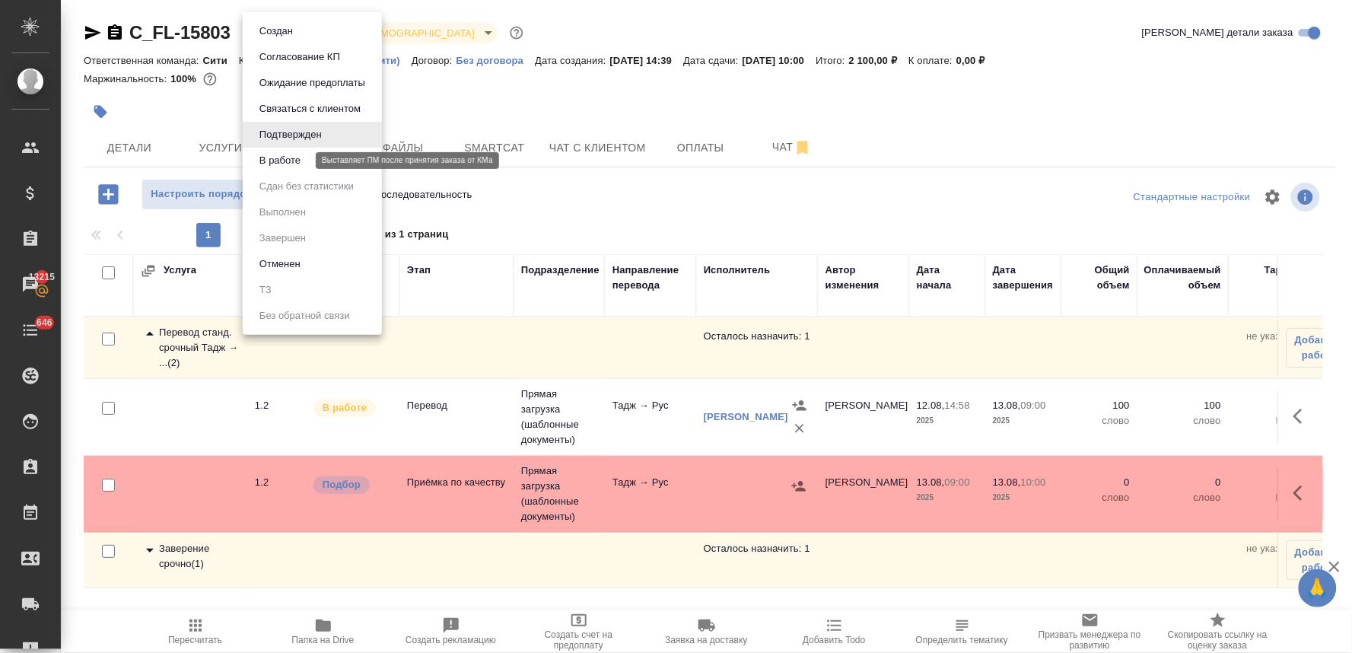
click at [299, 161] on button "В работе" at bounding box center [280, 160] width 50 height 17
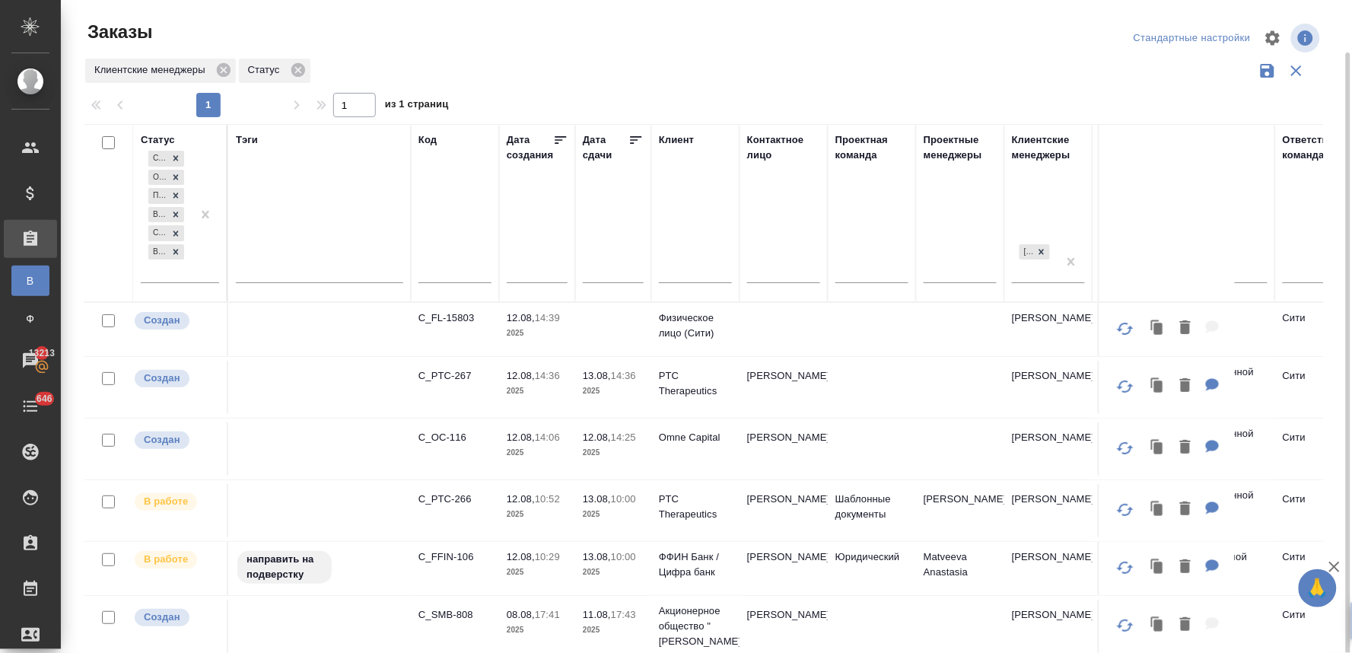
scroll to position [27, 0]
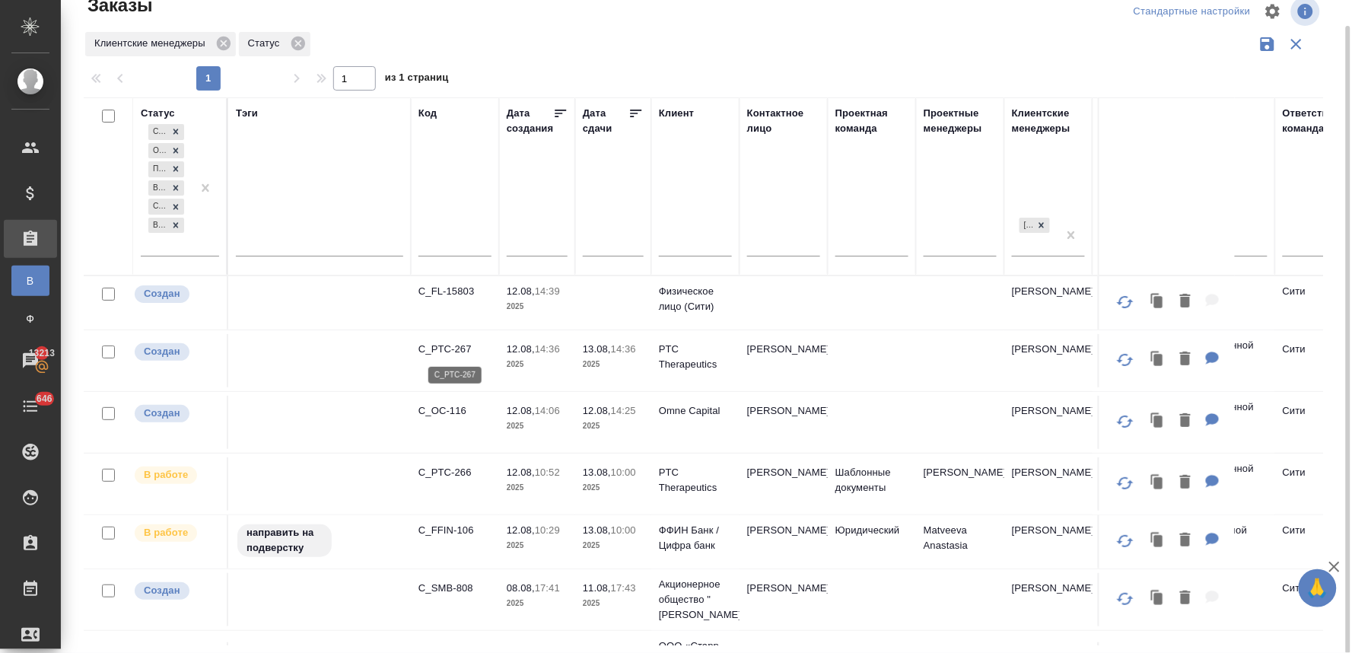
click at [463, 346] on p "C_PTC-267" at bounding box center [454, 349] width 73 height 15
click at [456, 472] on p "C_PTC-266" at bounding box center [454, 472] width 73 height 15
click at [458, 348] on p "C_PTC-267" at bounding box center [454, 349] width 73 height 15
click at [462, 294] on p "C_FL-15803" at bounding box center [454, 291] width 73 height 15
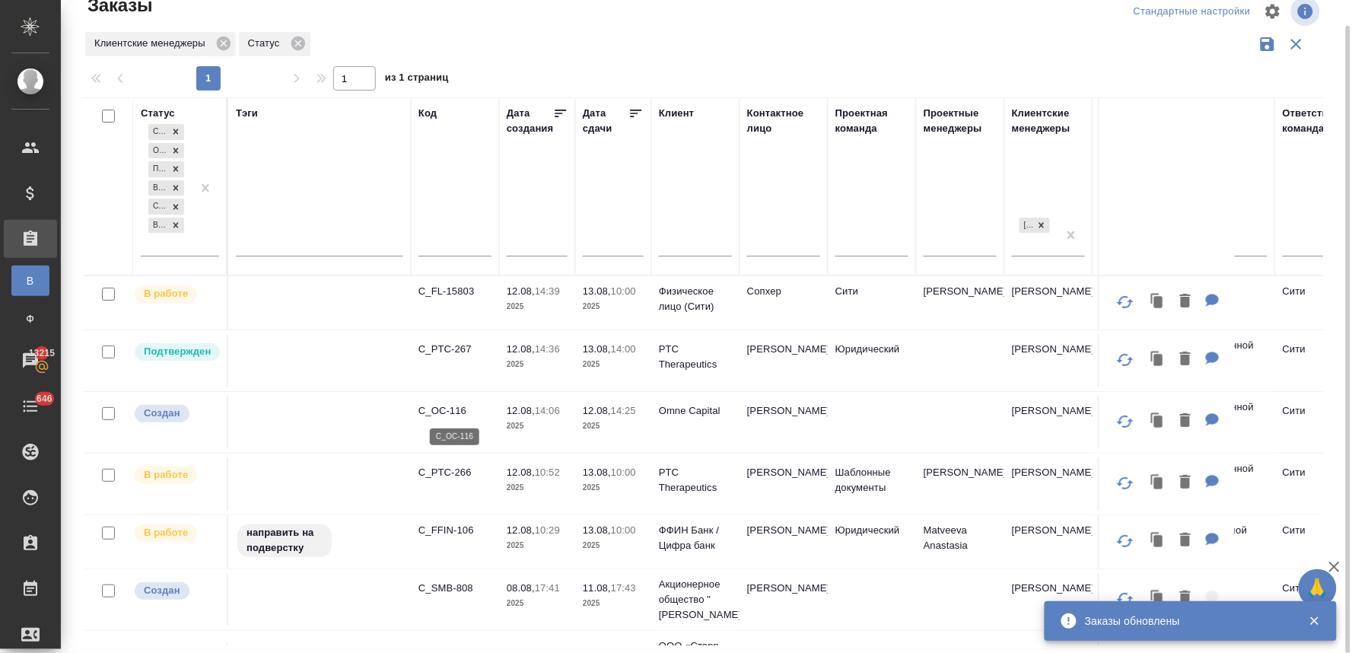
click at [459, 407] on p "C_OC-116" at bounding box center [454, 410] width 73 height 15
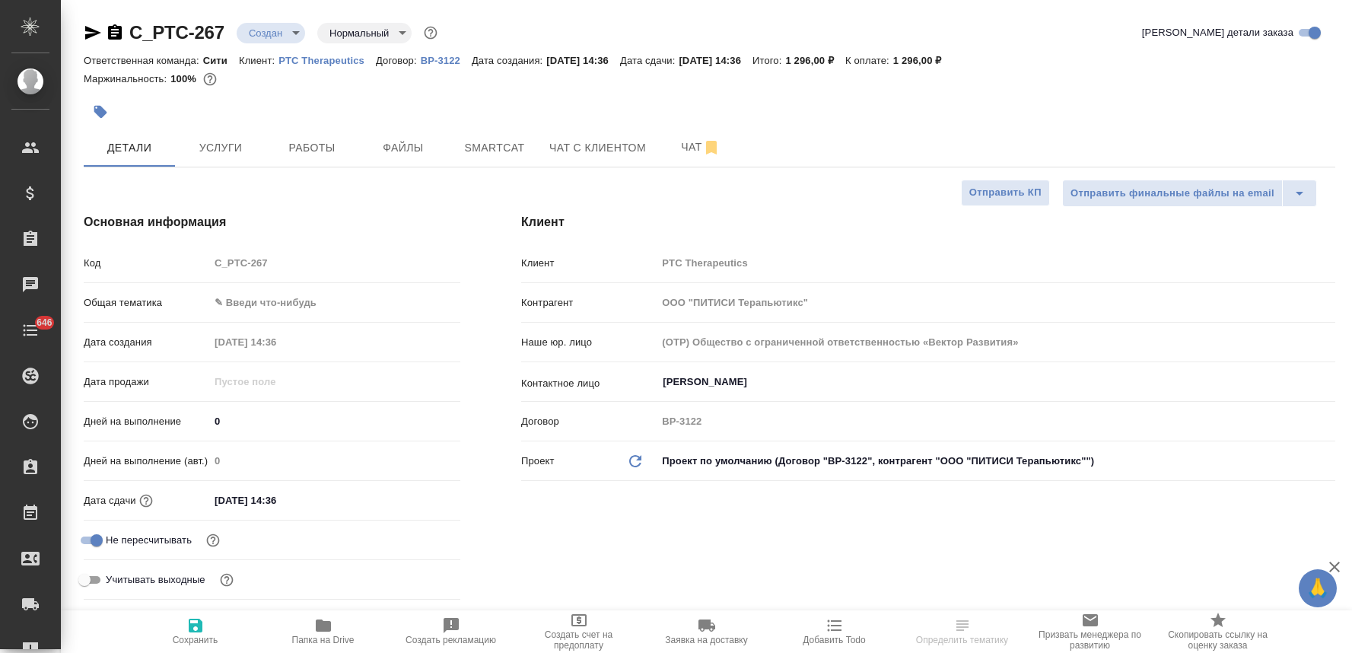
select select "RU"
click at [150, 269] on div "Код C_PTC-267" at bounding box center [272, 263] width 377 height 27
select select "RU"
type textarea "x"
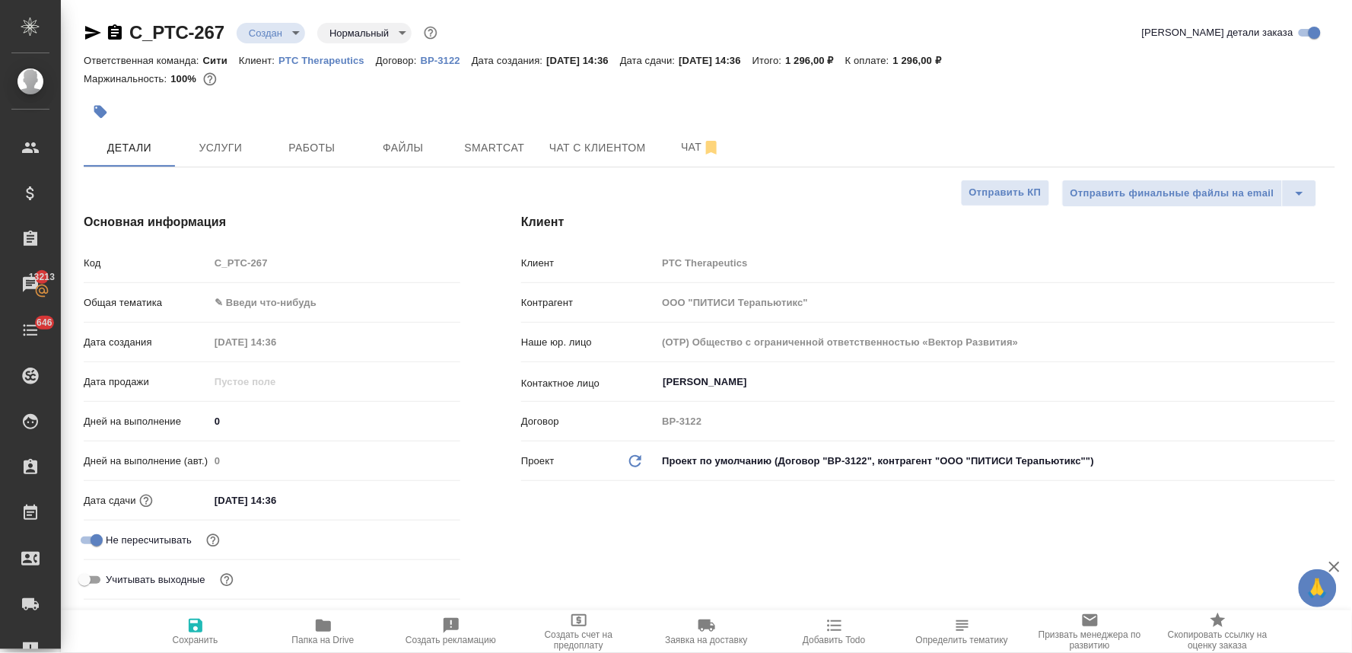
type textarea "x"
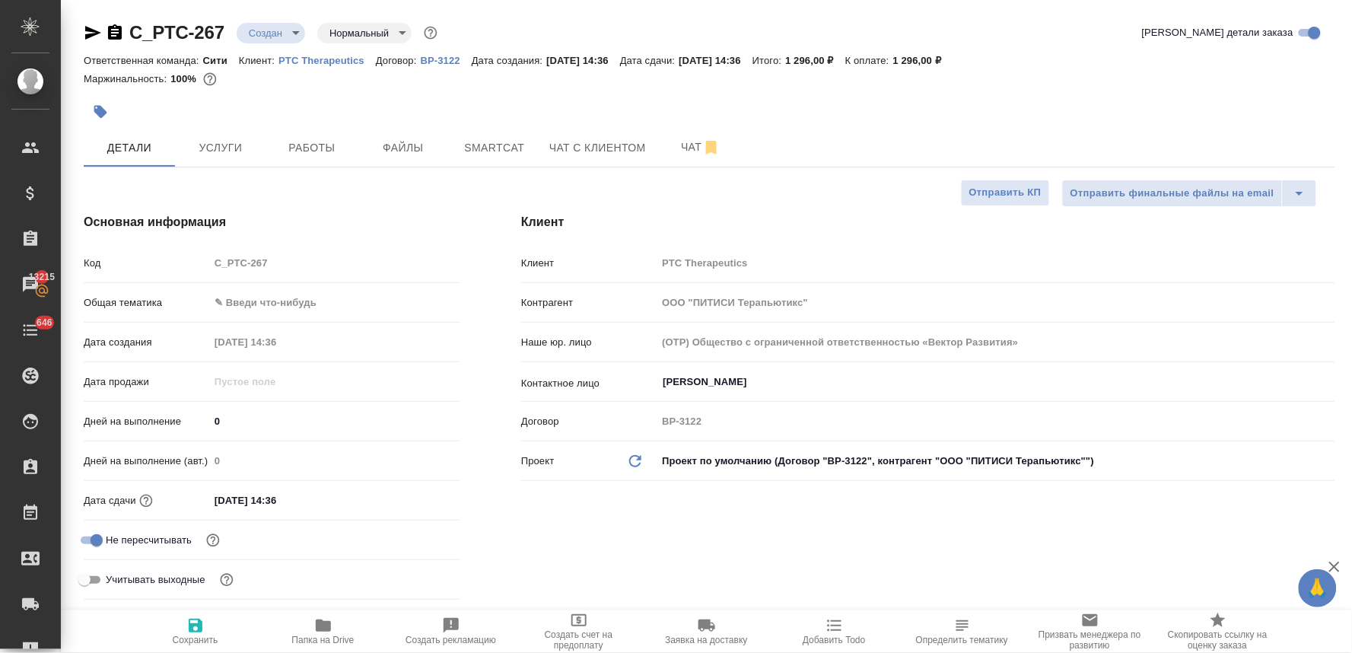
type textarea "x"
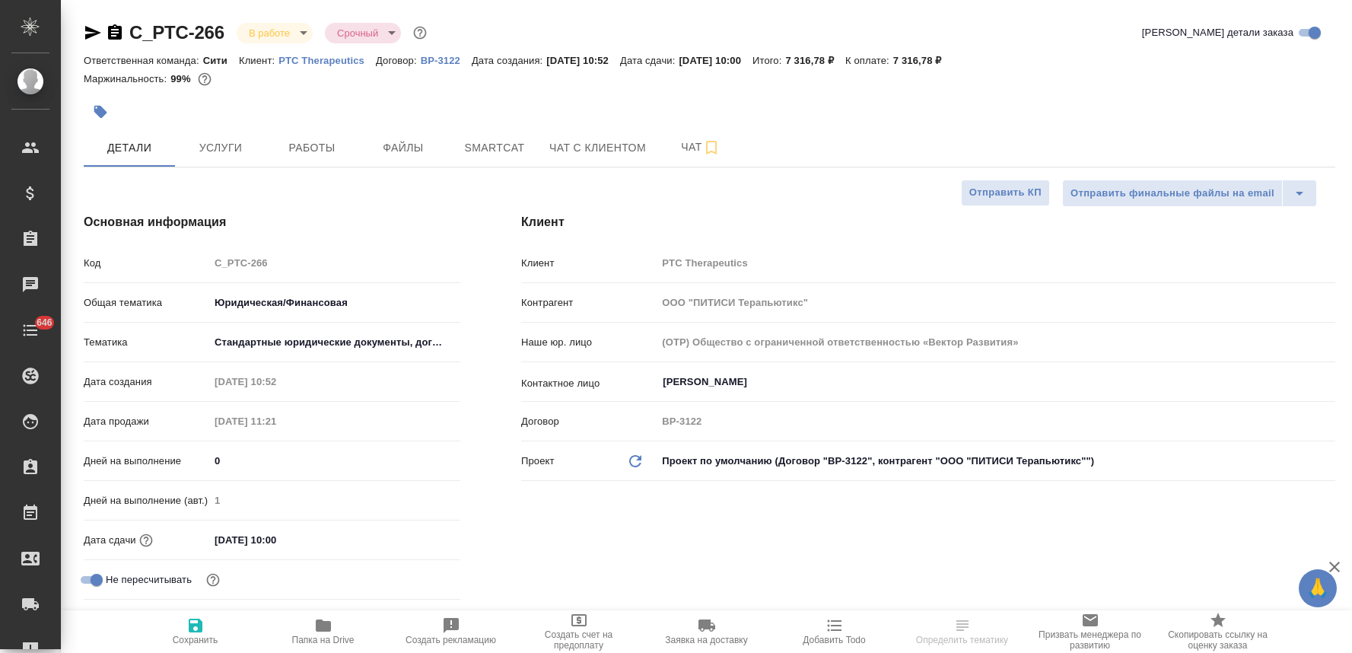
select select "RU"
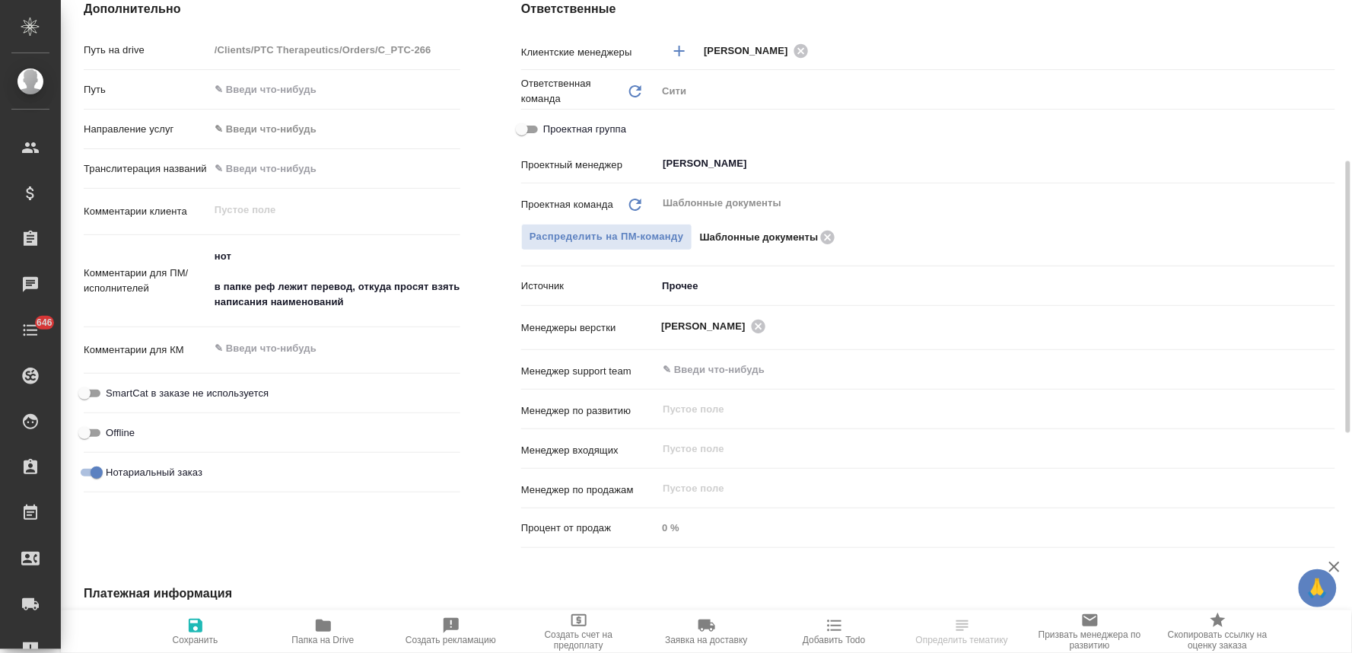
scroll to position [761, 0]
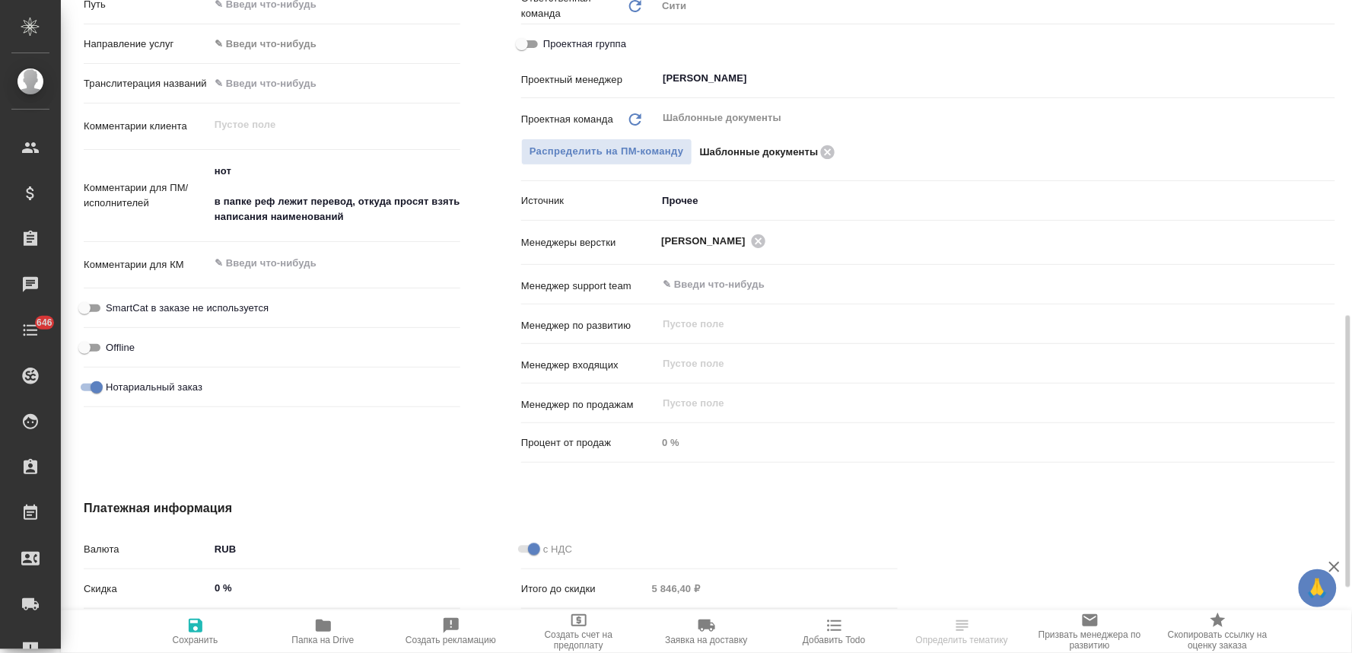
click at [313, 251] on textarea at bounding box center [334, 263] width 251 height 26
type textarea "+2нзк"
click at [187, 636] on span "Сохранить" at bounding box center [196, 640] width 46 height 11
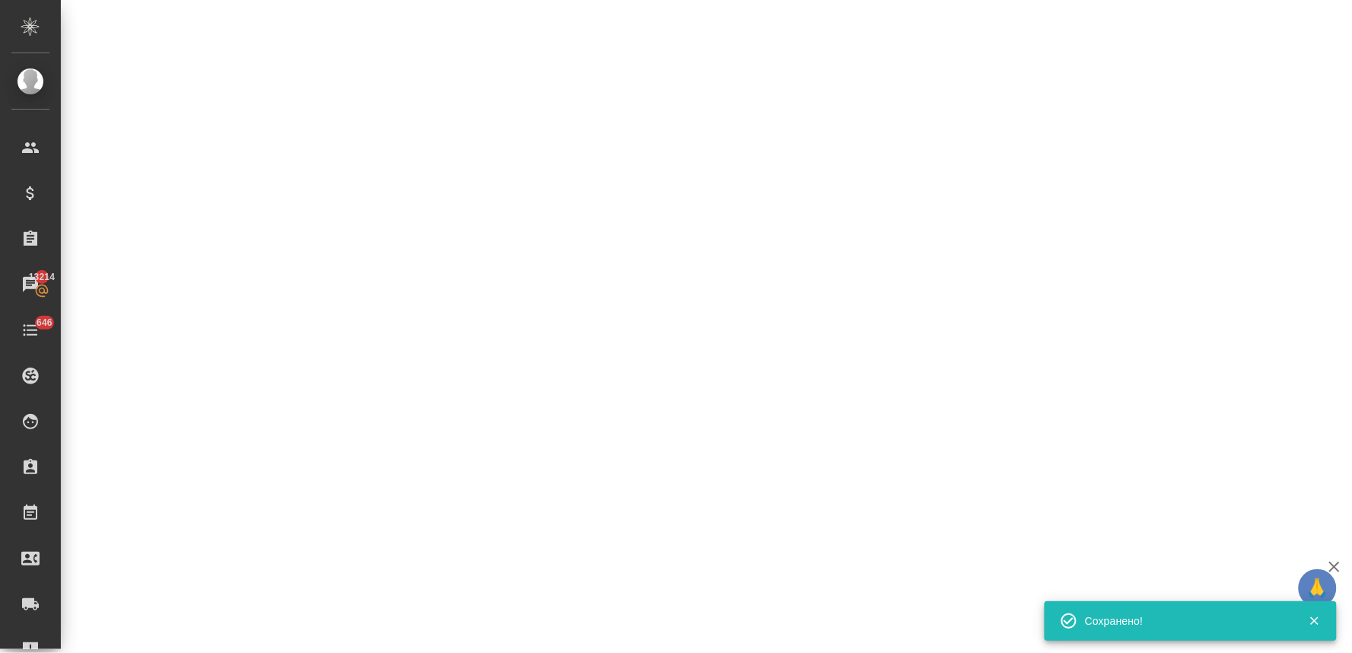
select select "RU"
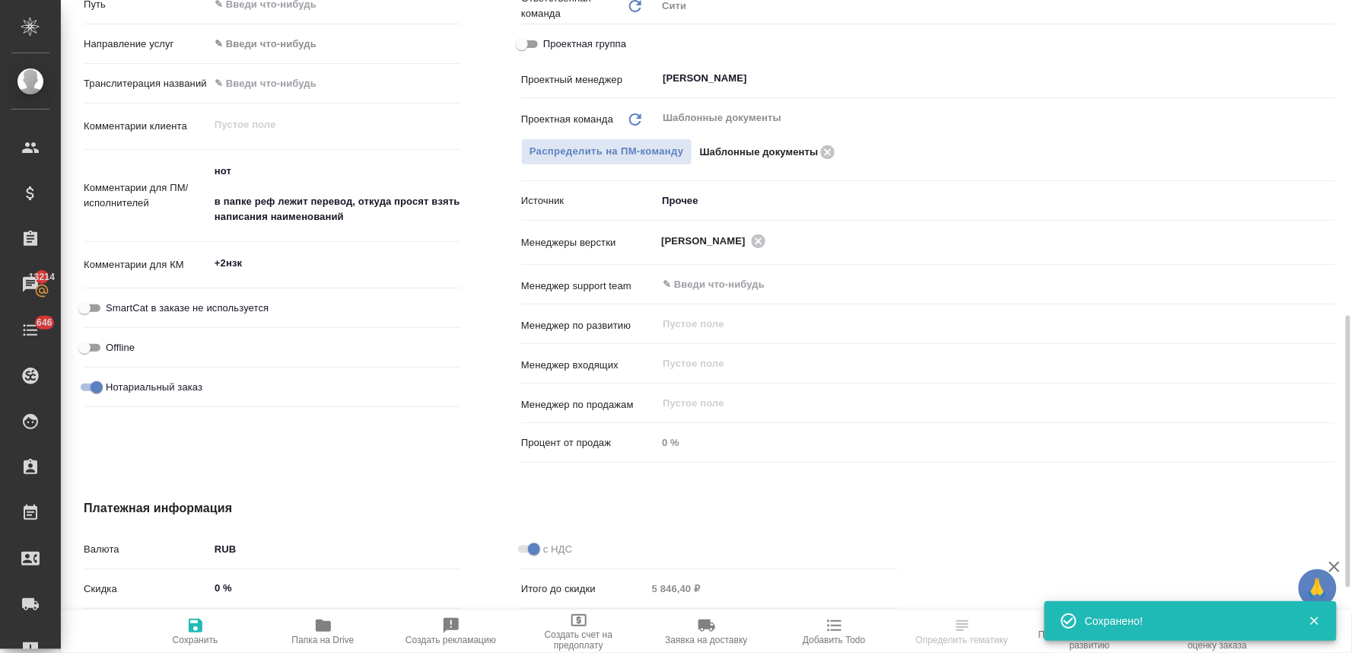
type textarea "x"
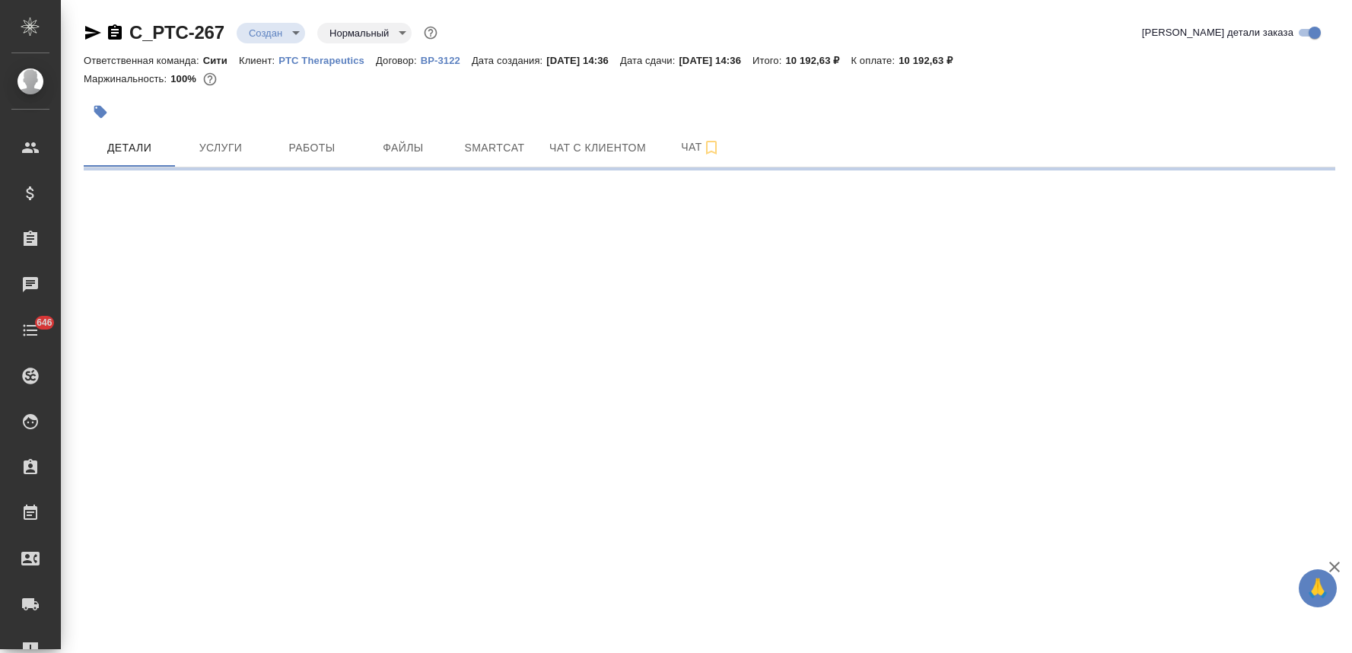
select select "RU"
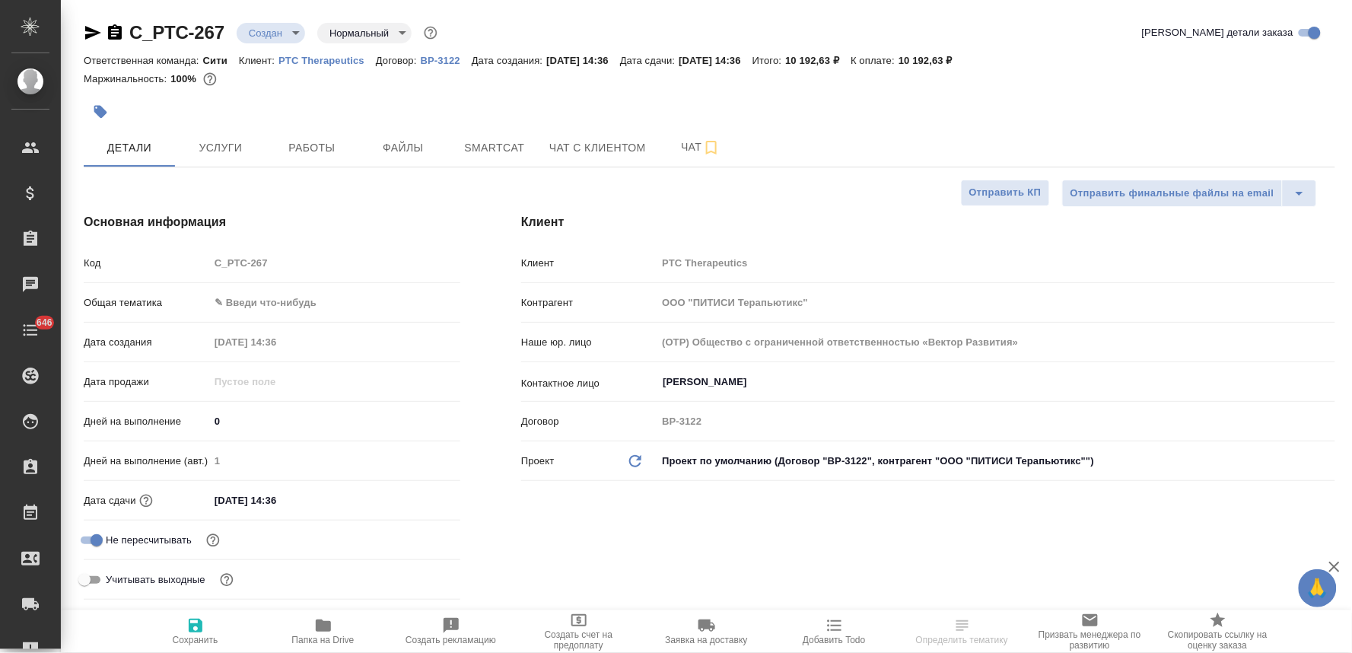
type textarea "x"
click at [216, 147] on span "Услуги" at bounding box center [220, 147] width 73 height 19
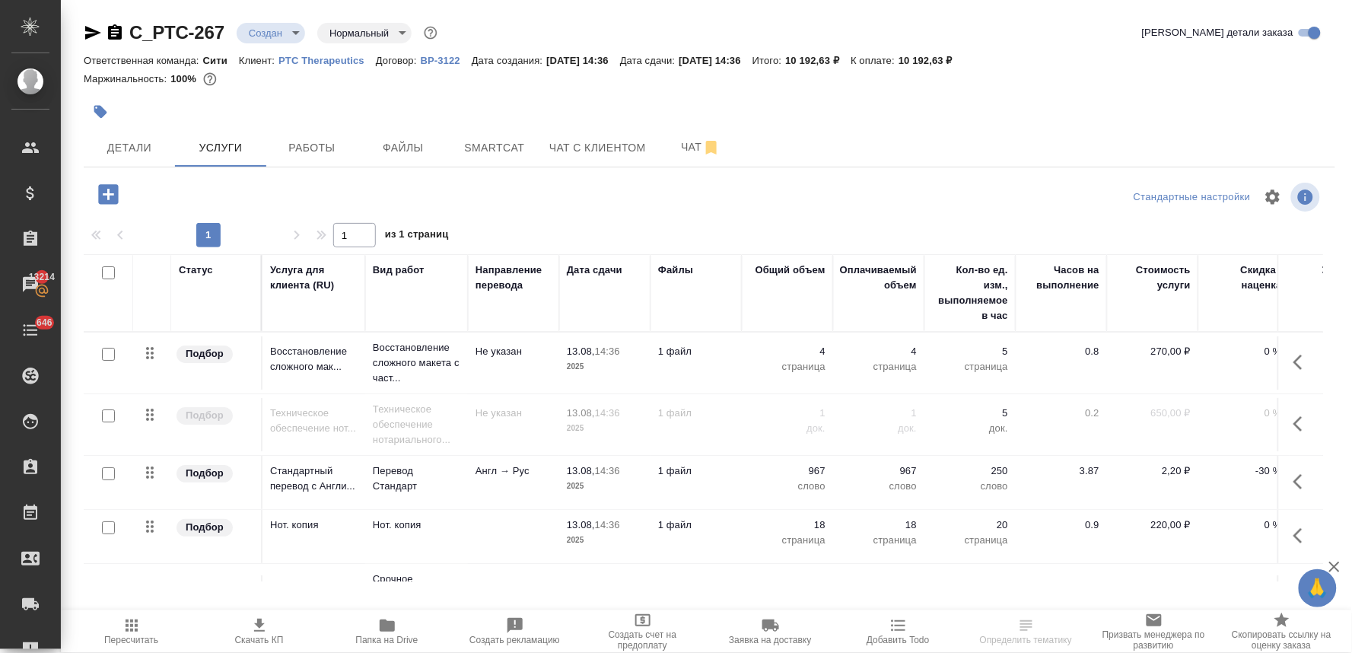
click at [1293, 421] on icon "button" at bounding box center [1302, 424] width 18 height 18
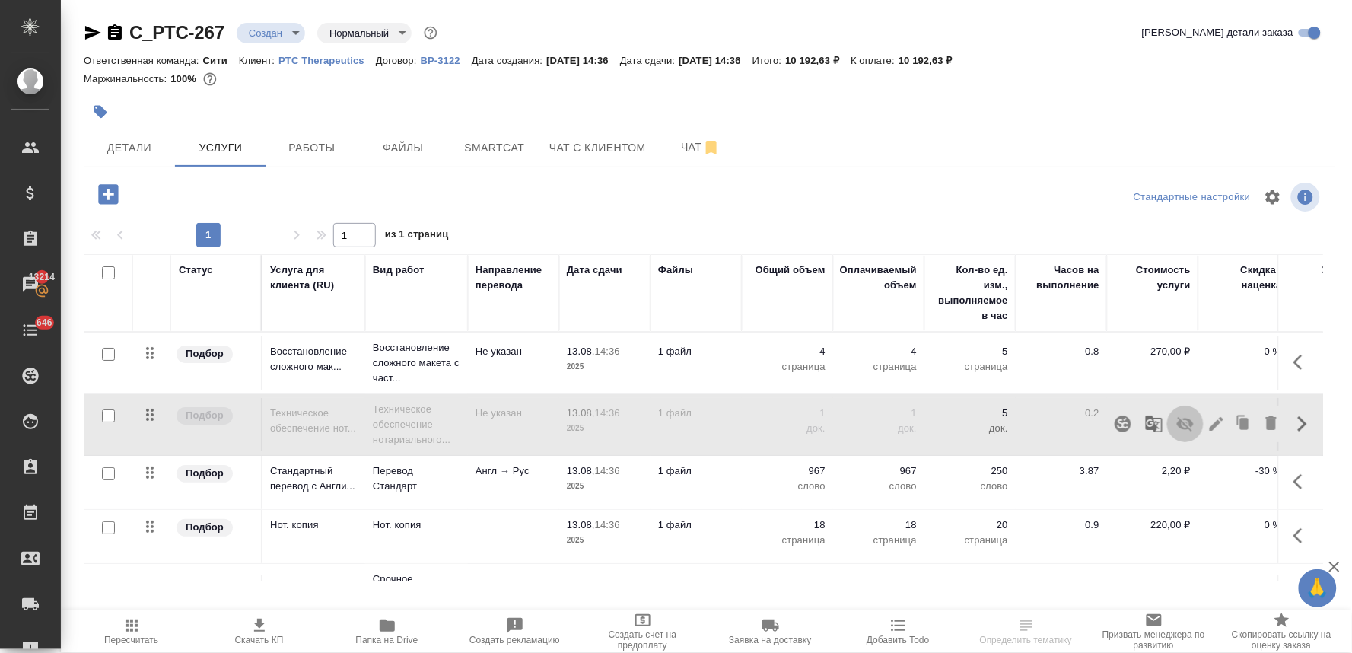
click at [1176, 425] on icon "button" at bounding box center [1185, 424] width 18 height 18
click at [1163, 530] on p "220,00 ₽" at bounding box center [1153, 524] width 76 height 15
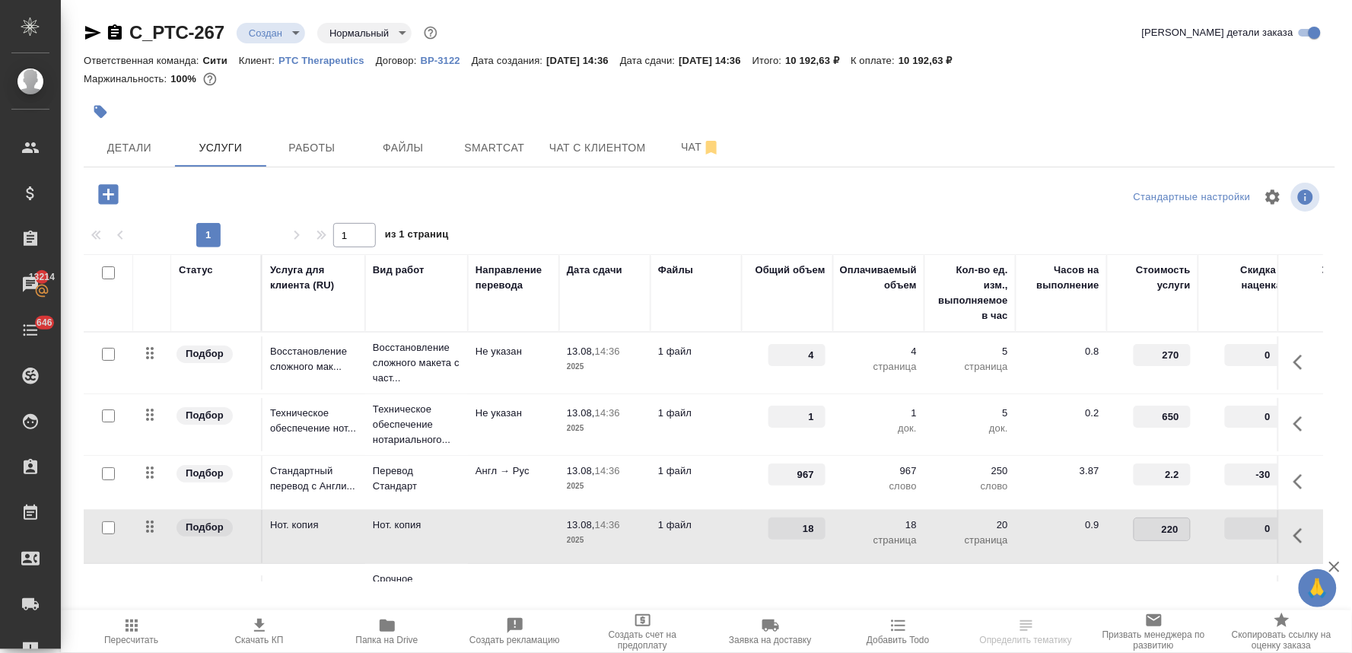
click at [1169, 523] on input "220" at bounding box center [1162, 529] width 56 height 22
type input "200"
click at [1249, 476] on input "-30" at bounding box center [1254, 475] width 56 height 22
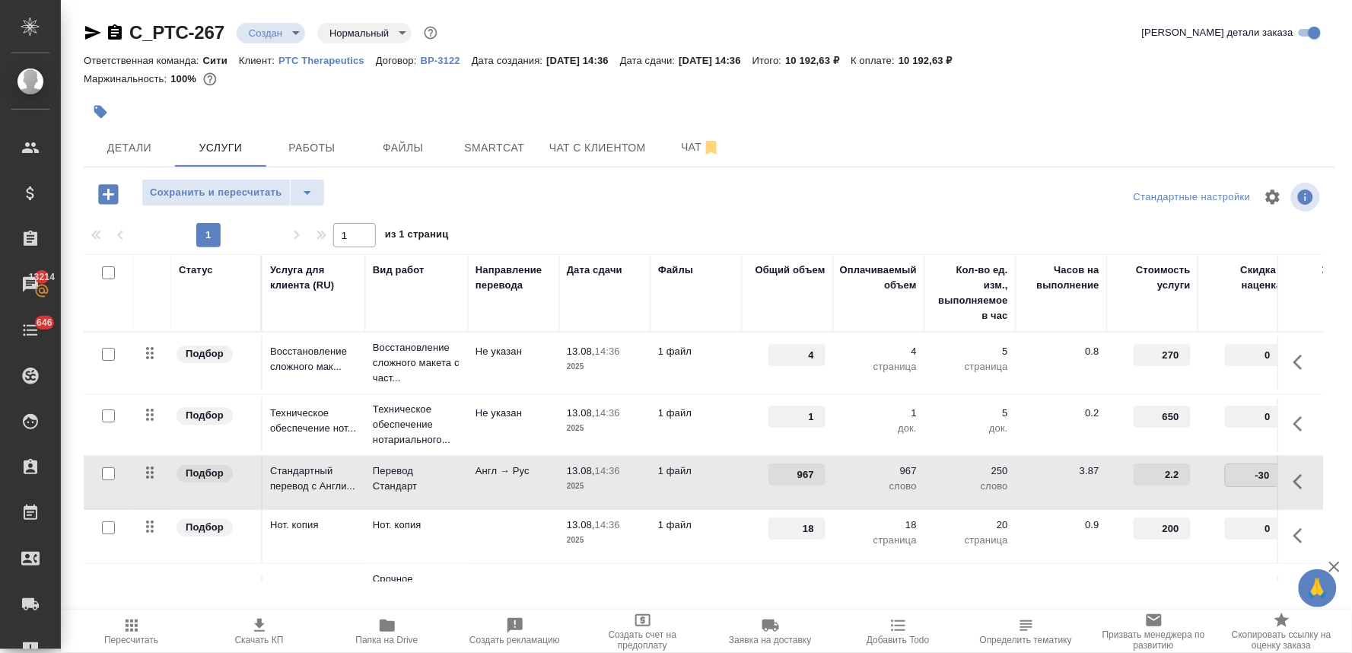
drag, startPoint x: 1249, startPoint y: 476, endPoint x: 1271, endPoint y: 476, distance: 21.3
click at [1271, 476] on tr "Подбор Стандартный перевод с Англи... Перевод Стандарт Англ → Рус 13.08, 14:36 …" at bounding box center [801, 483] width 1434 height 54
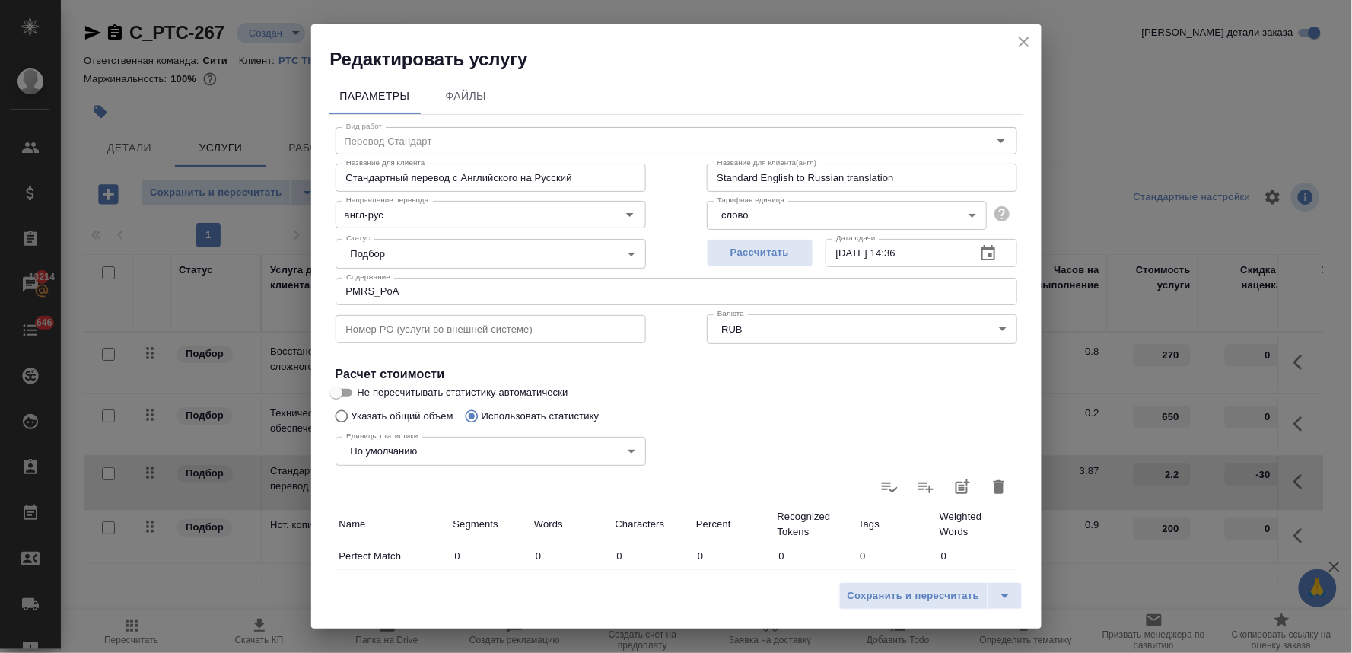
click at [1024, 40] on icon "close" at bounding box center [1024, 42] width 11 height 11
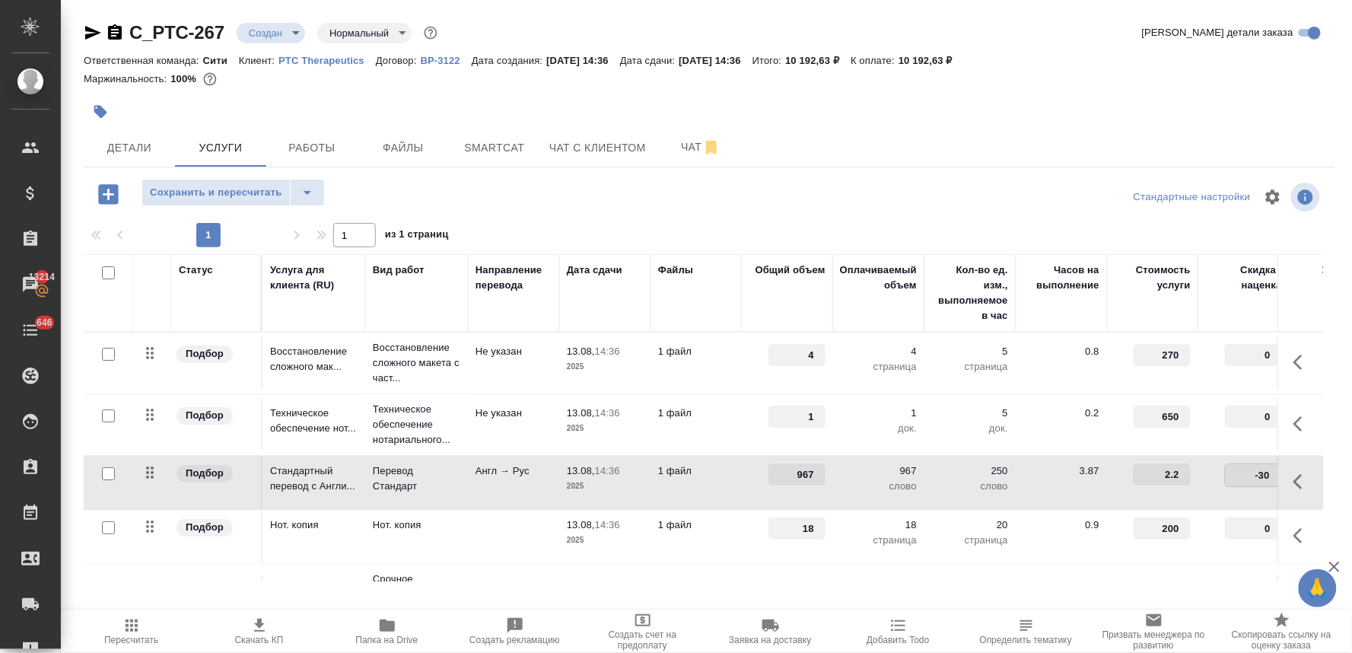
click at [1244, 474] on input "-30" at bounding box center [1254, 475] width 56 height 22
drag, startPoint x: 1240, startPoint y: 472, endPoint x: 1290, endPoint y: 470, distance: 50.2
click at [1290, 470] on tr "Подбор Стандартный перевод с Англи... Перевод Стандарт Англ → Рус 13.08, 14:36 …" at bounding box center [801, 483] width 1434 height 54
type input "0"
click at [1032, 212] on div "Стандартные настройки" at bounding box center [1120, 197] width 405 height 37
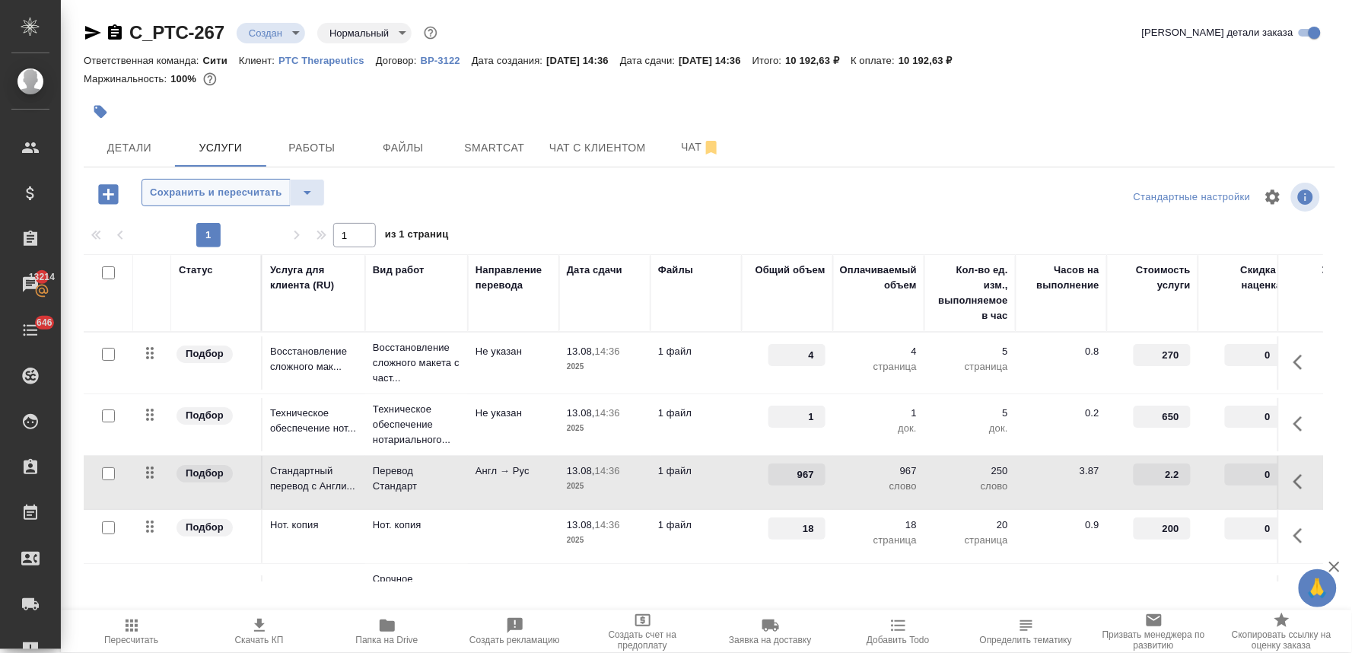
click at [236, 181] on button "Сохранить и пересчитать" at bounding box center [216, 192] width 149 height 27
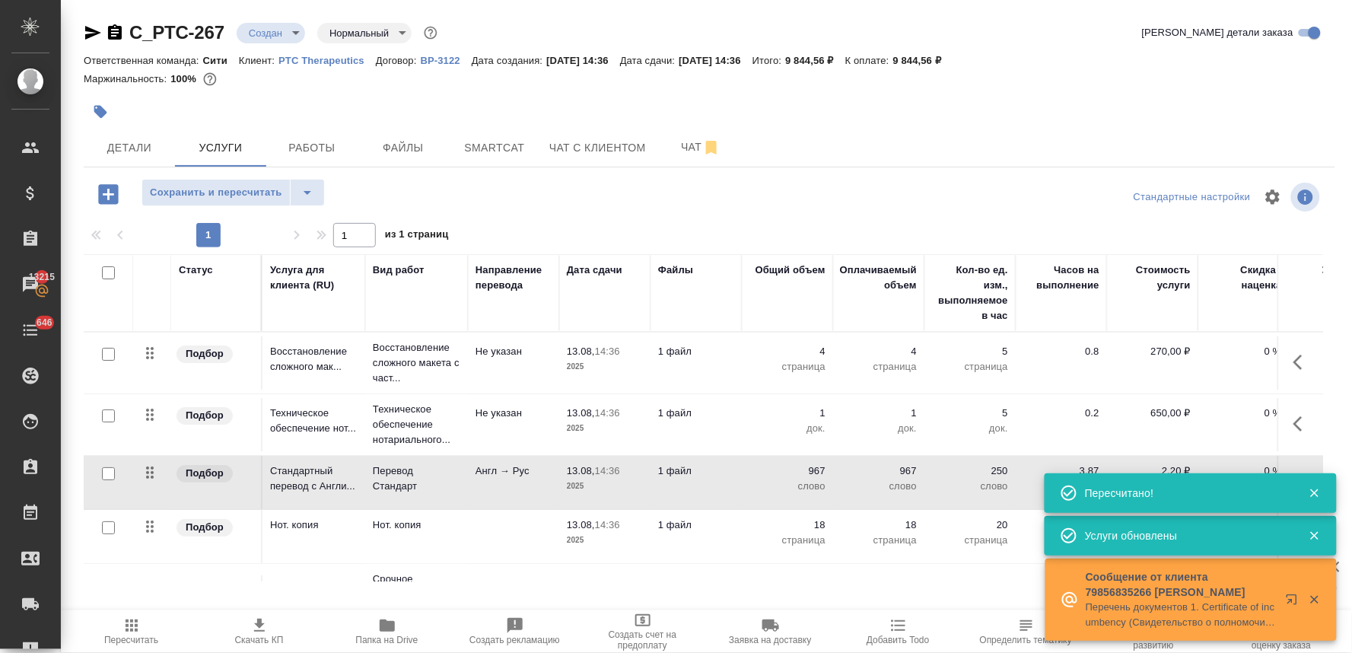
scroll to position [72, 0]
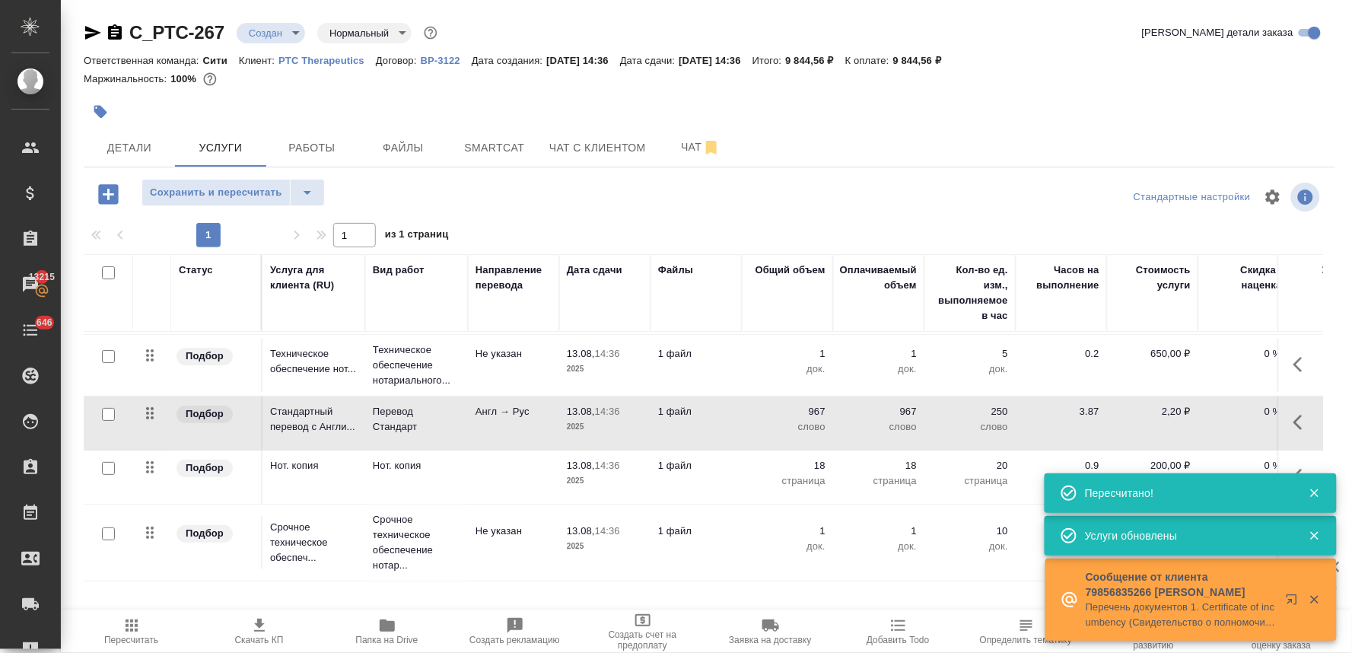
click at [1317, 536] on icon "button" at bounding box center [1315, 536] width 14 height 14
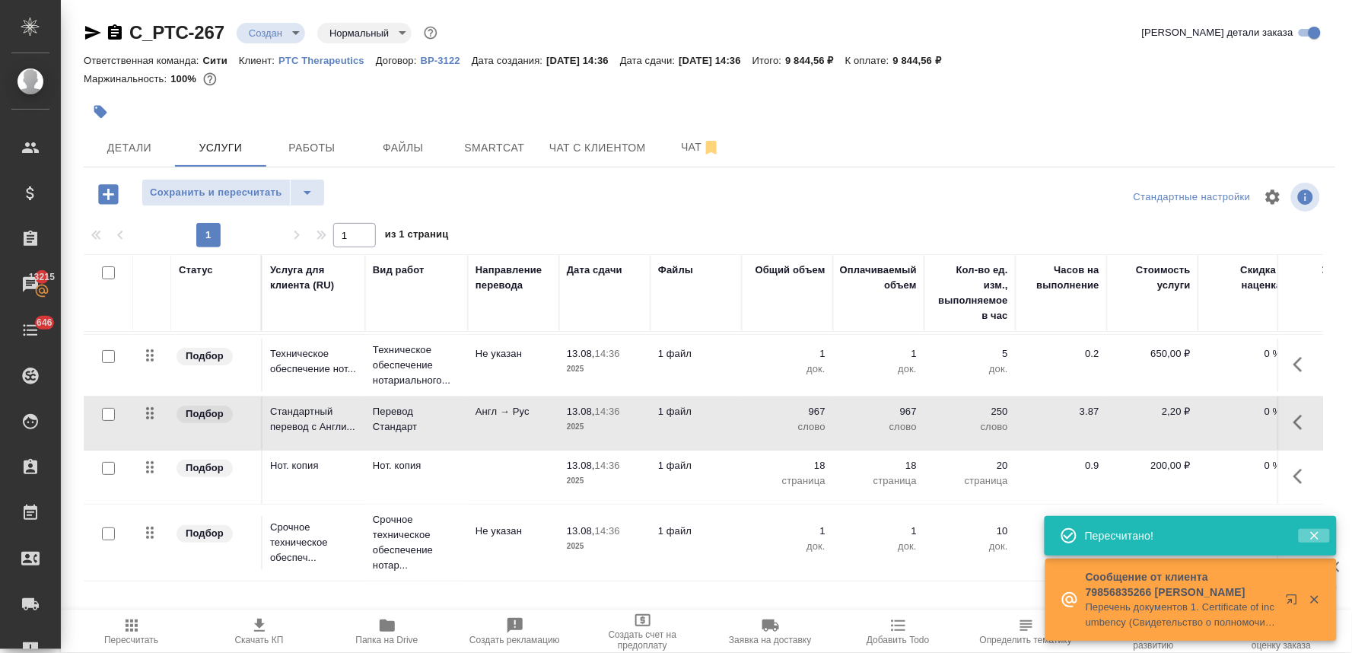
click at [1312, 536] on icon "button" at bounding box center [1315, 536] width 14 height 14
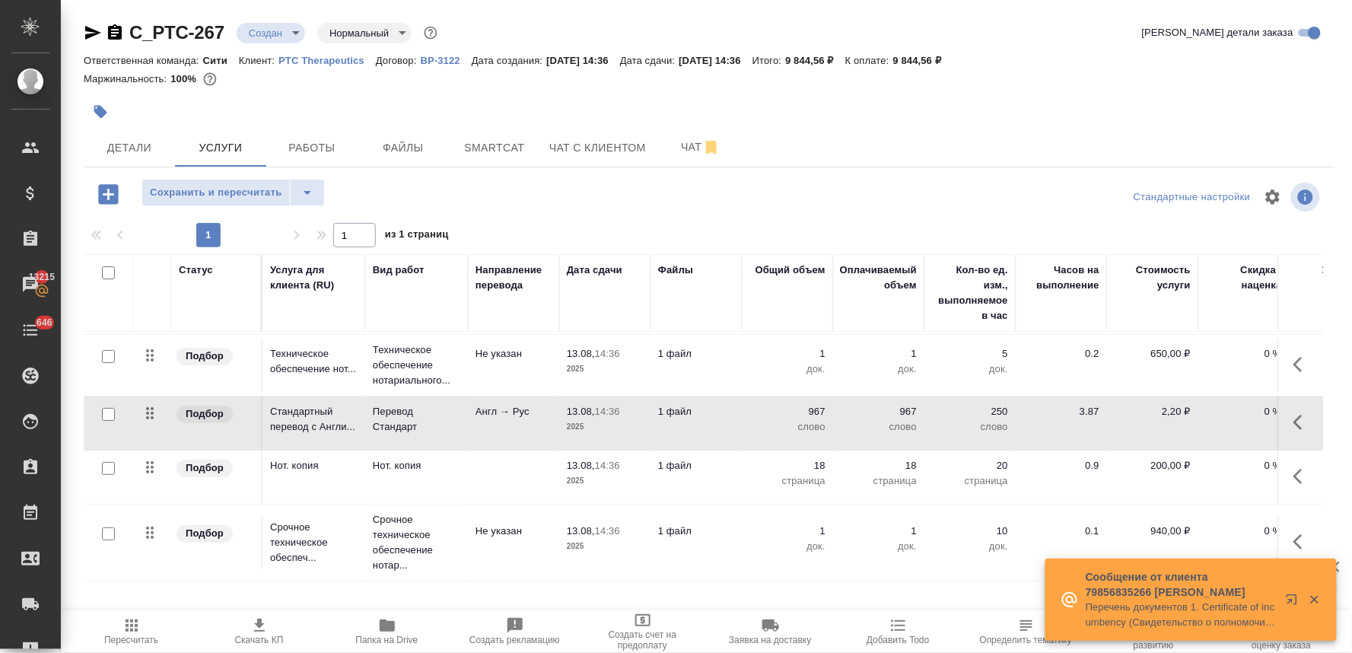
click at [1293, 533] on icon "button" at bounding box center [1302, 542] width 18 height 18
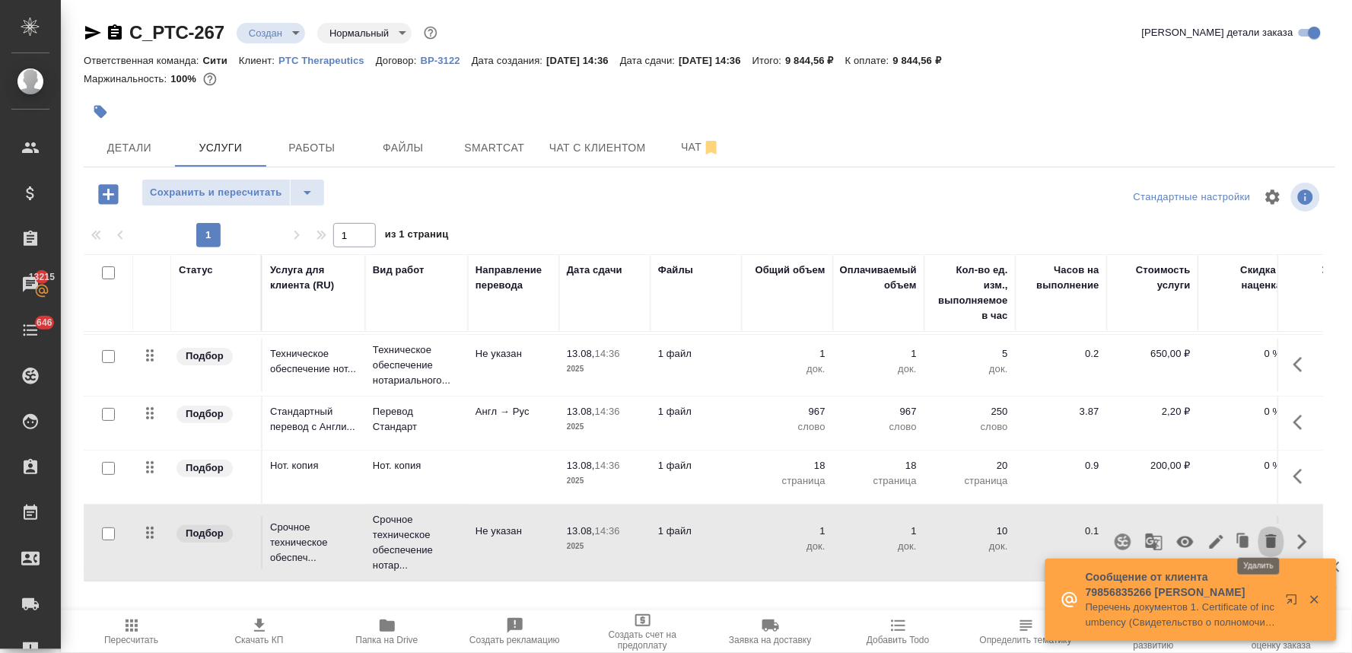
click at [1266, 534] on icon "button" at bounding box center [1271, 541] width 11 height 14
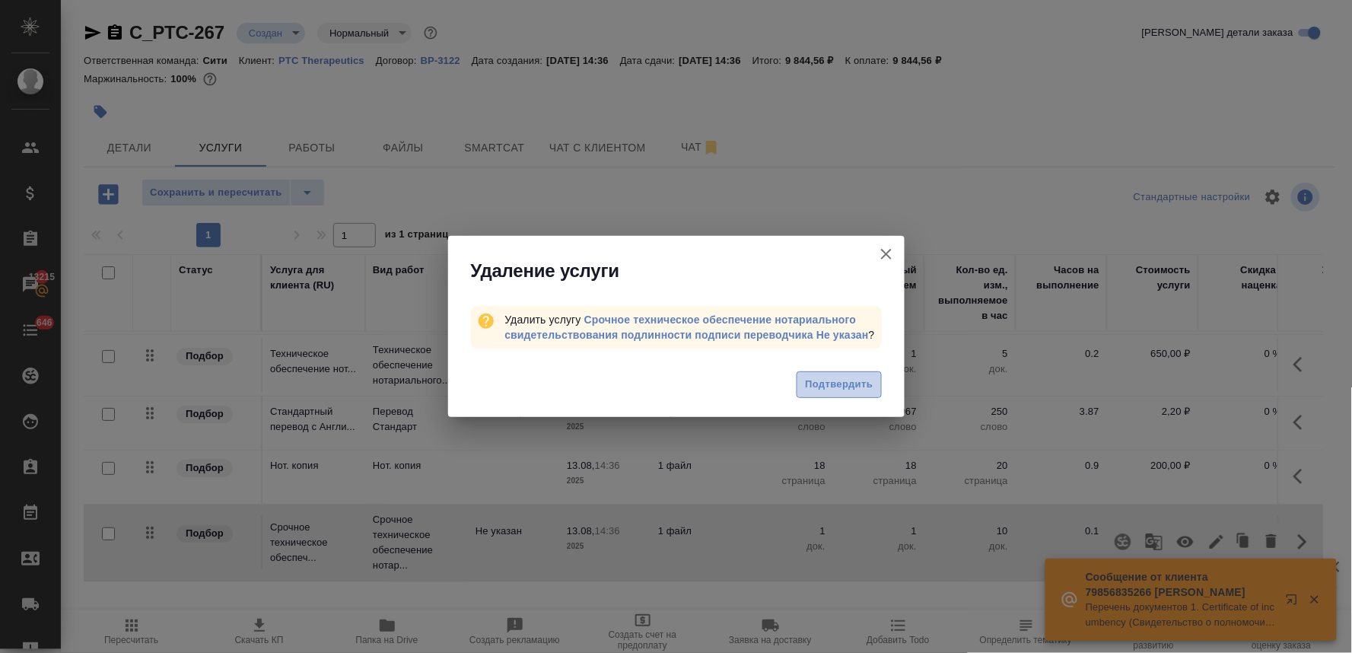
click at [829, 390] on span "Подтвердить" at bounding box center [839, 384] width 68 height 17
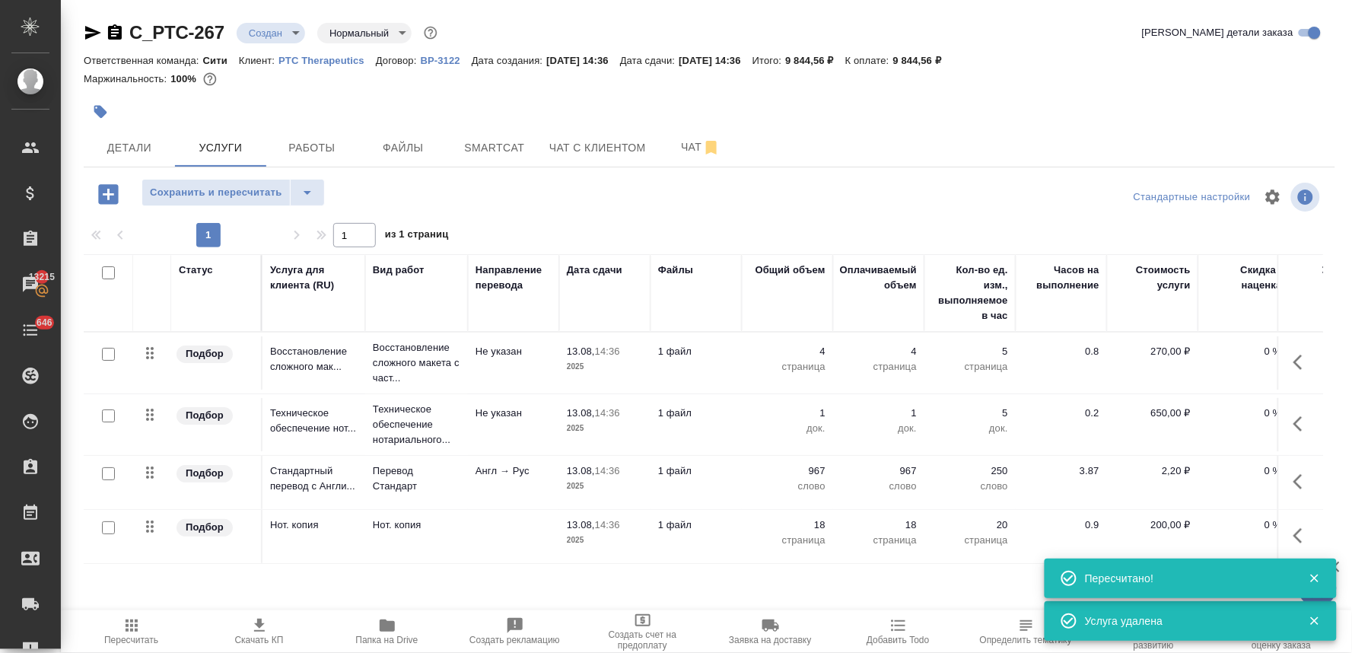
scroll to position [0, 0]
click at [135, 639] on span "Пересчитать" at bounding box center [131, 640] width 54 height 11
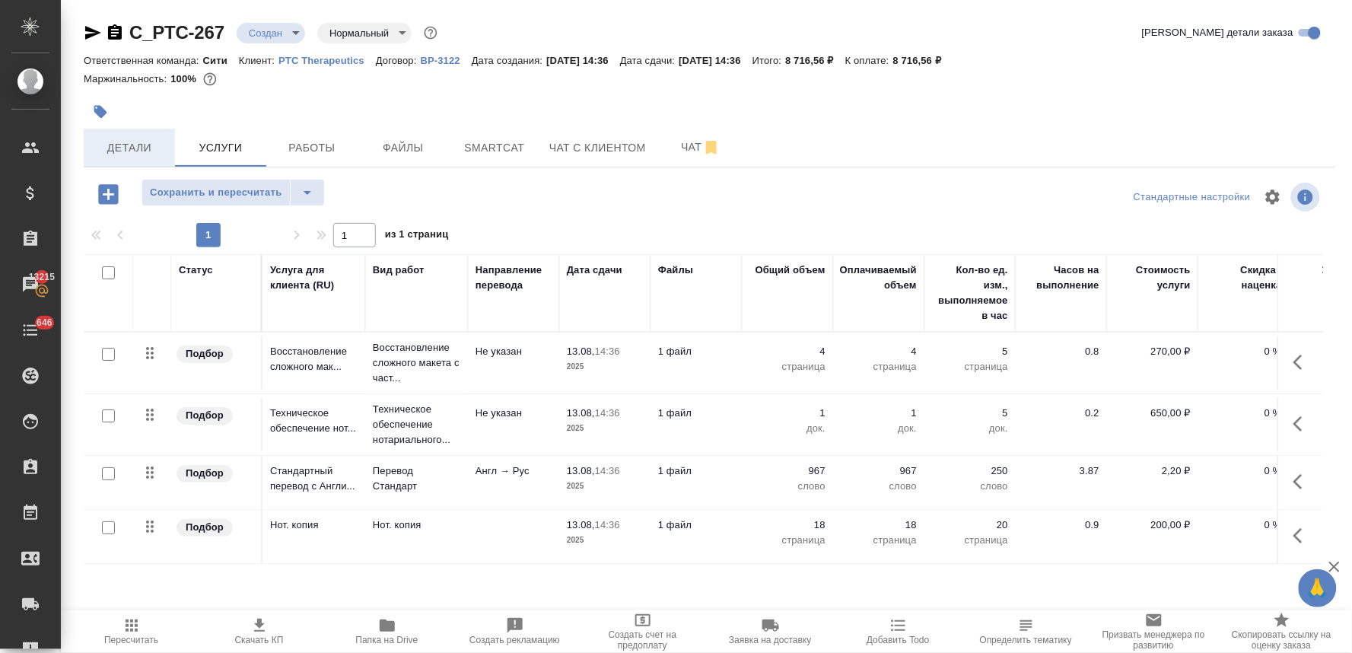
click at [114, 157] on button "Детали" at bounding box center [129, 148] width 91 height 38
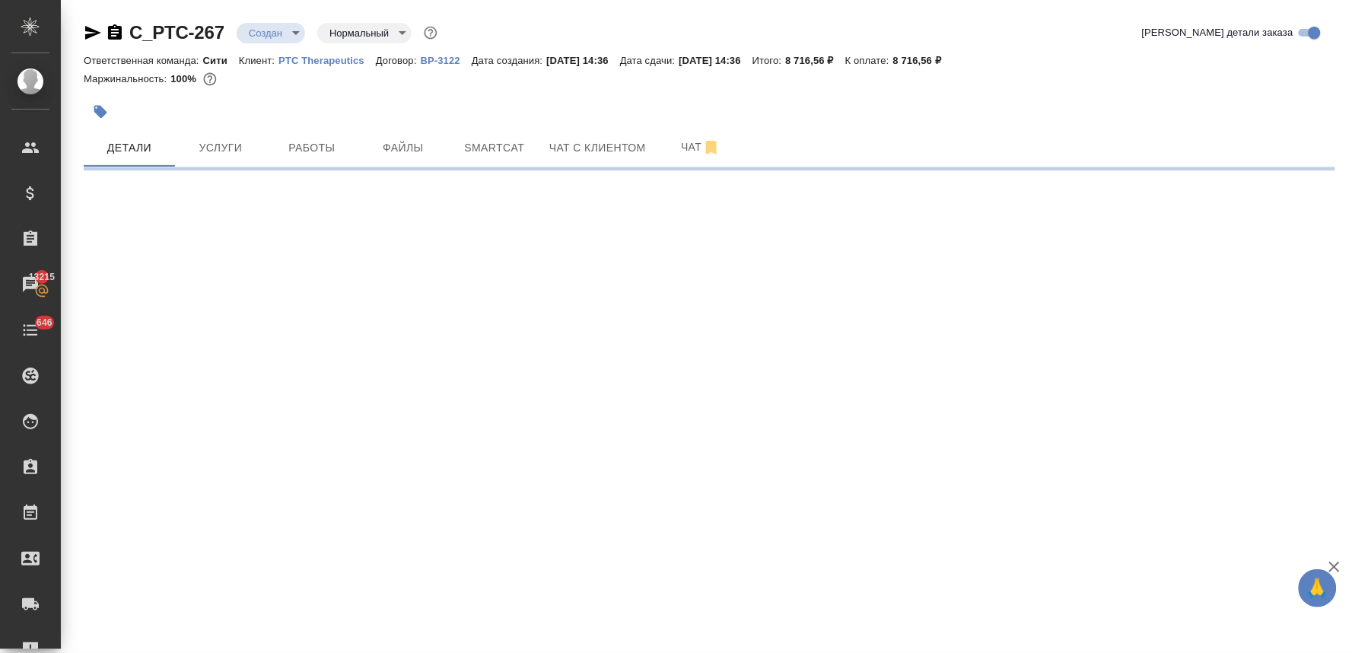
select select "RU"
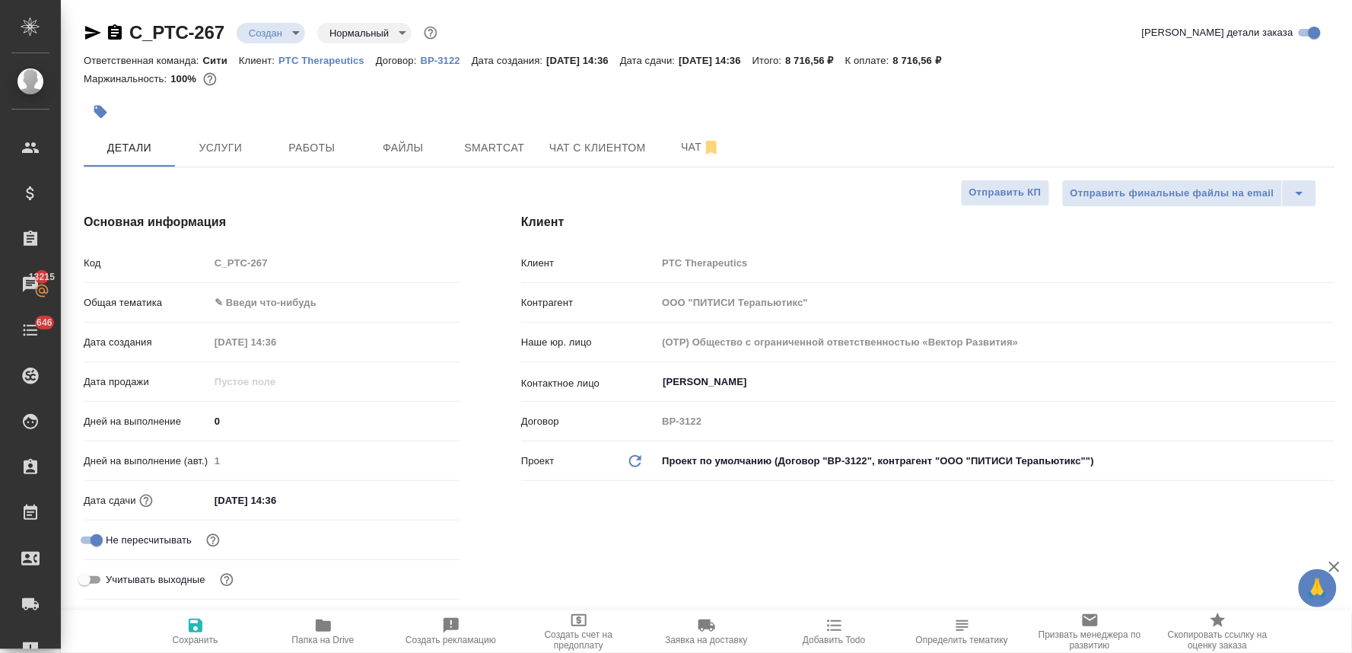
type textarea "x"
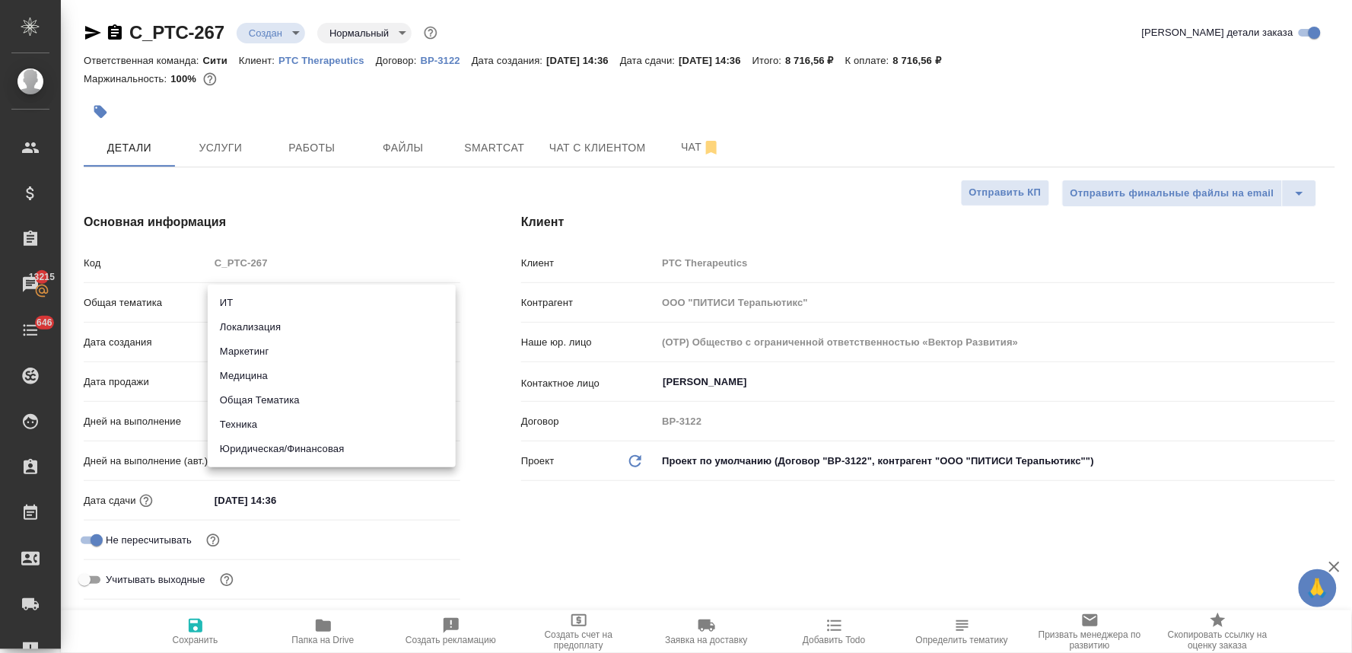
click at [287, 303] on body "🙏 .cls-1 fill:#fff; AWATERA [PERSON_NAME] Спецификации Заказы 13215 Чаты 646 To…" at bounding box center [676, 326] width 1352 height 653
click at [490, 382] on div at bounding box center [676, 326] width 1352 height 653
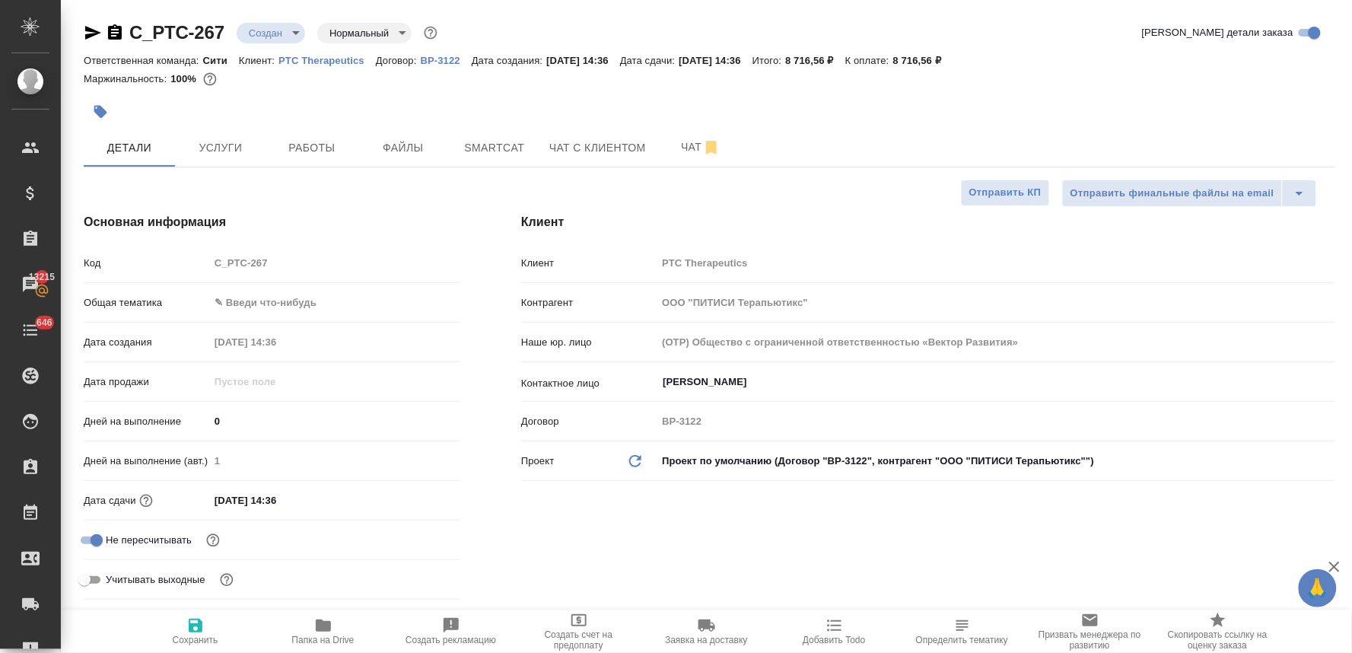
click at [367, 292] on body "🙏 .cls-1 fill:#fff; AWATERA [PERSON_NAME] Спецификации Заказы 13215 Чаты 646 To…" at bounding box center [676, 326] width 1352 height 653
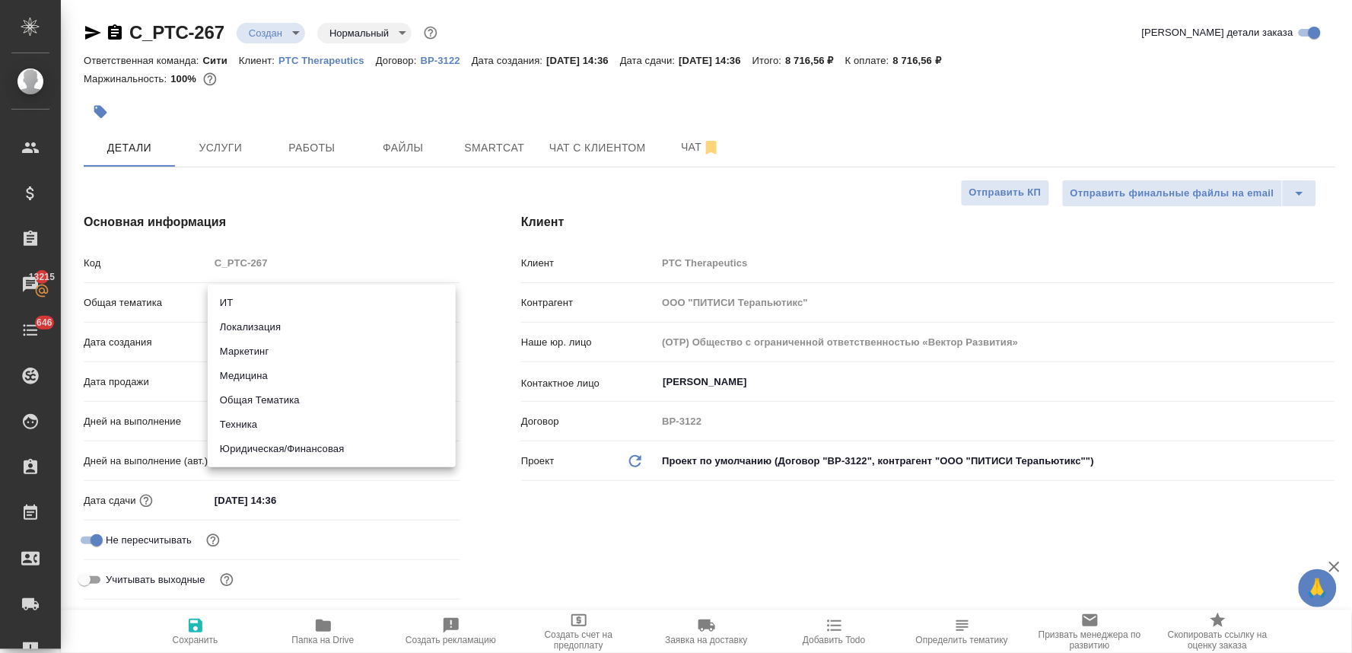
click at [519, 480] on div at bounding box center [676, 326] width 1352 height 653
click at [250, 289] on body "🙏 .cls-1 fill:#fff; AWATERA [PERSON_NAME] Спецификации Заказы 13215 Чаты 646 To…" at bounding box center [676, 326] width 1352 height 653
click at [310, 442] on li "Юридическая/Финансовая" at bounding box center [332, 449] width 248 height 24
type input "yr-fn"
type textarea "x"
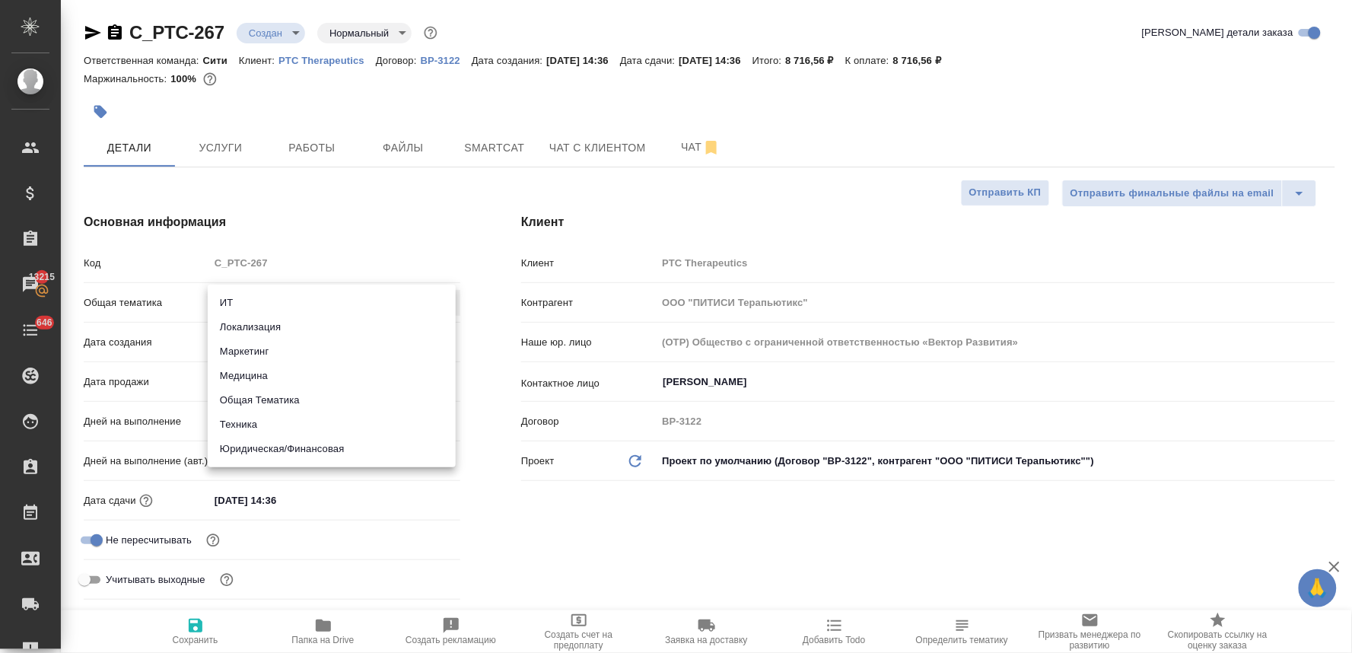
type textarea "x"
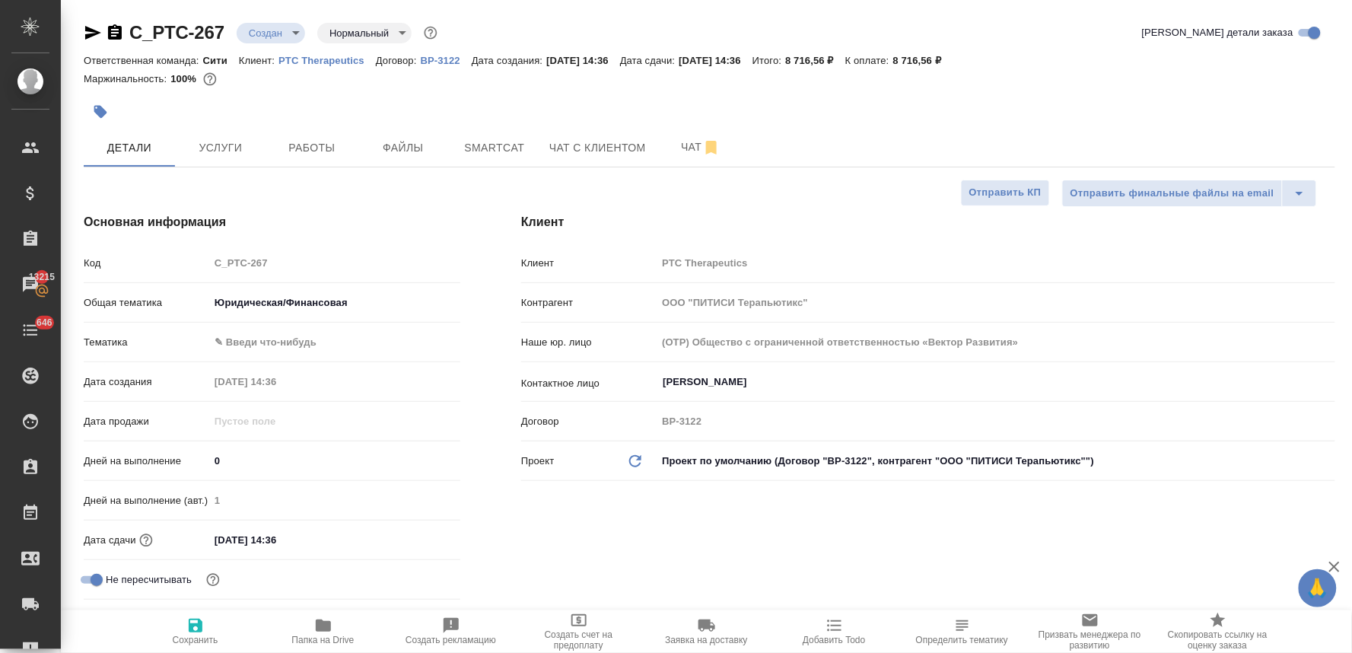
click at [689, 551] on div "ИТ Локализация Маркетинг Медицина Общая Тематика Техника Юридическая/Финансовая" at bounding box center [676, 326] width 1352 height 653
type textarea "x"
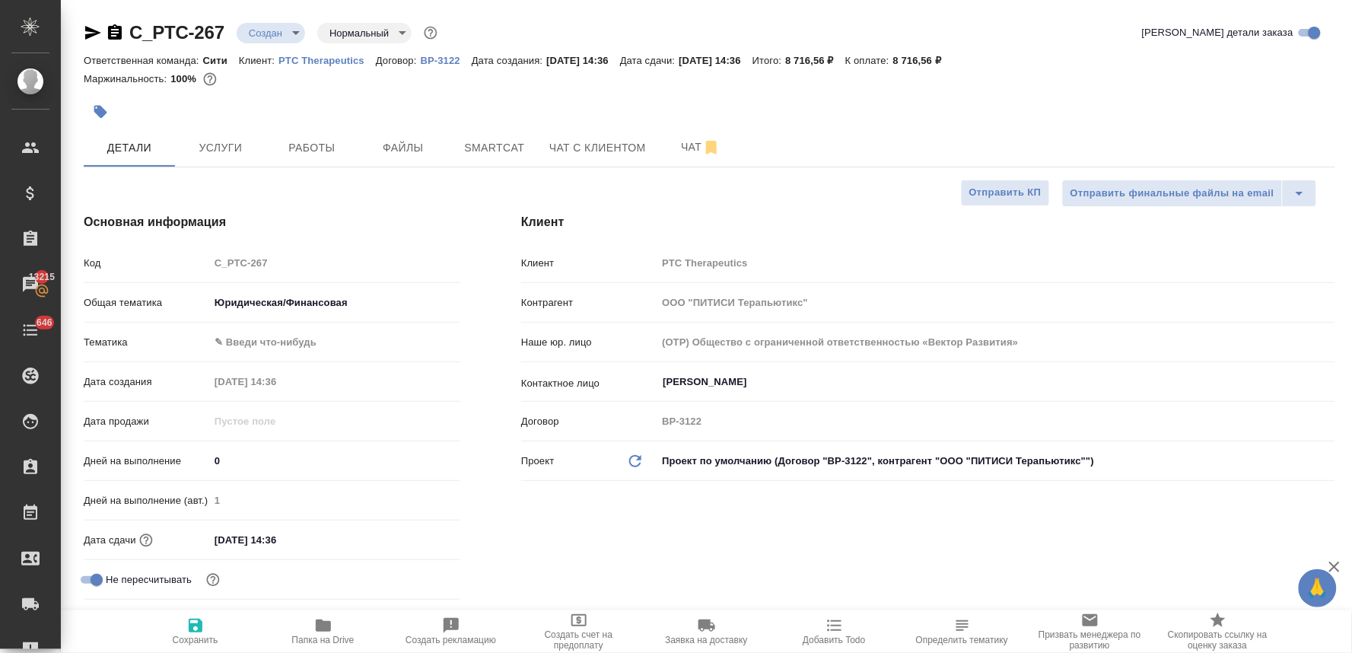
type textarea "x"
click at [179, 192] on div "Основная информация Код C_PTC-267 Общая тематика Юридическая/Финансовая yr-fn Т…" at bounding box center [271, 429] width 437 height 493
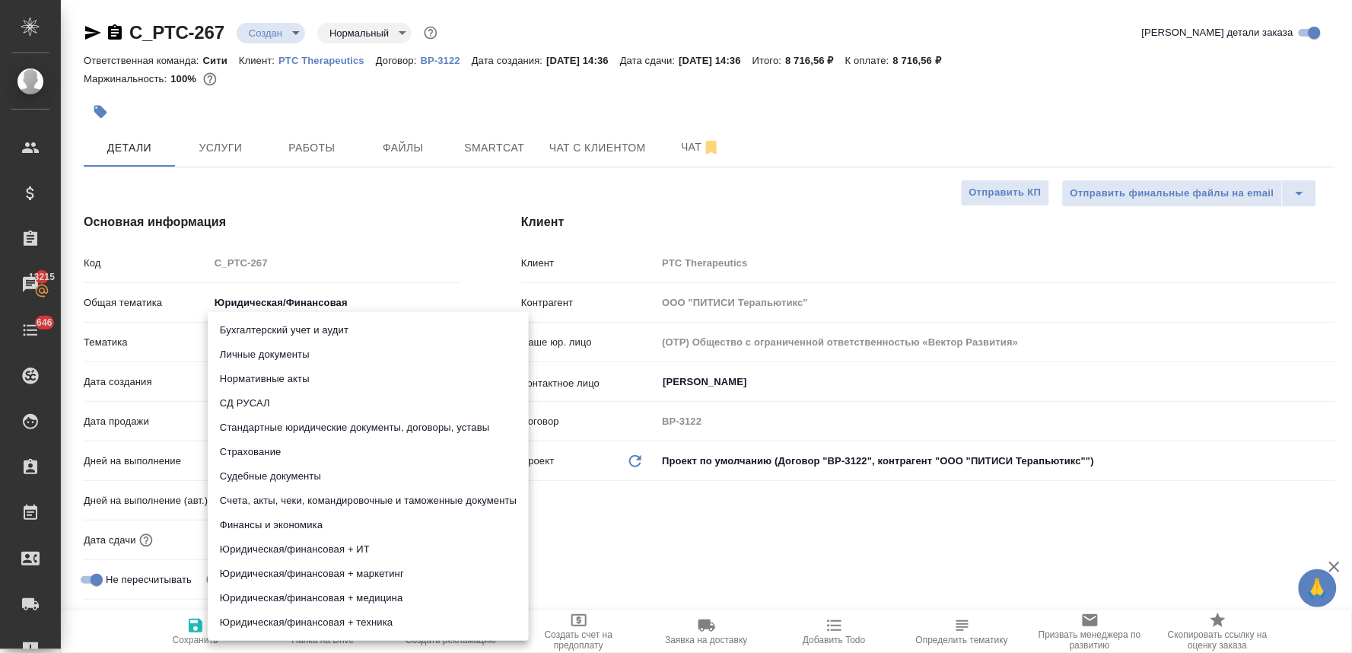
click at [297, 338] on body "🙏 .cls-1 fill:#fff; AWATERA [PERSON_NAME] Спецификации Заказы 13215 Чаты 646 To…" at bounding box center [676, 326] width 1352 height 653
drag, startPoint x: 397, startPoint y: 434, endPoint x: 717, endPoint y: 556, distance: 342.7
click at [398, 434] on li "Стандартные юридические документы, договоры, уставы" at bounding box center [368, 427] width 321 height 24
type textarea "x"
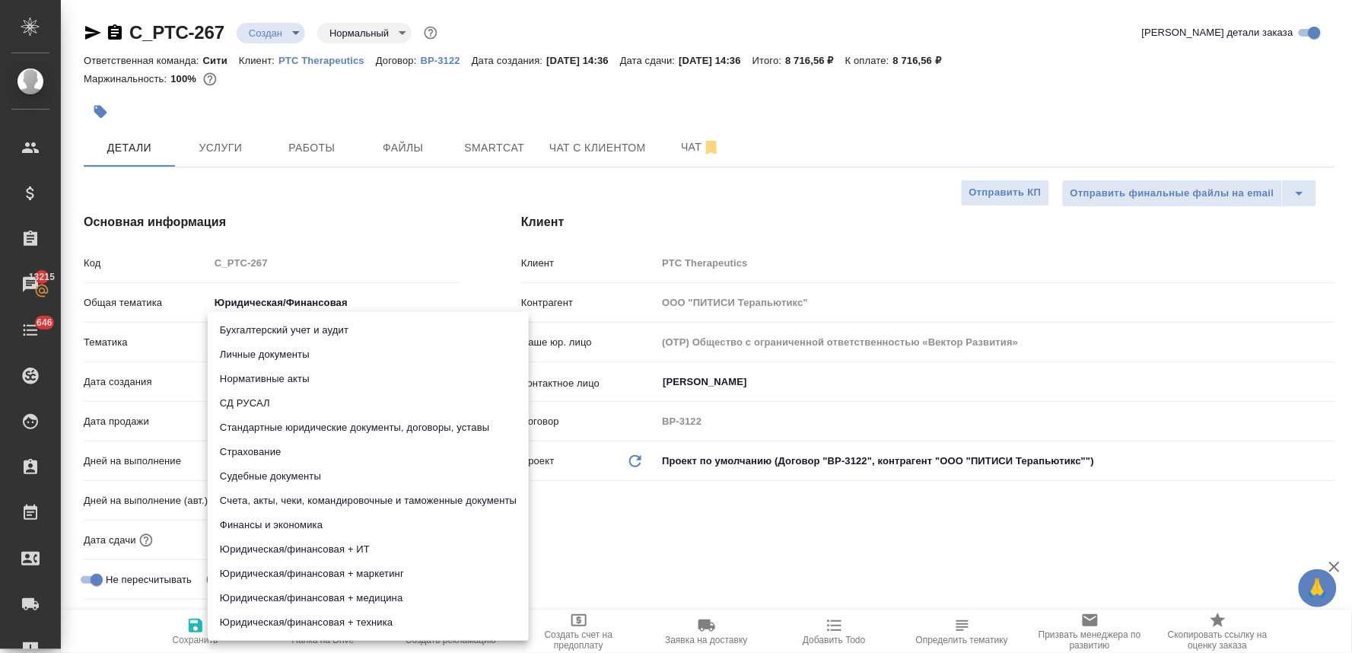
type textarea "x"
type input "5f647205b73bc97568ca66bf"
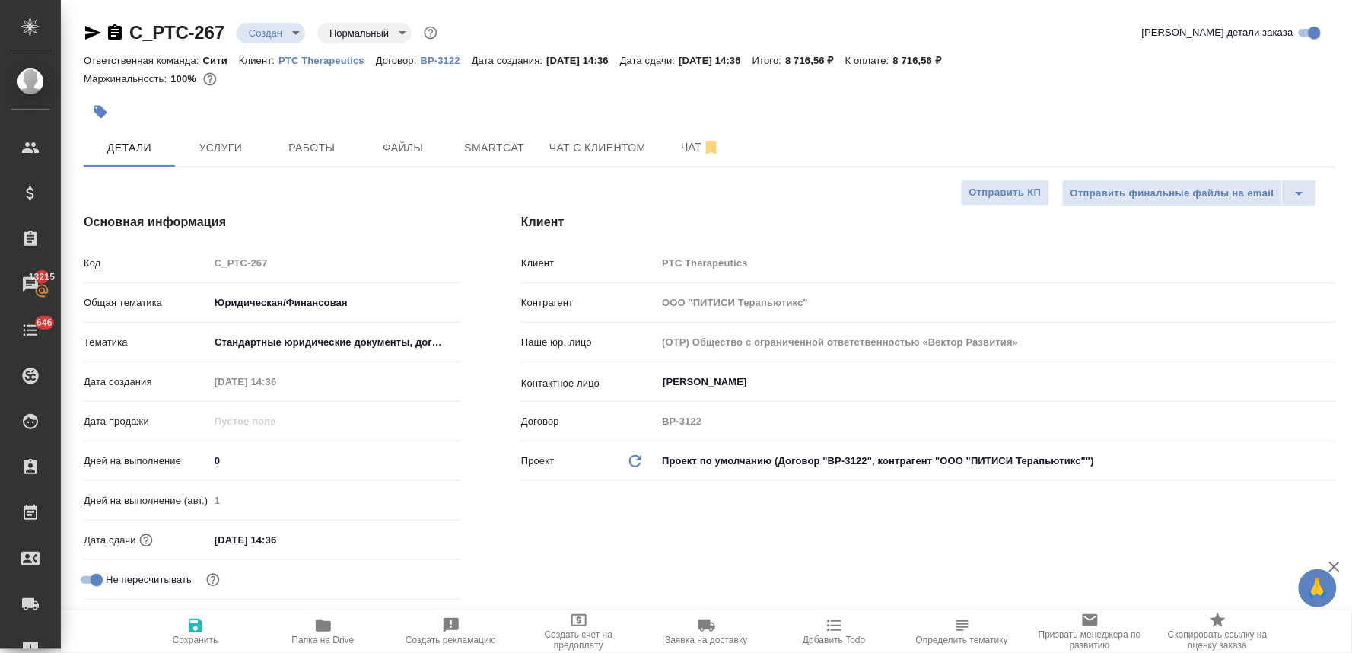
click at [746, 573] on div "Бухгалтерский учет и аудит Личные документы Нормативные акты СД РУСАЛ Стандартн…" at bounding box center [676, 326] width 1352 height 653
type textarea "x"
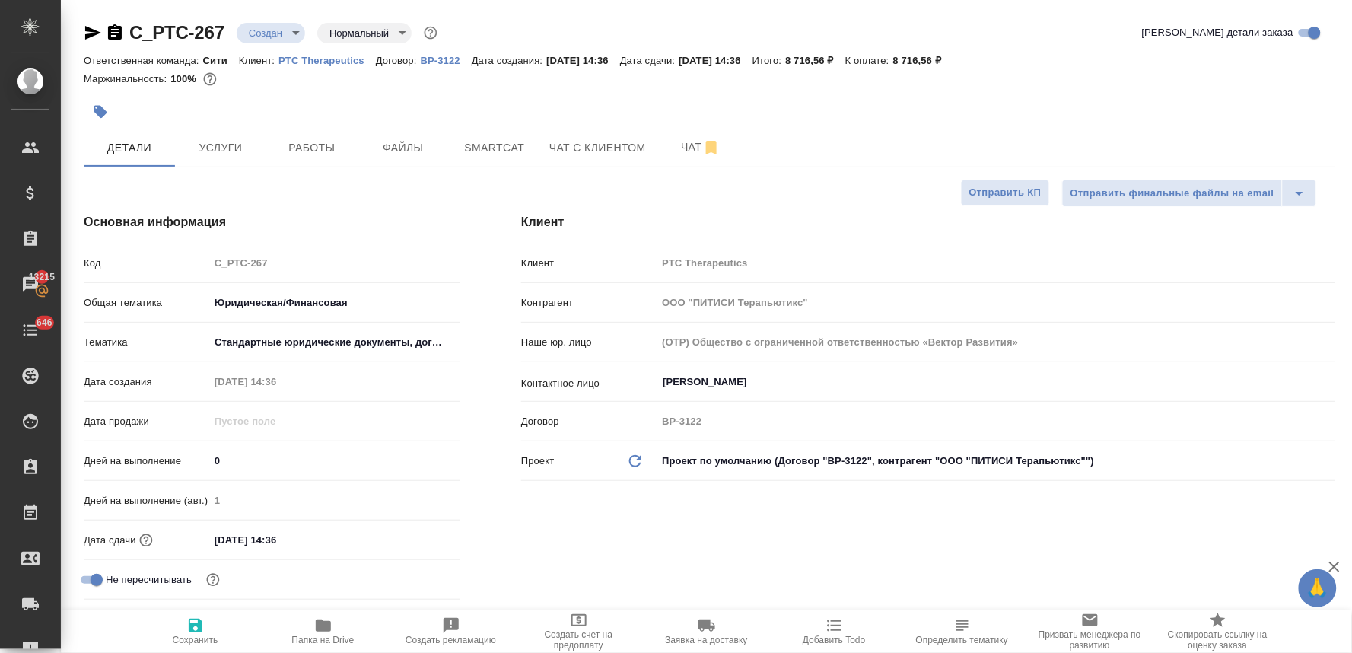
type textarea "x"
click at [229, 192] on div "Основная информация Код C_PTC-267 Общая тематика Юридическая/Финансовая yr-fn Т…" at bounding box center [271, 429] width 437 height 493
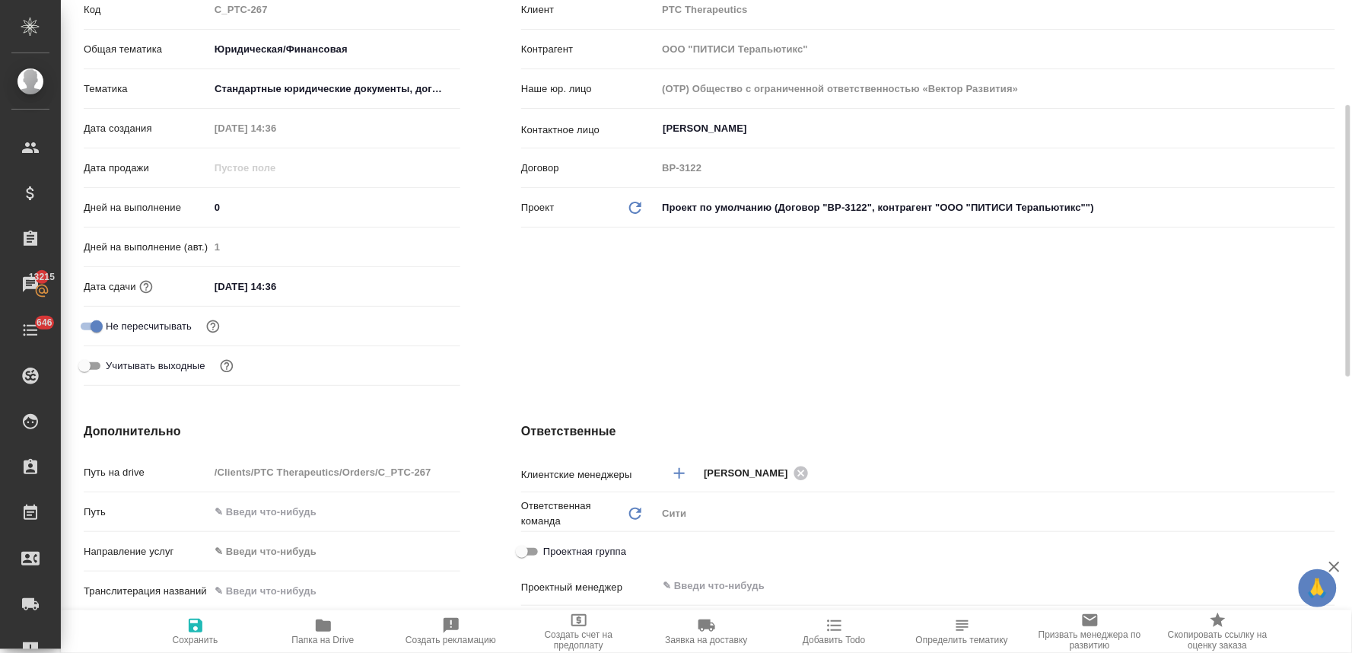
scroll to position [338, 0]
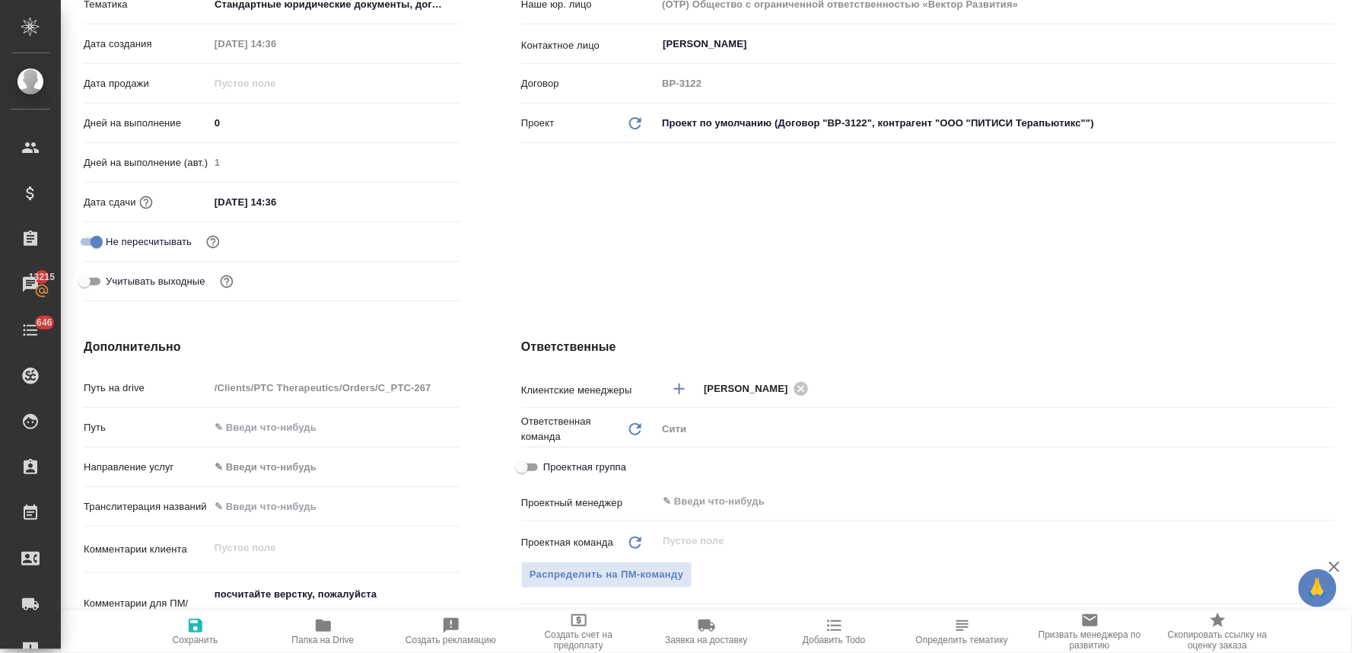
click at [314, 192] on input "13.08.2025 14:36" at bounding box center [275, 202] width 133 height 22
click at [415, 202] on icon "button" at bounding box center [416, 199] width 14 height 15
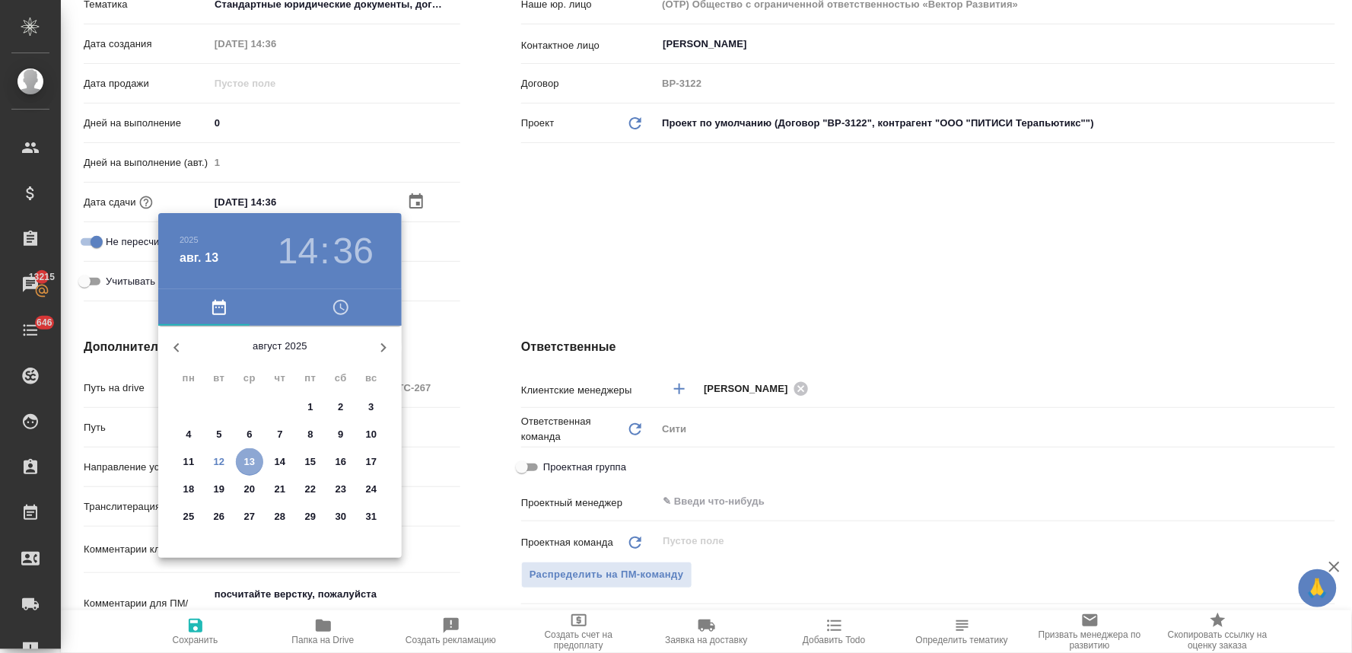
click at [250, 461] on p "13" at bounding box center [249, 461] width 11 height 15
type textarea "x"
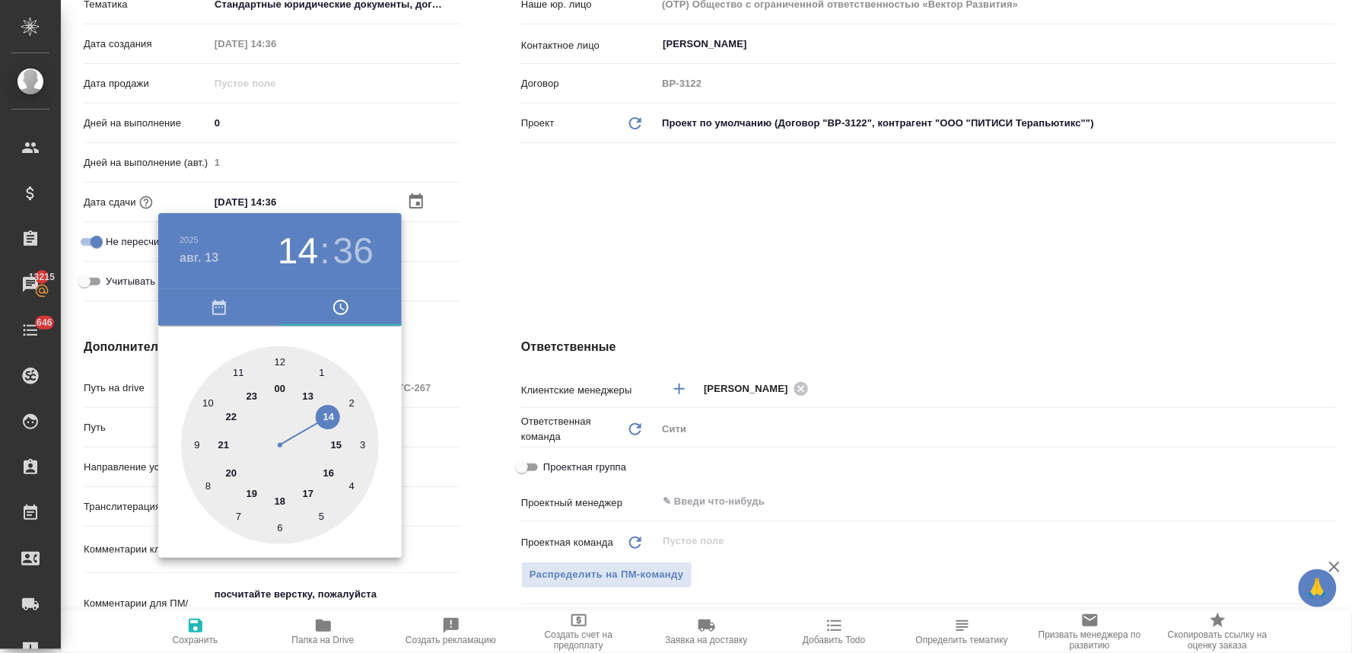
click at [330, 415] on div at bounding box center [280, 445] width 198 height 198
type textarea "x"
click at [276, 355] on div at bounding box center [280, 445] width 198 height 198
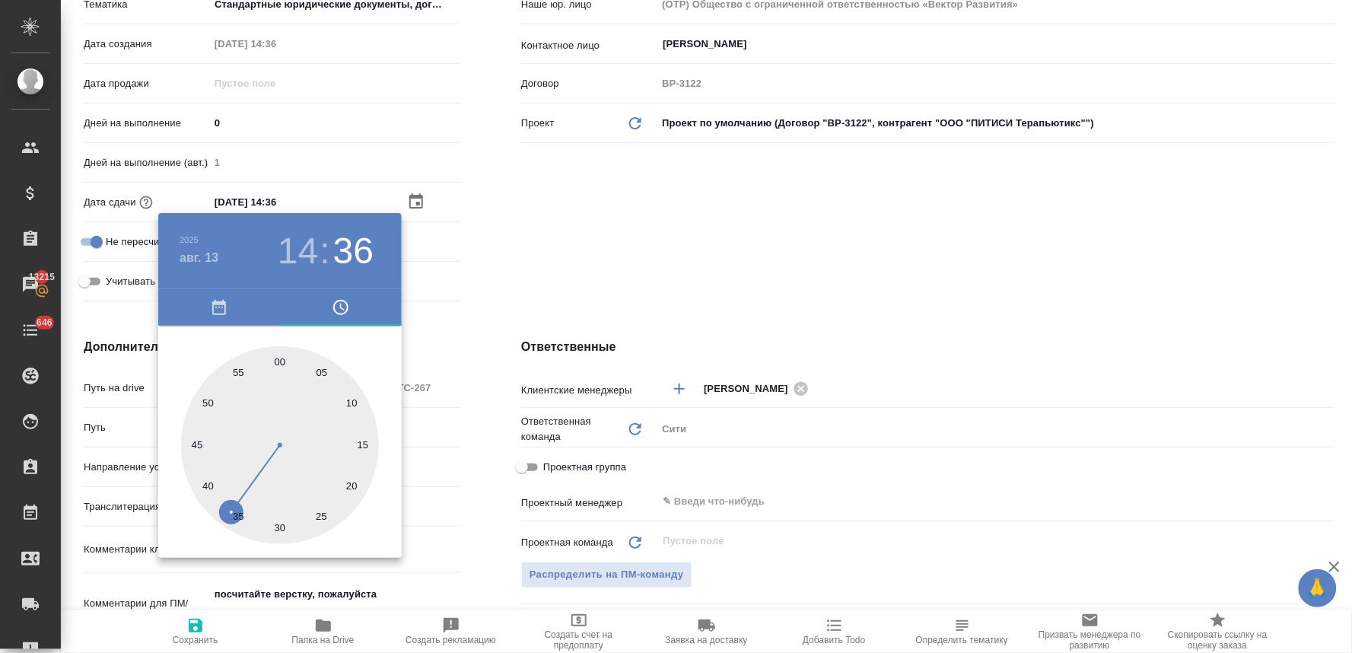
type input "13.08.2025 14:00"
type textarea "x"
click at [711, 254] on div at bounding box center [676, 326] width 1352 height 653
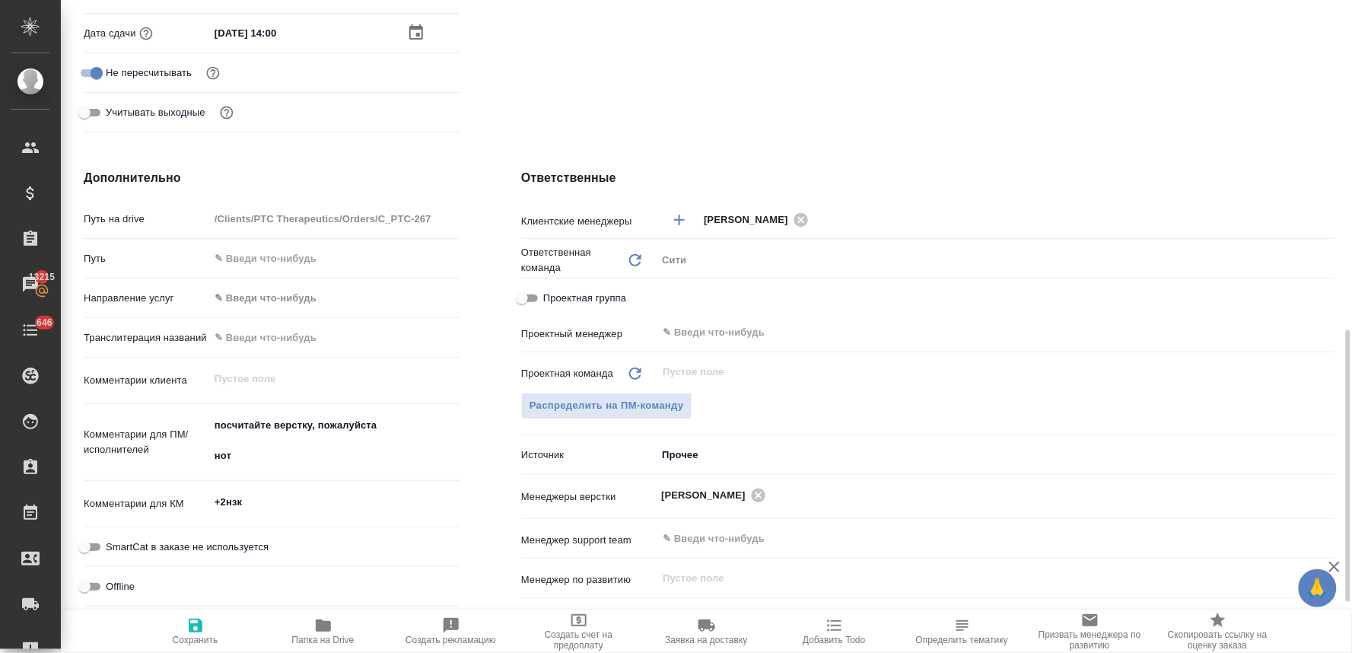
scroll to position [591, 0]
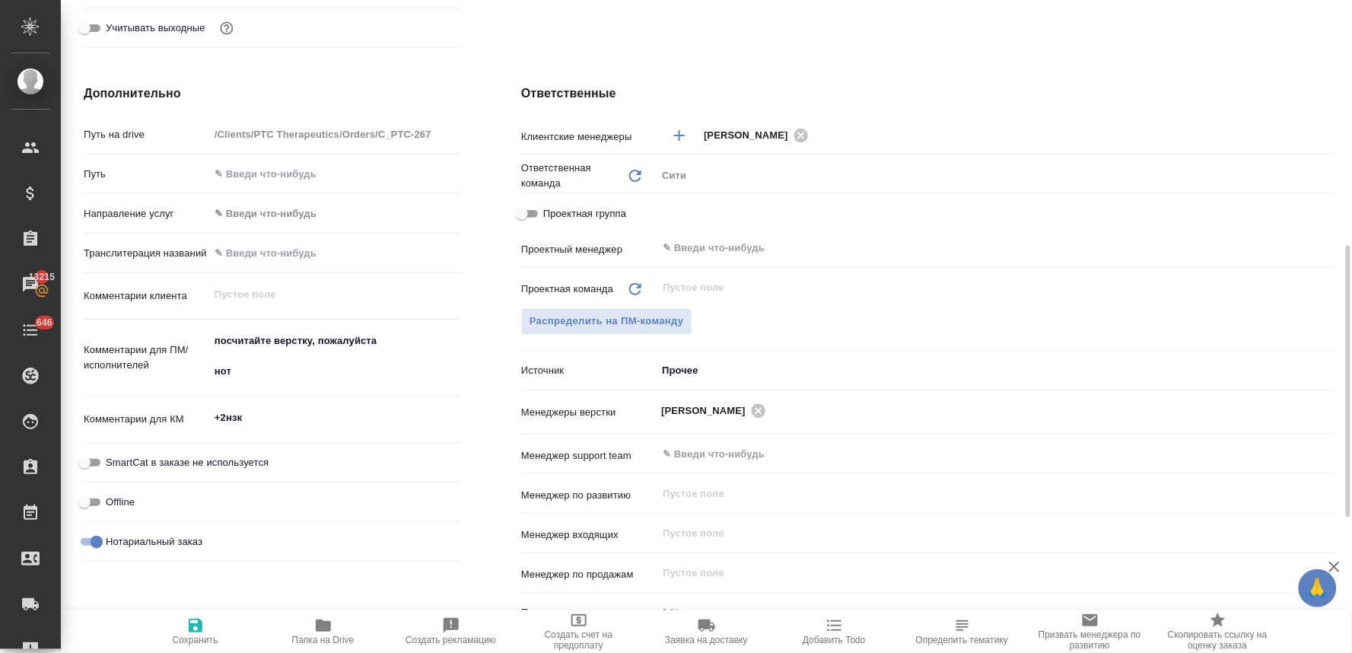
type textarea "x"
drag, startPoint x: 218, startPoint y: 353, endPoint x: 184, endPoint y: 301, distance: 61.6
click at [188, 307] on div "Путь на drive /Clients/PTC Therapeutics/Orders/C_PTC-267 Путь Направление услуг…" at bounding box center [272, 345] width 377 height 448
type textarea "нот"
type textarea "x"
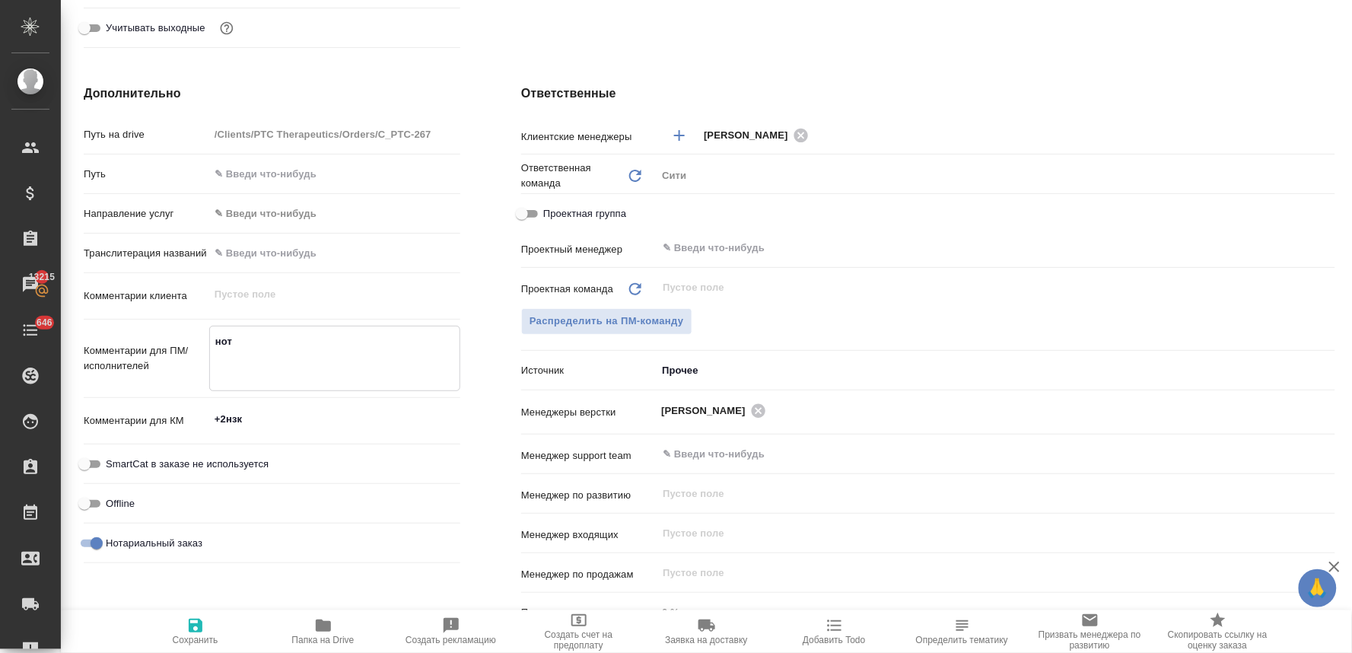
type textarea "x"
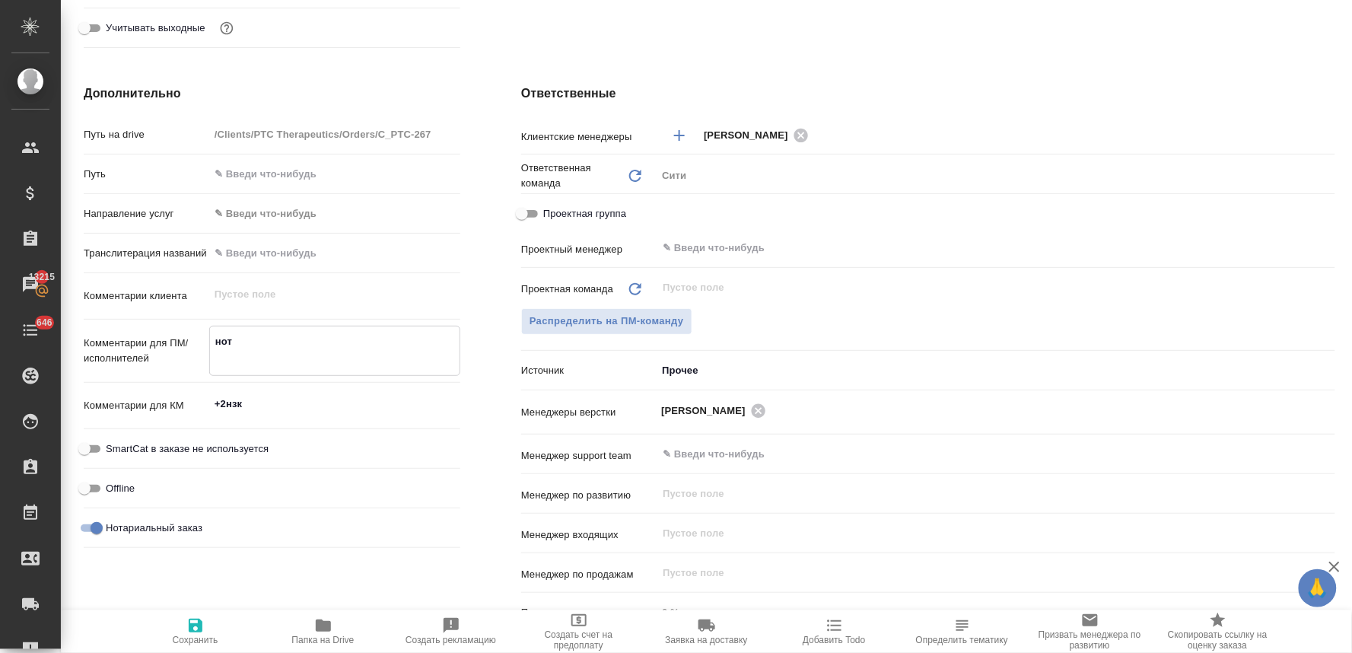
type textarea "нот"
type textarea "x"
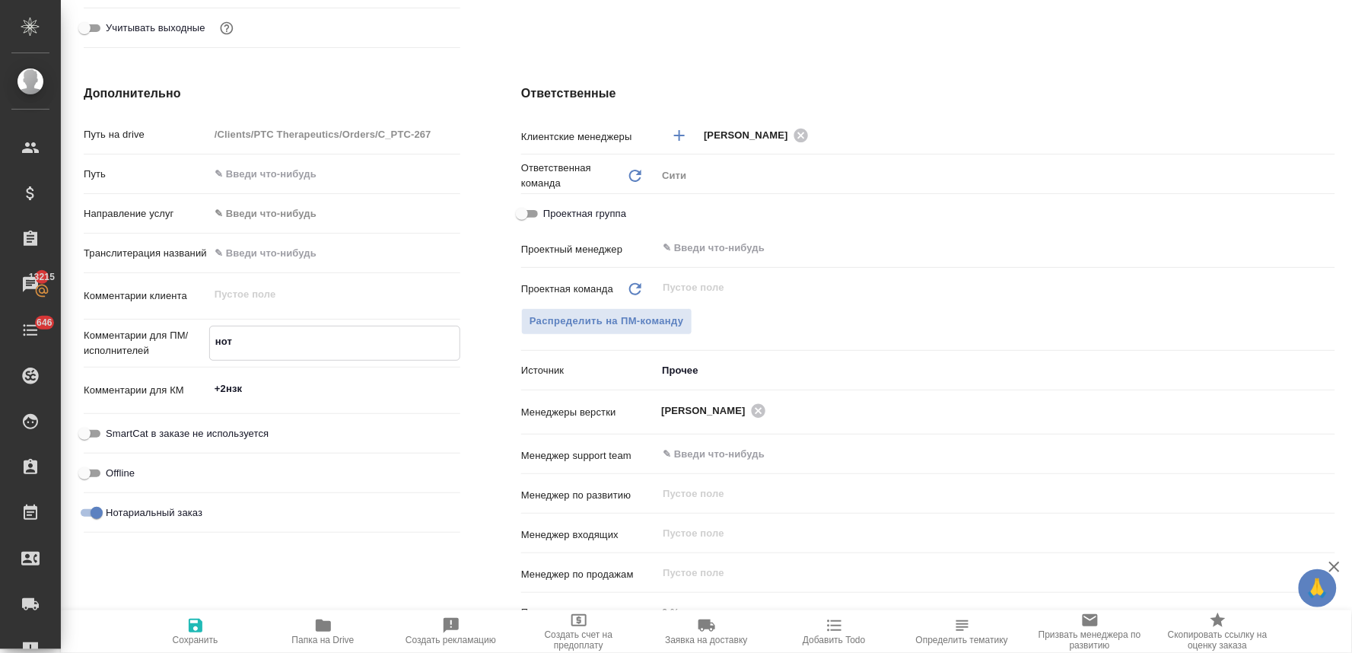
type textarea "нот"
type textarea "x"
click at [201, 622] on icon "button" at bounding box center [195, 625] width 18 height 18
type textarea "x"
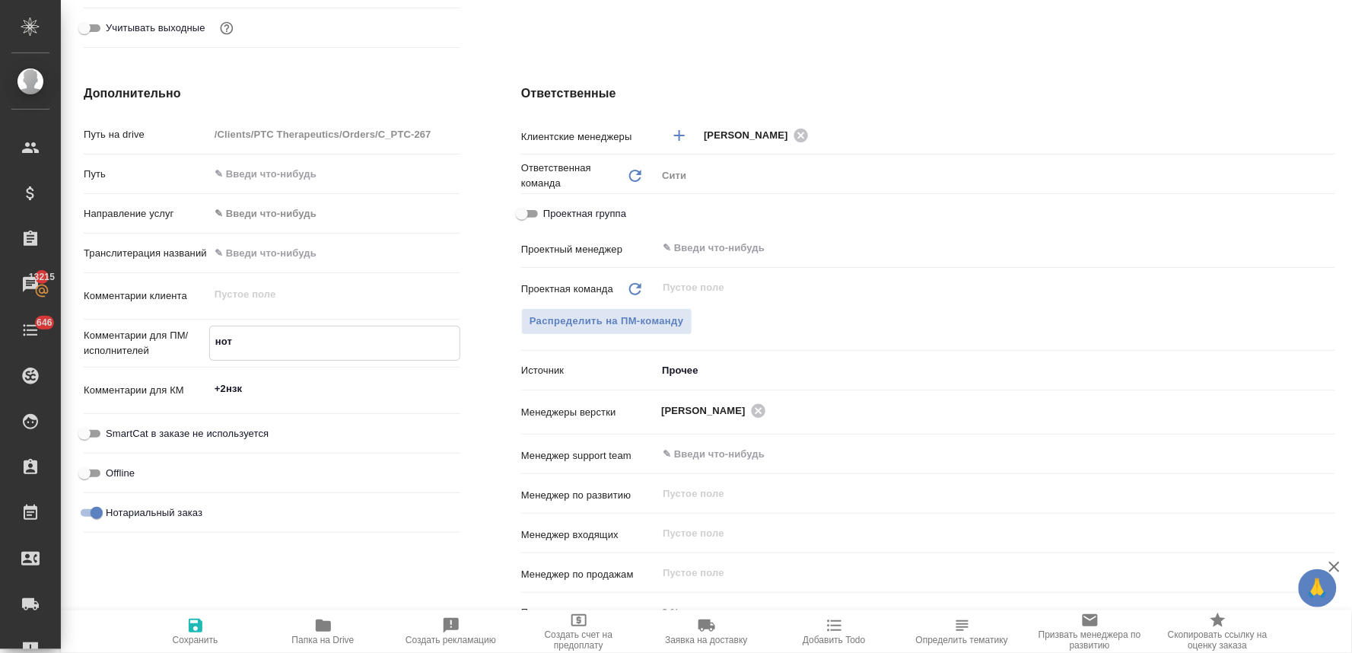
type textarea "x"
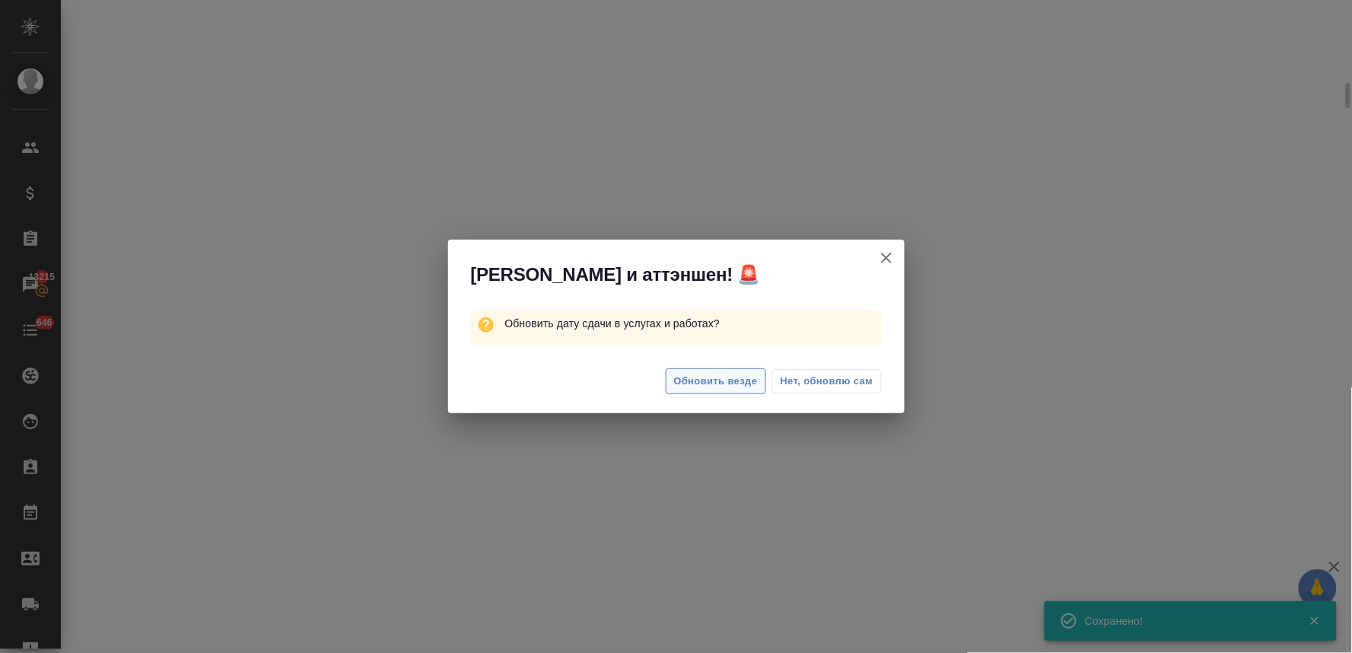
select select "RU"
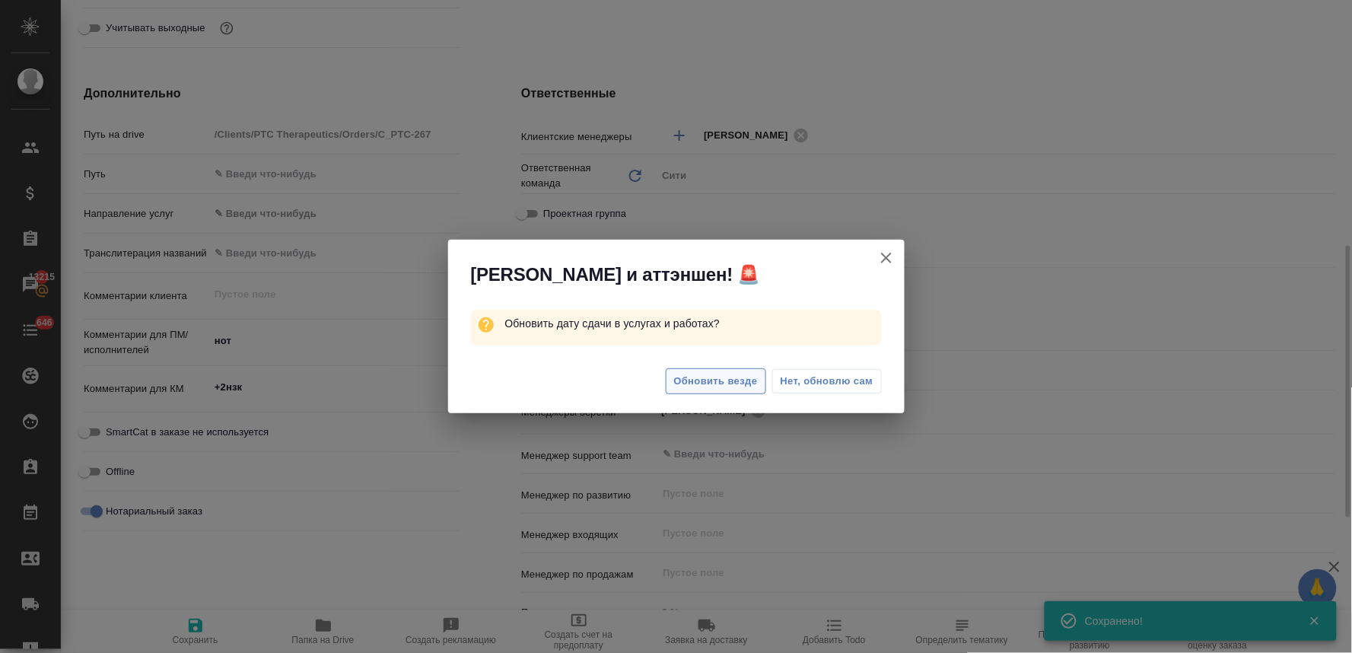
type textarea "x"
click at [738, 380] on span "Обновить везде" at bounding box center [716, 381] width 84 height 17
type textarea "x"
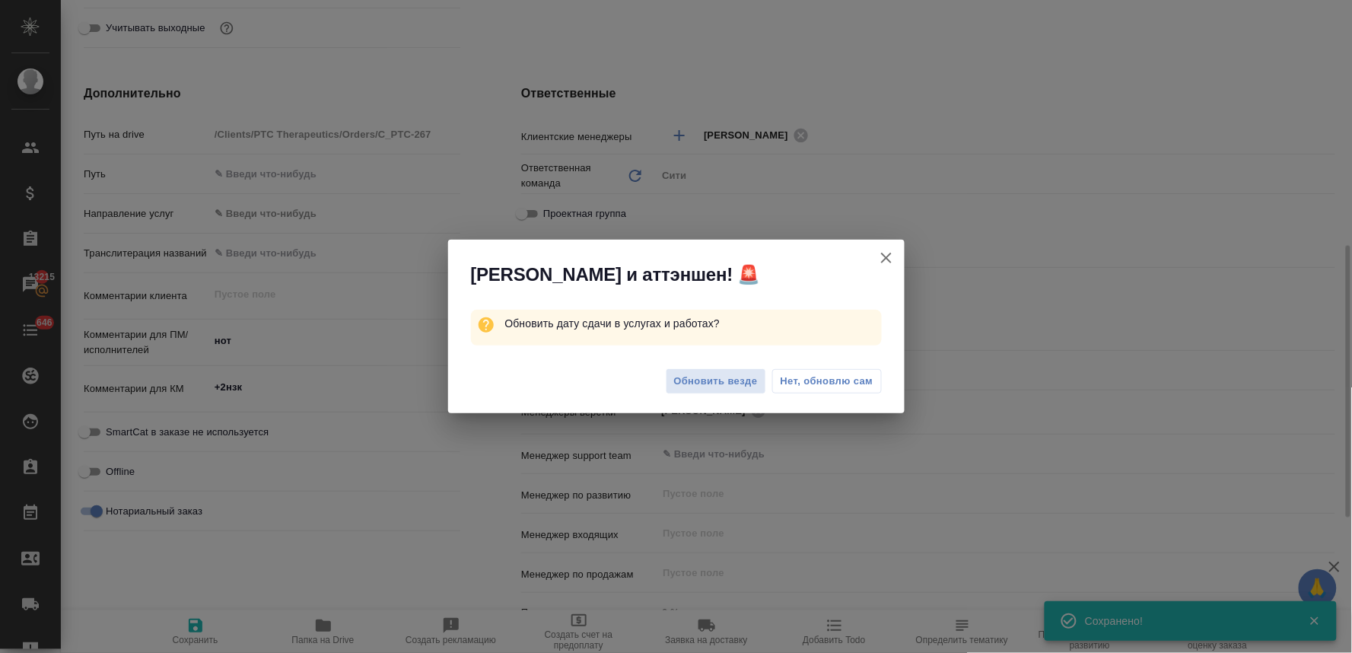
type textarea "x"
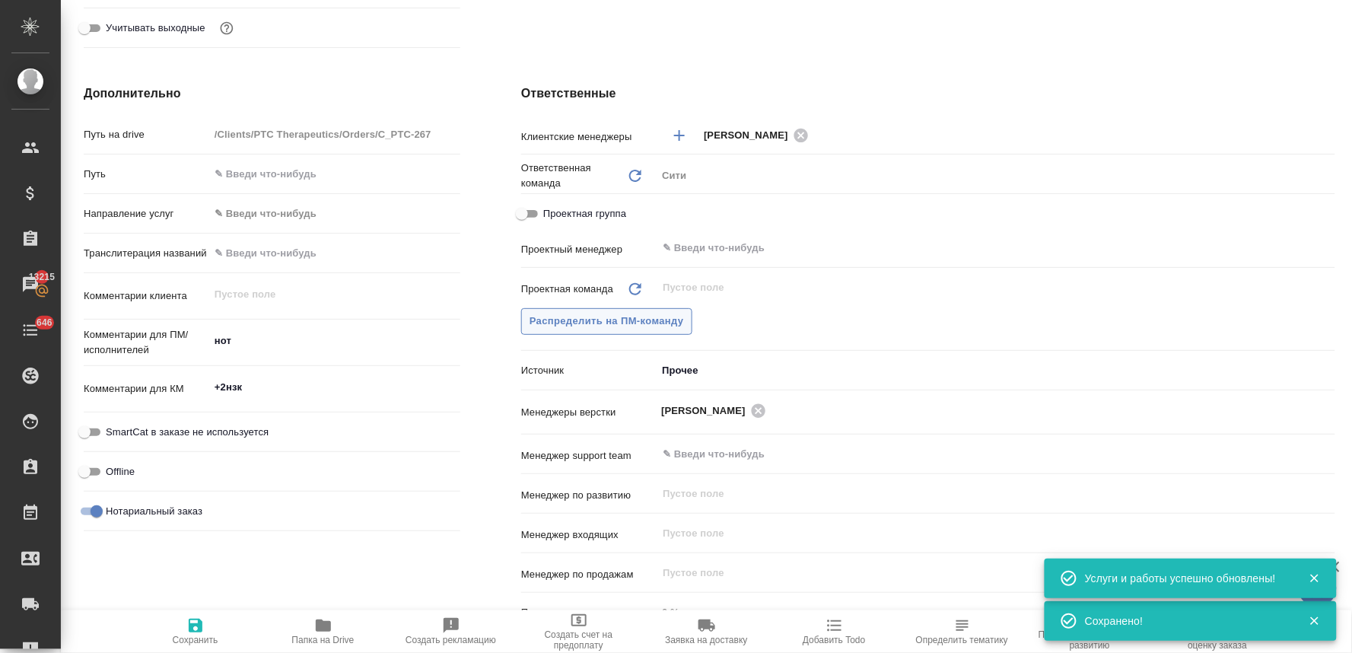
click at [628, 316] on span "Распределить на ПМ-команду" at bounding box center [607, 321] width 154 height 17
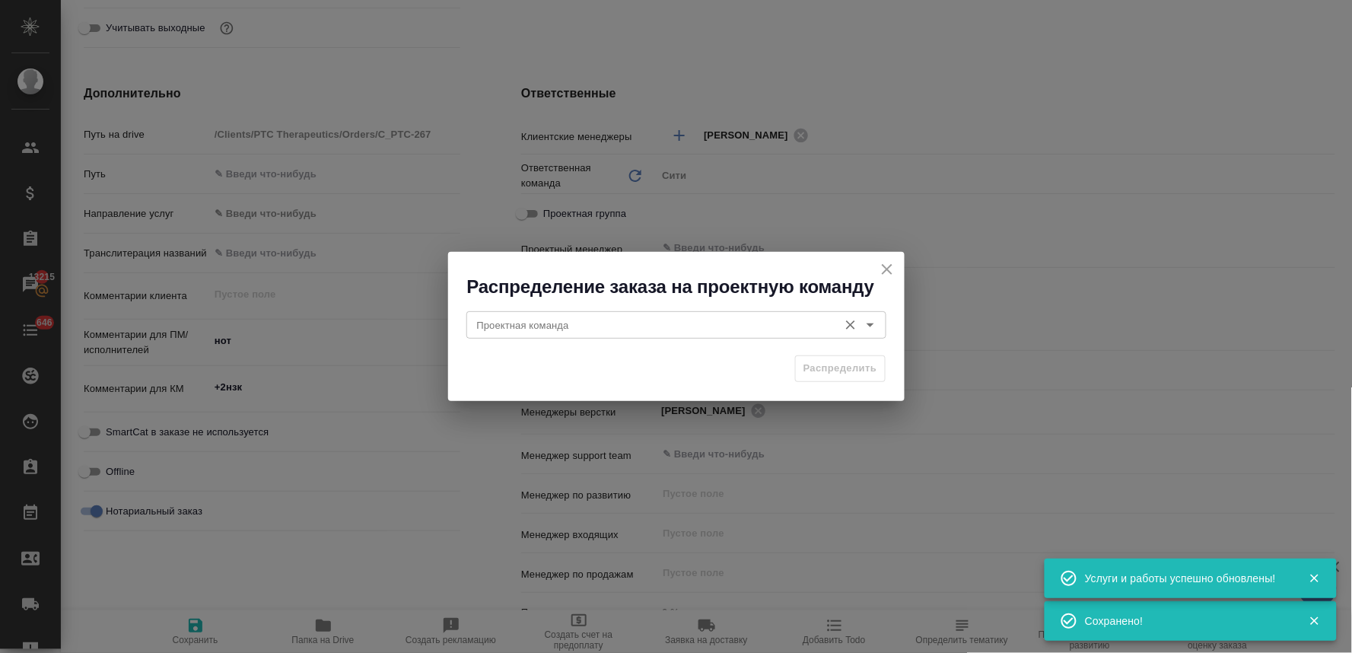
click at [590, 329] on input "Проектная команда" at bounding box center [651, 325] width 360 height 18
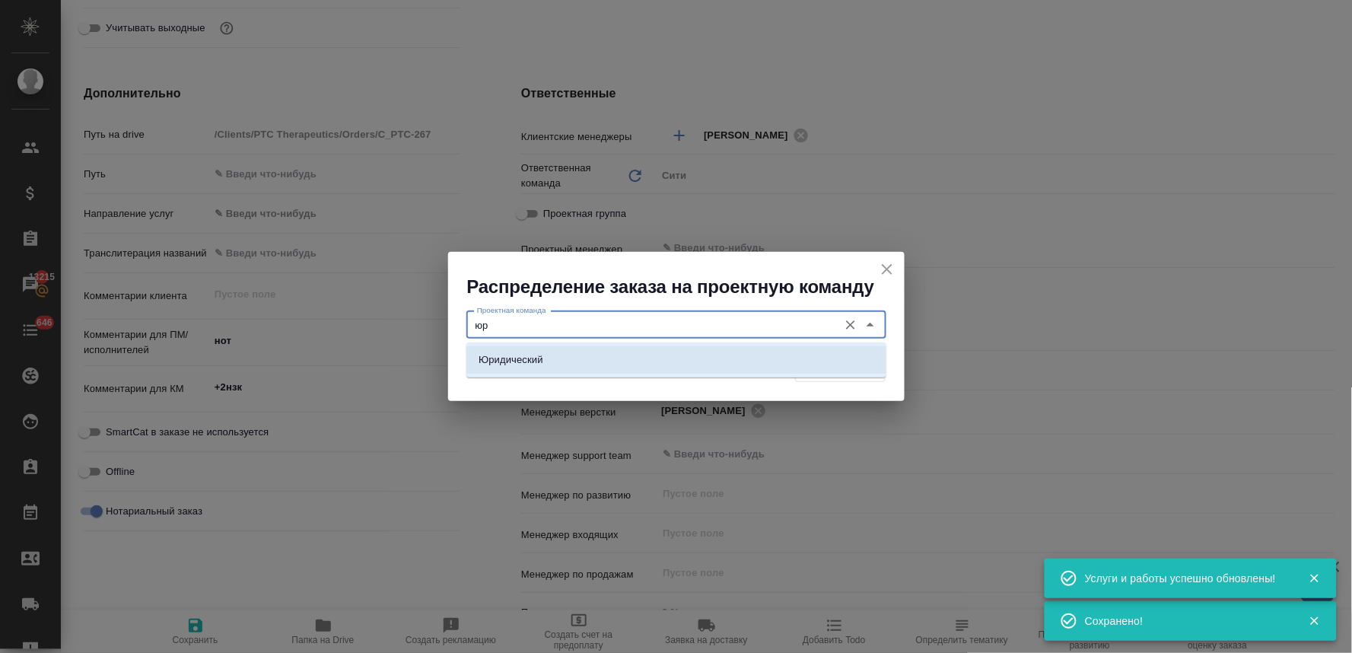
click at [590, 355] on li "Юридический" at bounding box center [676, 359] width 420 height 27
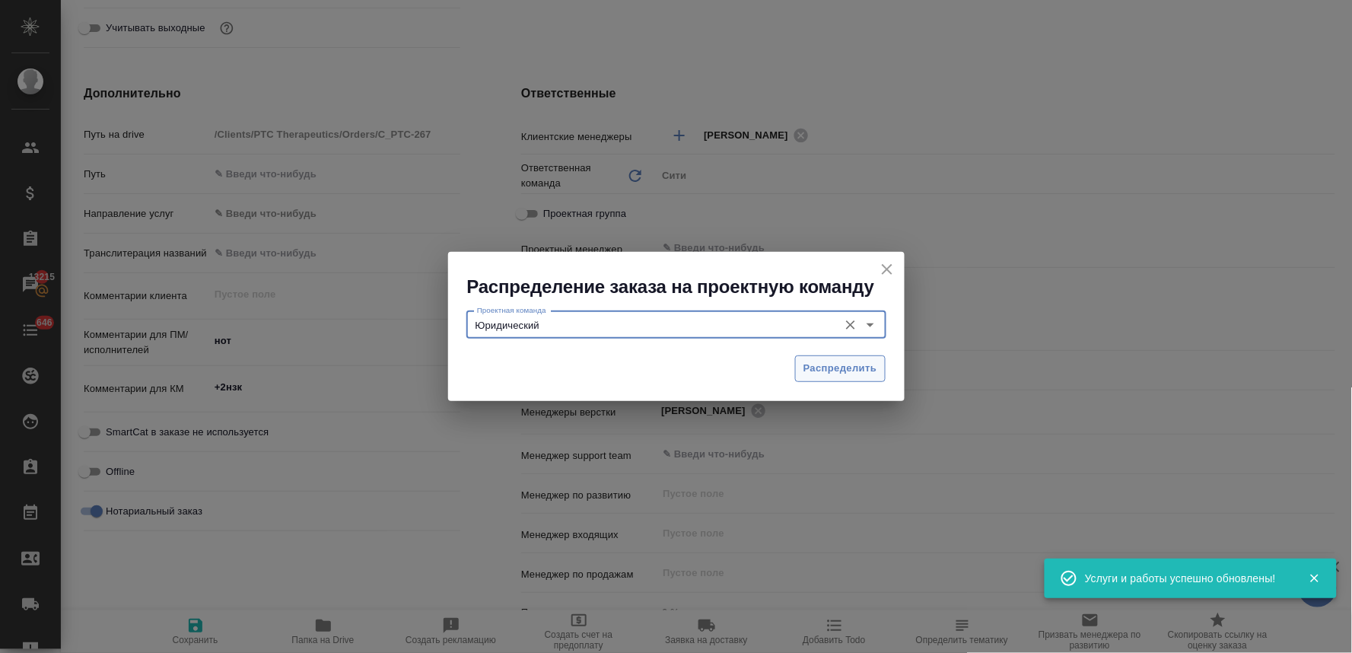
type input "Юридический"
click at [837, 377] on button "Распределить" at bounding box center [840, 368] width 91 height 27
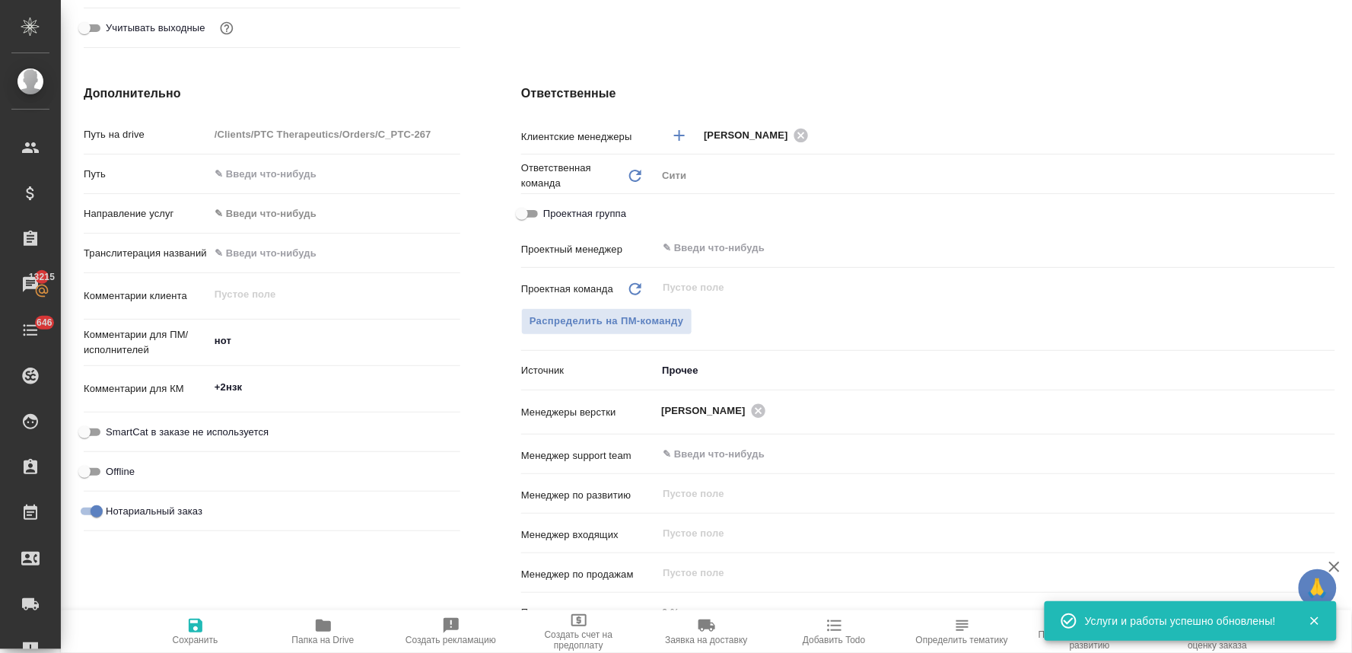
type textarea "x"
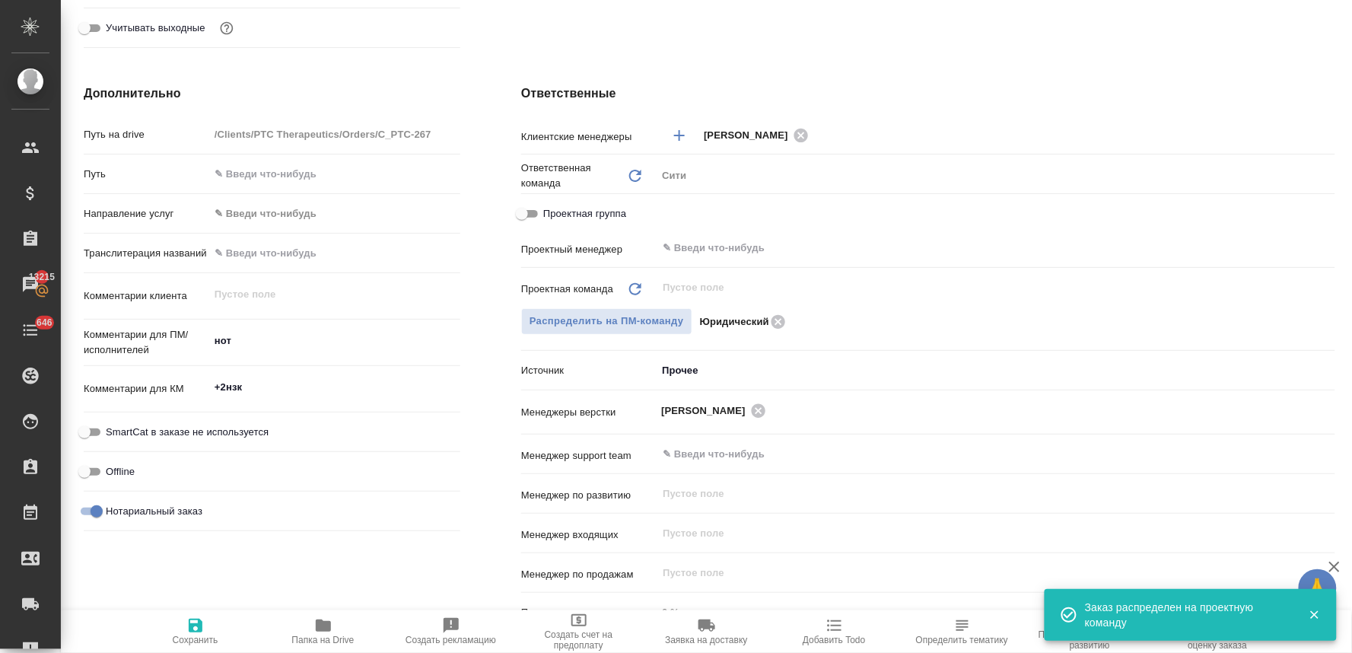
click at [191, 634] on icon "button" at bounding box center [195, 625] width 18 height 18
type textarea "x"
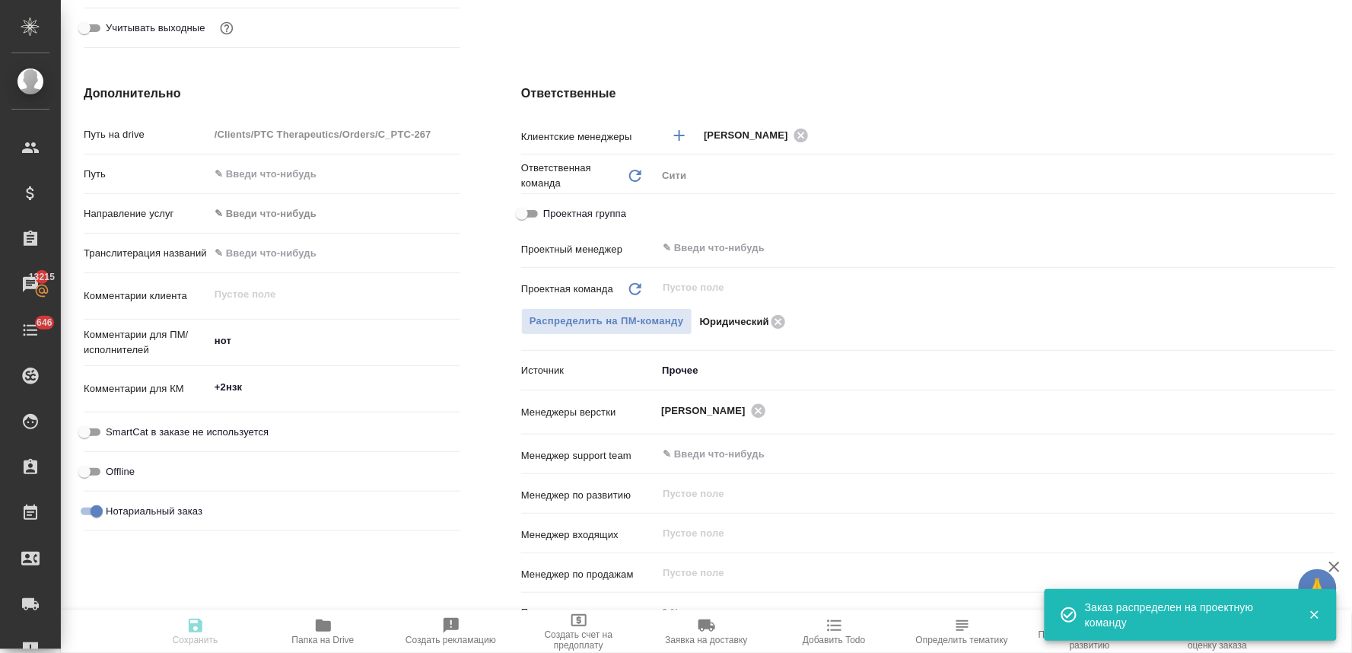
type textarea "x"
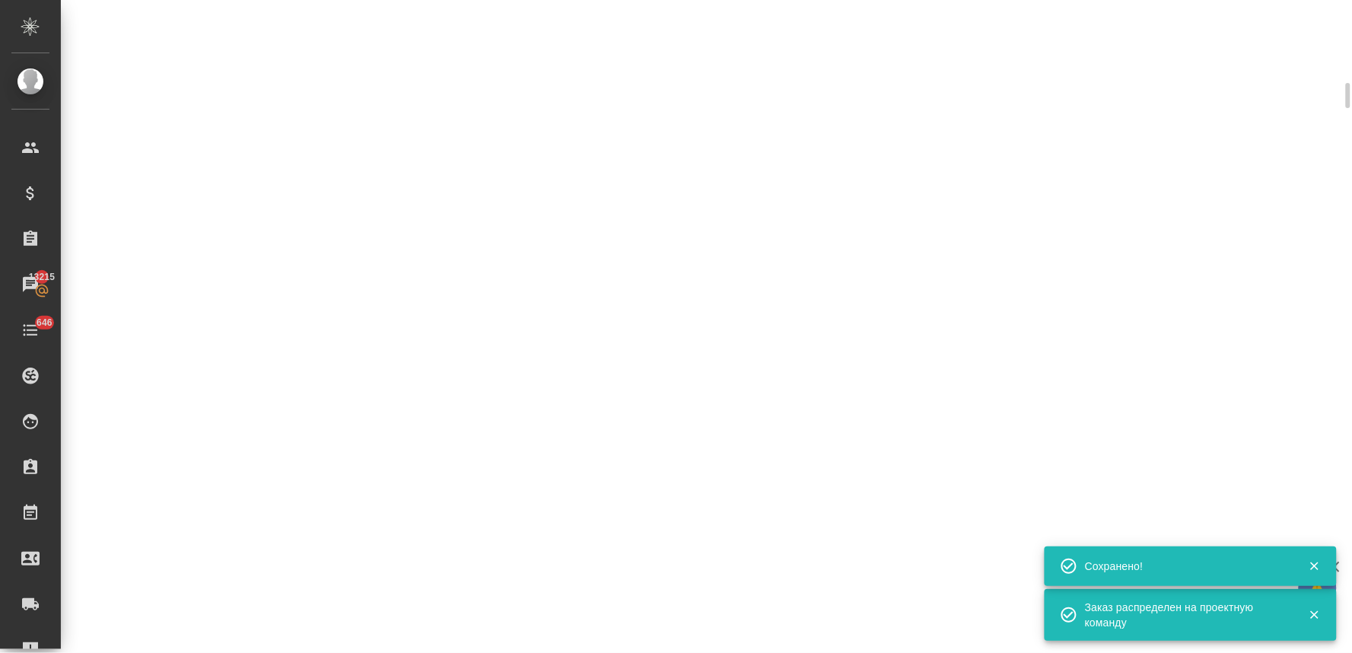
select select "RU"
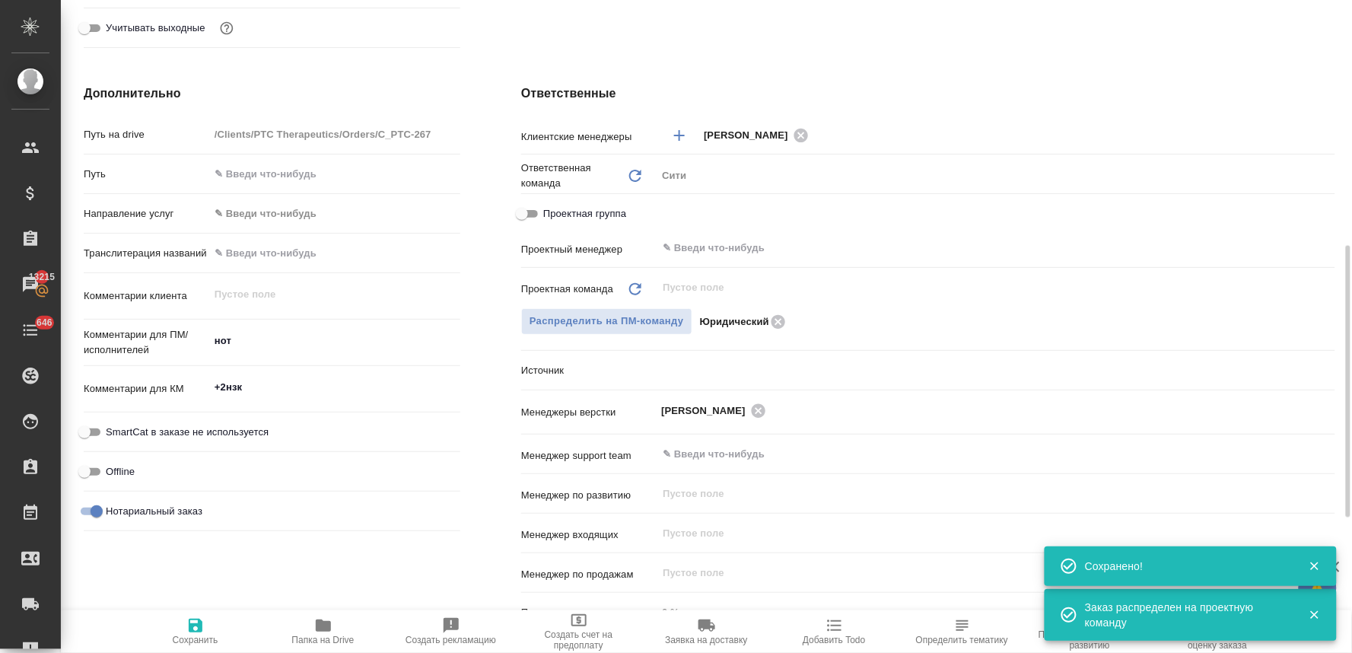
type textarea "x"
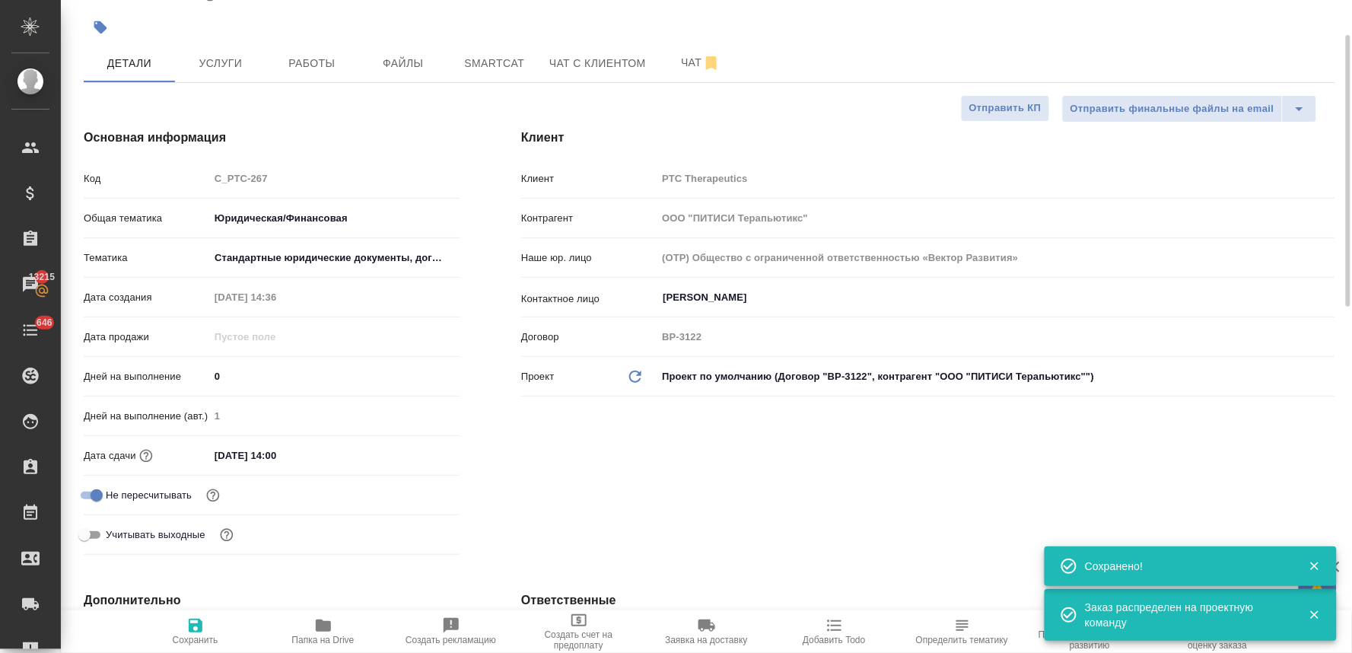
scroll to position [0, 0]
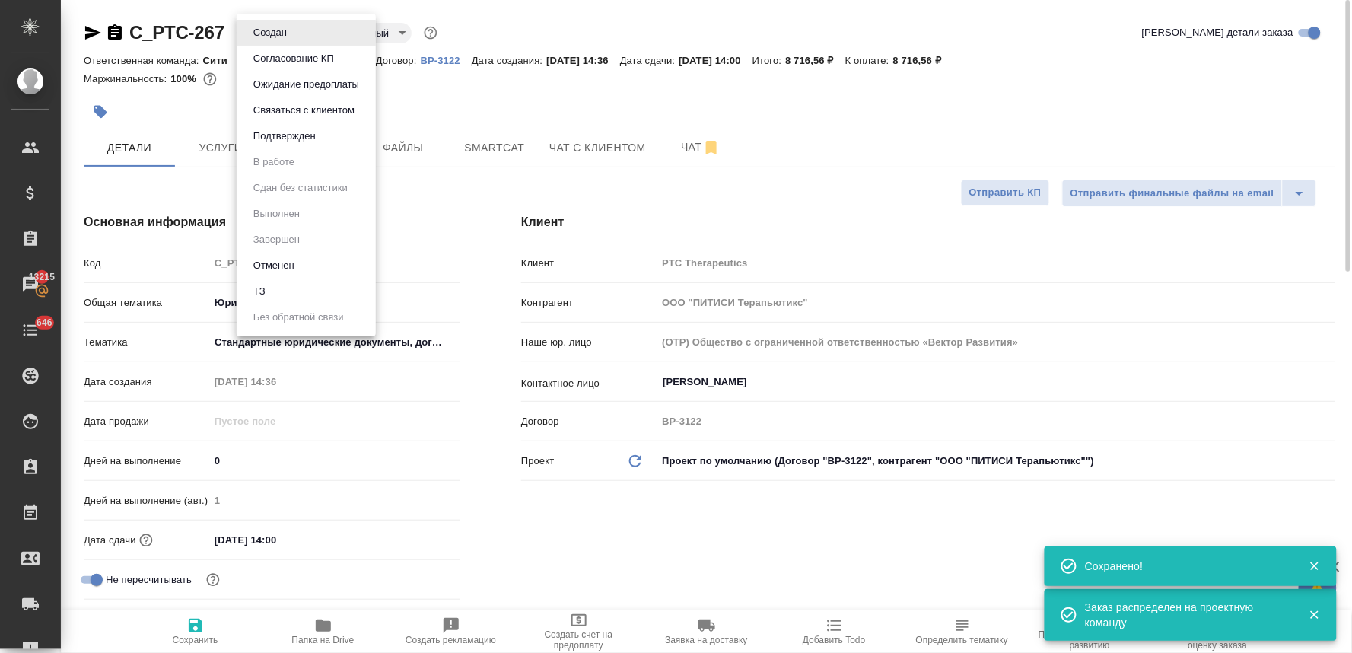
click at [270, 40] on body "🙏 .cls-1 fill:#fff; AWATERA Lyamina Nadezhda Клиенты Спецификации Заказы 13215 …" at bounding box center [676, 326] width 1352 height 653
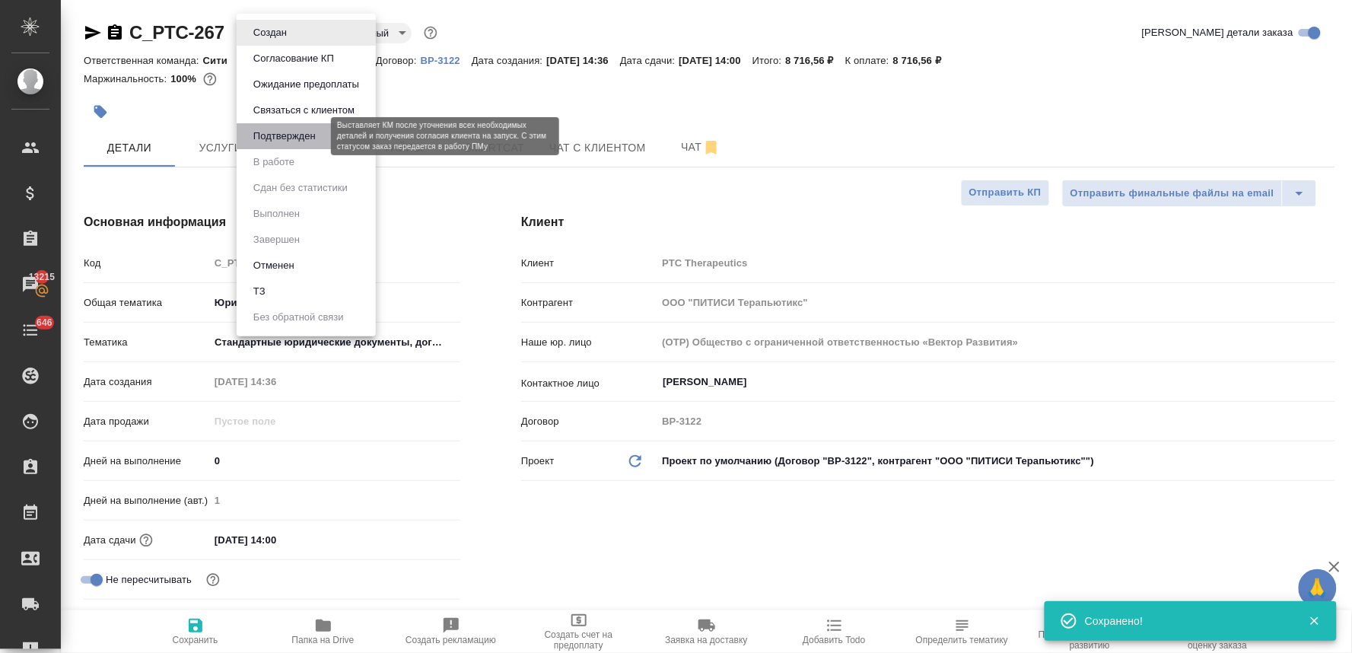
click at [282, 142] on button "Подтвержден" at bounding box center [285, 136] width 72 height 17
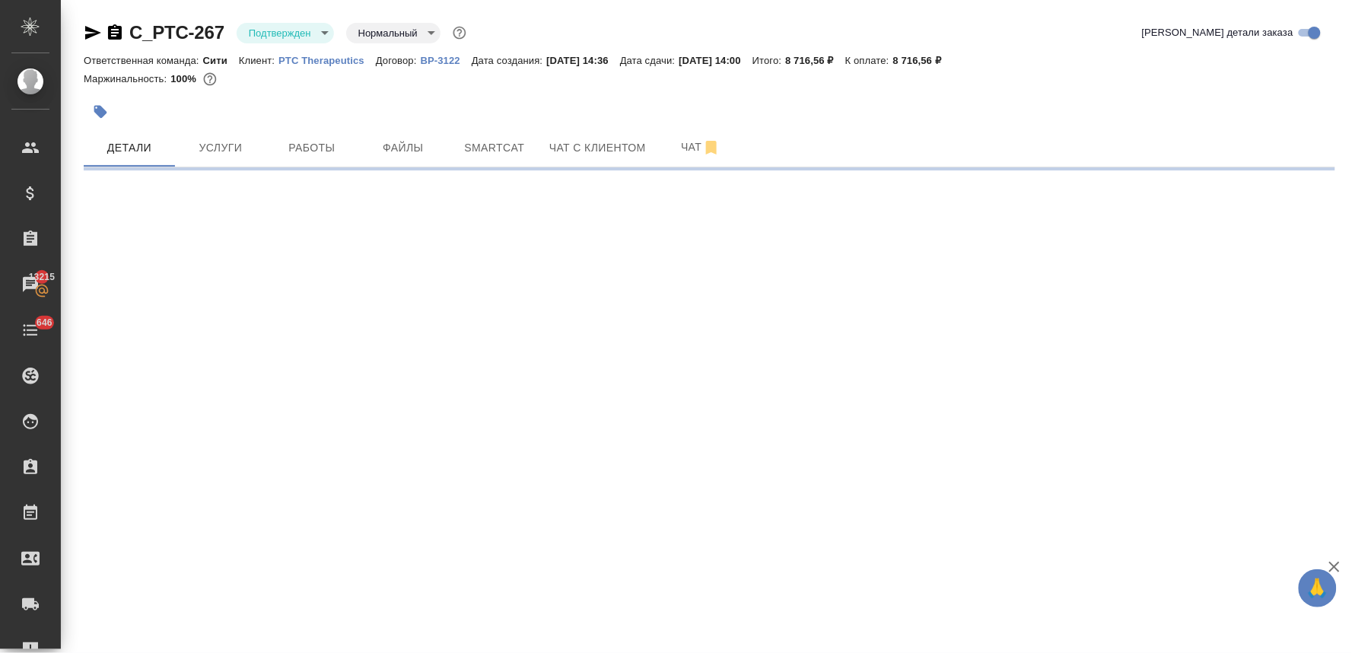
select select "RU"
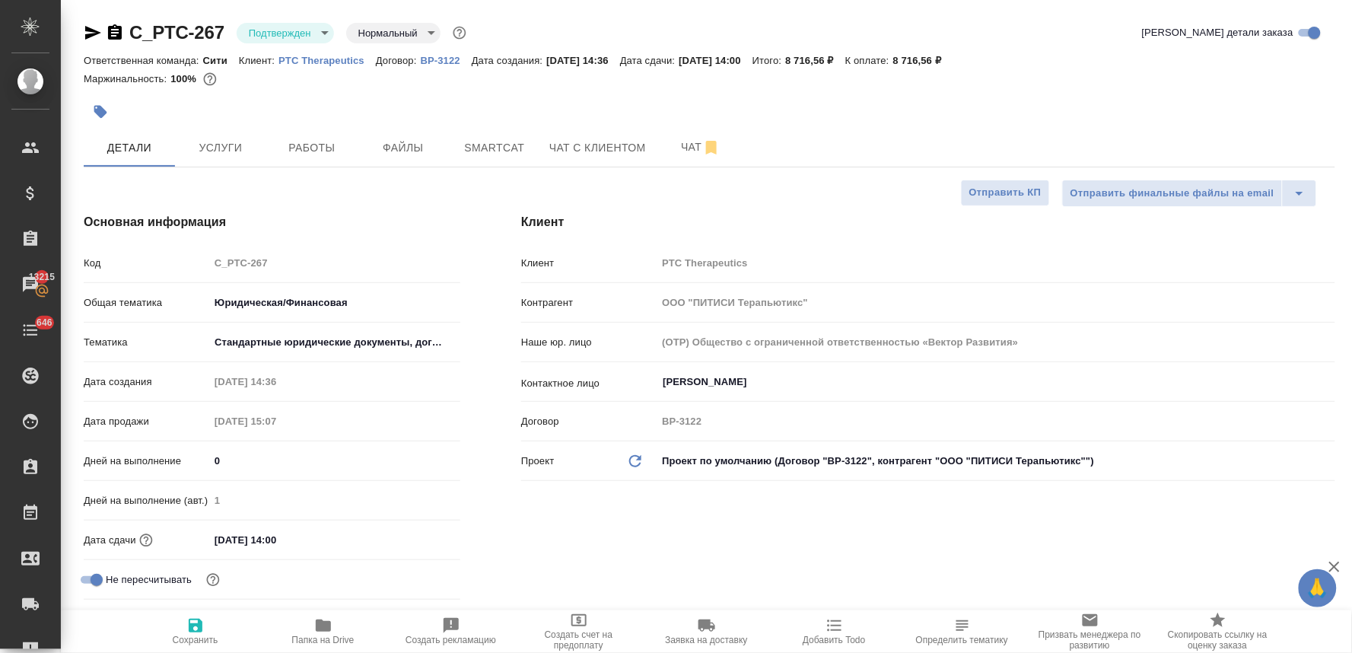
type textarea "x"
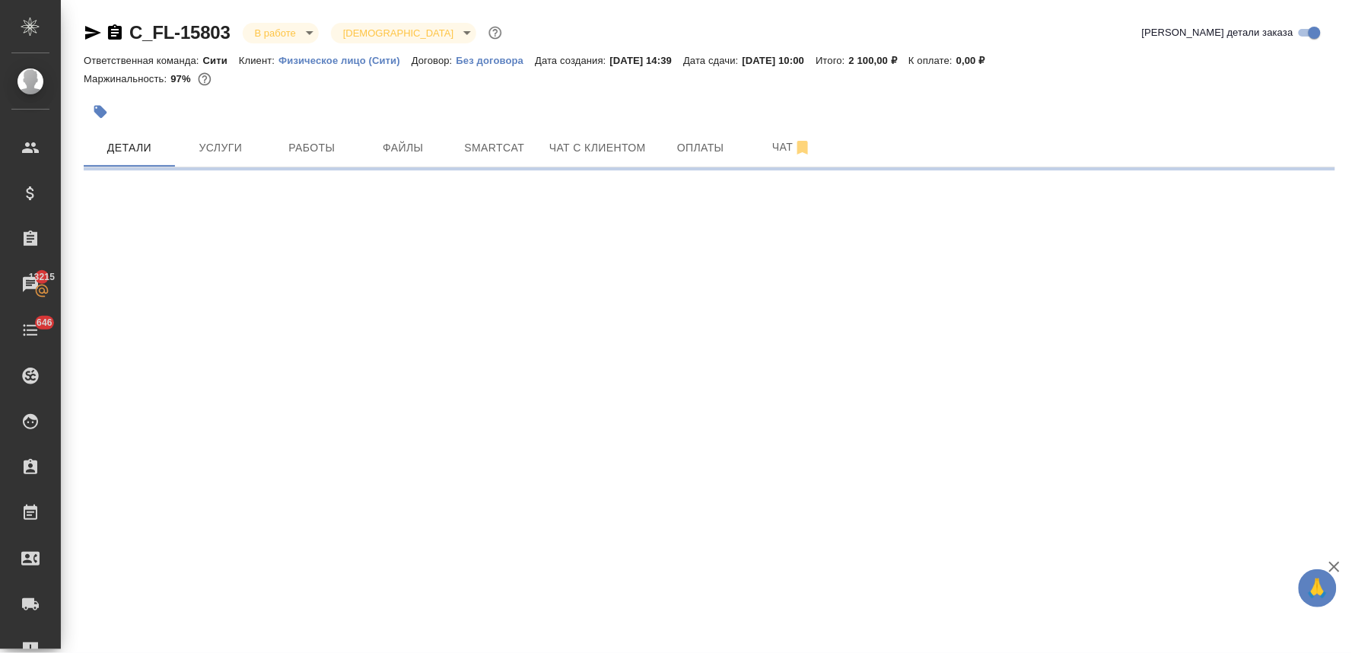
select select "RU"
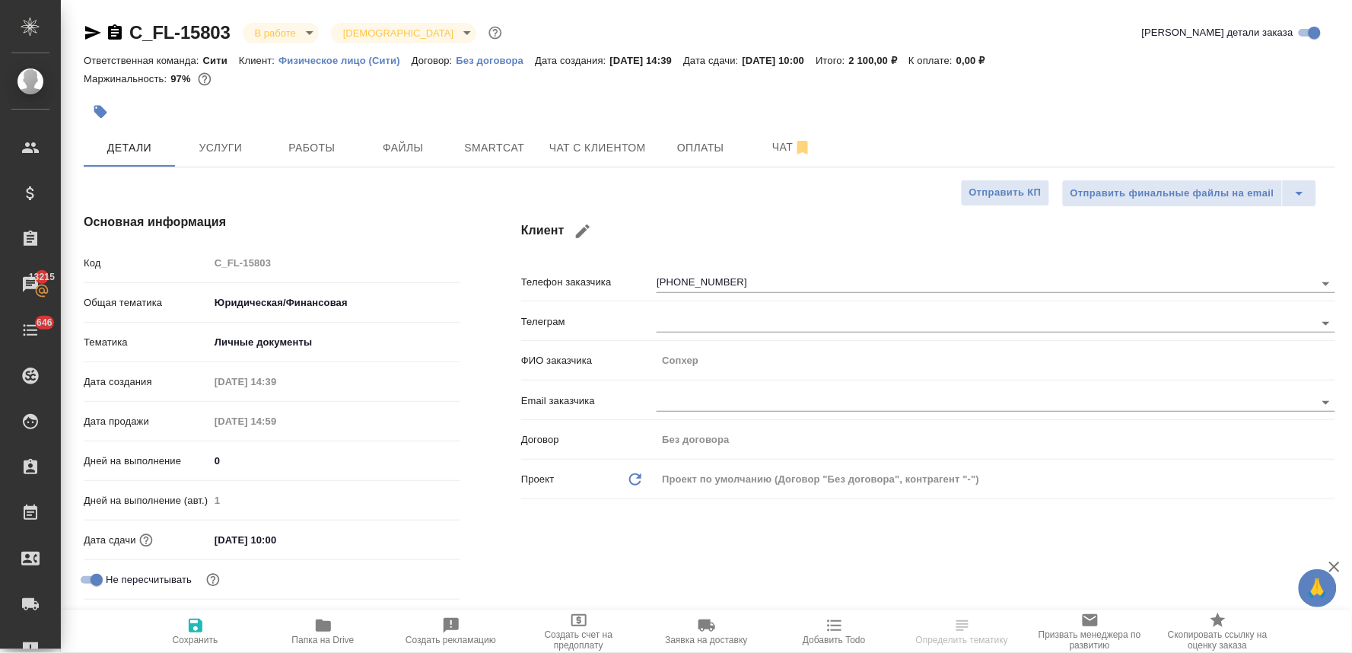
type textarea "x"
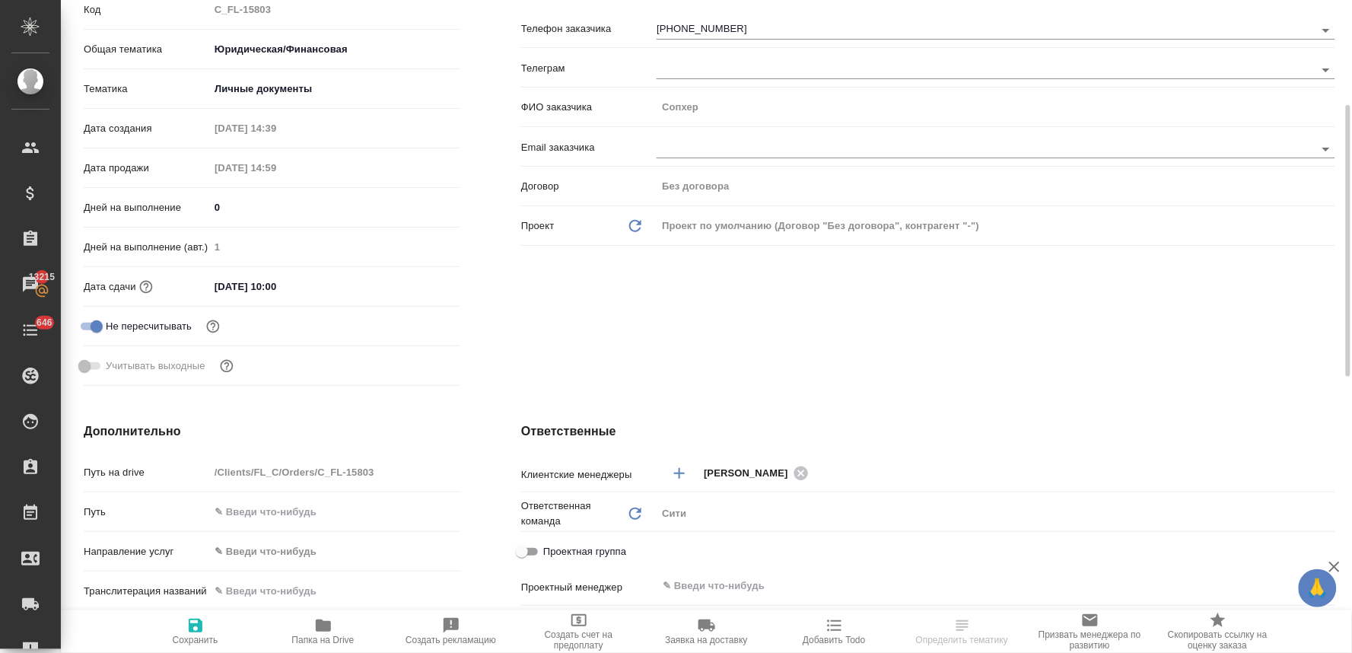
scroll to position [338, 0]
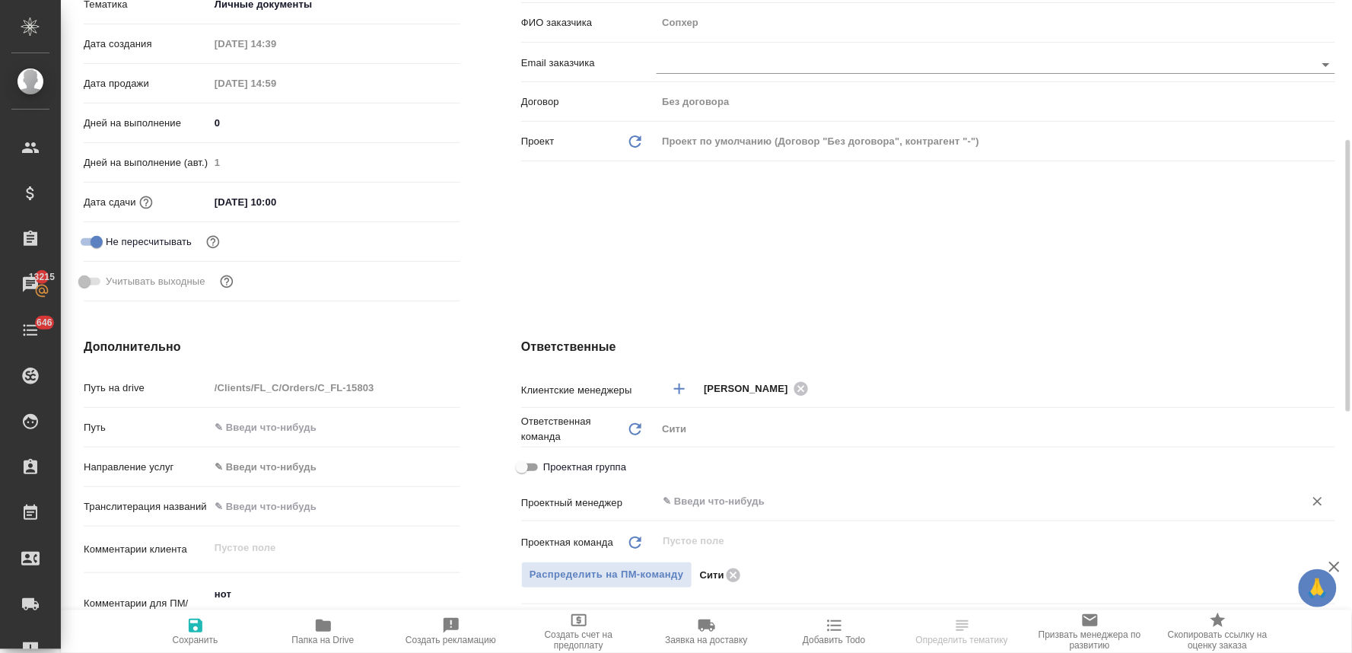
click at [705, 498] on input "text" at bounding box center [970, 501] width 619 height 18
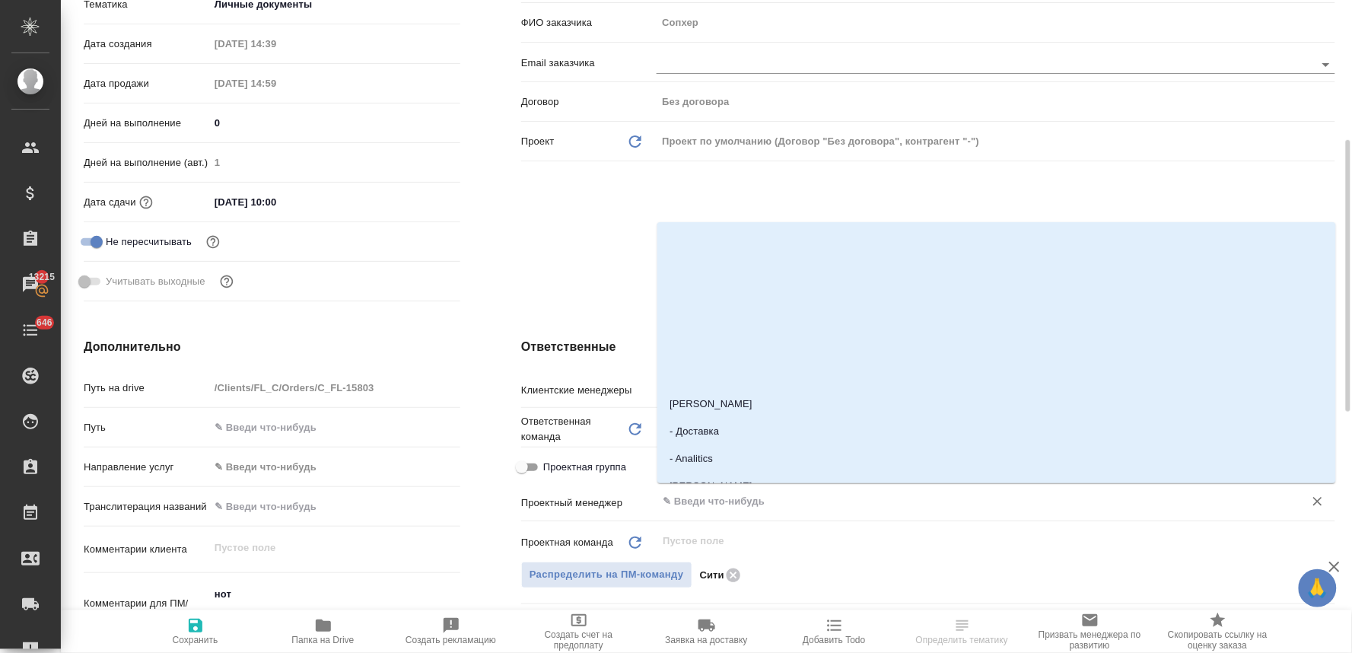
type input "л"
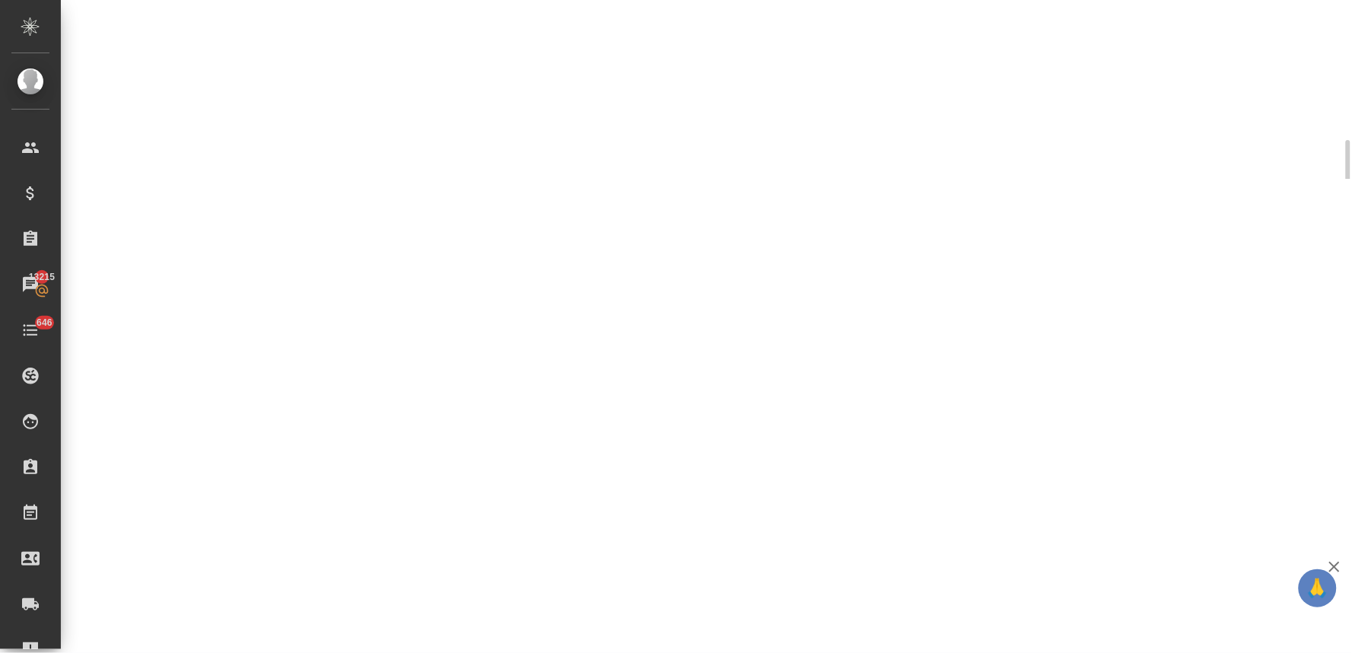
select select "RU"
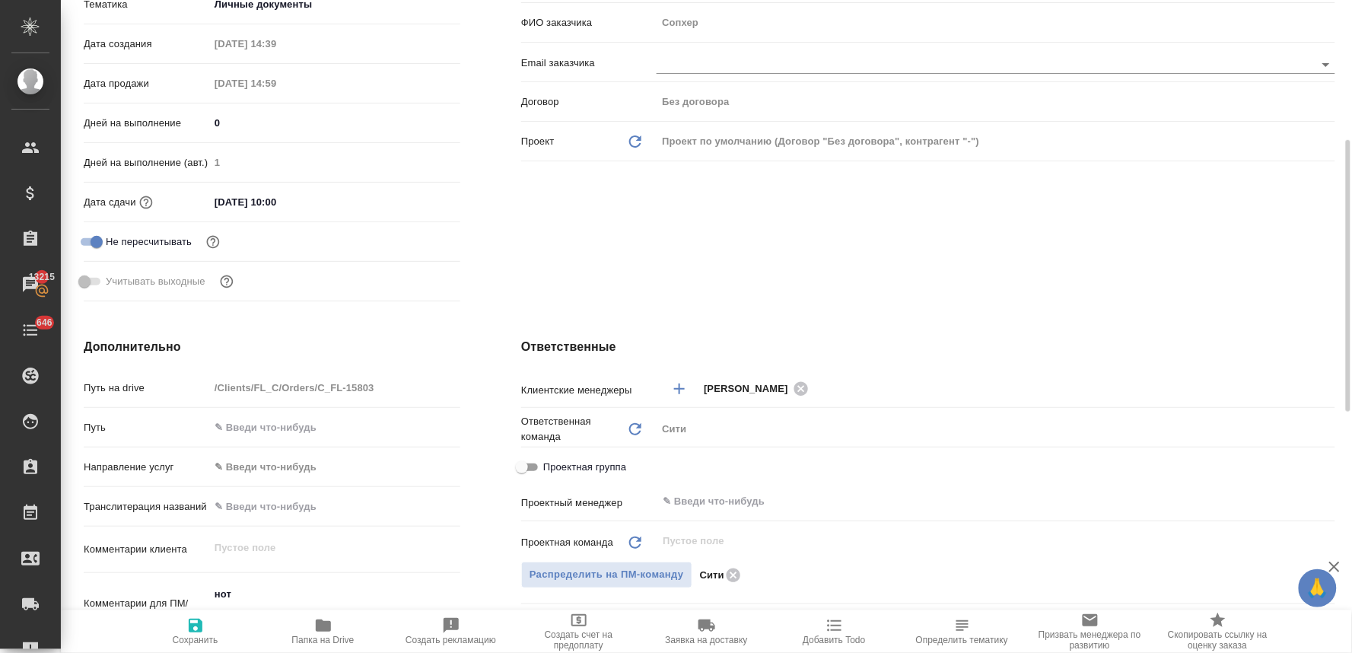
type textarea "x"
click at [727, 507] on input "text" at bounding box center [970, 501] width 619 height 18
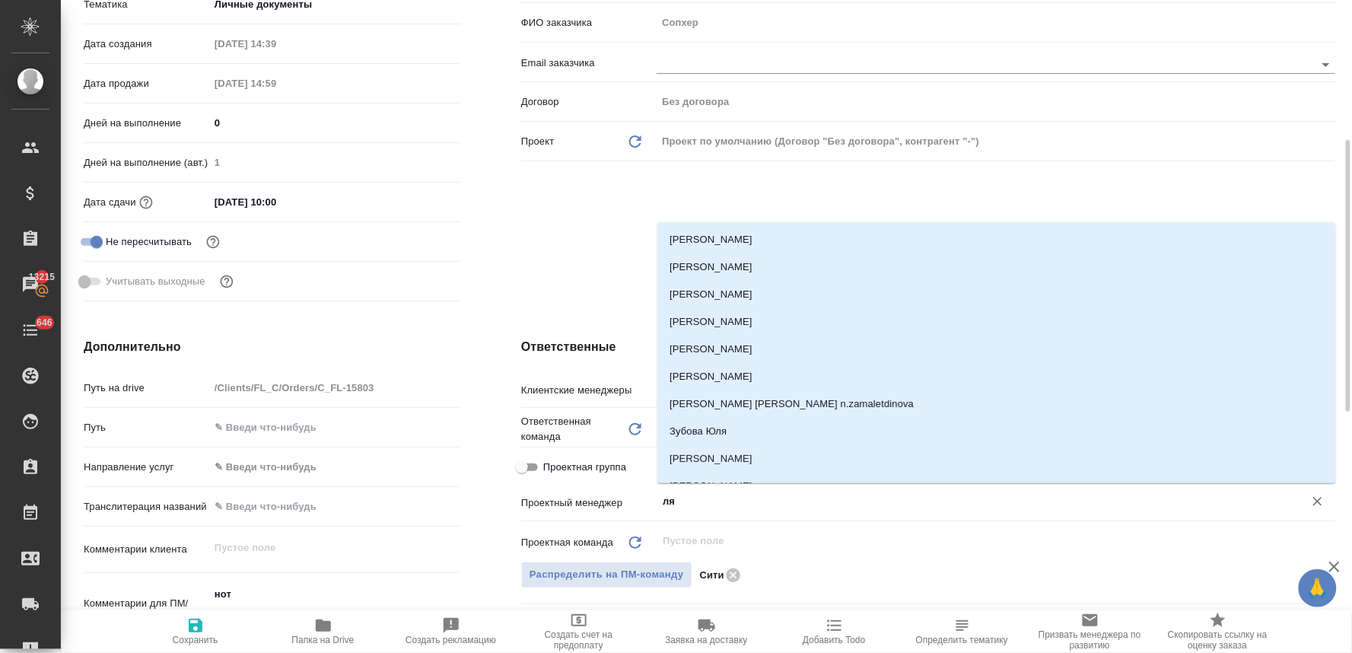
type input "лям"
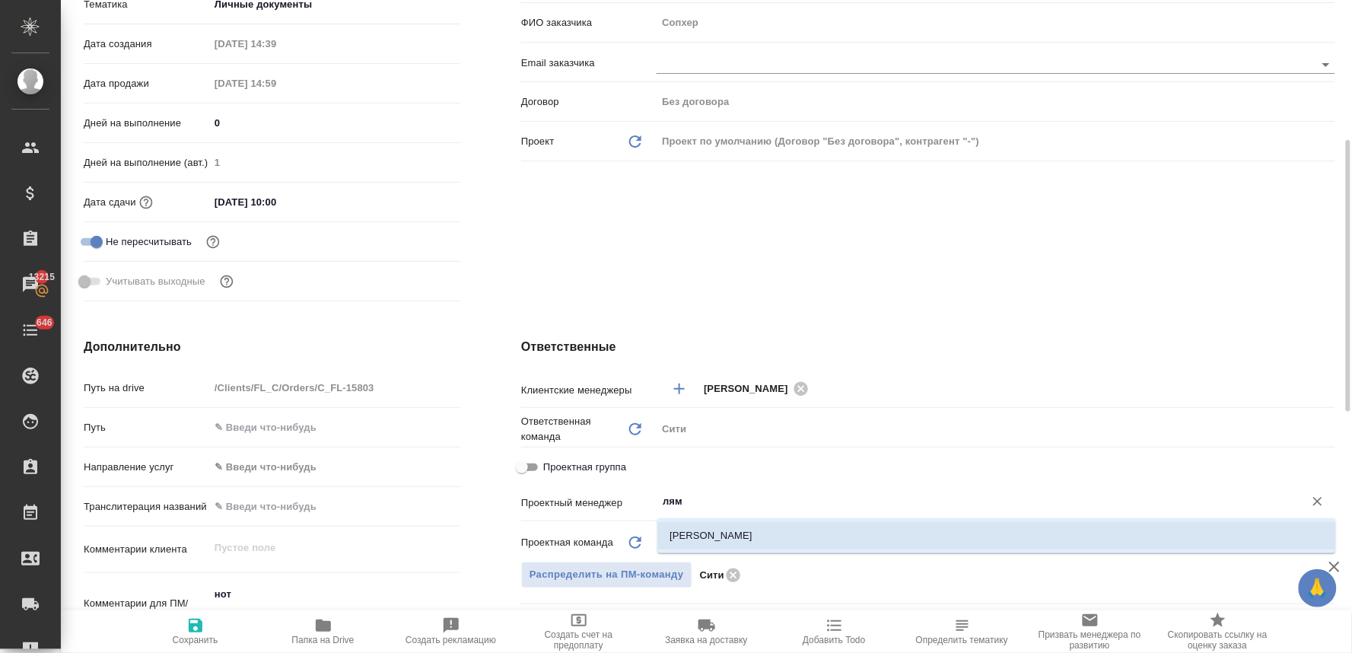
click at [727, 529] on li "[PERSON_NAME]" at bounding box center [996, 535] width 679 height 27
type textarea "x"
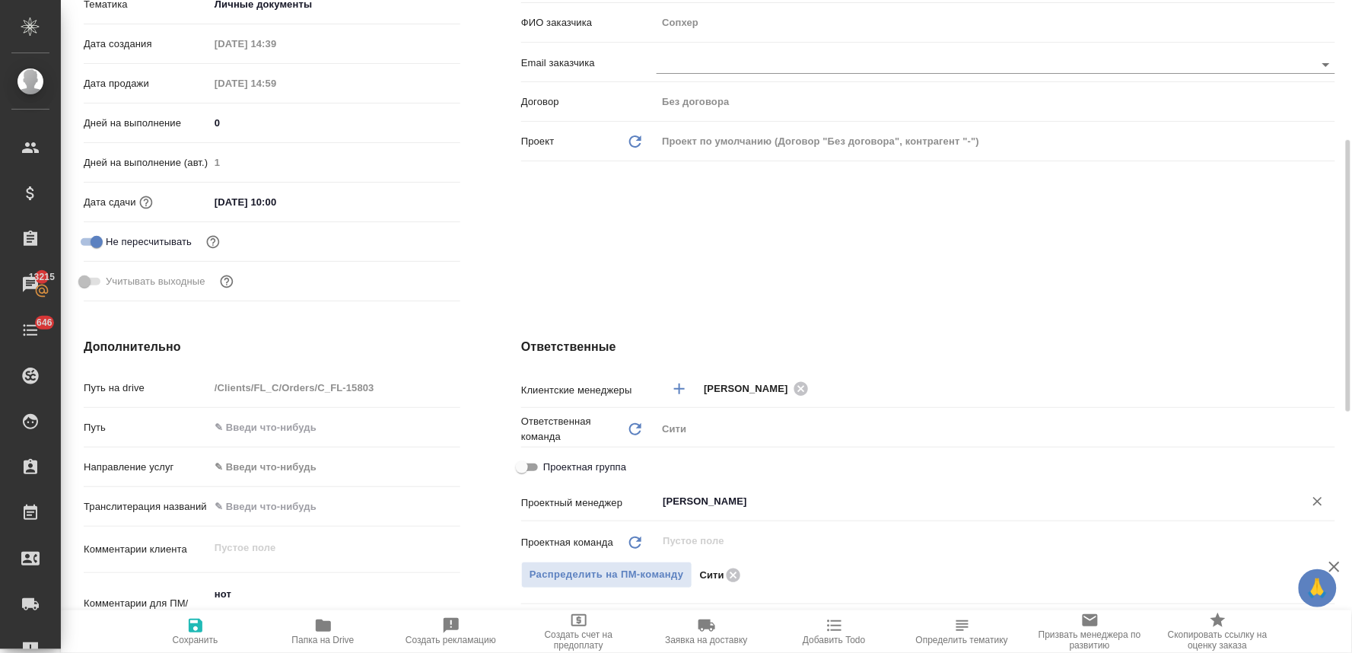
type input "[PERSON_NAME]"
click at [185, 644] on span "Сохранить" at bounding box center [196, 640] width 46 height 11
type textarea "x"
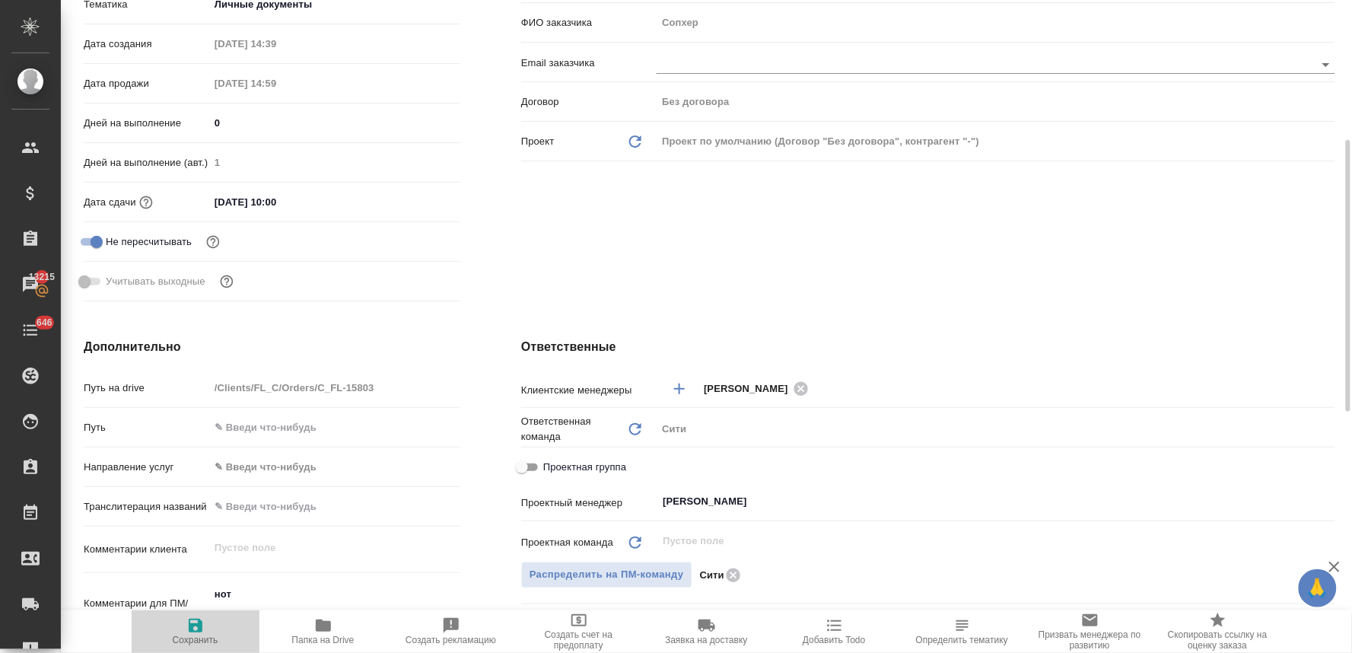
type textarea "x"
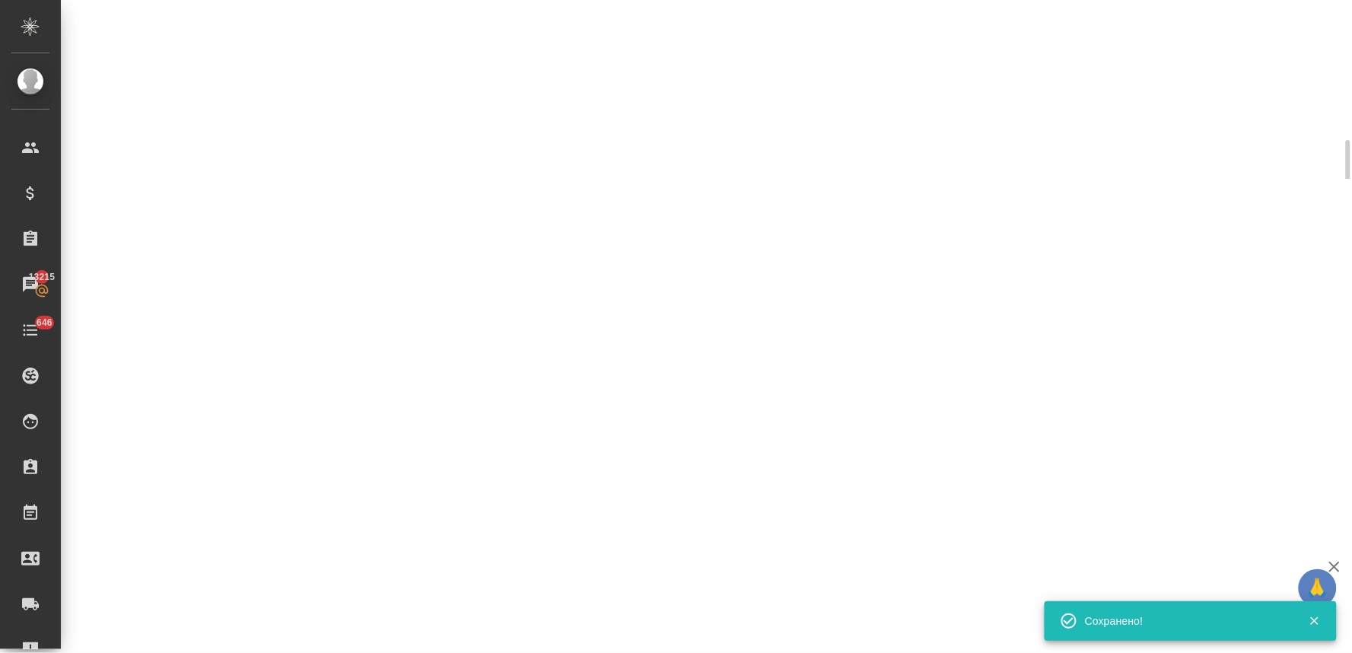
select select "RU"
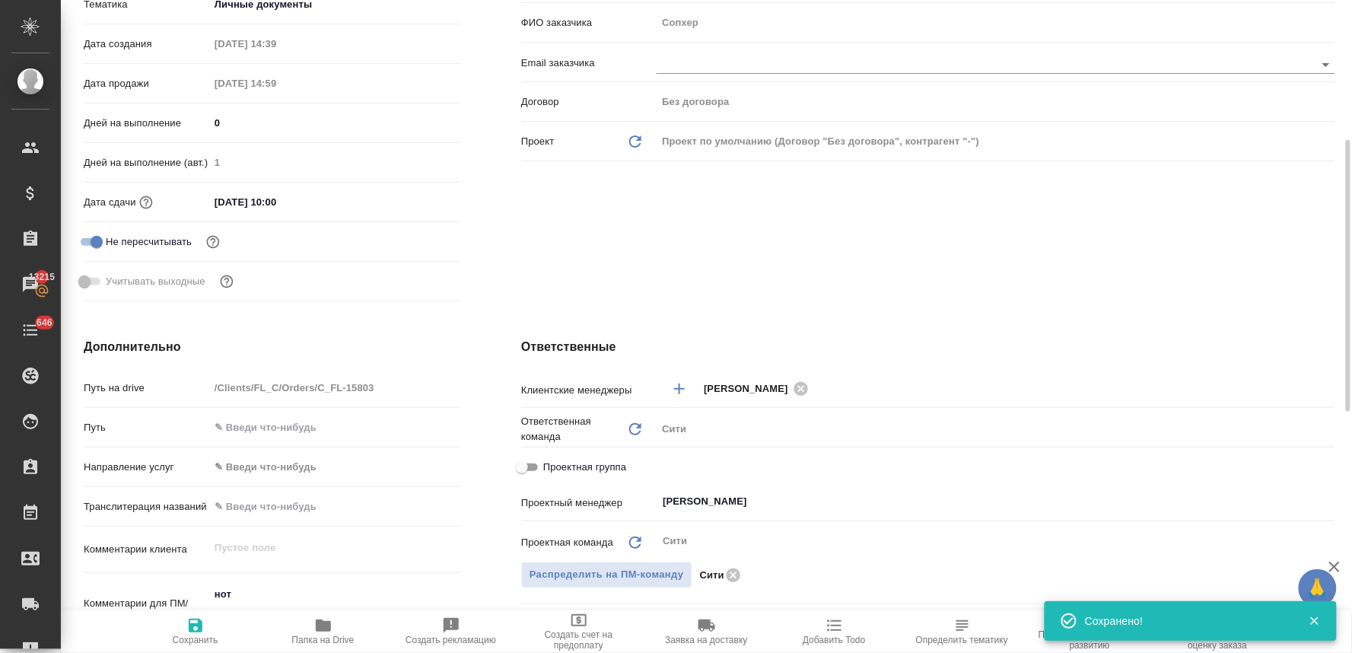
type textarea "x"
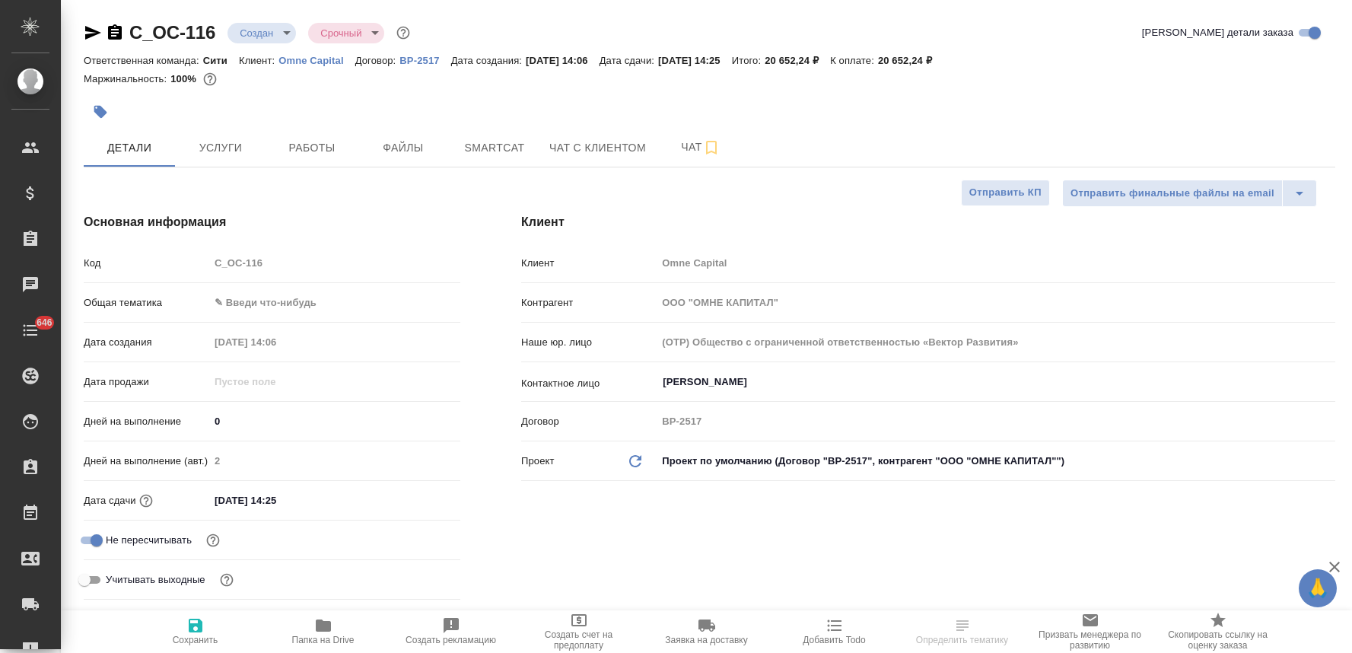
select select "RU"
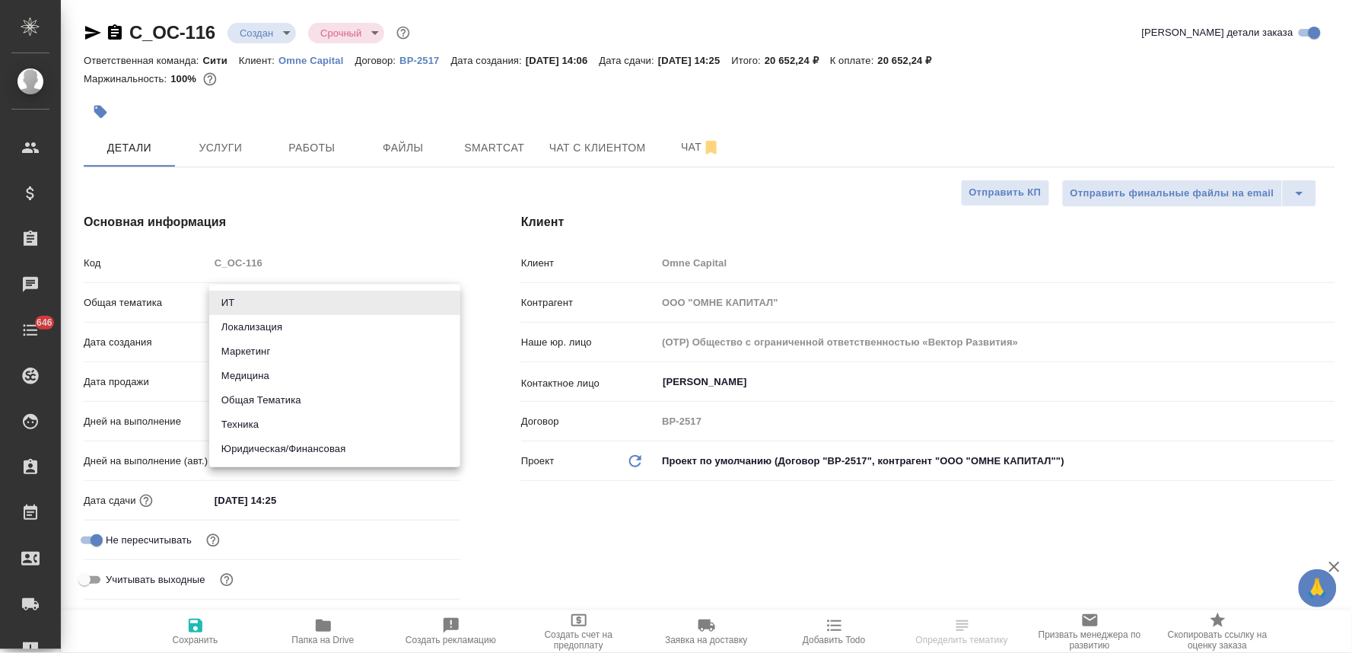
click at [301, 299] on body "🙏 .cls-1 fill:#fff; AWATERA [PERSON_NAME] Спецификации Заказы Чаты 646 Todo Про…" at bounding box center [676, 326] width 1352 height 653
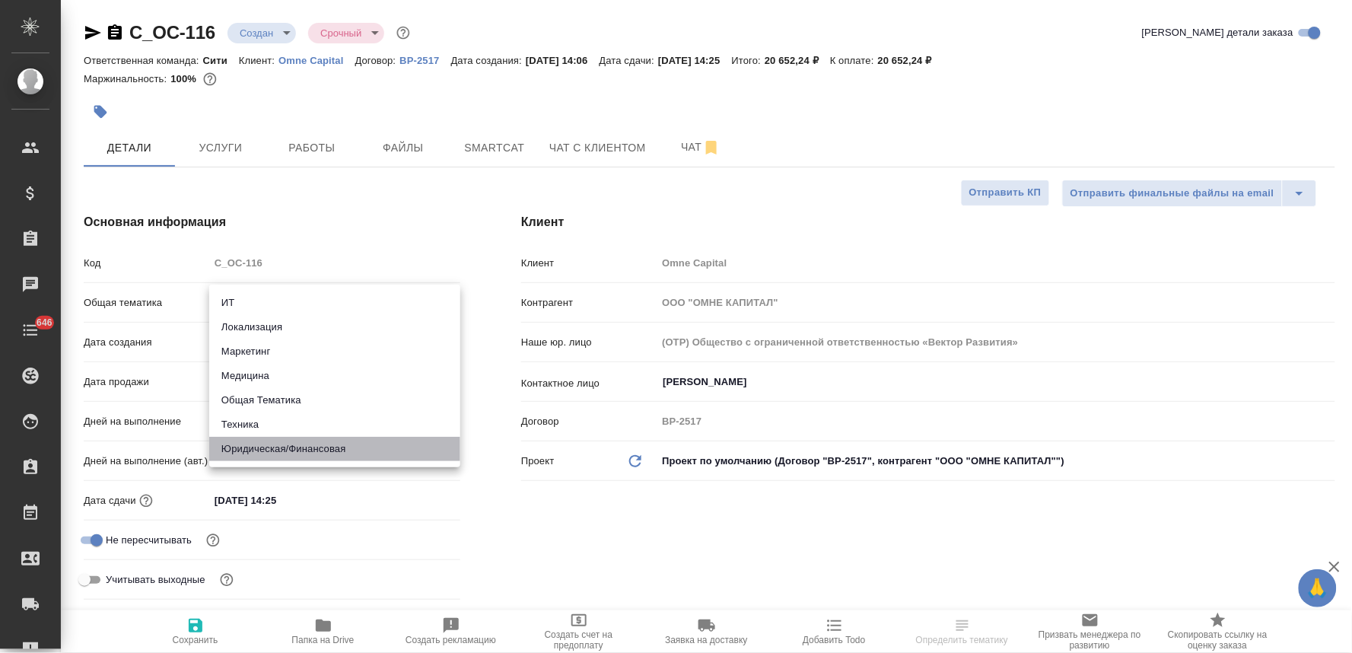
click at [307, 450] on li "Юридическая/Финансовая" at bounding box center [334, 449] width 251 height 24
type input "yr-fn"
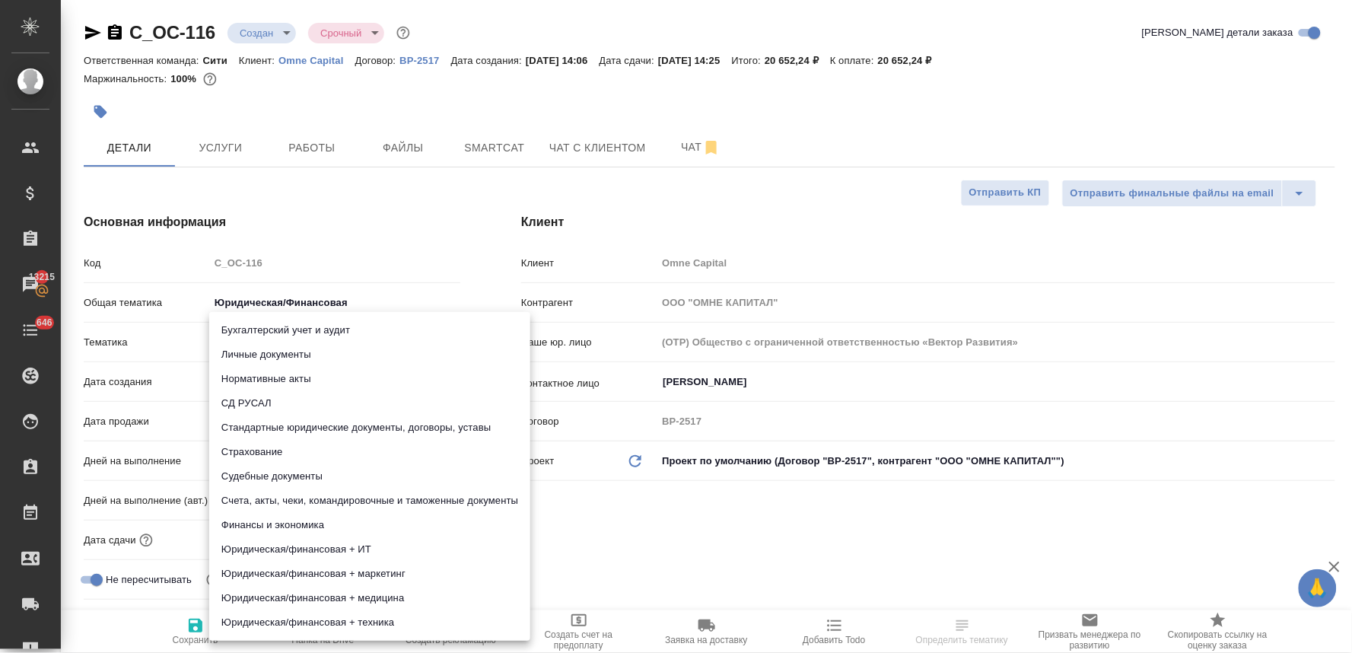
click at [282, 341] on body "🙏 .cls-1 fill:#fff; AWATERA [PERSON_NAME] Спецификации Заказы 13215 Чаты 646 To…" at bounding box center [676, 326] width 1352 height 653
click at [317, 423] on li "Стандартные юридические документы, договоры, уставы" at bounding box center [369, 427] width 321 height 24
type input "5f647205b73bc97568ca66bf"
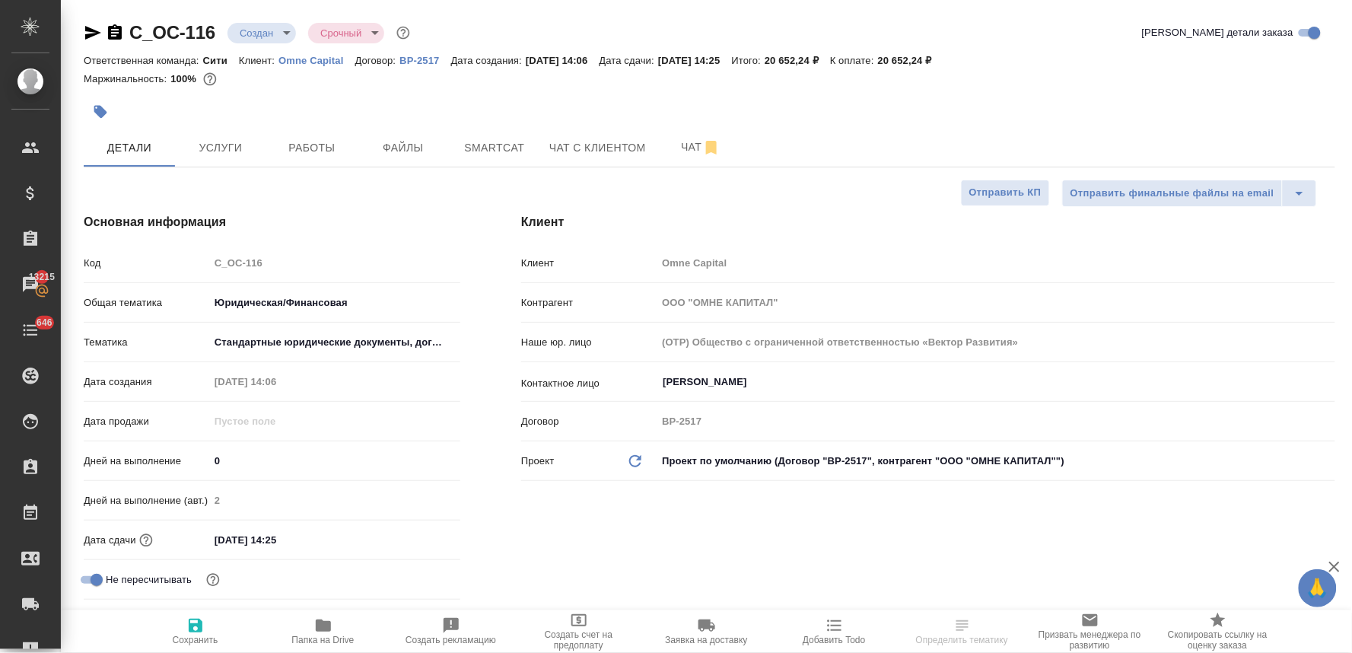
drag, startPoint x: 196, startPoint y: 624, endPoint x: 203, endPoint y: 626, distance: 7.9
click at [196, 624] on icon "button" at bounding box center [195, 625] width 18 height 18
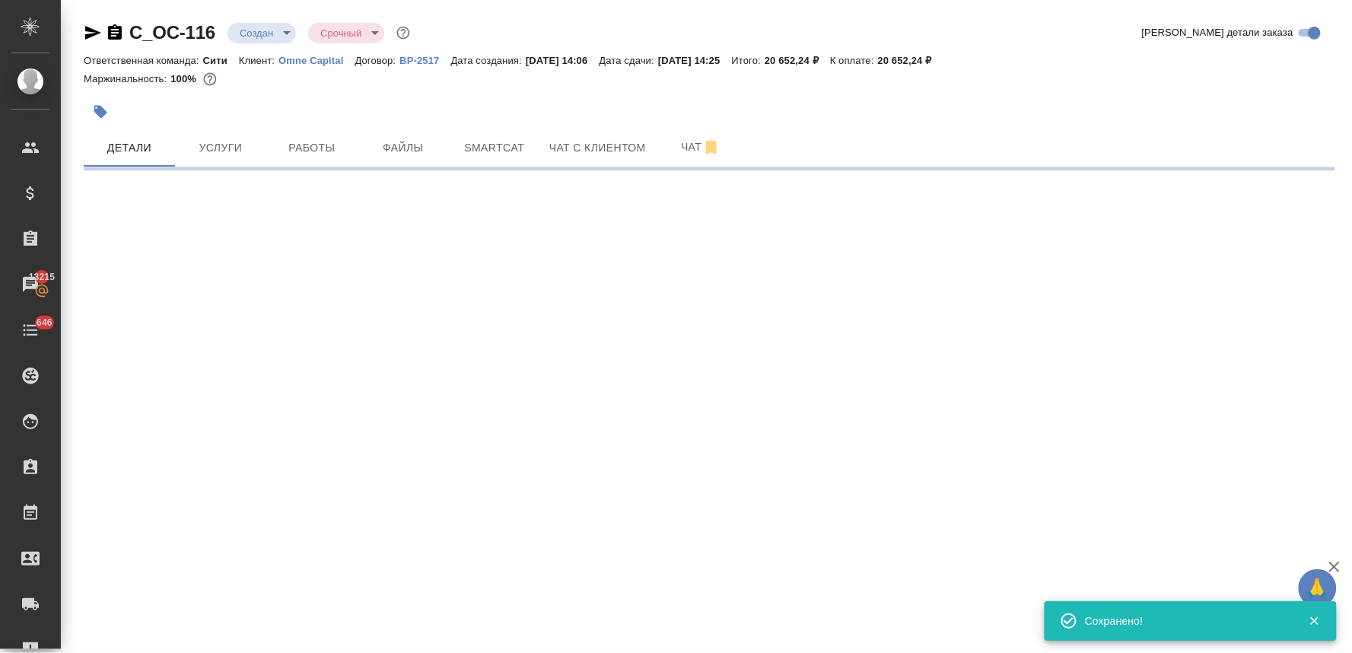
select select "RU"
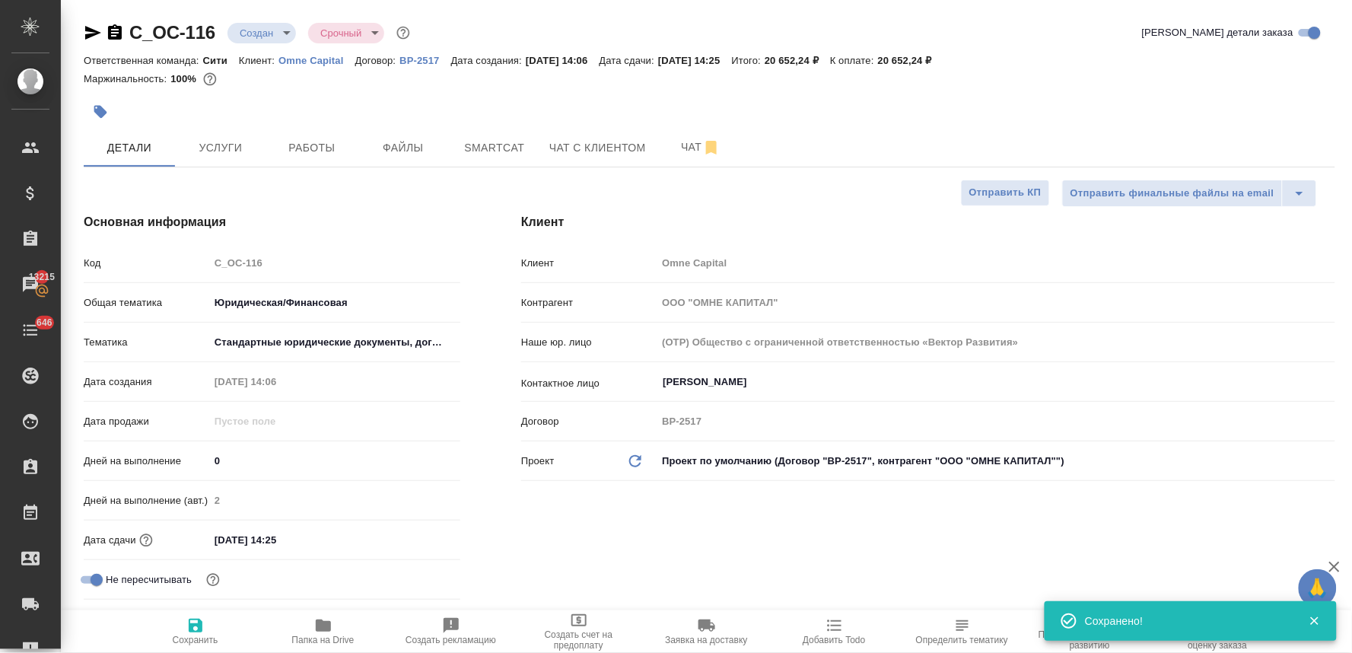
type textarea "x"
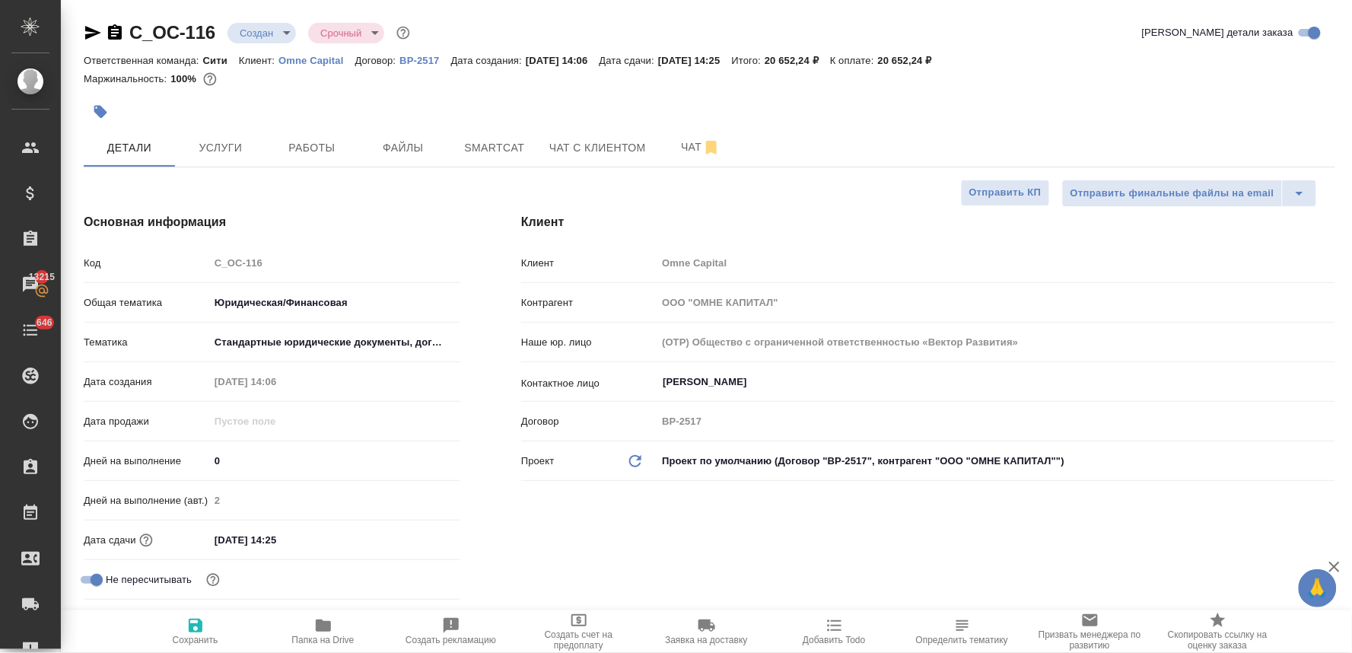
type textarea "x"
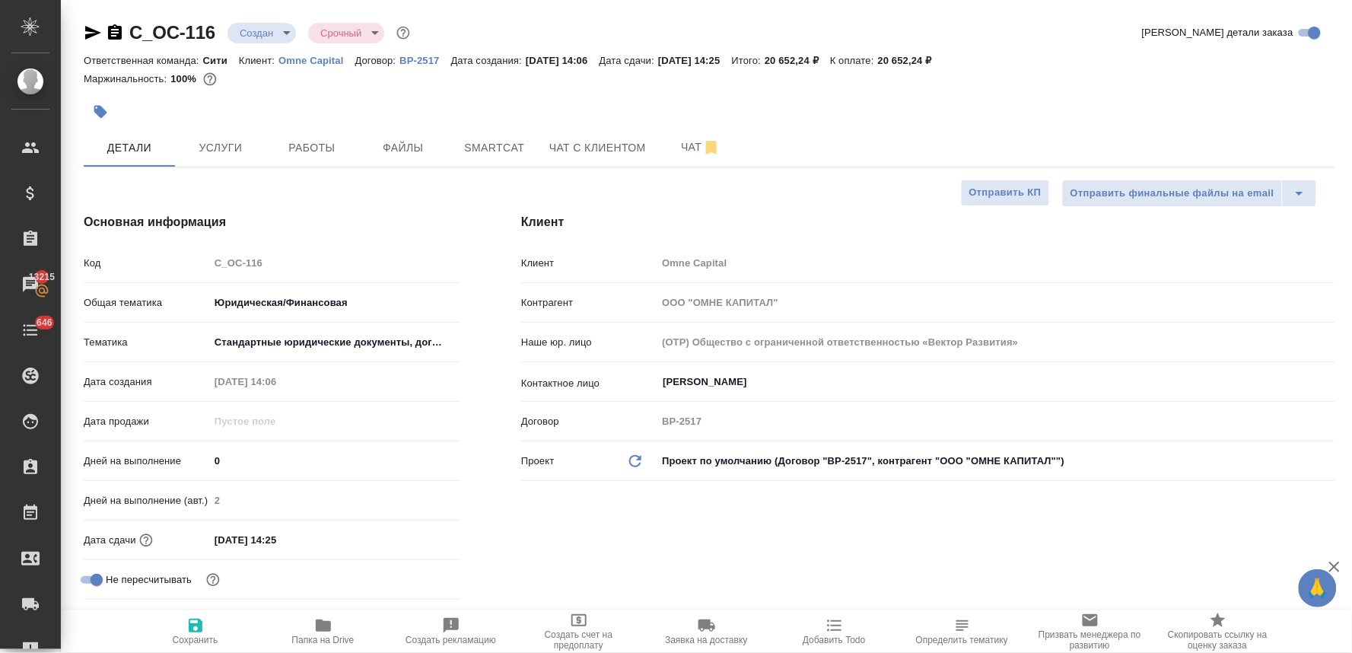
type textarea "x"
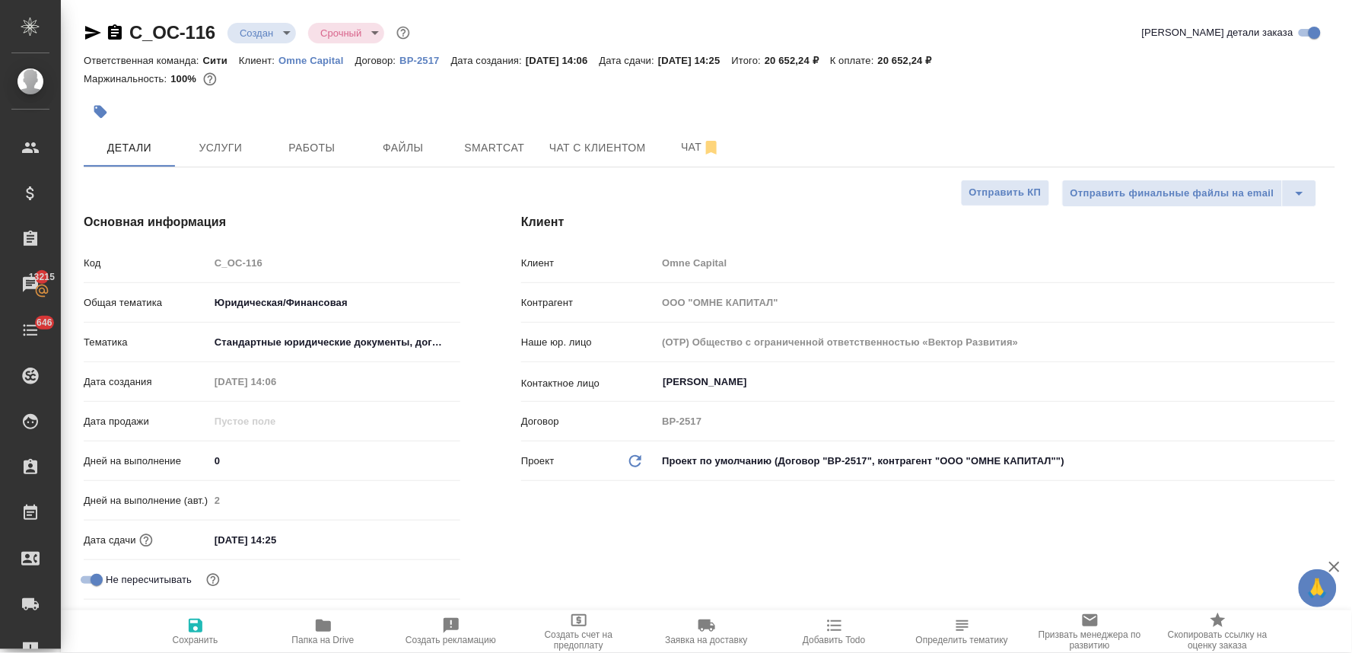
type textarea "x"
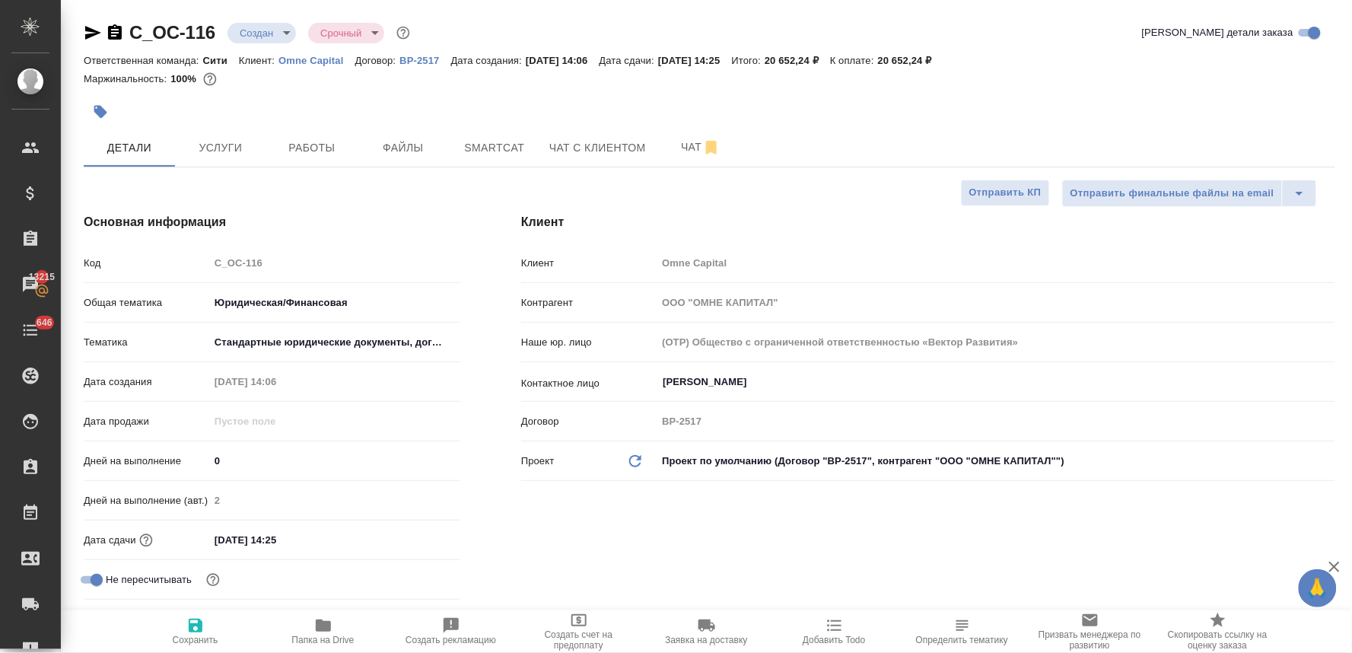
type textarea "x"
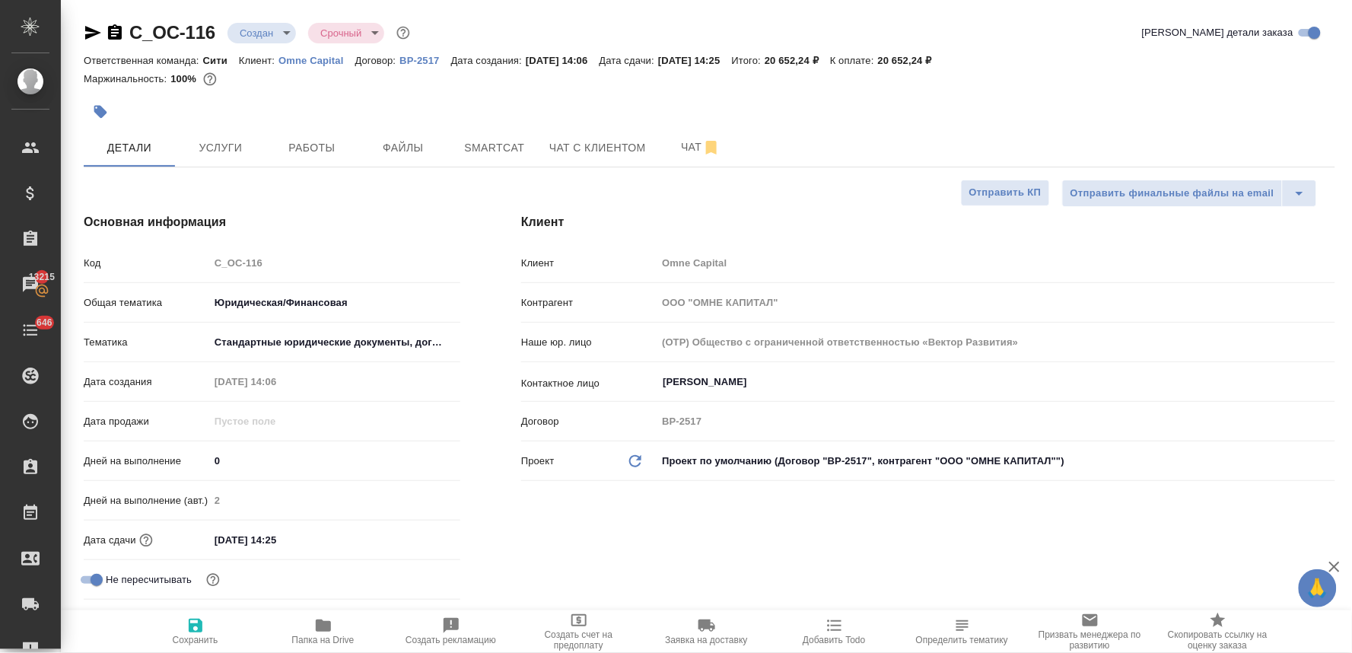
type textarea "x"
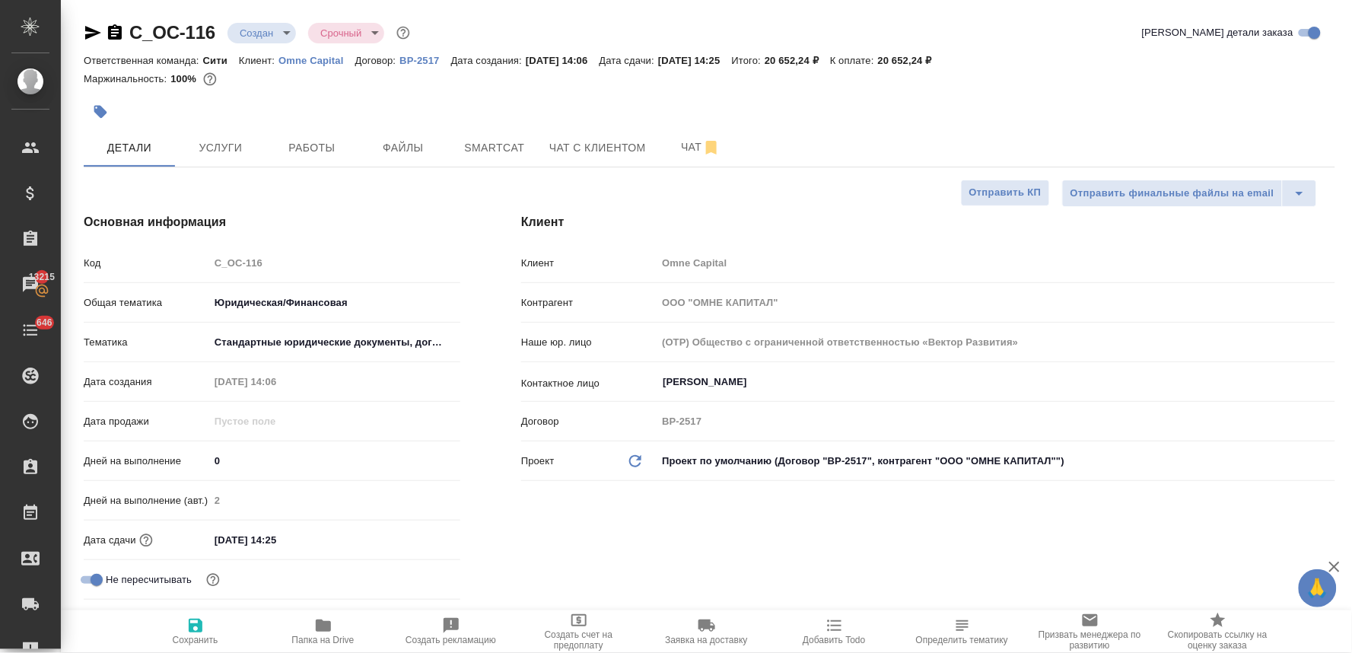
type textarea "x"
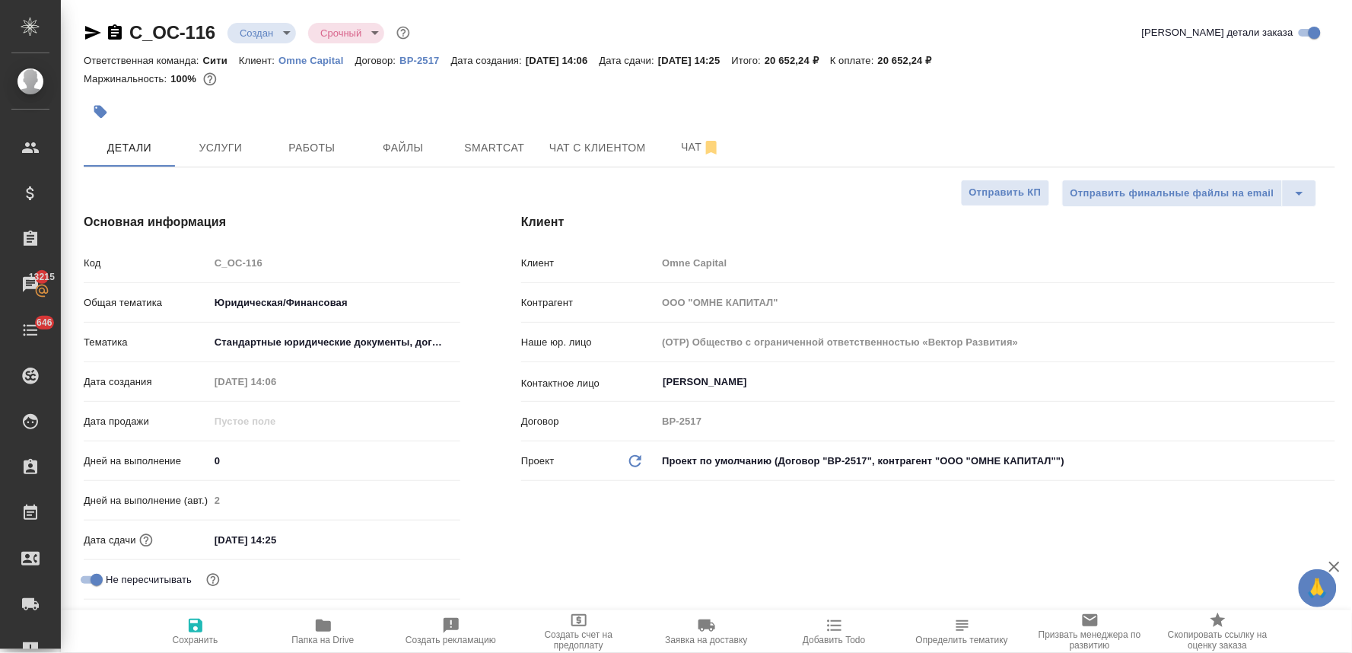
type textarea "x"
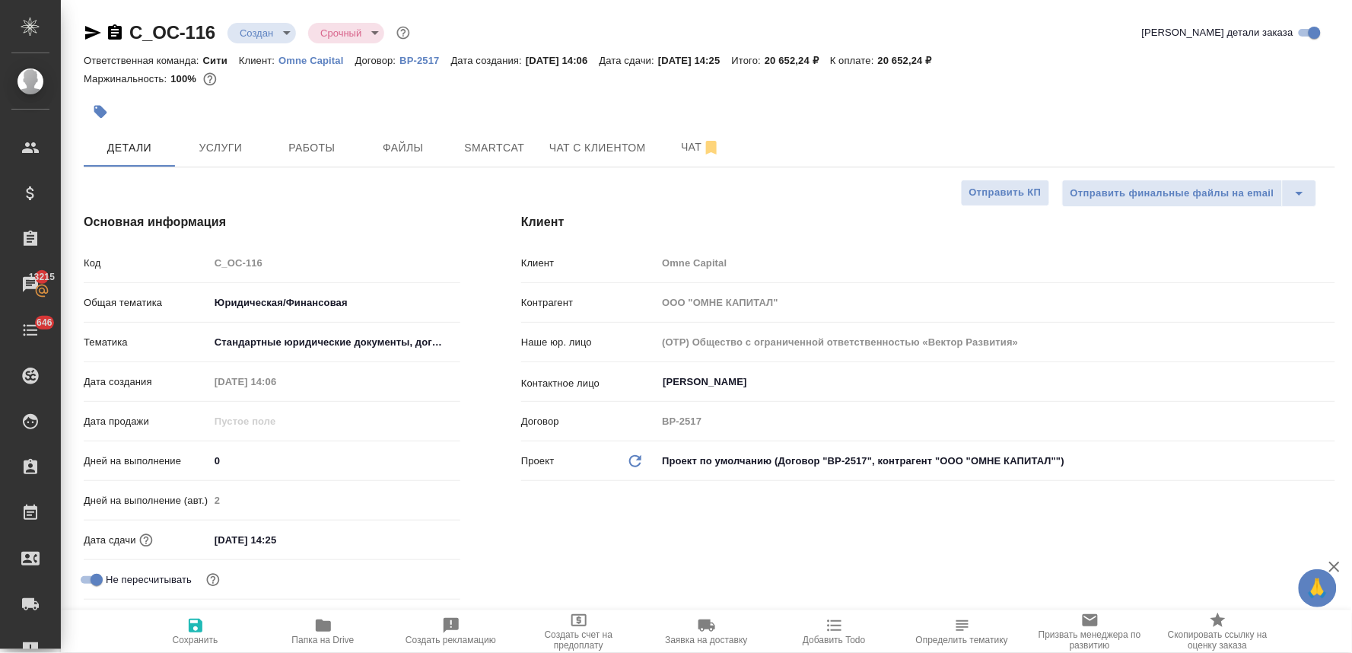
type textarea "x"
click at [1312, 92] on div at bounding box center [710, 93] width 1252 height 3
type textarea "x"
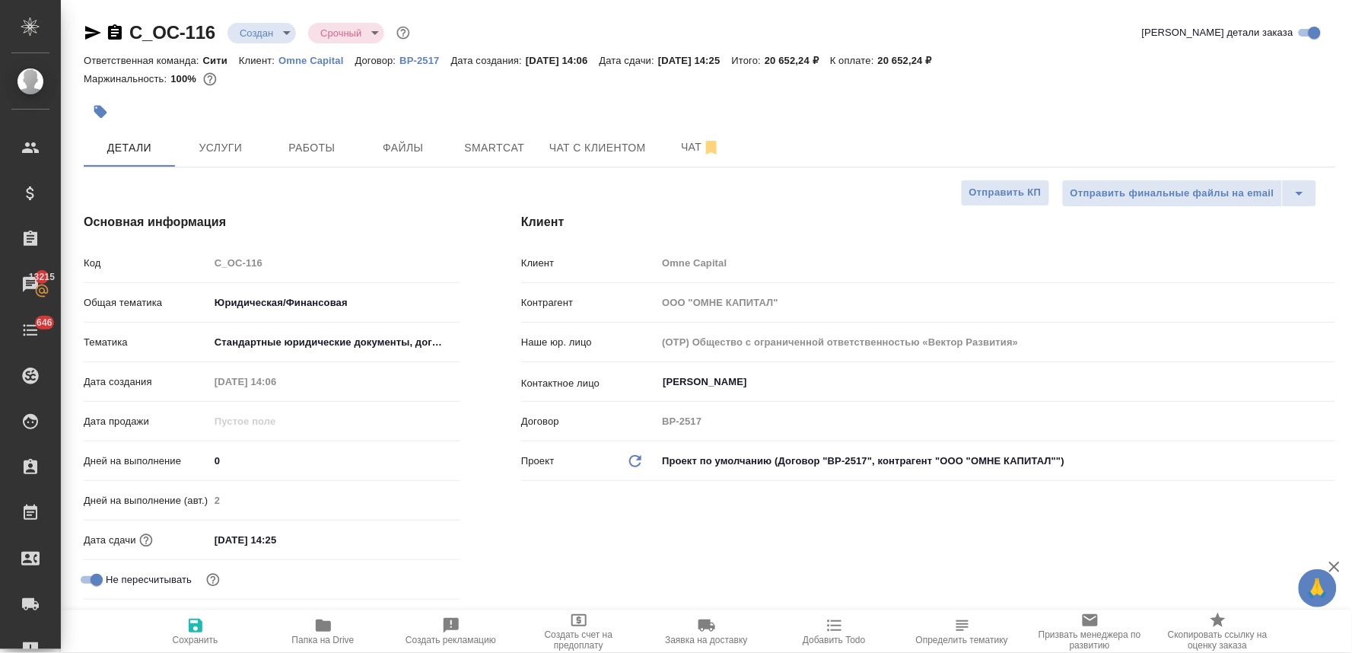
type textarea "x"
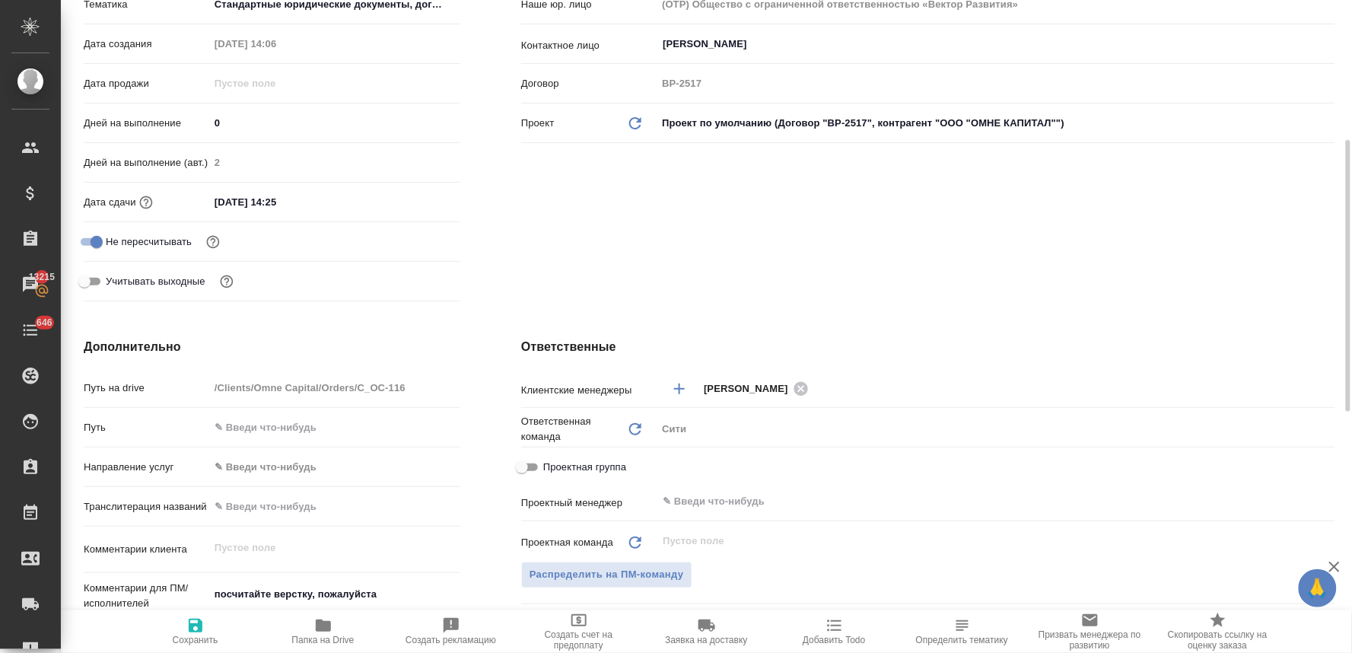
scroll to position [507, 0]
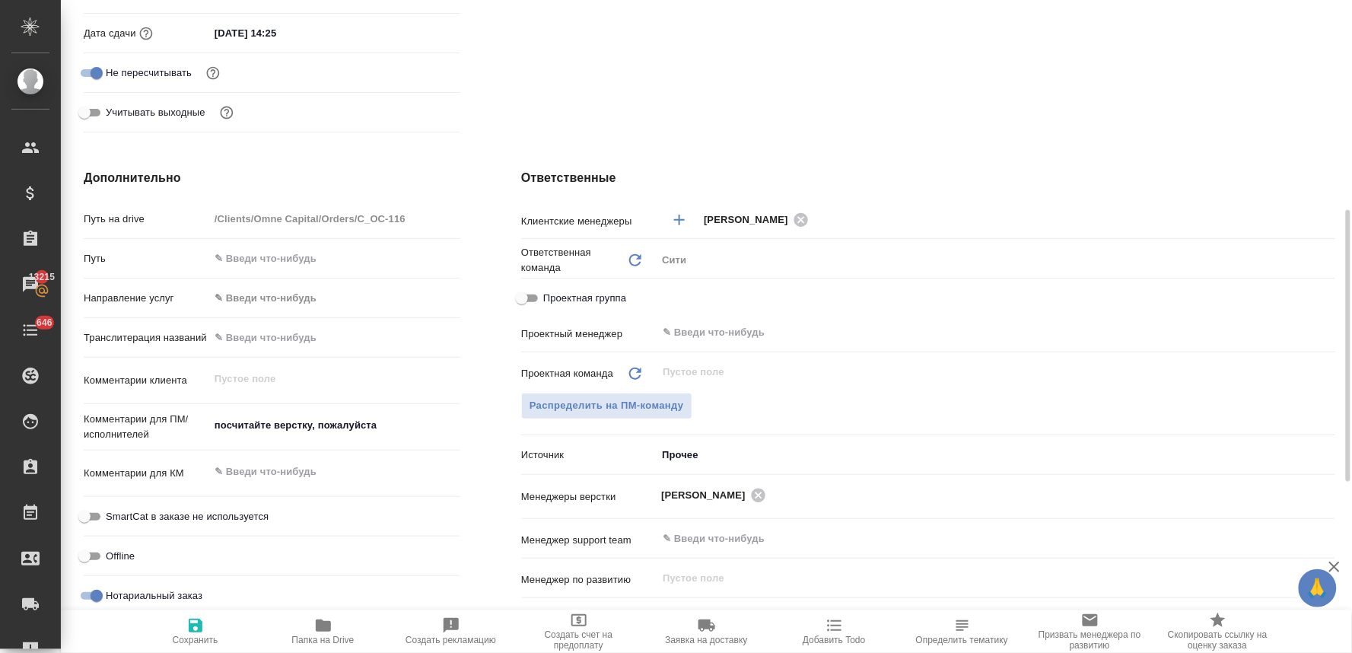
type textarea "x"
drag, startPoint x: 412, startPoint y: 419, endPoint x: 115, endPoint y: 430, distance: 297.7
click at [115, 430] on div "Комментарии для ПМ/исполнителей посчитайте верстку, пожалуйста x" at bounding box center [272, 427] width 377 height 35
type textarea "н"
type textarea "x"
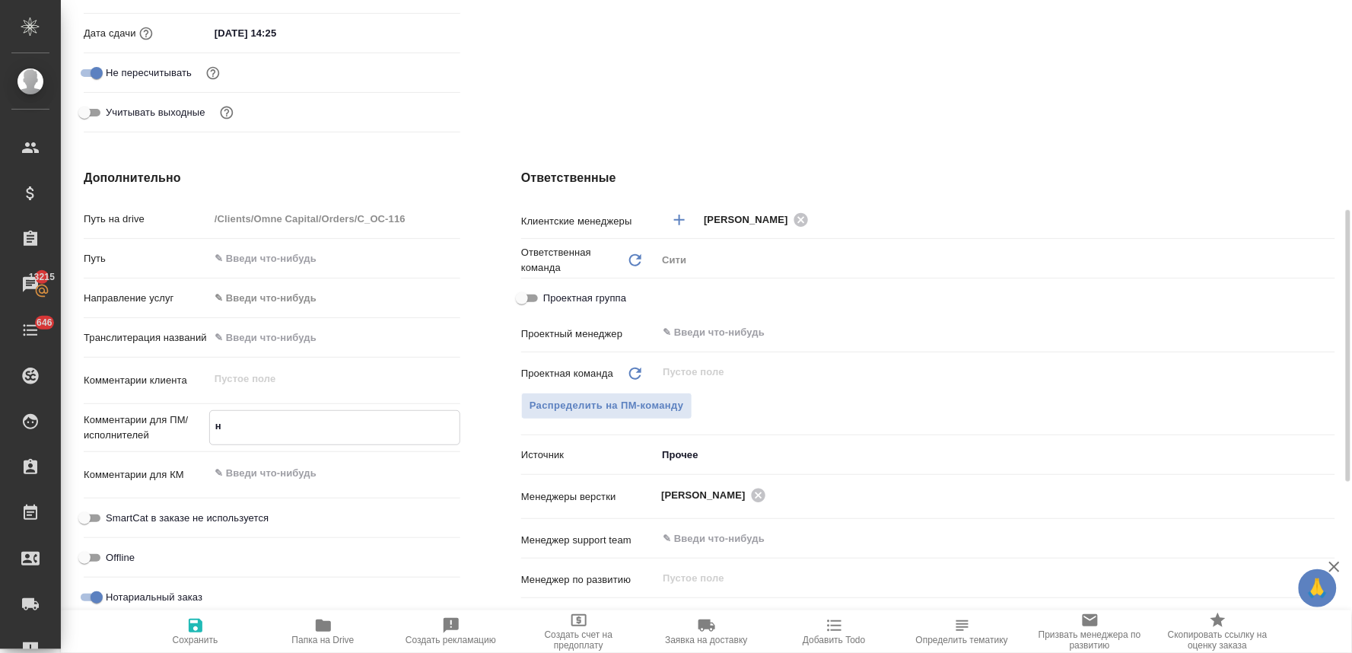
type textarea "x"
type textarea "но"
type textarea "x"
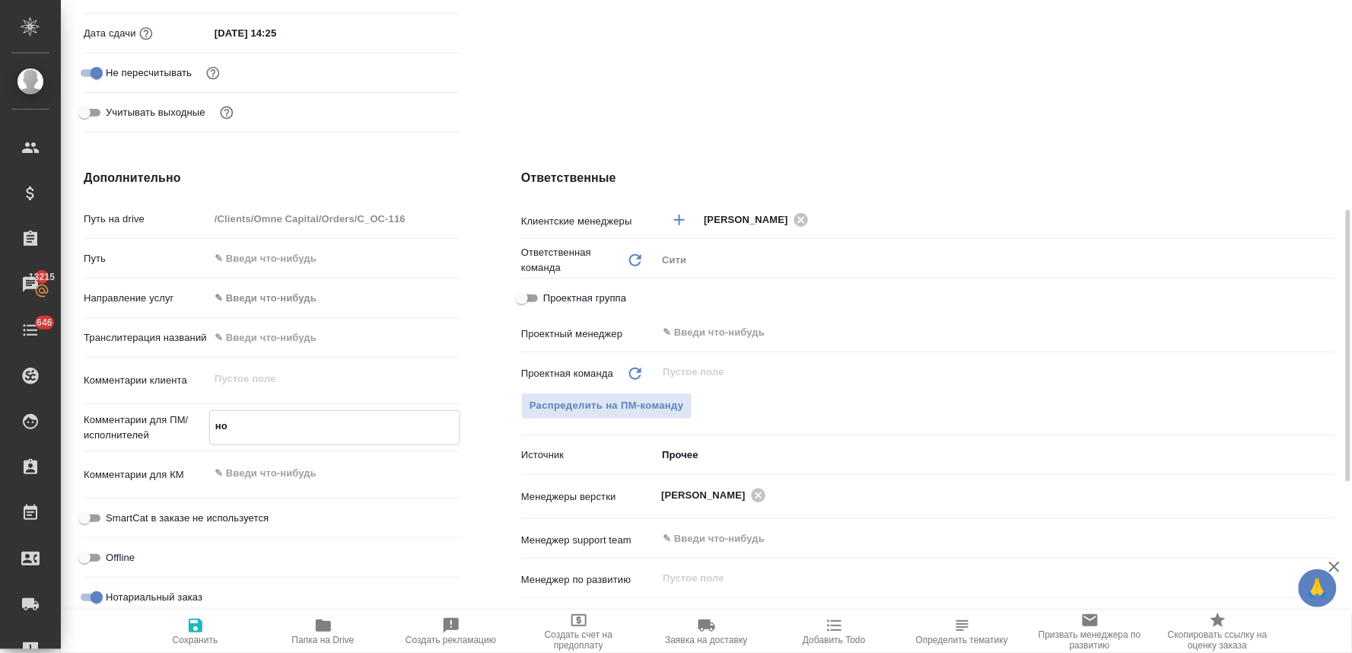
type textarea "x"
type textarea "нот"
type textarea "x"
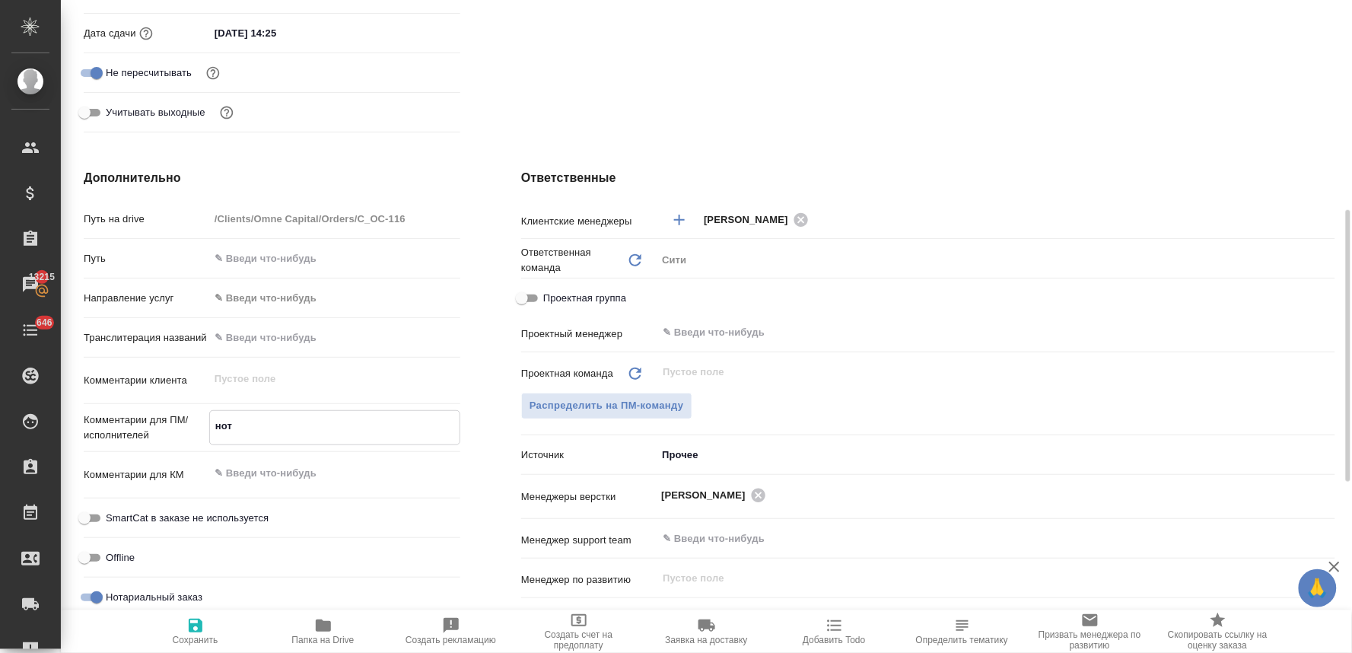
type textarea "нот"
type textarea "x"
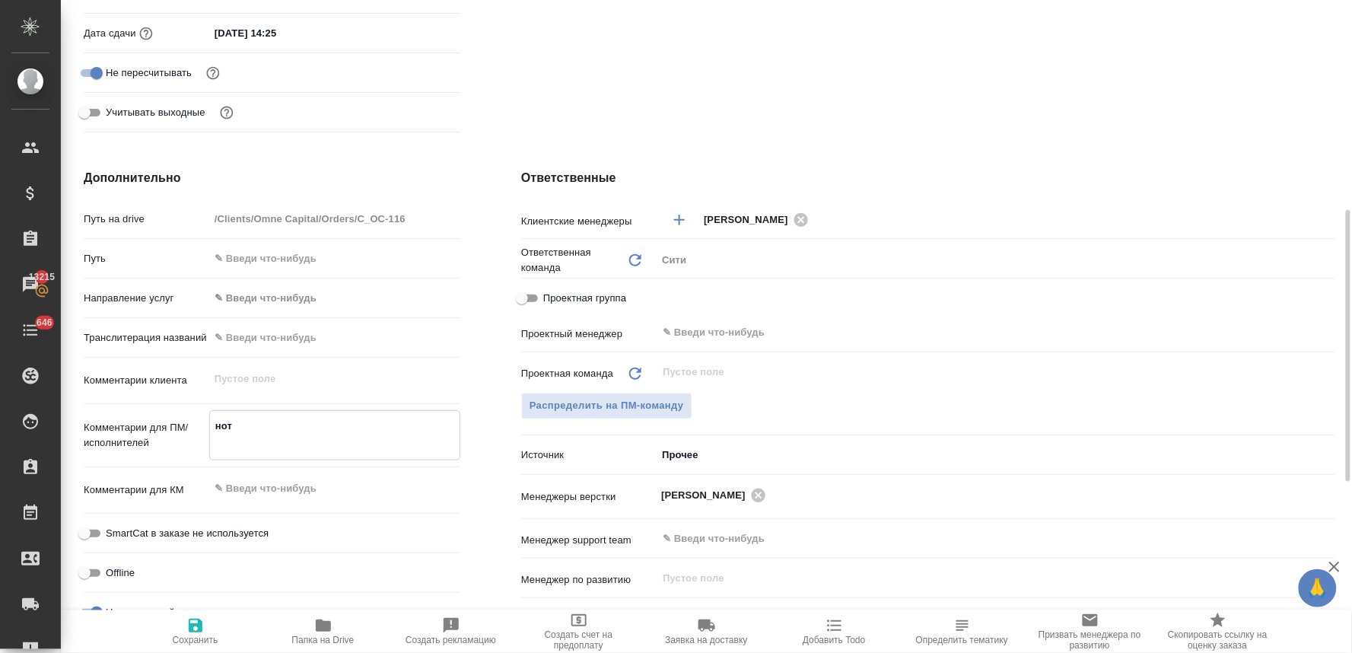
type textarea "нот"
type textarea "x"
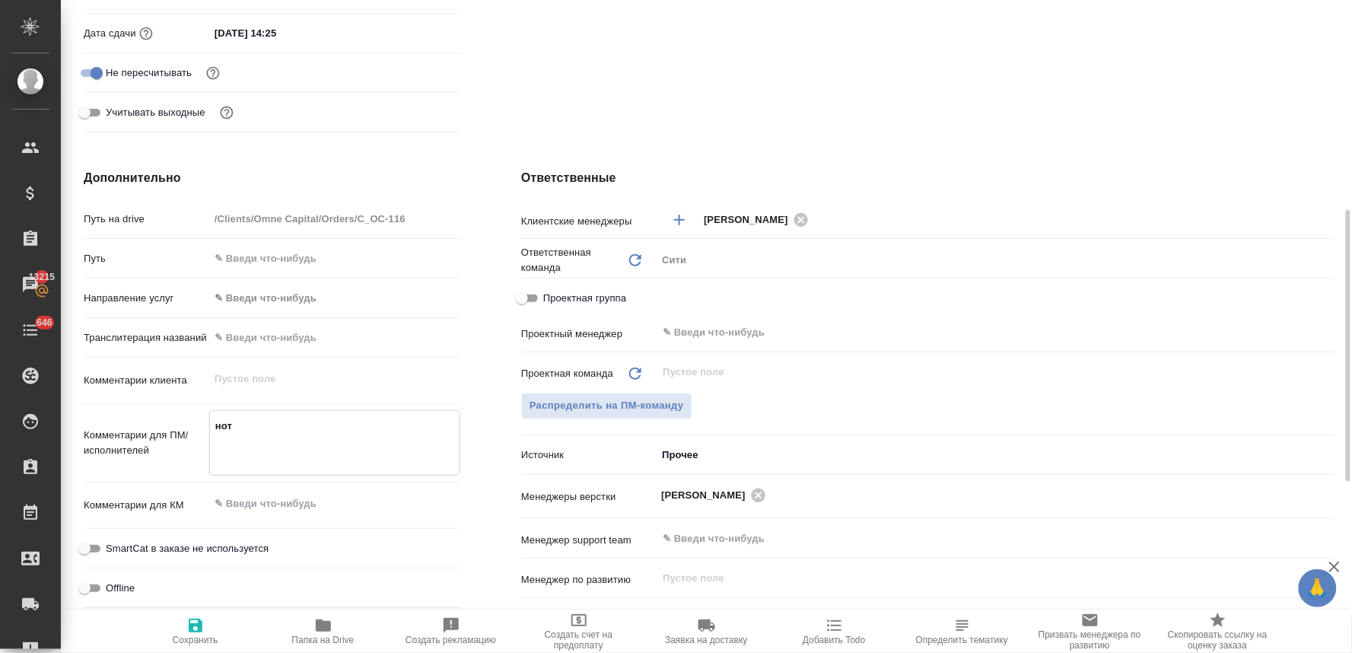
type textarea "x"
type textarea "нот н"
type textarea "x"
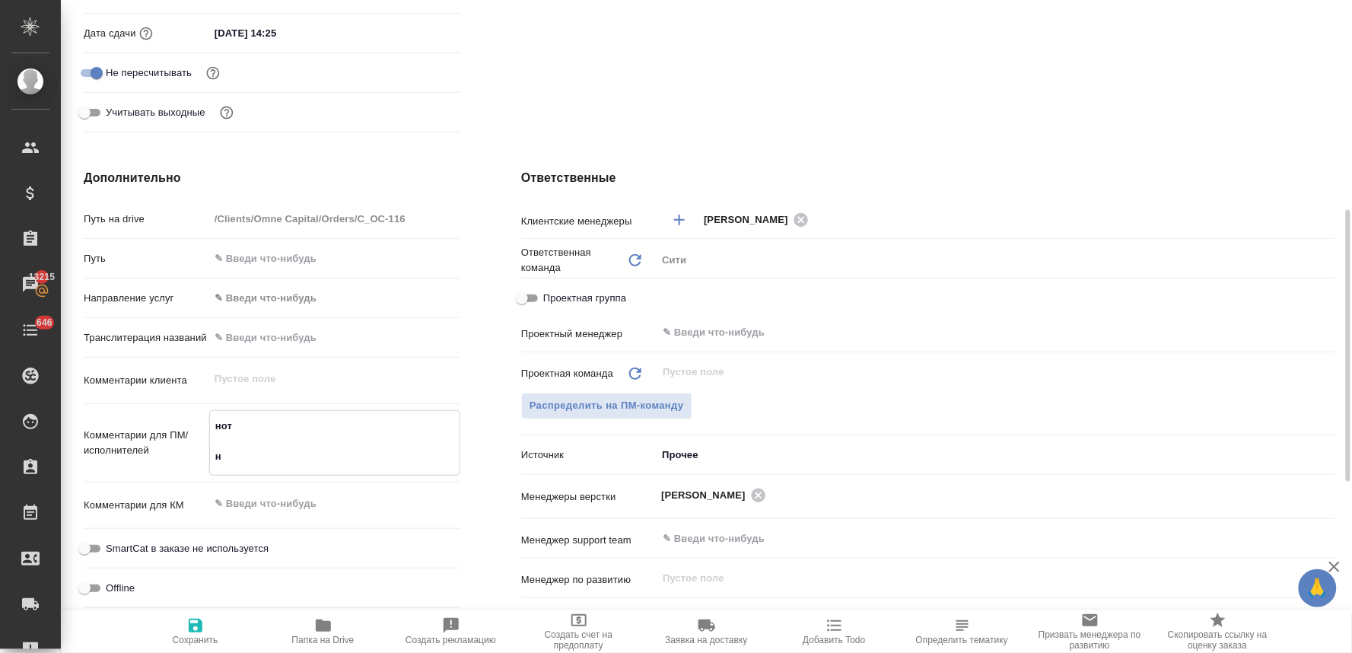
type textarea "нот на"
type textarea "x"
type textarea "нот нап"
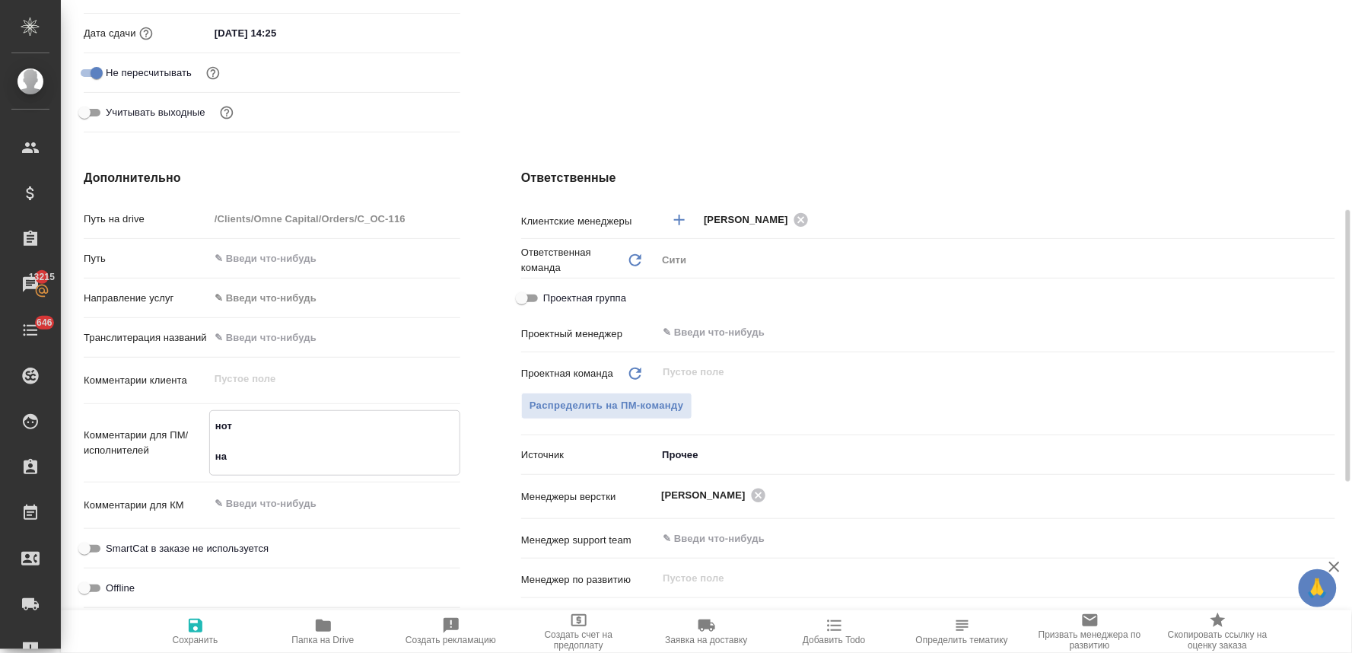
type textarea "x"
type textarea "нот напис"
type textarea "x"
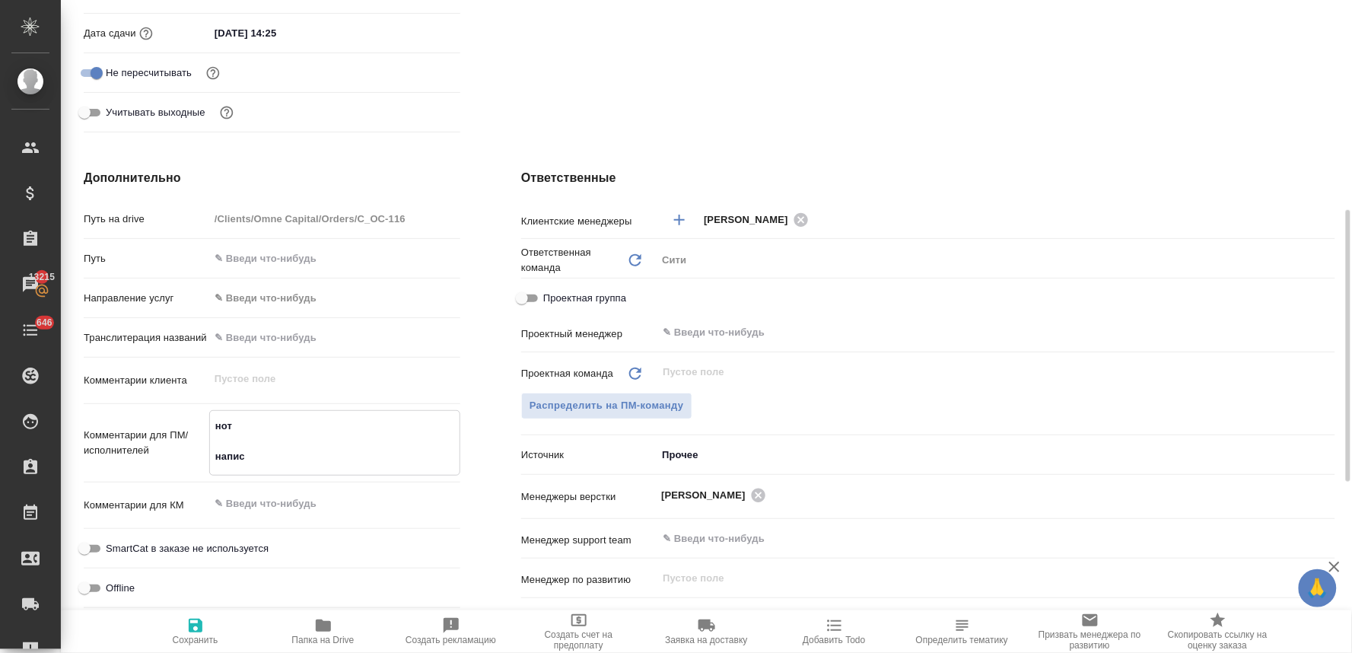
type textarea "x"
type textarea "нот написан"
type textarea "x"
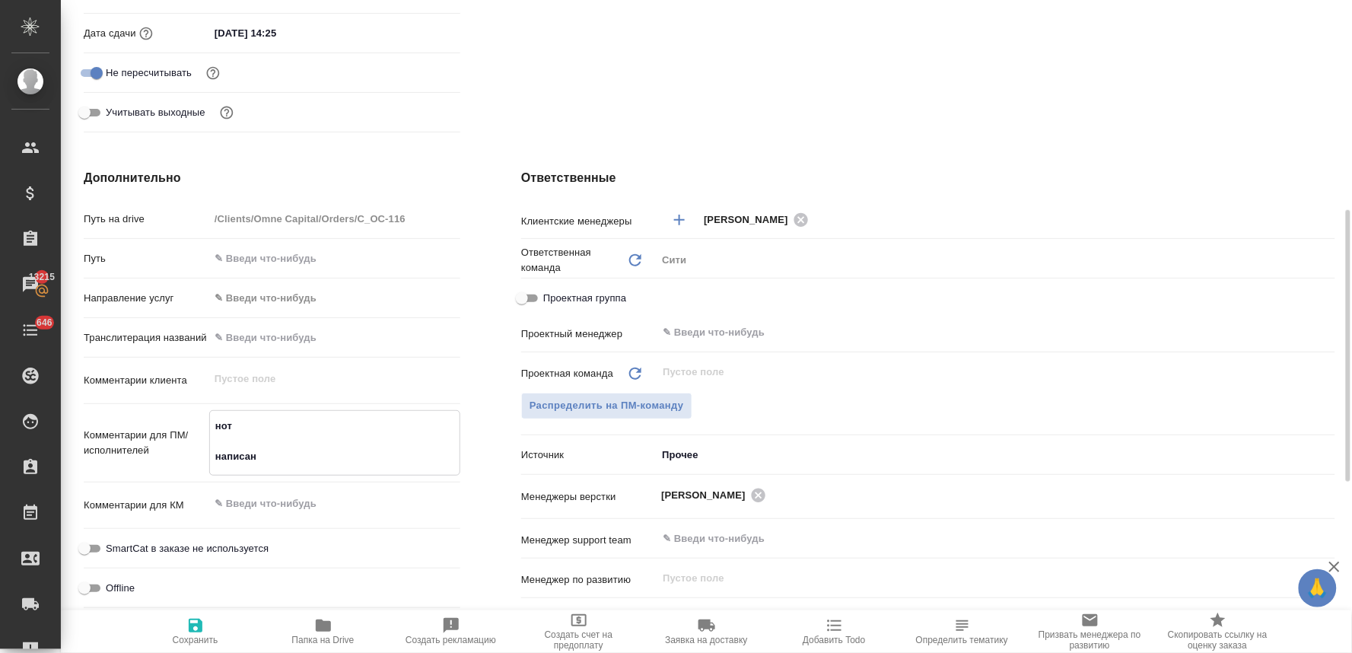
type textarea "x"
type textarea "нот написани"
type textarea "x"
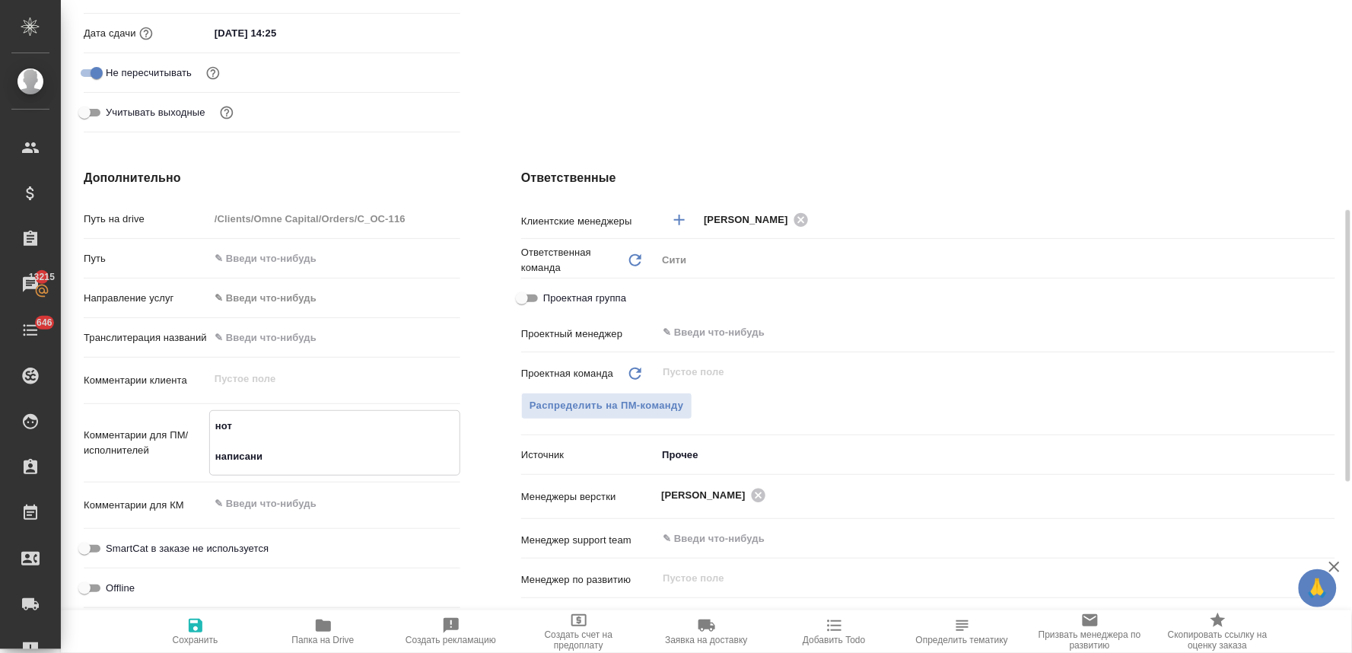
type textarea "нот написание"
type textarea "x"
type textarea "нот написание"
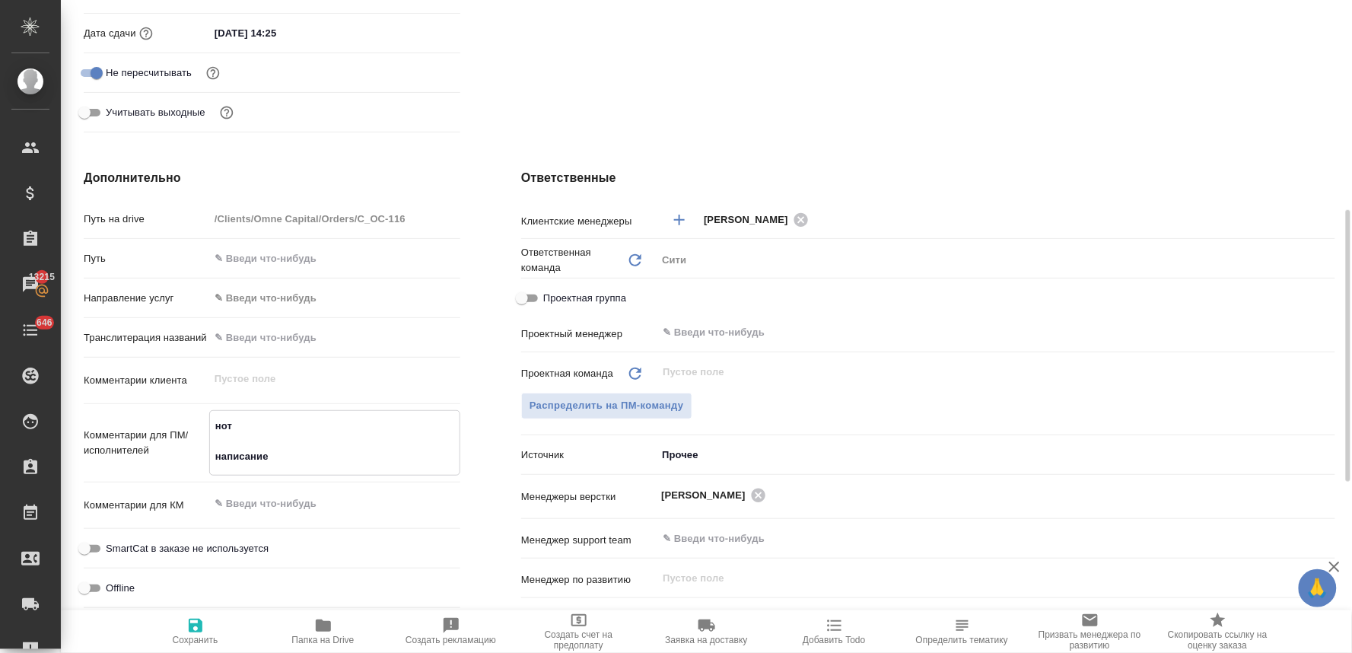
type textarea "x"
type textarea "нот написание -"
type textarea "x"
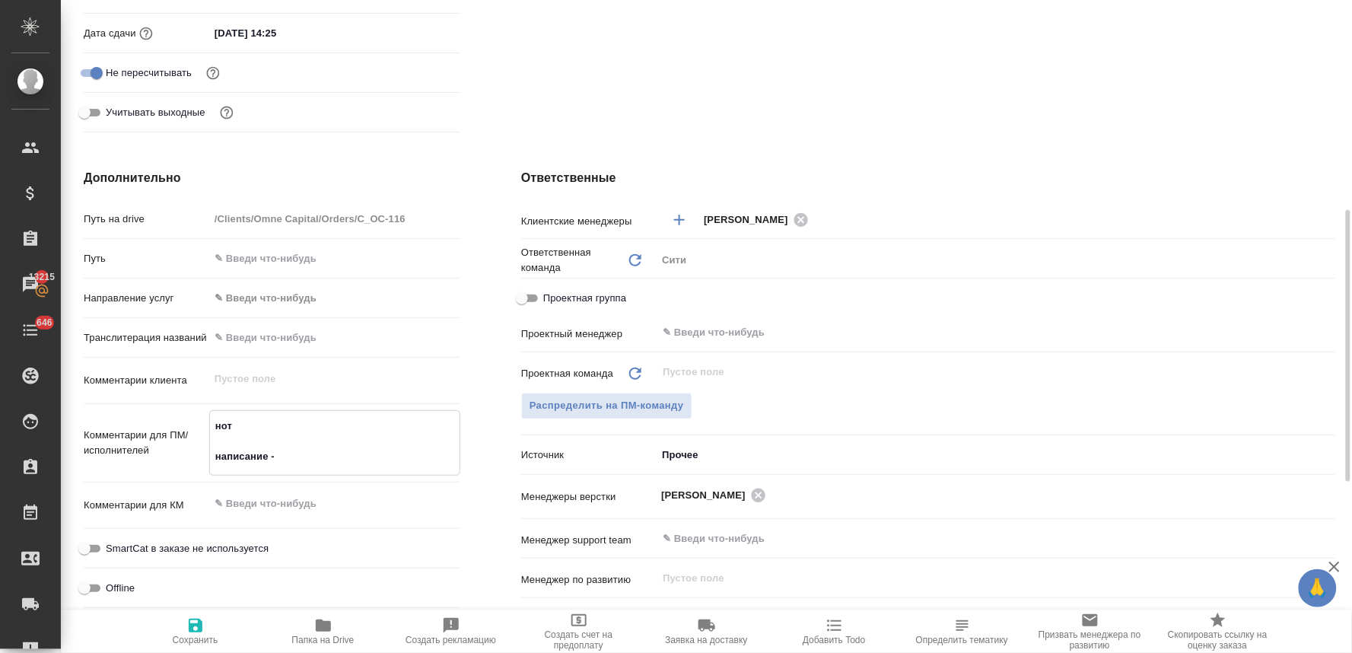
type textarea "x"
type textarea "нот написание -"
type textarea "x"
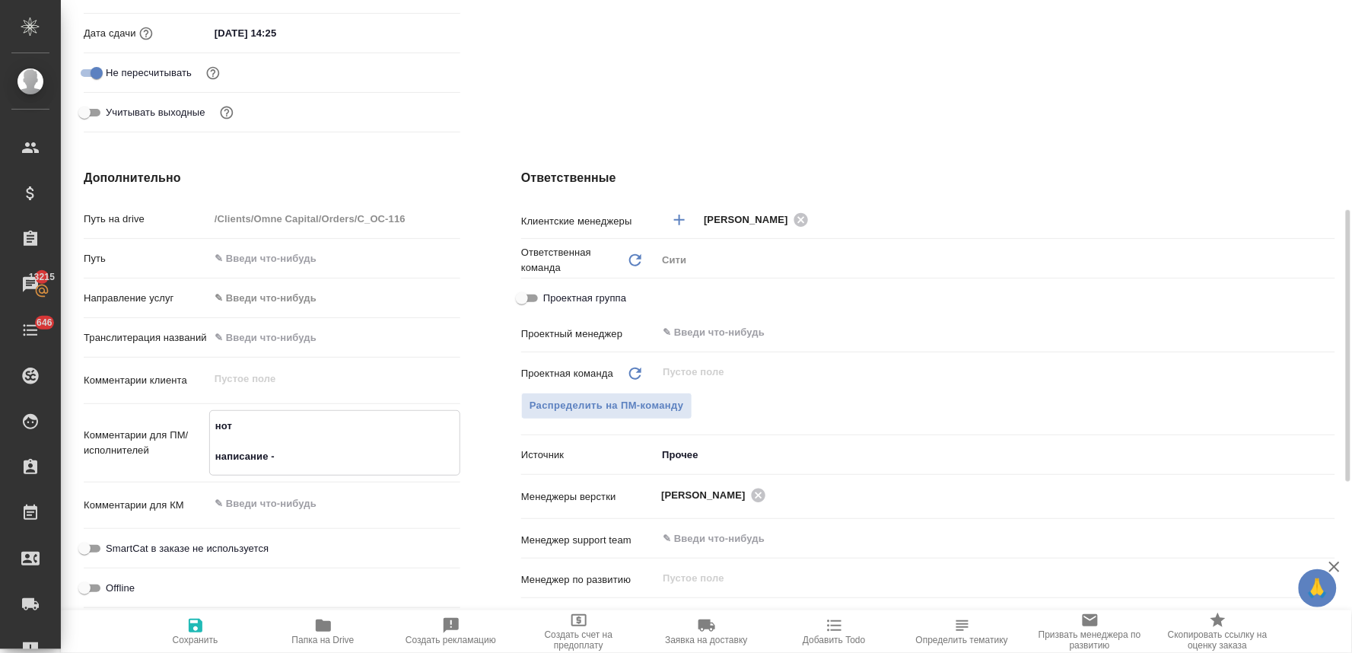
paste textarea "ООО "Дженом Каспиан""
type textarea "x"
type textarea "нот написание - ООО "Дженом Каспиан""
type textarea "x"
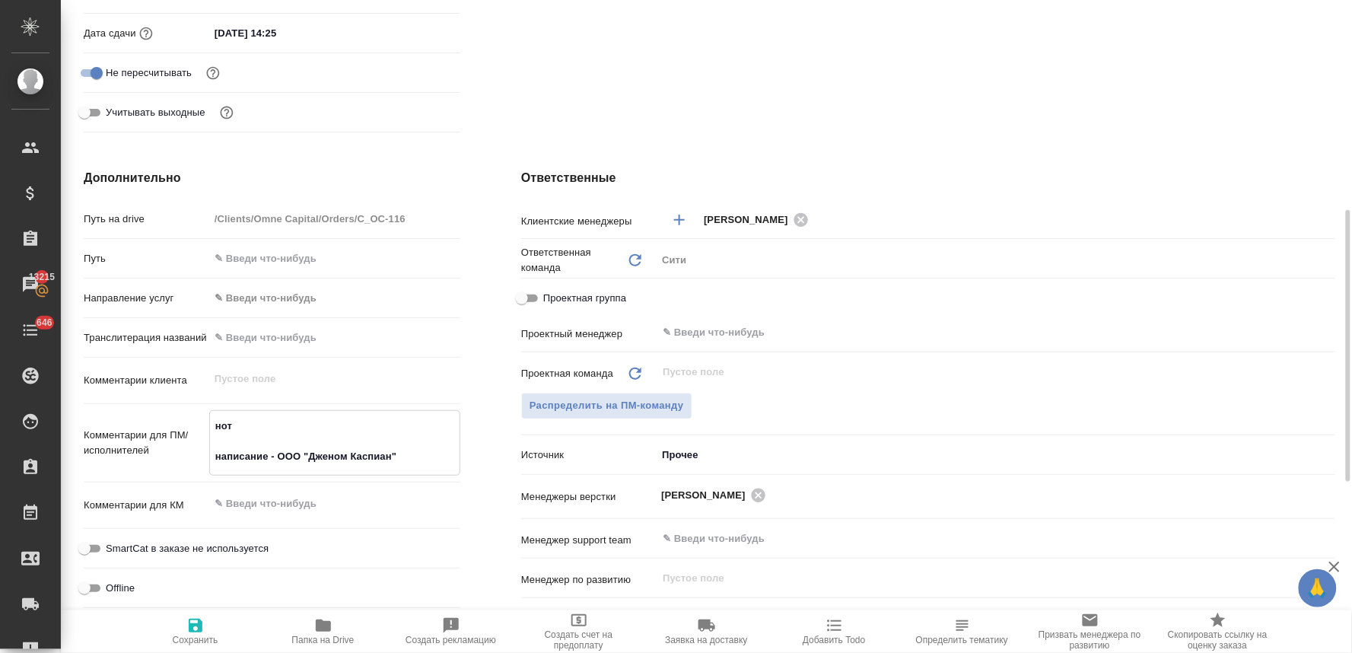
type textarea "нот написание - ООО "Дженом Каспиан""
type textarea "x"
click at [275, 329] on input "text" at bounding box center [335, 337] width 250 height 22
paste input "ООО "Дженом Каспиан""
type input "ООО "Дженом Каспиан""
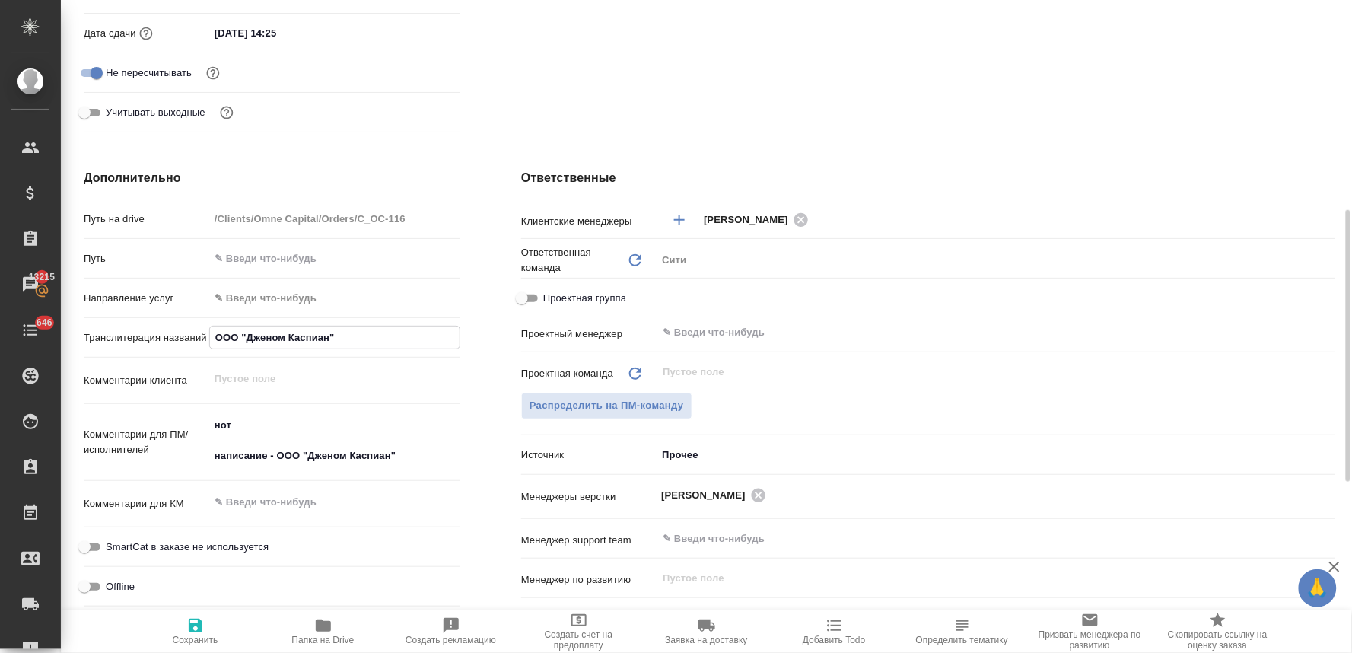
type textarea "x"
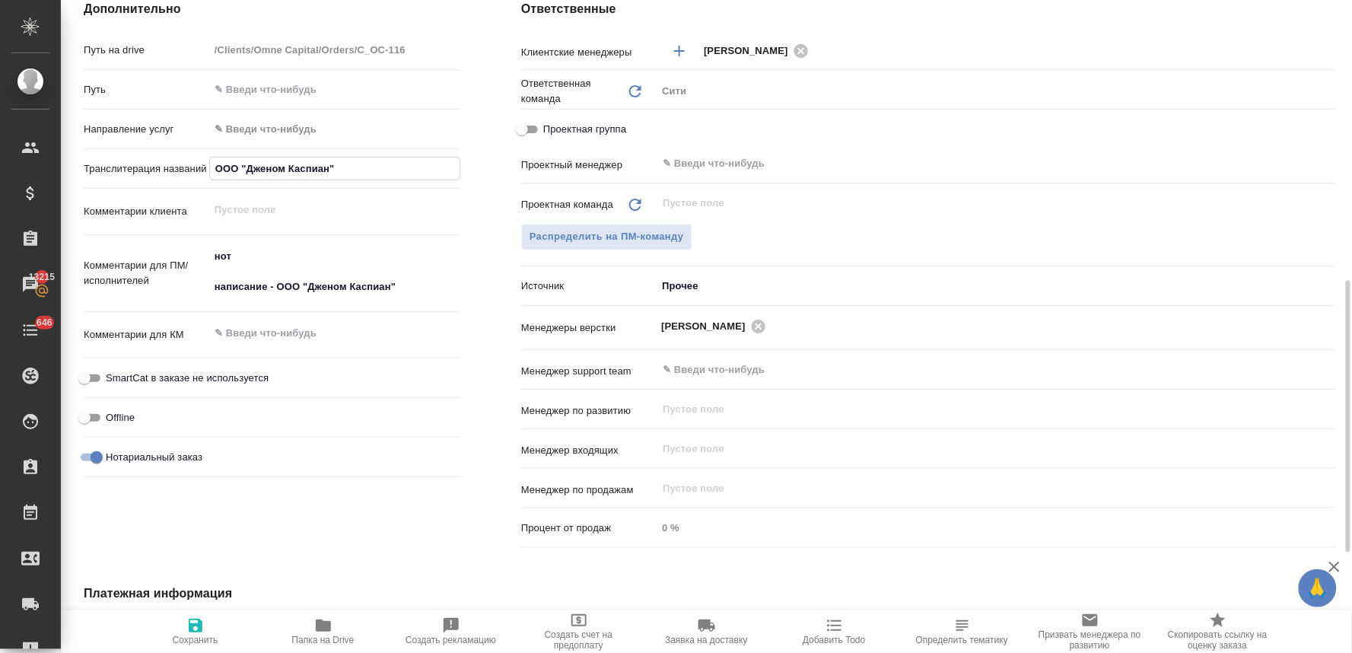
scroll to position [918, 0]
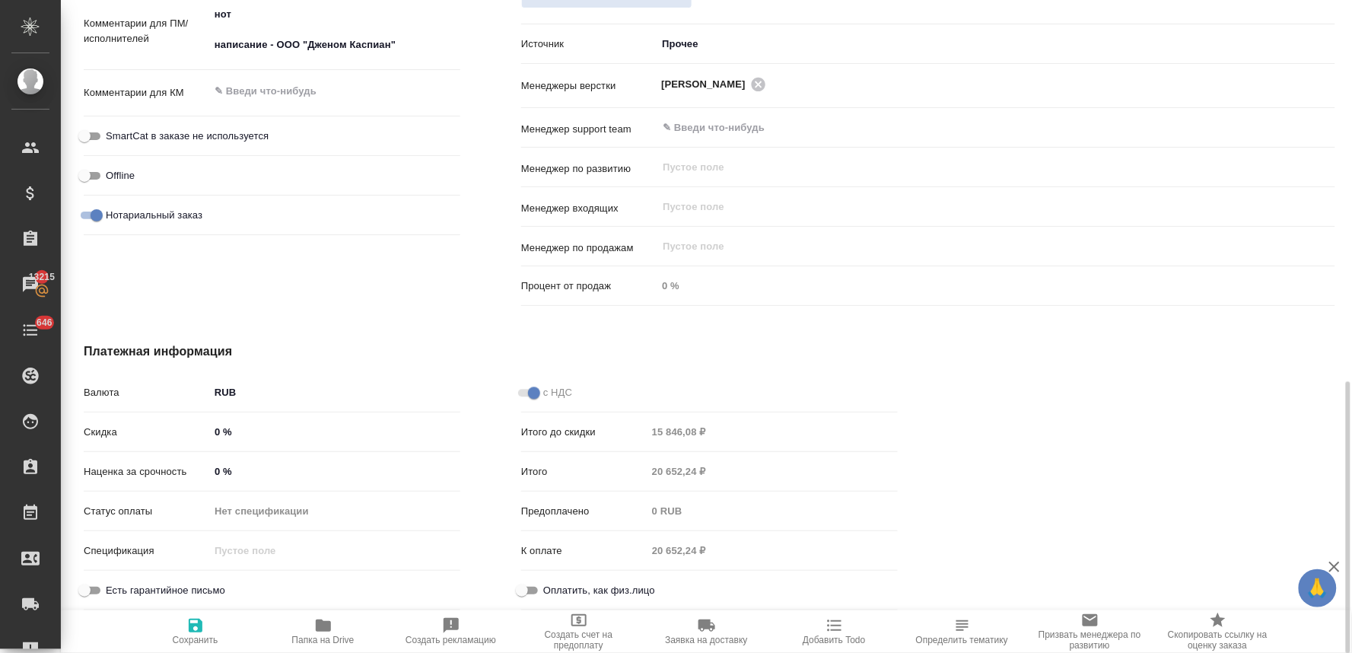
type input "ООО "Дженом Каспиан""
click at [184, 640] on span "Сохранить" at bounding box center [196, 640] width 46 height 11
type textarea "x"
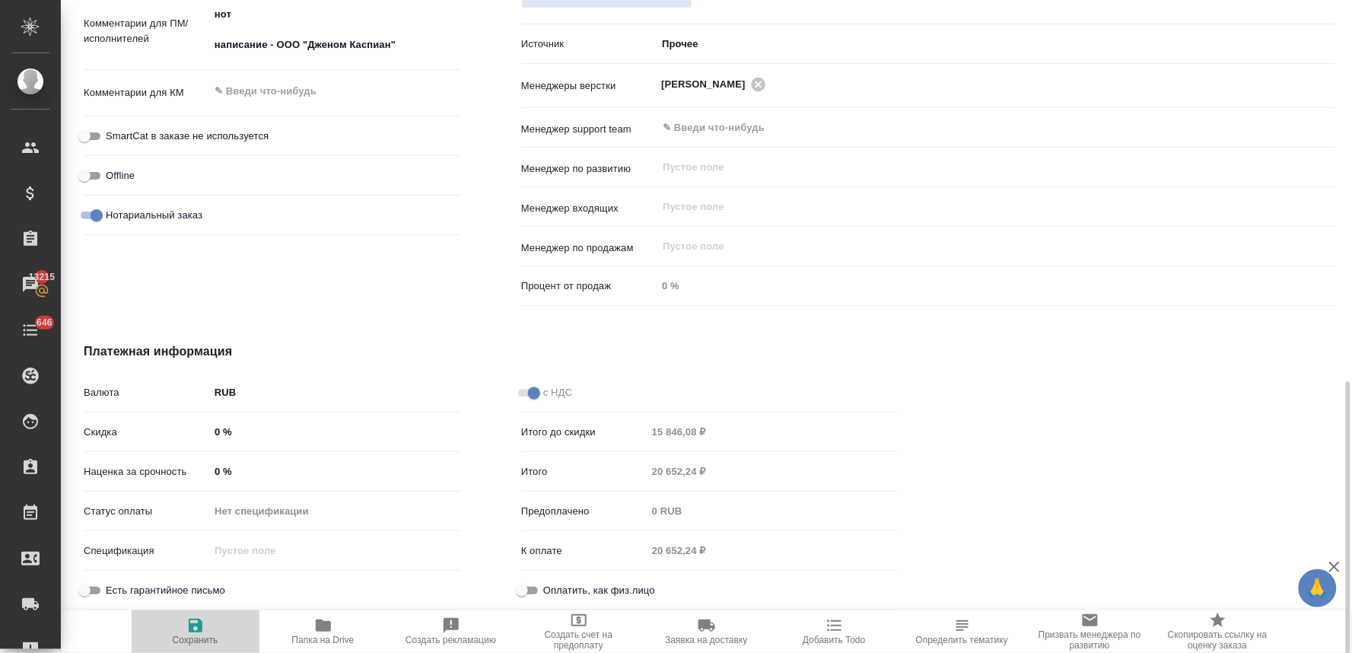
type textarea "x"
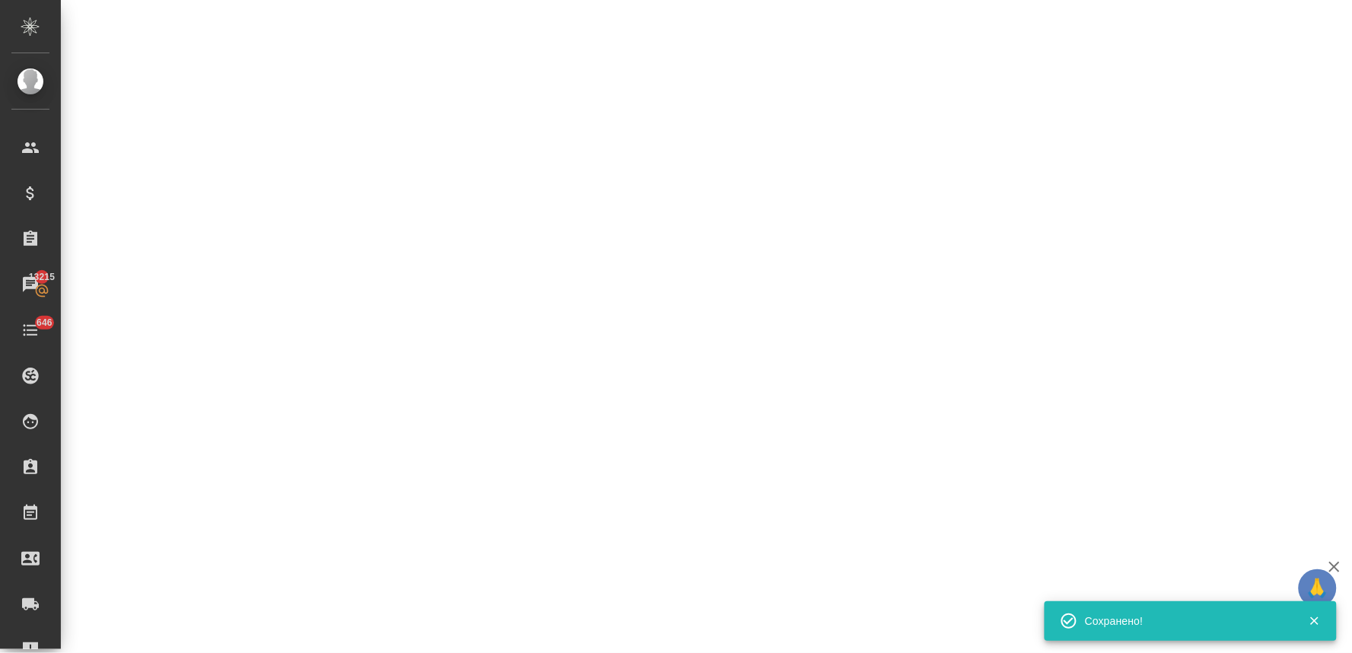
select select "RU"
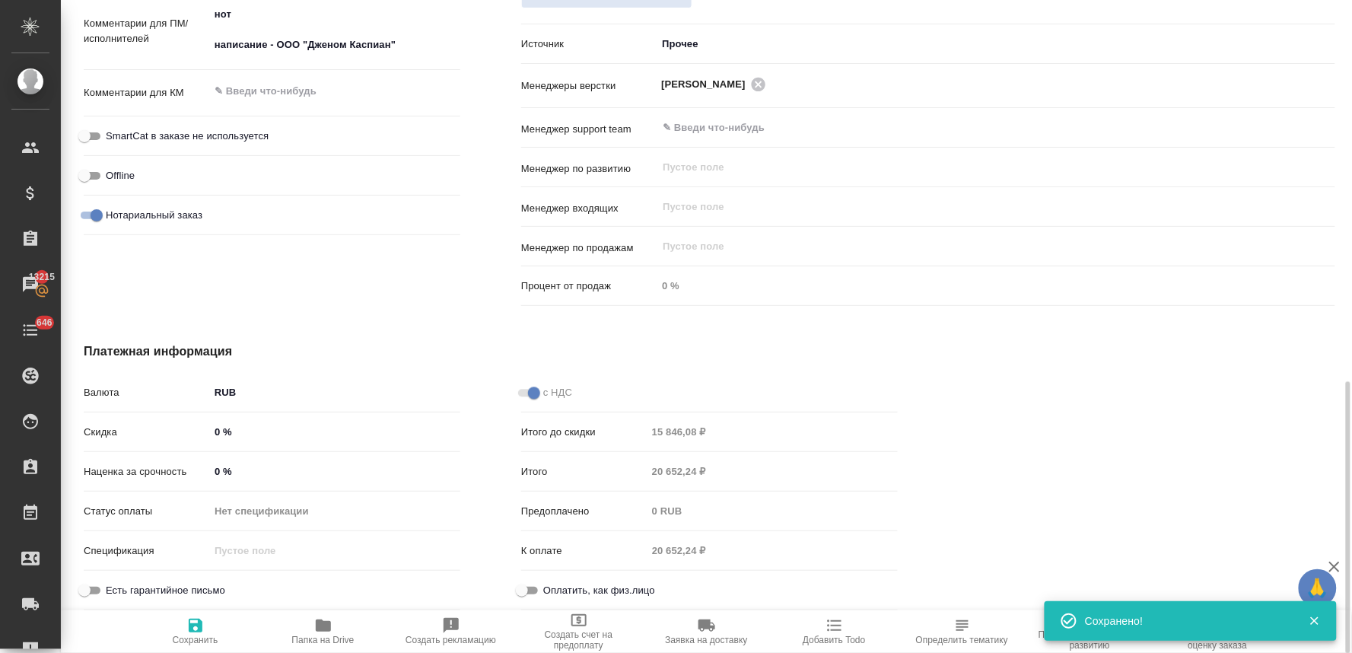
type textarea "x"
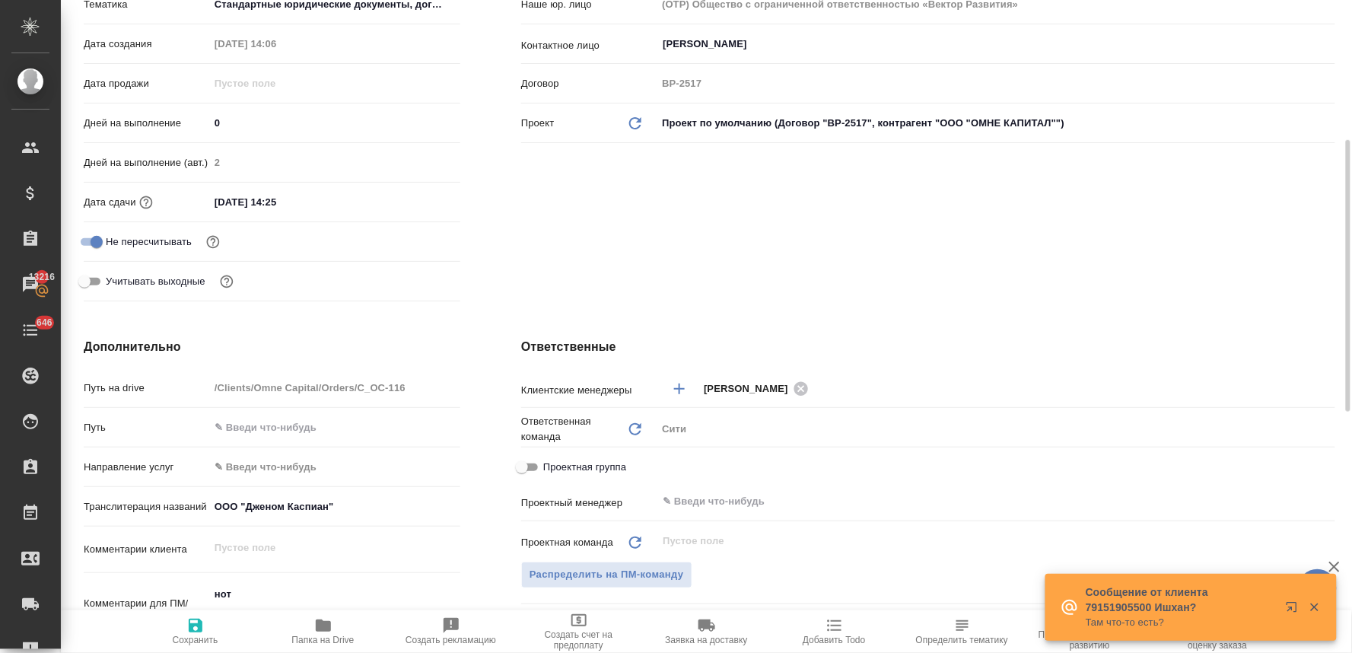
scroll to position [422, 0]
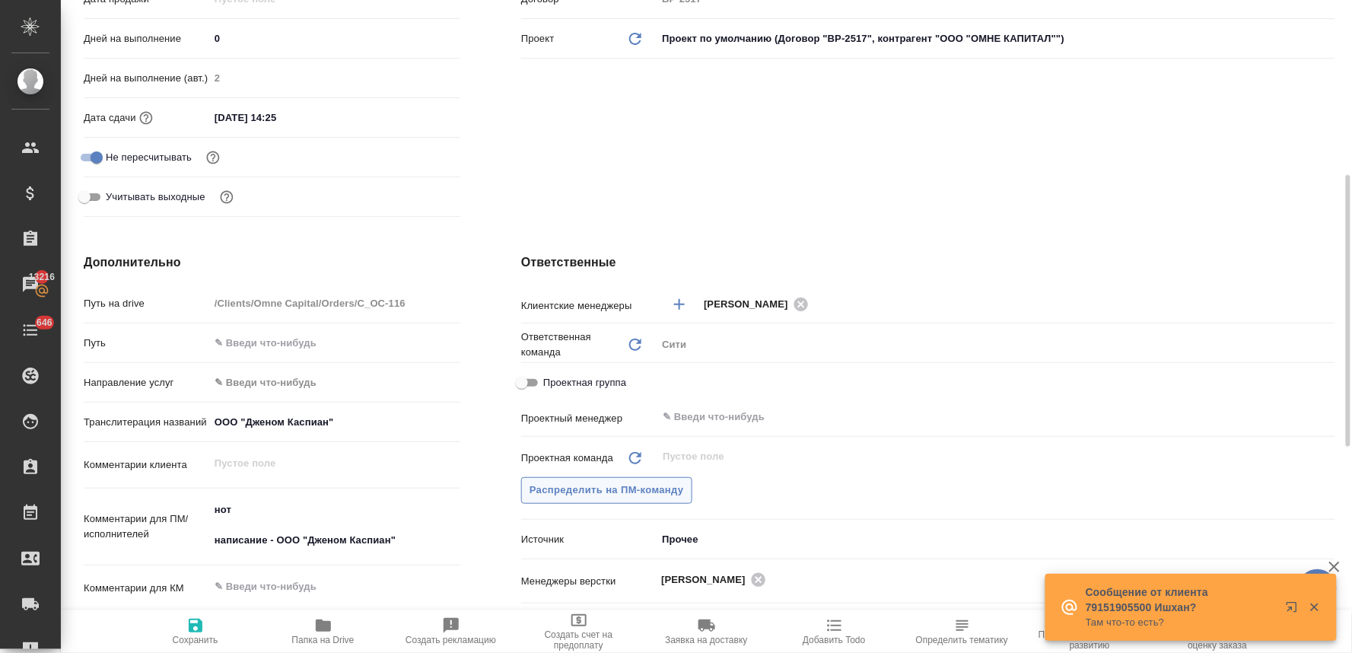
click at [590, 482] on span "Распределить на ПМ-команду" at bounding box center [607, 490] width 154 height 17
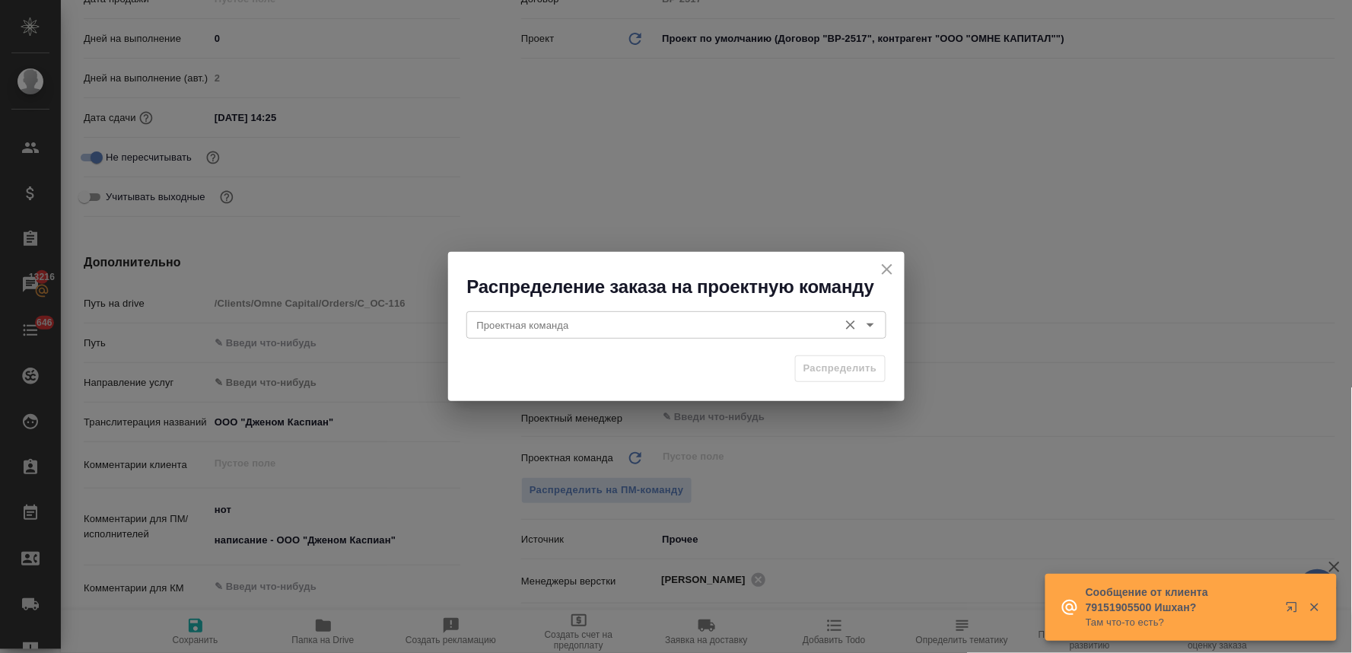
click at [605, 317] on input "Проектная команда" at bounding box center [651, 325] width 360 height 18
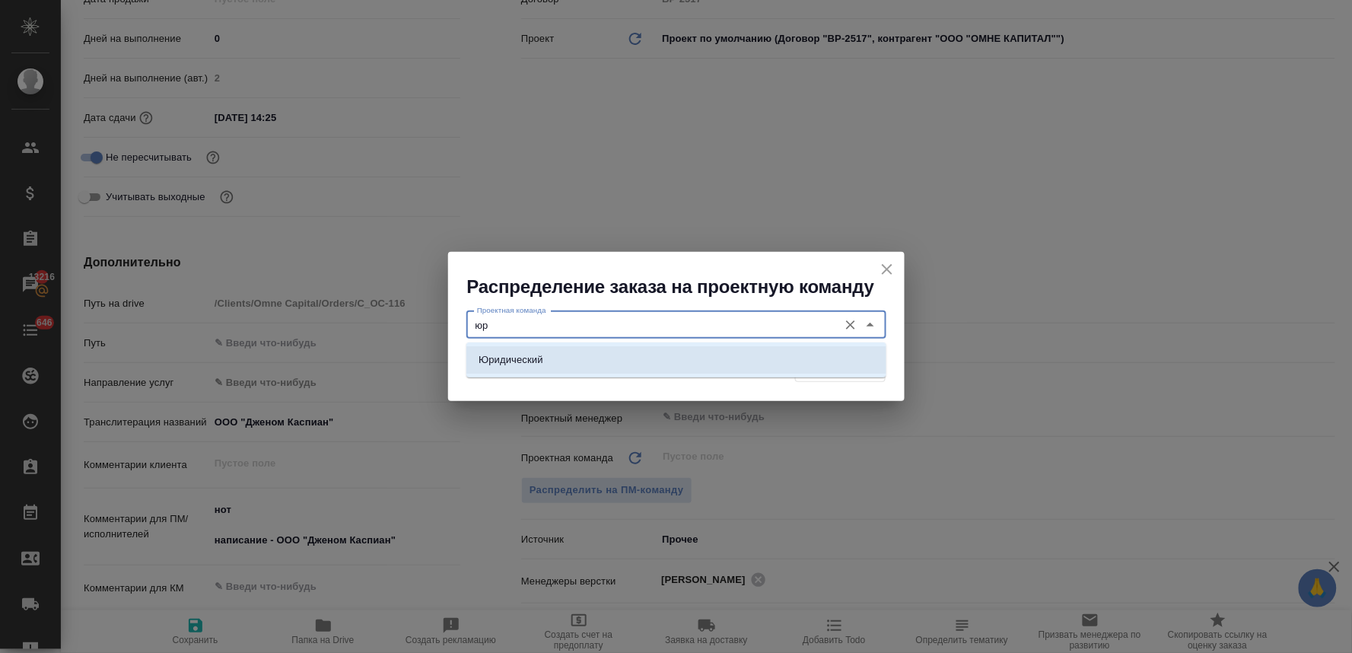
click at [615, 368] on li "Юридический" at bounding box center [676, 359] width 420 height 27
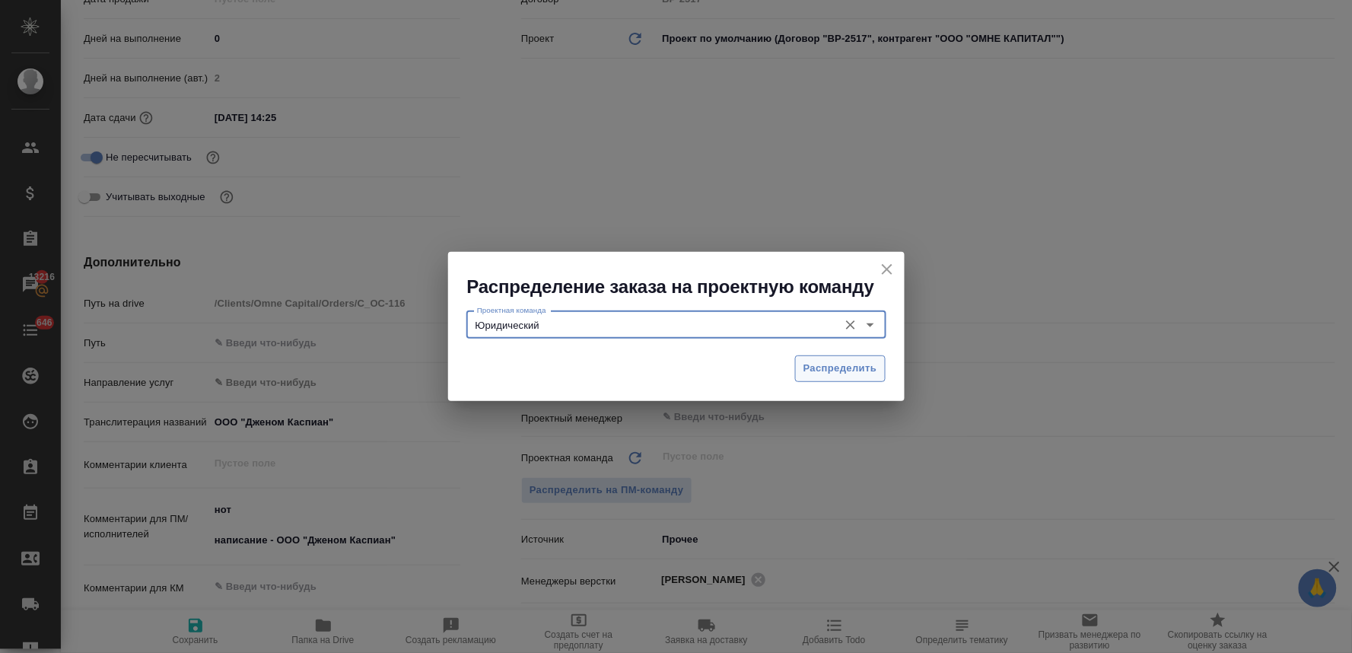
type input "Юридический"
click at [861, 361] on span "Распределить" at bounding box center [840, 368] width 74 height 17
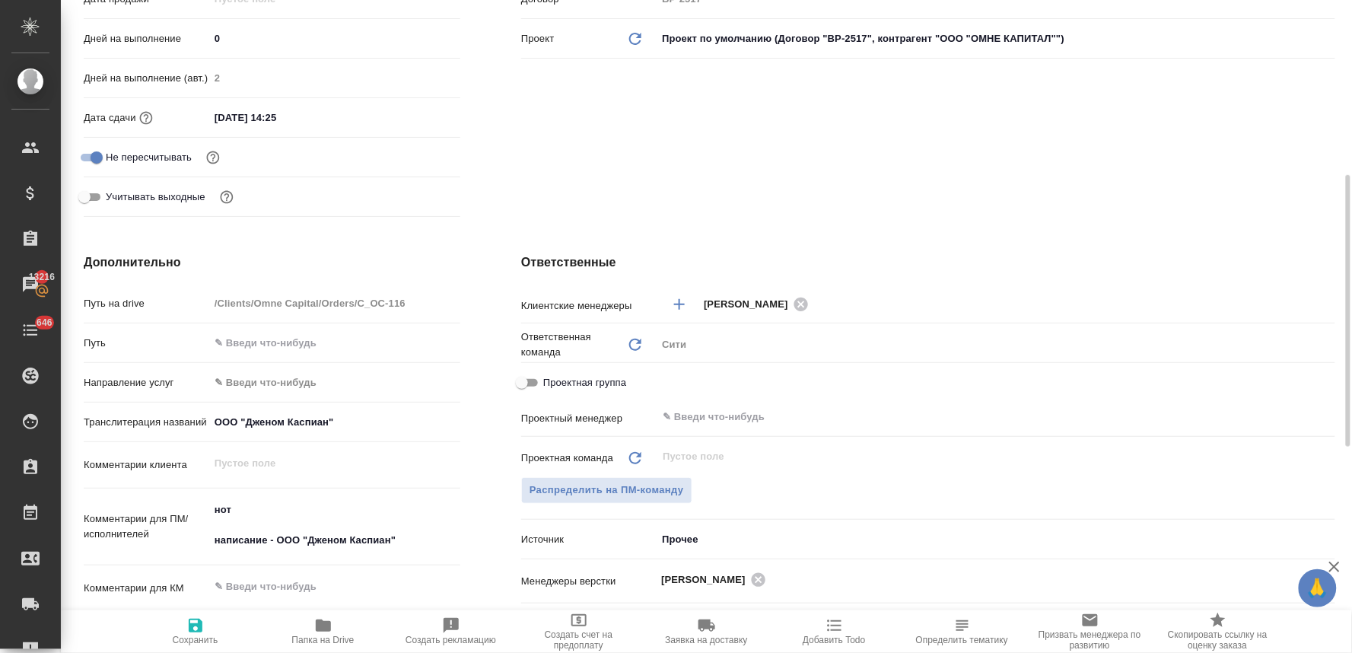
type textarea "x"
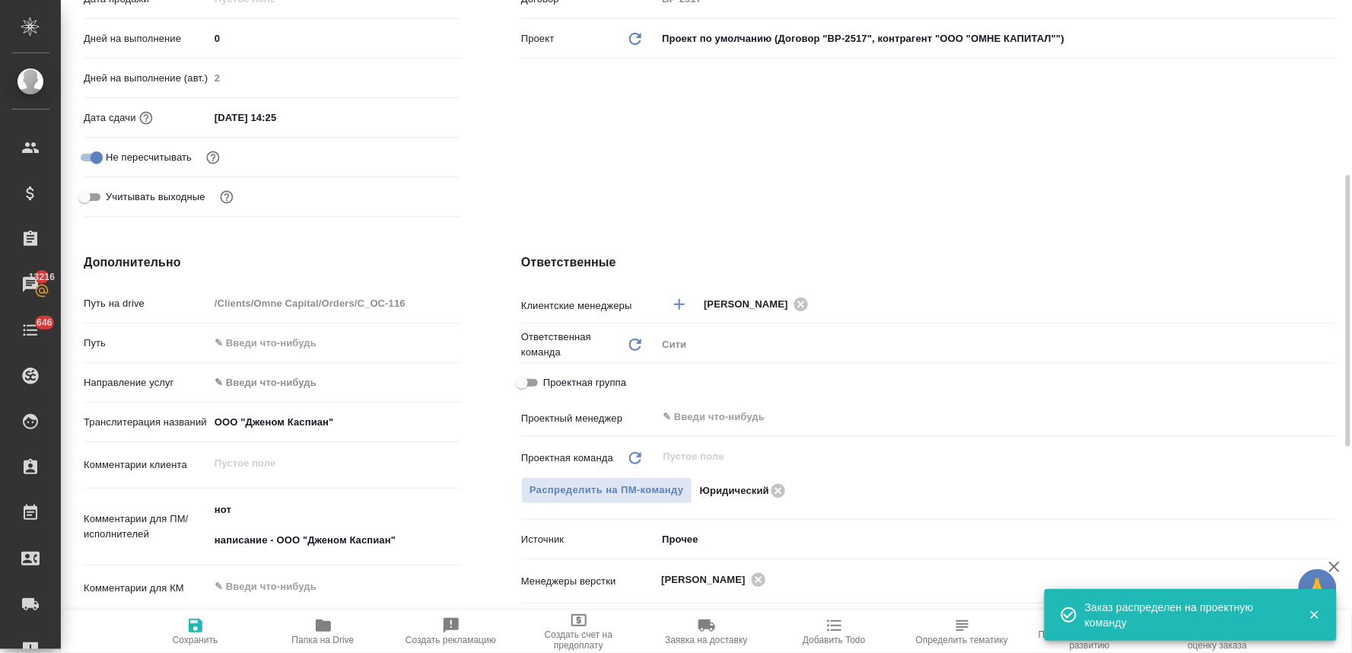
click at [192, 640] on span "Сохранить" at bounding box center [196, 640] width 46 height 11
type textarea "x"
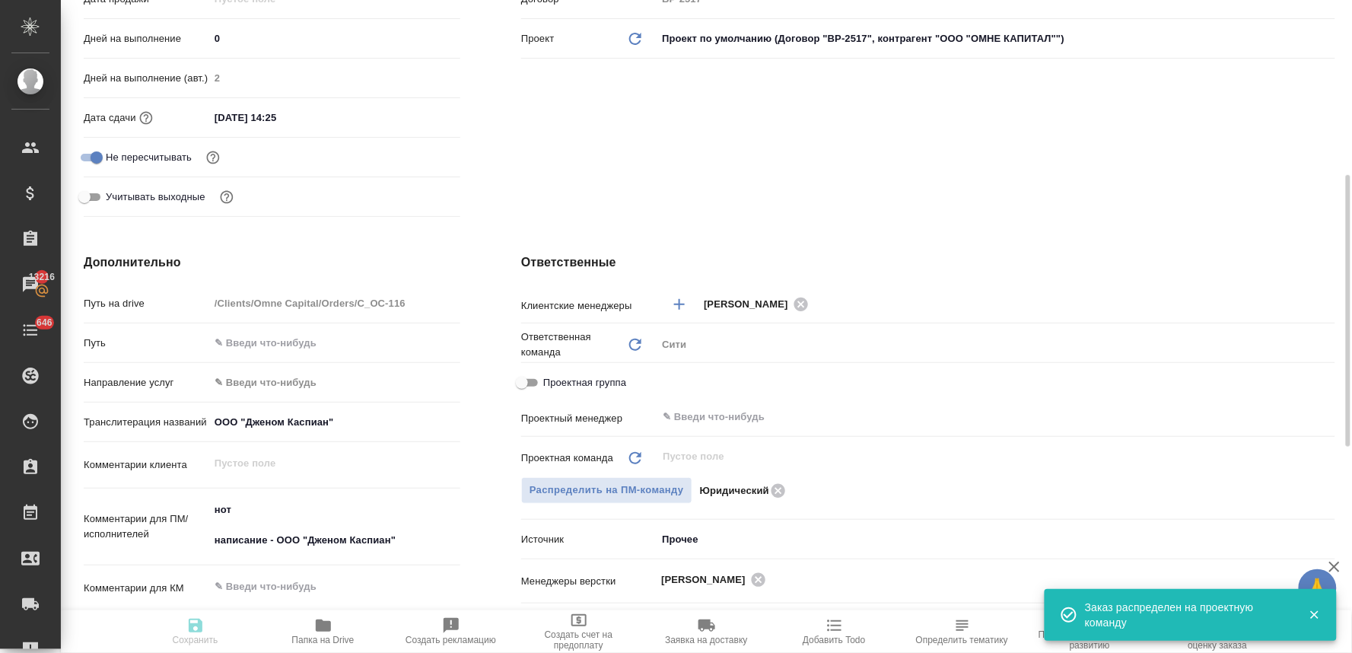
type textarea "x"
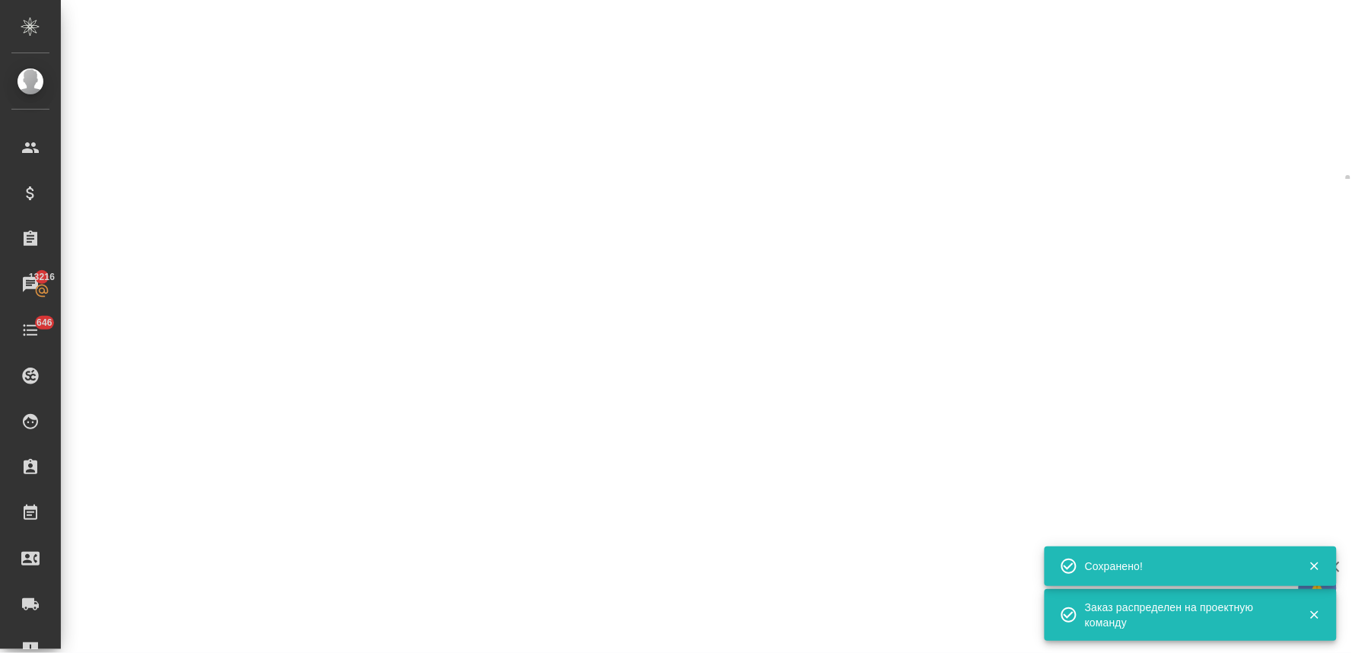
select select "RU"
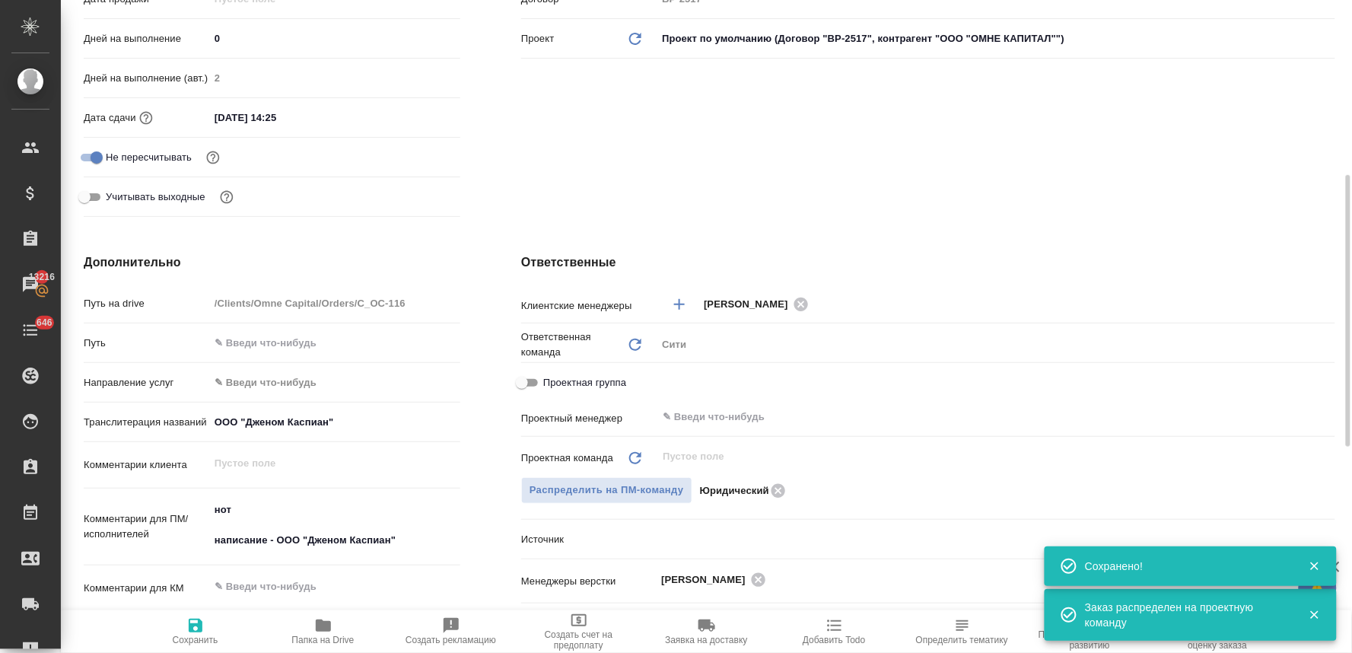
type textarea "x"
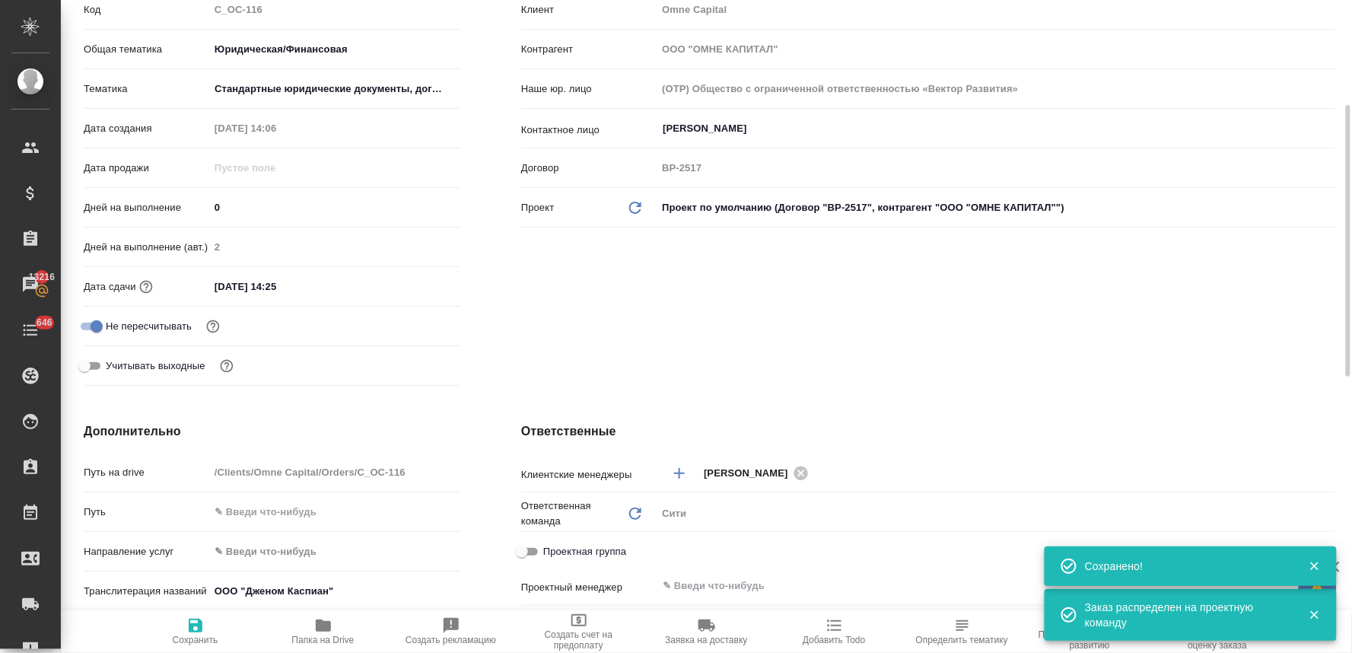
click at [317, 289] on input "[DATE] 14:25" at bounding box center [275, 286] width 133 height 22
click at [412, 277] on icon "button" at bounding box center [416, 286] width 18 height 18
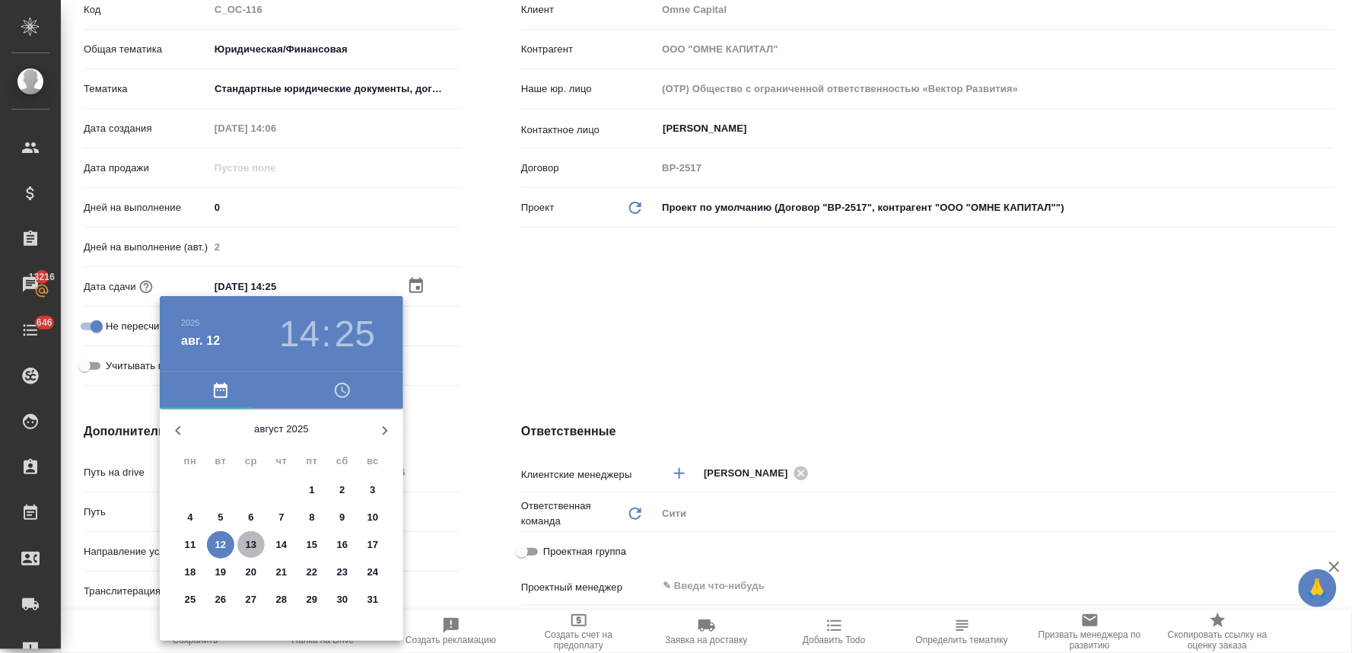
click at [254, 540] on p "13" at bounding box center [251, 544] width 11 height 15
type input "[DATE] 14:25"
type textarea "x"
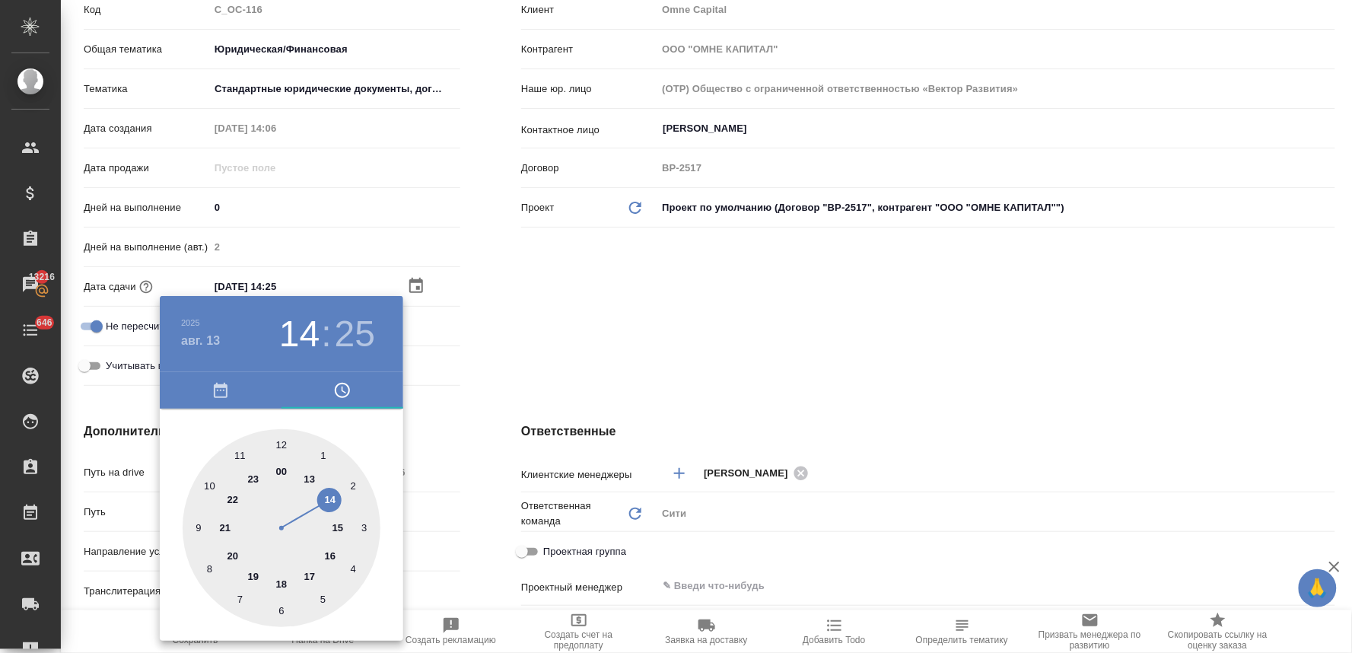
click at [329, 500] on div at bounding box center [282, 528] width 198 height 198
type textarea "x"
click at [282, 449] on div at bounding box center [282, 528] width 198 height 198
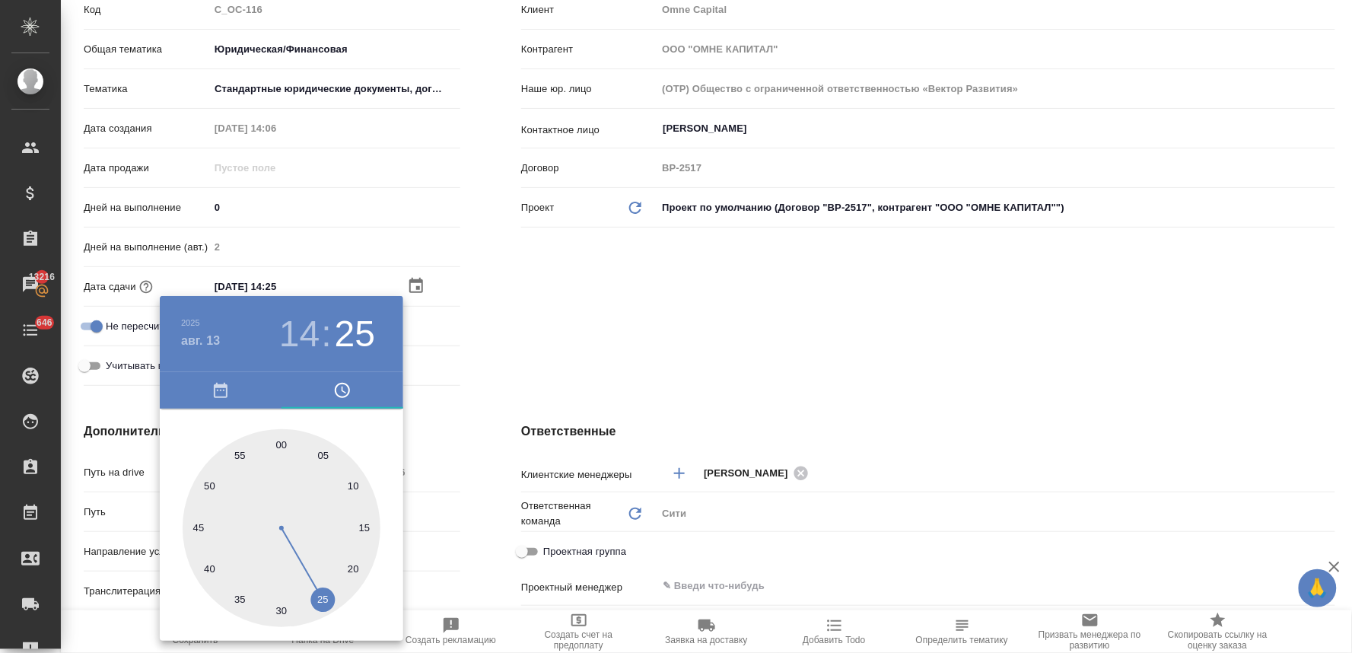
type input "[DATE] 14:00"
type textarea "x"
click at [606, 339] on div at bounding box center [676, 326] width 1352 height 653
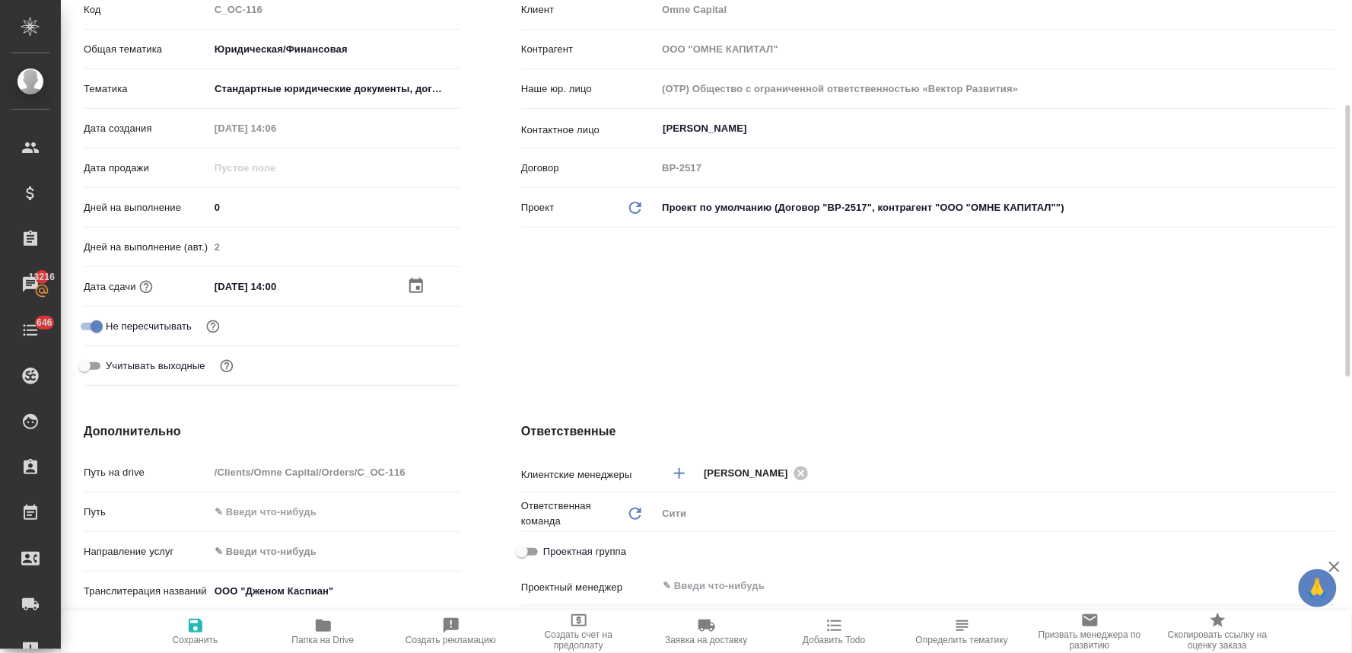
drag, startPoint x: 194, startPoint y: 635, endPoint x: 488, endPoint y: 405, distance: 373.5
click at [195, 635] on span "Сохранить" at bounding box center [196, 640] width 46 height 11
type textarea "x"
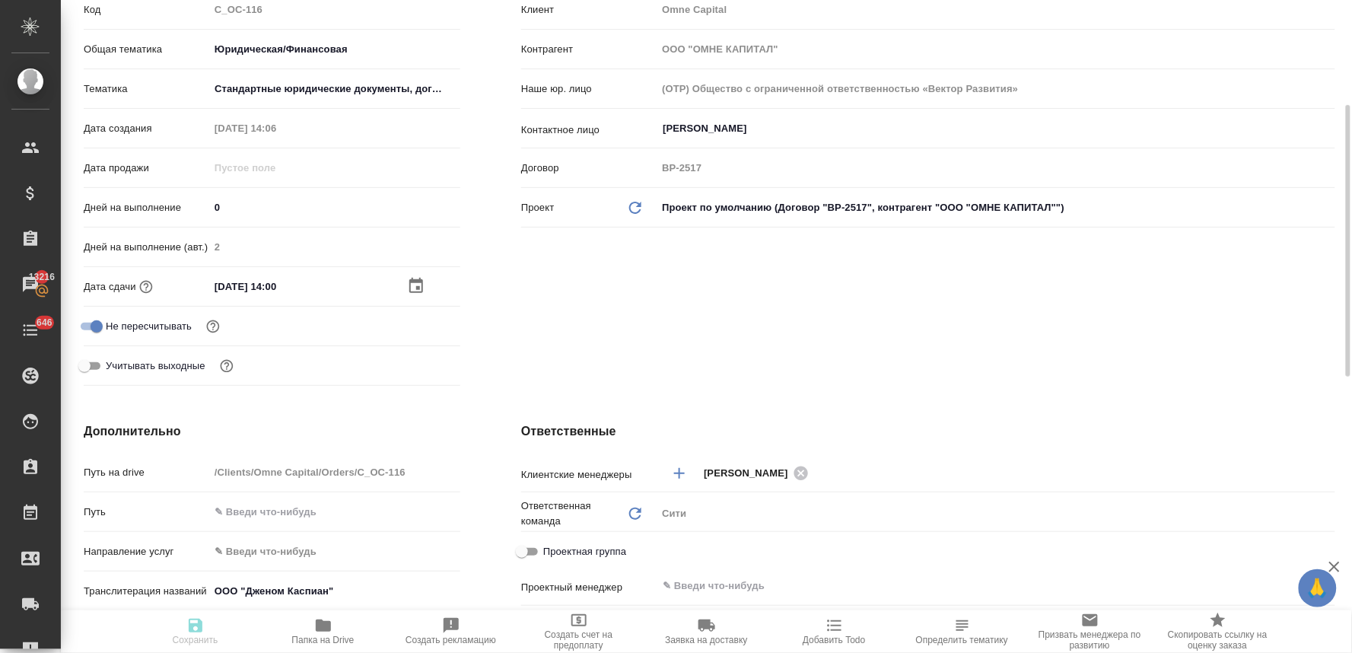
type textarea "x"
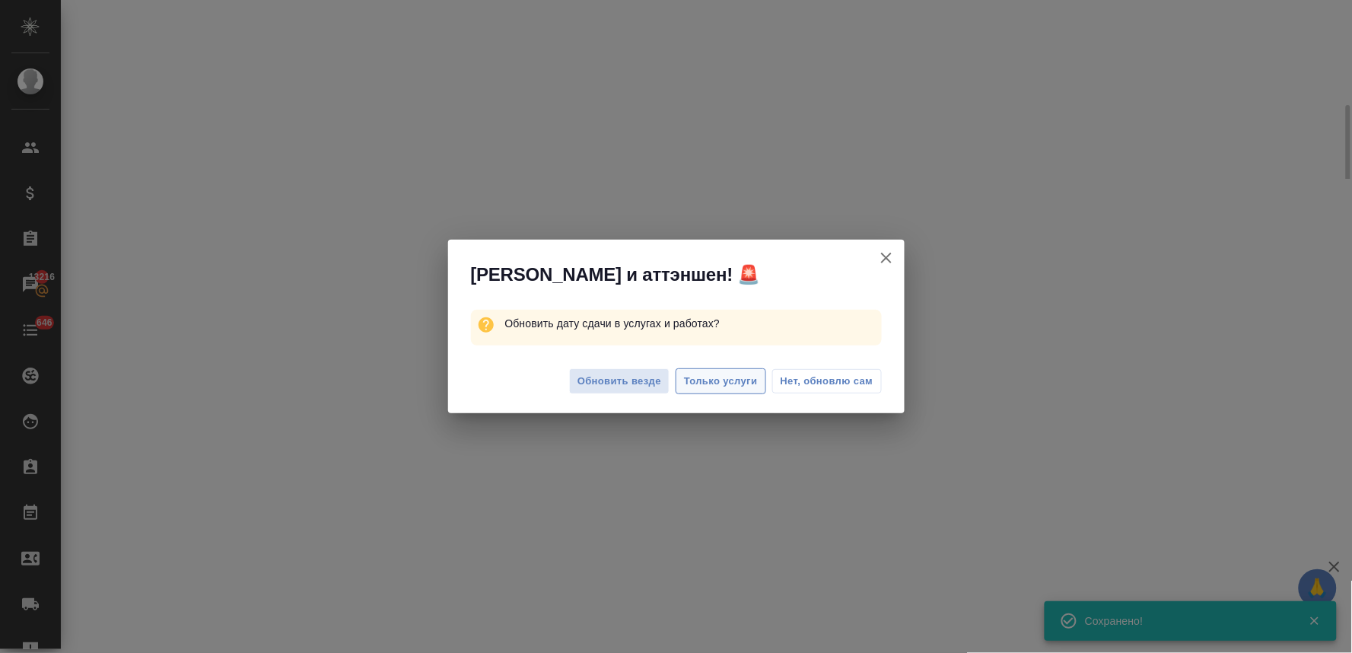
select select "RU"
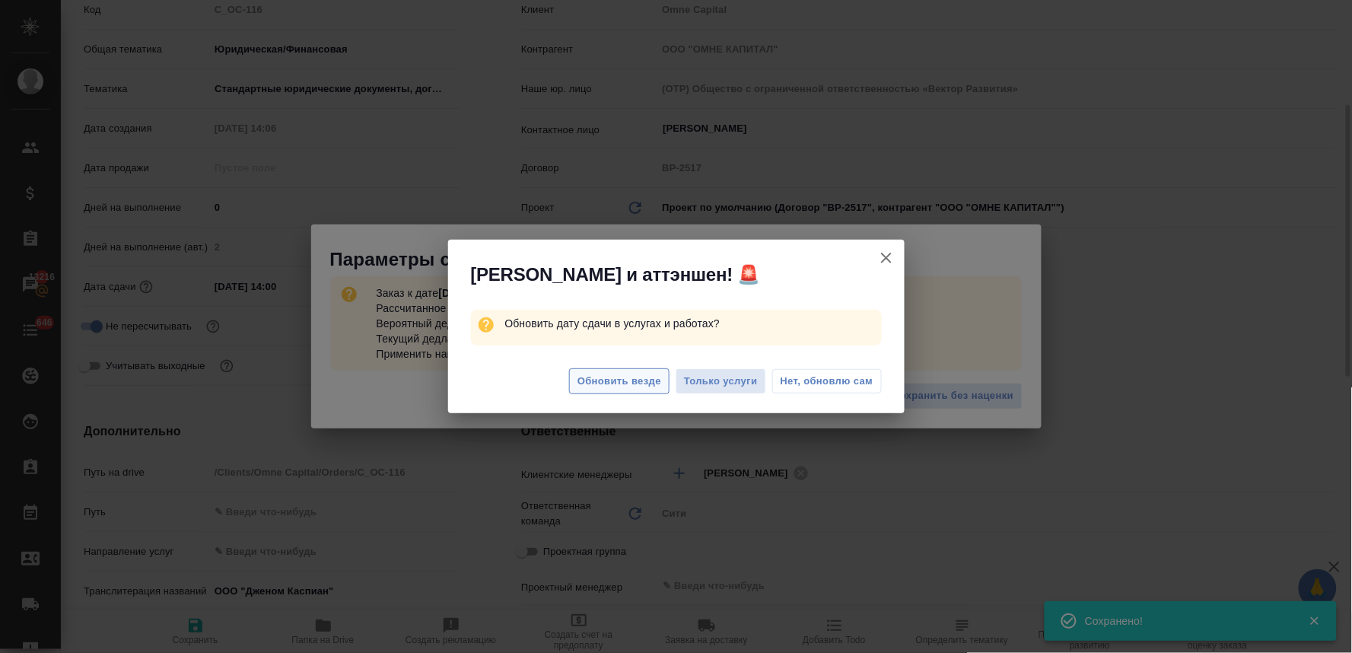
type textarea "x"
drag, startPoint x: 627, startPoint y: 378, endPoint x: 689, endPoint y: 324, distance: 82.0
click at [628, 378] on span "Обновить везде" at bounding box center [619, 381] width 84 height 17
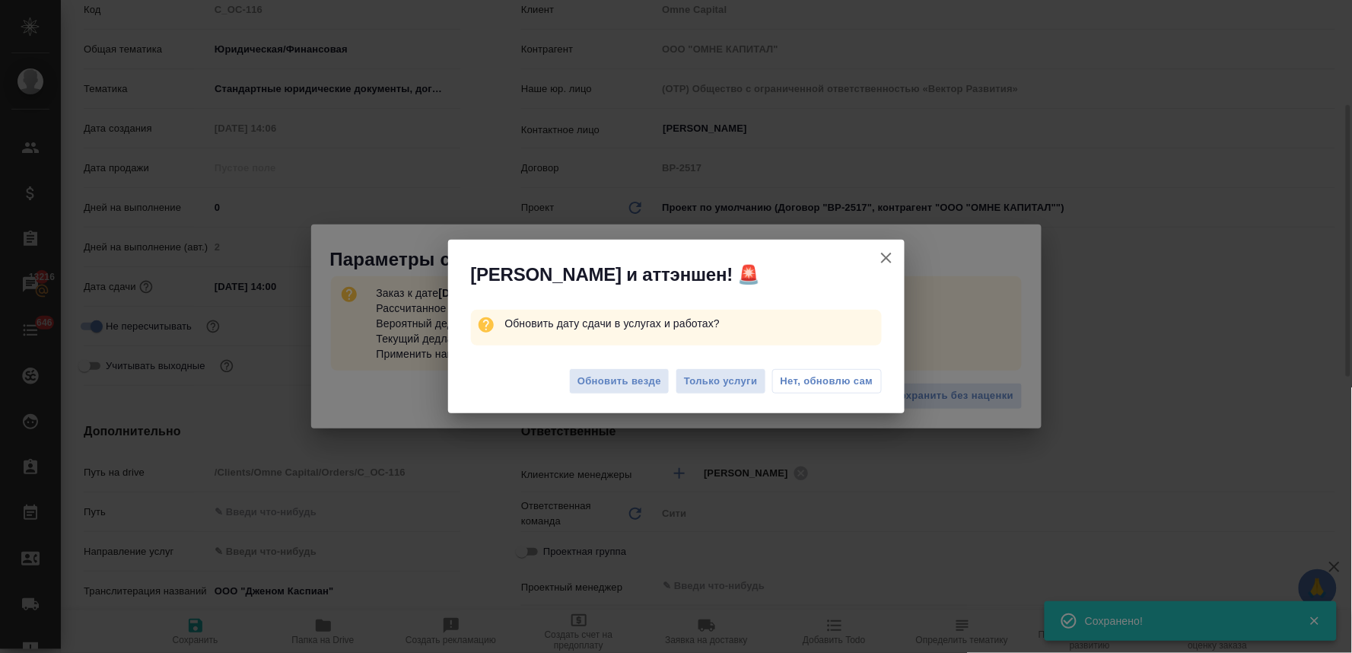
type textarea "x"
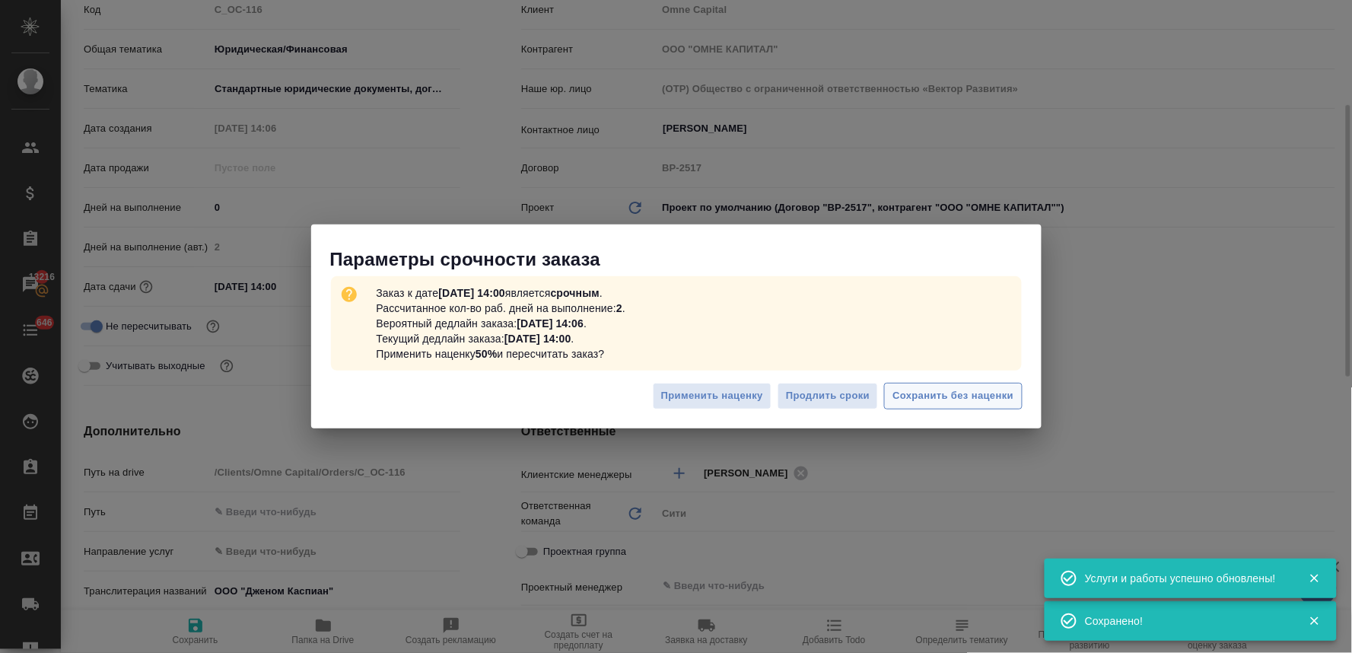
click at [997, 399] on span "Сохранить без наценки" at bounding box center [952, 395] width 121 height 17
type textarea "x"
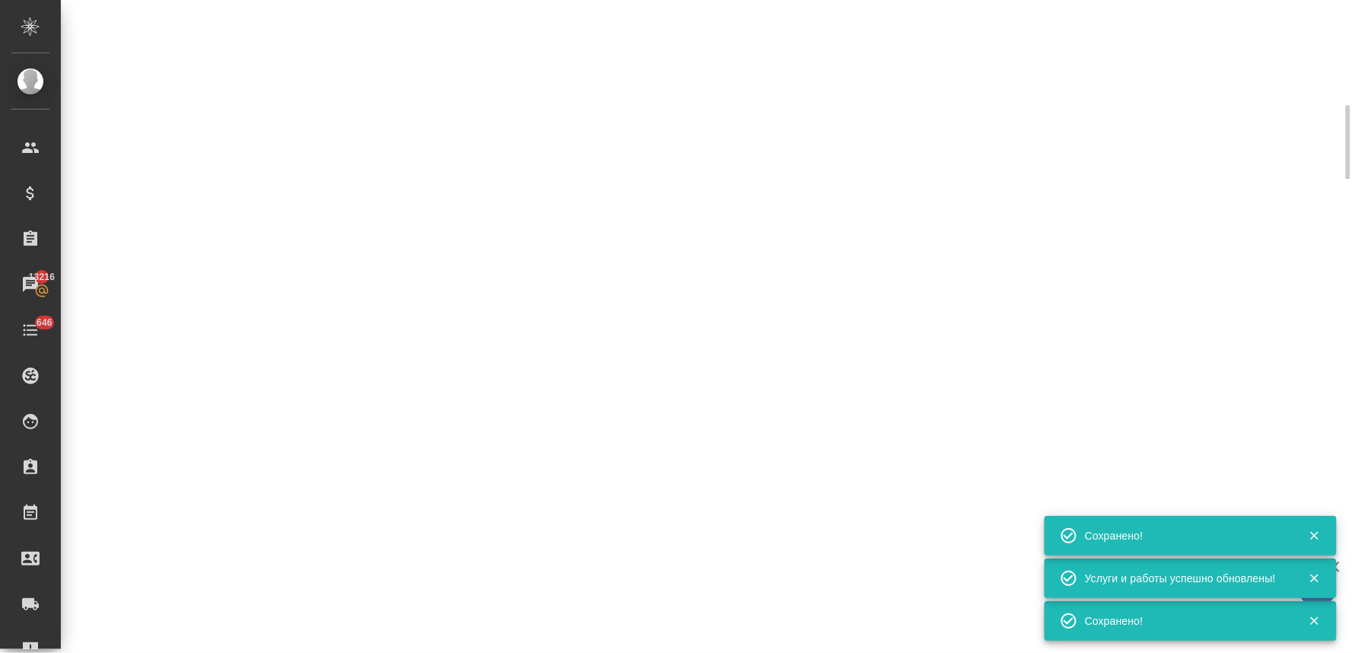
select select "RU"
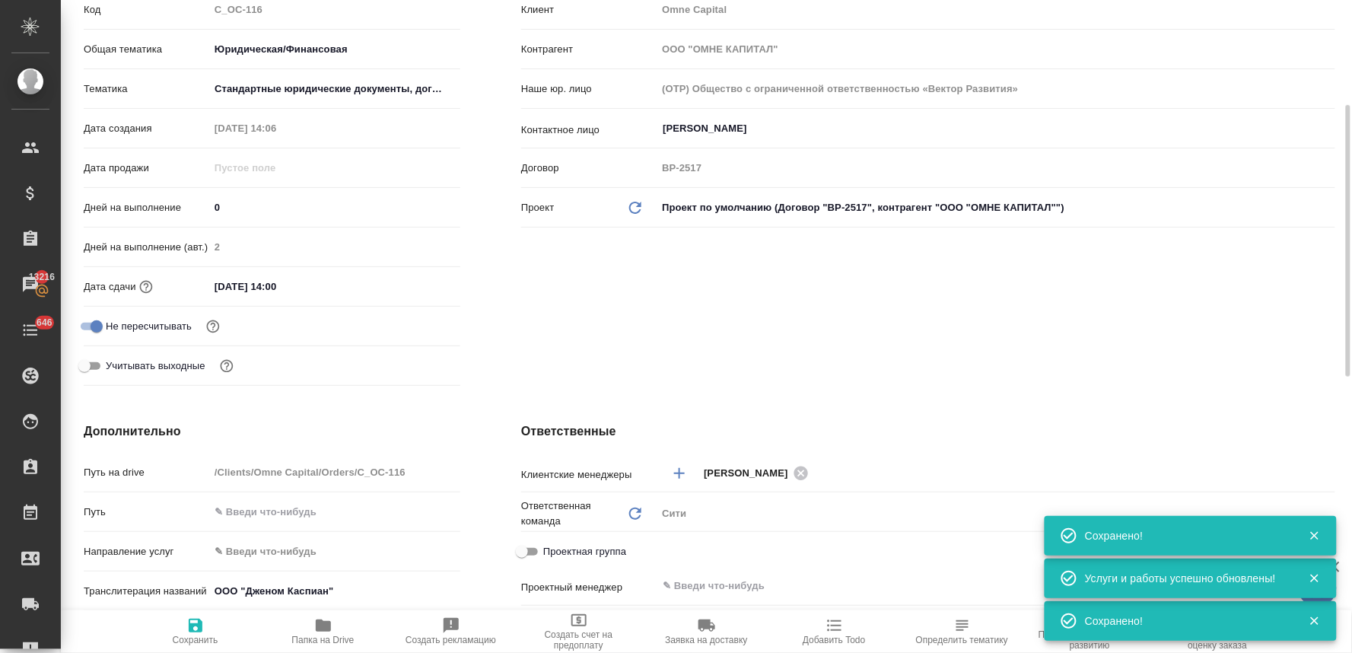
type textarea "x"
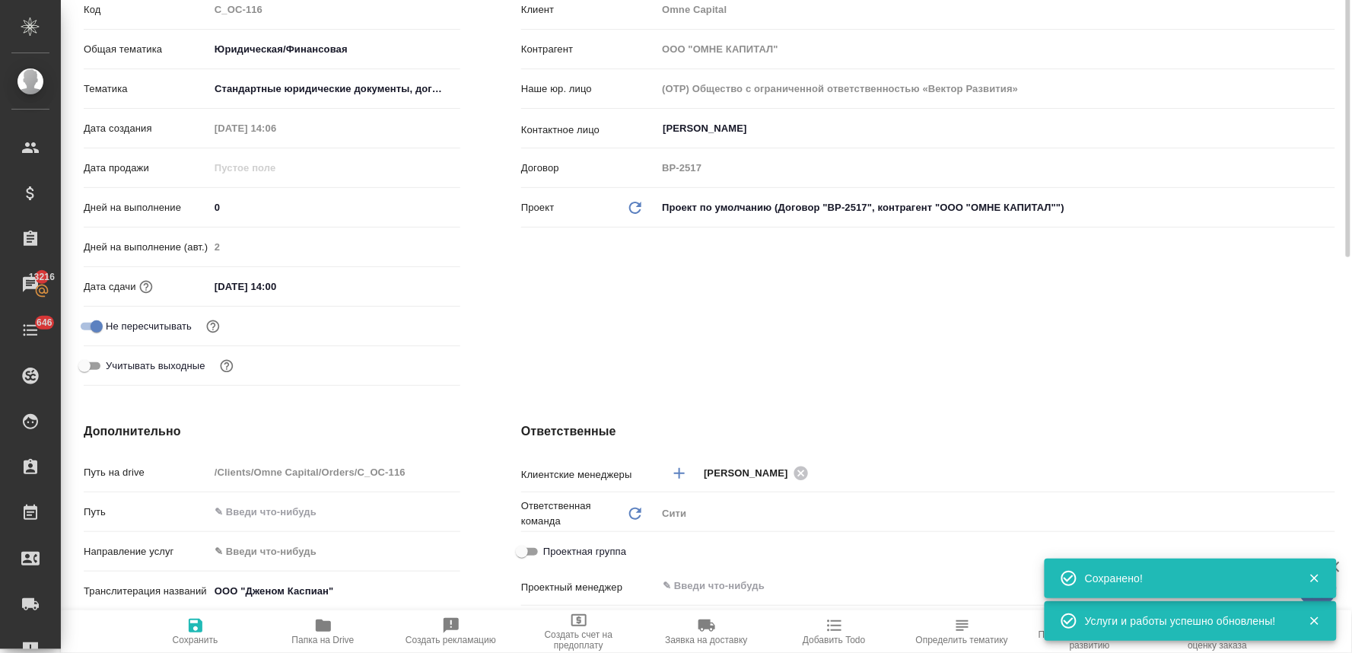
scroll to position [0, 0]
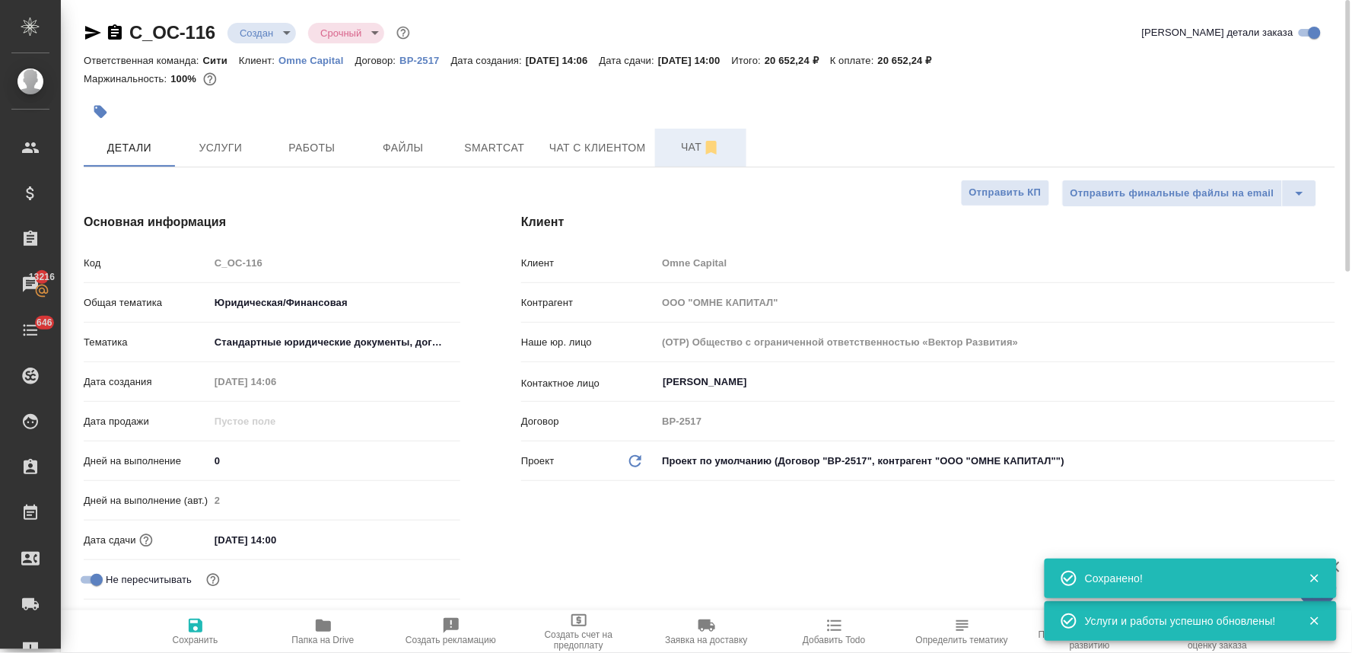
click at [693, 147] on span "Чат" at bounding box center [700, 147] width 73 height 19
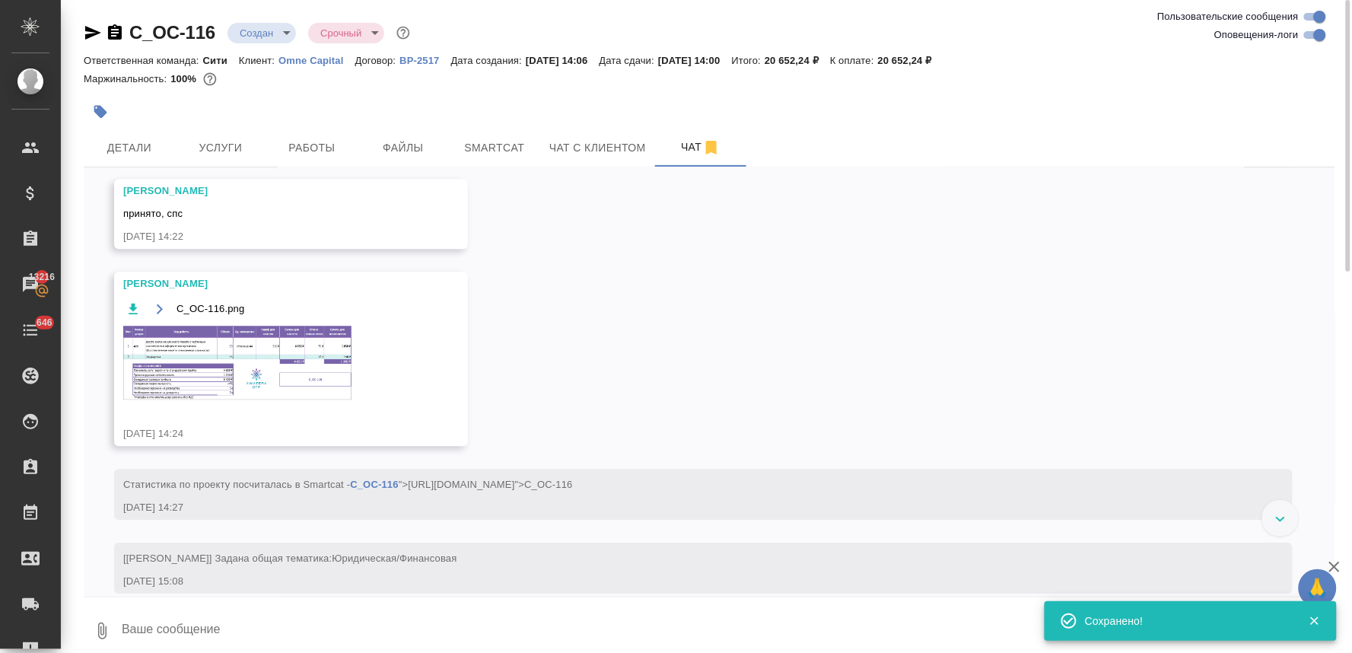
scroll to position [1162, 0]
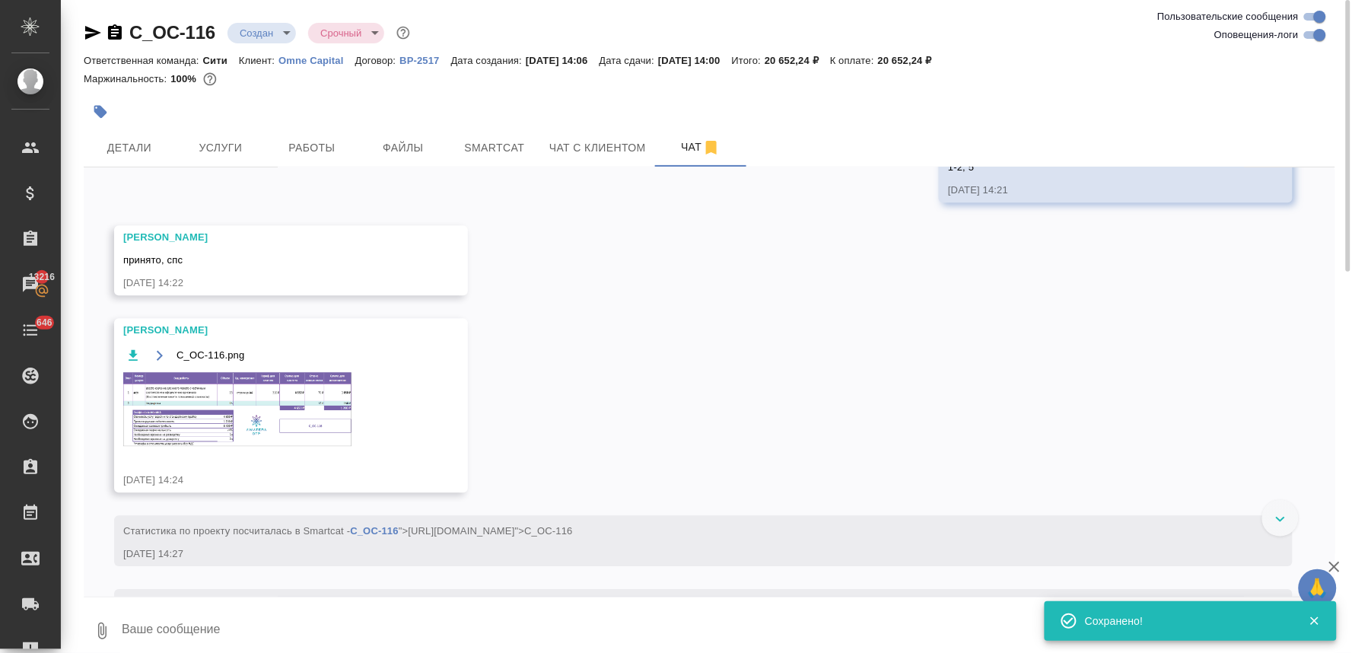
click at [292, 398] on img at bounding box center [237, 409] width 228 height 74
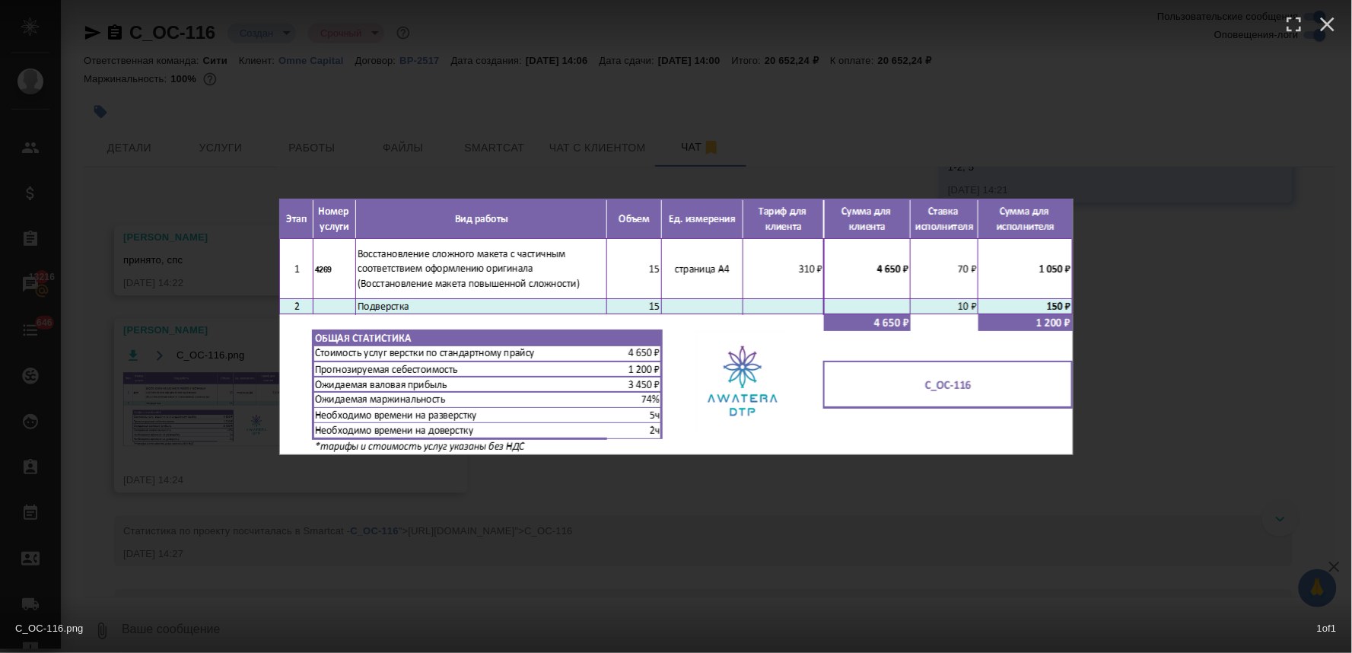
click at [485, 533] on div "C_OC-116.png 1 of 1" at bounding box center [676, 326] width 1352 height 653
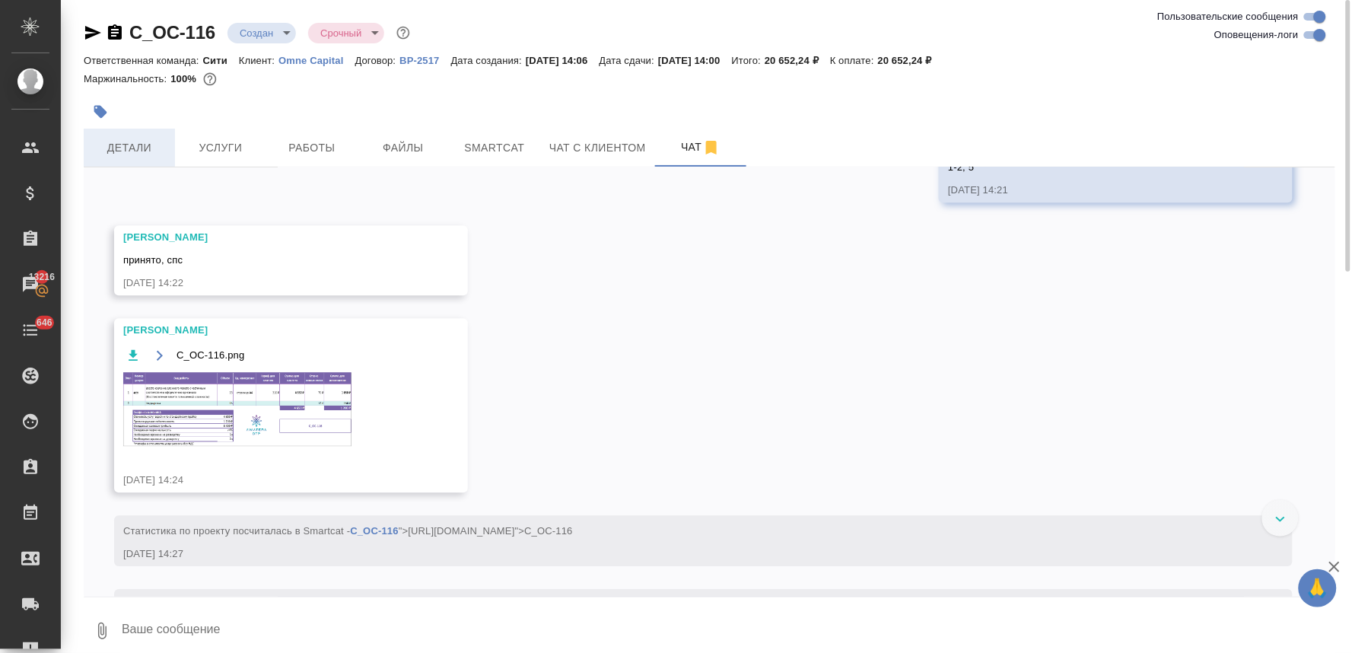
click at [139, 141] on span "Детали" at bounding box center [129, 147] width 73 height 19
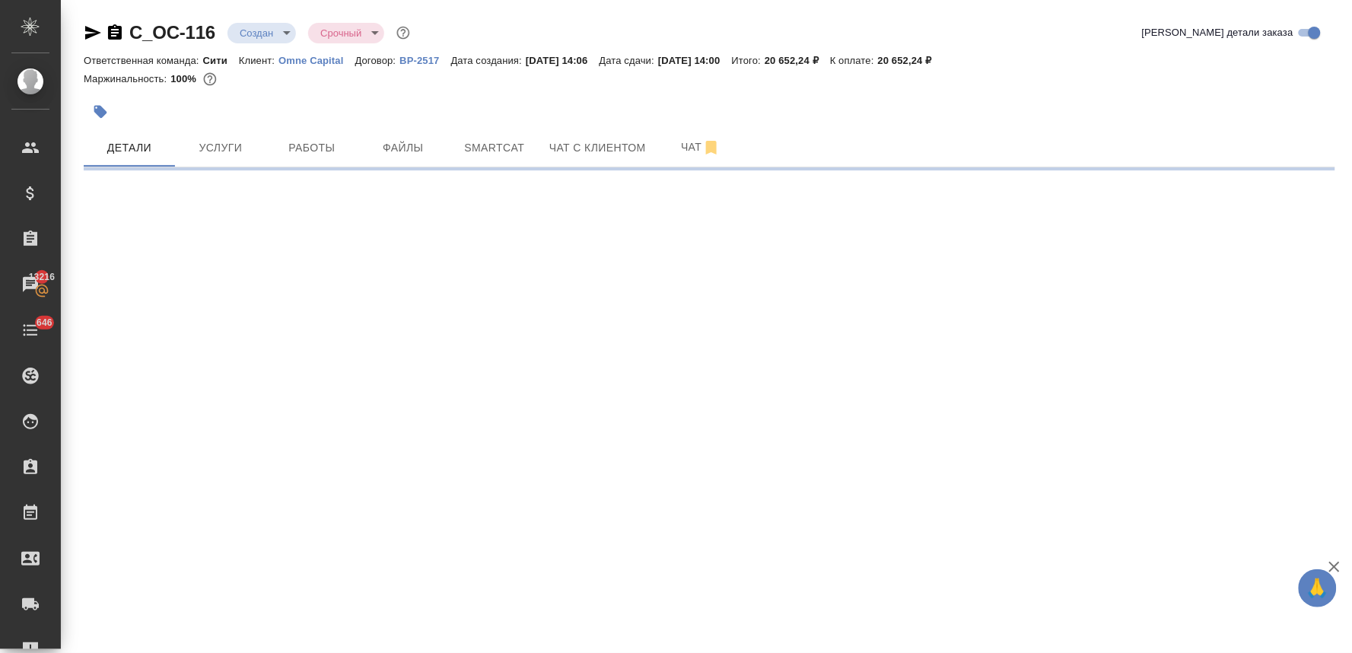
select select "RU"
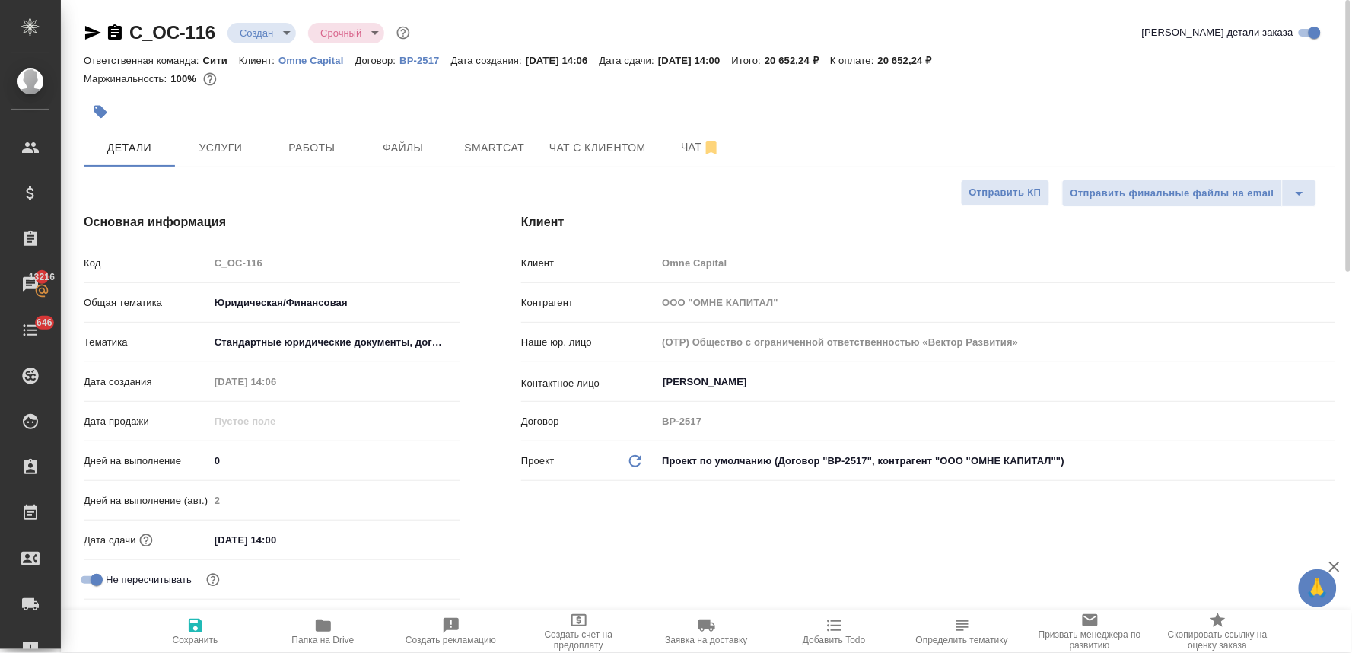
type textarea "x"
click at [362, 542] on div "[DATE] 14:00" at bounding box center [334, 540] width 251 height 22
click at [313, 548] on input "[DATE] 14:00" at bounding box center [276, 540] width 133 height 22
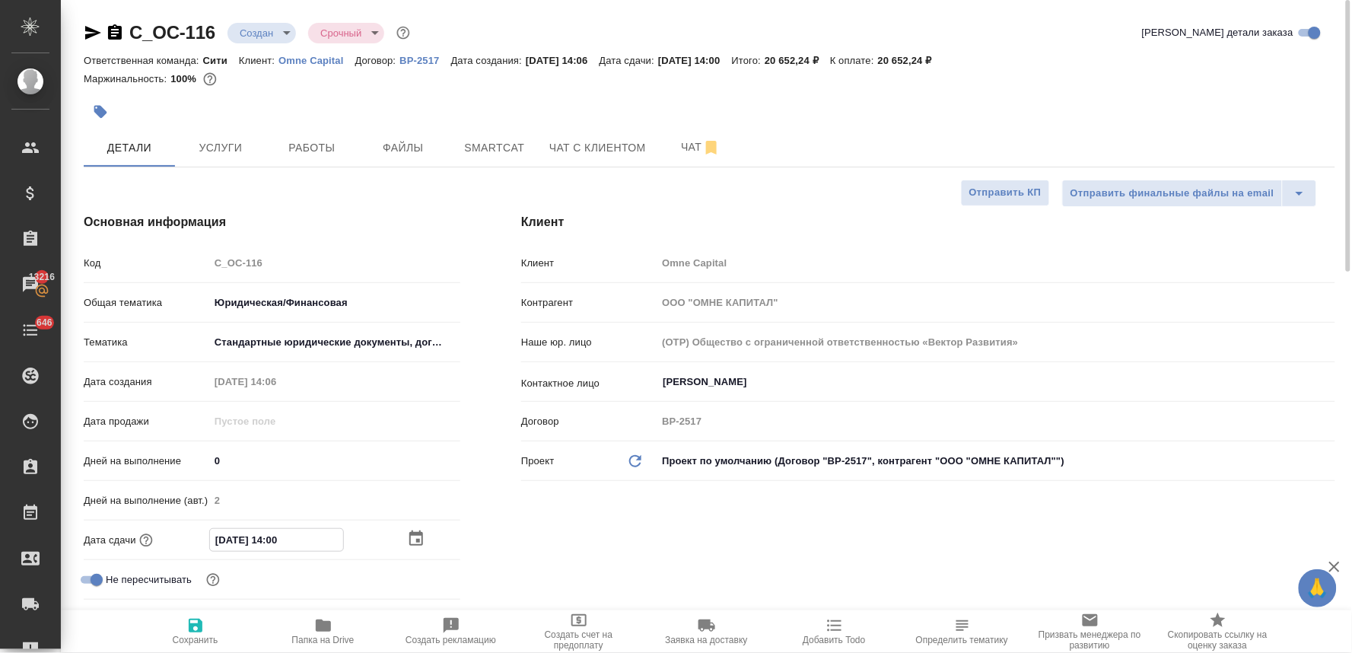
click at [419, 538] on icon "button" at bounding box center [416, 539] width 18 height 18
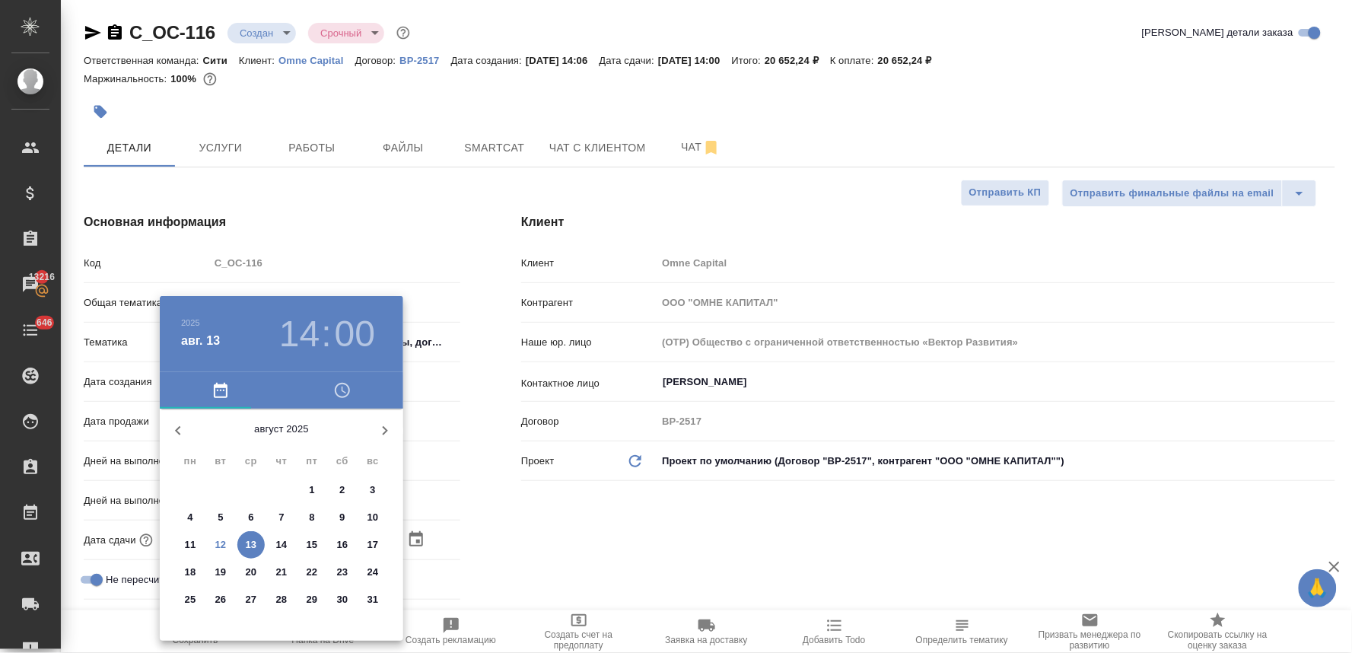
click at [348, 368] on div "[DATE] 14 : 00" at bounding box center [281, 334] width 243 height 76
click at [350, 378] on button "button" at bounding box center [343, 390] width 122 height 37
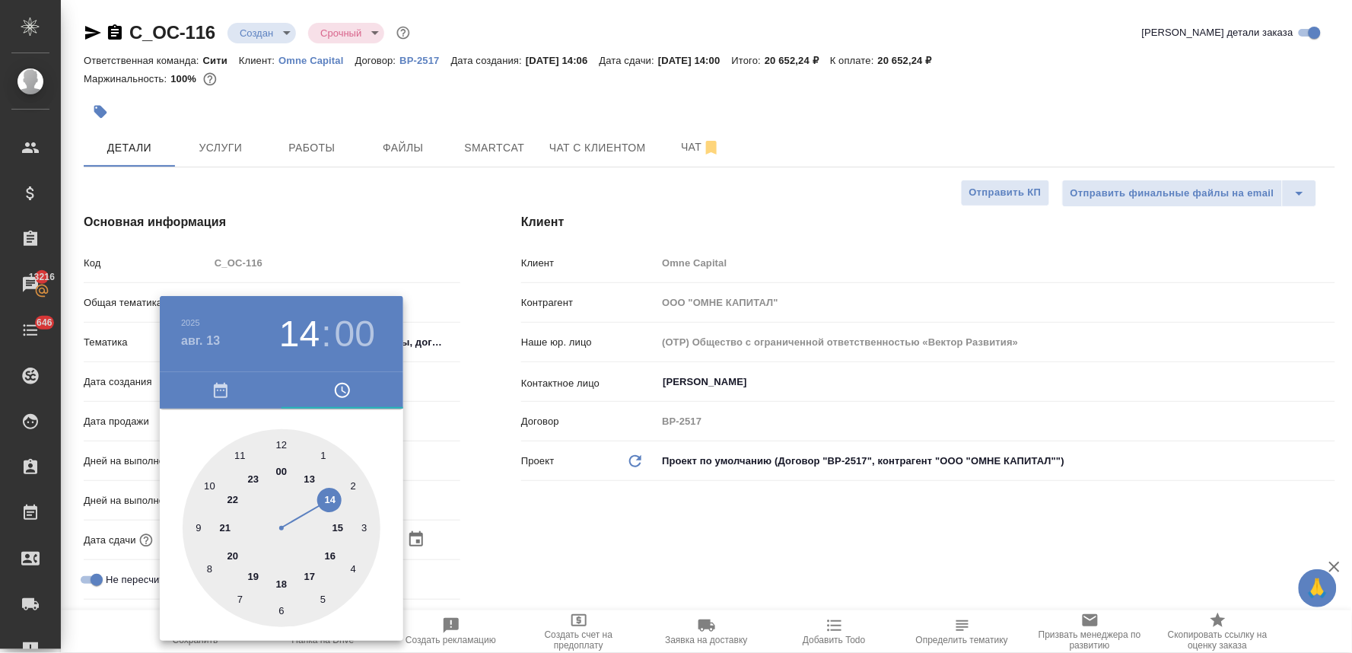
click at [333, 556] on div at bounding box center [282, 528] width 198 height 198
type input "[DATE] 16:00"
type textarea "x"
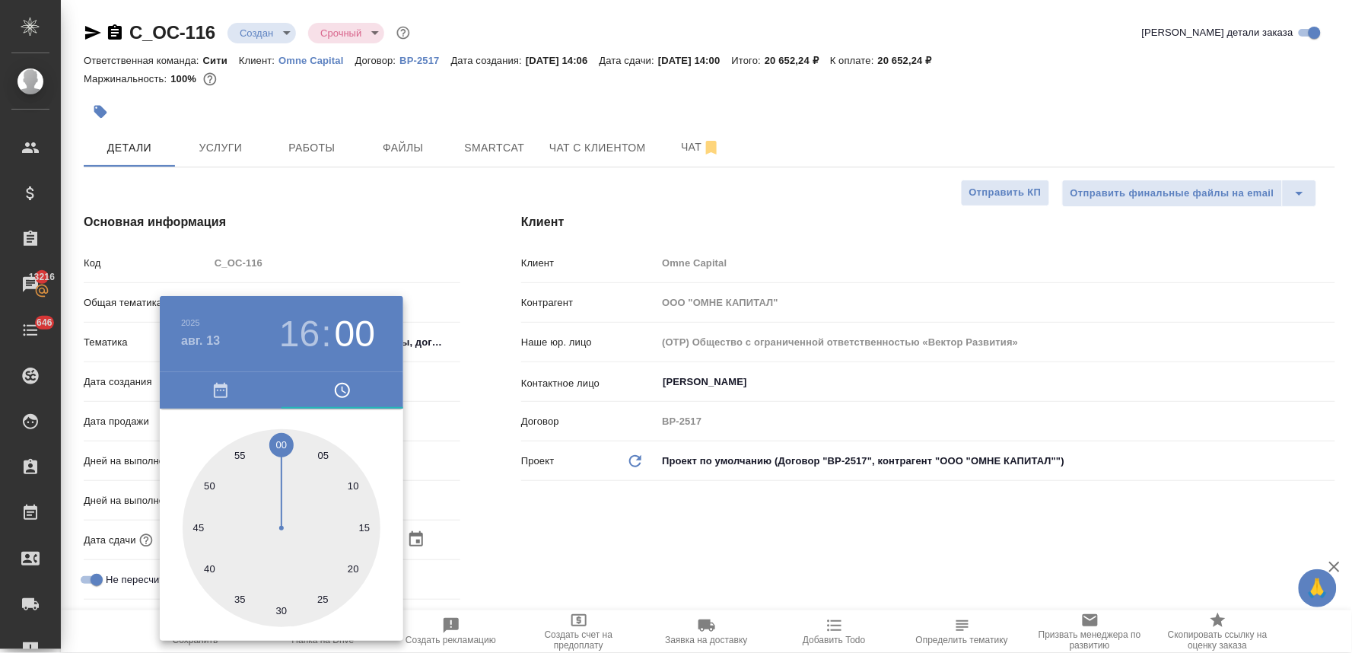
click at [632, 515] on div at bounding box center [676, 326] width 1352 height 653
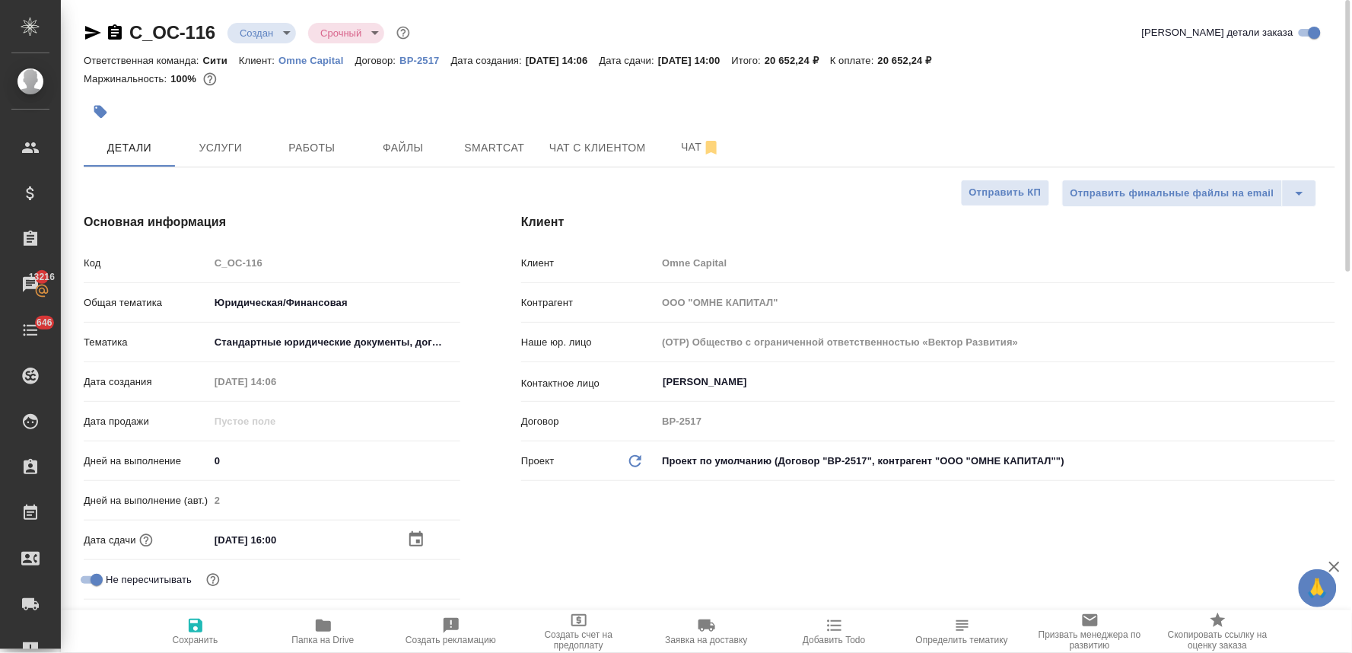
click at [195, 627] on icon "button" at bounding box center [195, 625] width 18 height 18
type textarea "x"
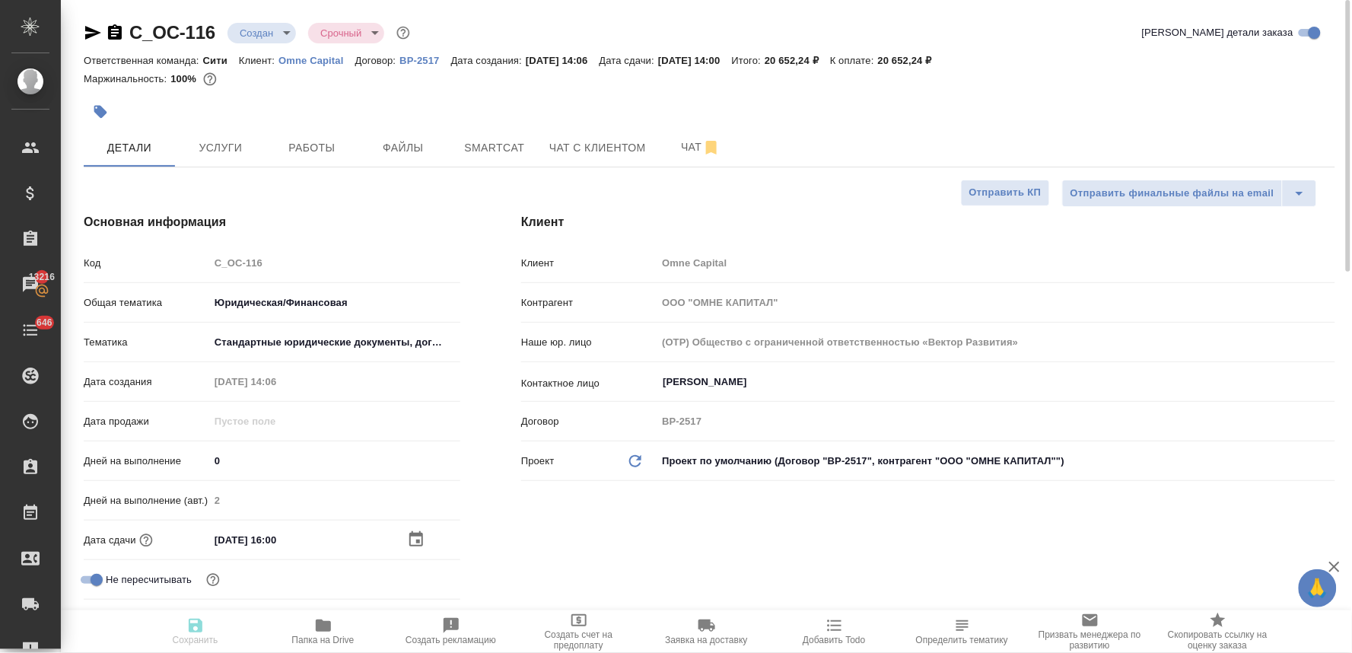
type textarea "x"
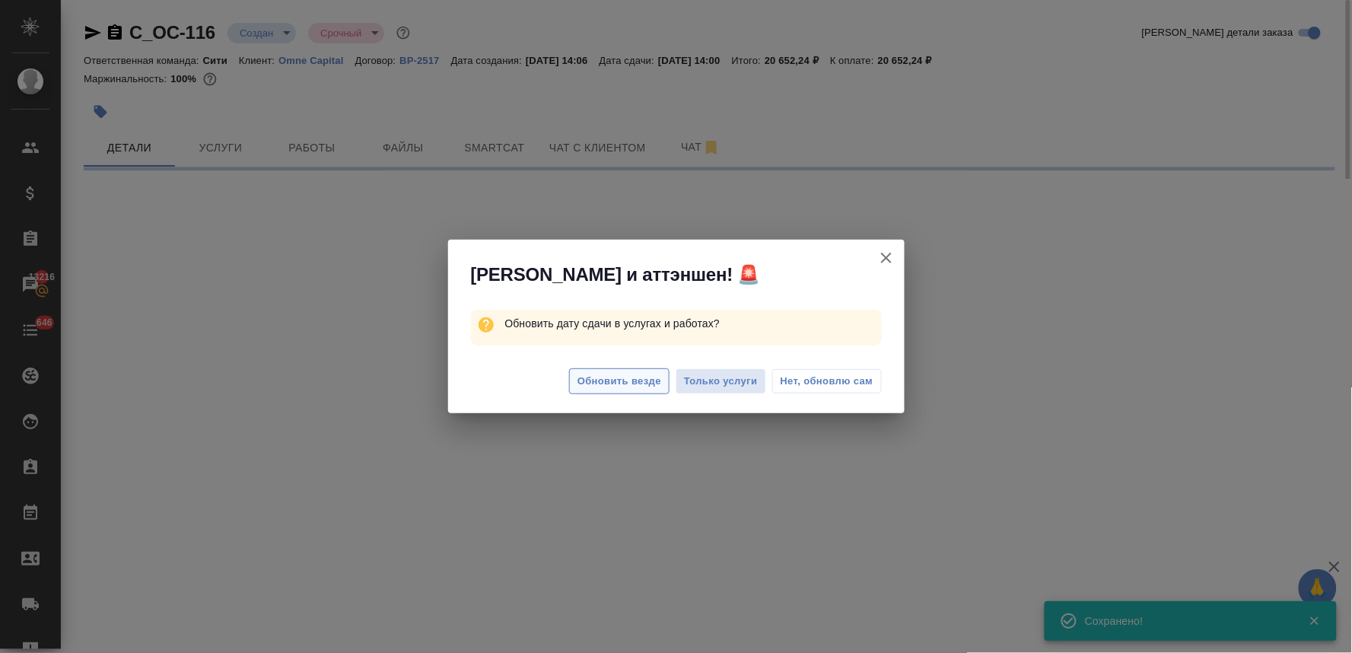
select select "RU"
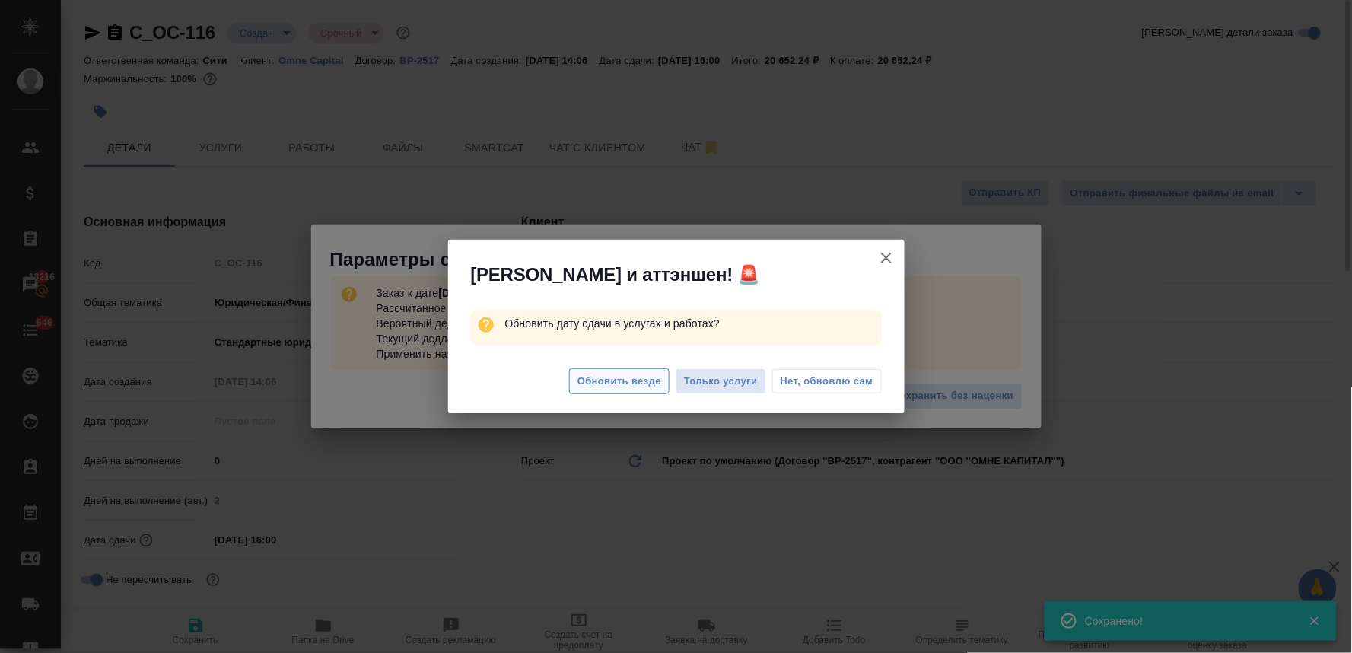
click at [605, 386] on span "Обновить везде" at bounding box center [619, 381] width 84 height 17
type textarea "x"
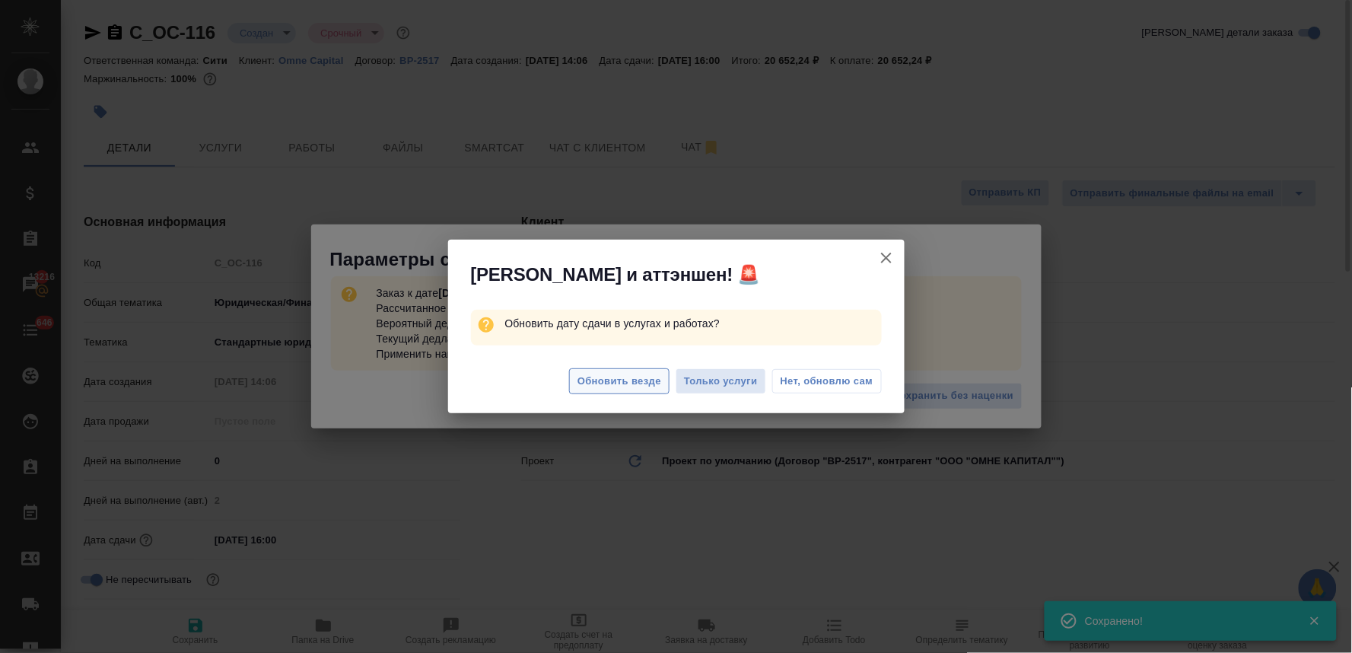
type textarea "x"
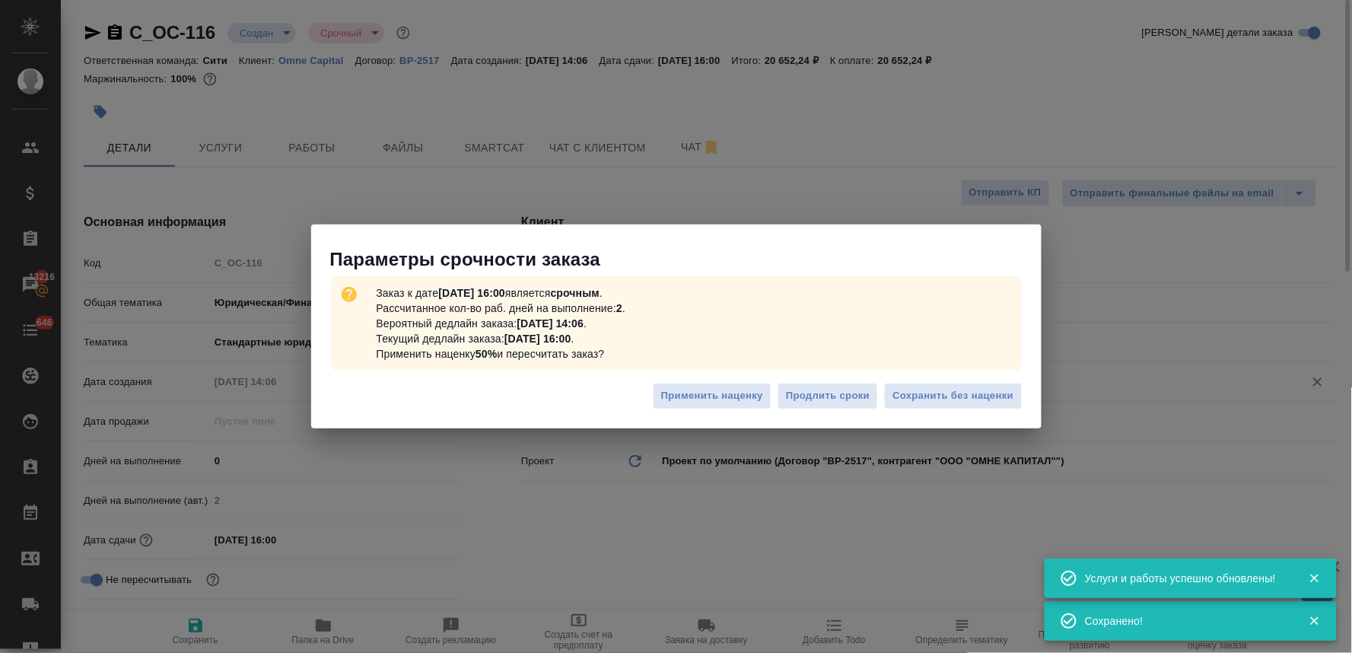
click at [950, 398] on span "Сохранить без наценки" at bounding box center [952, 395] width 121 height 17
type textarea "x"
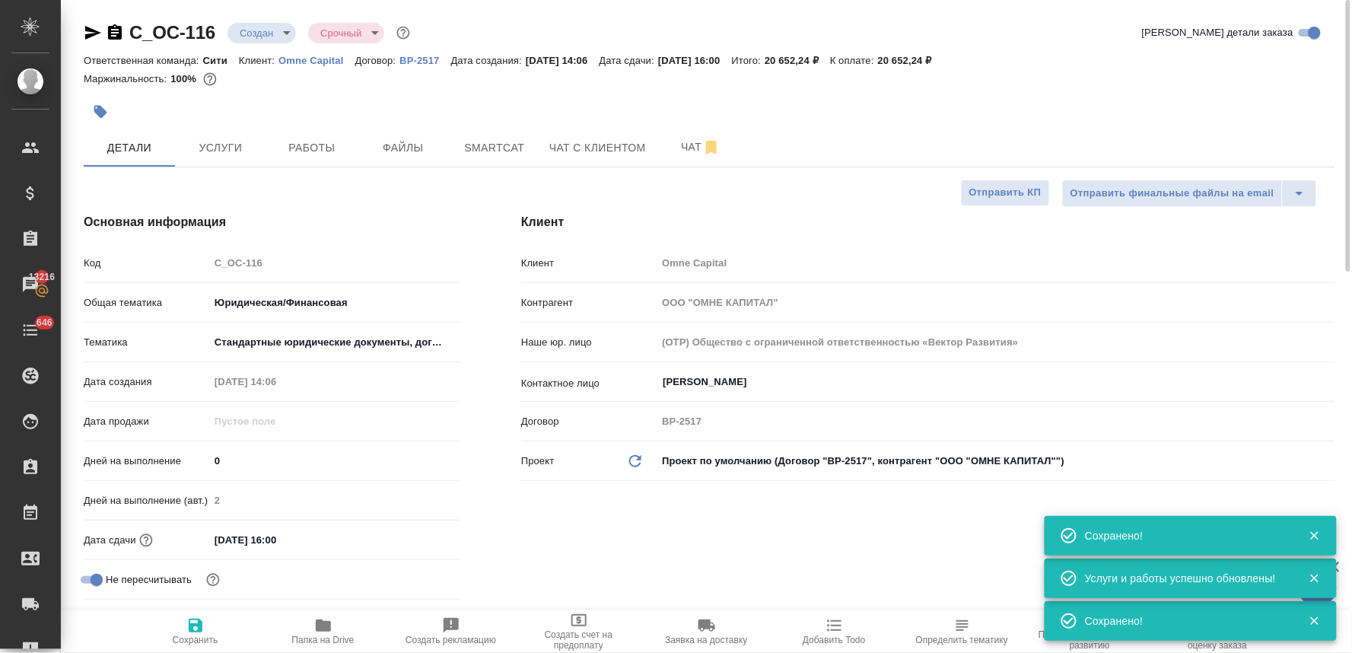
click at [259, 27] on body "🙏 .cls-1 fill:#fff; AWATERA [PERSON_NAME] Спецификации Заказы 13216 Чаты 646 To…" at bounding box center [676, 326] width 1352 height 653
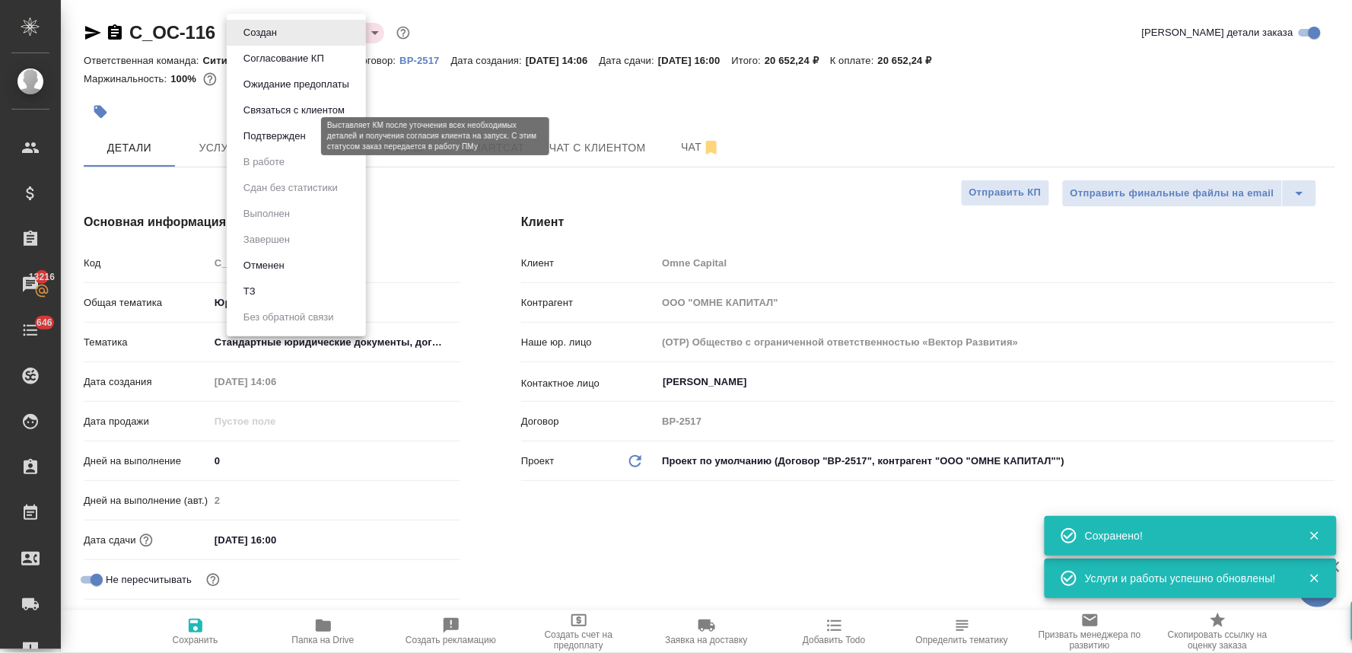
click at [278, 132] on button "Подтвержден" at bounding box center [275, 136] width 72 height 17
